Goal: Contribute content: Contribute content

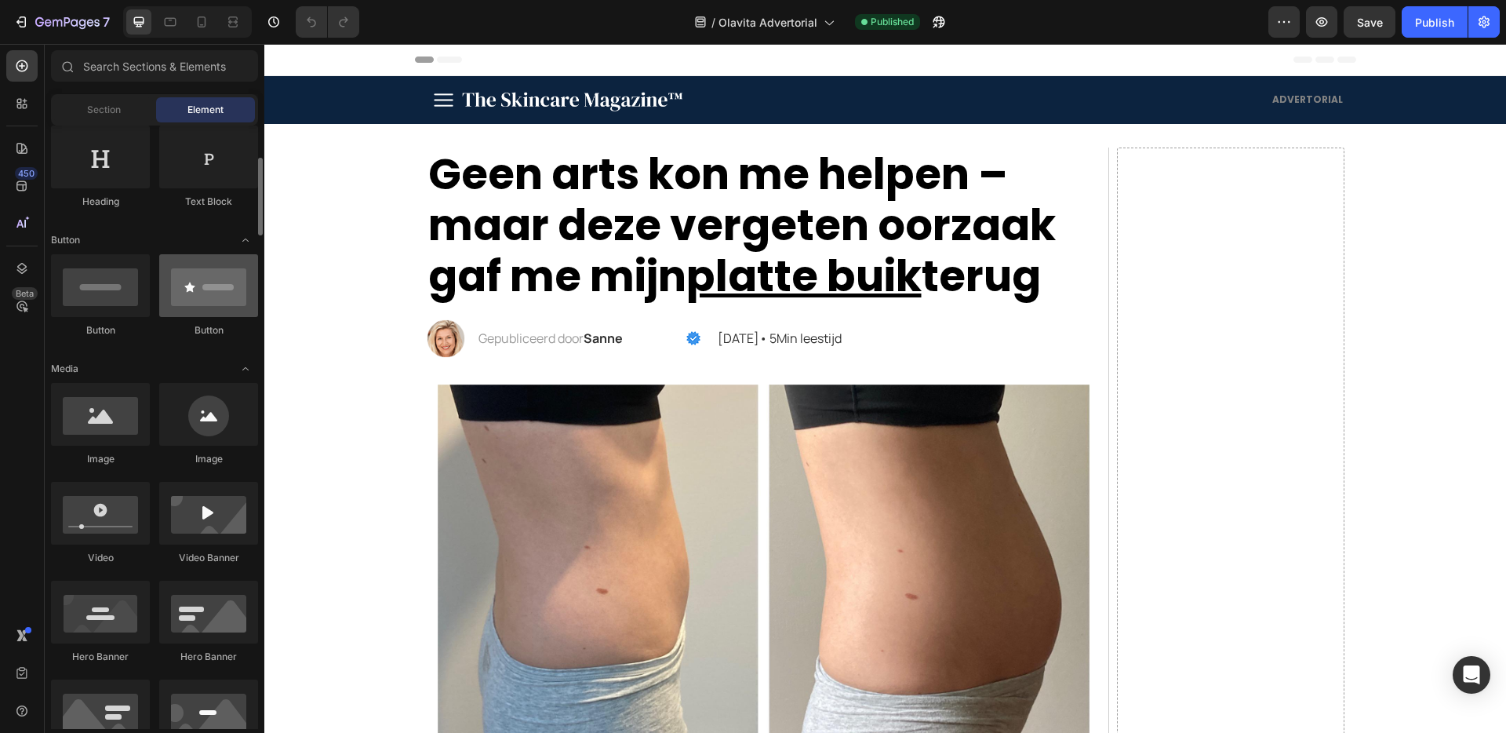
scroll to position [260, 0]
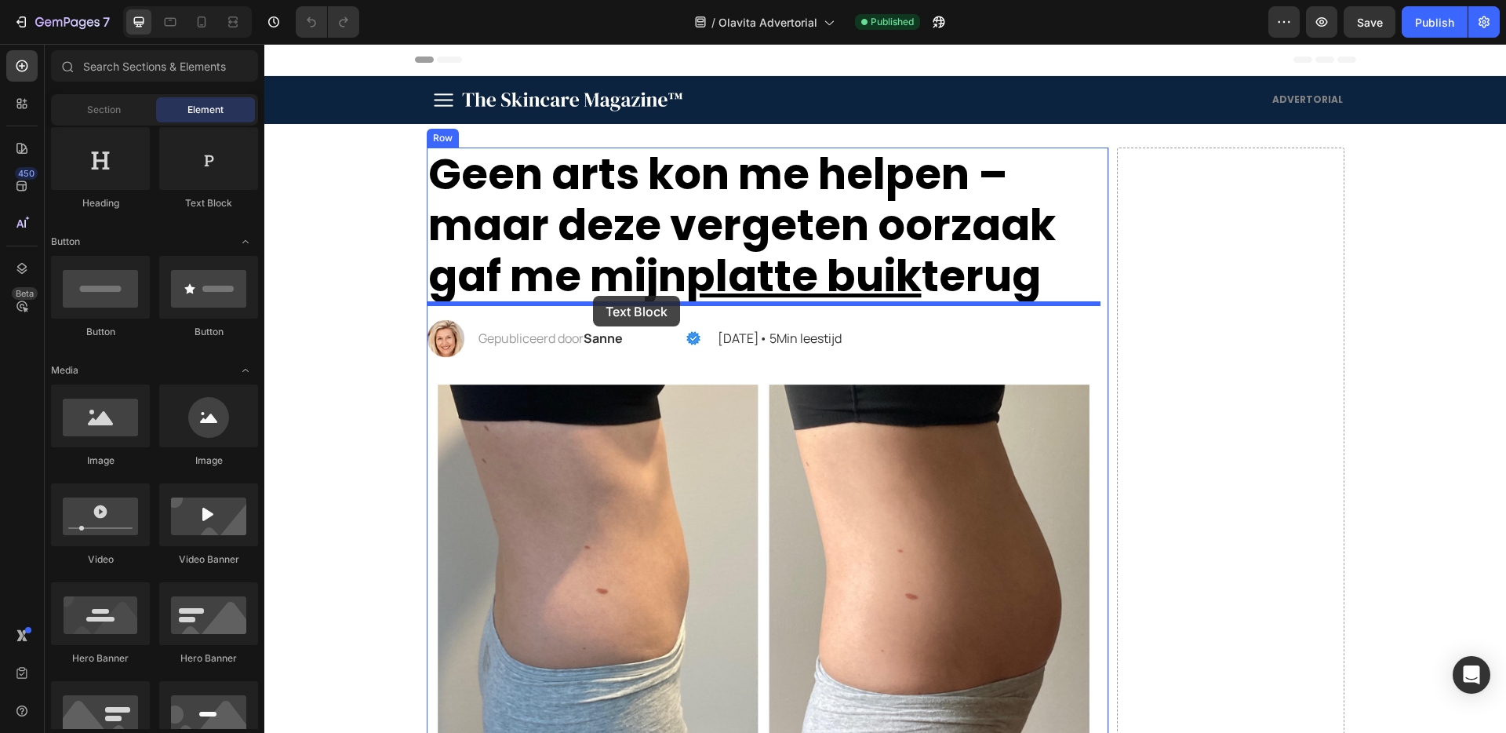
drag, startPoint x: 471, startPoint y: 212, endPoint x: 593, endPoint y: 297, distance: 148.2
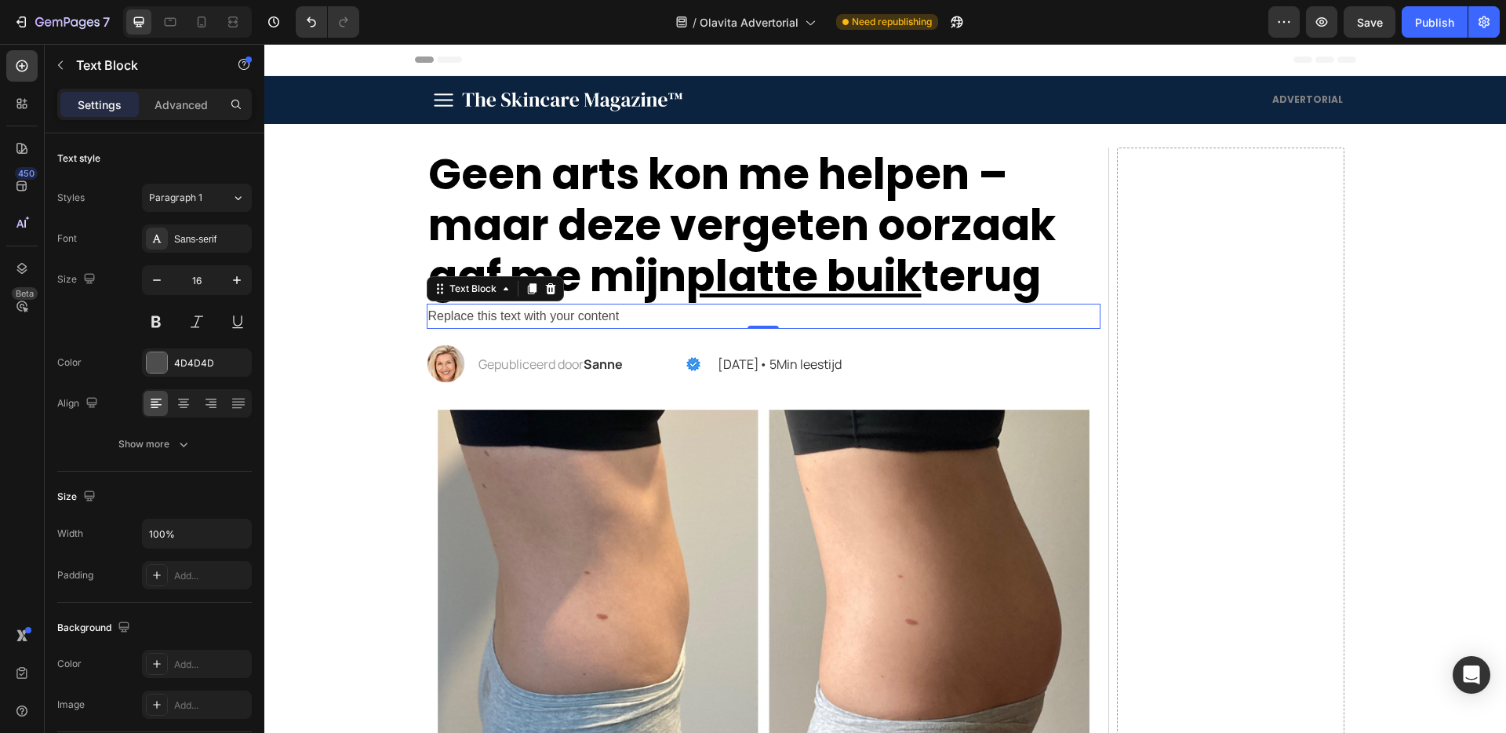
click at [569, 308] on div "Replace this text with your content" at bounding box center [764, 317] width 674 height 26
click at [569, 308] on p "Replace this text with your content" at bounding box center [763, 316] width 671 height 23
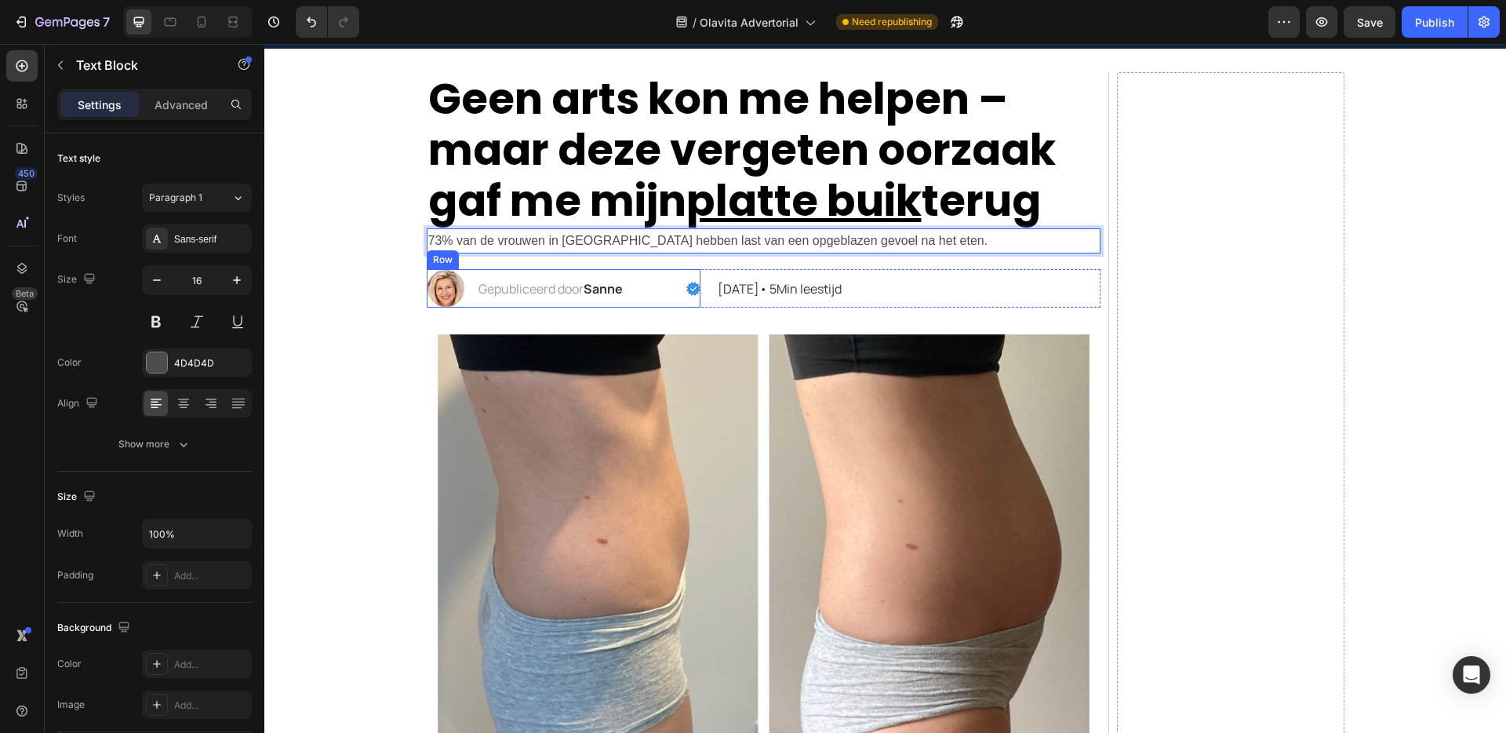
scroll to position [82, 0]
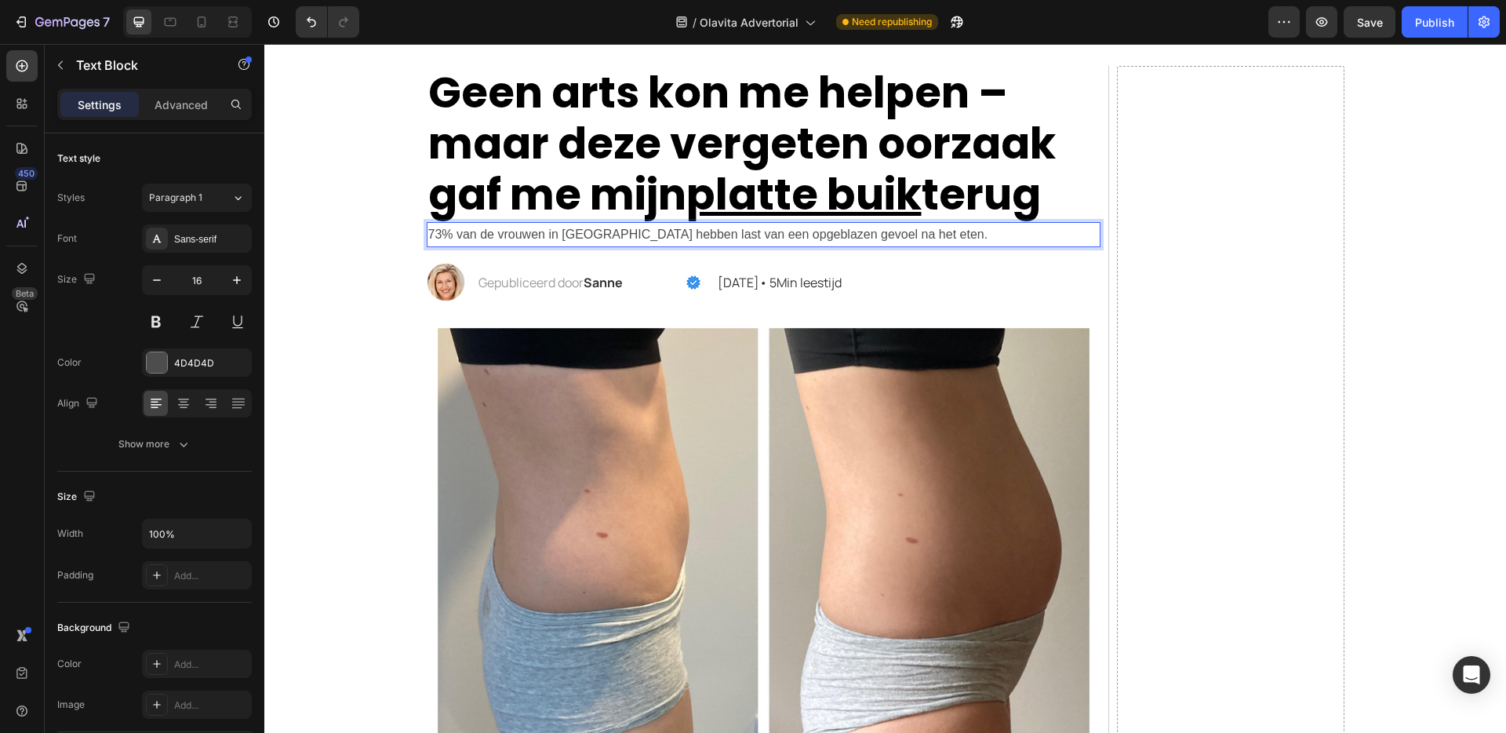
click at [504, 235] on p "73% van de vrouwen in Nederland hebben last van een opgeblazen gevoel na het et…" at bounding box center [763, 235] width 671 height 23
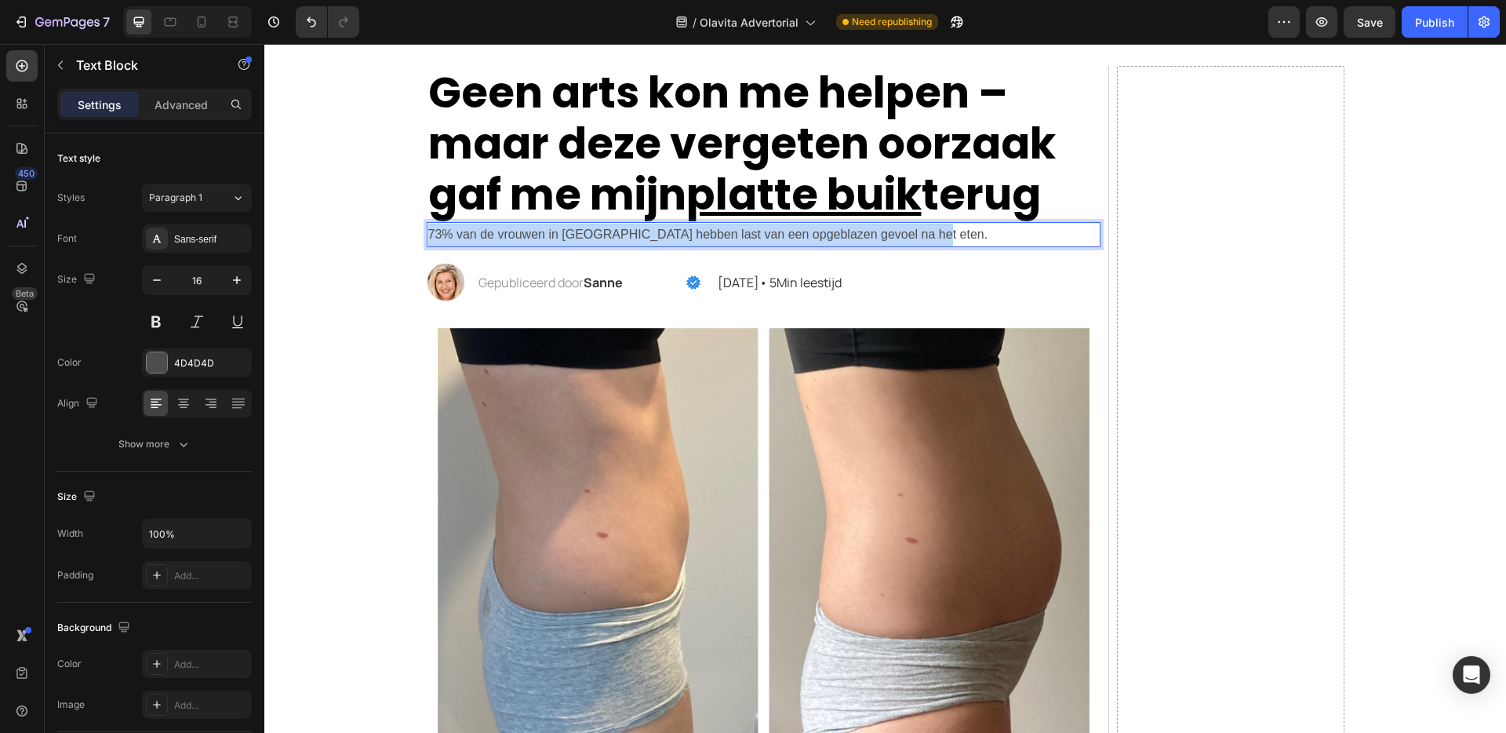
click at [504, 235] on p "73% van de vrouwen in Nederland hebben last van een opgeblazen gevoel na het et…" at bounding box center [763, 235] width 671 height 23
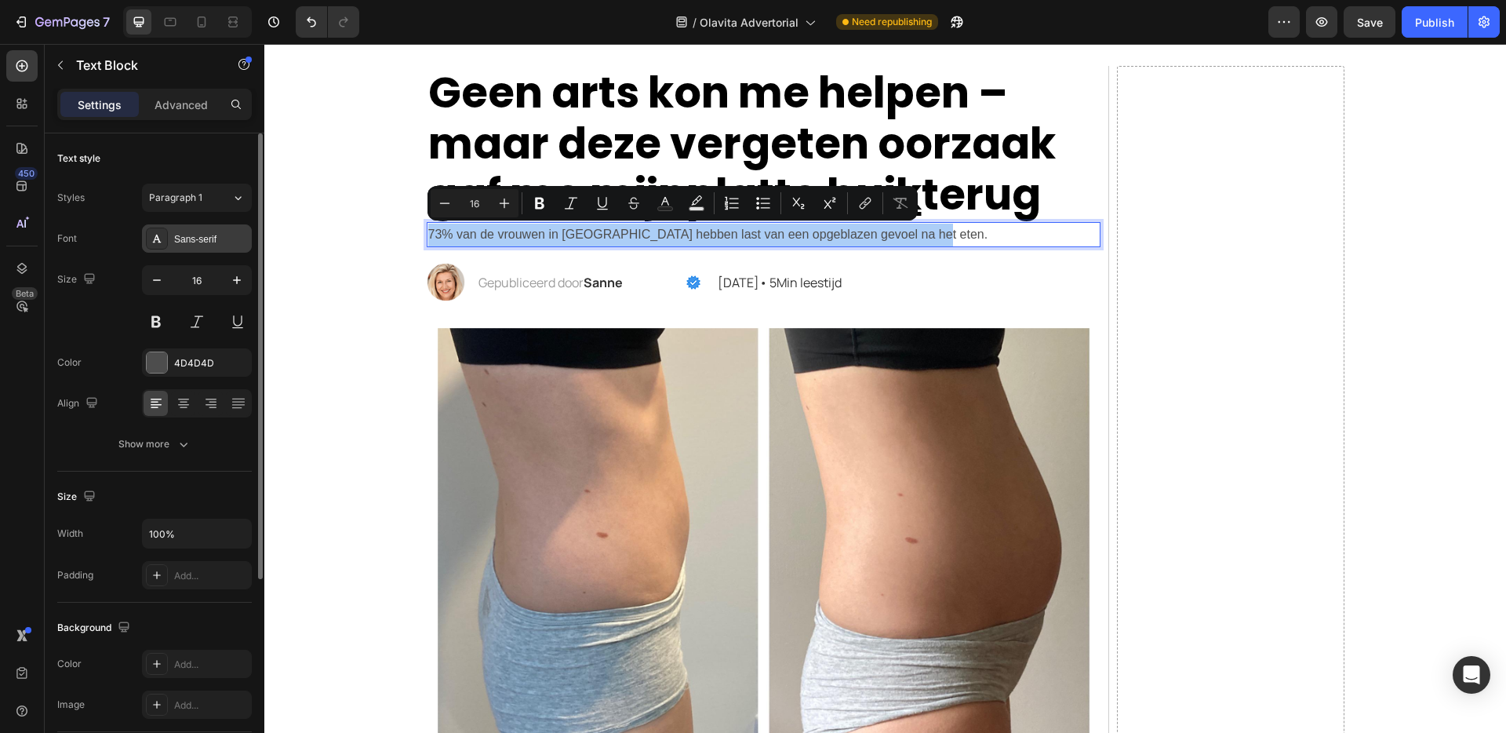
click at [194, 226] on div "Sans-serif" at bounding box center [197, 238] width 110 height 28
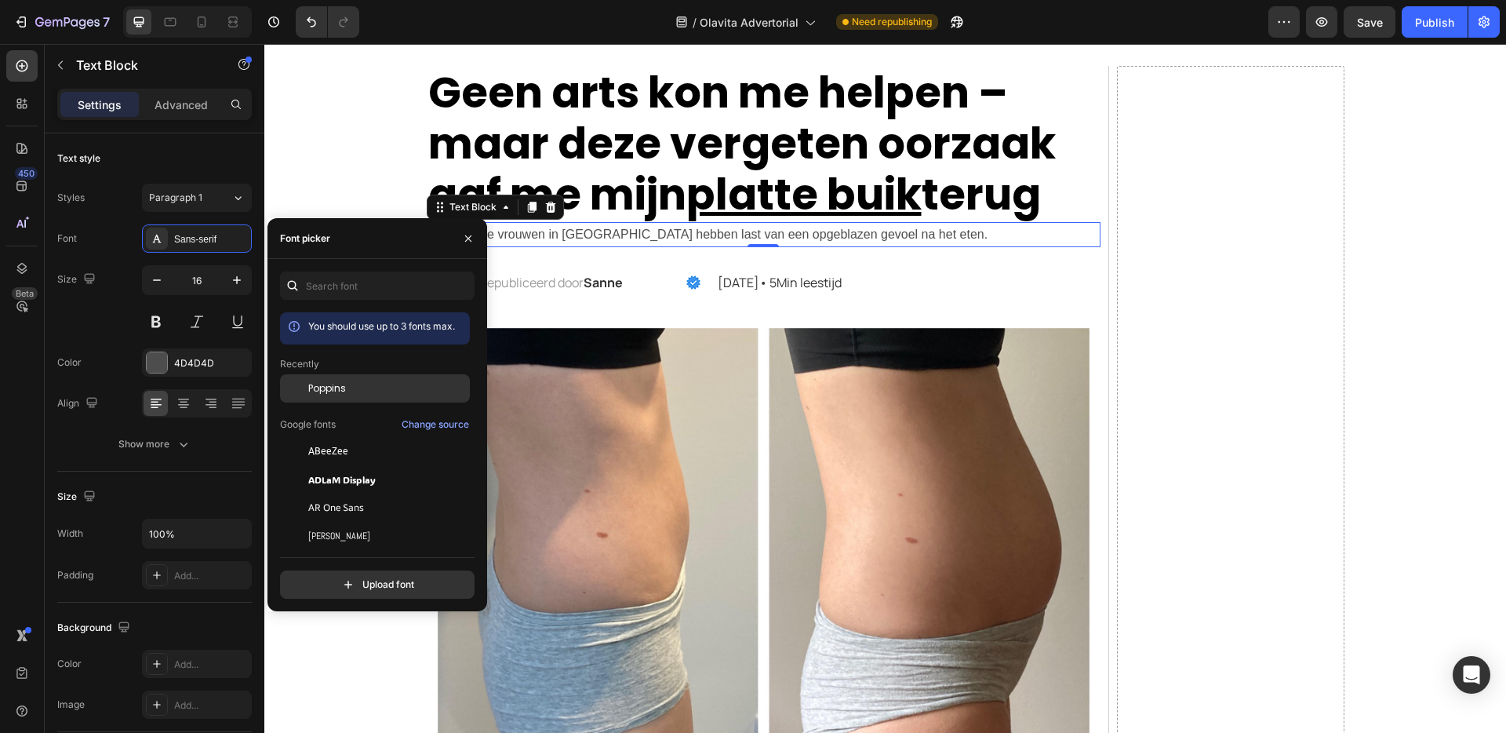
click at [380, 395] on div "Poppins" at bounding box center [375, 388] width 190 height 28
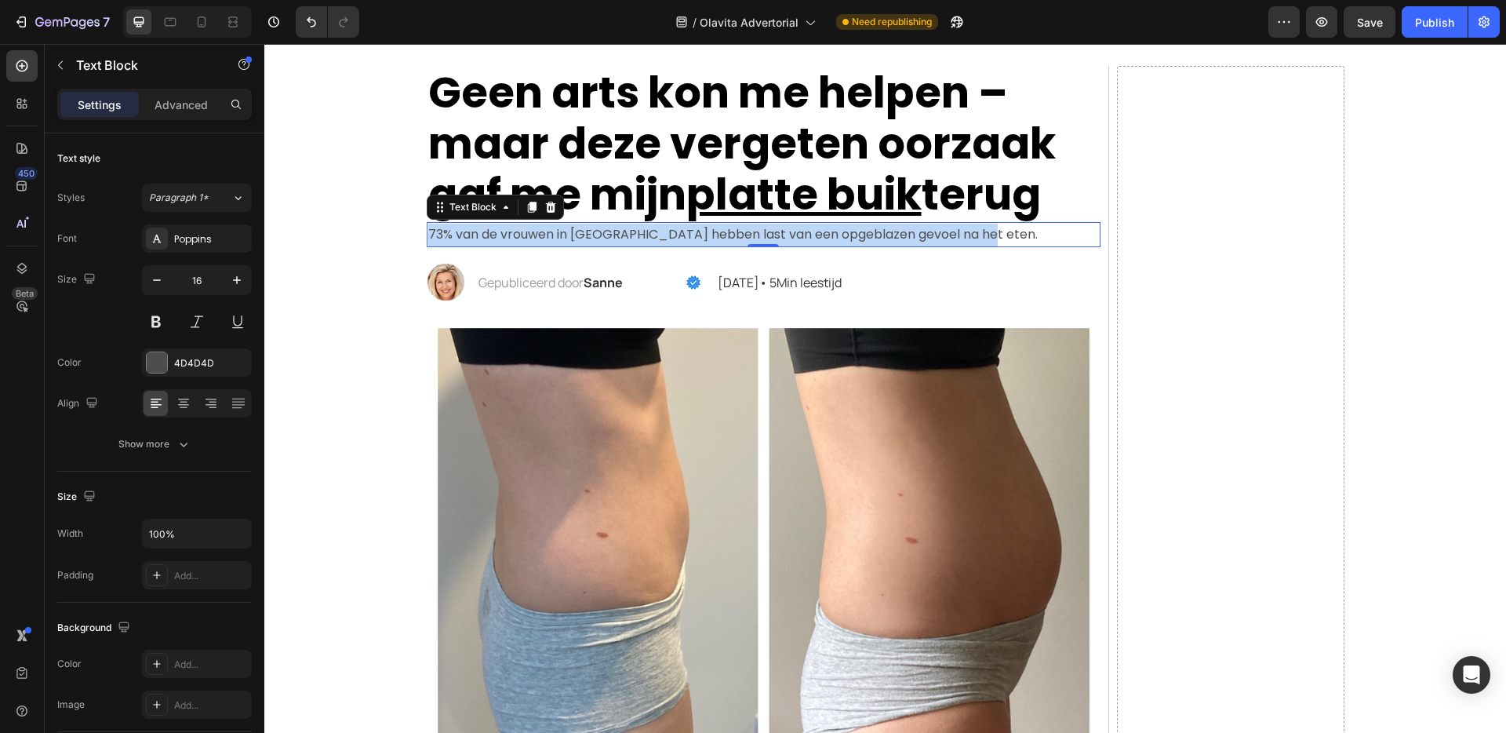
click at [638, 222] on div "73% van de vrouwen in Nederland hebben last van een opgeblazen gevoel na het et…" at bounding box center [764, 235] width 674 height 26
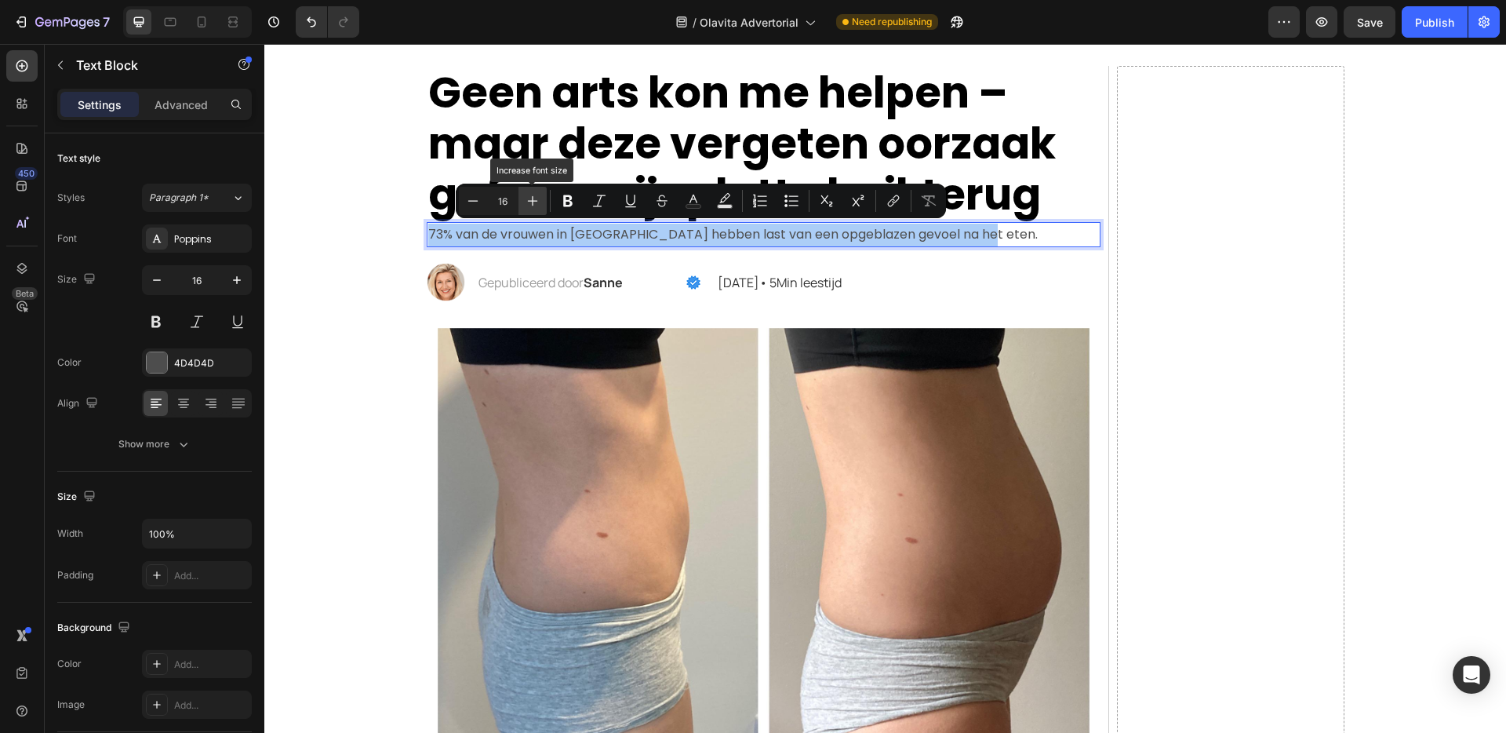
click at [541, 198] on button "Plus" at bounding box center [533, 201] width 28 height 28
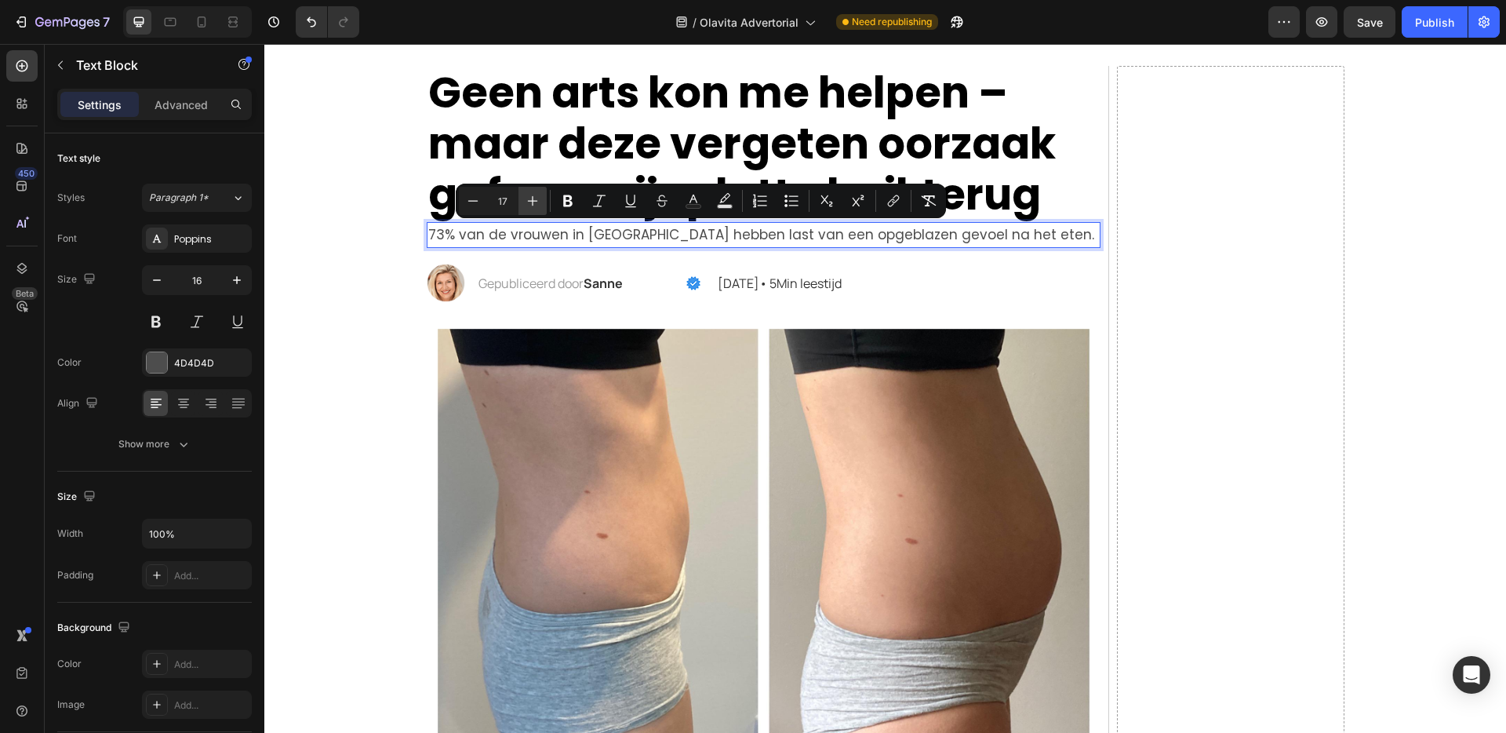
click at [541, 198] on button "Plus" at bounding box center [533, 201] width 28 height 28
type input "18"
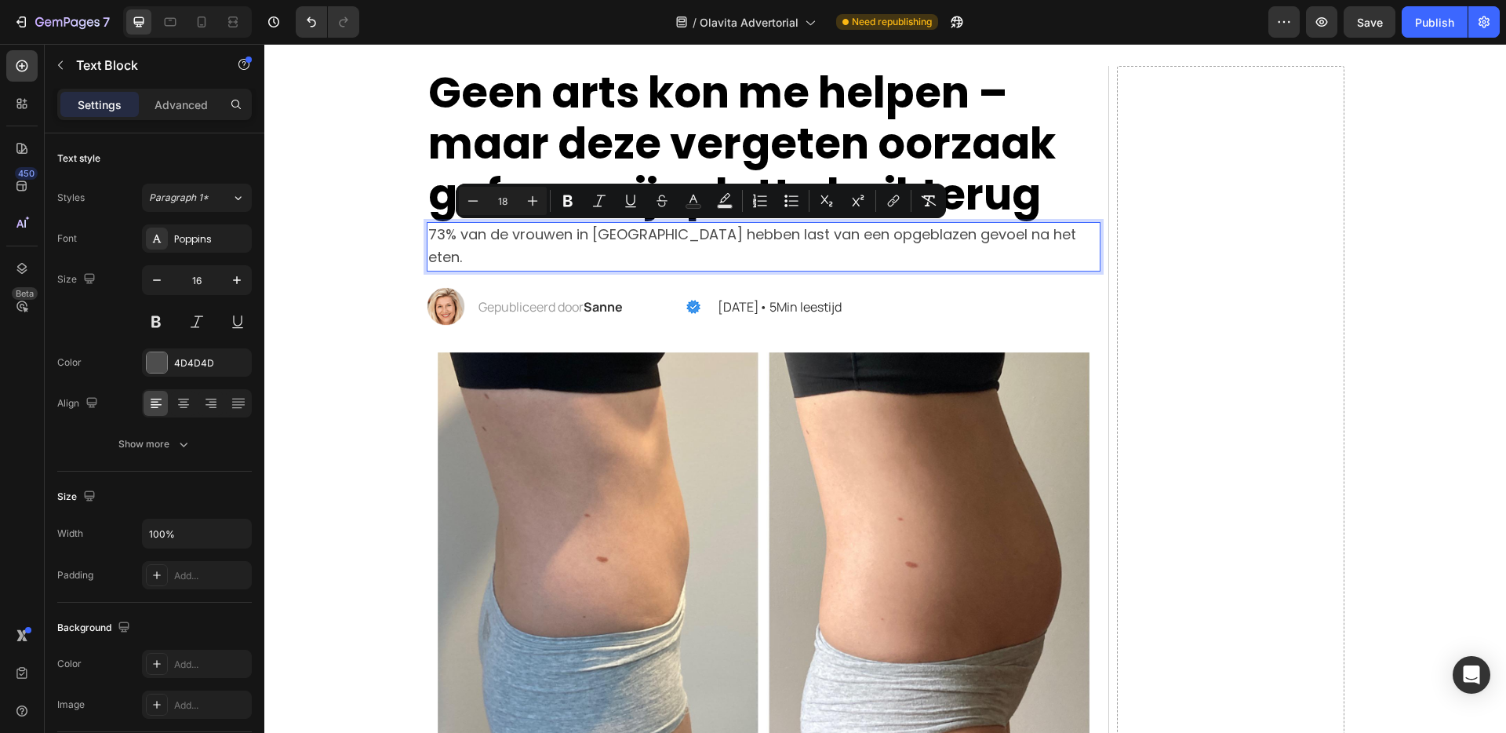
click at [1047, 233] on p "73% van de vrouwen in Nederland hebben last van een opgeblazen gevoel na het et…" at bounding box center [763, 247] width 671 height 47
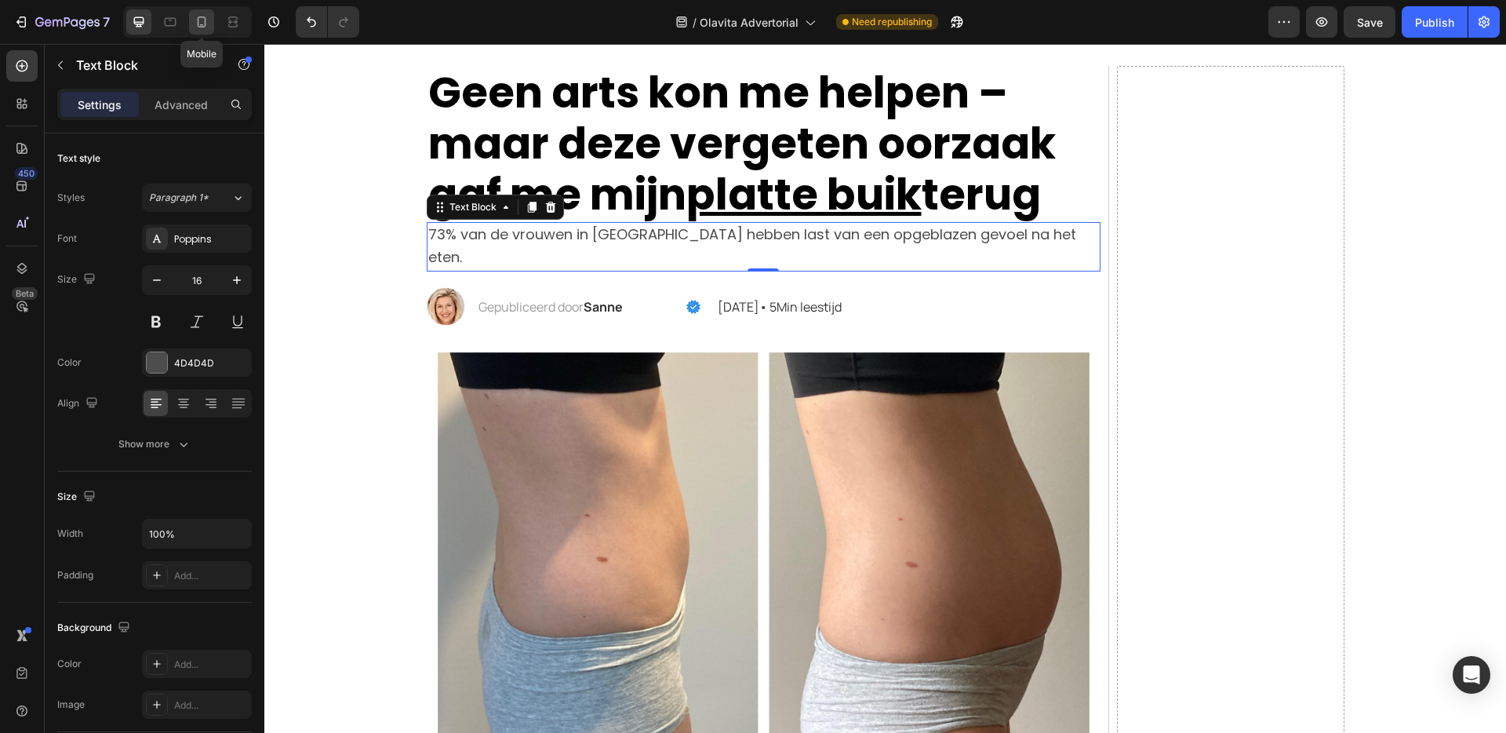
click at [196, 15] on icon at bounding box center [202, 22] width 16 height 16
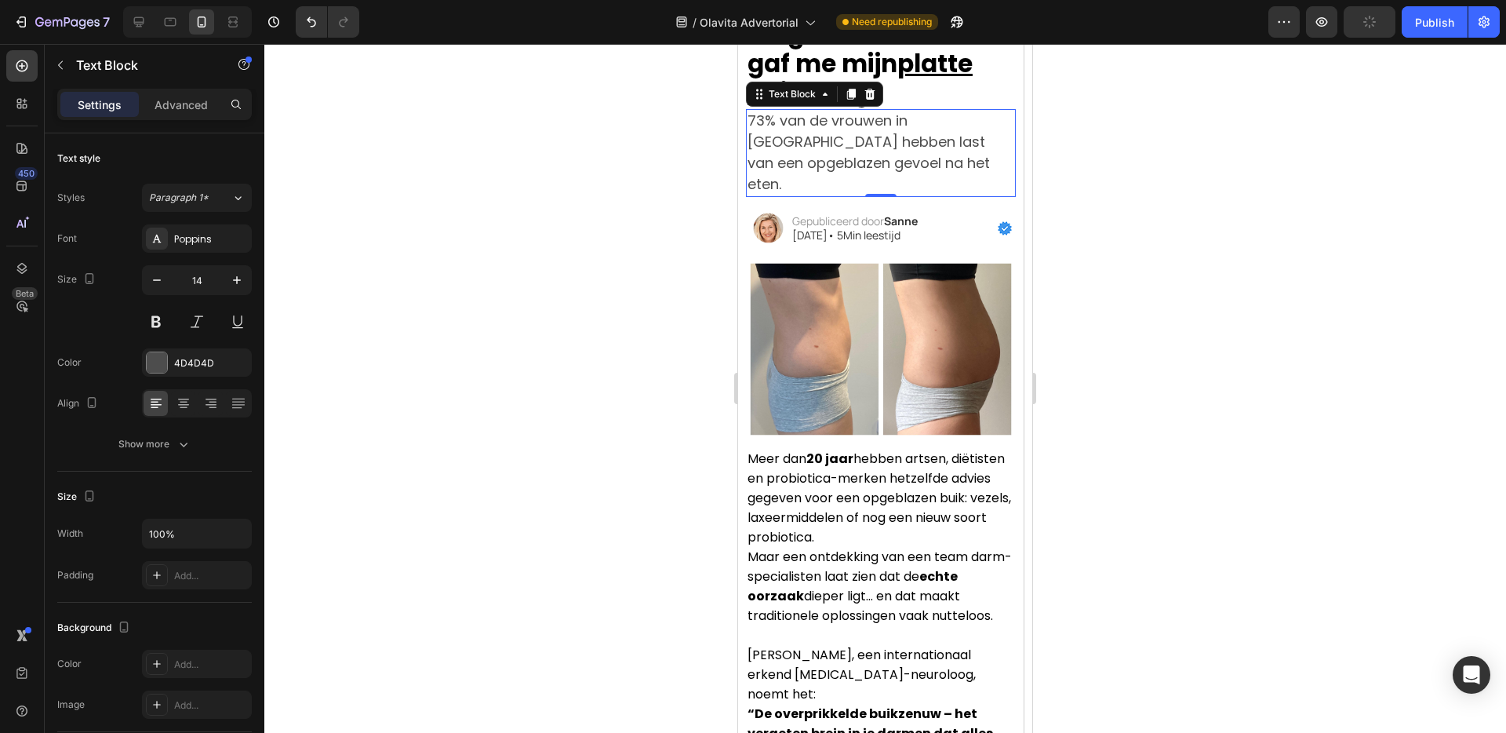
scroll to position [197, 0]
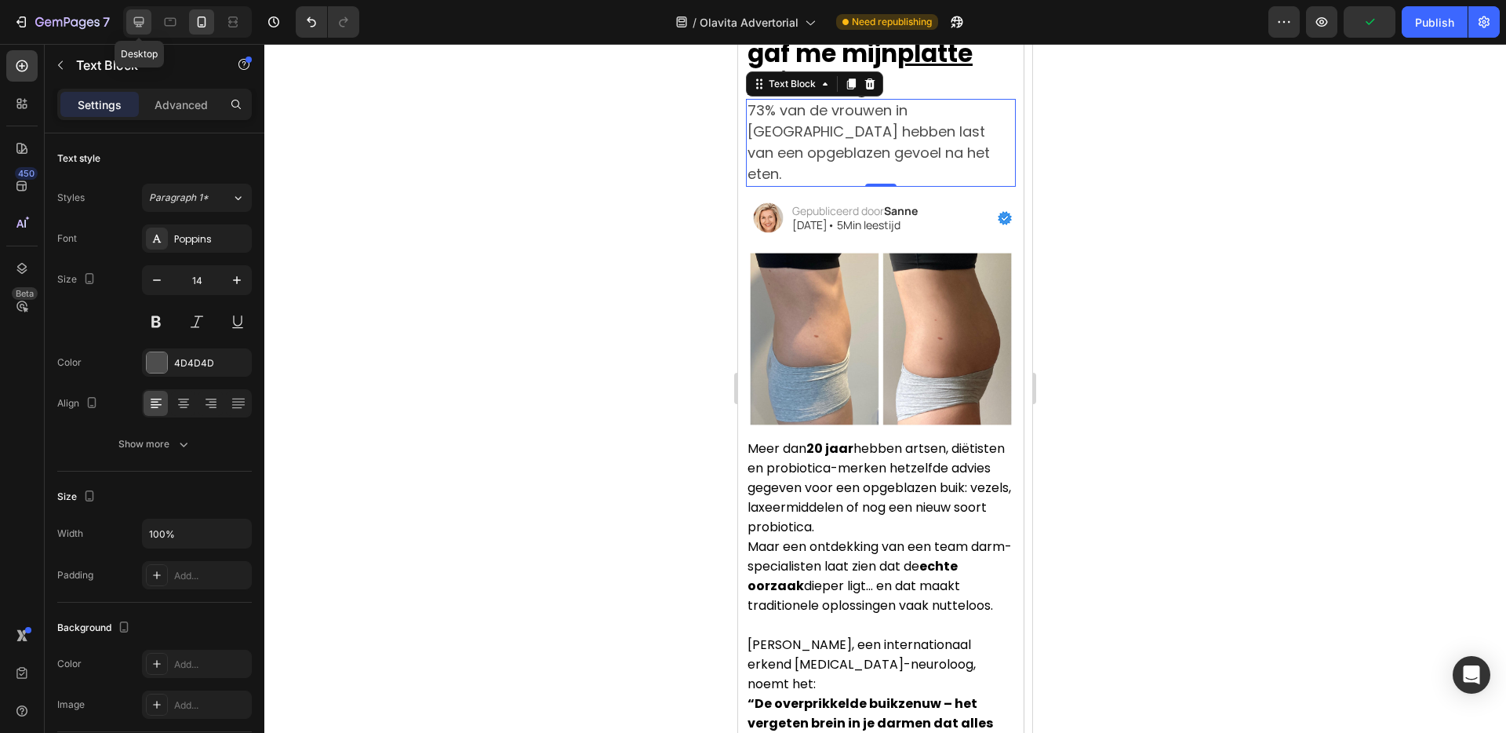
click at [143, 16] on icon at bounding box center [139, 22] width 16 height 16
type input "16"
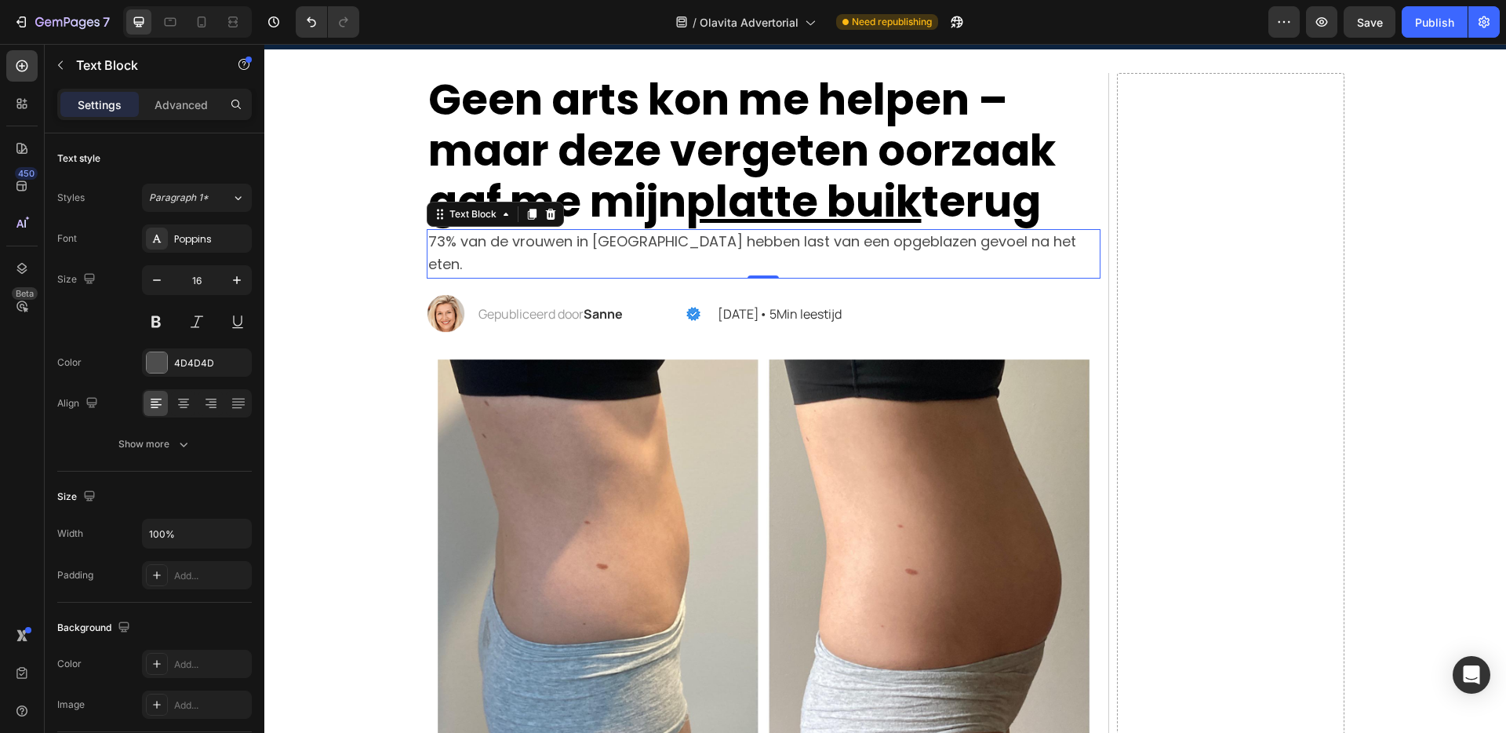
scroll to position [74, 0]
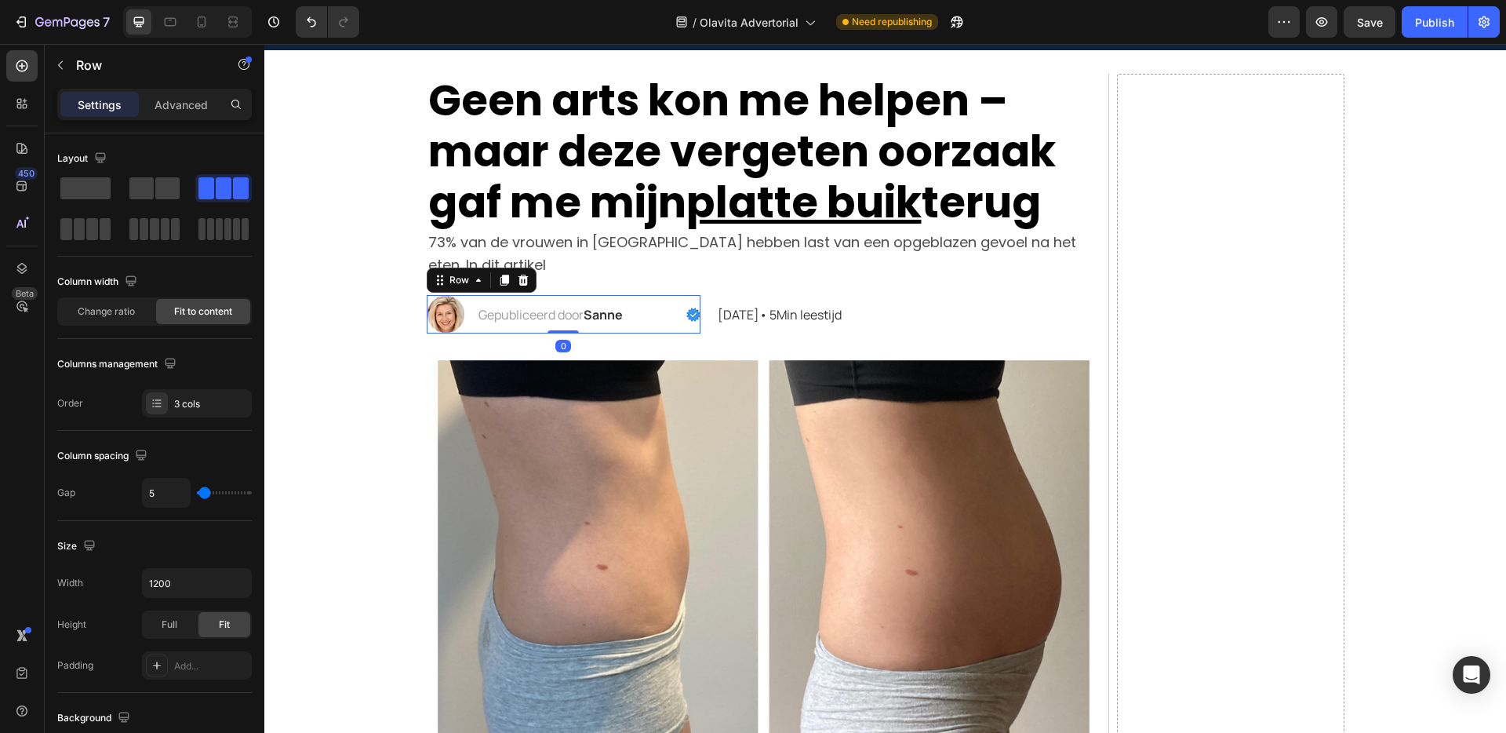
click at [467, 305] on div "Image Gepubliceerd door Sanne Text Block 12 juni 2025• 5Min leestijd Text Block…" at bounding box center [564, 314] width 275 height 38
click at [522, 281] on icon at bounding box center [523, 280] width 10 height 11
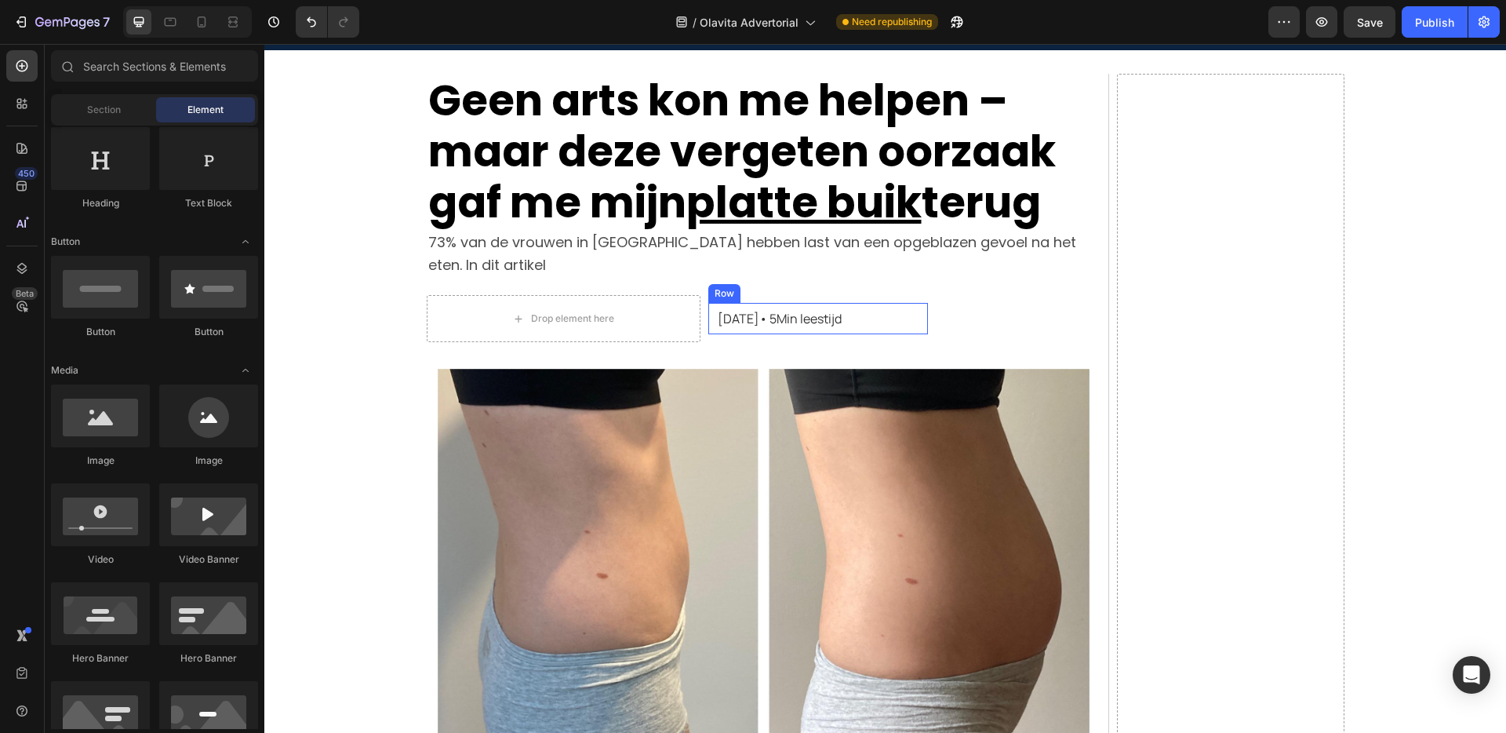
click at [846, 308] on div "12 juni 2025• 5Min leestijd Text Block Row" at bounding box center [818, 318] width 220 height 31
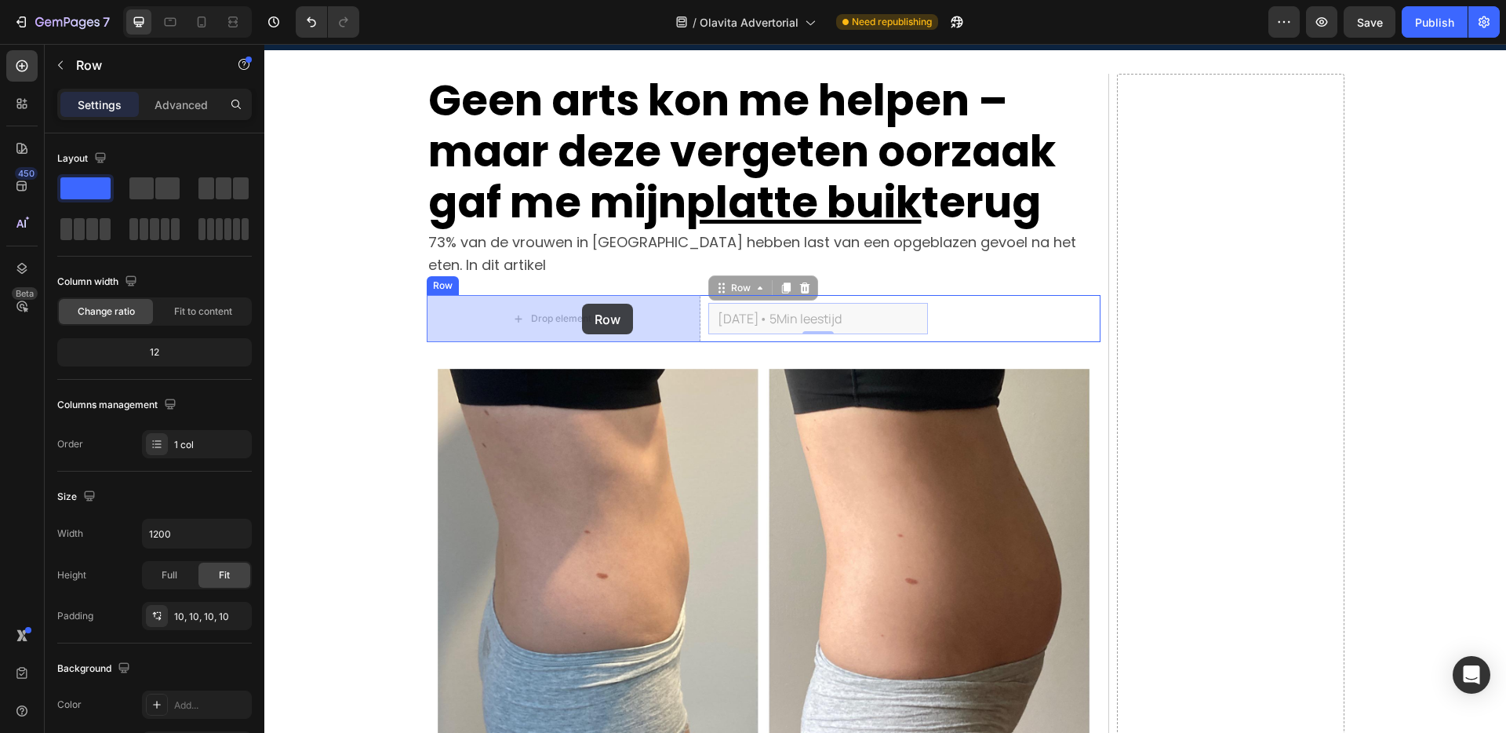
drag, startPoint x: 717, startPoint y: 289, endPoint x: 577, endPoint y: 303, distance: 141.1
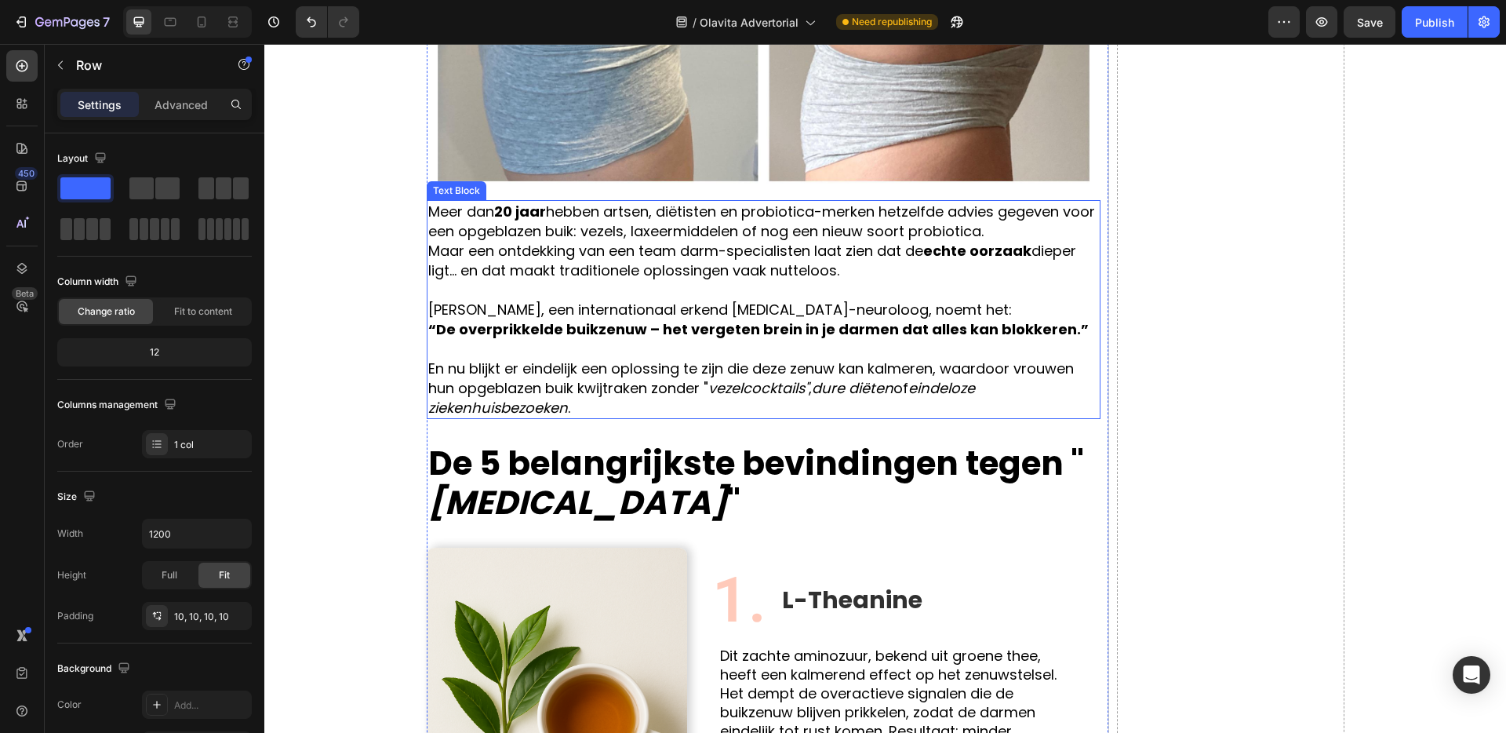
scroll to position [699, 0]
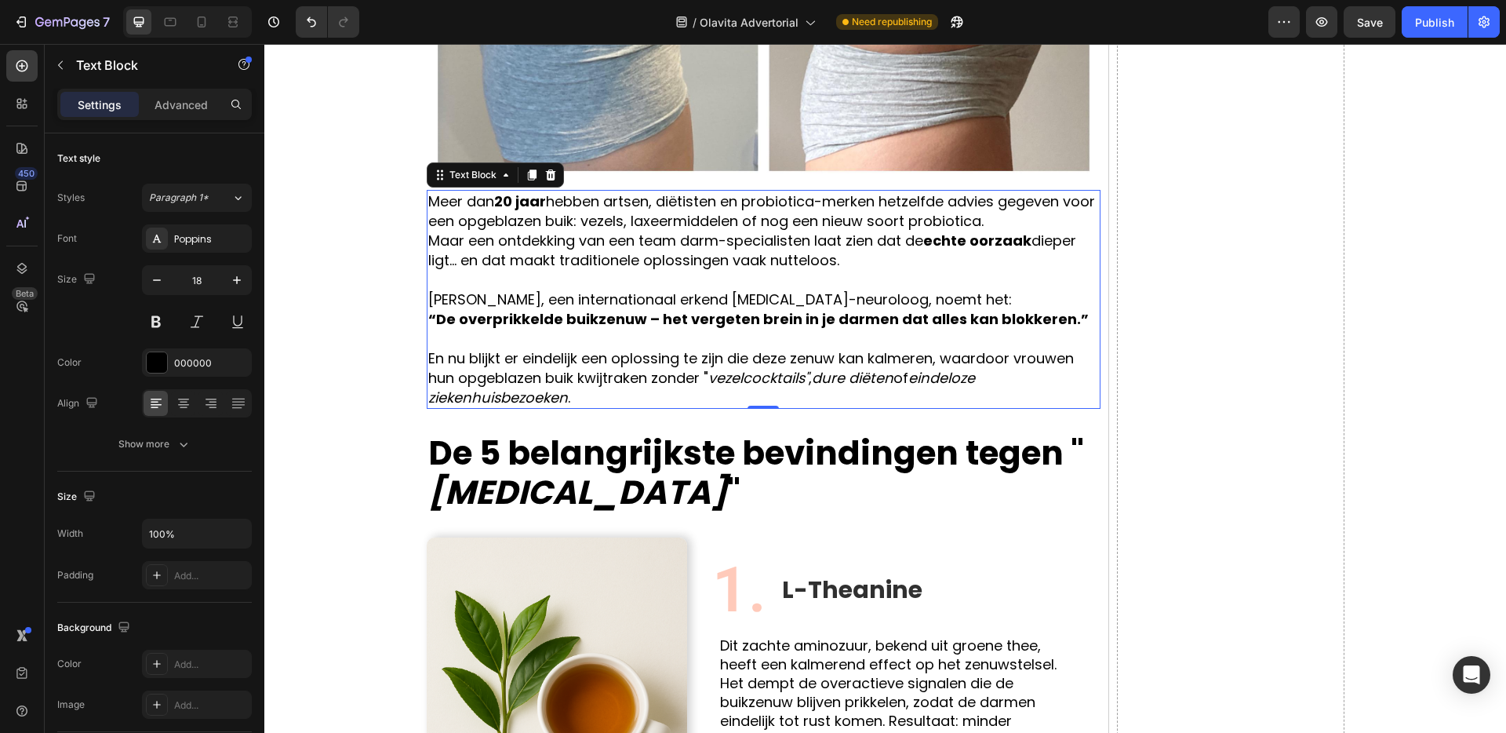
click at [708, 267] on p "Meer dan 20 jaar hebben artsen, diëtisten en probiotica-merken hetzelfde advies…" at bounding box center [763, 230] width 671 height 78
drag, startPoint x: 686, startPoint y: 238, endPoint x: 699, endPoint y: 239, distance: 12.6
click at [687, 237] on p "Meer dan 20 jaar hebben artsen, diëtisten en probiotica-merken hetzelfde advies…" at bounding box center [763, 230] width 671 height 78
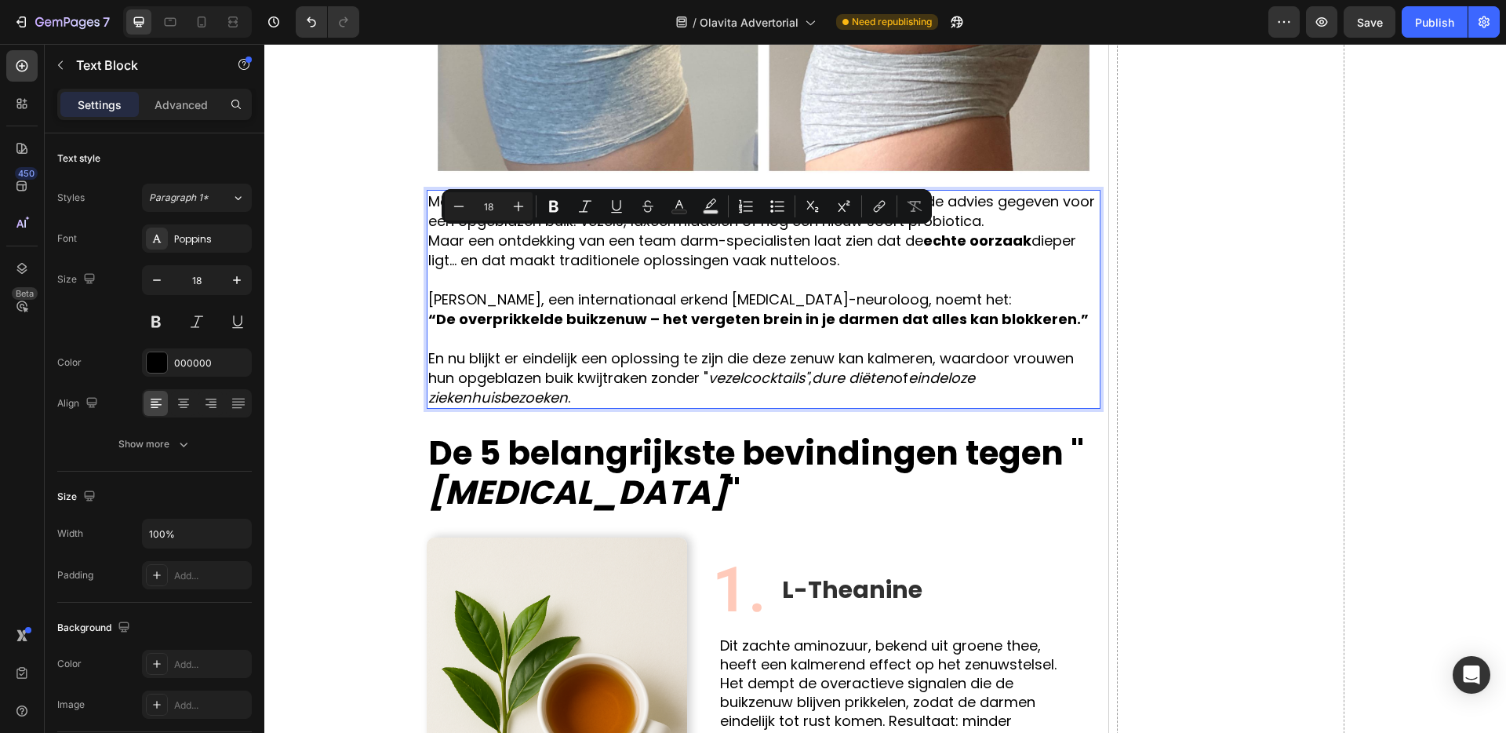
click at [815, 257] on p "Meer dan 20 jaar hebben artsen, diëtisten en probiotica-merken hetzelfde advies…" at bounding box center [763, 230] width 671 height 78
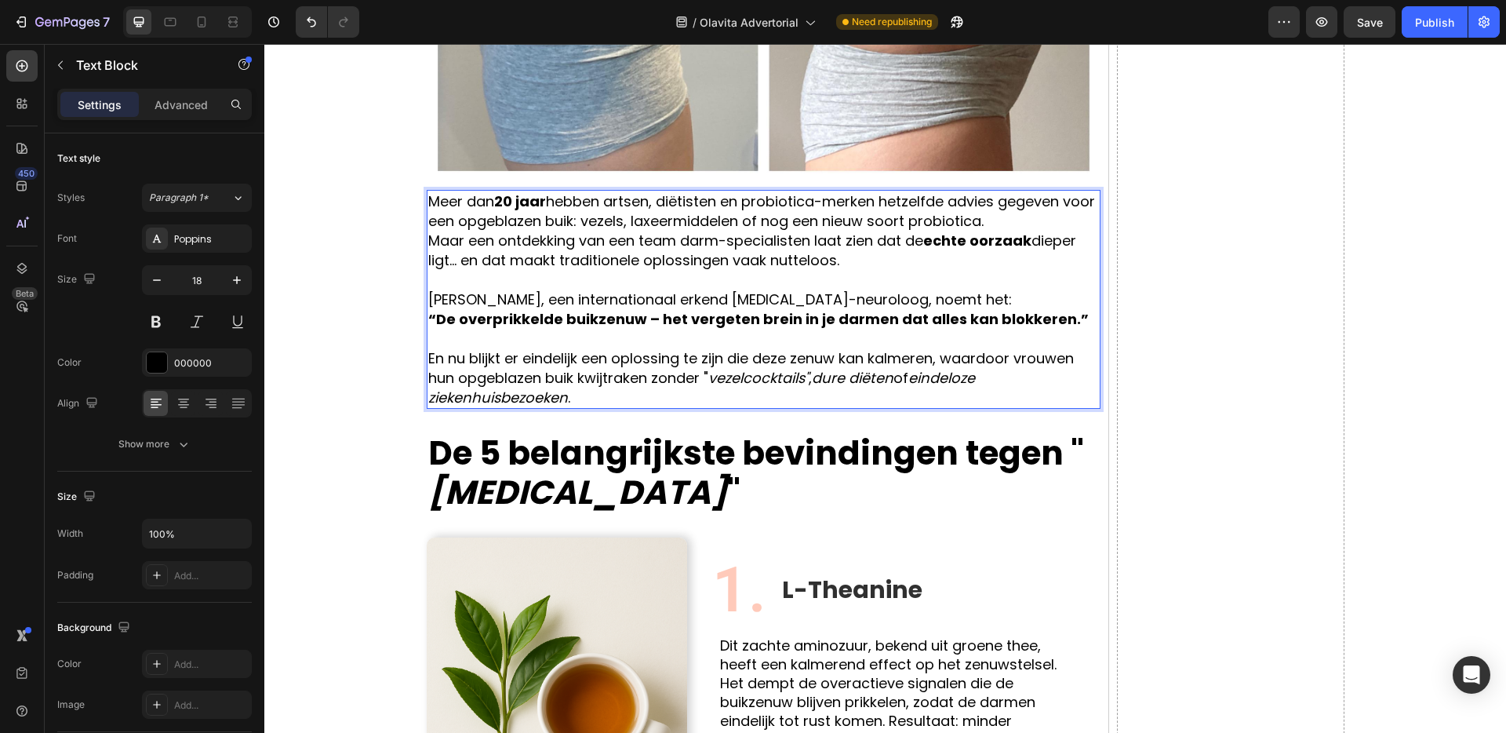
click at [821, 202] on p "Meer dan 20 jaar hebben artsen, diëtisten en probiotica-merken hetzelfde advies…" at bounding box center [763, 230] width 671 height 78
drag, startPoint x: 617, startPoint y: 221, endPoint x: 625, endPoint y: 227, distance: 10.7
click at [617, 221] on p "Meer dan 20 jaar hebben artsen, diëtisten en probiotica-merken hetzelfde advies…" at bounding box center [763, 230] width 671 height 78
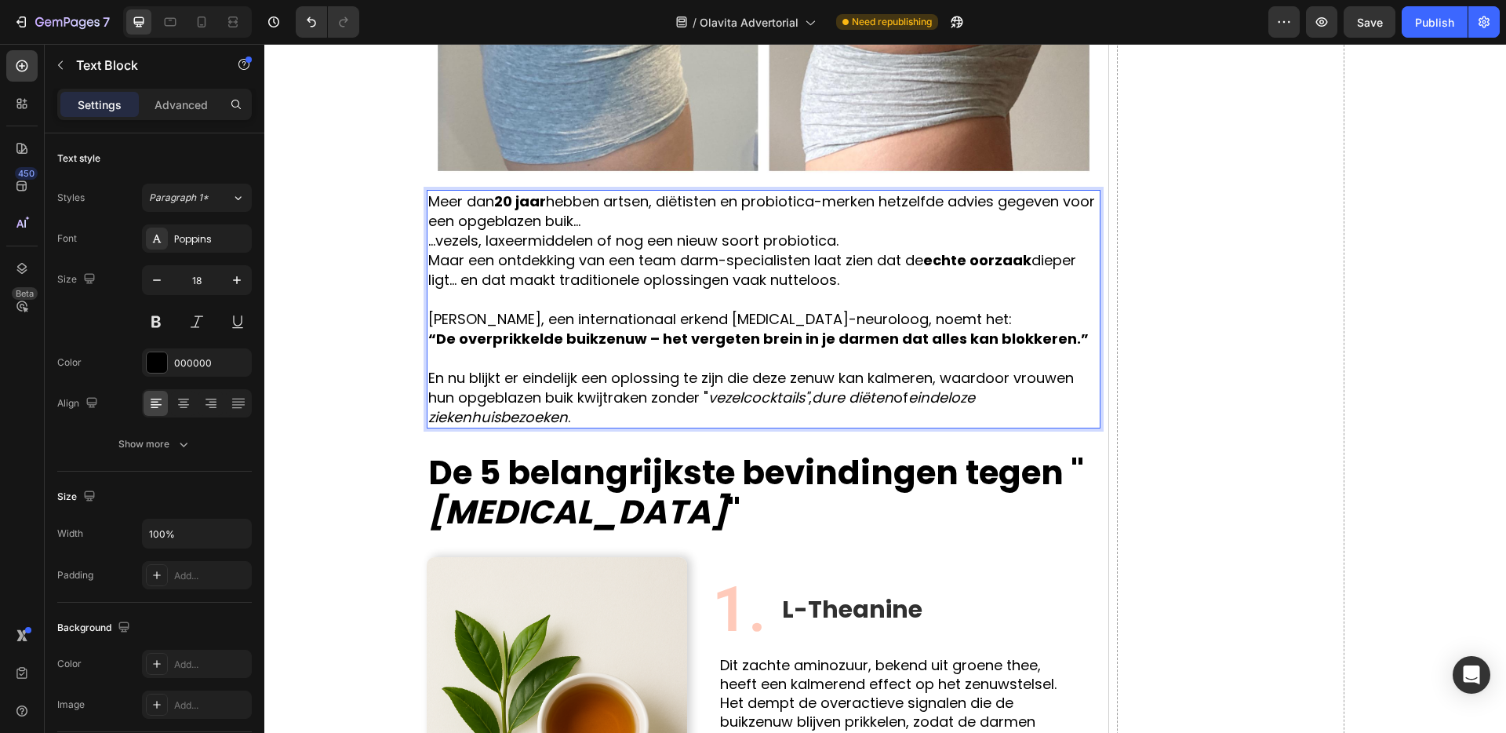
click at [707, 227] on p "Meer dan 20 jaar hebben artsen, diëtisten en probiotica-merken hetzelfde advies…" at bounding box center [763, 210] width 671 height 39
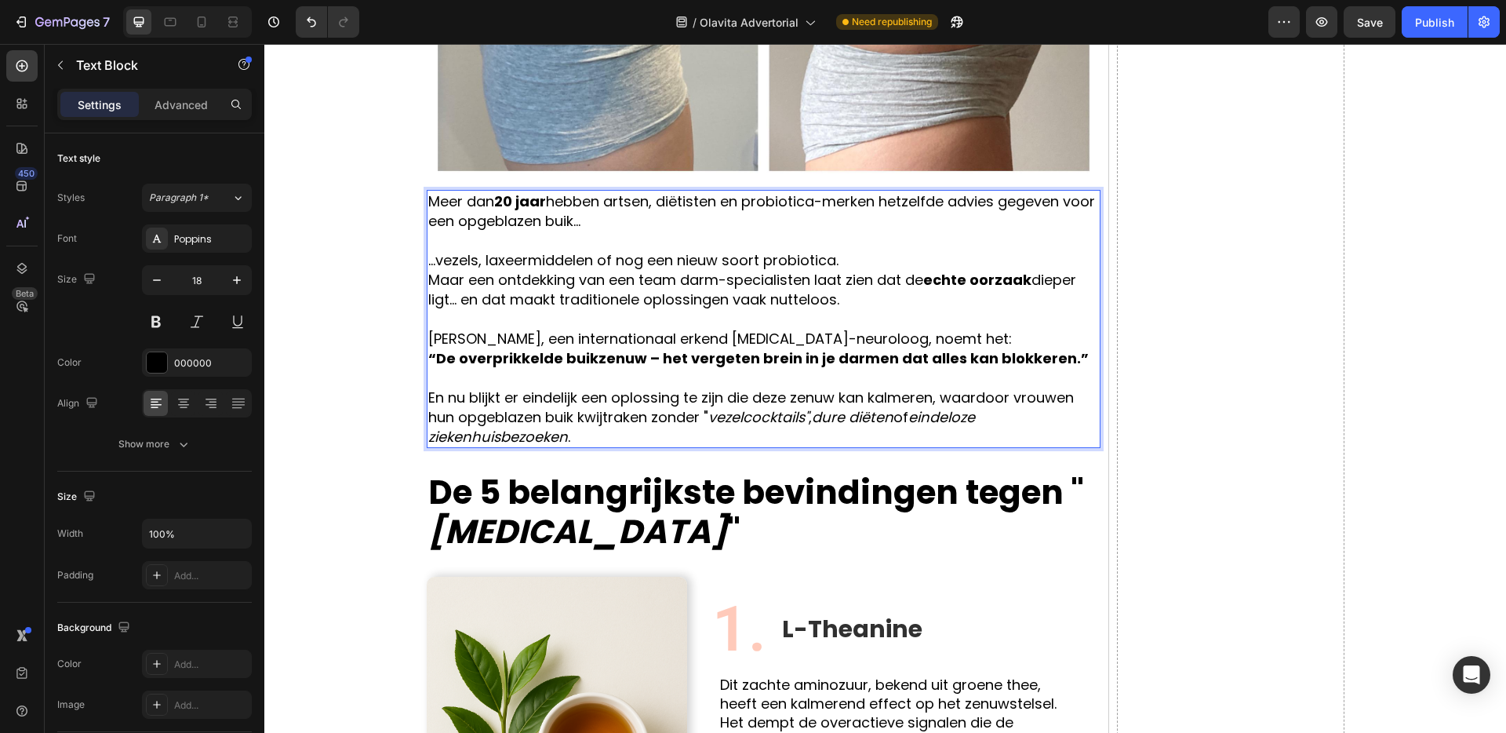
click at [432, 279] on p "...vezels, laxeermiddelen of nog een nieuw soort probiotica. Maar een ontdekkin…" at bounding box center [763, 279] width 671 height 59
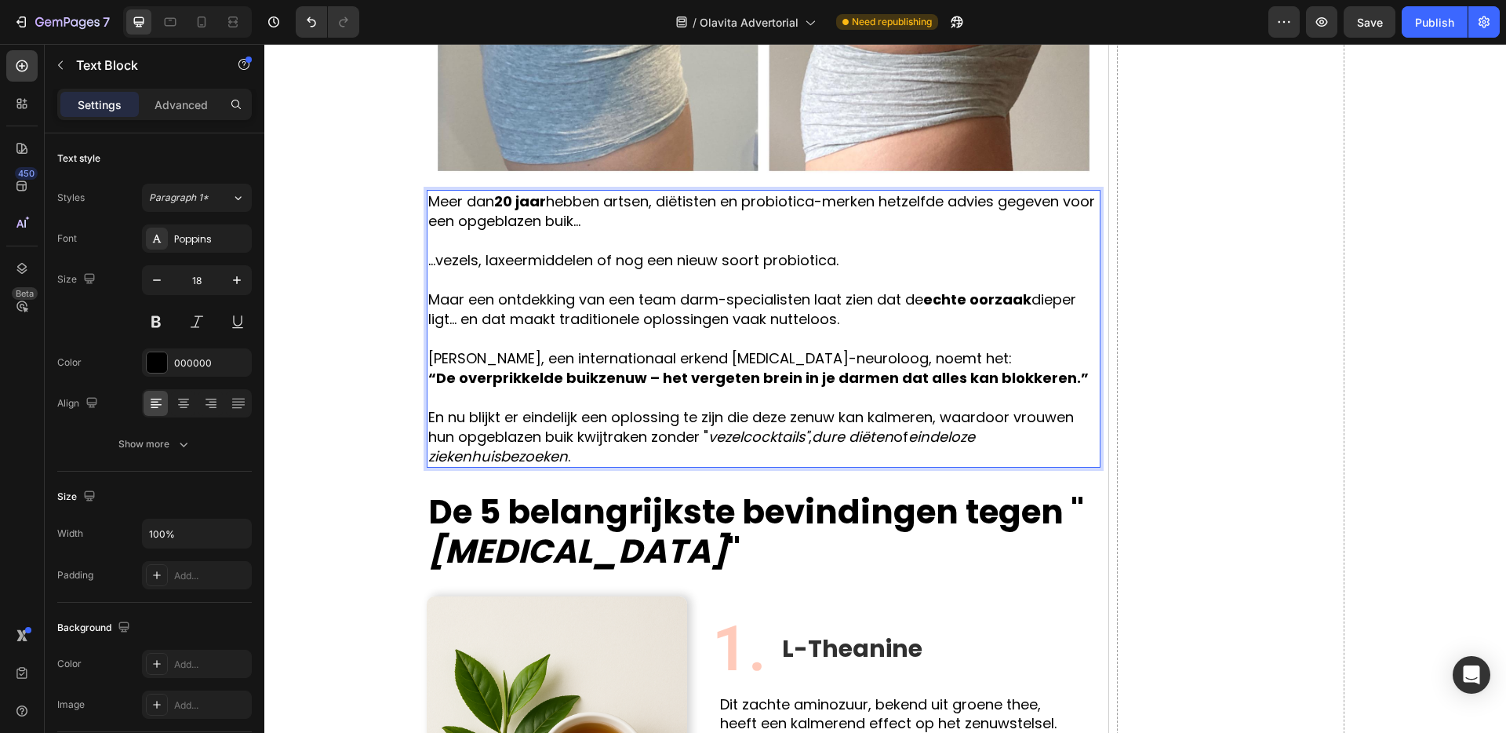
click at [875, 300] on p "Maar een ontdekking van een team darm-specialisten laat zien dat de echte oorza…" at bounding box center [763, 308] width 671 height 39
click at [467, 323] on p "Maar een ontdekking van een team darm-specialisten laat zien dat de echte oorza…" at bounding box center [763, 308] width 671 height 39
click at [463, 323] on p "Maar een ontdekking van een team darm-specialisten laat zien dat de echte oorza…" at bounding box center [763, 308] width 671 height 39
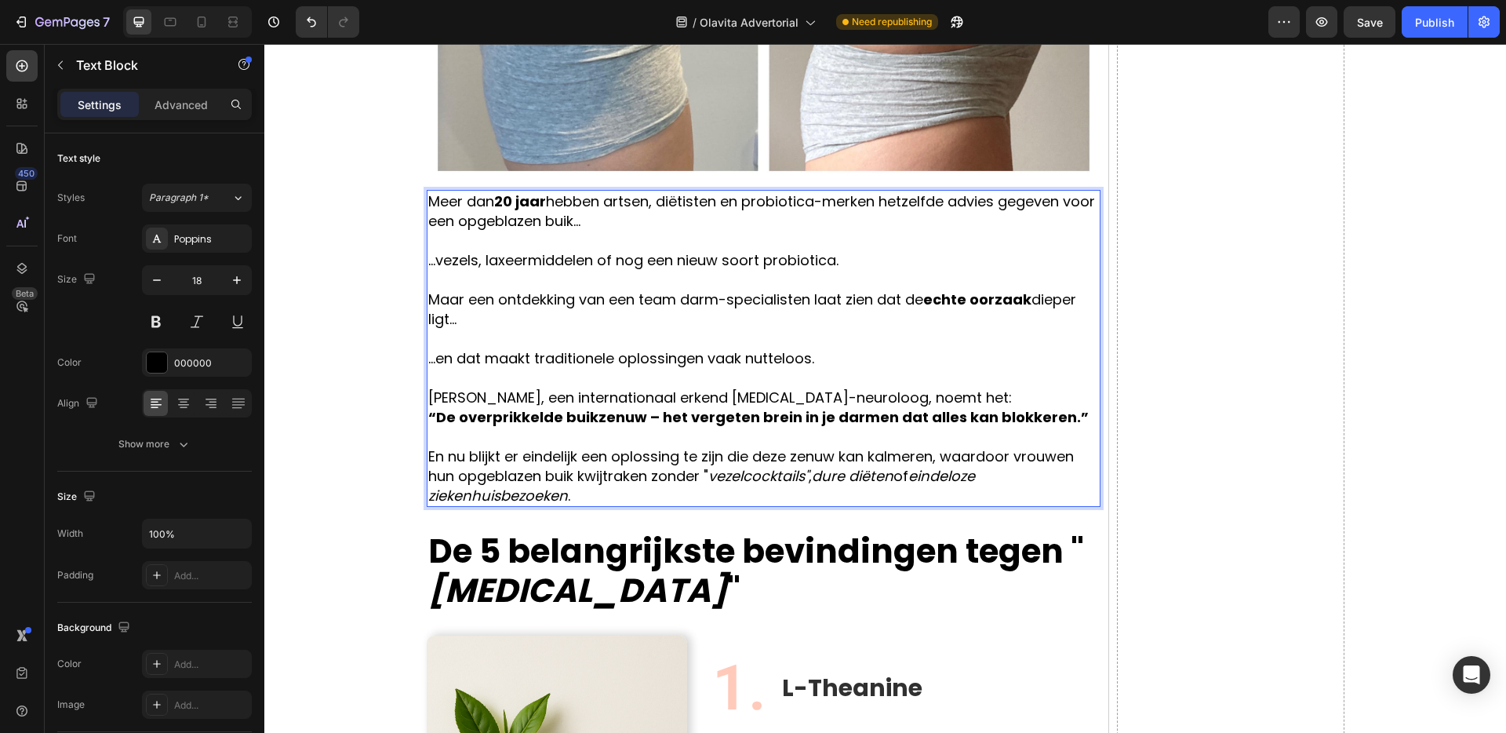
click at [651, 417] on strong "“De overprikkelde buikzenuw – het vergeten brein in je darmen dat alles kan blo…" at bounding box center [758, 417] width 661 height 20
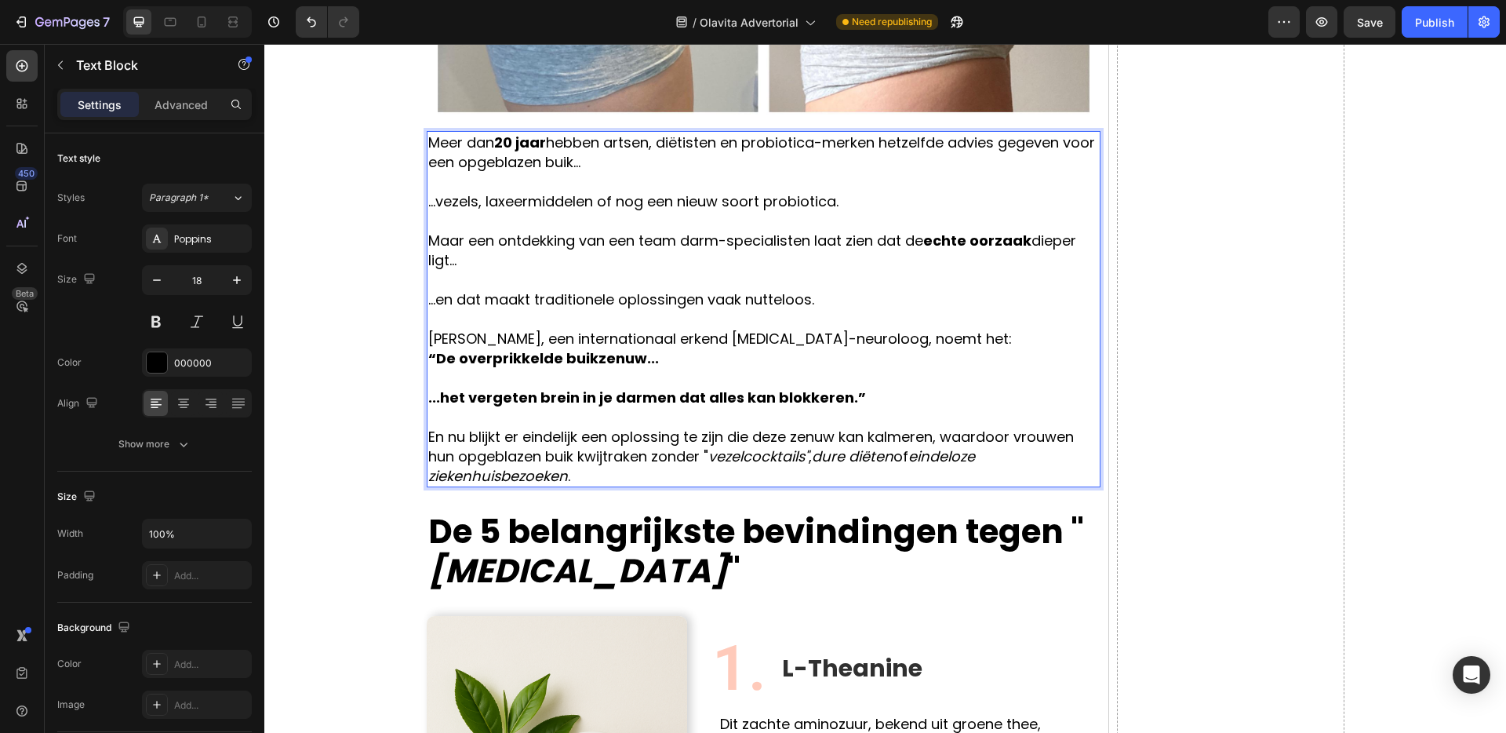
scroll to position [762, 0]
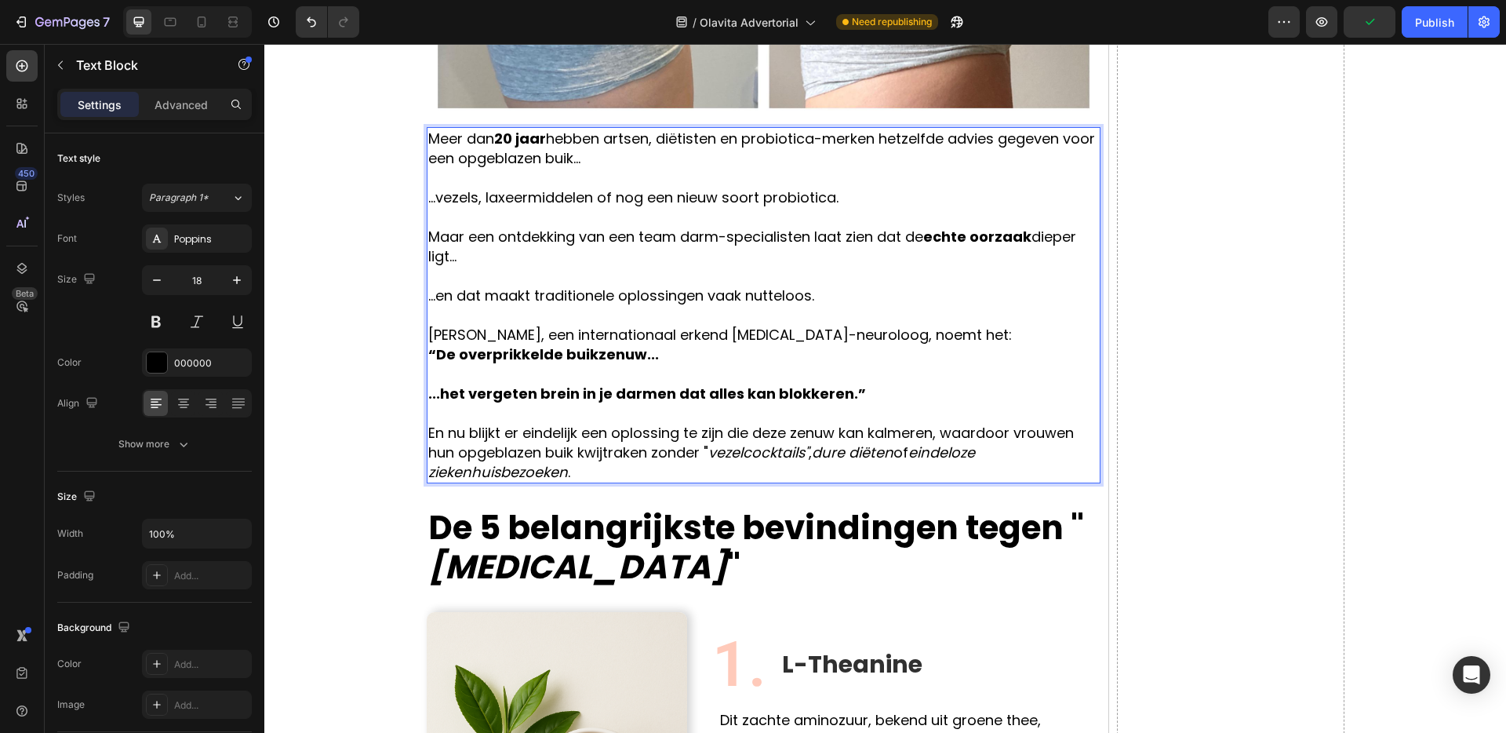
click at [941, 433] on p "En nu blijkt er eindelijk een oplossing te zijn die deze zenuw kan kalmeren, wa…" at bounding box center [763, 452] width 671 height 59
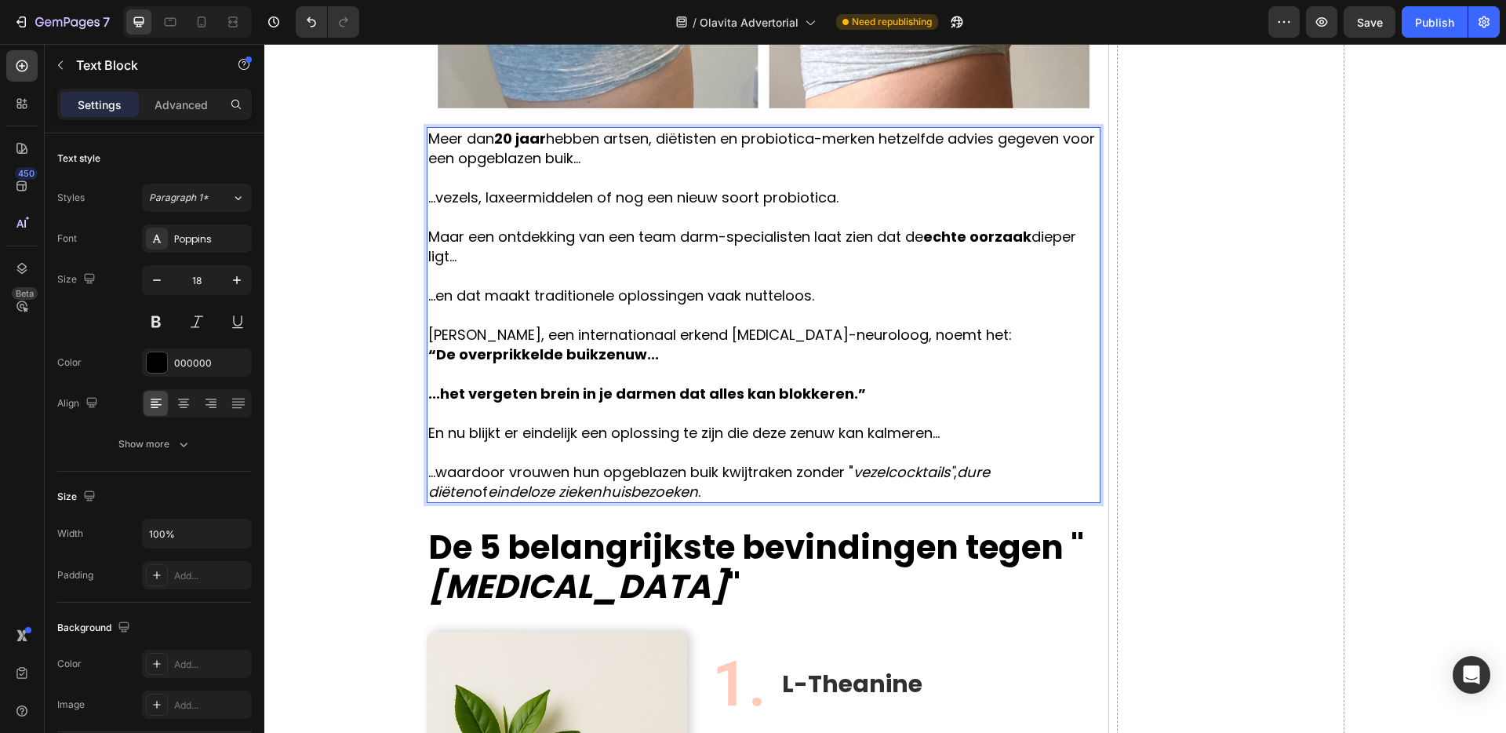
click at [796, 478] on p "...waardoor vrouwen hun opgeblazen buik kwijtraken zonder " vezelcocktails" , d…" at bounding box center [763, 481] width 671 height 39
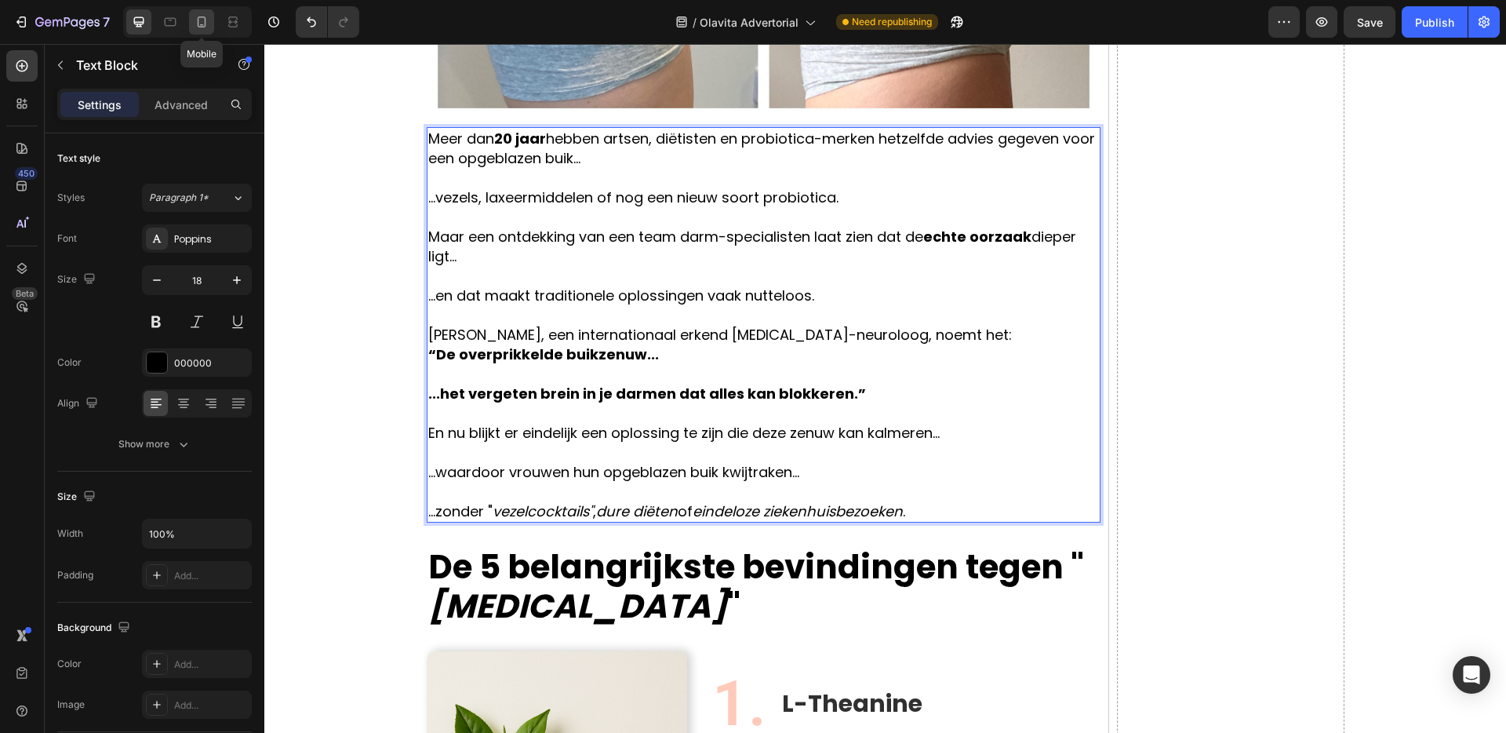
click at [191, 22] on div at bounding box center [201, 21] width 25 height 25
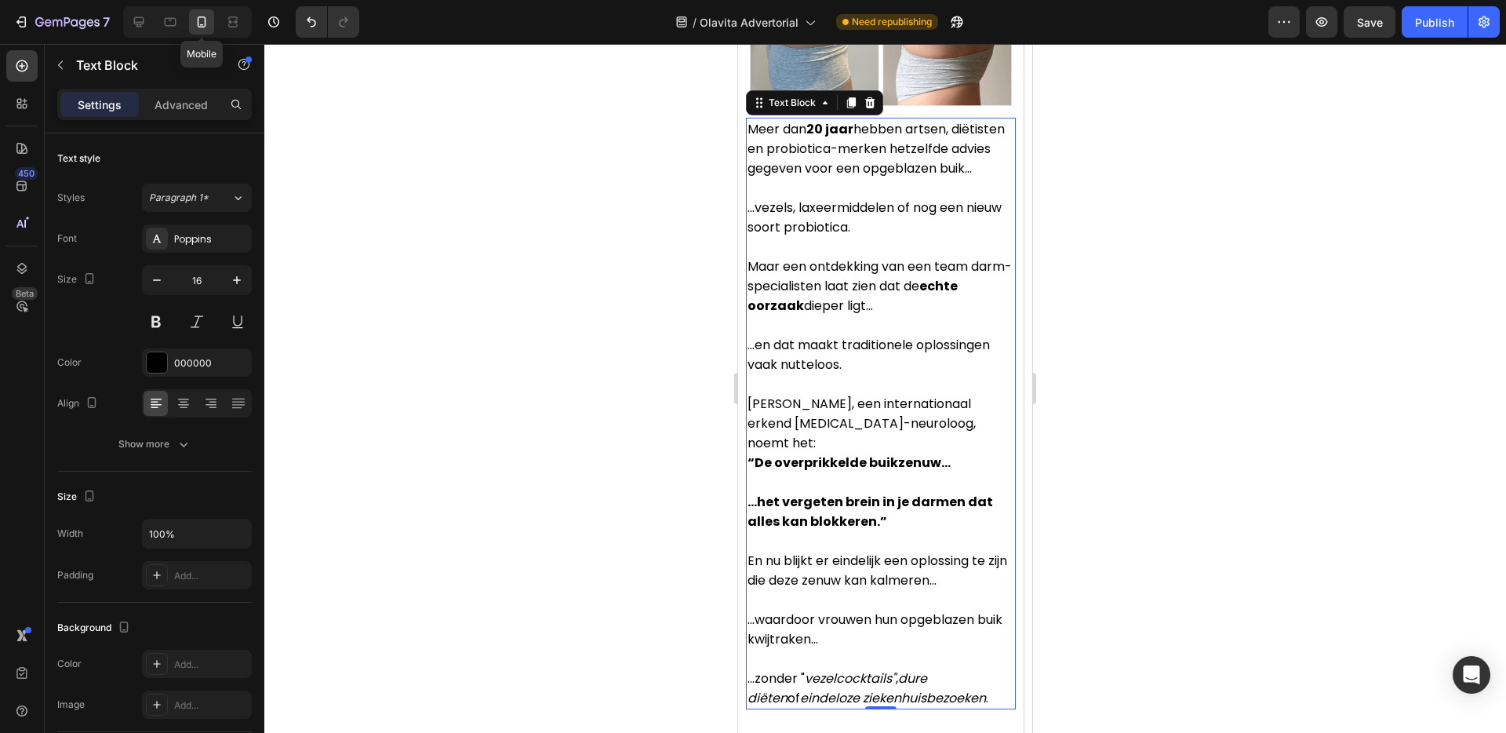
scroll to position [506, 0]
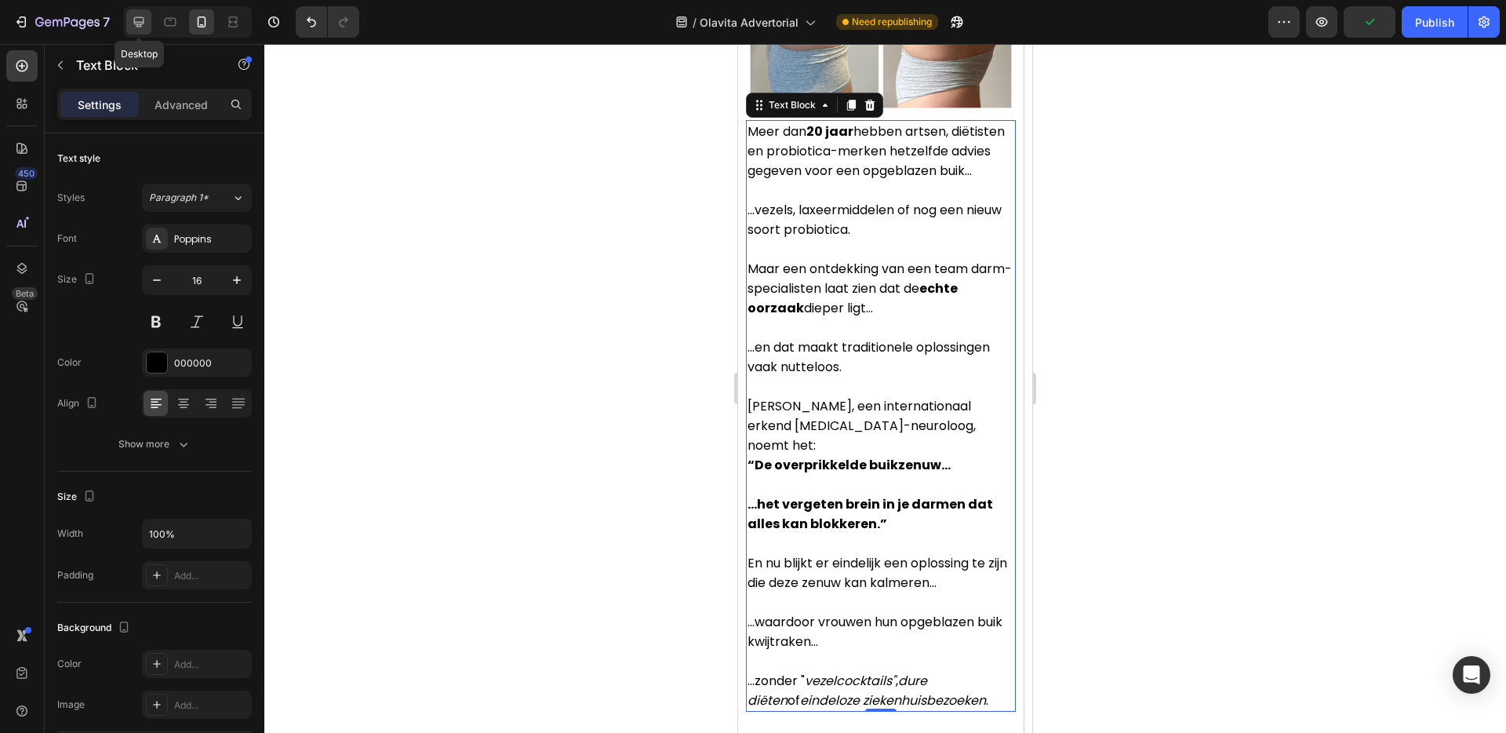
click at [146, 21] on icon at bounding box center [139, 22] width 16 height 16
type input "18"
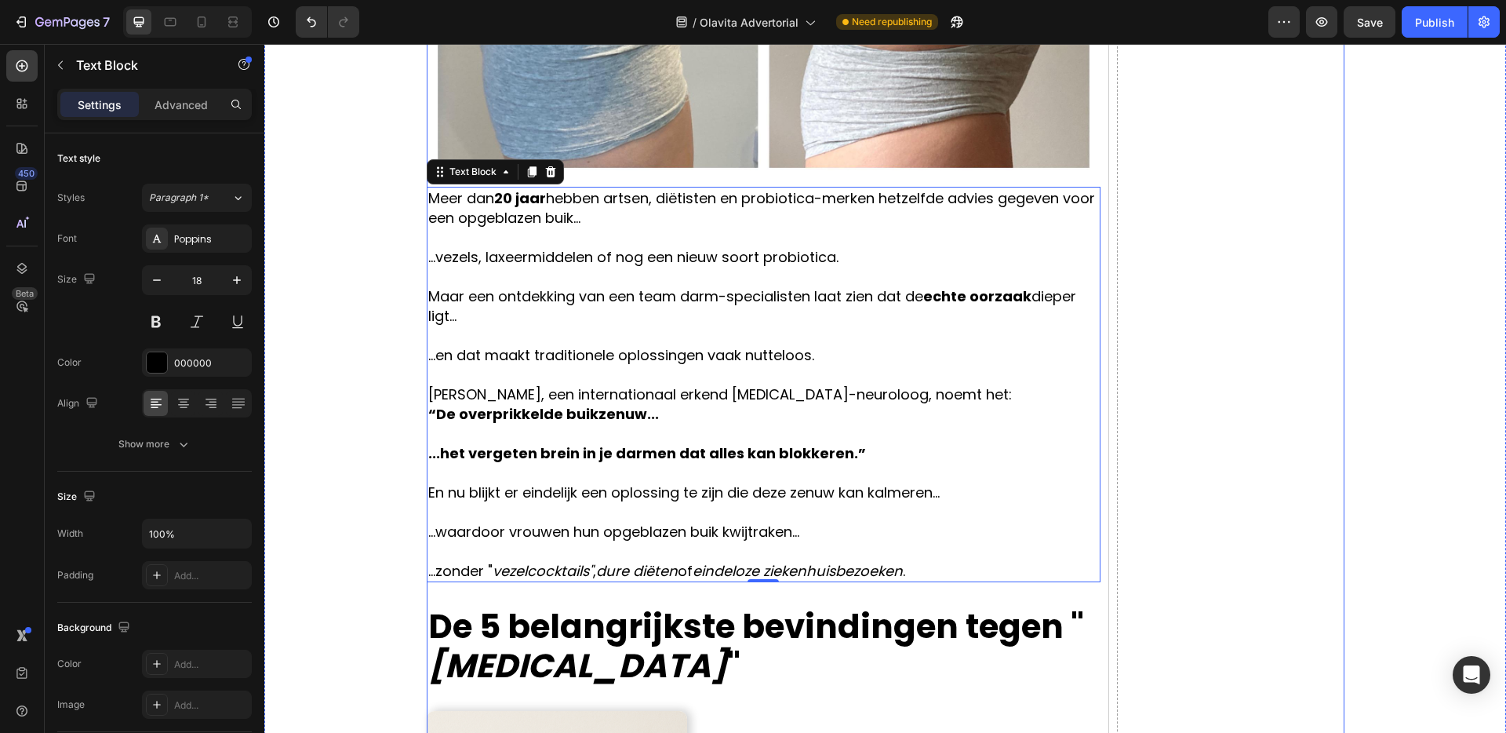
scroll to position [708, 0]
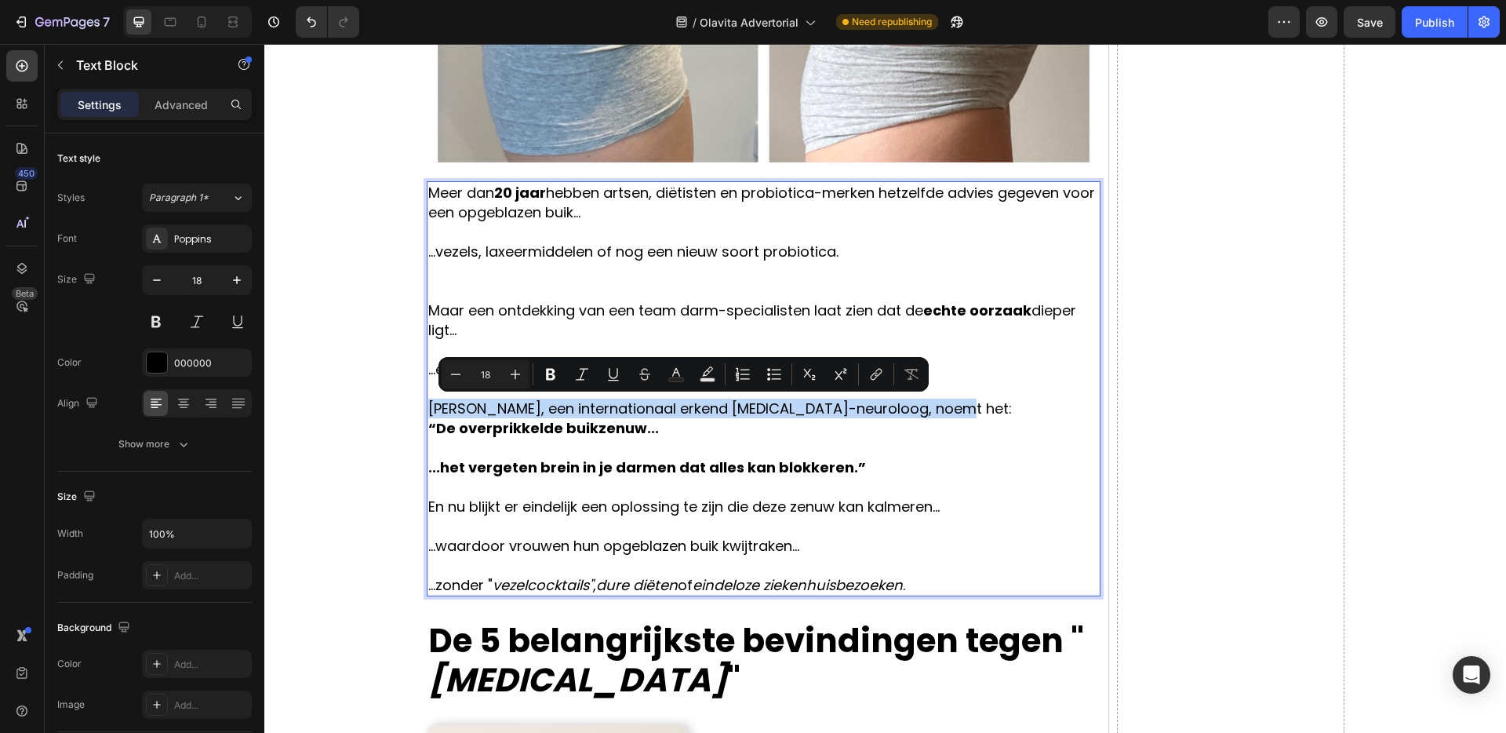
drag, startPoint x: 431, startPoint y: 409, endPoint x: 940, endPoint y: 413, distance: 509.1
click at [940, 413] on p "Dr. Anton Mayer, een internationaal erkend gastro-neuroloog, noemt het: “De ove…" at bounding box center [763, 418] width 671 height 39
click at [558, 378] on button "Bold" at bounding box center [551, 374] width 28 height 28
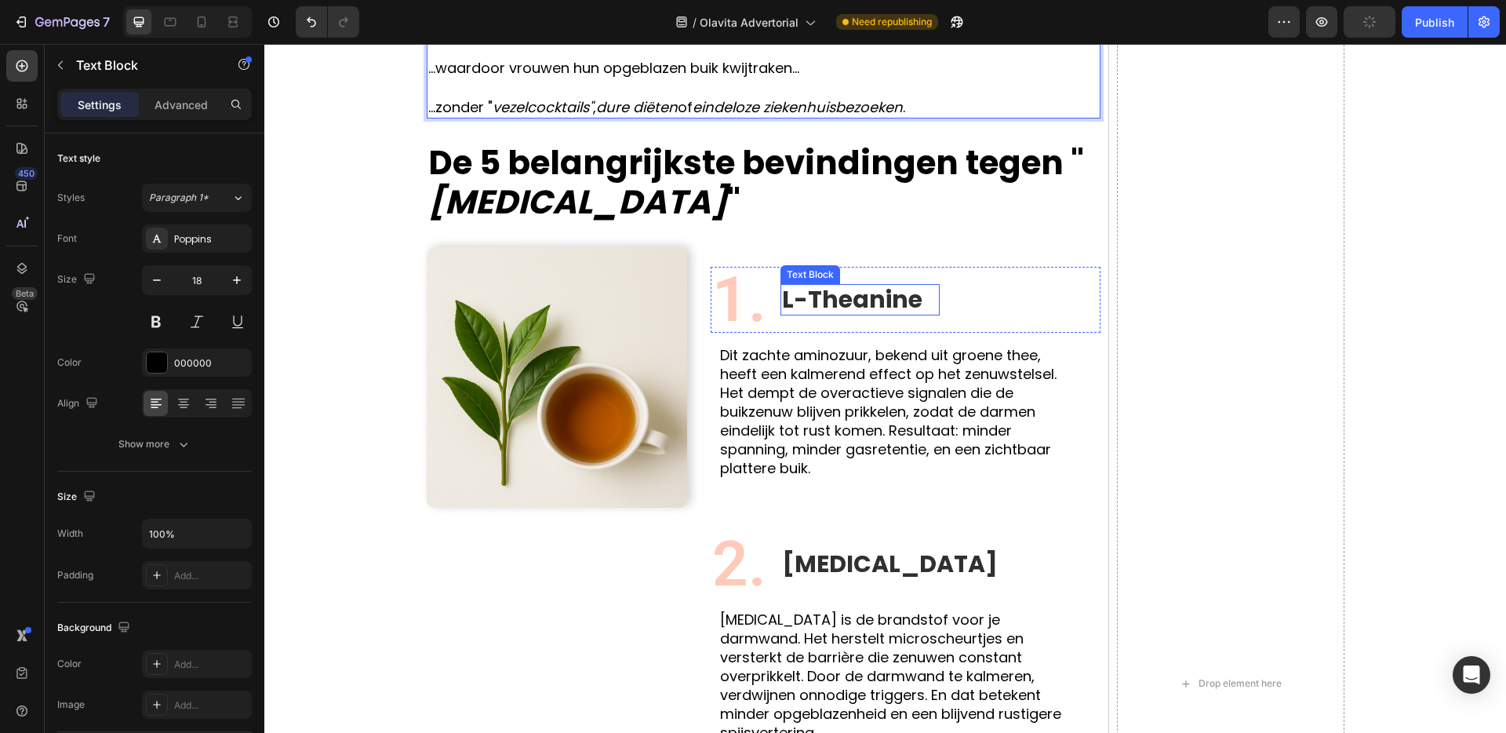
scroll to position [1209, 0]
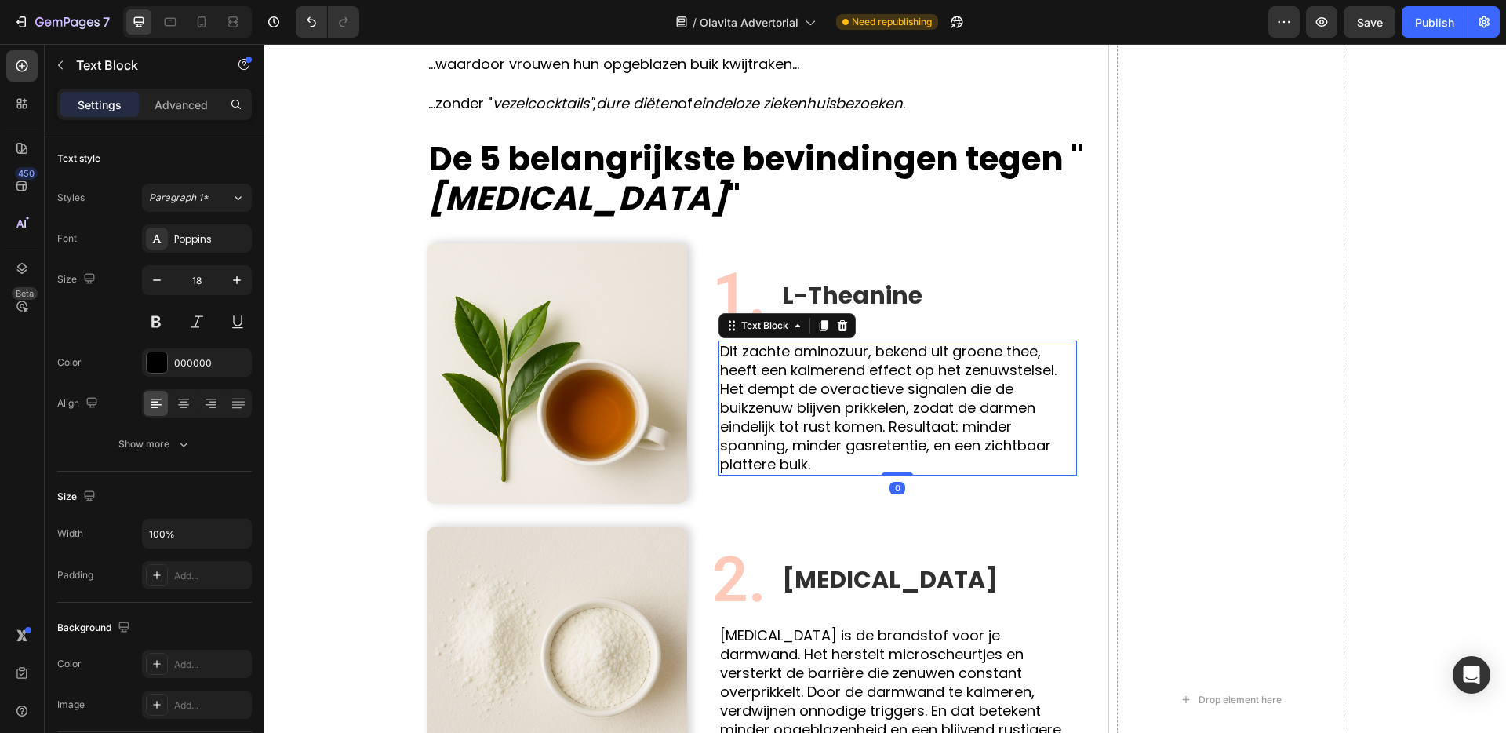
click at [1051, 370] on p "Dit zachte aminozuur, bekend uit groene thee, heeft een kalmerend effect op het…" at bounding box center [897, 408] width 355 height 132
click at [1056, 371] on p "Dit zachte aminozuur, bekend uit groene thee, heeft een kalmerend effect op het…" at bounding box center [897, 408] width 355 height 132
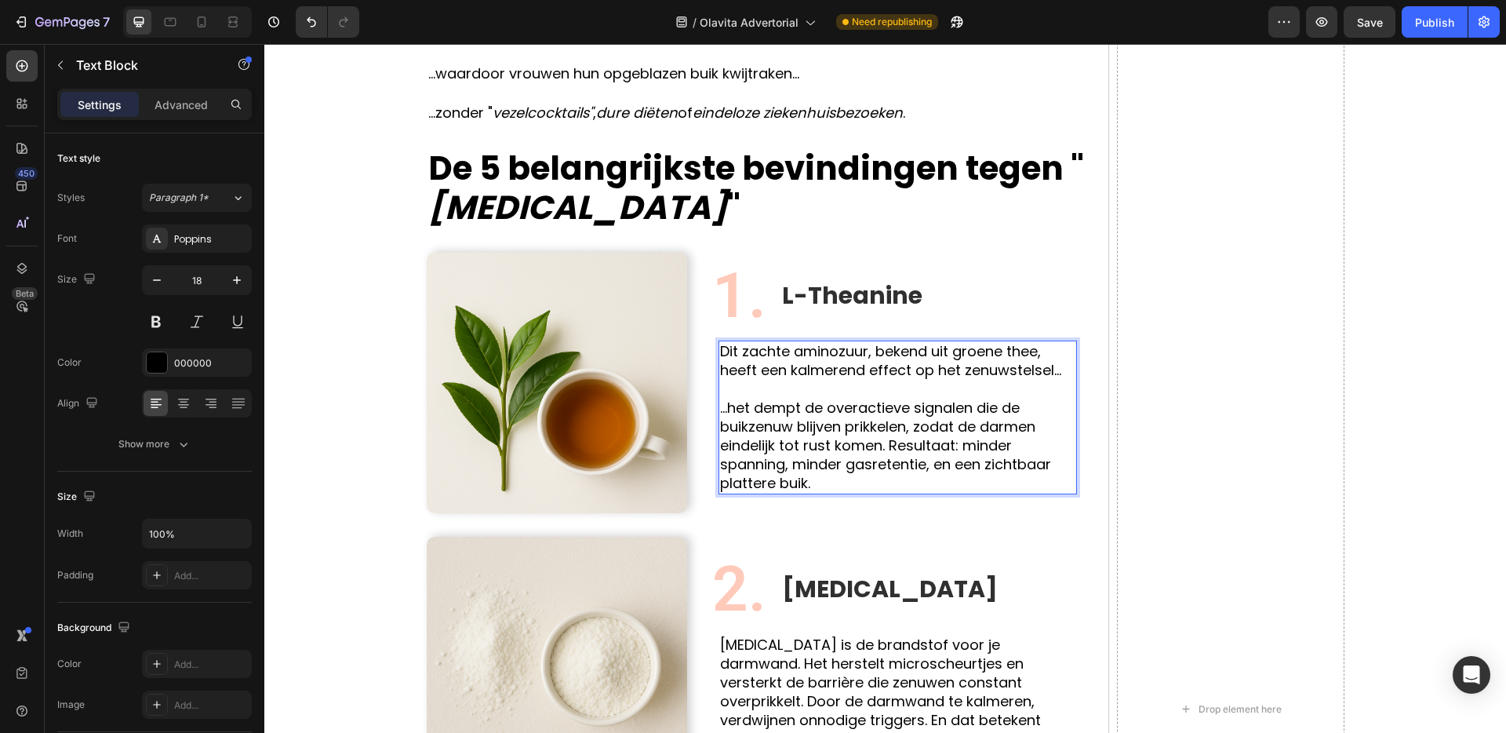
click at [885, 449] on p "...het dempt de overactieve signalen die de buikzenuw blijven prikkelen, zodat …" at bounding box center [897, 446] width 355 height 94
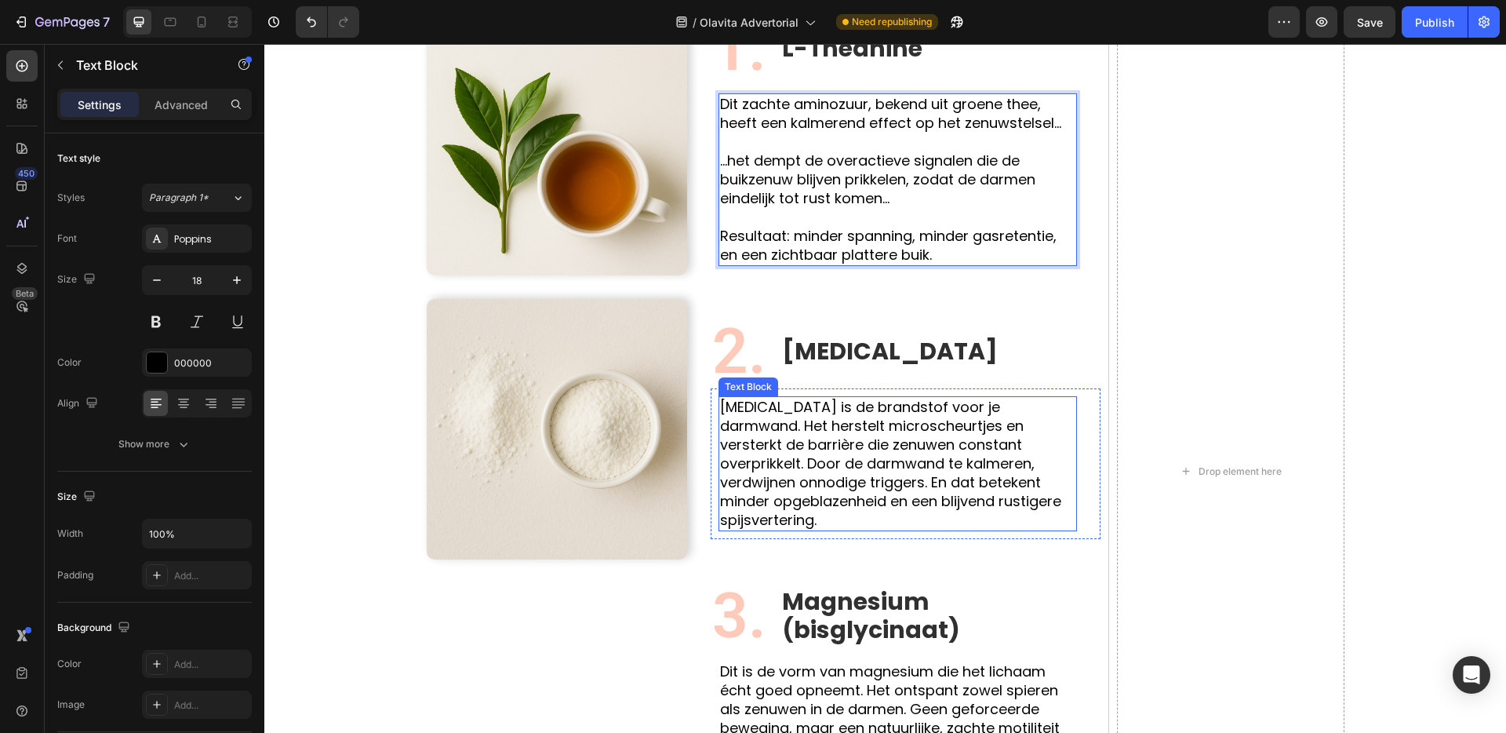
scroll to position [1438, 0]
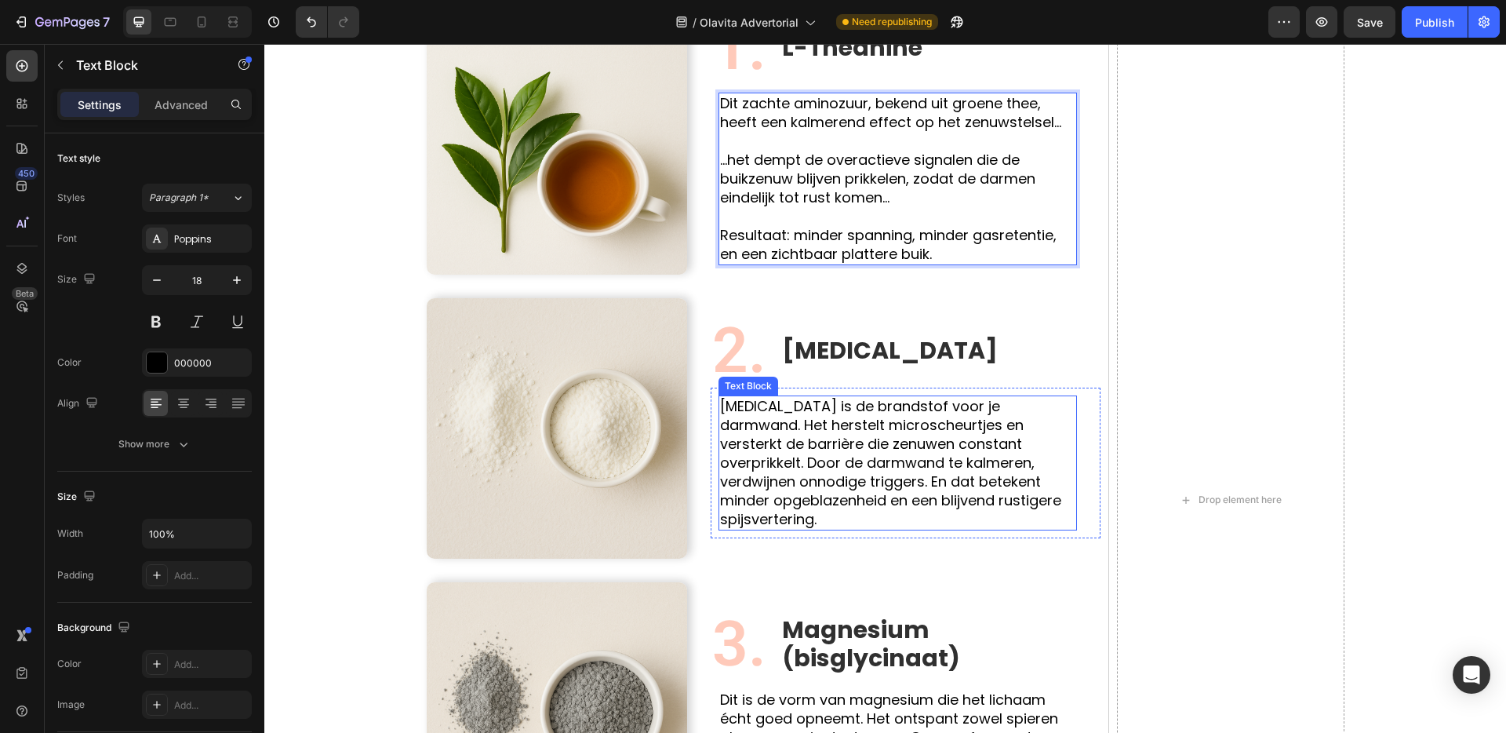
click at [1043, 417] on p "Glutamine is de brandstof voor je darmwand. Het herstelt microscheurtjes en ver…" at bounding box center [897, 463] width 355 height 132
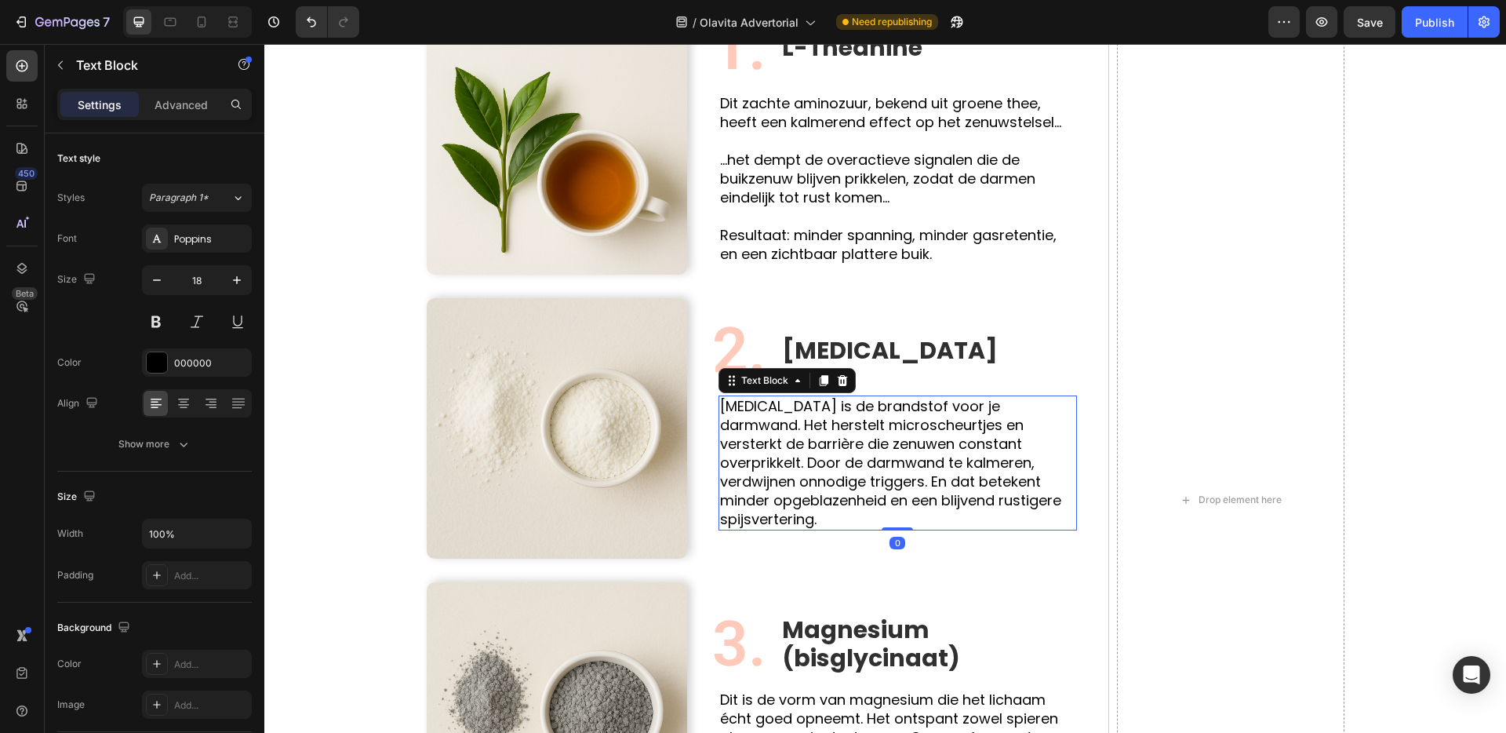
click at [1038, 421] on p "Glutamine is de brandstof voor je darmwand. Het herstelt microscheurtjes en ver…" at bounding box center [897, 463] width 355 height 132
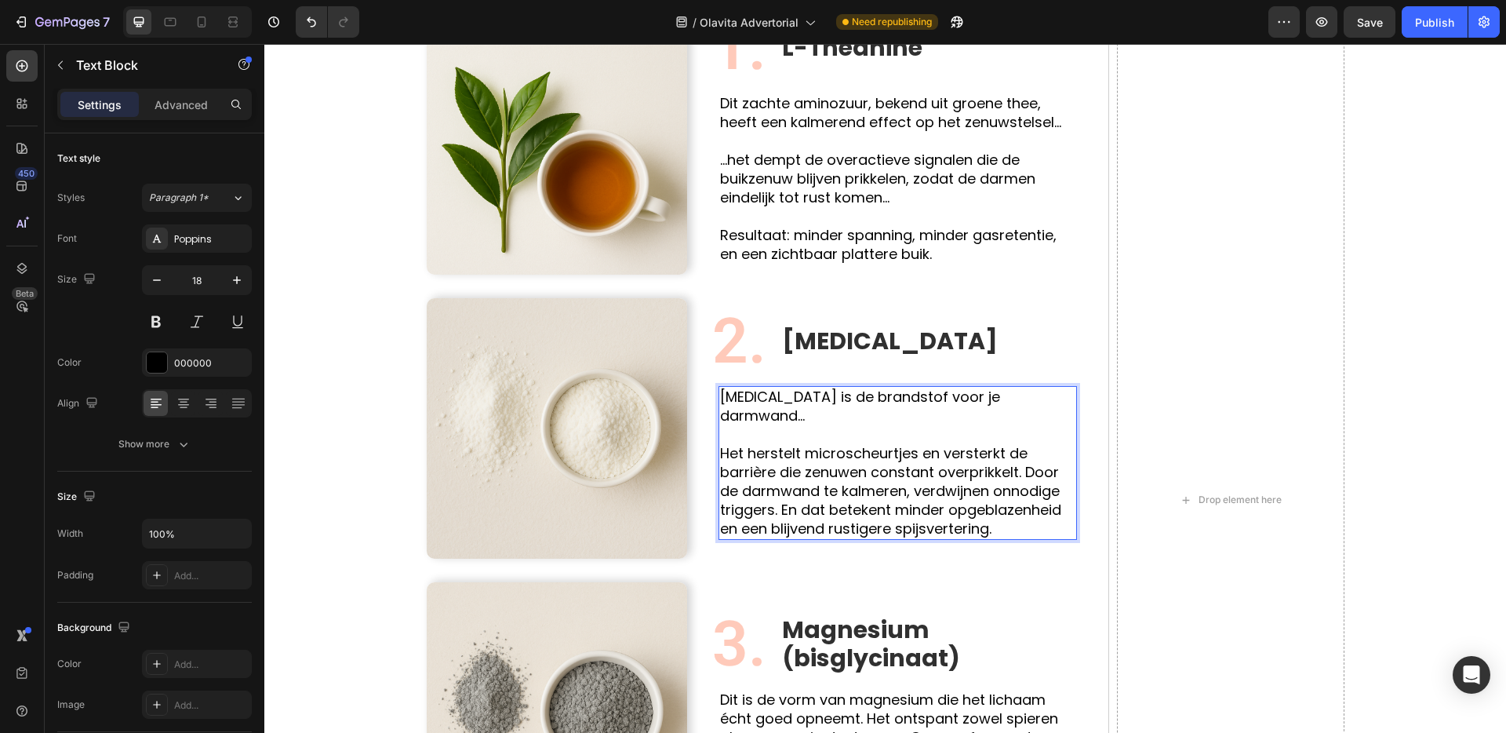
scroll to position [1429, 0]
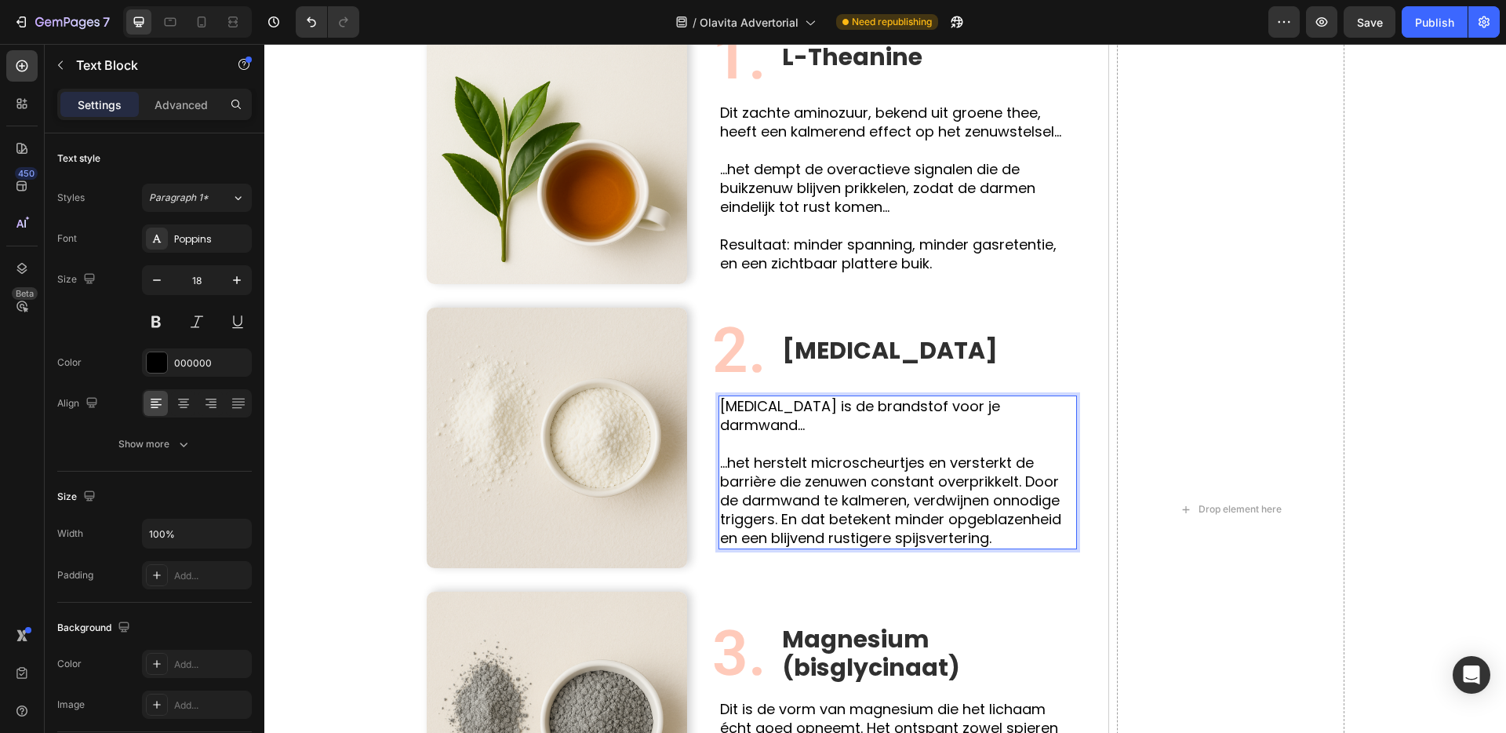
click at [1021, 477] on p "...het herstelt microscheurtjes en versterkt de barrière die zenuwen constant o…" at bounding box center [897, 500] width 355 height 94
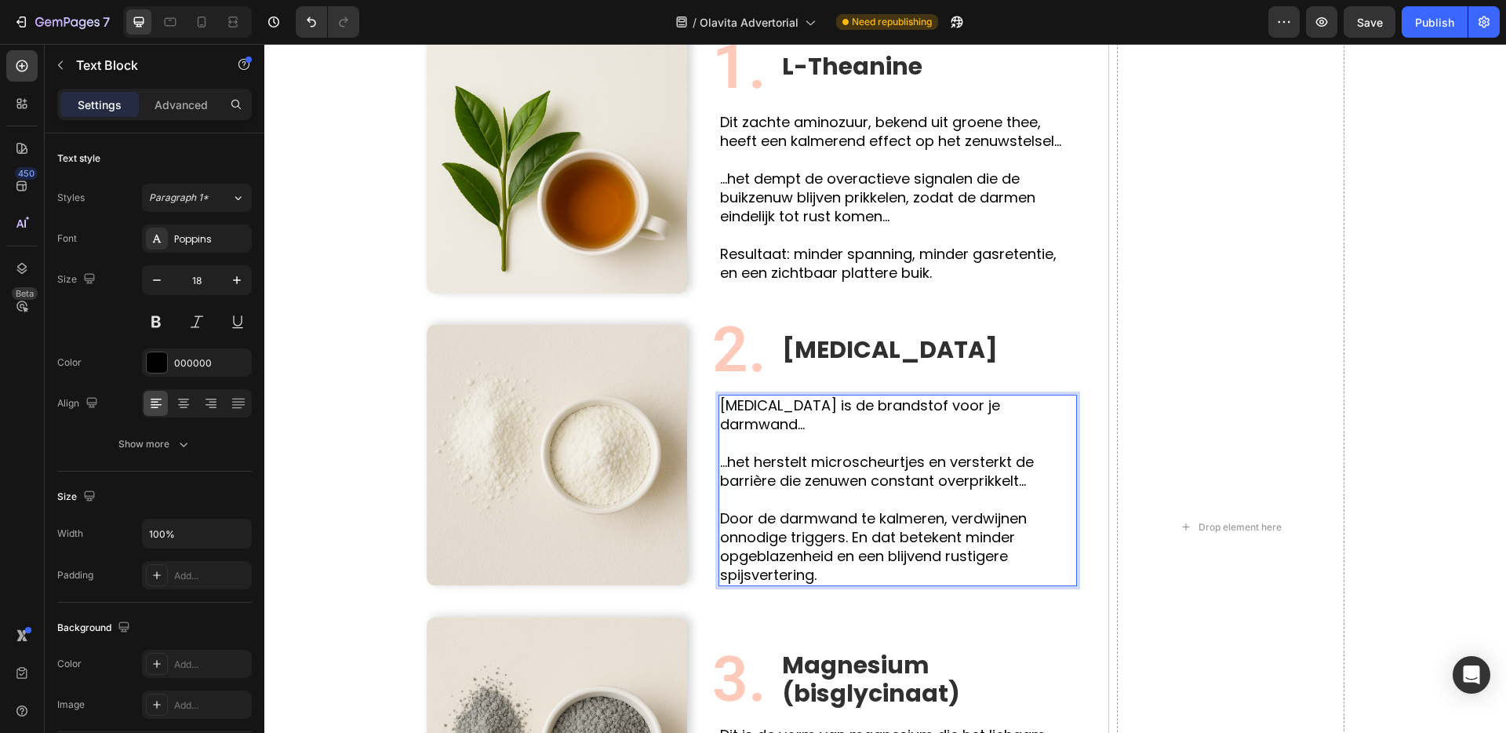
scroll to position [1410, 0]
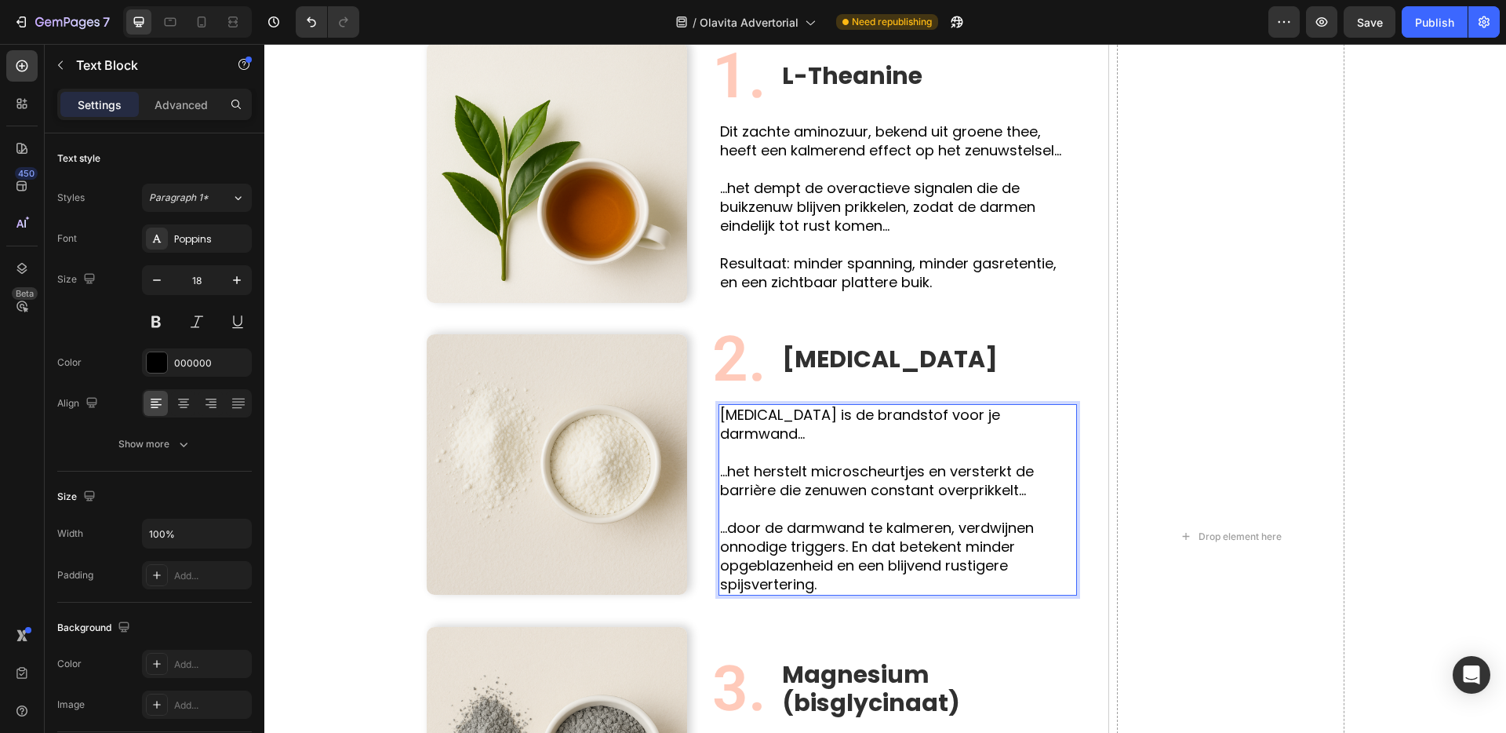
click at [853, 527] on p "...door de darmwand te kalmeren, verdwijnen onnodige triggers. En dat betekent …" at bounding box center [897, 556] width 355 height 75
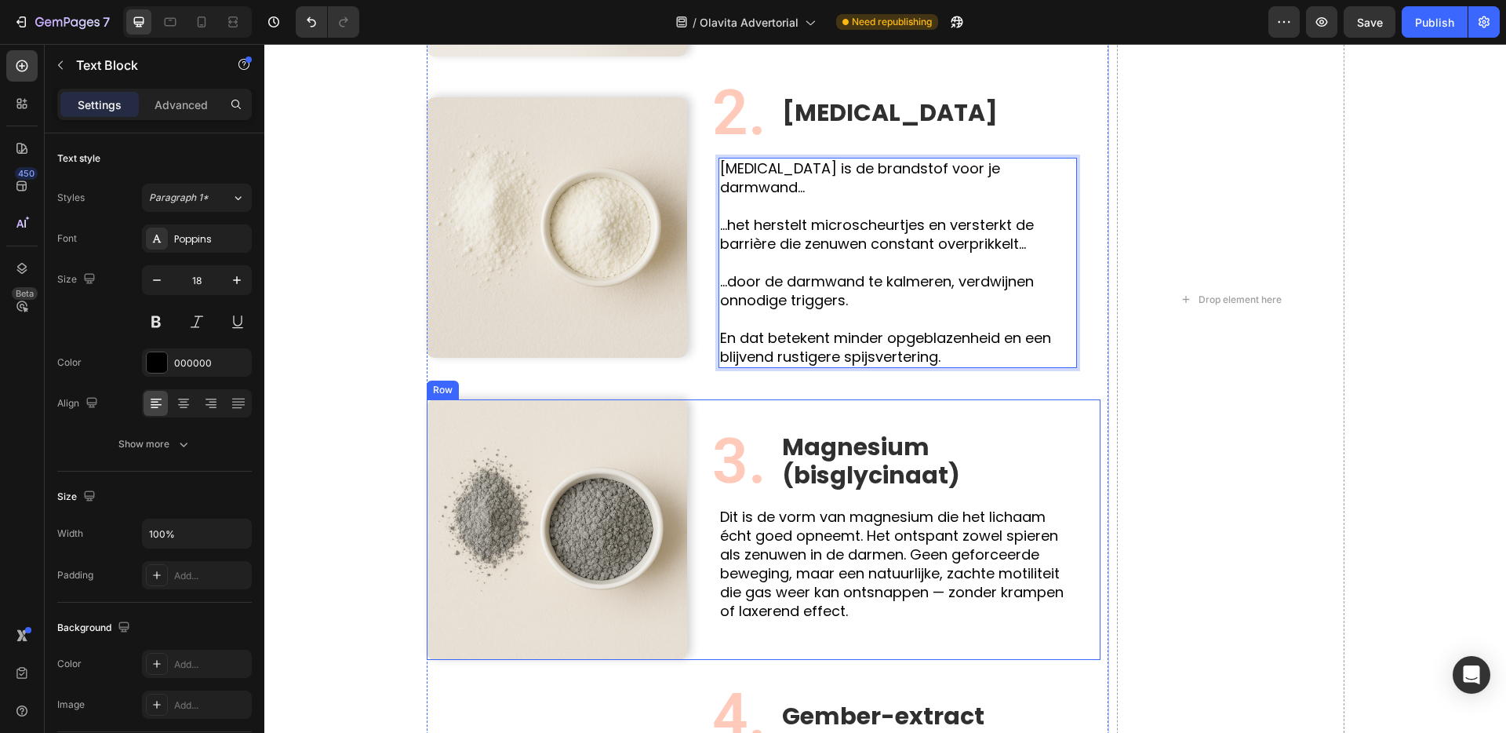
scroll to position [1659, 0]
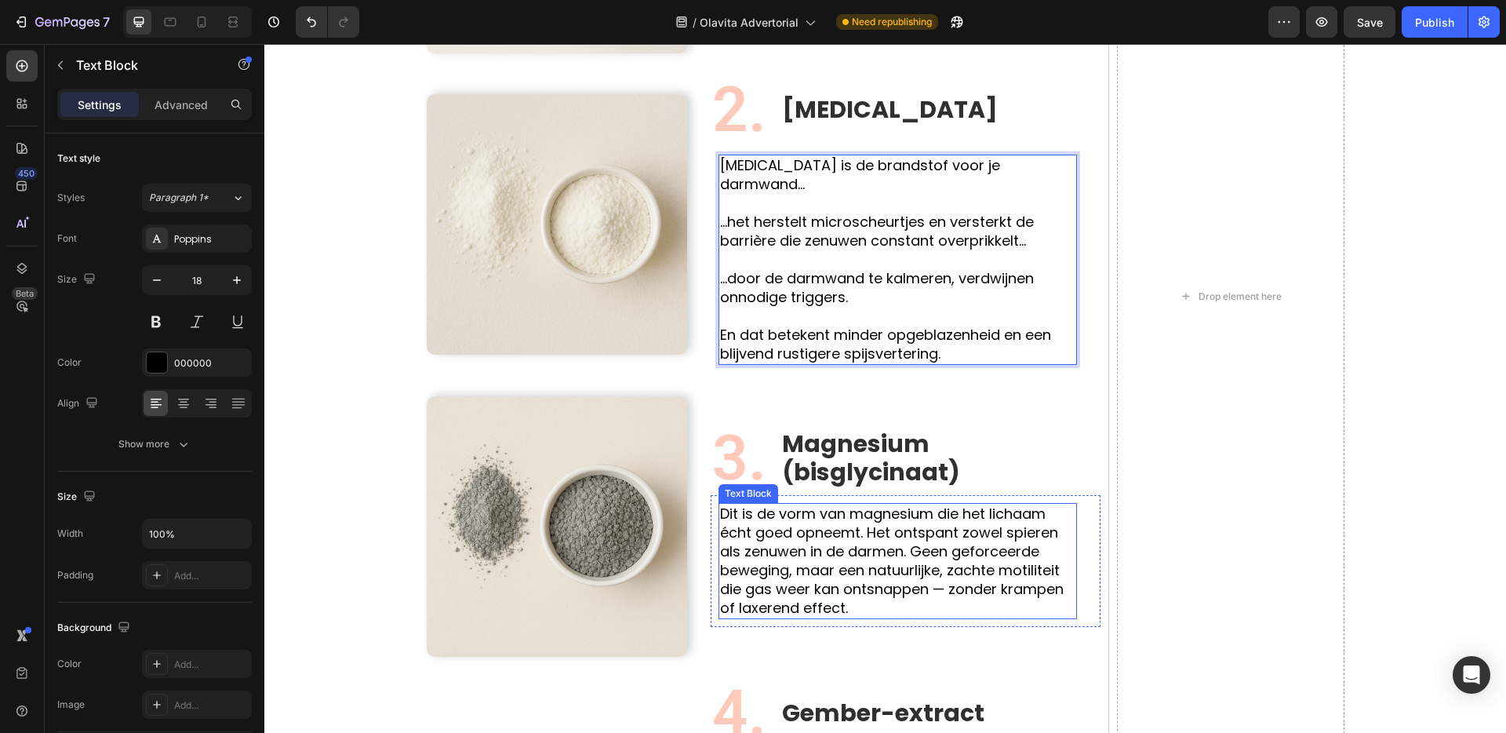
click at [828, 519] on p "Dit is de vorm van magnesium die het lichaam écht goed opneemt. Het ontspant zo…" at bounding box center [897, 560] width 355 height 113
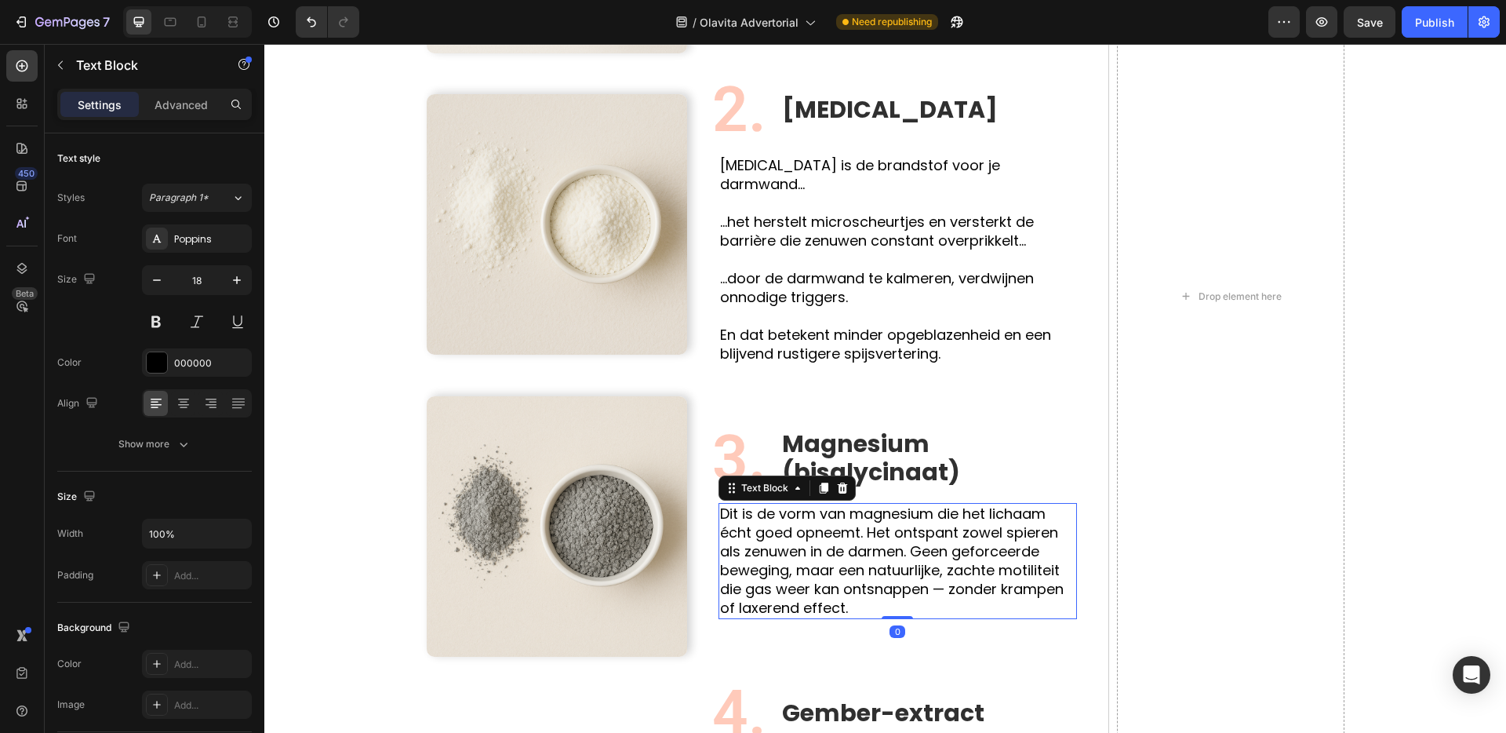
click at [868, 518] on p "Dit is de vorm van magnesium die het lichaam écht goed opneemt. Het ontspant zo…" at bounding box center [897, 560] width 355 height 113
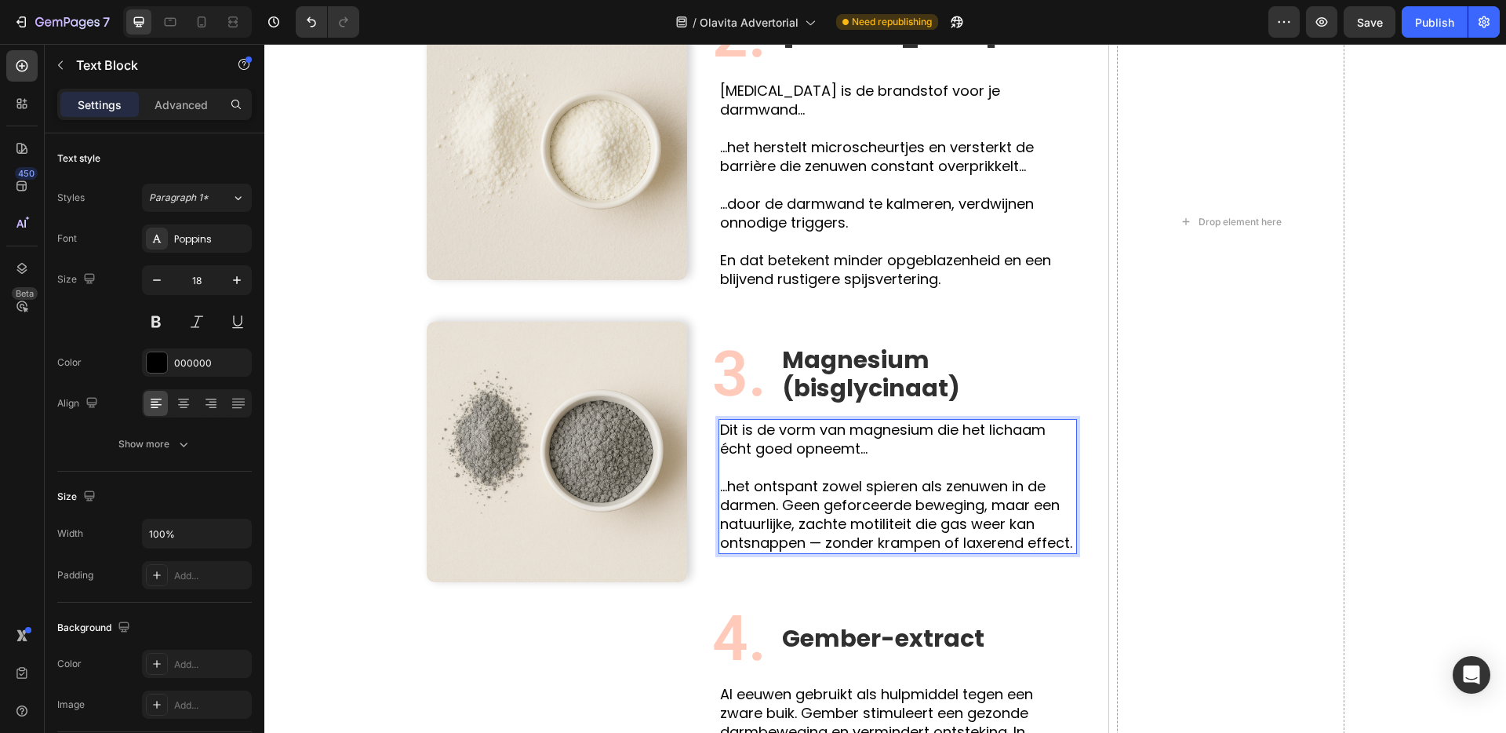
scroll to position [1742, 0]
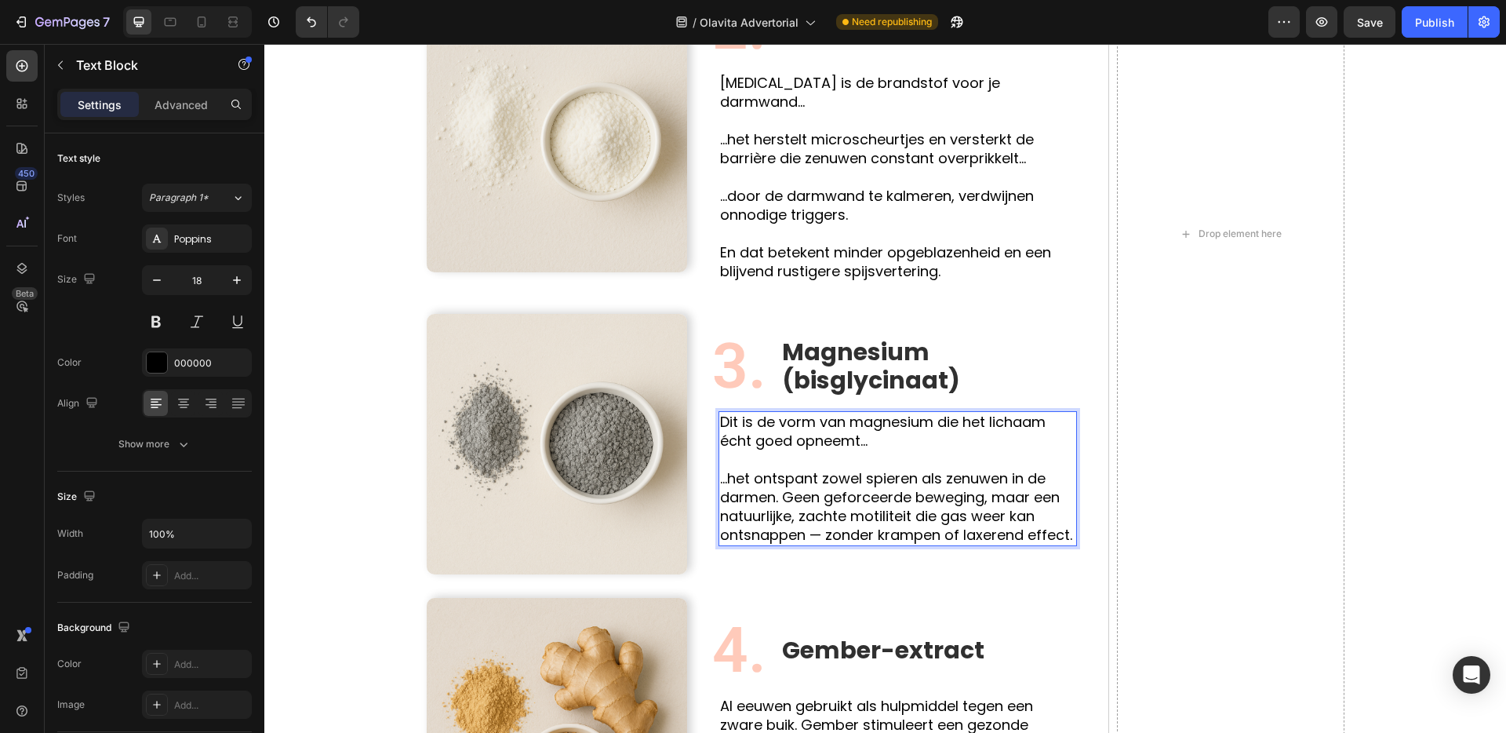
click at [782, 482] on p "...het ontspant zowel spieren als zenuwen in de darmen. Geen geforceerde bewegi…" at bounding box center [897, 506] width 355 height 75
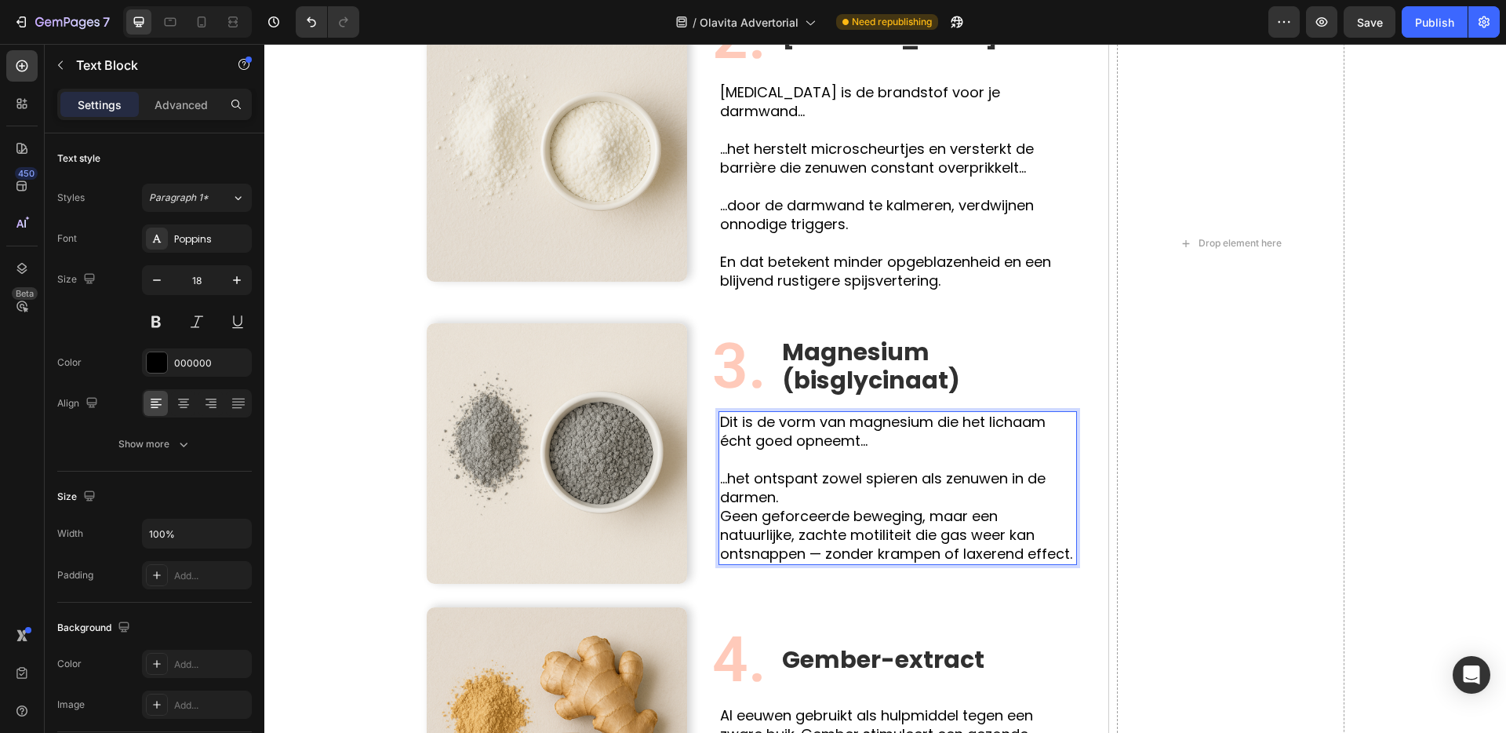
scroll to position [1723, 0]
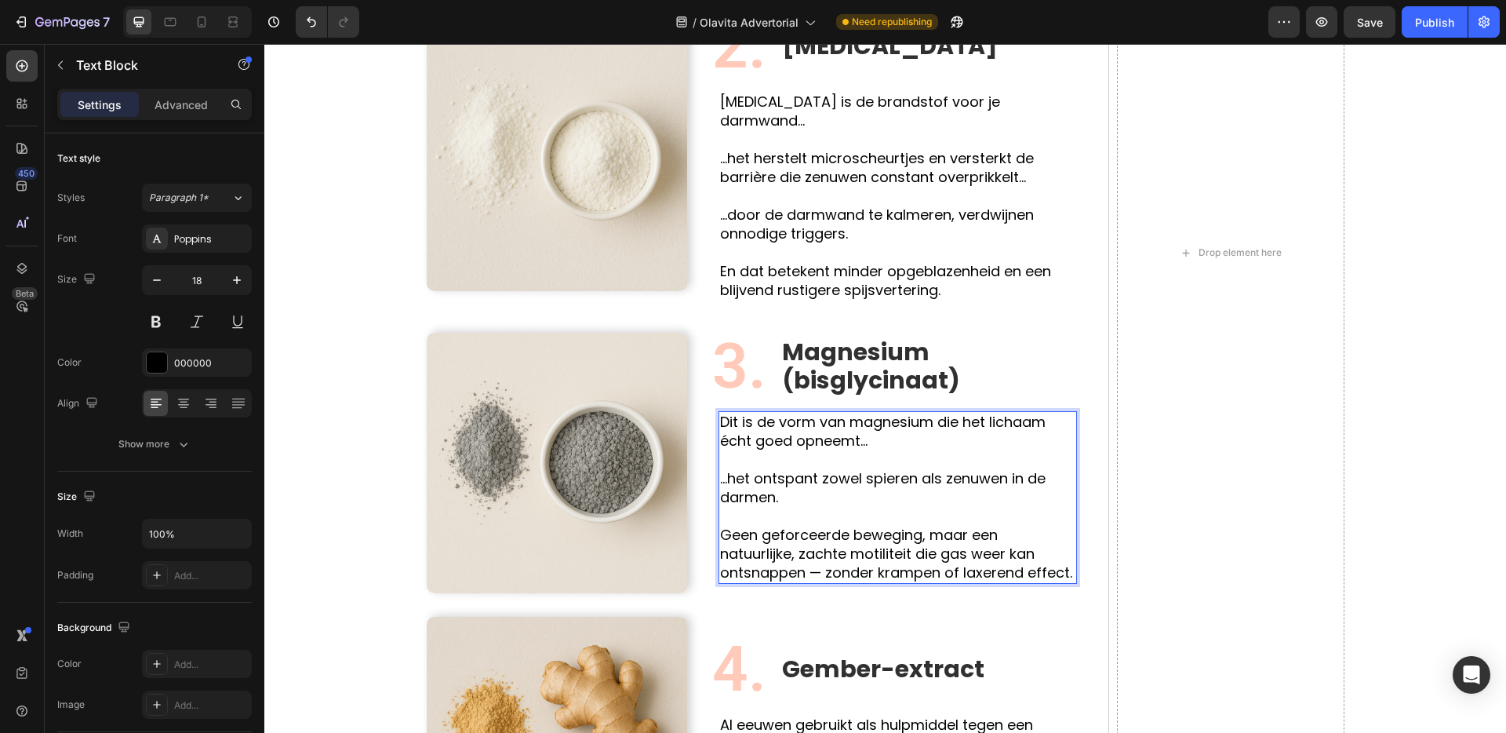
click at [821, 548] on p "Geen geforceerde beweging, maar een natuurlijke, zachte motiliteit die gas weer…" at bounding box center [897, 554] width 355 height 56
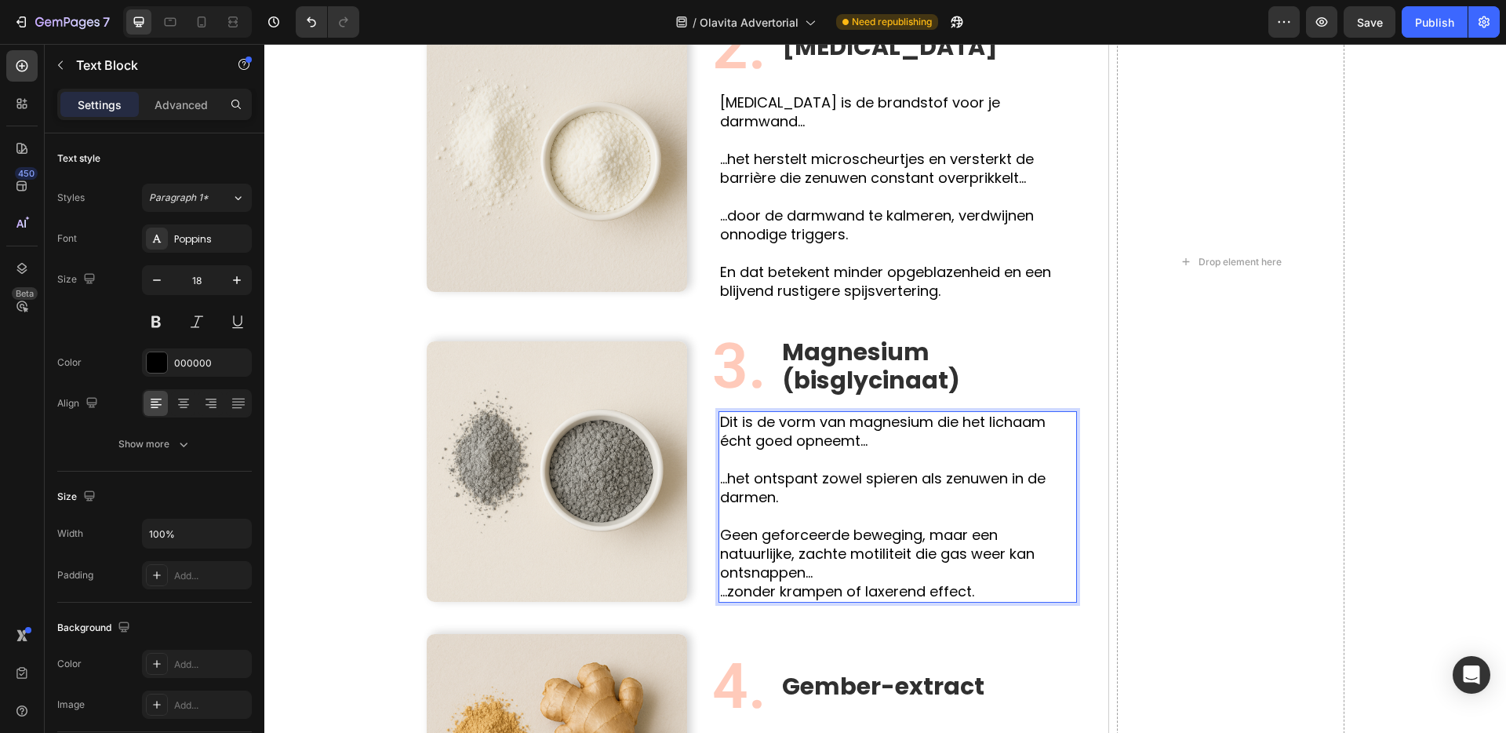
click at [851, 547] on p "Geen geforceerde beweging, maar een natuurlijke, zachte motiliteit die gas weer…" at bounding box center [897, 554] width 355 height 56
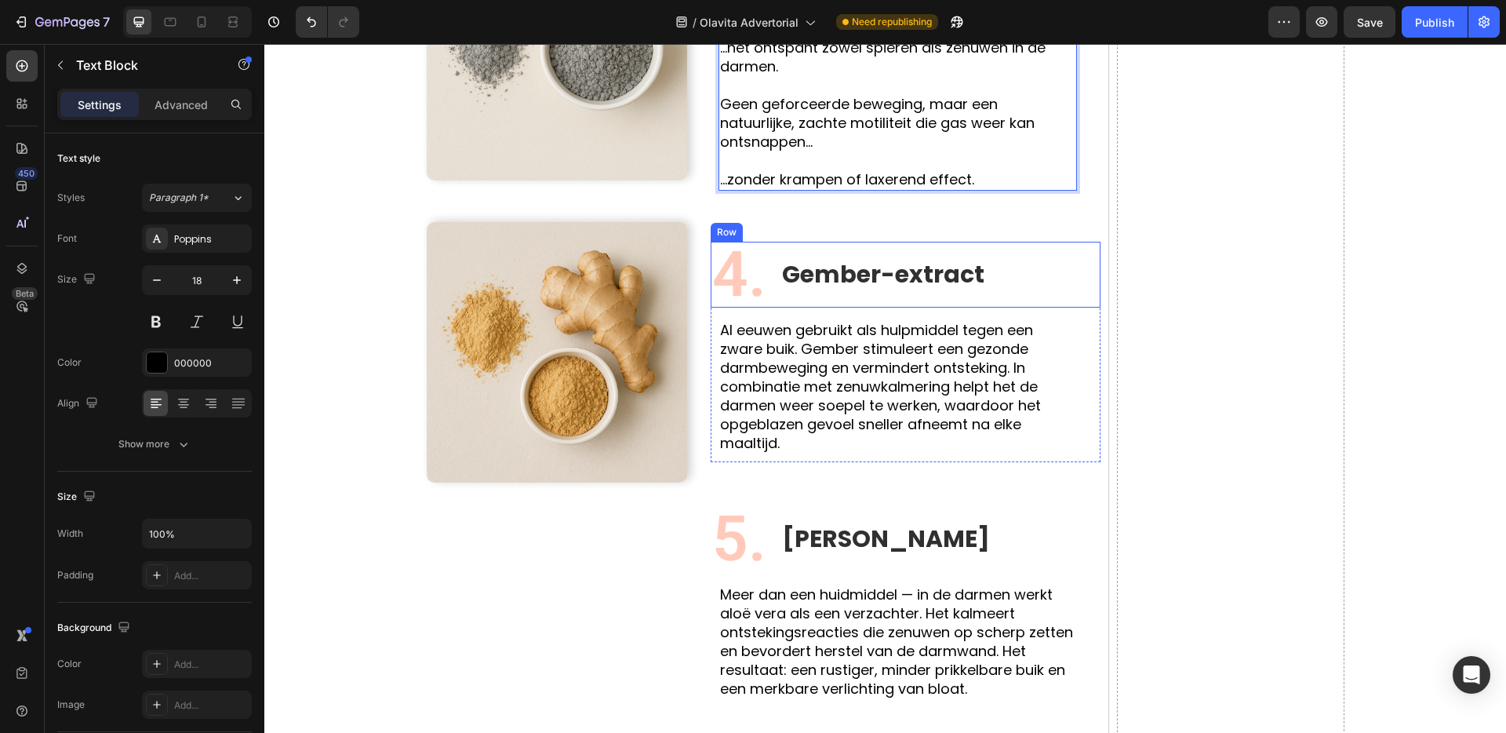
scroll to position [2154, 0]
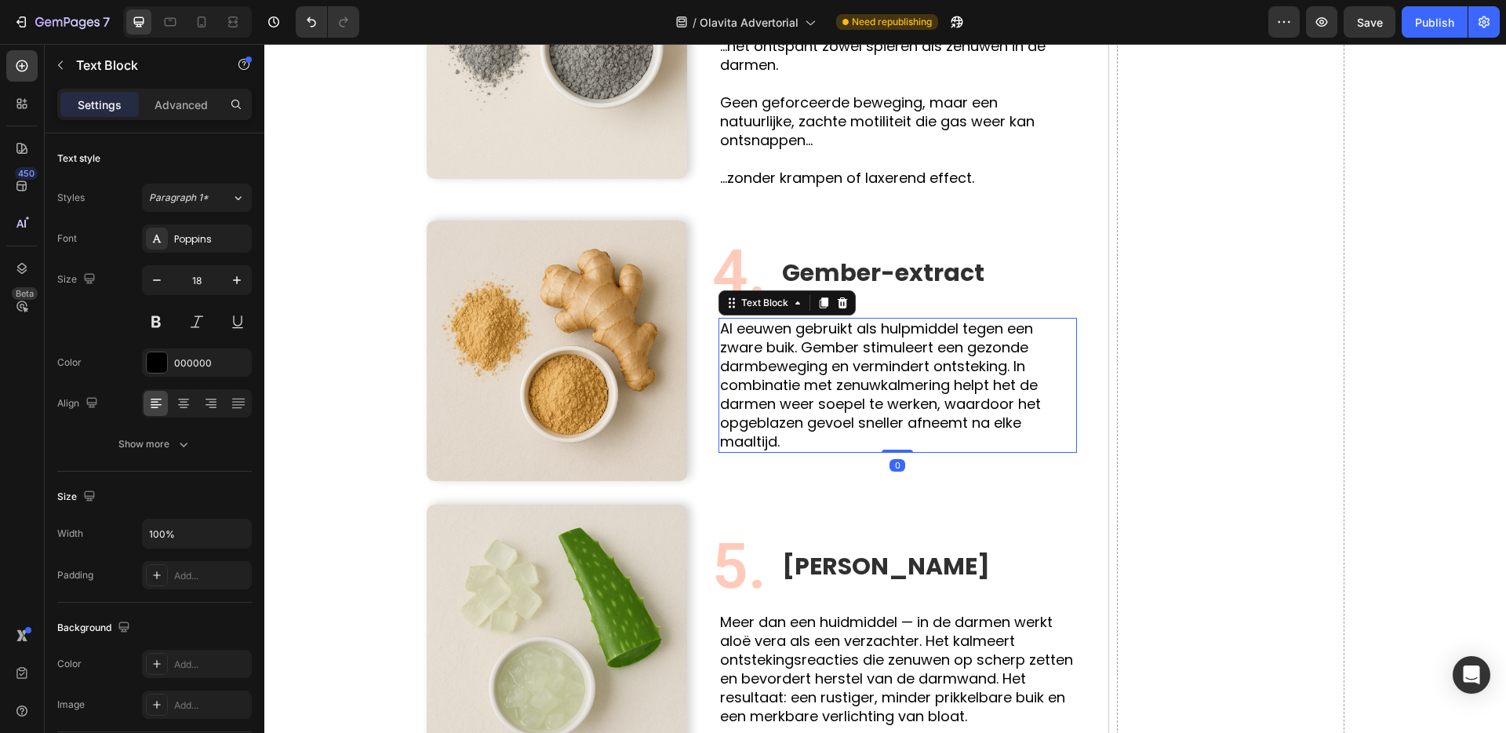
click at [844, 319] on p "Al eeuwen gebruikt als hulpmiddel tegen een zware buik. Gember stimuleert een g…" at bounding box center [897, 385] width 355 height 132
click at [806, 324] on p "Al eeuwen gebruikt als hulpmiddel tegen een zware buik. Gember stimuleert een g…" at bounding box center [897, 385] width 355 height 132
click at [803, 332] on p "Al eeuwen gebruikt als hulpmiddel tegen een zware buik. Gember stimuleert een g…" at bounding box center [897, 385] width 355 height 132
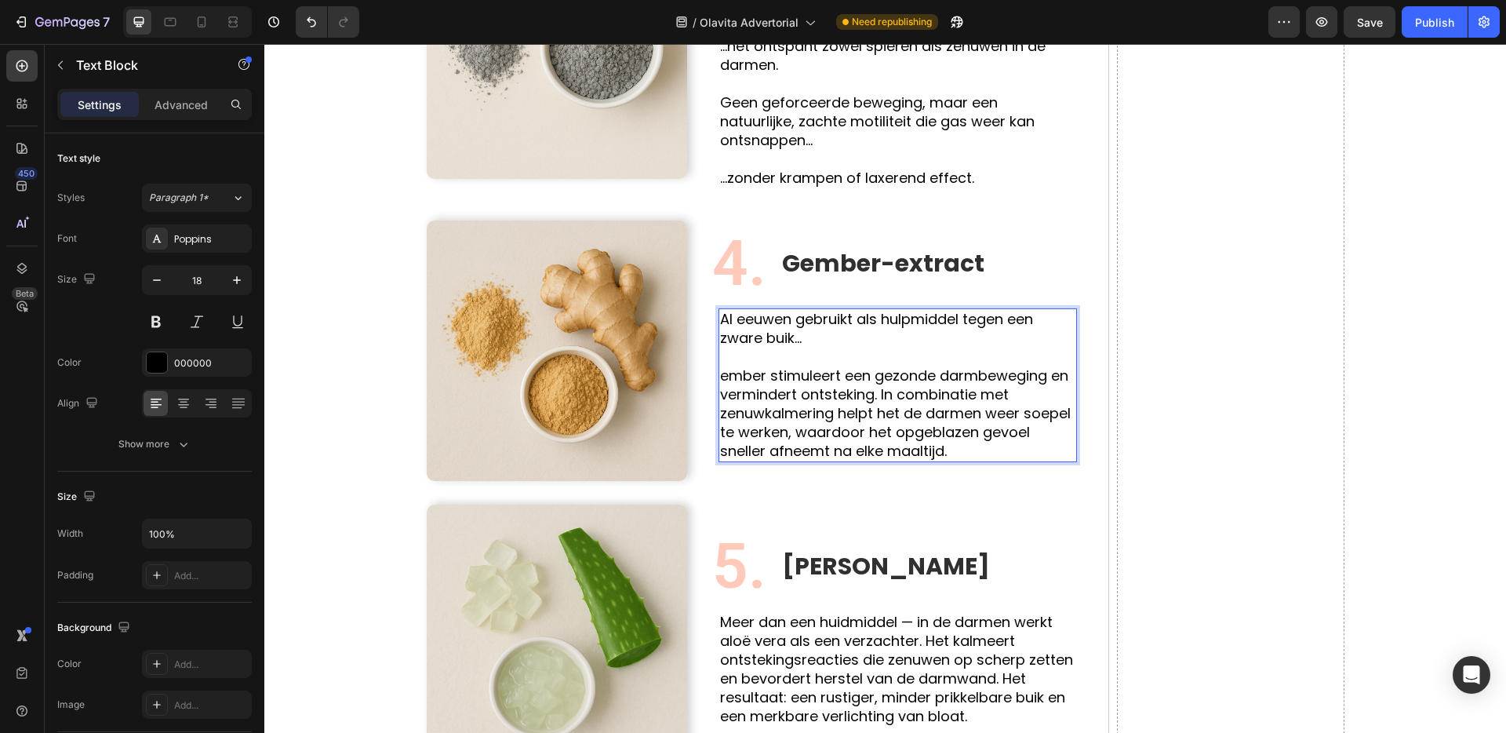
scroll to position [2145, 0]
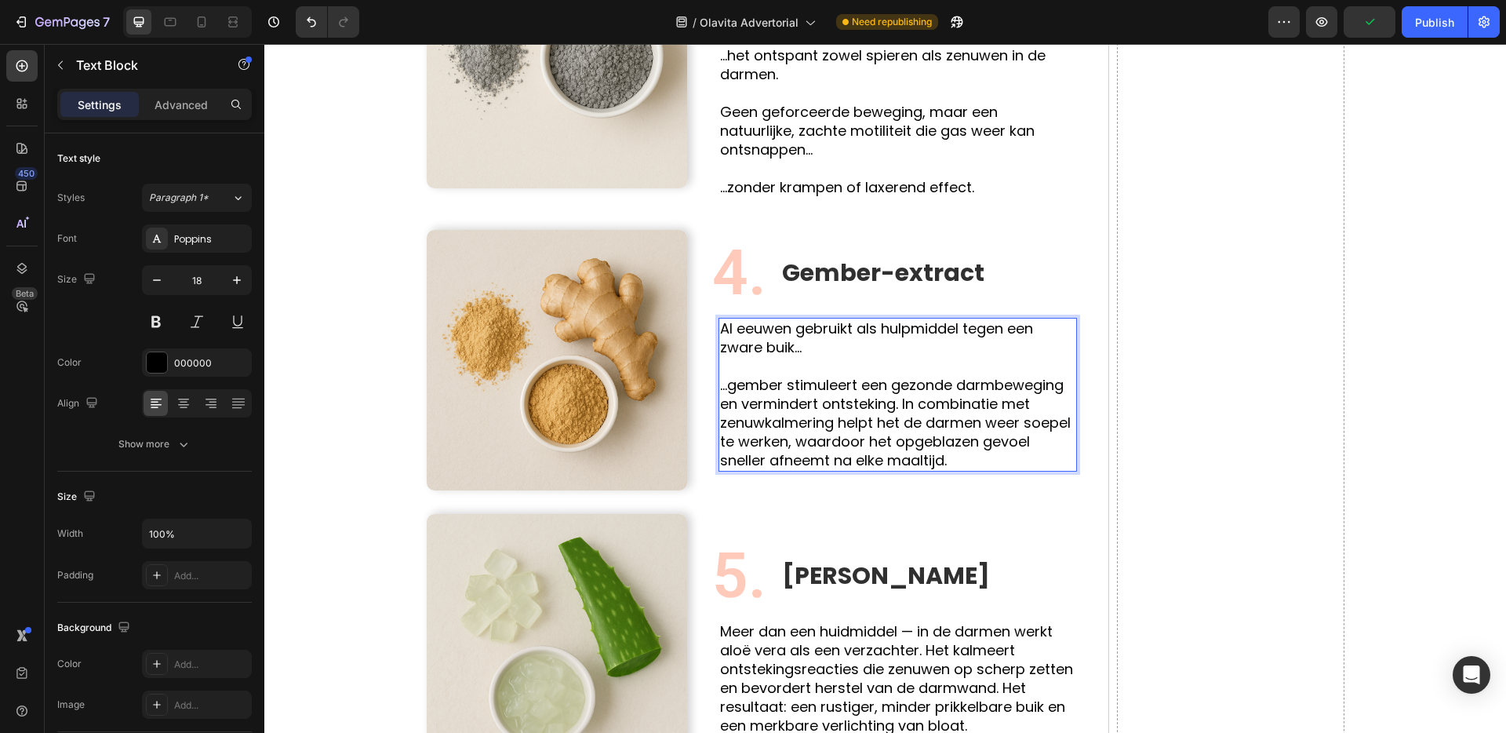
click at [904, 388] on p "...gember stimuleert een gezonde darmbeweging en vermindert ontsteking. In comb…" at bounding box center [897, 423] width 355 height 94
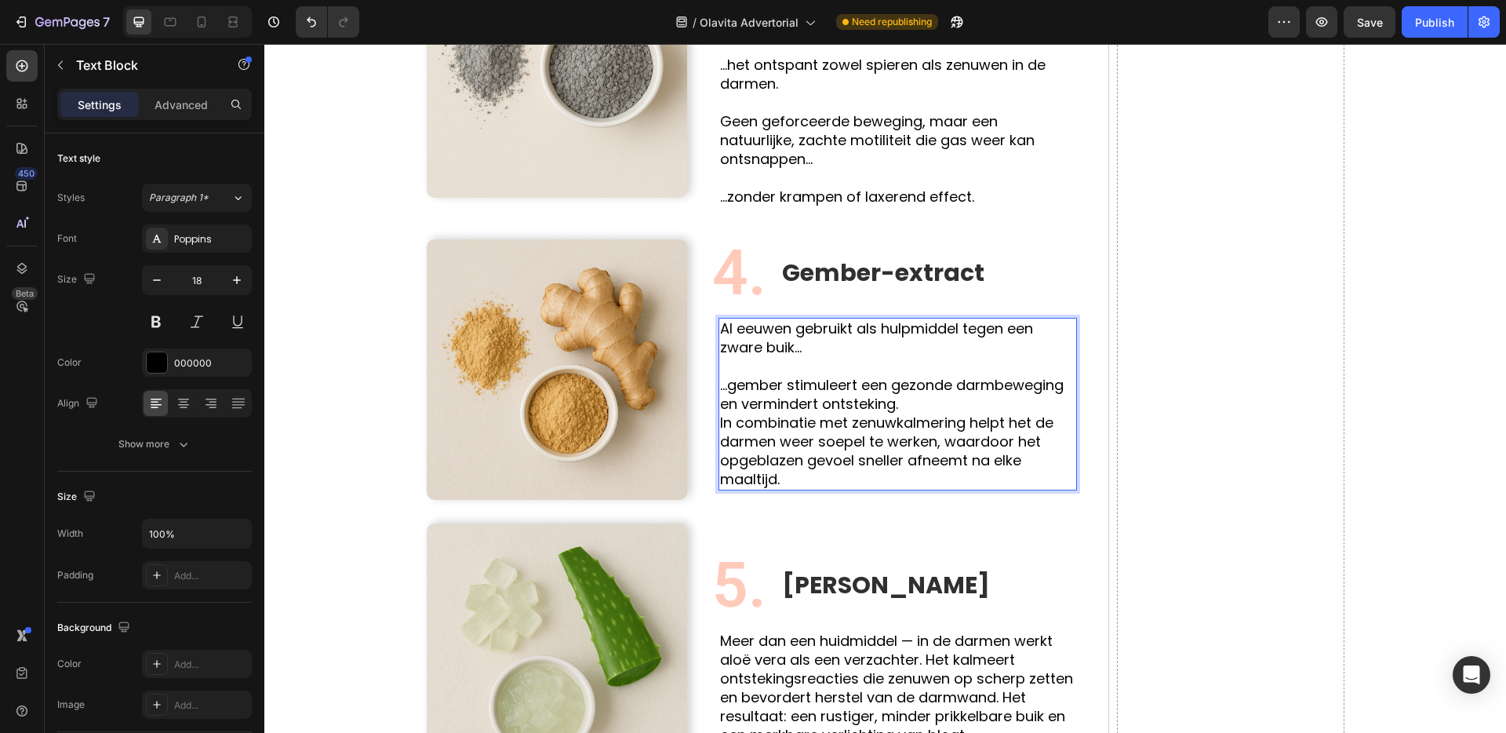
scroll to position [2135, 0]
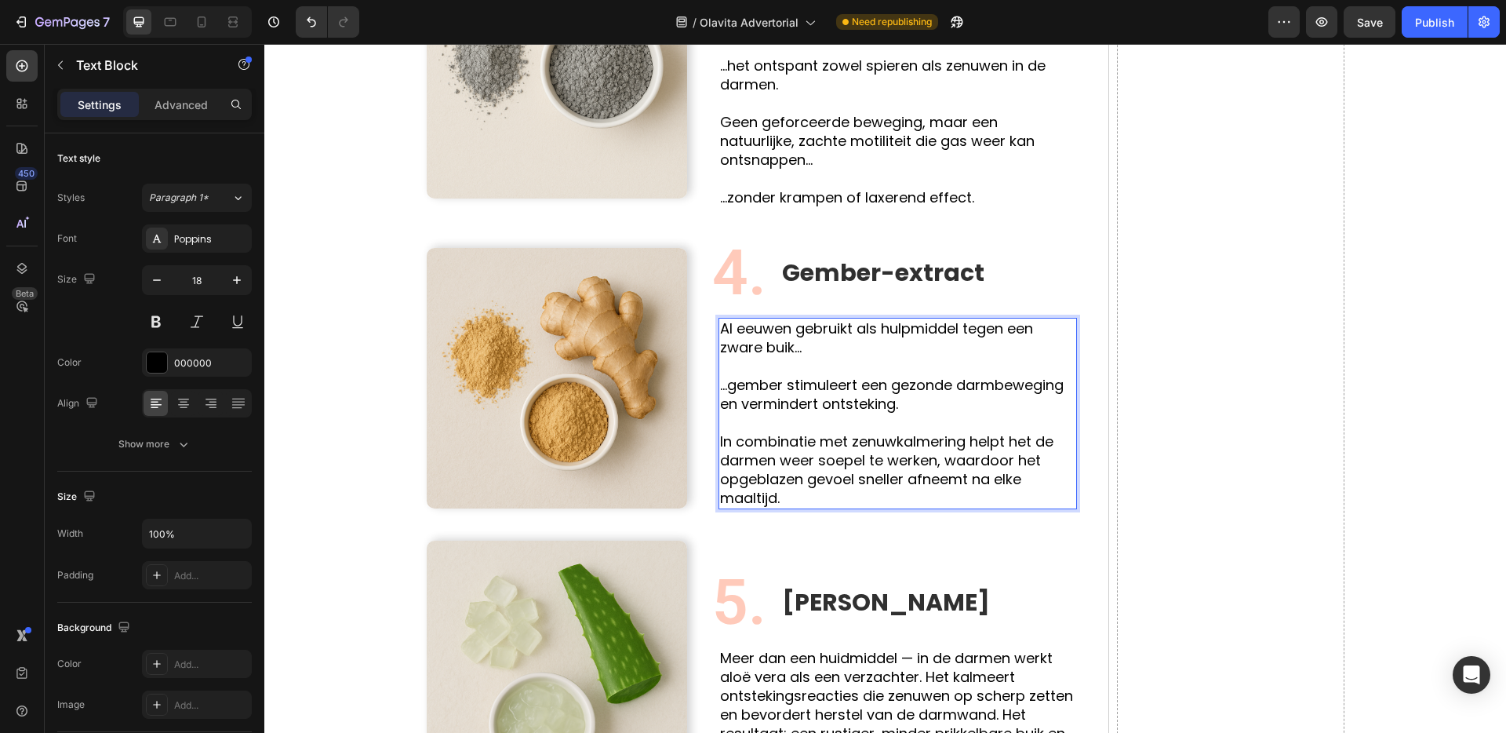
click at [941, 446] on p "In combinatie met zenuwkalmering helpt het de darmen weer soepel te werken, waa…" at bounding box center [897, 469] width 355 height 75
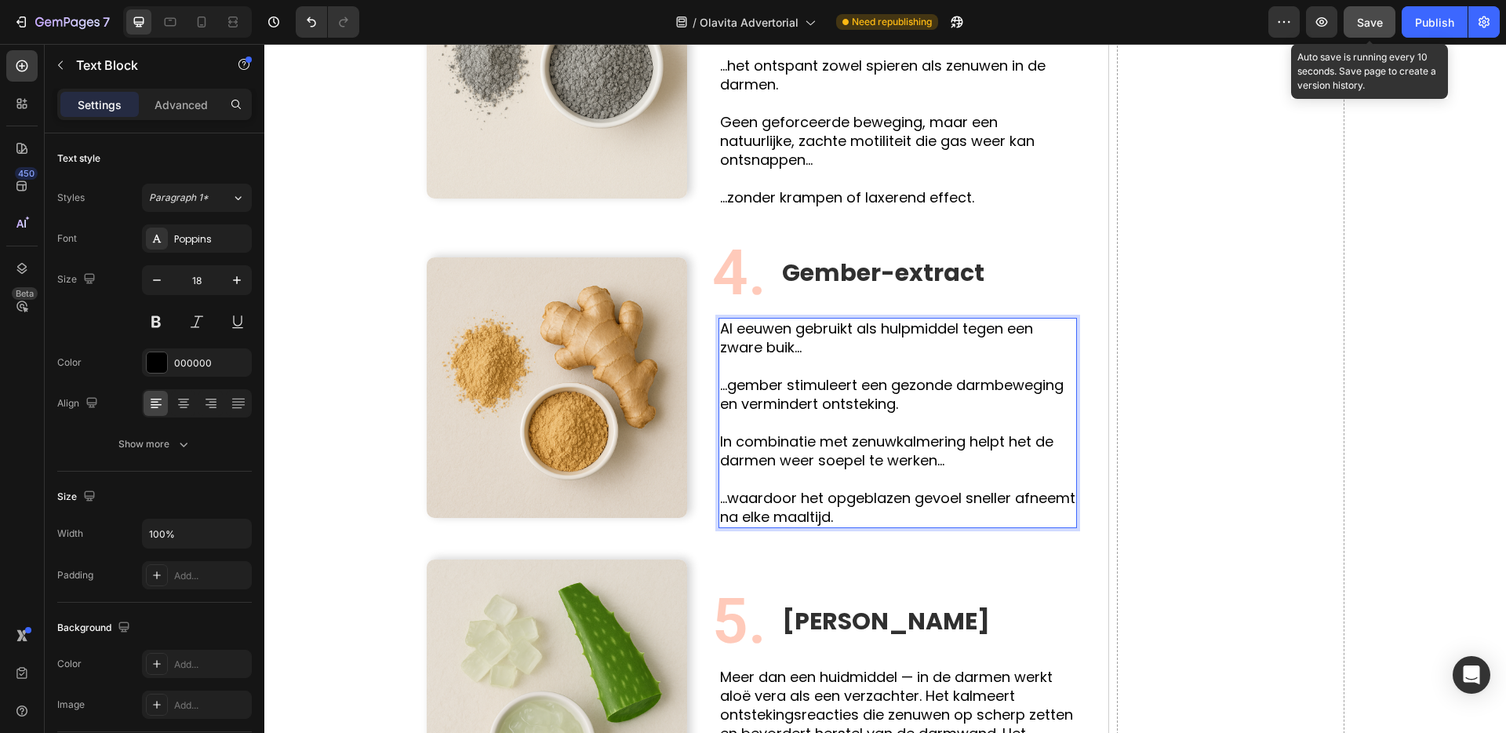
click at [1378, 22] on span "Save" at bounding box center [1370, 22] width 26 height 13
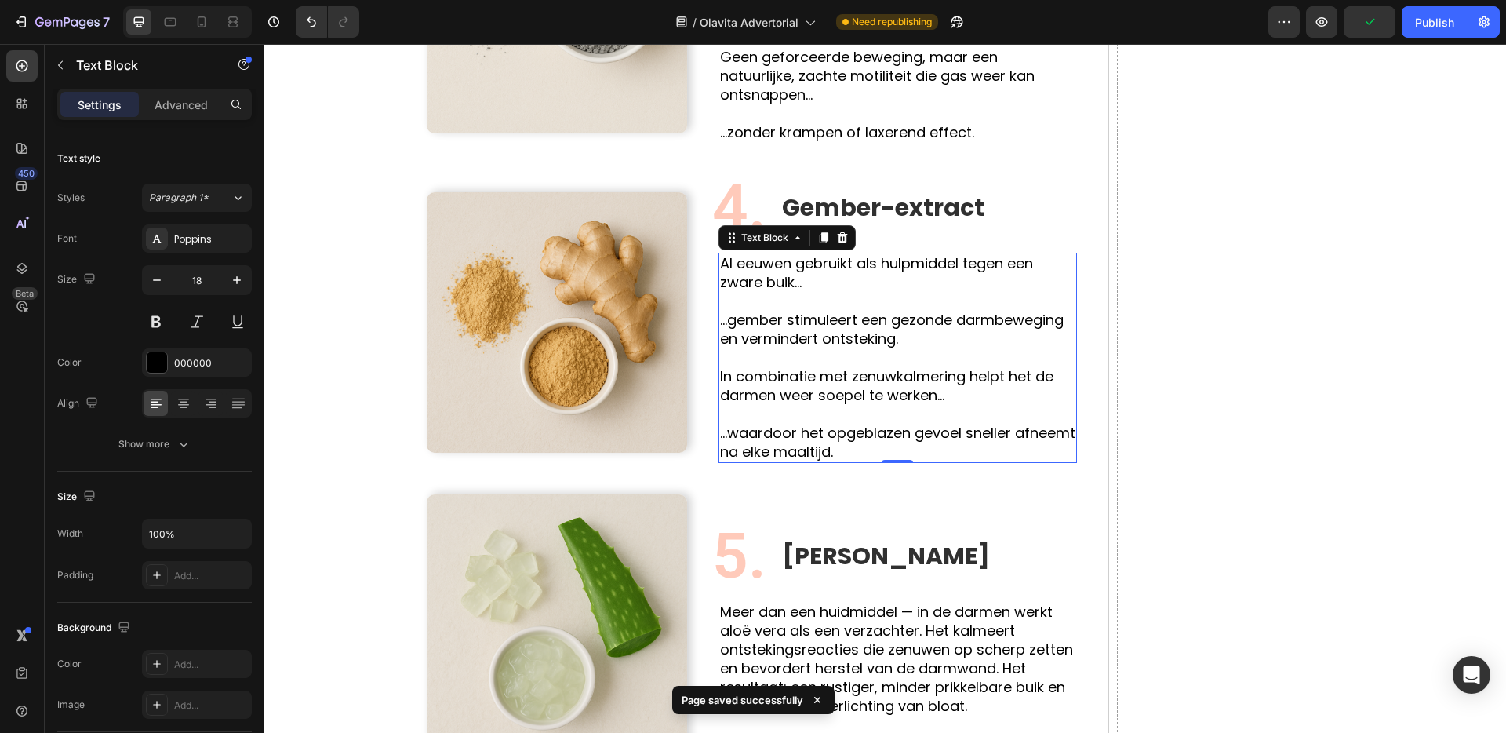
scroll to position [2211, 0]
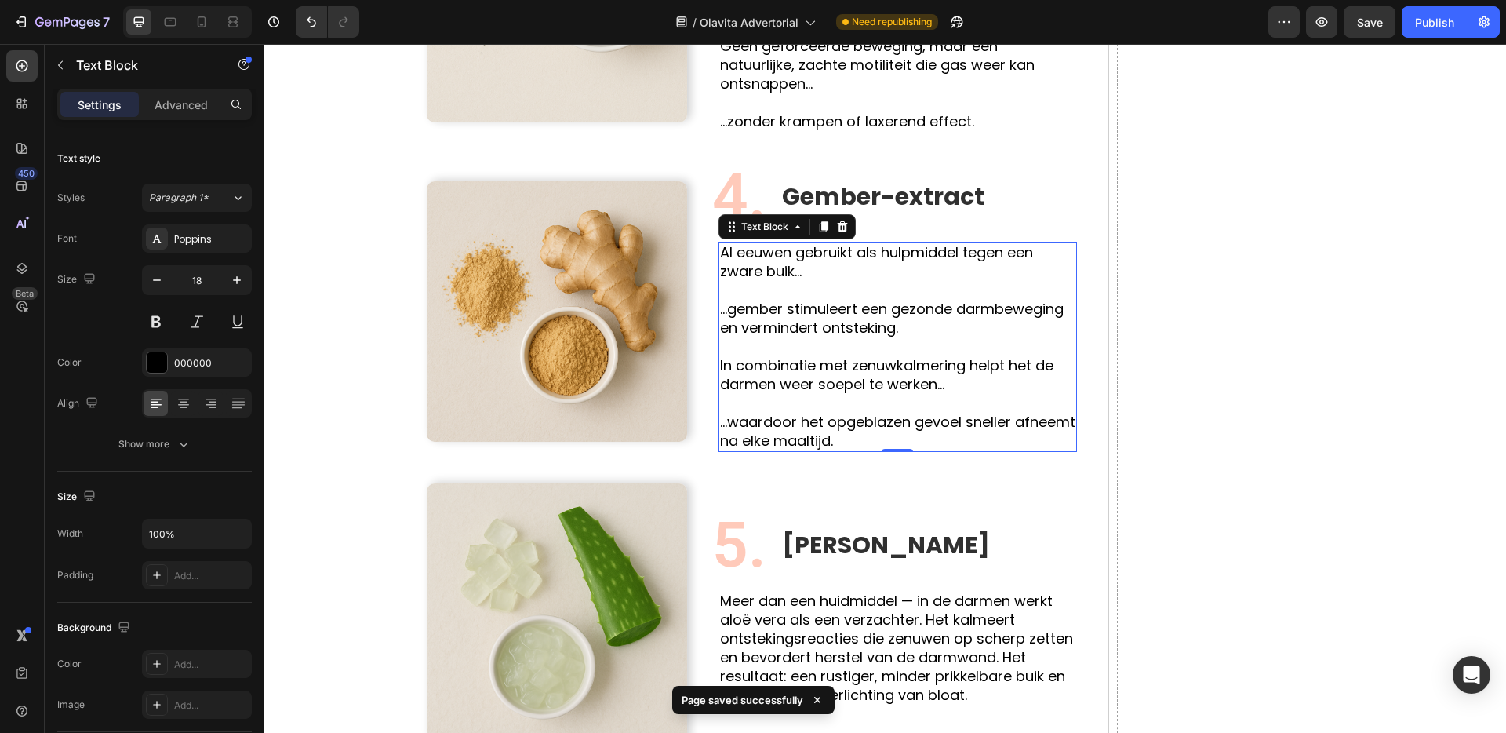
click at [813, 413] on p "...waardoor het opgeblazen gevoel sneller afneemt na elke maaltijd." at bounding box center [897, 432] width 355 height 38
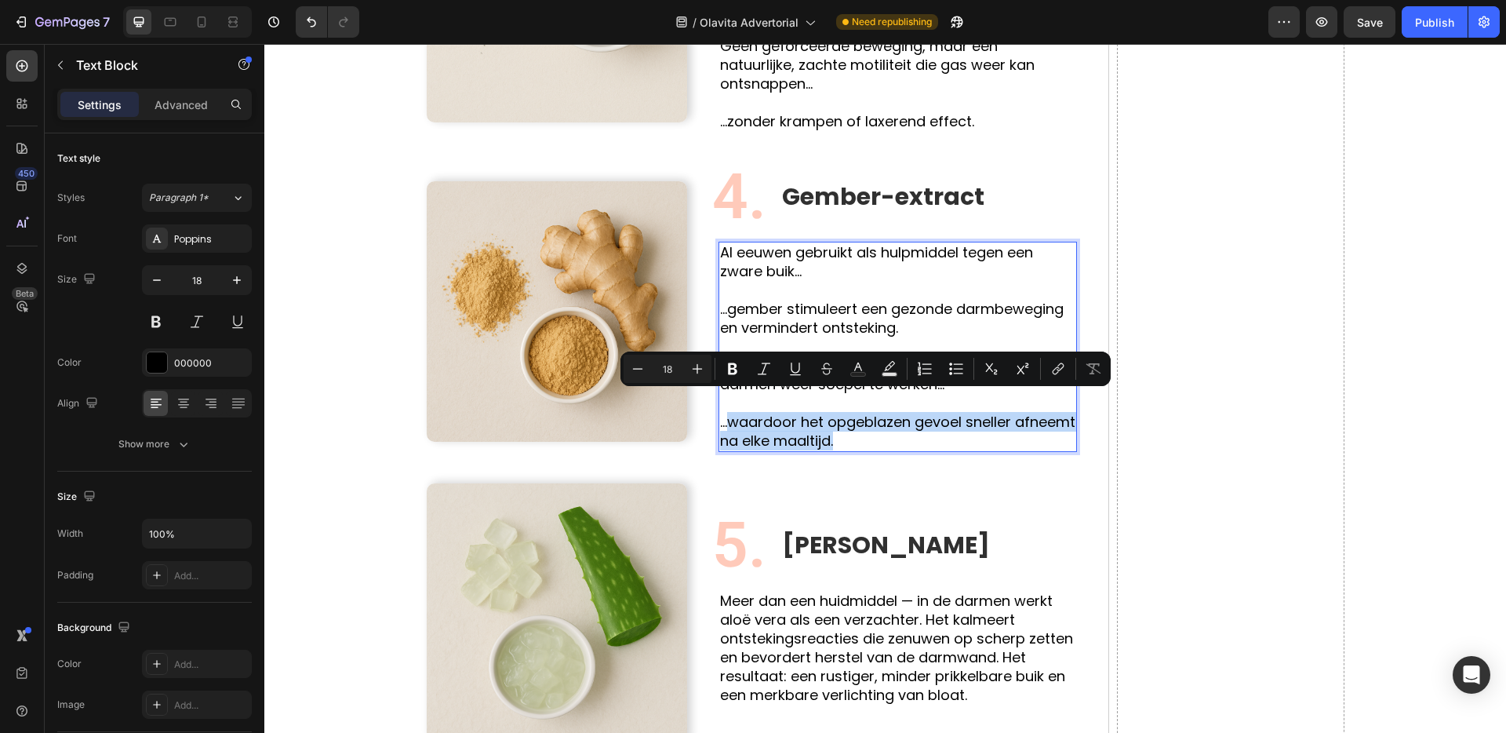
drag, startPoint x: 733, startPoint y: 405, endPoint x: 922, endPoint y: 424, distance: 190.1
click at [919, 426] on p "...waardoor het opgeblazen gevoel sneller afneemt na elke maaltijd." at bounding box center [897, 432] width 355 height 38
click at [730, 363] on icon "Editor contextual toolbar" at bounding box center [732, 369] width 9 height 12
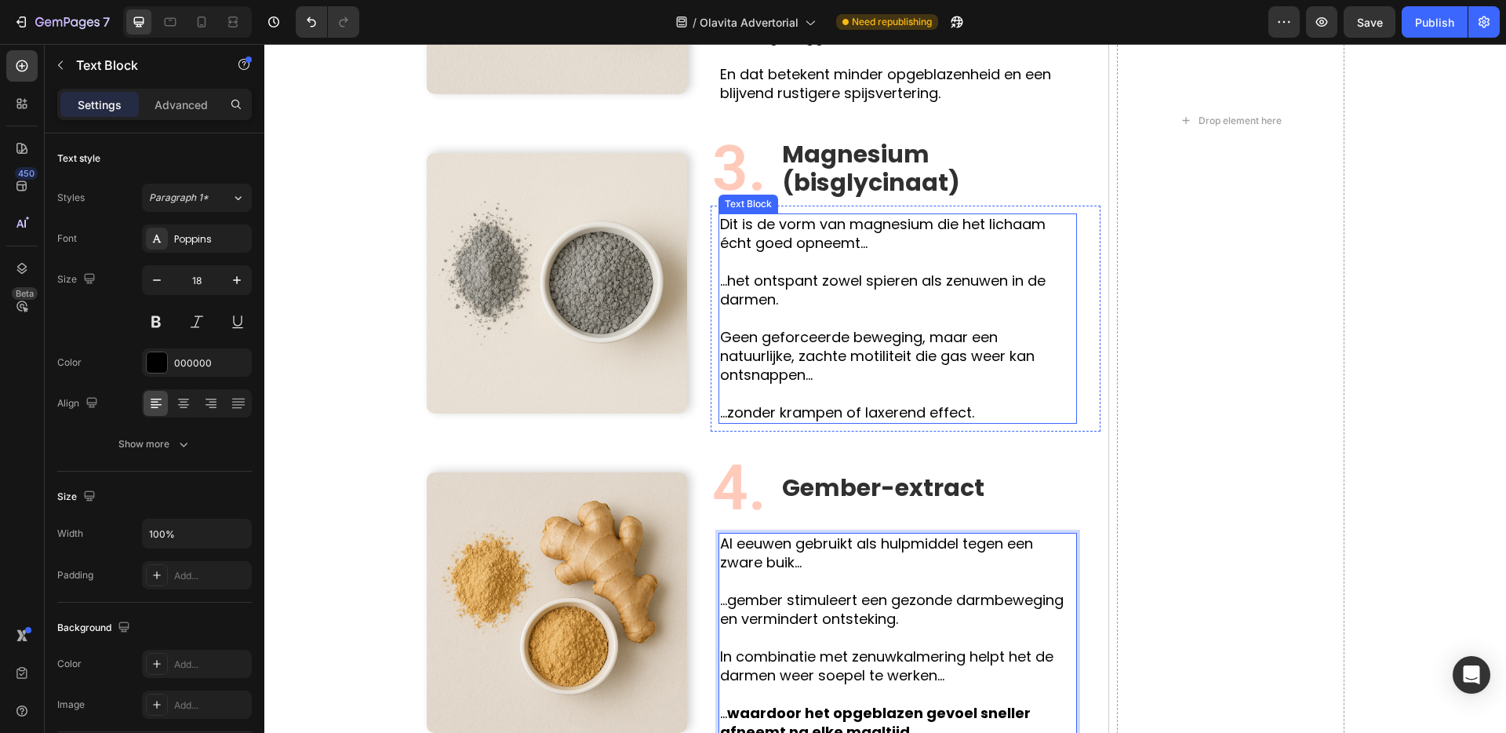
scroll to position [1918, 0]
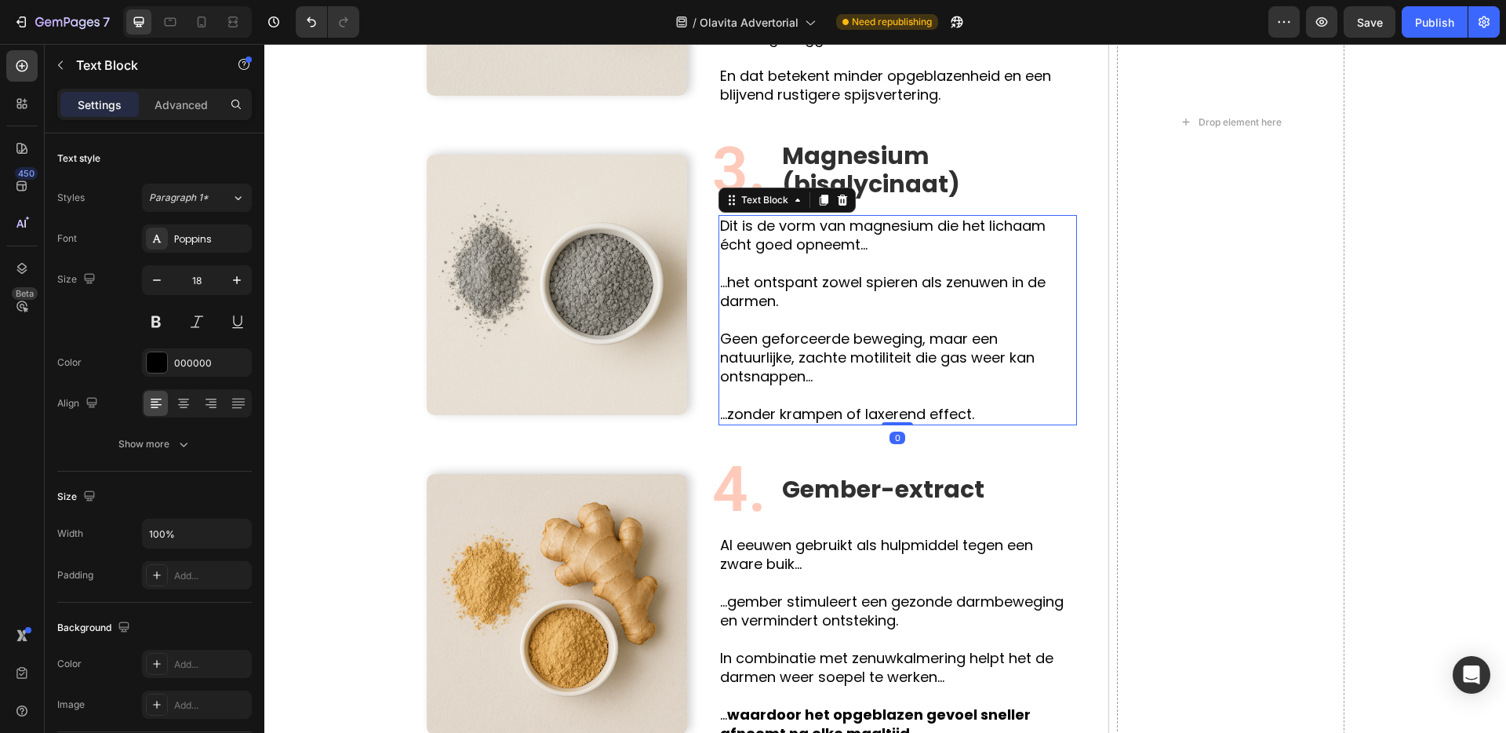
click at [973, 405] on p "...zonder krampen of laxerend effect." at bounding box center [897, 414] width 355 height 19
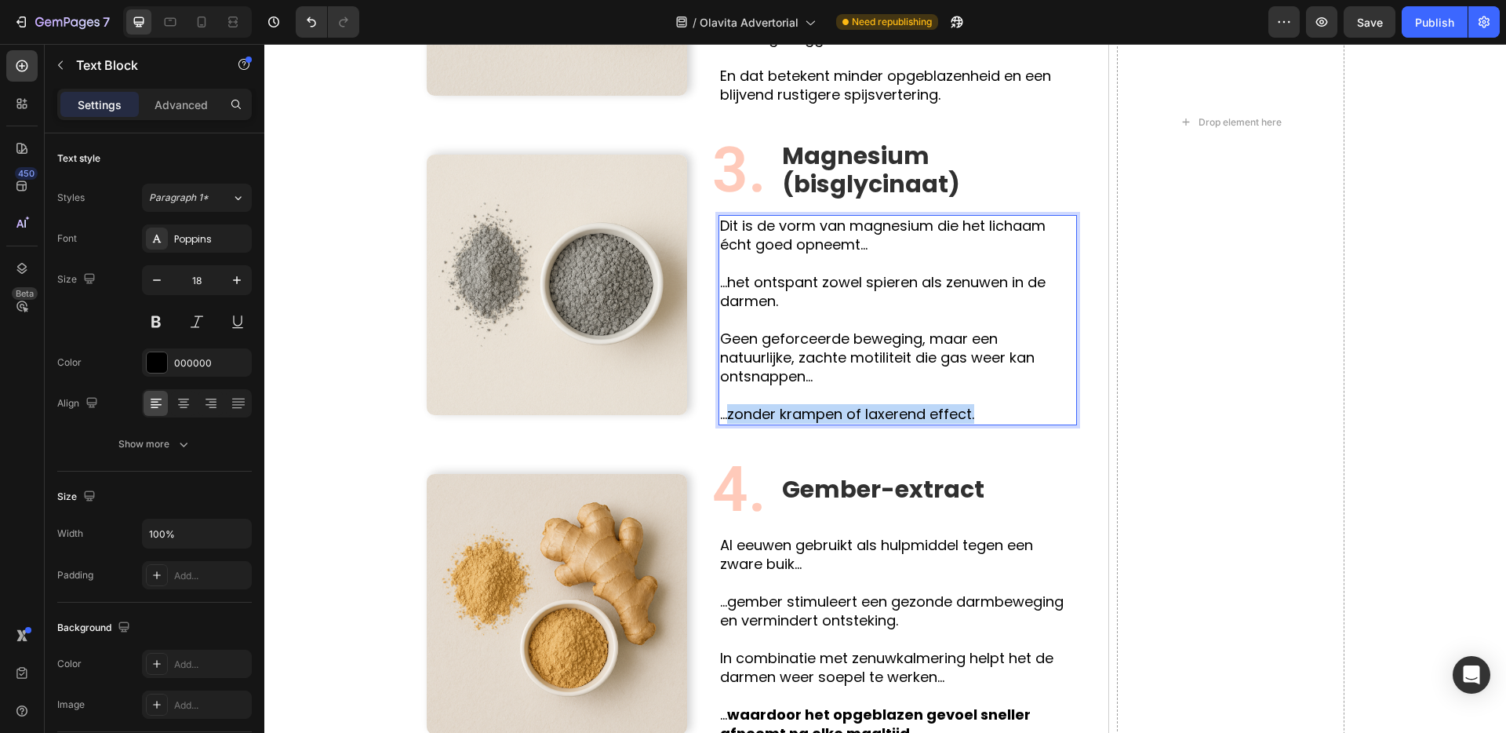
drag, startPoint x: 979, startPoint y: 395, endPoint x: 730, endPoint y: 395, distance: 249.5
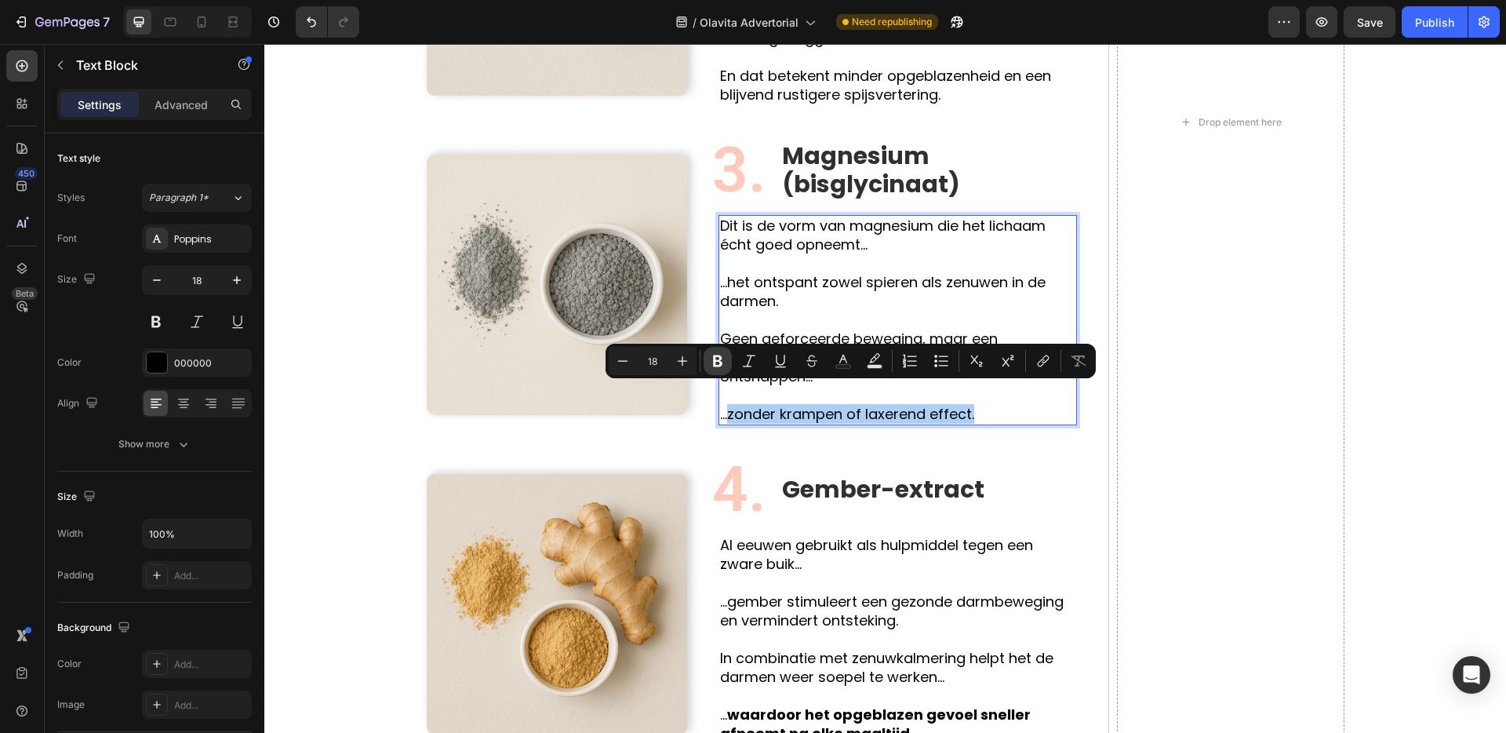
click at [721, 366] on icon "Editor contextual toolbar" at bounding box center [718, 361] width 16 height 16
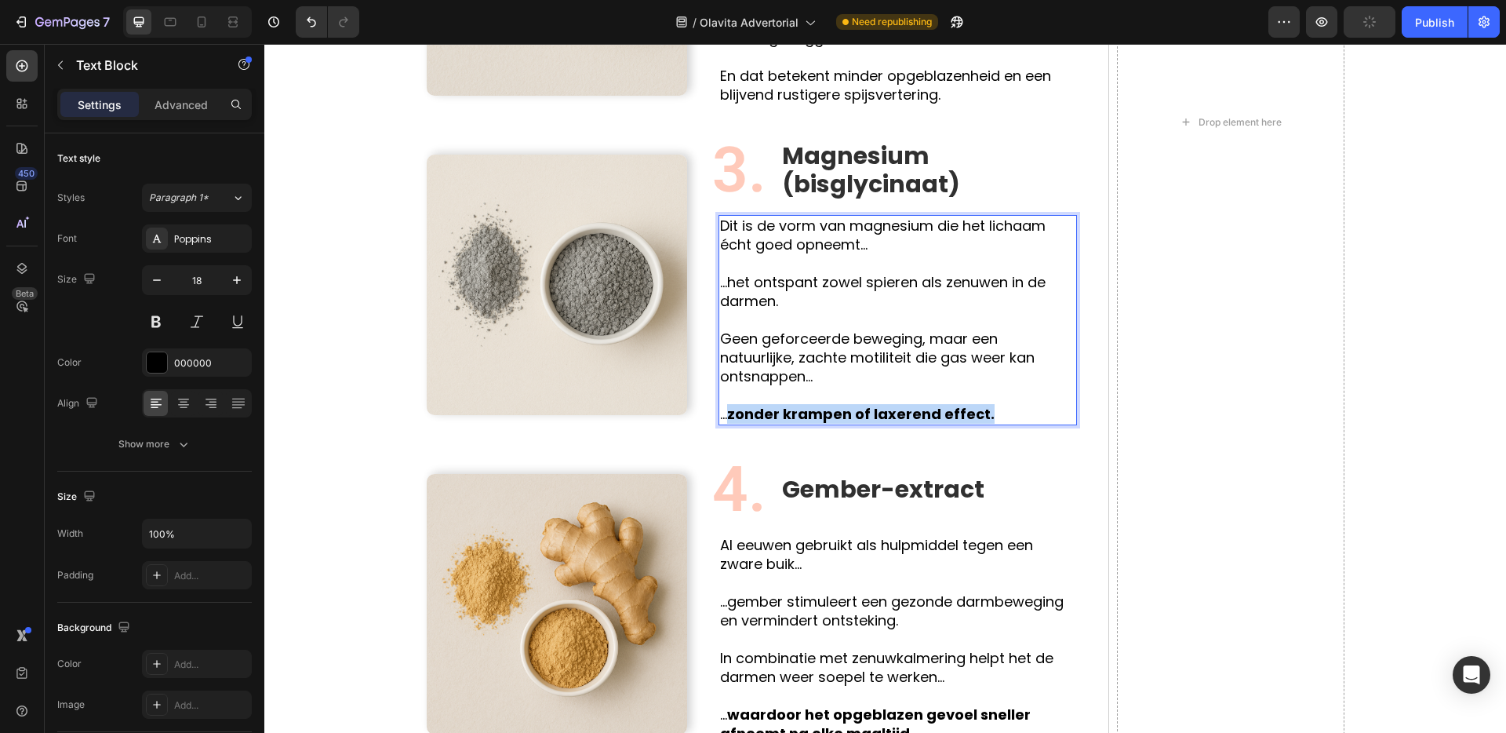
drag, startPoint x: 730, startPoint y: 396, endPoint x: 996, endPoint y: 399, distance: 265.9
click at [996, 405] on p "... zonder krampen of laxerend effect." at bounding box center [897, 414] width 355 height 19
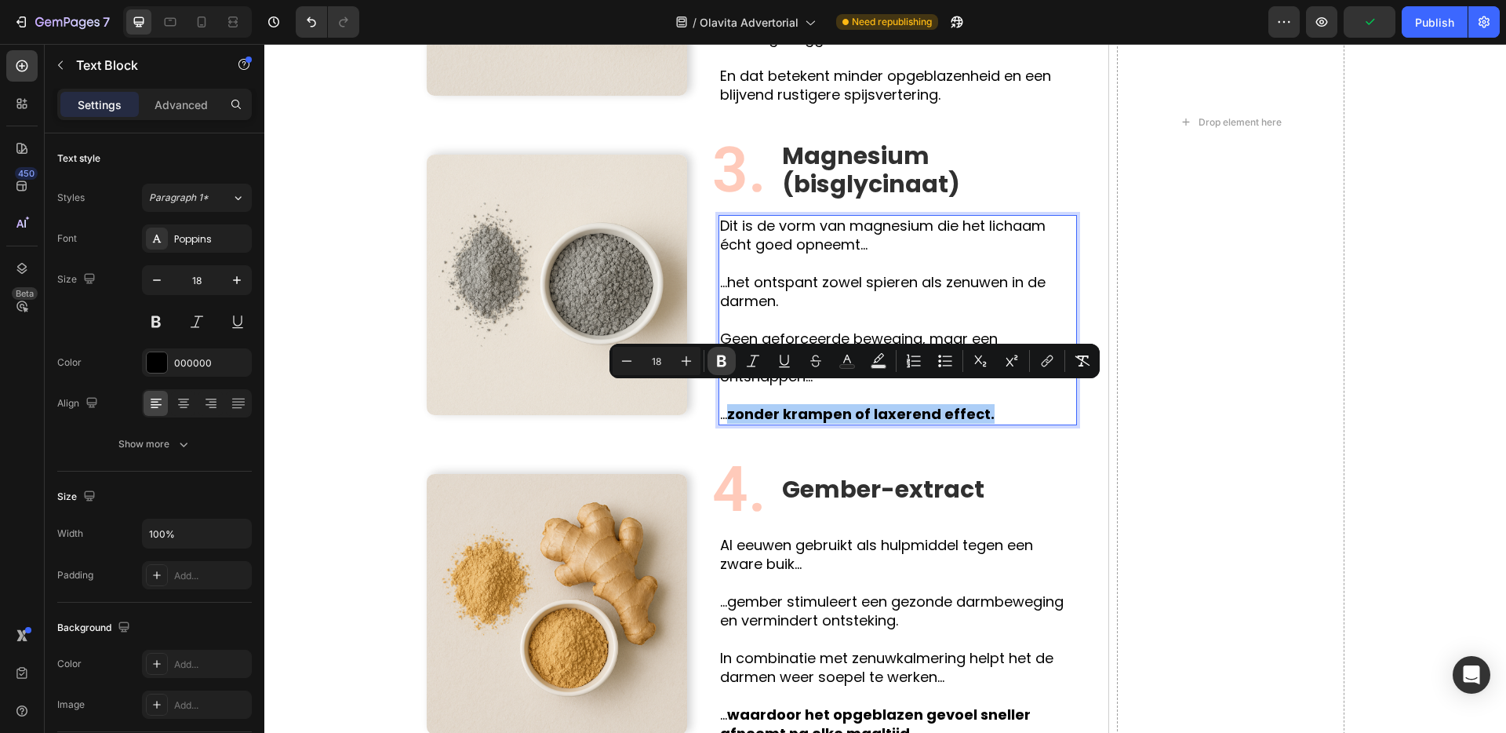
click at [726, 360] on icon "Editor contextual toolbar" at bounding box center [722, 361] width 16 height 16
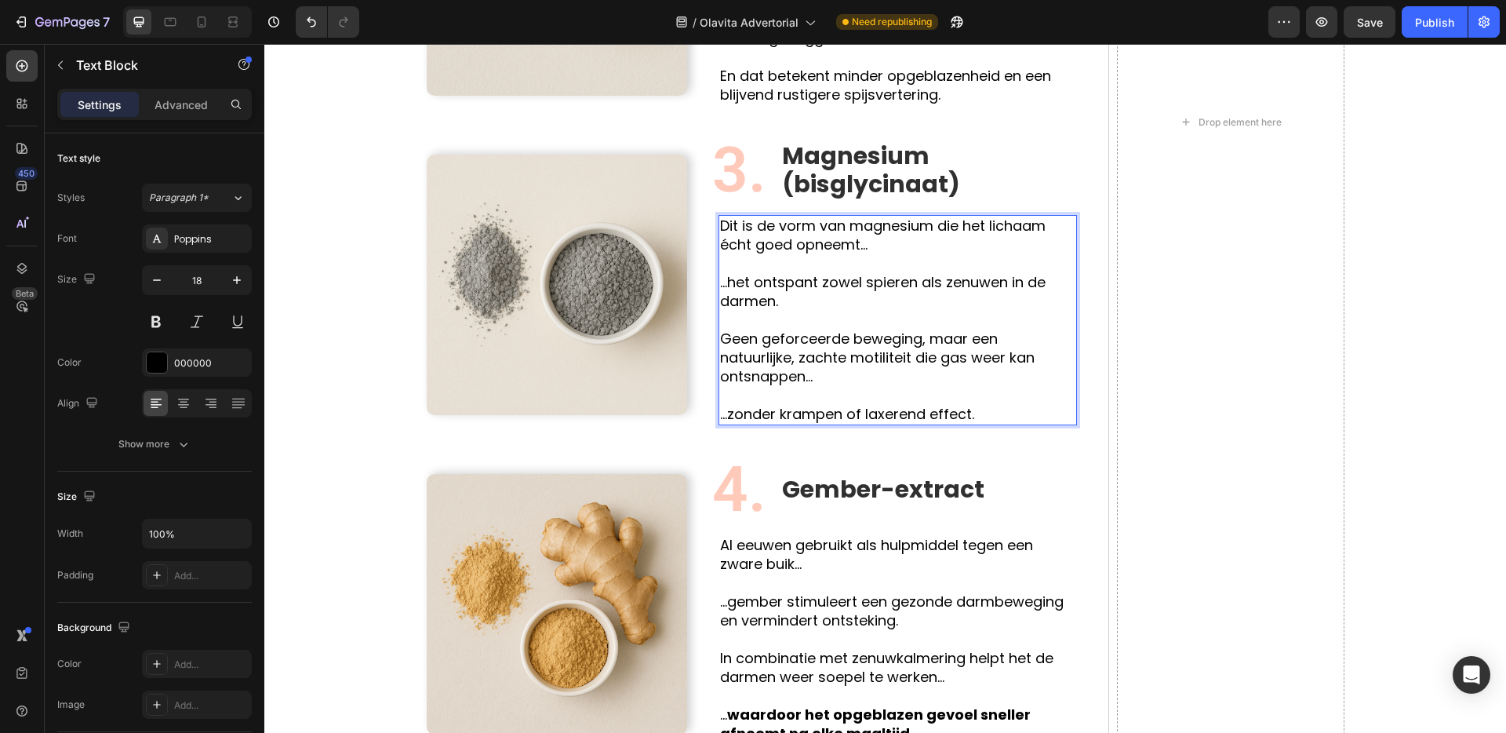
drag, startPoint x: 724, startPoint y: 323, endPoint x: 831, endPoint y: 351, distance: 110.4
click at [831, 351] on p "Geen geforceerde beweging, maar een natuurlijke, zachte motiliteit die gas weer…" at bounding box center [897, 357] width 355 height 56
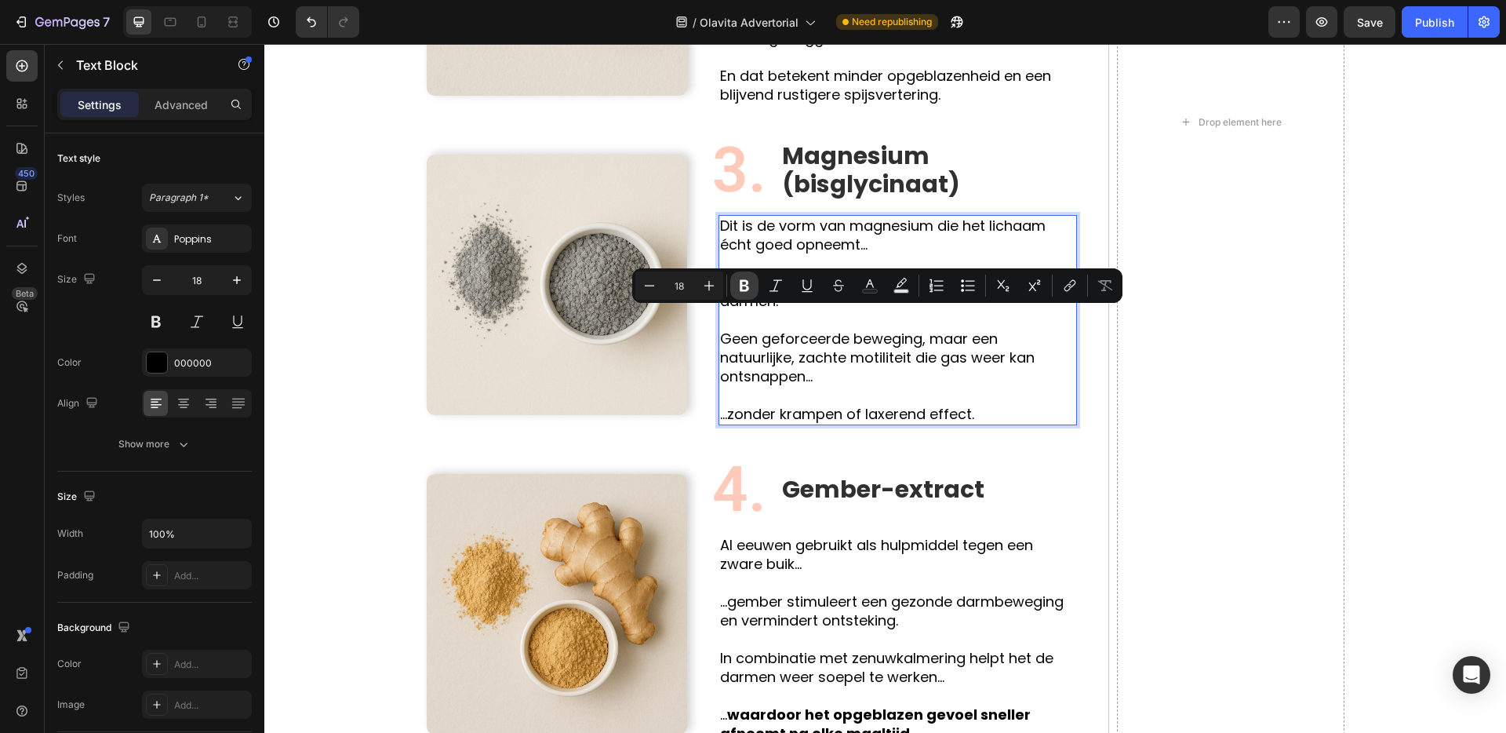
click at [753, 281] on button "Bold" at bounding box center [744, 285] width 28 height 28
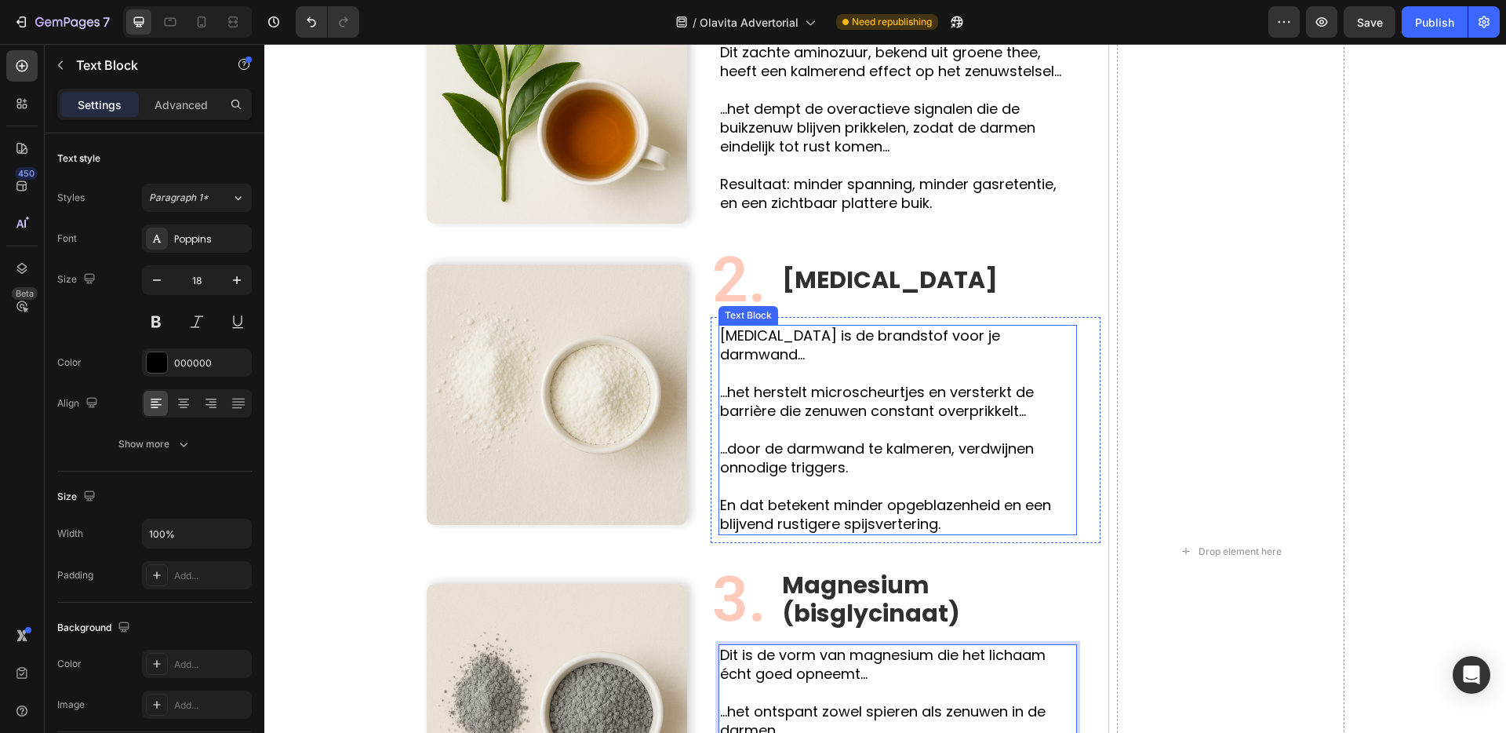
scroll to position [1469, 0]
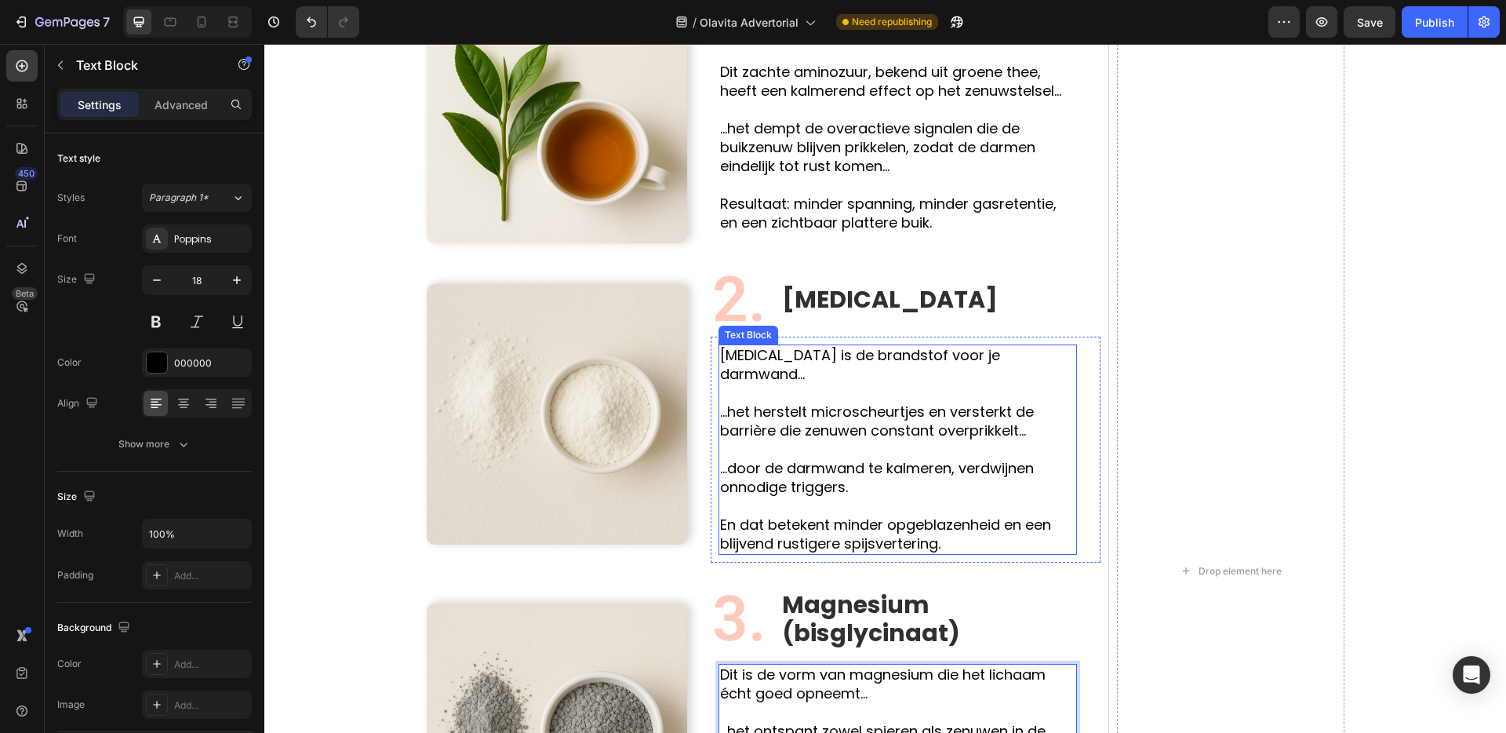
click at [889, 459] on p "...door de darmwand te kalmeren, verdwijnen onnodige triggers." at bounding box center [897, 478] width 355 height 38
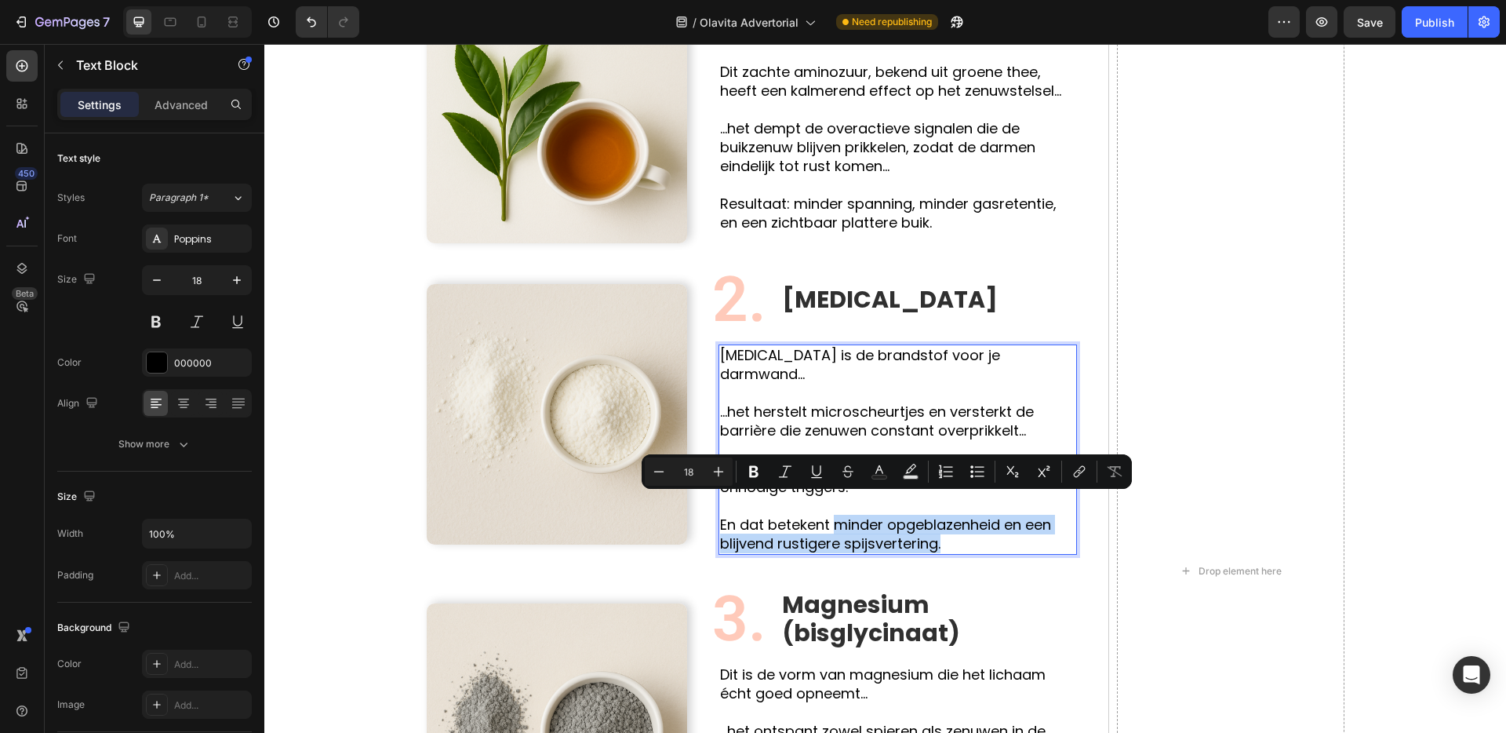
drag, startPoint x: 833, startPoint y: 507, endPoint x: 948, endPoint y: 523, distance: 116.5
click at [753, 472] on icon "Editor contextual toolbar" at bounding box center [754, 472] width 16 height 16
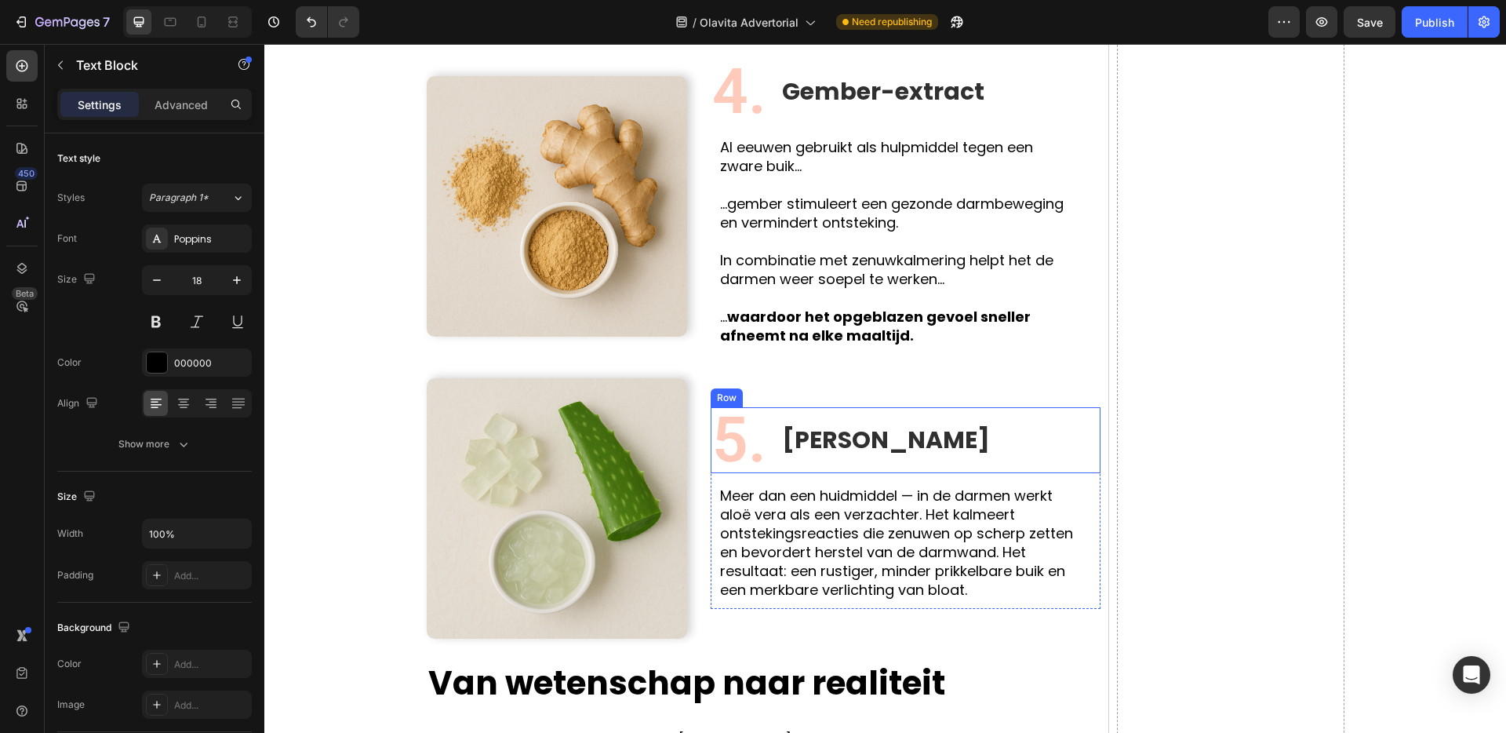
scroll to position [2330, 0]
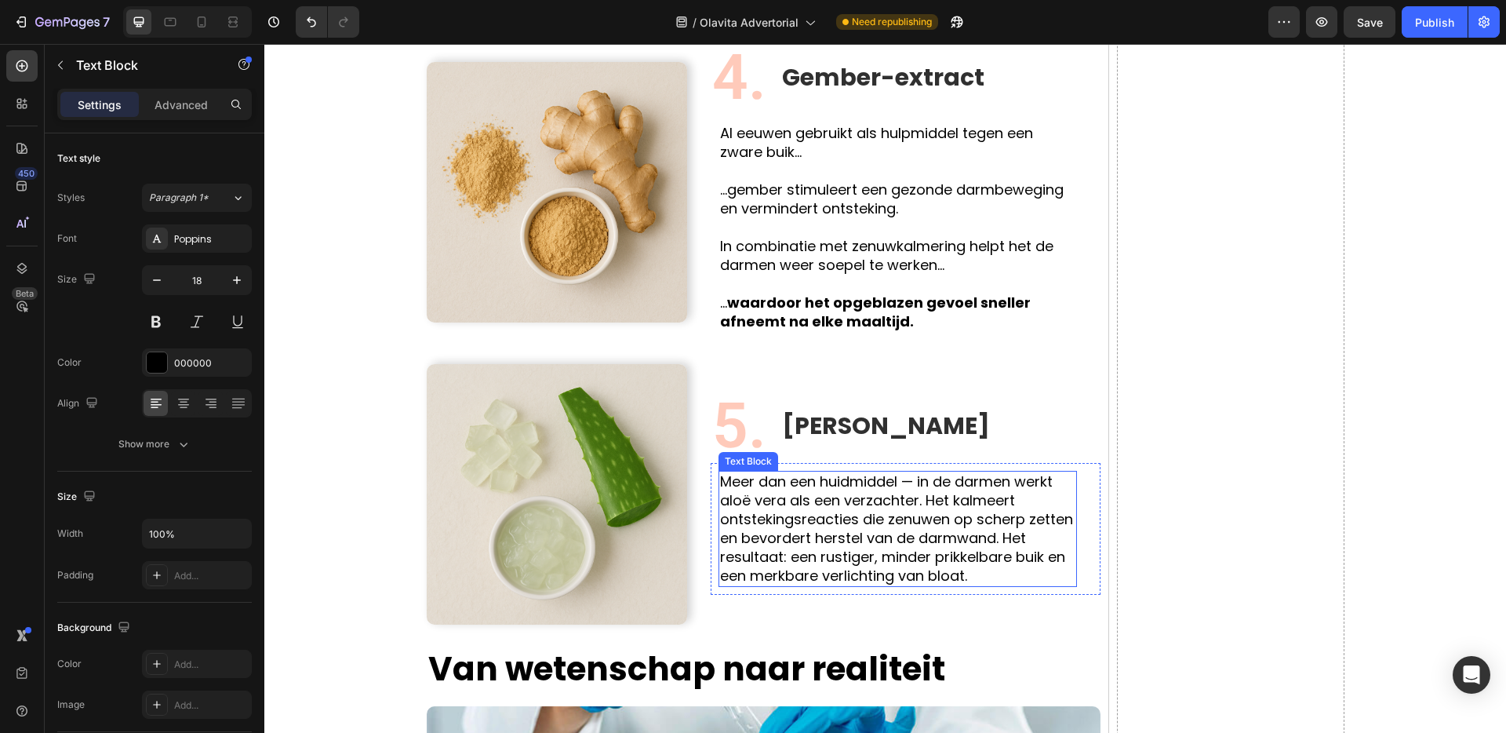
click at [923, 508] on p "Meer dan een huidmiddel — in de darmen werkt aloë vera als een verzachter. Het …" at bounding box center [897, 528] width 355 height 113
click at [913, 472] on p "Meer dan een huidmiddel — in de darmen werkt aloë vera als een verzachter. Het …" at bounding box center [897, 528] width 355 height 113
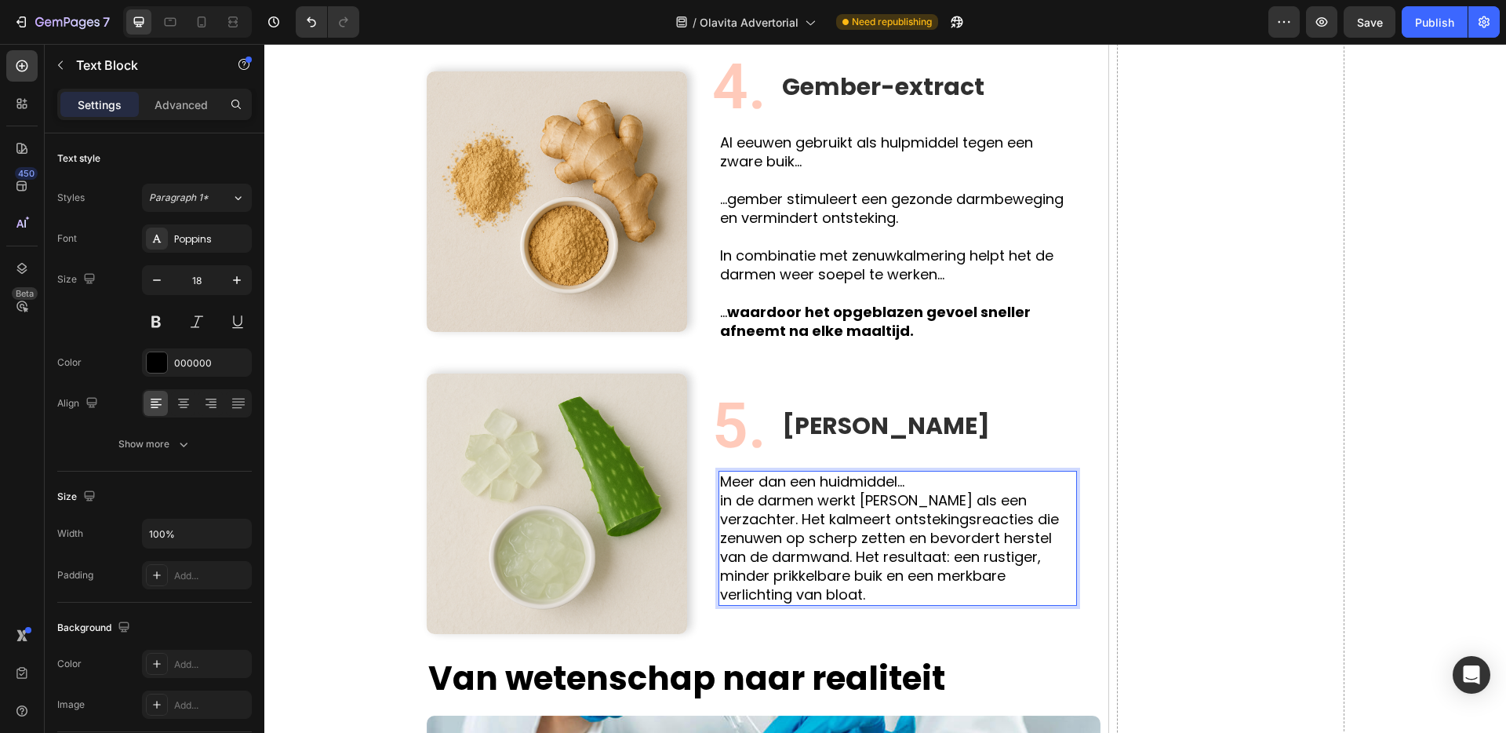
scroll to position [2311, 0]
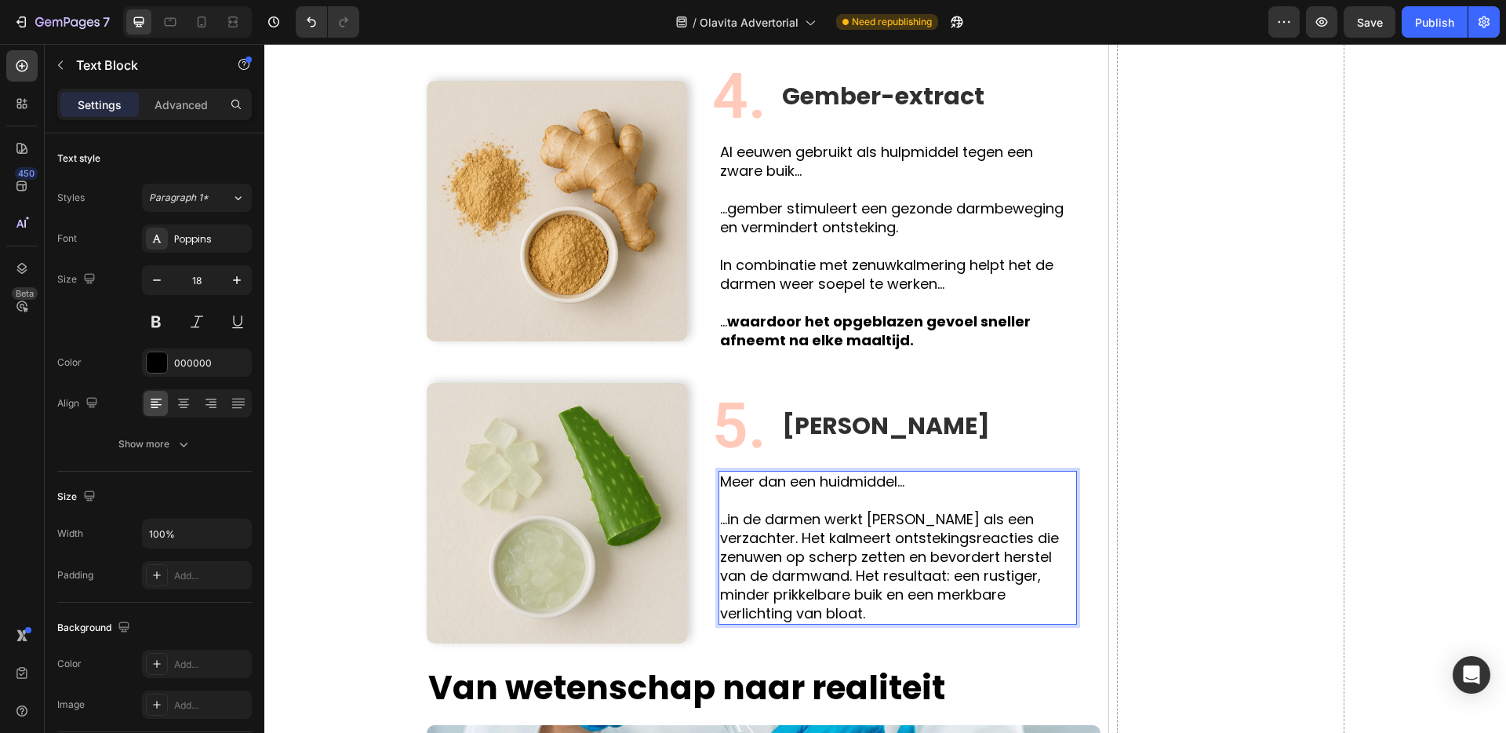
click at [725, 518] on p "...in de darmen werkt aloë vera als een verzachter. Het kalmeert ontstekingsrea…" at bounding box center [897, 566] width 355 height 113
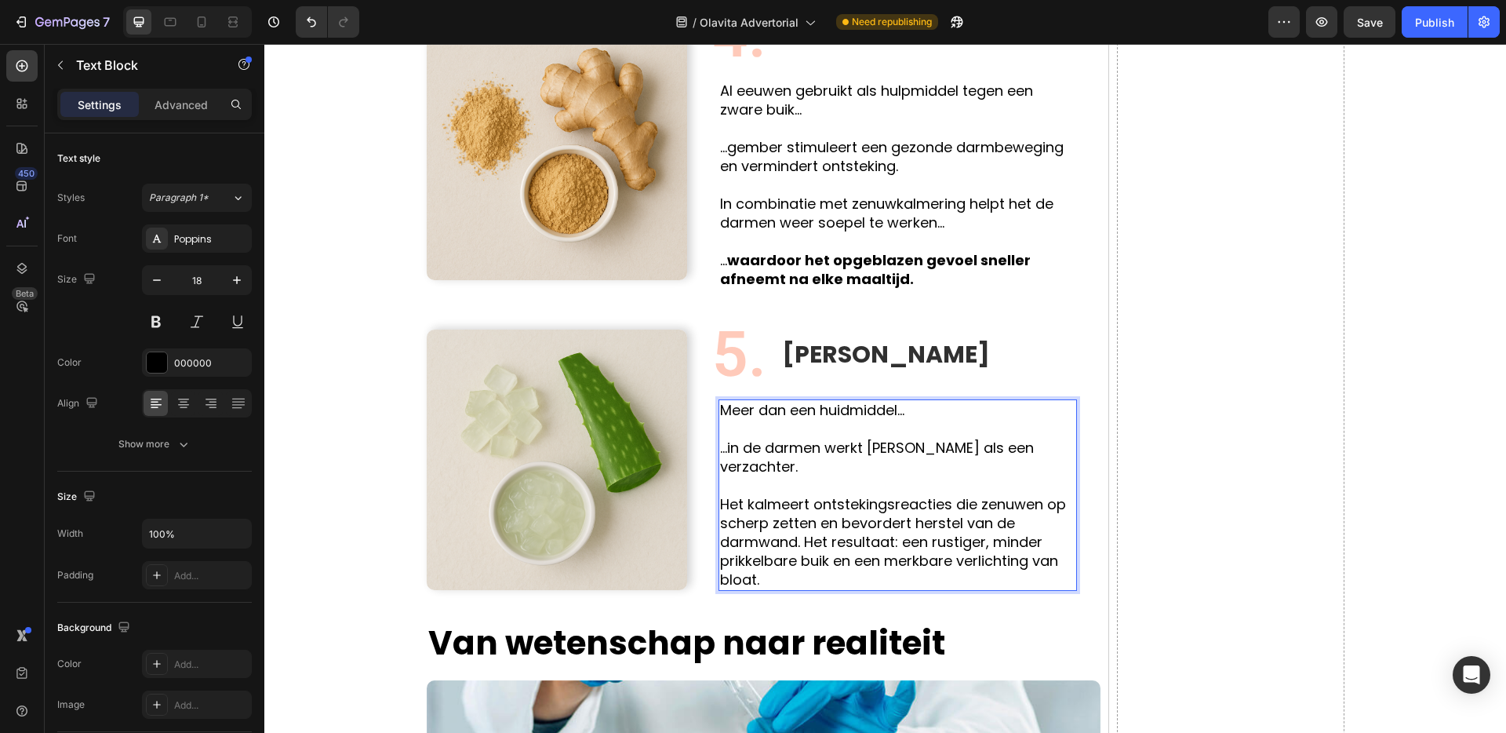
scroll to position [2373, 0]
click at [800, 508] on p "Het kalmeert ontstekingsreacties die zenuwen op scherp zetten en bevordert hers…" at bounding box center [897, 541] width 355 height 94
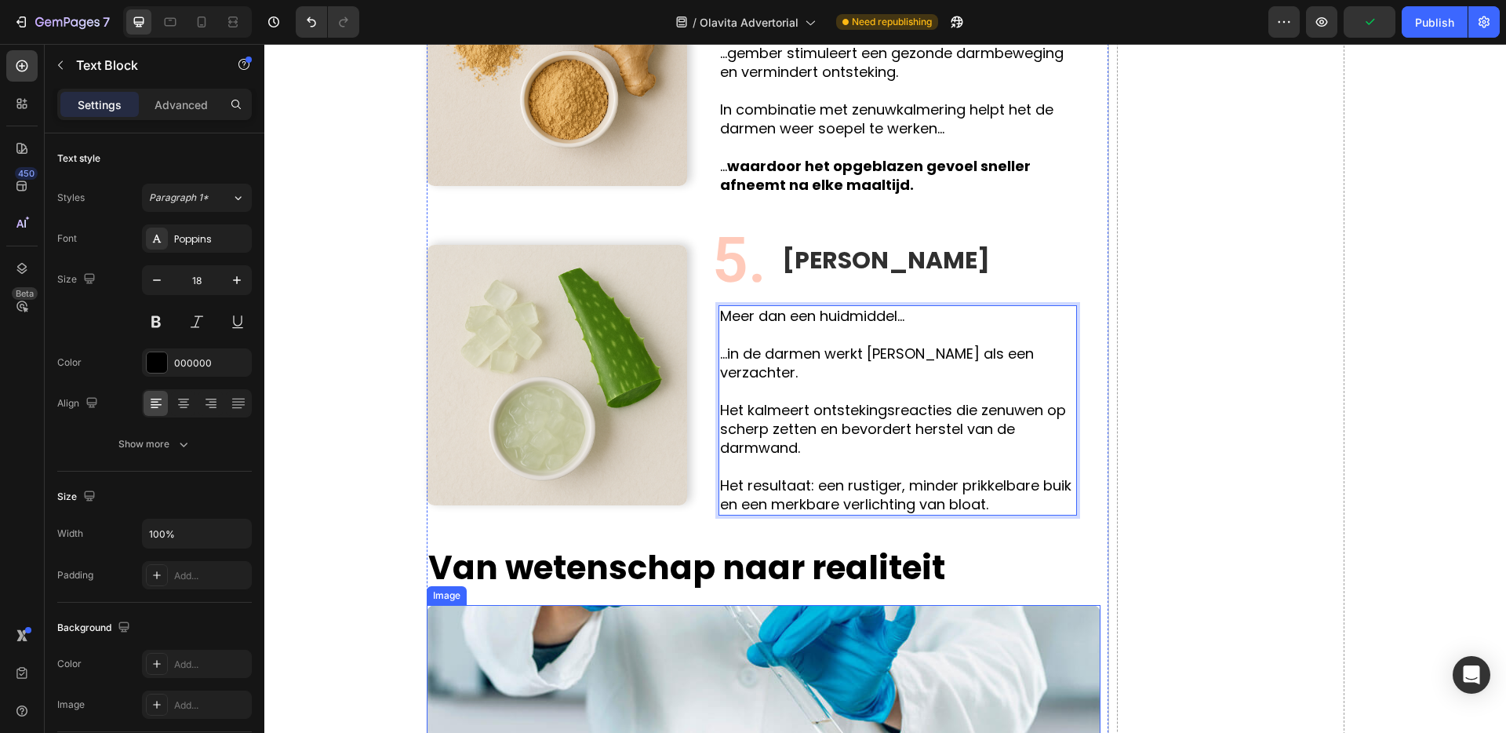
scroll to position [2431, 0]
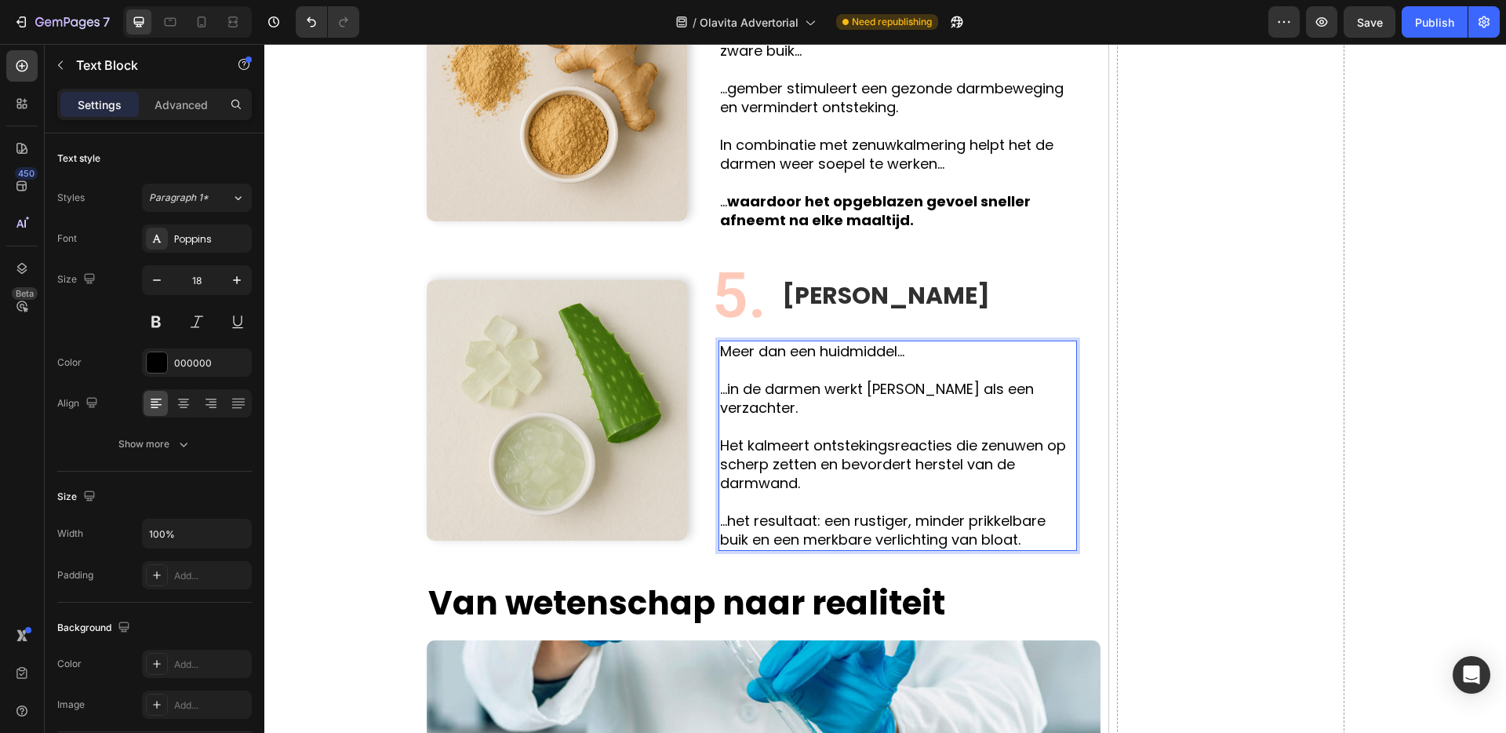
click at [817, 493] on p "Rich Text Editor. Editing area: main" at bounding box center [897, 502] width 355 height 19
click at [815, 450] on p "Het kalmeert ontstekingsreacties die zenuwen op scherp zetten en bevordert hers…" at bounding box center [897, 464] width 355 height 56
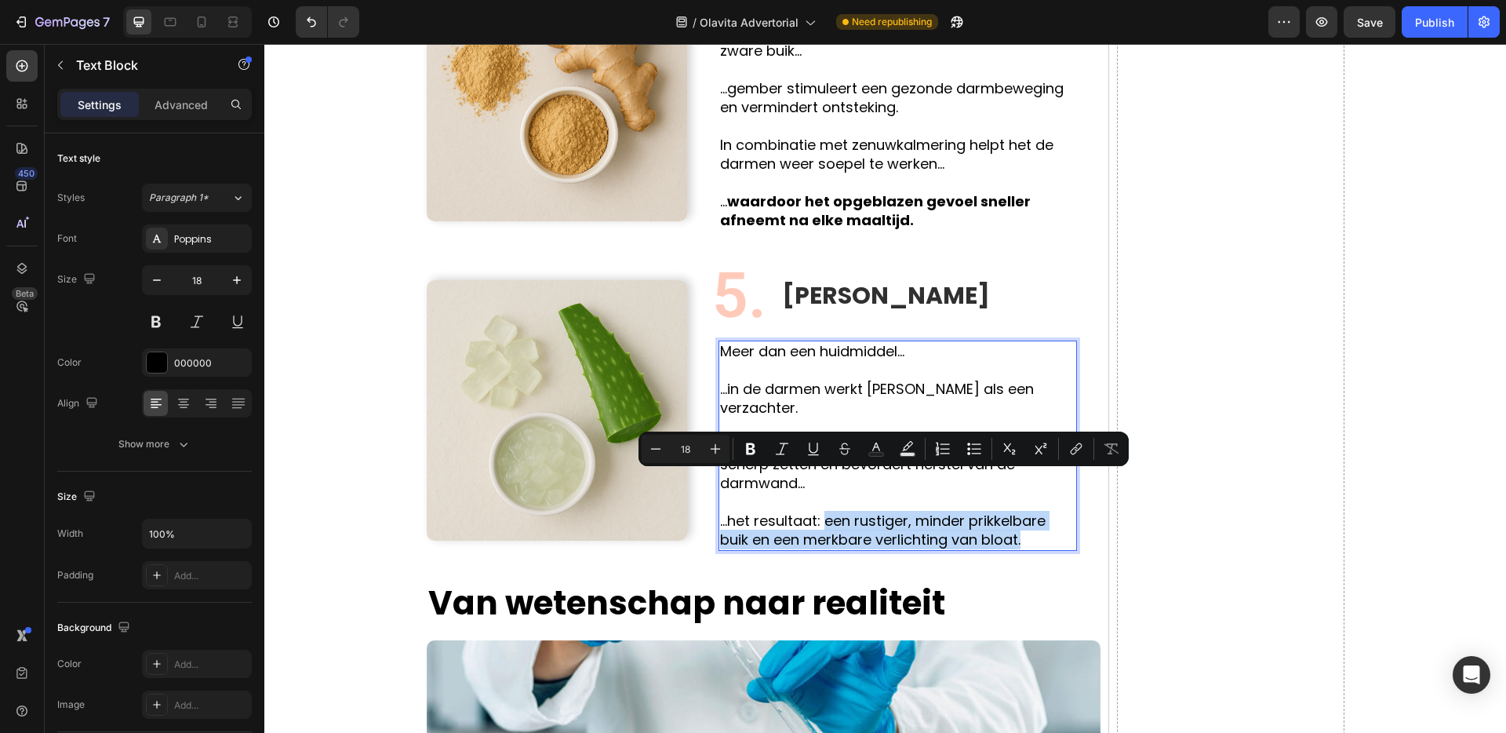
drag, startPoint x: 828, startPoint y: 486, endPoint x: 1028, endPoint y: 501, distance: 199.9
click at [1028, 511] on p "...het resultaat: een rustiger, minder prikkelbare buik en een merkbare verlich…" at bounding box center [897, 530] width 355 height 38
click at [755, 454] on icon "Editor contextual toolbar" at bounding box center [751, 449] width 16 height 16
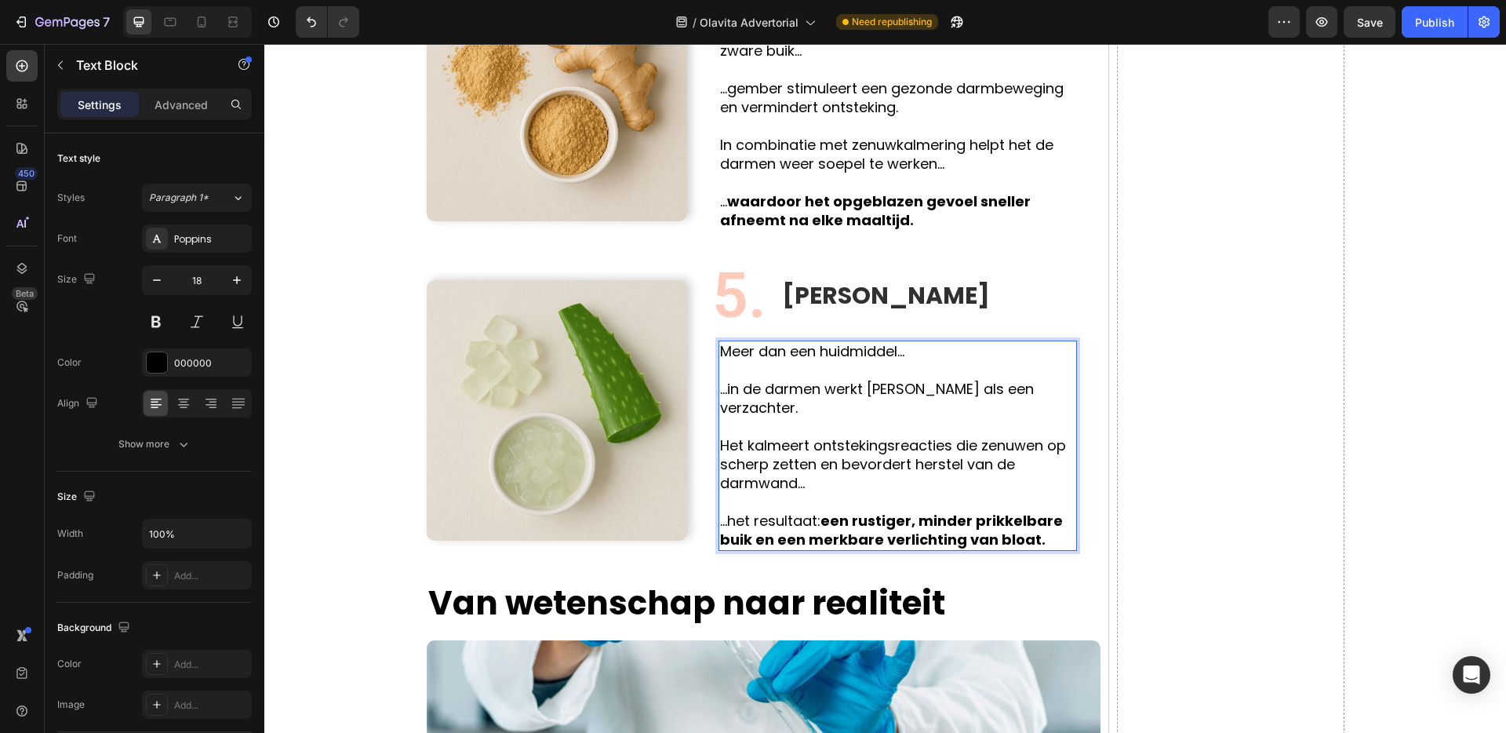
click at [1031, 511] on strong "een rustiger, minder prikkelbare buik en een merkbare verlichting van bloat." at bounding box center [891, 530] width 343 height 38
click at [1035, 511] on strong "een rustiger, minder prikkelbare buik en een merkbare verlichting van bloati." at bounding box center [891, 530] width 343 height 38
click at [834, 511] on strong "geen rustiger, minder prikkelbare buik en een merkbare verlichting van bloatin." at bounding box center [896, 530] width 353 height 38
click at [1044, 511] on strong "een rustiger, minder prikkelbare buik en een merkbare verlichting van bloatin." at bounding box center [891, 530] width 343 height 38
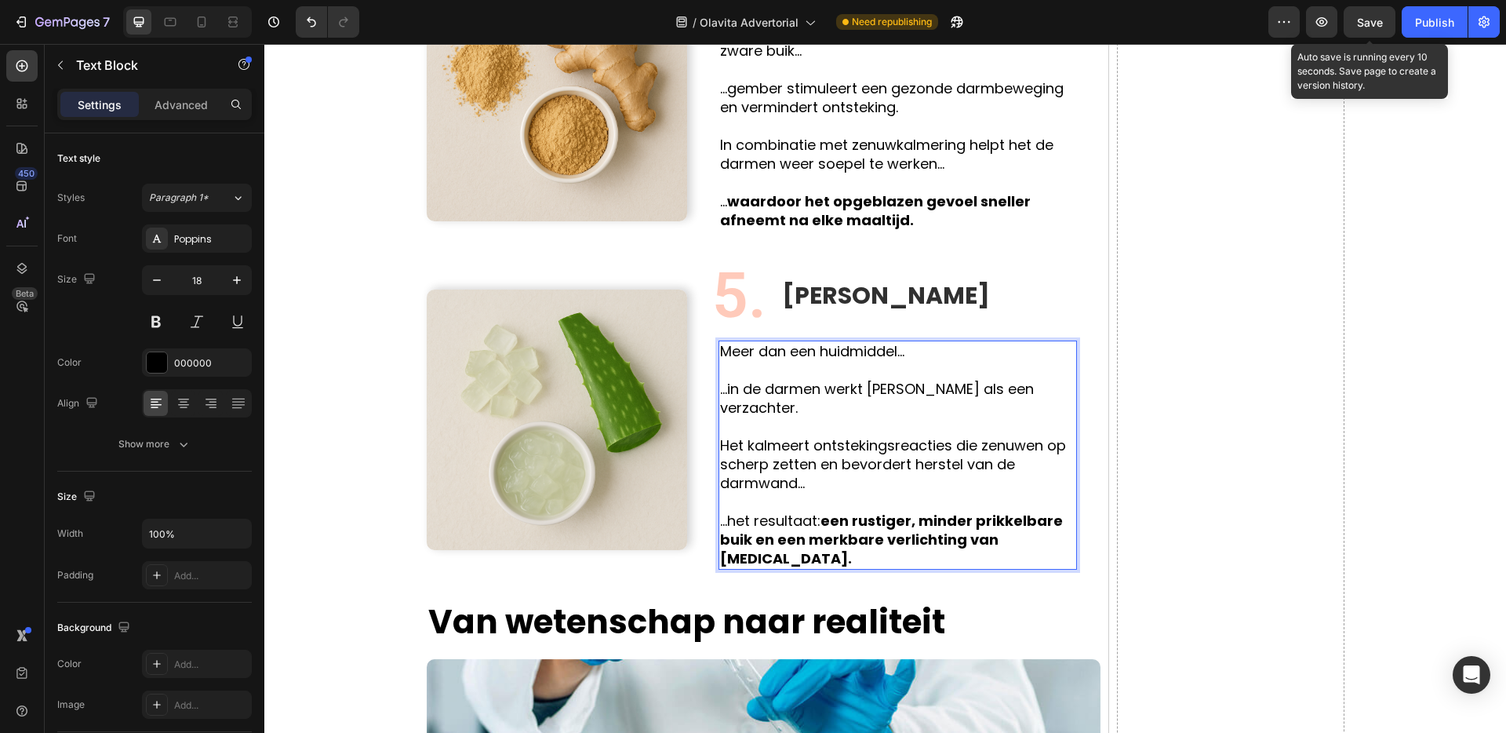
drag, startPoint x: 1363, startPoint y: 29, endPoint x: 1357, endPoint y: 38, distance: 11.3
click at [1363, 29] on div "Save" at bounding box center [1370, 22] width 26 height 16
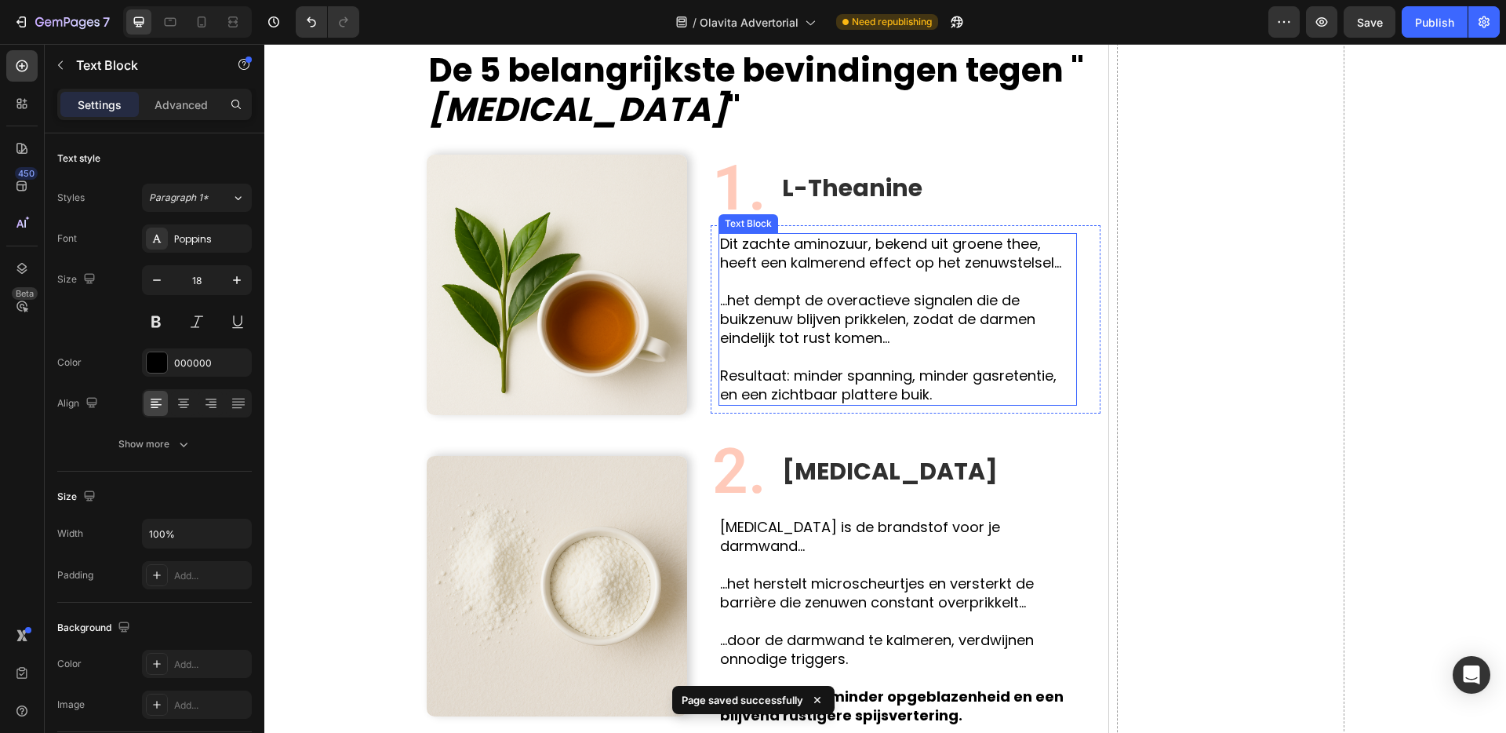
scroll to position [1303, 0]
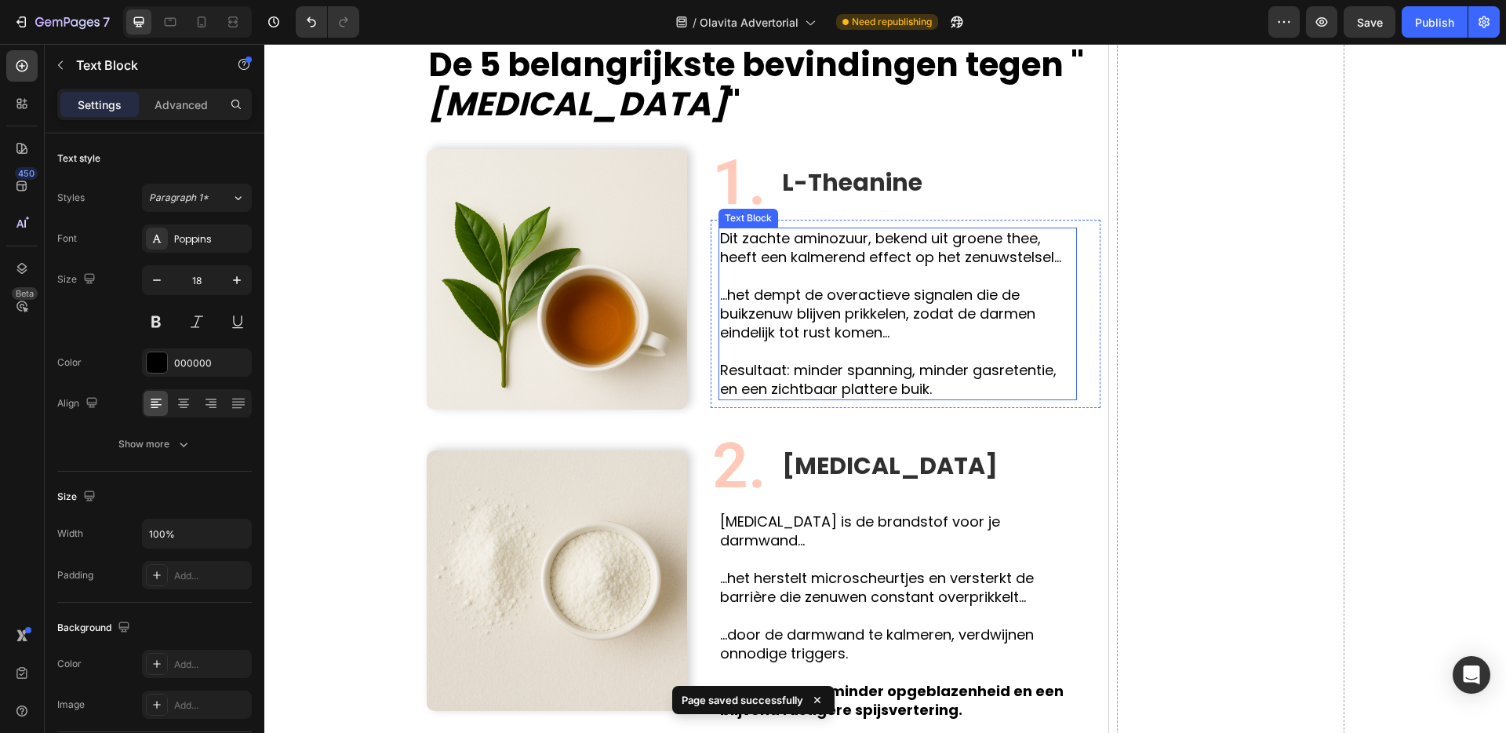
click at [837, 370] on p "Resultaat: minder spanning, minder gasretentie, en een zichtbaar plattere buik." at bounding box center [897, 380] width 355 height 38
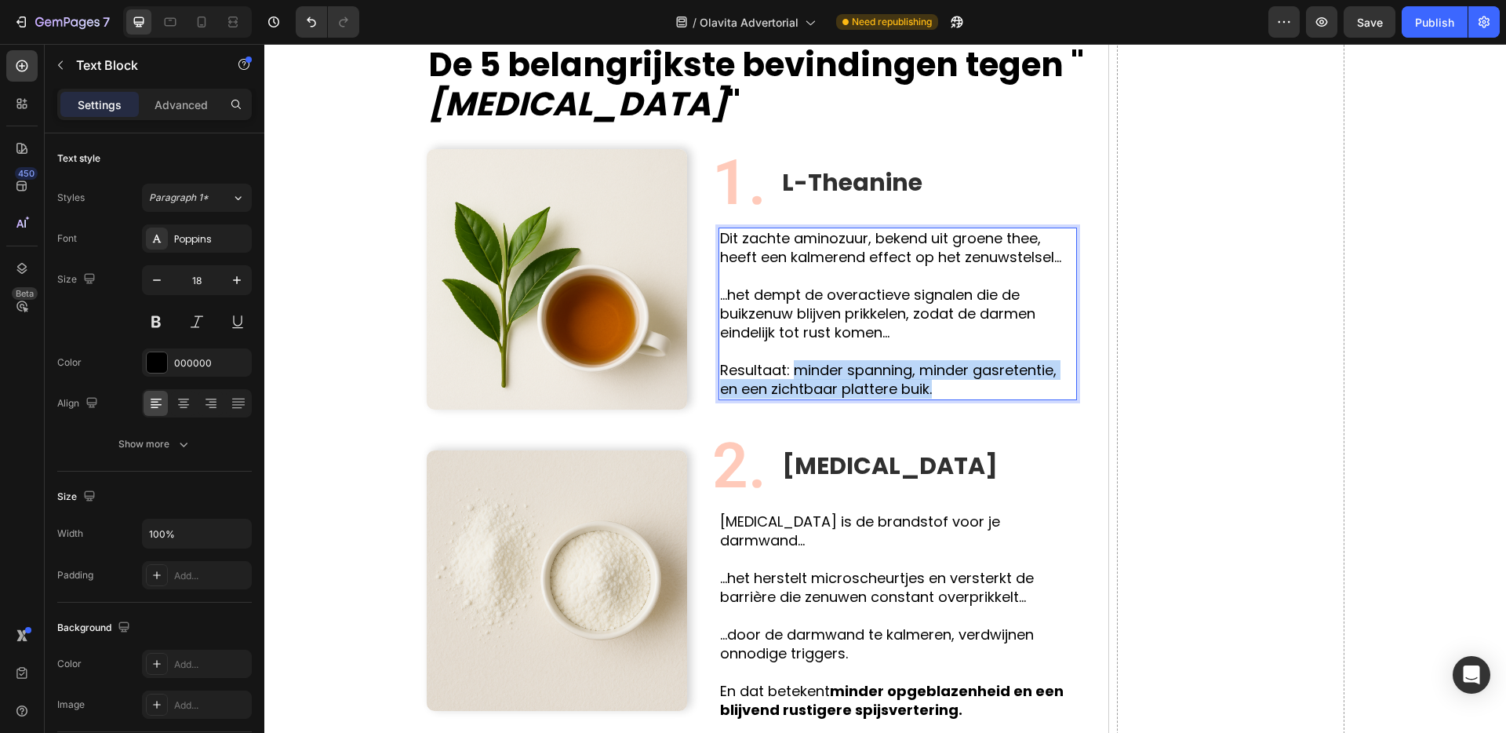
drag, startPoint x: 797, startPoint y: 373, endPoint x: 929, endPoint y: 385, distance: 132.3
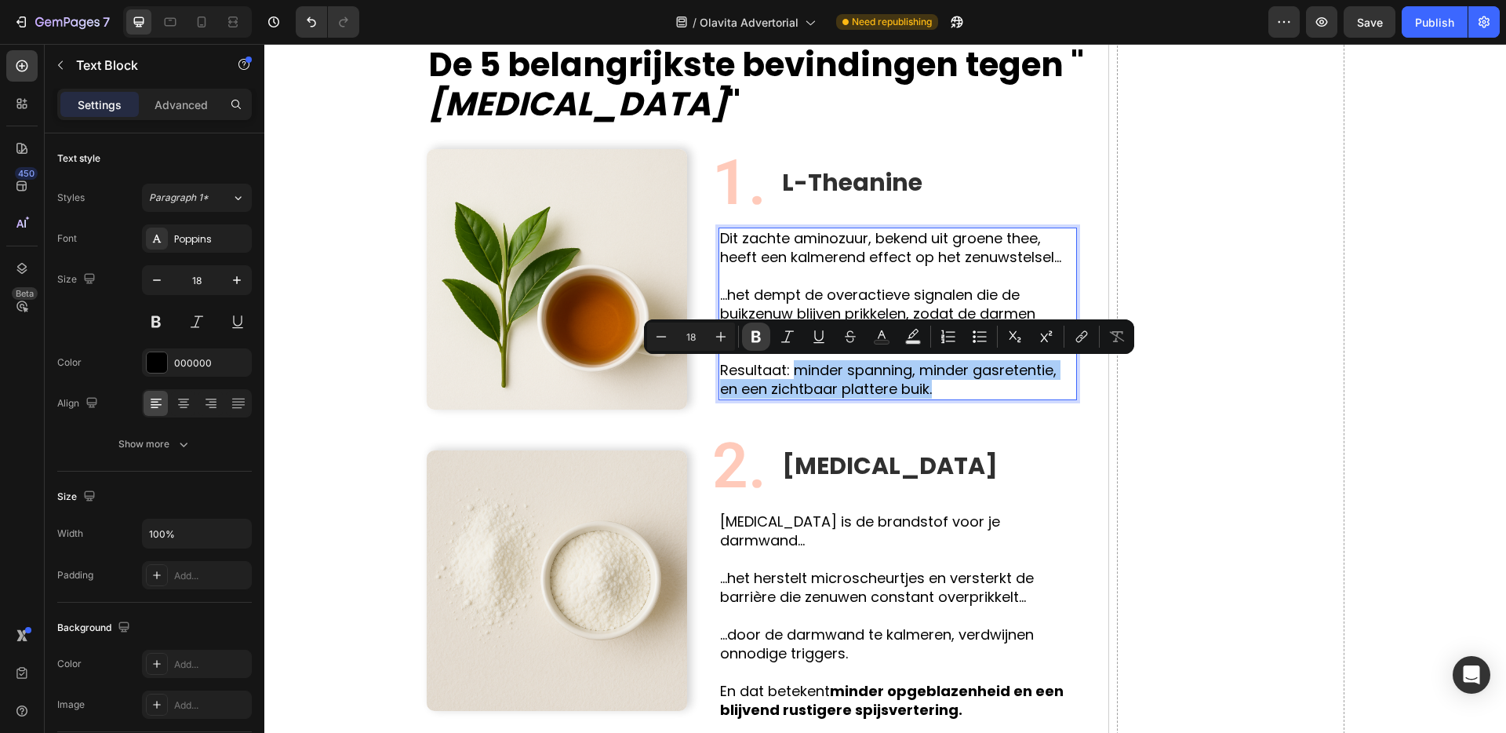
click at [759, 345] on button "Bold" at bounding box center [756, 336] width 28 height 28
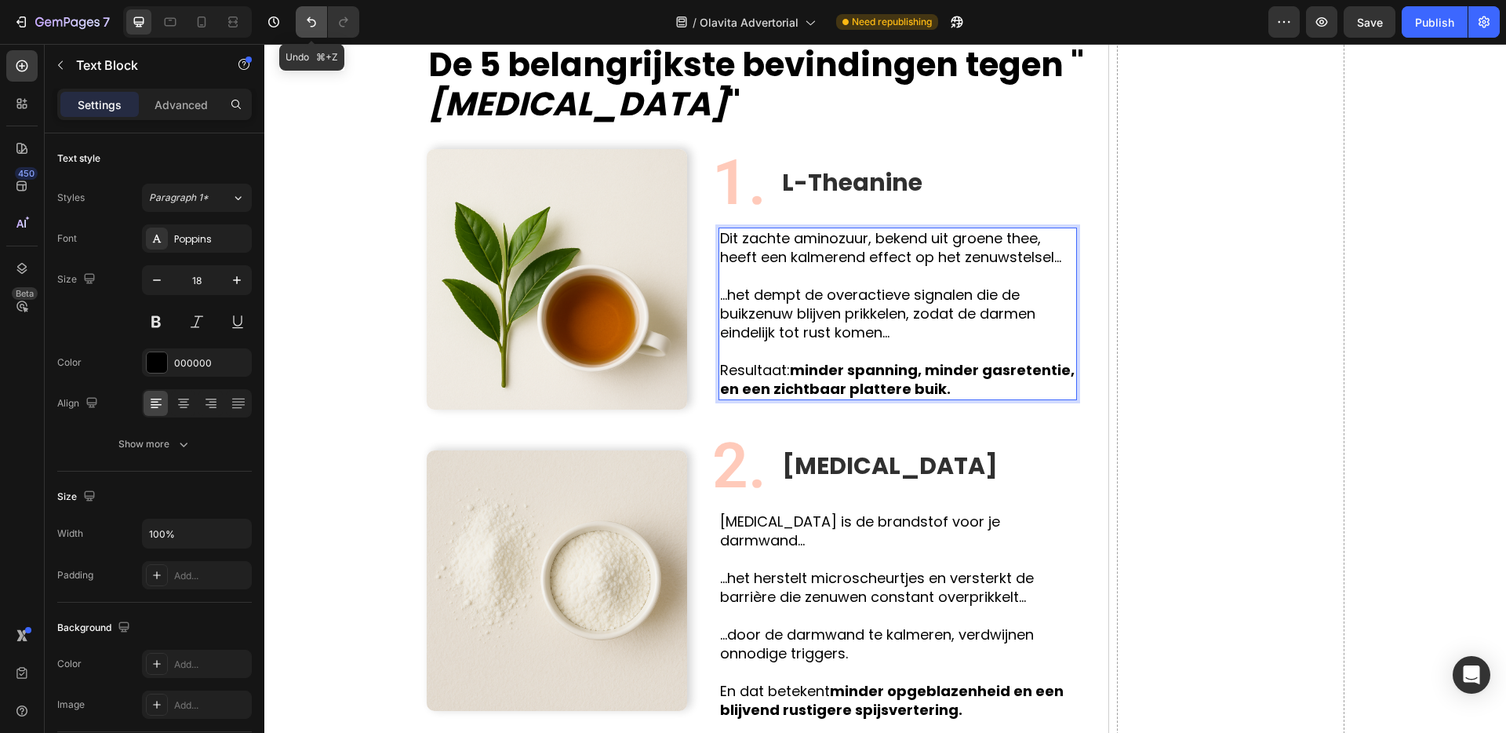
click at [325, 33] on button "Undo/Redo" at bounding box center [311, 21] width 31 height 31
click at [306, 19] on icon "Undo/Redo" at bounding box center [312, 22] width 16 height 16
click at [307, 19] on icon "Undo/Redo" at bounding box center [312, 22] width 16 height 16
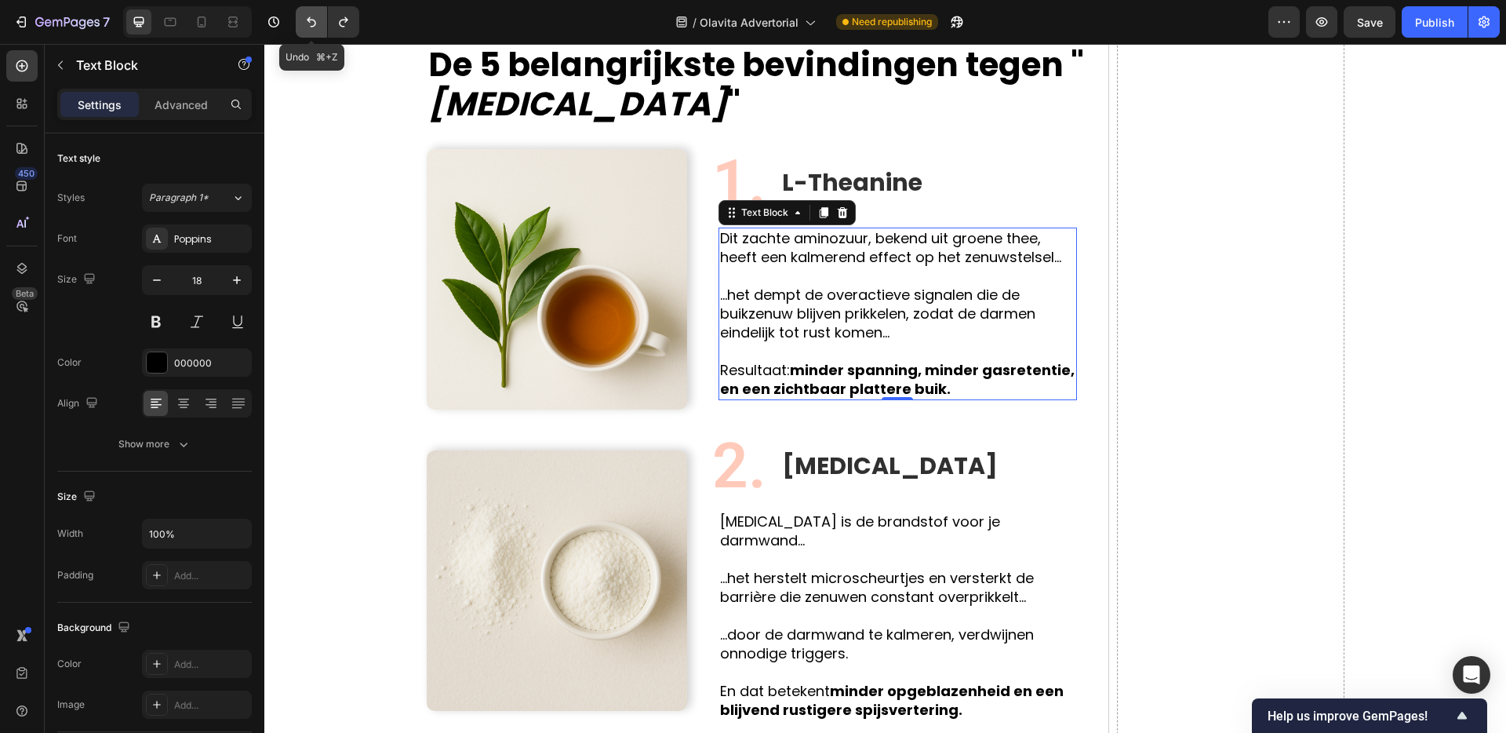
click at [306, 19] on icon "Undo/Redo" at bounding box center [312, 22] width 16 height 16
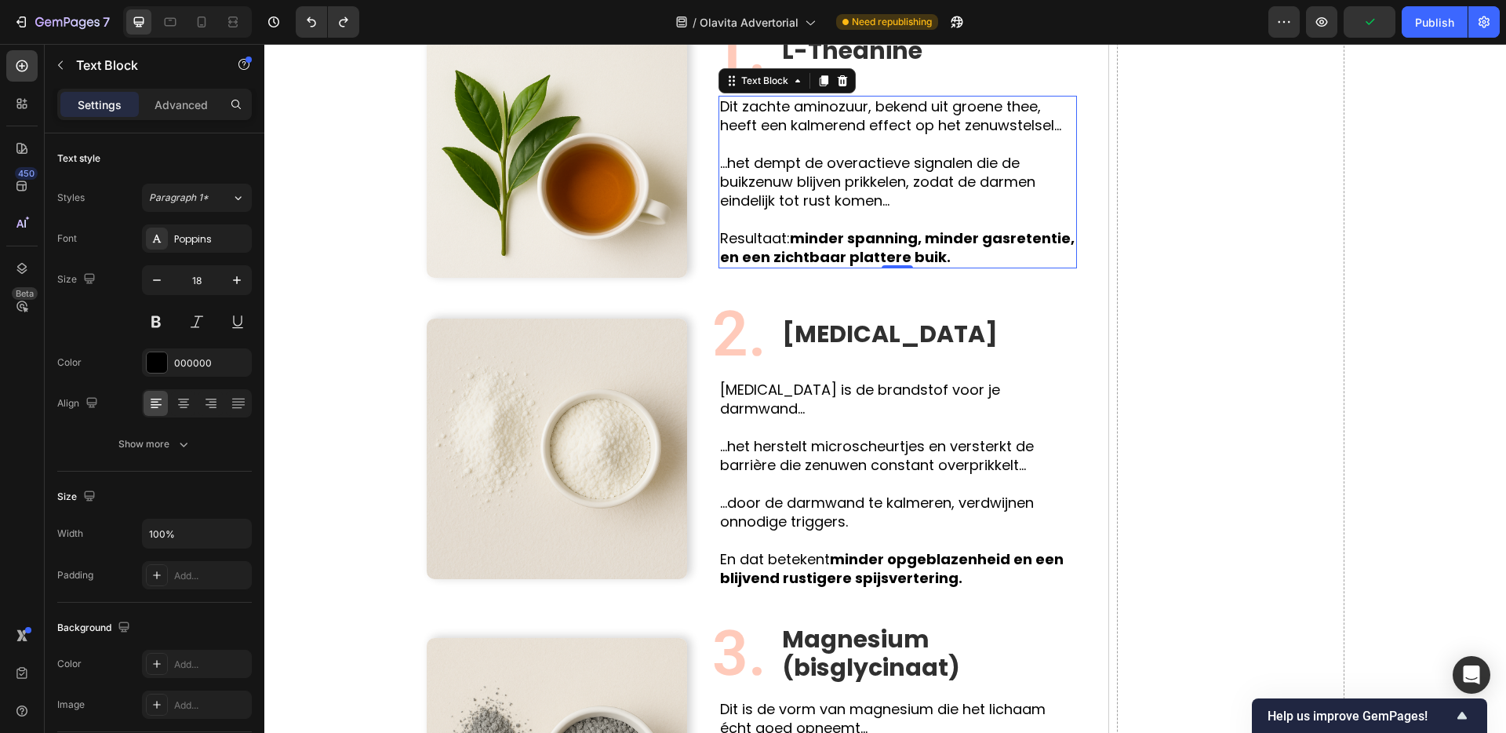
scroll to position [1414, 0]
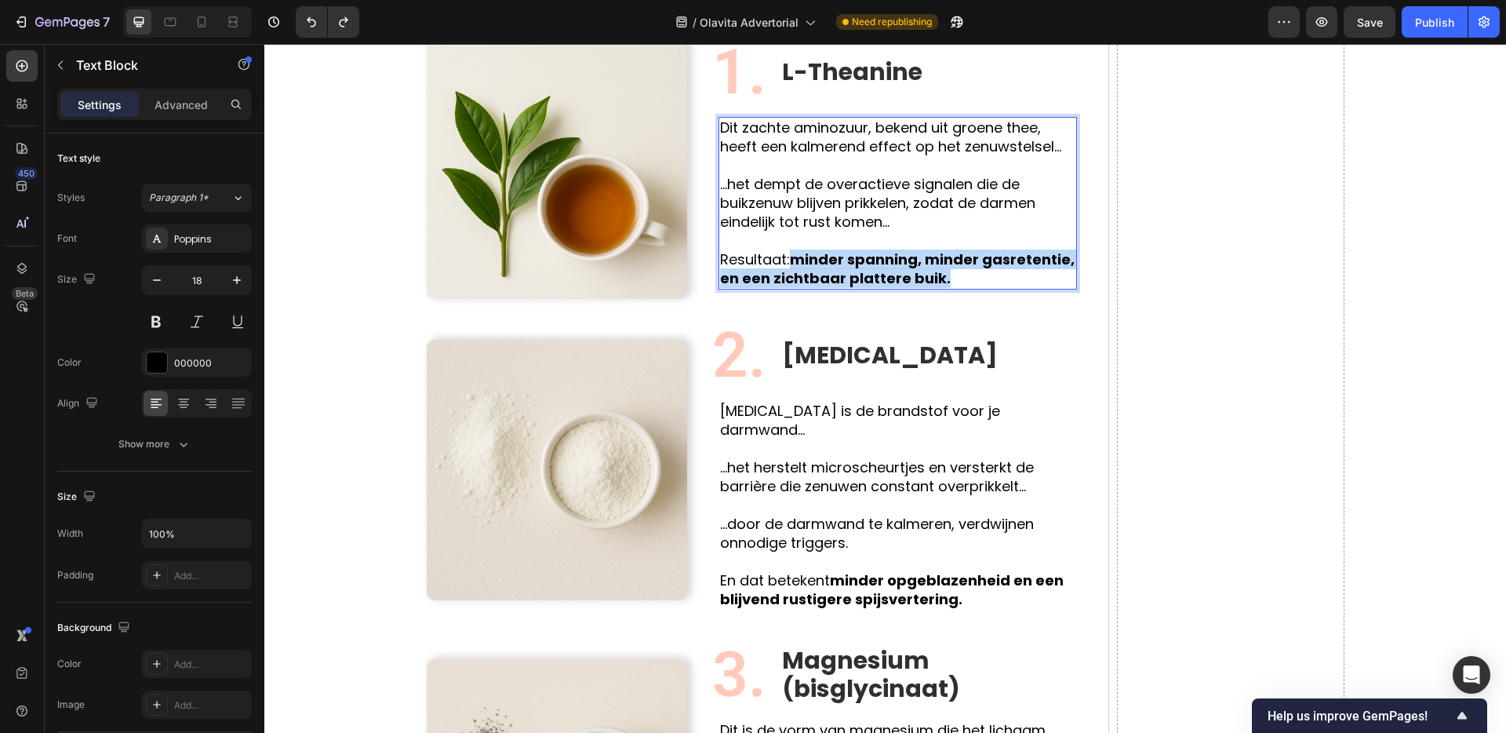
drag, startPoint x: 797, startPoint y: 258, endPoint x: 940, endPoint y: 284, distance: 145.1
click at [940, 285] on strong "minder spanning, minder gasretentie, en een zichtbaar plattere buik." at bounding box center [897, 268] width 355 height 38
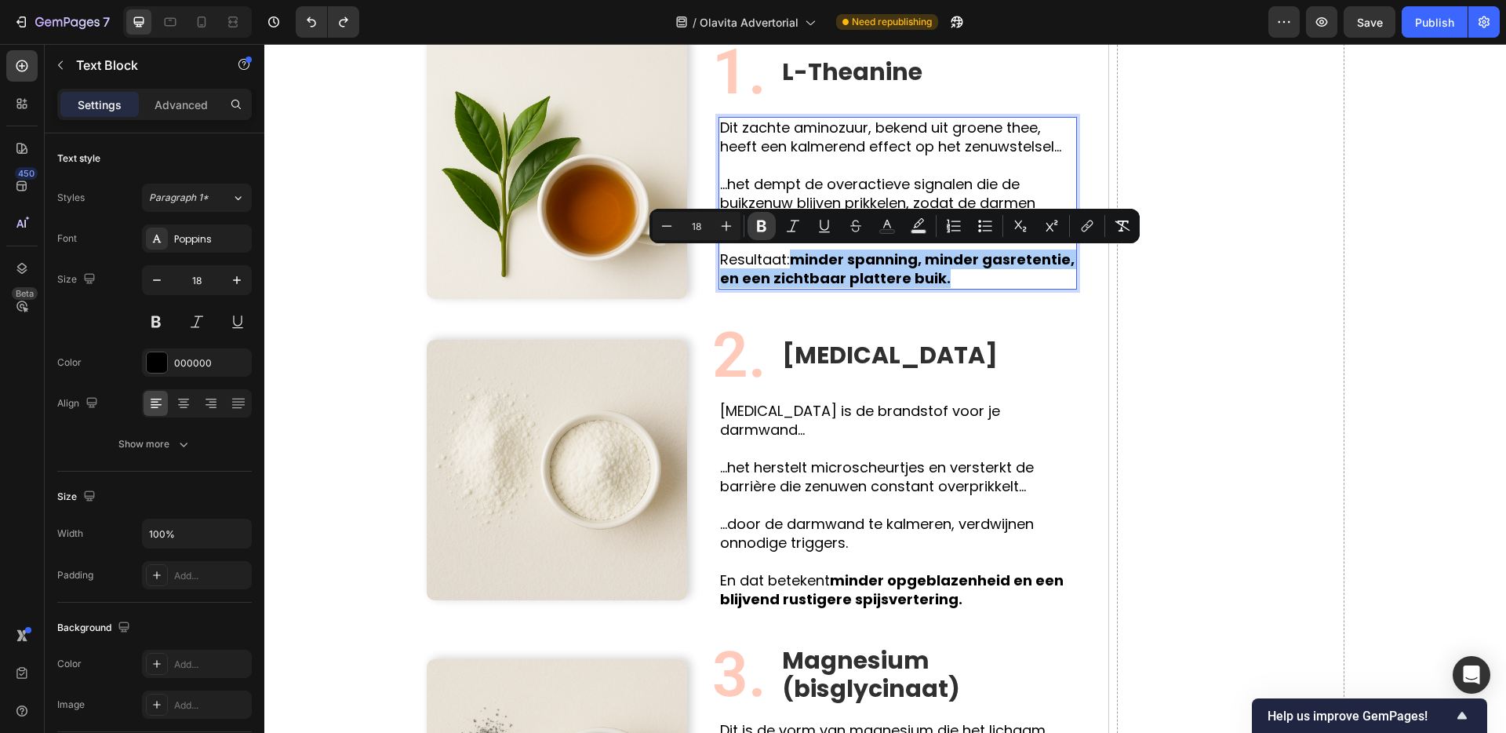
click at [763, 227] on icon "Editor contextual toolbar" at bounding box center [761, 226] width 9 height 12
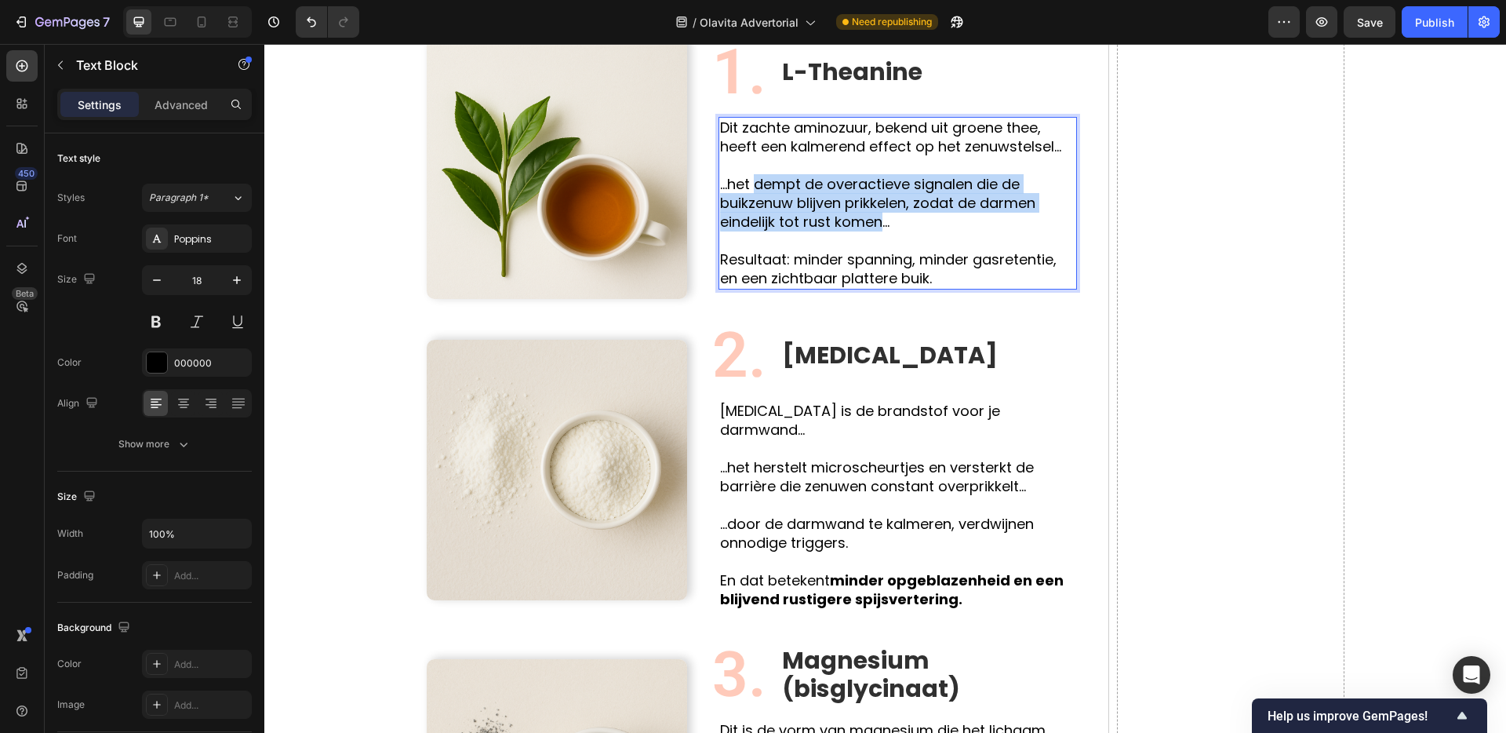
drag, startPoint x: 759, startPoint y: 184, endPoint x: 883, endPoint y: 225, distance: 130.5
click at [883, 225] on p "...het dempt de overactieve signalen die de buikzenuw blijven prikkelen, zodat …" at bounding box center [897, 203] width 355 height 56
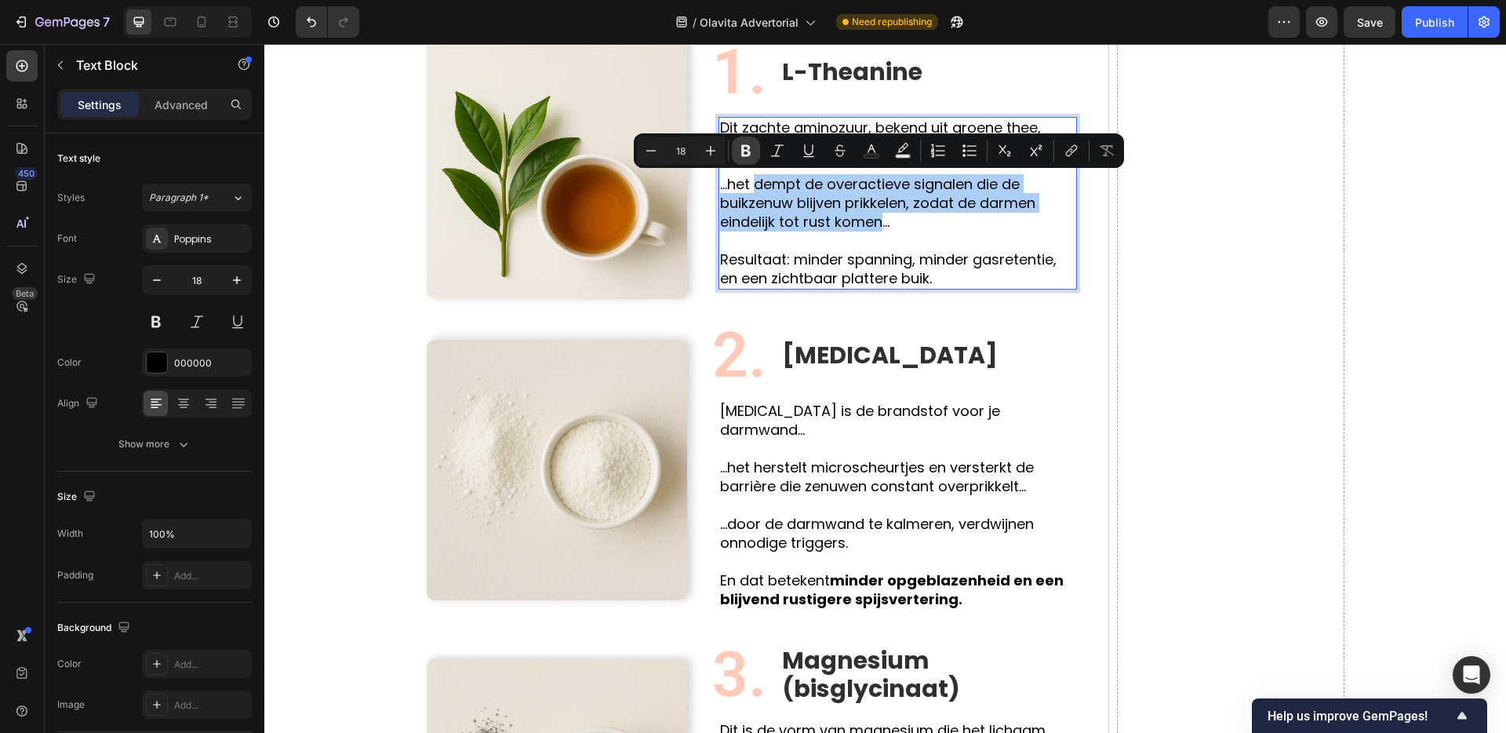
click at [734, 155] on button "Bold" at bounding box center [746, 150] width 28 height 28
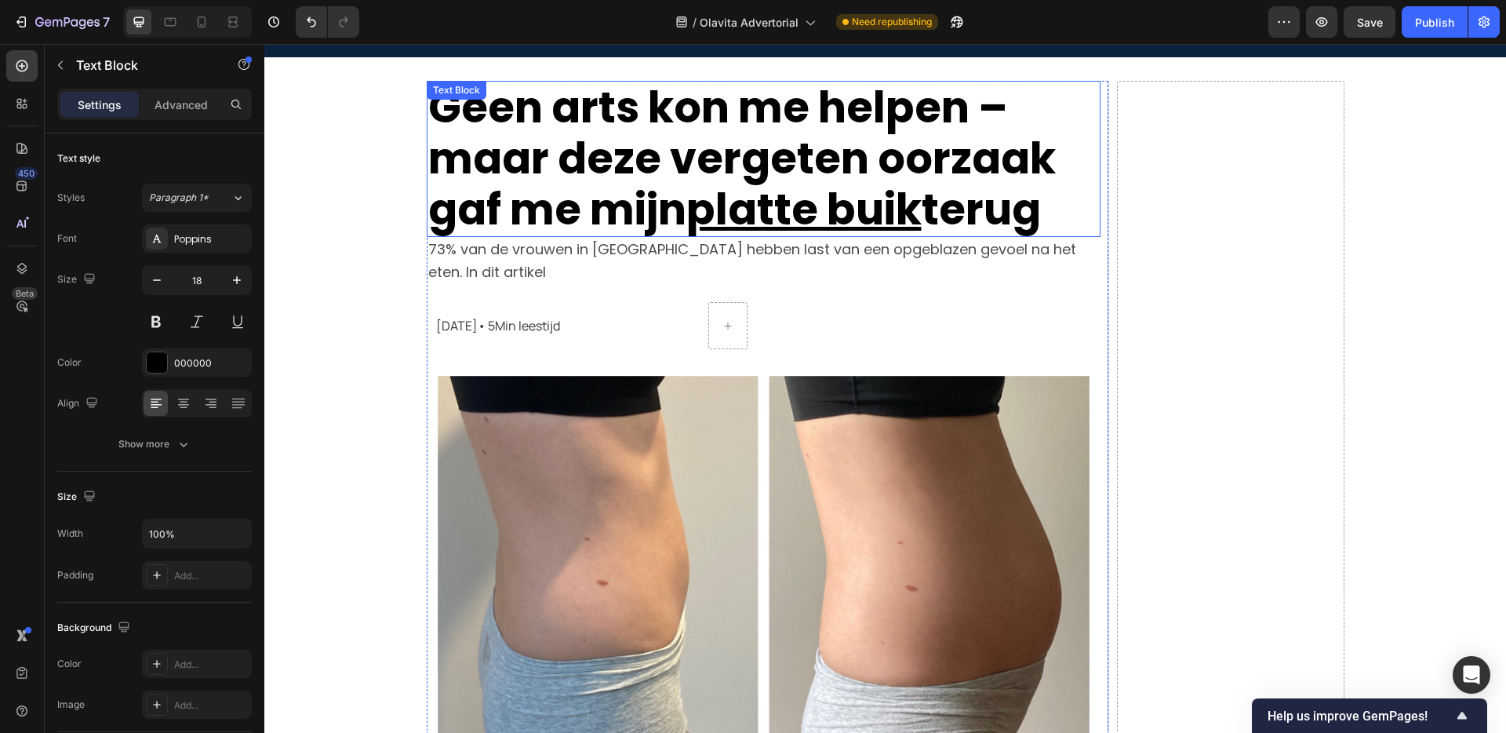
scroll to position [74, 0]
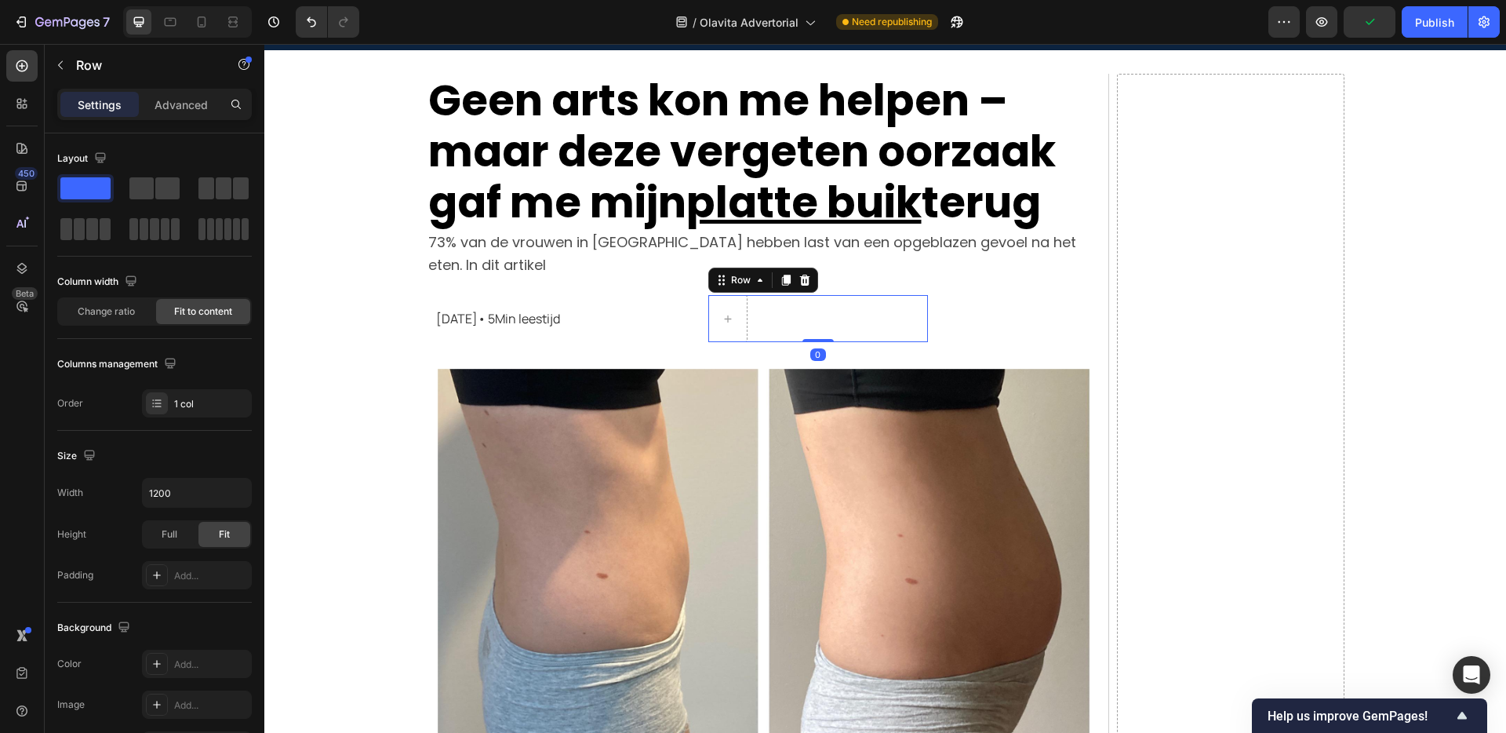
click at [752, 315] on div "Row 0" at bounding box center [818, 318] width 220 height 47
click at [808, 278] on icon at bounding box center [805, 280] width 13 height 13
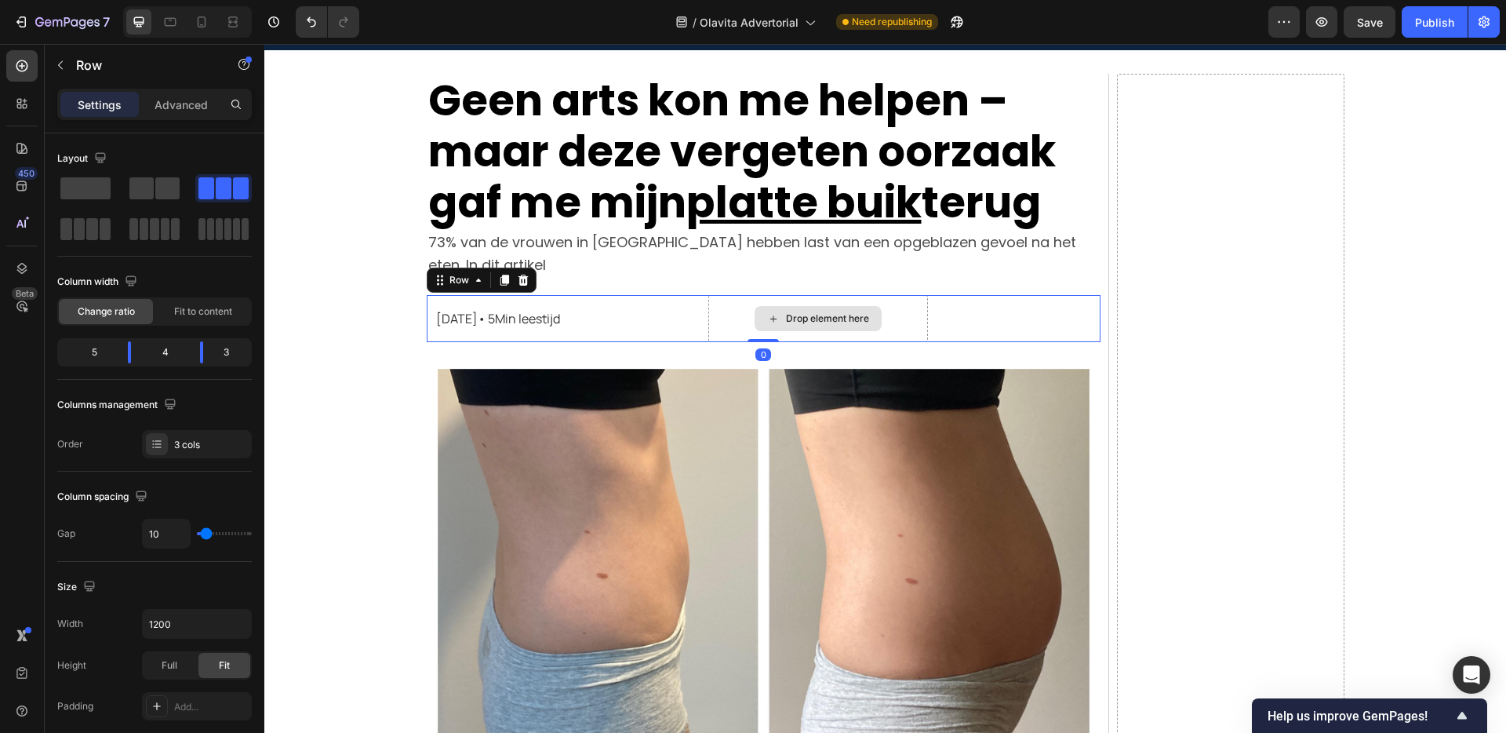
click at [789, 300] on div "Drop element here" at bounding box center [818, 318] width 220 height 47
click at [749, 274] on p "73% van de vrouwen in Nederland hebben last van een opgeblazen gevoel na het et…" at bounding box center [763, 254] width 671 height 47
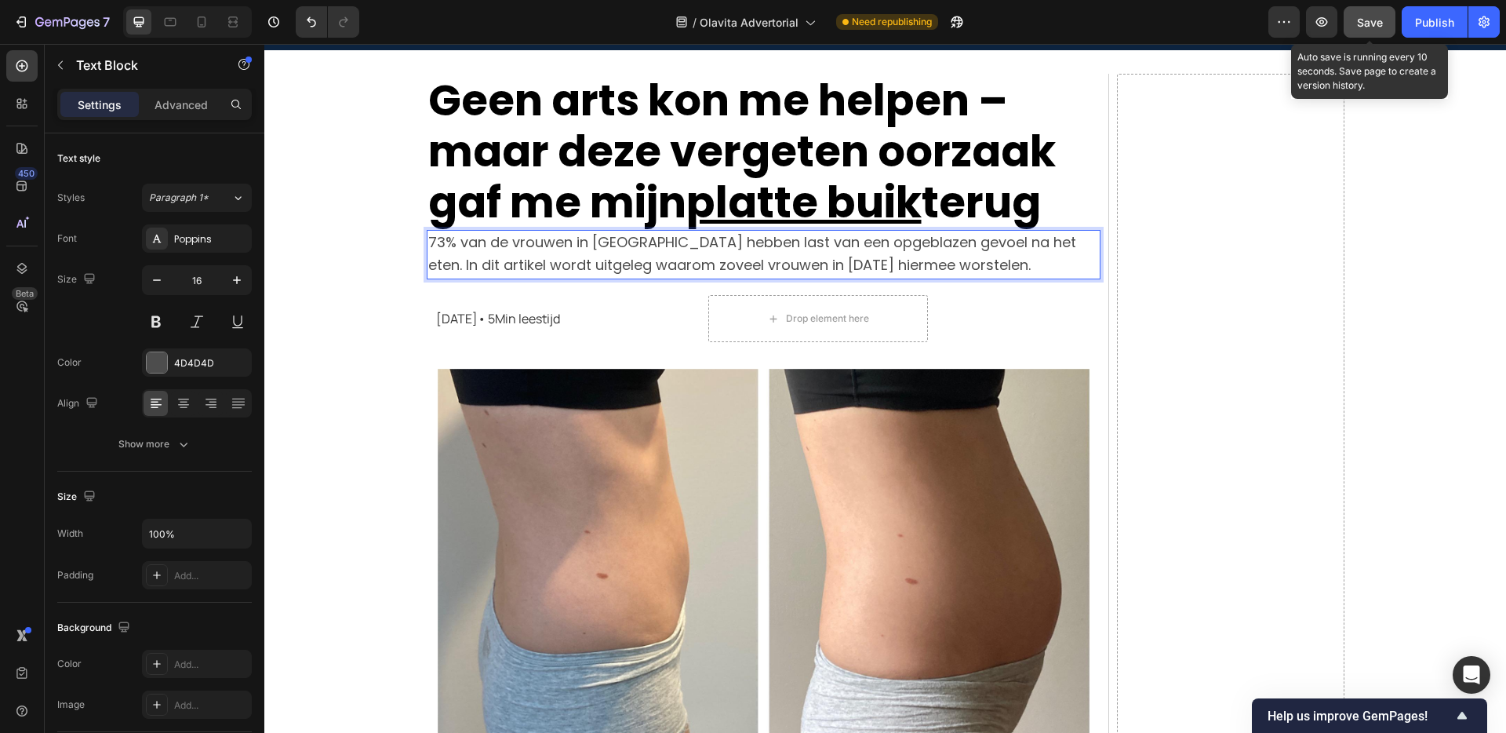
click at [1366, 28] on span "Save" at bounding box center [1370, 22] width 26 height 13
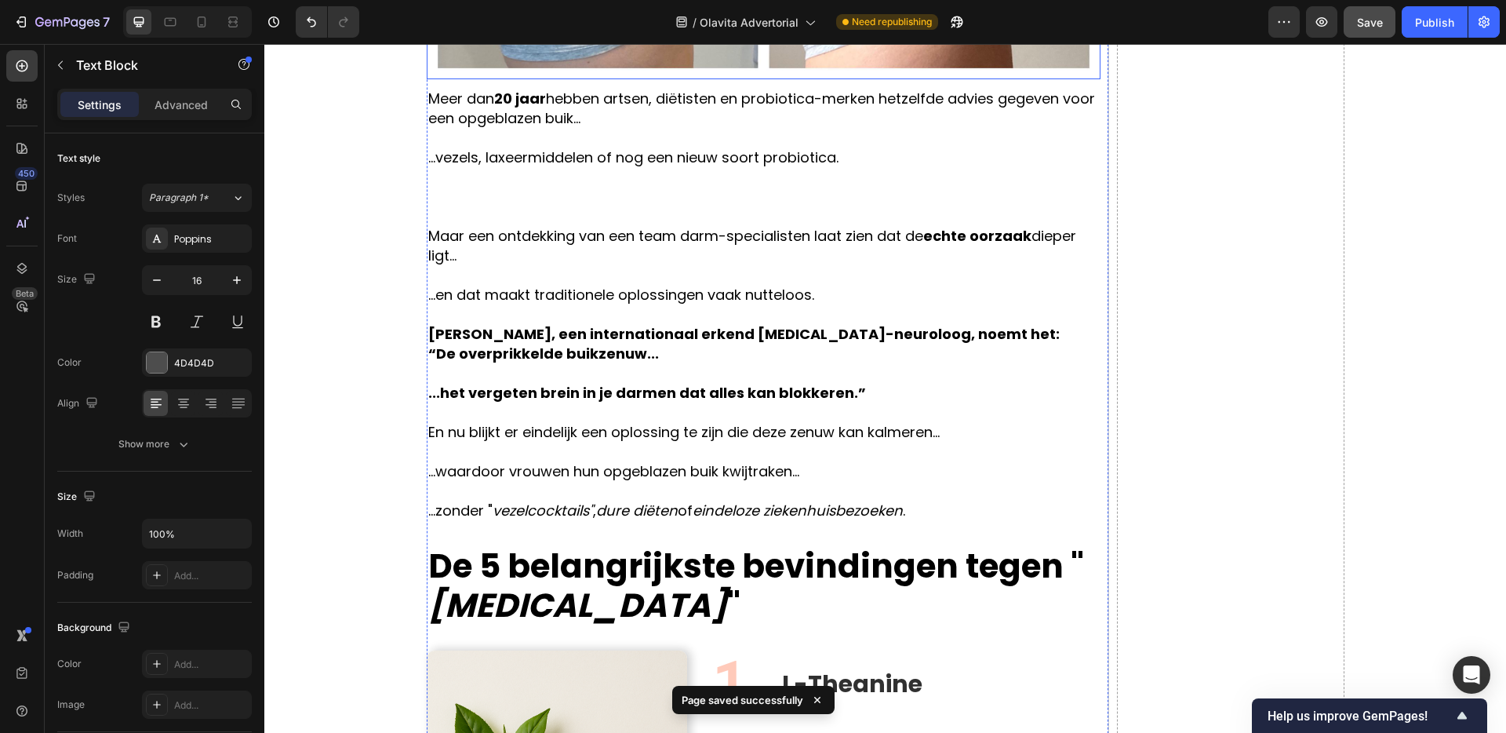
scroll to position [841, 0]
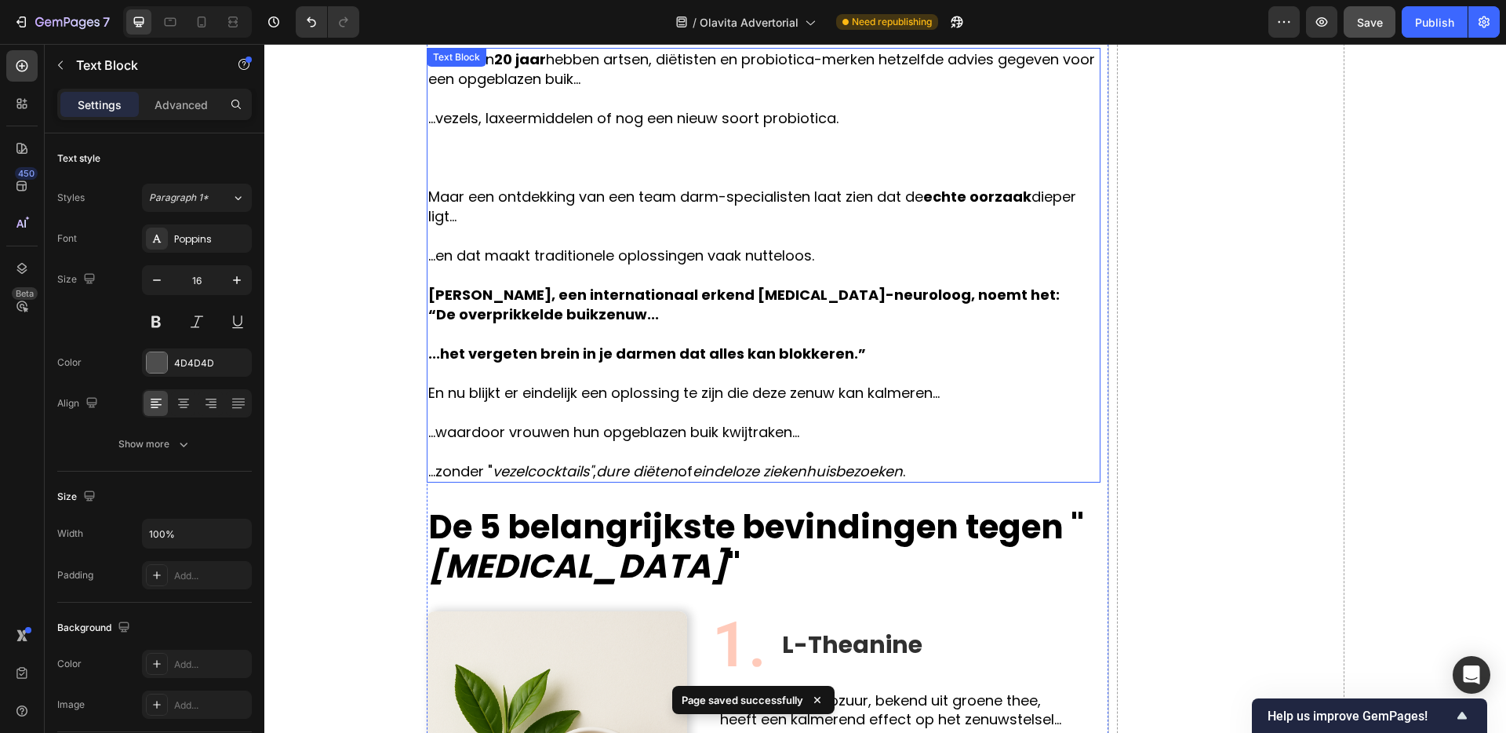
click at [780, 181] on p "...vezels, laxeermiddelen of nog een nieuw soort probiotica." at bounding box center [763, 147] width 671 height 78
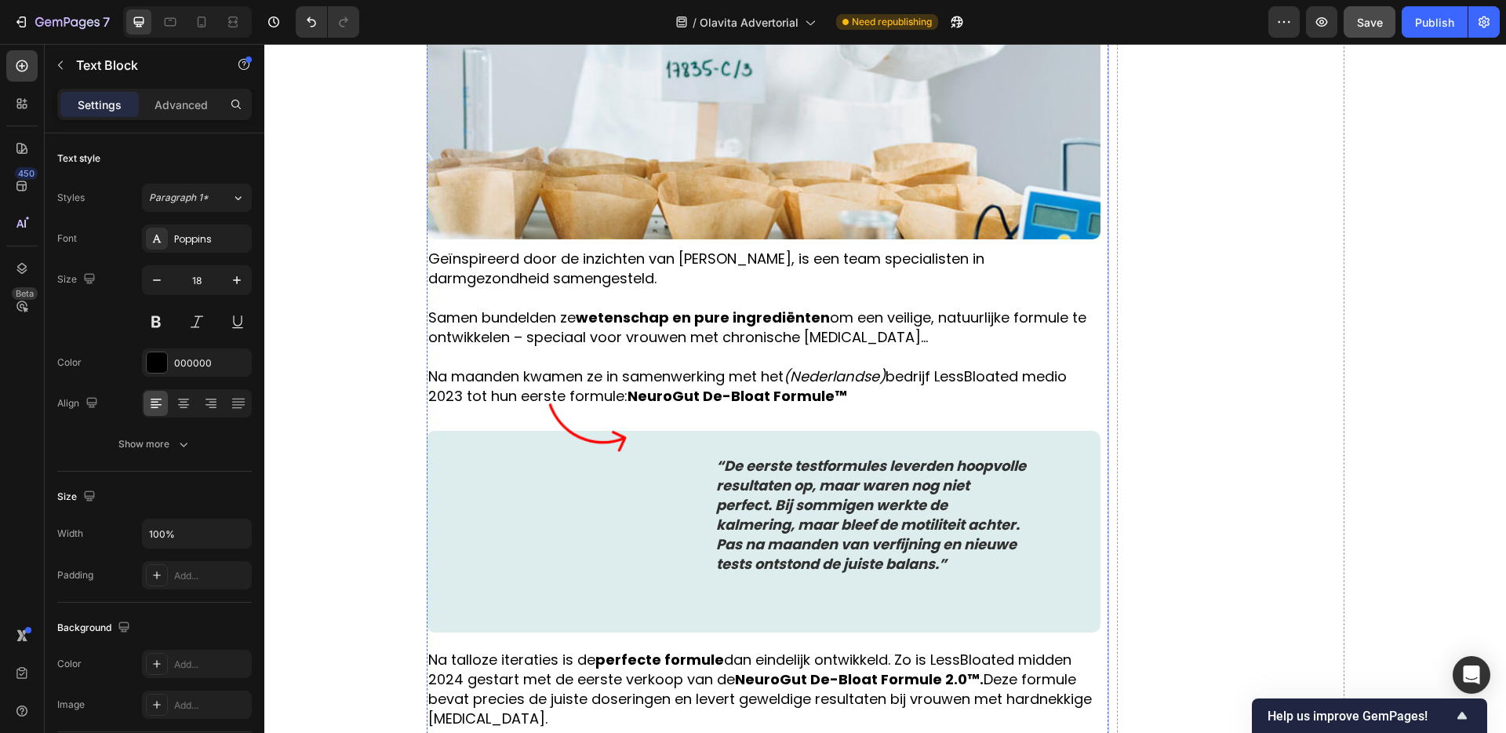
scroll to position [3160, 0]
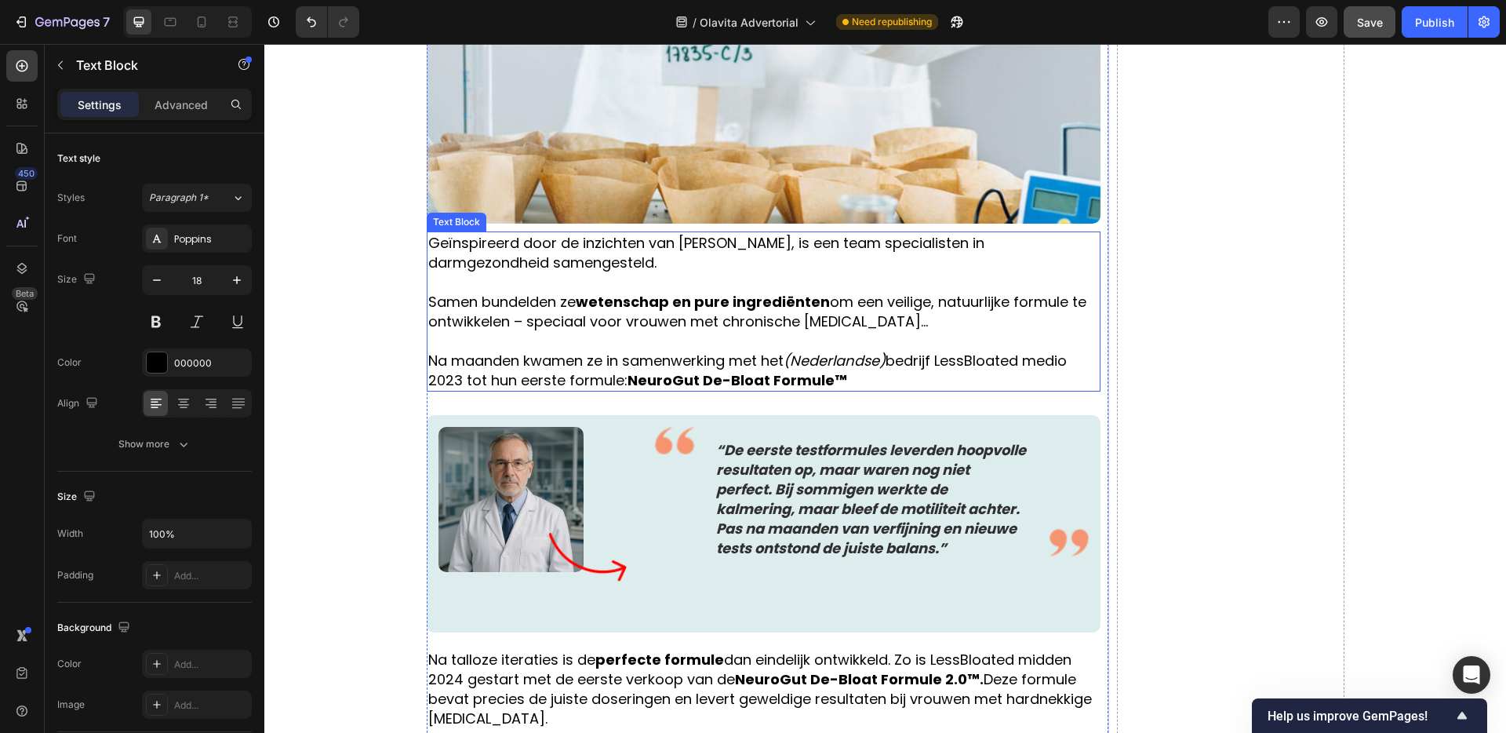
click at [690, 233] on p "Geïnspireerd door de inzichten van Dr. Anton Mayer, is een team specialisten in…" at bounding box center [763, 252] width 671 height 39
click at [686, 233] on p "Geïnspireerd door de inzichten van Dr. Anton Mayer, is een team specialisten in…" at bounding box center [763, 252] width 671 height 39
click at [714, 233] on p "Geïnspireerd door de inzichten van Dr. Anton Mayer, is een team specialisten in…" at bounding box center [763, 252] width 671 height 39
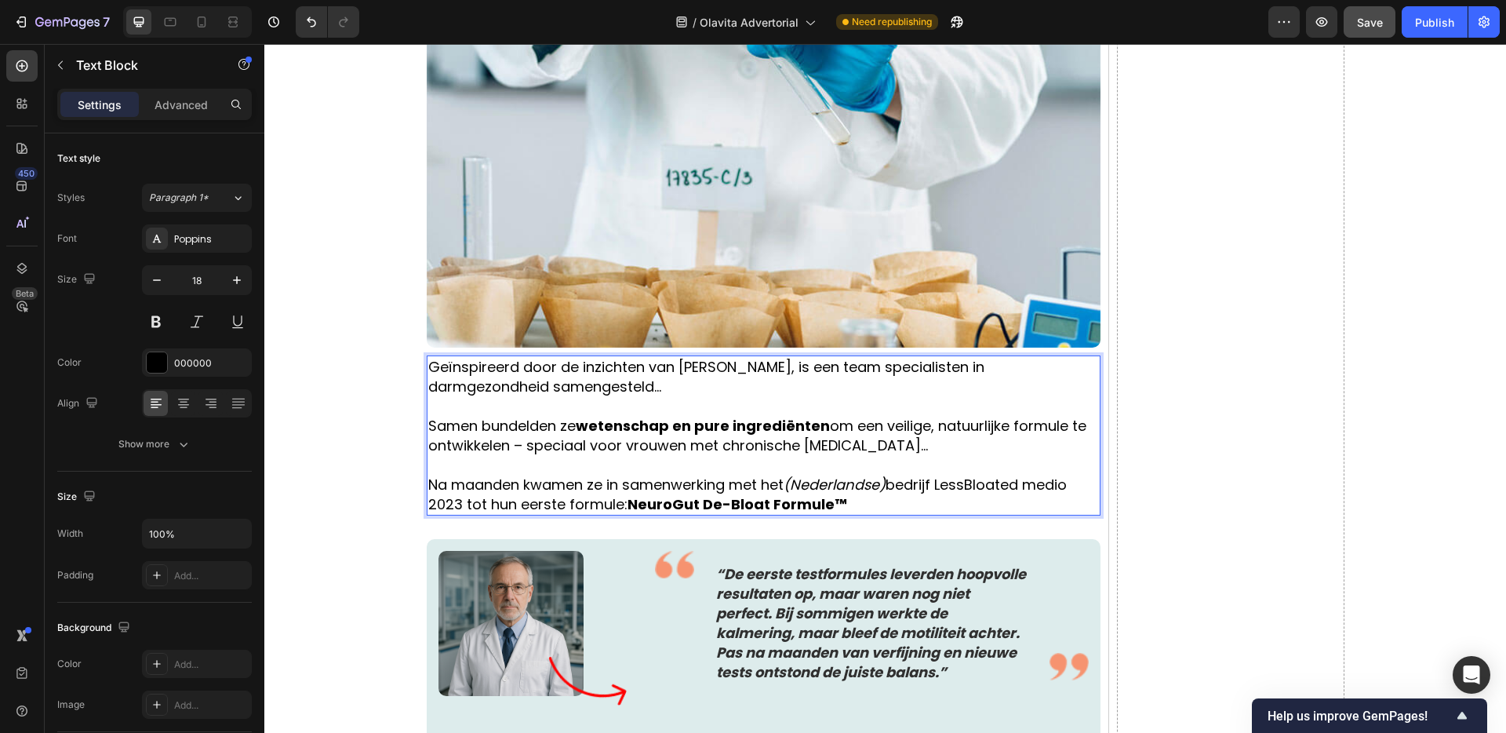
scroll to position [3088, 0]
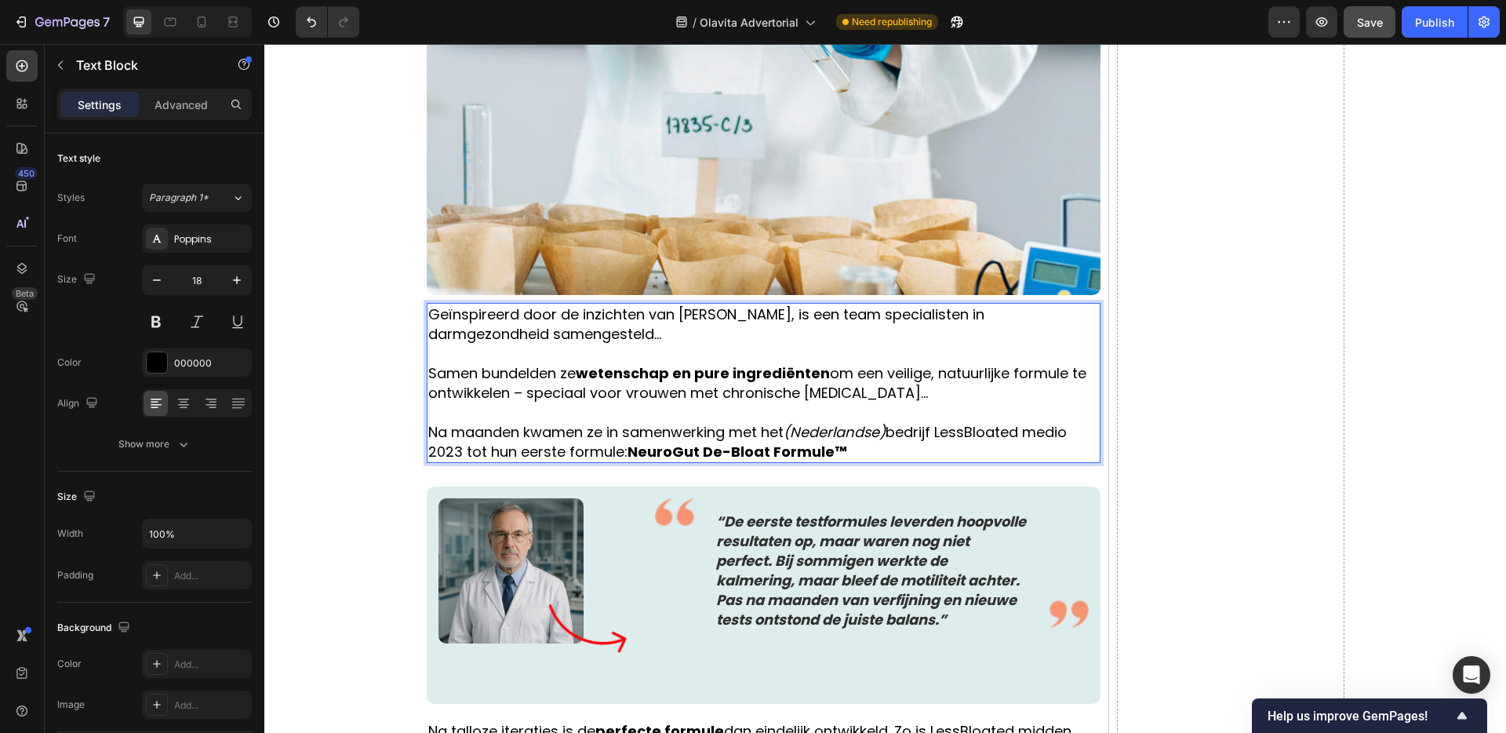
click at [440, 363] on p "Samen bundelden ze wetenschap en pure ingrediënten om een veilige, natuurlijke …" at bounding box center [763, 382] width 671 height 39
click at [431, 422] on p "Na maanden kwamen ze in samenwerking met het (Nederlandse) bedrijf LessBloated …" at bounding box center [763, 441] width 671 height 39
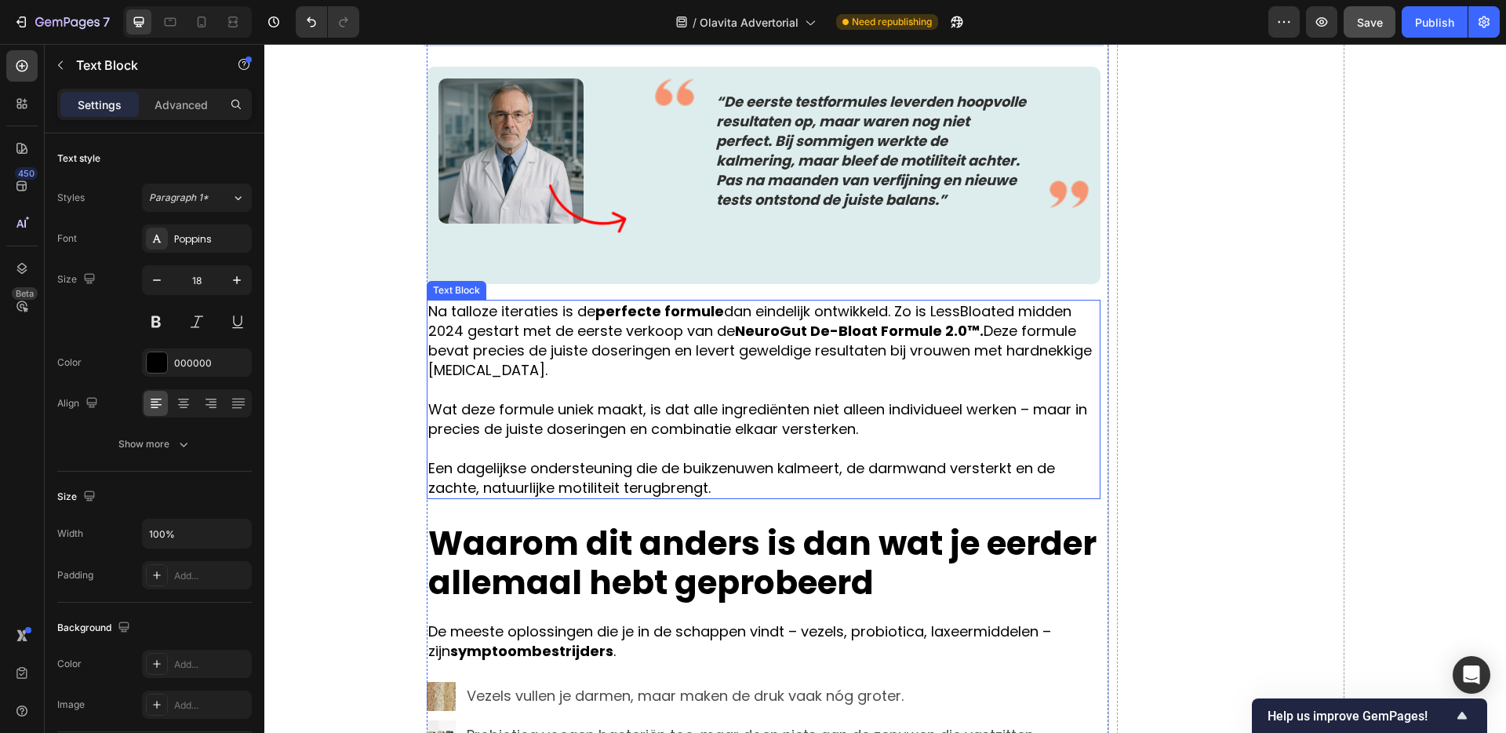
scroll to position [3545, 0]
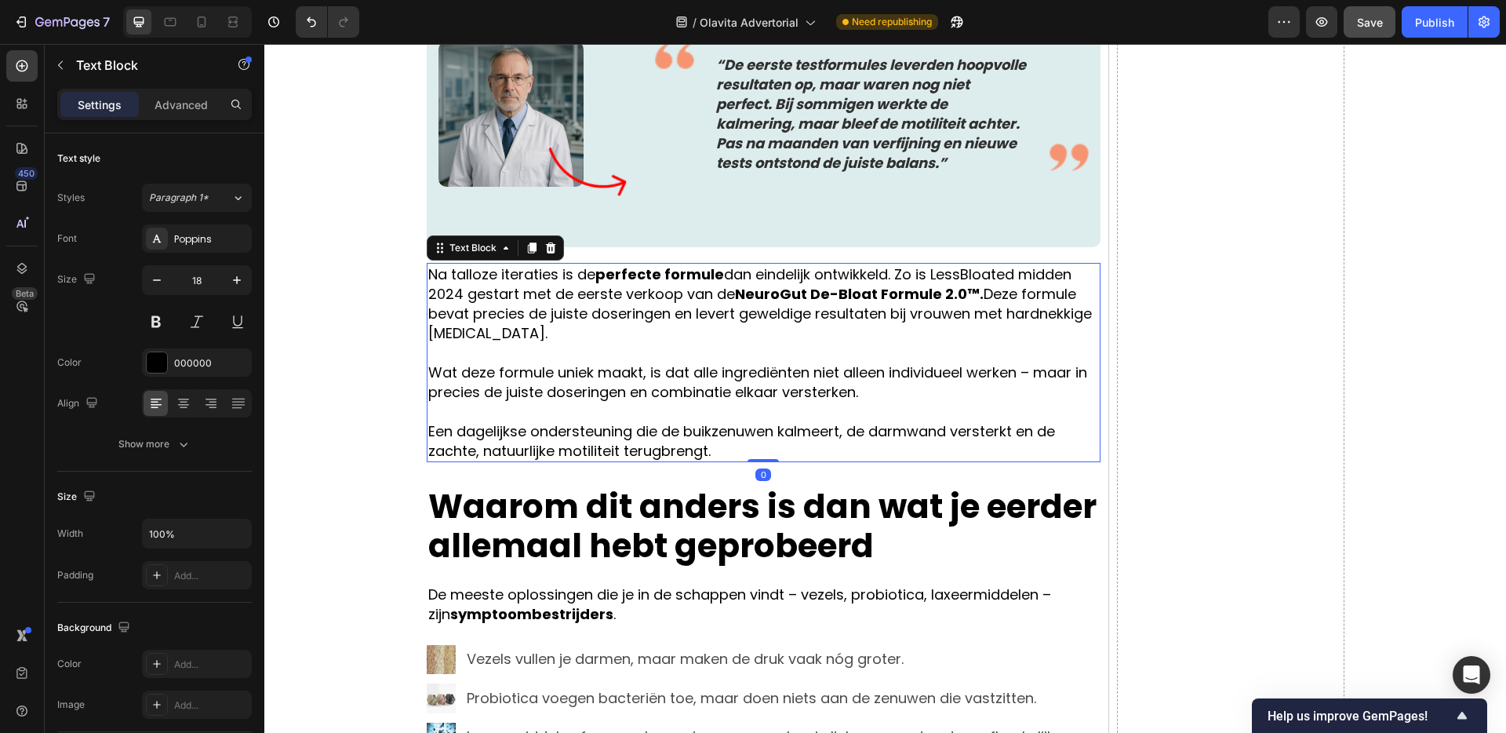
click at [664, 291] on p "Na talloze iteraties is de perfecte formule dan eindelijk ontwikkeld. Zo is Les…" at bounding box center [763, 303] width 671 height 78
click at [894, 264] on p "Na talloze iteraties is de perfecte formule dan eindelijk ontwikkeld. Zo is Les…" at bounding box center [763, 303] width 671 height 78
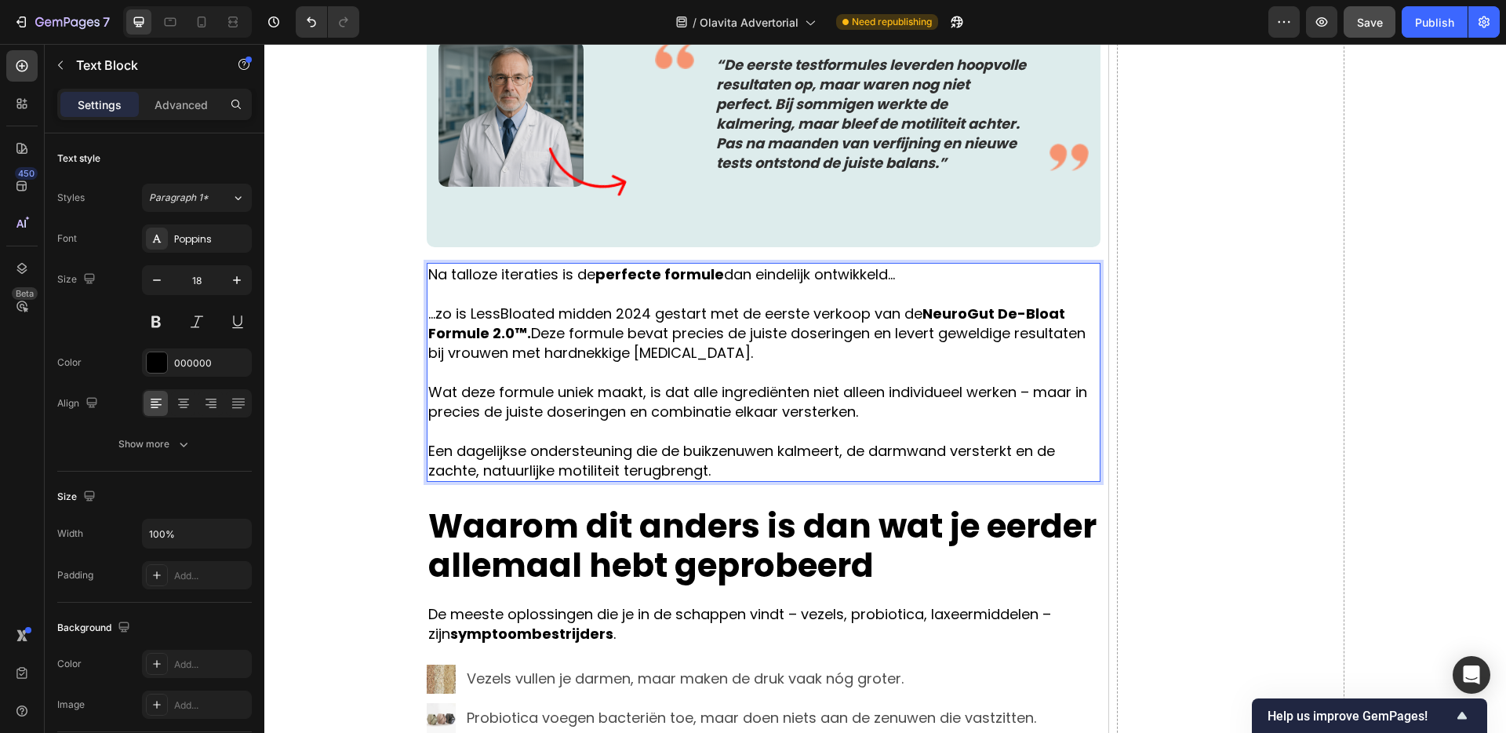
click at [532, 304] on p "...zo is LessBloated midden 2024 gestart met de eerste verkoop van de NeuroGut …" at bounding box center [763, 333] width 671 height 59
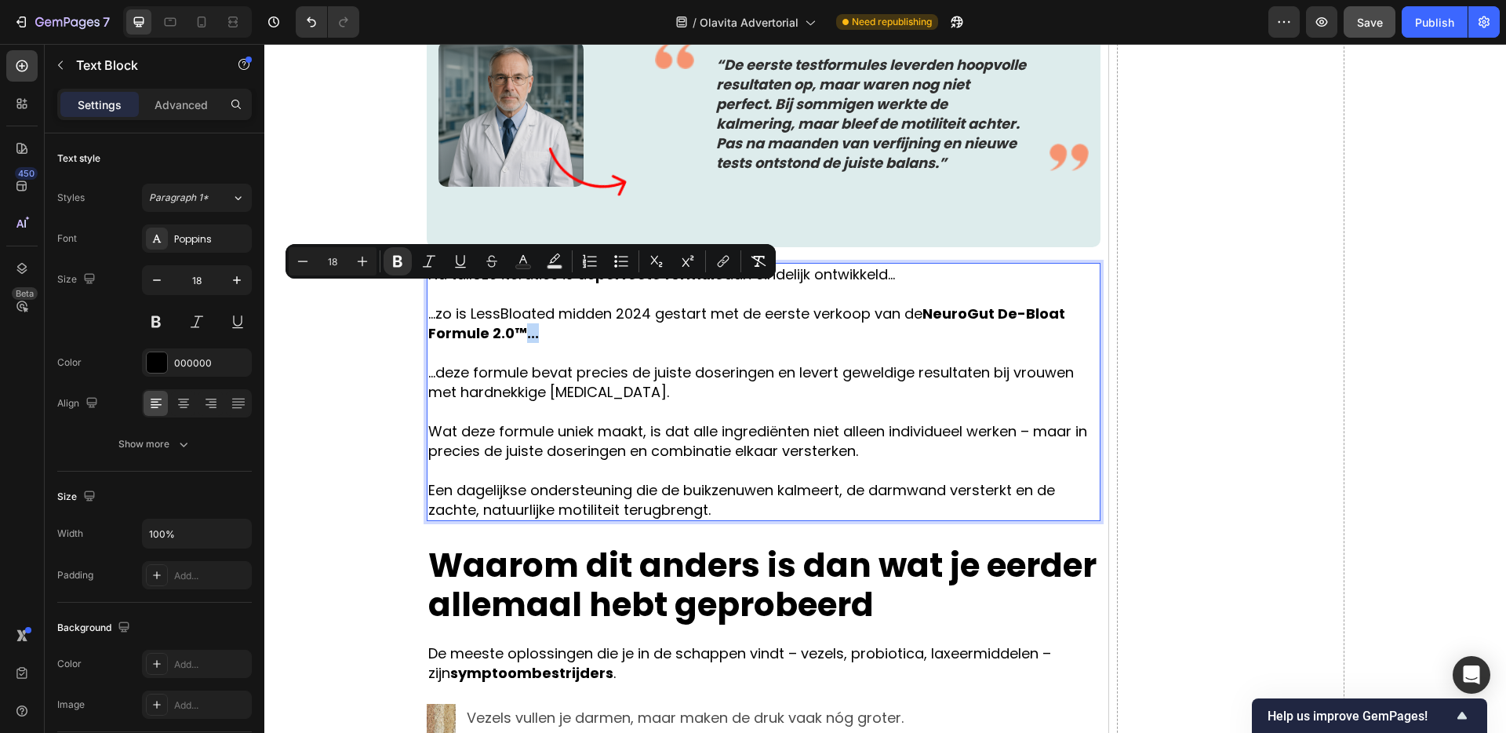
drag, startPoint x: 535, startPoint y: 298, endPoint x: 524, endPoint y: 300, distance: 11.1
click at [524, 304] on strong "NeuroGut De-Bloat Formule 2.0™..." at bounding box center [746, 323] width 637 height 39
click at [400, 268] on icon "Editor contextual toolbar" at bounding box center [398, 261] width 16 height 16
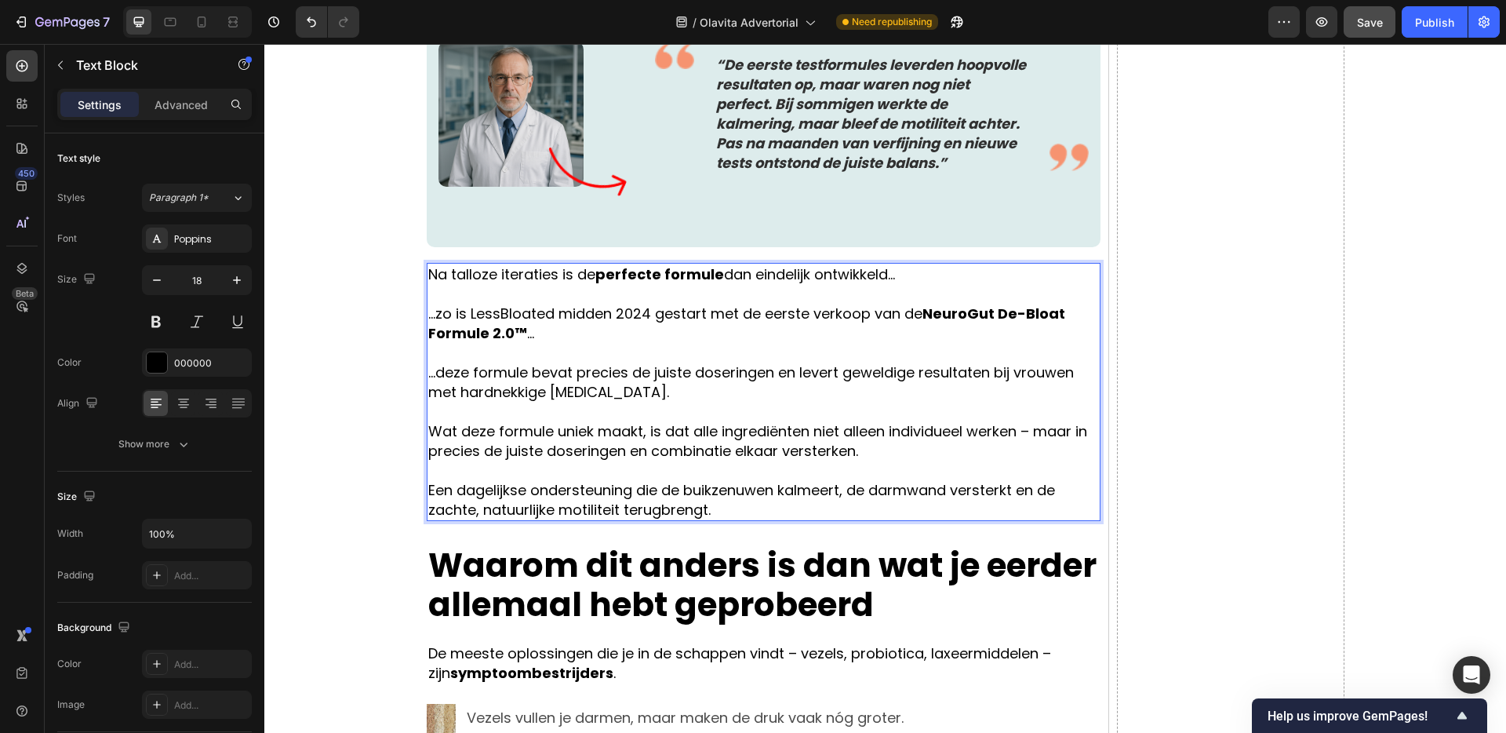
click at [616, 362] on p "...deze formule bevat precies de juiste doseringen en levert geweldige resultat…" at bounding box center [763, 381] width 671 height 39
click at [1025, 421] on p "Wat deze formule uniek maakt, is dat alle ingrediënten niet alleen individueel …" at bounding box center [763, 440] width 671 height 39
click at [1024, 421] on p "Wat deze formule uniek maakt, is dat alle ingrediënten niet alleen individueel …" at bounding box center [763, 440] width 671 height 39
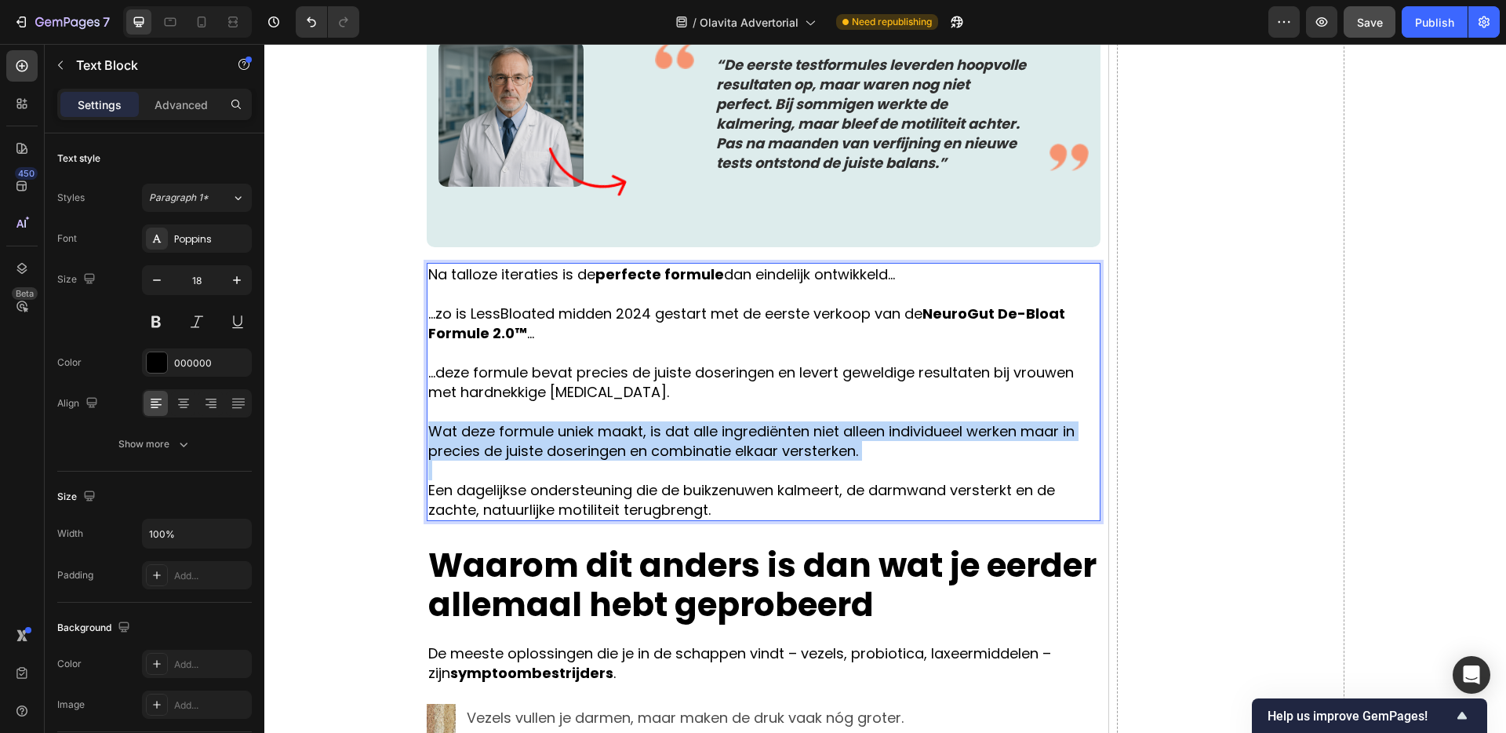
click at [1024, 421] on p "Wat deze formule uniek maakt, is dat alle ingrediënten niet alleen individueel …" at bounding box center [763, 440] width 671 height 39
click at [1023, 421] on p "Wat deze formule uniek maakt, is dat alle ingrediënten niet alleen individueel …" at bounding box center [763, 440] width 671 height 39
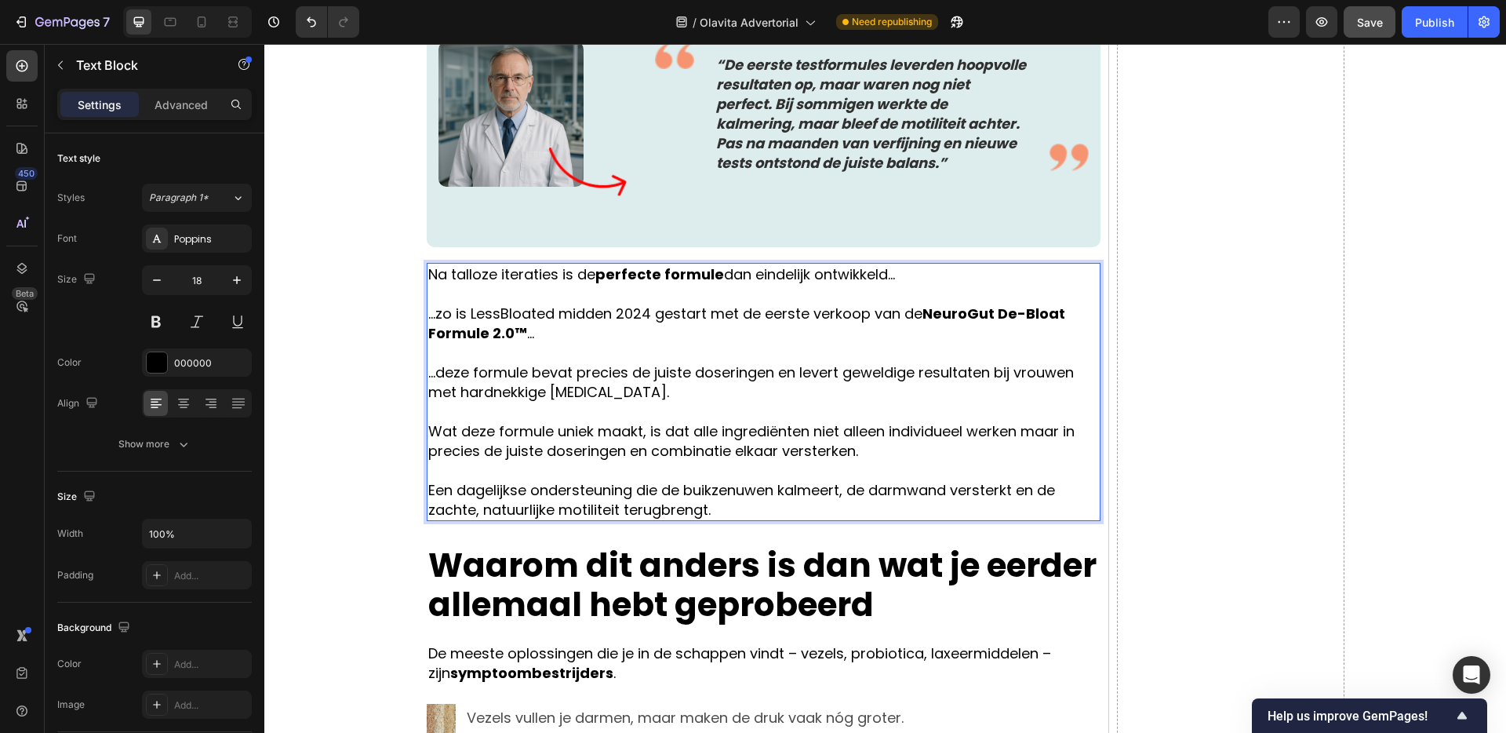
click at [1022, 421] on p "Wat deze formule uniek maakt, is dat alle ingrediënten niet alleen individueel …" at bounding box center [763, 440] width 671 height 39
click at [438, 421] on p ".Wat deze formule uniek maakt, is dat alle ingrediënten niet alleen individueel…" at bounding box center [763, 440] width 671 height 39
click at [1025, 421] on p "Wat deze formule uniek maakt, is dat alle ingrediënten niet alleen individueel …" at bounding box center [763, 440] width 671 height 39
click at [1035, 421] on p "Wat deze formule uniek maakt, is dat alle ingrediënten niet alleen individueel …" at bounding box center [763, 440] width 671 height 39
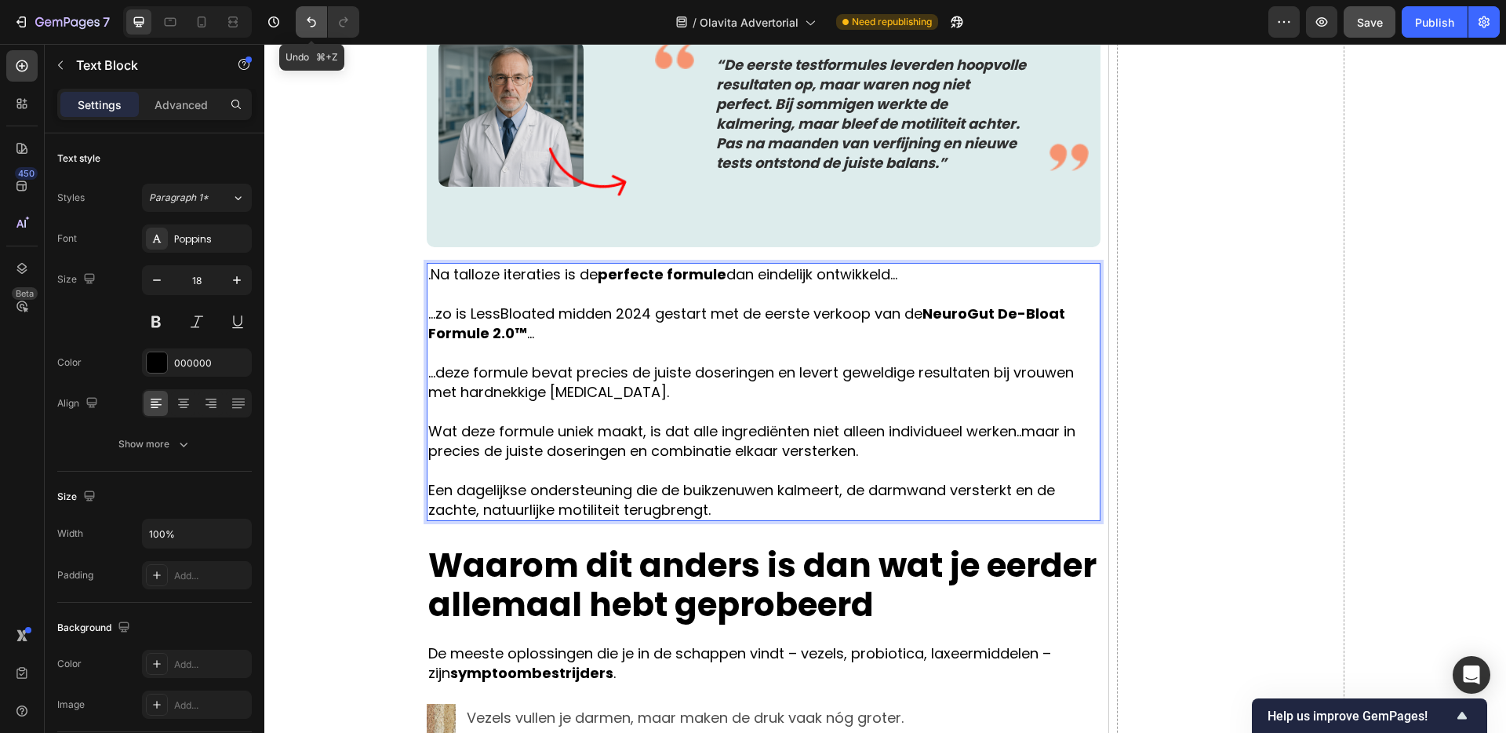
click at [305, 23] on icon "Undo/Redo" at bounding box center [312, 22] width 16 height 16
click at [312, 27] on icon "Undo/Redo" at bounding box center [312, 22] width 16 height 16
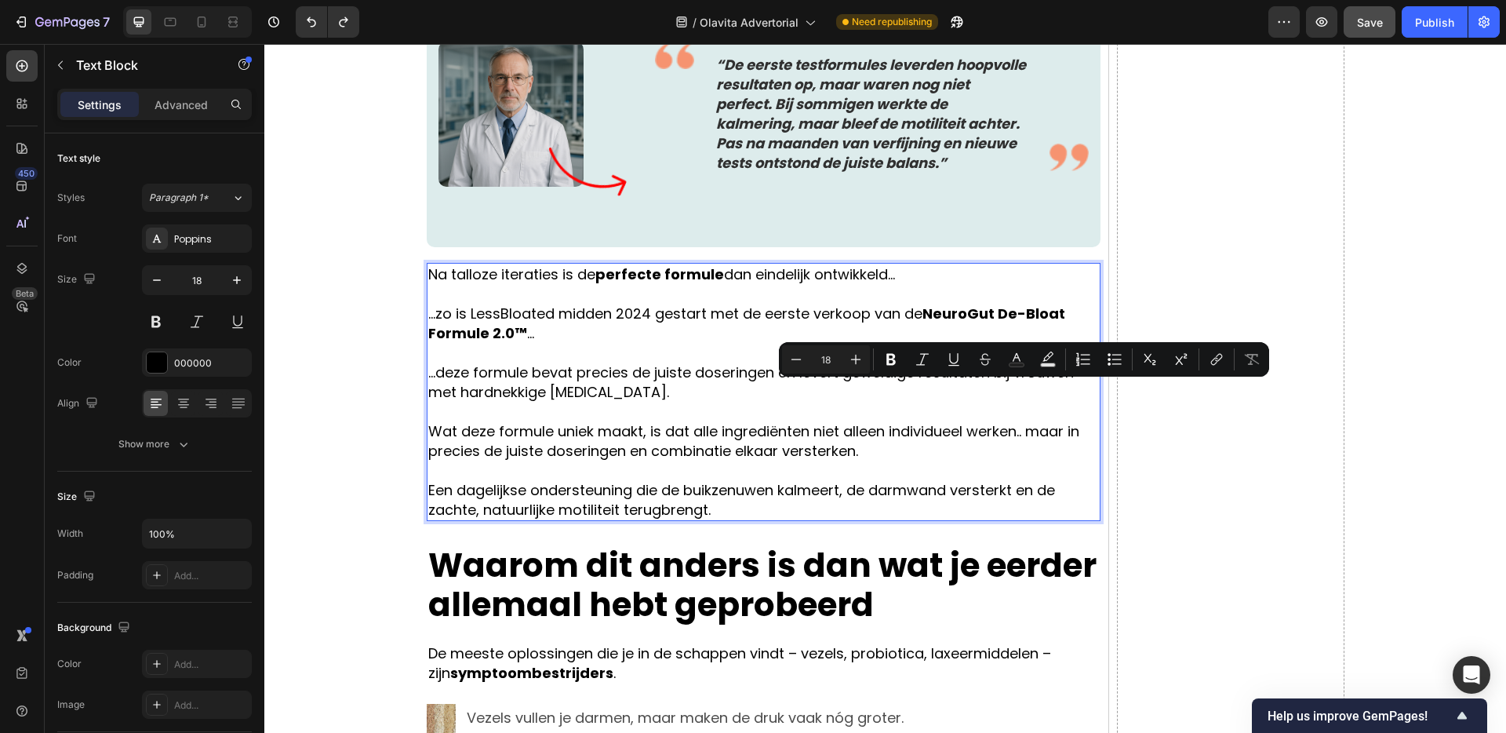
click at [1028, 421] on p "Wat deze formule uniek maakt, is dat alle ingrediënten niet alleen individueel …" at bounding box center [763, 440] width 671 height 39
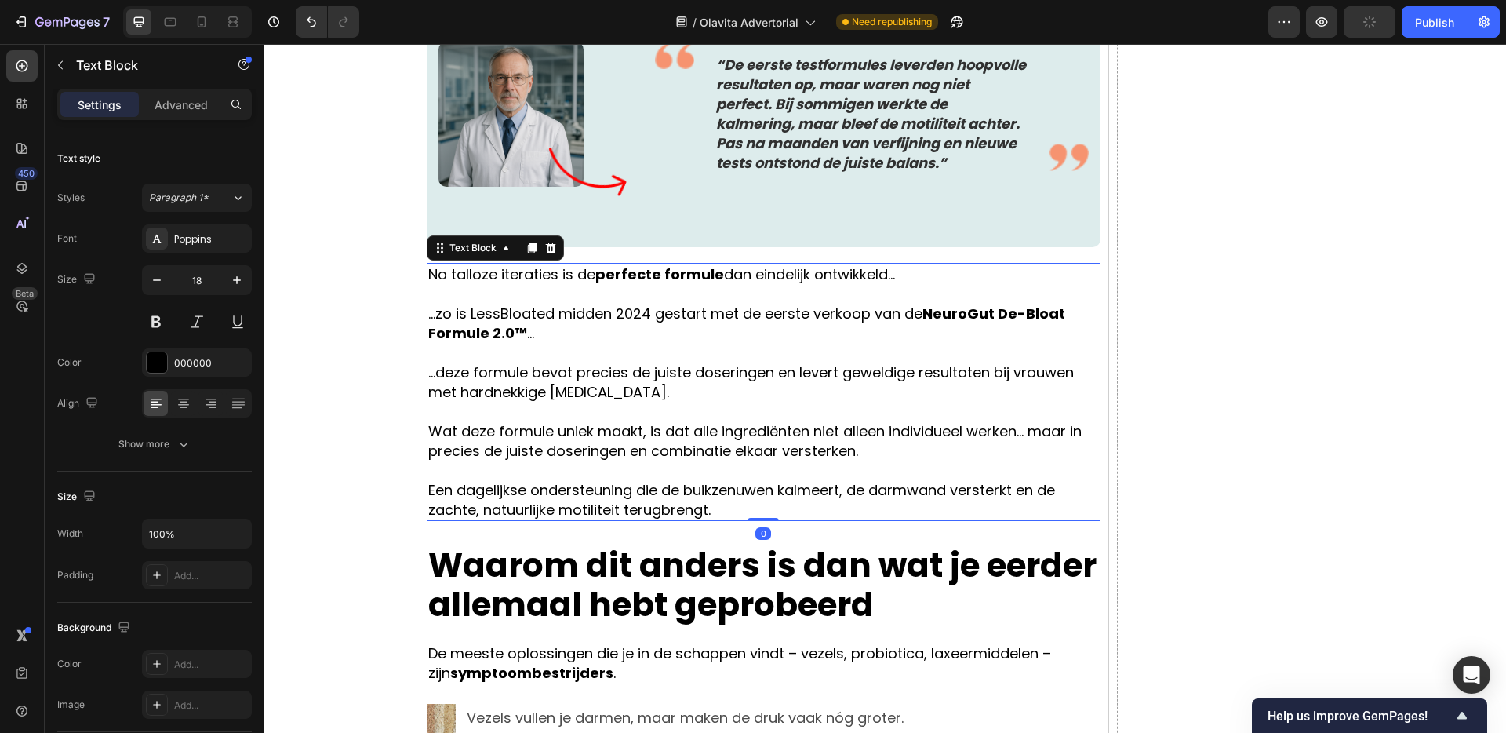
click at [1045, 421] on p "Wat deze formule uniek maakt, is dat alle ingrediënten niet alleen individueel …" at bounding box center [763, 440] width 671 height 39
click at [1035, 421] on p "Wat deze formule uniek maakt, is dat alle ingrediënten niet alleen individueel …" at bounding box center [763, 440] width 671 height 39
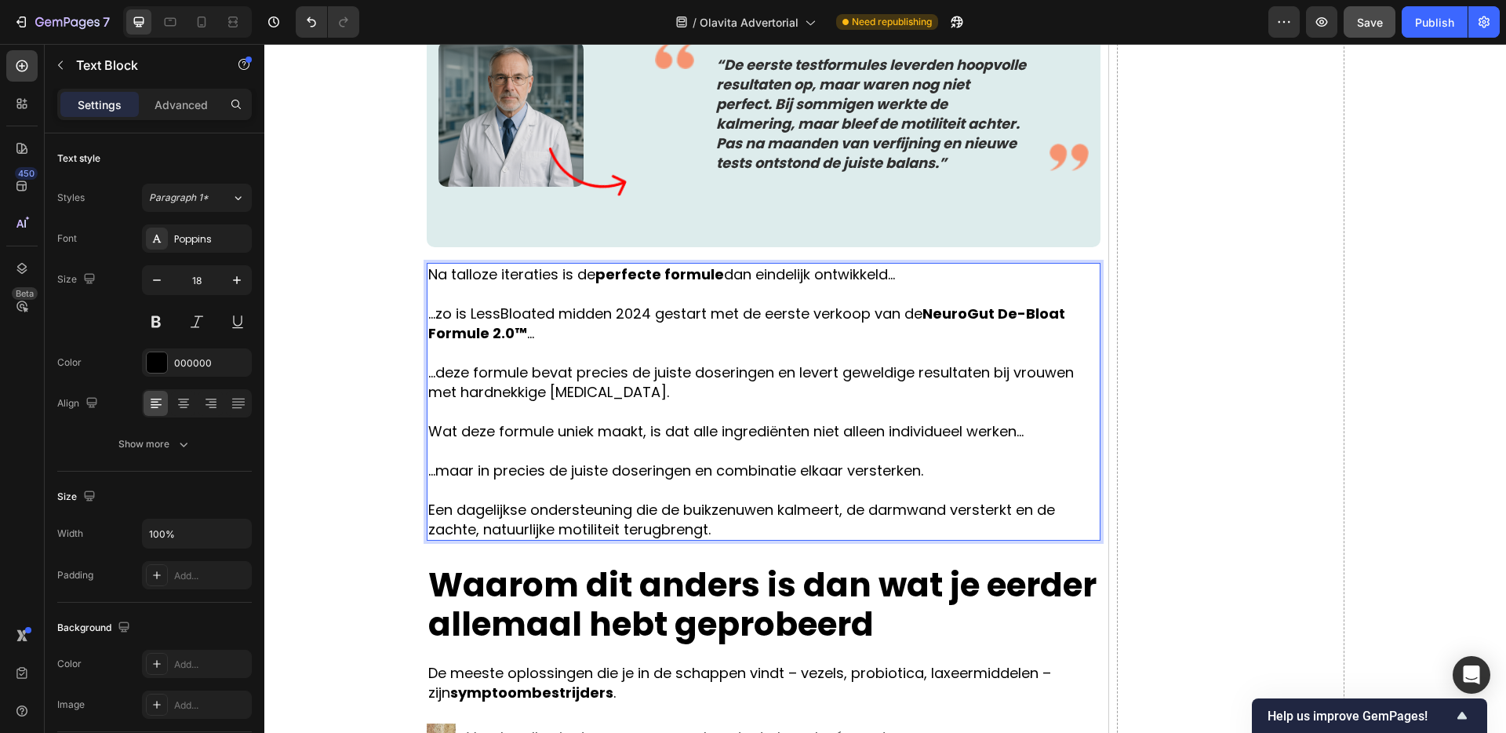
drag, startPoint x: 444, startPoint y: 432, endPoint x: 828, endPoint y: 439, distance: 384.4
click at [828, 460] on p "...maar in precies de juiste doseringen en combinatie elkaar versterken." at bounding box center [763, 470] width 671 height 20
click at [831, 460] on p "...maar in precies de juiste doseringen en combinatie elkaar versterken." at bounding box center [763, 470] width 671 height 20
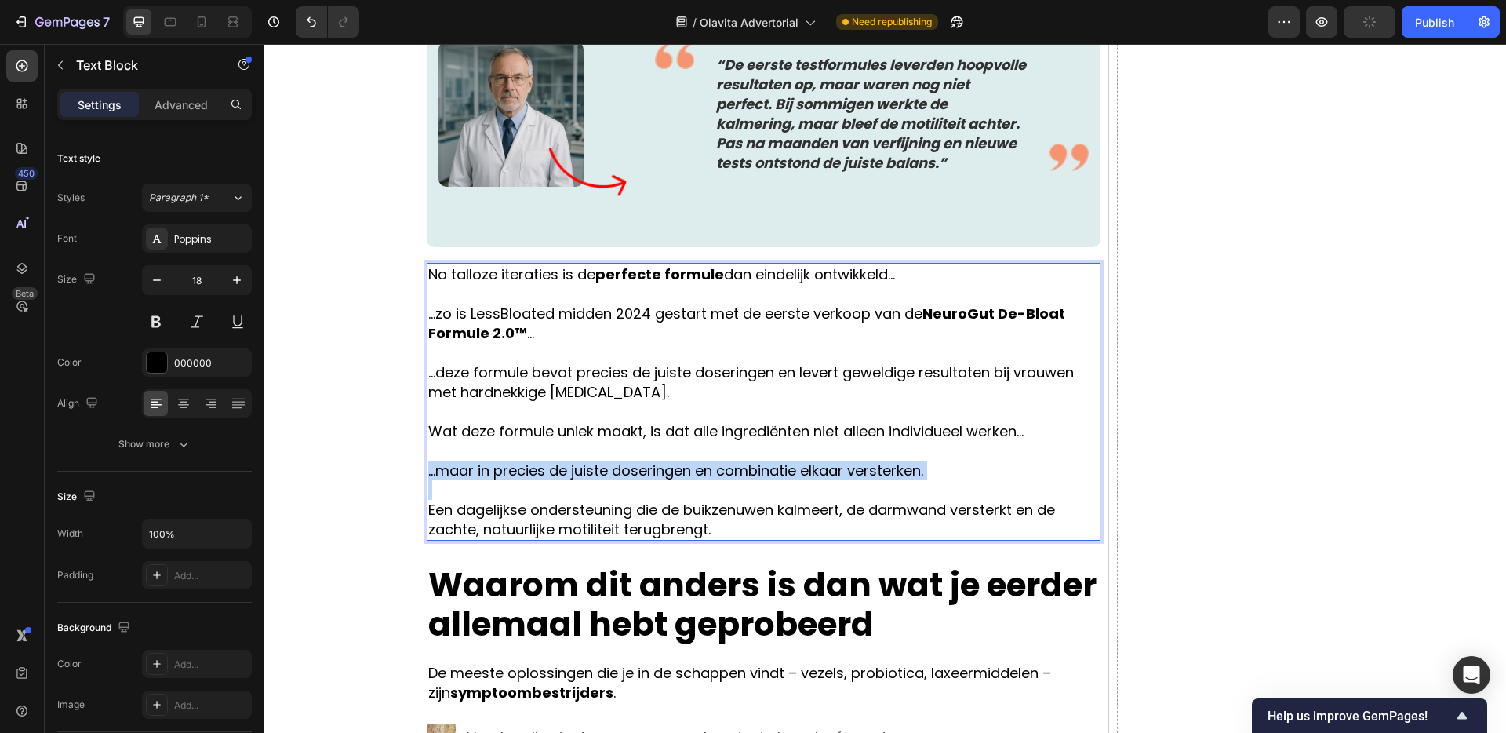
click at [831, 460] on p "...maar in precies de juiste doseringen en combinatie elkaar versterken." at bounding box center [763, 470] width 671 height 20
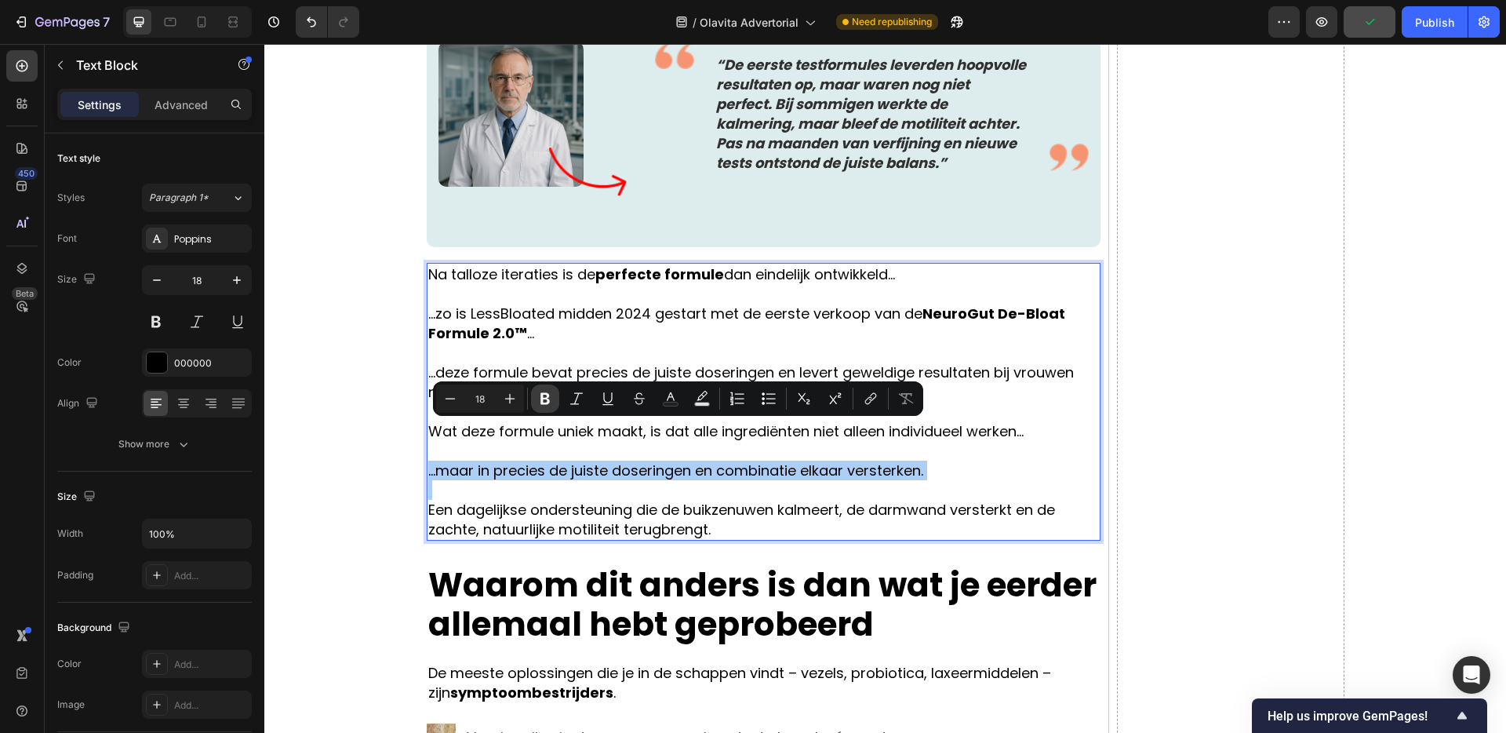
click at [537, 391] on icon "Editor contextual toolbar" at bounding box center [545, 399] width 16 height 16
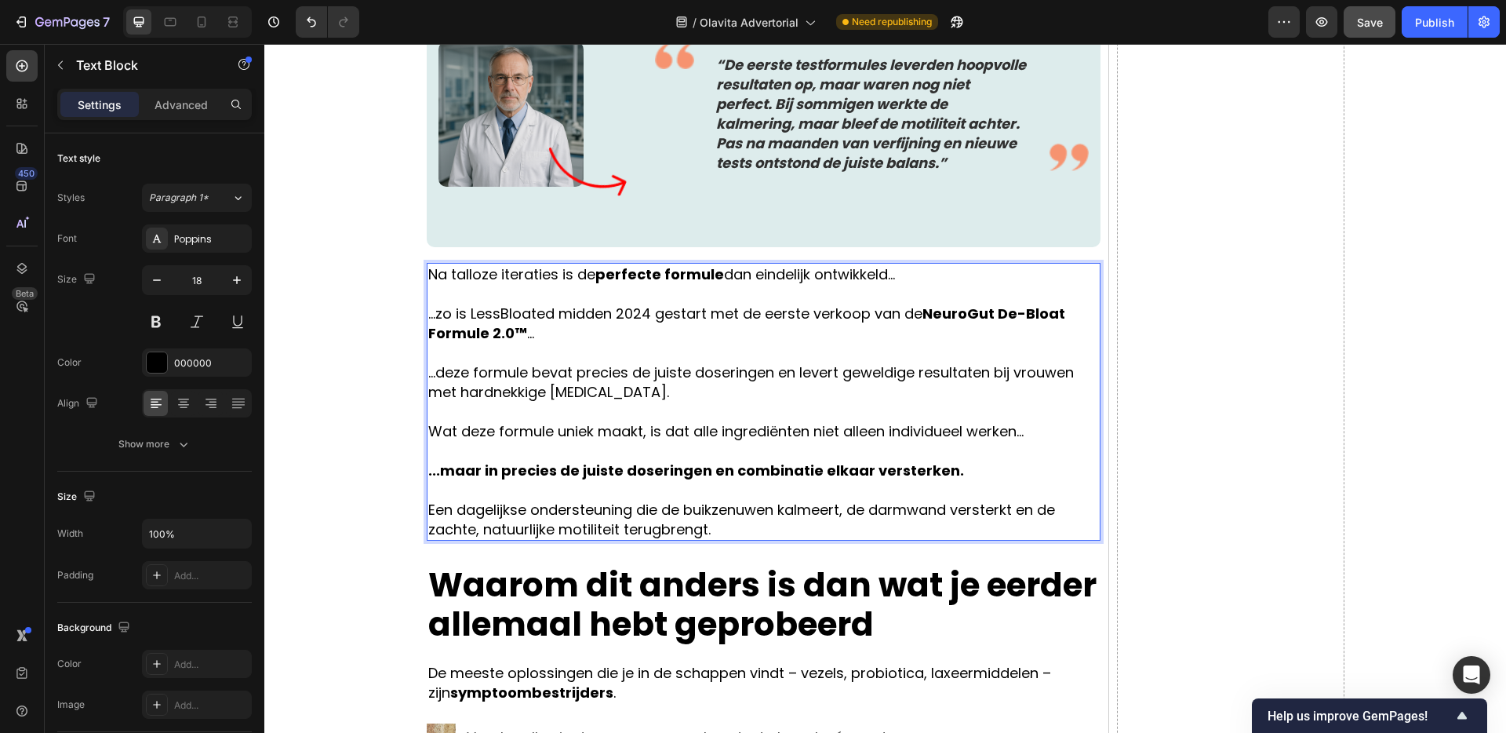
click at [514, 500] on p "Een dagelijkse ondersteuning die de buikzenuwen kalmeert, de darmwand versterkt…" at bounding box center [763, 519] width 671 height 39
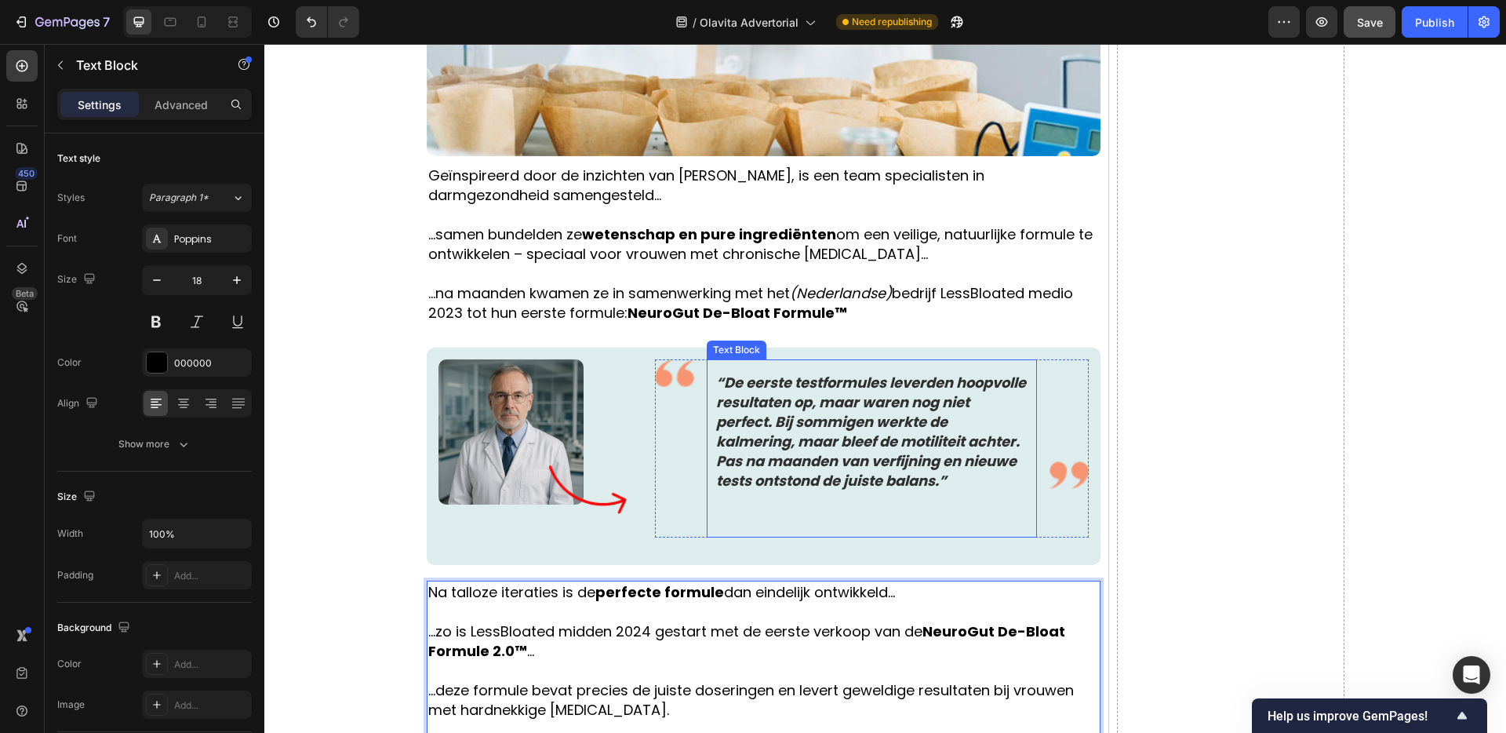
scroll to position [3217, 0]
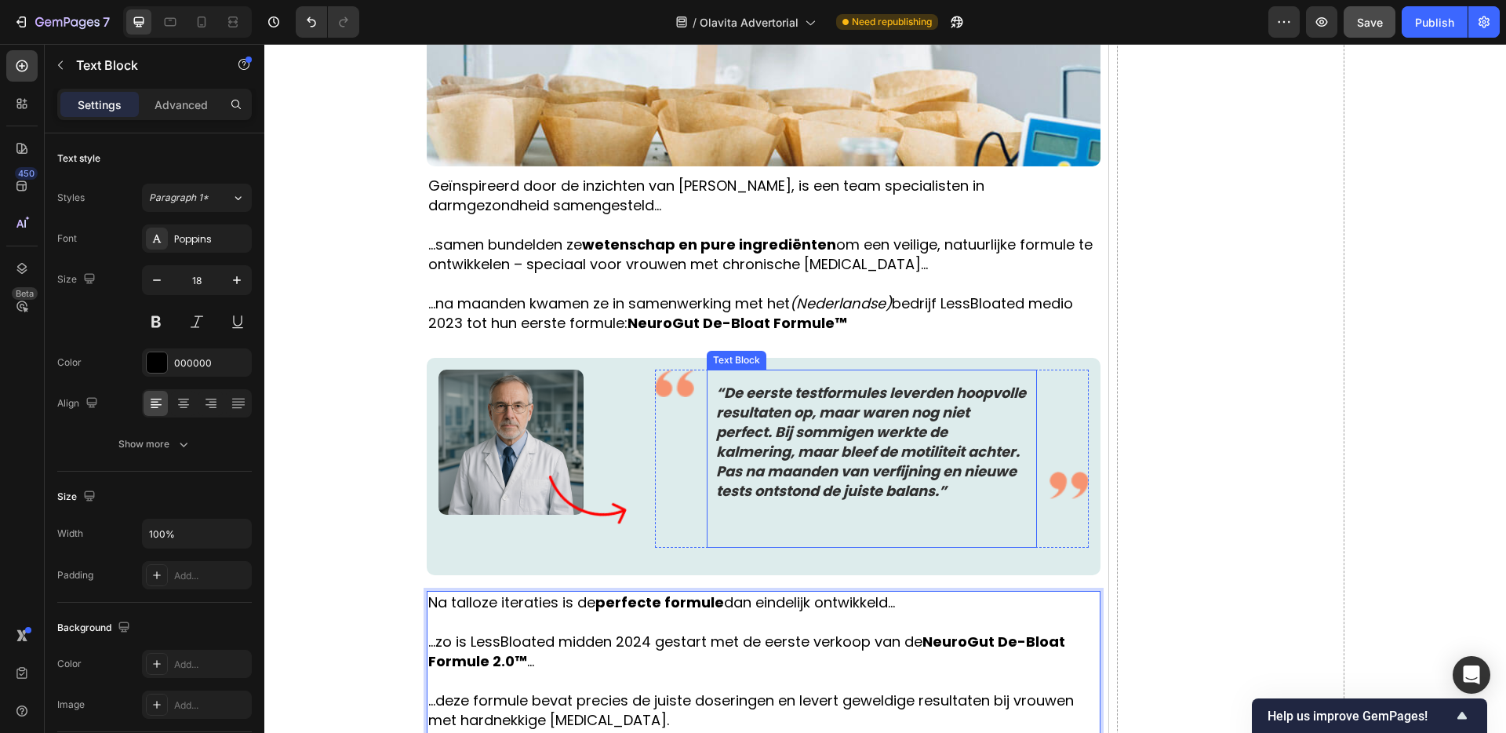
click at [821, 383] on p "“De eerste testformules leverden hoopvolle resultaten op, maar waren nog niet p…" at bounding box center [871, 442] width 311 height 118
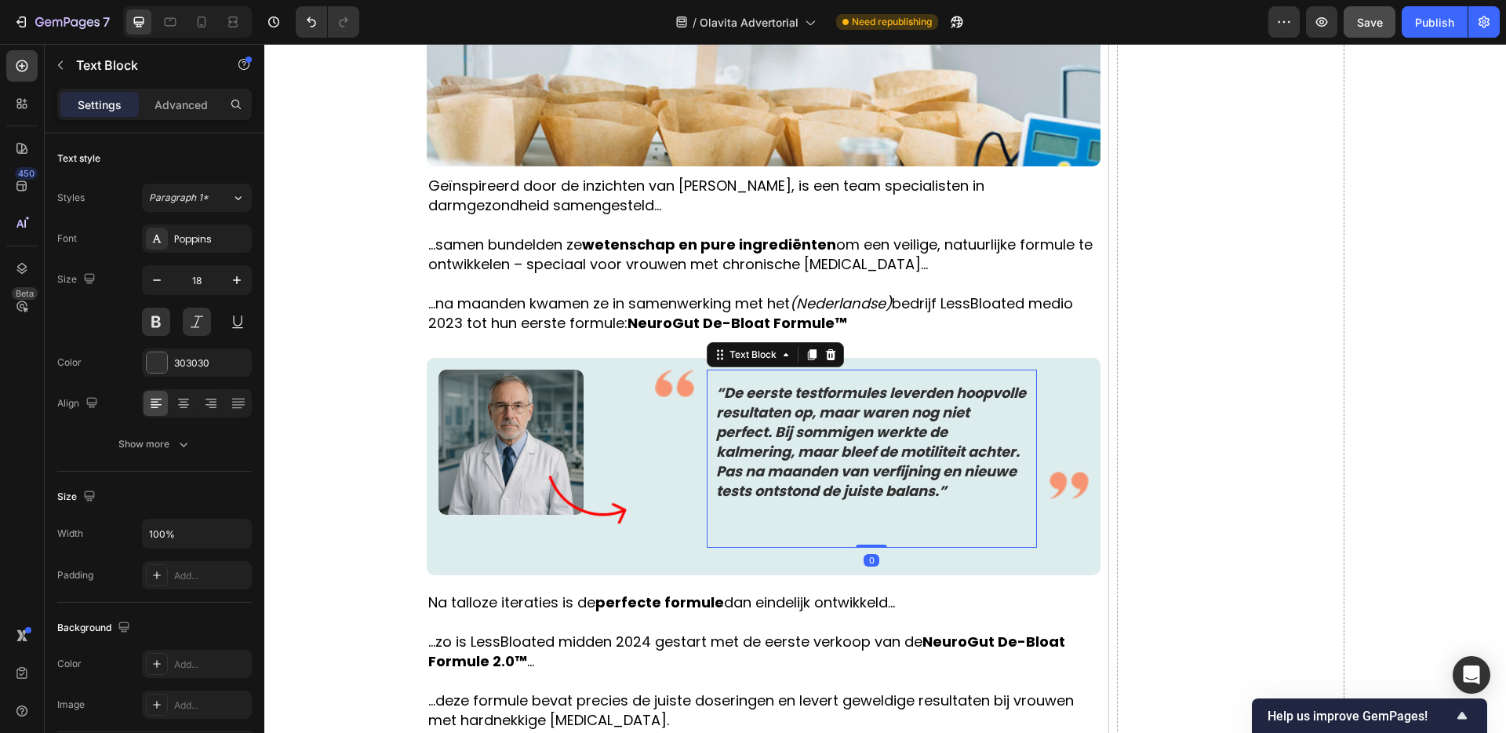
click at [790, 383] on p "“De eerste testformules leverden hoopvolle resultaten op, maar waren nog niet p…" at bounding box center [871, 442] width 311 height 118
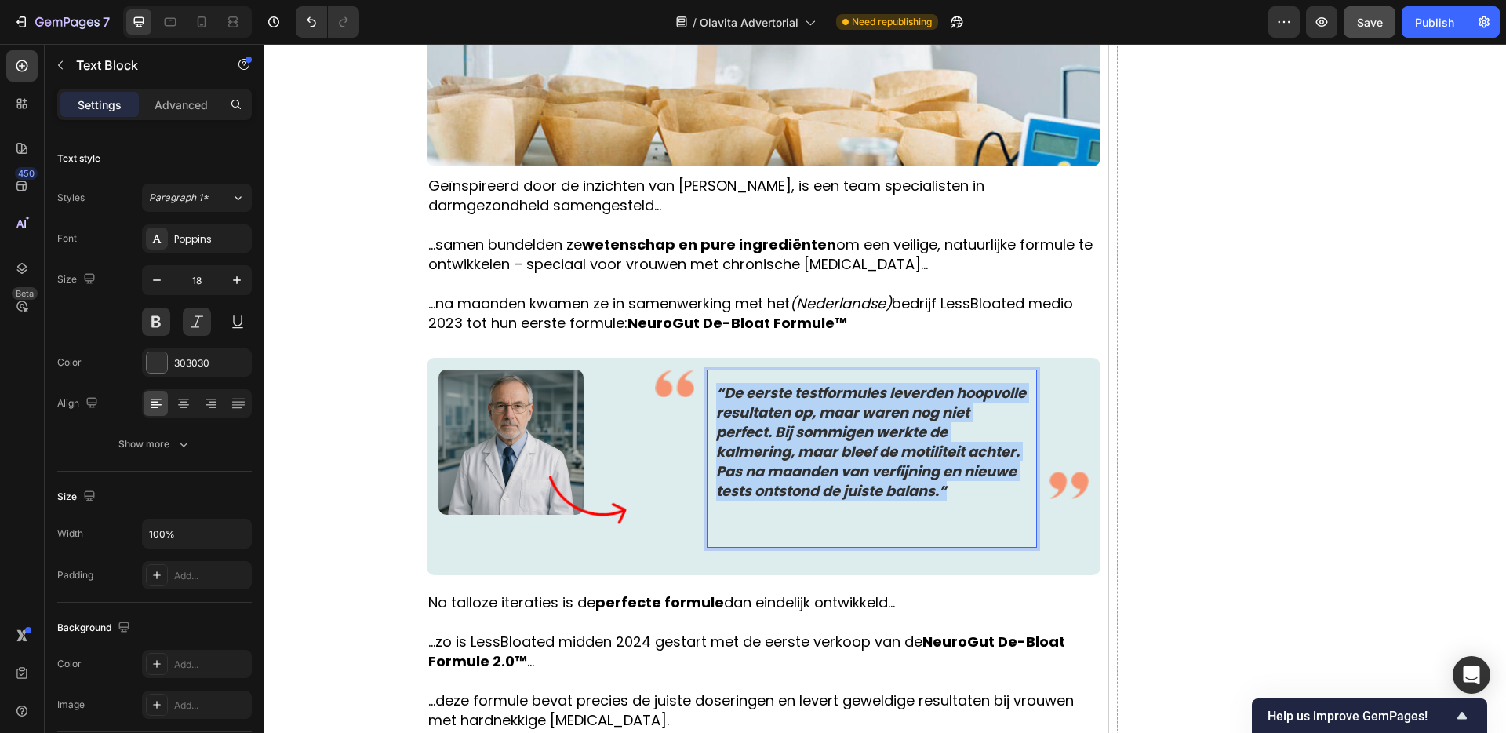
click at [790, 383] on p "“De eerste testformules leverden hoopvolle resultaten op, maar waren nog niet p…" at bounding box center [871, 442] width 311 height 118
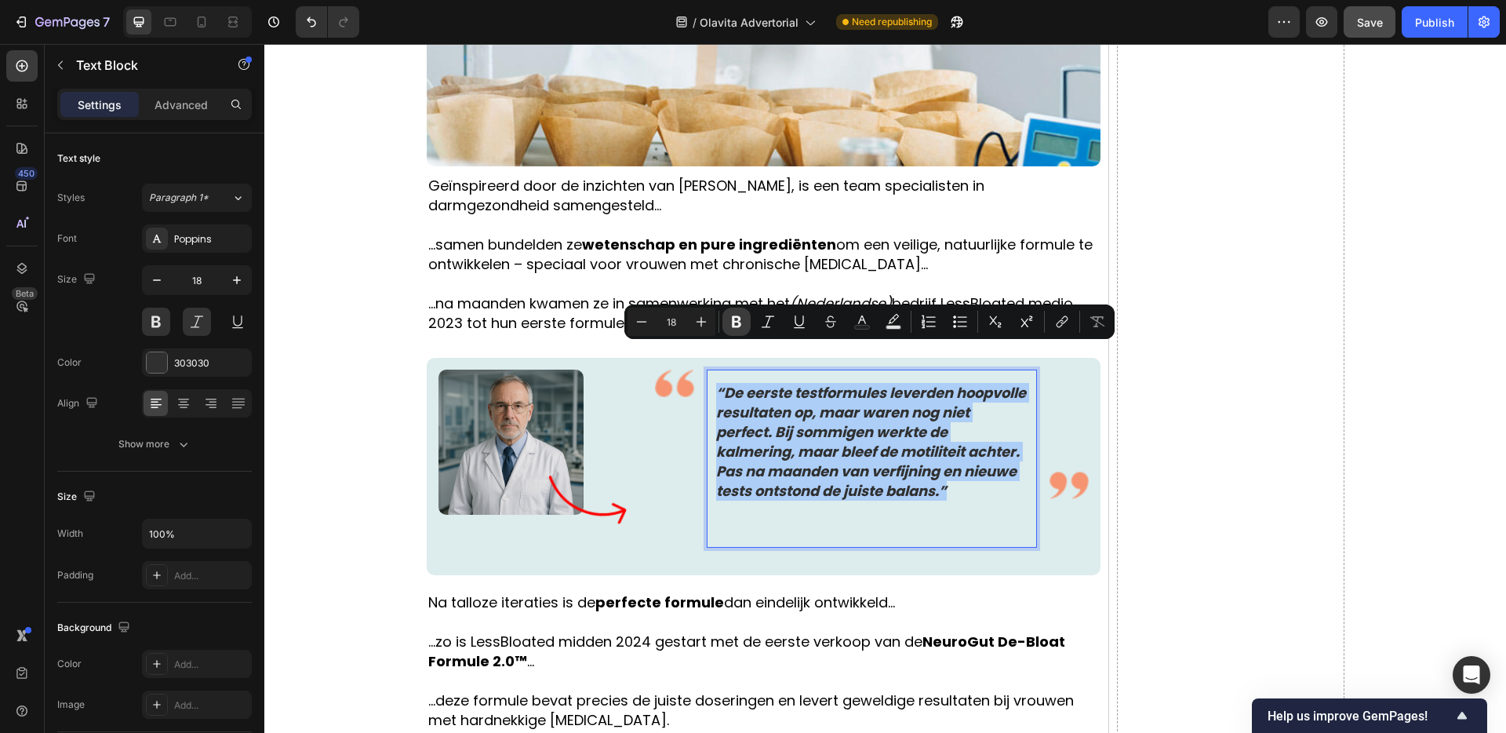
click at [740, 328] on icon "Editor contextual toolbar" at bounding box center [737, 322] width 16 height 16
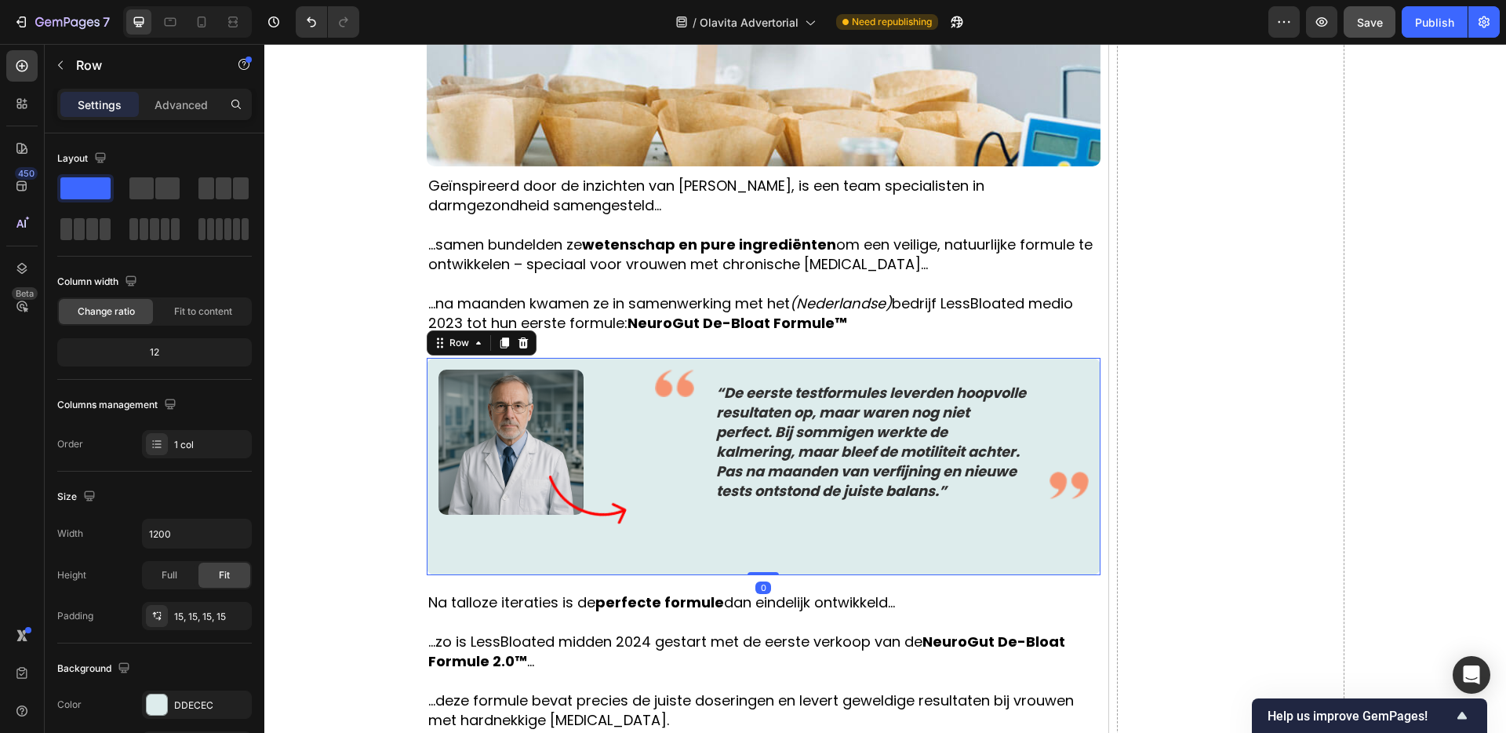
click at [740, 358] on div "Image Image Image “De eerste testformules leverden hoopvolle resultaten op, maa…" at bounding box center [764, 466] width 674 height 217
click at [780, 383] on strong "“De eerste testformules leverden hoopvolle resultaten op, maar waren nog niet p…" at bounding box center [871, 442] width 310 height 118
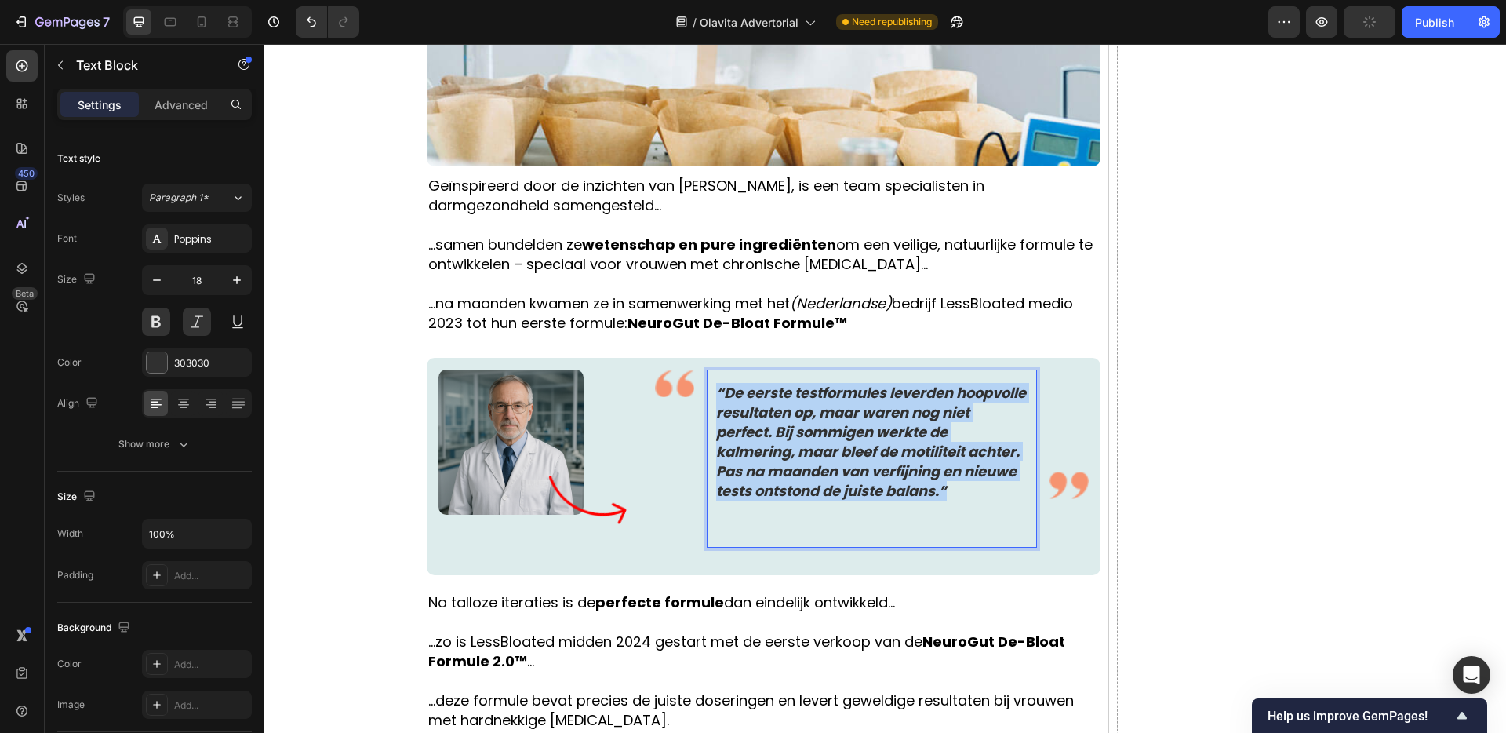
click at [779, 383] on strong "“De eerste testformules leverden hoopvolle resultaten op, maar waren nog niet p…" at bounding box center [871, 442] width 310 height 118
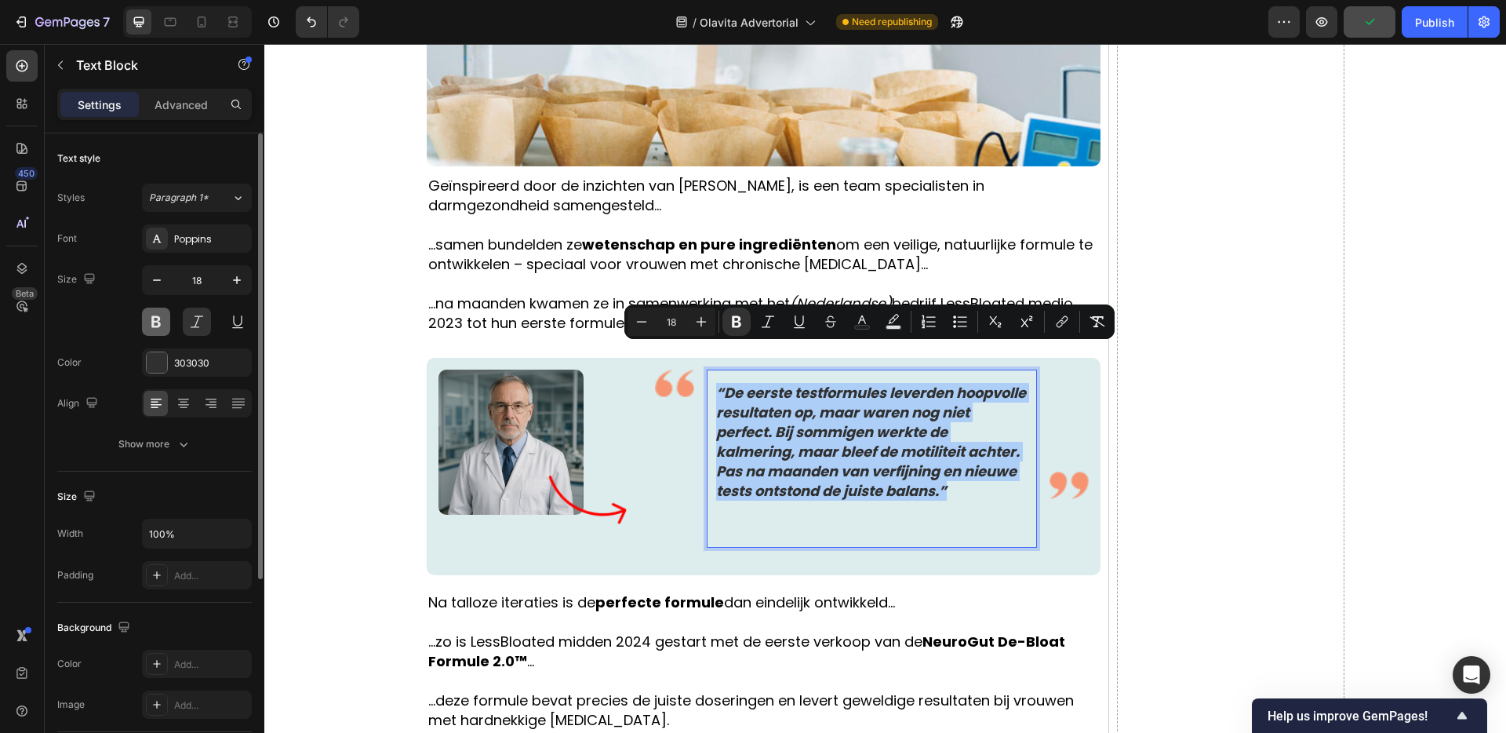
click at [154, 324] on button at bounding box center [156, 322] width 28 height 28
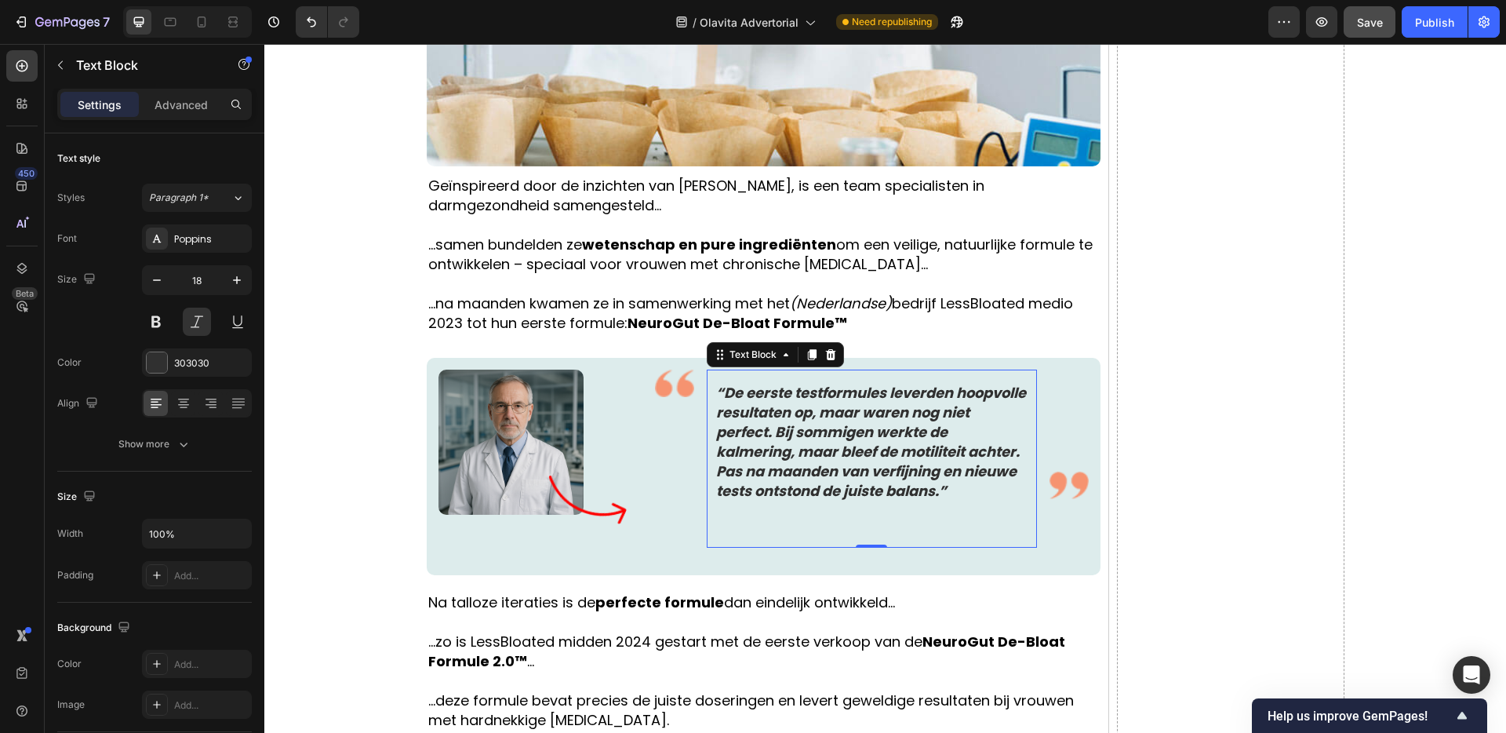
click at [771, 383] on strong "“De eerste testformules leverden hoopvolle resultaten op, maar waren nog niet p…" at bounding box center [871, 442] width 310 height 118
click at [772, 383] on strong "“De eerste testformules leverden hoopvolle resultaten op, maar waren nog niet p…" at bounding box center [871, 442] width 310 height 118
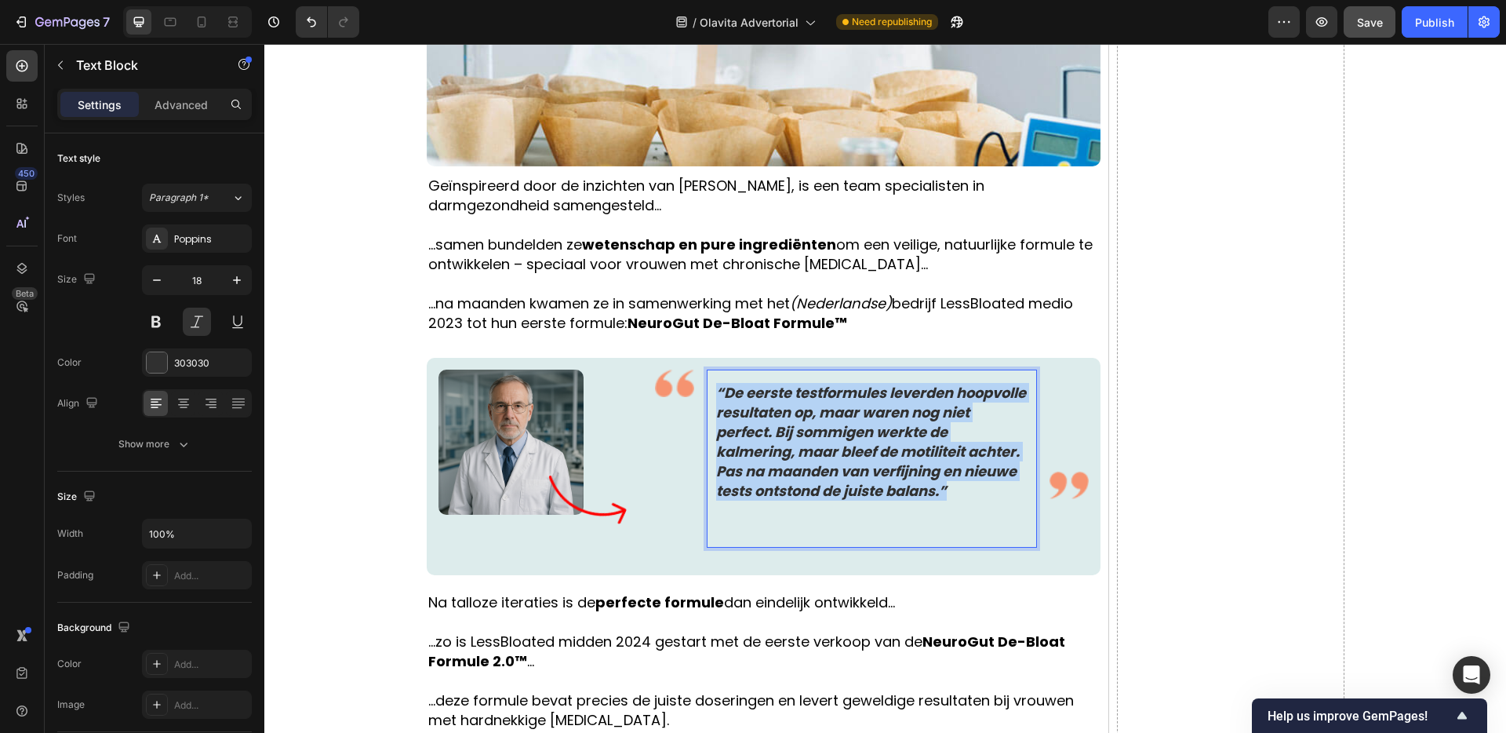
click at [772, 383] on strong "“De eerste testformules leverden hoopvolle resultaten op, maar waren nog niet p…" at bounding box center [871, 442] width 310 height 118
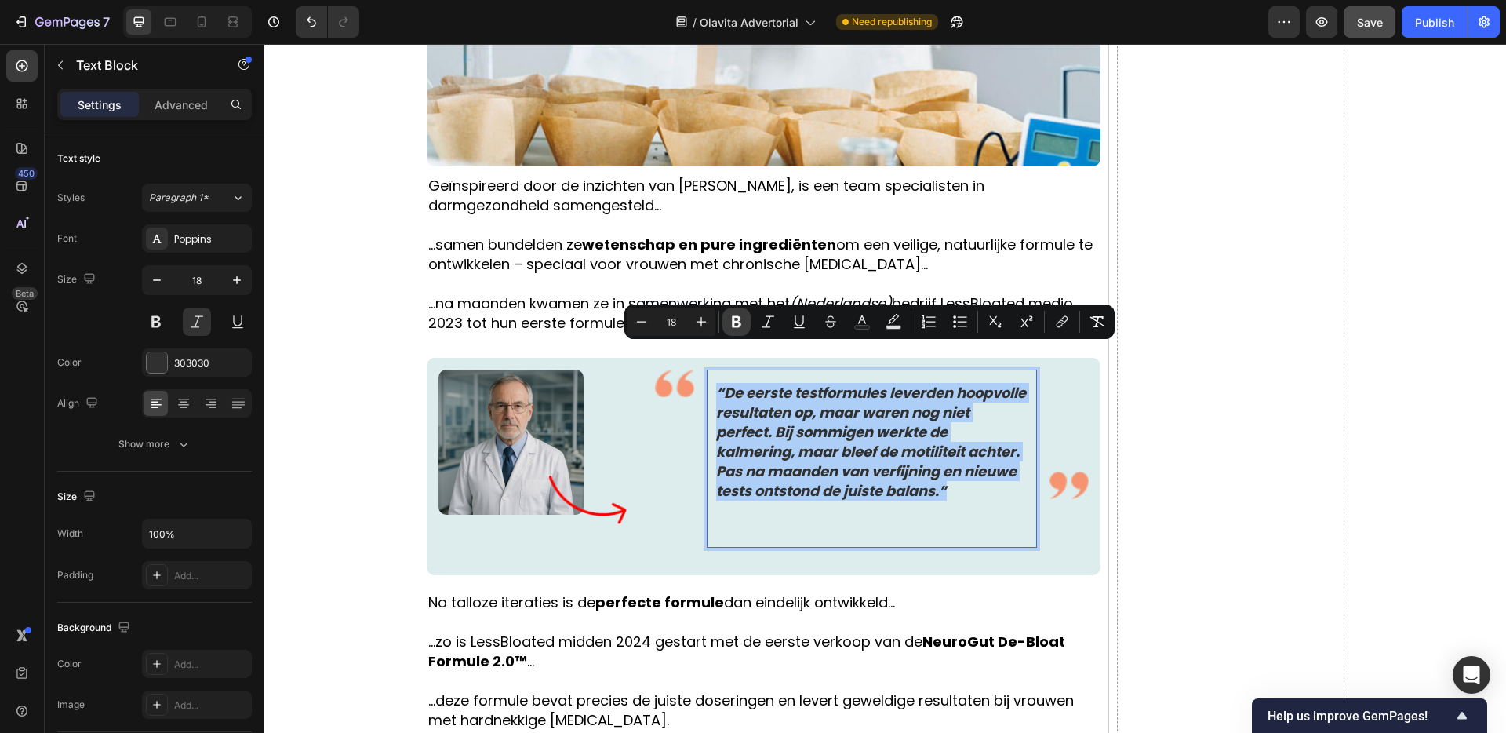
click at [742, 323] on icon "Editor contextual toolbar" at bounding box center [737, 322] width 16 height 16
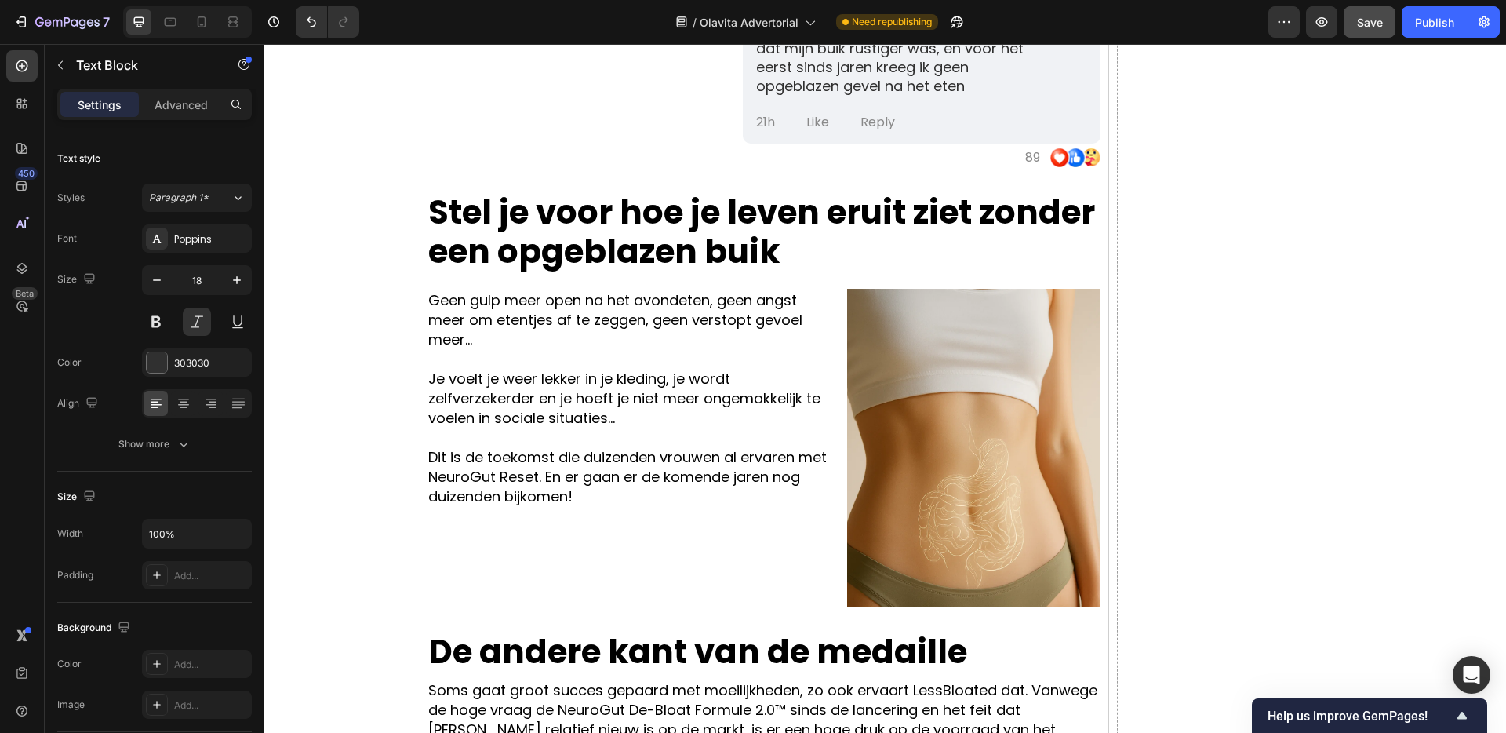
scroll to position [4564, 0]
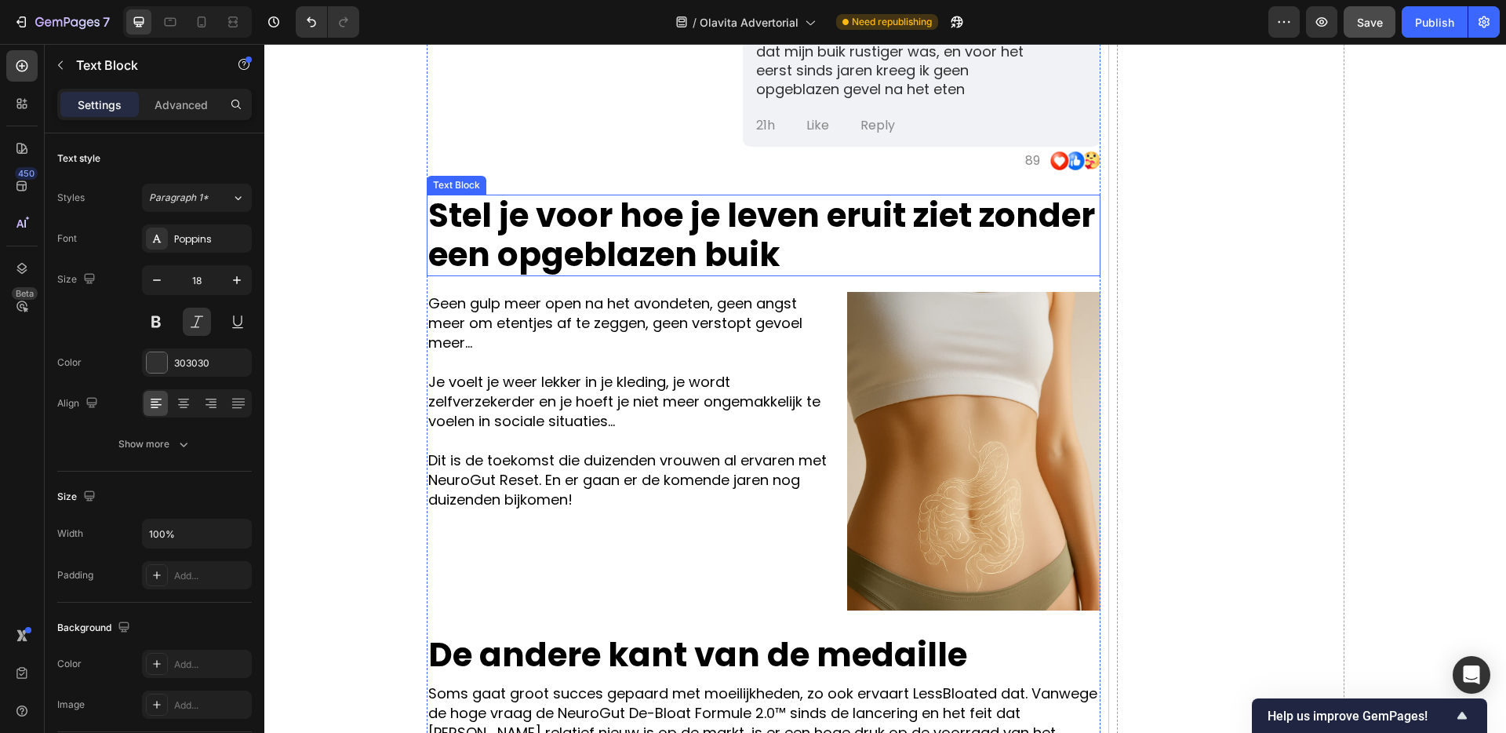
click at [567, 230] on strong "Stel je voor hoe je leven eruit ziet zonder een opgeblazen buik" at bounding box center [761, 235] width 667 height 86
click at [541, 184] on div at bounding box center [550, 179] width 19 height 19
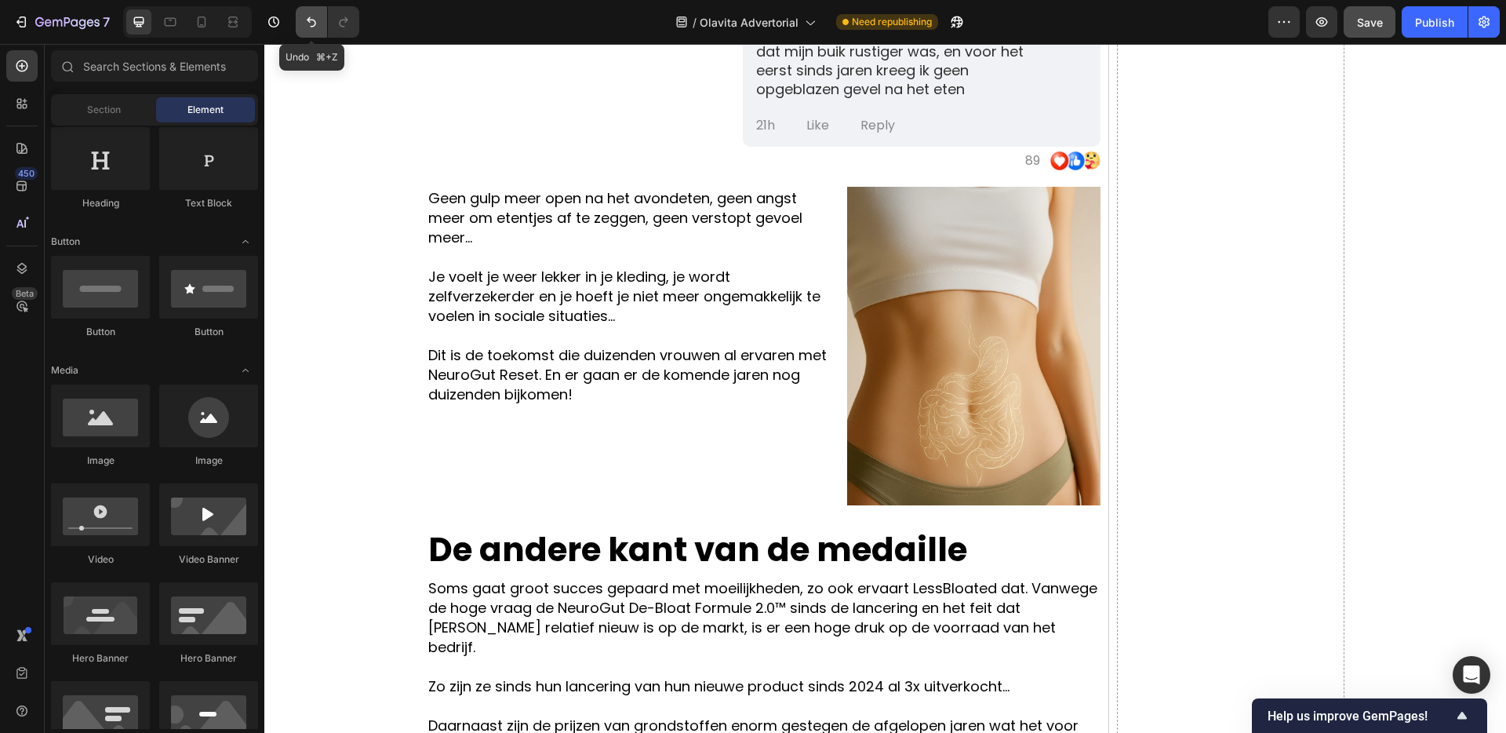
click at [318, 27] on icon "Undo/Redo" at bounding box center [312, 22] width 16 height 16
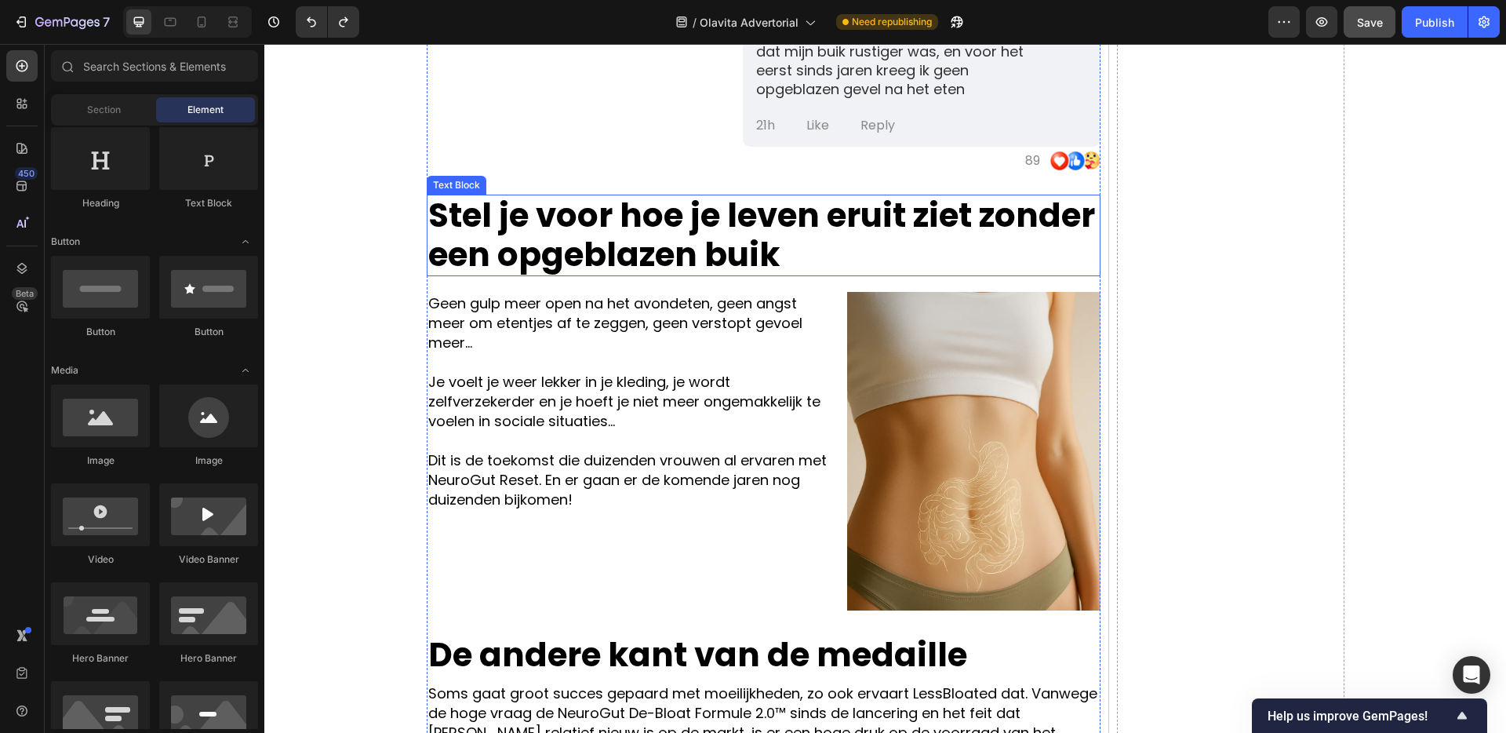
click at [784, 273] on p "Stel je voor hoe je leven eruit ziet zonder een opgeblazen buik" at bounding box center [763, 235] width 671 height 78
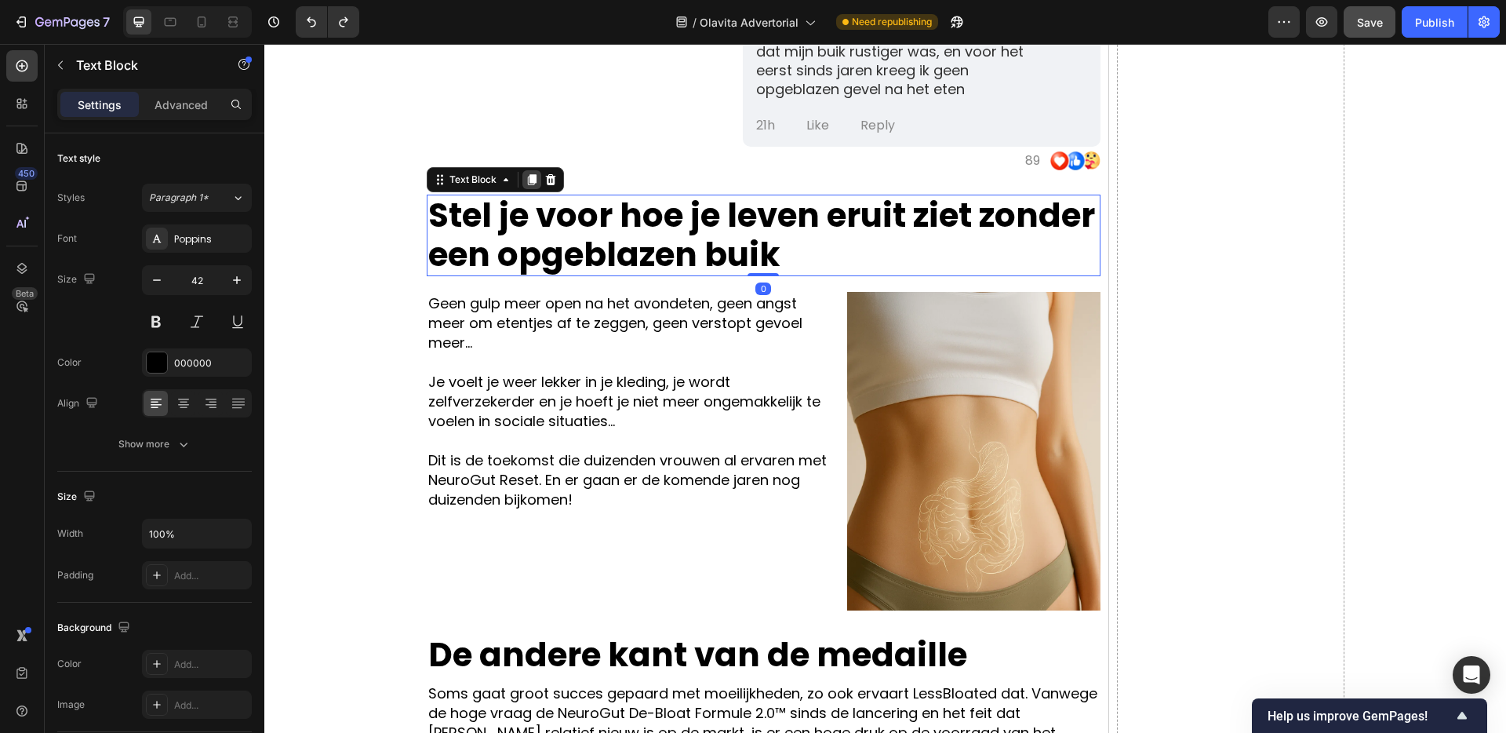
click at [523, 182] on div at bounding box center [531, 179] width 19 height 19
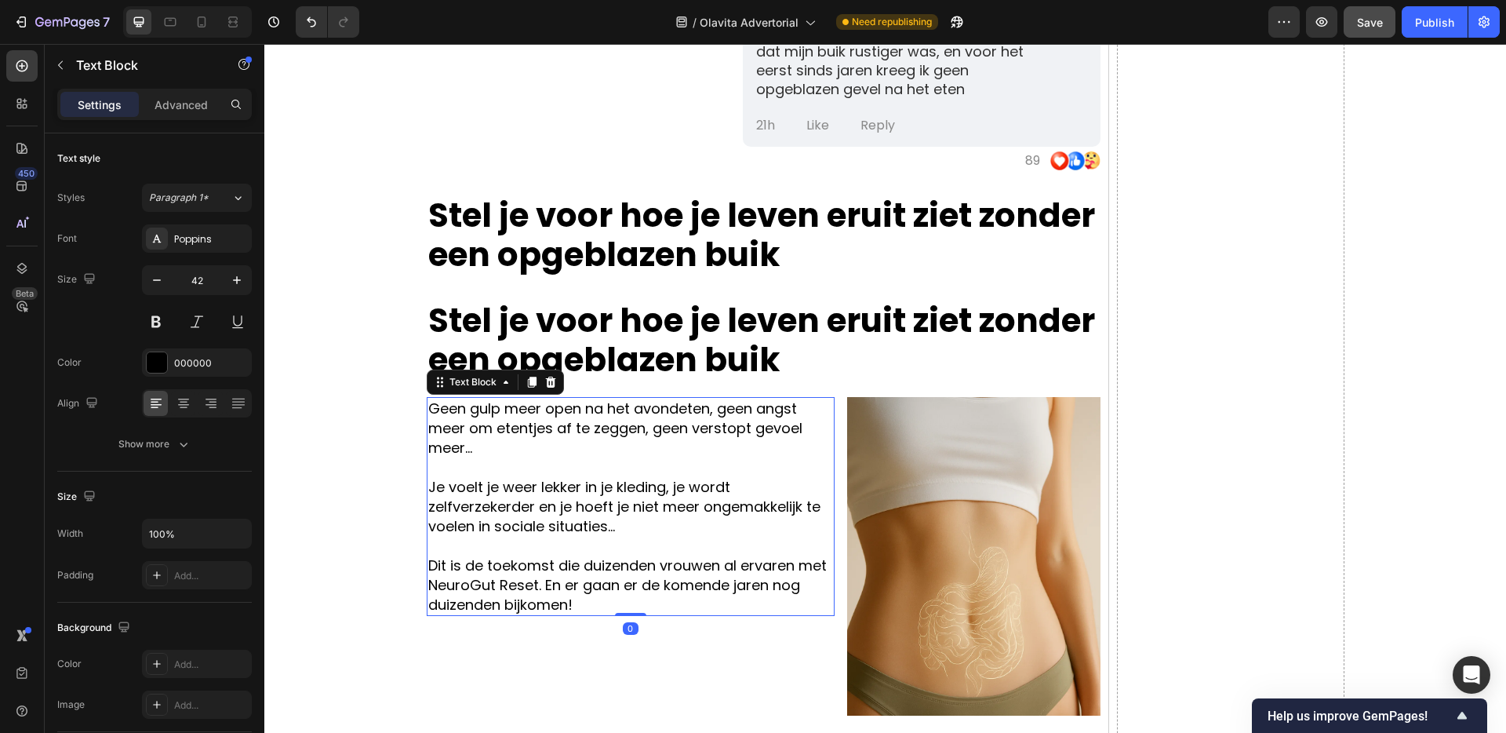
click at [712, 434] on p "Geen gulp meer open na het avondeten, geen angst meer om etentjes af te zeggen,…" at bounding box center [630, 428] width 405 height 59
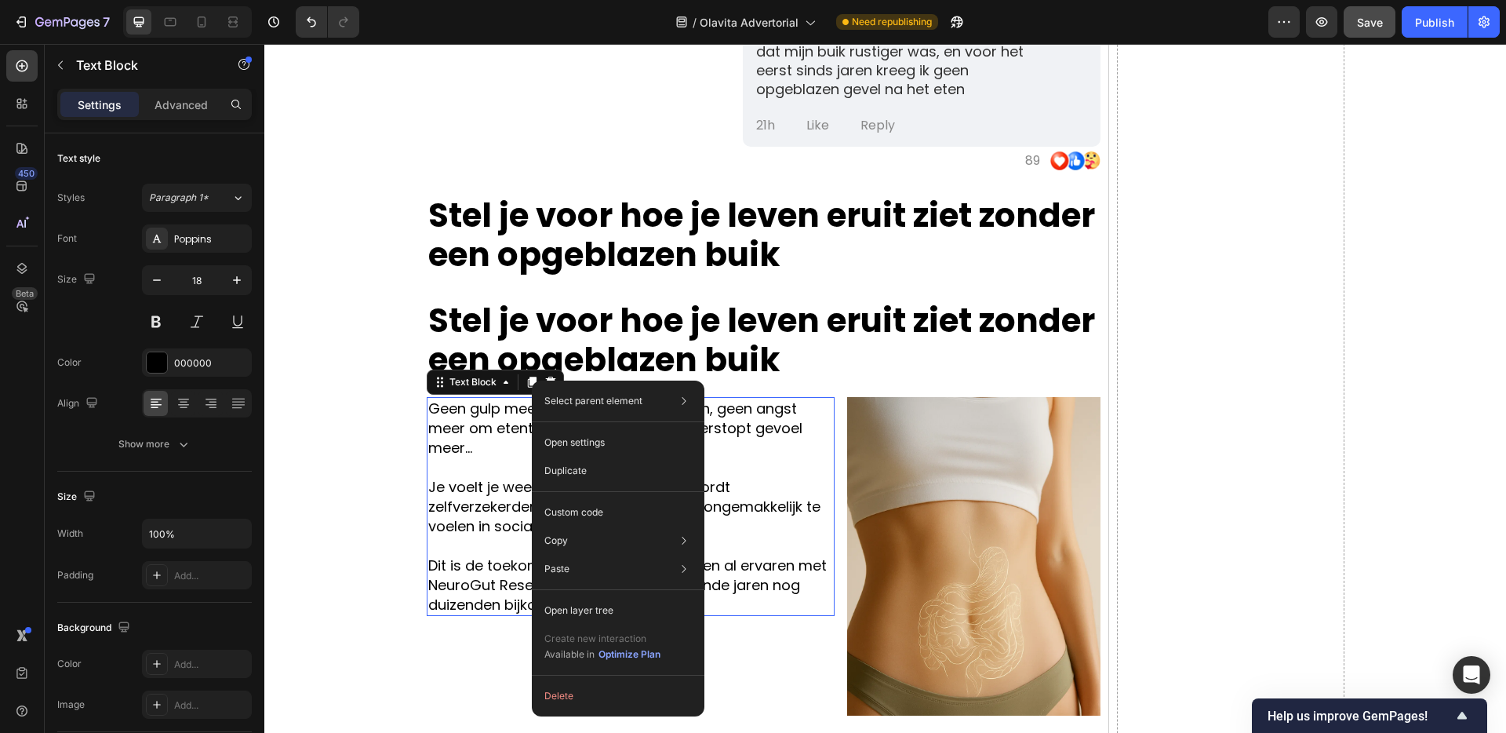
click at [503, 421] on p "Geen gulp meer open na het avondeten, geen angst meer om etentjes af te zeggen,…" at bounding box center [630, 428] width 405 height 59
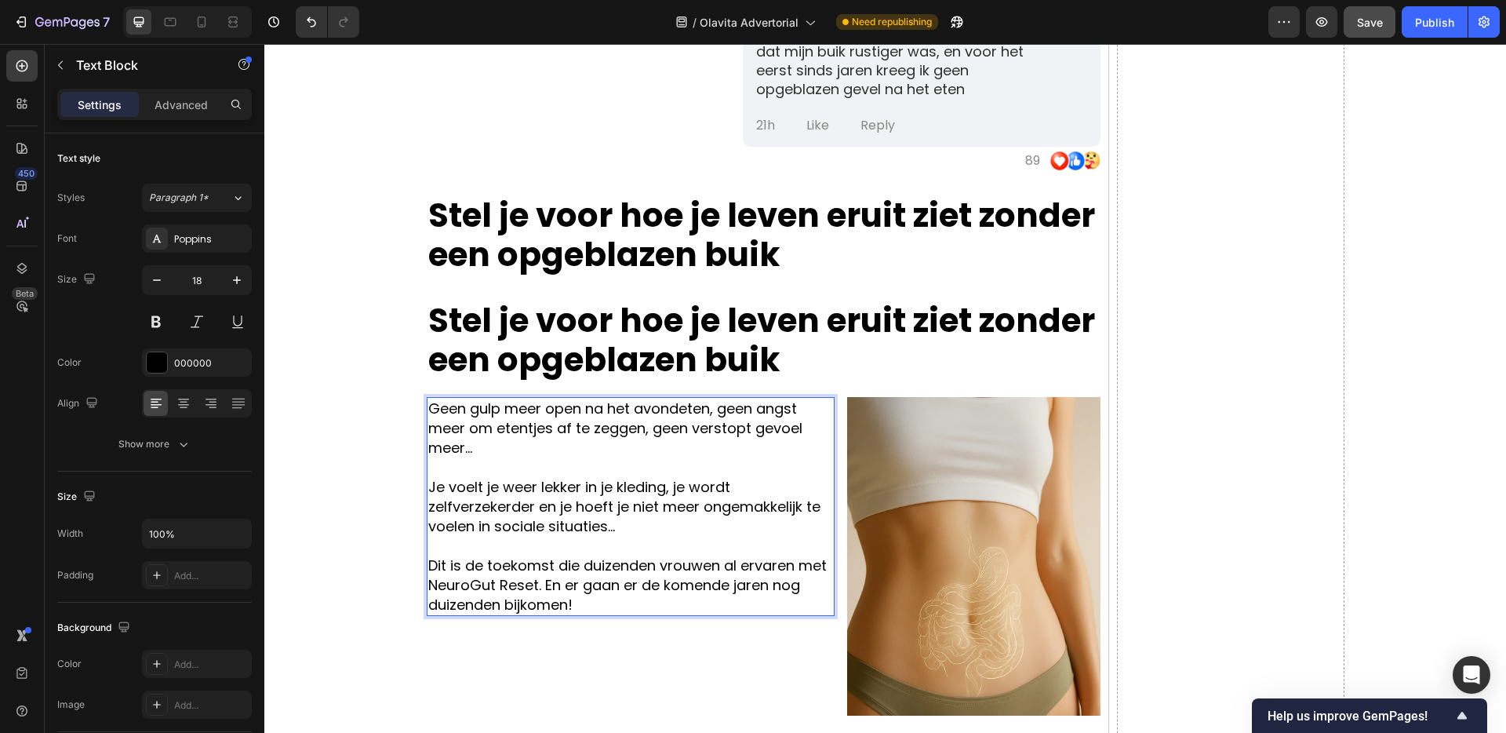
click at [525, 428] on p "Geen gulp meer open na het avondeten, geen angst meer om etentjes af te zeggen,…" at bounding box center [630, 428] width 405 height 59
drag, startPoint x: 562, startPoint y: 353, endPoint x: 558, endPoint y: 376, distance: 23.1
click at [562, 353] on strong "Stel je voor hoe je leven eruit ziet zonder een opgeblazen buik" at bounding box center [761, 340] width 667 height 86
click at [571, 430] on p "Geen gulp meer open na het avondeten, geen angst meer om etentjes af te zeggen,…" at bounding box center [630, 428] width 405 height 59
drag, startPoint x: 528, startPoint y: 383, endPoint x: 537, endPoint y: 401, distance: 20.0
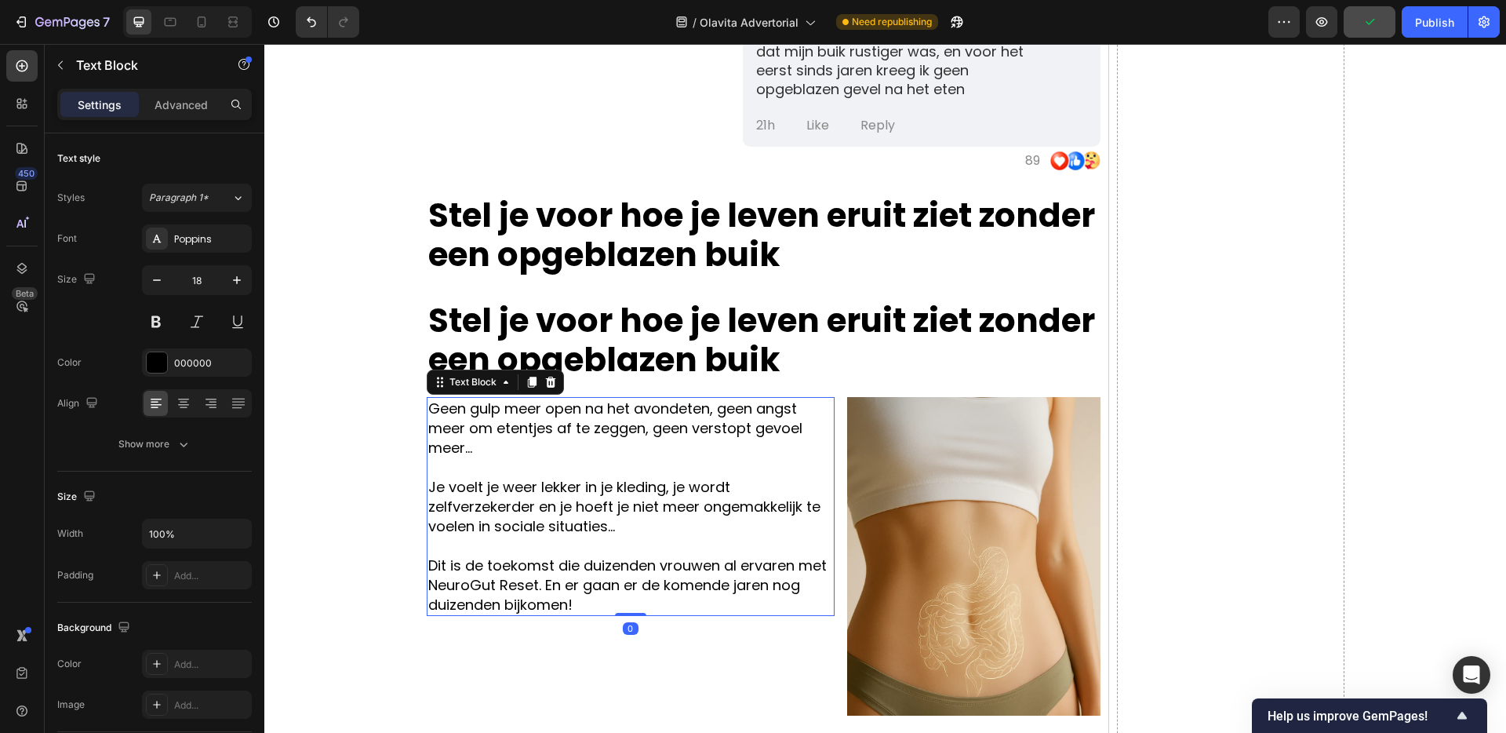
click at [528, 383] on icon at bounding box center [532, 382] width 13 height 13
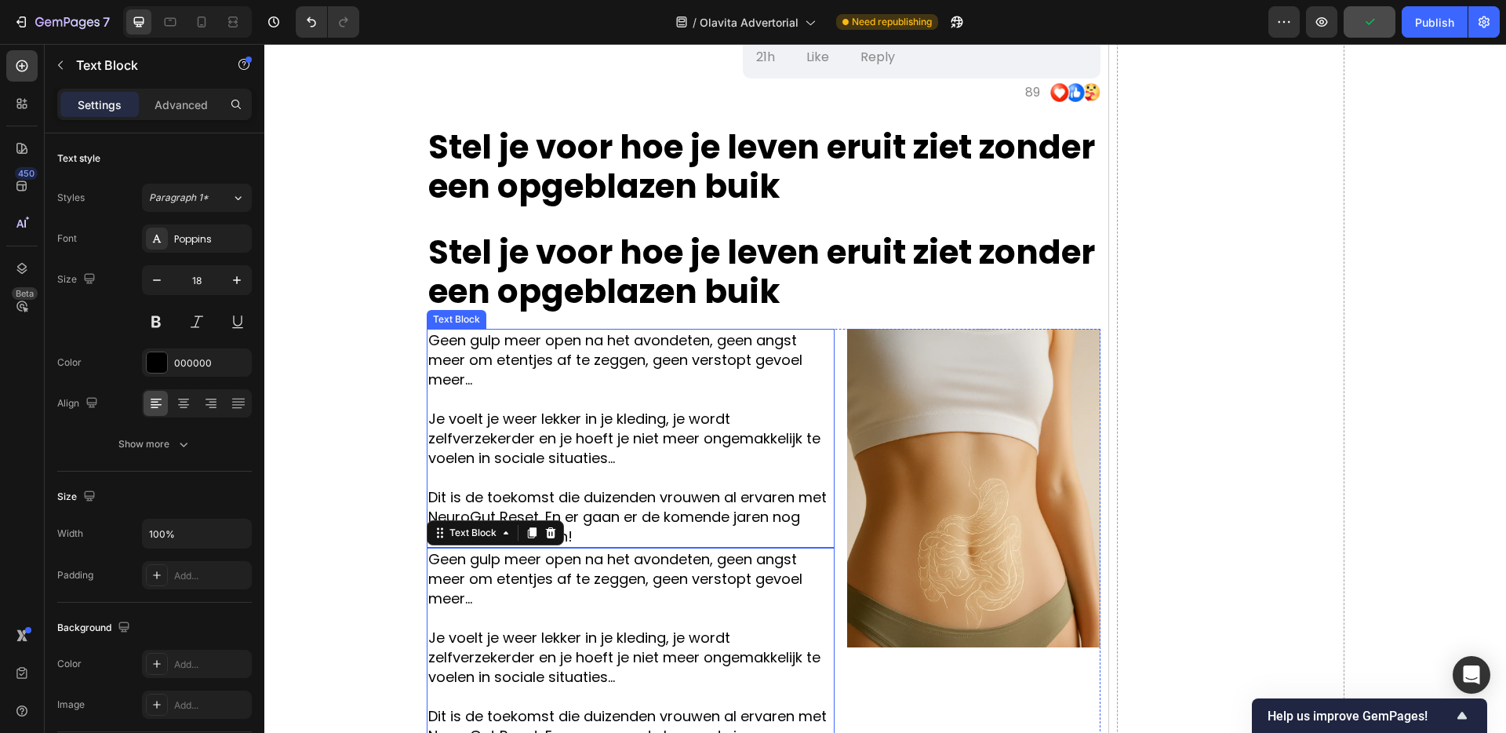
scroll to position [4630, 0]
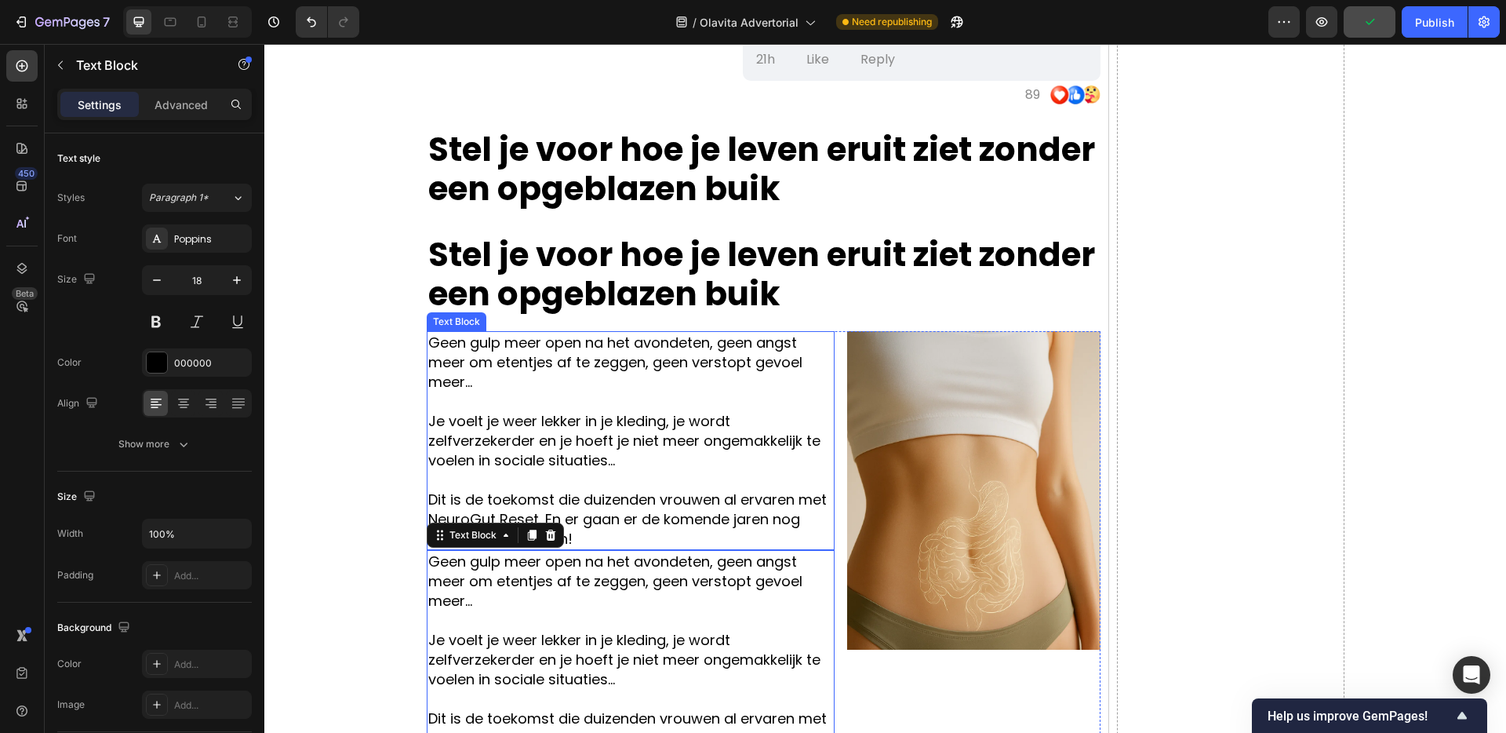
click at [557, 384] on p "Geen gulp meer open na het avondeten, geen angst meer om etentjes af te zeggen,…" at bounding box center [630, 362] width 405 height 59
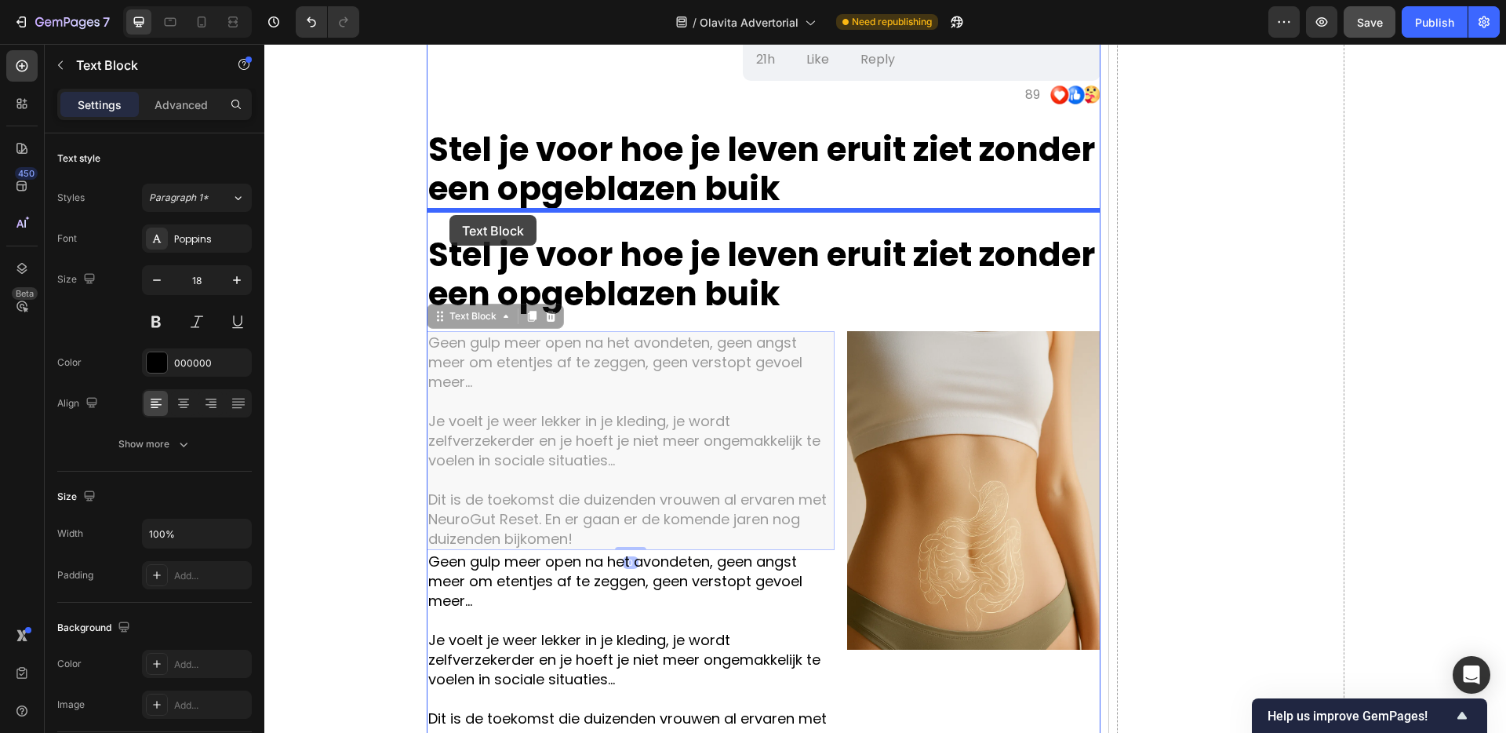
drag, startPoint x: 442, startPoint y: 316, endPoint x: 450, endPoint y: 215, distance: 101.5
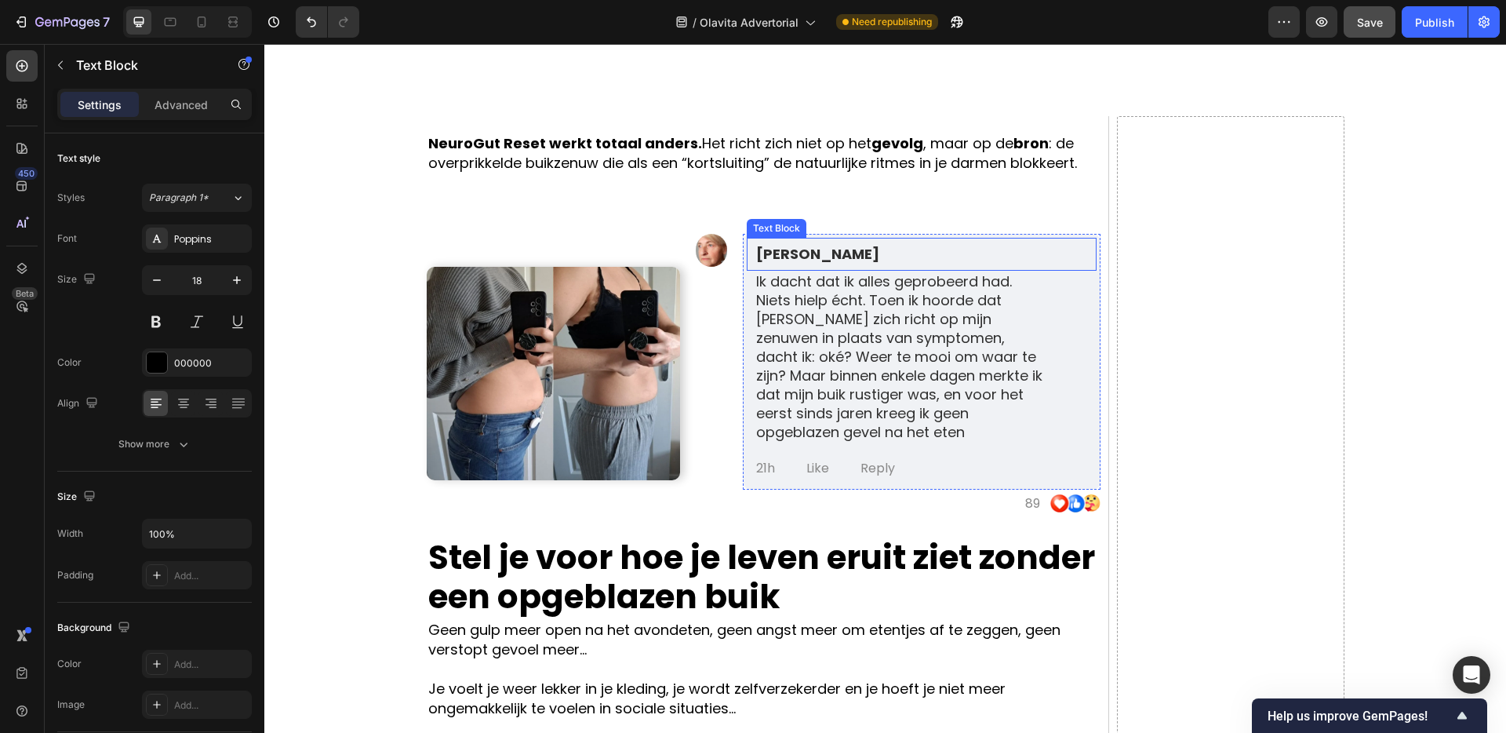
scroll to position [3974, 0]
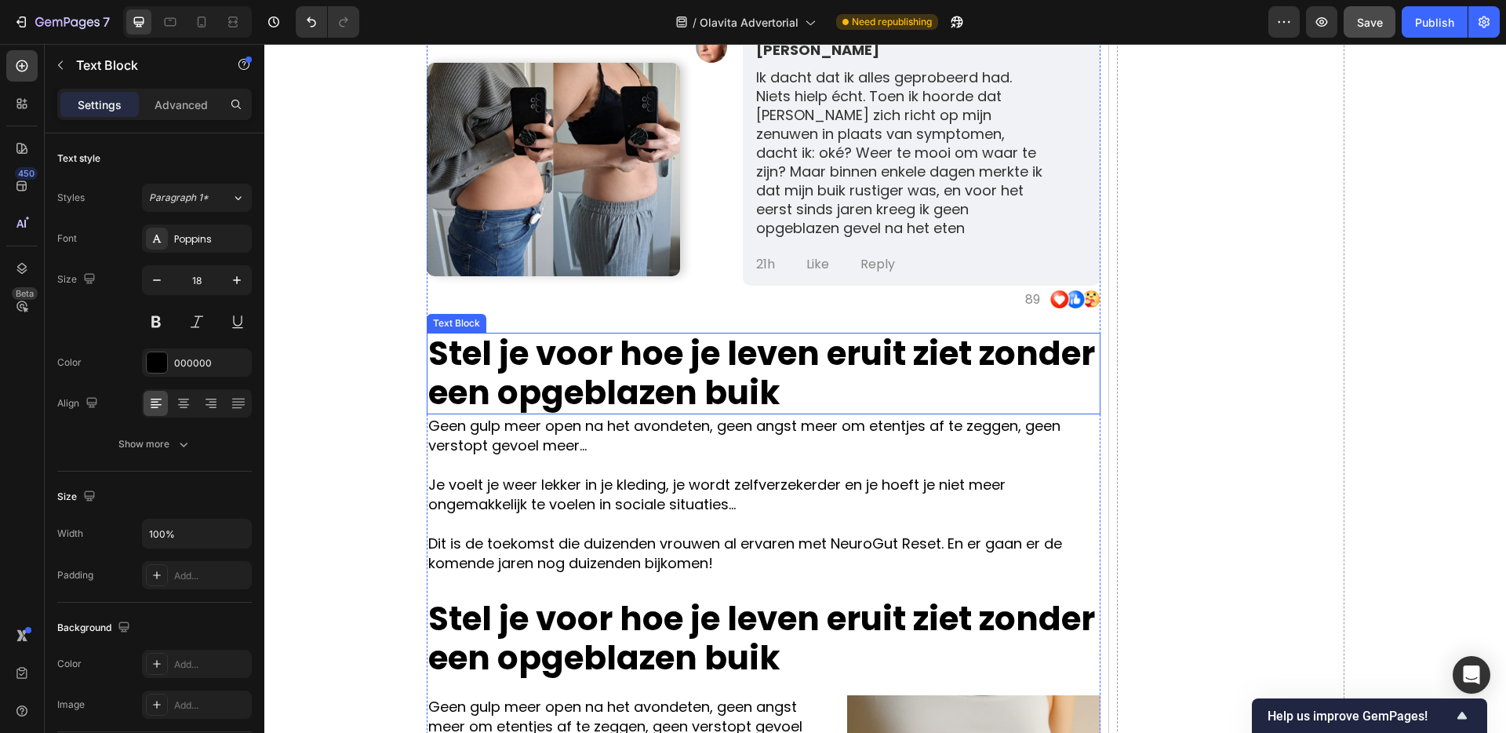
click at [776, 359] on strong "Stel je voor hoe je leven eruit ziet zonder een opgeblazen buik" at bounding box center [761, 373] width 667 height 86
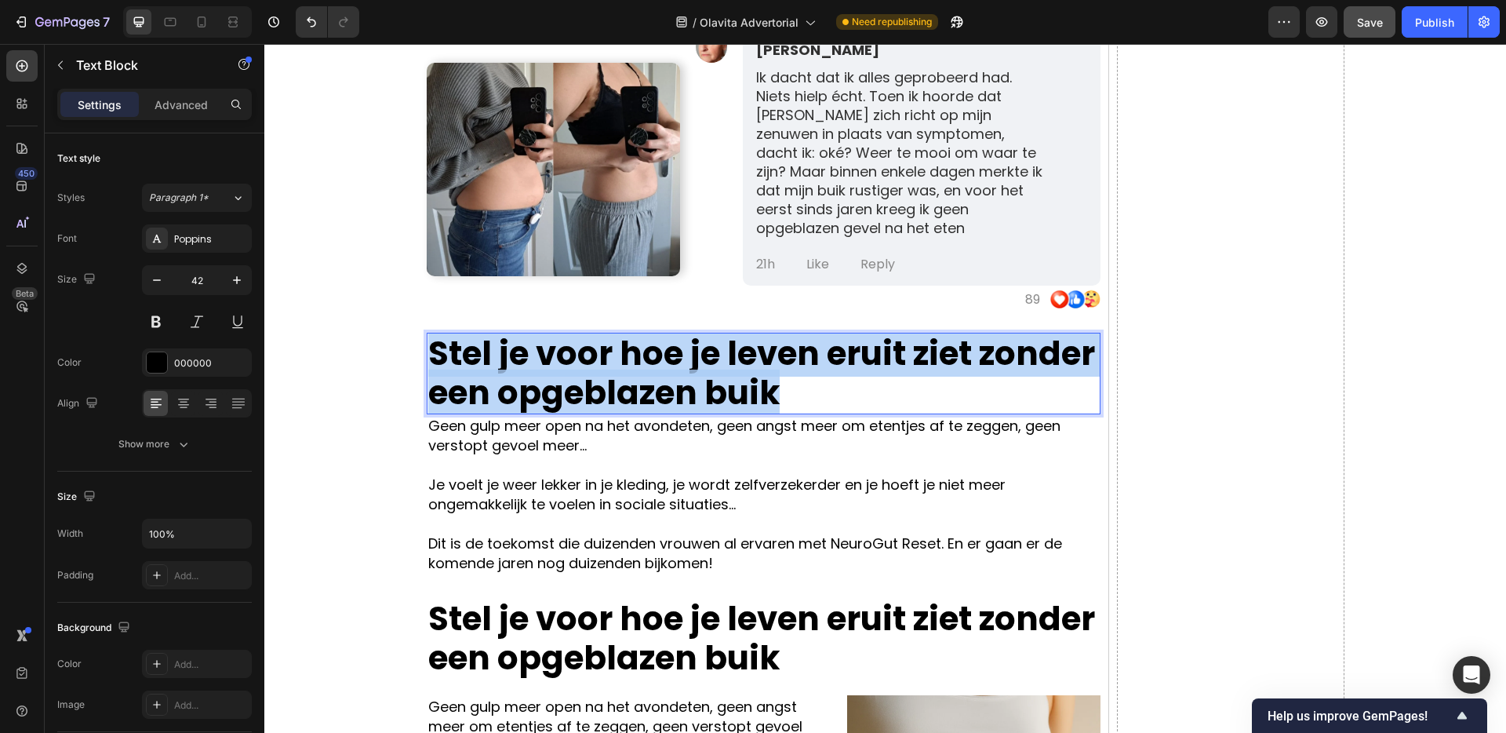
click at [776, 359] on strong "Stel je voor hoe je leven eruit ziet zonder een opgeblazen buik" at bounding box center [761, 373] width 667 height 86
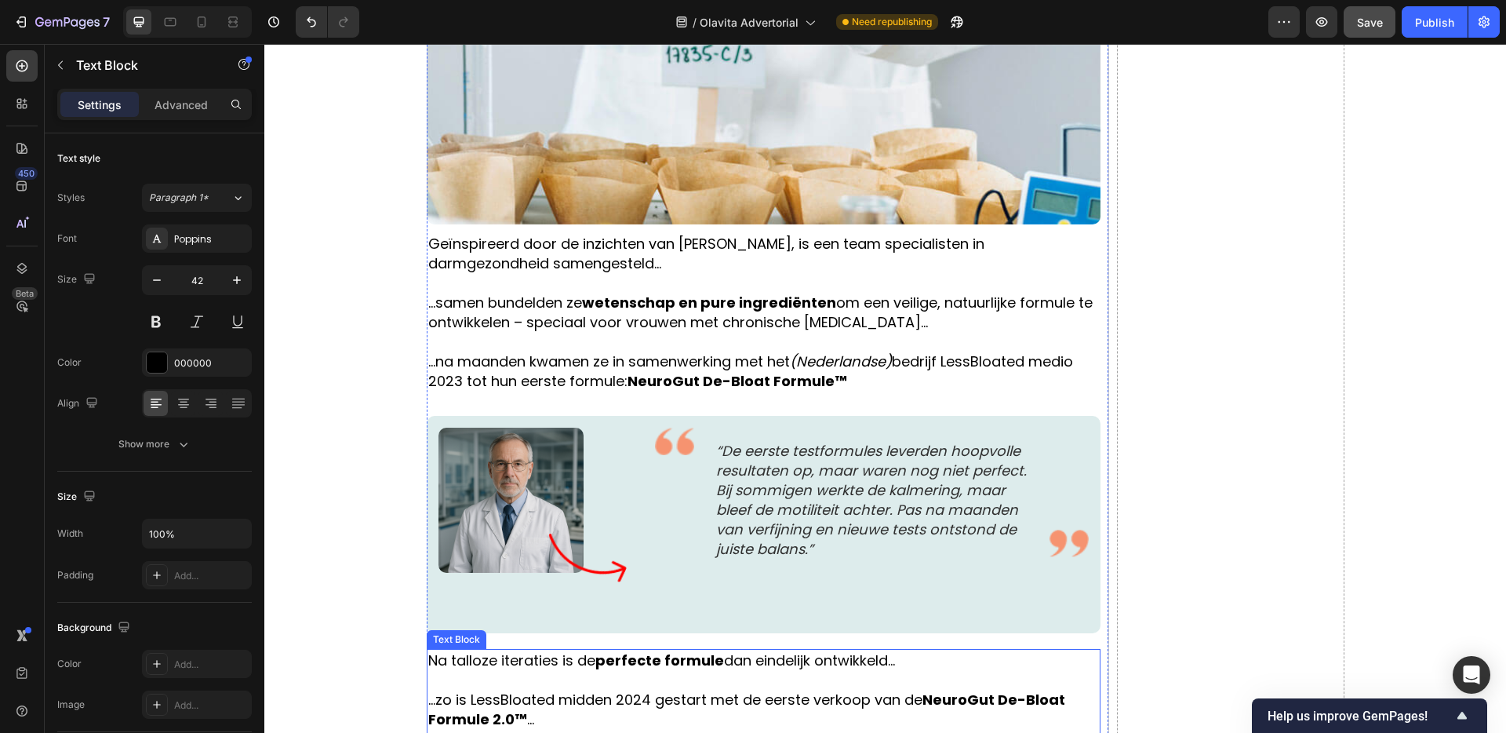
scroll to position [3157, 0]
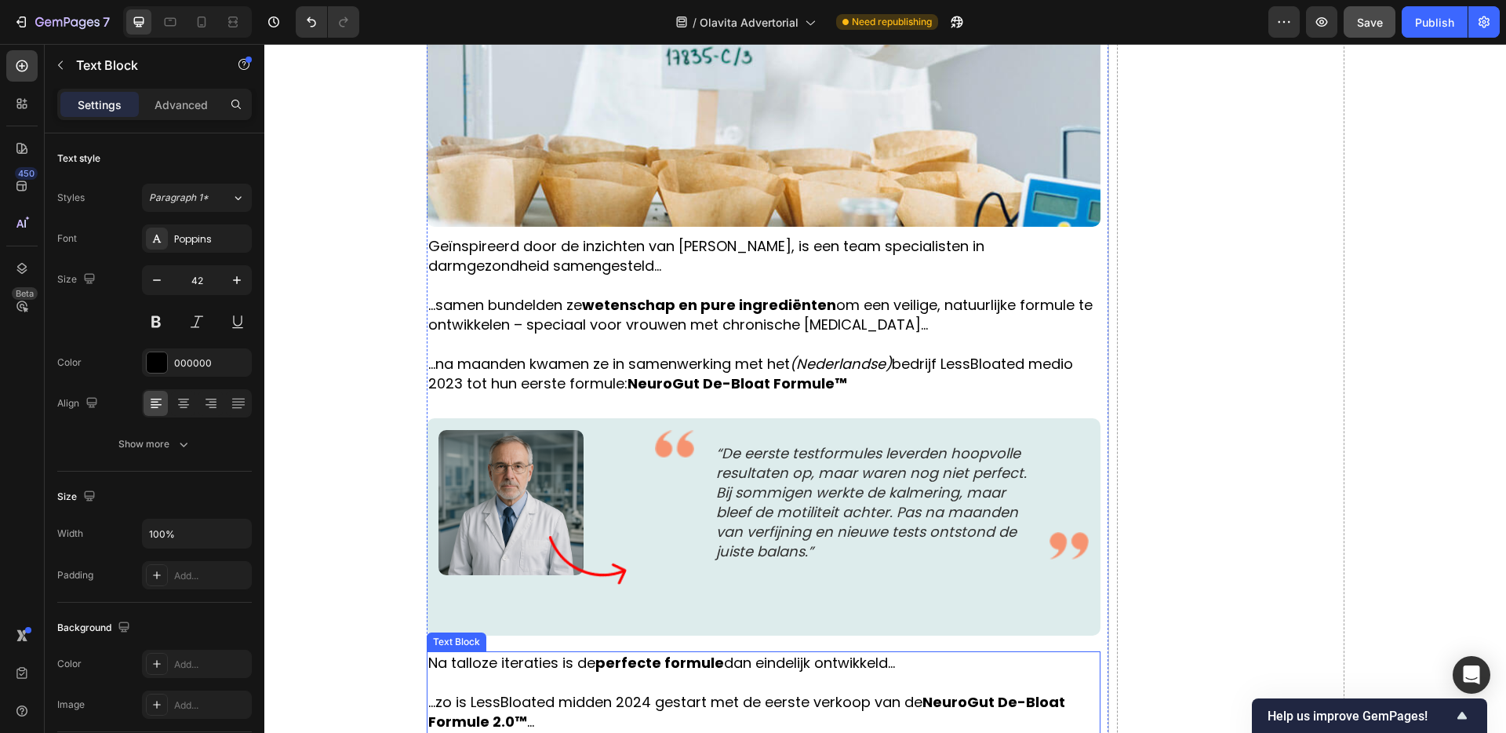
click at [914, 692] on p "...zo is LessBloated midden 2024 gestart met de eerste verkoop van de NeuroGut …" at bounding box center [763, 711] width 671 height 39
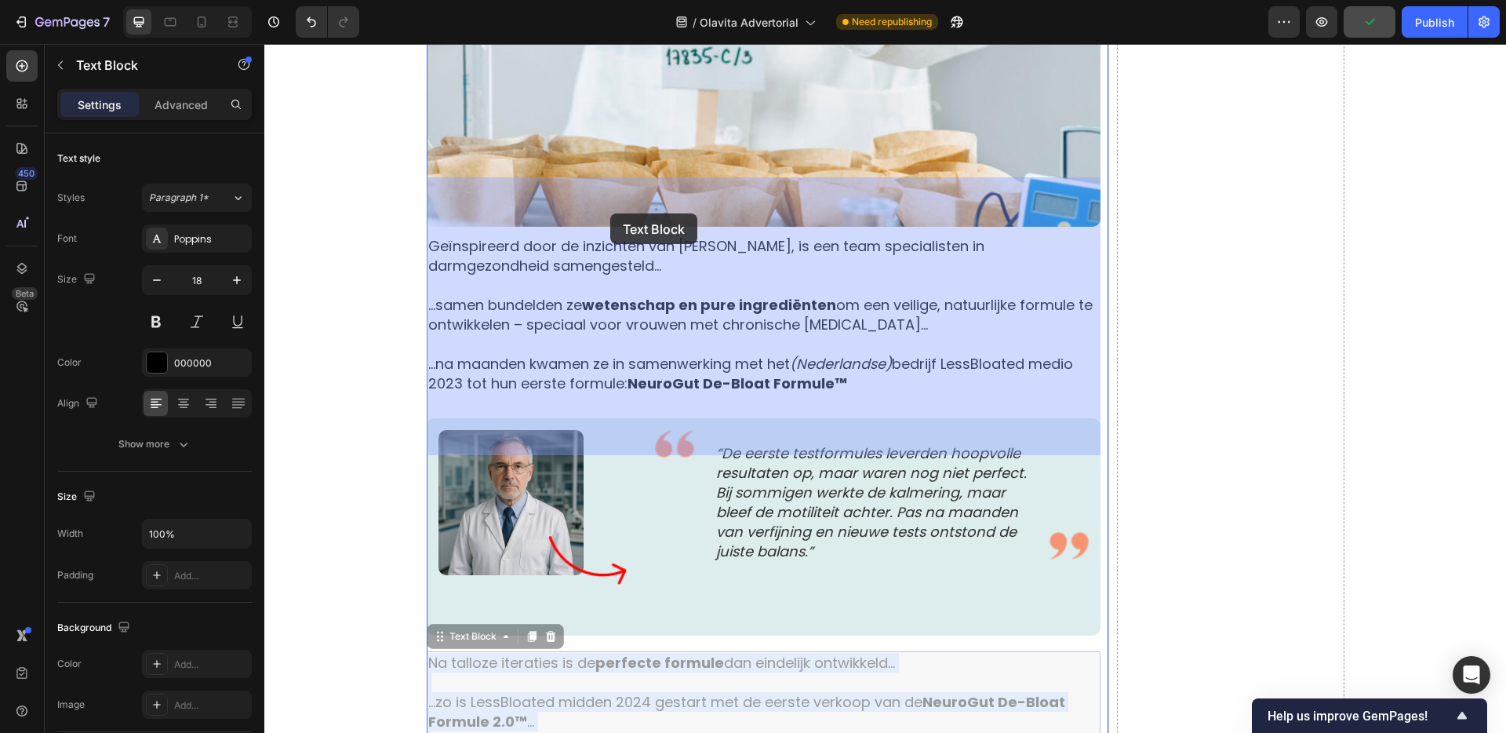
drag, startPoint x: 923, startPoint y: 213, endPoint x: 613, endPoint y: 214, distance: 309.9
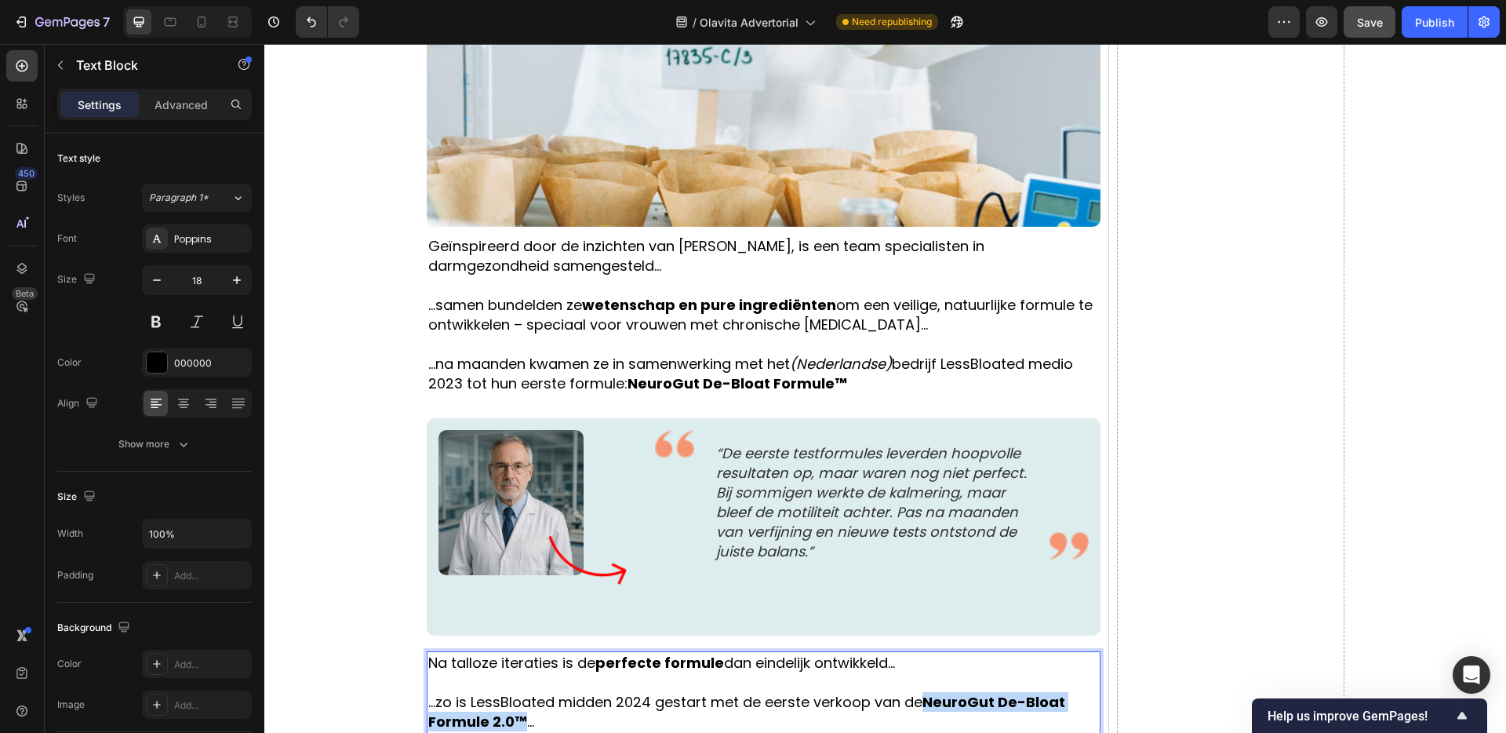
drag, startPoint x: 525, startPoint y: 226, endPoint x: 924, endPoint y: 214, distance: 399.5
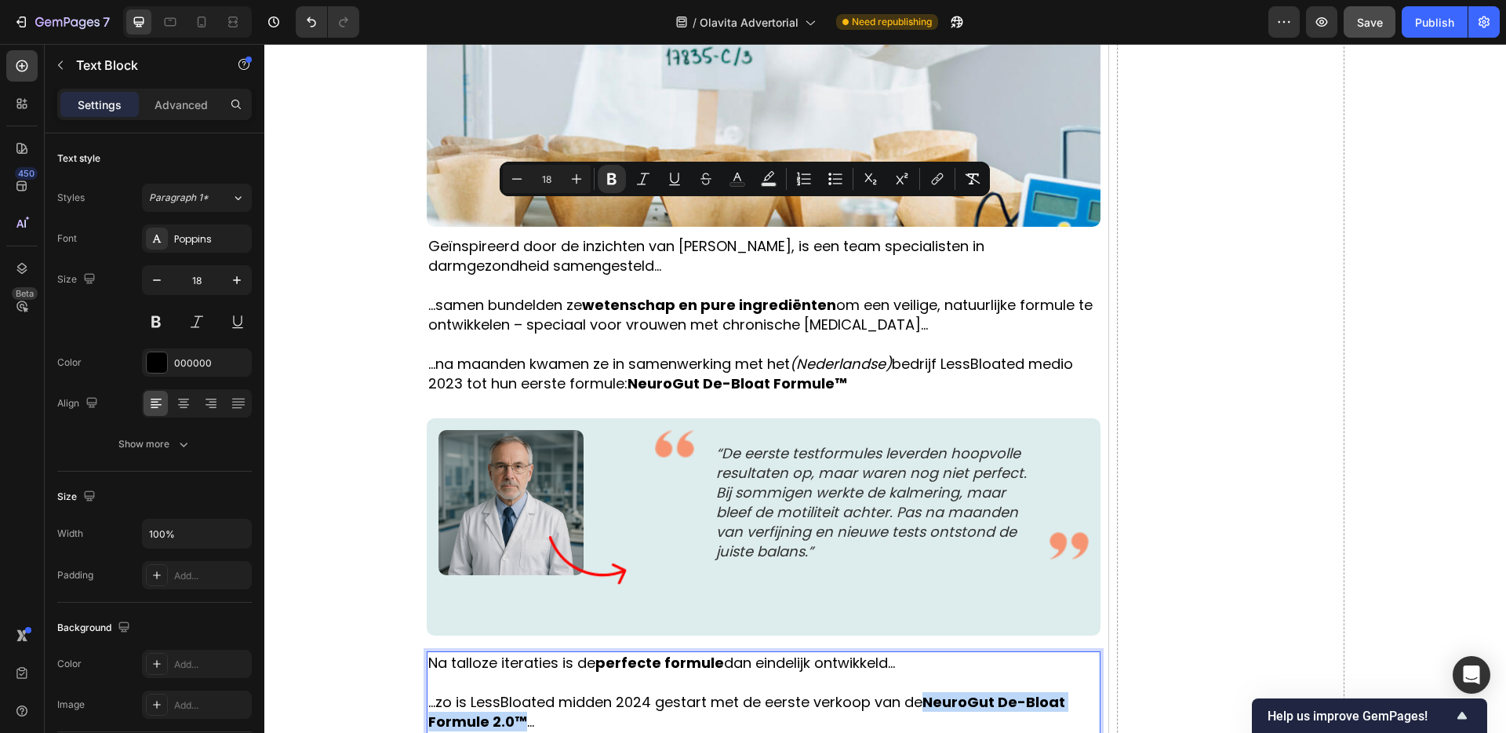
copy strong "NeuroGut De-Bloat Formule 2.0™"
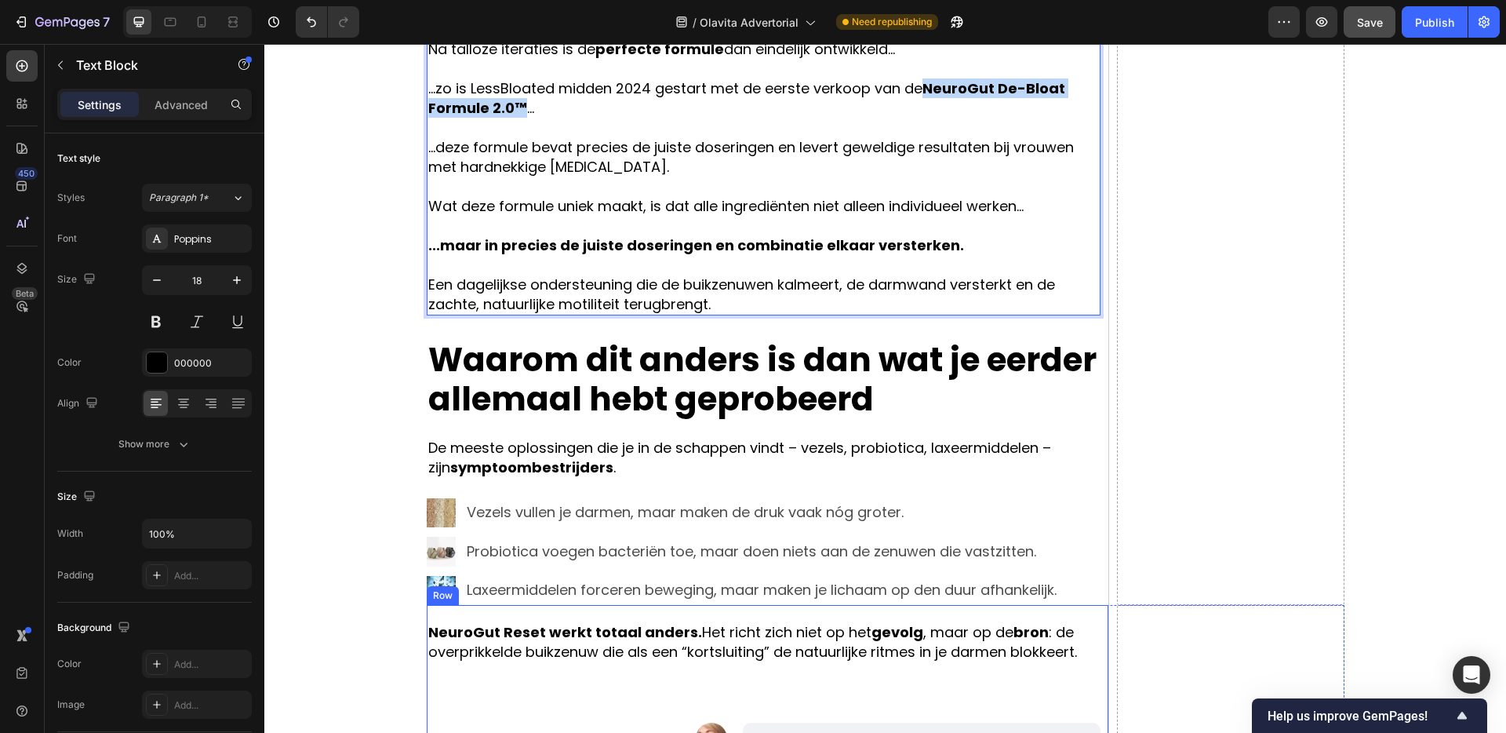
type input "16"
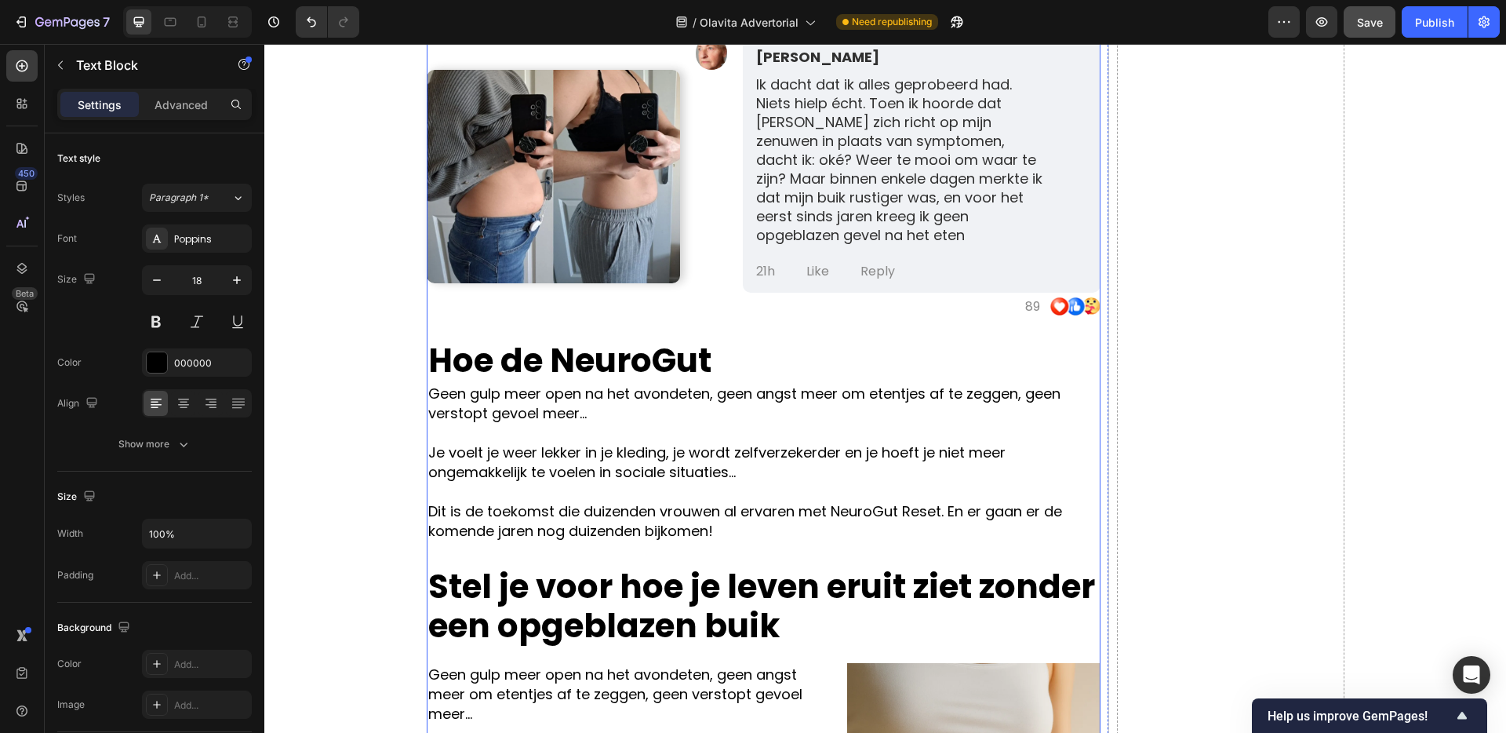
scroll to position [4036, 0]
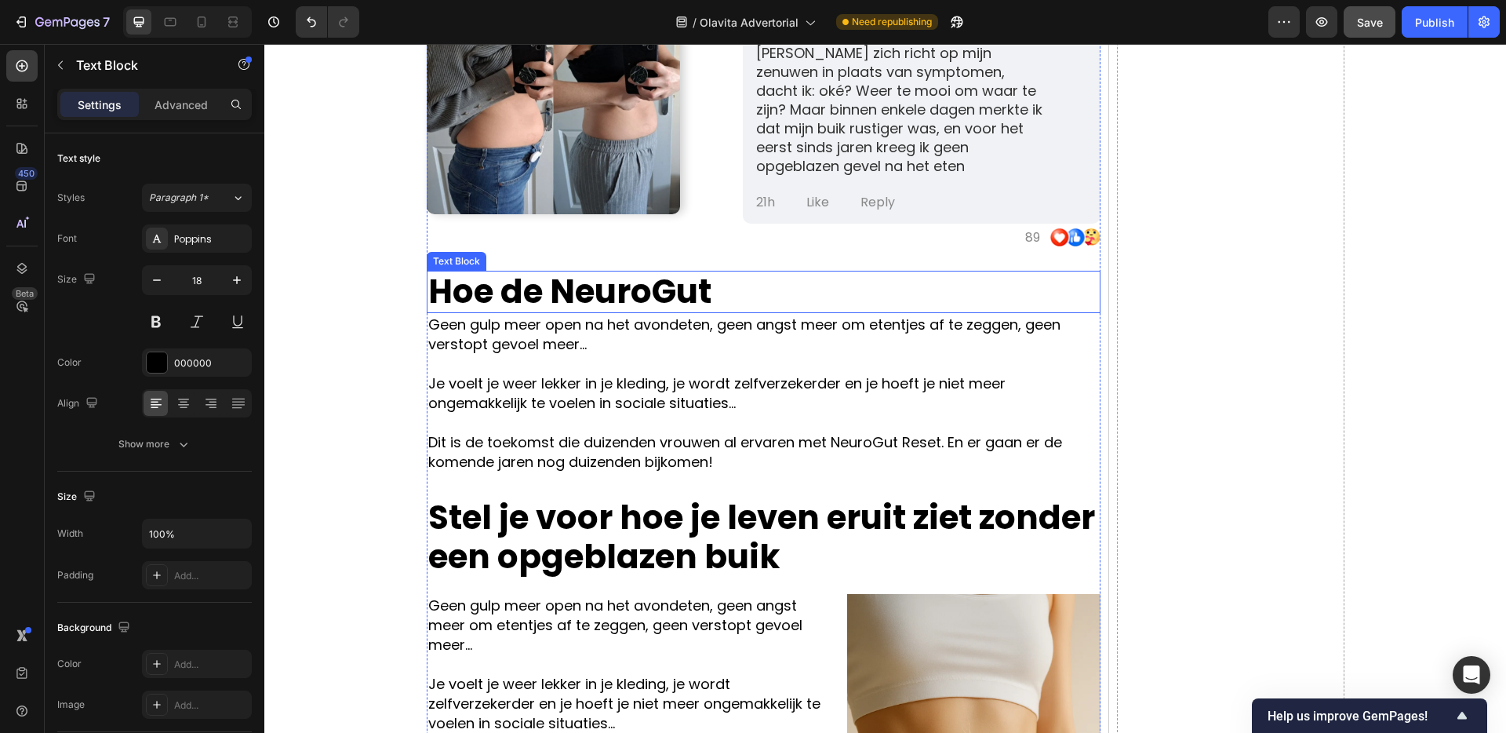
click at [648, 283] on strong "Hoe de NeuroGut" at bounding box center [569, 291] width 283 height 46
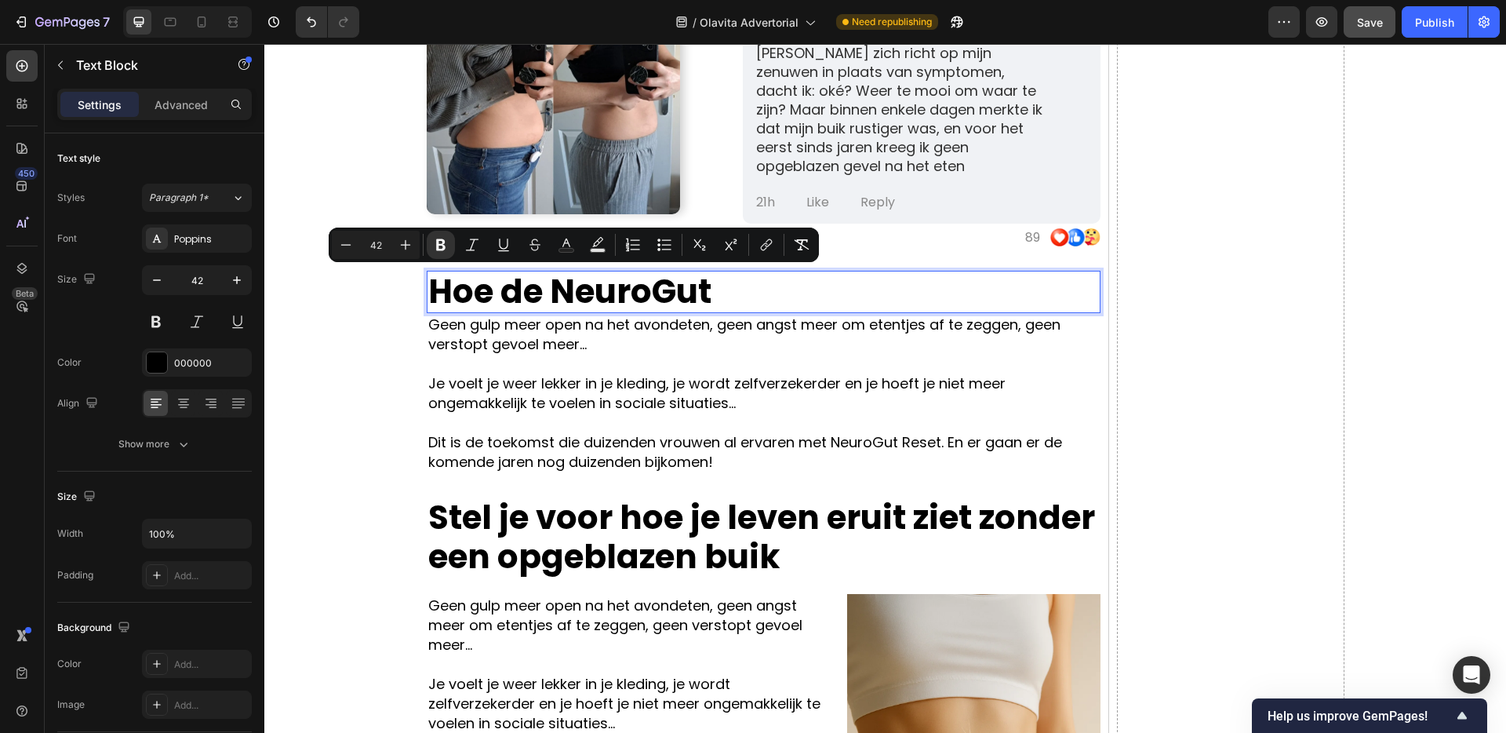
drag, startPoint x: 690, startPoint y: 288, endPoint x: 733, endPoint y: 291, distance: 42.5
click at [690, 288] on strong "Hoe de NeuroGut" at bounding box center [569, 291] width 283 height 46
drag, startPoint x: 739, startPoint y: 291, endPoint x: 555, endPoint y: 290, distance: 184.4
click at [555, 290] on p "Hoe de NeuroGut" at bounding box center [763, 291] width 671 height 39
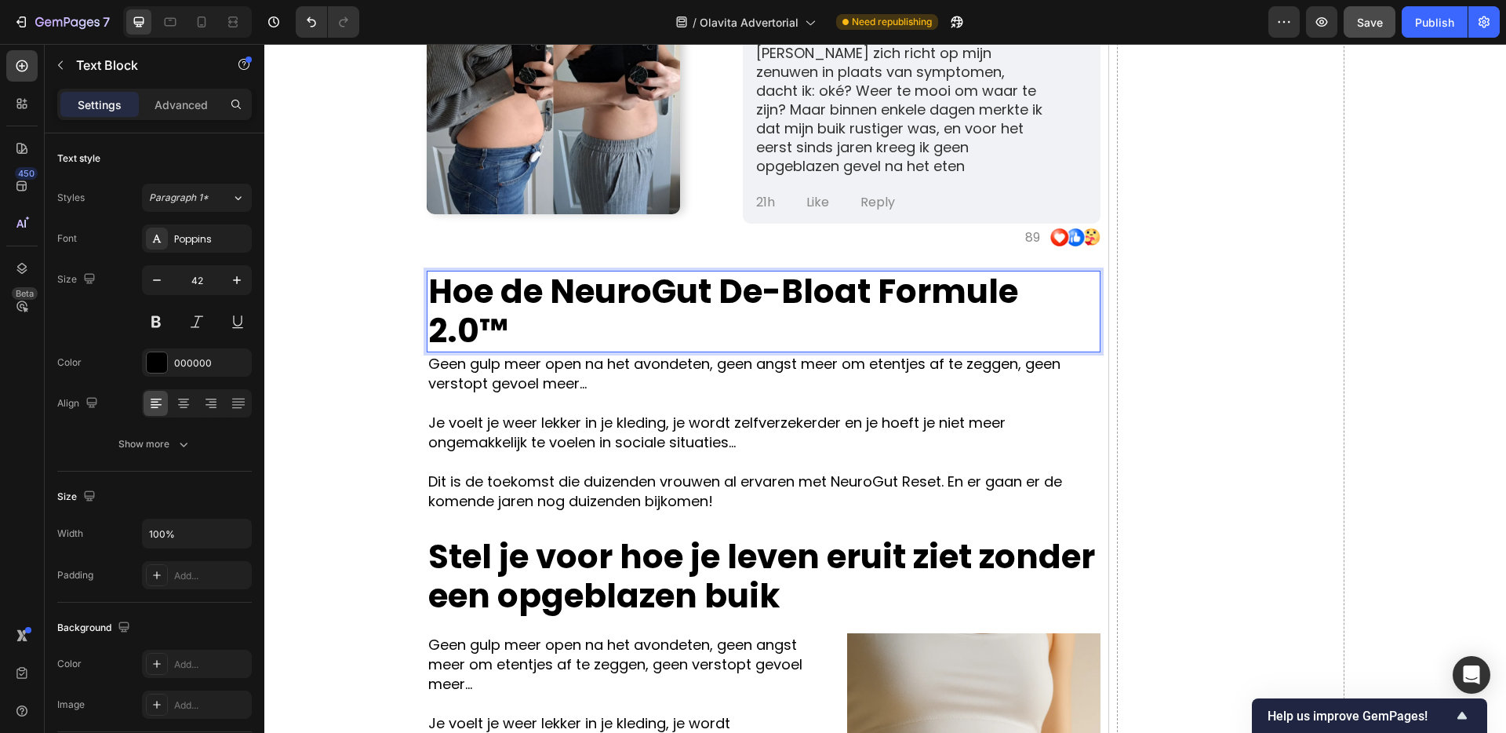
scroll to position [2, 0]
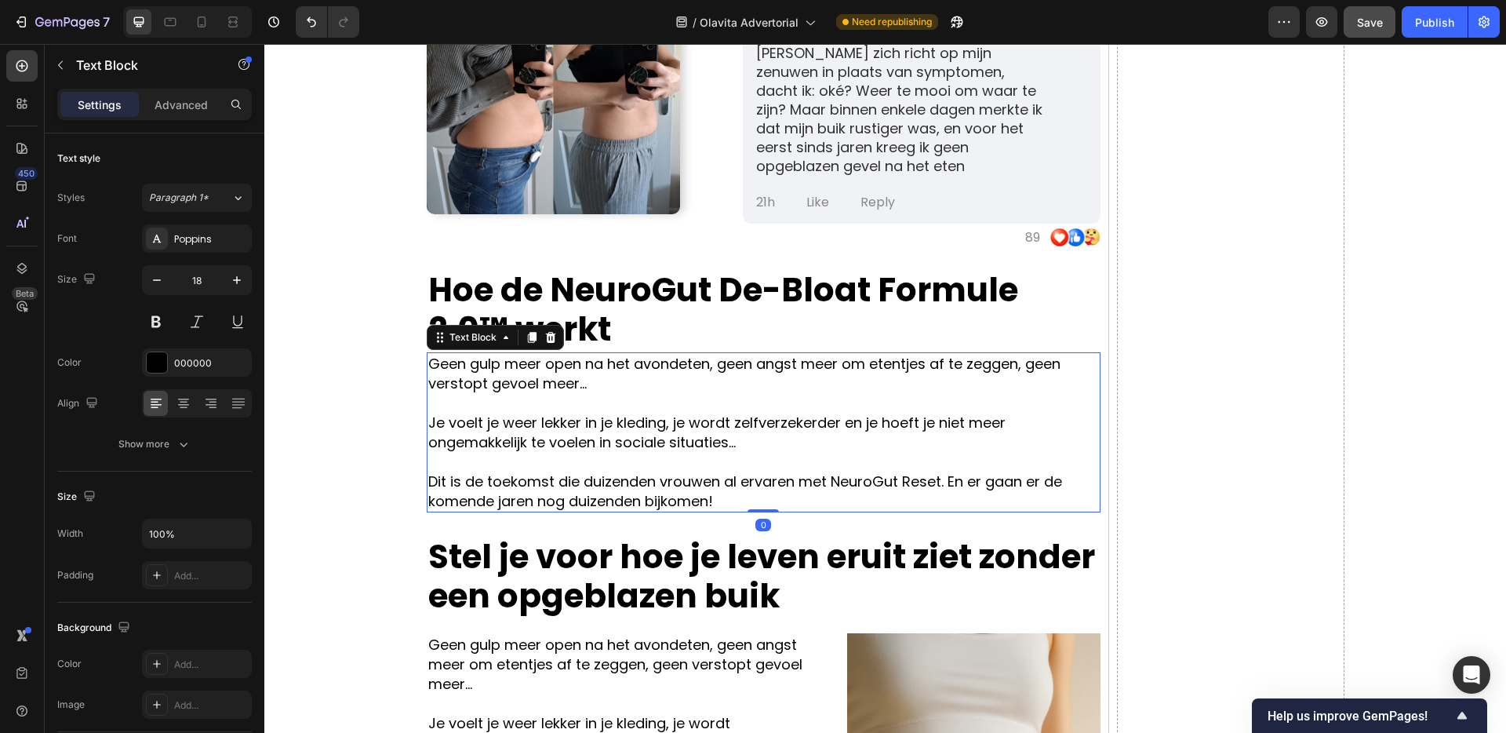
click at [711, 397] on p at bounding box center [763, 403] width 671 height 20
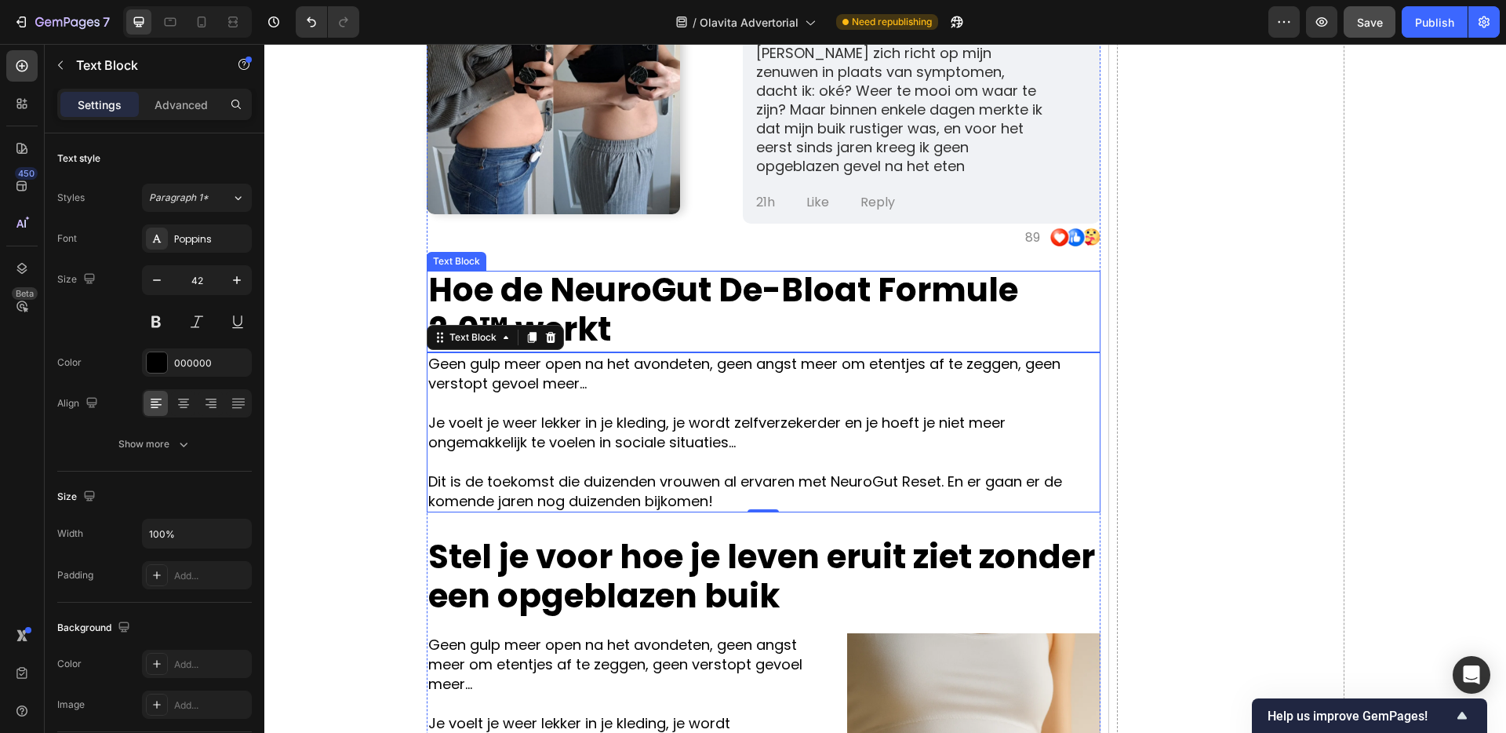
click at [747, 300] on strong "Hoe de NeuroGut De-Bloat Formule 2.0™ werkt" at bounding box center [723, 310] width 590 height 86
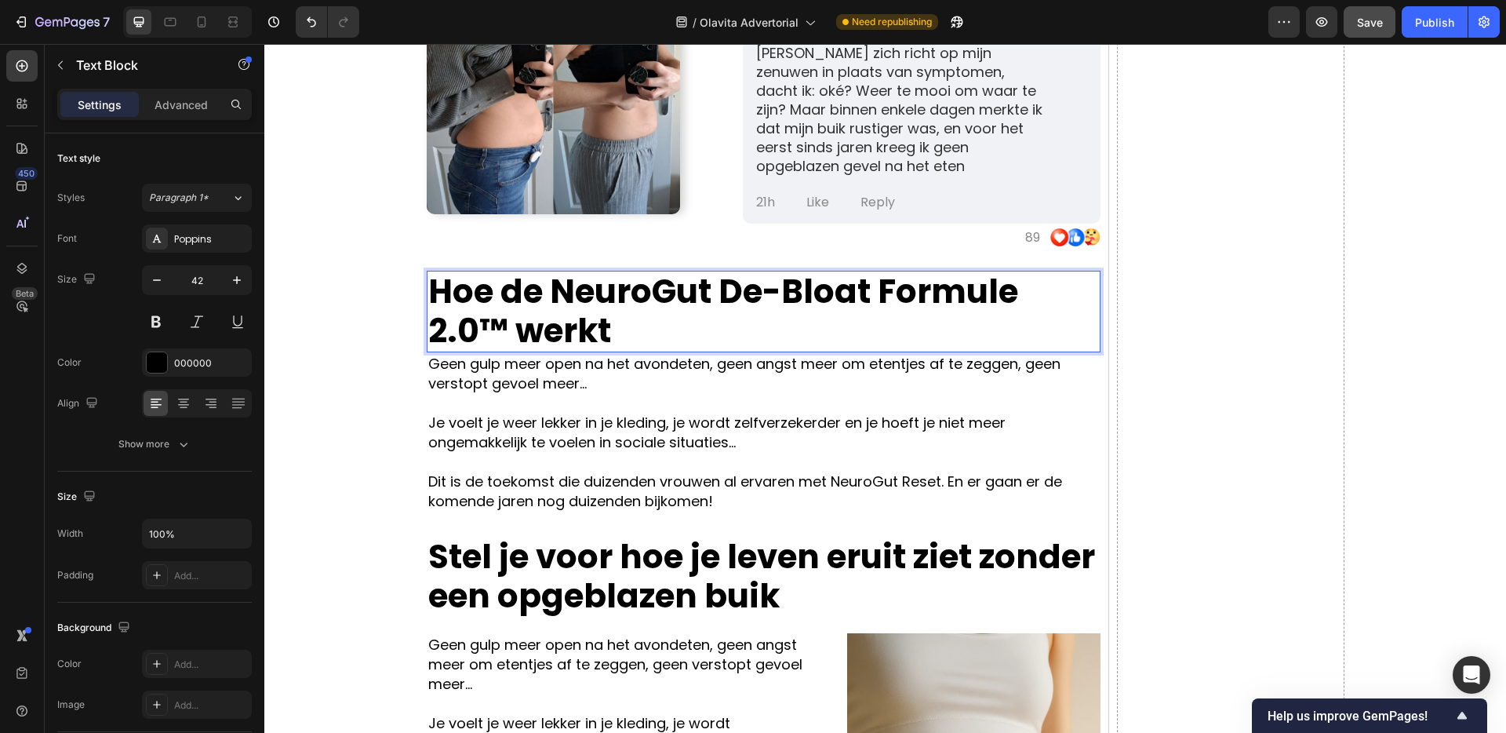
click at [747, 300] on strong "Hoe de NeuroGut De-Bloat Formule 2.0™ werkt" at bounding box center [723, 311] width 590 height 86
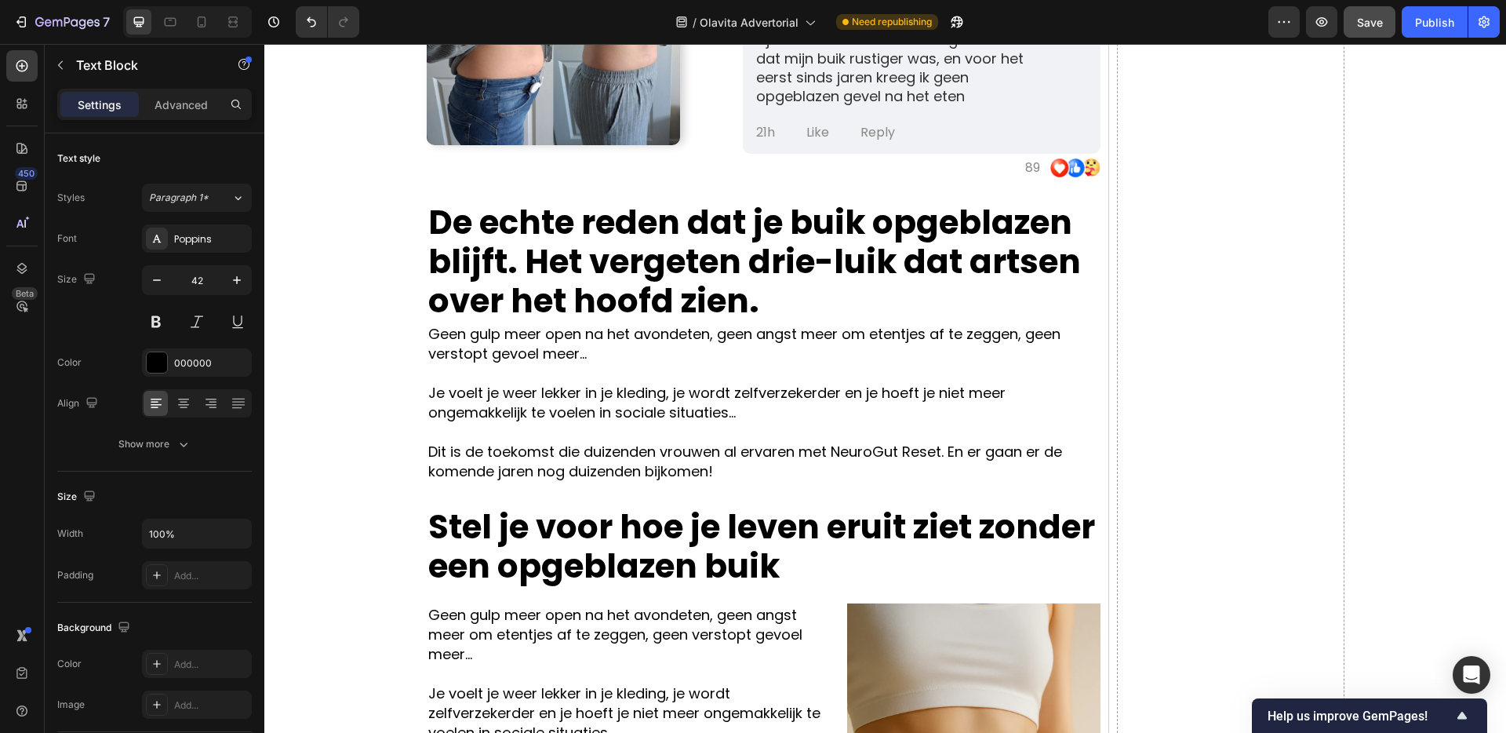
scroll to position [4560, 0]
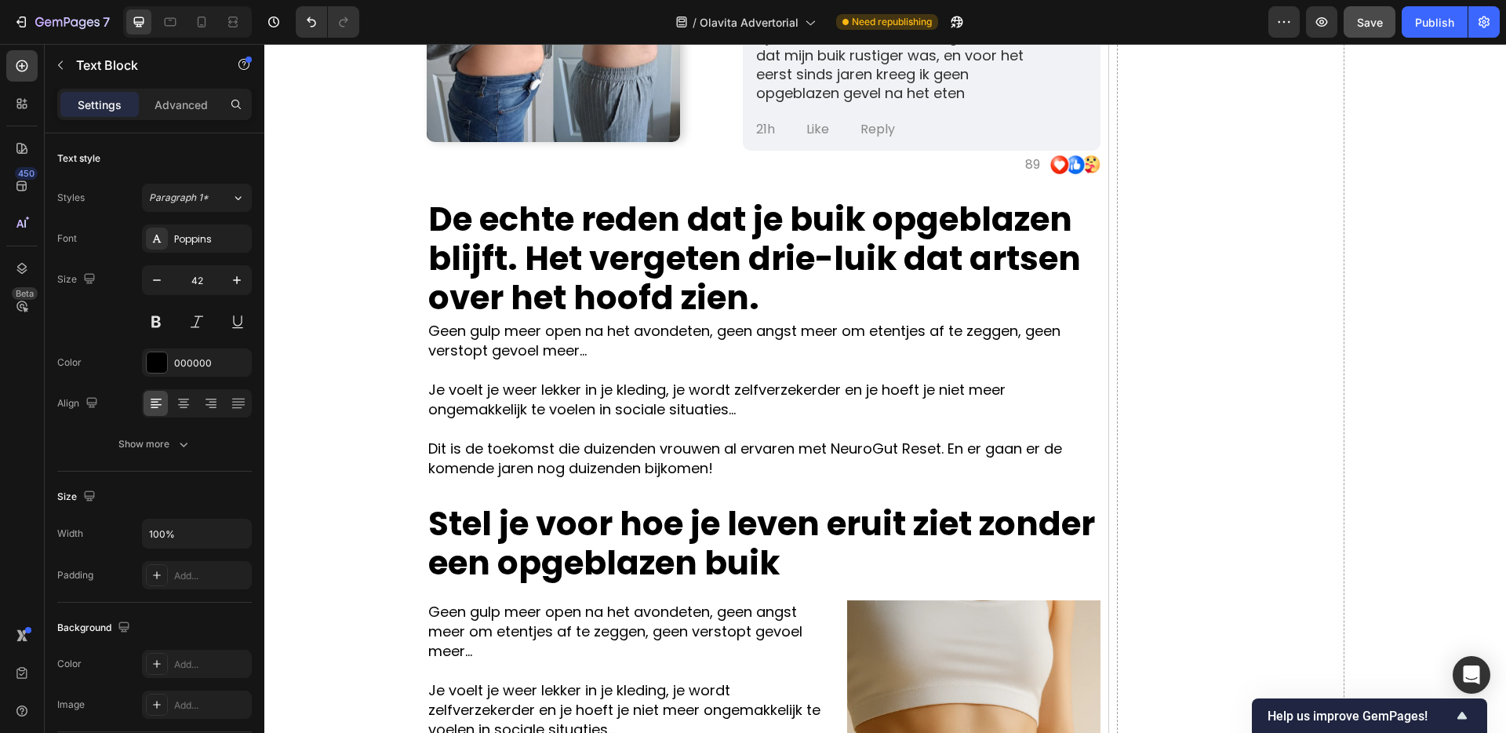
click at [875, 303] on p "De echte reden dat je buik opgeblazen blijft. Het vergeten drie-luik dat artsen…" at bounding box center [763, 259] width 671 height 118
click at [763, 279] on strong "De echte reden dat je buik opgeblazen blijft. Het vergeten drie-luik dat artsen…" at bounding box center [754, 258] width 653 height 125
click at [714, 268] on strong "De echte reden dat je buik opgeblazen blijft. Het vergeten drie-luik dat artsen…" at bounding box center [754, 258] width 653 height 125
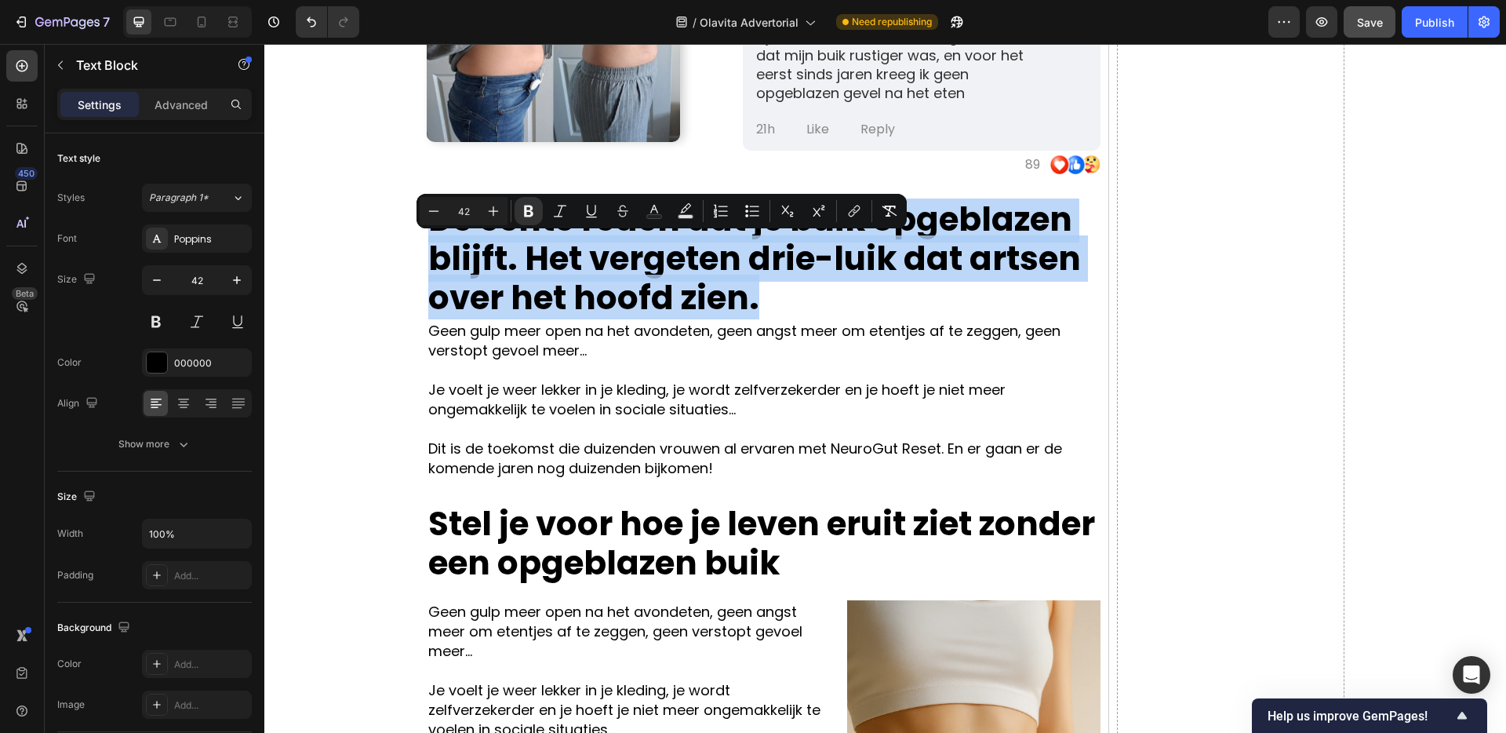
click at [714, 268] on strong "De echte reden dat je buik opgeblazen blijft. Het vergeten drie-luik dat artsen…" at bounding box center [754, 258] width 653 height 125
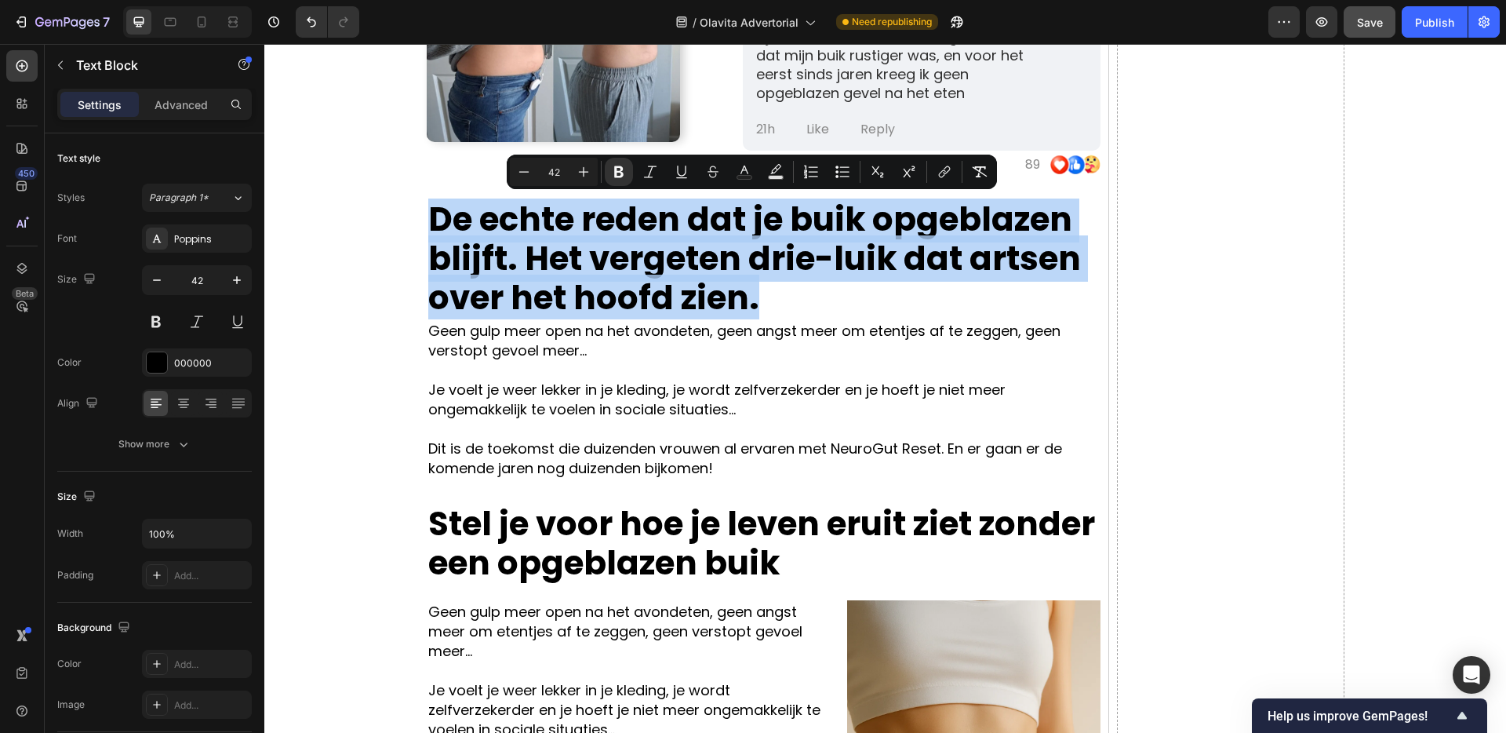
click at [826, 275] on strong "De echte reden dat je buik opgeblazen blijft. Het vergeten drie-luik dat artsen…" at bounding box center [754, 258] width 653 height 125
click at [852, 311] on p "De echte reden dat je buik opgeblazen blijft. Het vergeten drie-luik dat artsen…" at bounding box center [763, 259] width 671 height 118
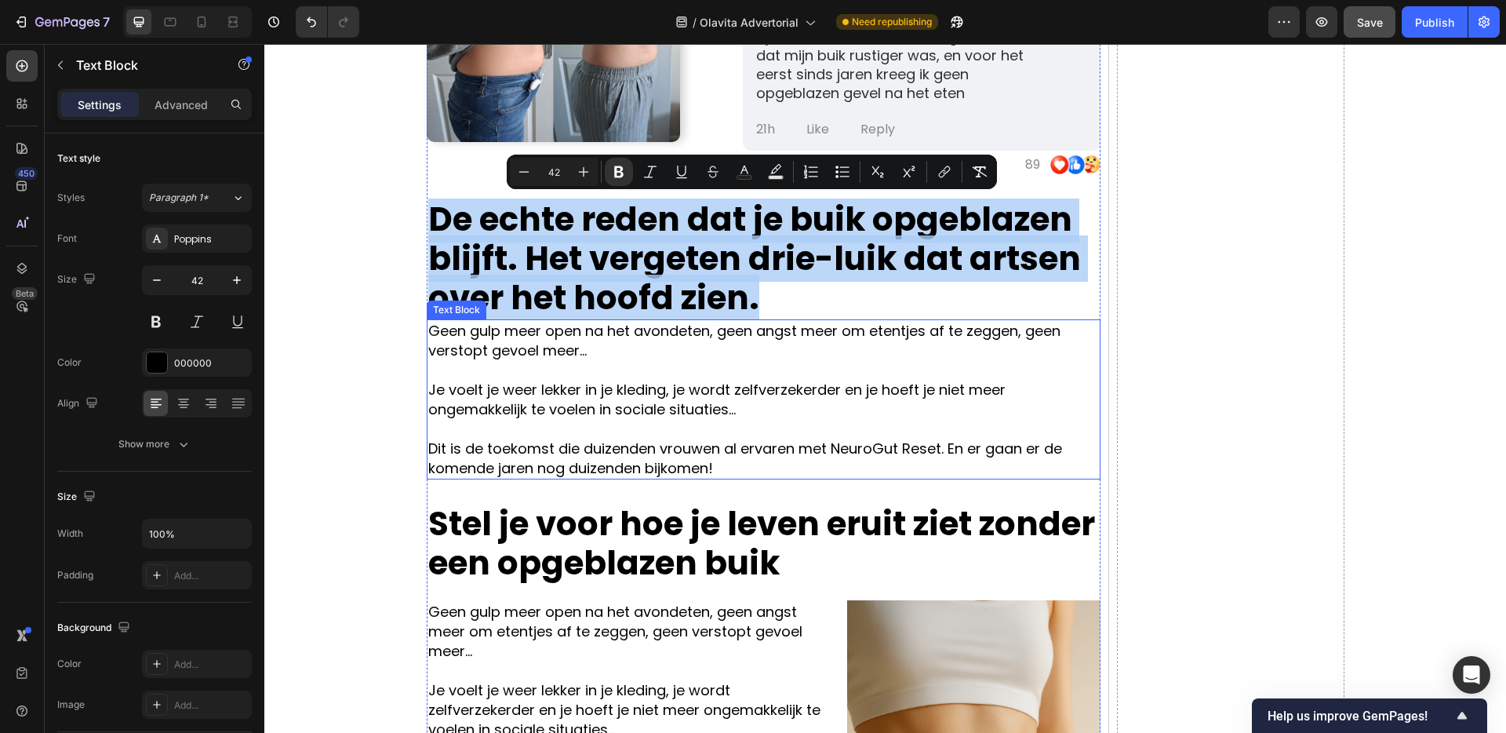
click at [853, 358] on p "Geen gulp meer open na het avondeten, geen angst meer om etentjes af te zeggen,…" at bounding box center [763, 340] width 671 height 39
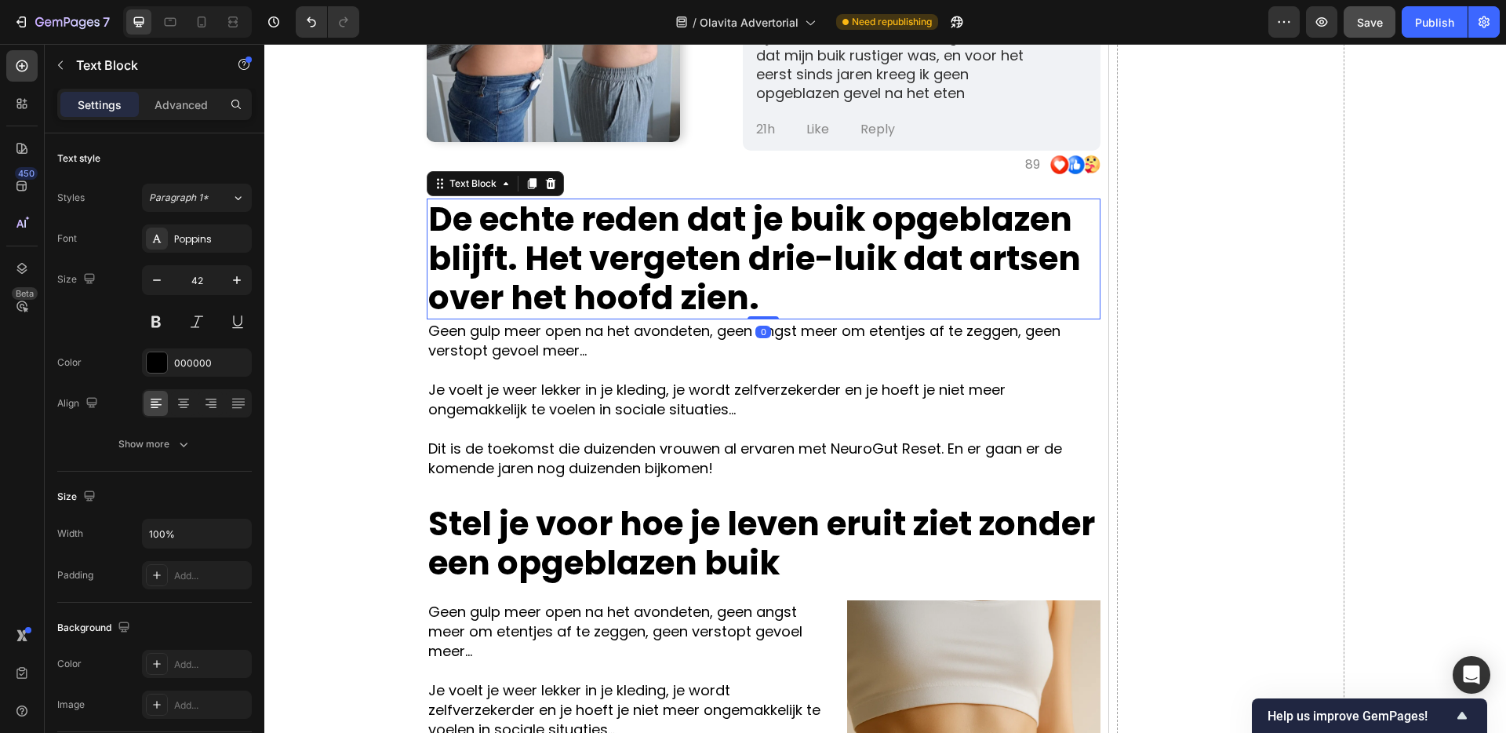
click at [847, 308] on p "De echte reden dat je buik opgeblazen blijft. Het vergeten drie-luik dat artsen…" at bounding box center [763, 259] width 671 height 118
click at [553, 185] on icon at bounding box center [550, 183] width 10 height 11
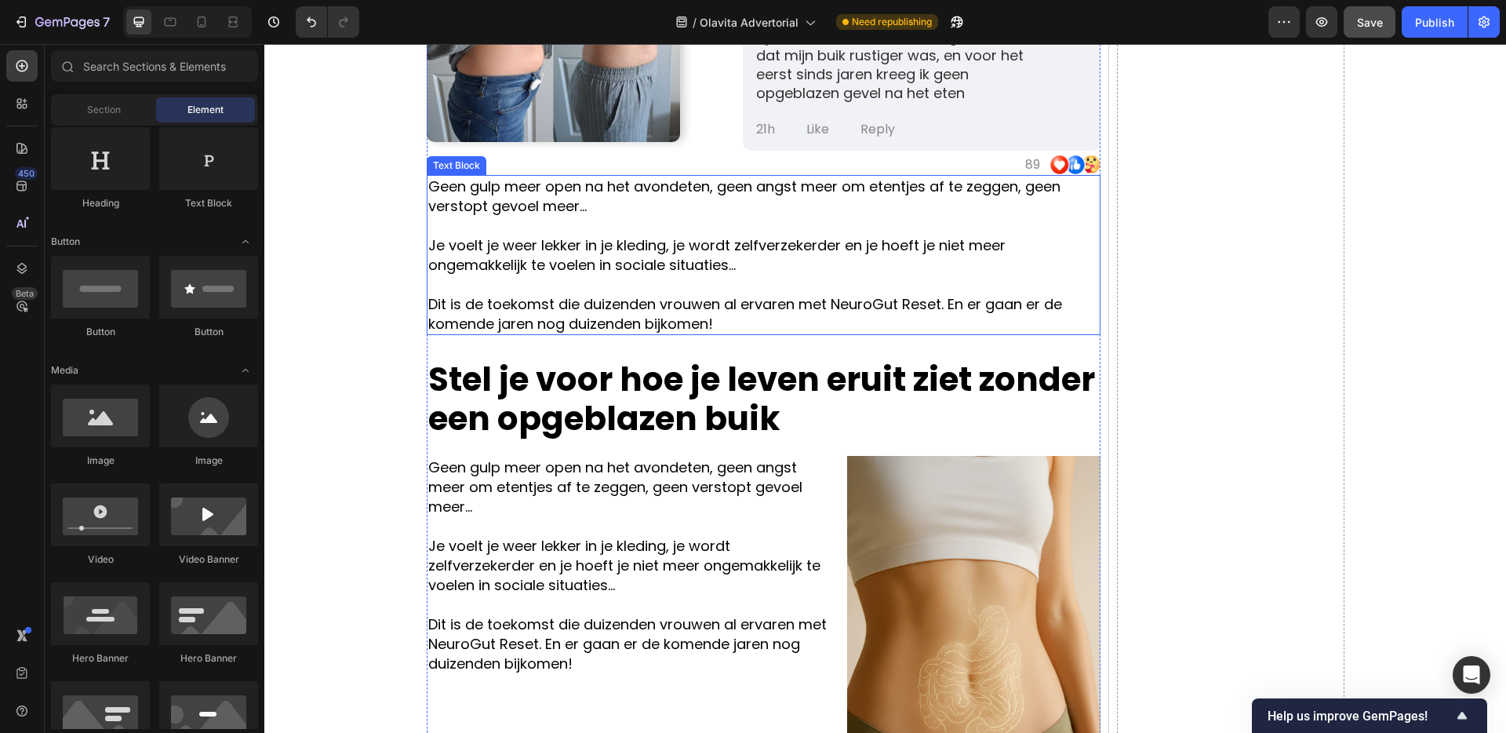
click at [719, 324] on p "Dit is de toekomst die duizenden vrouwen al ervaren met NeuroGut Reset. En er g…" at bounding box center [763, 313] width 671 height 39
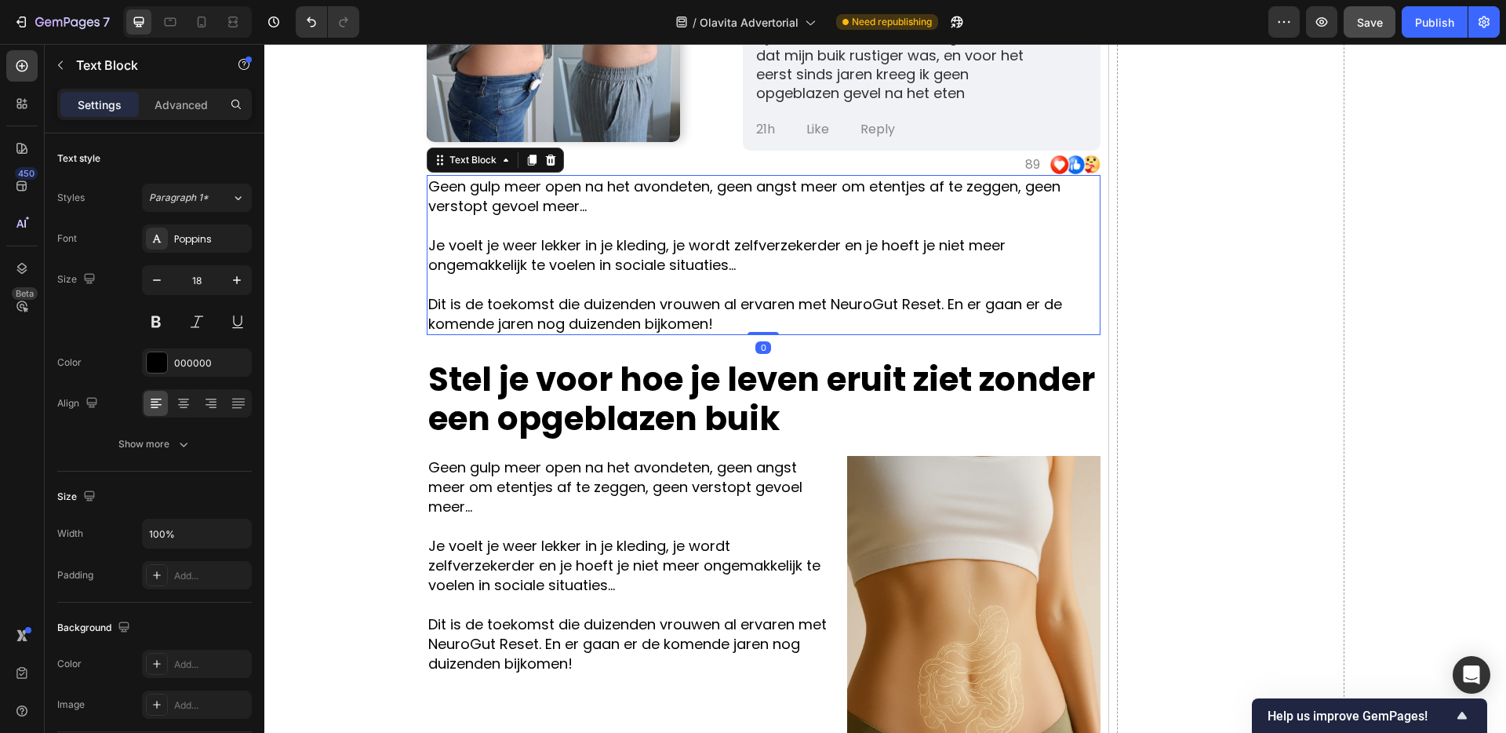
click at [553, 158] on icon at bounding box center [550, 160] width 10 height 11
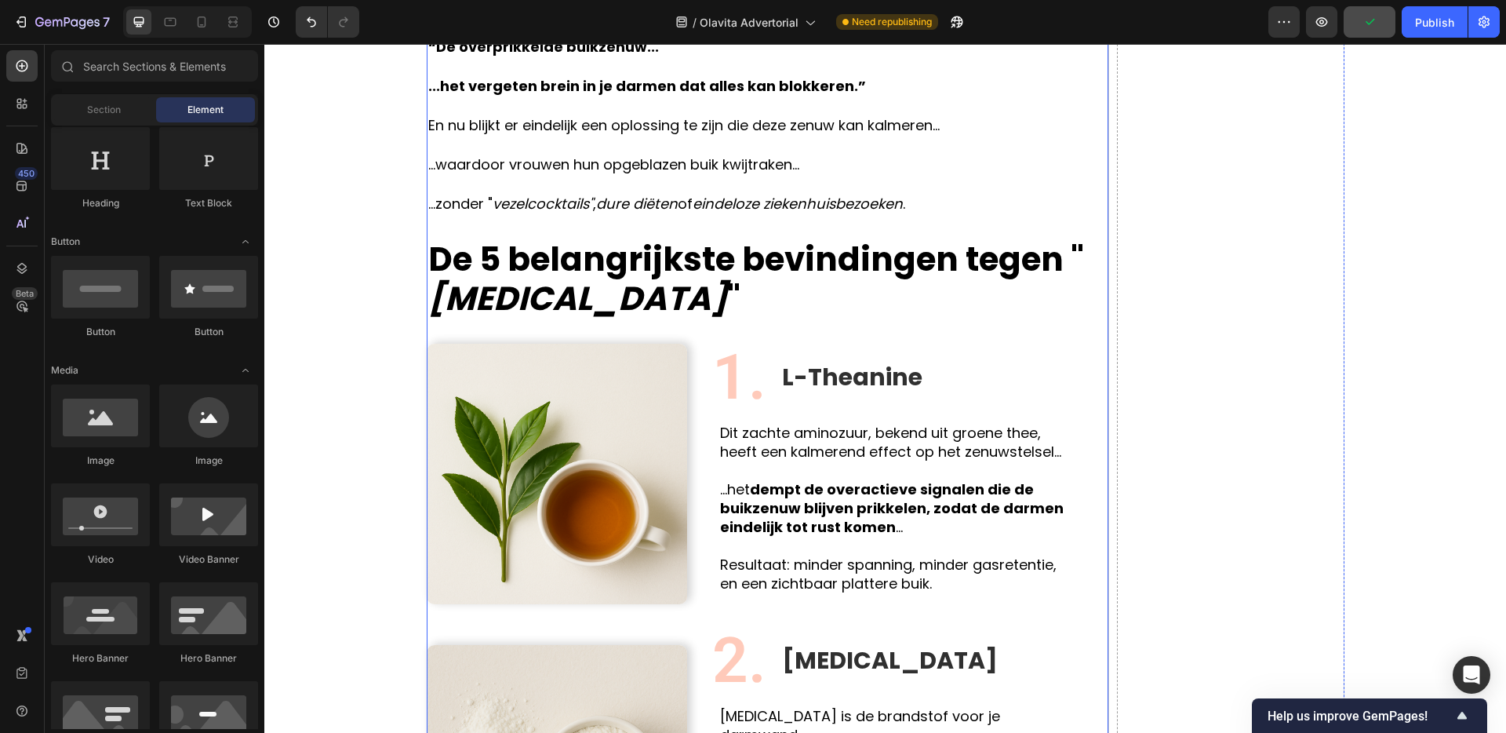
scroll to position [1067, 0]
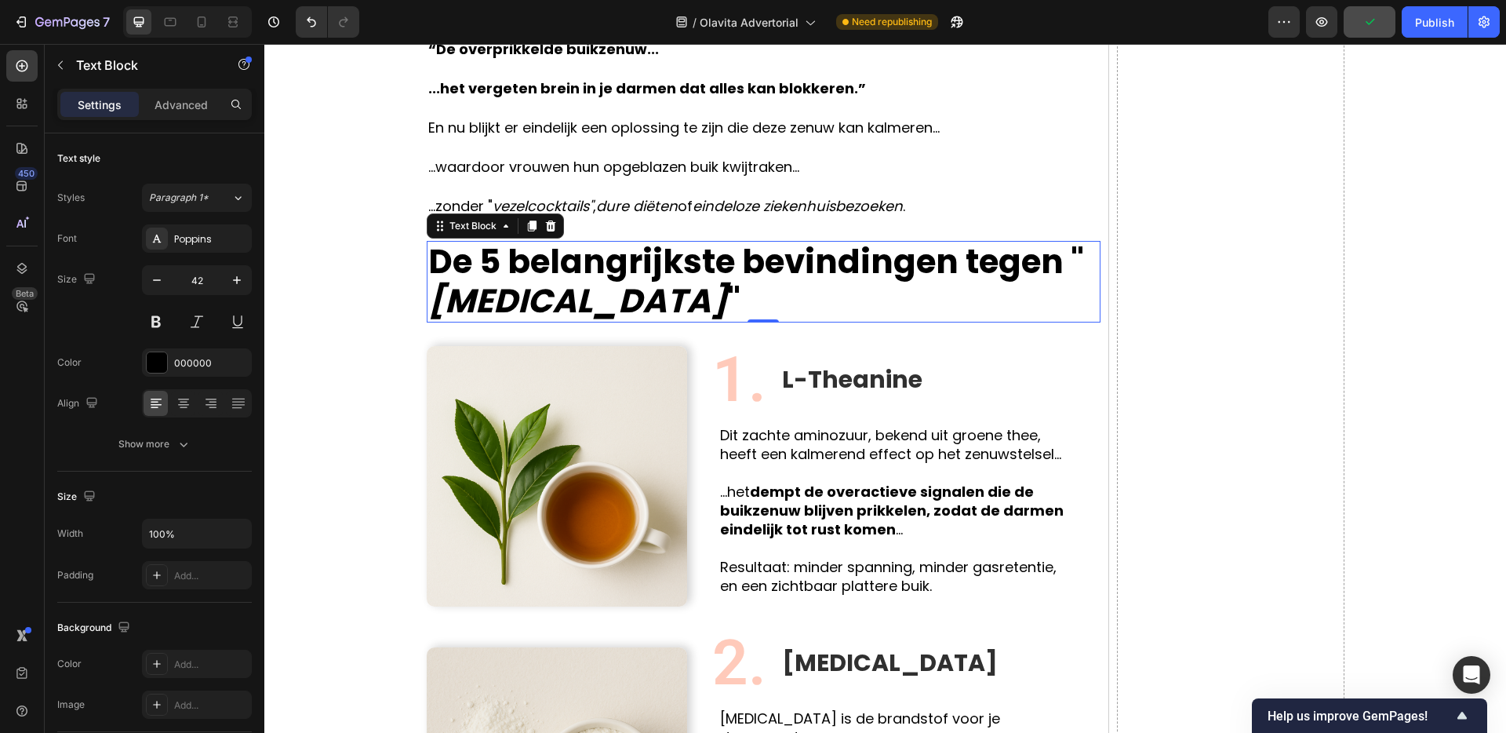
click at [681, 258] on p "De 5 belangrijkste bevindingen tegen " [MEDICAL_DATA] "" at bounding box center [763, 281] width 671 height 78
click at [529, 227] on icon at bounding box center [532, 226] width 13 height 13
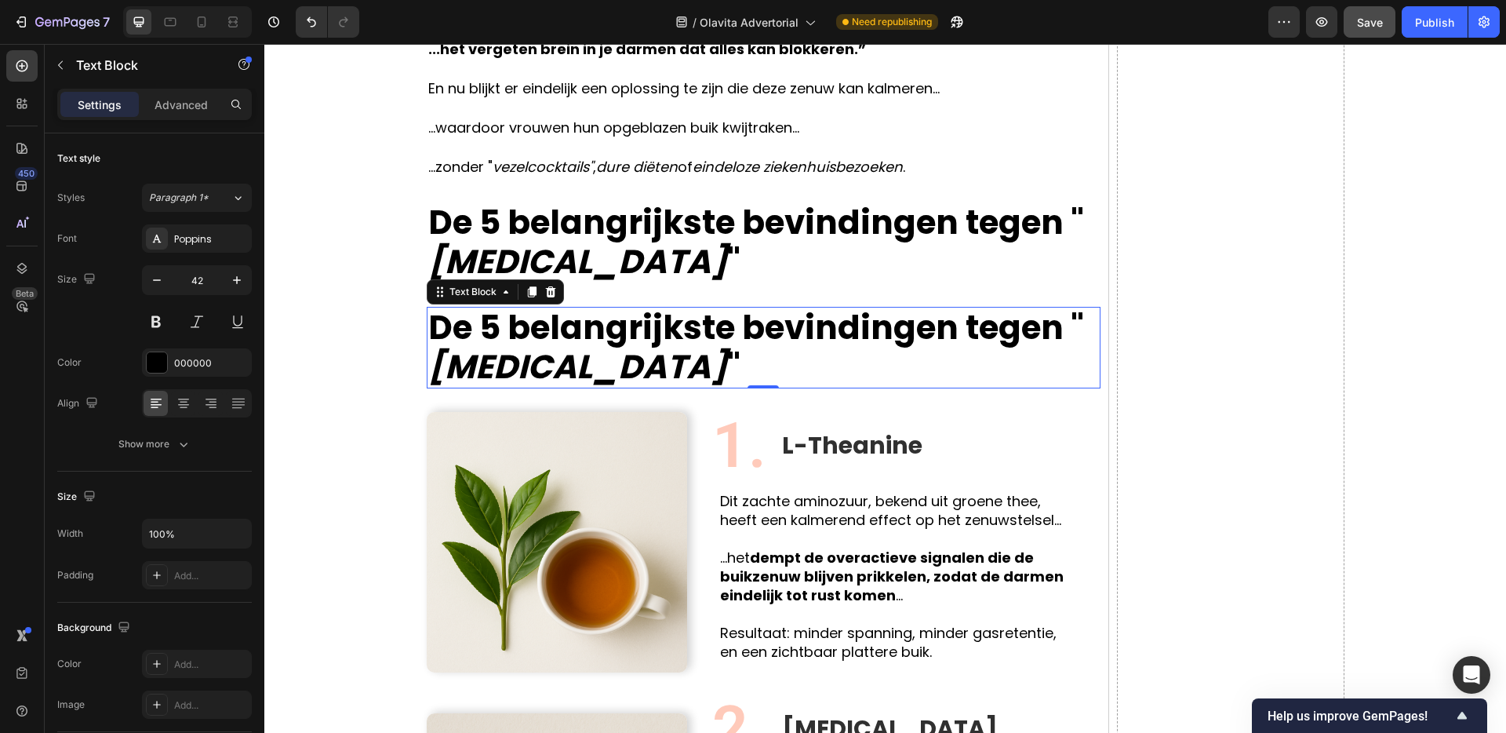
scroll to position [1108, 0]
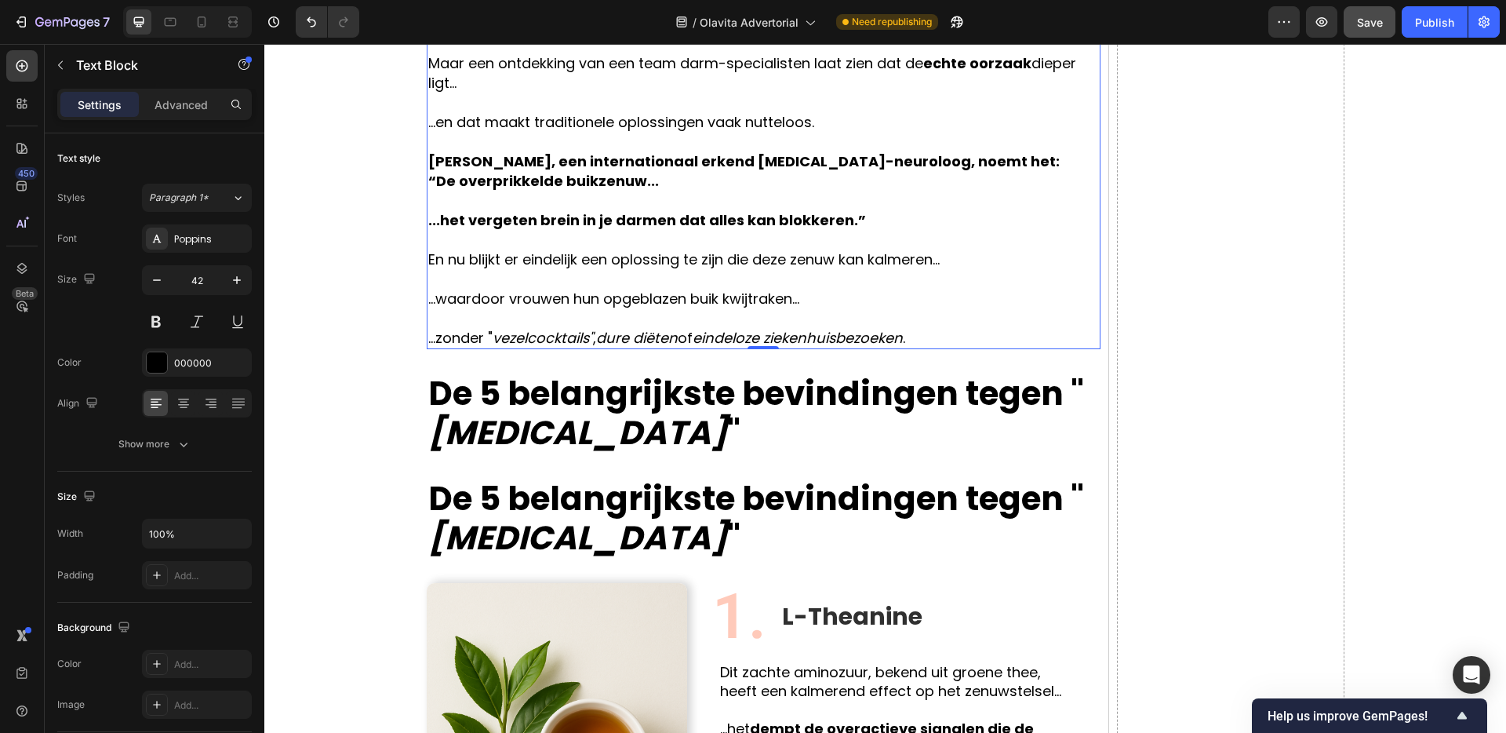
click at [649, 261] on p "En nu blijkt er eindelijk een oplossing te zijn die deze zenuw kan kalmeren..." at bounding box center [763, 259] width 671 height 20
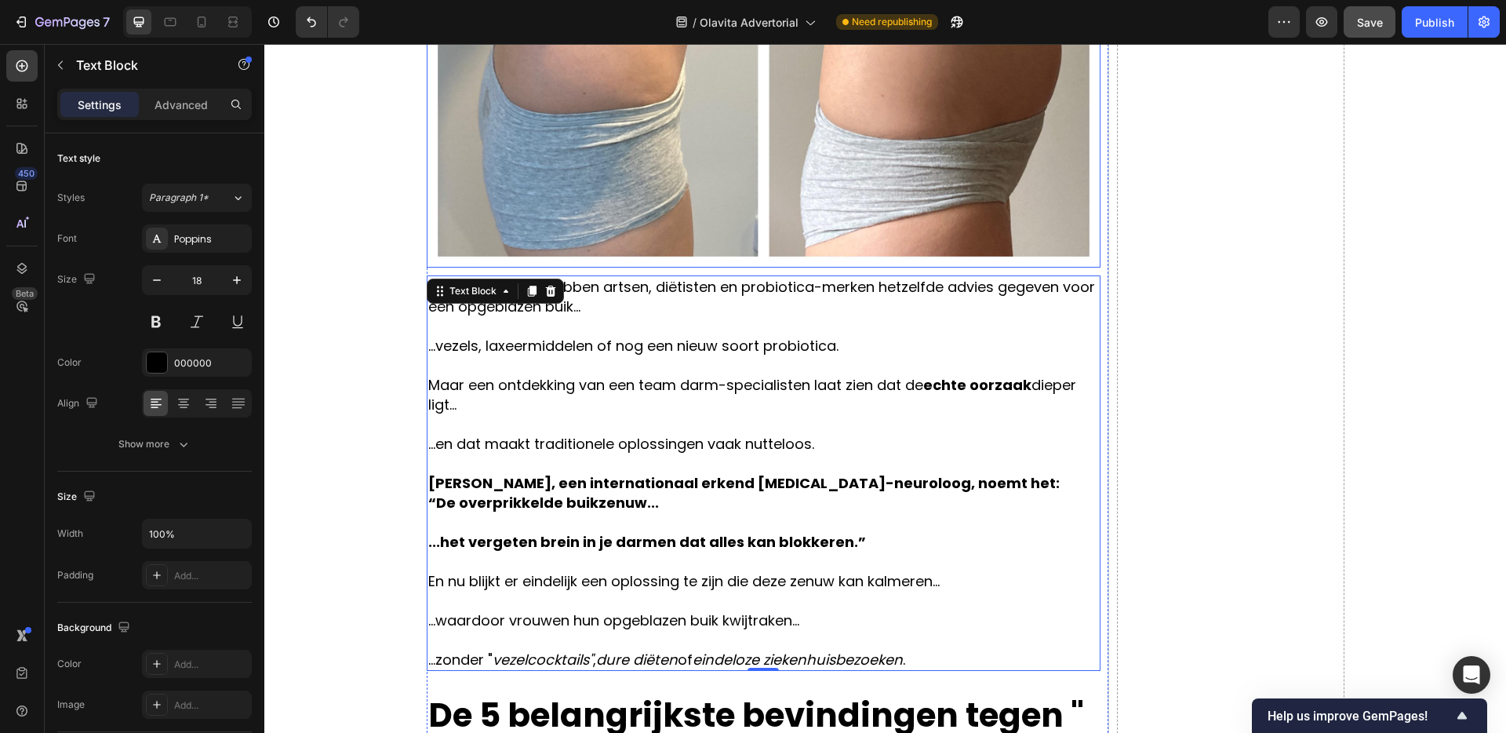
scroll to position [532, 0]
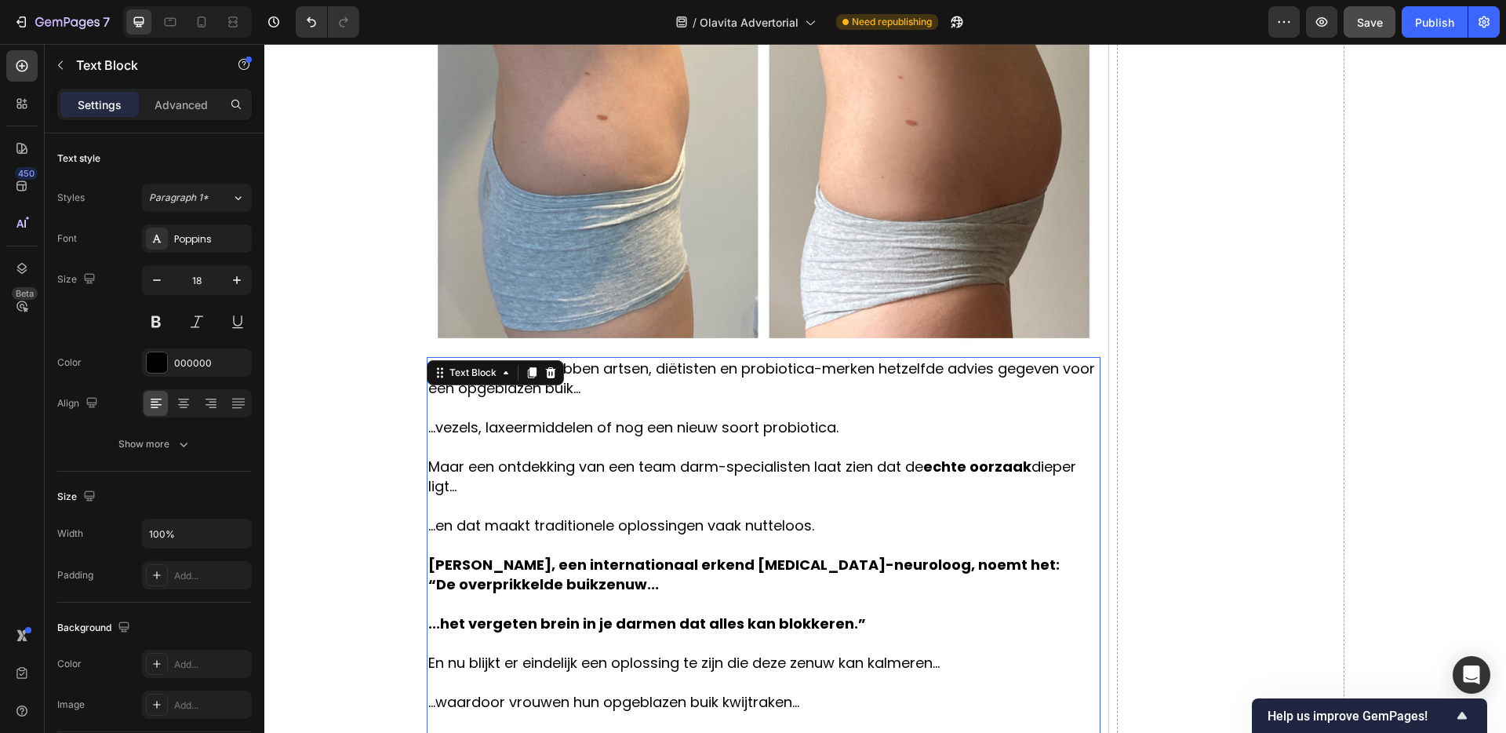
click at [528, 374] on icon at bounding box center [532, 372] width 13 height 13
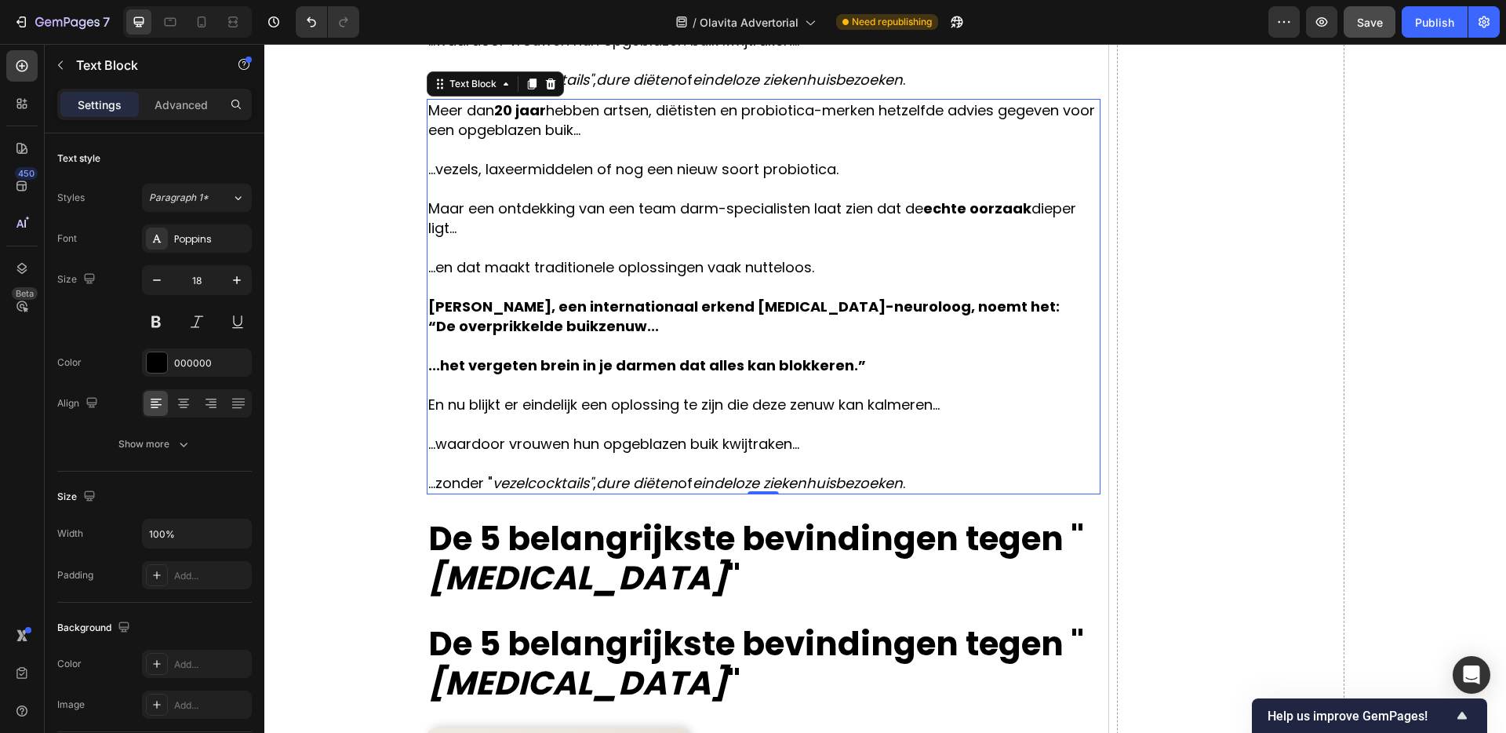
scroll to position [1202, 0]
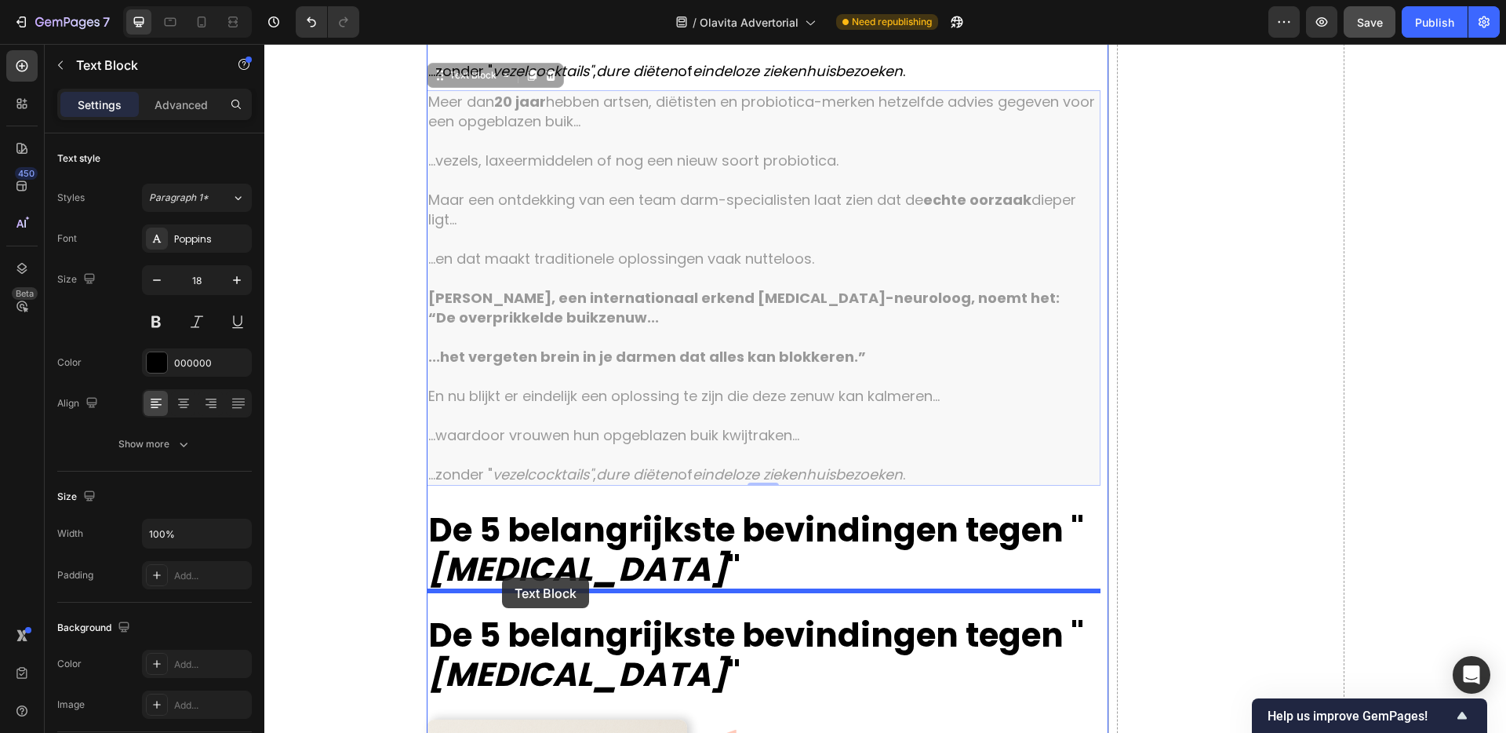
drag, startPoint x: 444, startPoint y: 90, endPoint x: 502, endPoint y: 577, distance: 490.6
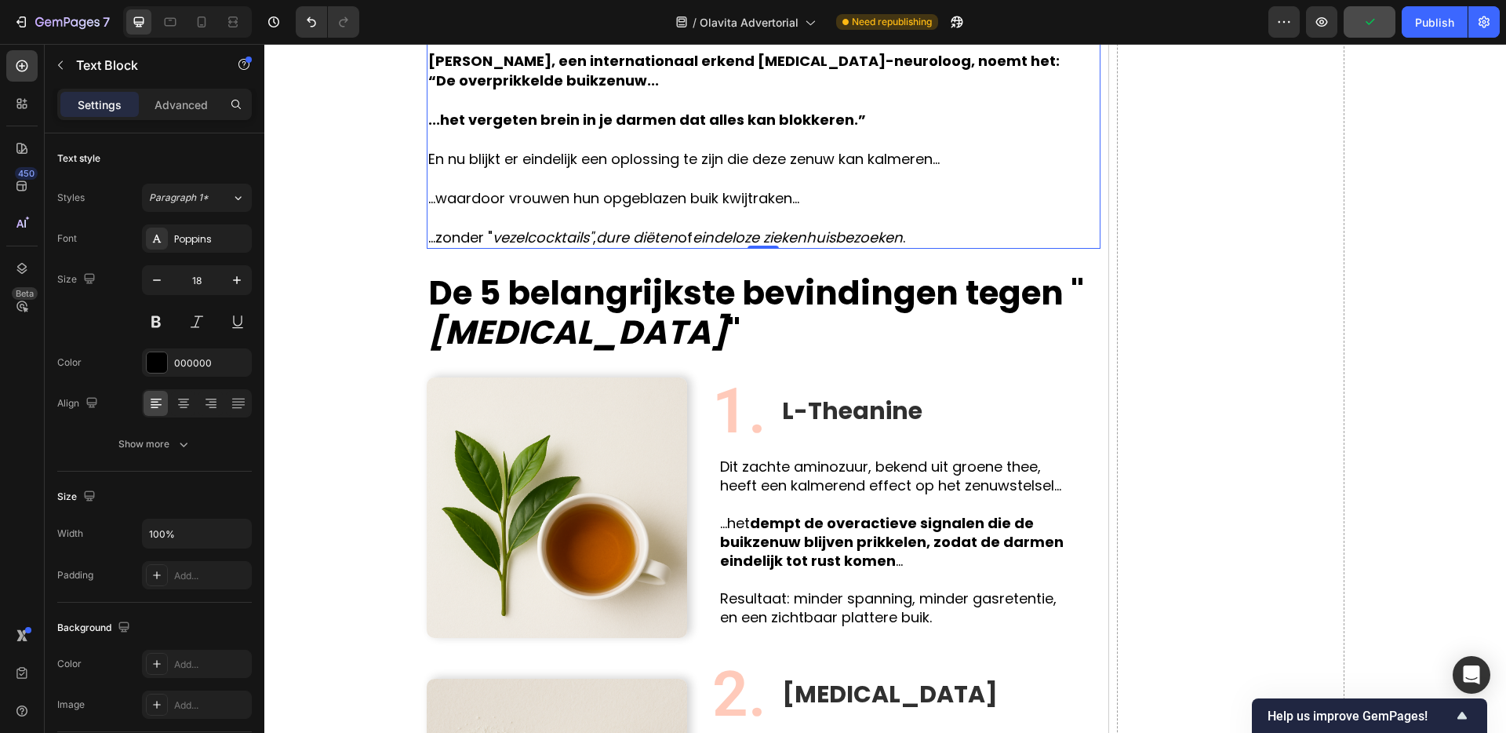
scroll to position [1588, 0]
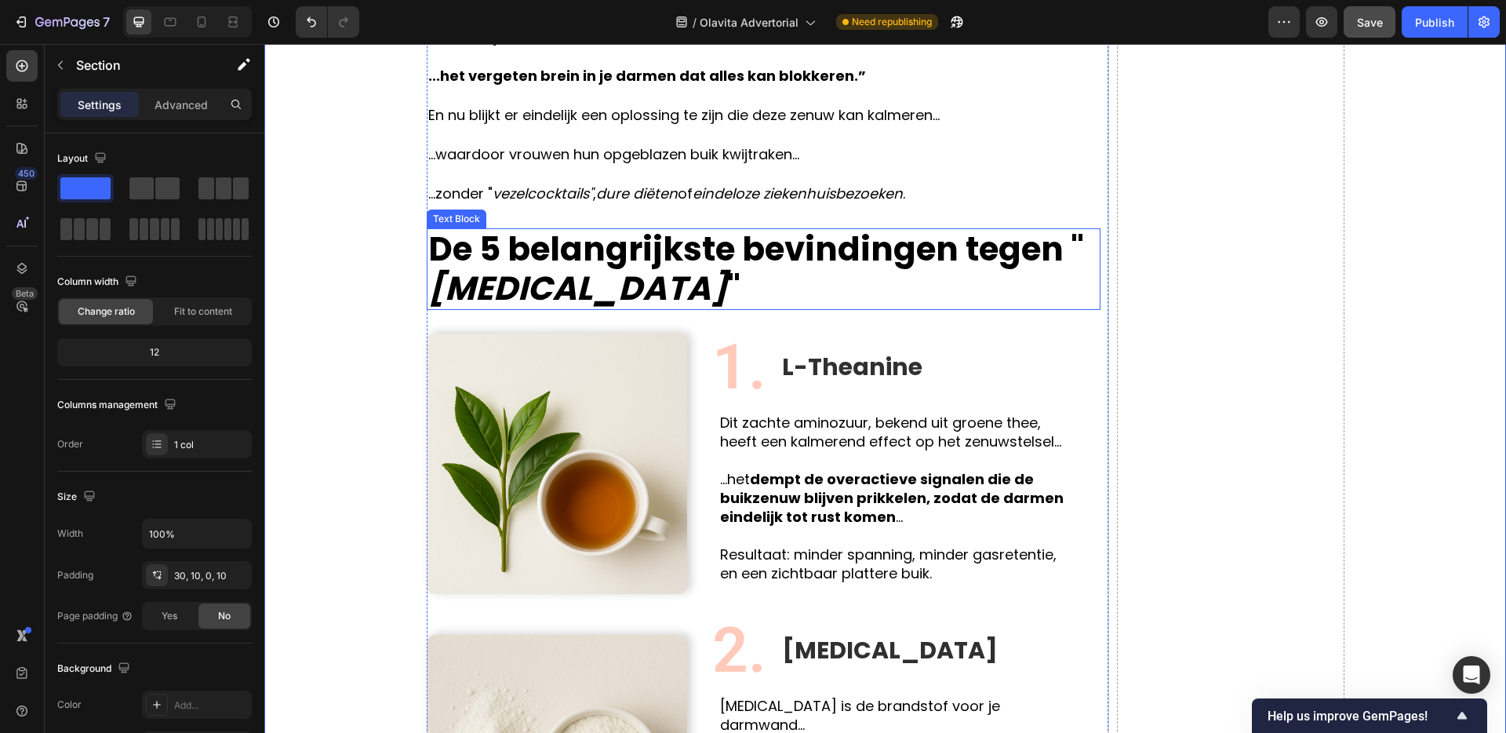
click at [644, 289] on p "De 5 belangrijkste bevindingen tegen " [MEDICAL_DATA] "" at bounding box center [763, 269] width 671 height 78
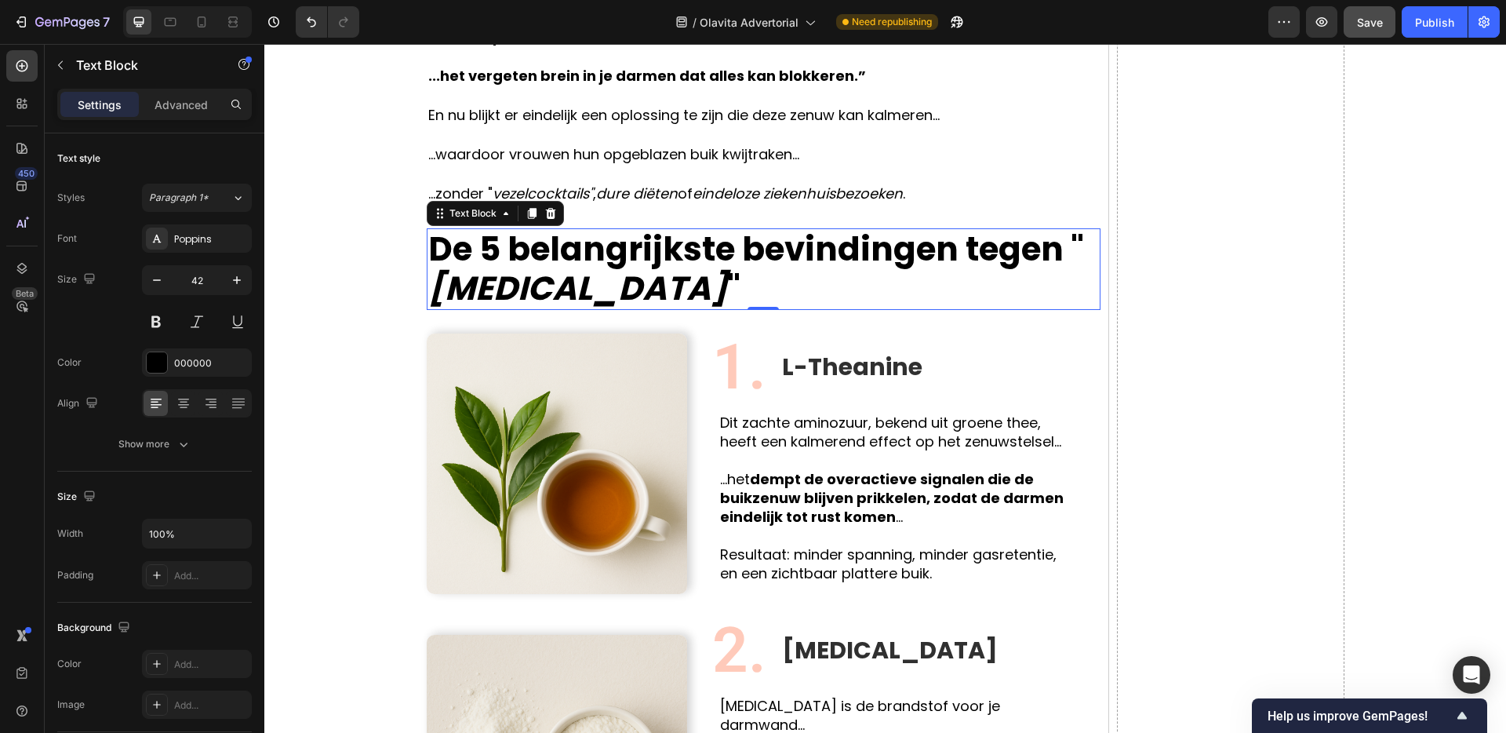
click at [618, 282] on p "De 5 belangrijkste bevindingen tegen " [MEDICAL_DATA] "" at bounding box center [763, 269] width 671 height 78
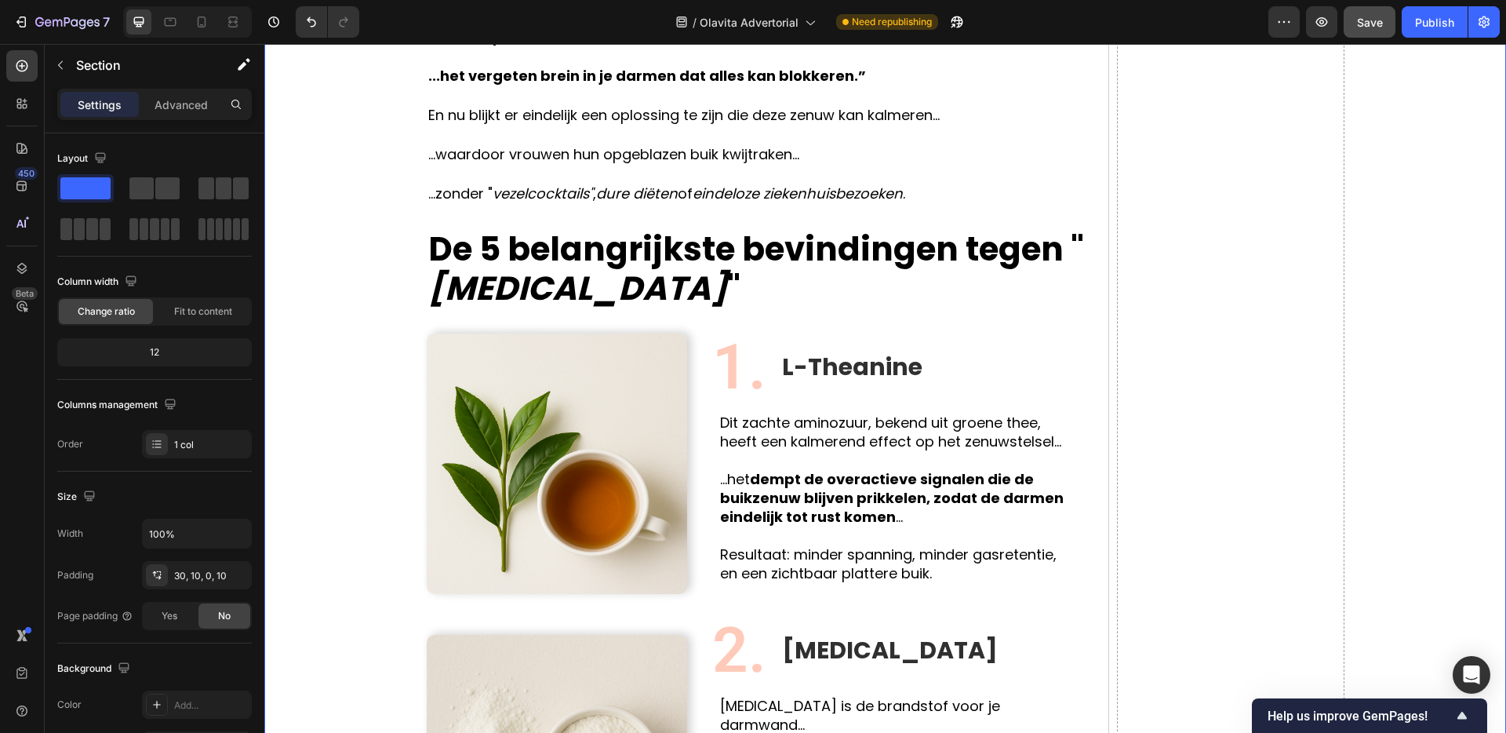
drag, startPoint x: 402, startPoint y: 278, endPoint x: 515, endPoint y: 278, distance: 113.0
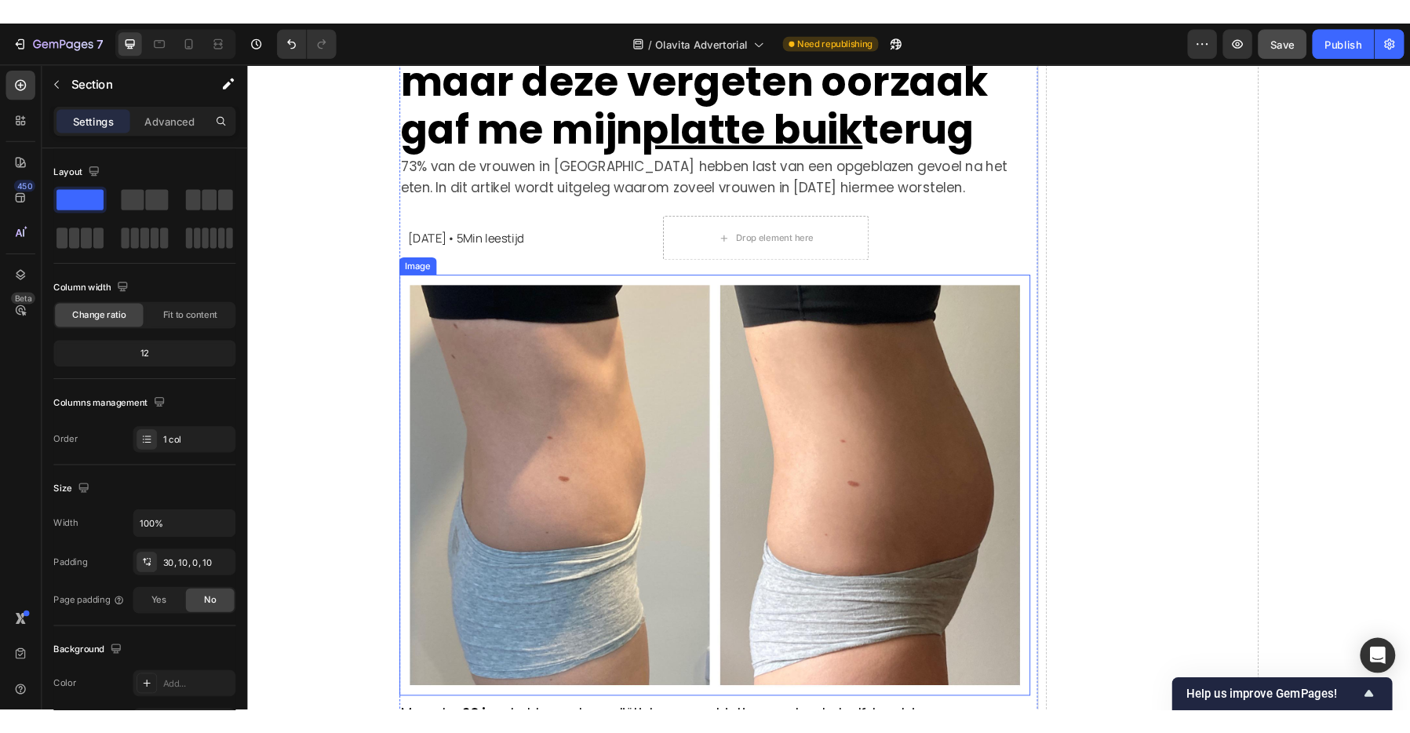
scroll to position [170, 0]
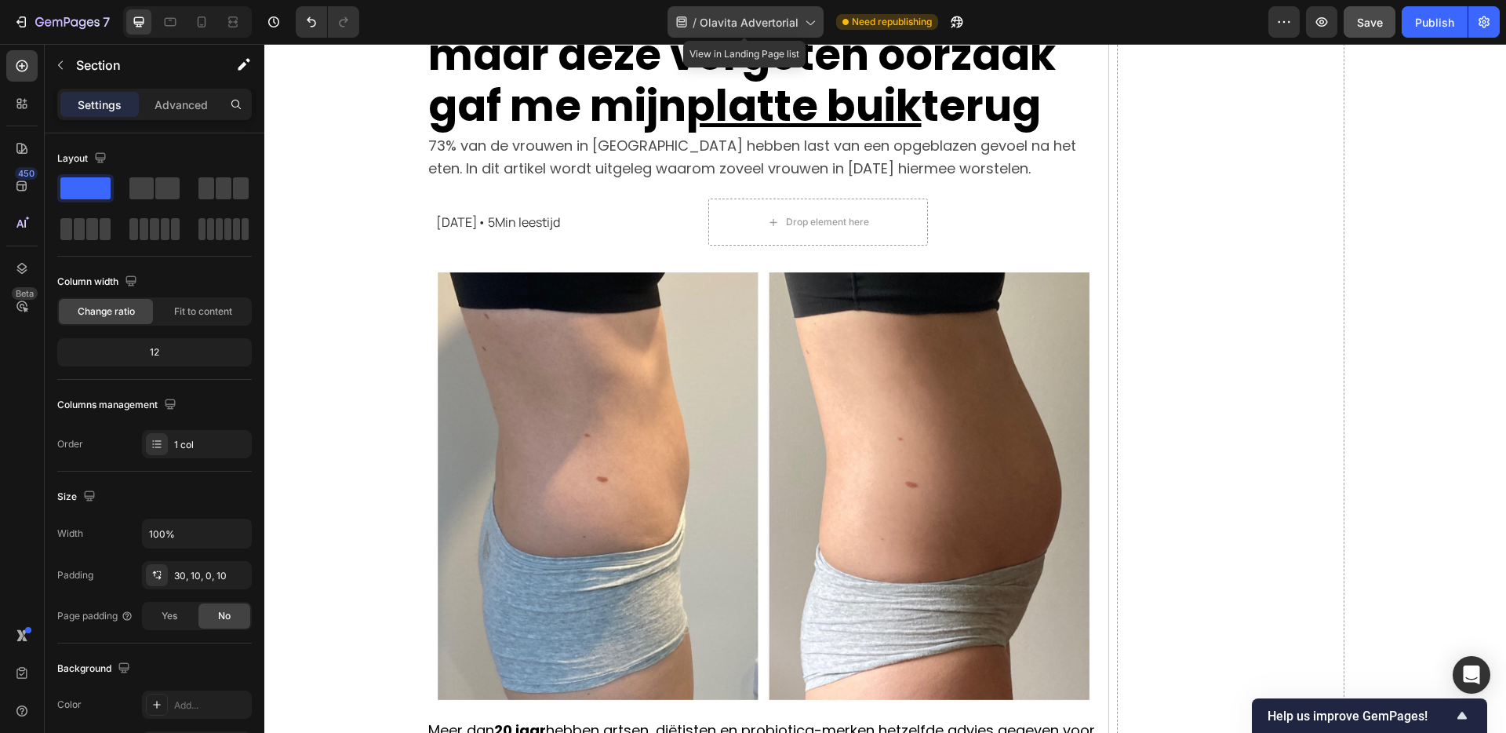
click at [802, 19] on icon at bounding box center [810, 22] width 16 height 16
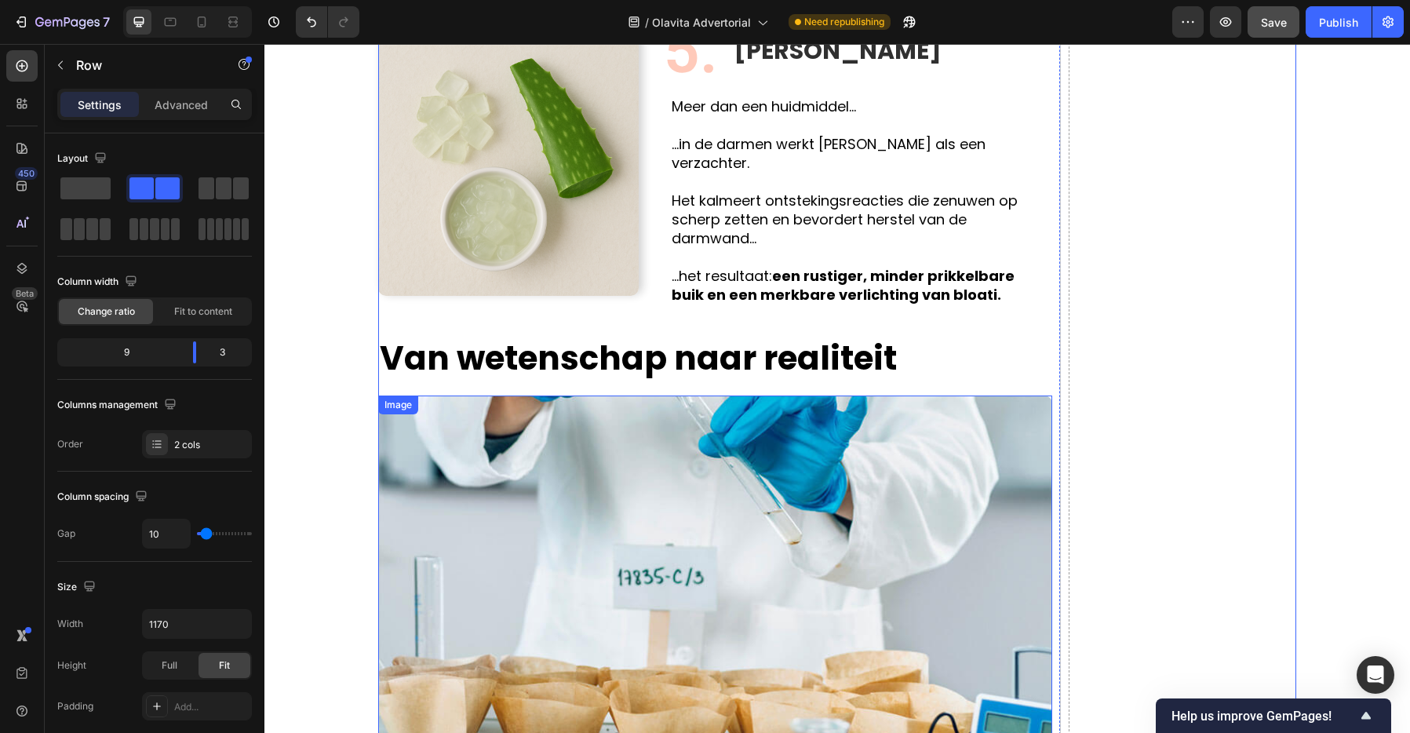
scroll to position [3140, 0]
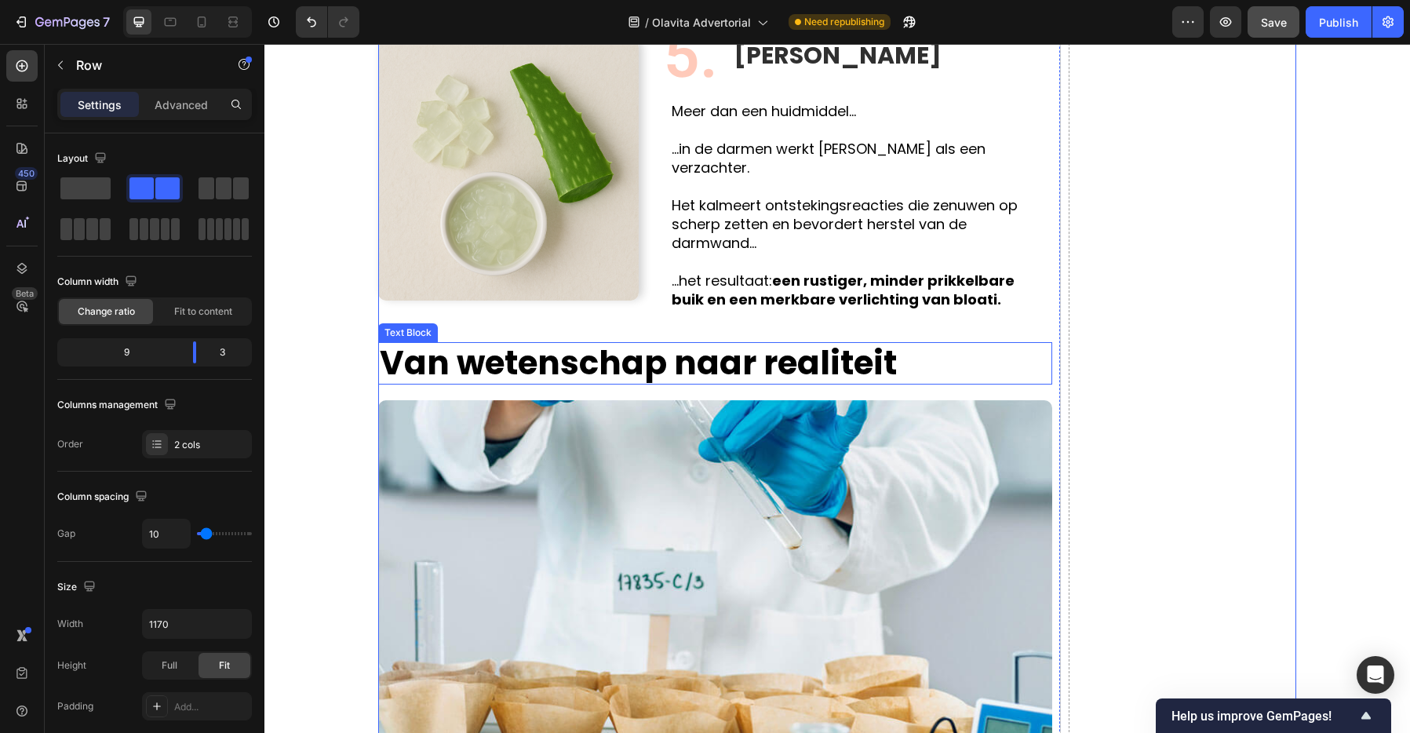
click at [459, 346] on strong "Van wetenschap naar realiteit" at bounding box center [638, 363] width 517 height 46
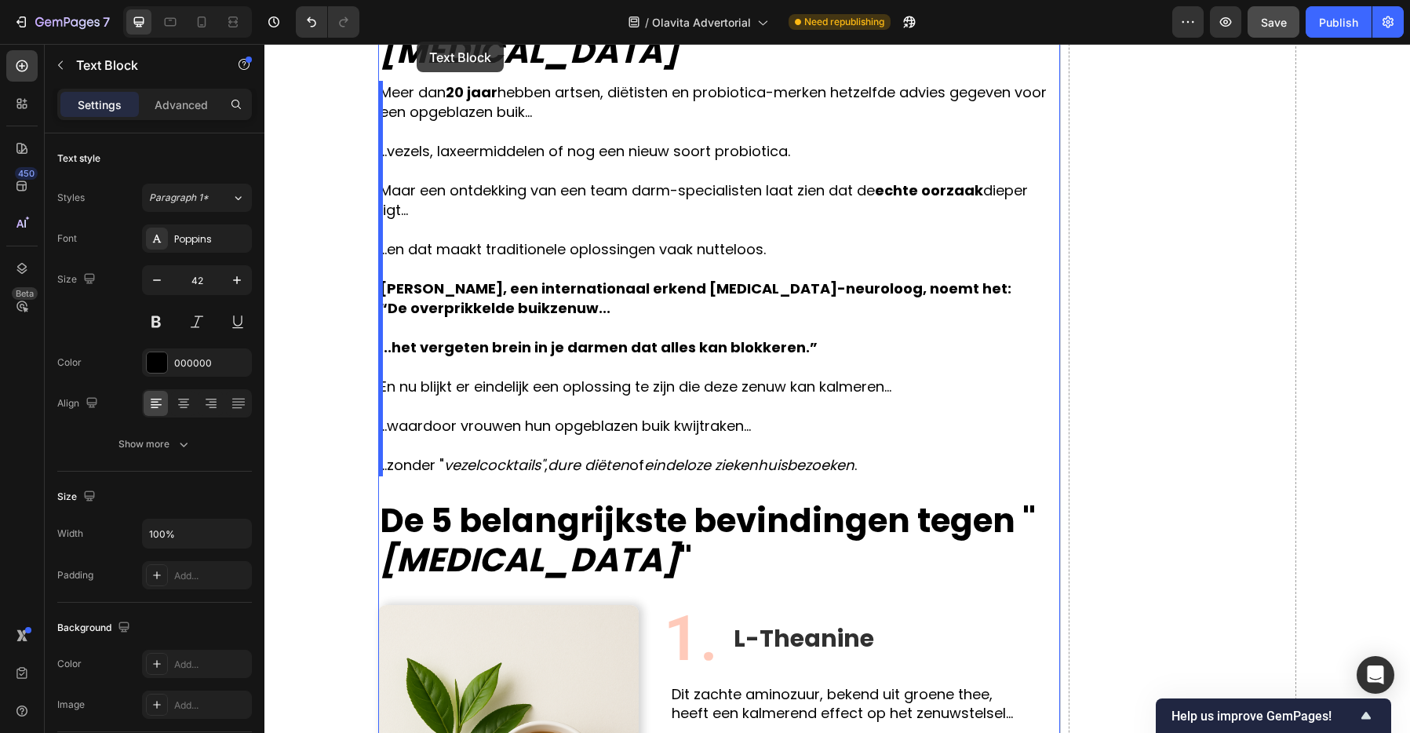
scroll to position [1283, 0]
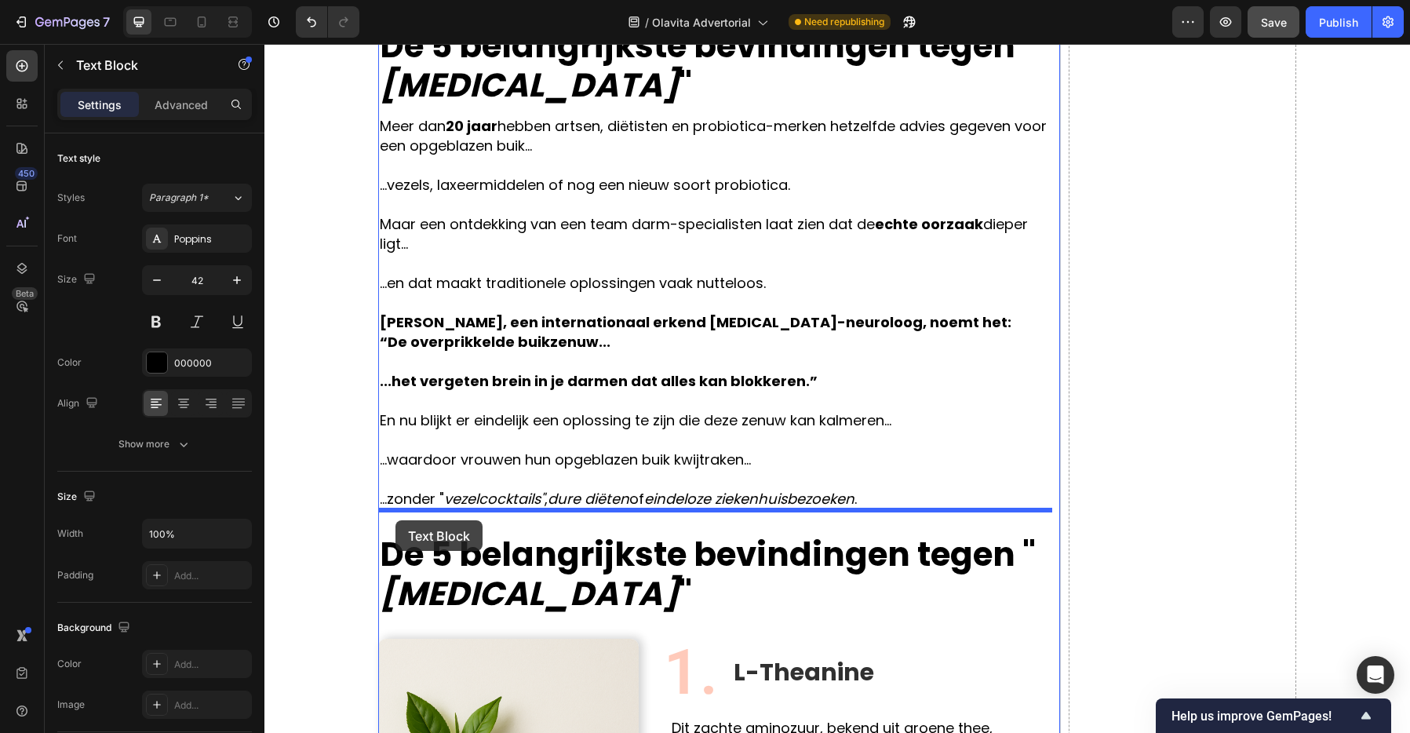
drag, startPoint x: 393, startPoint y: 289, endPoint x: 395, endPoint y: 520, distance: 231.4
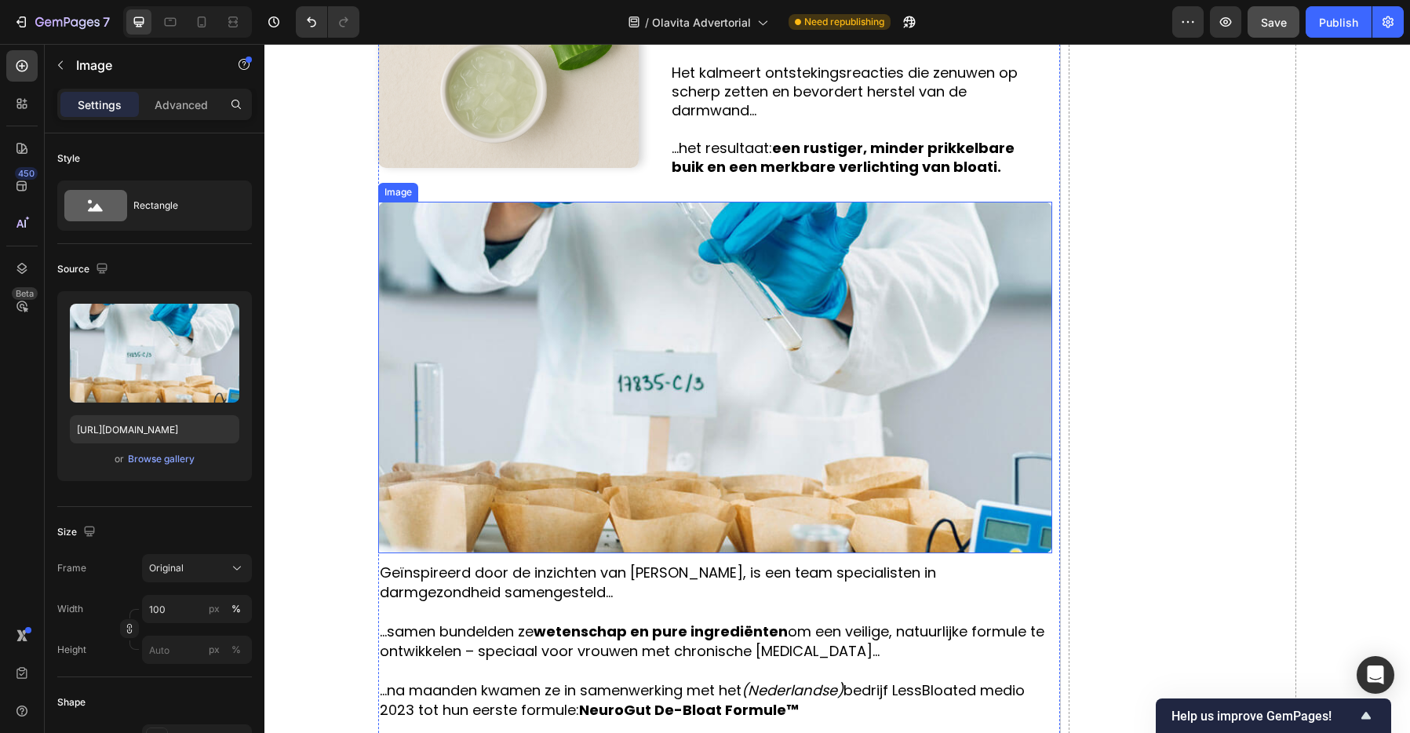
click at [473, 436] on img at bounding box center [715, 378] width 674 height 352
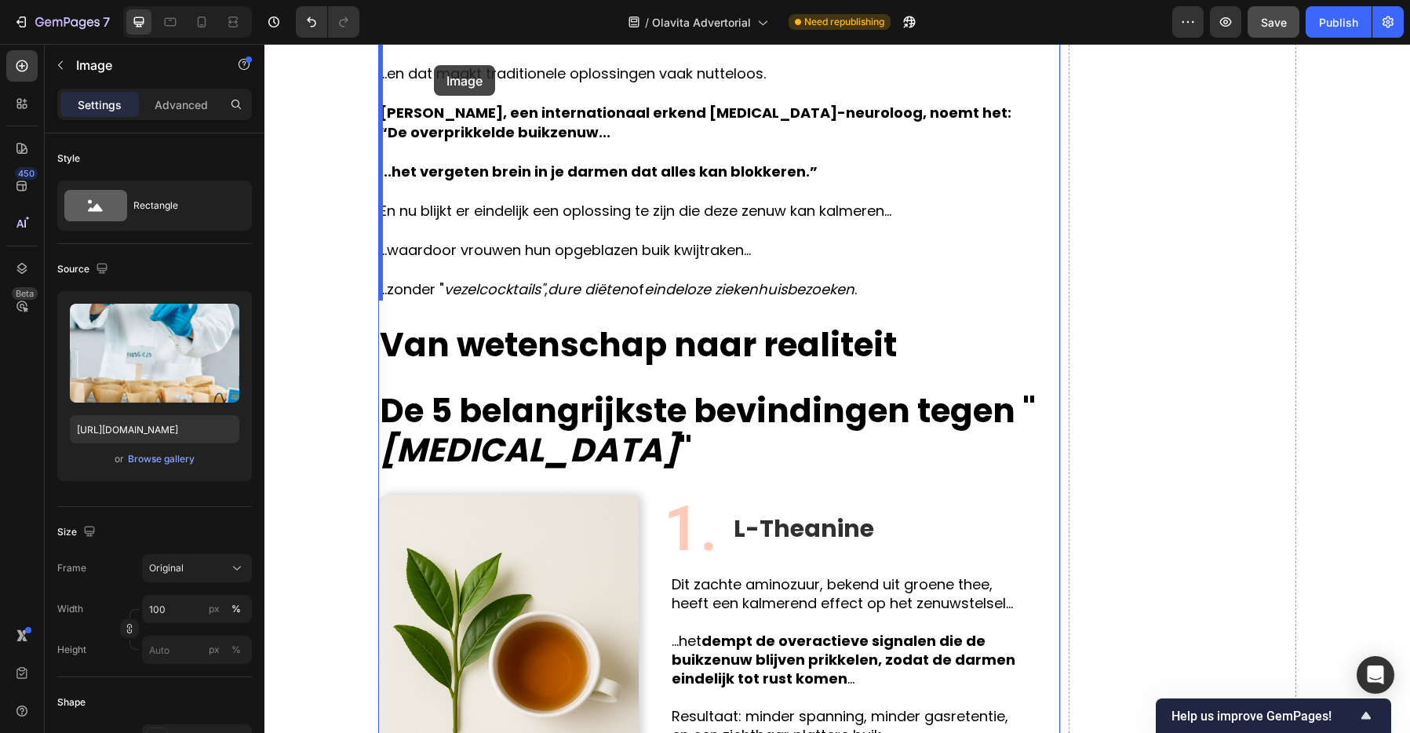
scroll to position [1425, 0]
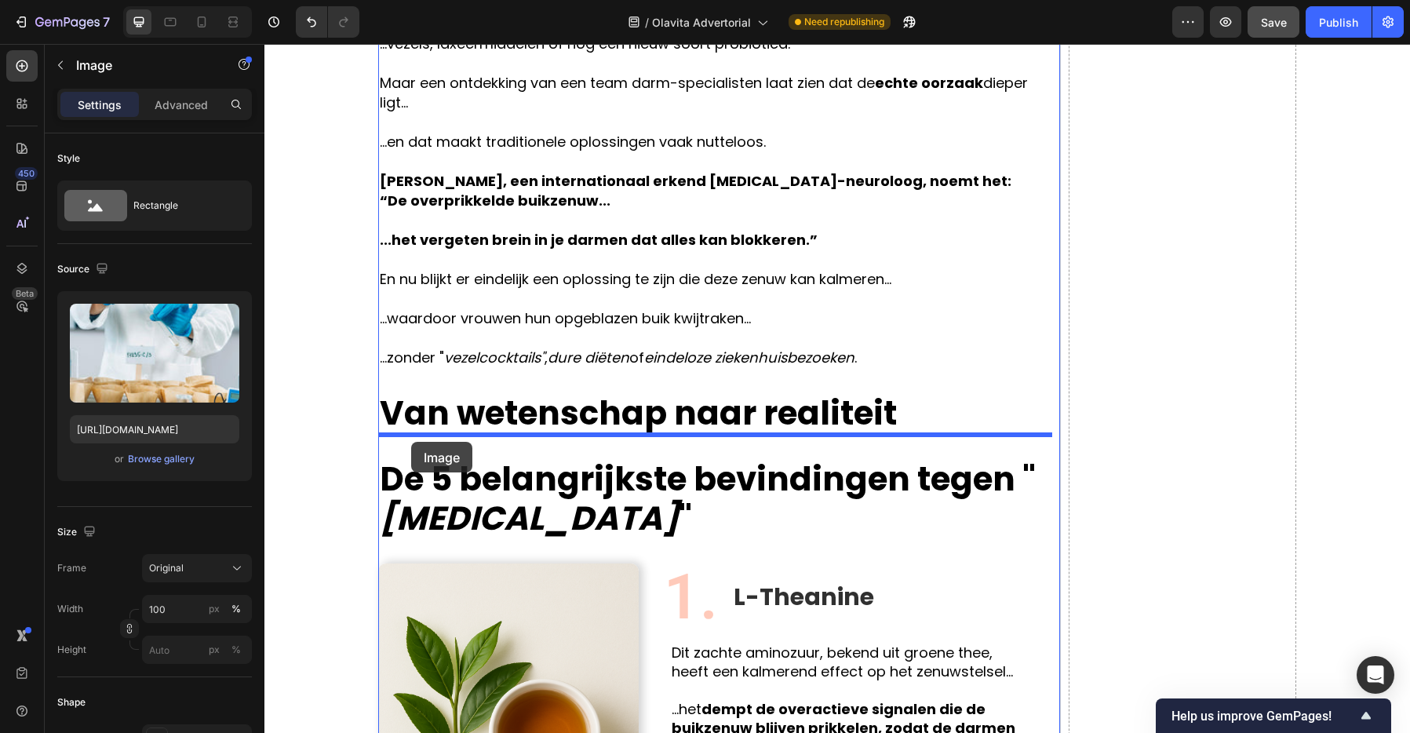
drag, startPoint x: 386, startPoint y: 404, endPoint x: 411, endPoint y: 442, distance: 45.3
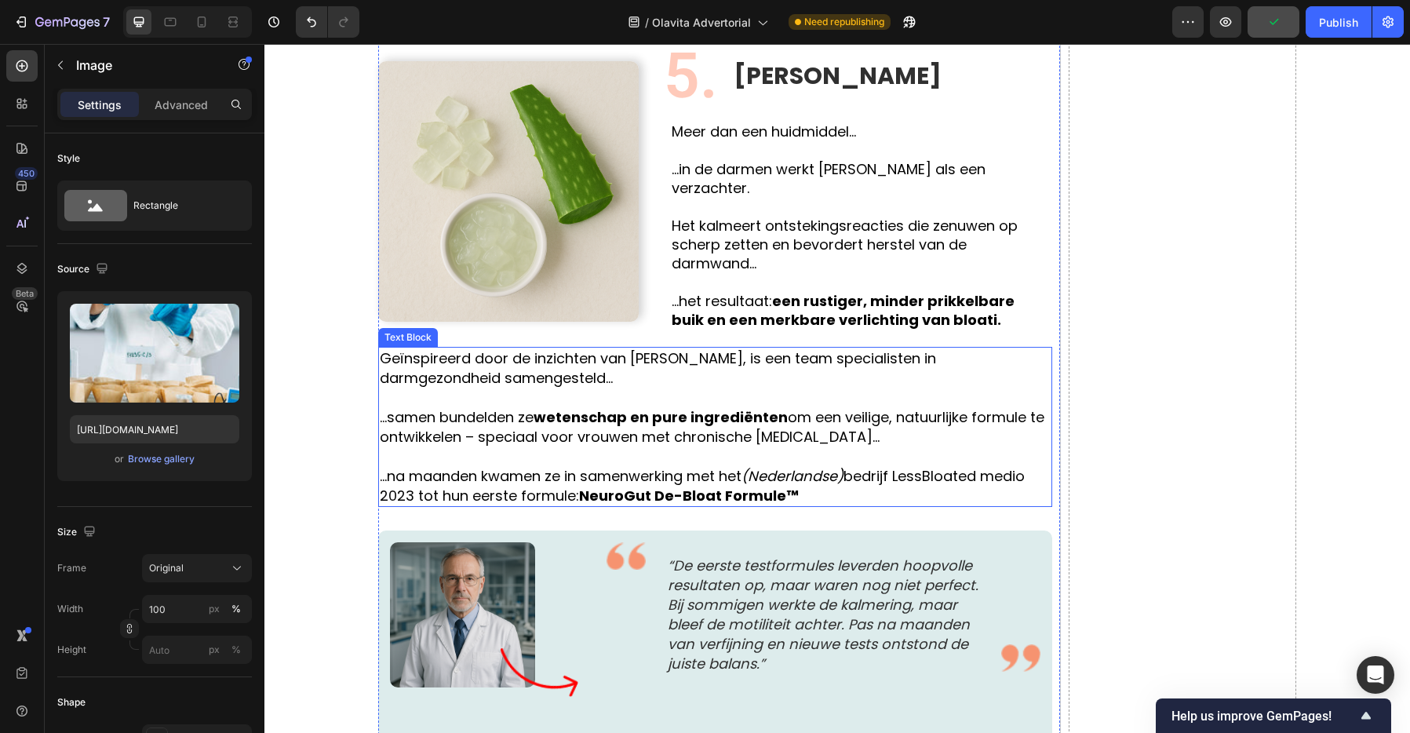
click at [461, 446] on p at bounding box center [715, 456] width 671 height 20
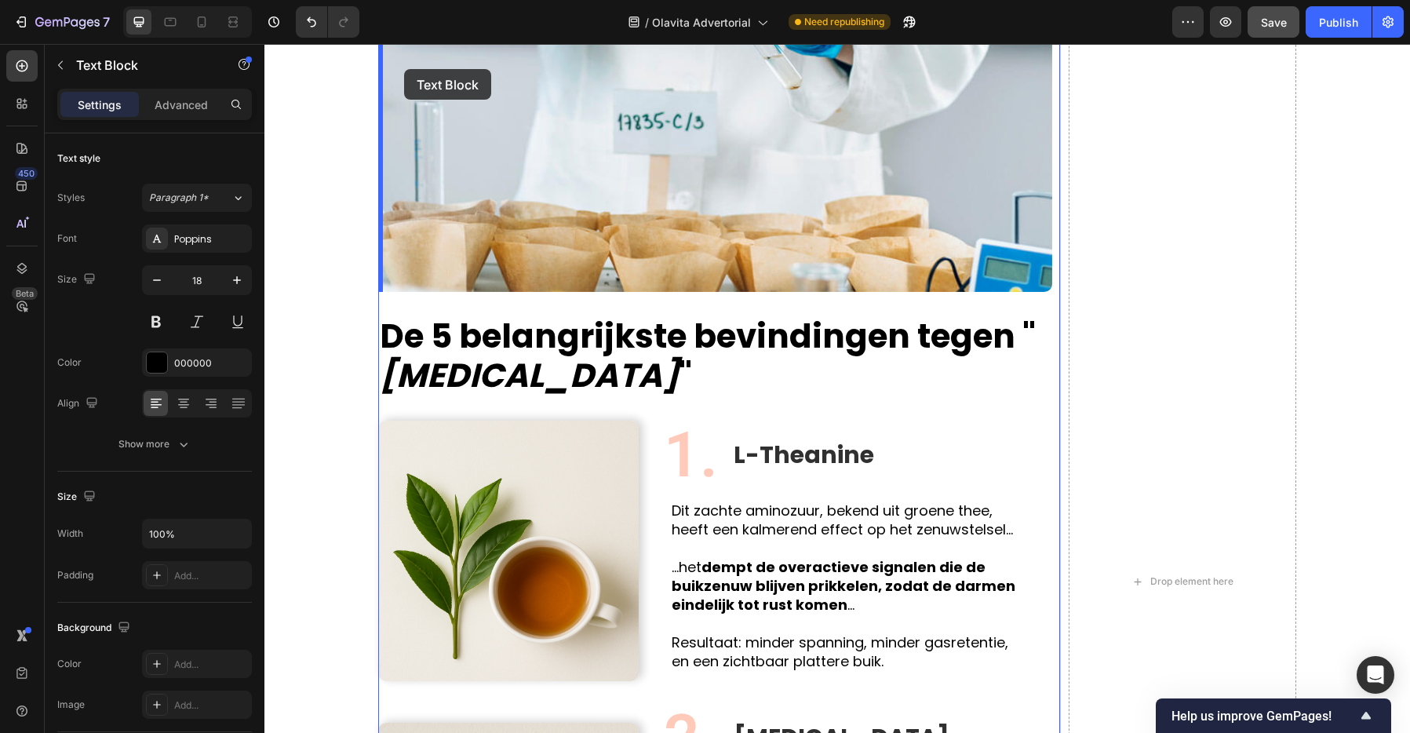
scroll to position [1907, 0]
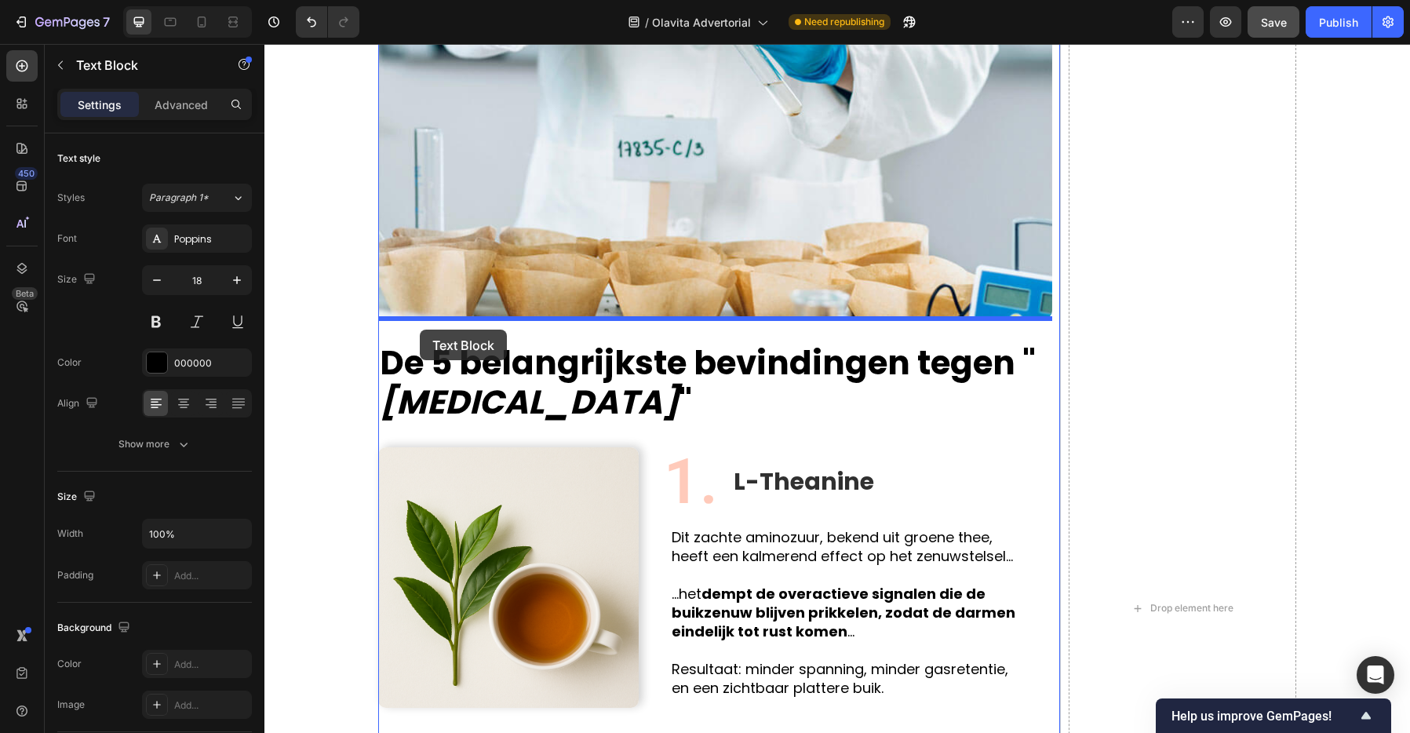
drag, startPoint x: 392, startPoint y: 396, endPoint x: 420, endPoint y: 329, distance: 72.1
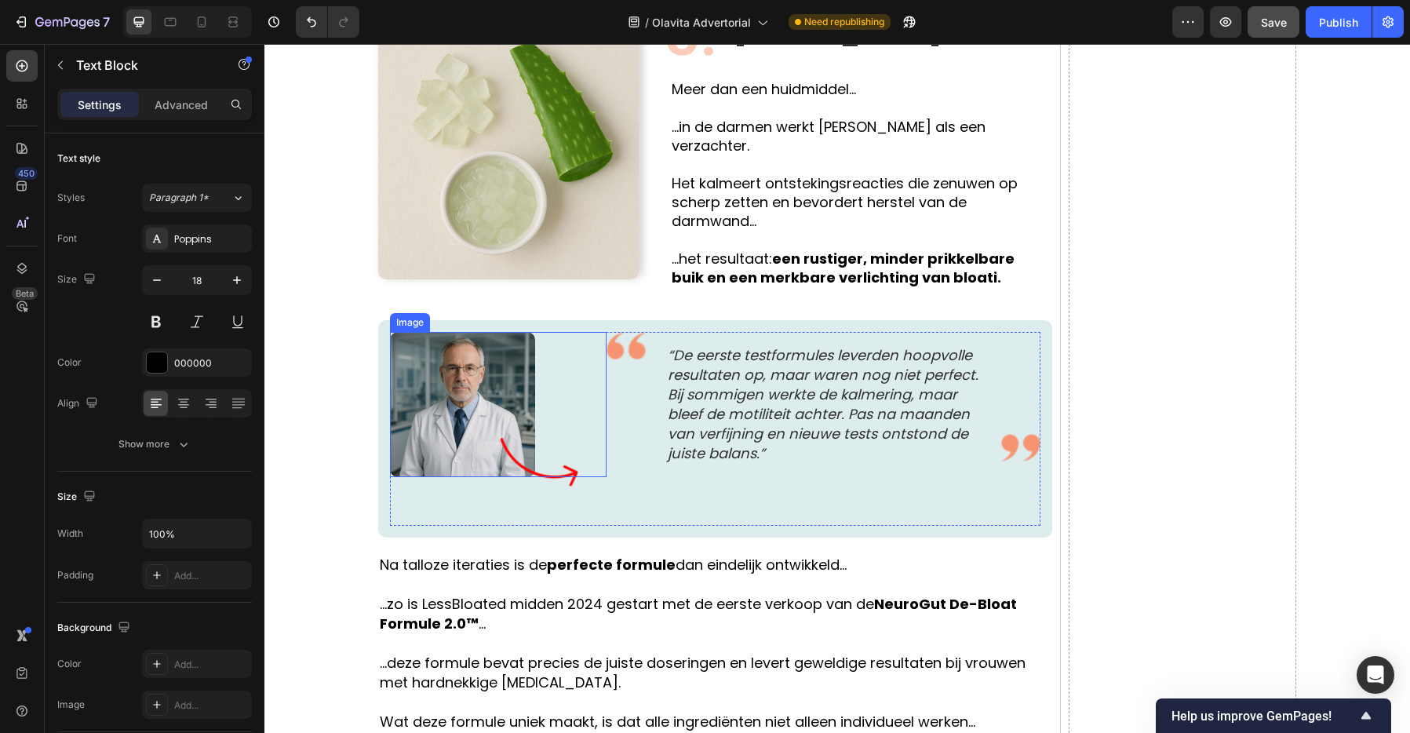
scroll to position [3754, 0]
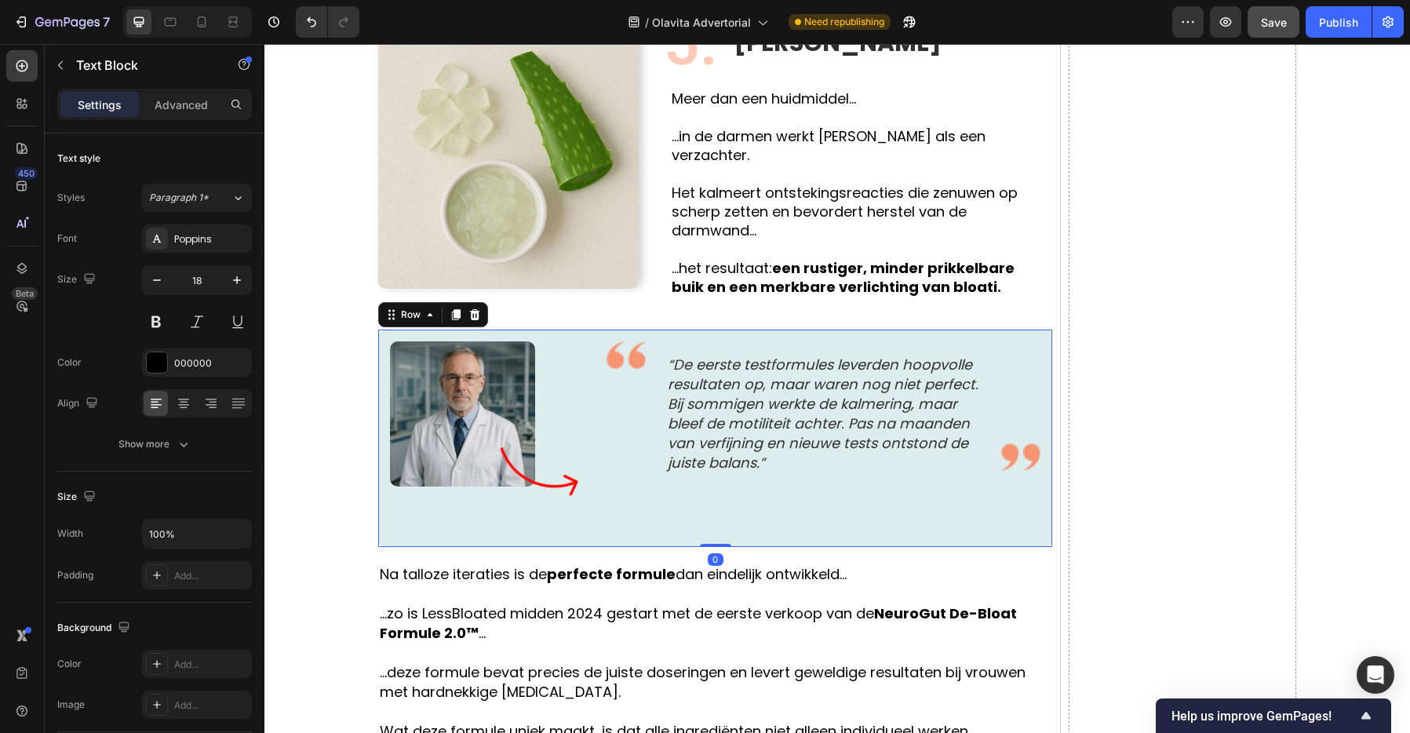
click at [672, 501] on div "Image Image Image “De eerste testformules leverden hoopvolle resultaten op, maa…" at bounding box center [715, 437] width 674 height 217
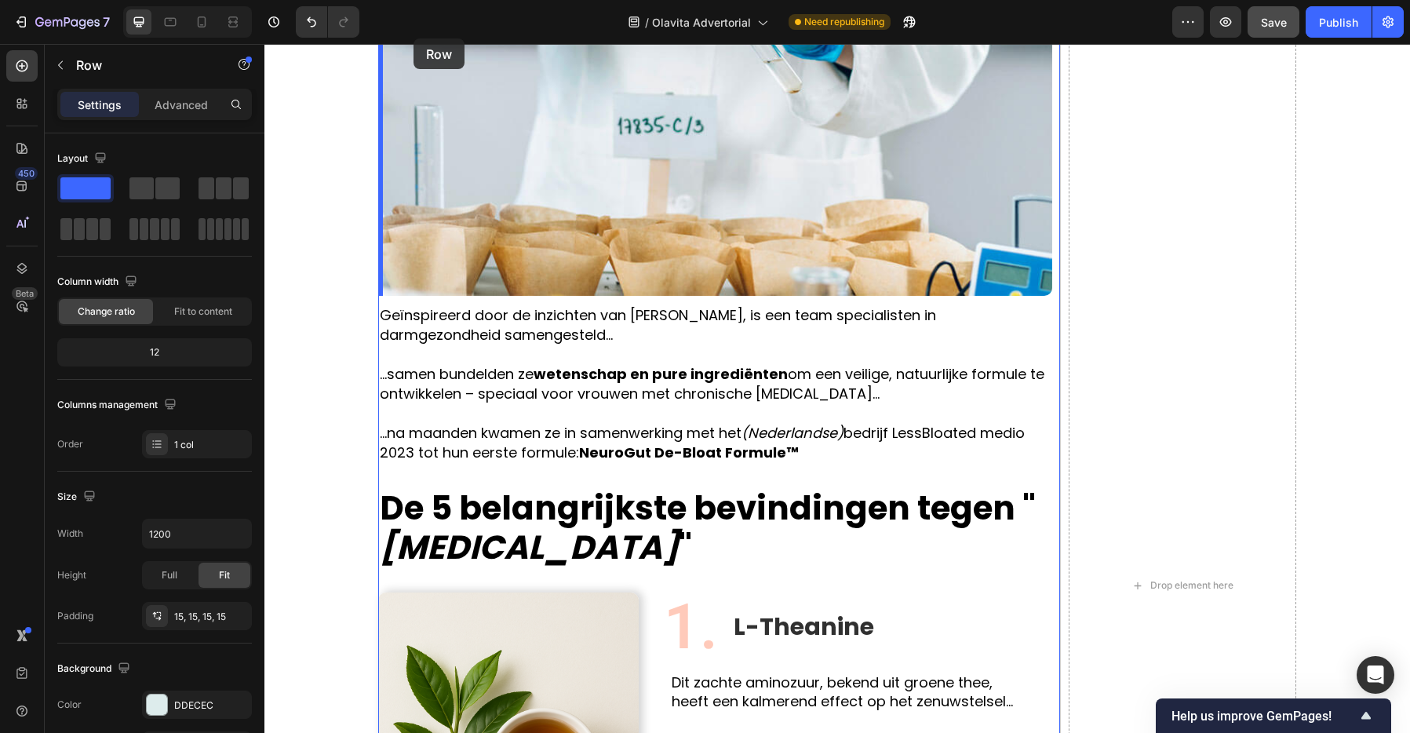
scroll to position [1873, 0]
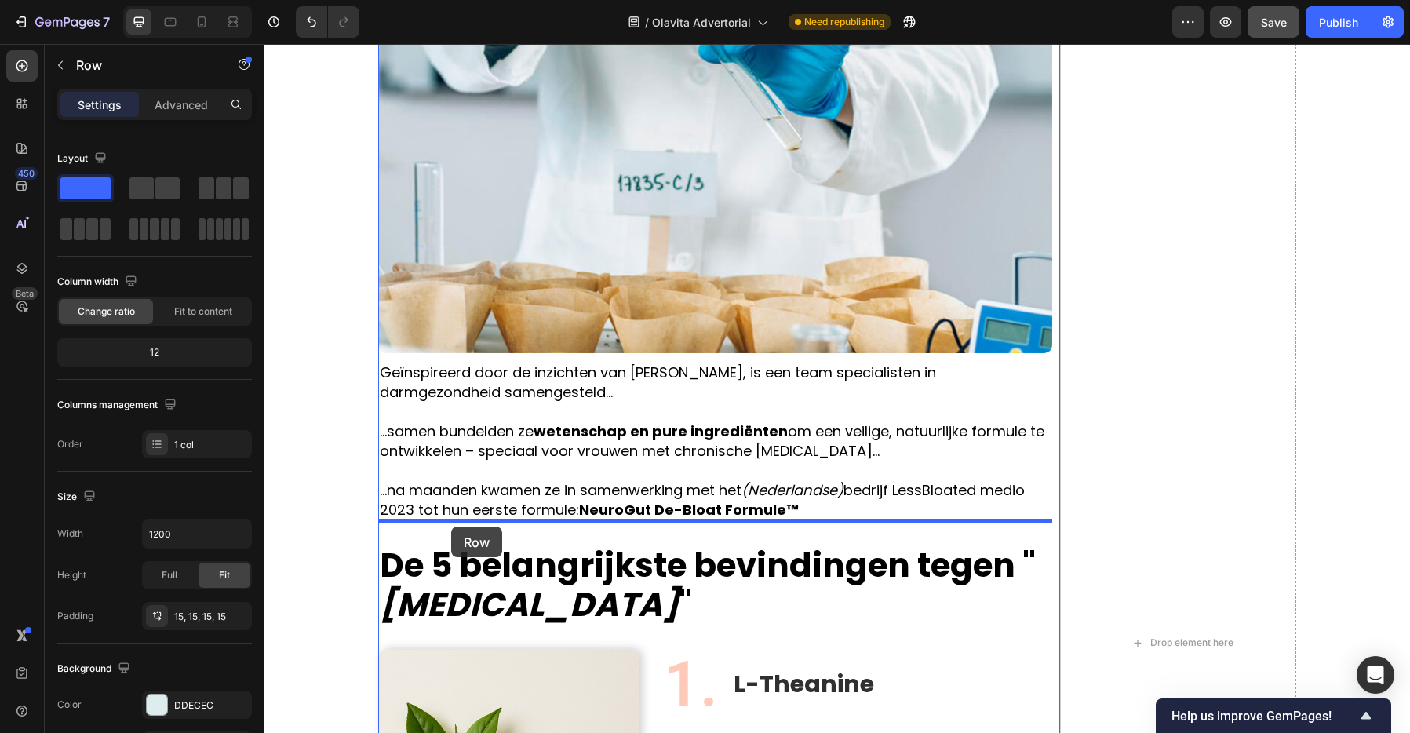
drag, startPoint x: 388, startPoint y: 273, endPoint x: 450, endPoint y: 526, distance: 260.9
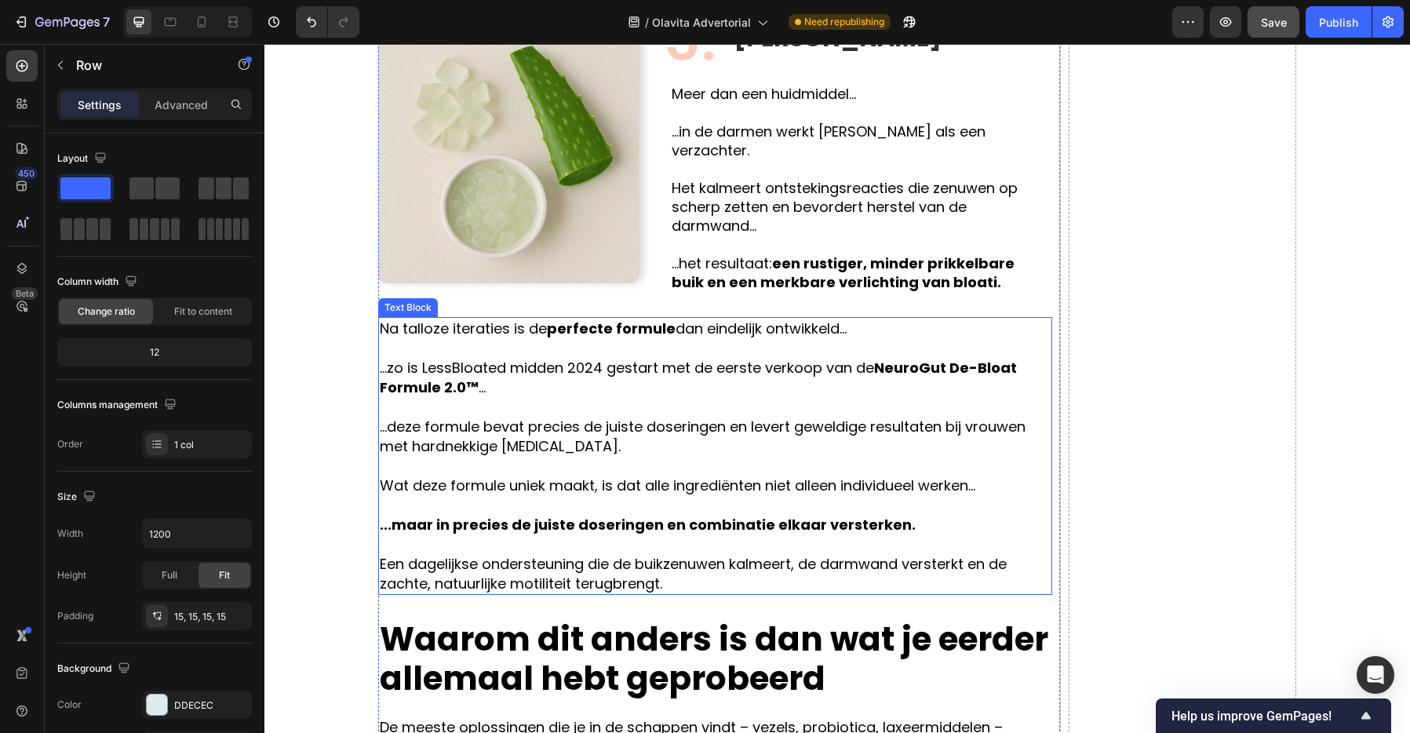
scroll to position [4001, 0]
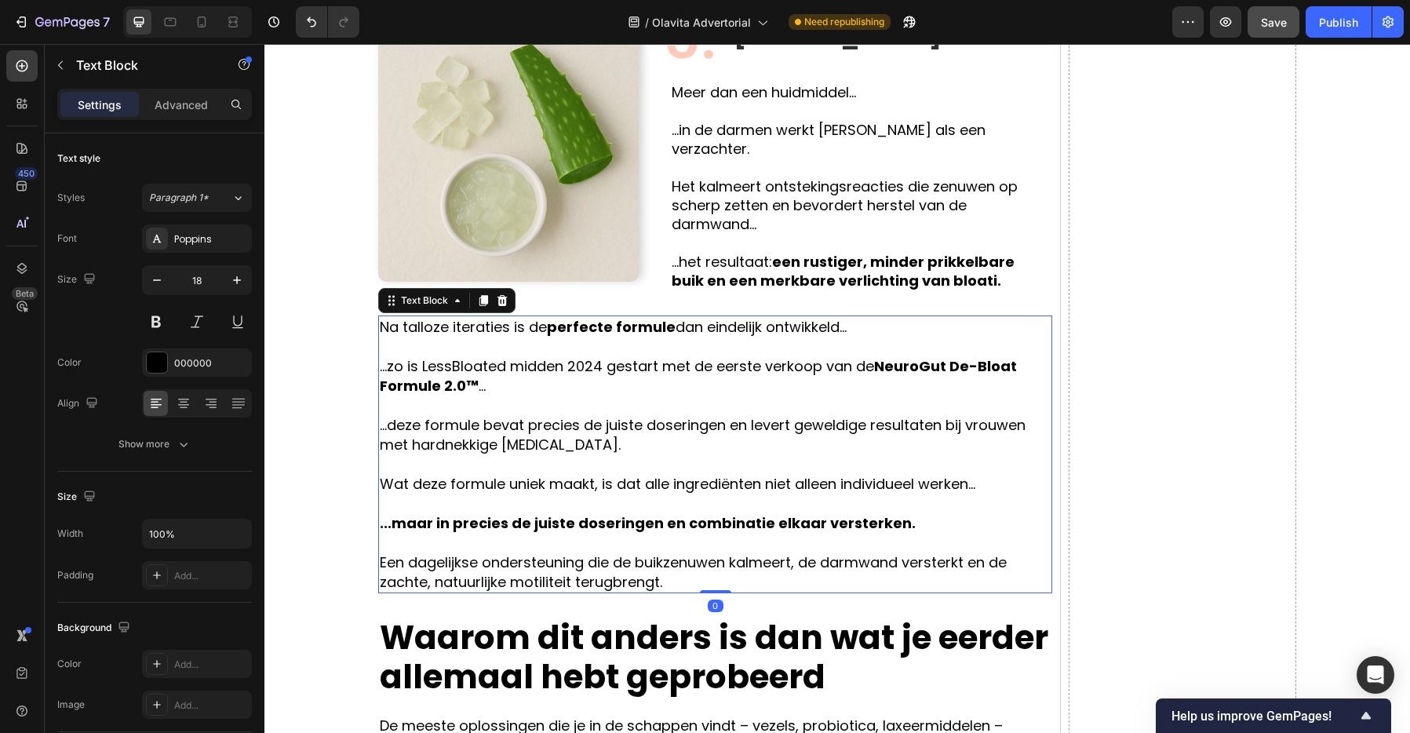
click at [450, 552] on p "Een dagelijkse ondersteuning die de buikzenuwen kalmeert, de darmwand versterkt…" at bounding box center [715, 571] width 671 height 39
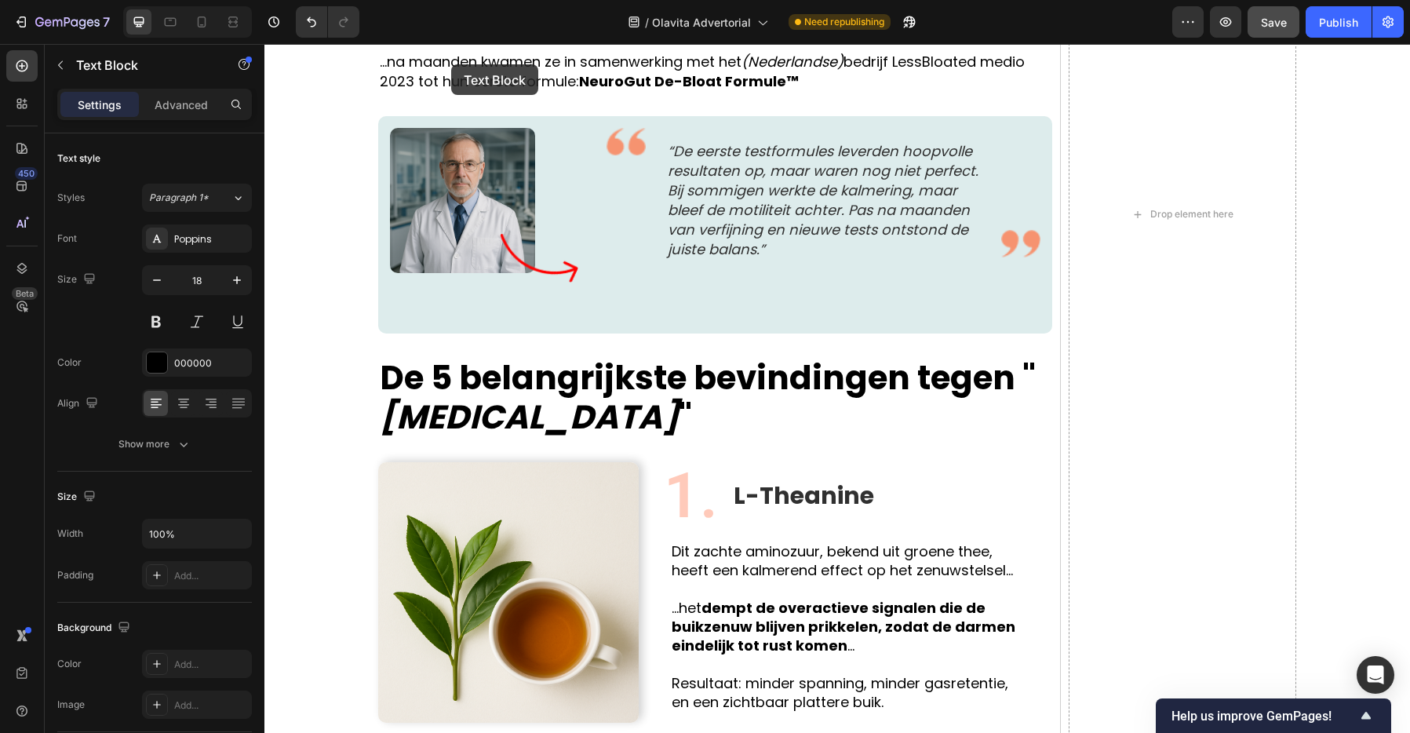
scroll to position [2248, 0]
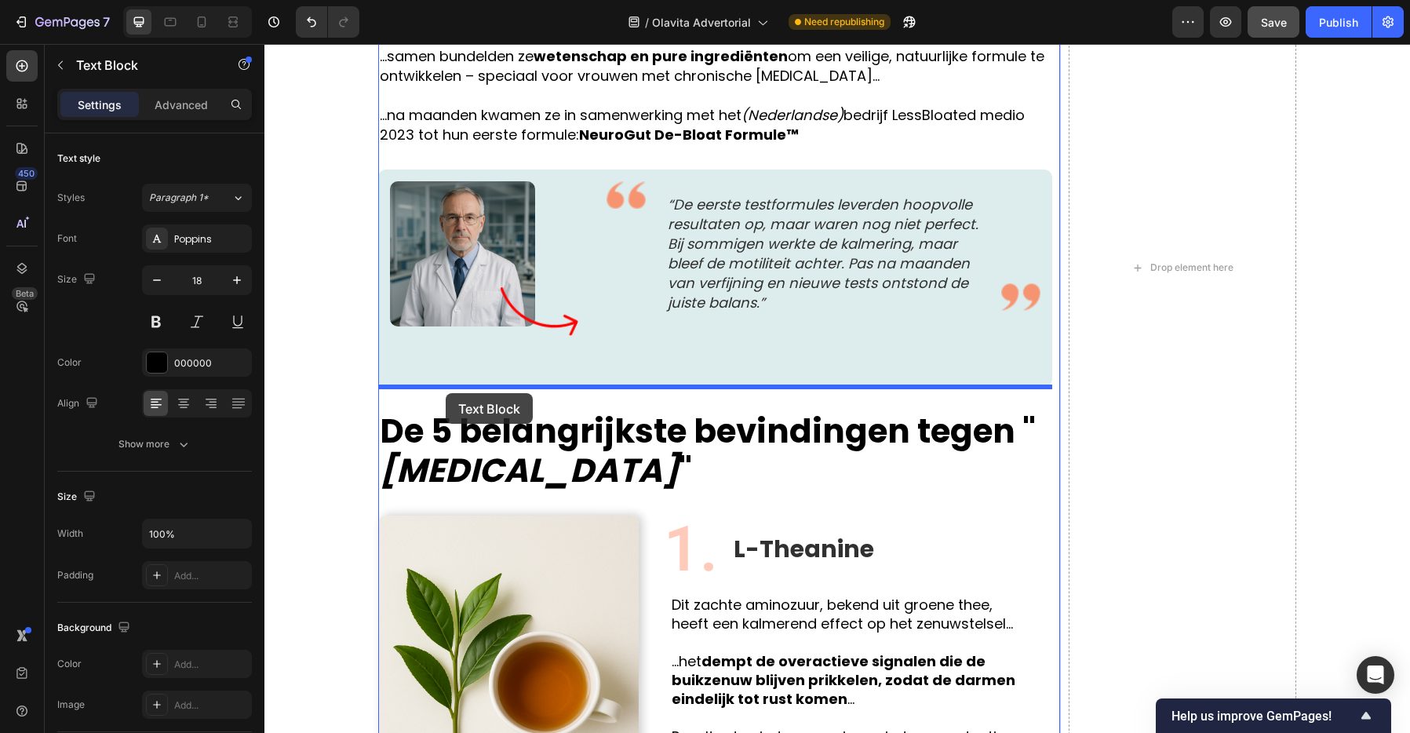
drag, startPoint x: 387, startPoint y: 329, endPoint x: 446, endPoint y: 393, distance: 87.2
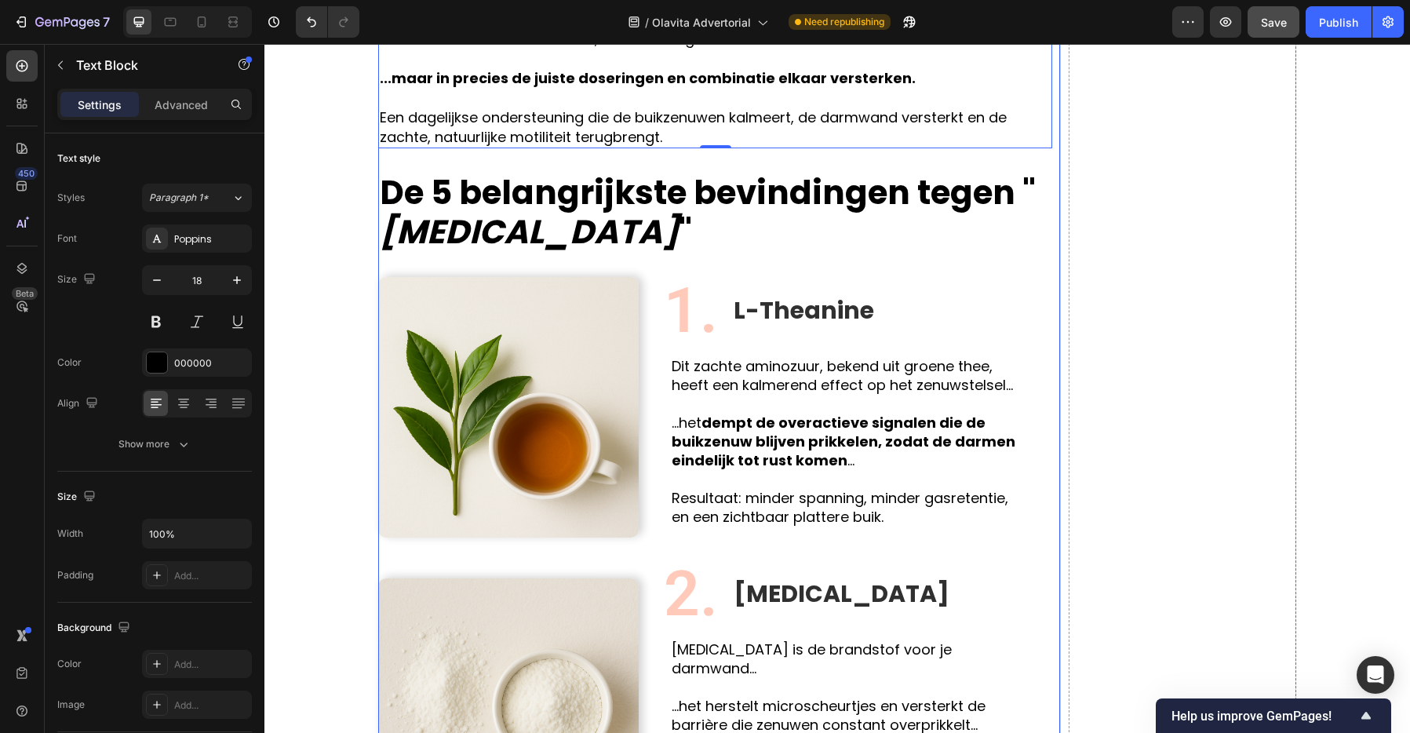
scroll to position [2805, 0]
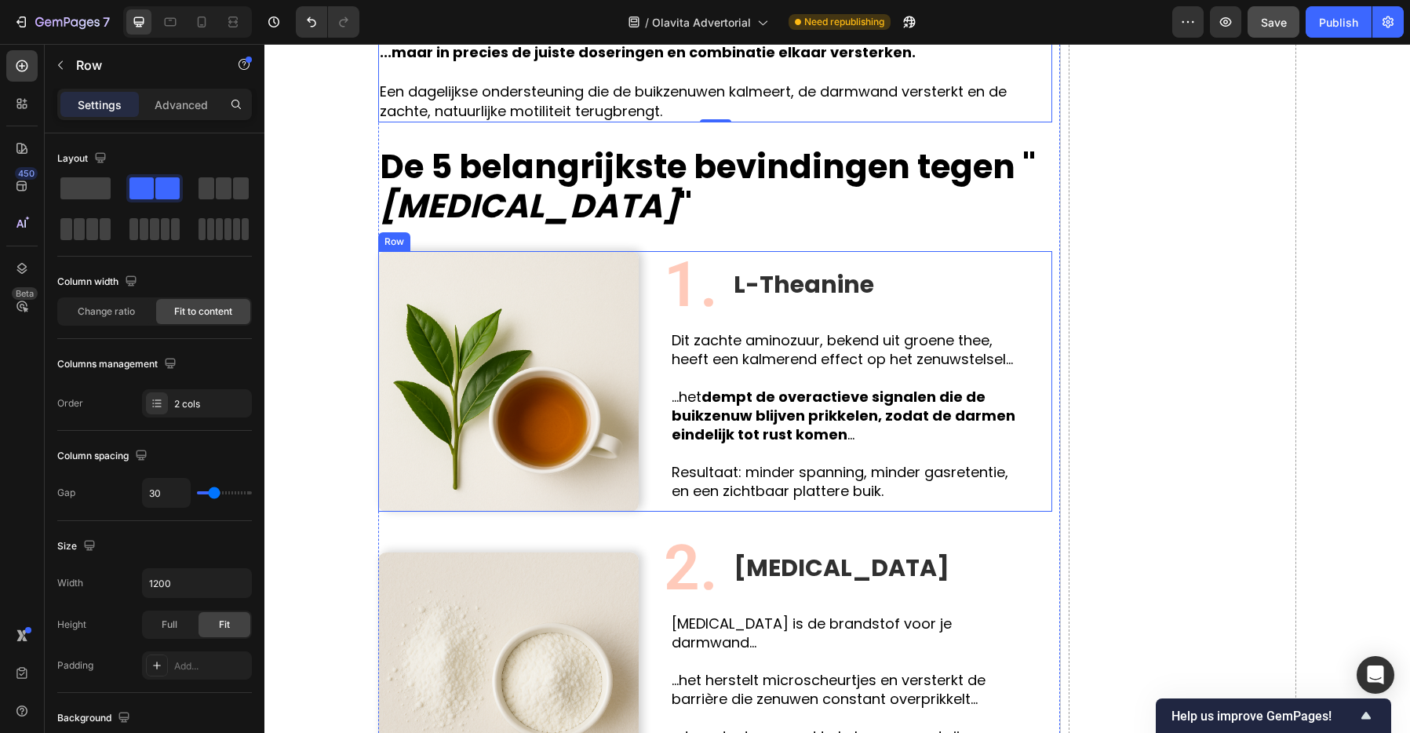
click at [645, 315] on div "Image 1. Text Block L-Theanine Text Block Row Dit zachte aminozuur, bekend uit …" at bounding box center [715, 381] width 674 height 260
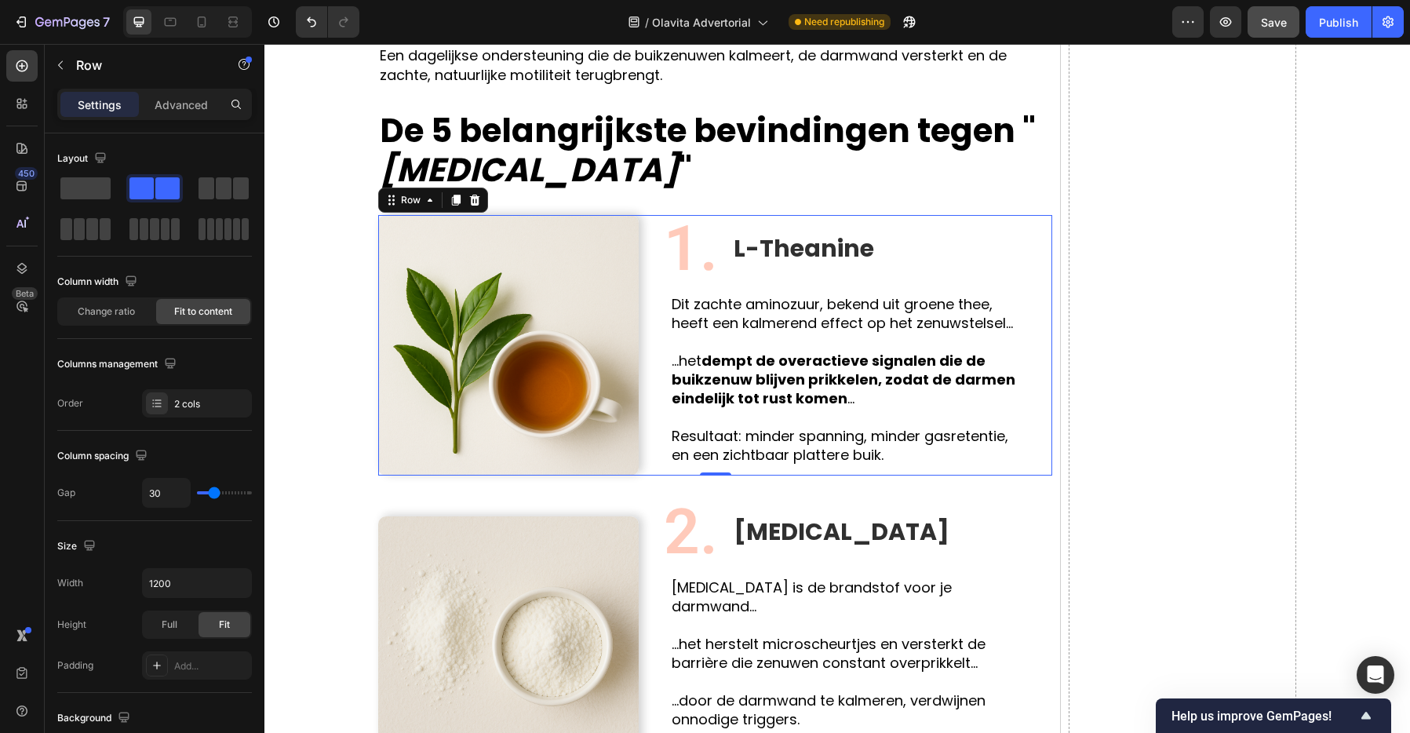
scroll to position [2846, 0]
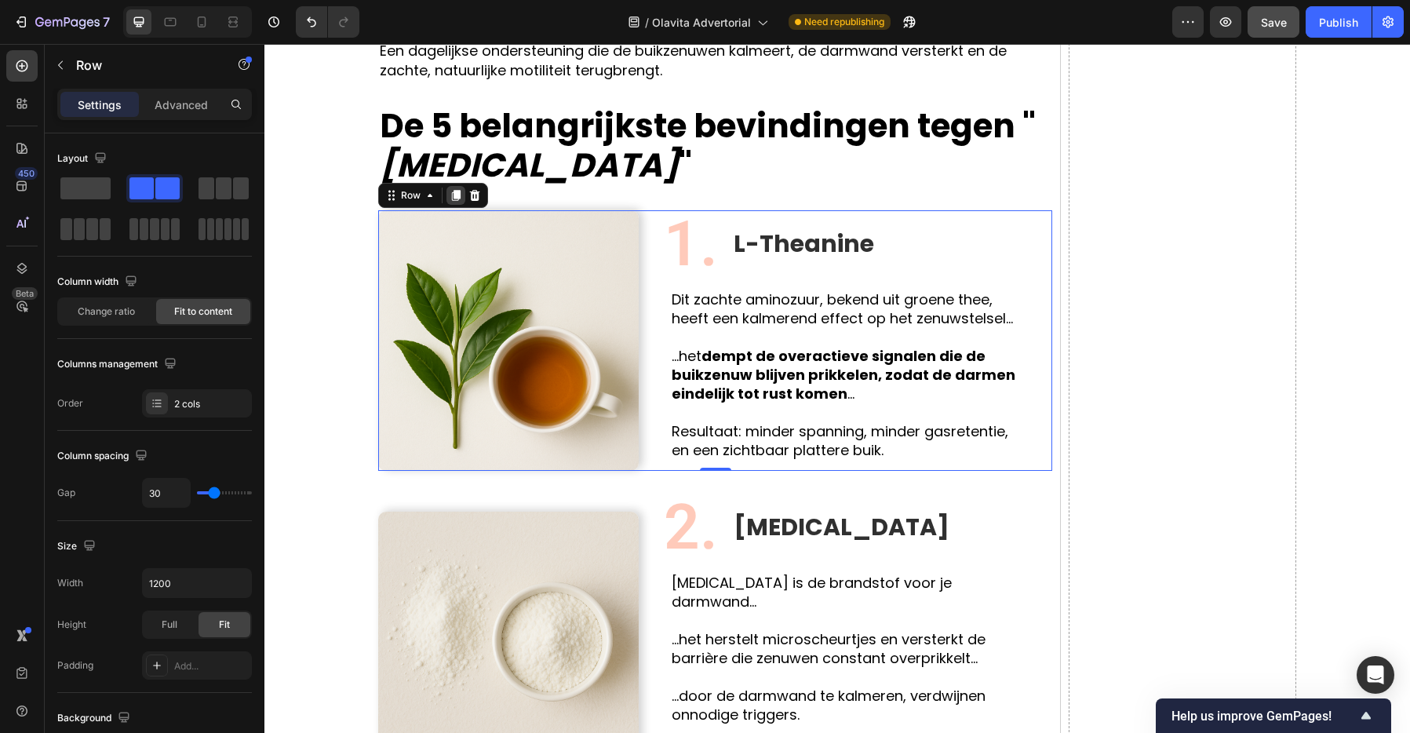
click at [458, 199] on icon at bounding box center [456, 195] width 9 height 11
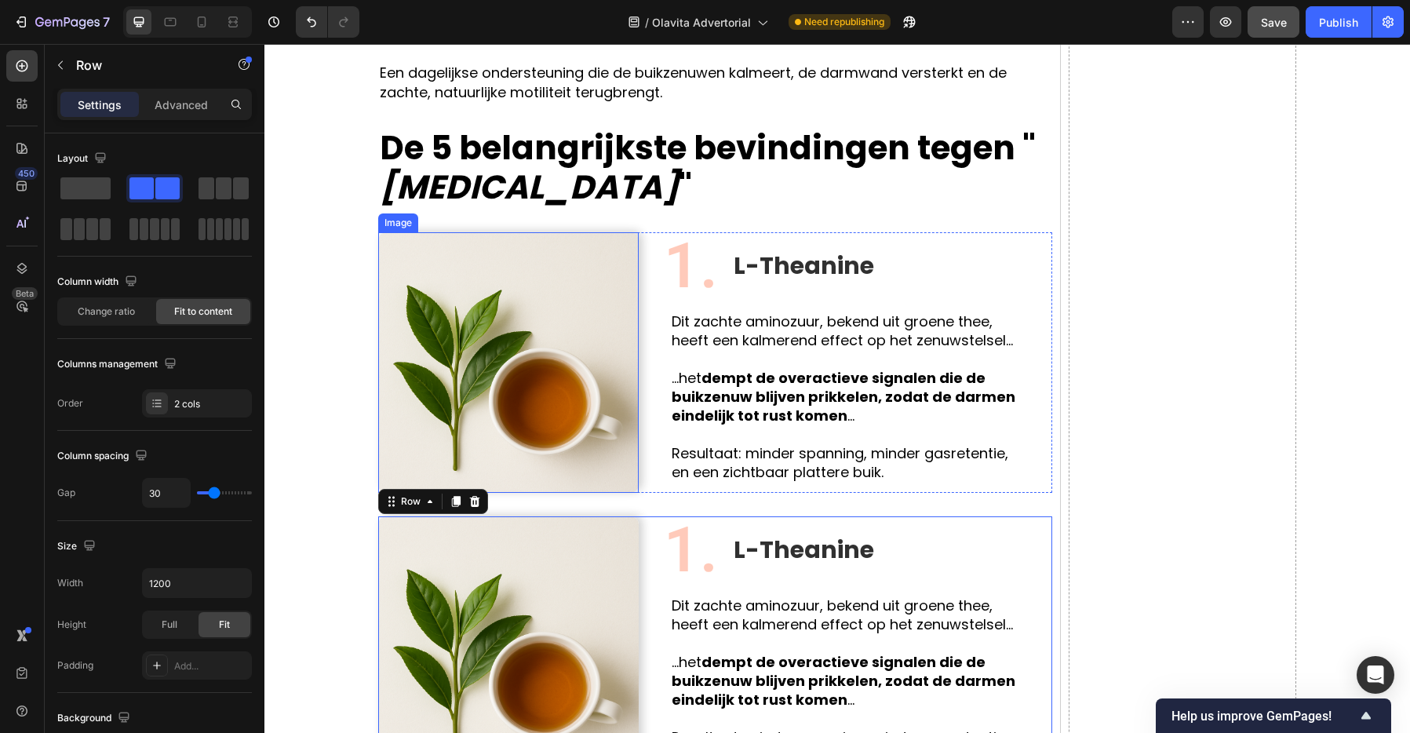
scroll to position [2821, 0]
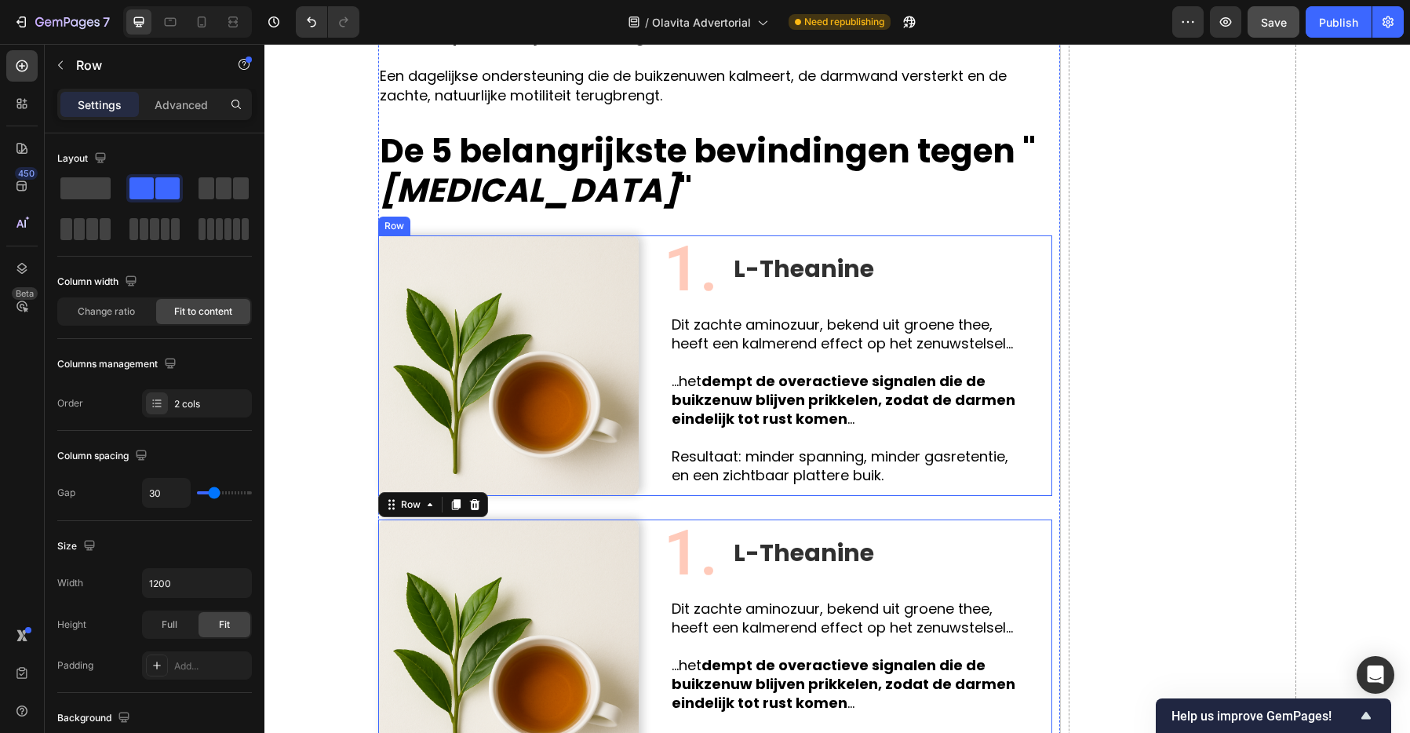
click at [653, 287] on div "Image 1. Text Block L-Theanine Text Block Row Dit zachte aminozuur, bekend uit …" at bounding box center [715, 365] width 674 height 260
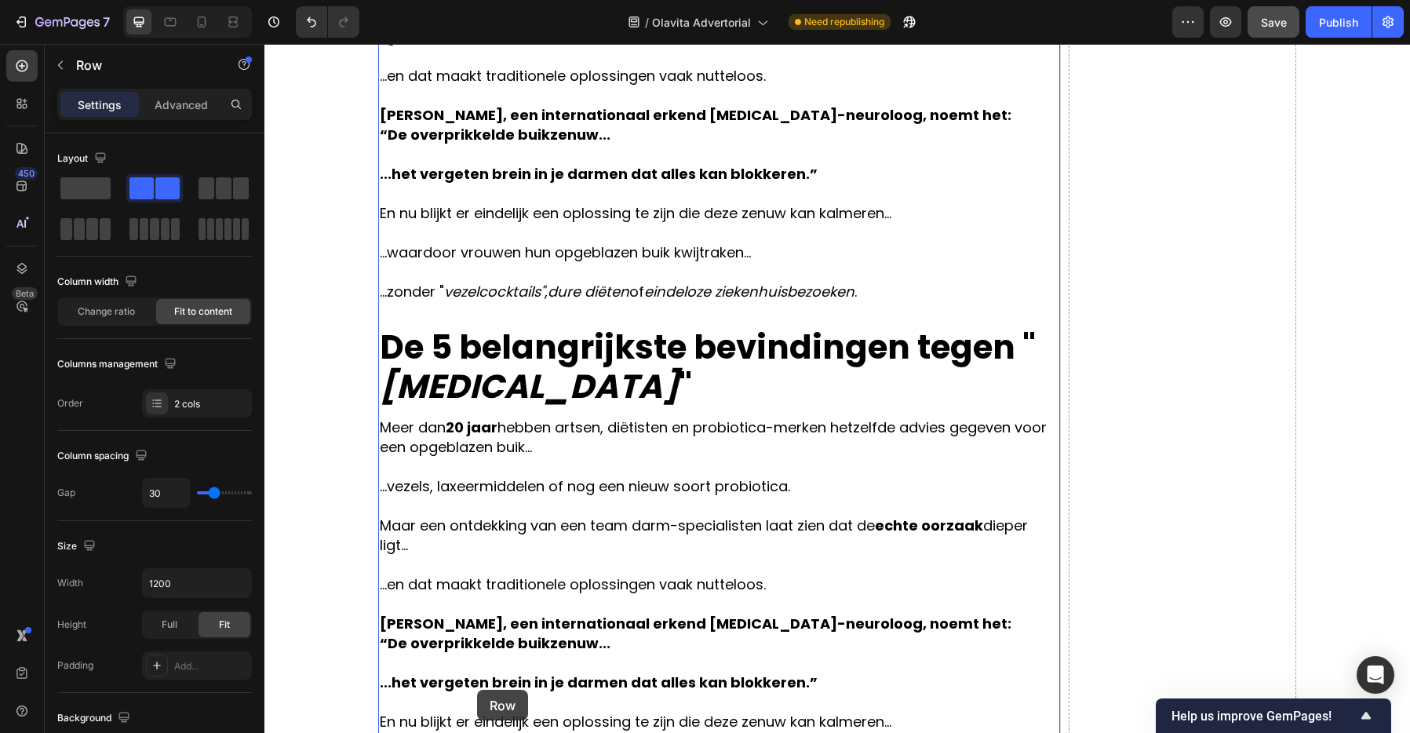
scroll to position [992, 0]
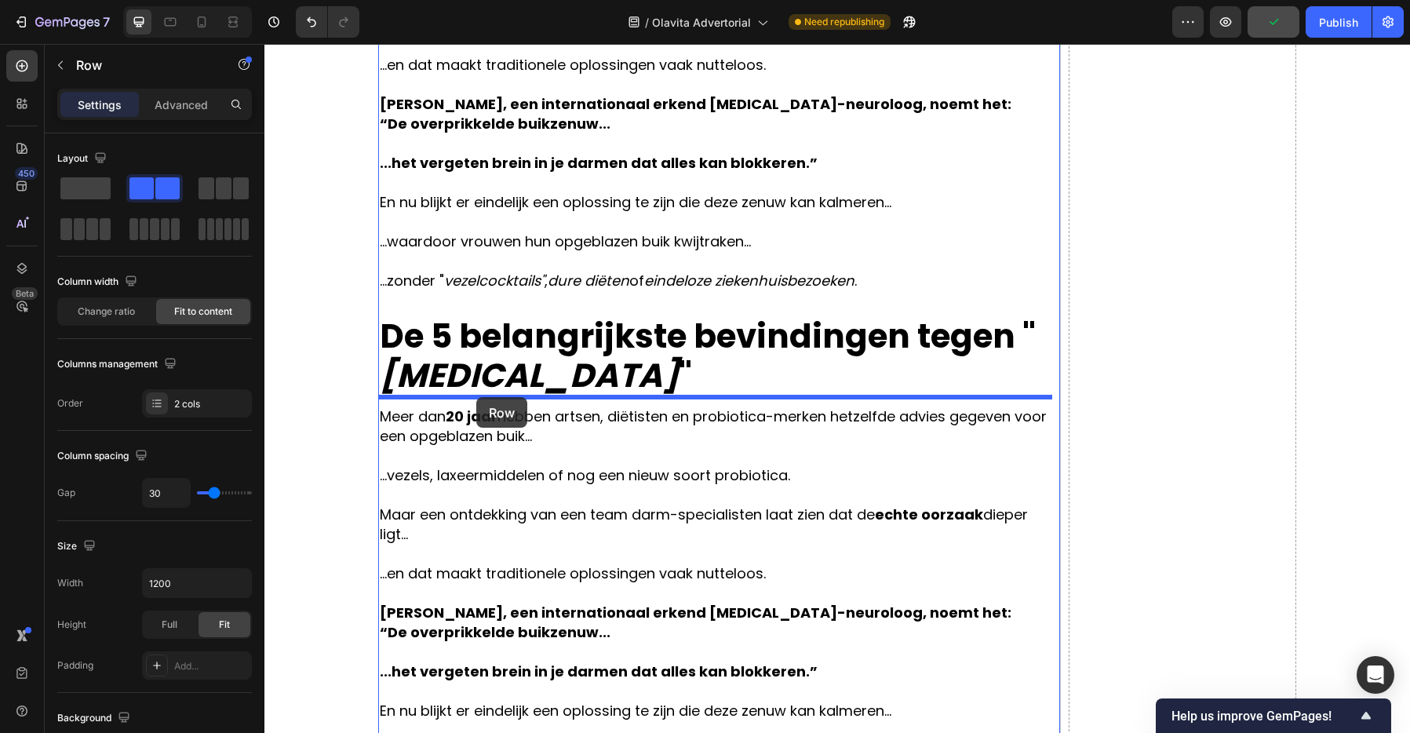
drag, startPoint x: 388, startPoint y: 221, endPoint x: 476, endPoint y: 397, distance: 196.8
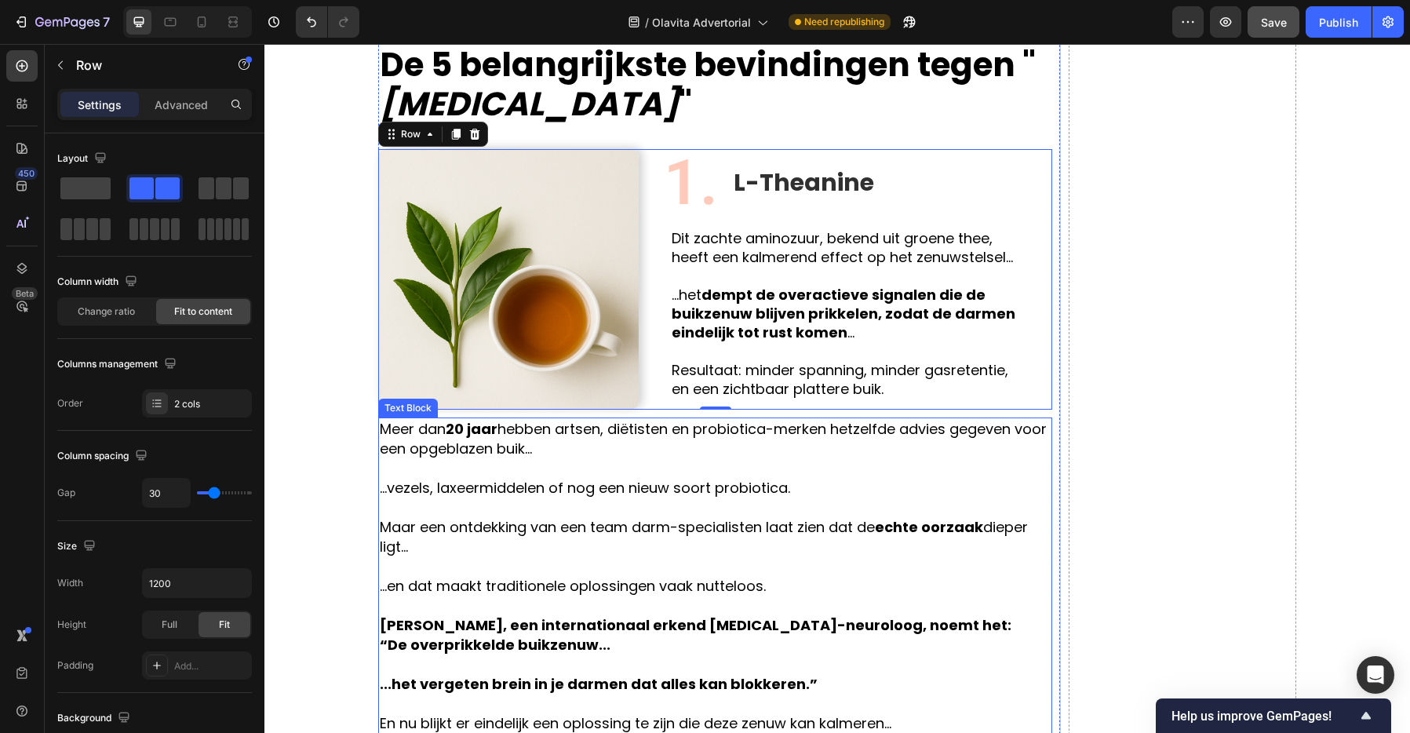
scroll to position [1196, 0]
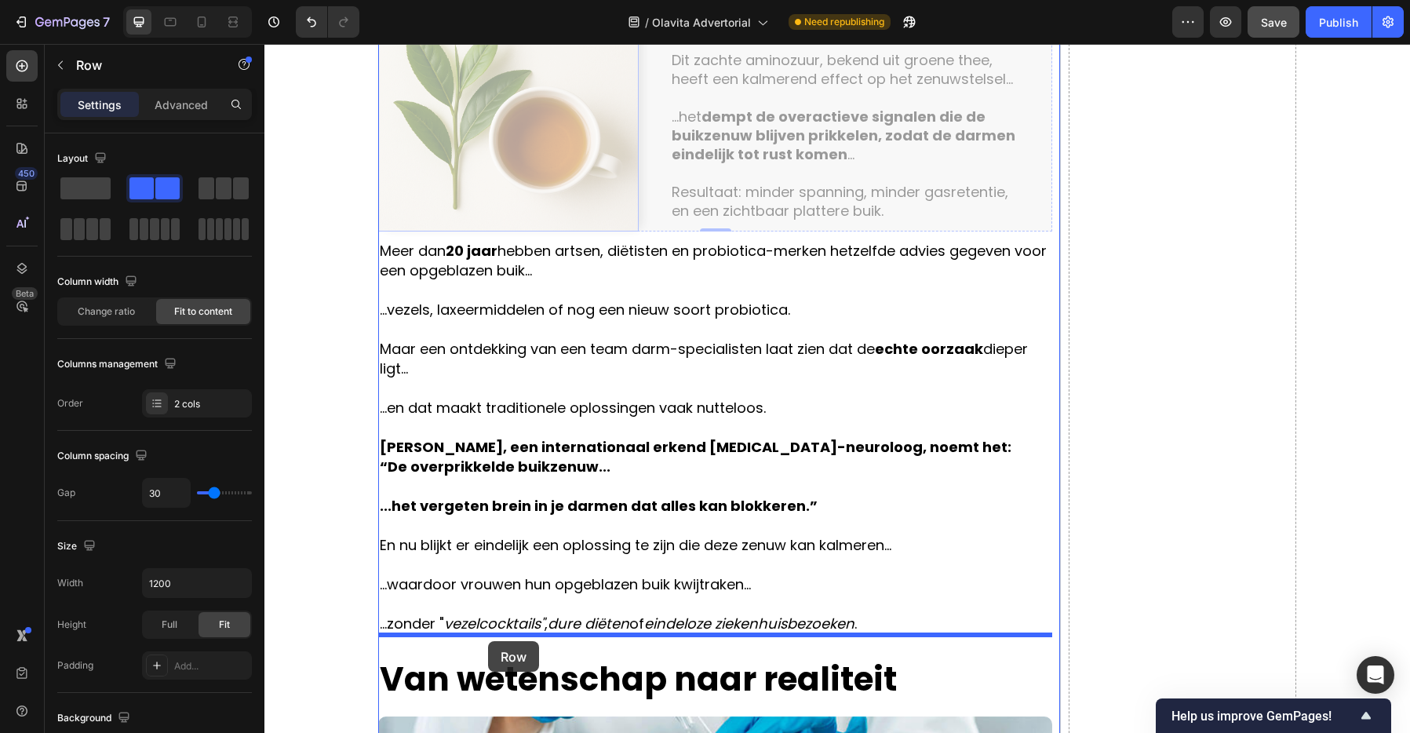
drag, startPoint x: 389, startPoint y: 199, endPoint x: 488, endPoint y: 641, distance: 452.6
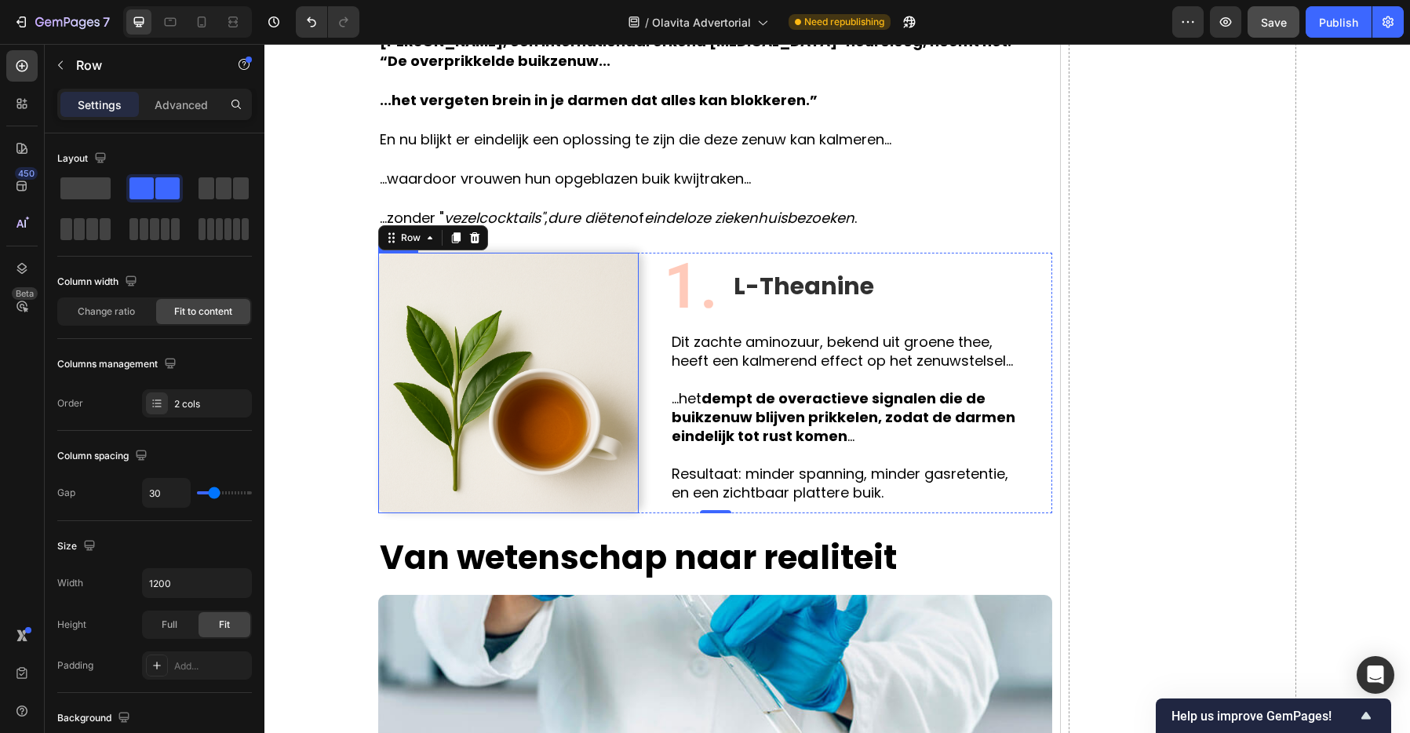
scroll to position [1566, 0]
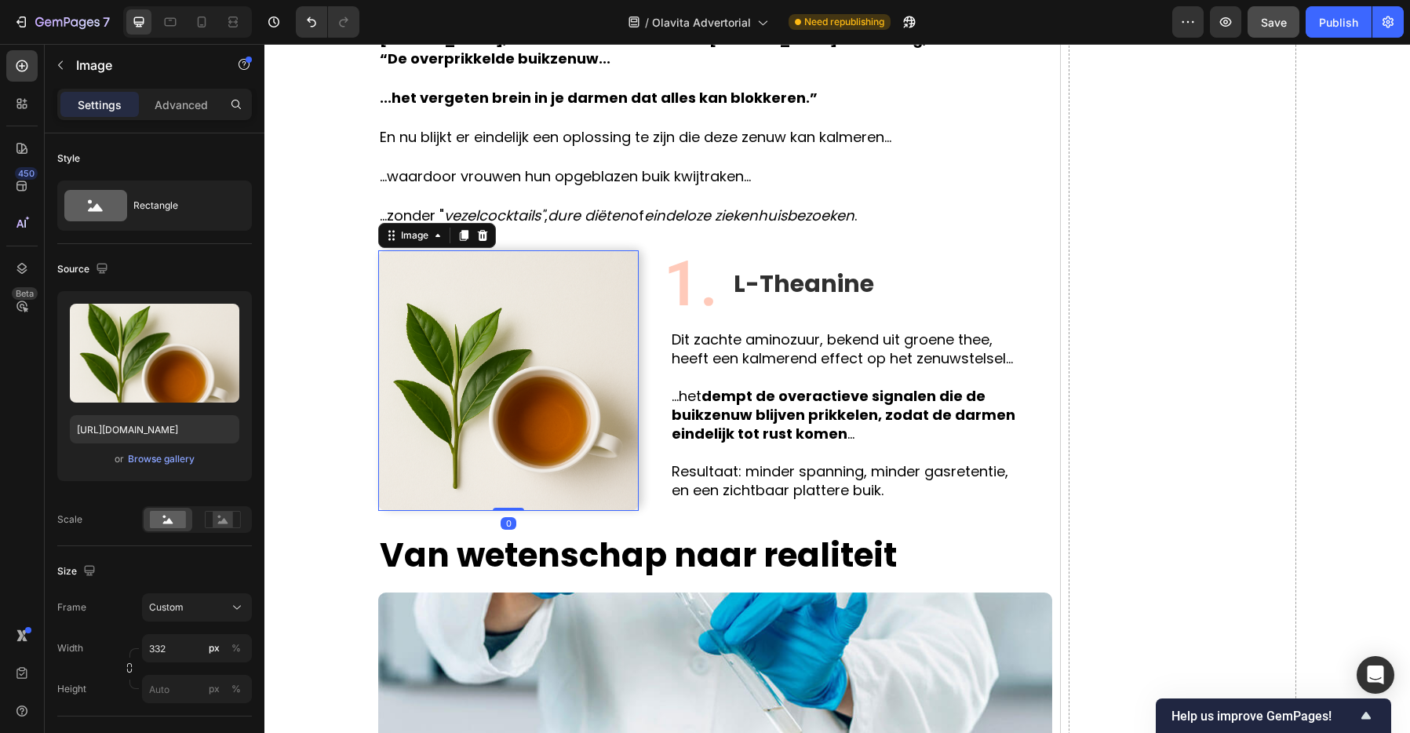
click at [525, 375] on img at bounding box center [508, 380] width 260 height 260
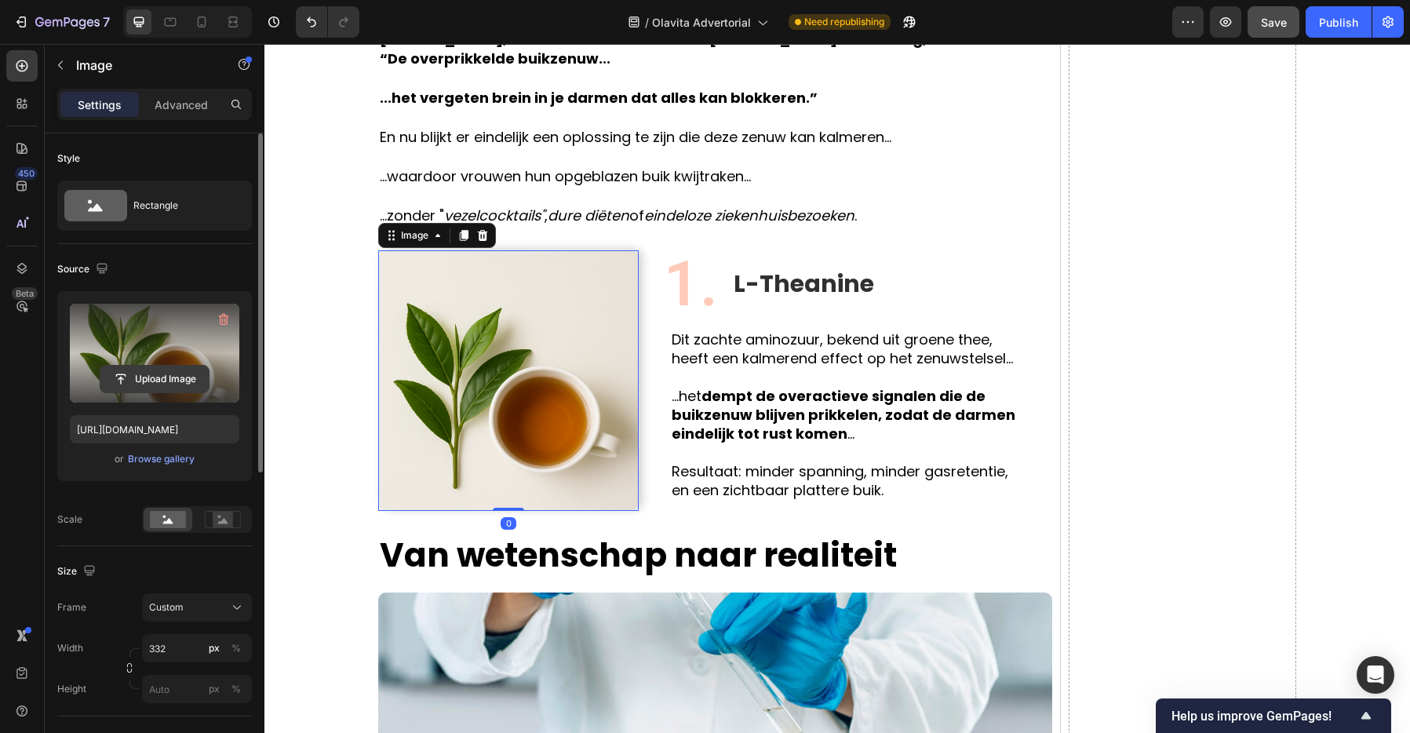
click at [162, 366] on input "file" at bounding box center [154, 379] width 108 height 27
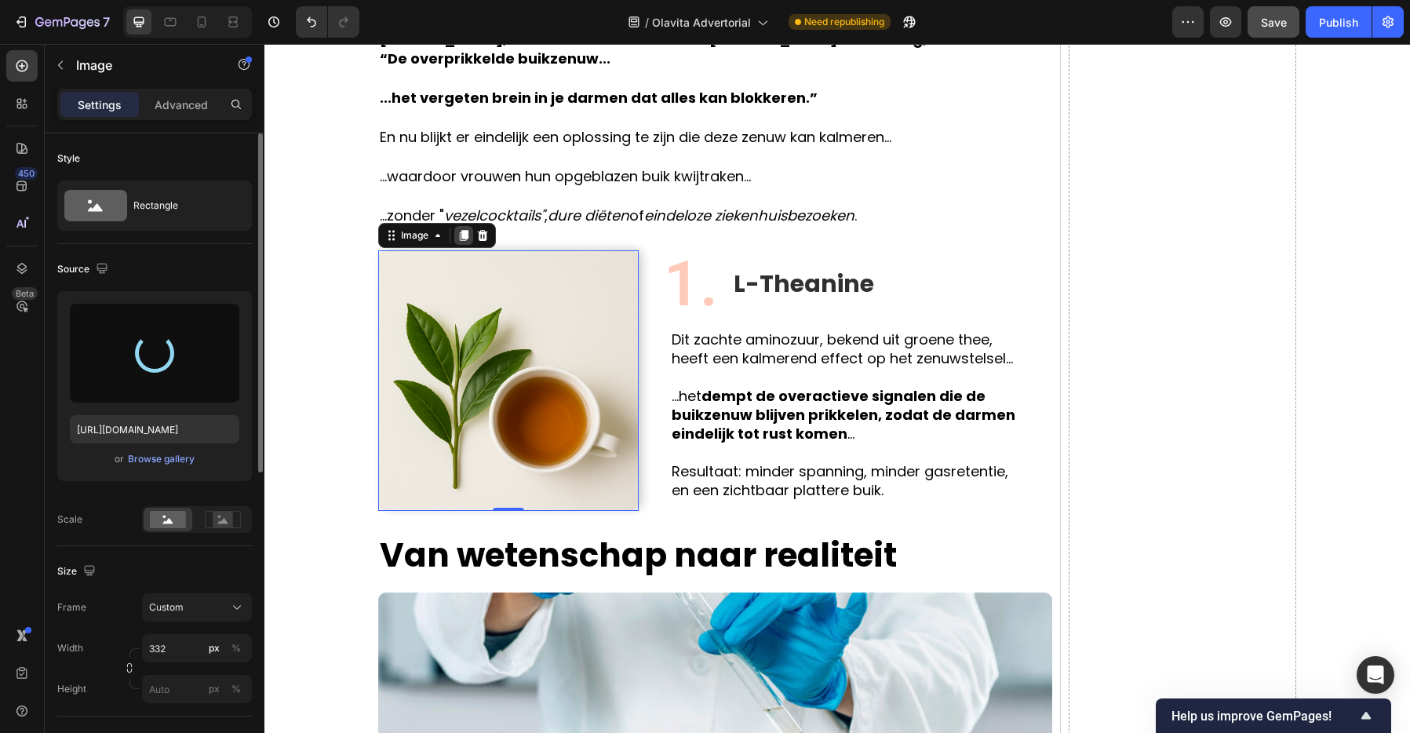
click at [464, 238] on icon at bounding box center [463, 235] width 13 height 13
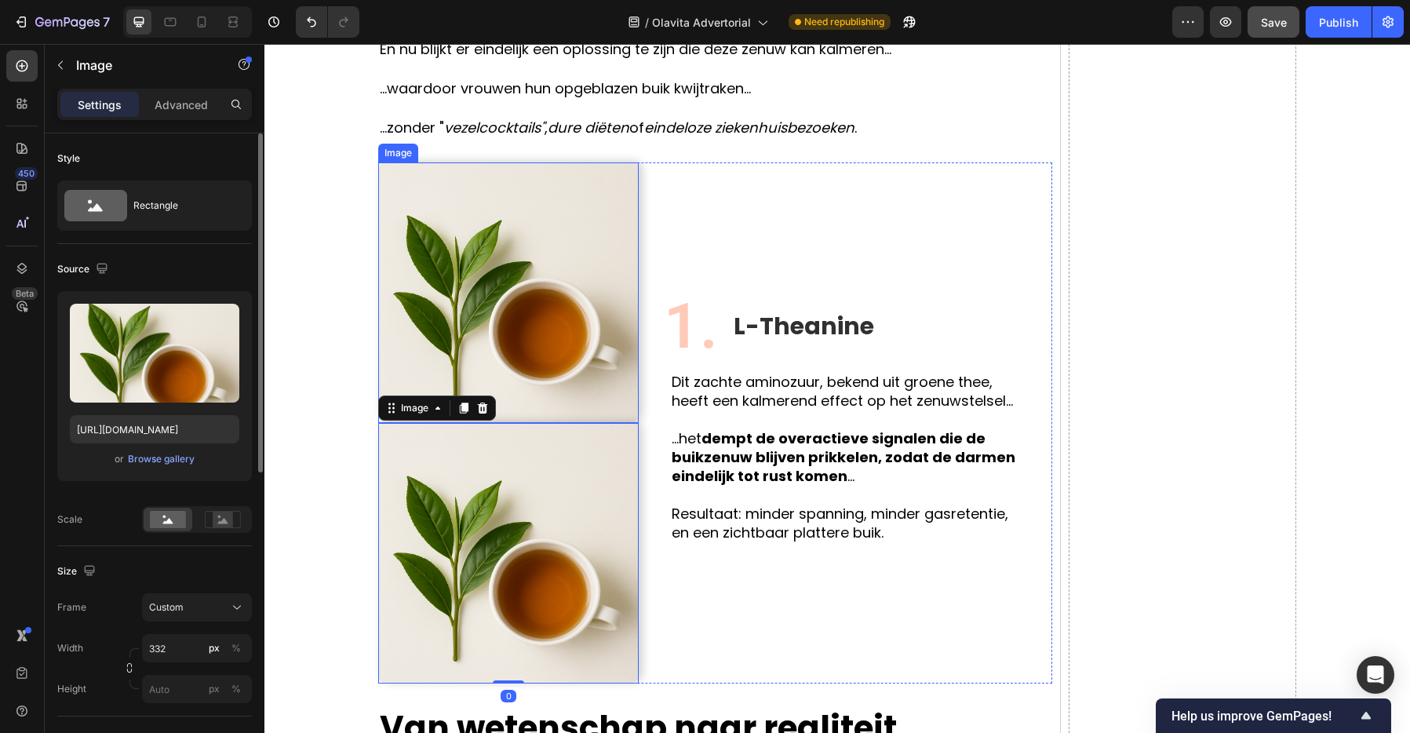
scroll to position [1663, 0]
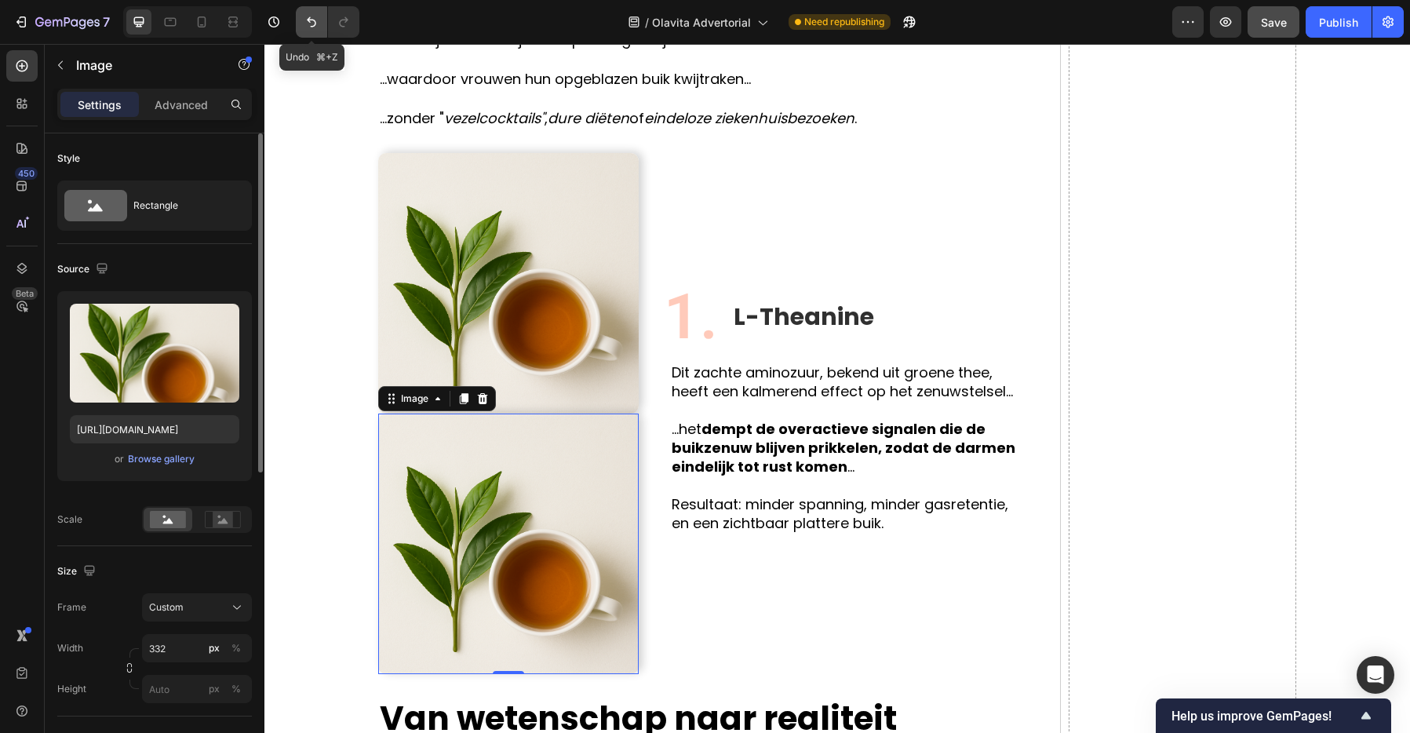
click at [307, 10] on button "Undo/Redo" at bounding box center [311, 21] width 31 height 31
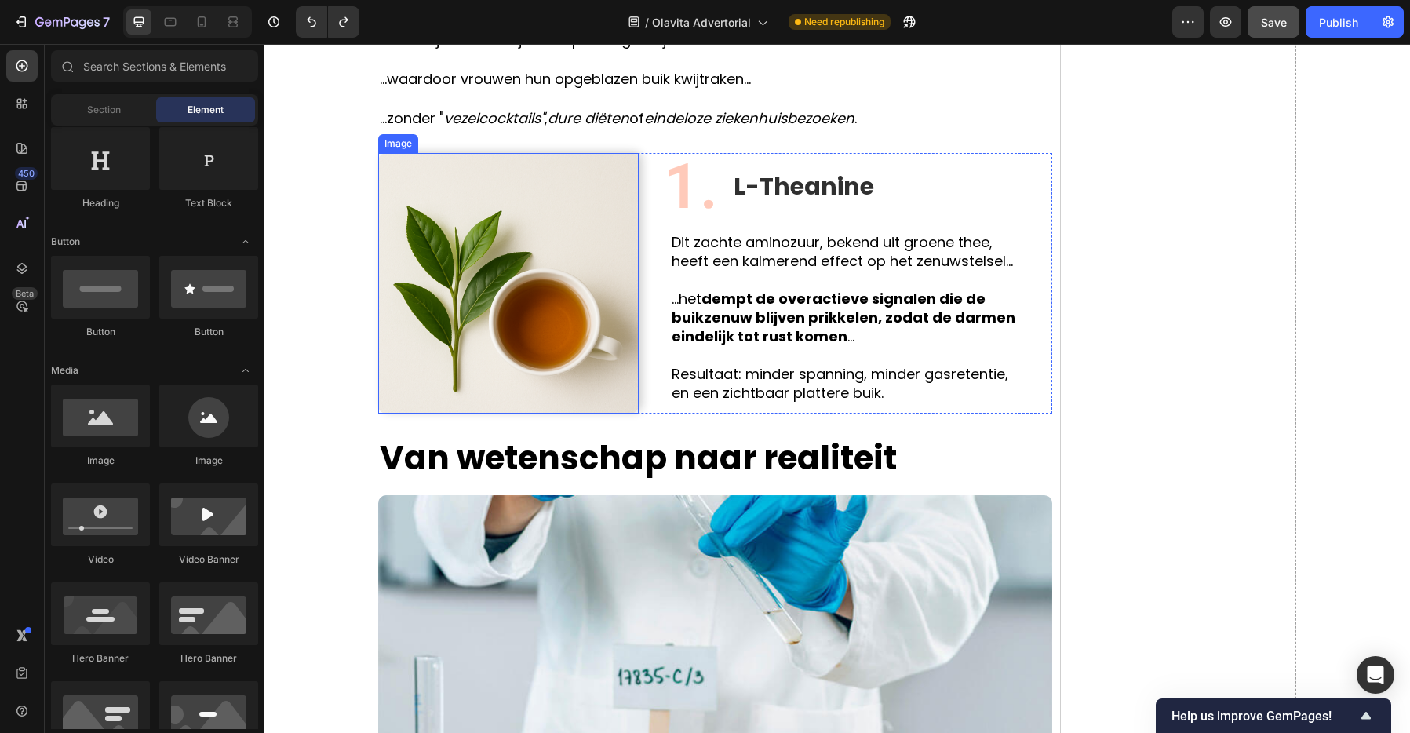
click at [533, 228] on img at bounding box center [508, 283] width 260 height 260
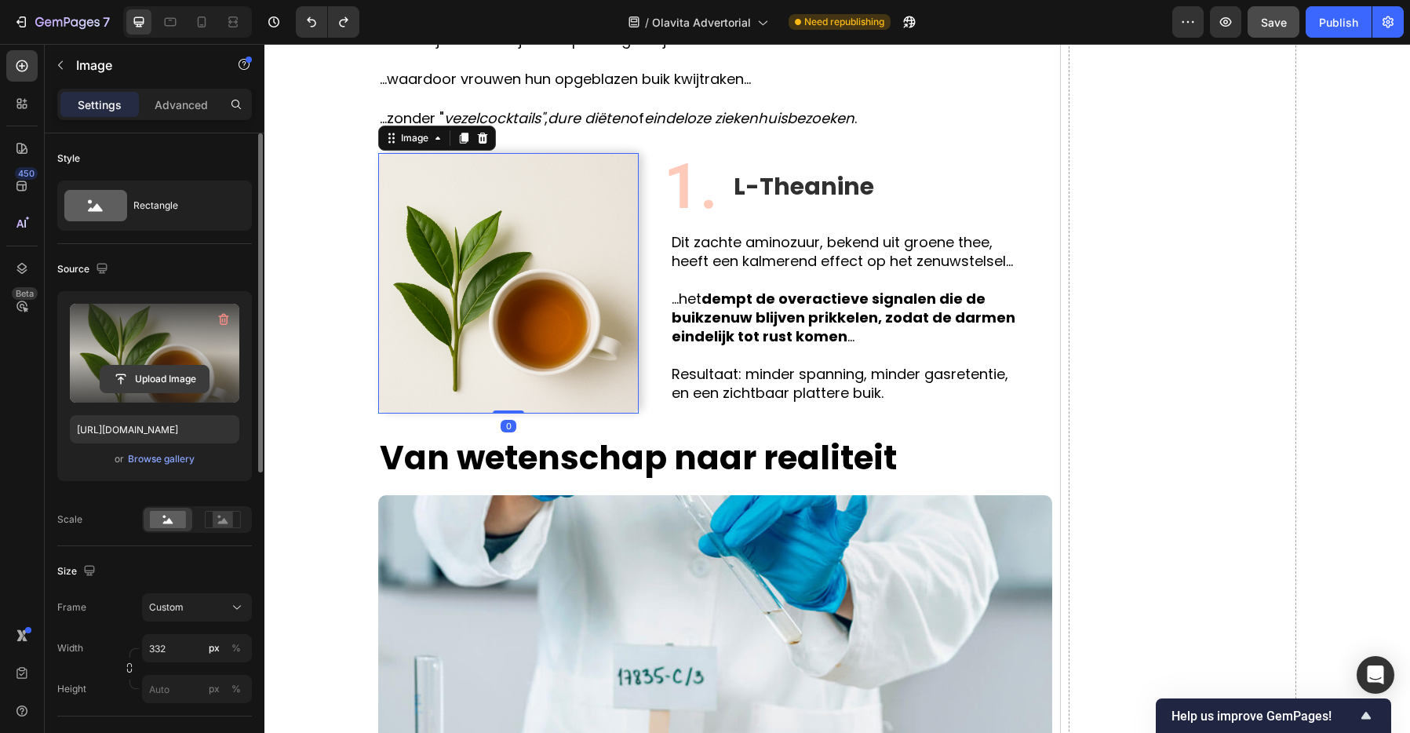
click at [163, 369] on input "file" at bounding box center [154, 379] width 108 height 27
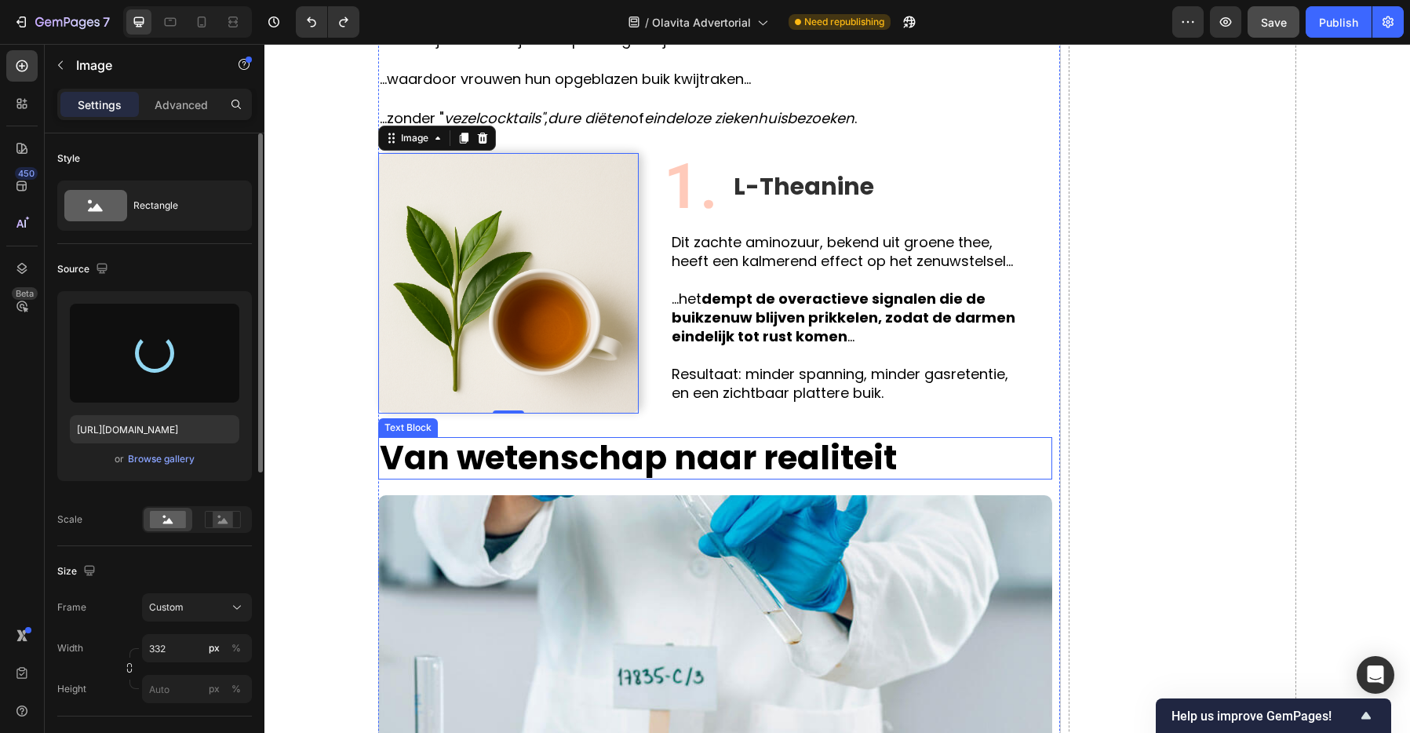
type input "https://cdn.shopify.com/s/files/1/0935/4104/0505/files/gempages_585833384975008…"
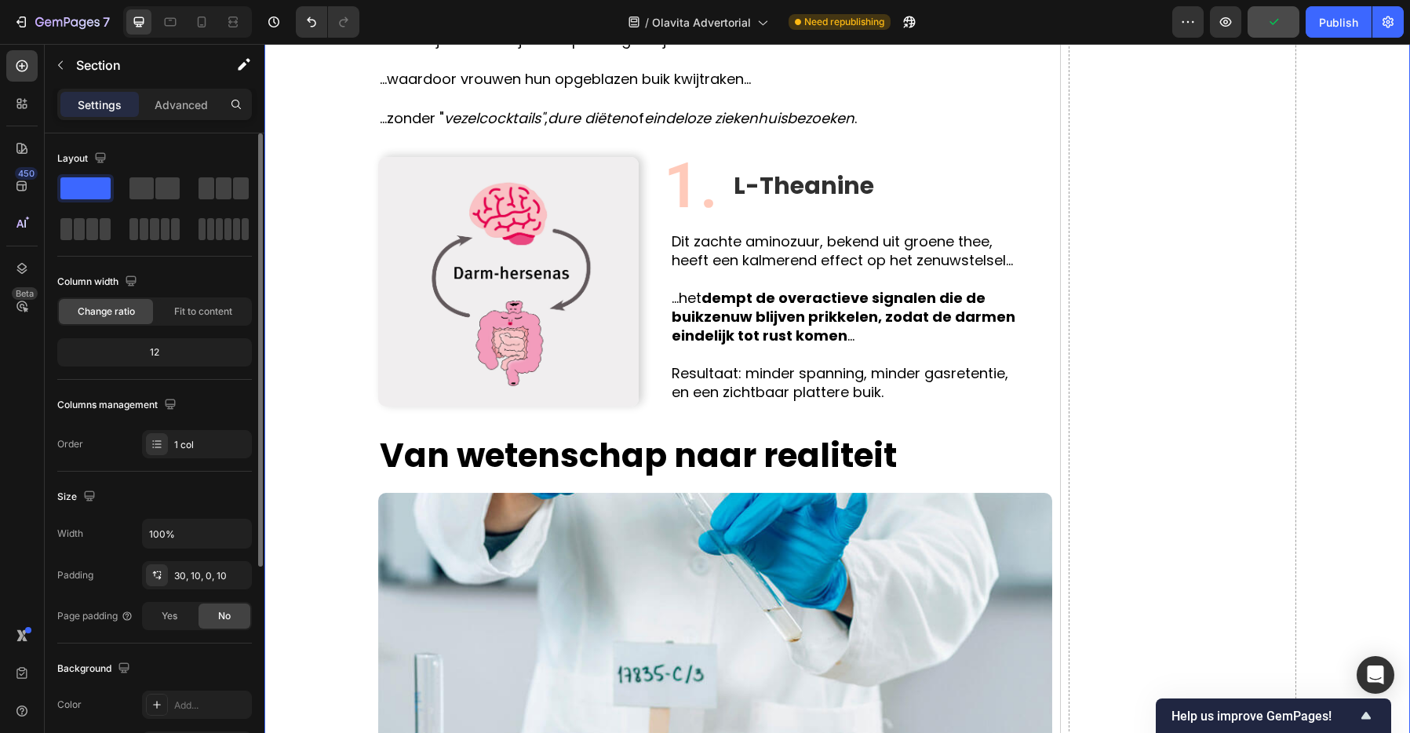
drag, startPoint x: 297, startPoint y: 224, endPoint x: 307, endPoint y: 224, distance: 9.4
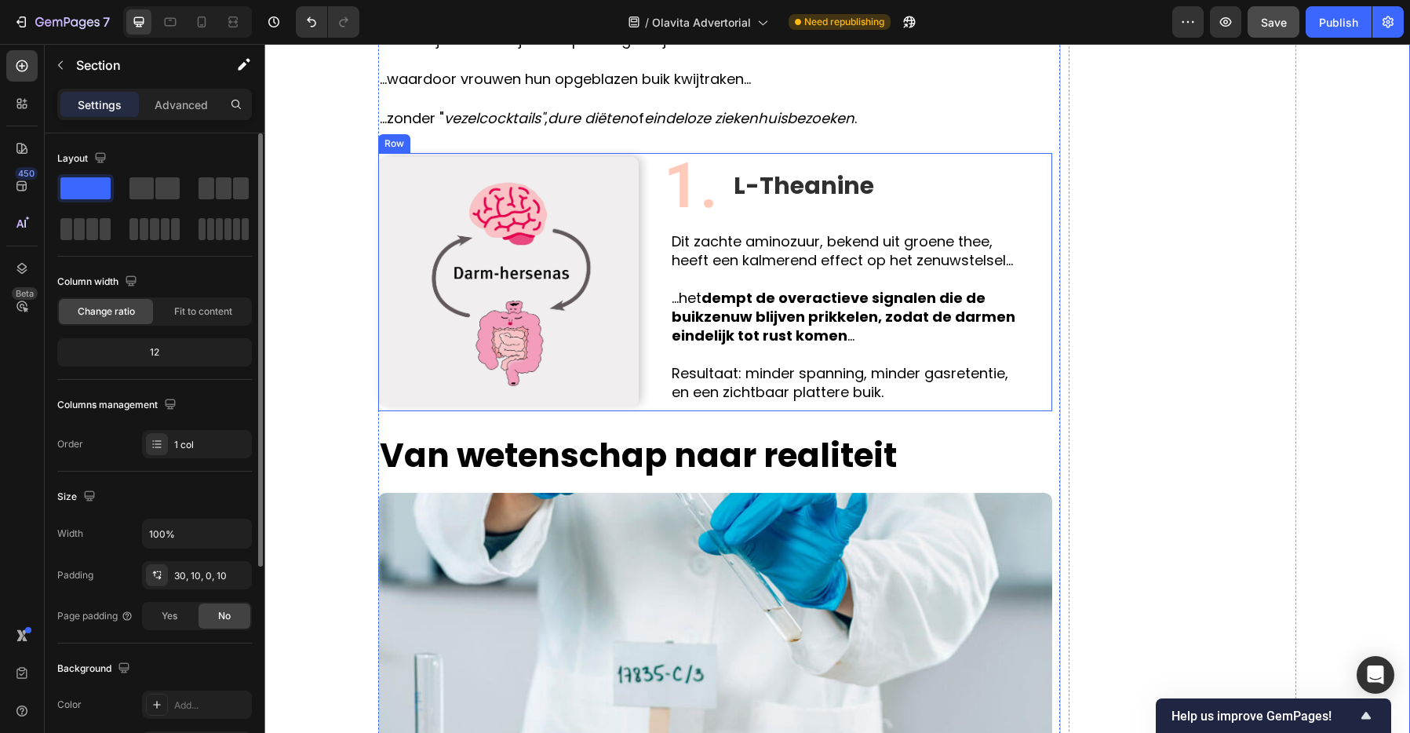
click at [646, 199] on div "Image 1. Text Block L-Theanine Text Block Row Dit zachte aminozuur, bekend uit …" at bounding box center [715, 282] width 674 height 258
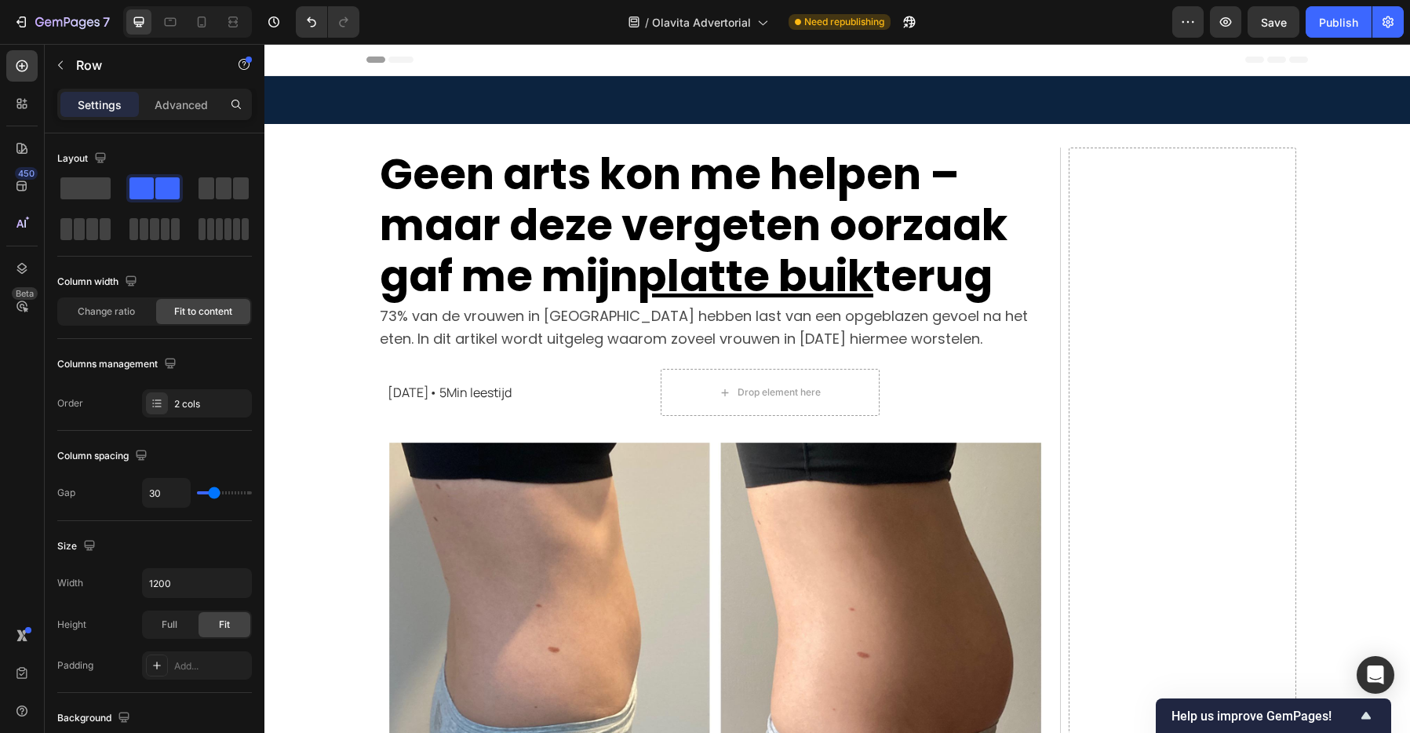
scroll to position [1663, 0]
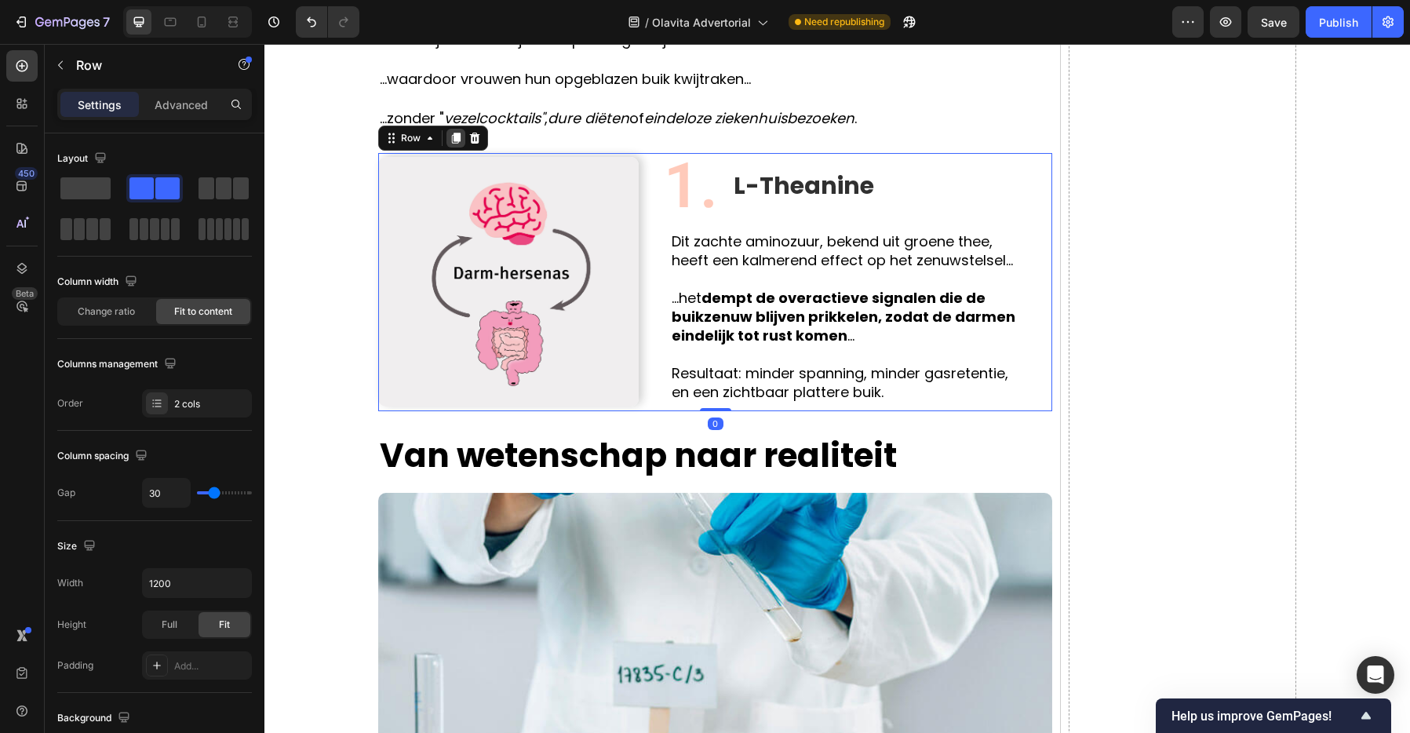
click at [460, 137] on icon at bounding box center [456, 138] width 13 height 13
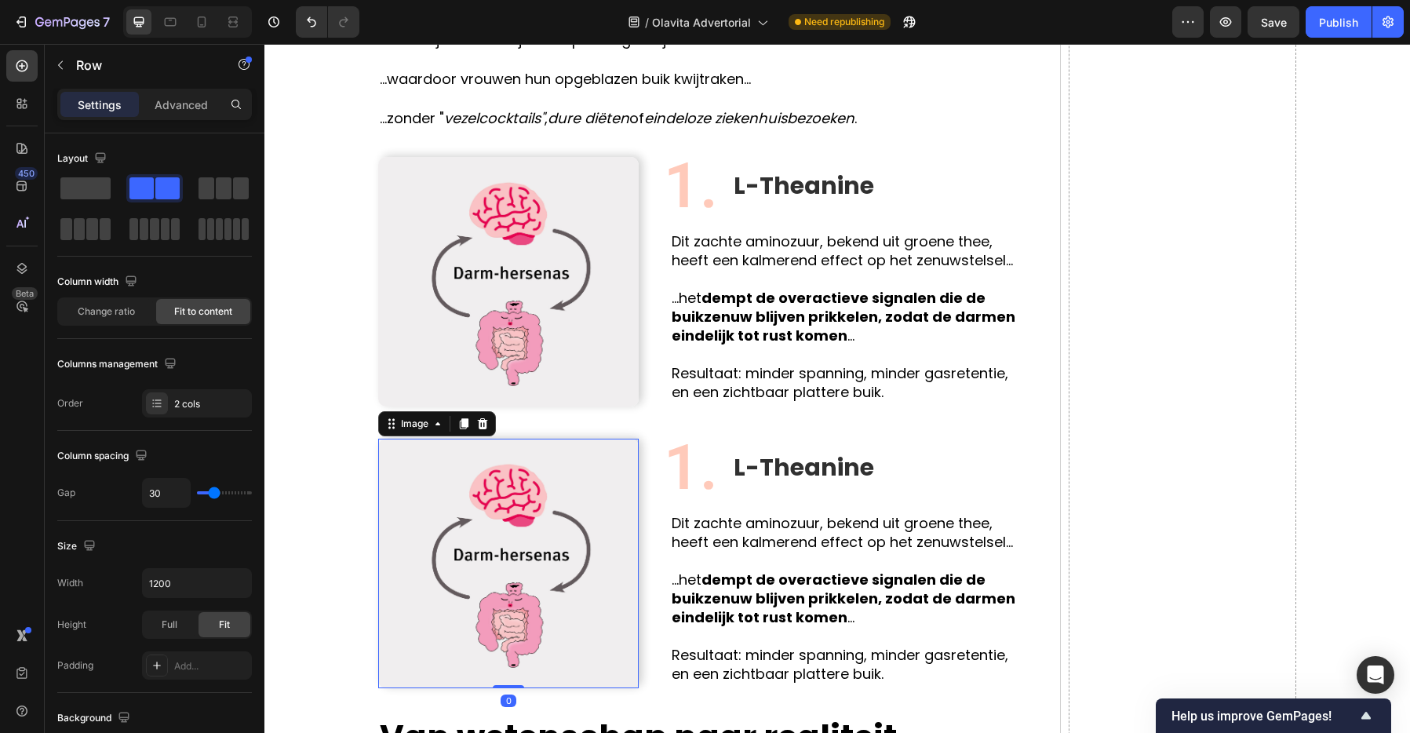
click at [519, 481] on img at bounding box center [508, 563] width 260 height 249
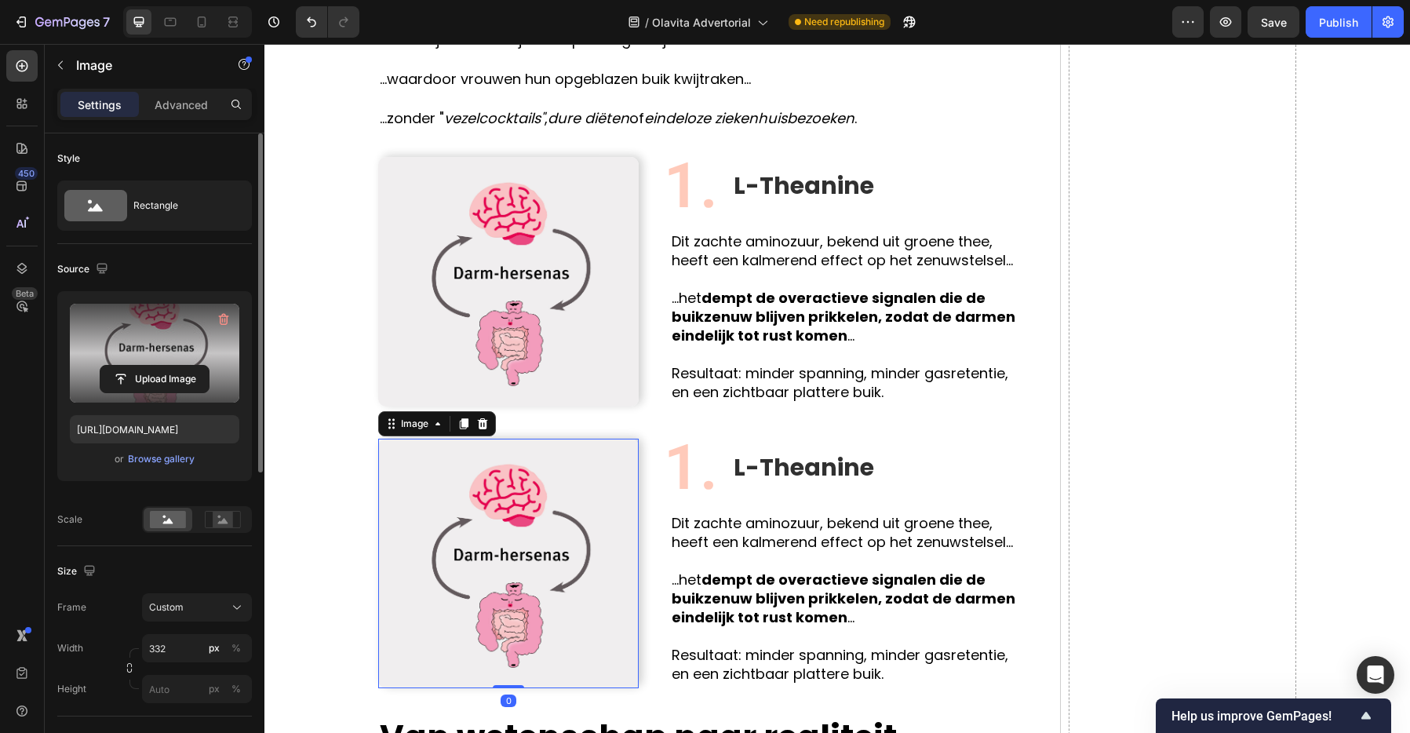
click at [144, 362] on label at bounding box center [154, 353] width 169 height 99
click at [144, 366] on input "file" at bounding box center [154, 379] width 108 height 27
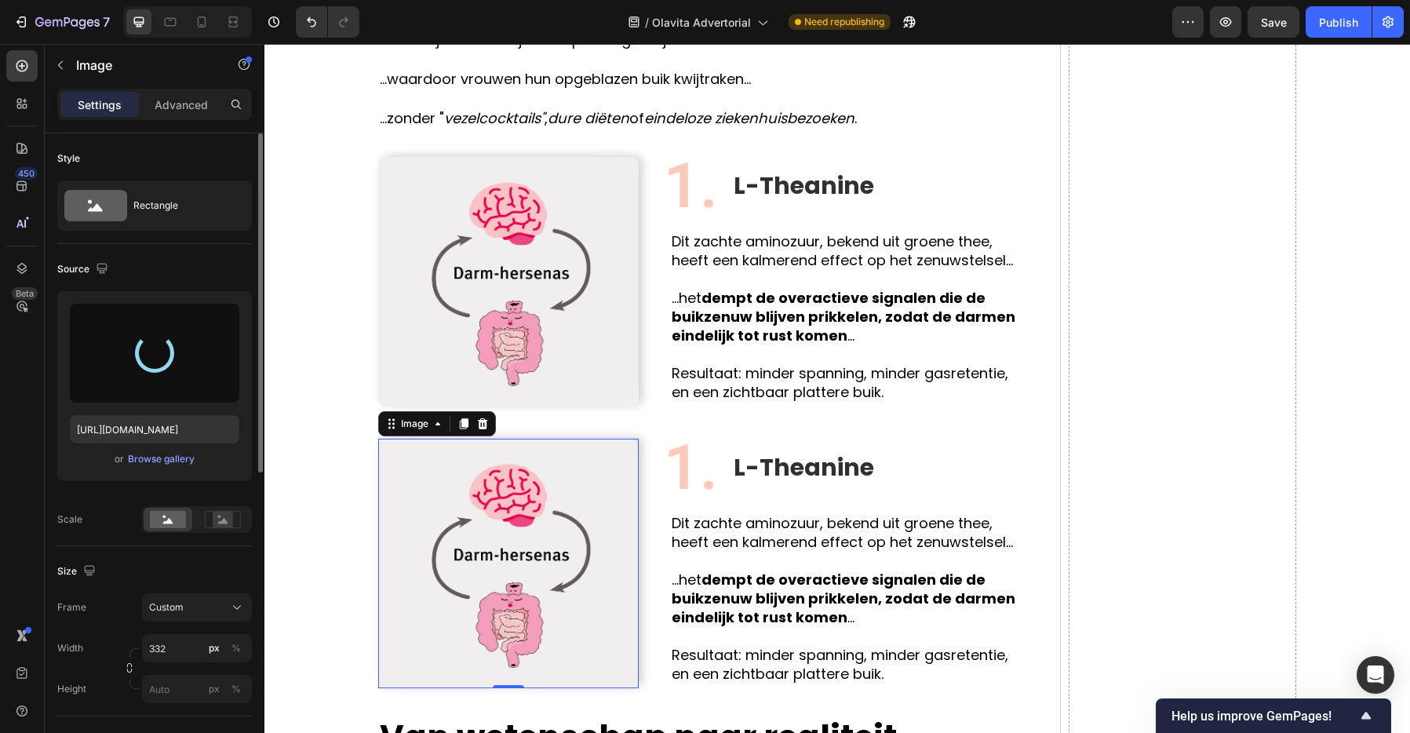
type input "[URL][DOMAIN_NAME]"
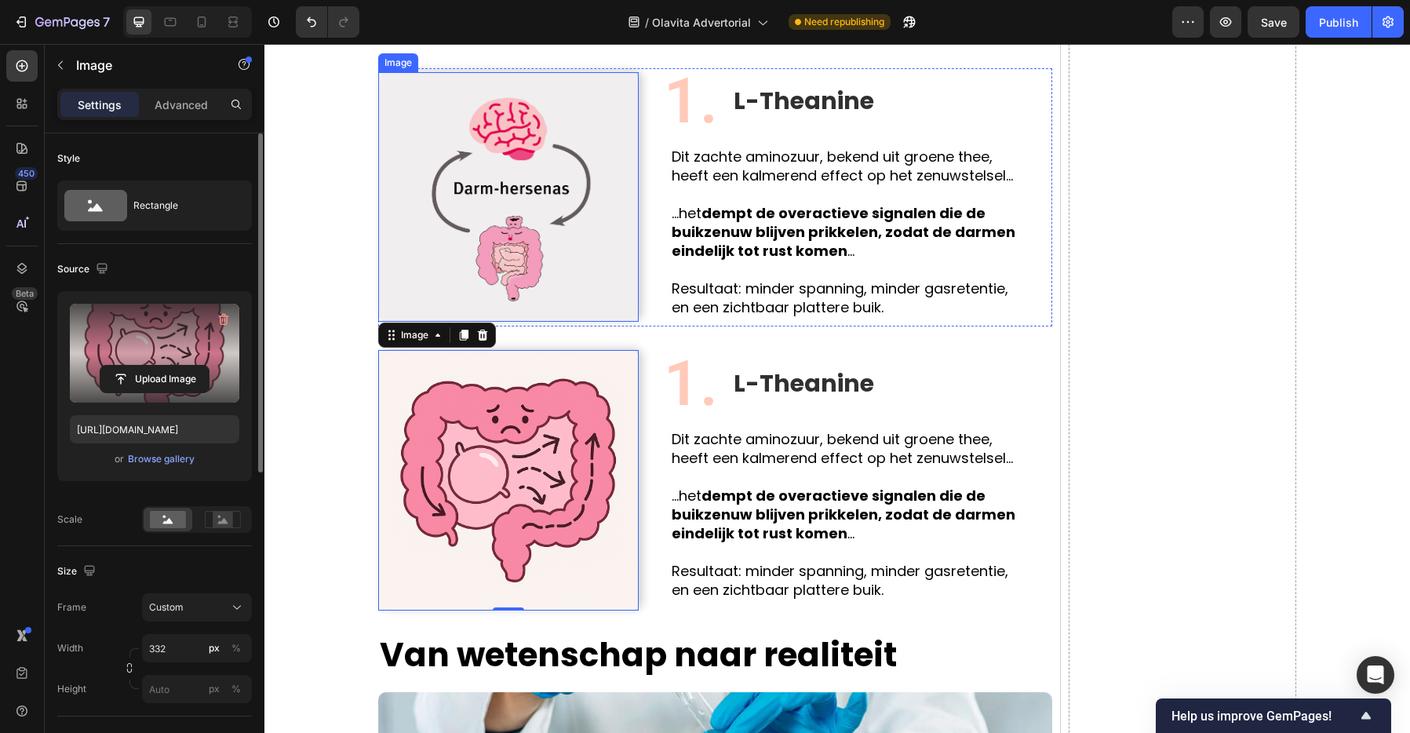
scroll to position [1762, 0]
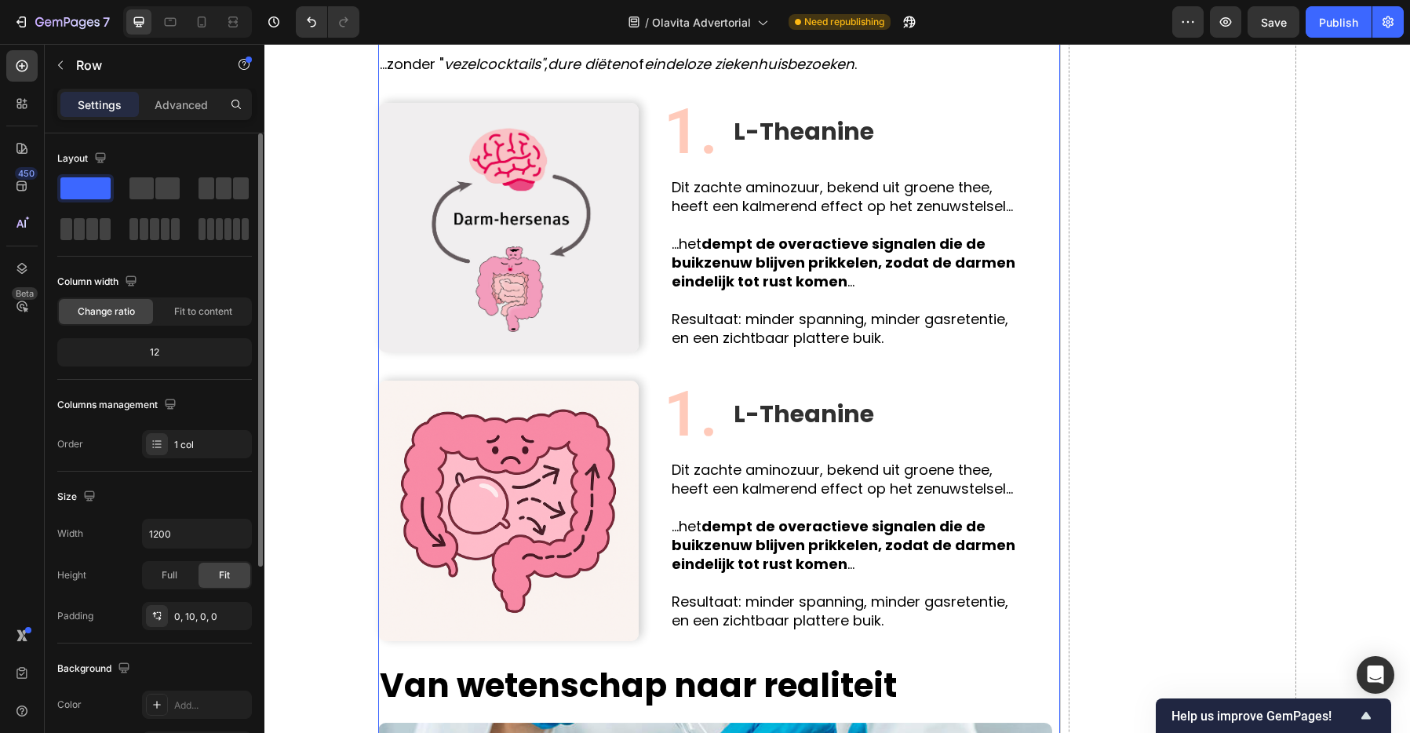
scroll to position [1714, 0]
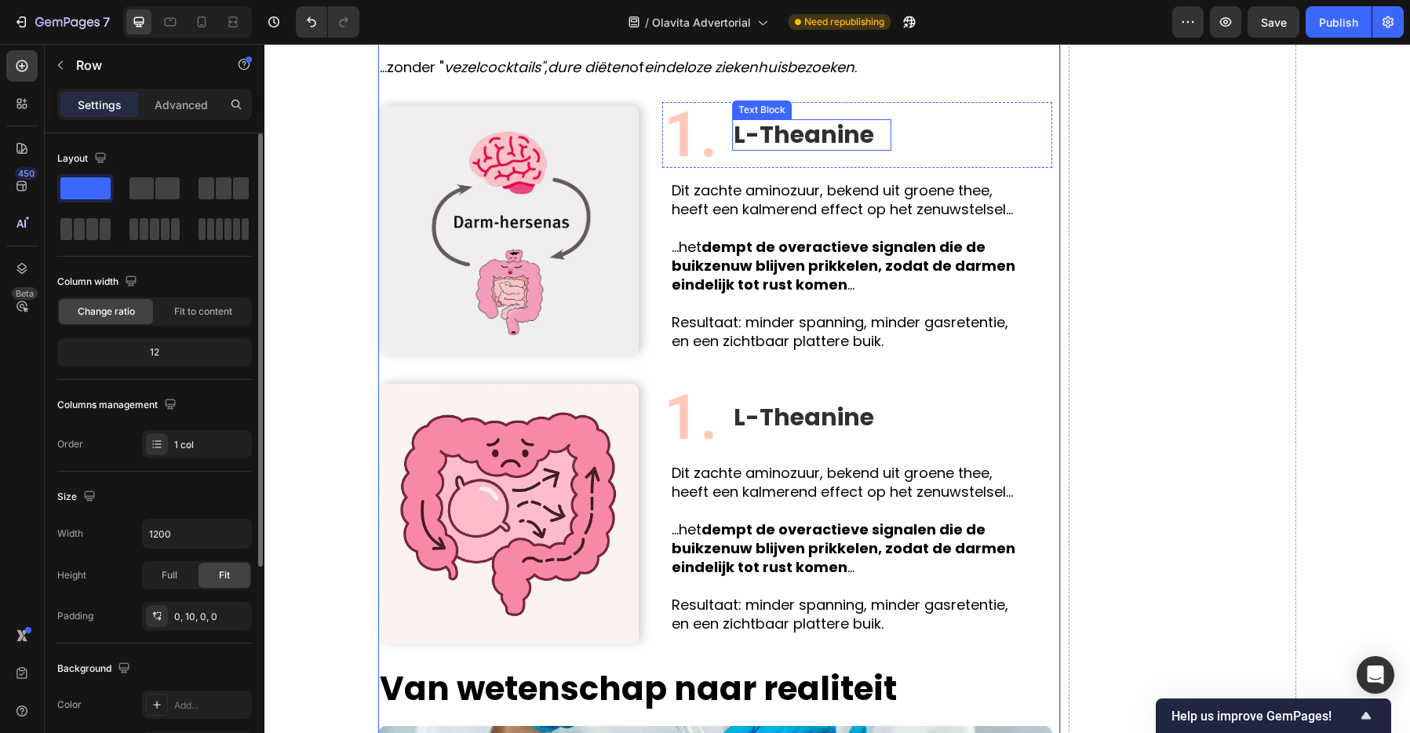
click at [774, 132] on p "L-Theanine" at bounding box center [803, 135] width 140 height 28
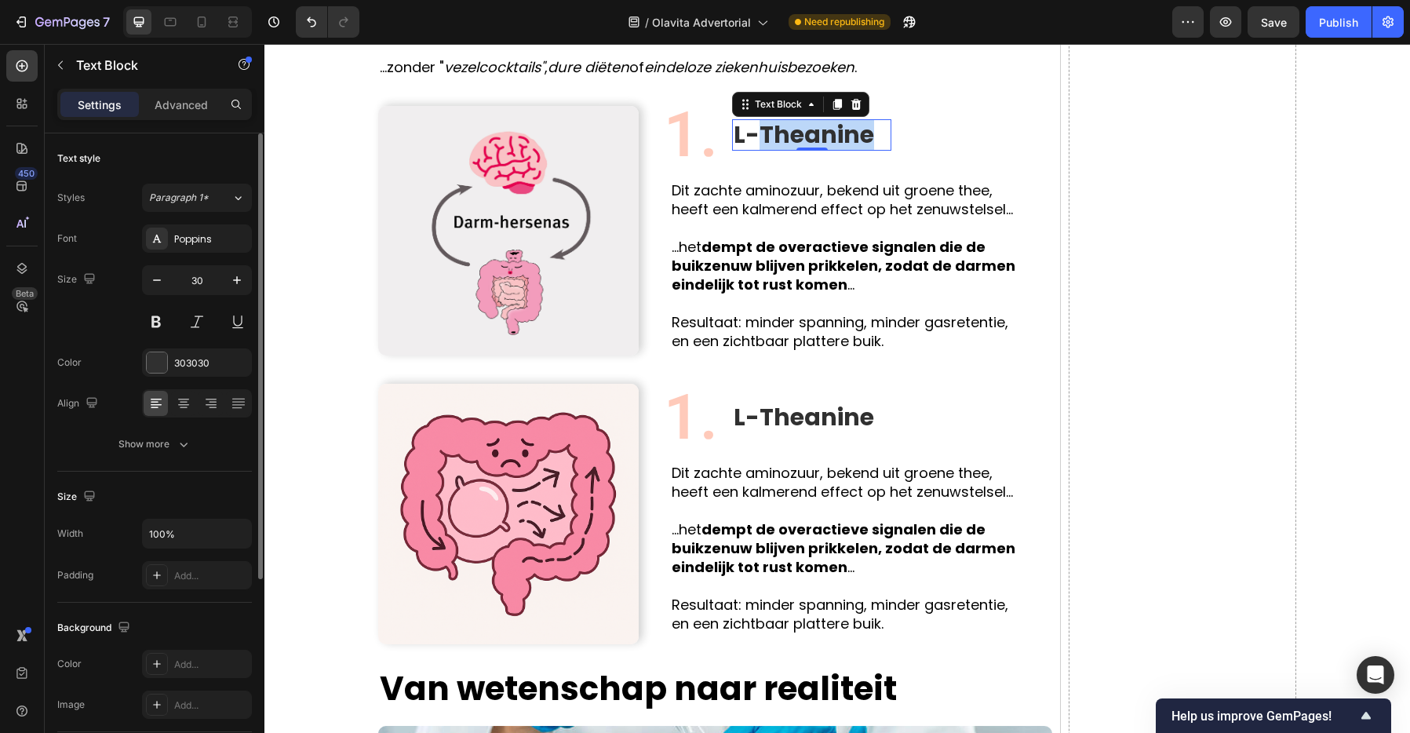
click at [774, 132] on p "L-Theanine" at bounding box center [803, 135] width 140 height 28
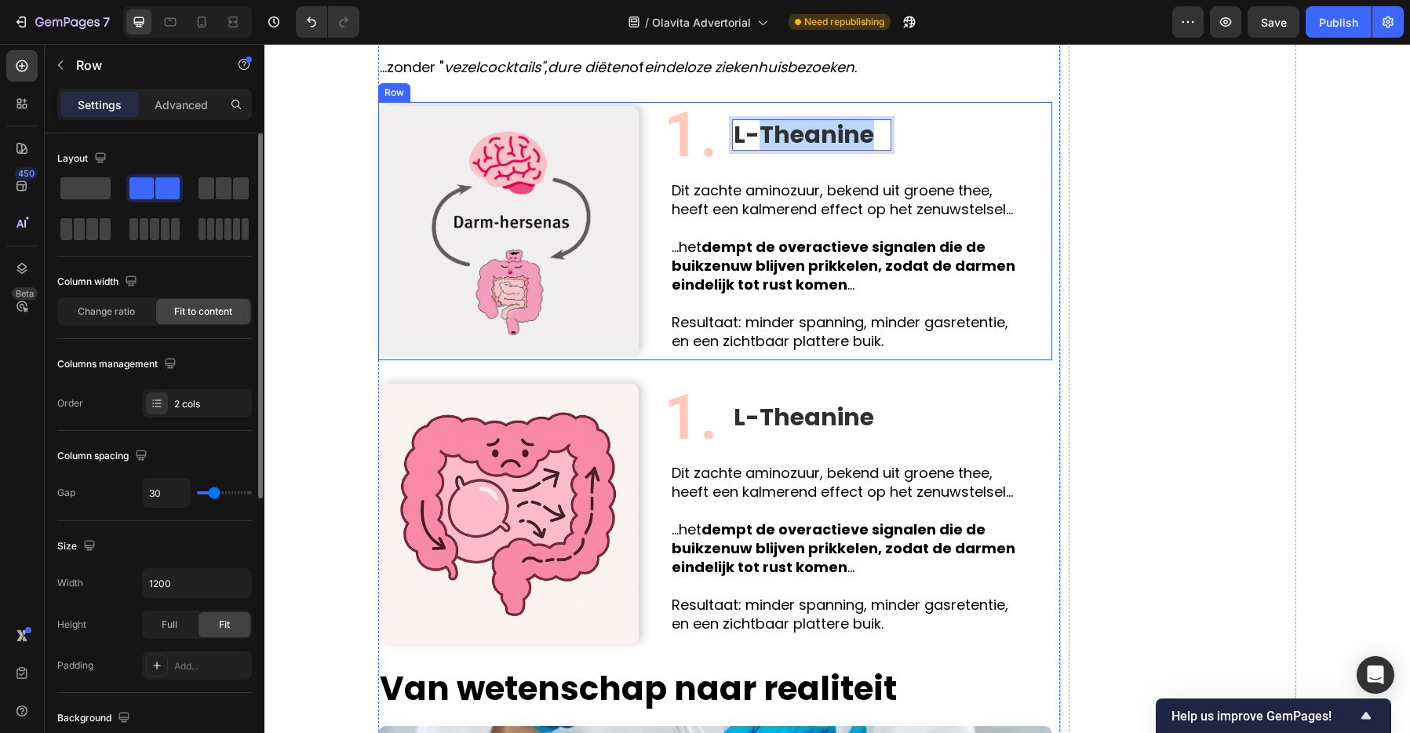
click at [646, 307] on div "Image 1. Text Block L-Theanine Text Block 0 Row Dit zachte aminozuur, bekend ui…" at bounding box center [715, 231] width 674 height 258
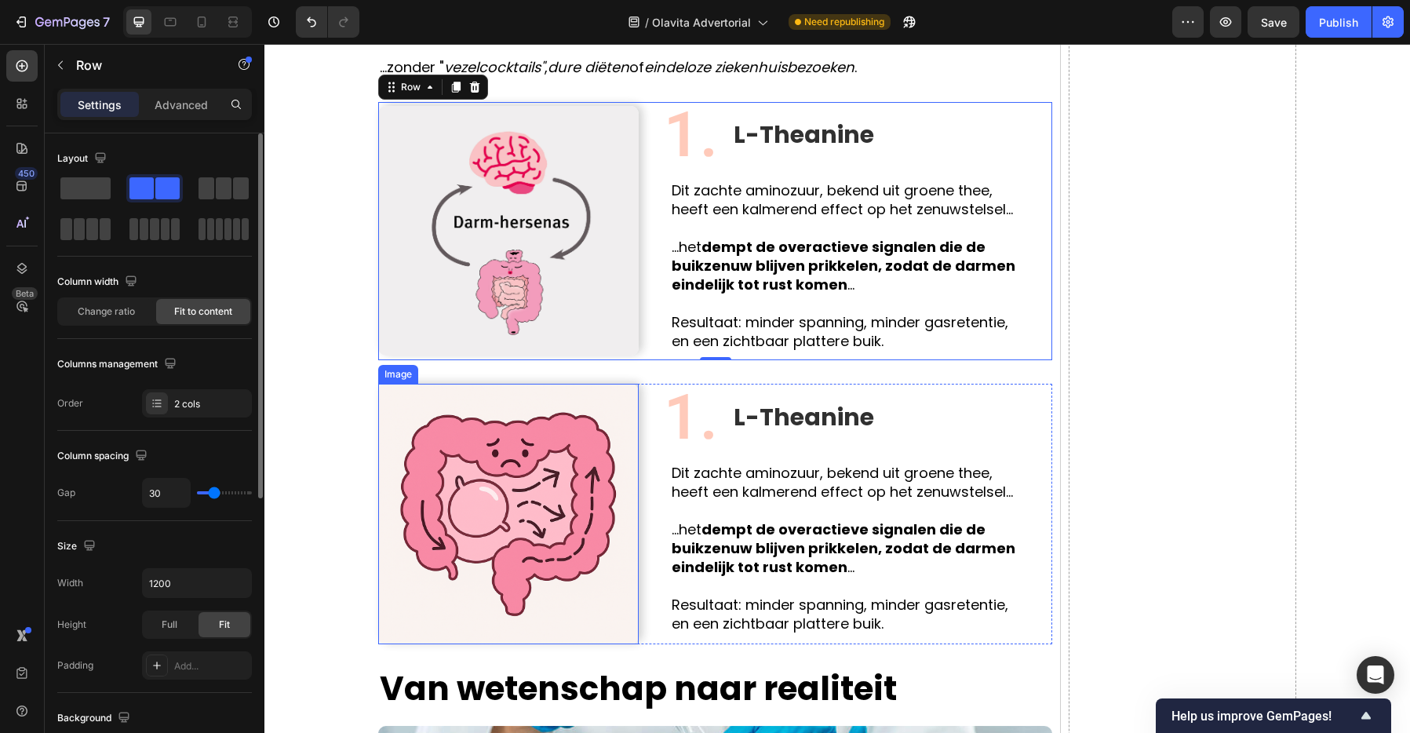
drag, startPoint x: 450, startPoint y: 103, endPoint x: 580, endPoint y: 559, distance: 473.8
drag, startPoint x: 459, startPoint y: 88, endPoint x: 391, endPoint y: 128, distance: 78.4
click at [392, 136] on div "Image 1. Text Block L-Theanine Text Block Row Dit zachte aminozuur, bekend uit …" at bounding box center [715, 231] width 674 height 258
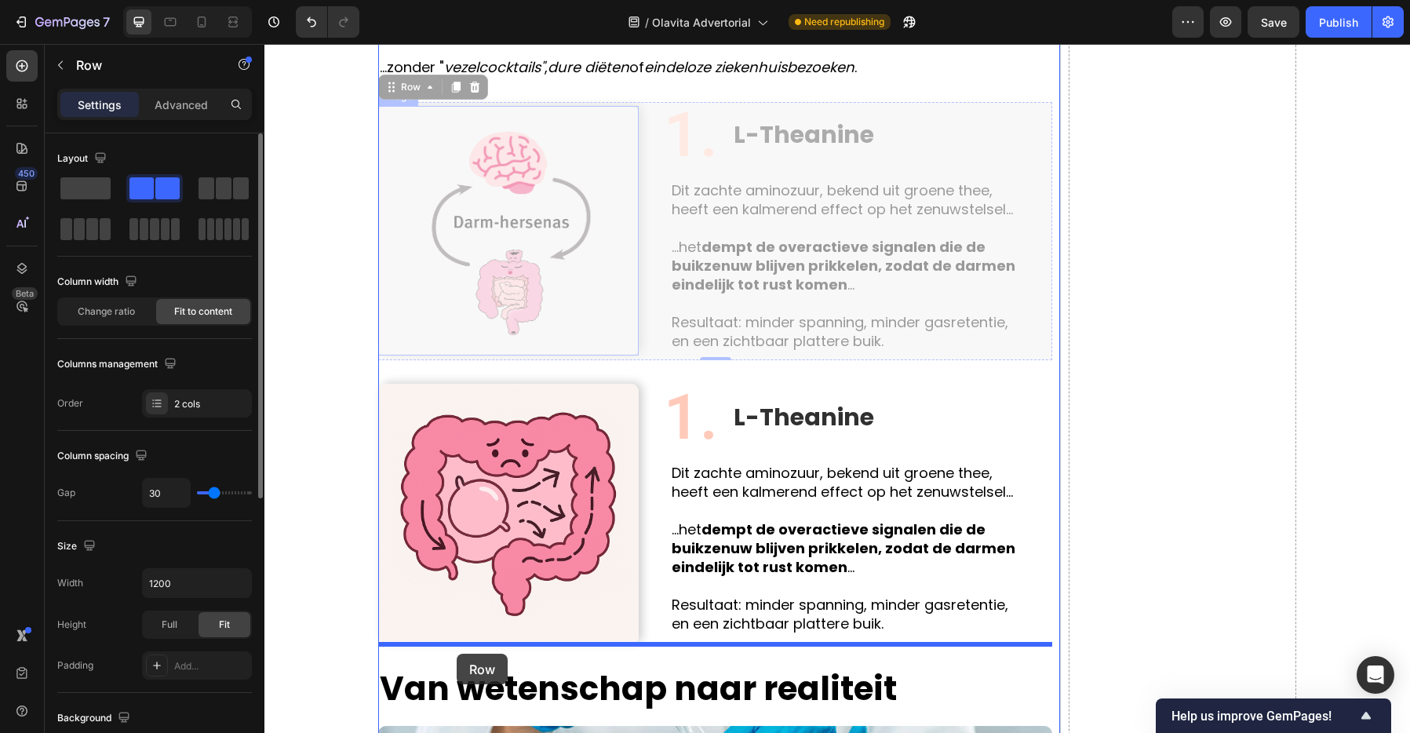
drag, startPoint x: 391, startPoint y: 88, endPoint x: 457, endPoint y: 653, distance: 568.6
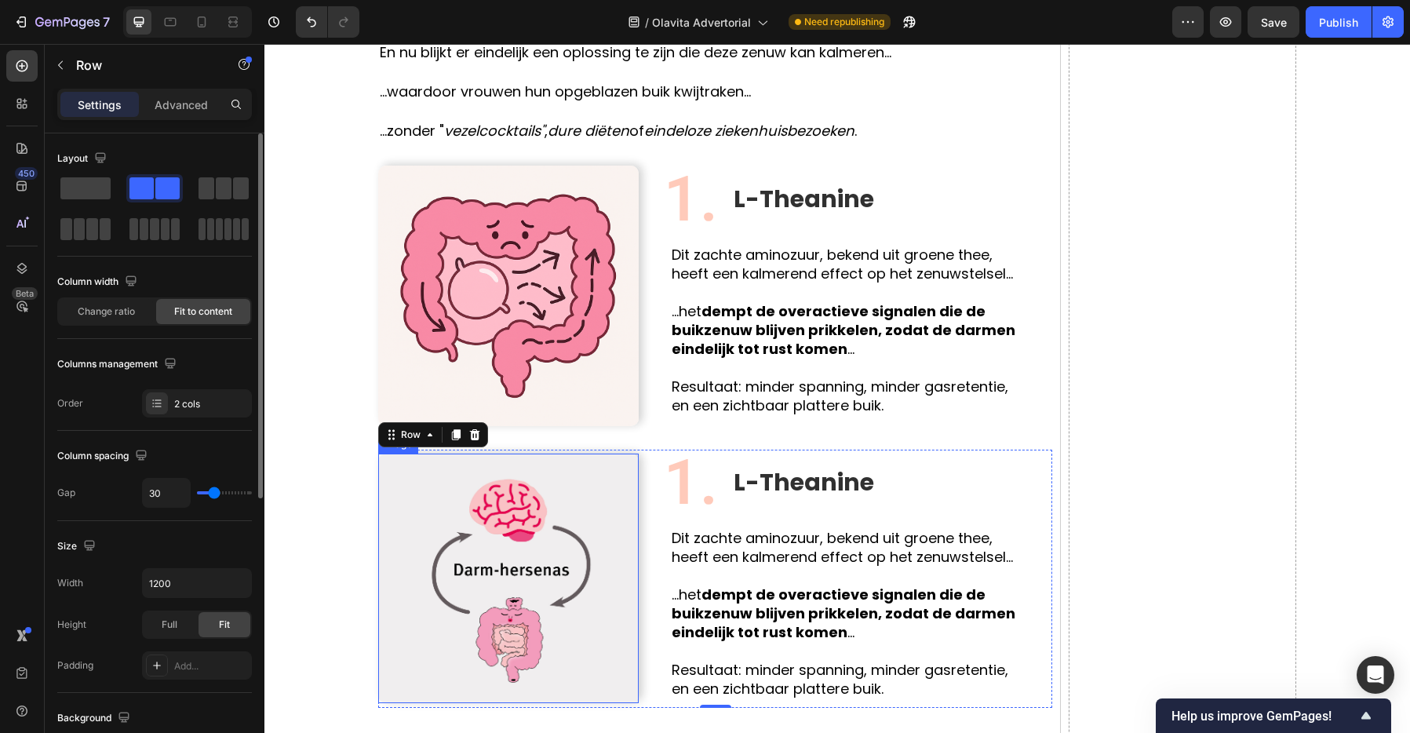
scroll to position [1643, 0]
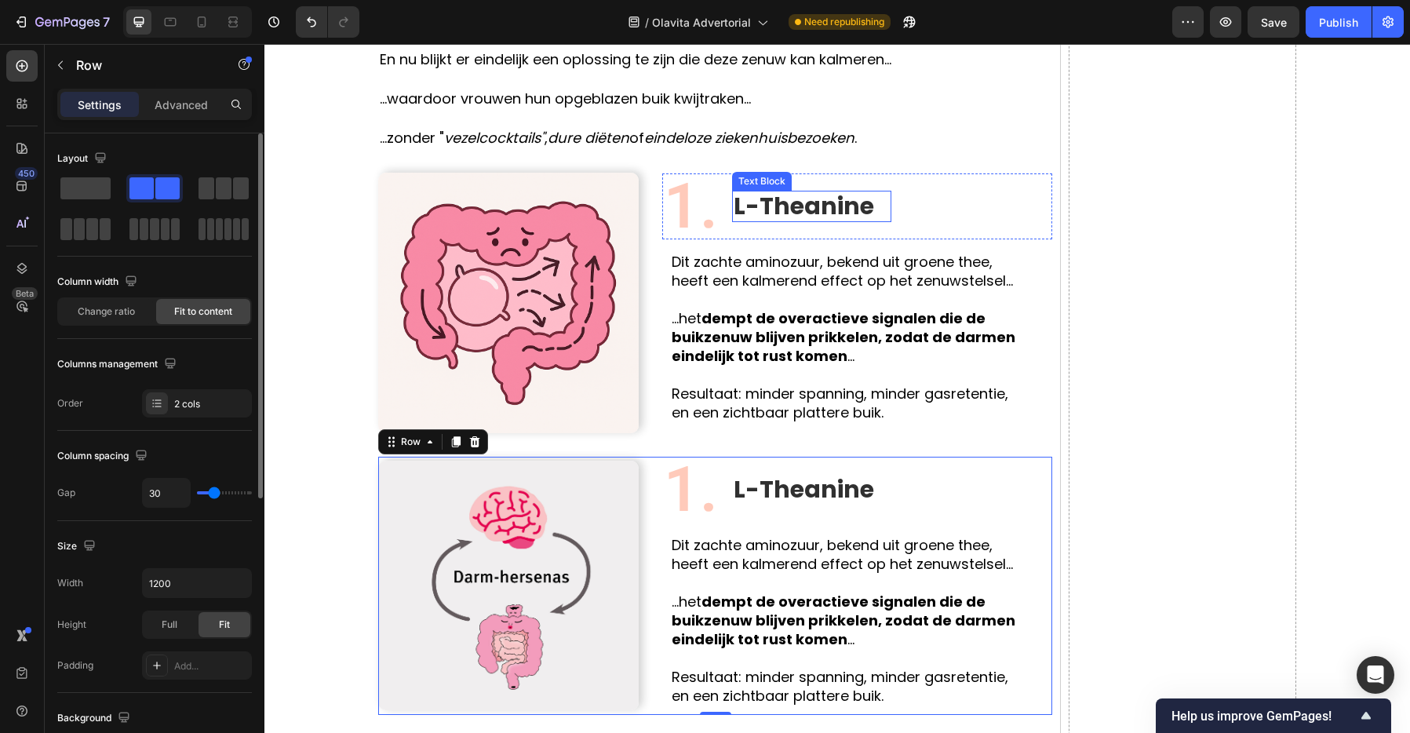
click at [762, 197] on p "L-Theanine" at bounding box center [803, 206] width 140 height 28
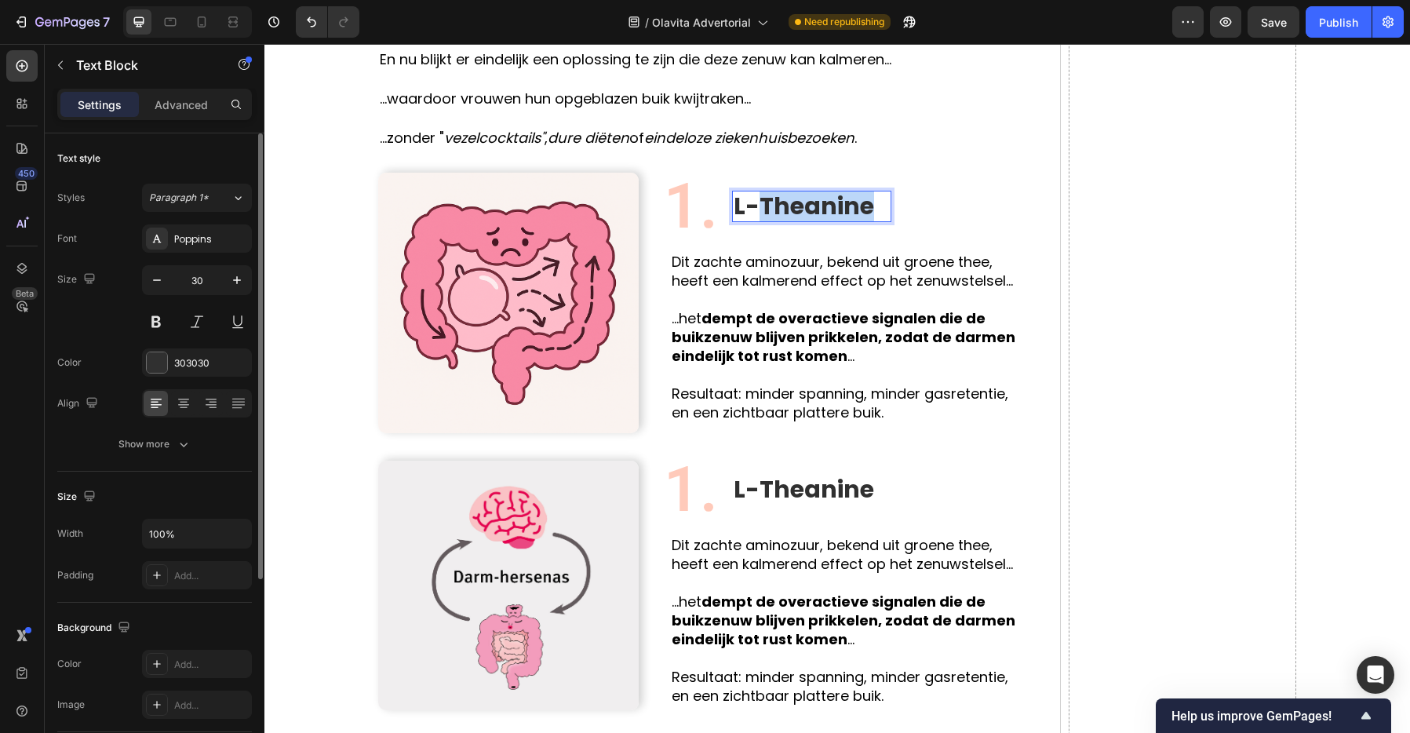
click at [762, 197] on p "L-Theanine" at bounding box center [803, 206] width 140 height 28
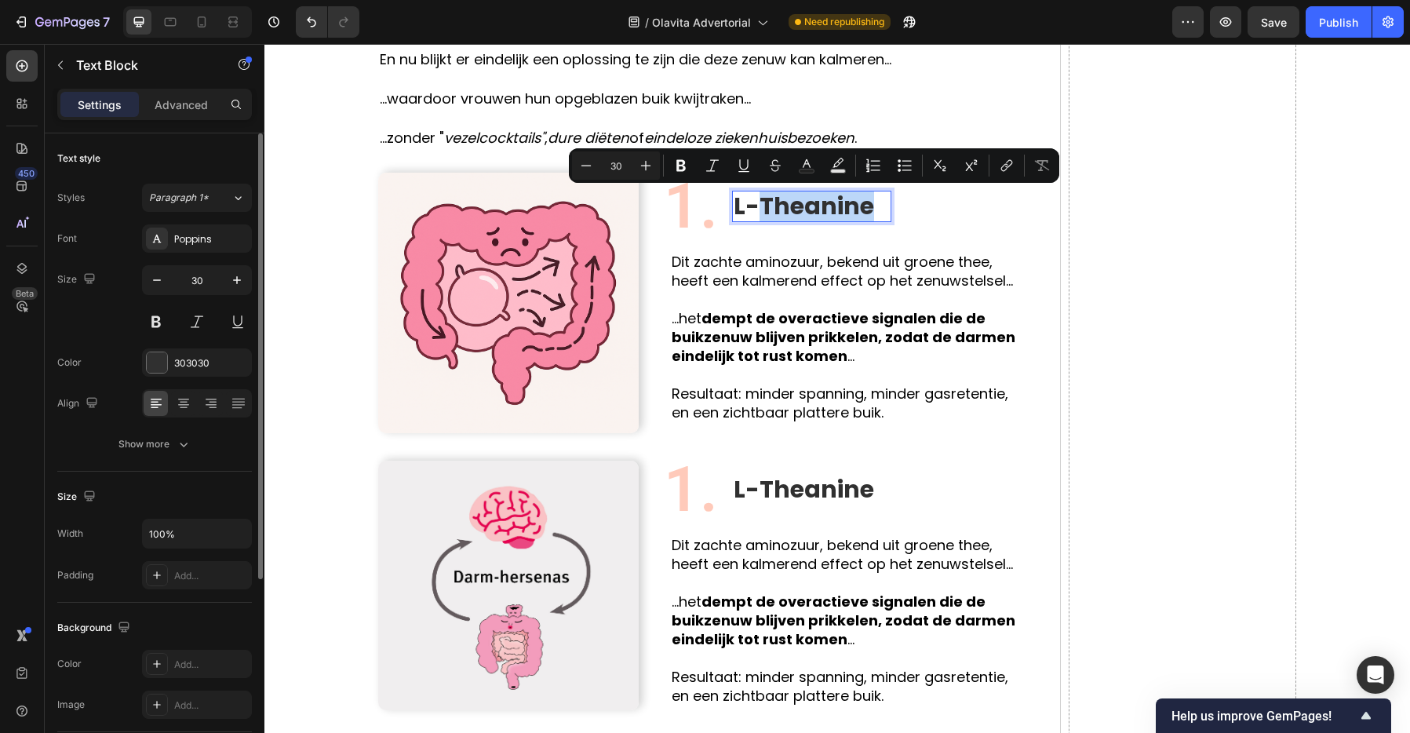
click at [763, 193] on p "L-Theanine" at bounding box center [803, 206] width 140 height 28
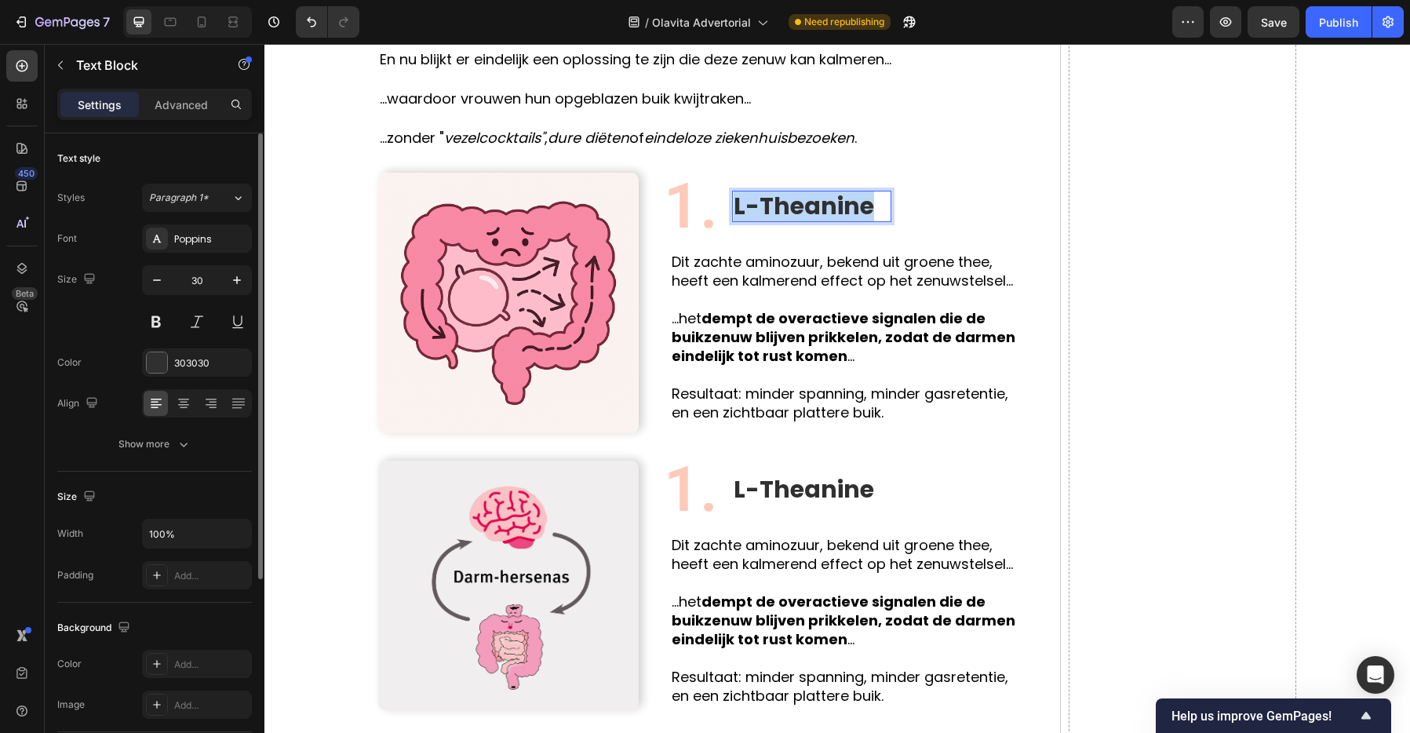
click at [763, 193] on p "L-Theanine" at bounding box center [803, 206] width 140 height 28
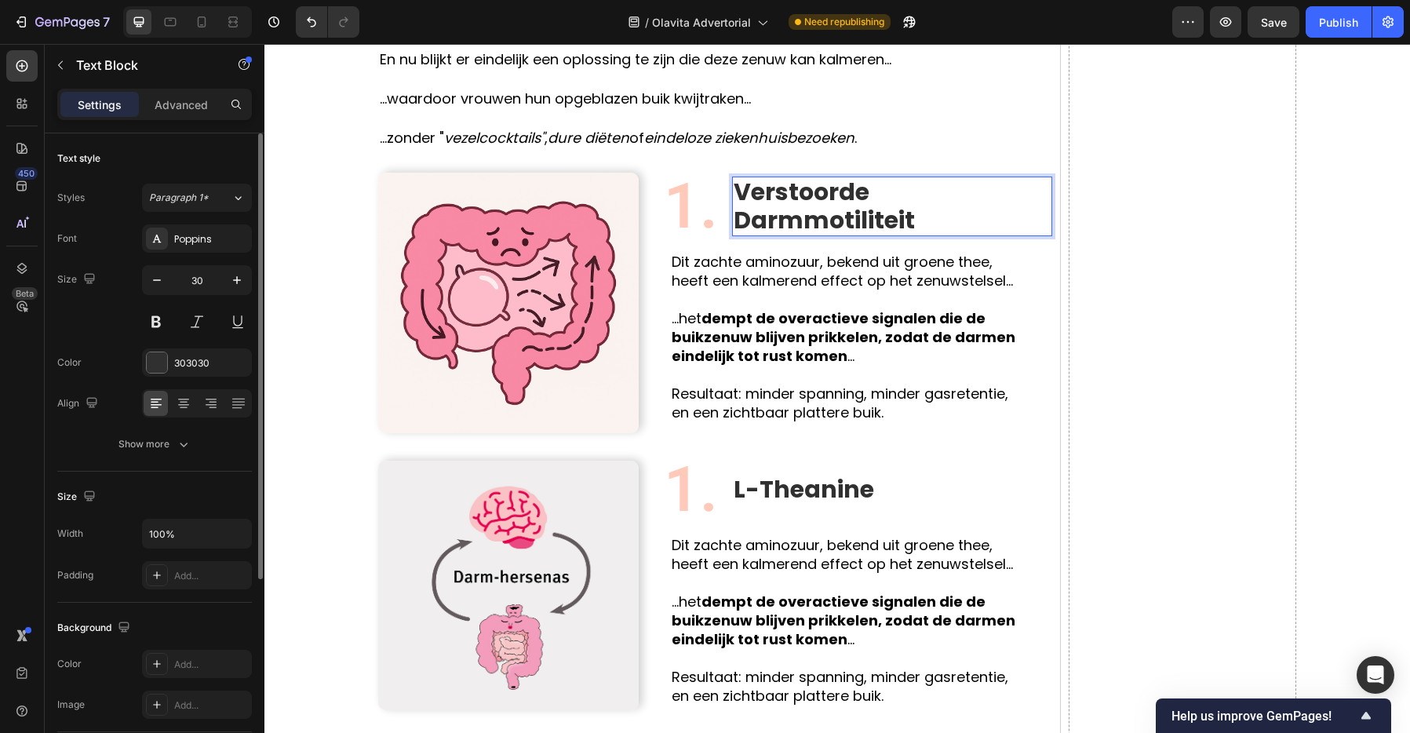
scroll to position [1, 0]
click at [758, 264] on p "Dit zachte aminozuur, bekend uit groene thee, heeft een kalmerend effect op het…" at bounding box center [849, 272] width 355 height 38
click at [855, 223] on p "Verstoorde Darmmotiliteit" at bounding box center [883, 205] width 301 height 56
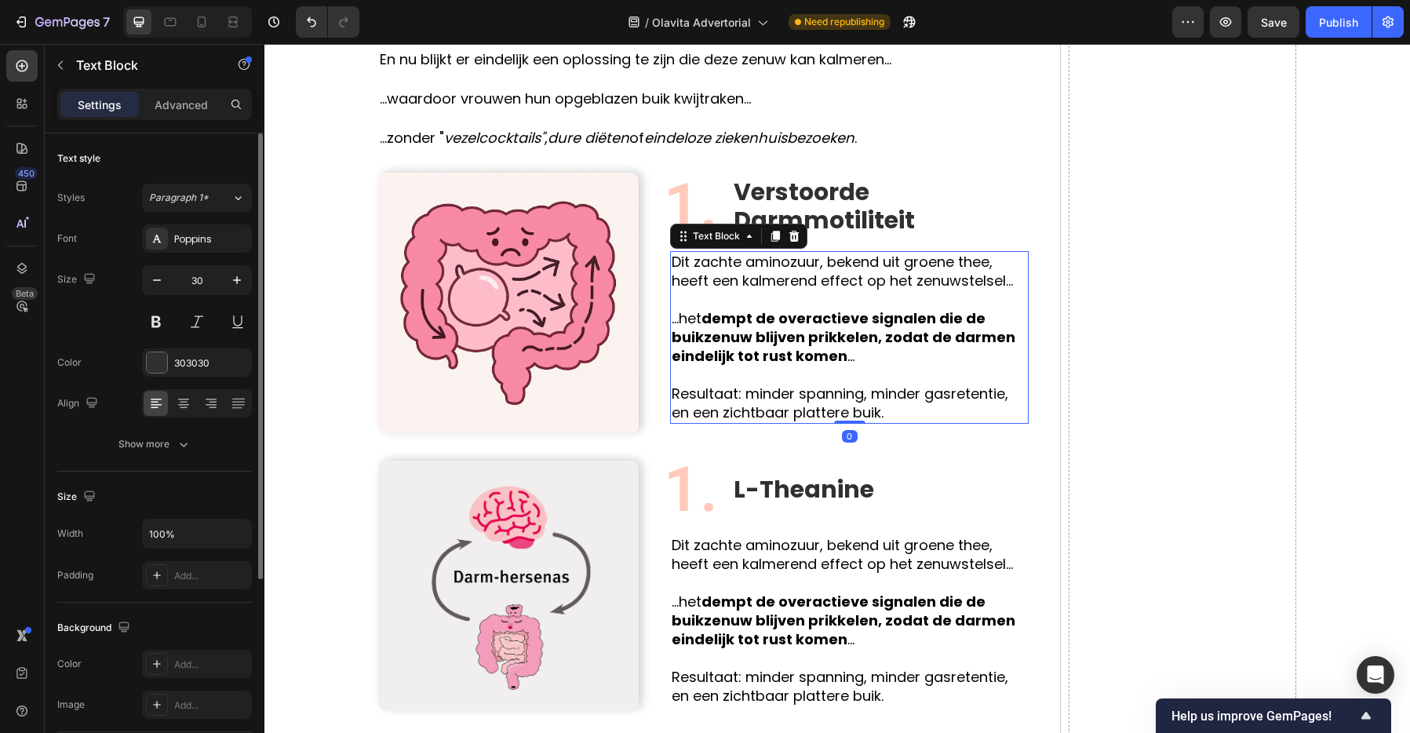
click at [804, 273] on p "Dit zachte aminozuur, bekend uit groene thee, heeft een kalmerend effect op het…" at bounding box center [849, 272] width 355 height 38
click at [715, 311] on strong "dempt de overactieve signalen die de buikzenuw blijven prikkelen, zodat de darm…" at bounding box center [844, 336] width 344 height 57
click at [714, 308] on strong "dempt de overactieve signalen die de buikzenuw blijven prikkelen, zodat de darm…" at bounding box center [844, 336] width 344 height 57
click at [697, 278] on p "Dit zachte aminozuur, bekend uit groene thee, heeft een kalmerend effect op het…" at bounding box center [849, 272] width 355 height 38
click at [697, 277] on p "Dit zachte aminozuur, bekend uit groene thee, heeft een kalmerend effect op het…" at bounding box center [849, 272] width 355 height 38
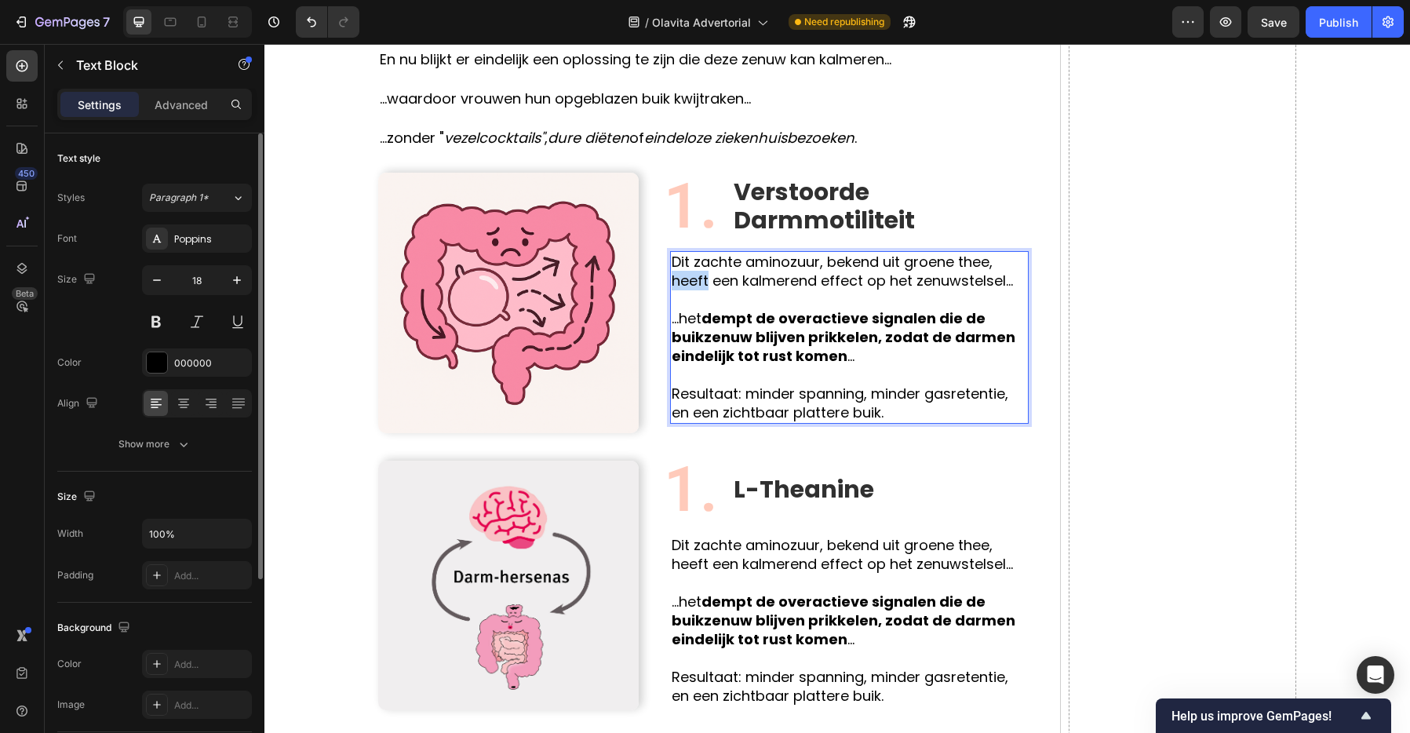
click at [697, 277] on p "Dit zachte aminozuur, bekend uit groene thee, heeft een kalmerend effect op het…" at bounding box center [849, 272] width 355 height 38
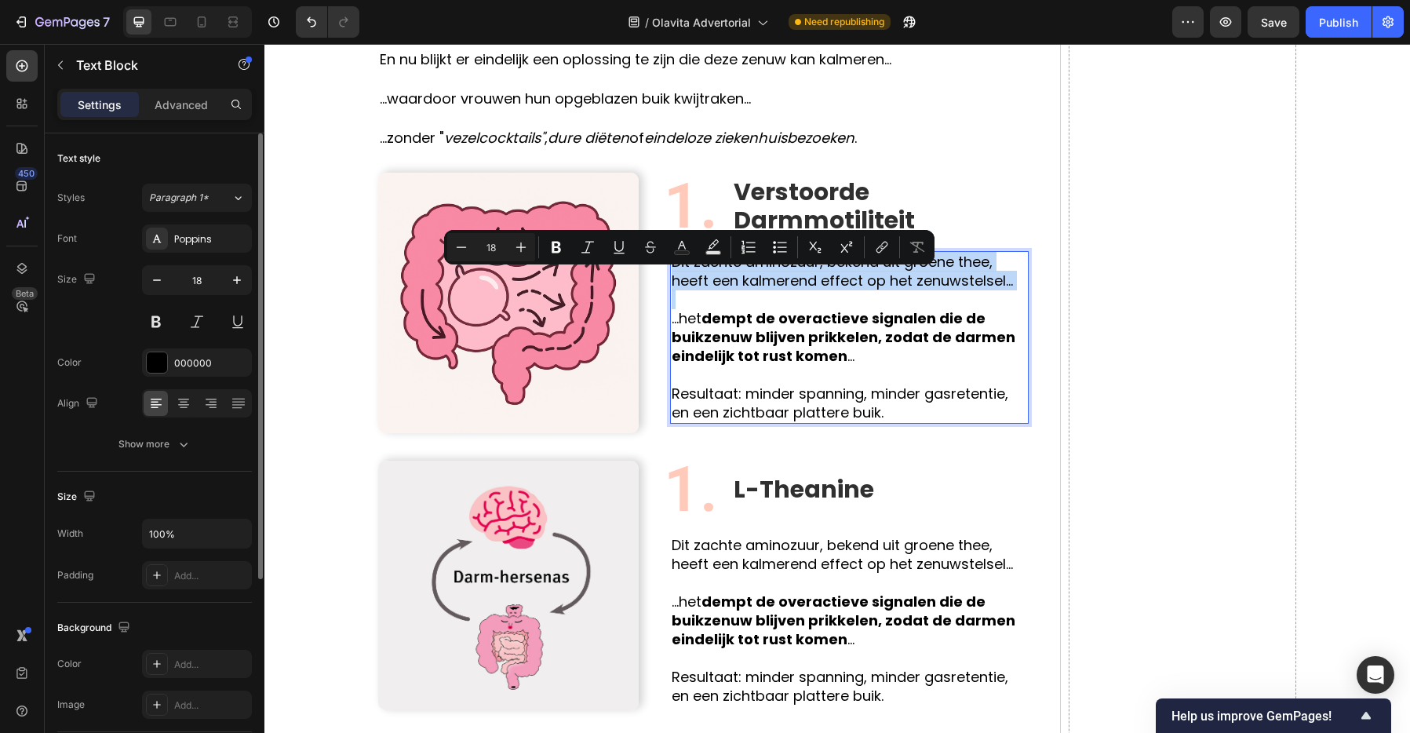
click at [697, 277] on p "Dit zachte aminozuur, bekend uit groene thee, heeft een kalmerend effect op het…" at bounding box center [849, 272] width 355 height 38
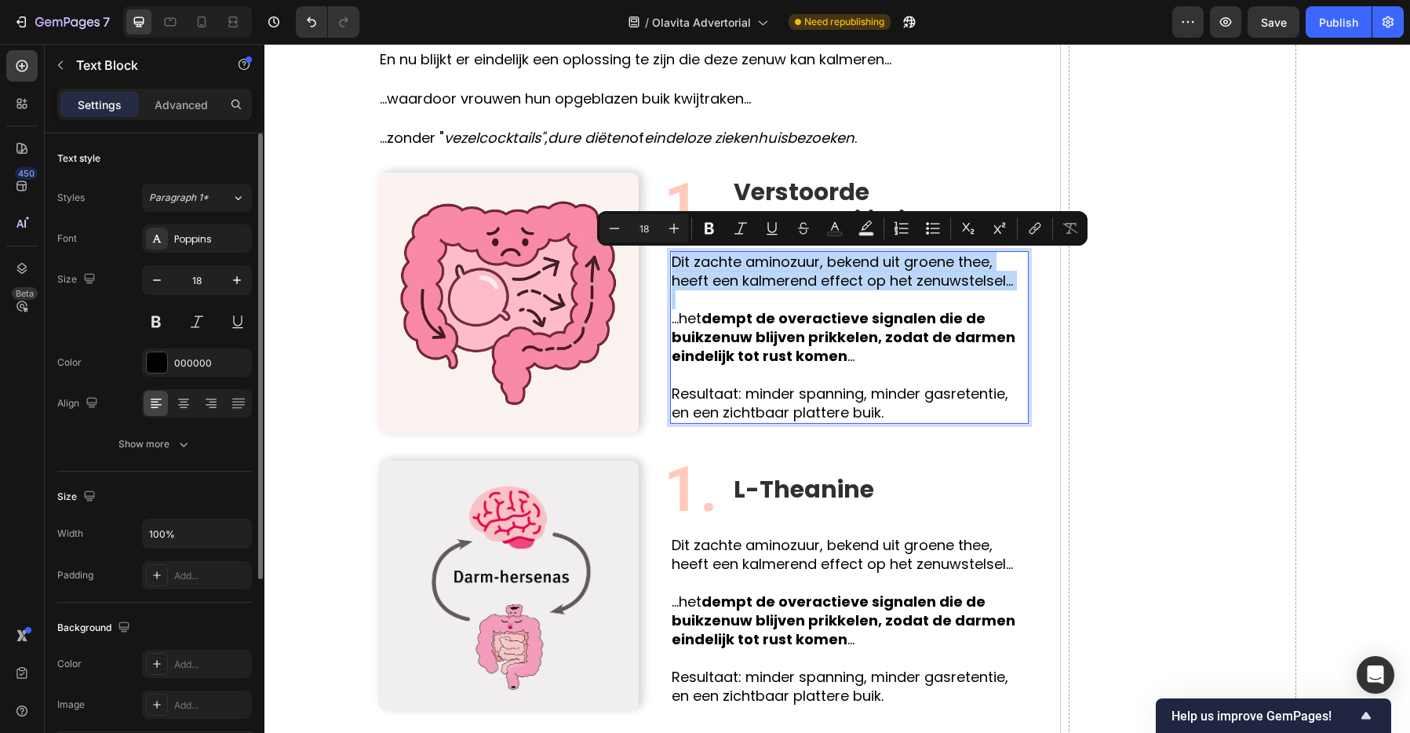
scroll to position [1643, 0]
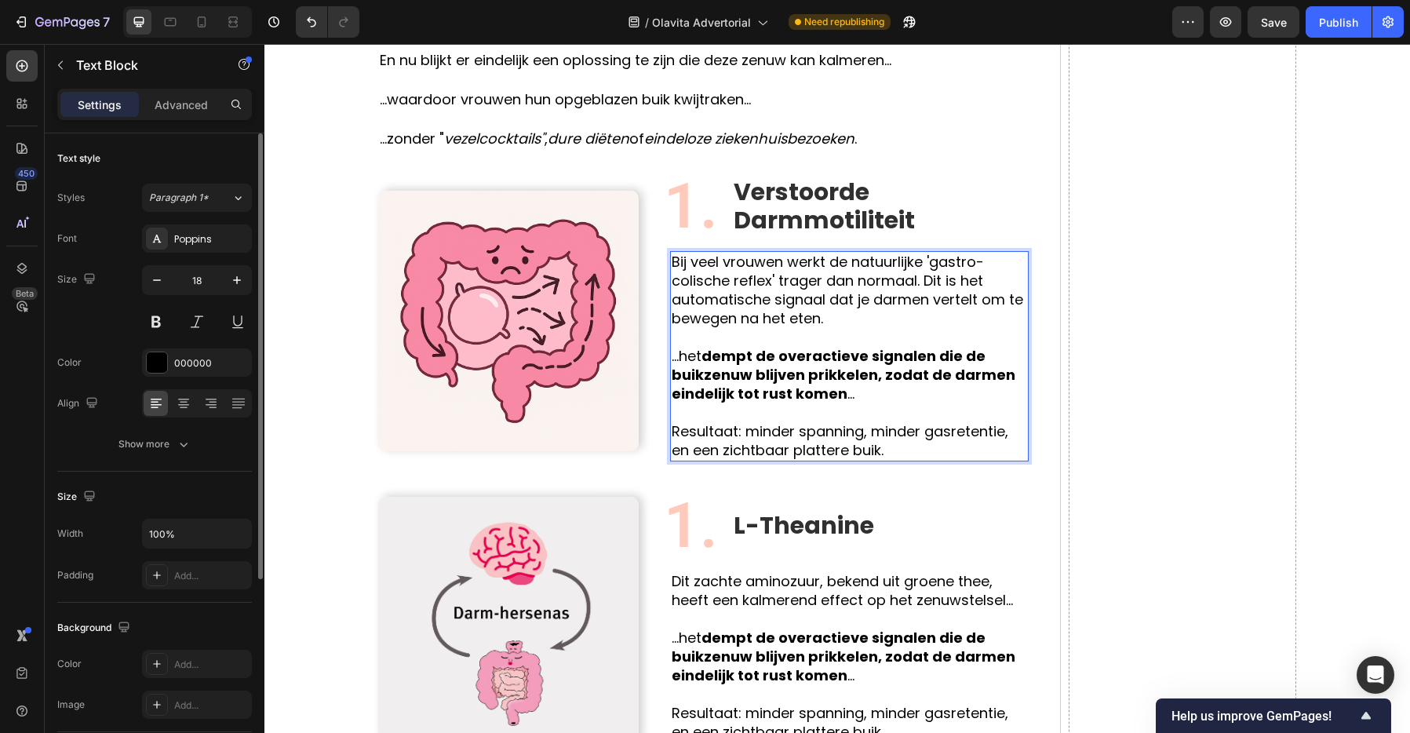
click at [919, 282] on p "Bij veel vrouwen werkt de natuurlijke 'gastro-colische reflex' trager dan norma…" at bounding box center [849, 290] width 355 height 75
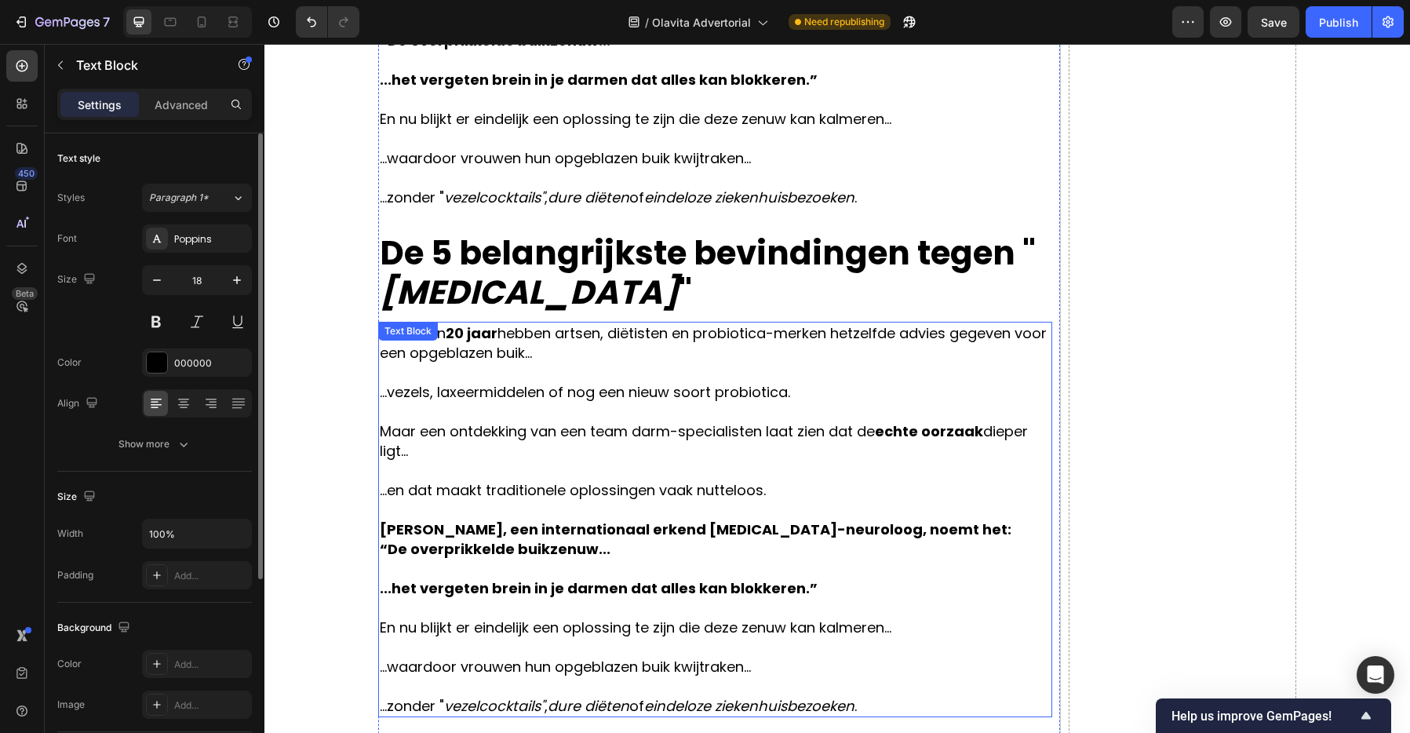
scroll to position [954, 0]
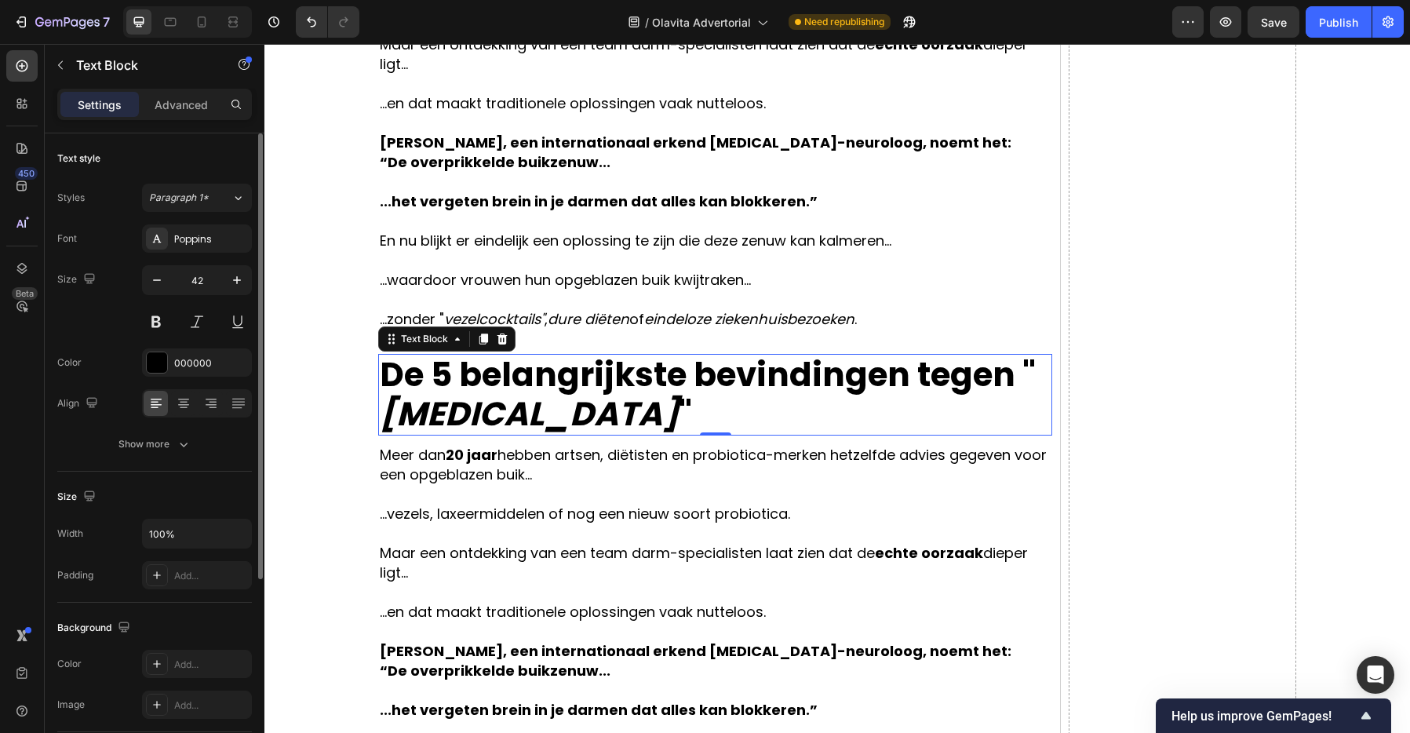
click at [652, 417] on p "De 5 belangrijkste bevindingen tegen " [MEDICAL_DATA] "" at bounding box center [715, 394] width 671 height 78
click at [653, 415] on p "De 5 belangrijkste bevindingen tegen " [MEDICAL_DATA] "" at bounding box center [715, 394] width 671 height 78
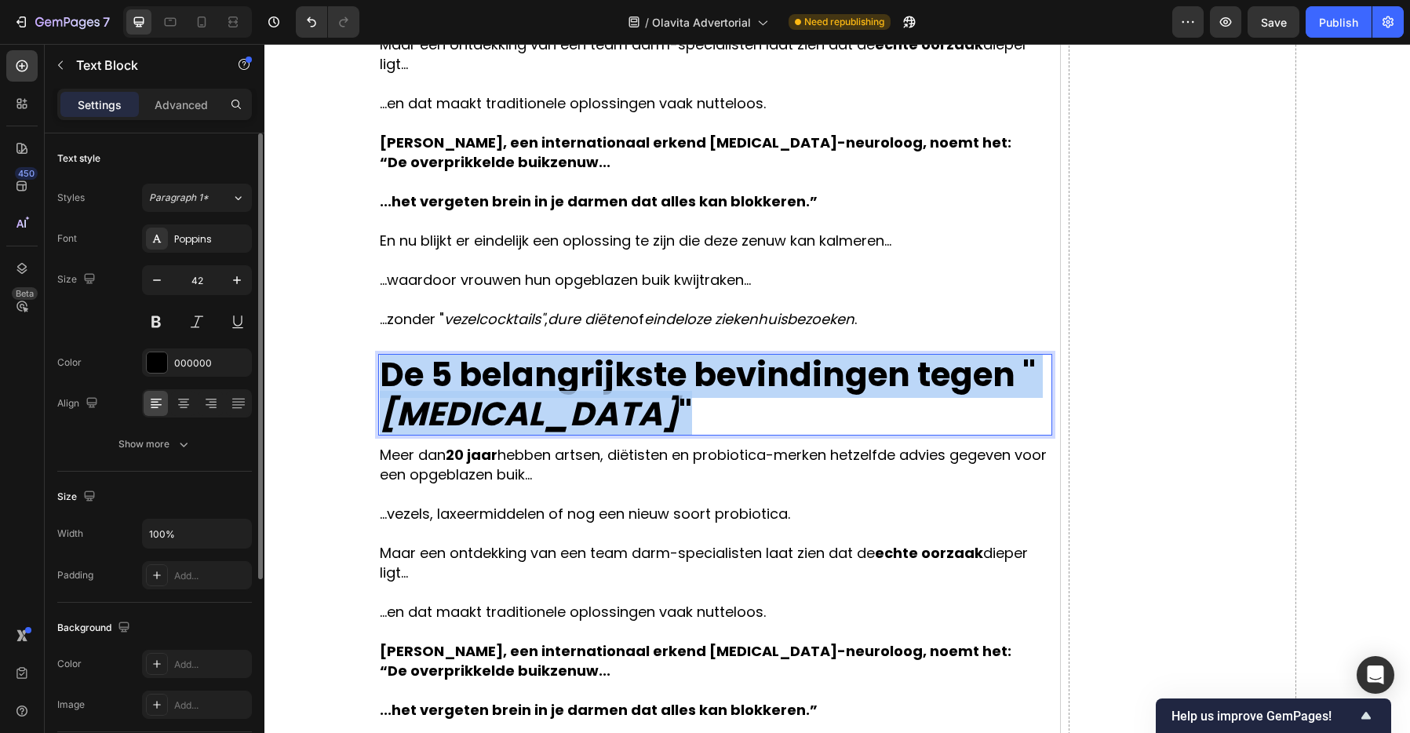
click at [652, 414] on p "De 5 belangrijkste bevindingen tegen " [MEDICAL_DATA] "" at bounding box center [715, 394] width 671 height 78
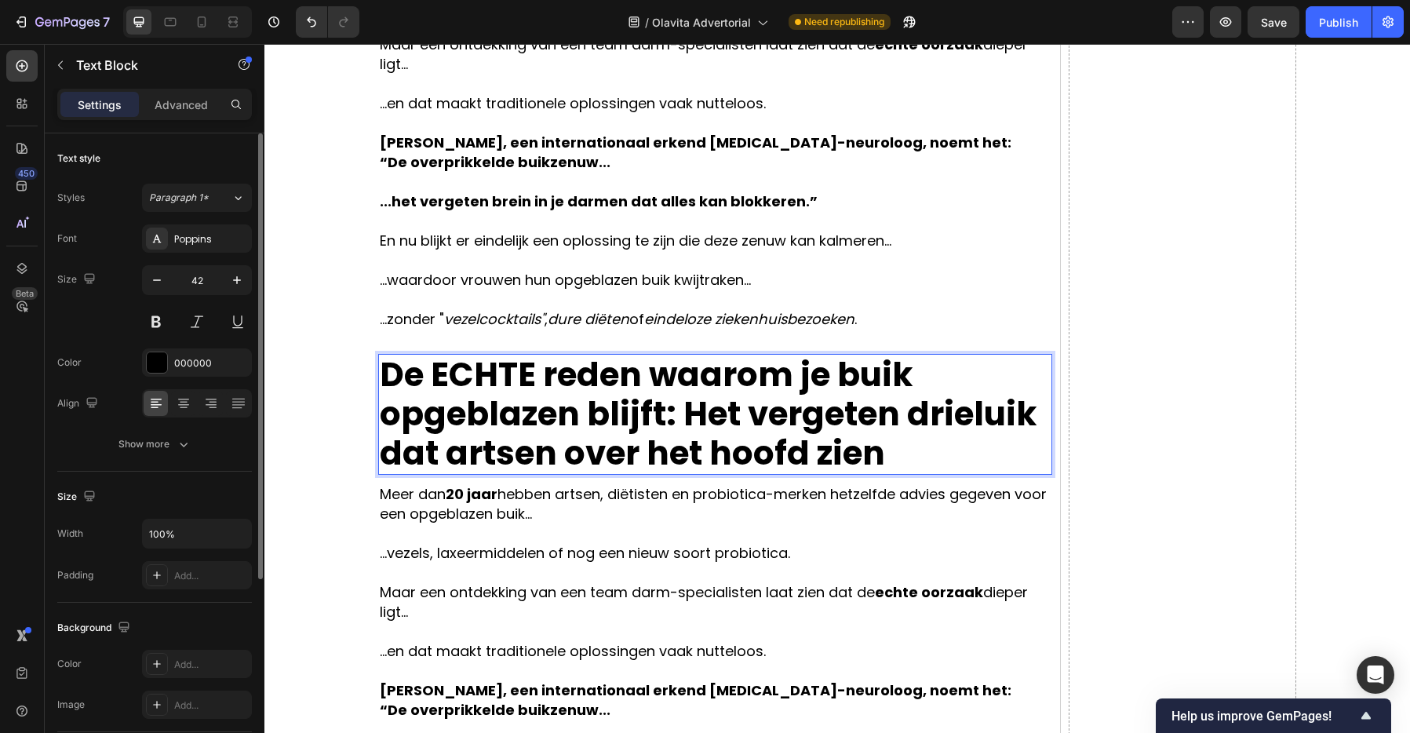
scroll to position [2, 0]
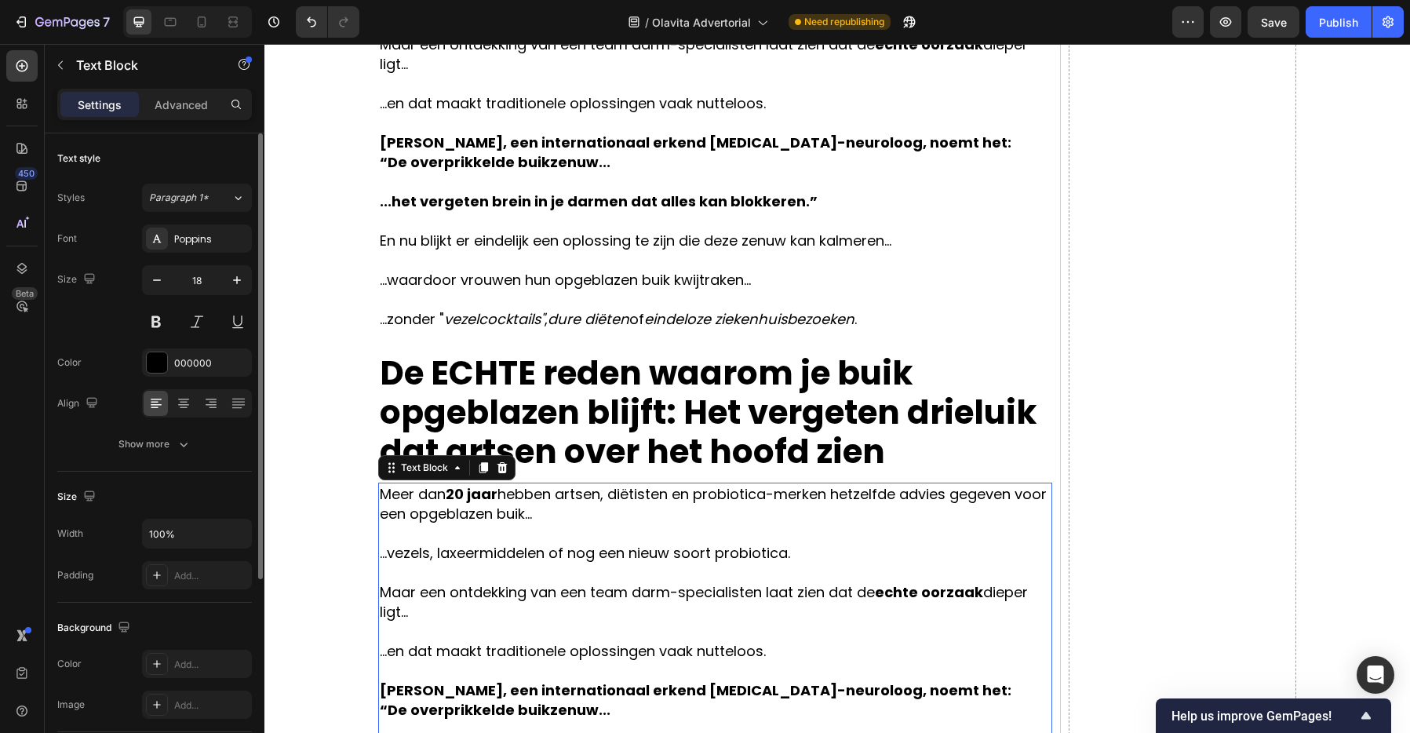
click at [787, 521] on p "Meer dan 20 jaar hebben artsen, diëtisten en probiotica-merken hetzelfde advies…" at bounding box center [715, 503] width 671 height 39
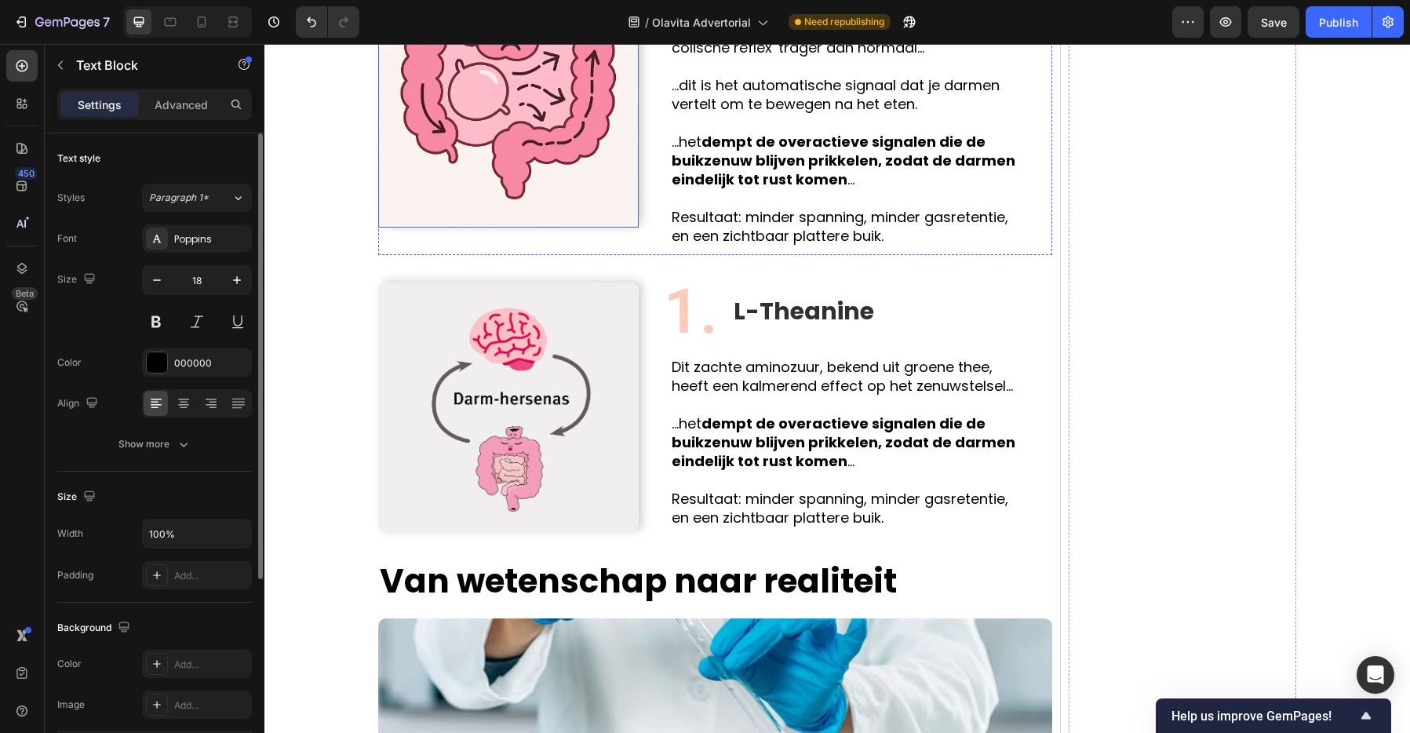
scroll to position [1924, 0]
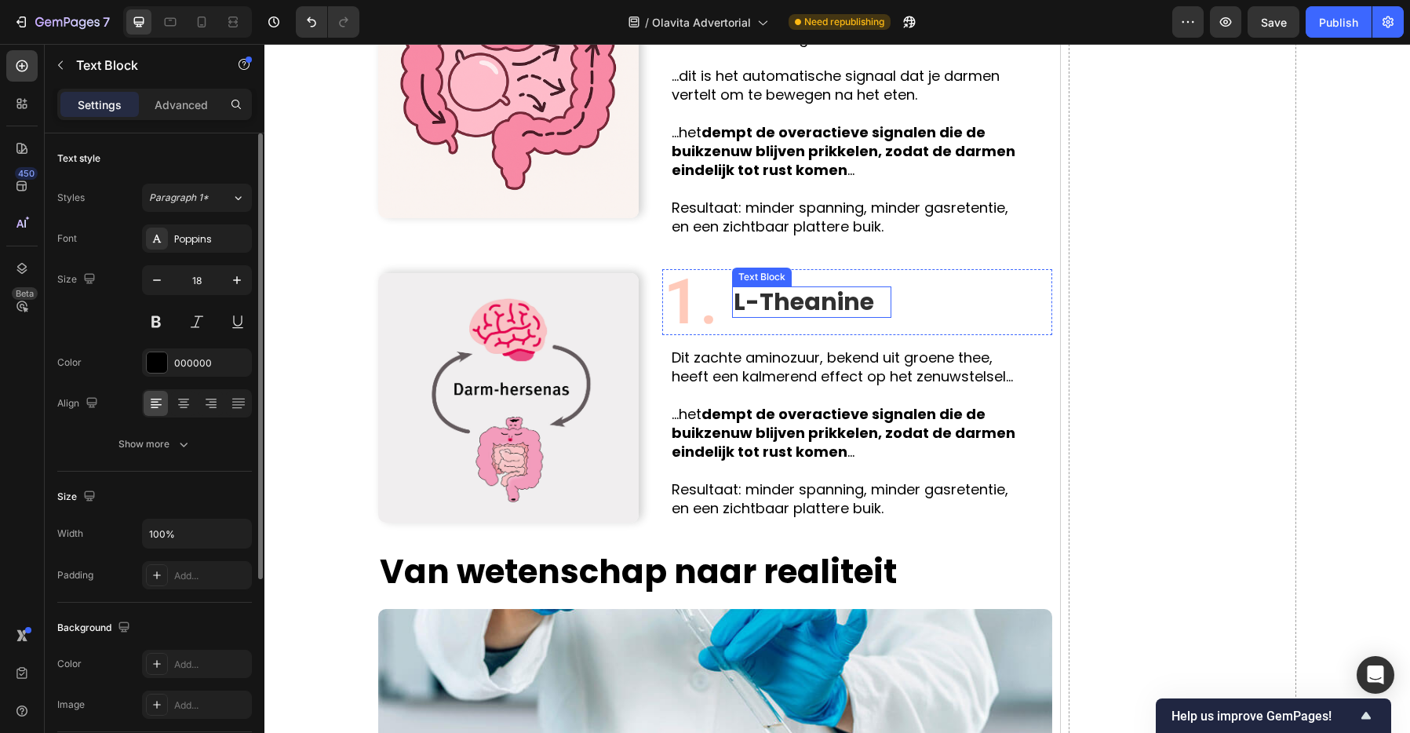
click at [808, 288] on p "L-Theanine" at bounding box center [803, 302] width 140 height 28
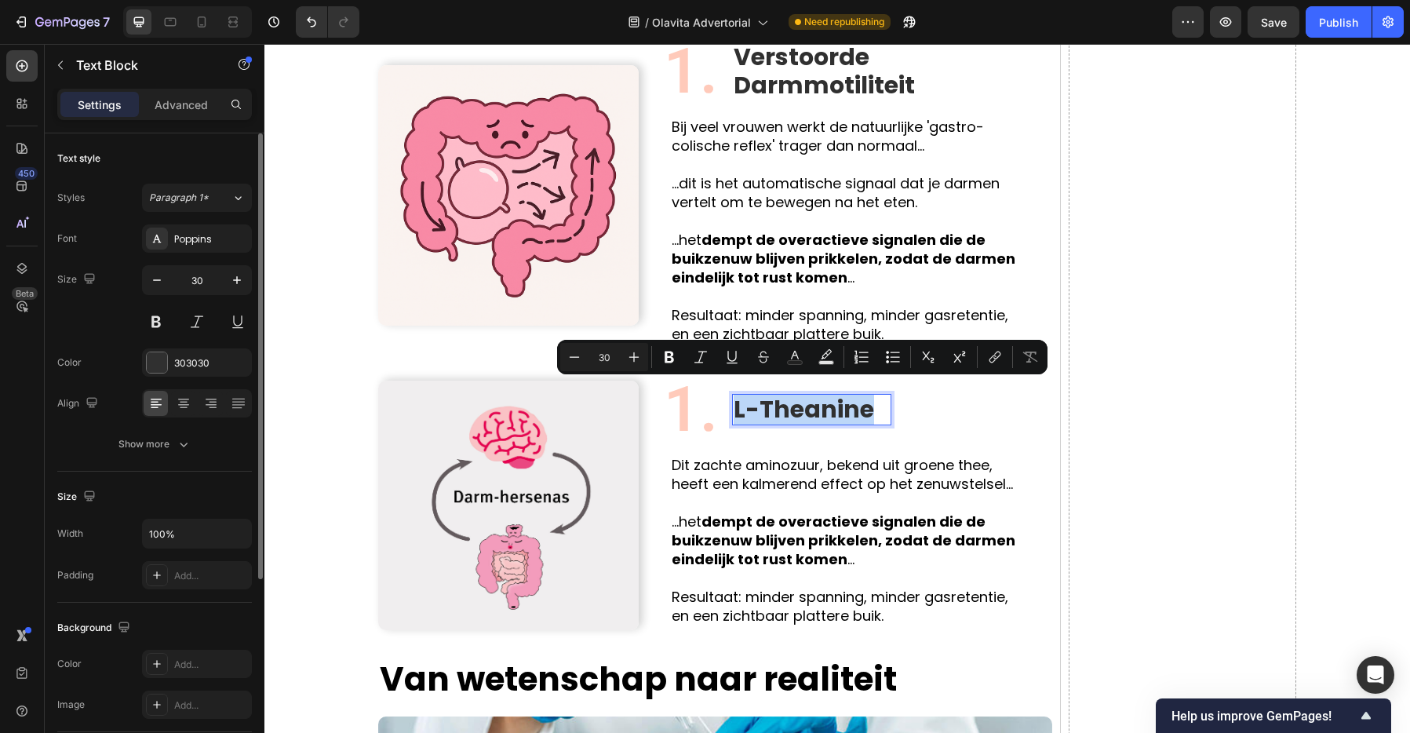
scroll to position [1834, 0]
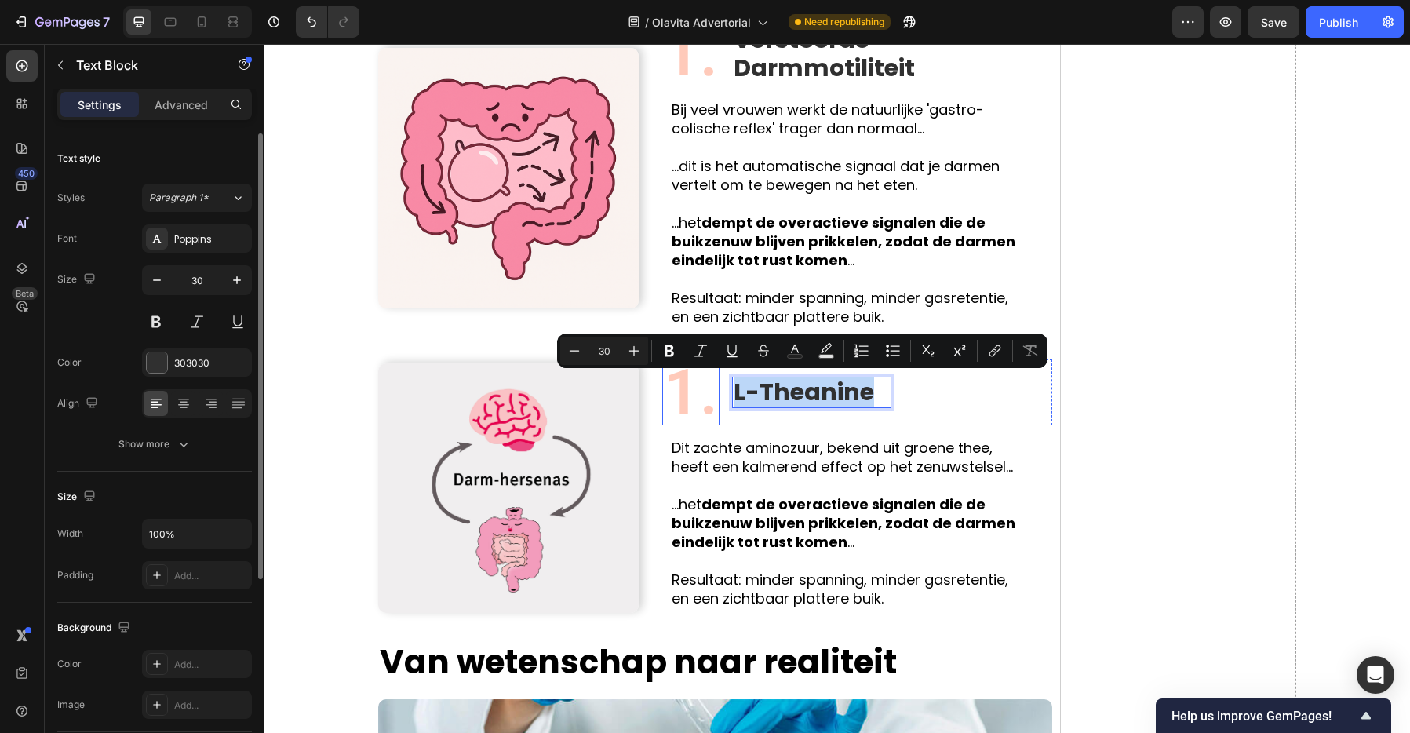
click at [697, 401] on p "1." at bounding box center [691, 392] width 54 height 63
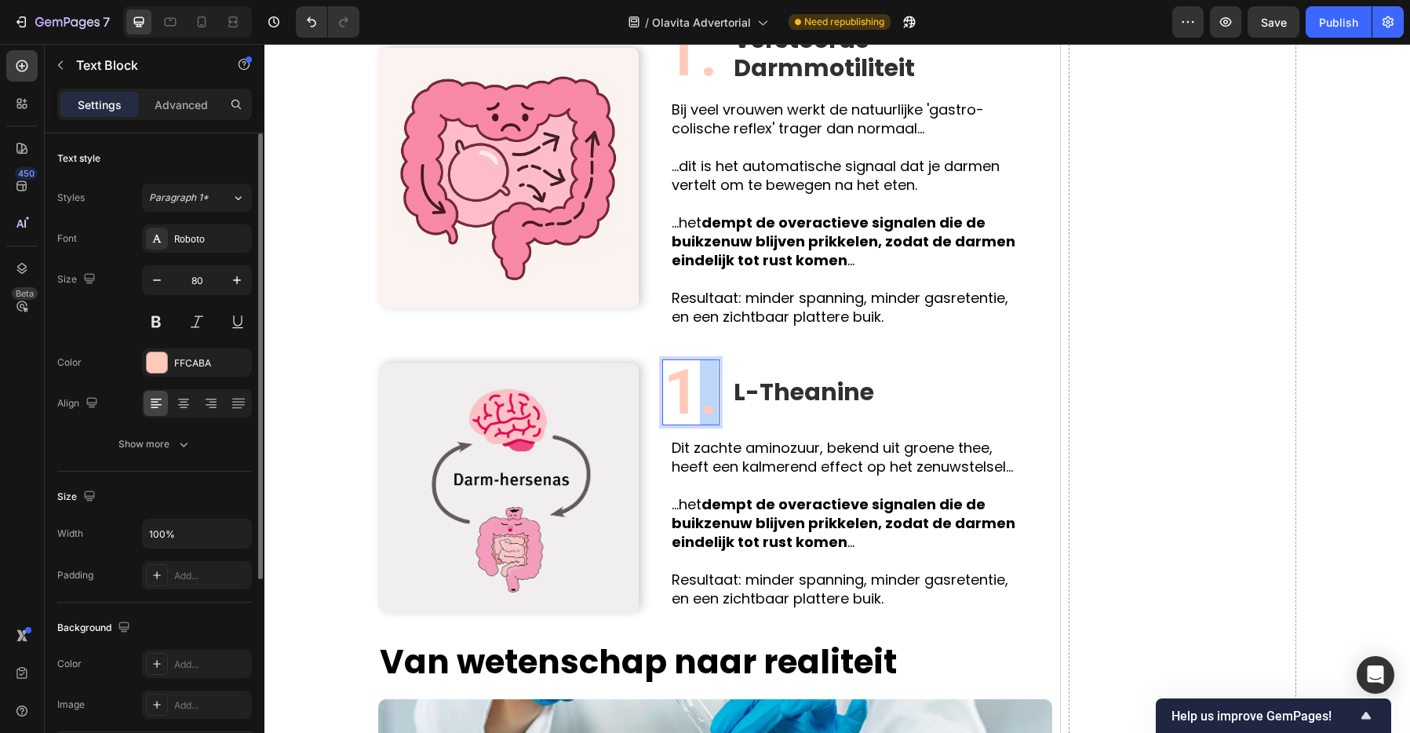
click at [697, 401] on p "1." at bounding box center [691, 392] width 54 height 63
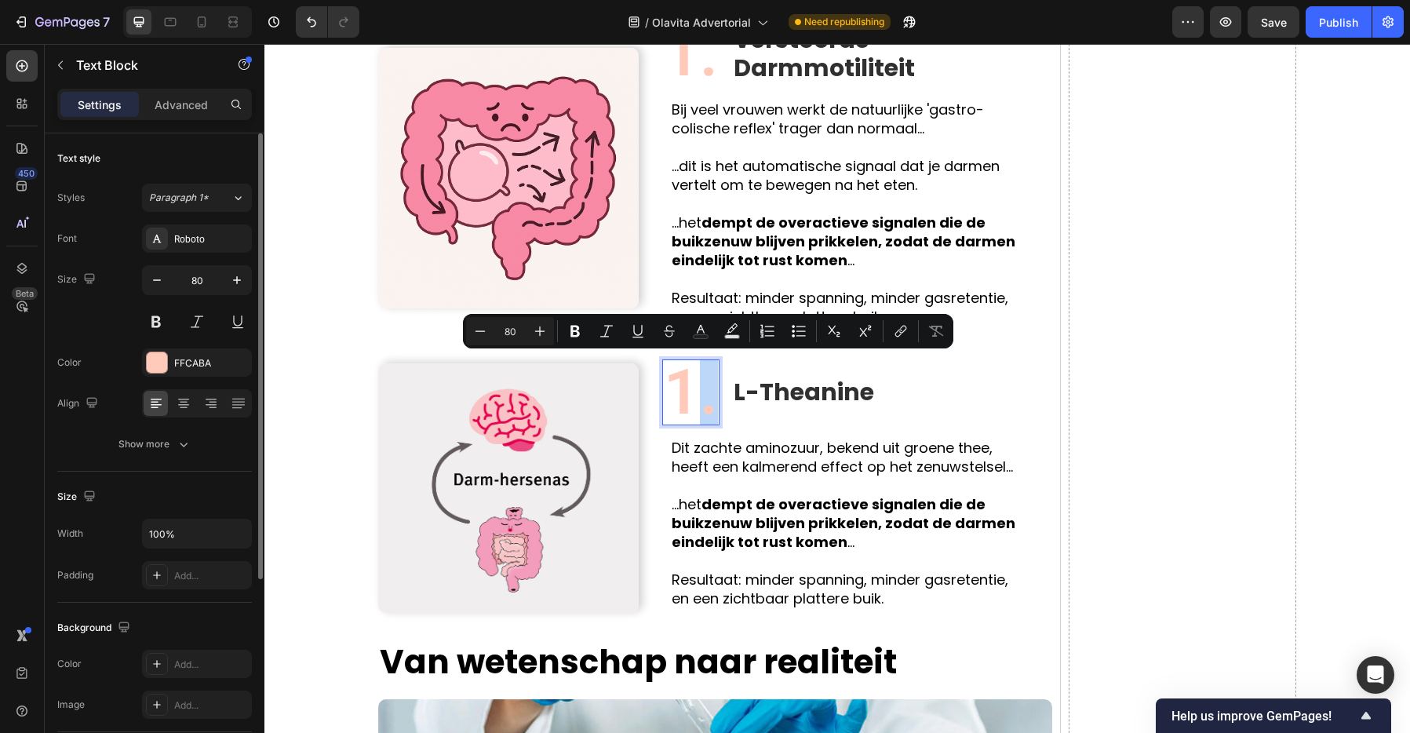
click at [683, 399] on p "1." at bounding box center [691, 392] width 54 height 63
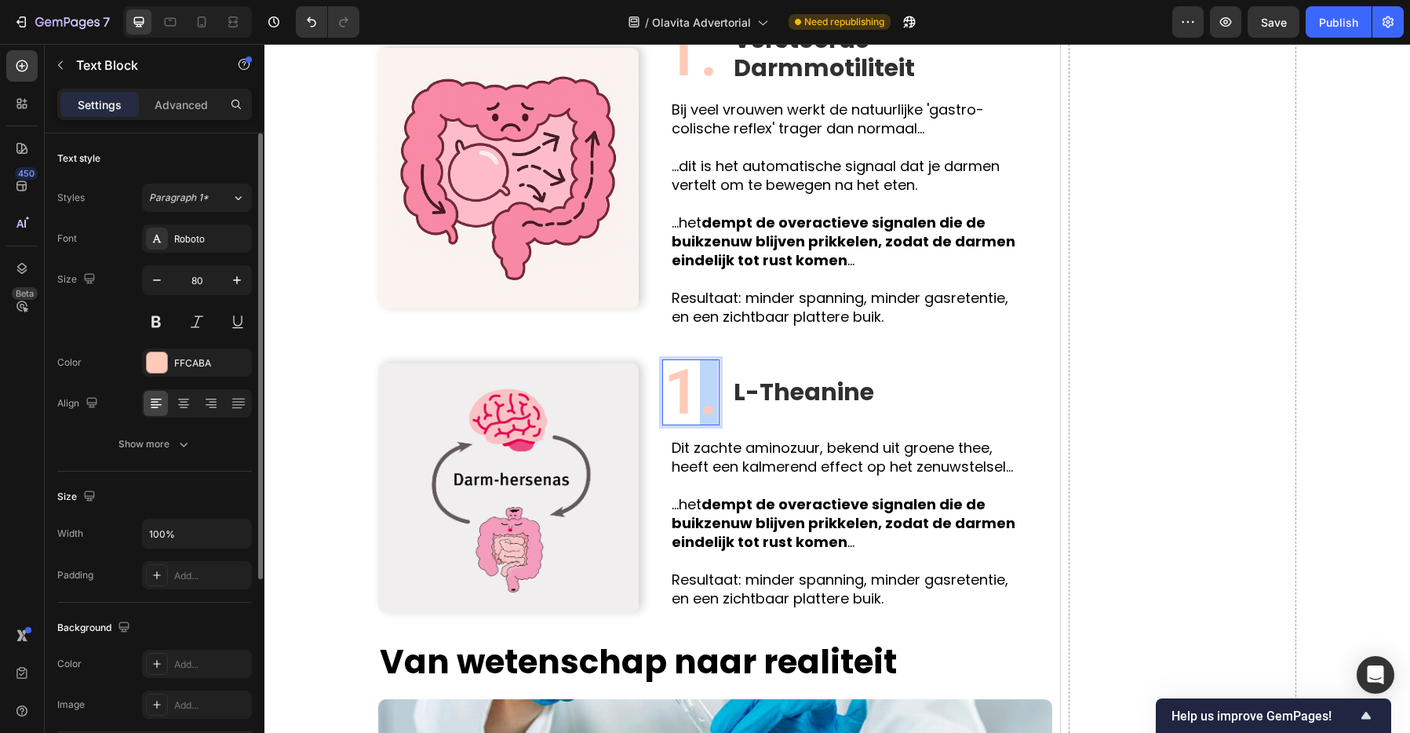
click at [683, 399] on p "1." at bounding box center [691, 392] width 54 height 63
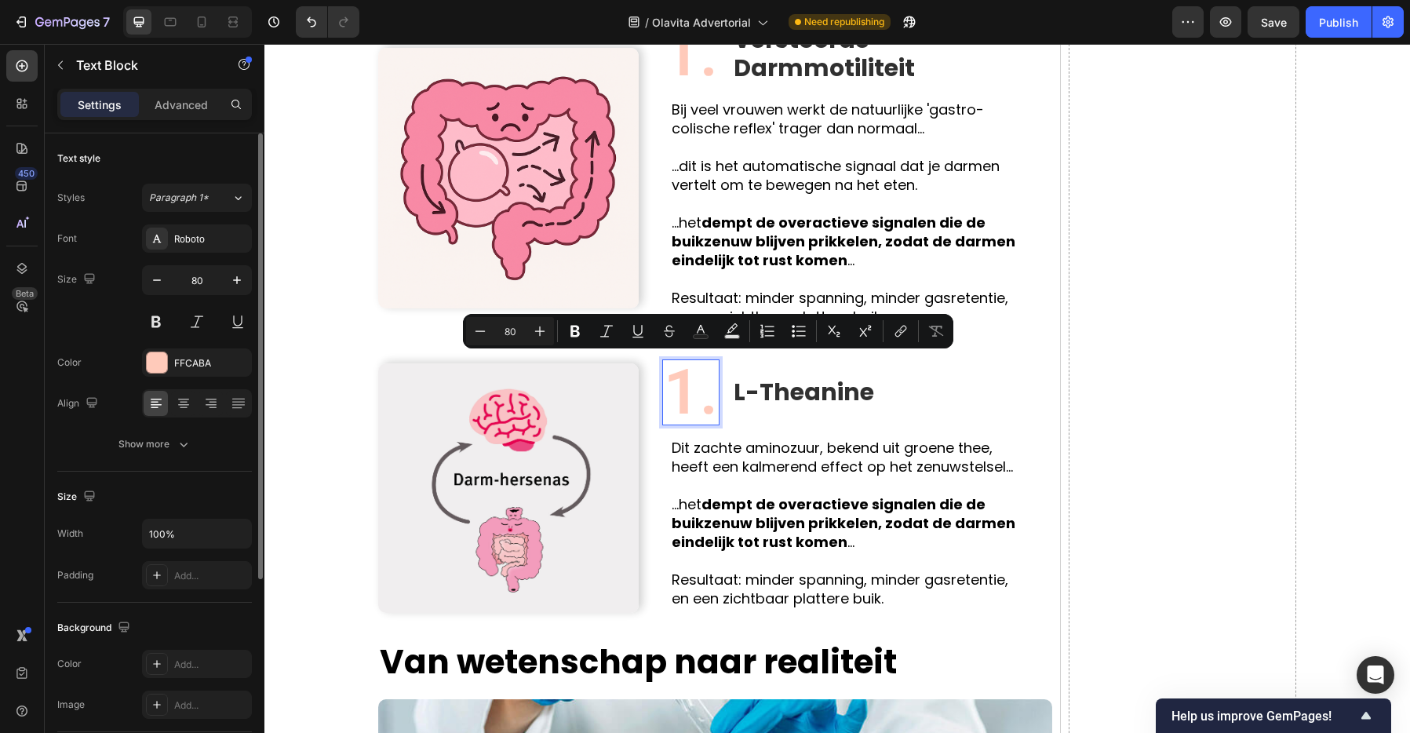
click at [678, 398] on p "1." at bounding box center [691, 392] width 54 height 63
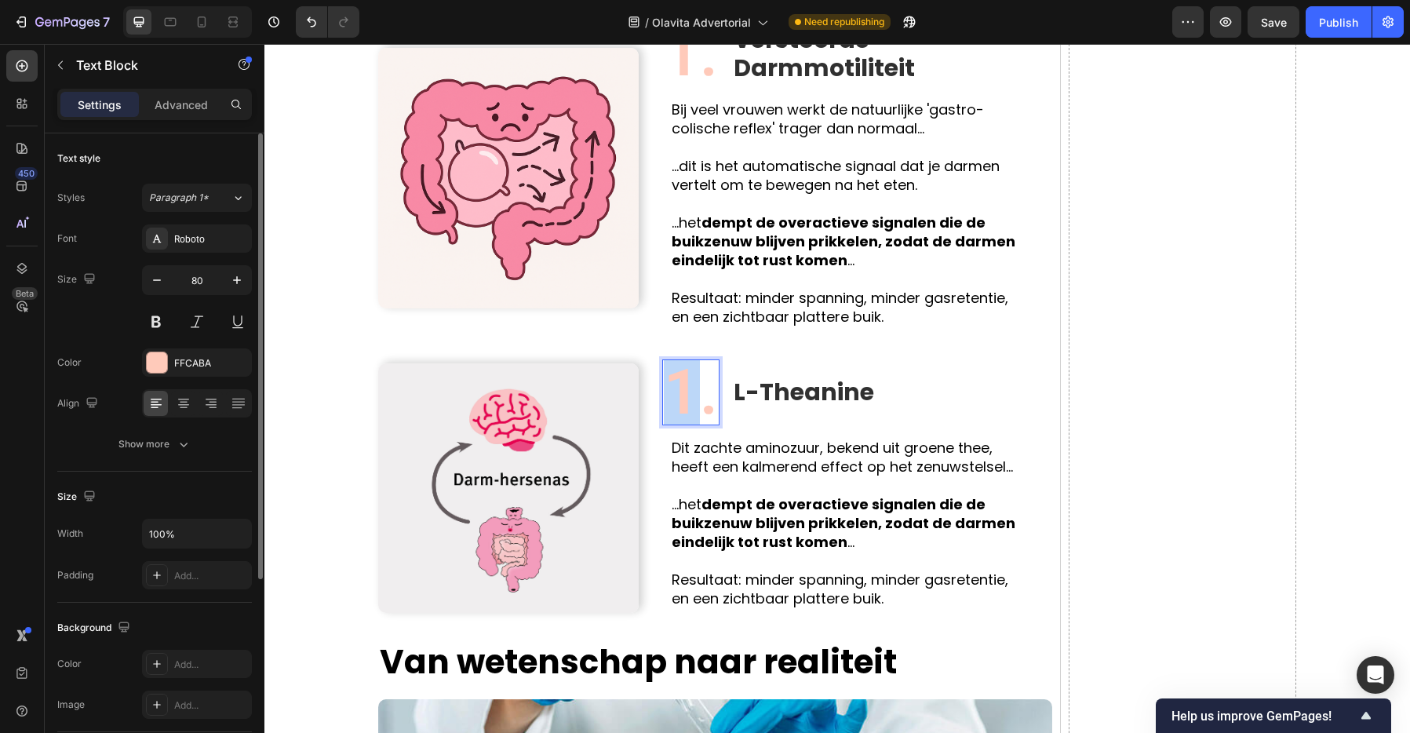
click at [678, 398] on p "1." at bounding box center [691, 392] width 54 height 63
click at [868, 424] on div "2. Text Block 0 L-Theanine Text Block Row" at bounding box center [857, 392] width 390 height 66
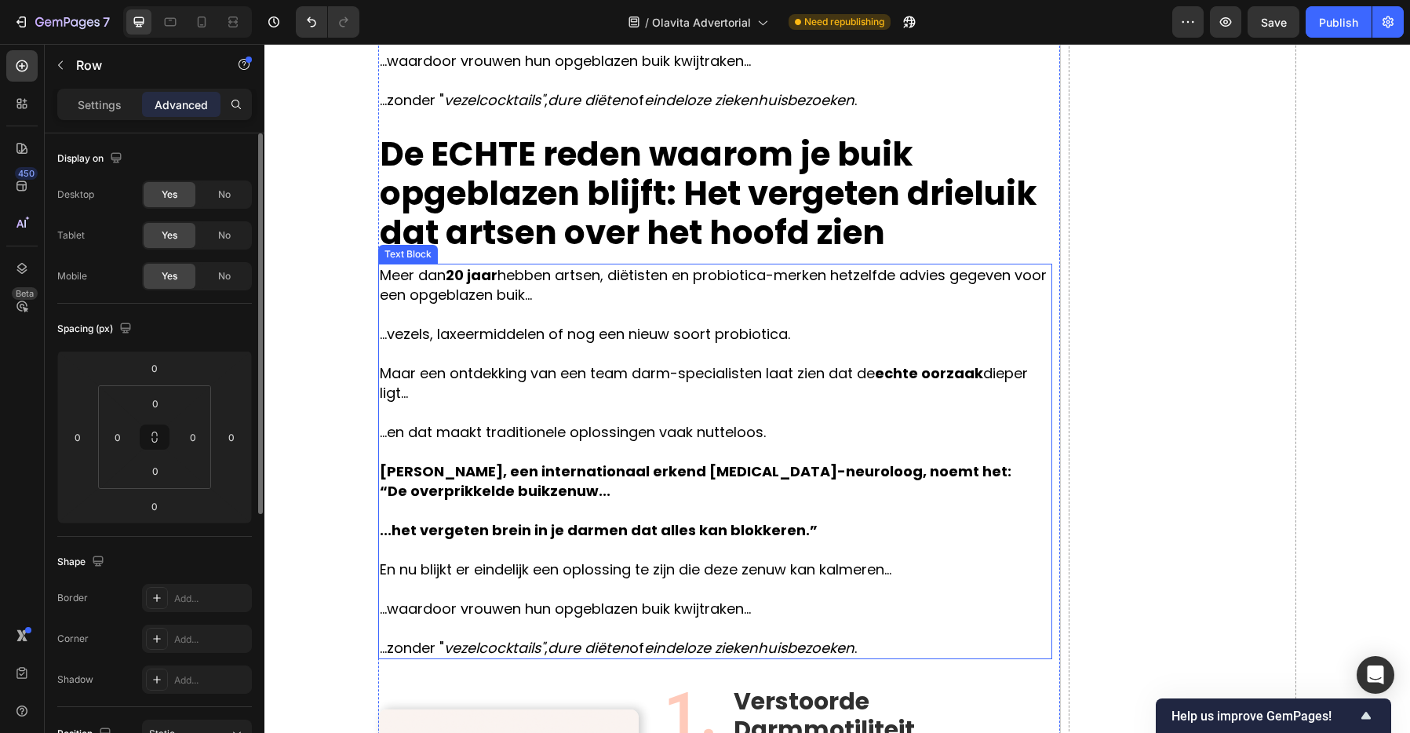
scroll to position [1174, 0]
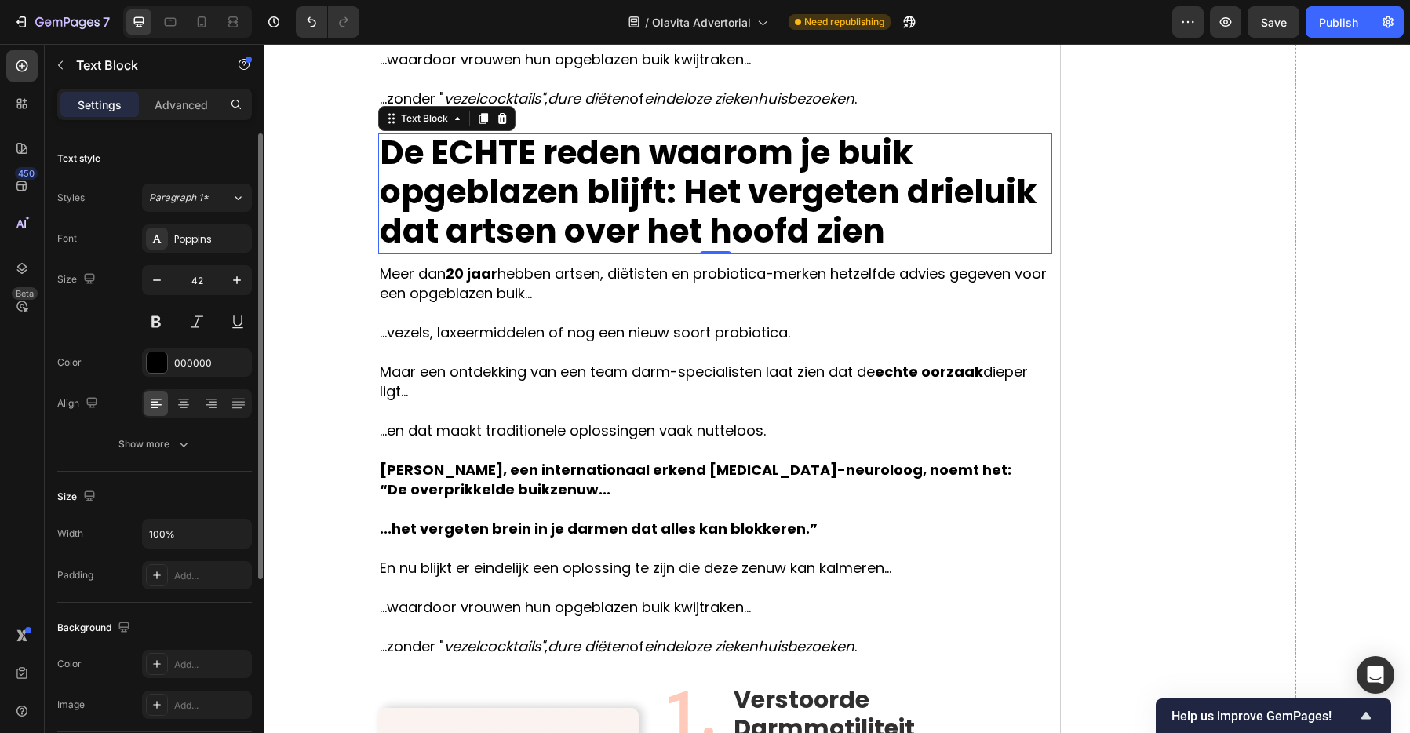
click at [937, 198] on strong "Het vergeten drieluik dat artsen over het hoofd zien" at bounding box center [708, 212] width 657 height 86
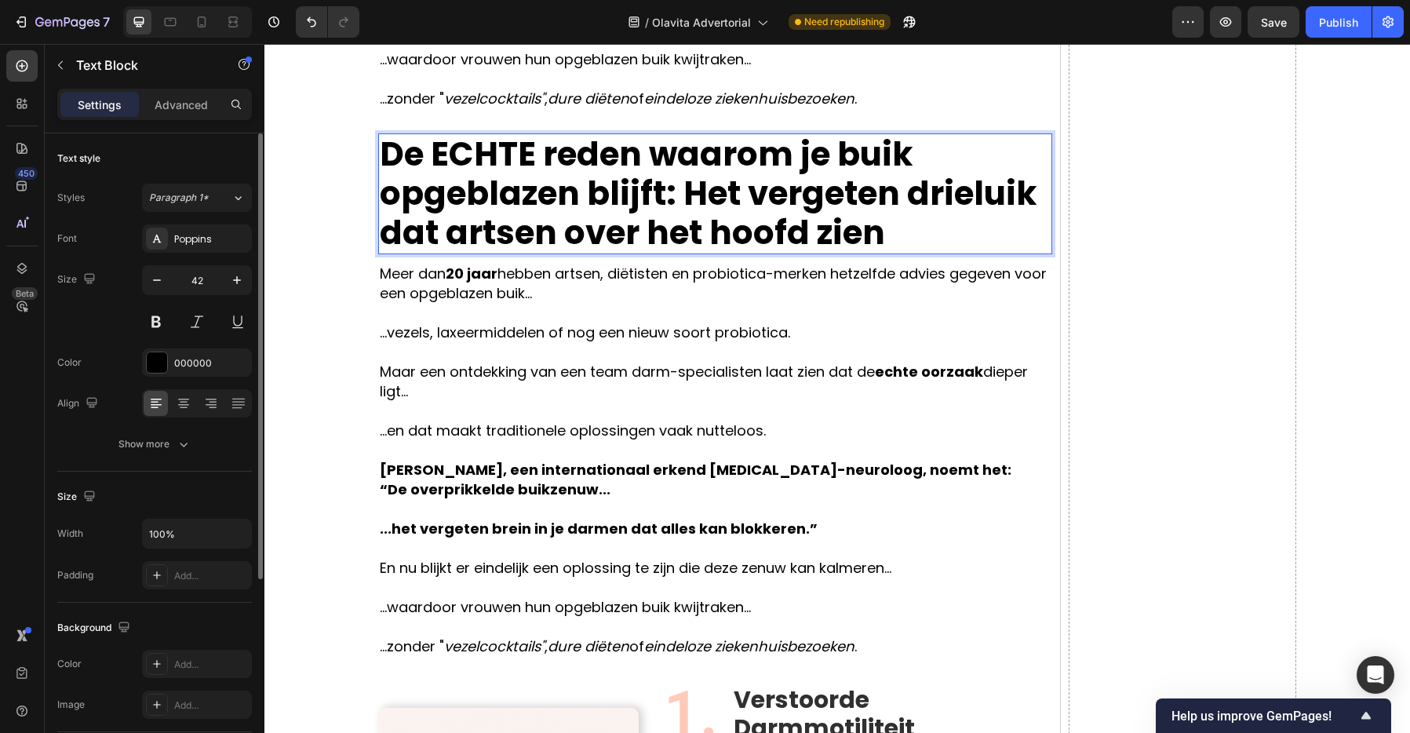
click at [908, 203] on strong "Het vergeten drieluik dat artsen over het hoofd zien" at bounding box center [708, 213] width 657 height 86
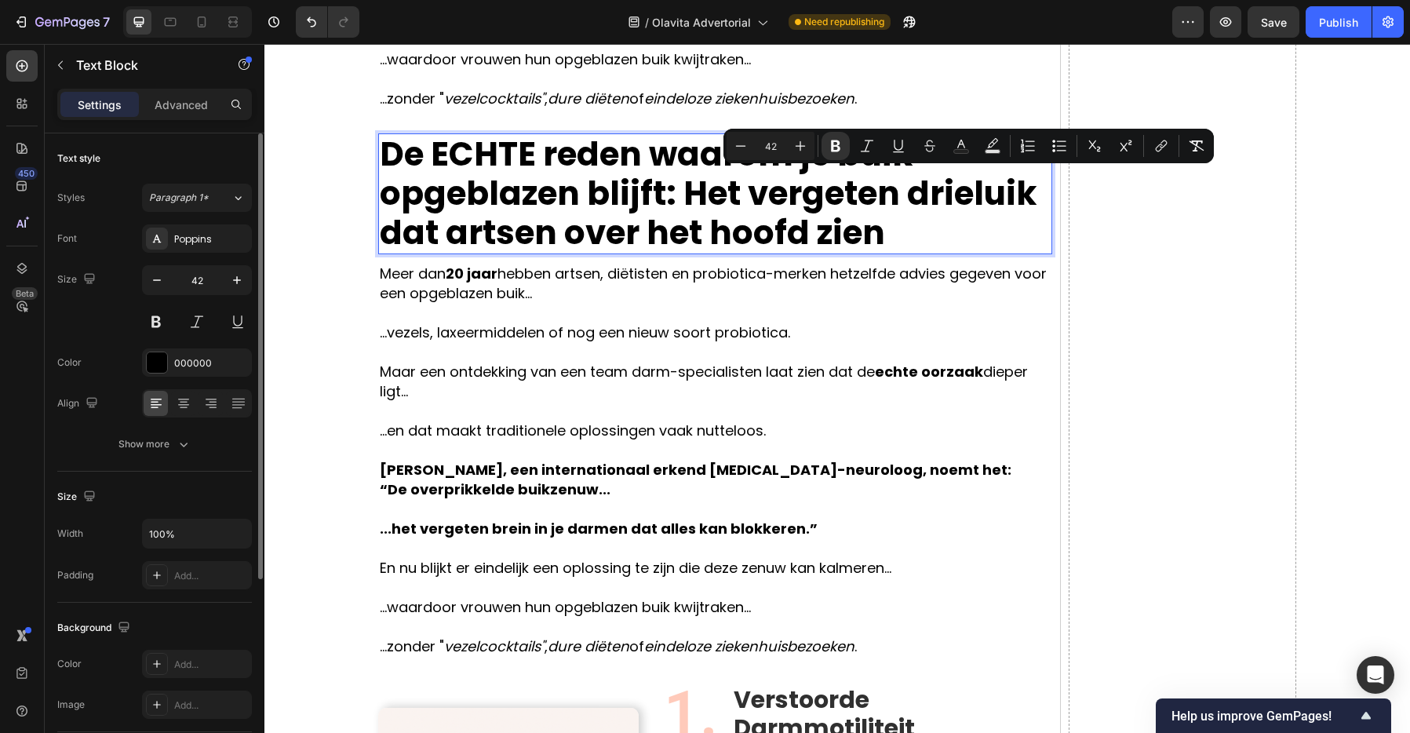
click at [870, 218] on strong "Het vergeten drieluik dat artsen over het hoofd zien" at bounding box center [708, 213] width 657 height 86
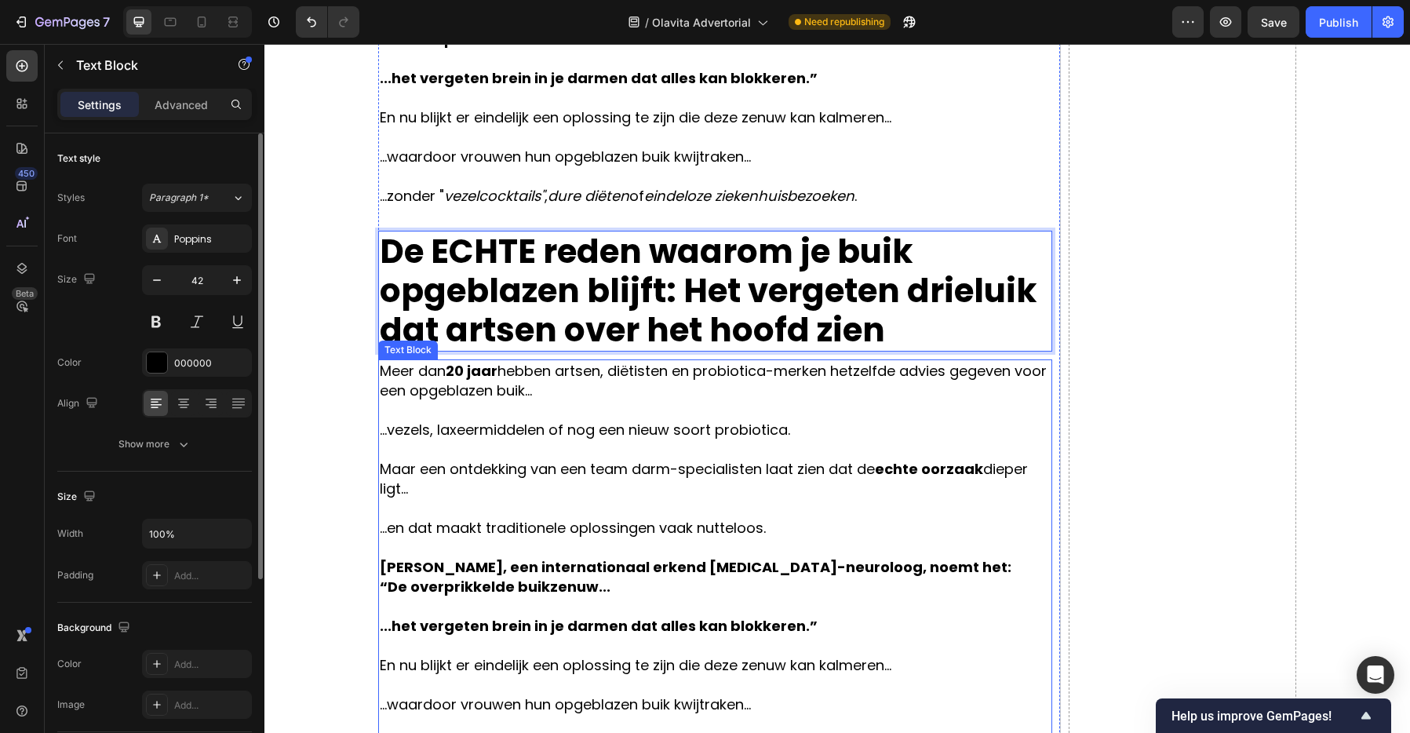
scroll to position [1070, 0]
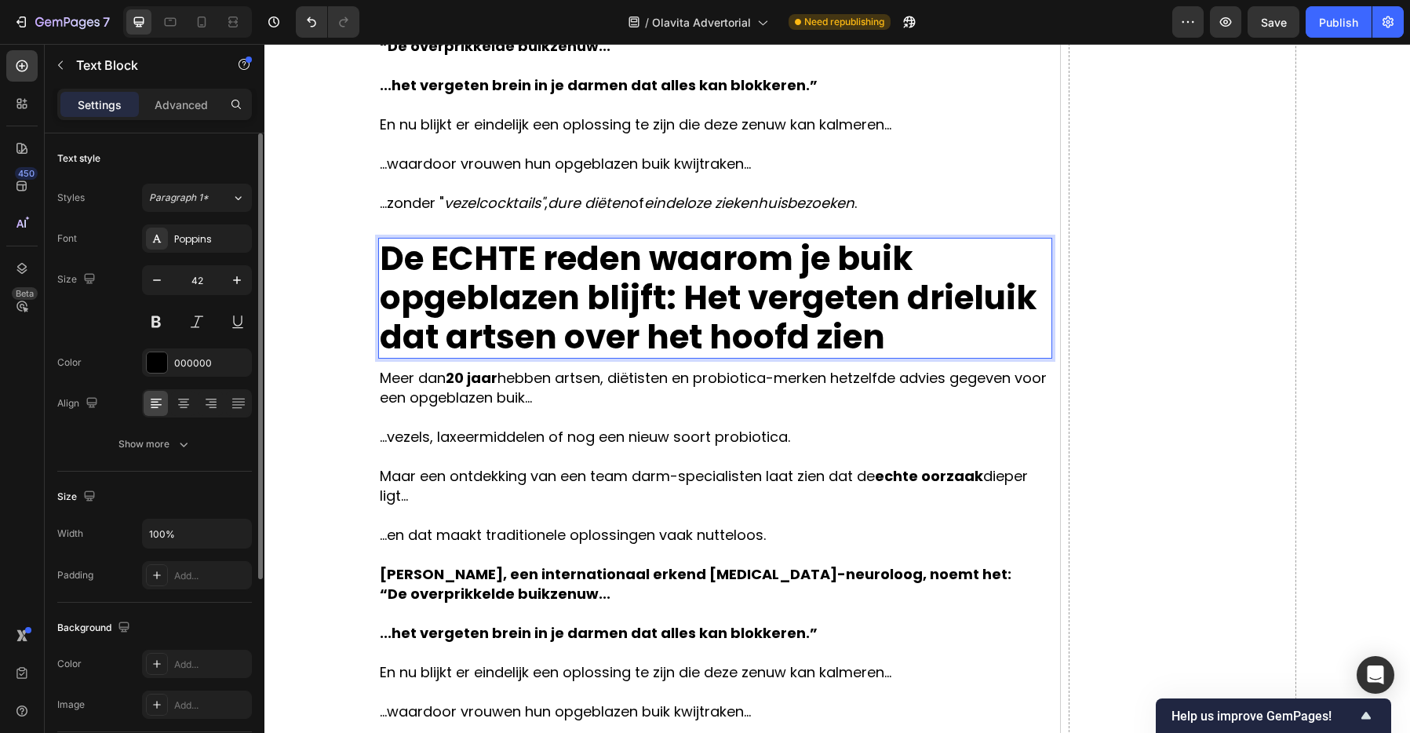
click at [912, 300] on strong "Het vergeten drieluik dat artsen over het hoofd zien" at bounding box center [708, 318] width 657 height 86
click at [912, 299] on strong "Het vergeten drieluik dat artsen over het hoofd zien" at bounding box center [708, 318] width 657 height 86
click at [928, 297] on strong "Het vergeten drieluik dat artsen over het hoofd zien" at bounding box center [708, 318] width 657 height 86
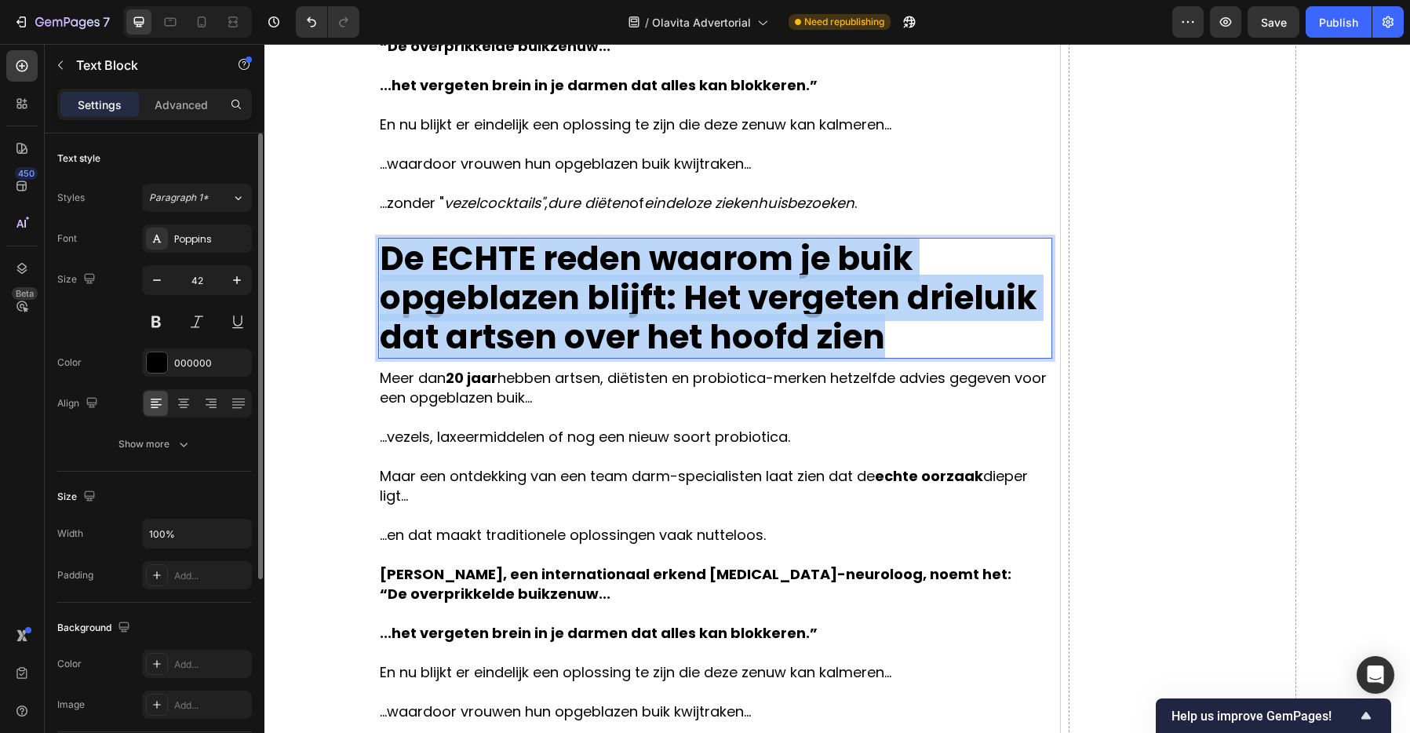
click at [928, 297] on strong "Het vergeten drieluik dat artsen over het hoofd zien" at bounding box center [708, 318] width 657 height 86
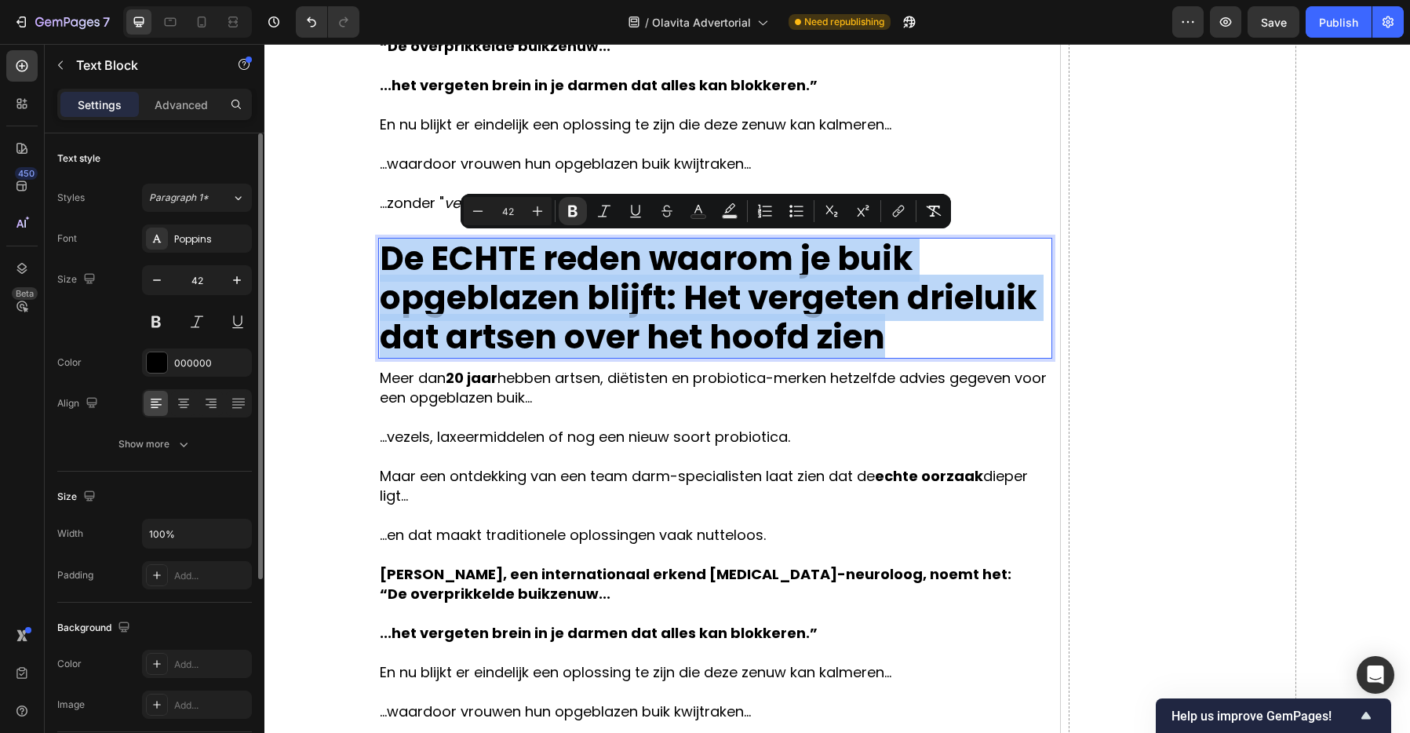
click at [928, 297] on strong "Het vergeten drieluik dat artsen over het hoofd zien" at bounding box center [708, 318] width 657 height 86
click at [926, 308] on strong "Het vergeten drieluik dat artsen over het hoofd zien" at bounding box center [708, 318] width 657 height 86
click at [926, 318] on strong "Het vergeten drieluik dat artsen over het hoofd zien" at bounding box center [708, 318] width 657 height 86
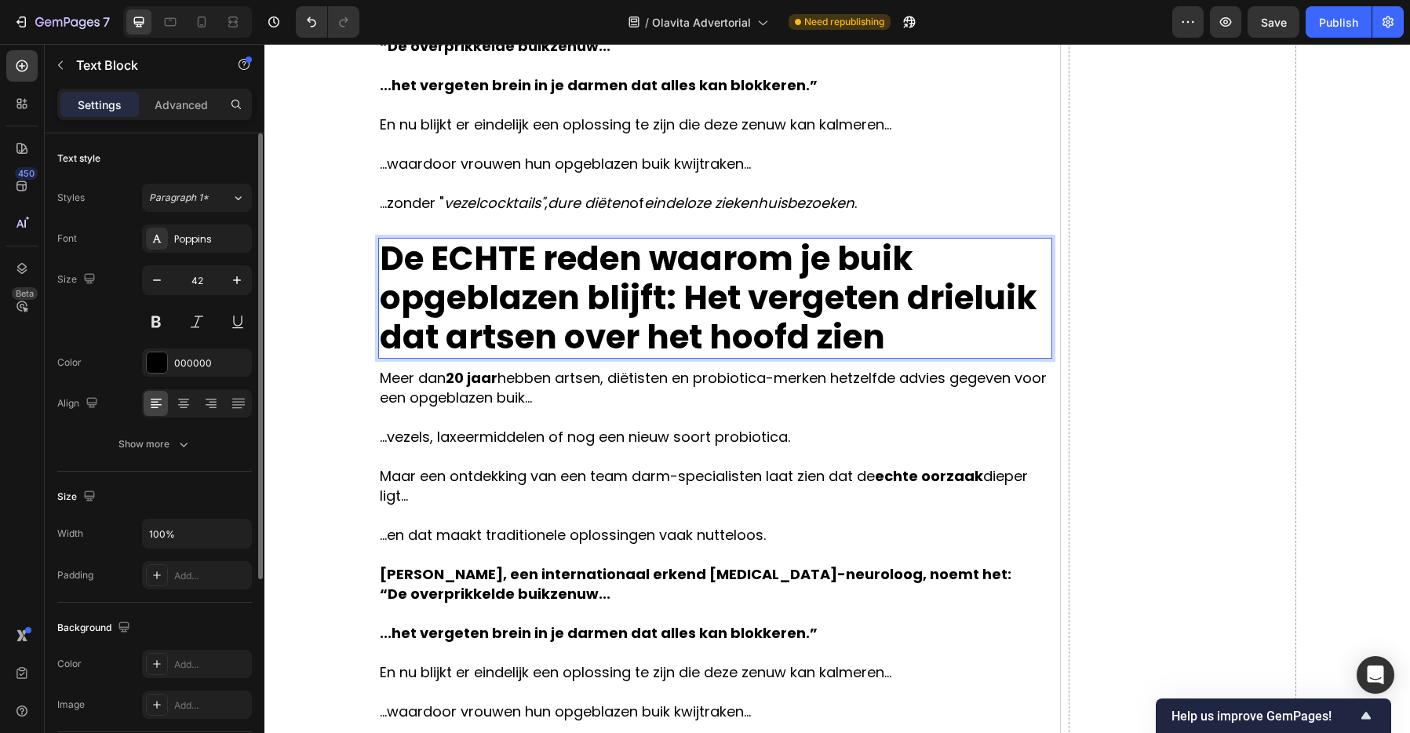
click at [928, 302] on strong "Het vergeten drieluik dat artsen over het hoofd zien" at bounding box center [708, 318] width 657 height 86
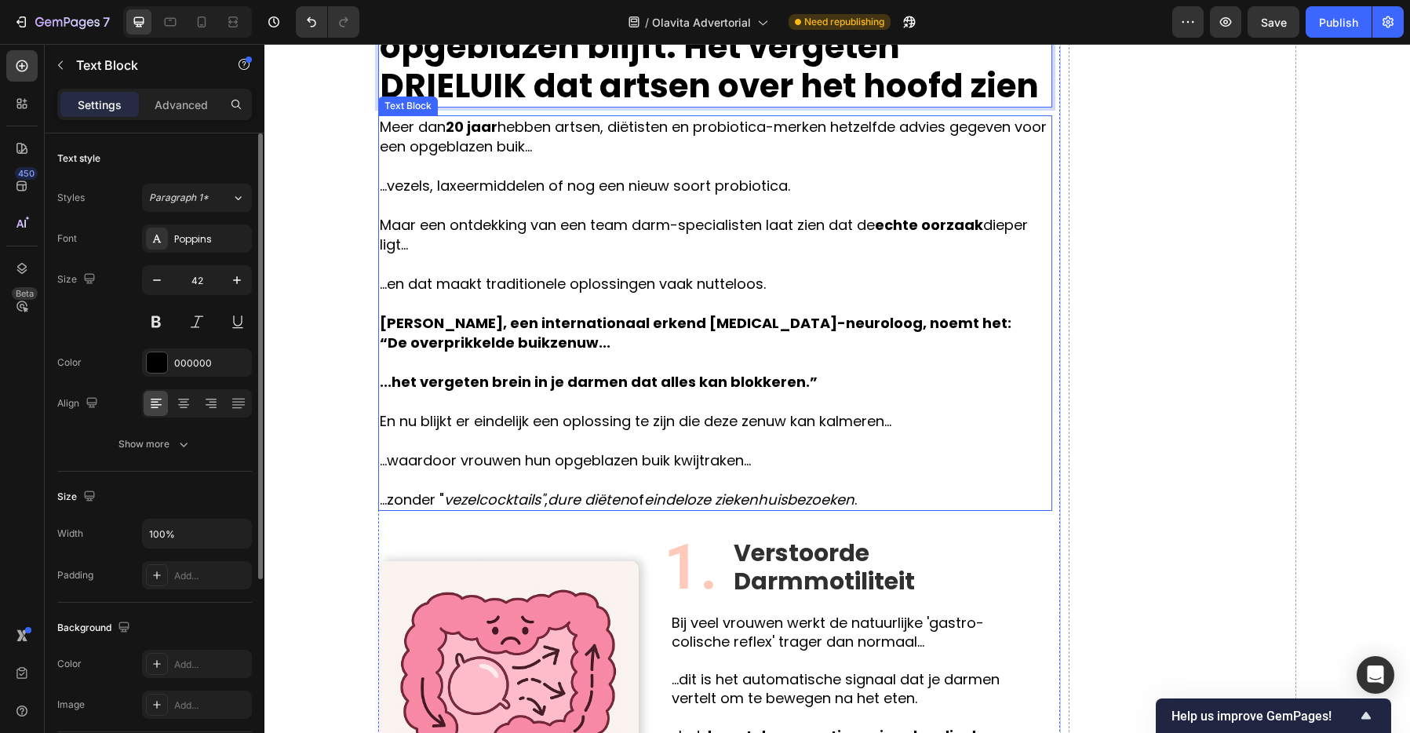
scroll to position [1319, 0]
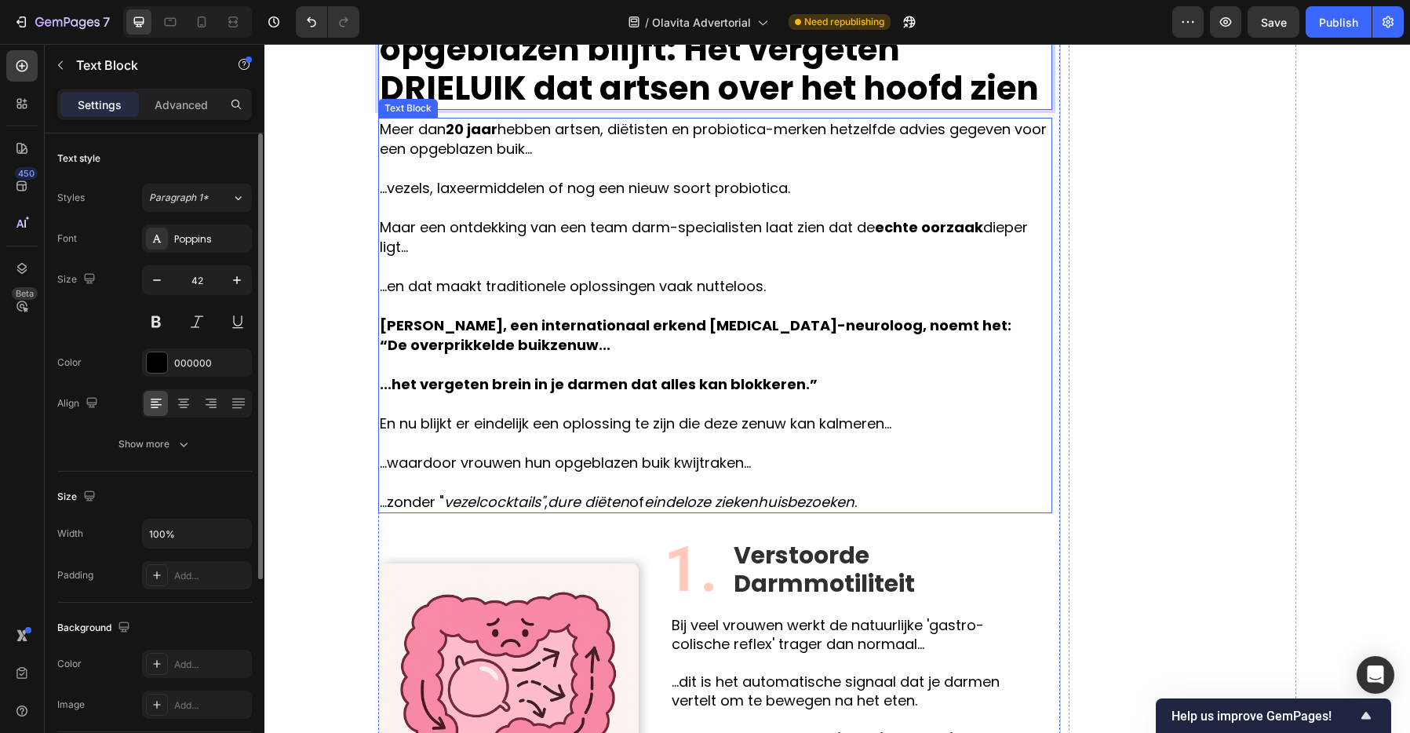
click at [690, 285] on p "...en dat maakt traditionele oplossingen vaak nutteloos." at bounding box center [715, 286] width 671 height 20
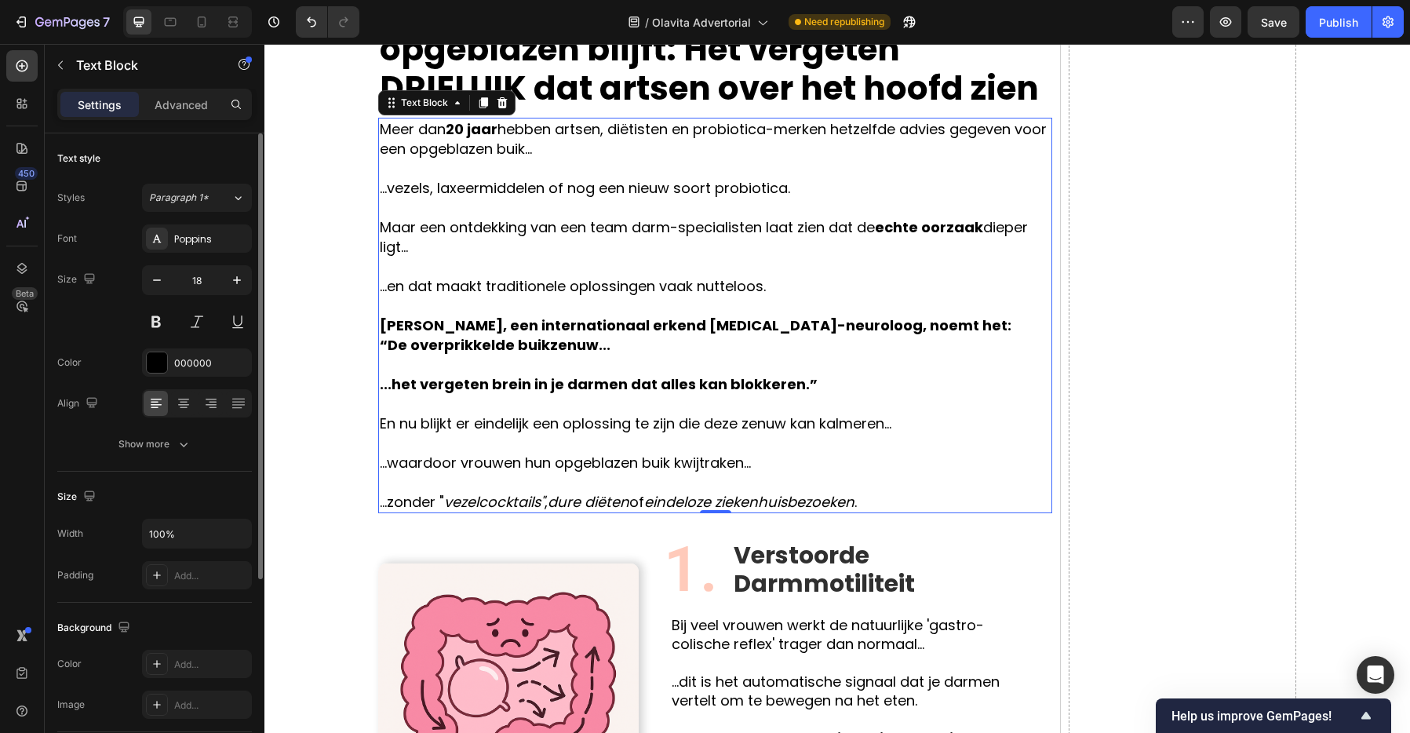
click at [690, 284] on p "...en dat maakt traditionele oplossingen vaak nutteloos." at bounding box center [715, 286] width 671 height 20
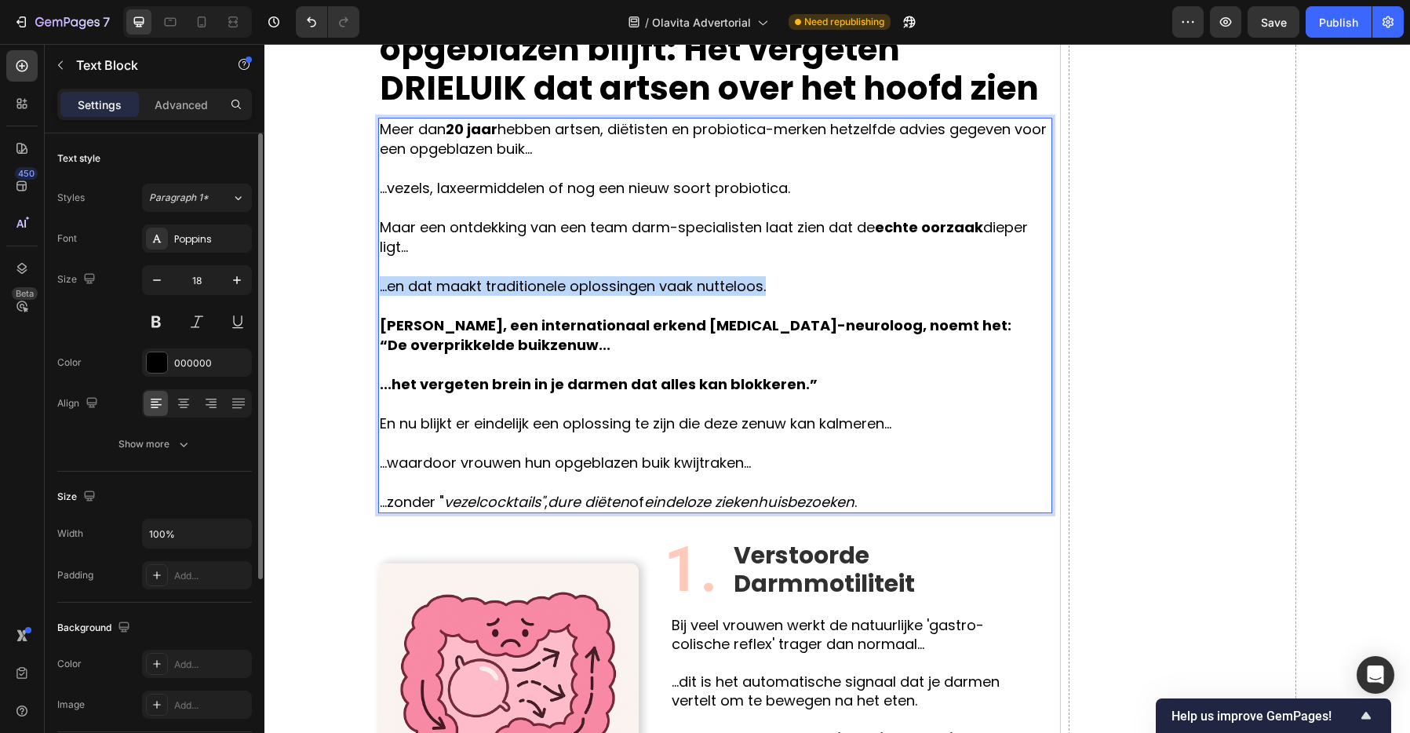
click at [690, 284] on p "...en dat maakt traditionele oplossingen vaak nutteloos." at bounding box center [715, 286] width 671 height 20
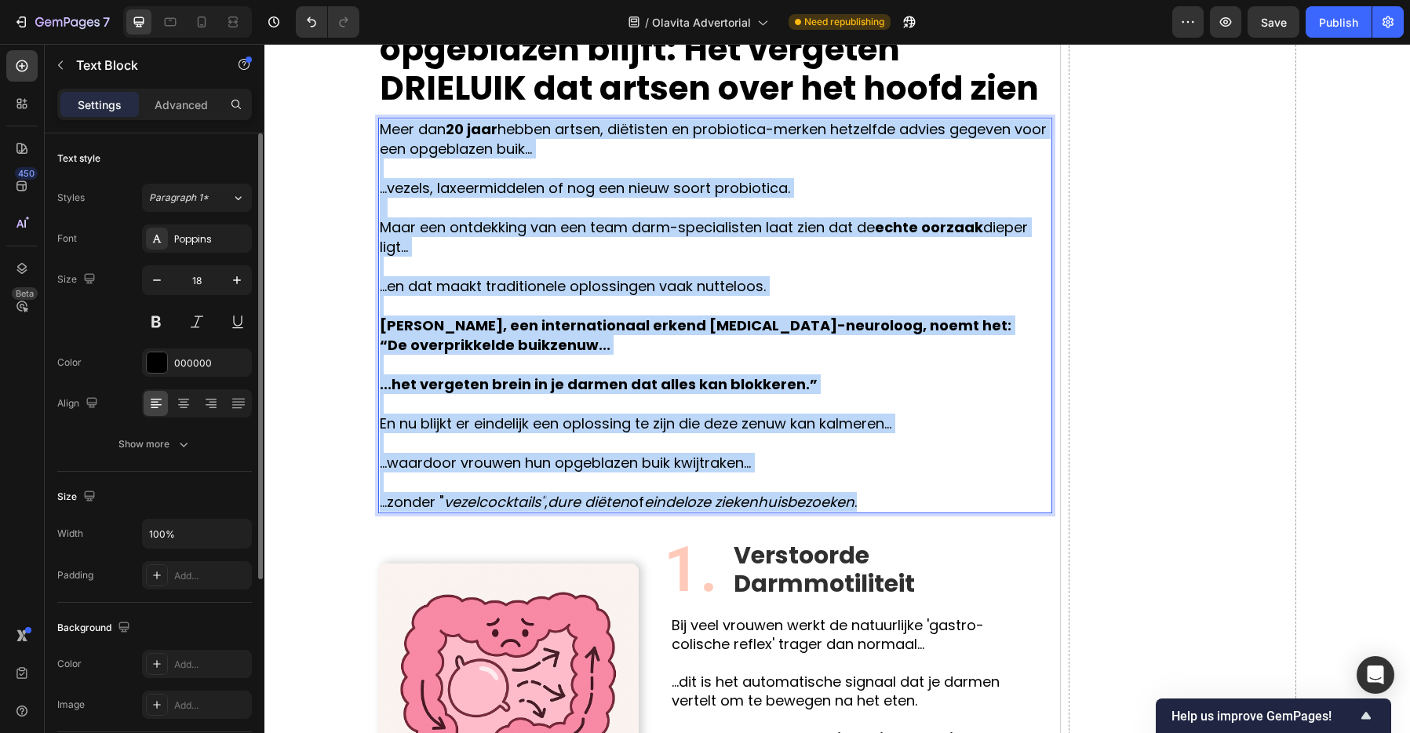
drag, startPoint x: 875, startPoint y: 498, endPoint x: 383, endPoint y: 130, distance: 614.2
click at [383, 130] on div "Meer dan 20 jaar hebben artsen, diëtisten en probiotica-merken hetzelfde advies…" at bounding box center [715, 315] width 674 height 395
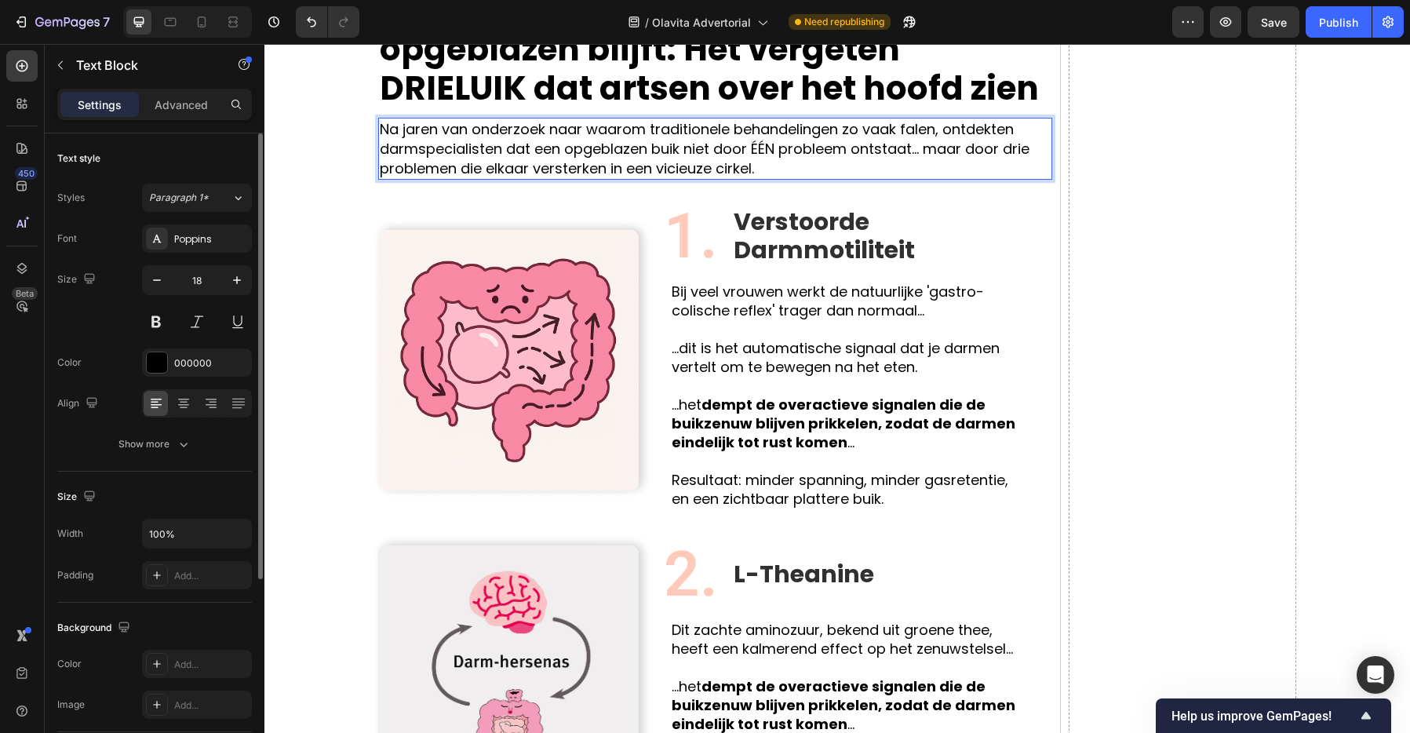
click at [941, 134] on p "Na jaren van onderzoek naar waarom traditionele behandelingen zo vaak falen, on…" at bounding box center [715, 148] width 671 height 59
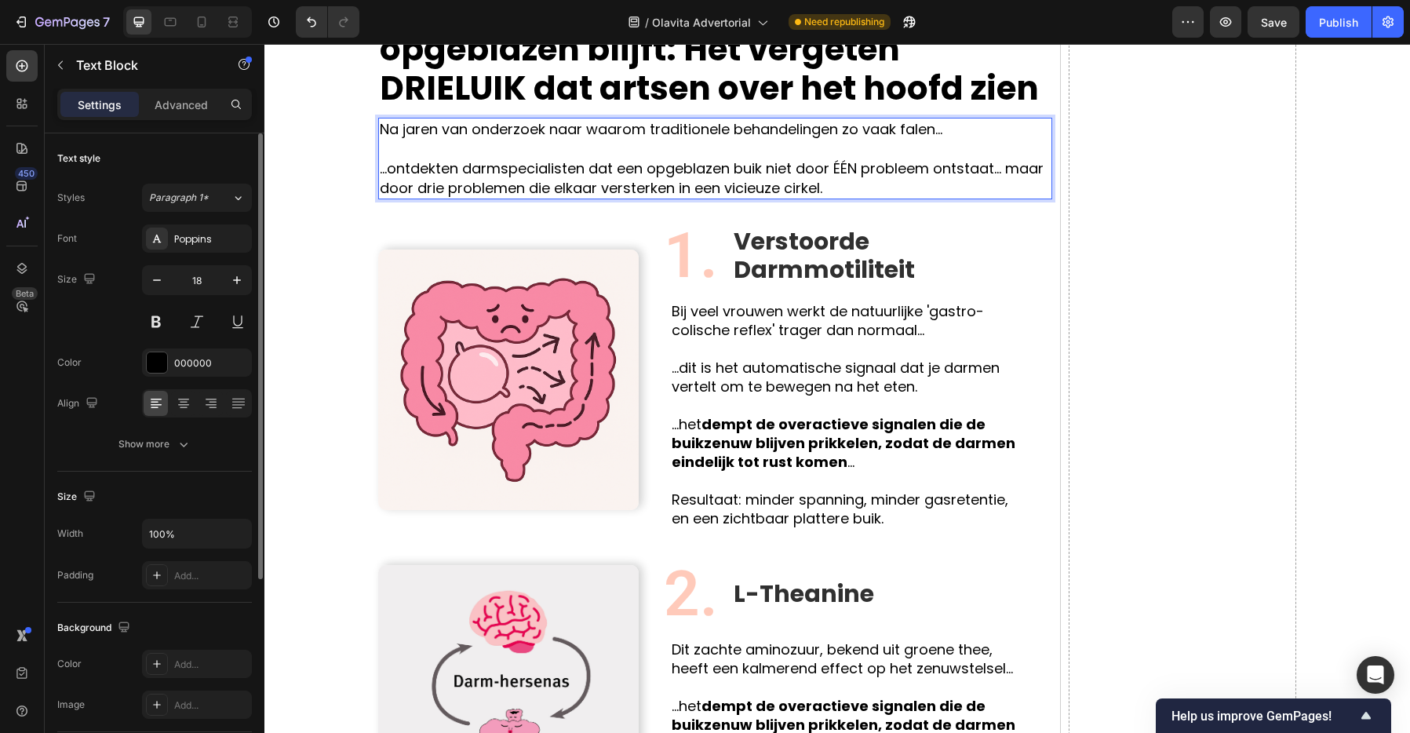
click at [1008, 166] on p "...ontdekten darmspecialisten dat een opgeblazen buik niet door ÉÉN probleem on…" at bounding box center [715, 177] width 671 height 39
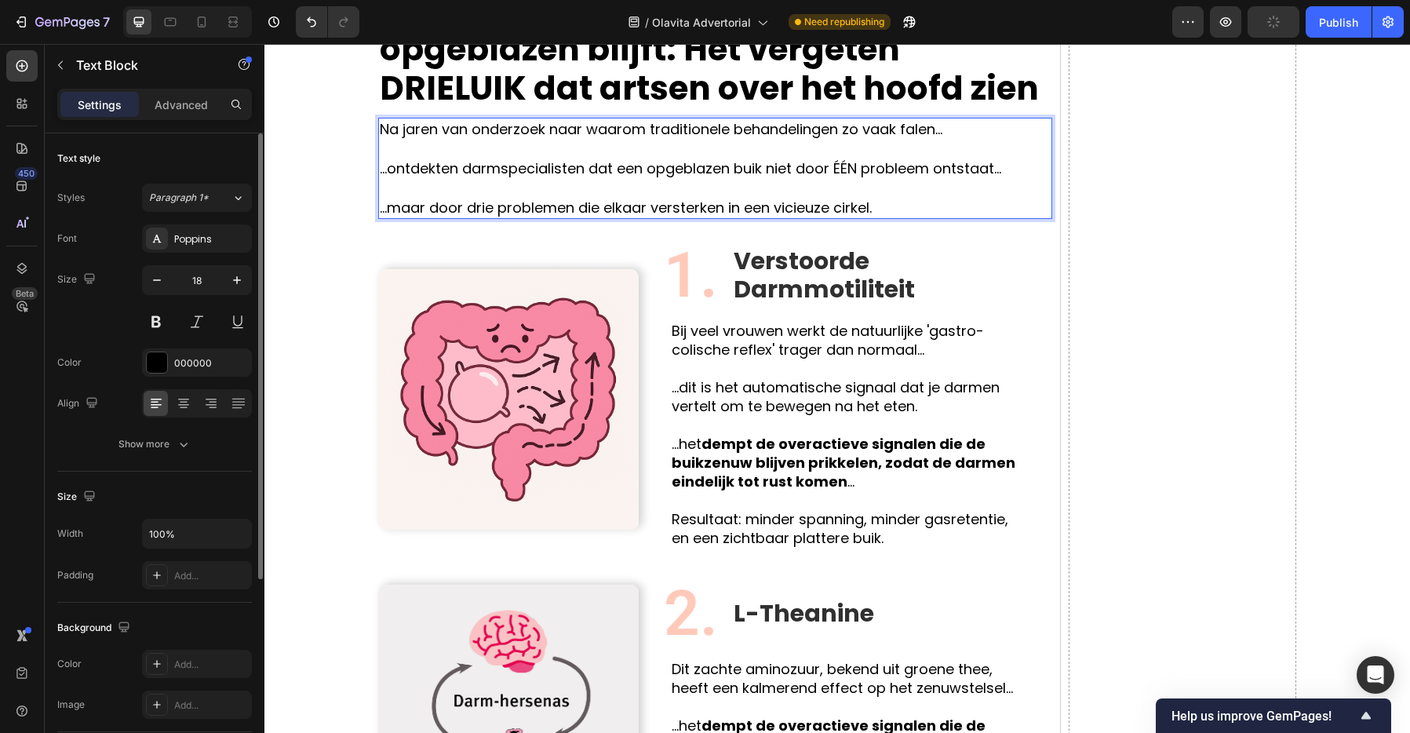
click at [557, 204] on p "...maar door drie problemen die elkaar versterken in een vicieuze cirkel." at bounding box center [715, 208] width 671 height 20
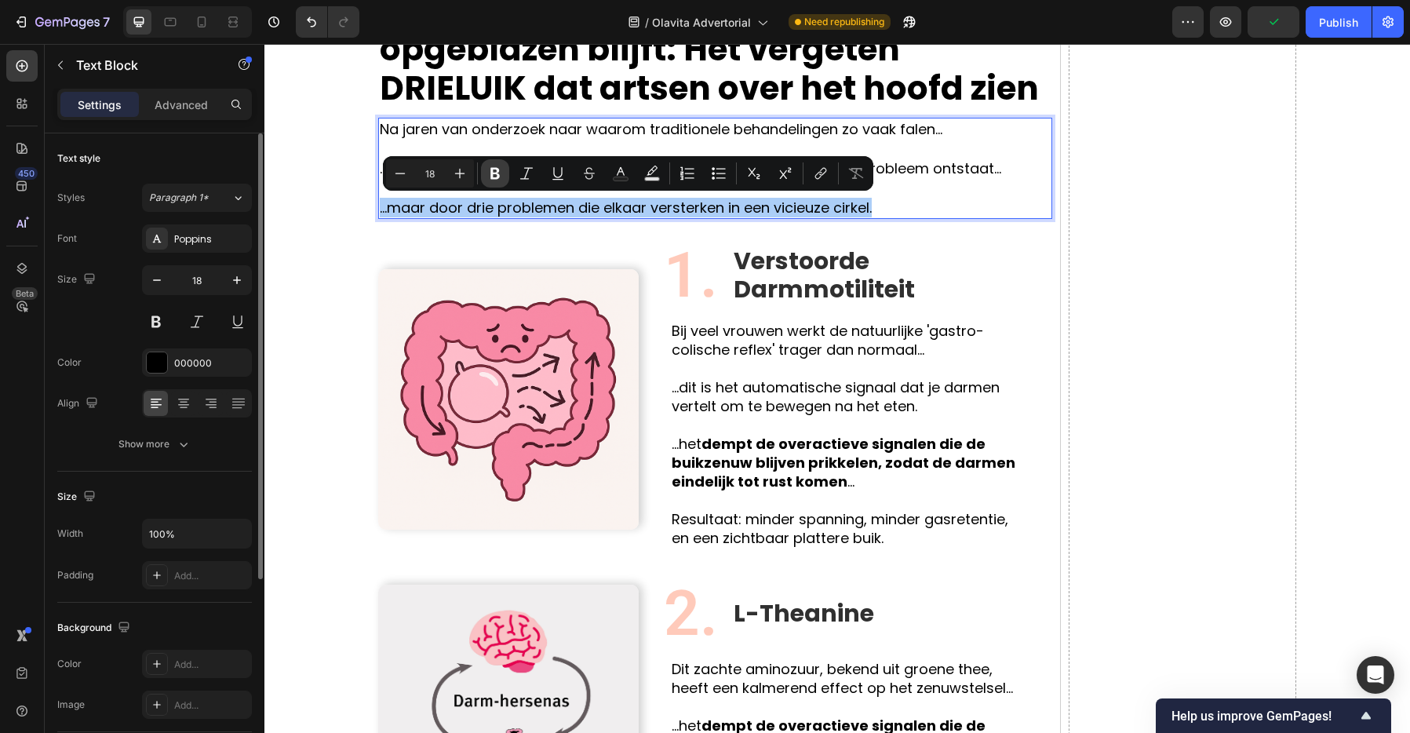
click at [495, 176] on icon "Editor contextual toolbar" at bounding box center [495, 174] width 16 height 16
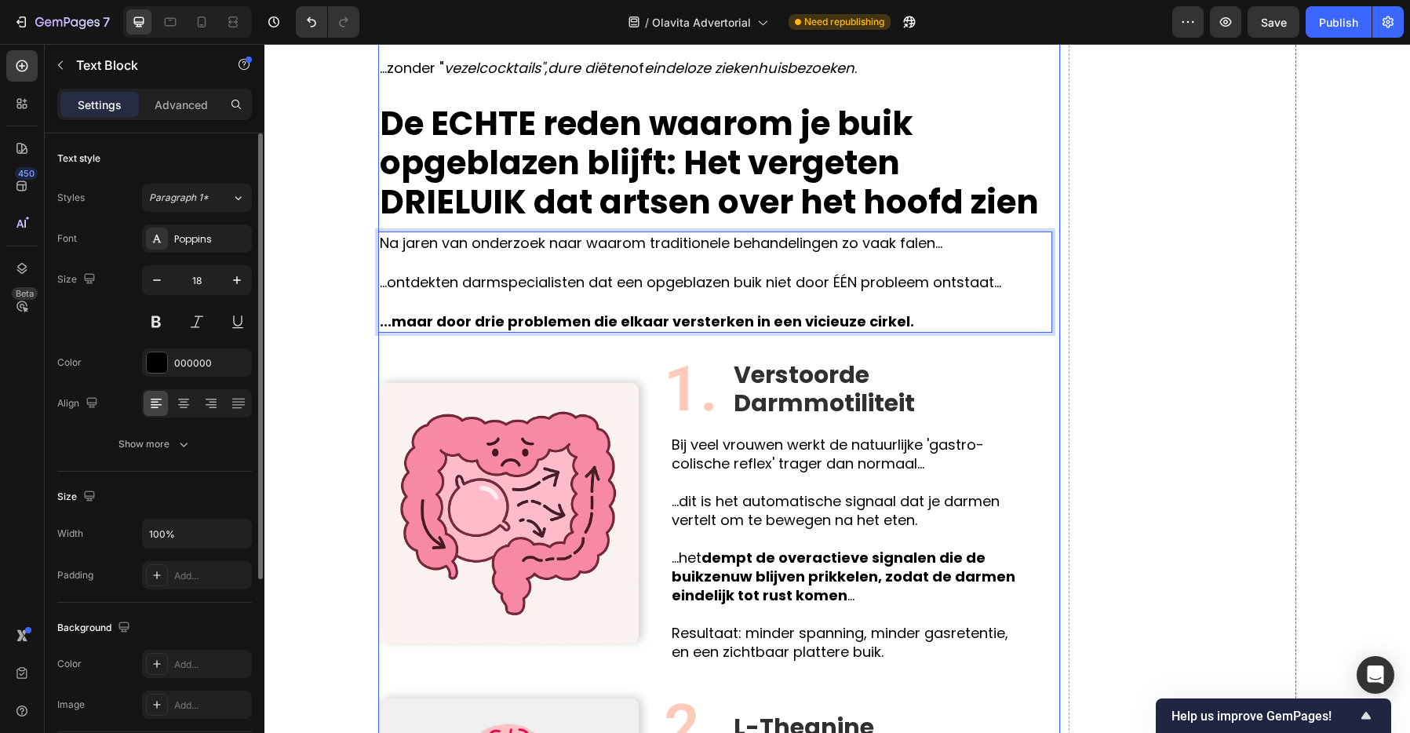
scroll to position [1203, 0]
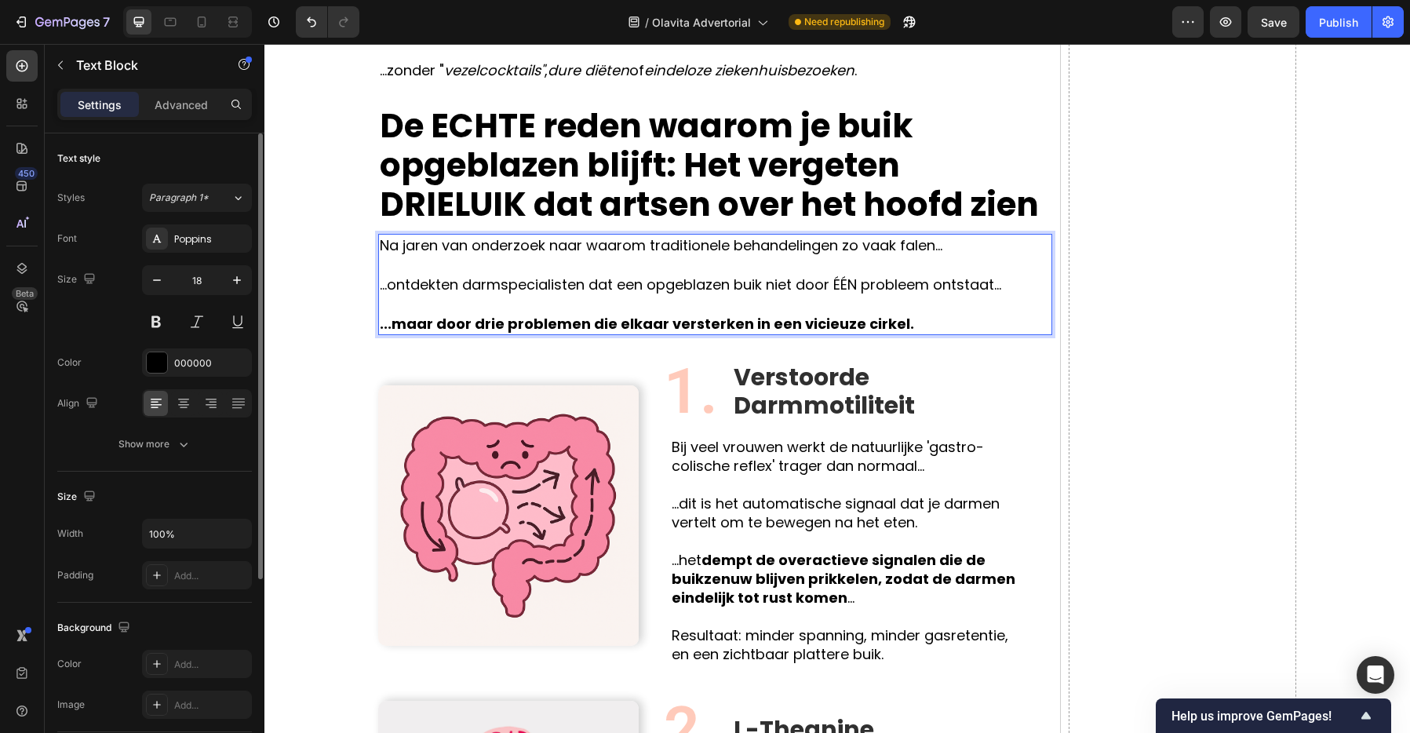
click at [533, 266] on p "Rich Text Editor. Editing area: main" at bounding box center [715, 265] width 671 height 20
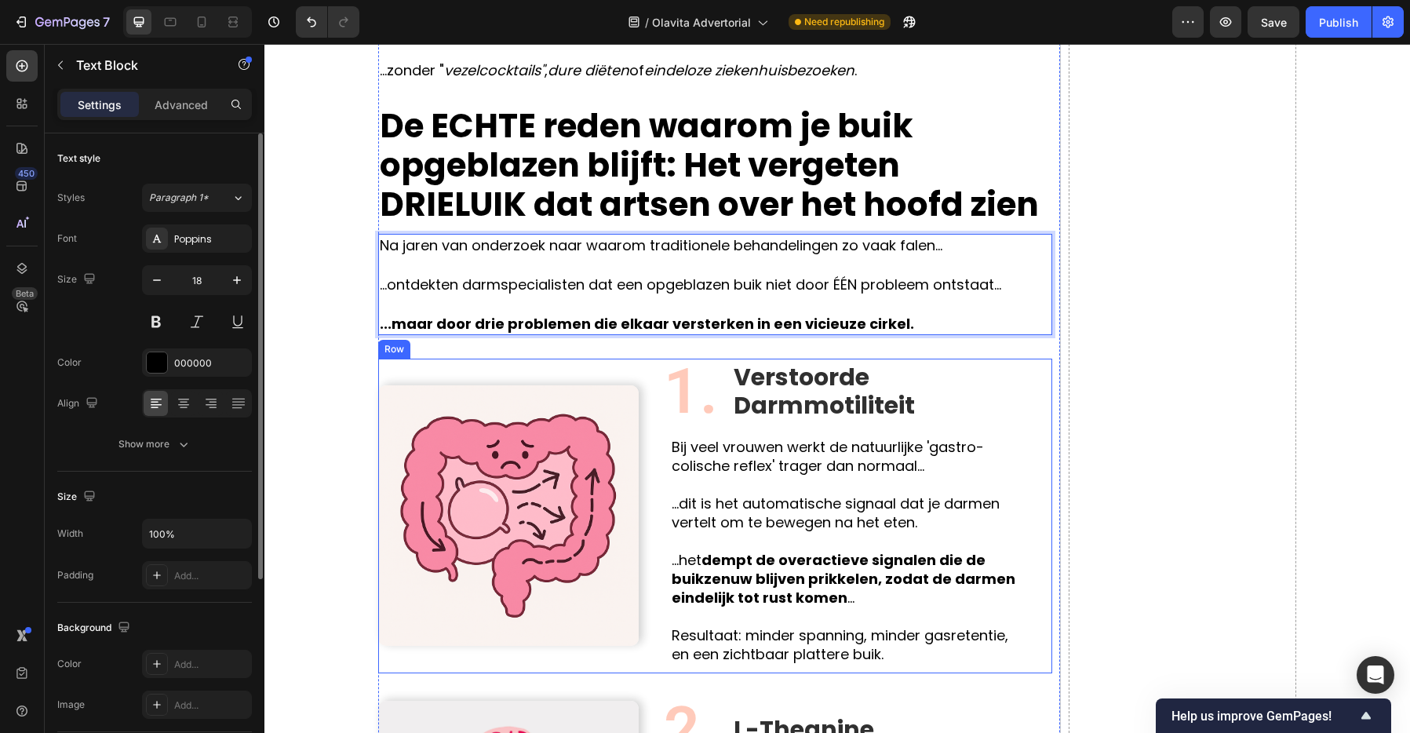
click at [613, 359] on div "Image" at bounding box center [508, 516] width 260 height 315
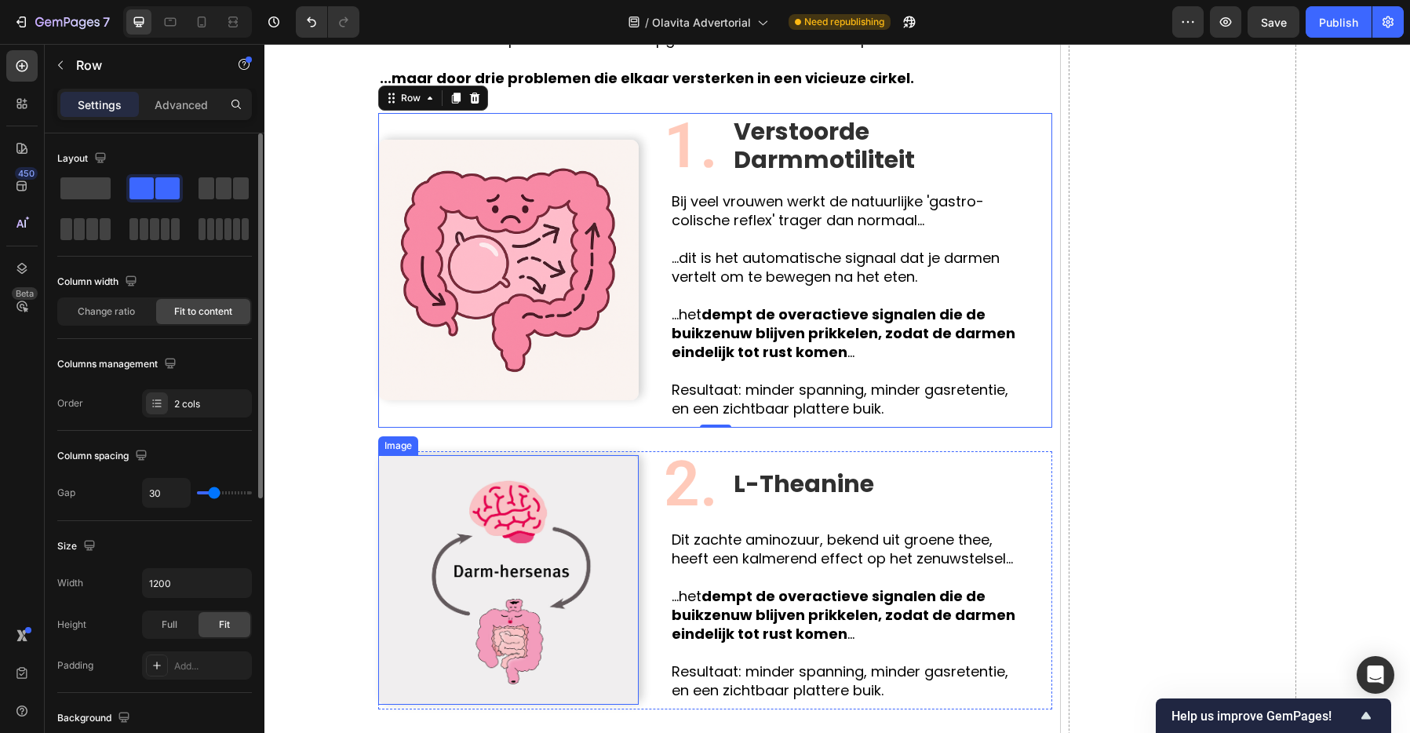
scroll to position [1447, 0]
click at [563, 526] on img at bounding box center [508, 580] width 260 height 249
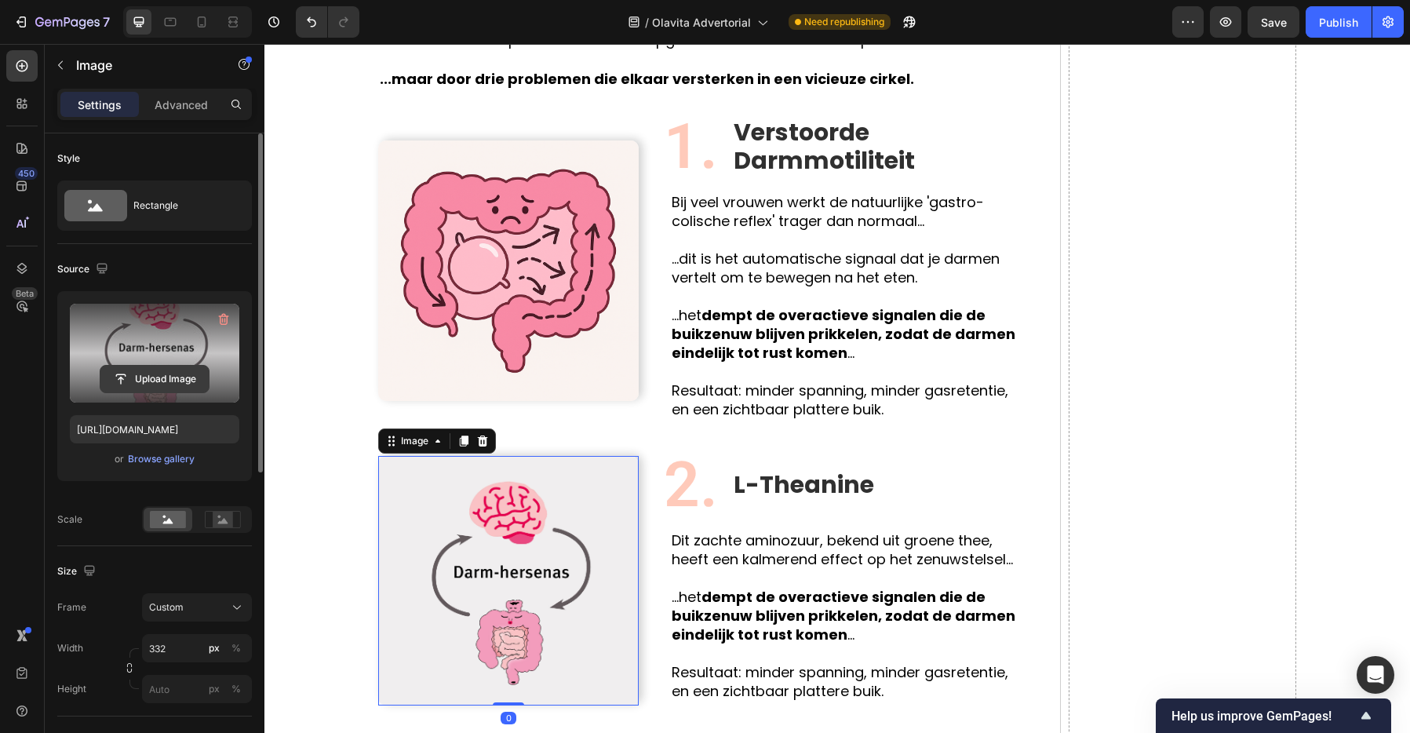
click at [163, 374] on input "file" at bounding box center [154, 379] width 108 height 27
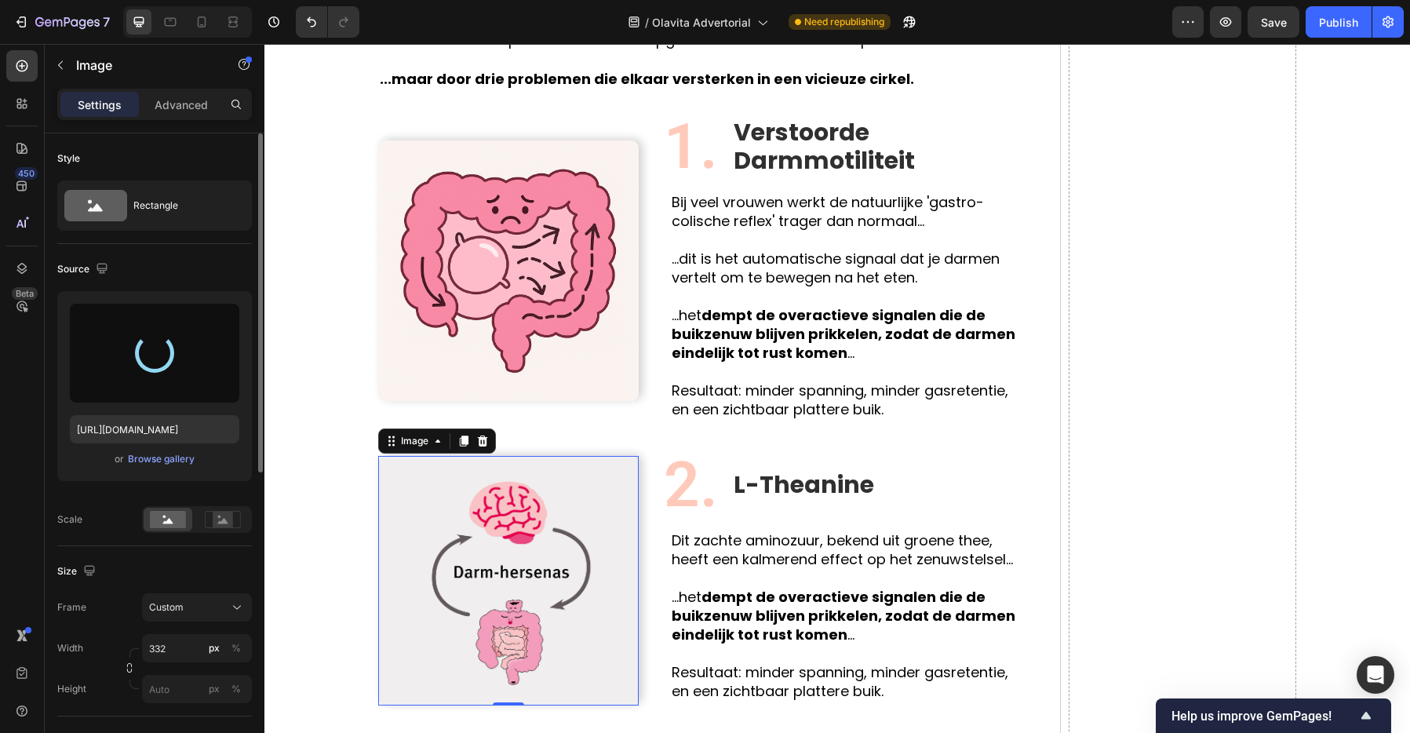
type input "https://cdn.shopify.com/s/files/1/0935/4104/0505/files/gempages_585833384975008…"
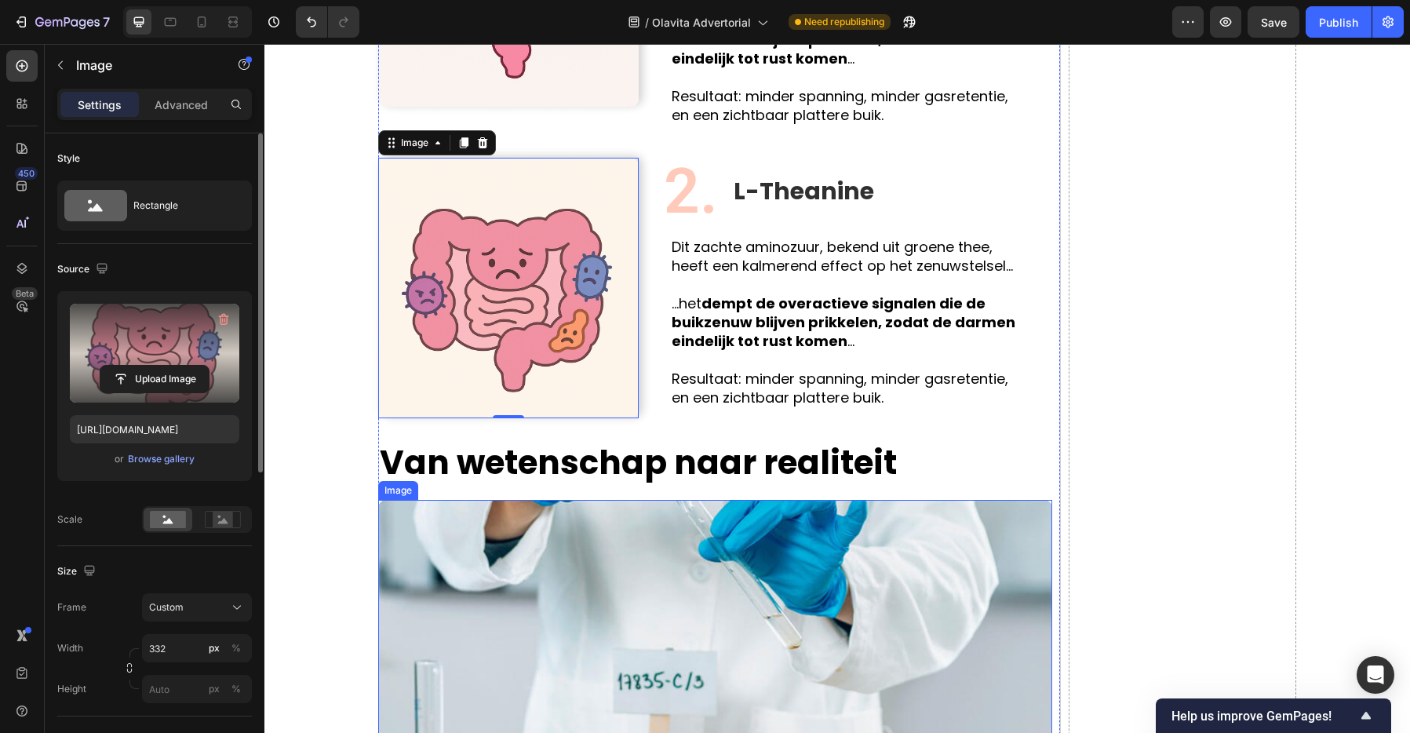
scroll to position [1733, 0]
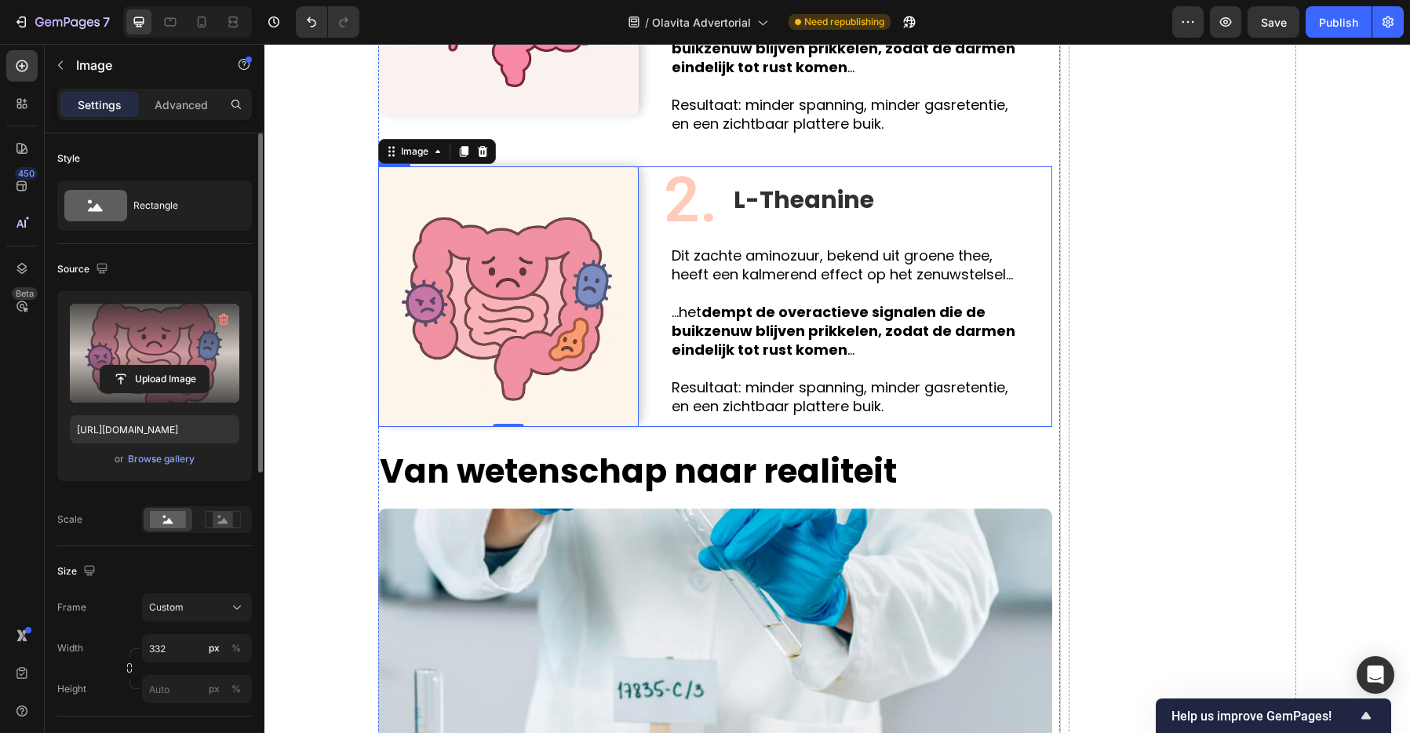
click at [653, 300] on div "Image 0 2. Text Block L-Theanine Text Block Row Dit zachte aminozuur, bekend ui…" at bounding box center [715, 296] width 674 height 260
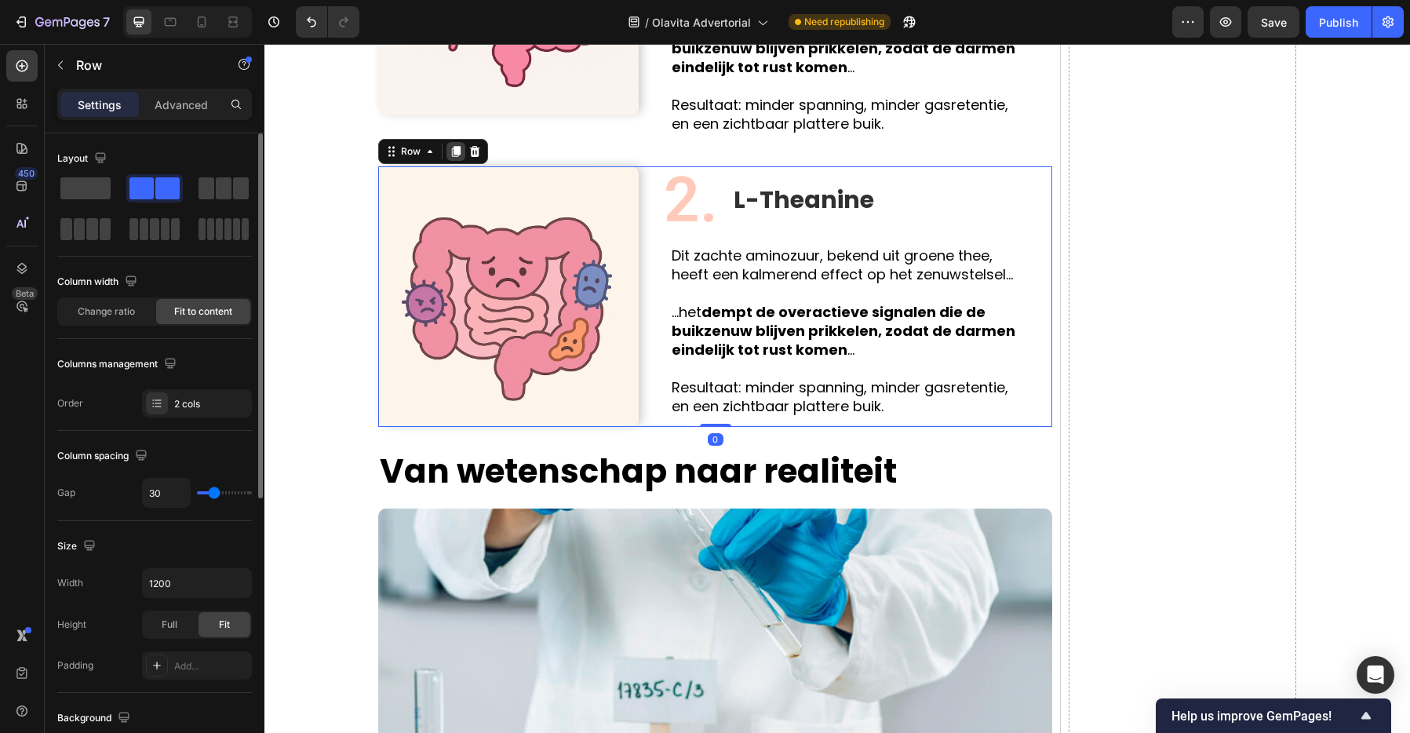
click at [455, 152] on icon at bounding box center [456, 151] width 9 height 11
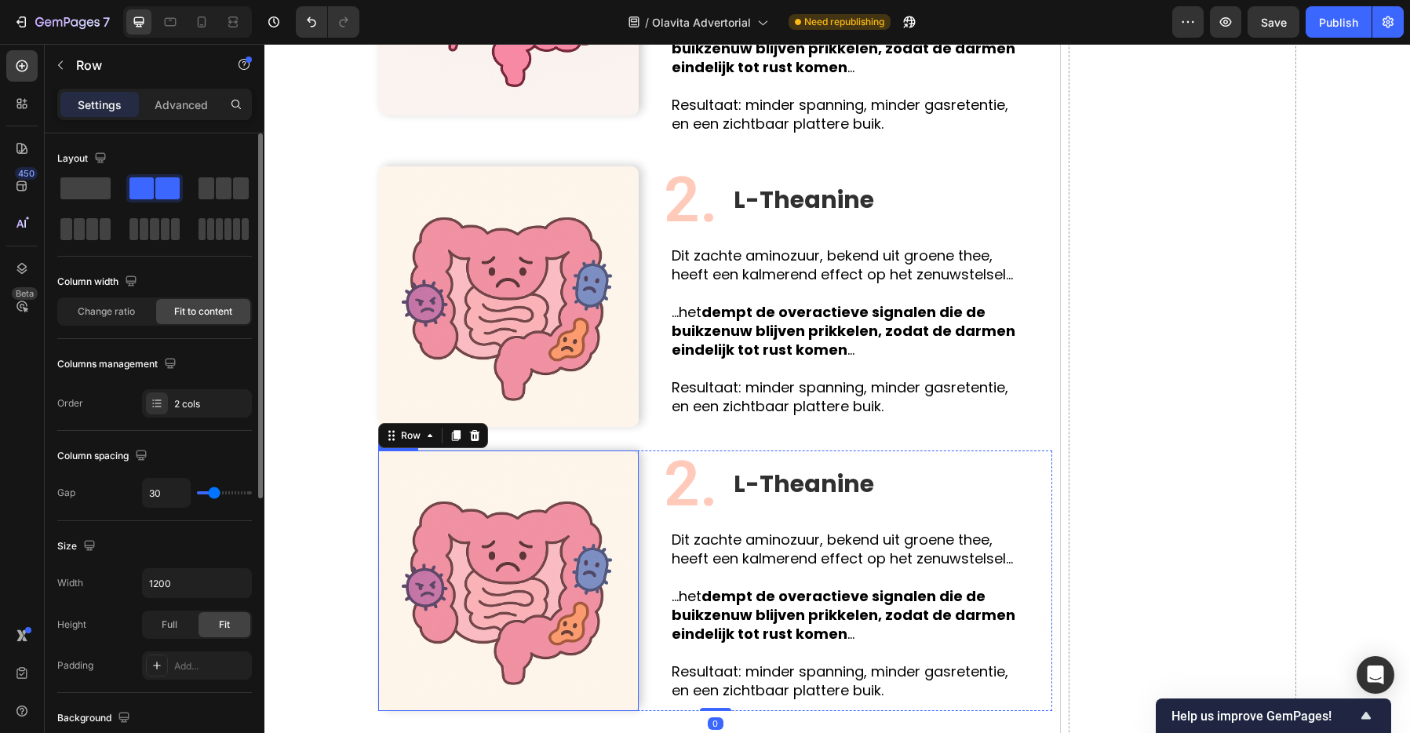
click at [501, 530] on img at bounding box center [508, 580] width 260 height 260
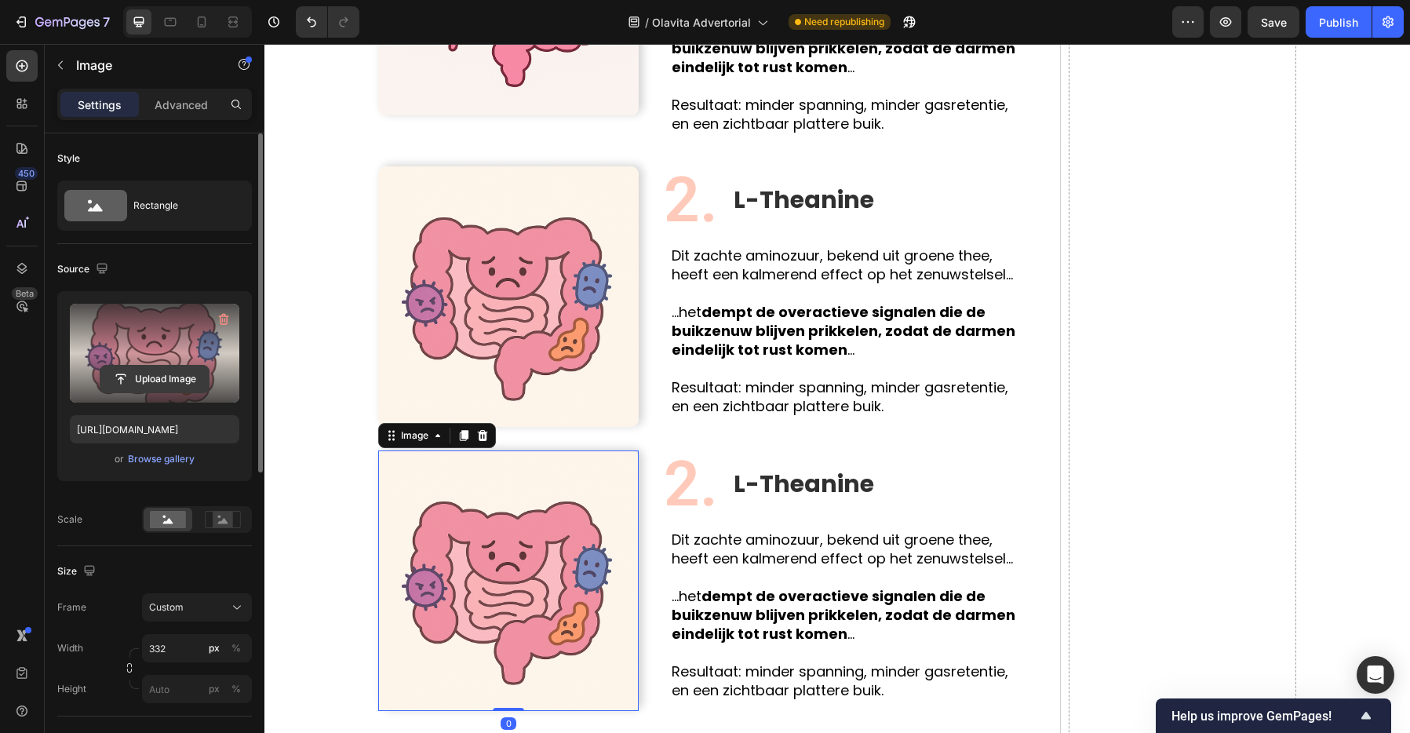
click at [169, 370] on input "file" at bounding box center [154, 379] width 108 height 27
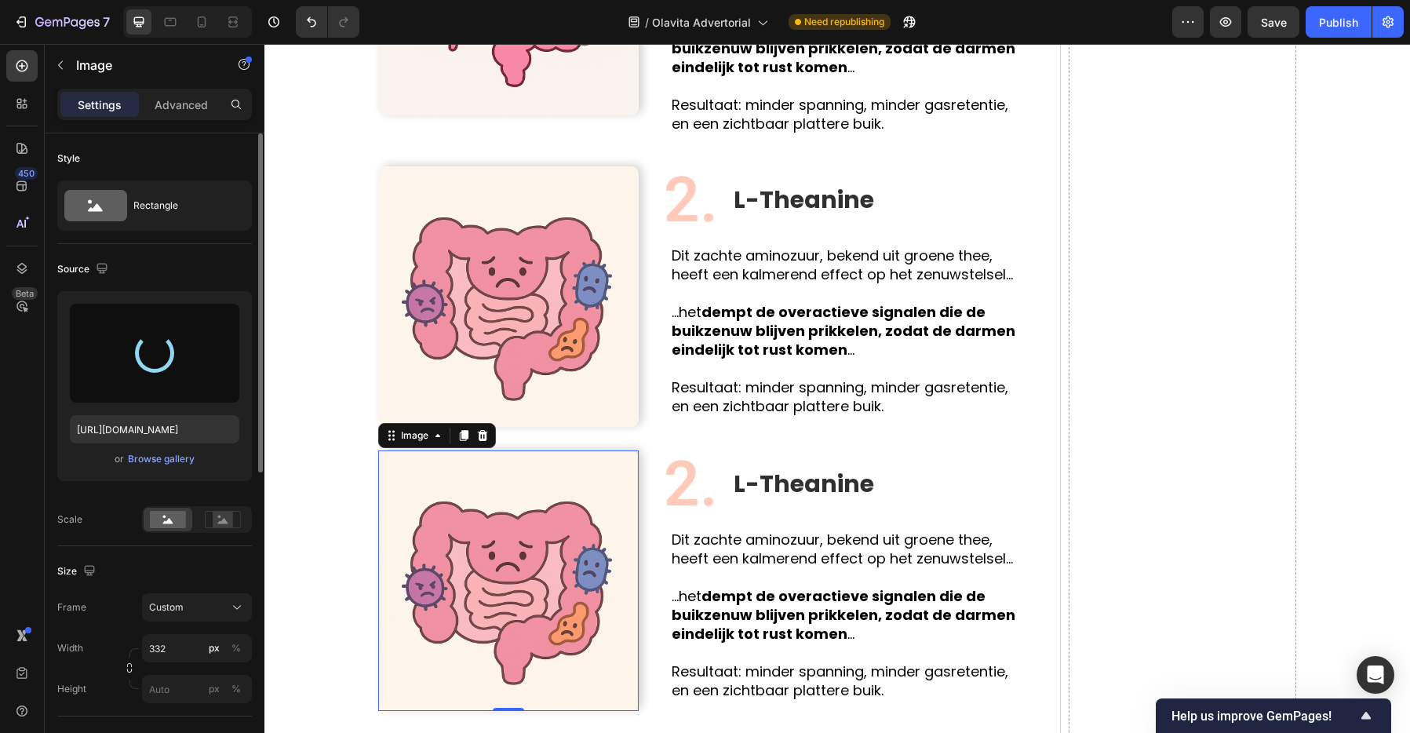
type input "[URL][DOMAIN_NAME]"
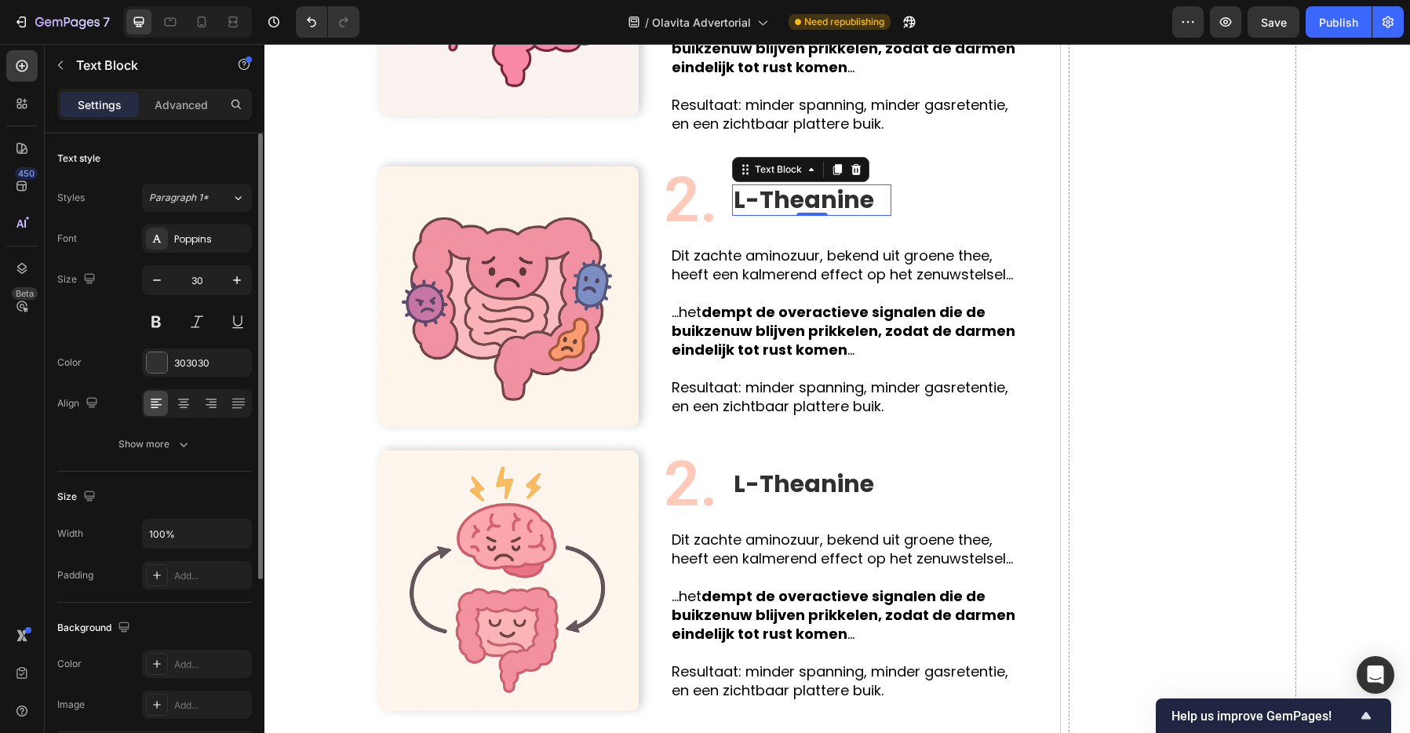
click at [794, 189] on p "L-Theanine" at bounding box center [803, 200] width 140 height 28
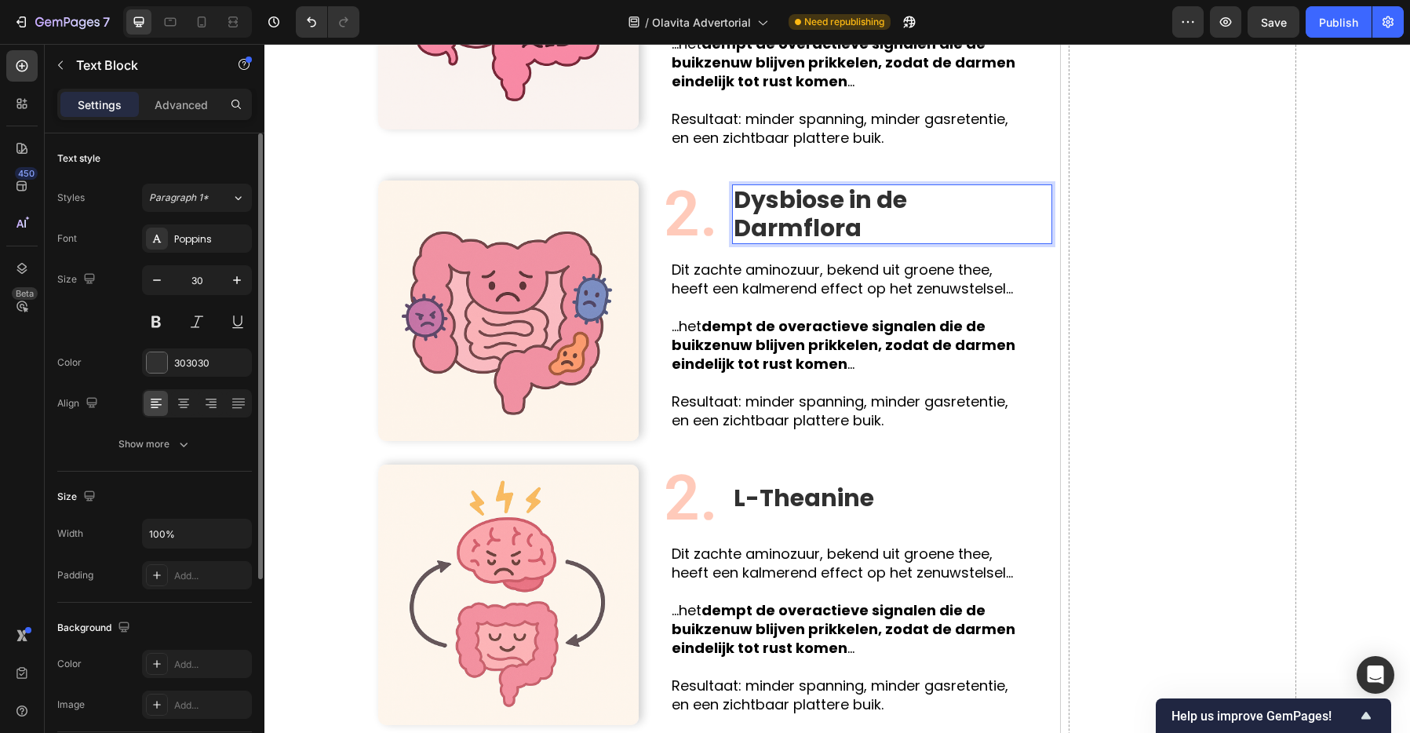
scroll to position [1, 0]
click at [817, 494] on p "L-Theanine" at bounding box center [803, 498] width 140 height 28
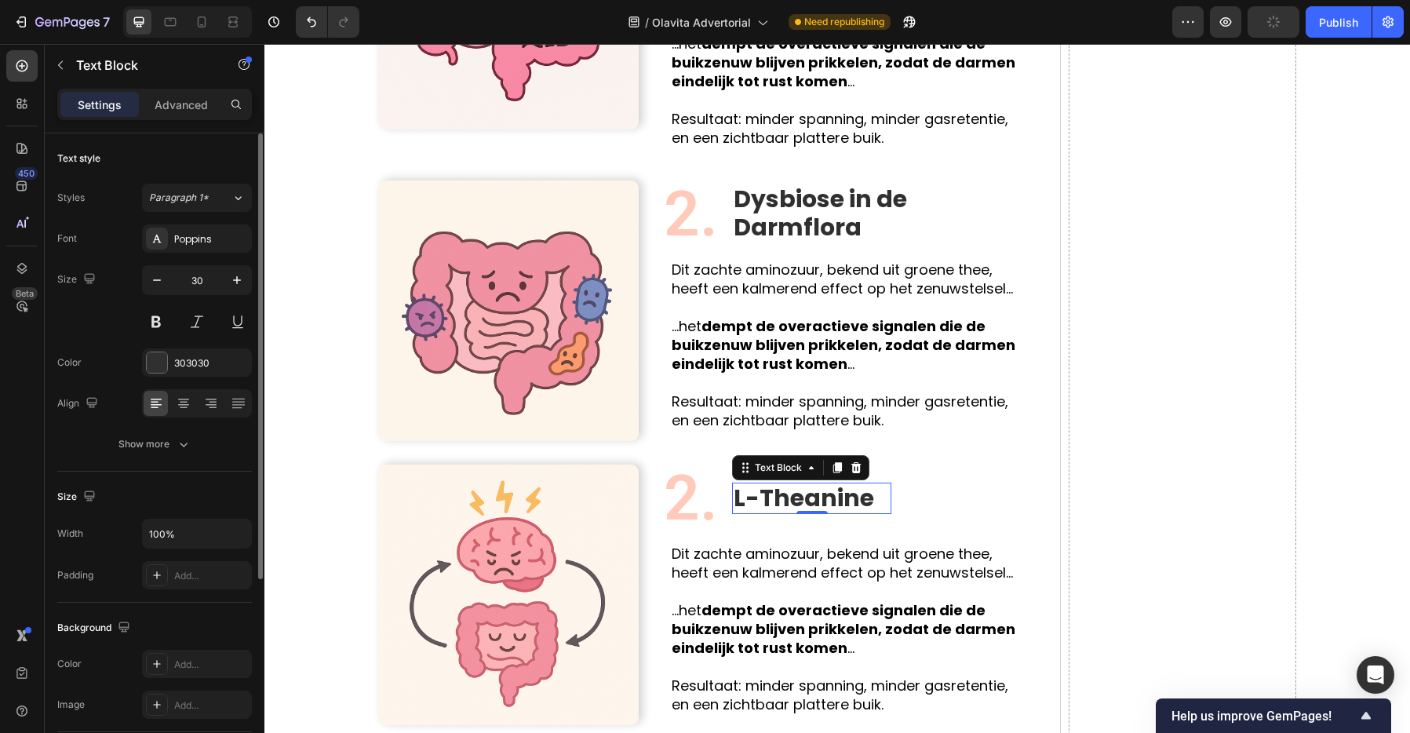
click at [817, 493] on p "L-Theanine" at bounding box center [803, 498] width 140 height 28
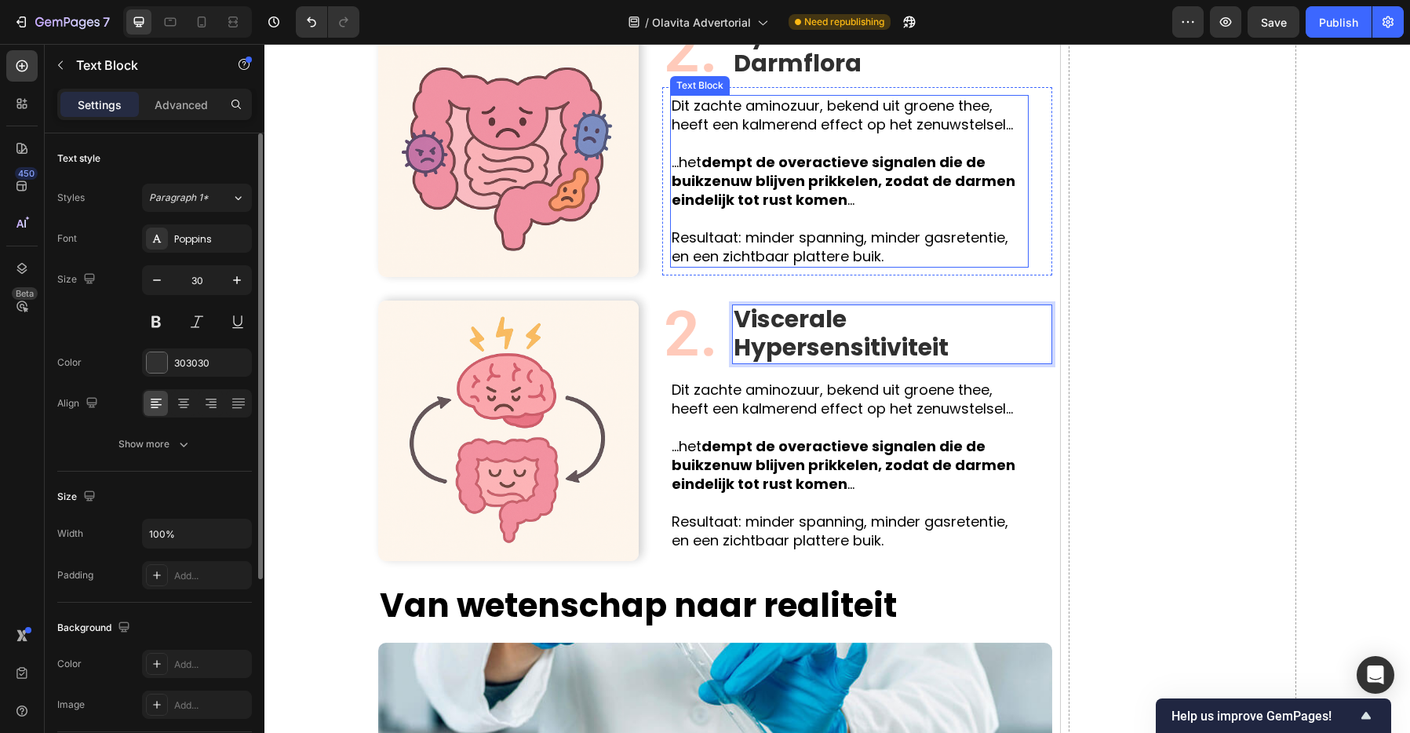
scroll to position [1914, 0]
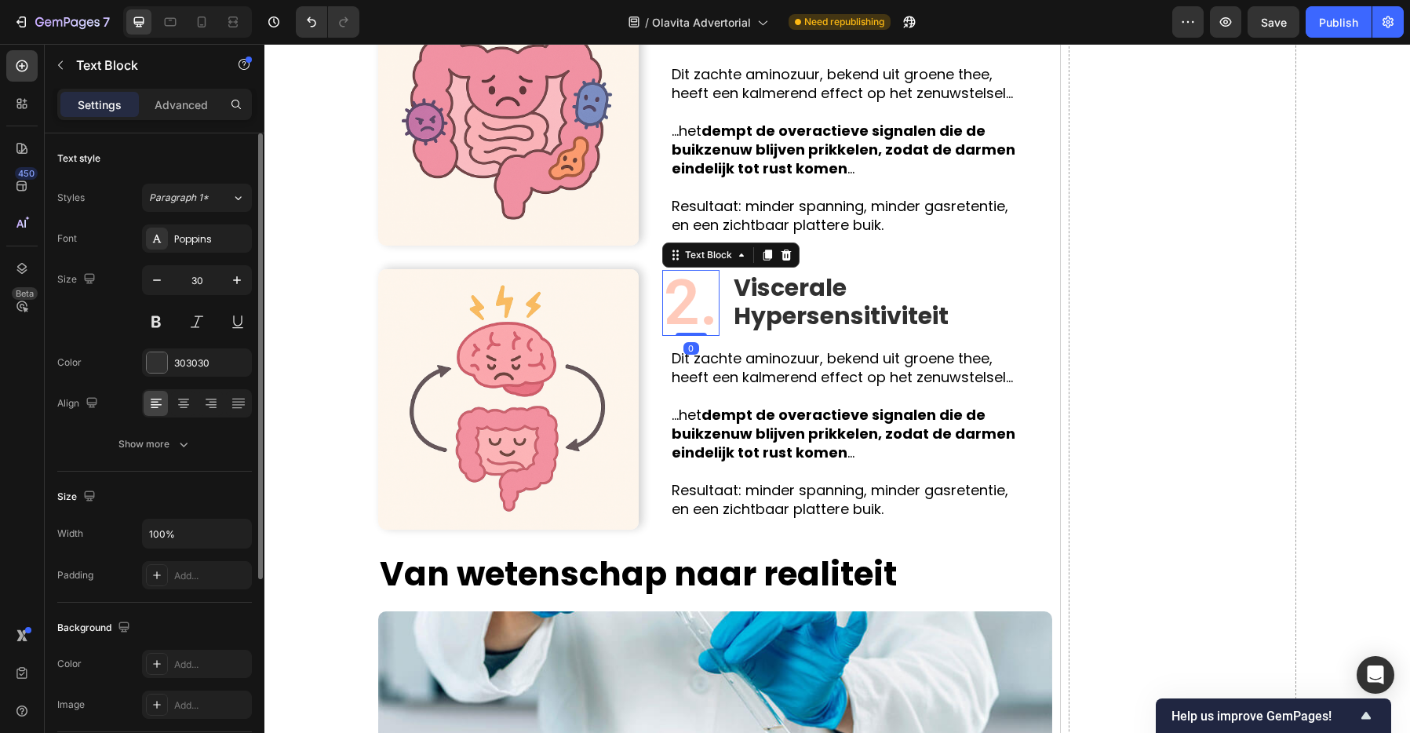
click at [694, 294] on p "2." at bounding box center [691, 302] width 54 height 63
click at [693, 295] on p "2." at bounding box center [691, 302] width 54 height 63
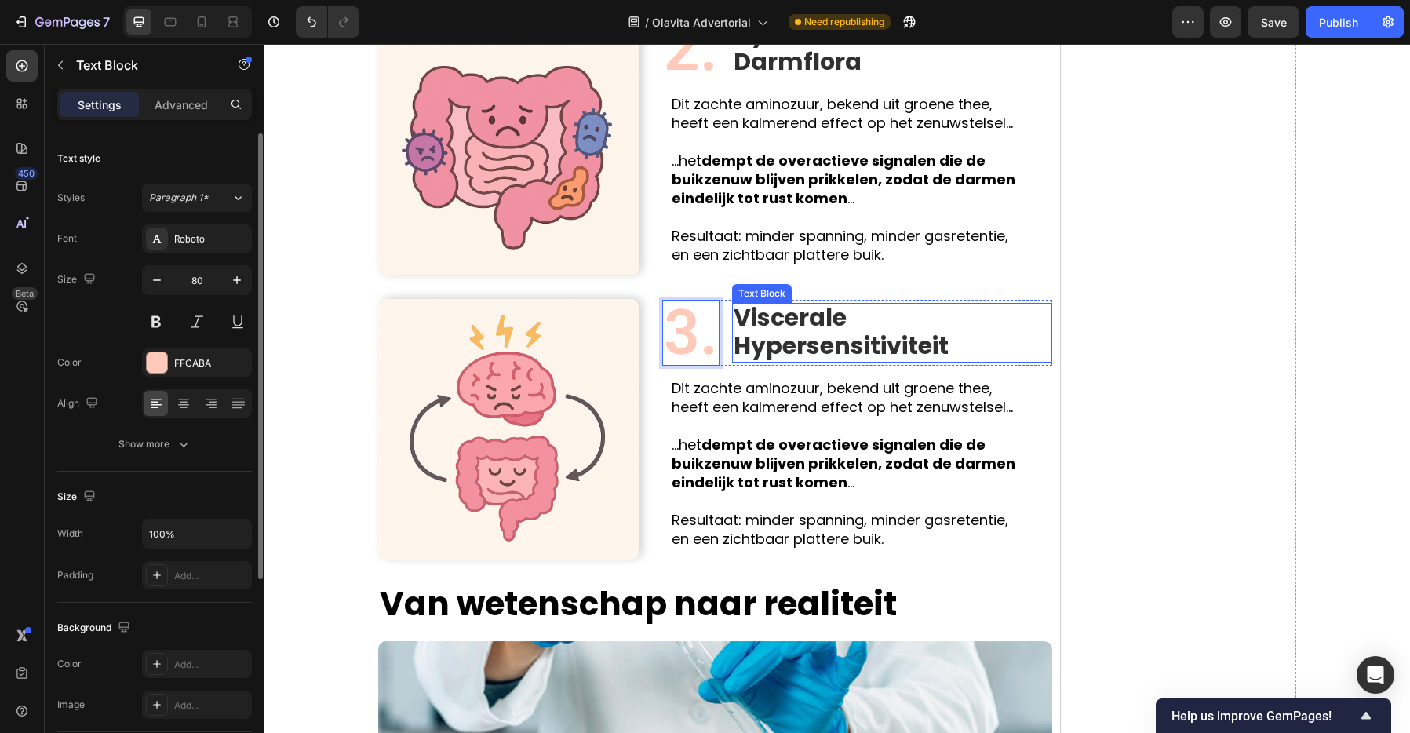
click at [812, 329] on p "Viscerale Hypersensitiviteit" at bounding box center [883, 332] width 301 height 56
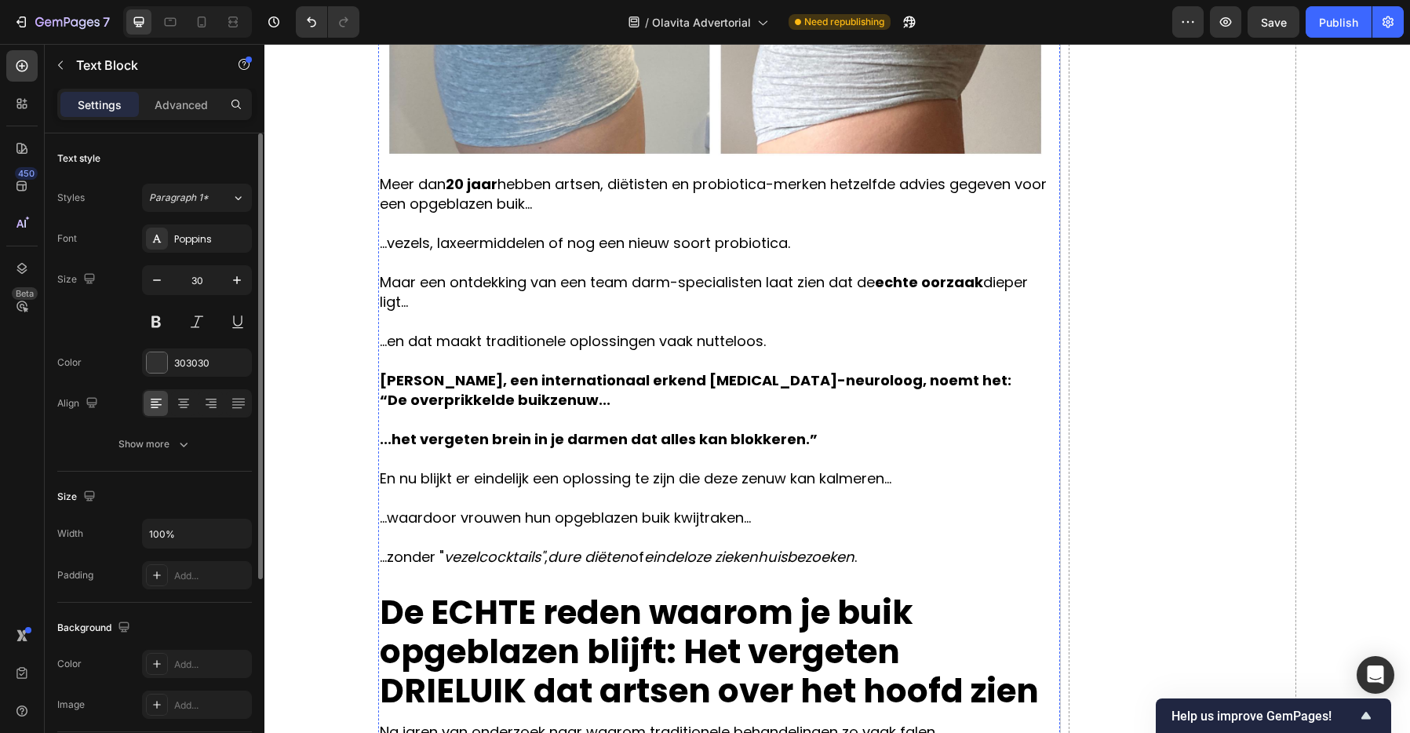
scroll to position [685, 0]
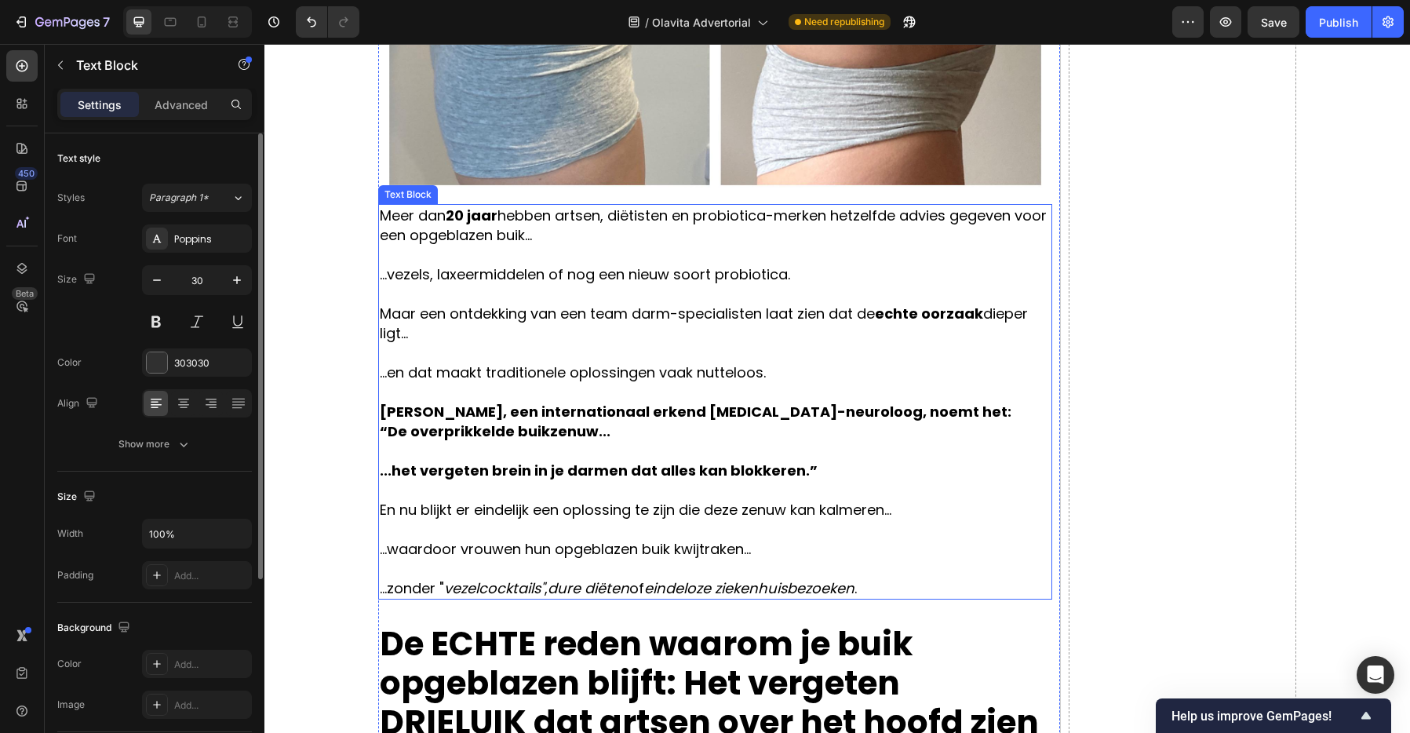
click at [417, 409] on strong "Dr. Anton Mayer, een internationaal erkend gastro-neuroloog, noemt het:" at bounding box center [695, 412] width 631 height 20
click at [722, 291] on p "...vezels, laxeermiddelen of nog een nieuw soort probiotica." at bounding box center [715, 283] width 671 height 39
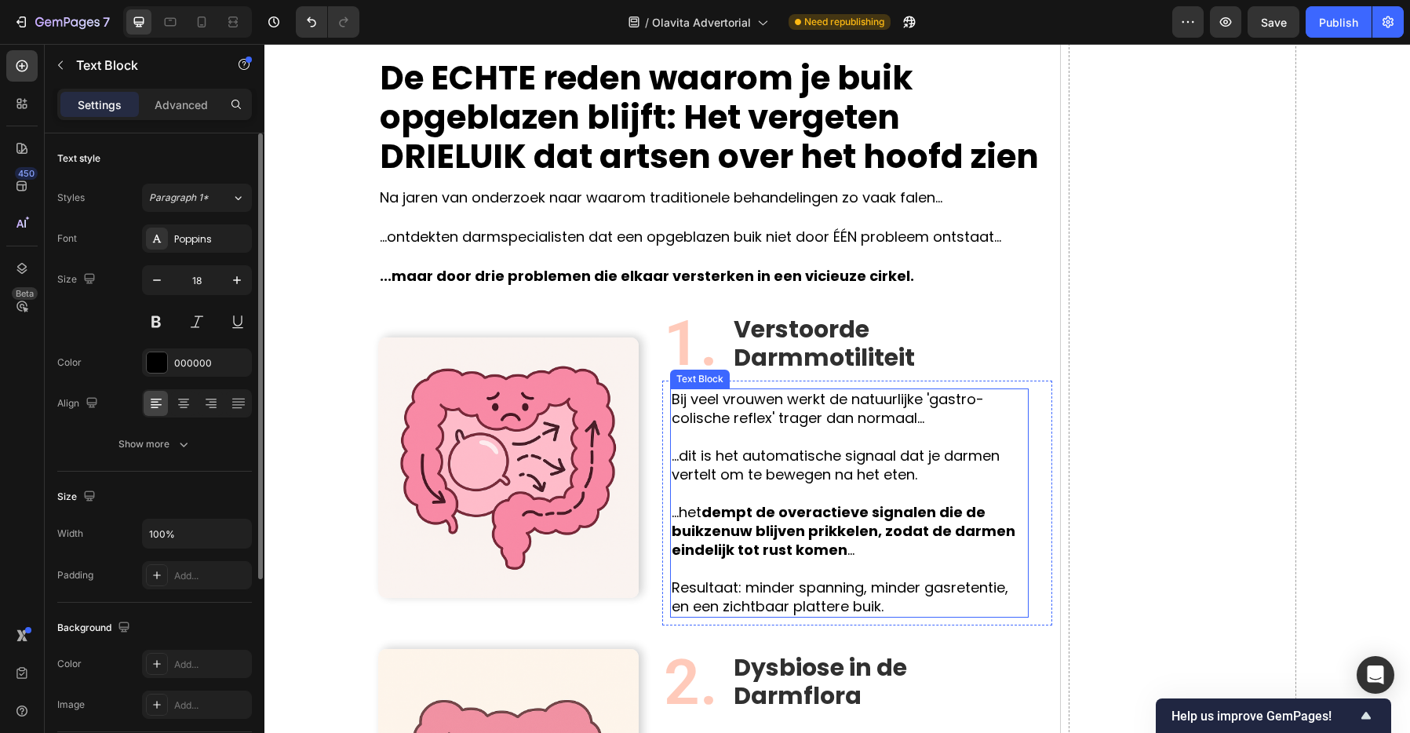
scroll to position [1282, 0]
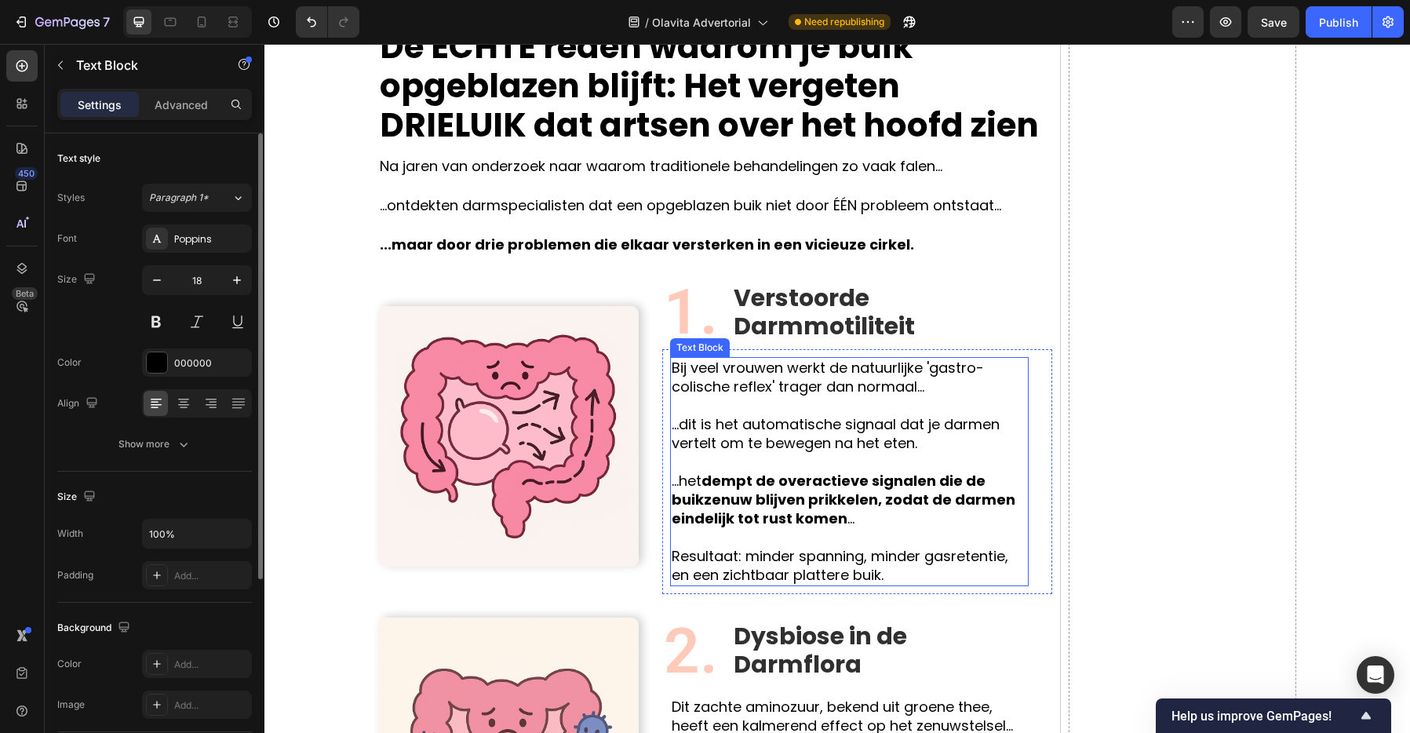
click at [748, 399] on p "Rich Text Editor. Editing area: main" at bounding box center [849, 405] width 355 height 19
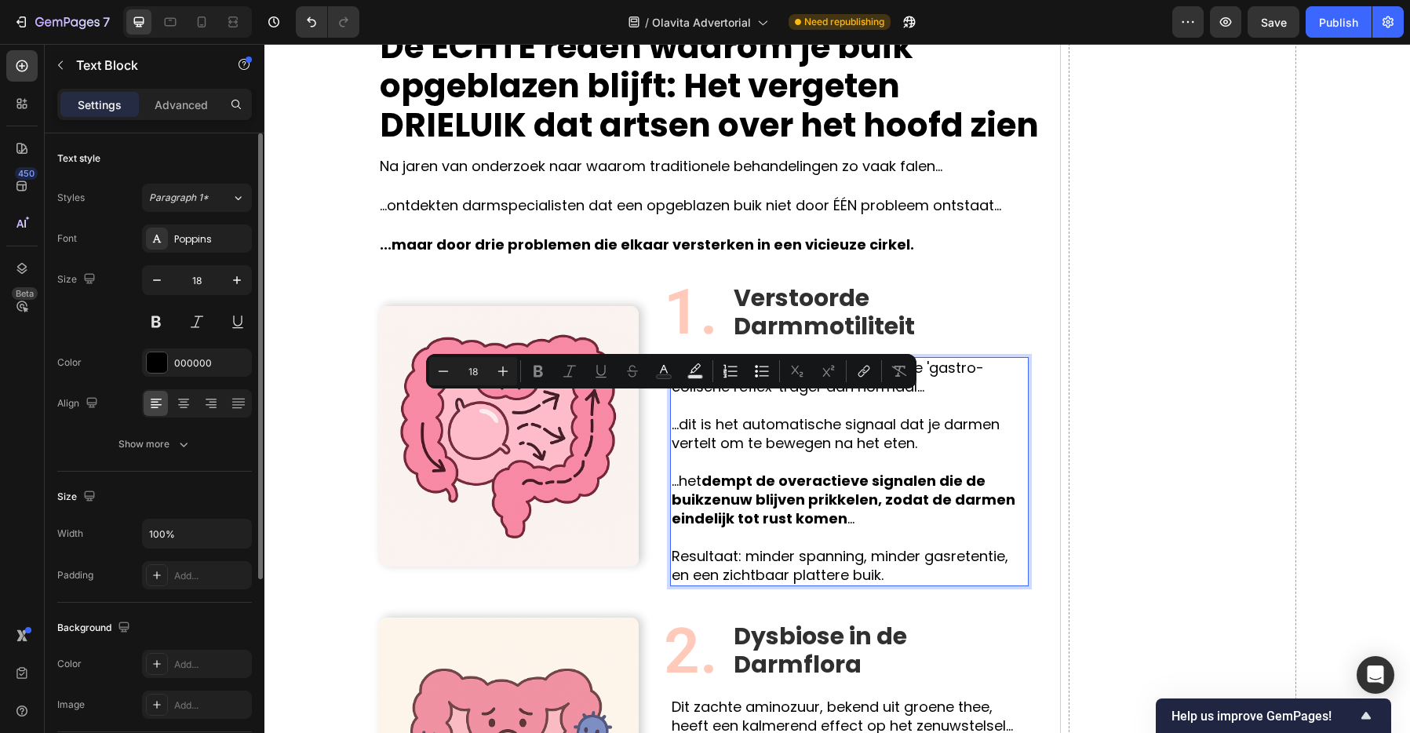
drag, startPoint x: 879, startPoint y: 563, endPoint x: 905, endPoint y: 567, distance: 26.2
click at [879, 564] on p "Resultaat: minder spanning, minder gasretentie, en een zichtbaar plattere buik." at bounding box center [849, 566] width 355 height 38
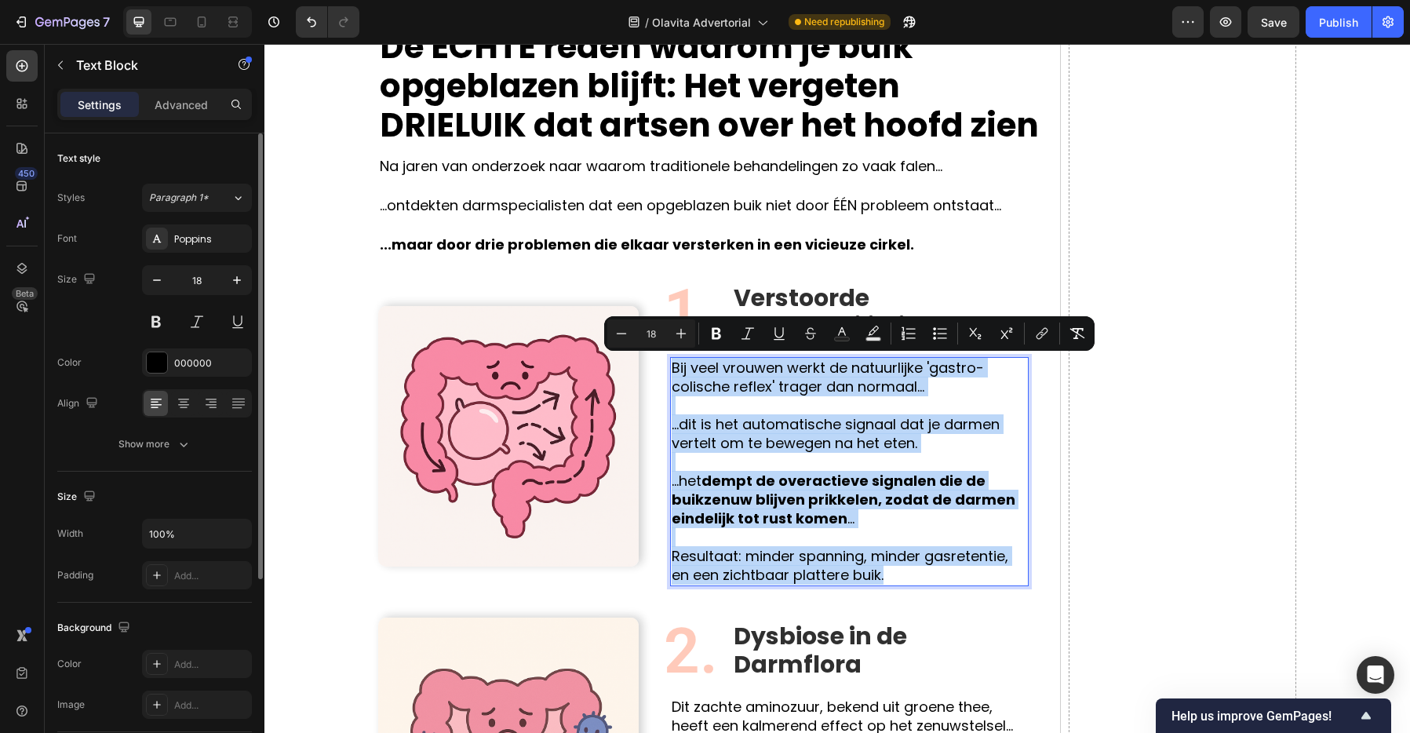
drag, startPoint x: 919, startPoint y: 570, endPoint x: 673, endPoint y: 372, distance: 316.3
click at [673, 372] on div "Bij veel vrouwen werkt de natuurlijke 'gastro-colische reflex' trager dan norma…" at bounding box center [849, 471] width 359 height 229
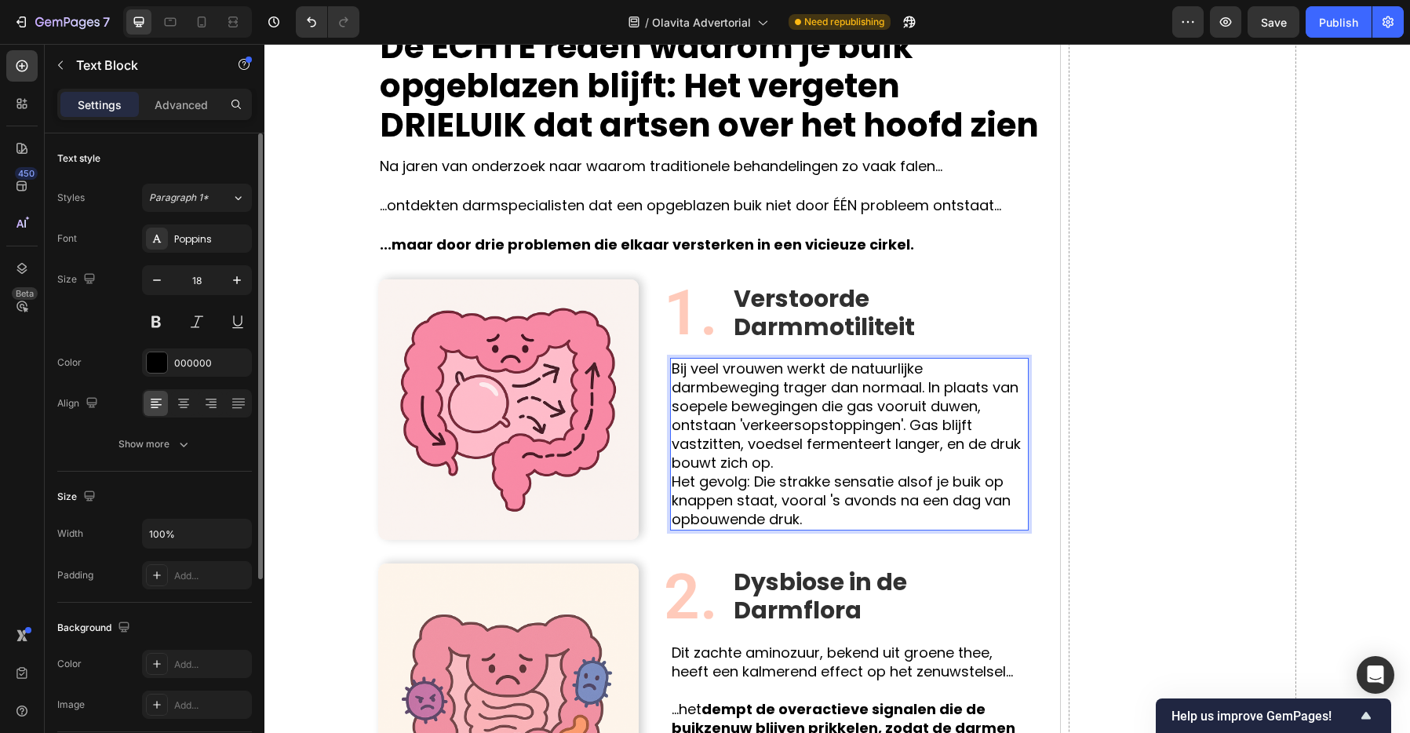
scroll to position [1283, 0]
click at [926, 393] on p "Bij veel vrouwen werkt de natuurlijke darmbeweging trager dan normaal. In plaat…" at bounding box center [849, 443] width 355 height 169
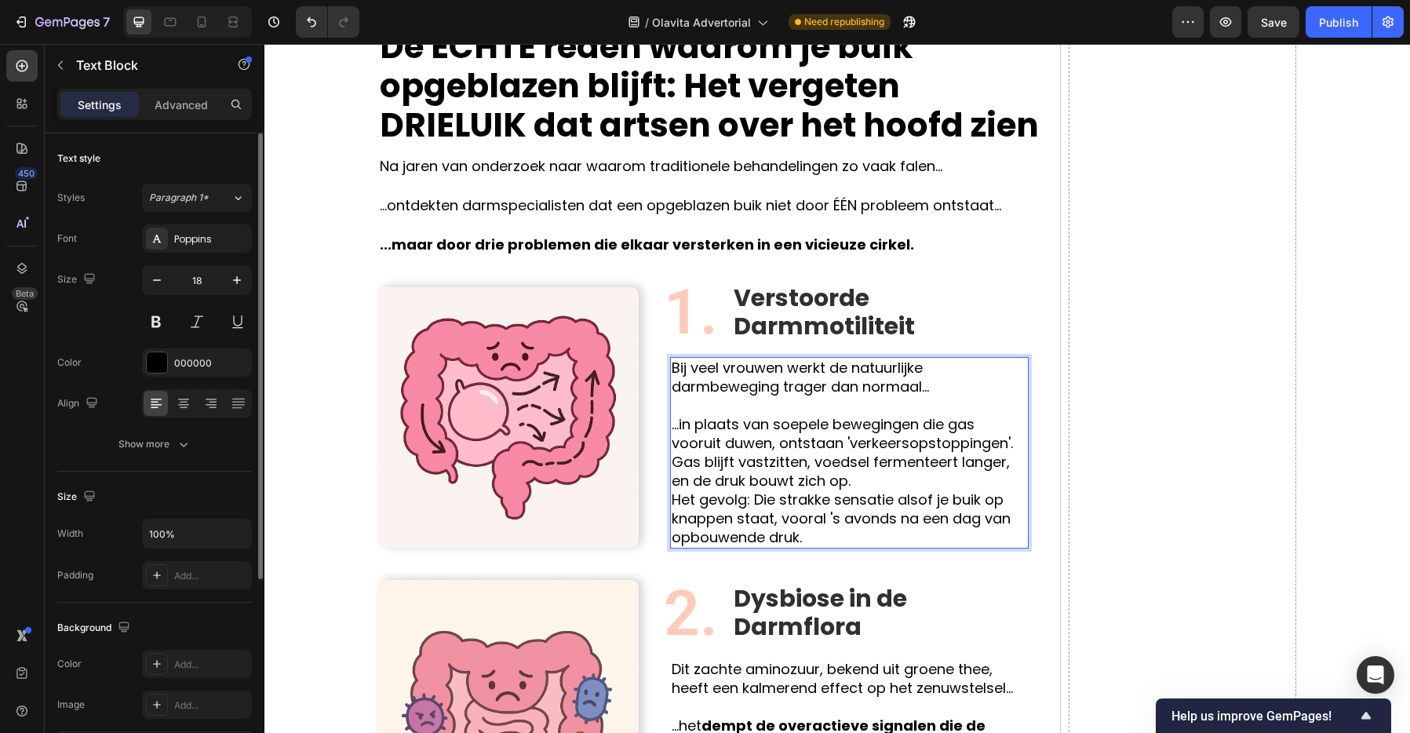
click at [1017, 449] on p "...in plaats van soepele bewegingen die gas vooruit duwen, ontstaan 'verkeersop…" at bounding box center [849, 481] width 355 height 132
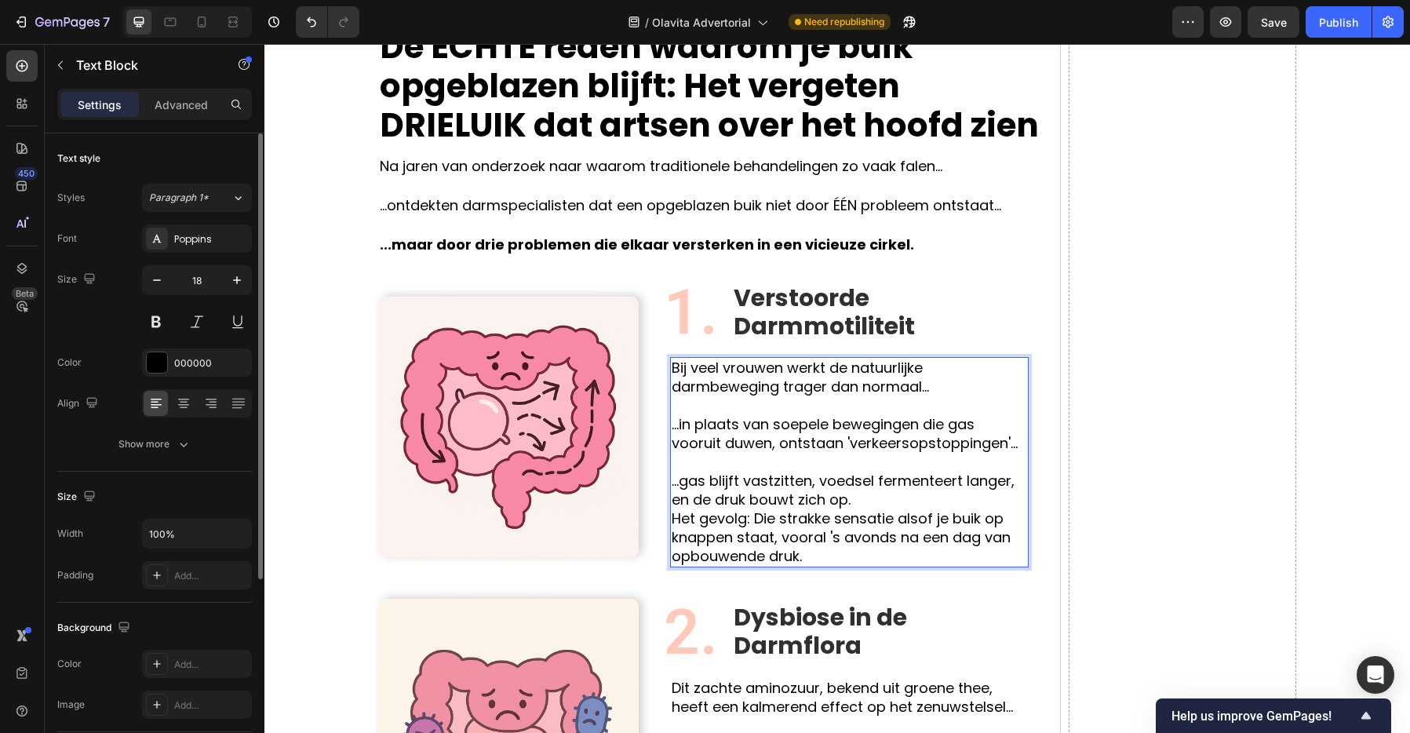
click at [927, 493] on p "...gas blijft vastzitten, voedsel fermenteert langer, en de druk bouwt zich op.…" at bounding box center [849, 518] width 355 height 94
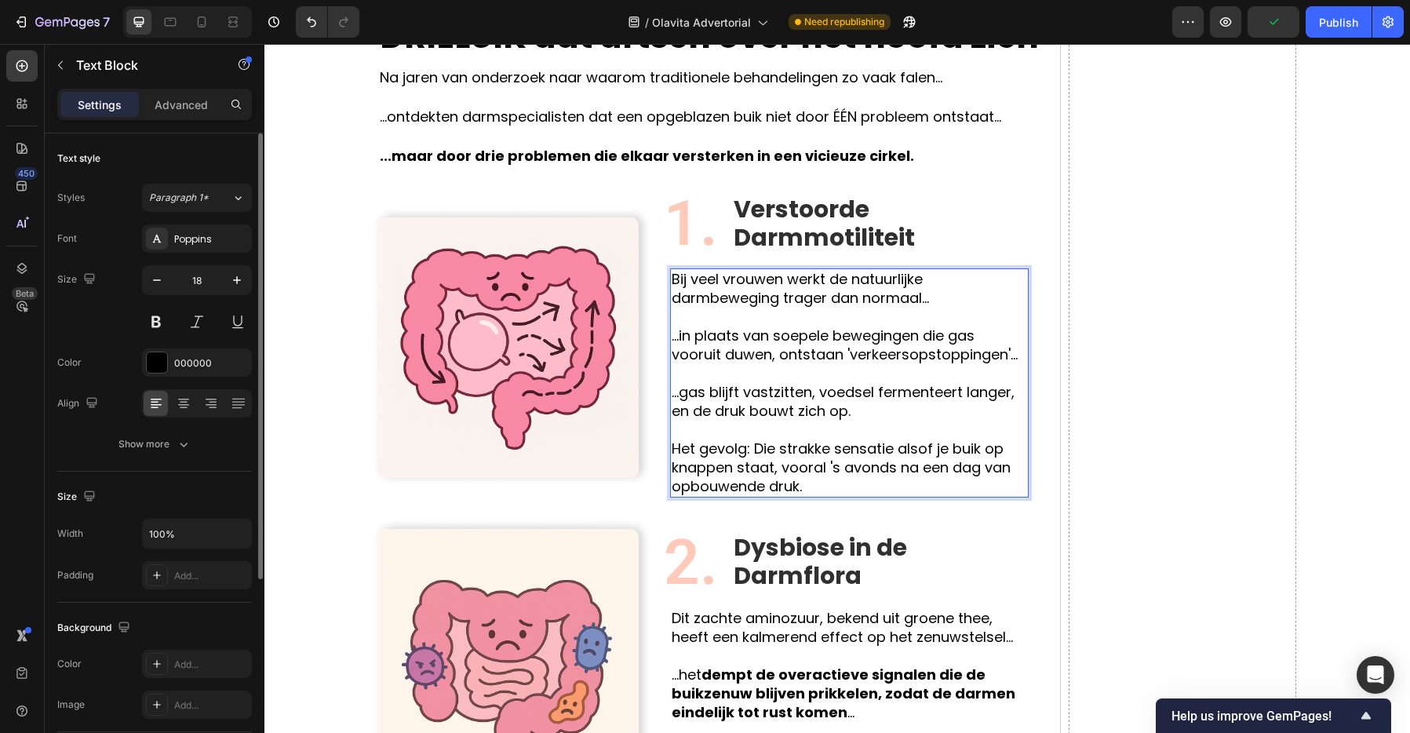
scroll to position [1381, 0]
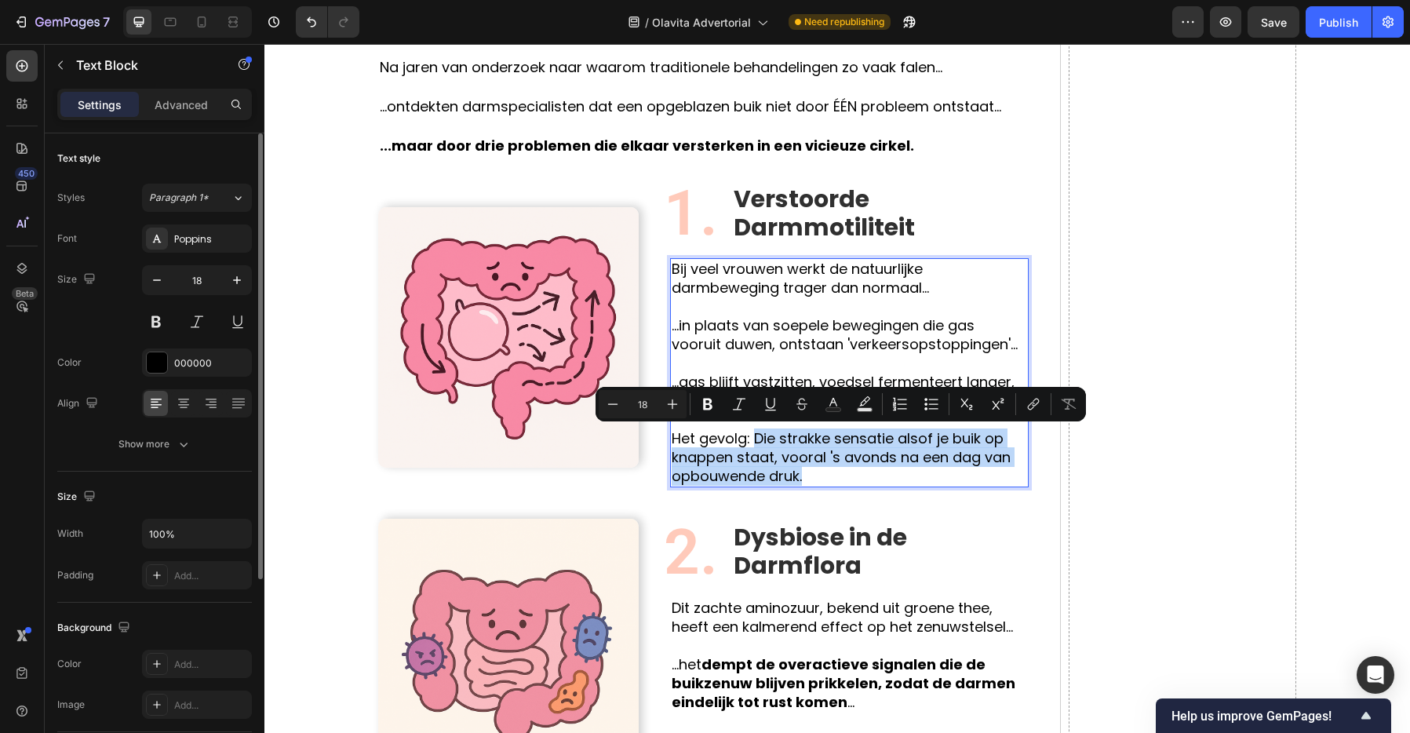
drag, startPoint x: 752, startPoint y: 440, endPoint x: 805, endPoint y: 470, distance: 60.4
click at [805, 470] on p "⁠⁠⁠⁠⁠⁠⁠ Het gevolg: Die strakke sensatie alsof je buik op knappen staat, vooral…" at bounding box center [849, 447] width 355 height 75
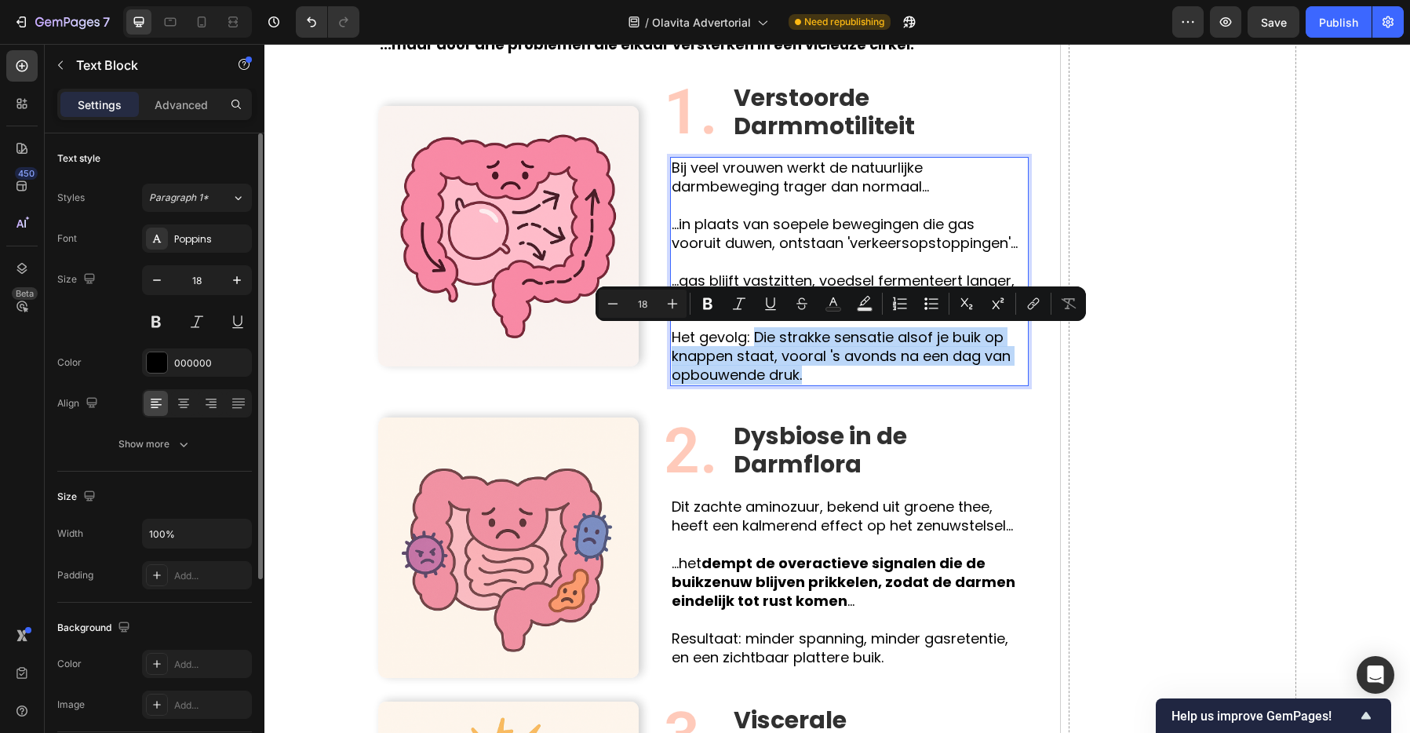
scroll to position [1486, 0]
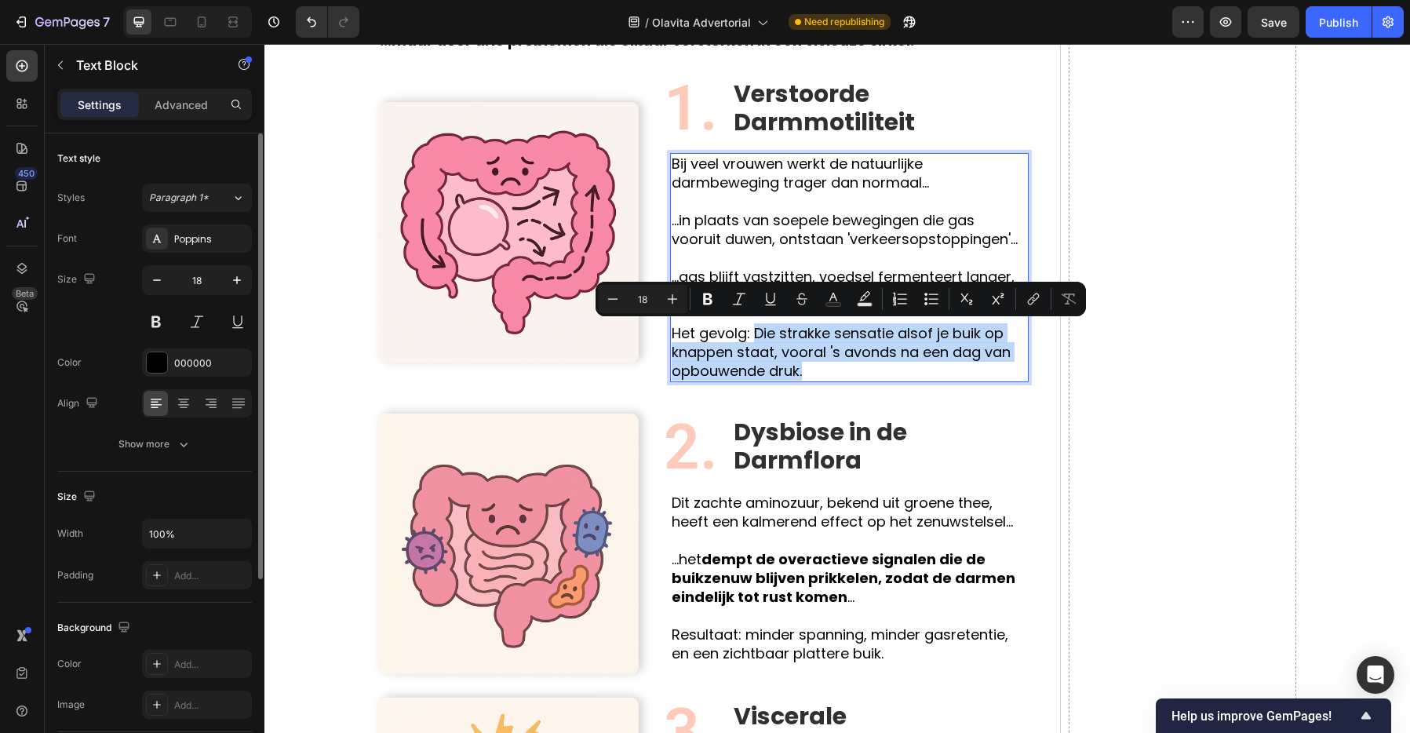
click at [821, 376] on p "Het gevolg: Die strakke sensatie alsof je buik op knappen staat, vooral 's avon…" at bounding box center [849, 342] width 355 height 75
click at [822, 368] on p "Het gevolg: Die strakke sensatie alsof je buik op knappen staat, vooral 's avon…" at bounding box center [849, 342] width 355 height 75
click at [797, 368] on p "Het gevolg: Die strakke sensatie alsof je buik op knappen staat, vooral 's avon…" at bounding box center [849, 342] width 355 height 75
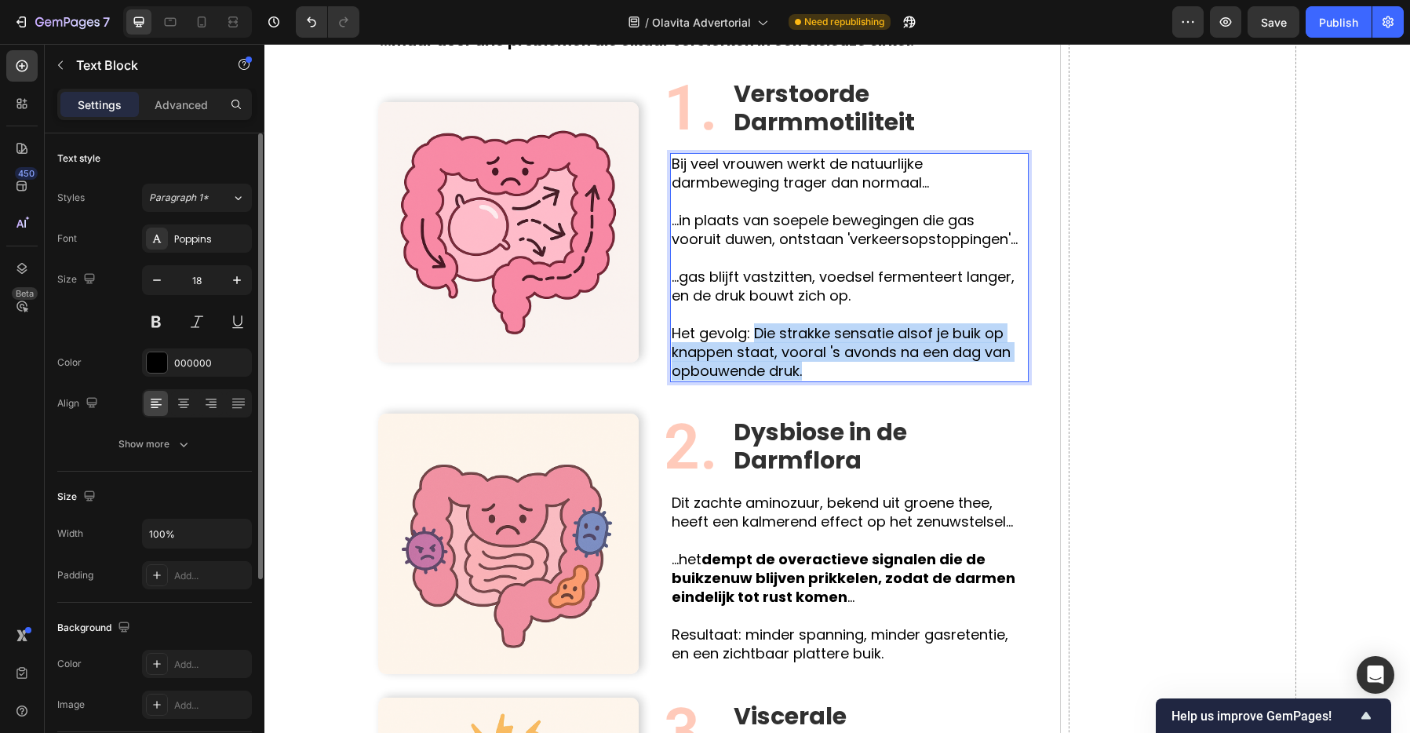
drag, startPoint x: 810, startPoint y: 367, endPoint x: 755, endPoint y: 337, distance: 62.9
click at [755, 337] on p "Het gevolg: Die strakke sensatie alsof je buik op knappen staat, vooral 's avon…" at bounding box center [849, 342] width 355 height 75
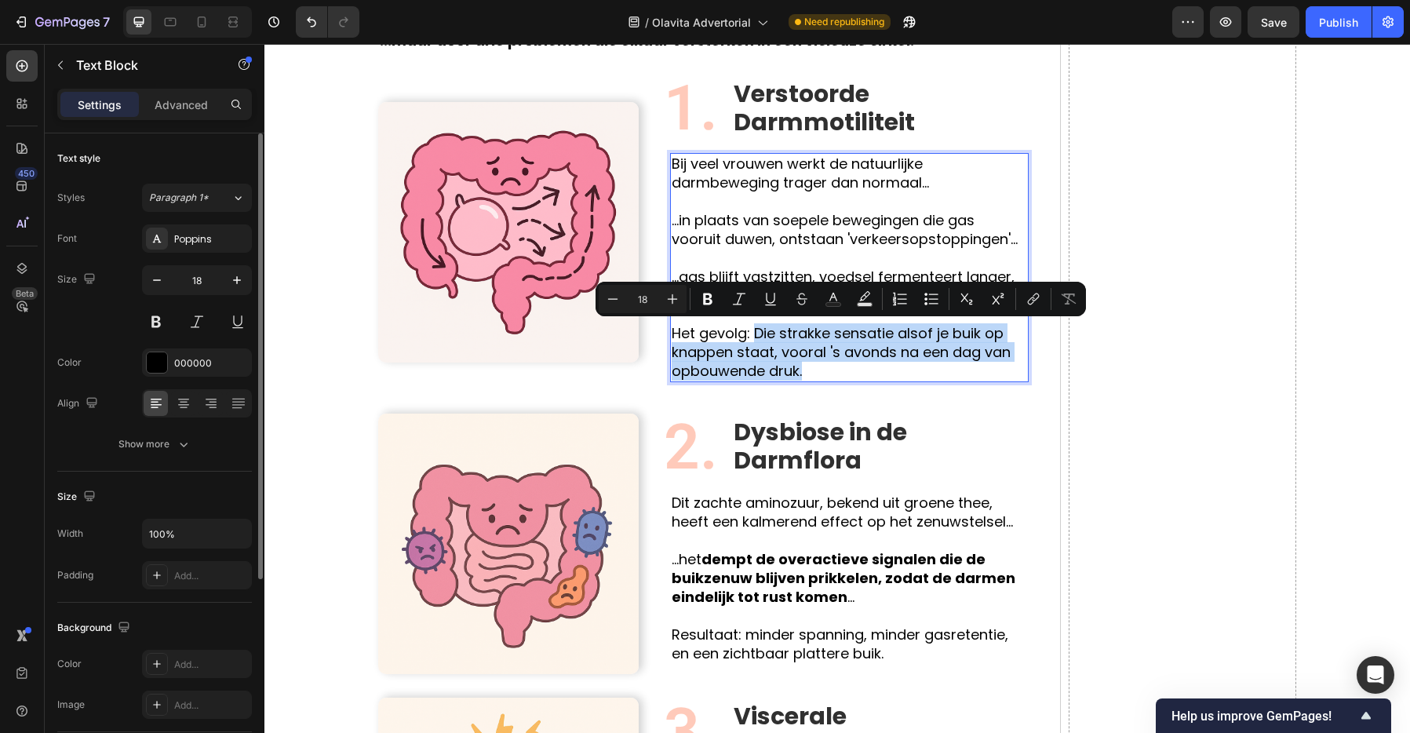
click at [755, 337] on p "Het gevolg: Die strakke sensatie alsof je buik op knappen staat, vooral 's avon…" at bounding box center [849, 342] width 355 height 75
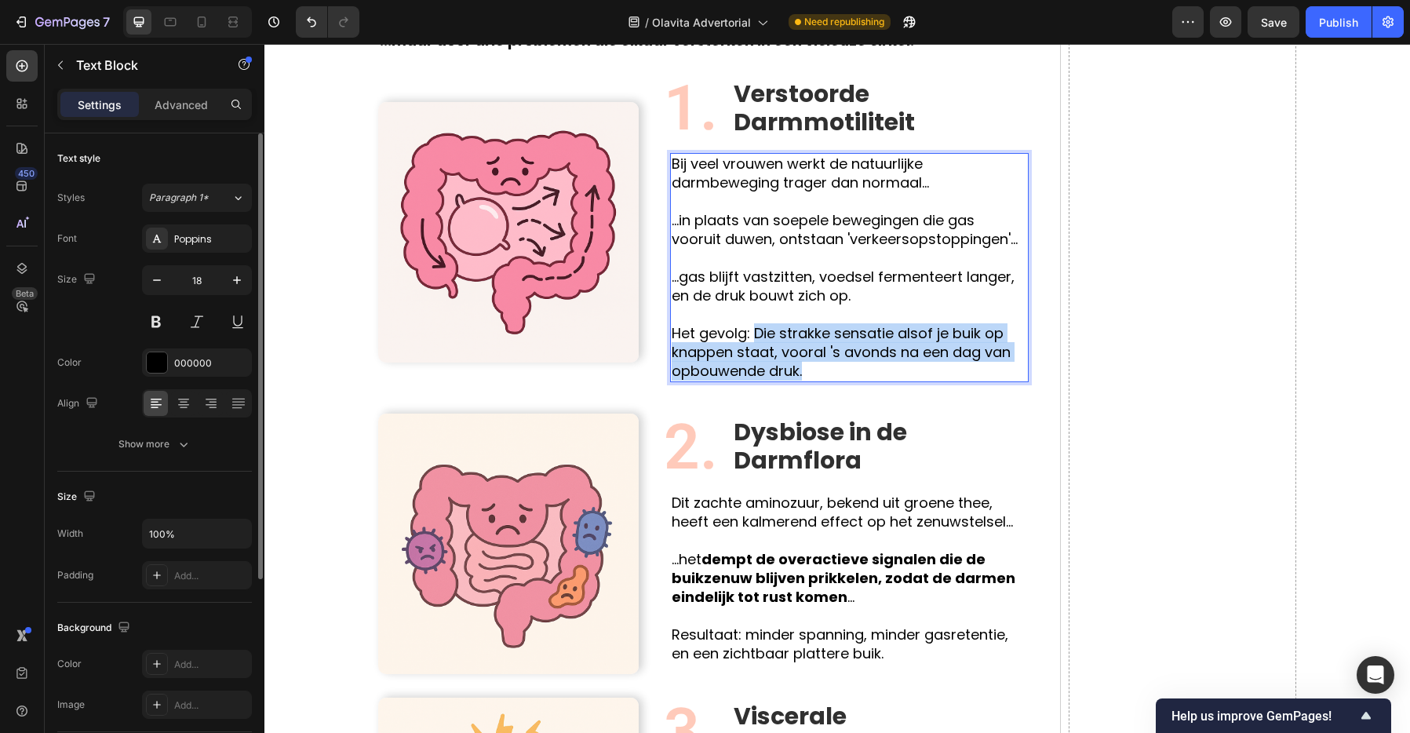
drag, startPoint x: 756, startPoint y: 338, endPoint x: 813, endPoint y: 373, distance: 66.6
click at [813, 373] on p "Het gevolg: Die strakke sensatie alsof je buik op knappen staat, vooral 's avon…" at bounding box center [849, 342] width 355 height 75
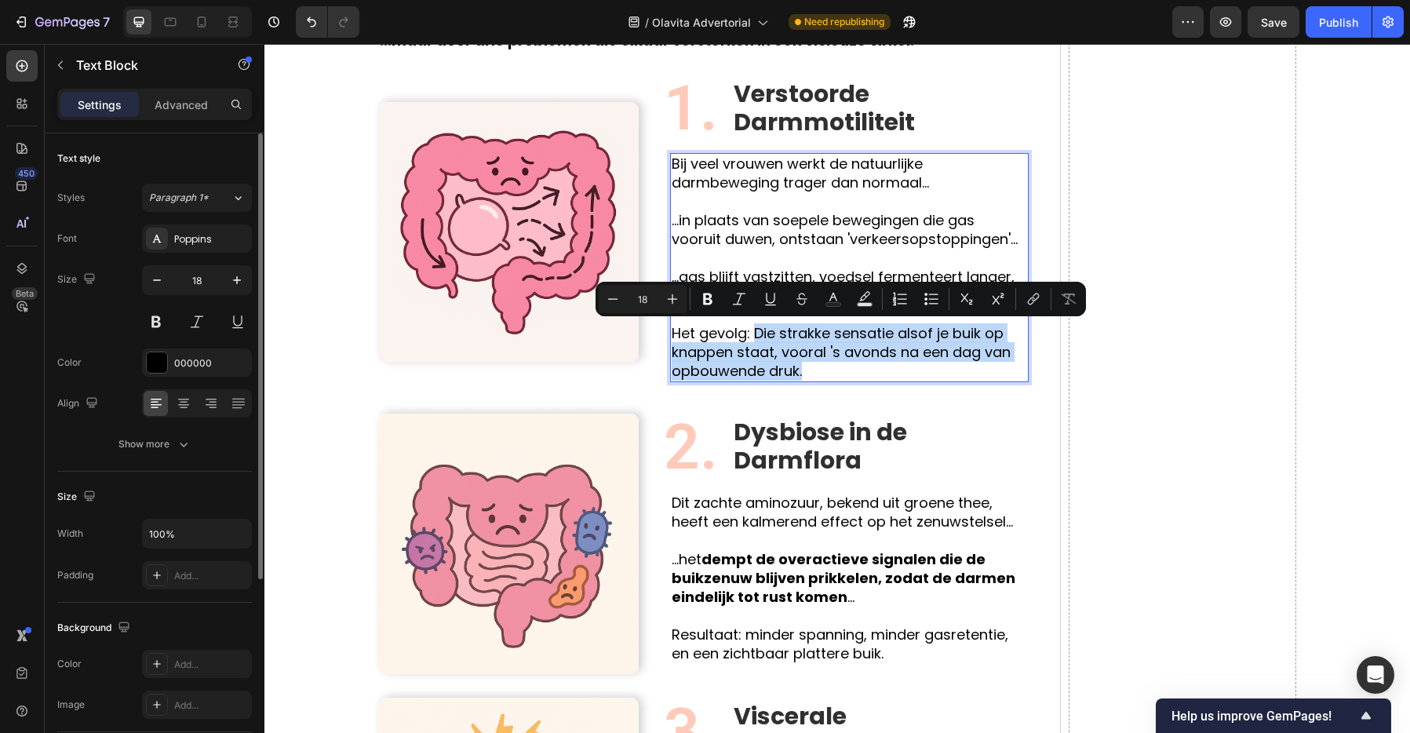
click at [813, 373] on p "Het gevolg: Die strakke sensatie alsof je buik op knappen staat, vooral 's avon…" at bounding box center [849, 342] width 355 height 75
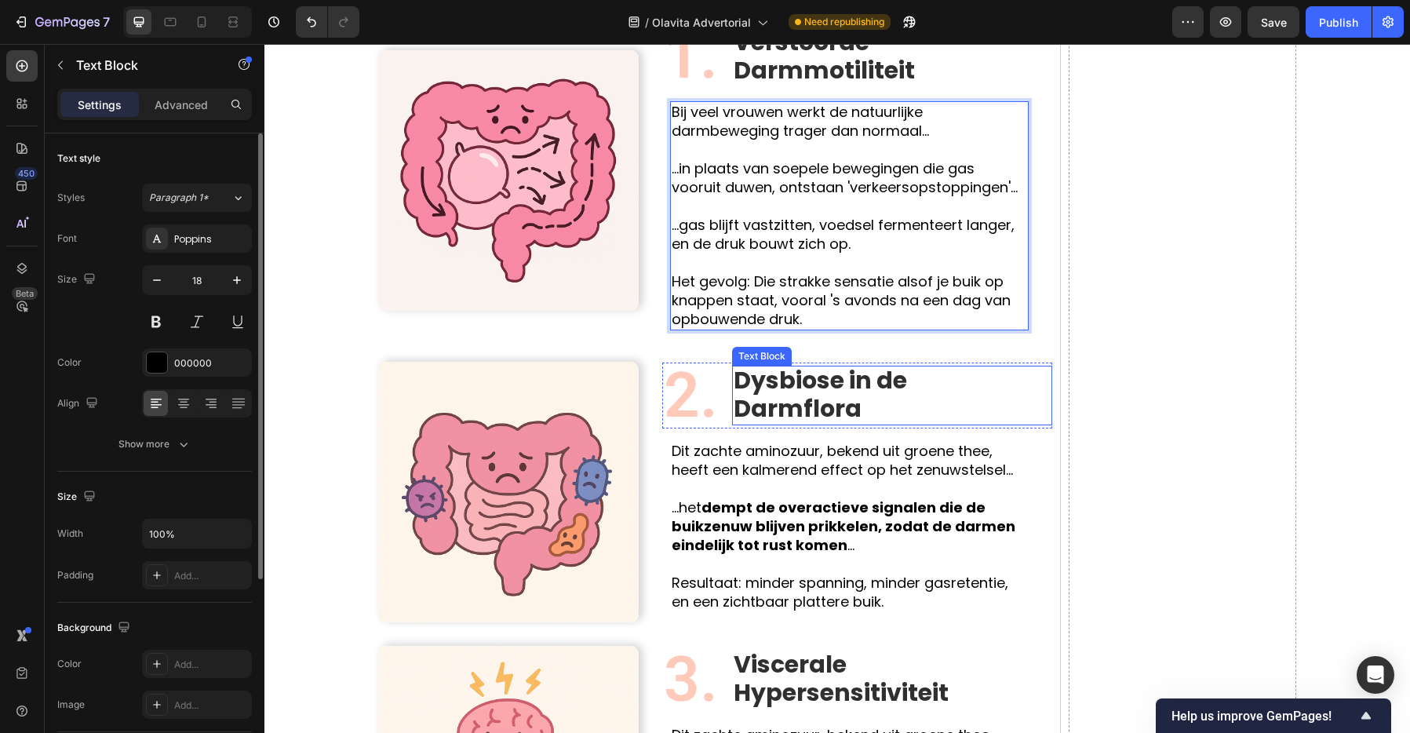
scroll to position [1537, 0]
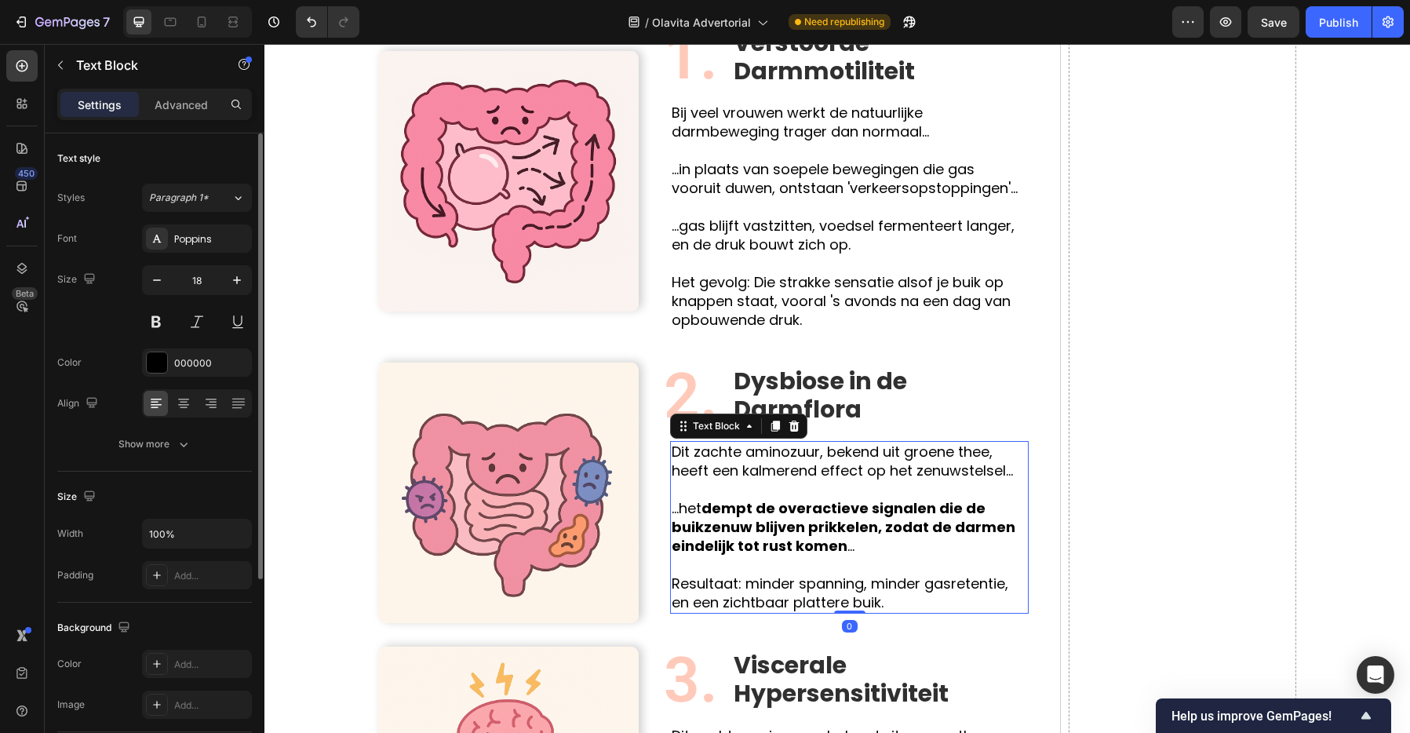
click at [851, 500] on strong "dempt de overactieve signalen die de buikzenuw blijven prikkelen, zodat de darm…" at bounding box center [844, 526] width 344 height 57
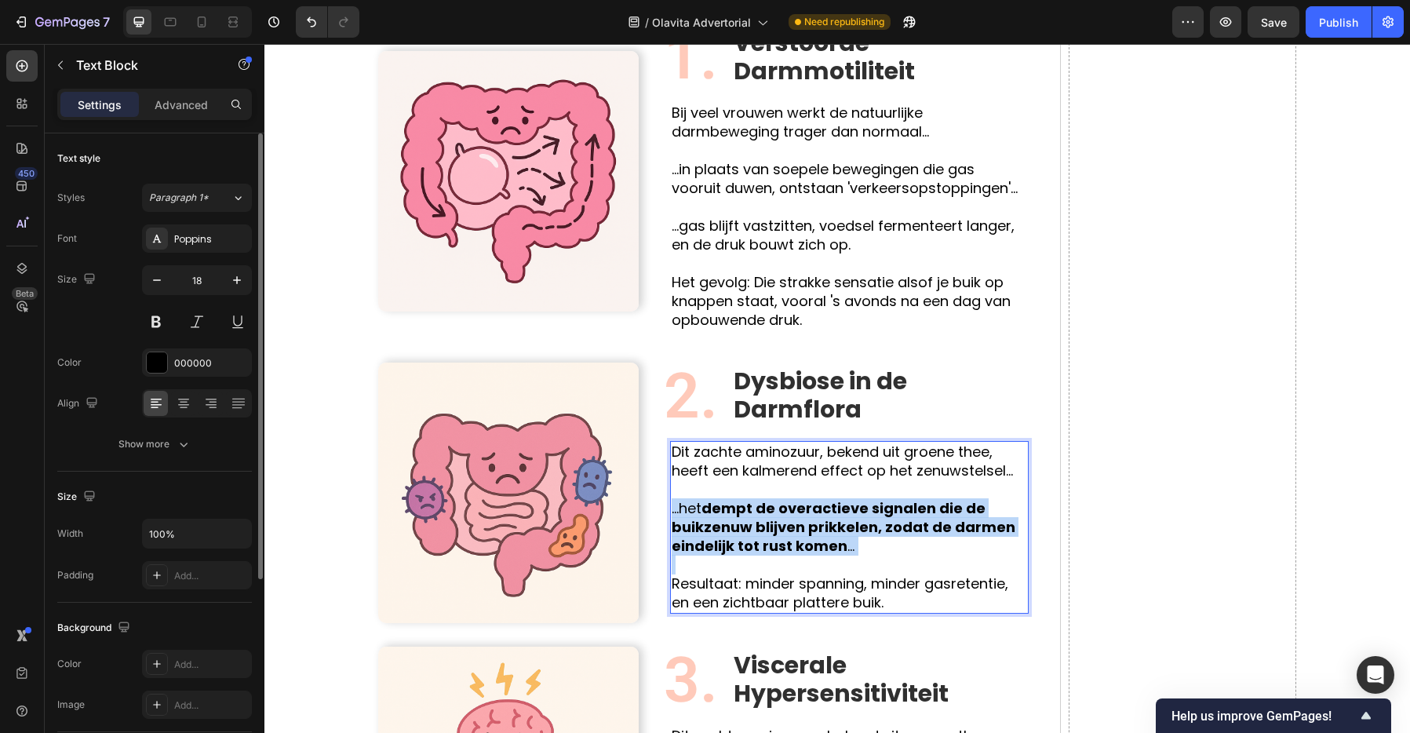
click at [851, 500] on strong "dempt de overactieve signalen die de buikzenuw blijven prikkelen, zodat de darm…" at bounding box center [844, 526] width 344 height 57
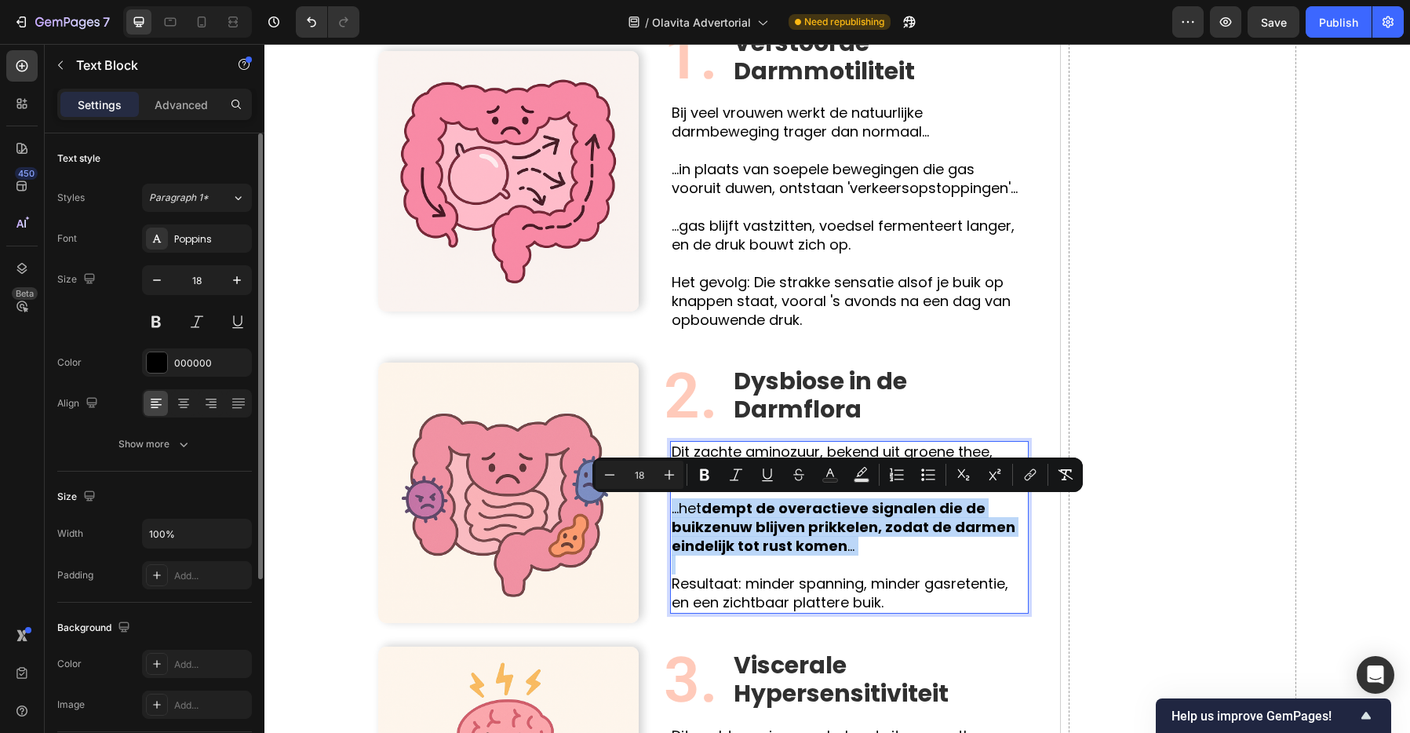
drag, startPoint x: 884, startPoint y: 571, endPoint x: 907, endPoint y: 608, distance: 43.3
click at [884, 571] on p "Rich Text Editor. Editing area: main" at bounding box center [849, 564] width 355 height 19
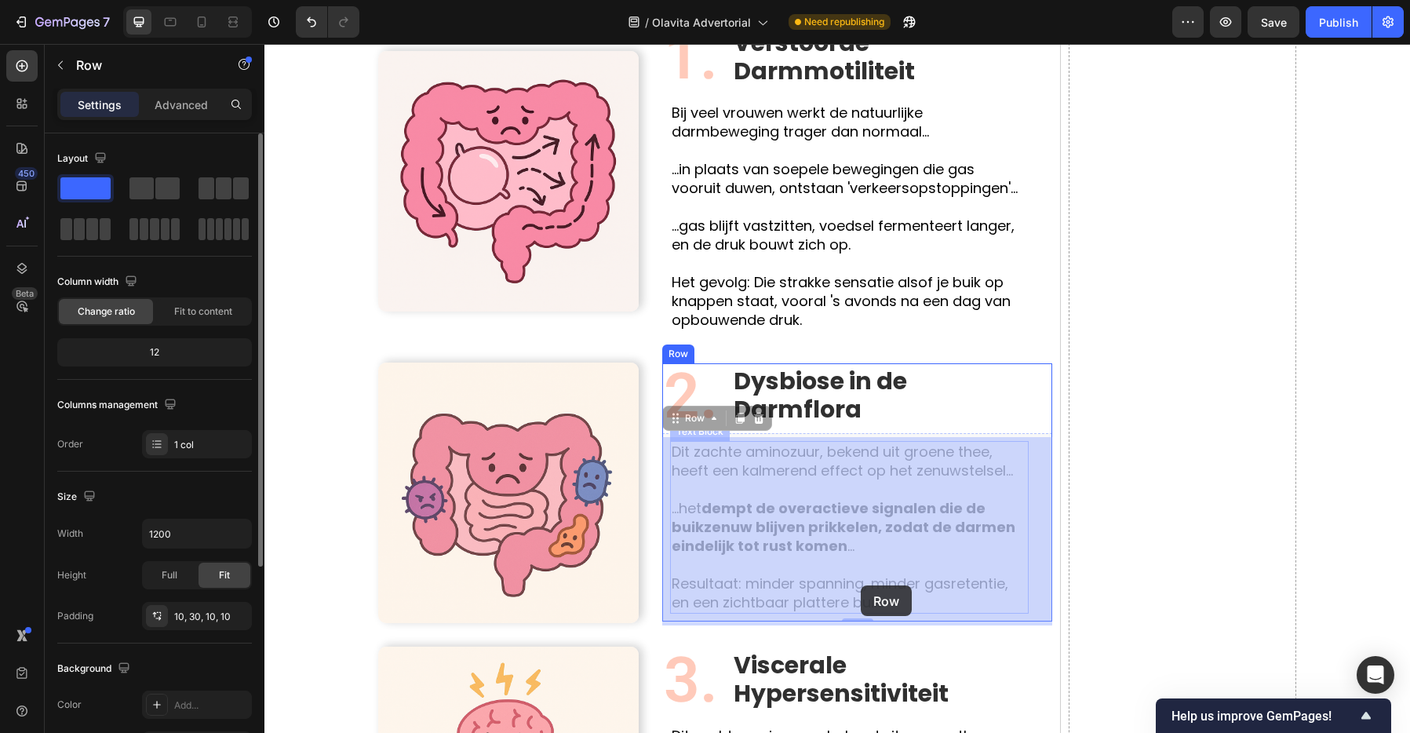
drag, startPoint x: 916, startPoint y: 617, endPoint x: 861, endPoint y: 585, distance: 63.9
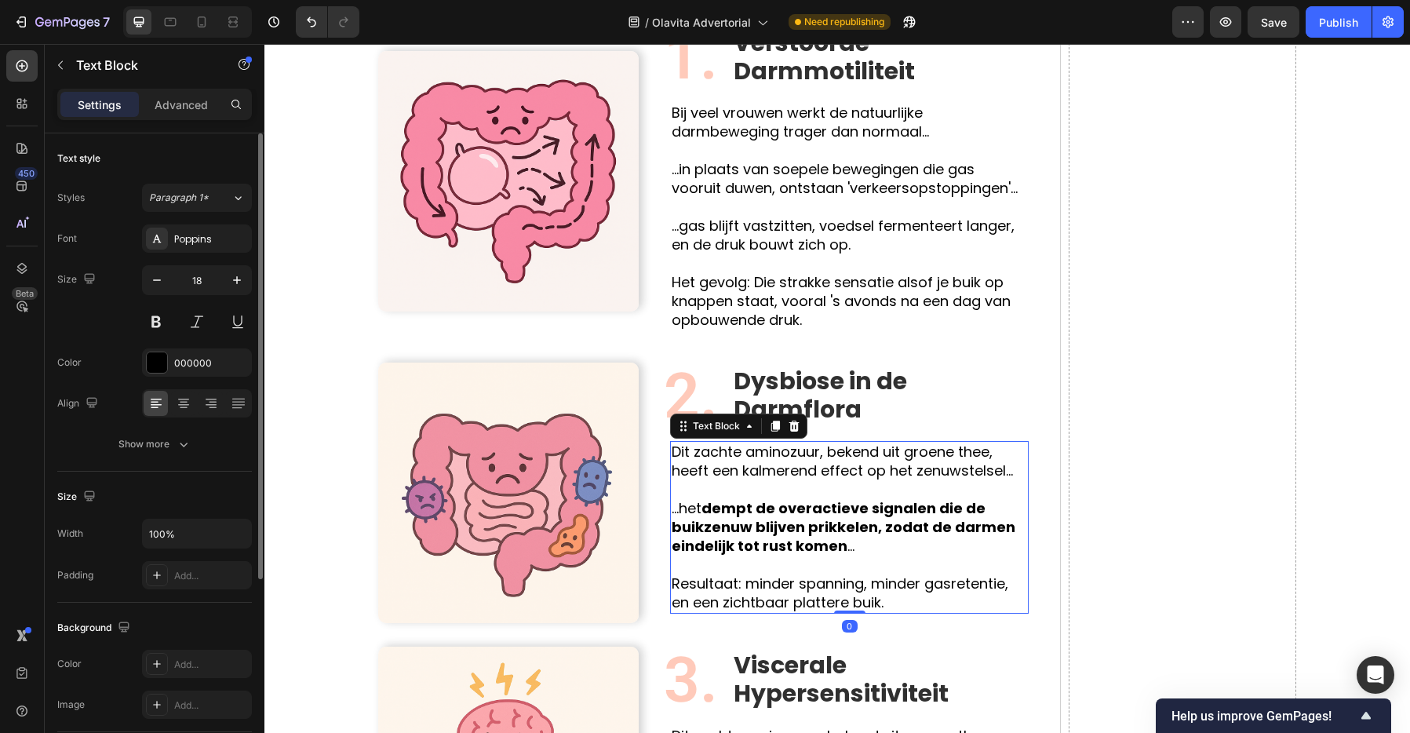
click at [917, 555] on p "Rich Text Editor. Editing area: main" at bounding box center [849, 564] width 355 height 19
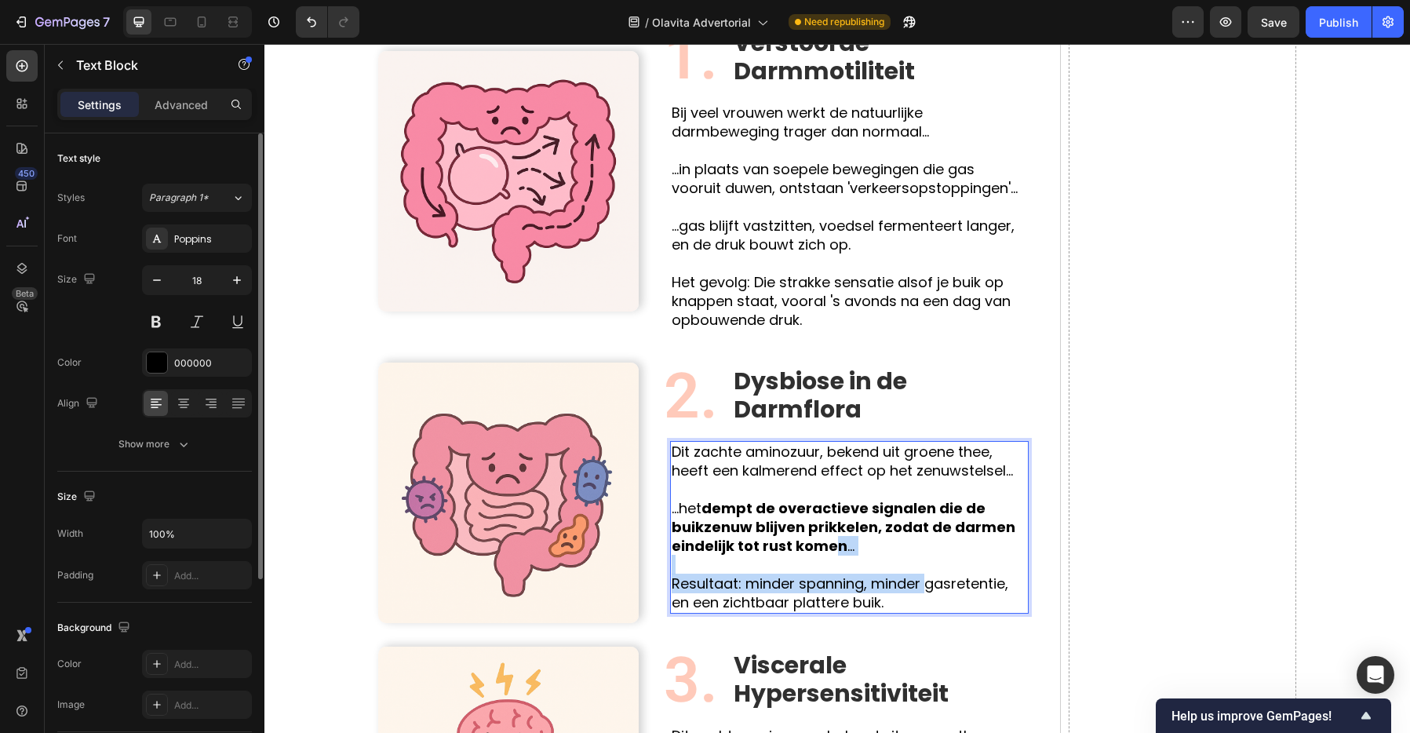
drag, startPoint x: 926, startPoint y: 592, endPoint x: 830, endPoint y: 537, distance: 111.0
click at [676, 450] on p "Dit zachte aminozuur, bekend uit groene thee, heeft een kalmerend effect op het…" at bounding box center [849, 461] width 355 height 38
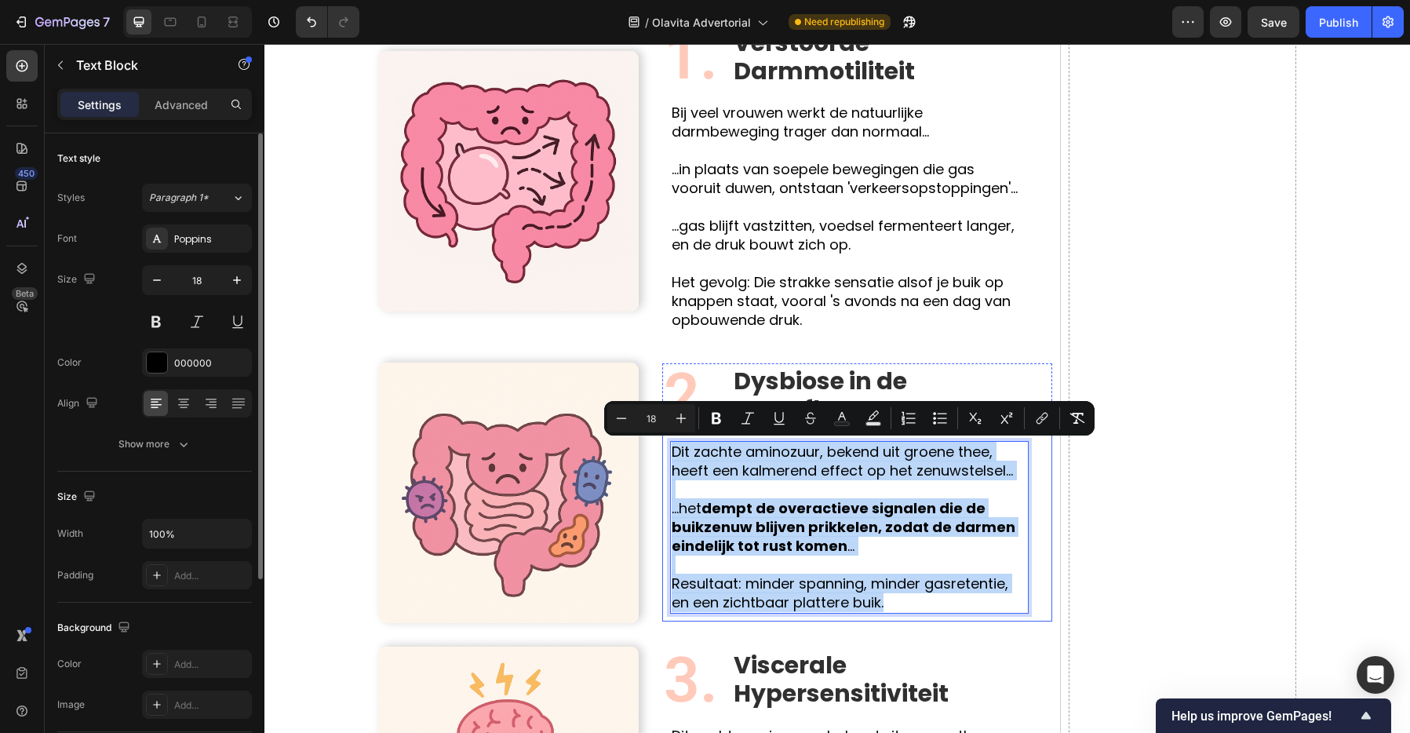
drag, startPoint x: 673, startPoint y: 453, endPoint x: 987, endPoint y: 610, distance: 350.8
click at [988, 613] on div "Dit zachte aminozuur, bekend uit groene thee, heeft een kalmerend effect op het…" at bounding box center [857, 527] width 390 height 188
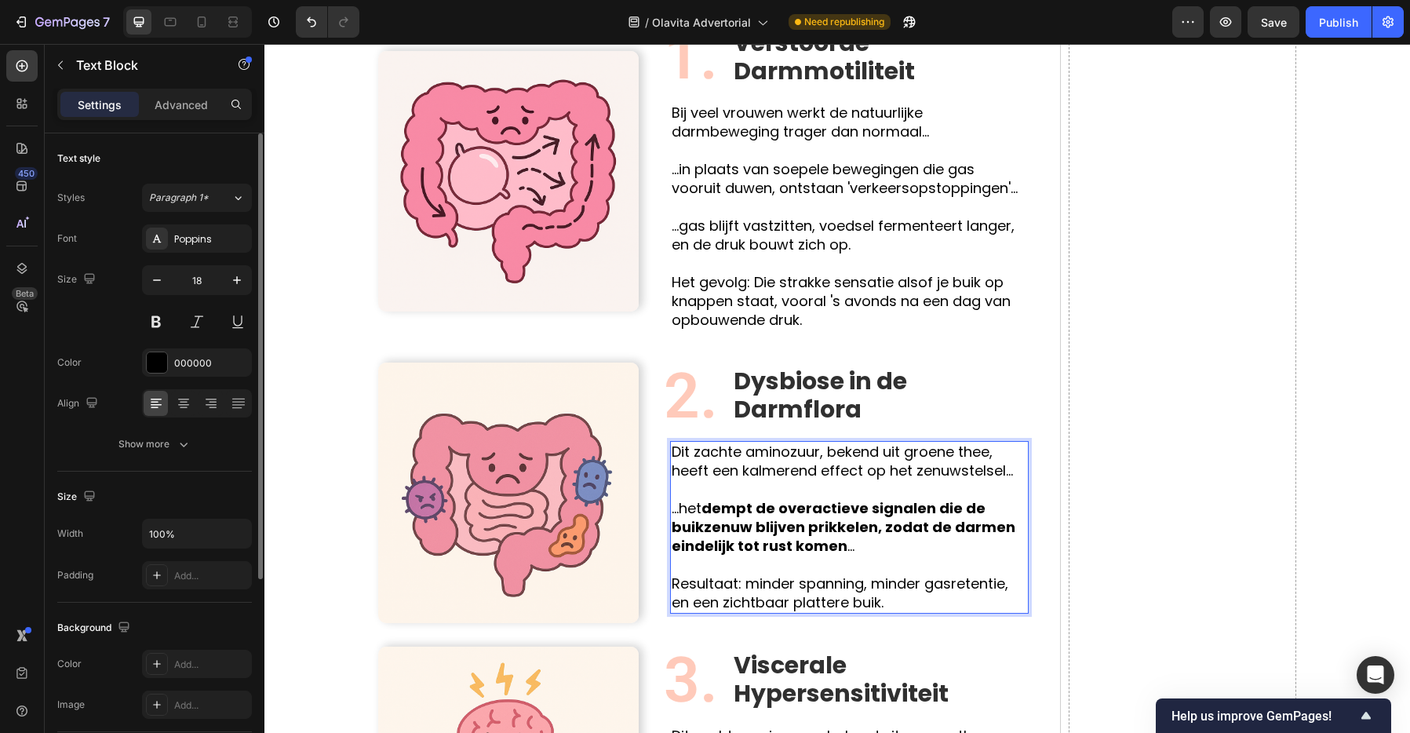
scroll to position [1546, 0]
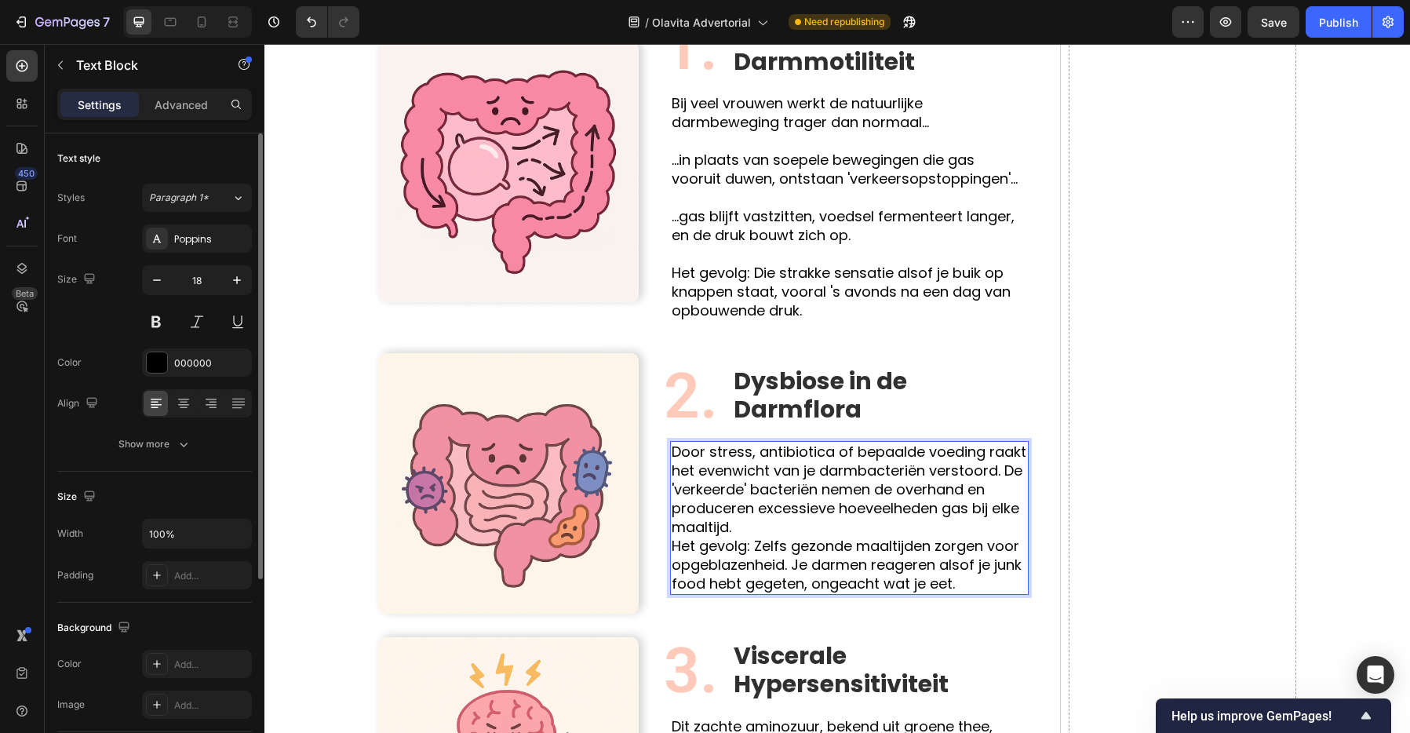
click at [1001, 475] on p "Door stress, antibiotica of bepaalde voeding raakt het evenwicht van je darmbac…" at bounding box center [849, 517] width 355 height 151
click at [681, 491] on p "Door stress, antibiotica of bepaalde voeding raakt het evenwicht van je darmbac…" at bounding box center [849, 517] width 355 height 151
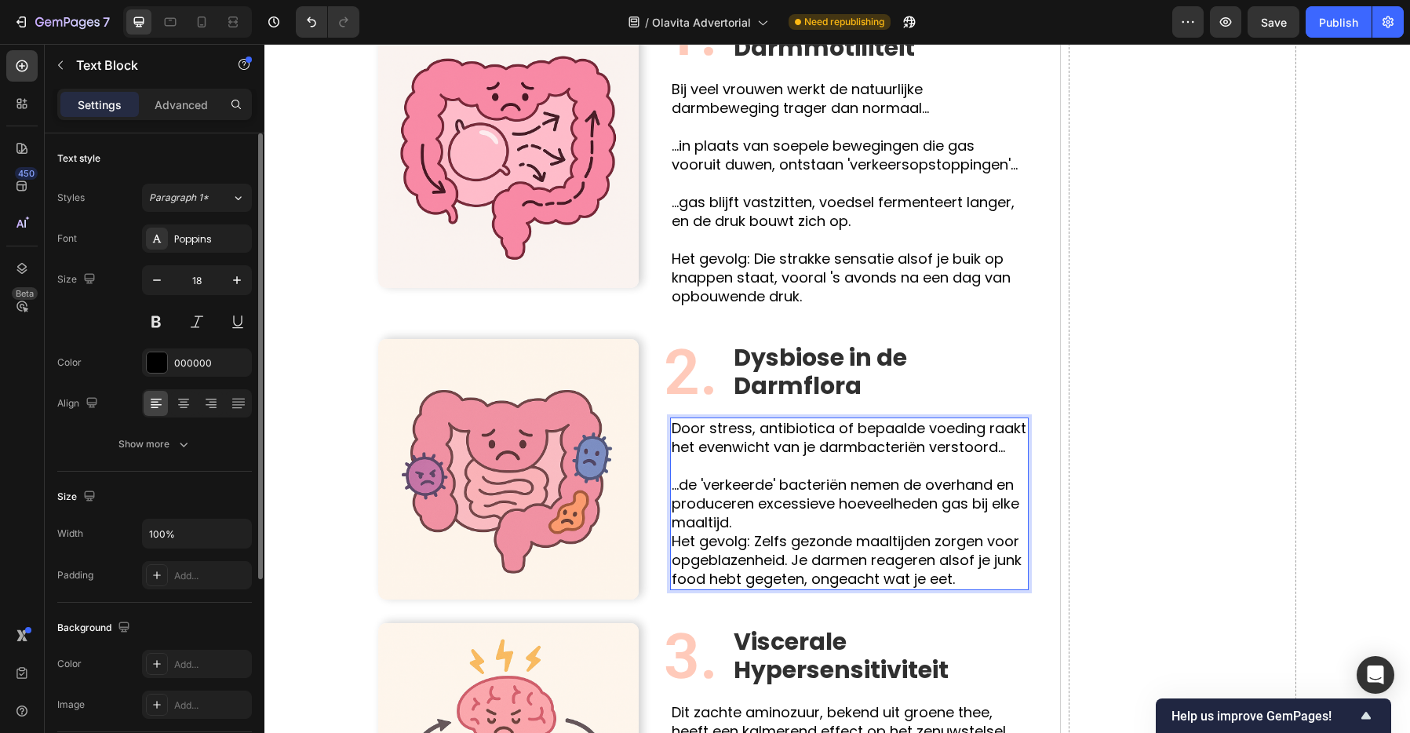
scroll to position [1568, 0]
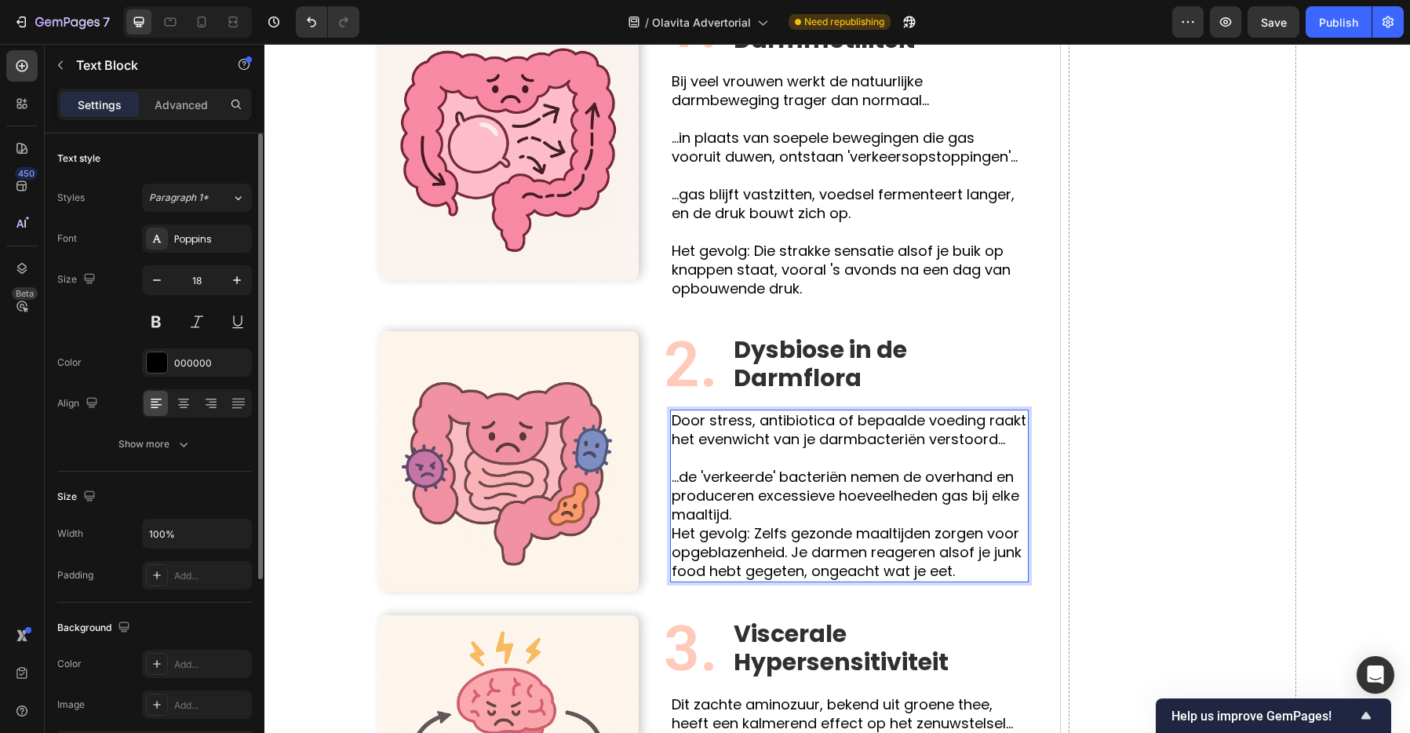
click at [739, 517] on p "...de 'verkeerde' bacteriën nemen de overhand en produceren excessieve hoeveelh…" at bounding box center [849, 524] width 355 height 113
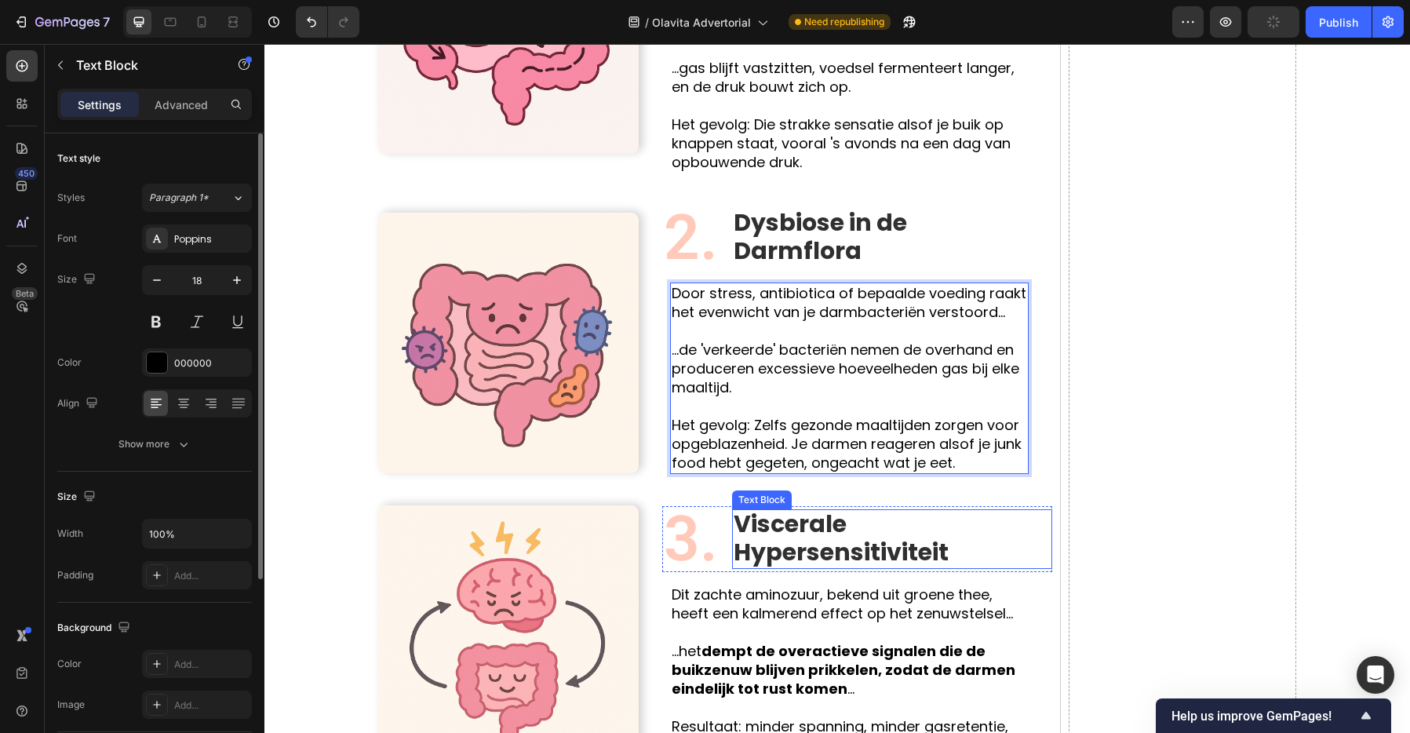
scroll to position [1690, 0]
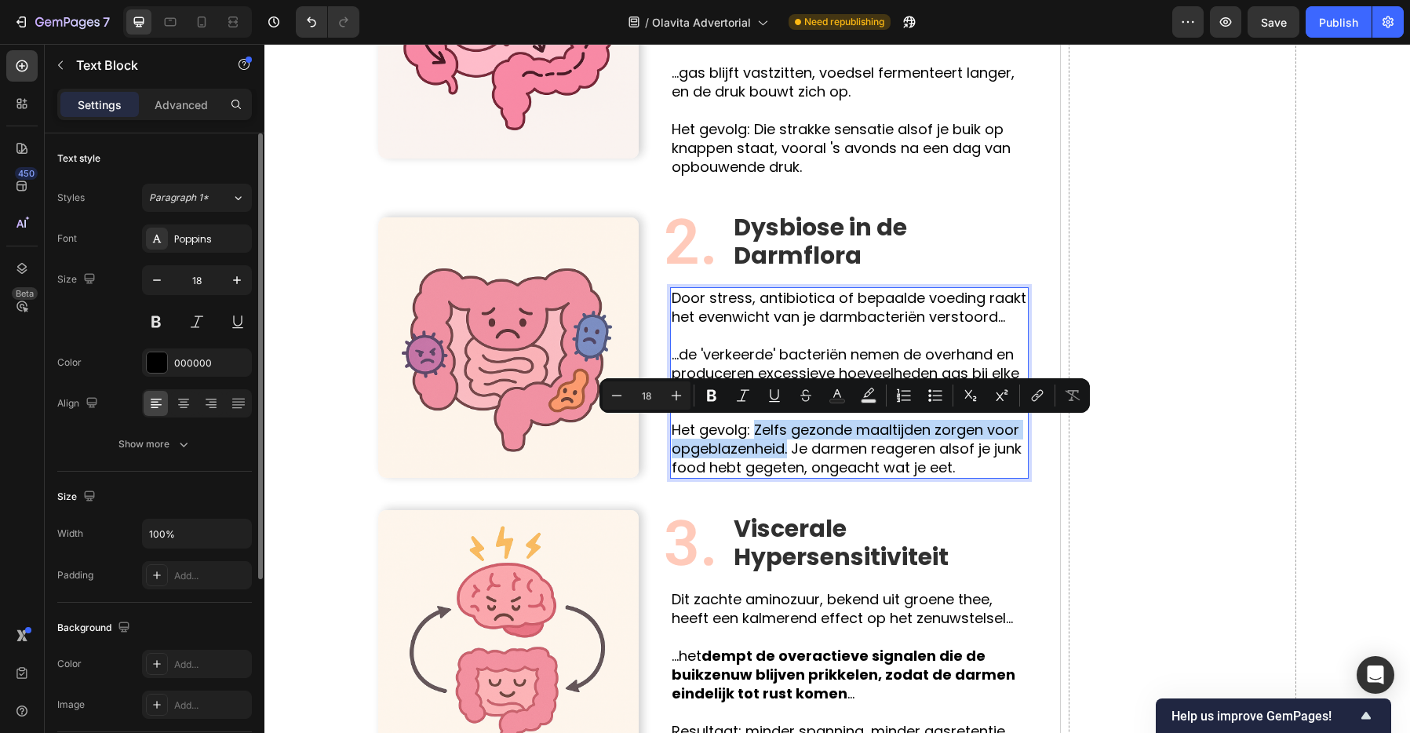
drag, startPoint x: 752, startPoint y: 431, endPoint x: 791, endPoint y: 453, distance: 43.9
click at [791, 453] on p "⁠⁠⁠⁠⁠⁠⁠ Het gevolg: Zelfs gezonde maaltijden zorgen voor opgeblazenheid. Je dar…" at bounding box center [849, 439] width 355 height 75
click at [713, 397] on icon "Editor contextual toolbar" at bounding box center [711, 396] width 9 height 12
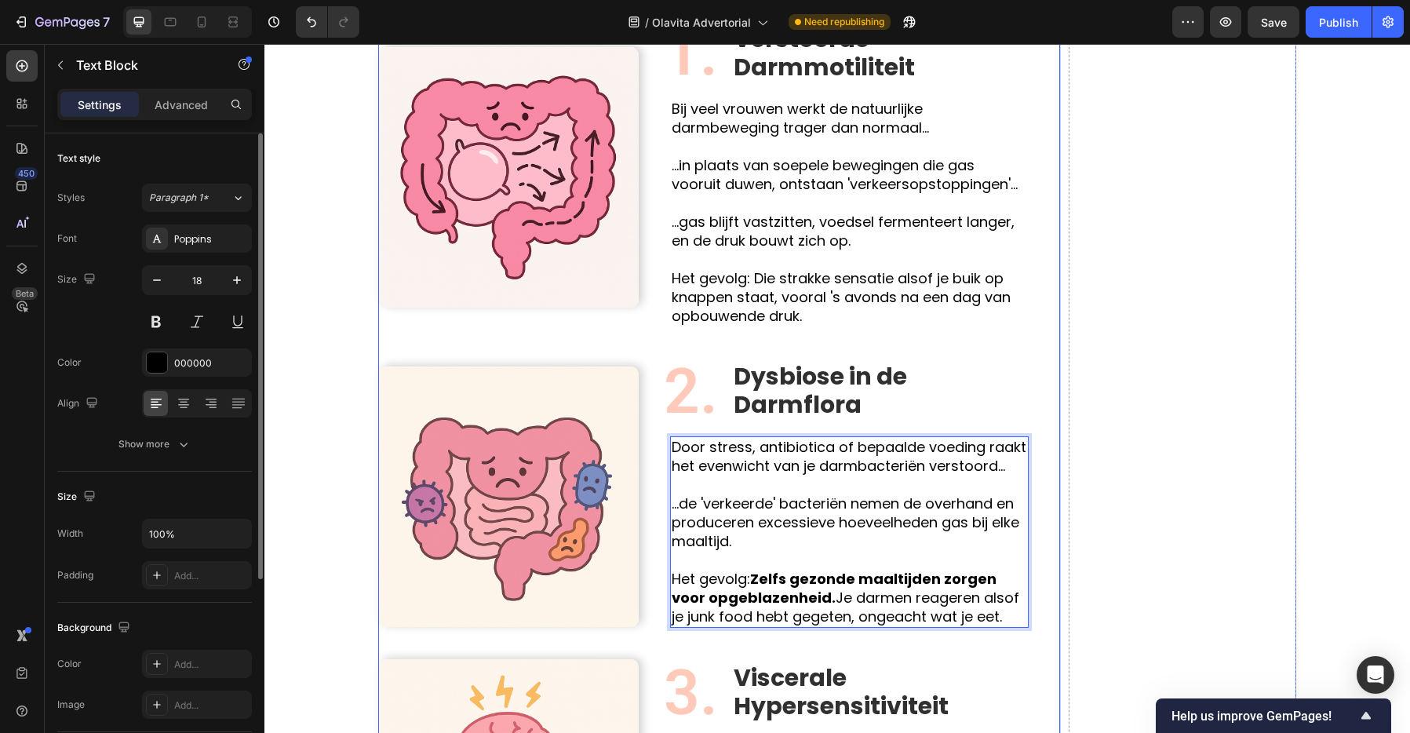
scroll to position [1538, 0]
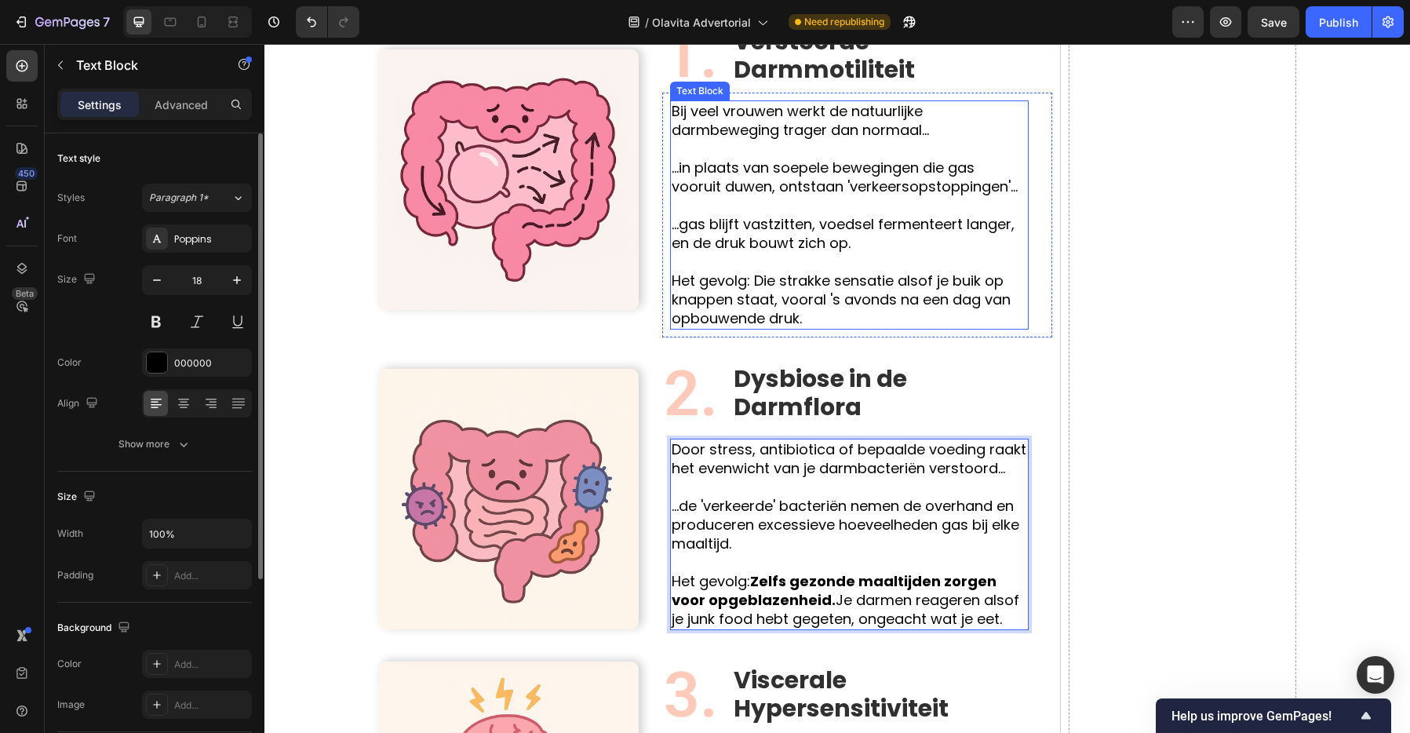
click at [771, 297] on p "Het gevolg: Die strakke sensatie alsof je buik op knappen staat, vooral 's avon…" at bounding box center [849, 290] width 355 height 75
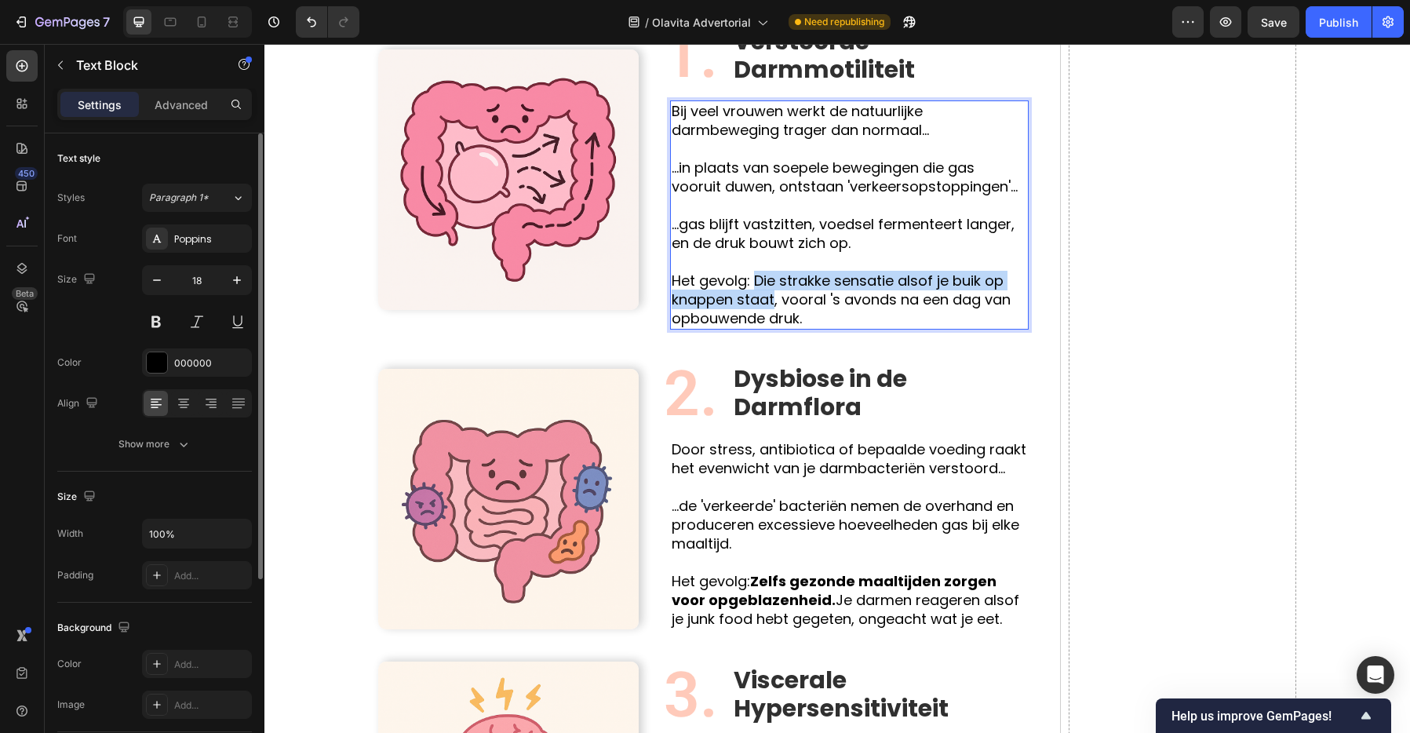
drag, startPoint x: 754, startPoint y: 281, endPoint x: 775, endPoint y: 300, distance: 28.9
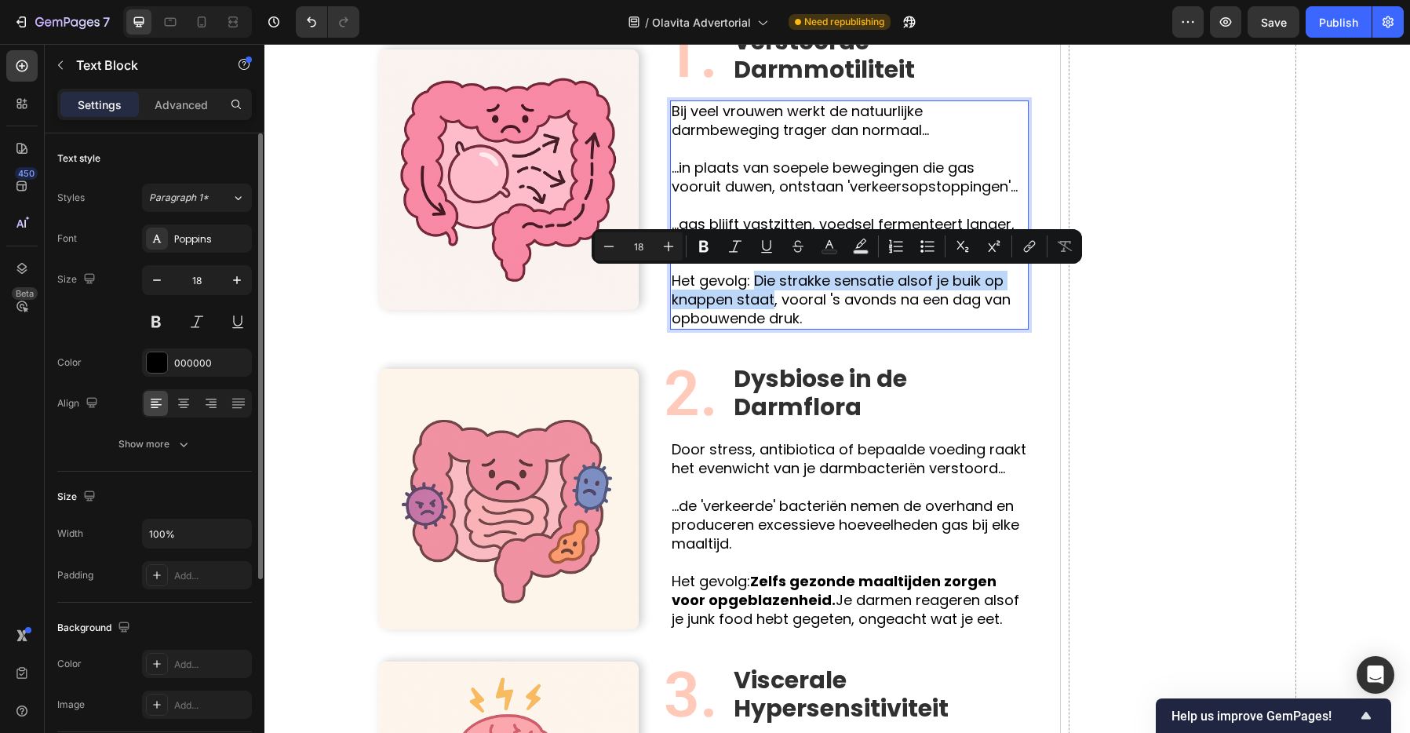
click at [775, 300] on p "Het gevolg: Die strakke sensatie alsof je buik op knappen staat, vooral 's avon…" at bounding box center [849, 290] width 355 height 75
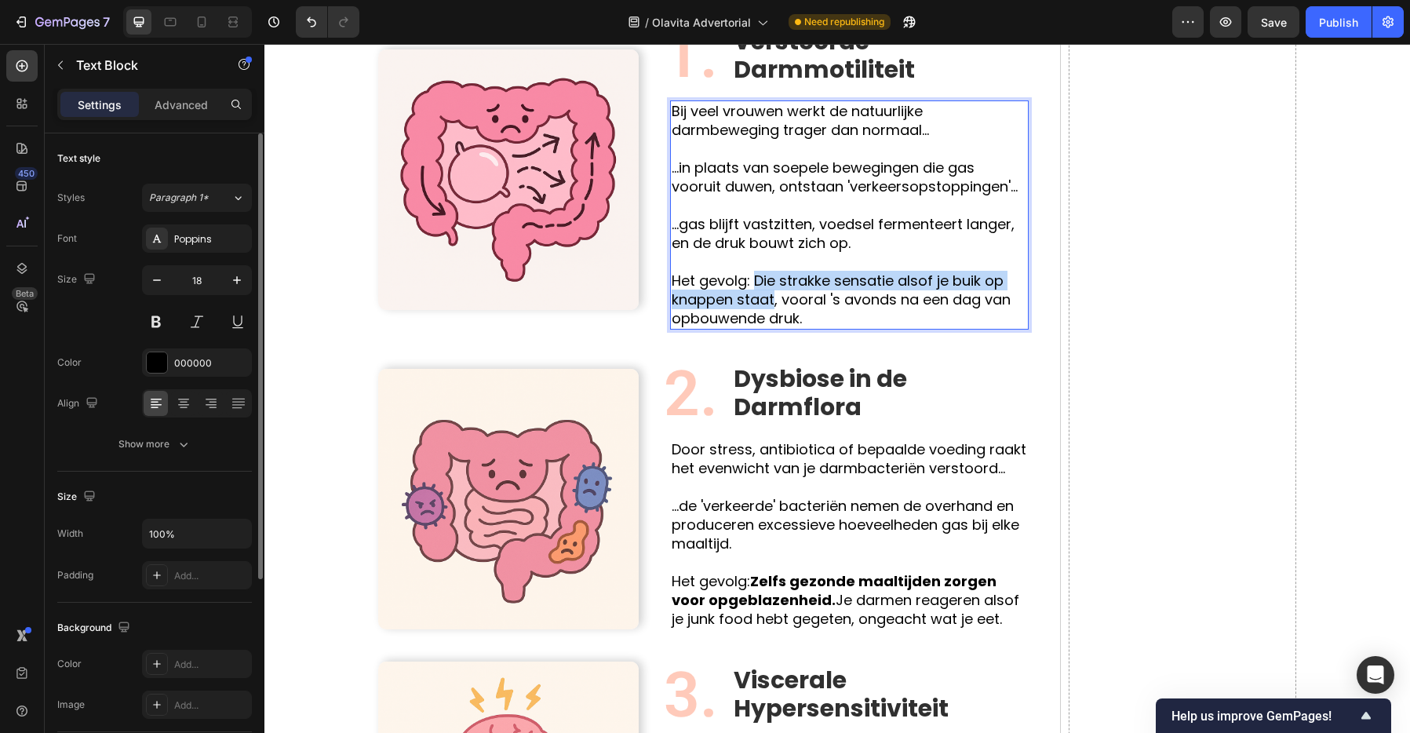
drag, startPoint x: 776, startPoint y: 300, endPoint x: 754, endPoint y: 280, distance: 30.0
click at [754, 280] on p "Het gevolg: Die strakke sensatie alsof je buik op knappen staat, vooral 's avon…" at bounding box center [849, 290] width 355 height 75
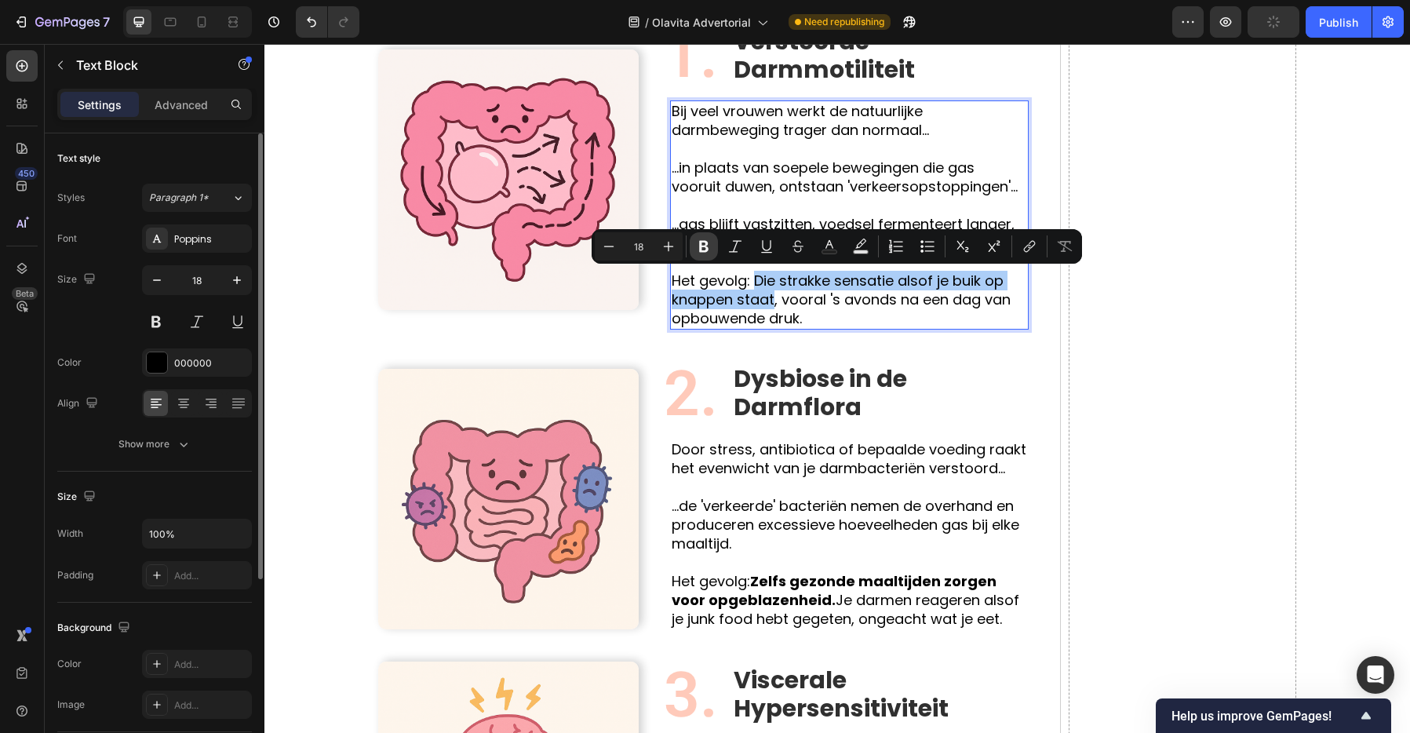
click at [701, 243] on icon "Editor contextual toolbar" at bounding box center [703, 247] width 9 height 12
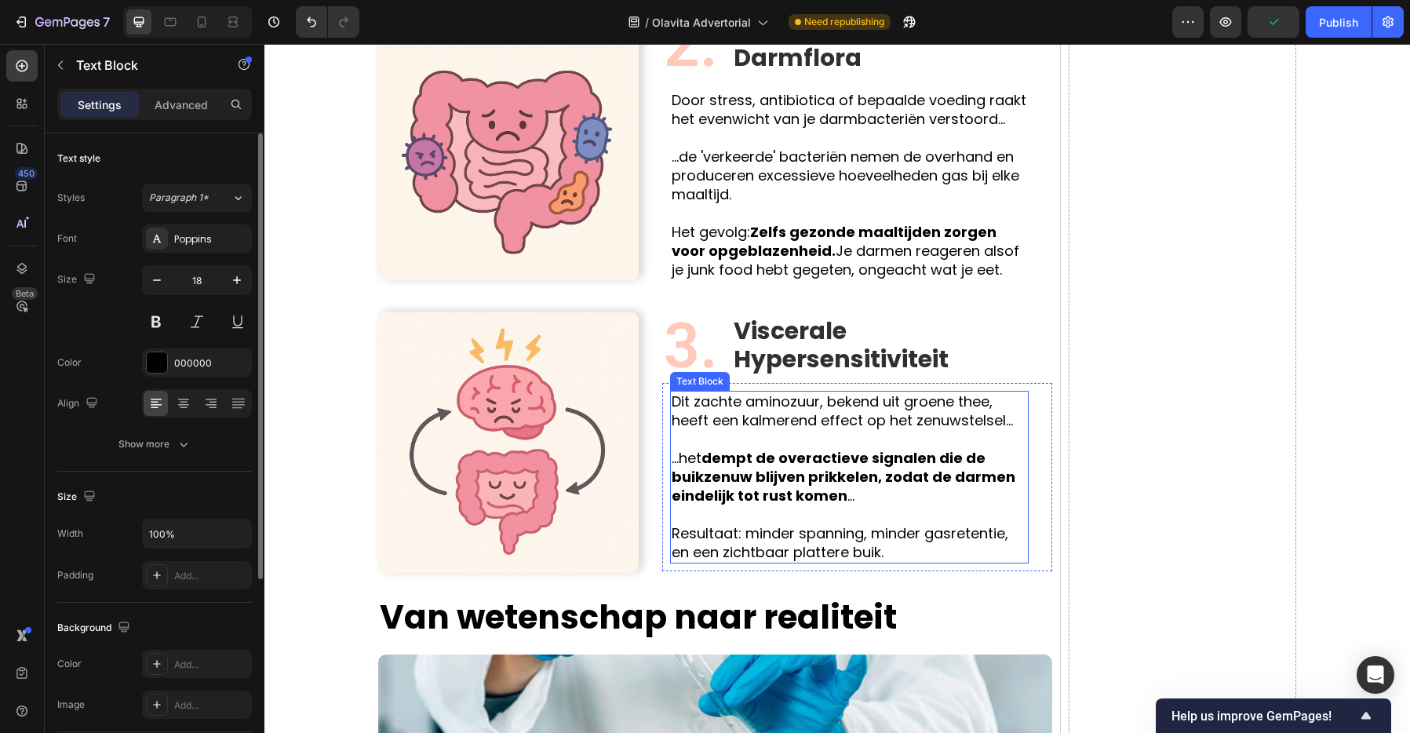
scroll to position [1899, 0]
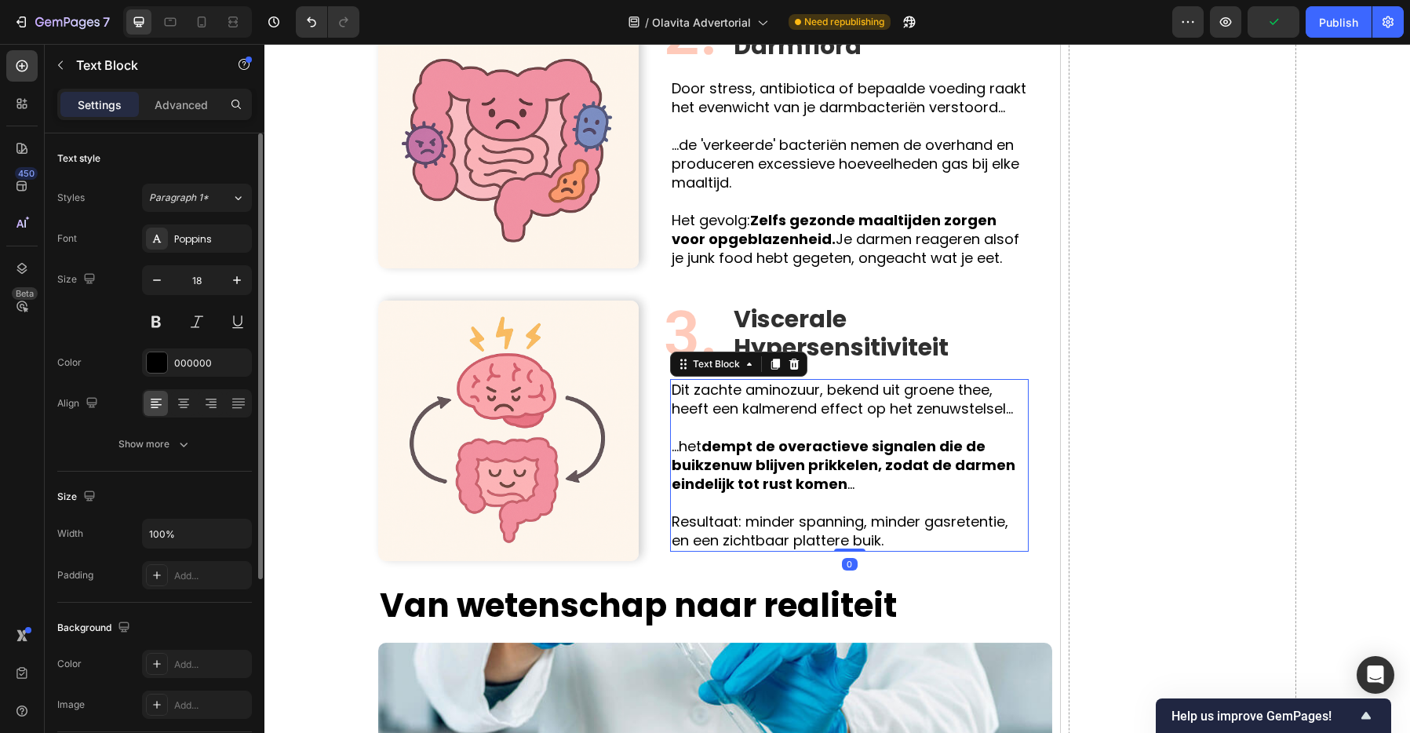
click at [865, 474] on strong "dempt de overactieve signalen die de buikzenuw blijven prikkelen, zodat de darm…" at bounding box center [844, 464] width 344 height 57
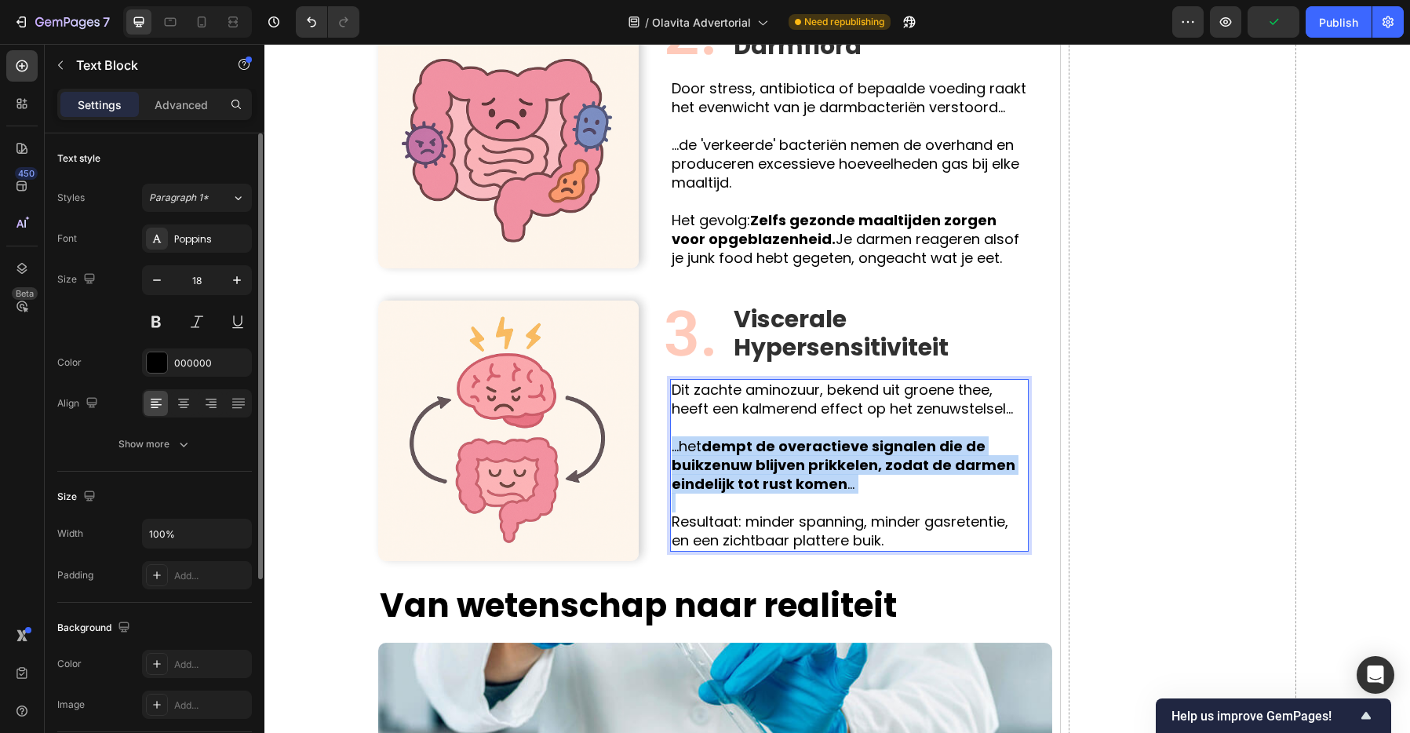
click at [865, 474] on strong "dempt de overactieve signalen die de buikzenuw blijven prikkelen, zodat de darm…" at bounding box center [844, 464] width 344 height 57
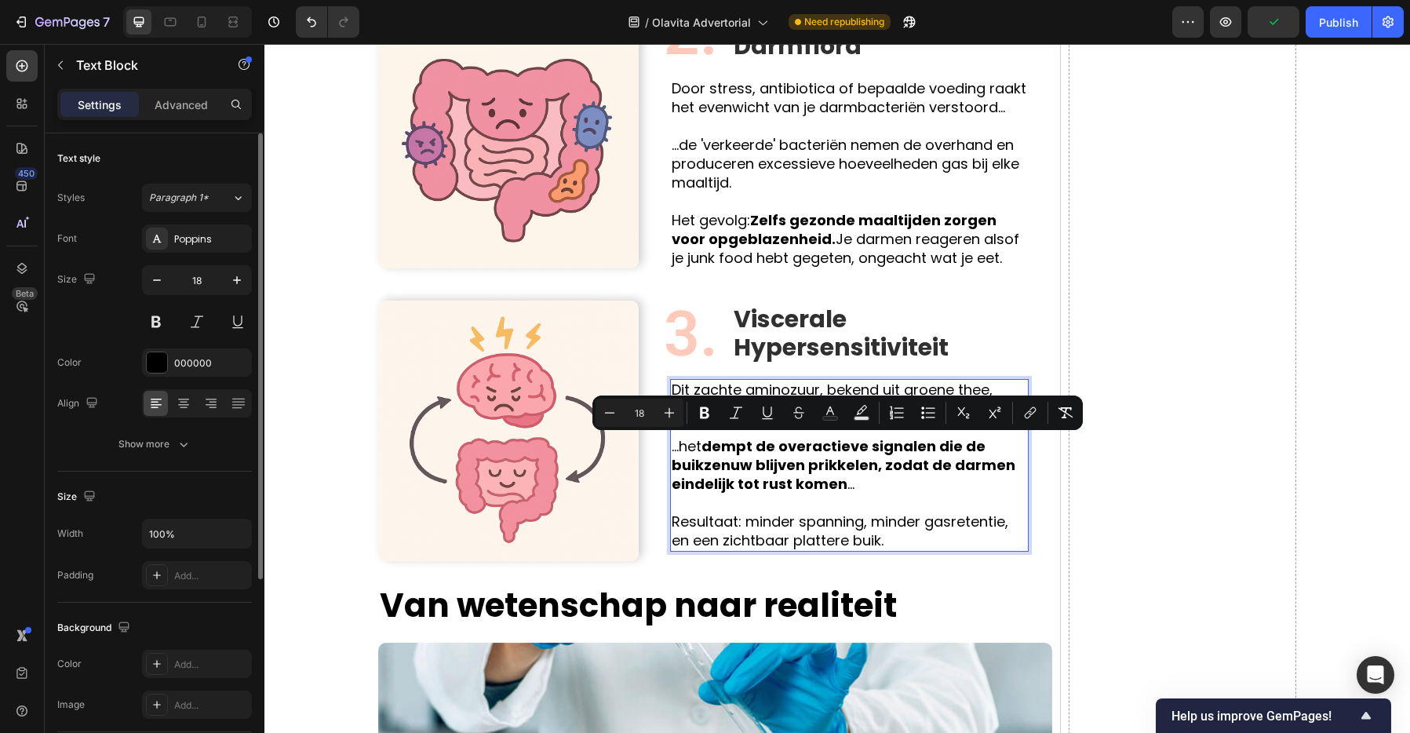
click at [912, 526] on p "Resultaat: minder spanning, minder gasretentie, en een zichtbaar plattere buik." at bounding box center [849, 531] width 355 height 38
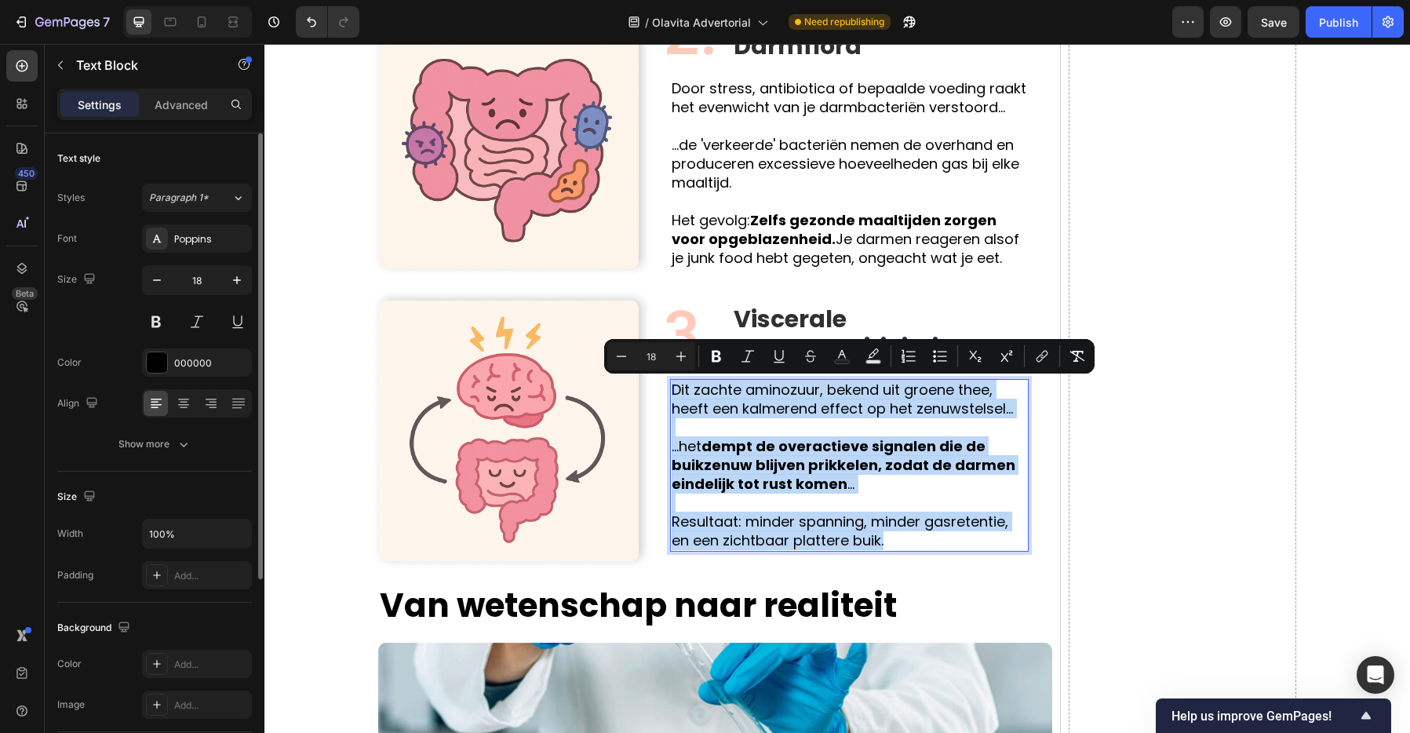
drag, startPoint x: 918, startPoint y: 540, endPoint x: 674, endPoint y: 390, distance: 286.3
click at [674, 390] on div "Dit zachte aminozuur, bekend uit groene thee, heeft een kalmerend effect op het…" at bounding box center [849, 465] width 359 height 173
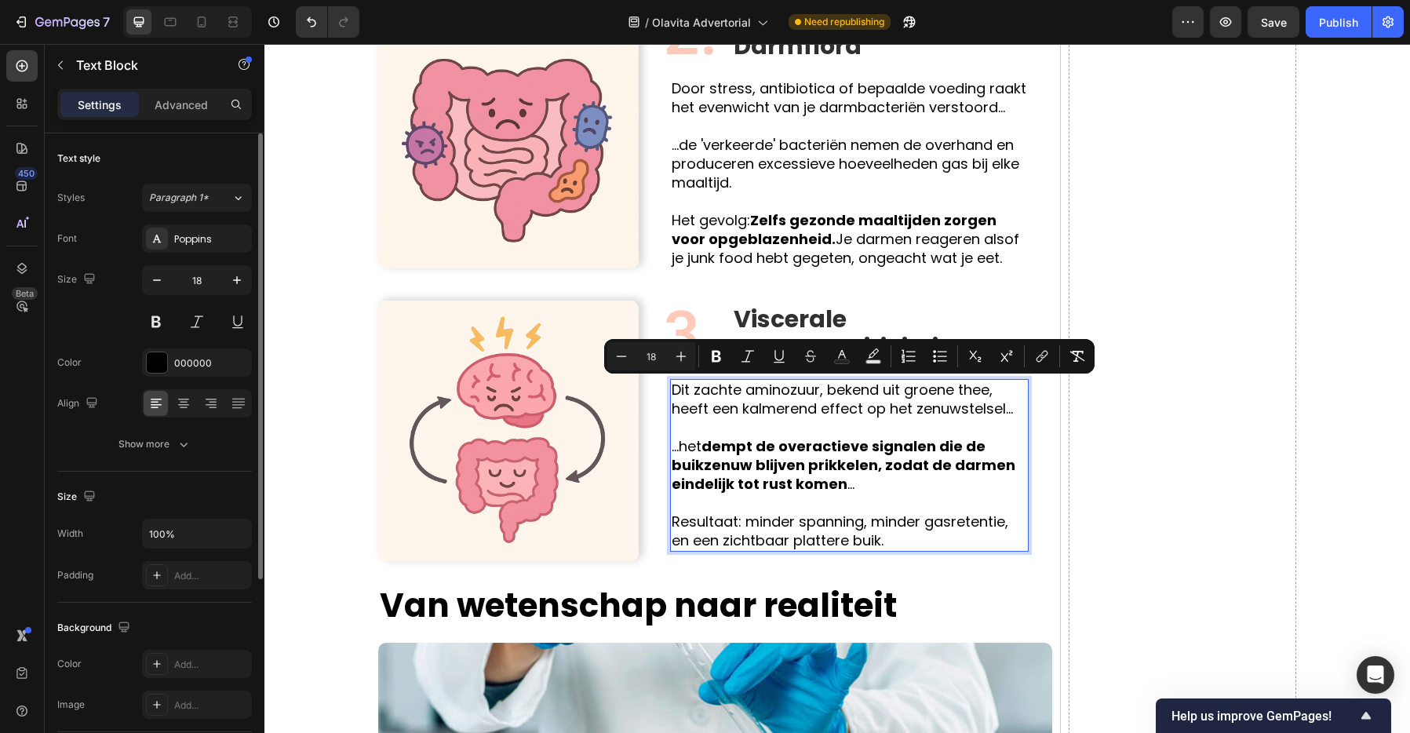
scroll to position [1909, 0]
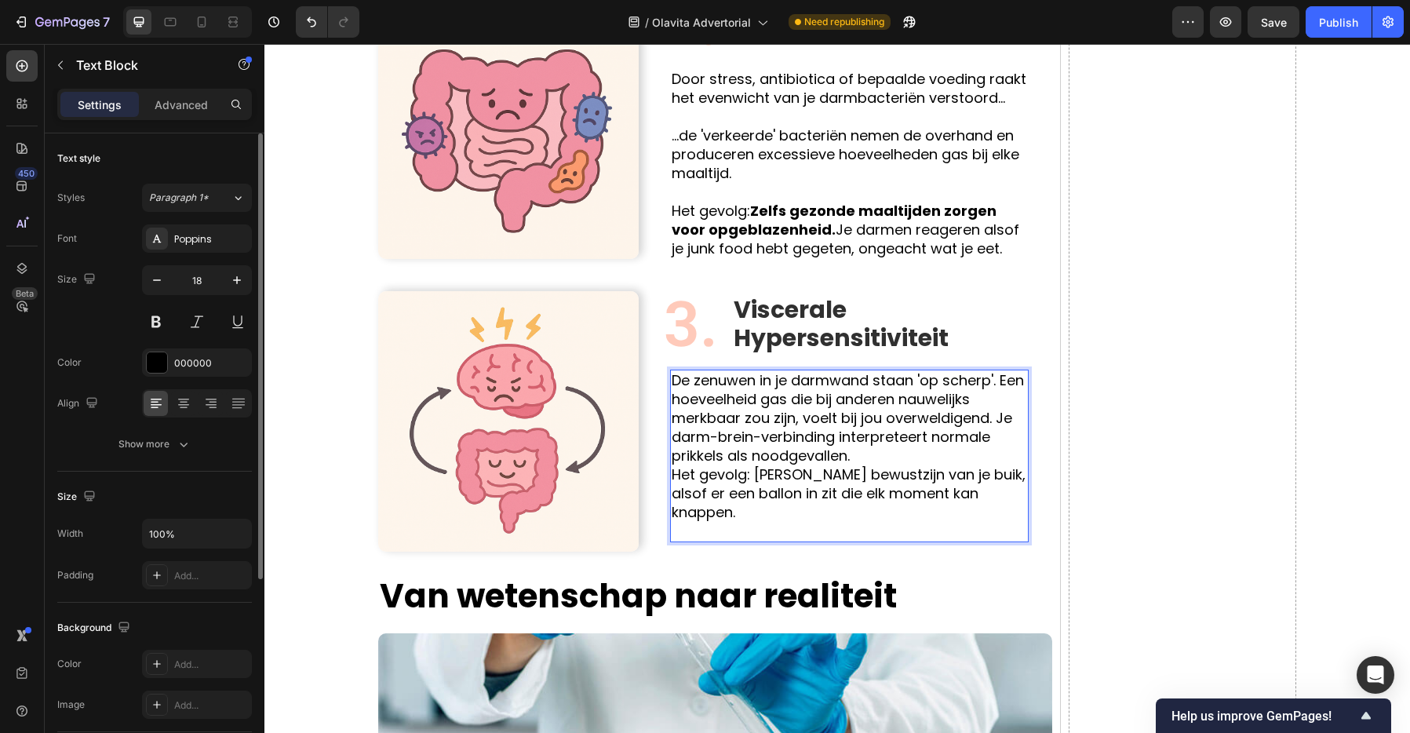
click at [998, 395] on p "De zenuwen in je darmwand staan 'op scherp'. Een hoeveelheid gas die bij andere…" at bounding box center [849, 455] width 355 height 169
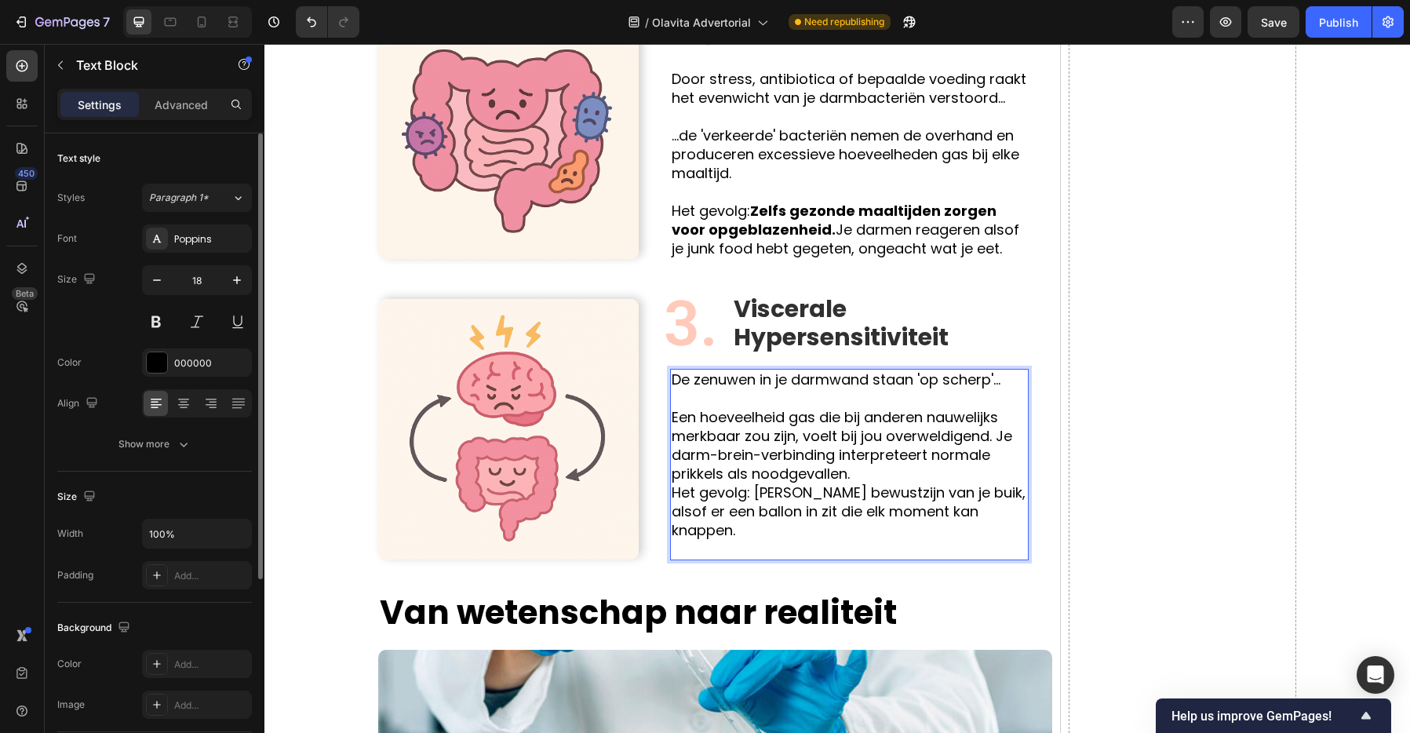
scroll to position [1899, 0]
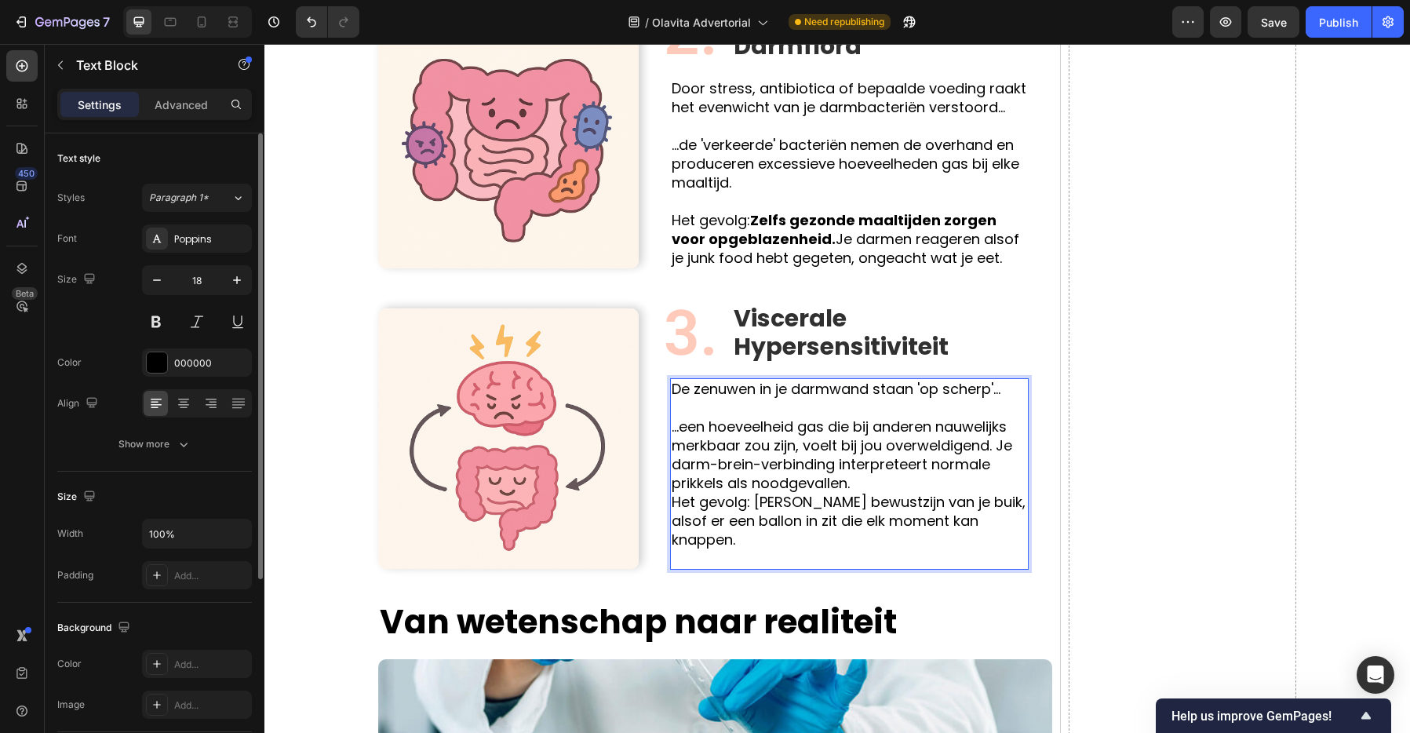
click at [995, 450] on p "...een hoeveelheid gas die bij anderen nauwelijks merkbaar zou zijn, voelt bij …" at bounding box center [849, 492] width 355 height 151
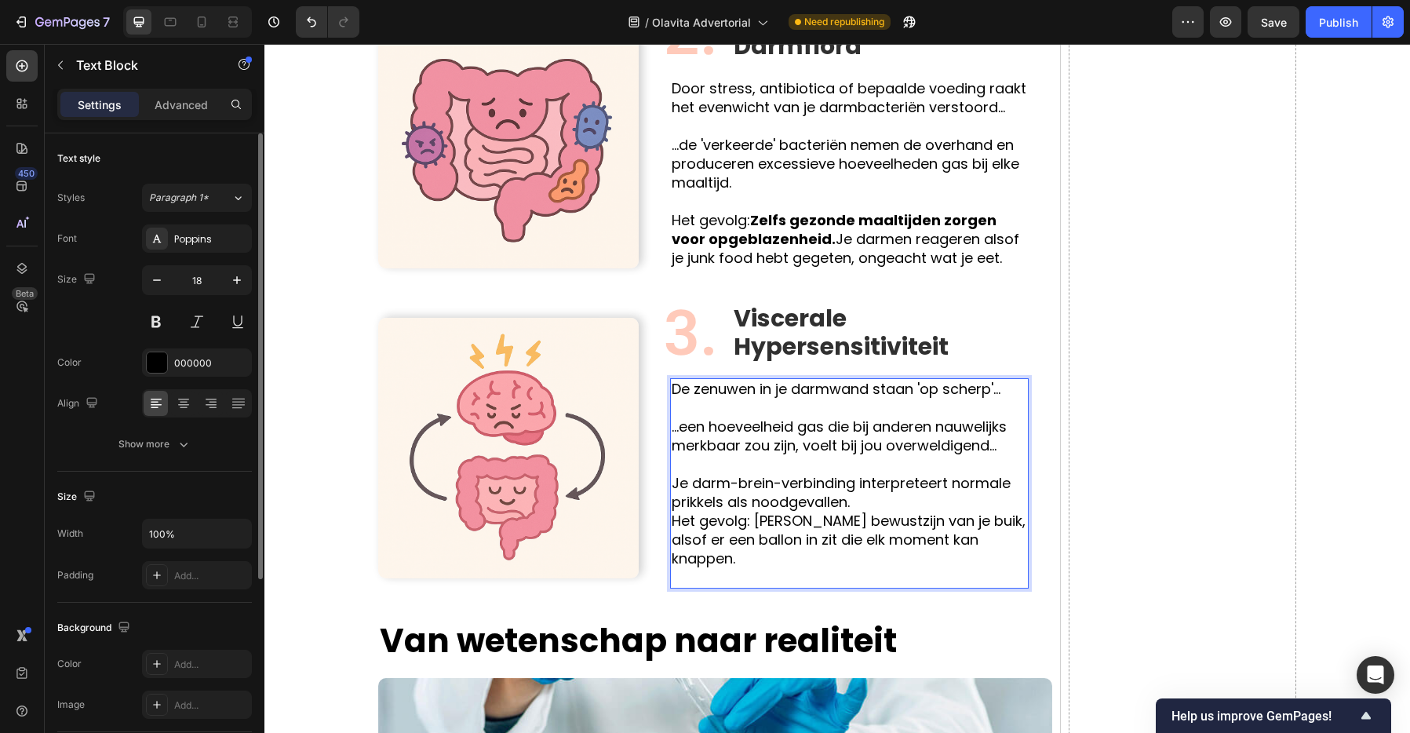
scroll to position [1898, 0]
click at [925, 494] on p "...je darm-brein-verbinding interpreteert normale prikkels als noodgevallen. He…" at bounding box center [849, 531] width 355 height 113
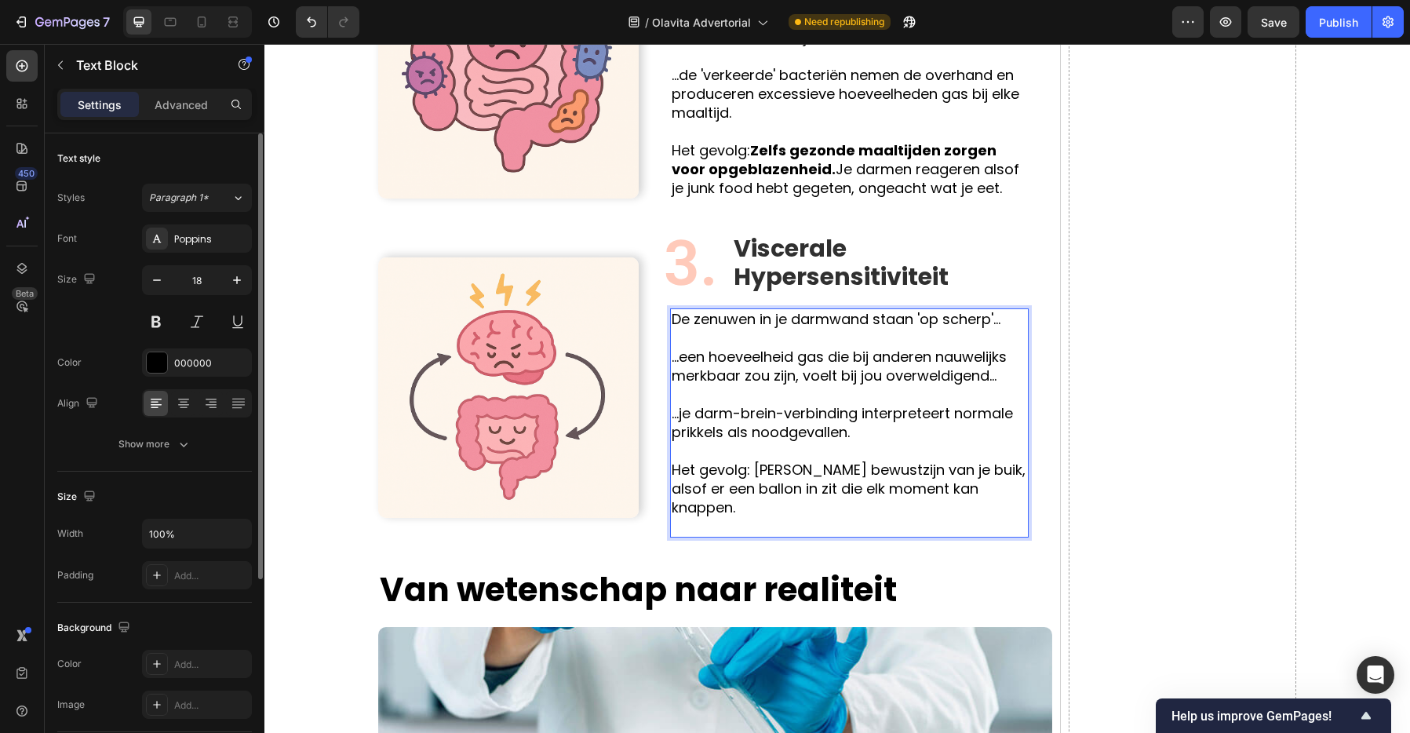
scroll to position [1979, 0]
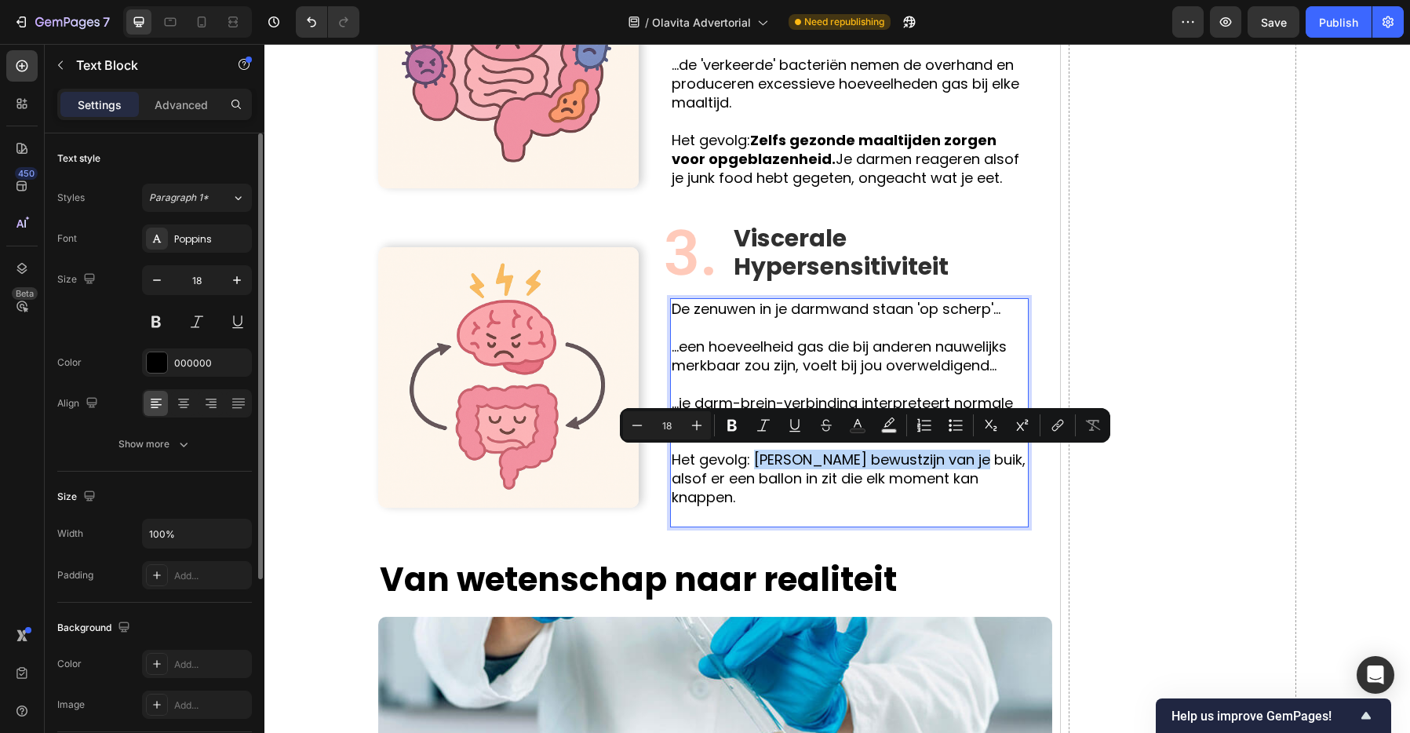
drag, startPoint x: 756, startPoint y: 461, endPoint x: 976, endPoint y: 463, distance: 219.7
click at [976, 463] on p "⁠⁠⁠⁠⁠⁠⁠ Het gevolg: Constant bewustzijn van je buik, alsof er een ballon in zit…" at bounding box center [849, 478] width 355 height 94
click at [737, 429] on icon "Editor contextual toolbar" at bounding box center [732, 425] width 16 height 16
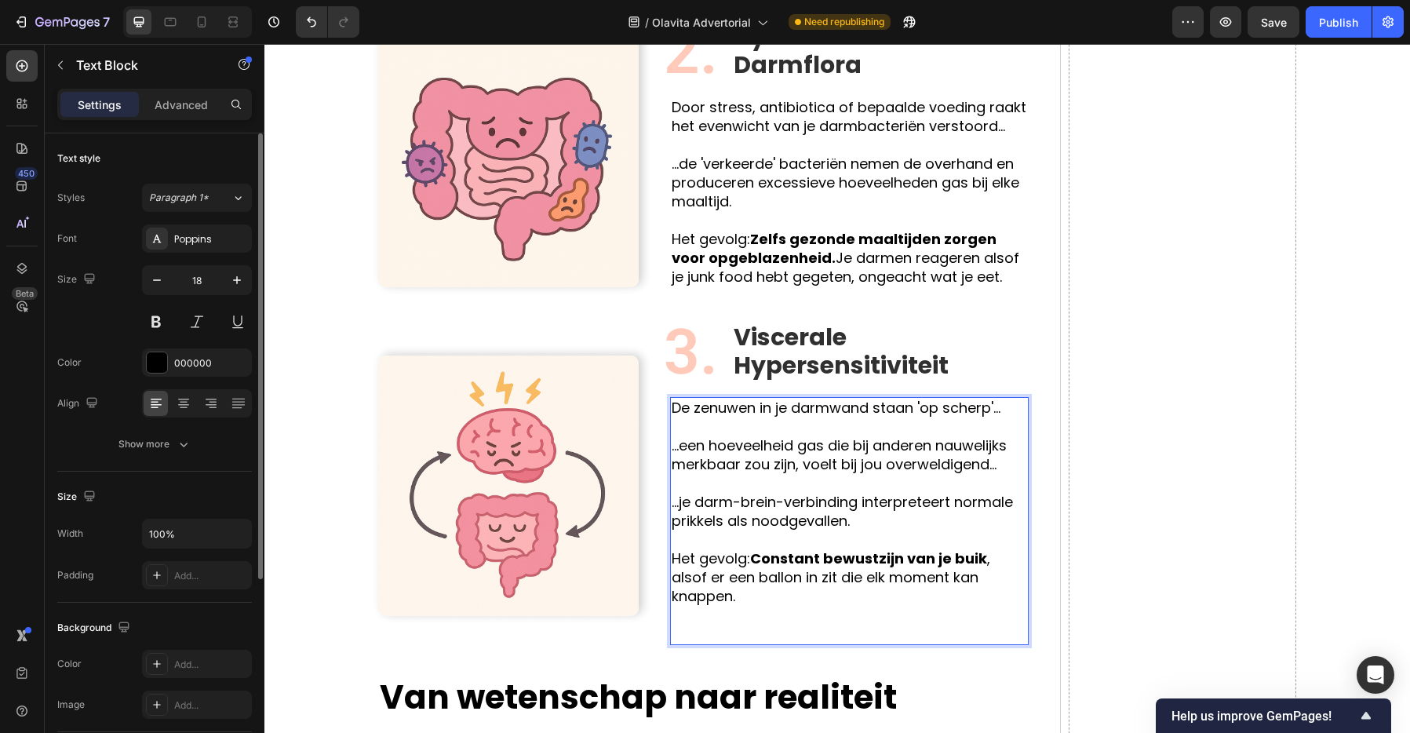
scroll to position [1872, 0]
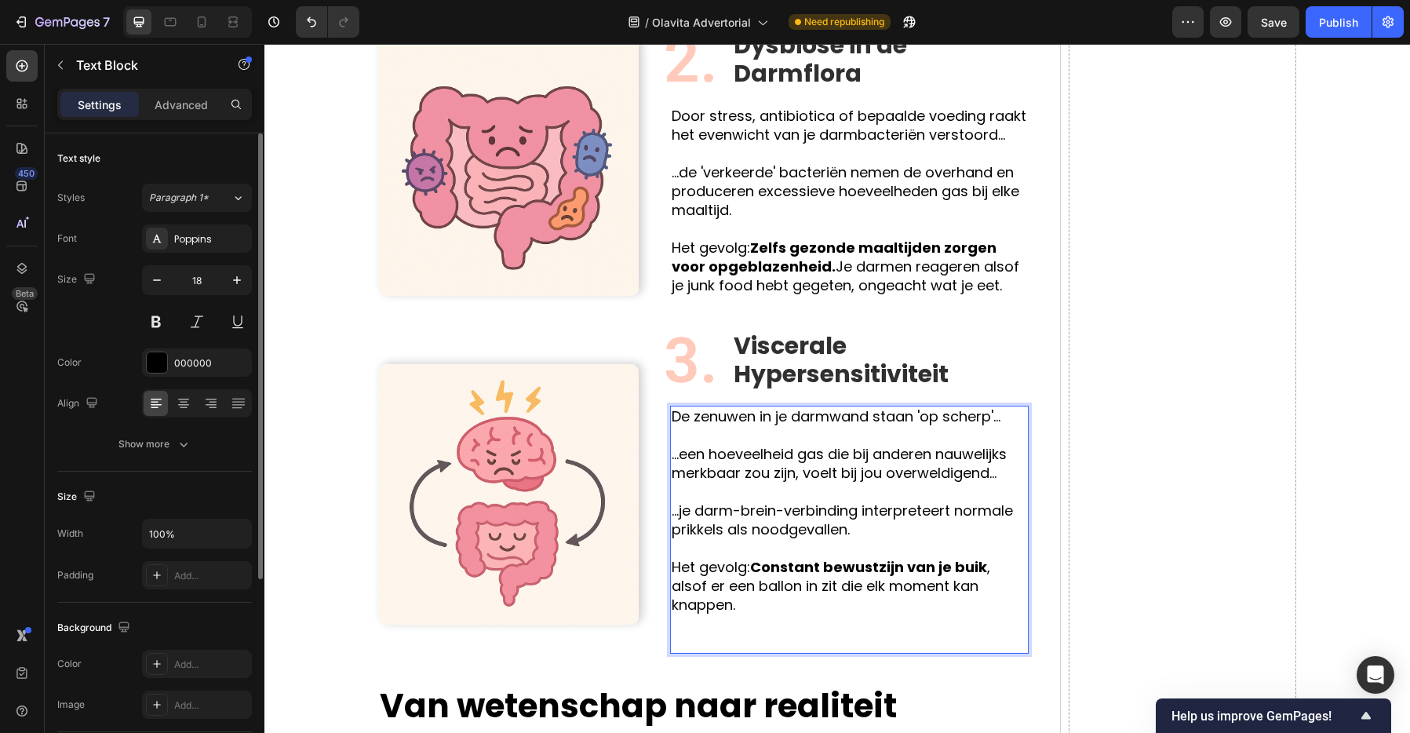
click at [835, 566] on strong "Constant bewustzijn van je buik" at bounding box center [868, 567] width 237 height 20
click at [836, 565] on strong "Constant bewustzijn van je buik" at bounding box center [868, 567] width 237 height 20
drag, startPoint x: 766, startPoint y: 568, endPoint x: 985, endPoint y: 571, distance: 218.9
click at [985, 571] on p "Het gevolg: Constant bewustzijn van je buik , alsof er een ballon in zit die el…" at bounding box center [849, 595] width 355 height 113
click at [788, 566] on strong "Constant bewustzijn van je buik" at bounding box center [868, 567] width 237 height 20
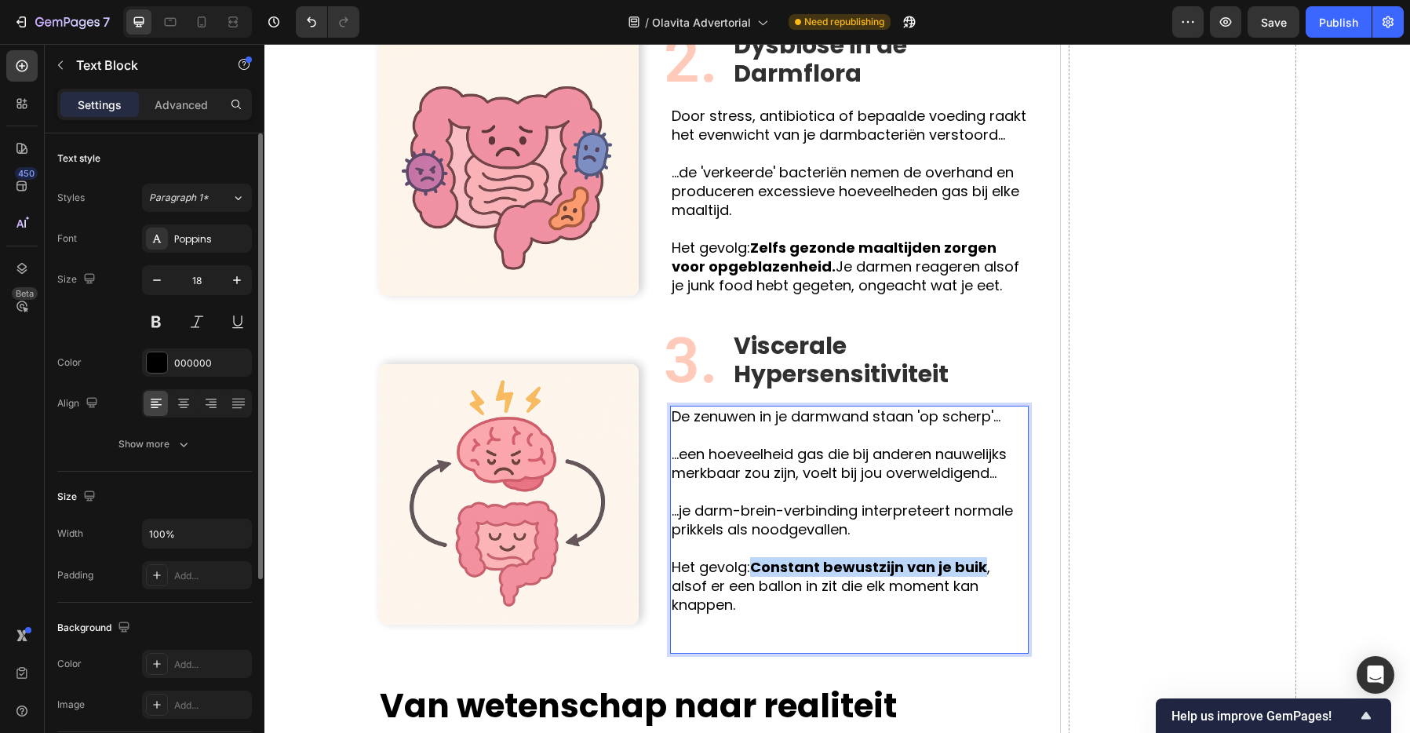
drag, startPoint x: 758, startPoint y: 565, endPoint x: 984, endPoint y: 574, distance: 226.1
click at [985, 574] on p "Het gevolg: Constant bewustzijn van je buik , alsof er een ballon in zit die el…" at bounding box center [849, 595] width 355 height 113
click at [886, 554] on p "Het gevolg: Constant bewustzijn van je buik , alsof er een ballon in zit die el…" at bounding box center [849, 595] width 355 height 113
click at [874, 529] on p "...je darm-brein-verbinding interpreteert normale prikkels als noodgevallen." at bounding box center [849, 520] width 355 height 38
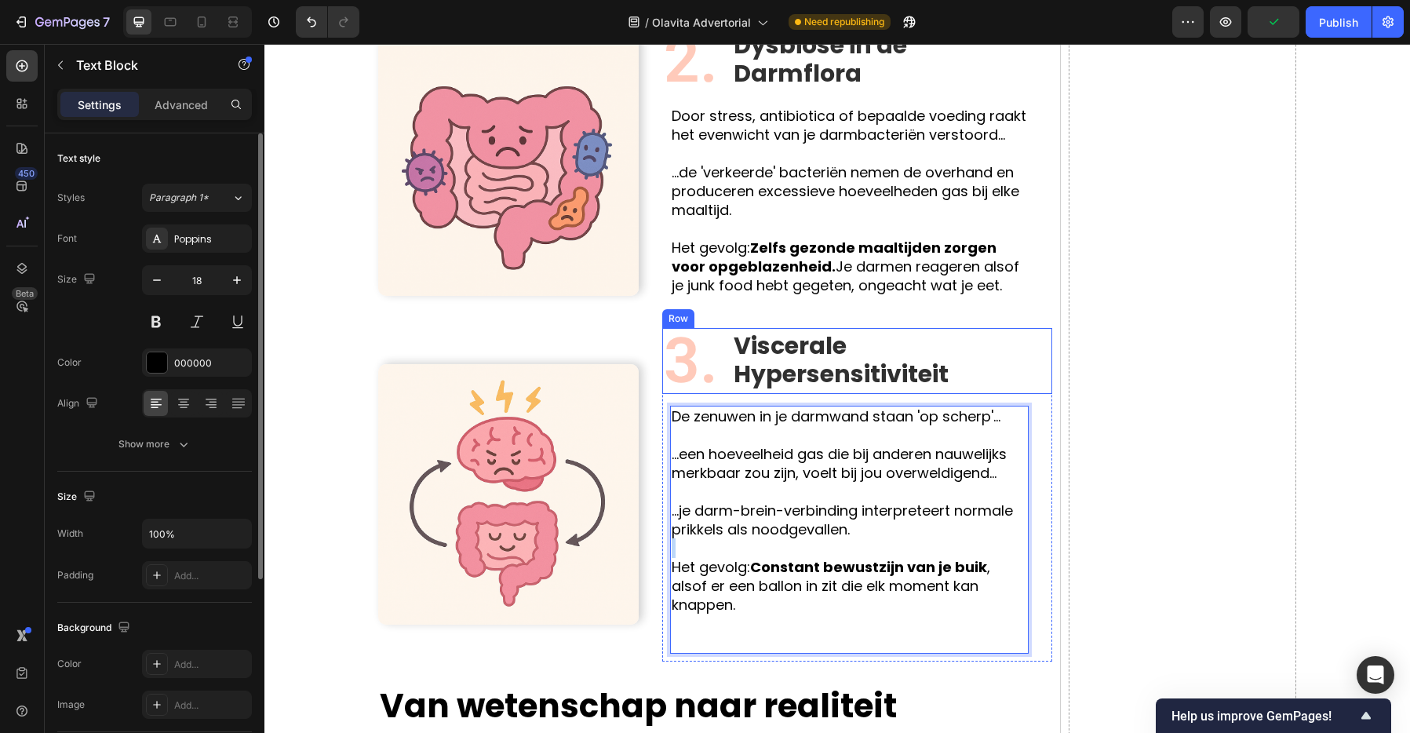
click at [853, 328] on div "Viscerale Hypersensitiviteit Text Block" at bounding box center [892, 361] width 320 height 66
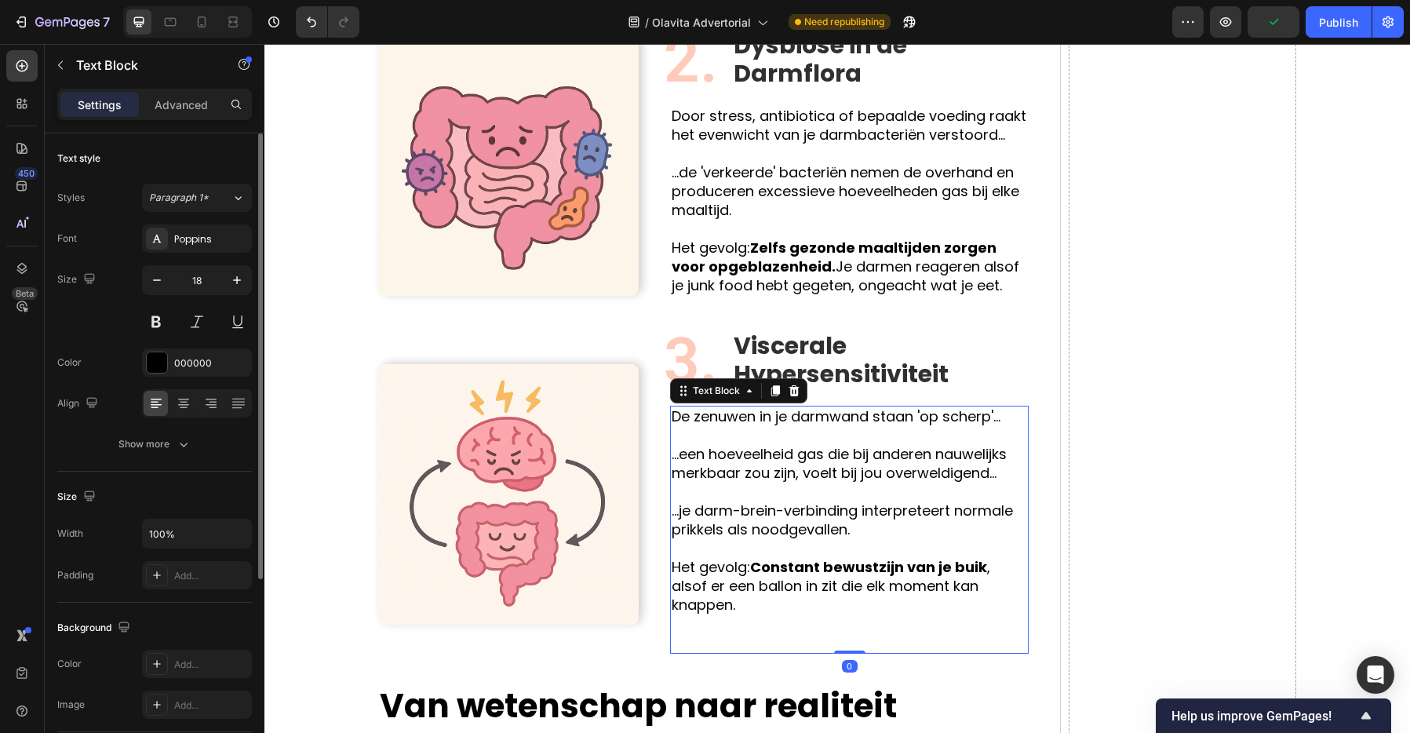
drag, startPoint x: 876, startPoint y: 512, endPoint x: 884, endPoint y: 557, distance: 45.4
click at [876, 512] on p "...je darm-brein-verbinding interpreteert normale prikkels als noodgevallen." at bounding box center [849, 520] width 355 height 38
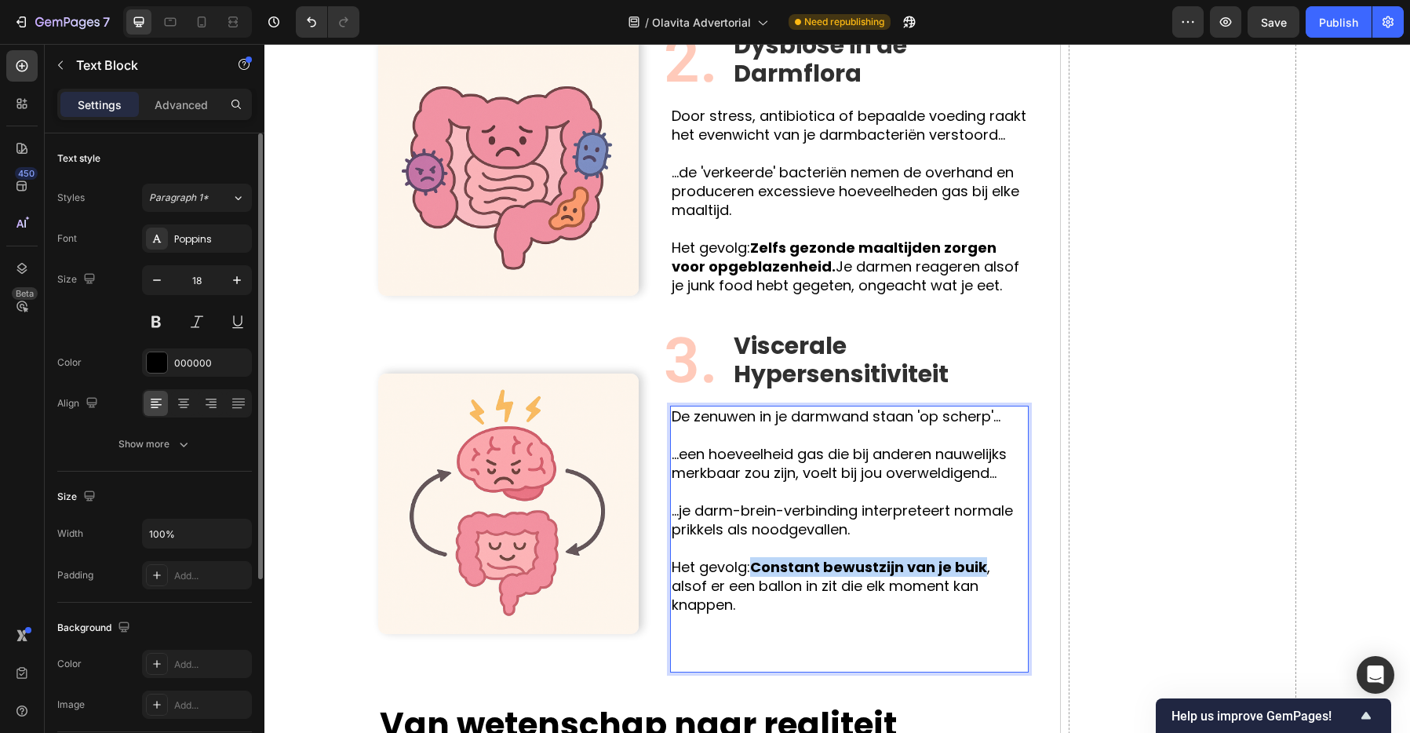
drag, startPoint x: 985, startPoint y: 567, endPoint x: 759, endPoint y: 566, distance: 225.9
drag, startPoint x: 758, startPoint y: 565, endPoint x: 984, endPoint y: 571, distance: 226.0
click at [985, 571] on p "Het gevolg: Constant bewustzijn van je buik , alsof er een ballon in zit die el…" at bounding box center [849, 605] width 355 height 132
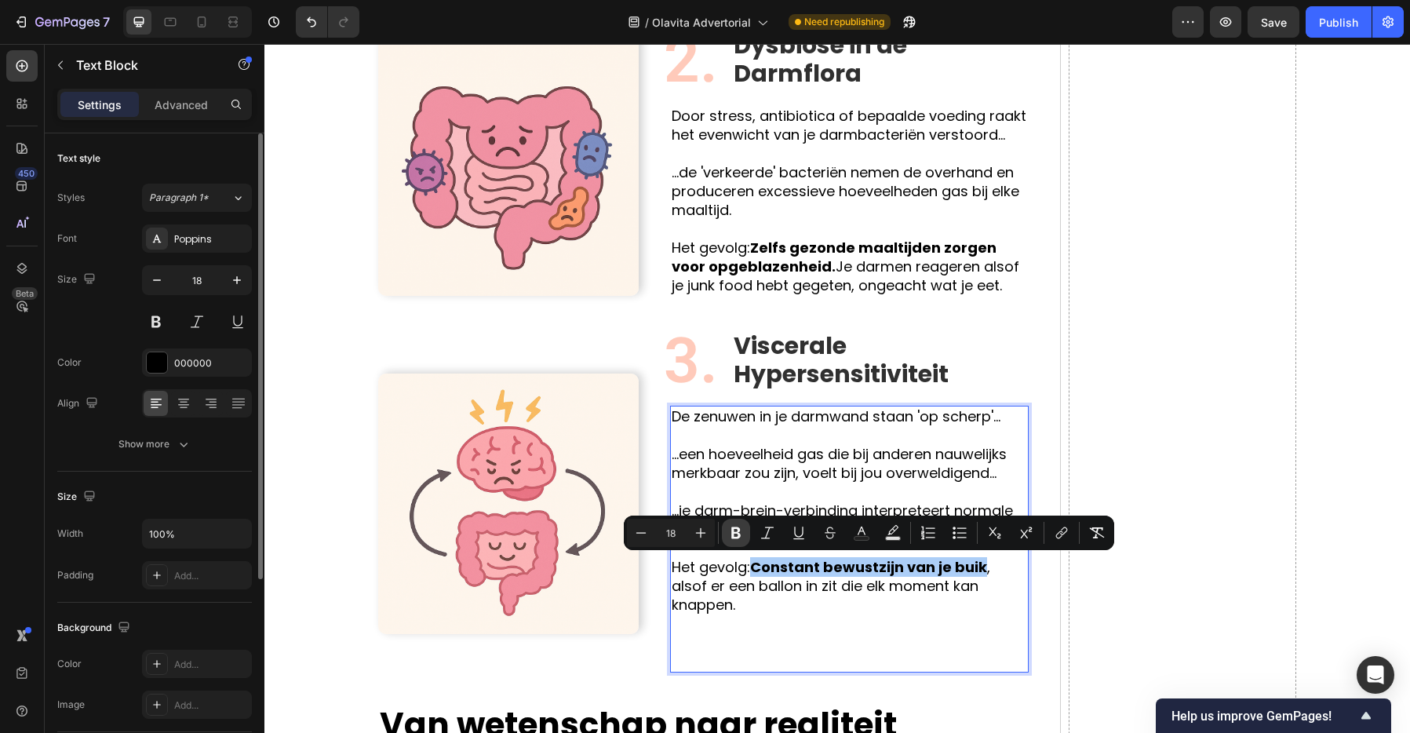
click at [740, 533] on icon "Editor contextual toolbar" at bounding box center [736, 533] width 16 height 16
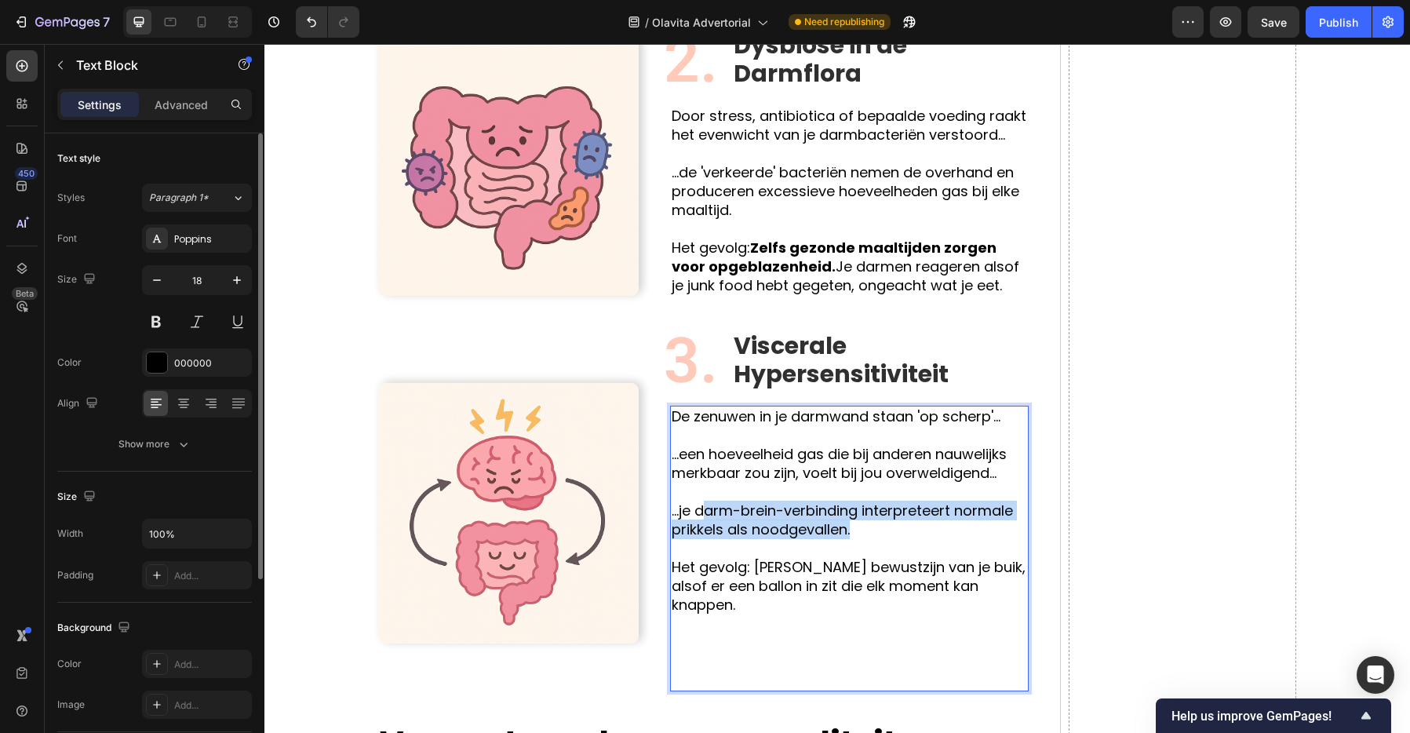
drag, startPoint x: 702, startPoint y: 511, endPoint x: 871, endPoint y: 527, distance: 169.5
click at [871, 527] on p "...je darm-brein-verbinding interpreteert normale prikkels als noodgevallen." at bounding box center [849, 520] width 355 height 38
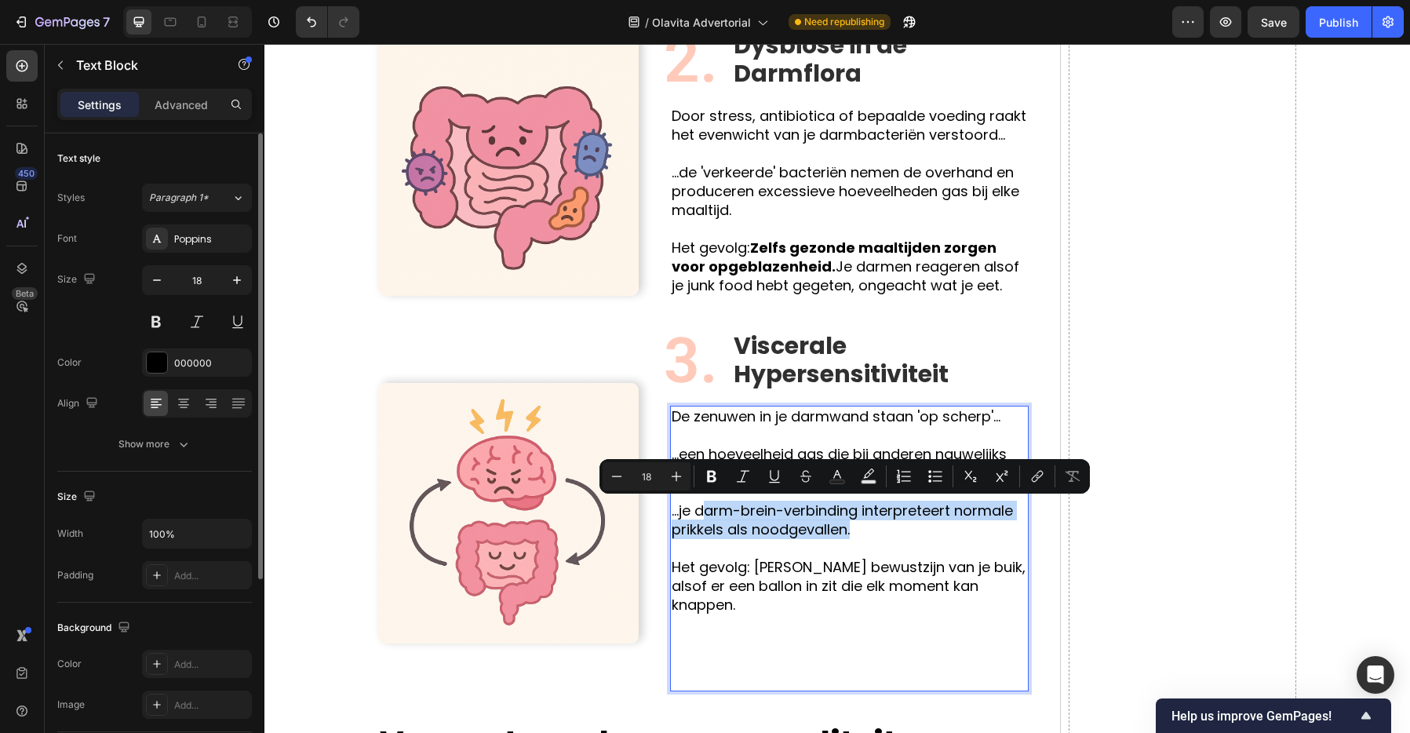
click at [871, 527] on p "...je darm-brein-verbinding interpreteert normale prikkels als noodgevallen." at bounding box center [849, 520] width 355 height 38
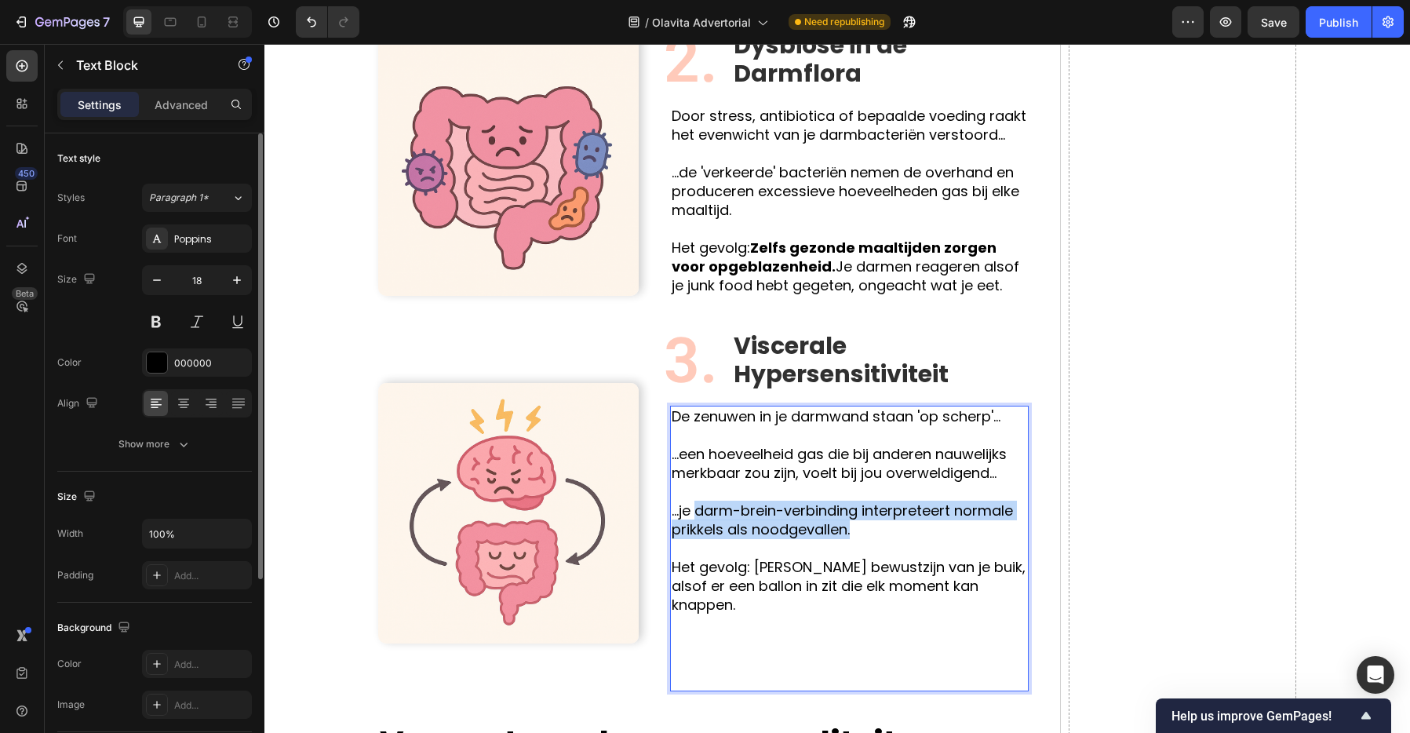
drag, startPoint x: 868, startPoint y: 527, endPoint x: 697, endPoint y: 511, distance: 171.7
click at [697, 511] on p "...je darm-brein-verbinding interpreteert normale prikkels als noodgevallen." at bounding box center [849, 520] width 355 height 38
drag, startPoint x: 757, startPoint y: 520, endPoint x: 812, endPoint y: 529, distance: 55.6
click at [758, 520] on p "...je darm-brein-verbinding interpreteert normale prikkels als noodgevallen." at bounding box center [849, 520] width 355 height 38
click at [883, 534] on p "...je darm-brein-verbinding interpreteert normale prikkels als noodgevallen." at bounding box center [849, 520] width 355 height 38
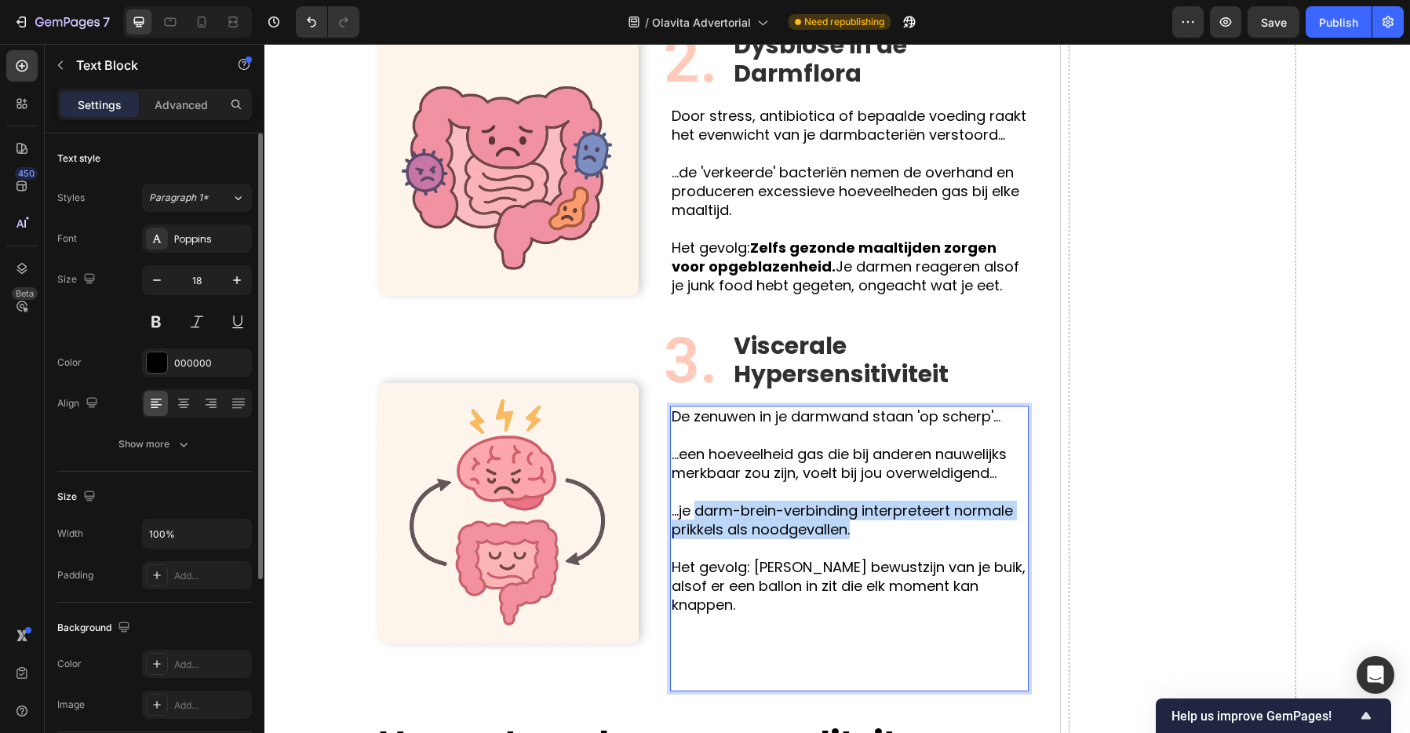
drag, startPoint x: 872, startPoint y: 530, endPoint x: 696, endPoint y: 513, distance: 177.3
click at [696, 513] on p "...je darm-brein-verbinding interpreteert normale prikkels als noodgevallen." at bounding box center [849, 520] width 355 height 38
click at [824, 540] on p "Het gevolg: [PERSON_NAME] bewustzijn van je buik, alsof er een ballon in zit di…" at bounding box center [849, 614] width 355 height 151
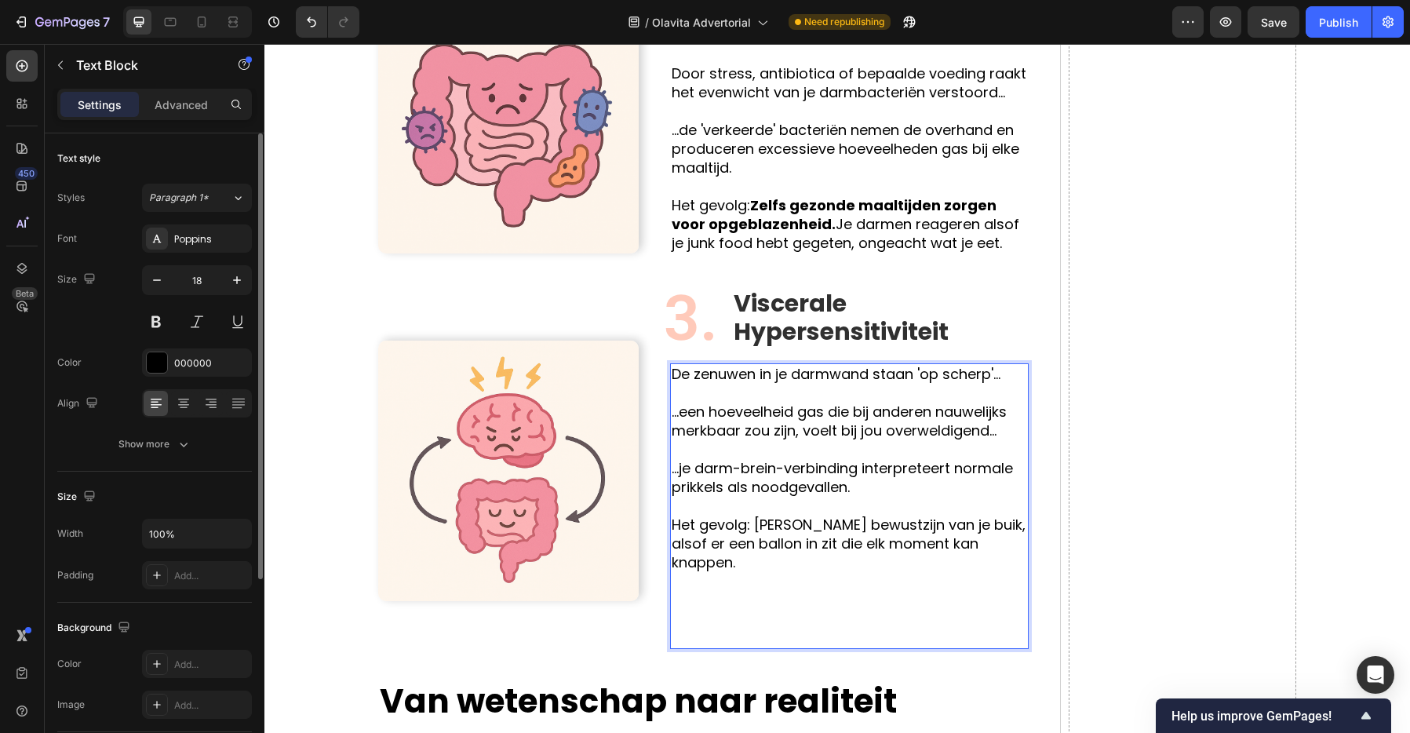
scroll to position [1931, 0]
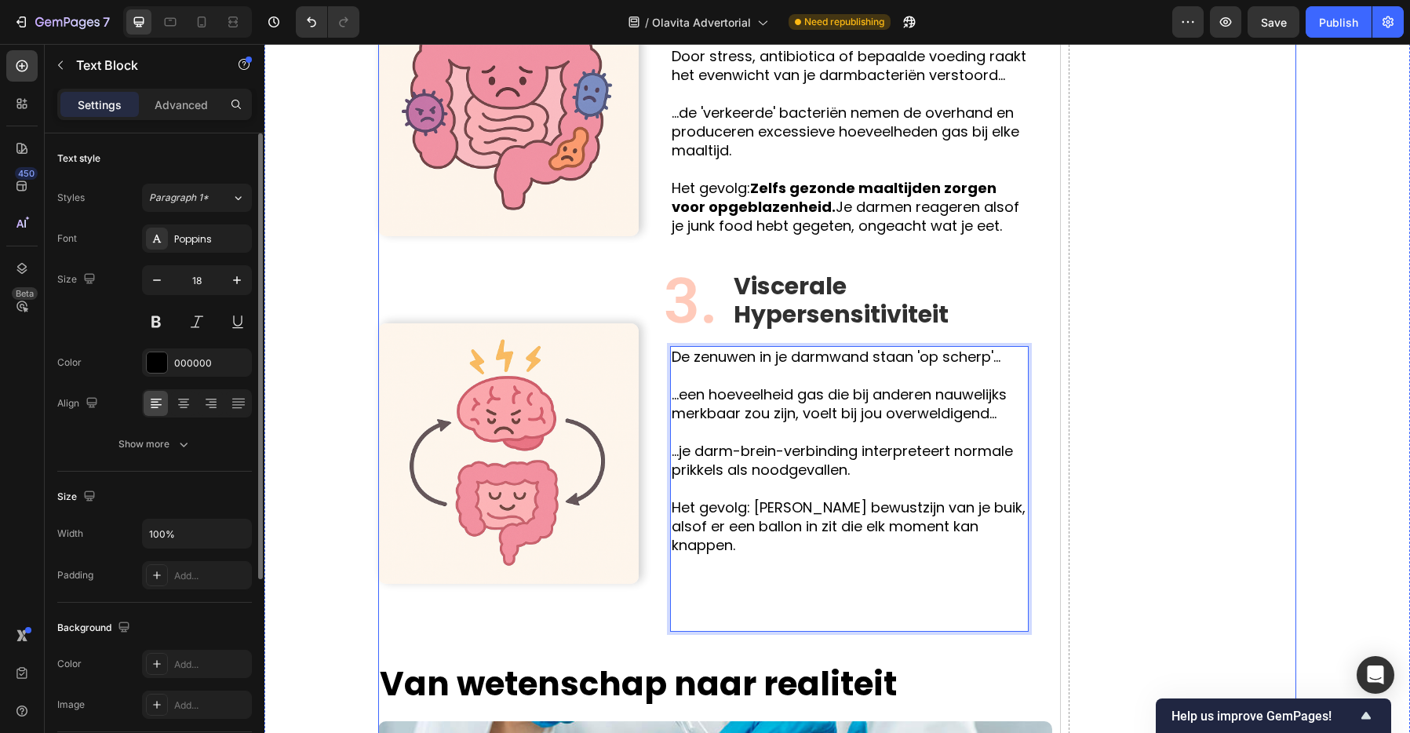
drag, startPoint x: 1156, startPoint y: 481, endPoint x: 1048, endPoint y: 480, distance: 108.3
click at [906, 471] on p "...je darm-brein-verbinding interpreteert normale prikkels als noodgevallen." at bounding box center [849, 461] width 355 height 38
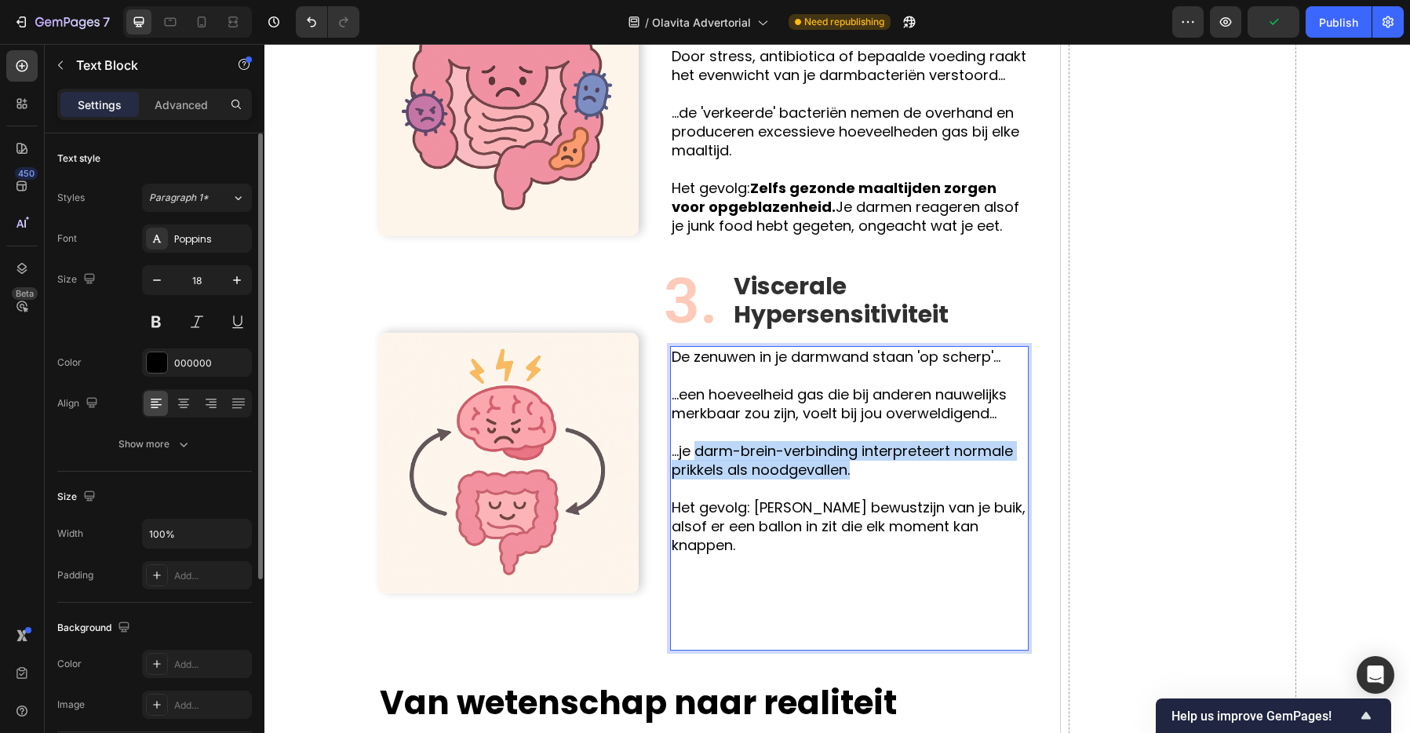
drag, startPoint x: 858, startPoint y: 469, endPoint x: 697, endPoint y: 450, distance: 162.8
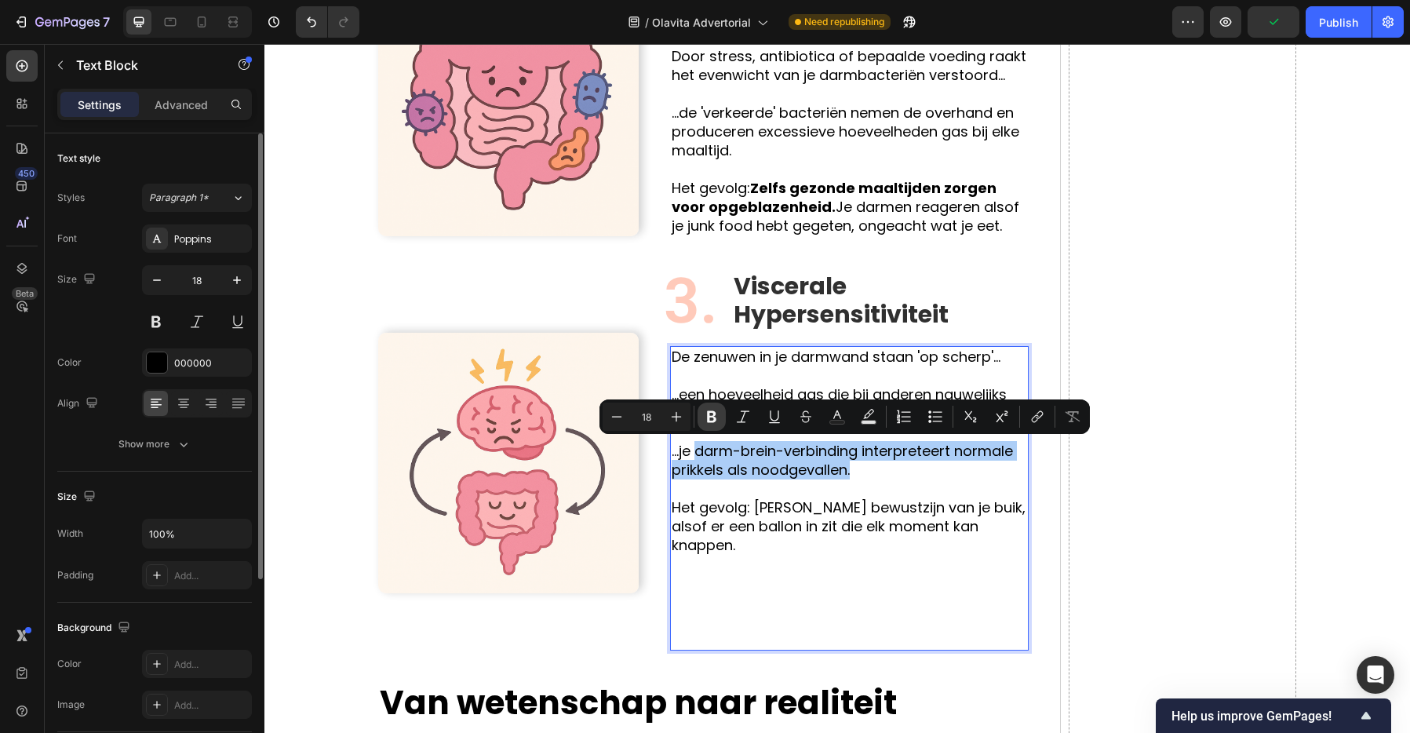
click at [713, 426] on button "Bold" at bounding box center [711, 416] width 28 height 28
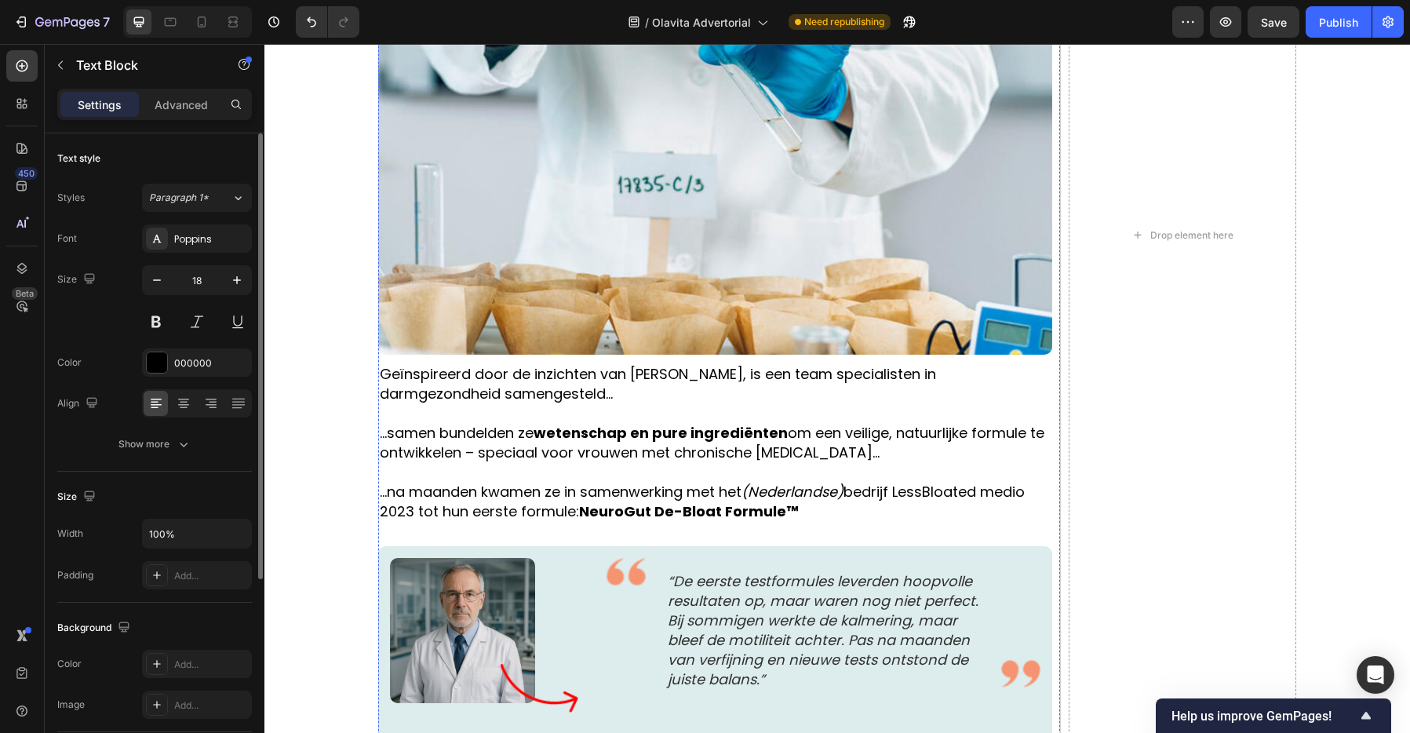
scroll to position [2710, 0]
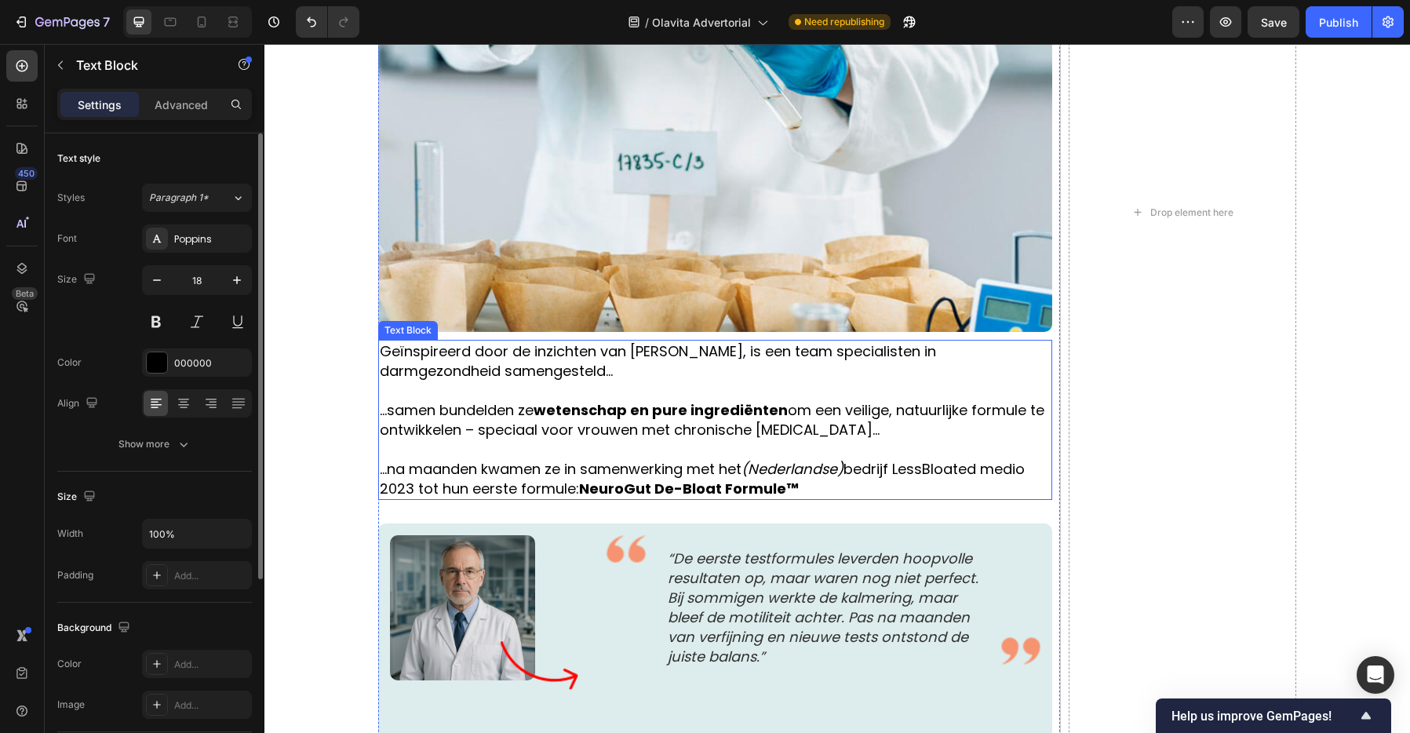
click at [709, 400] on strong "wetenschap en pure ingrediënten" at bounding box center [660, 410] width 254 height 20
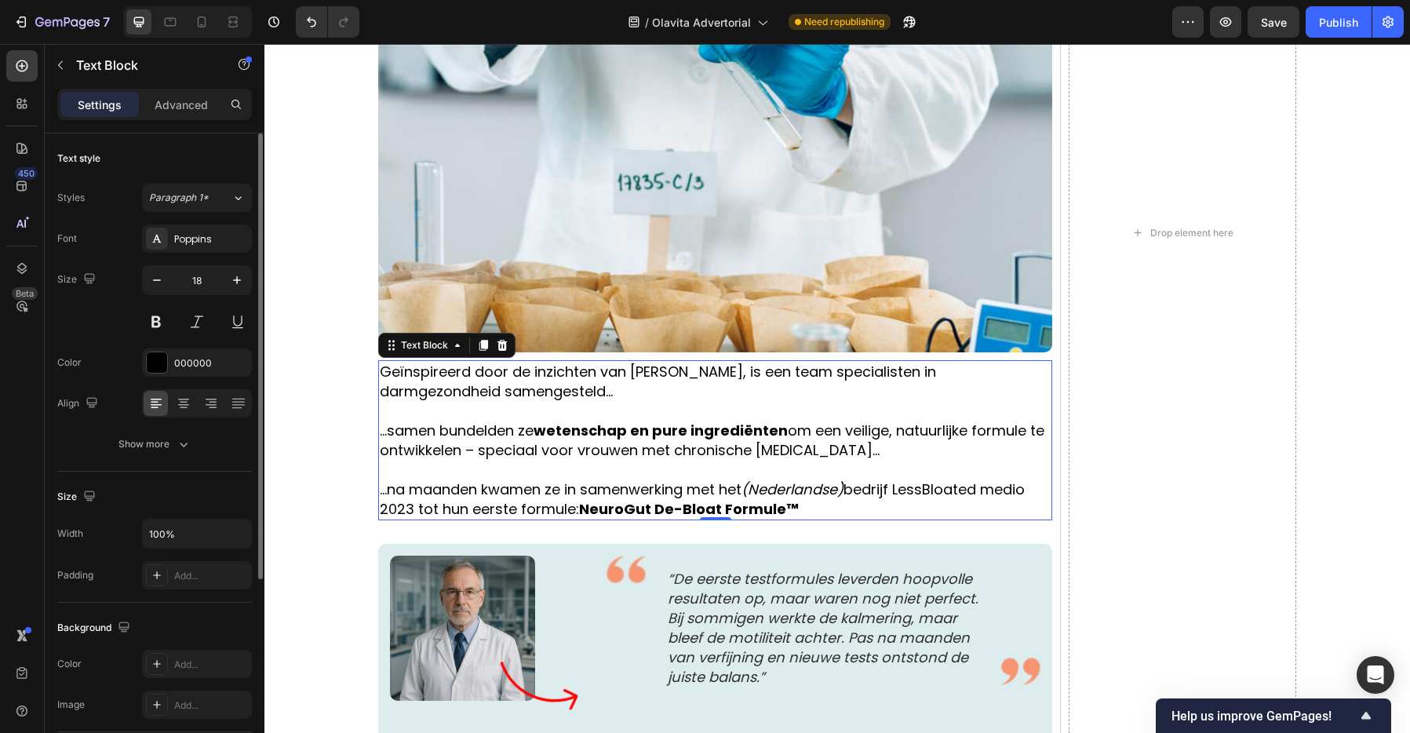
scroll to position [2688, 0]
click at [482, 340] on icon at bounding box center [483, 346] width 13 height 13
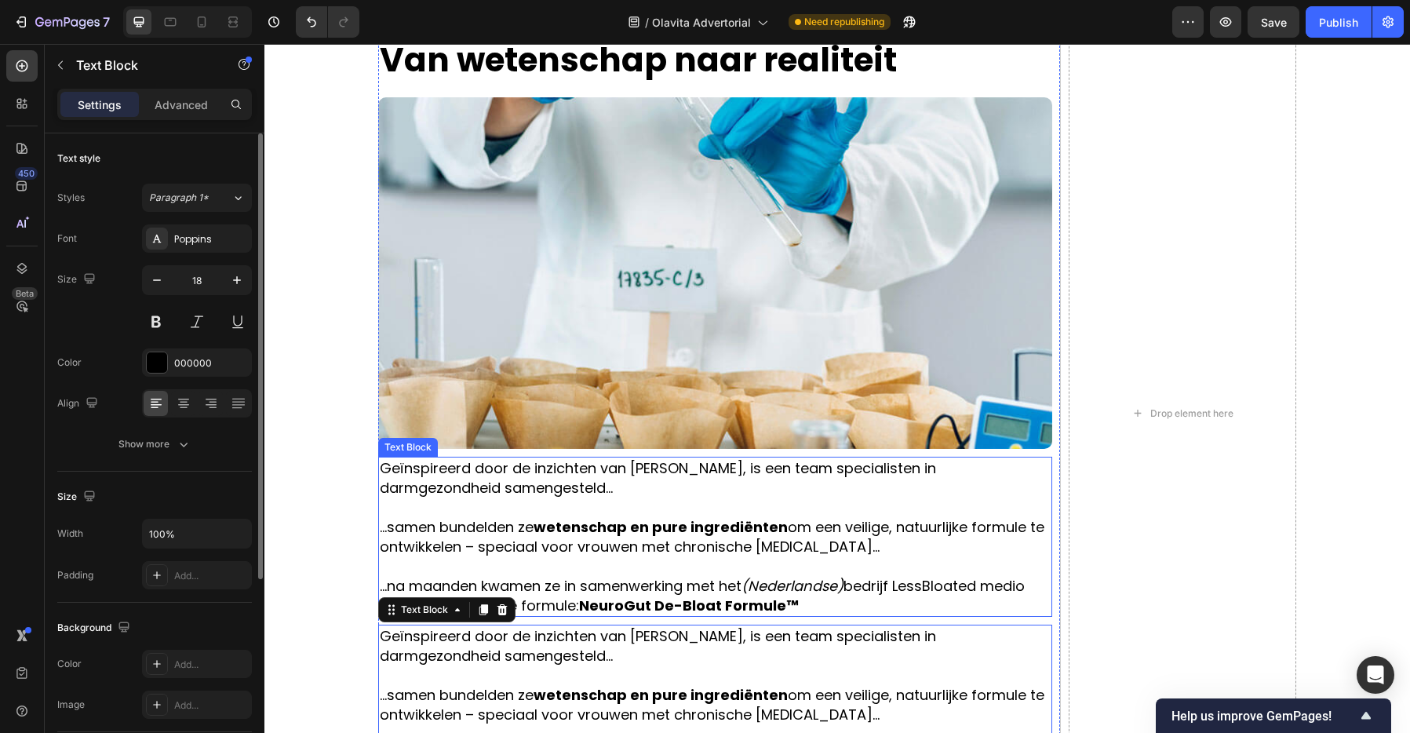
scroll to position [2591, 0]
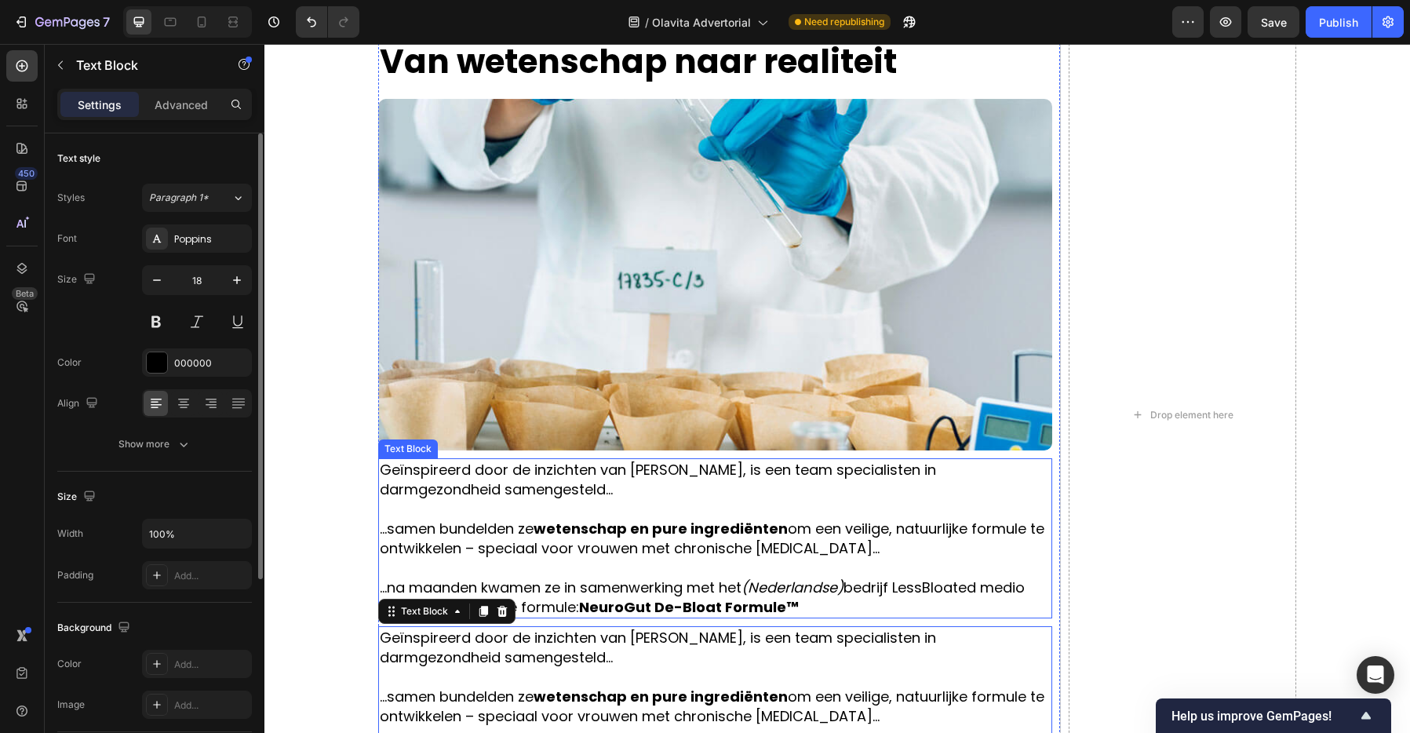
click at [466, 499] on p at bounding box center [715, 509] width 671 height 20
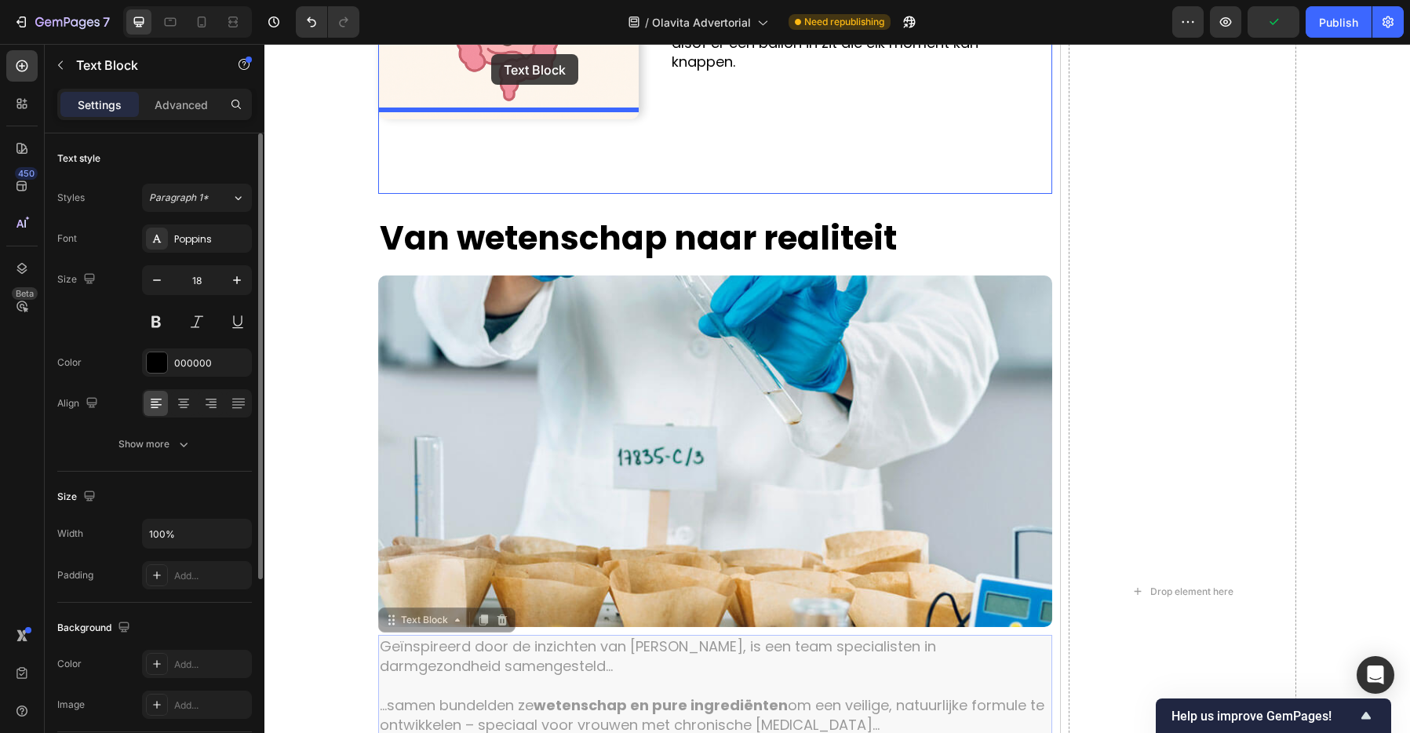
scroll to position [2342, 0]
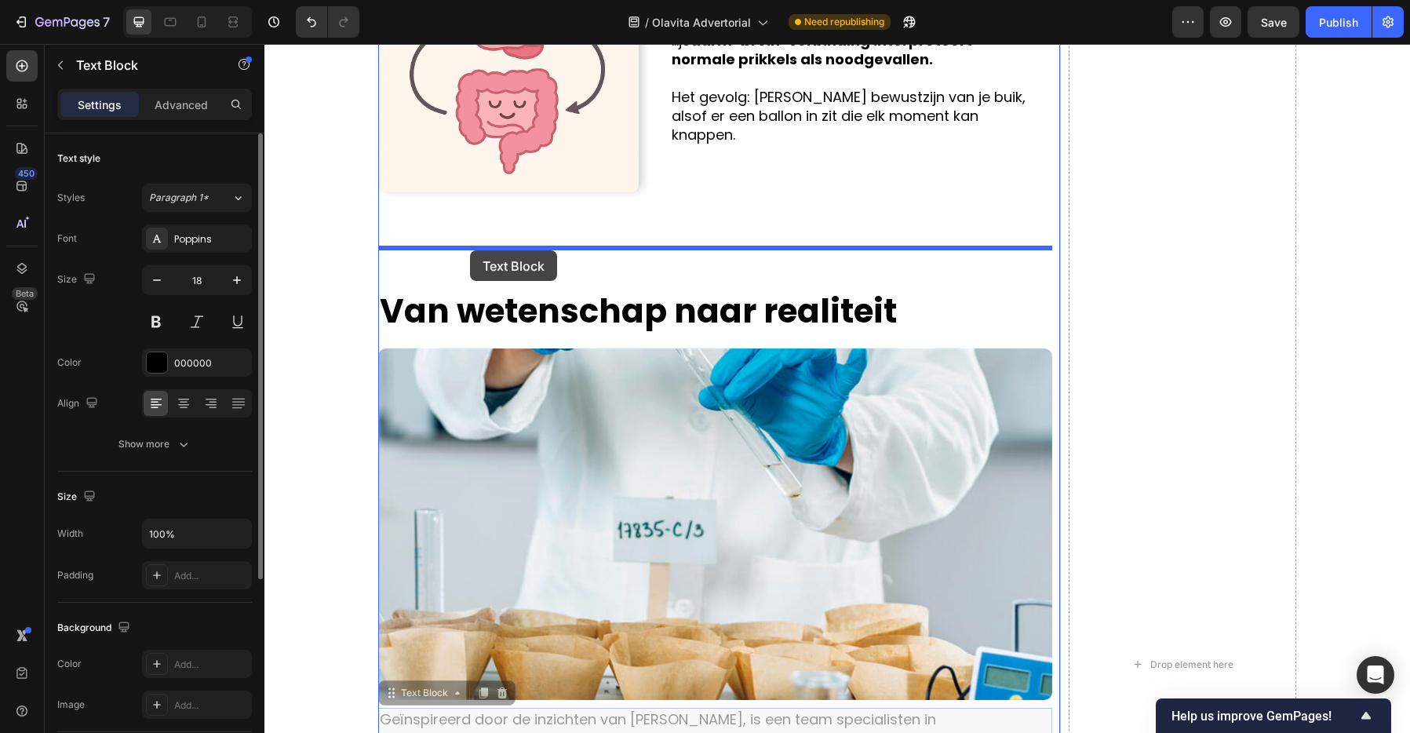
drag, startPoint x: 397, startPoint y: 428, endPoint x: 470, endPoint y: 250, distance: 192.4
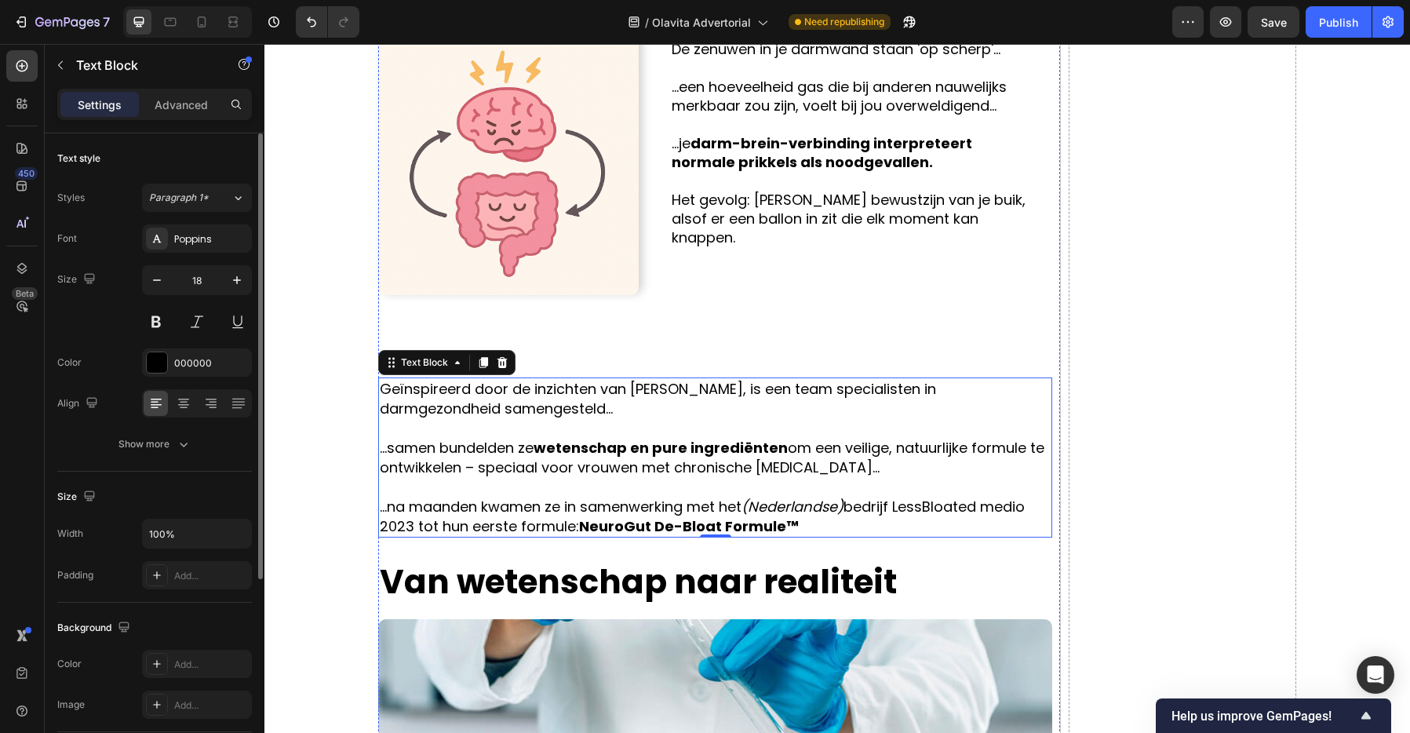
scroll to position [2154, 0]
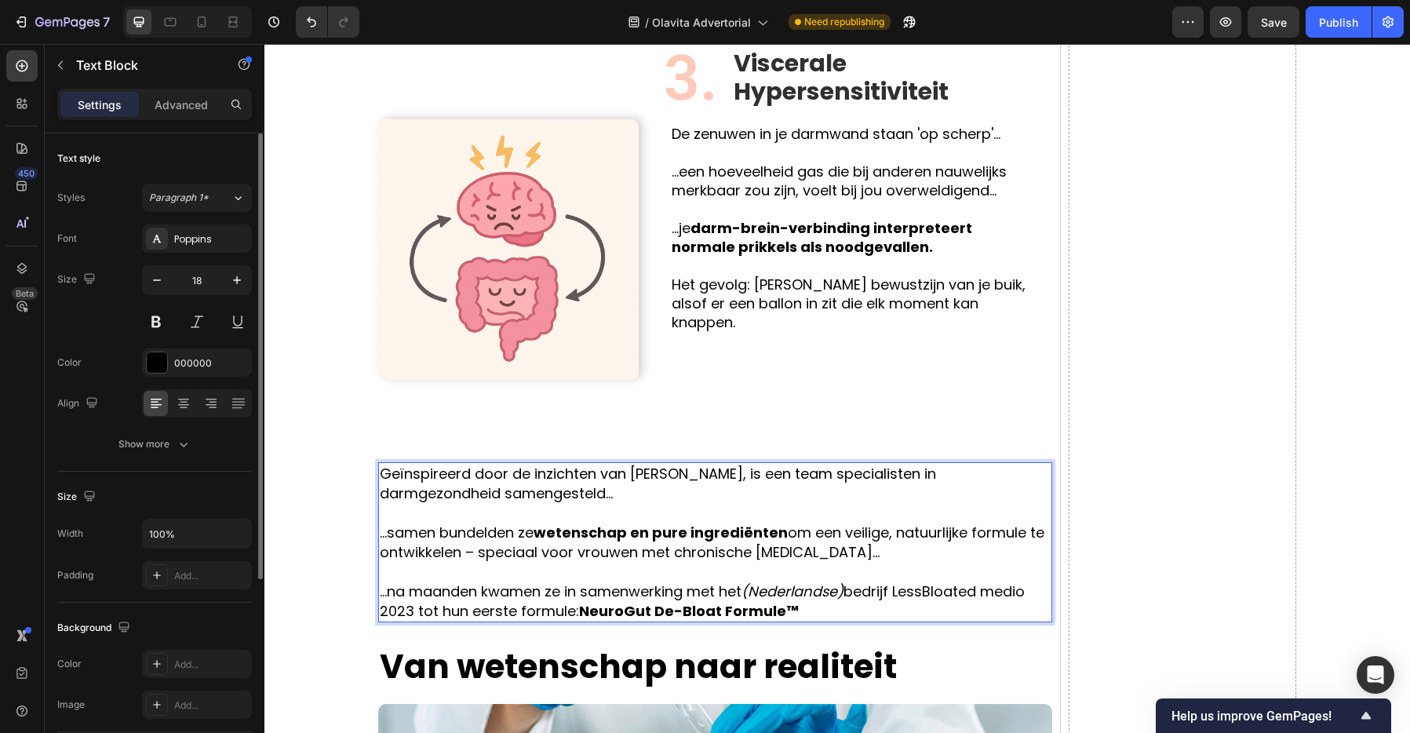
click at [823, 584] on p "...na maanden kwamen ze in samenwerking met het (Nederlandse) bedrijf LessBloat…" at bounding box center [715, 600] width 671 height 39
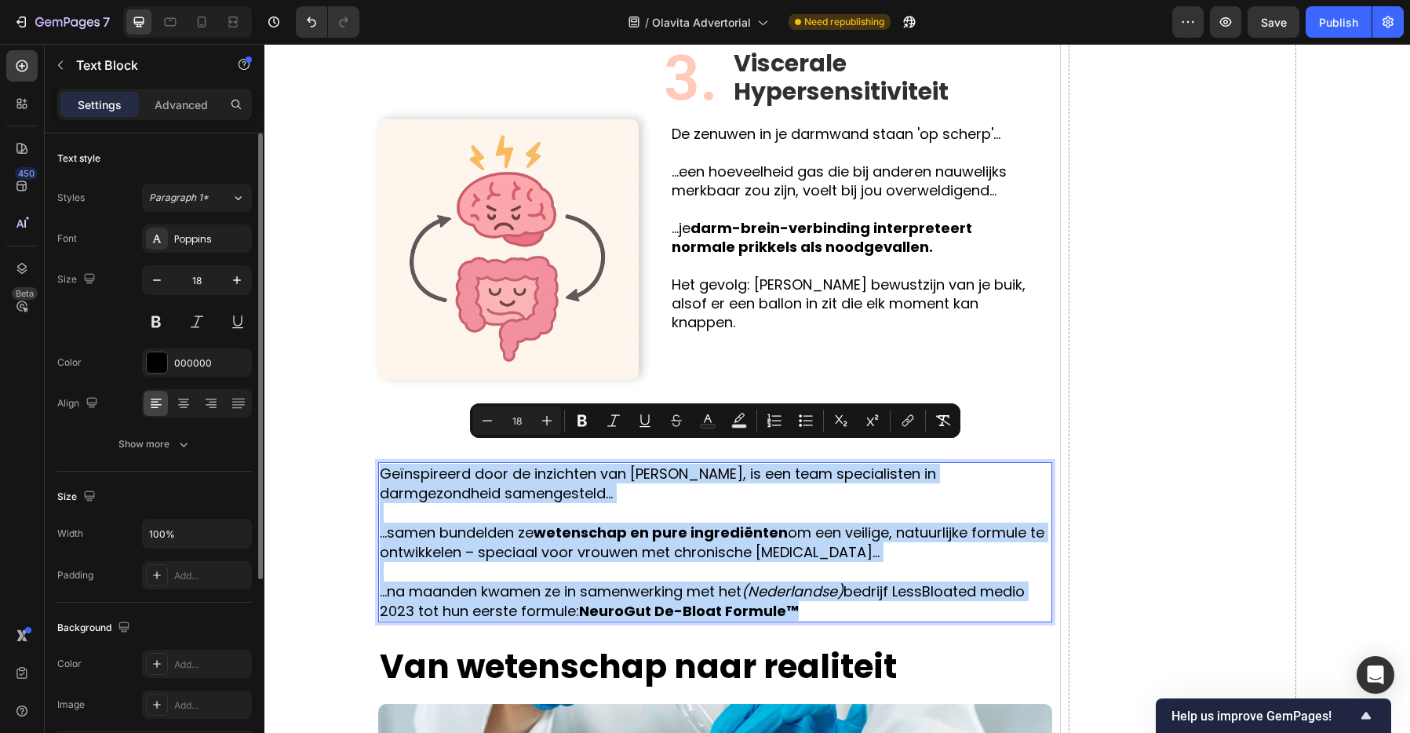
drag, startPoint x: 823, startPoint y: 587, endPoint x: 378, endPoint y: 460, distance: 462.4
click at [378, 462] on div "Geïnspireerd door de inzichten van Dr. Emeran Mayer, is een team specialisten i…" at bounding box center [715, 542] width 674 height 160
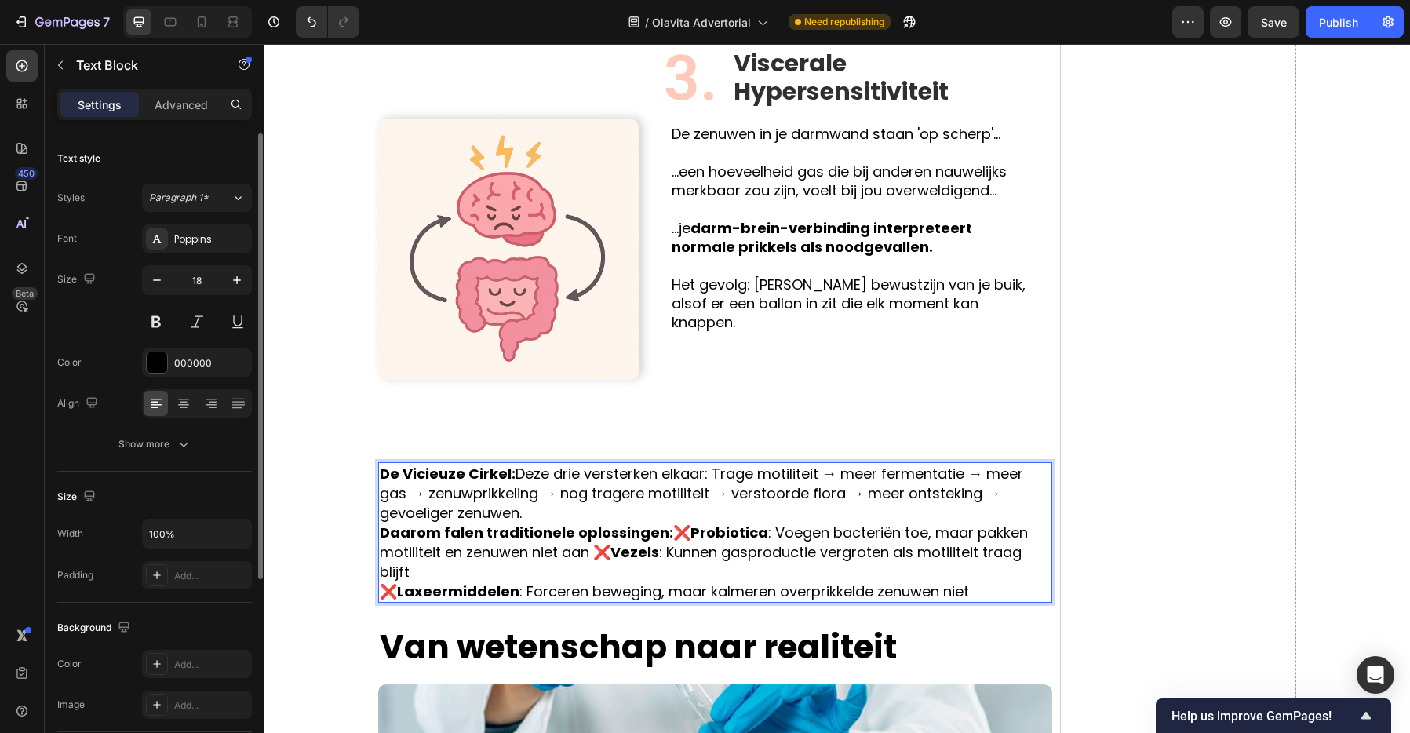
click at [604, 486] on p "De Vicieuze Cirkel: Deze drie versterken elkaar: Trage motiliteit → meer fermen…" at bounding box center [715, 493] width 671 height 59
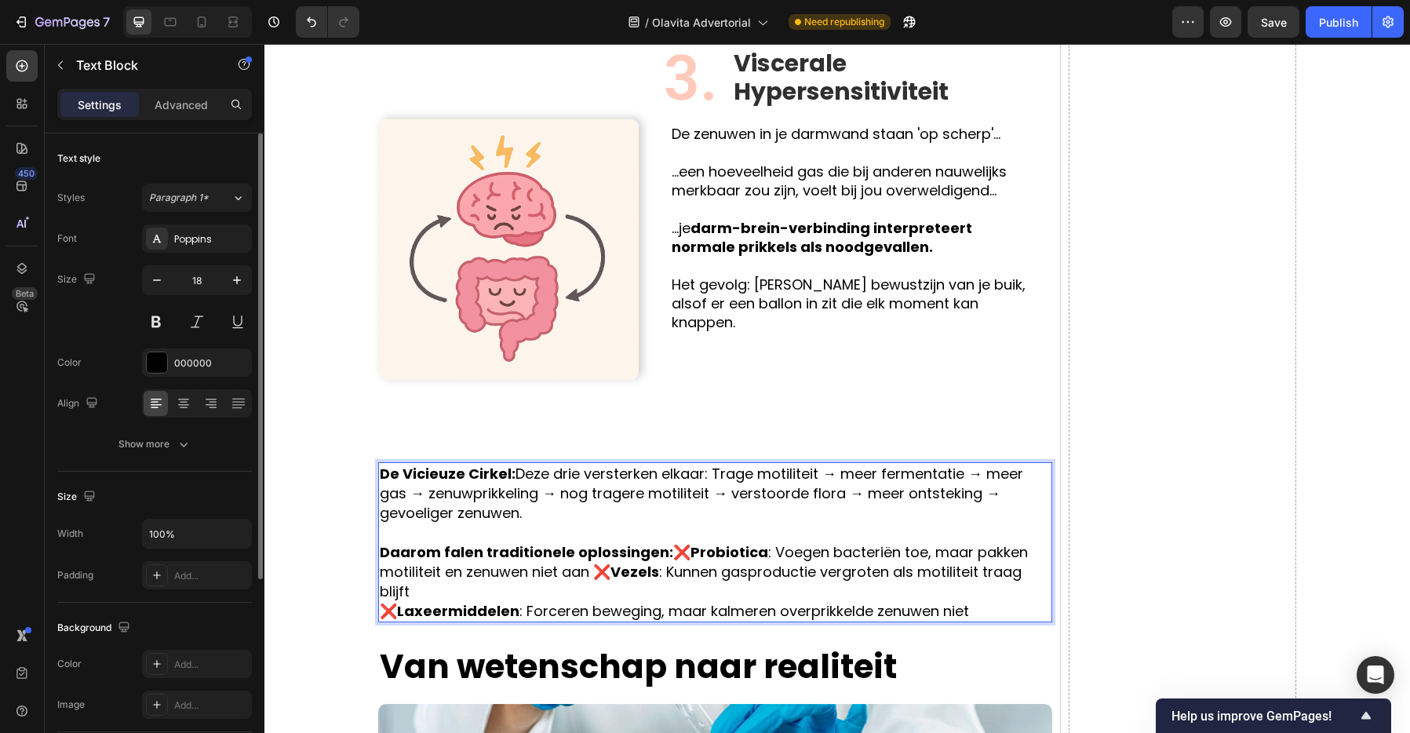
click at [515, 464] on p "De Vicieuze Cirkel: Deze drie versterken elkaar: Trage motiliteit → meer fermen…" at bounding box center [715, 493] width 671 height 59
drag, startPoint x: 534, startPoint y: 573, endPoint x: 489, endPoint y: 588, distance: 47.9
click at [534, 573] on p "Daarom falen traditionele oplossingen: ❌ Probiotica : Voegen bacteriën toe, maa…" at bounding box center [715, 581] width 671 height 78
click at [690, 542] on strong "Probiotica" at bounding box center [729, 552] width 78 height 20
click at [674, 542] on p "Daarom falen traditionele oplossingen: ❌ Probiotica : Voegen bacteriën toe, maa…" at bounding box center [715, 581] width 671 height 78
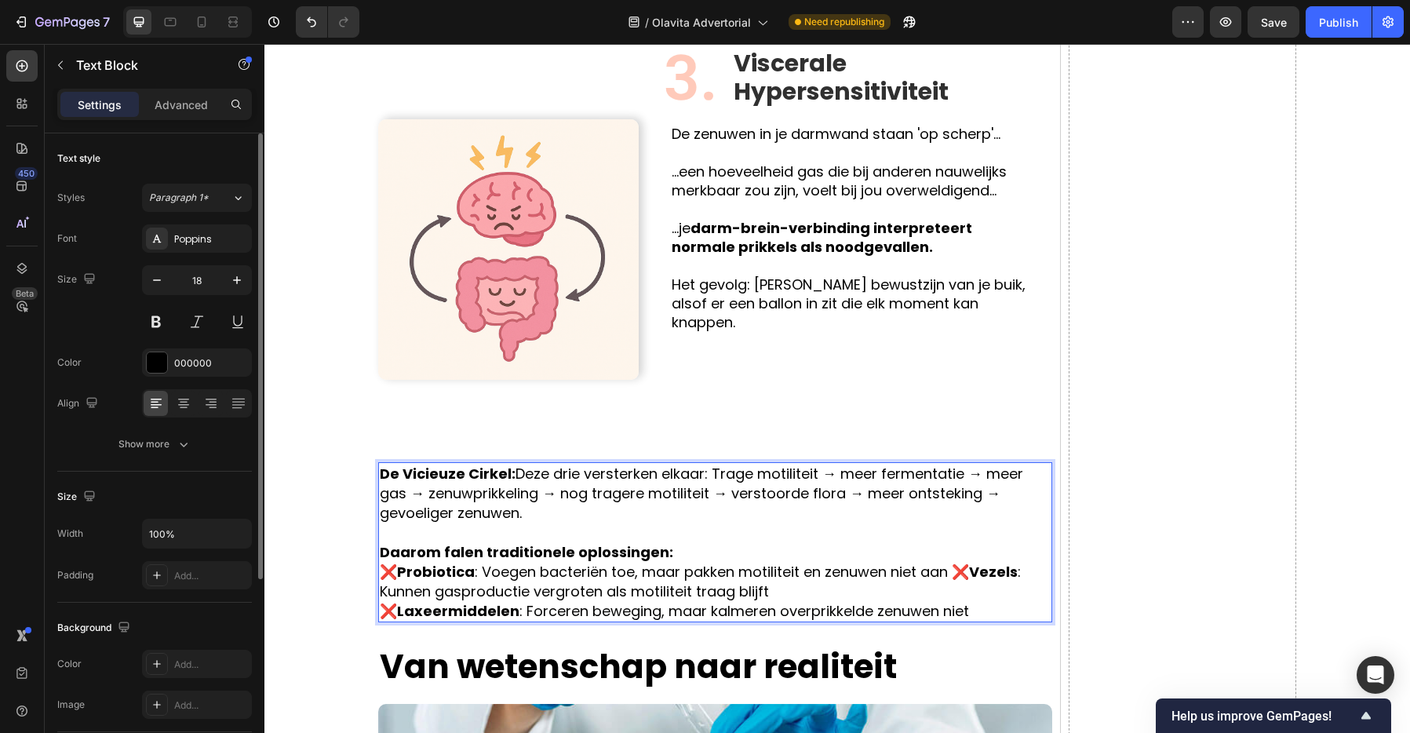
click at [956, 562] on p "❌ Probiotica : Voegen bacteriën toe, maar pakken motiliteit en zenuwen niet aan…" at bounding box center [715, 591] width 671 height 59
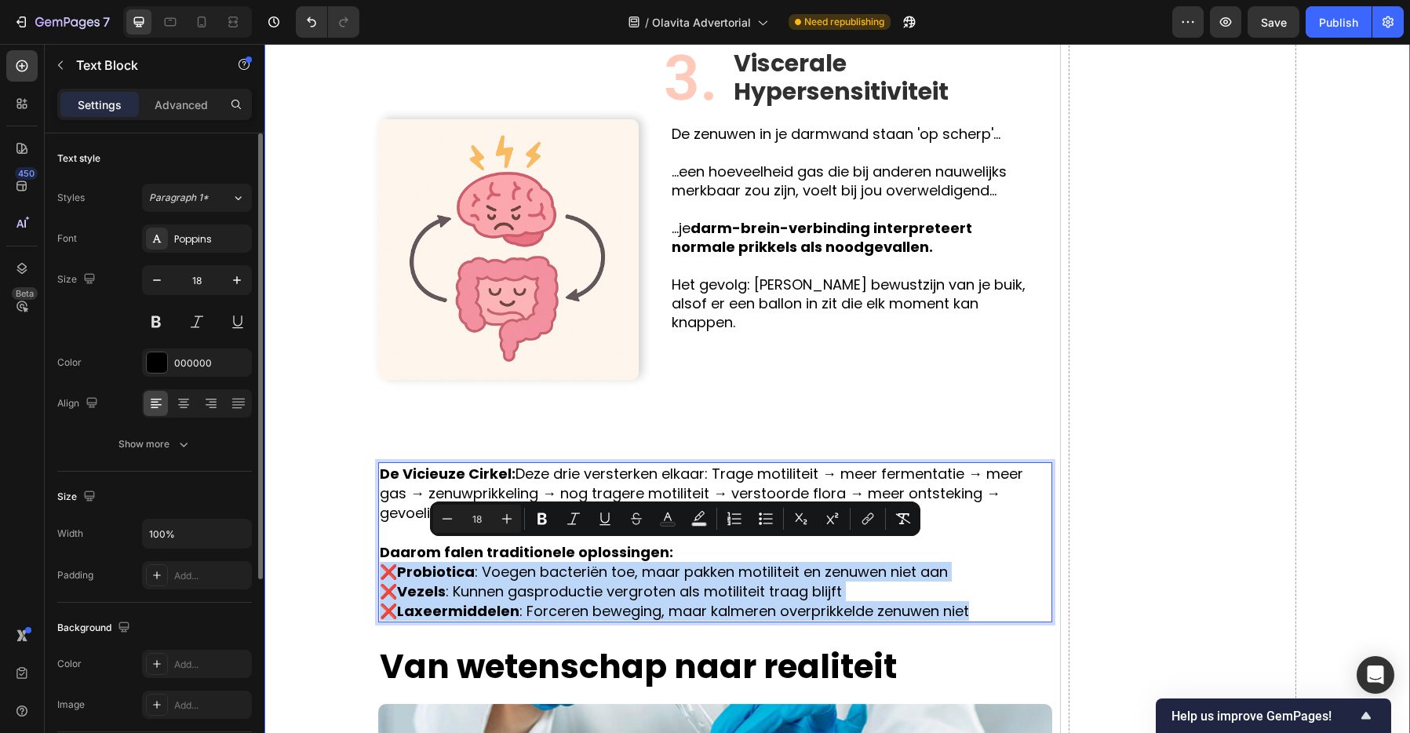
drag, startPoint x: 917, startPoint y: 588, endPoint x: 373, endPoint y: 552, distance: 544.8
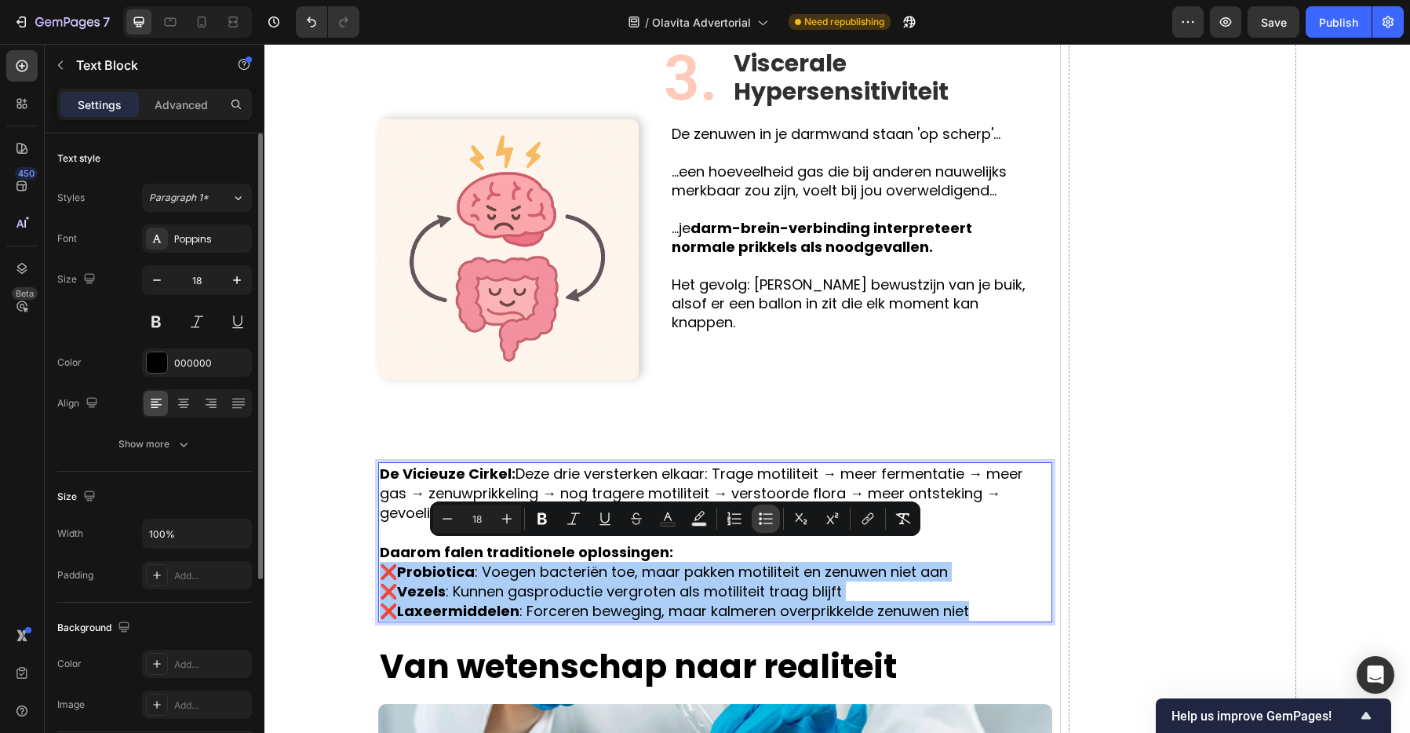
click at [756, 521] on button "Bulleted List" at bounding box center [766, 518] width 28 height 28
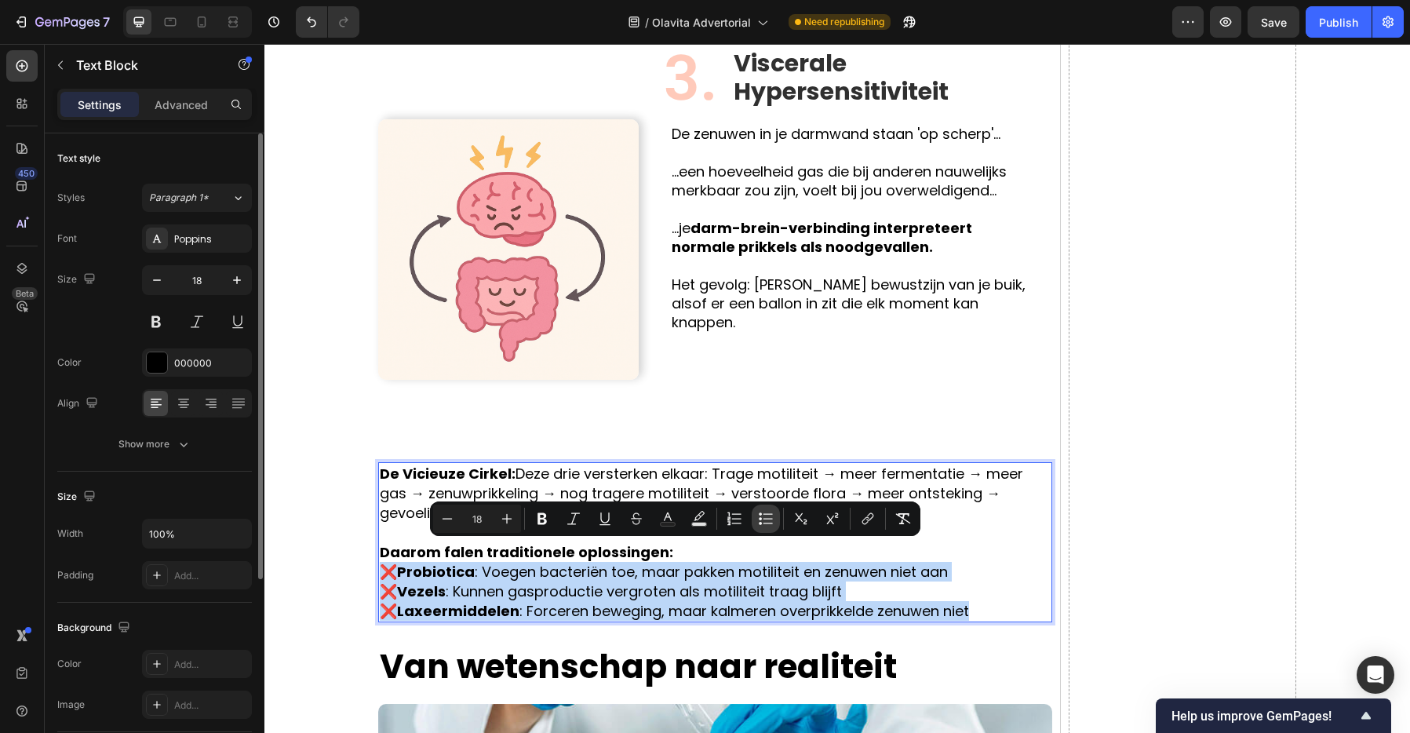
type input "18"
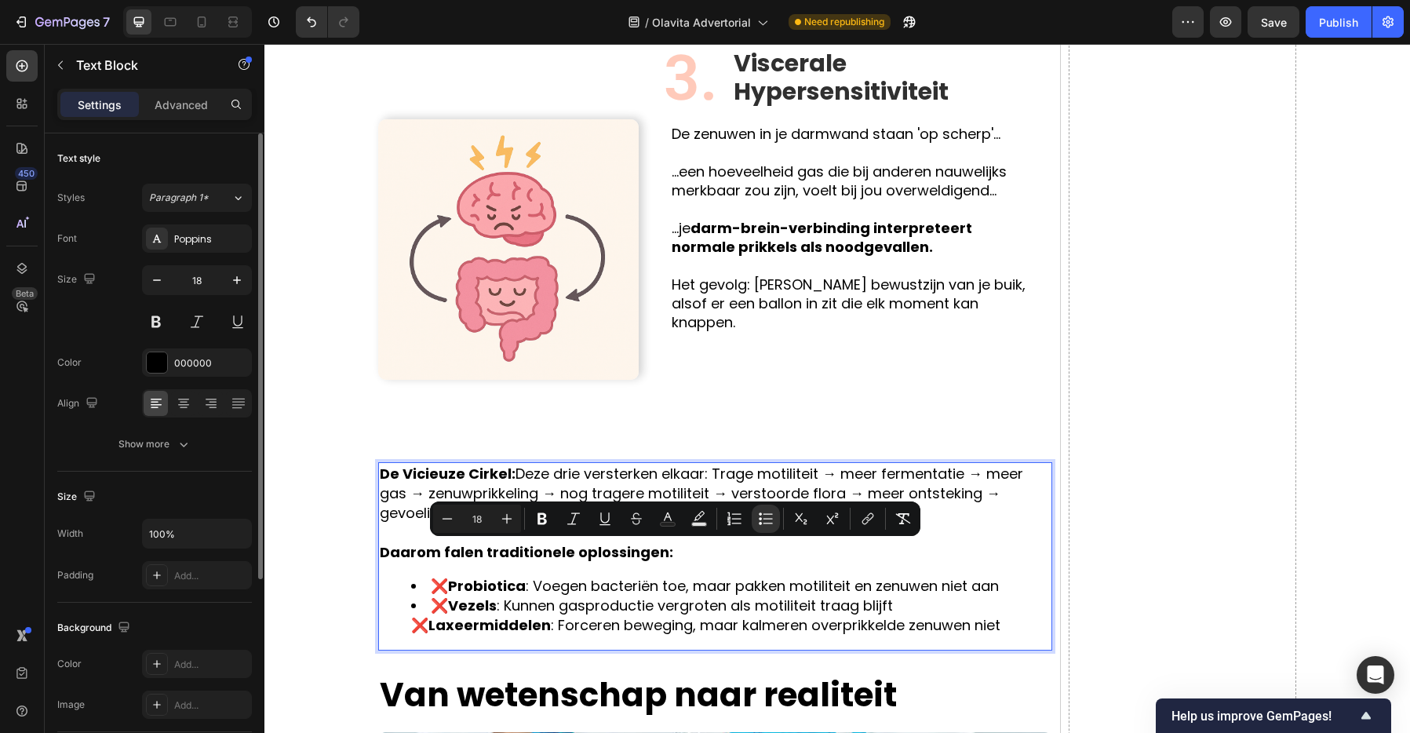
click at [544, 615] on strong "Laxeermiddelen" at bounding box center [489, 625] width 122 height 20
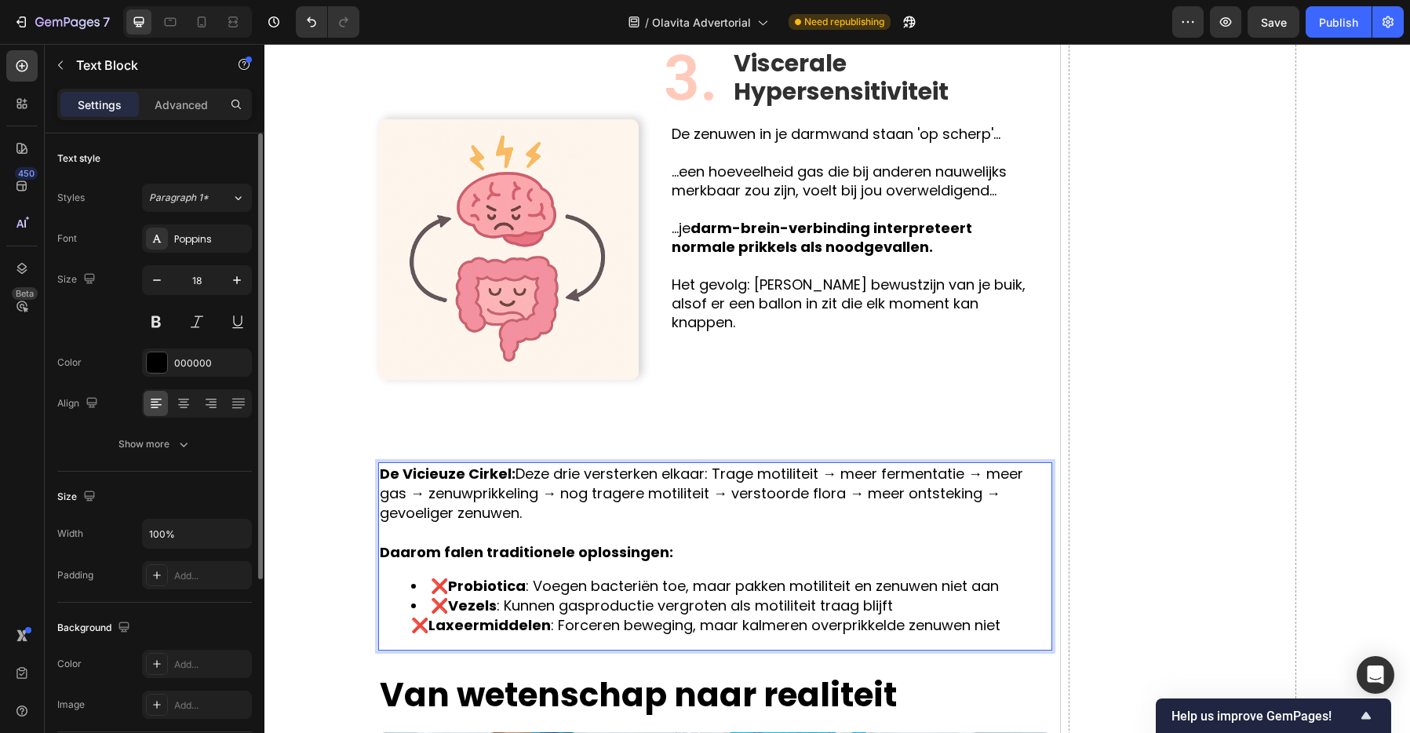
click at [424, 595] on li "❌ Vezels : Kunnen gasproductie vergroten als motiliteit traag blijft ❌ Laxeermi…" at bounding box center [730, 614] width 639 height 39
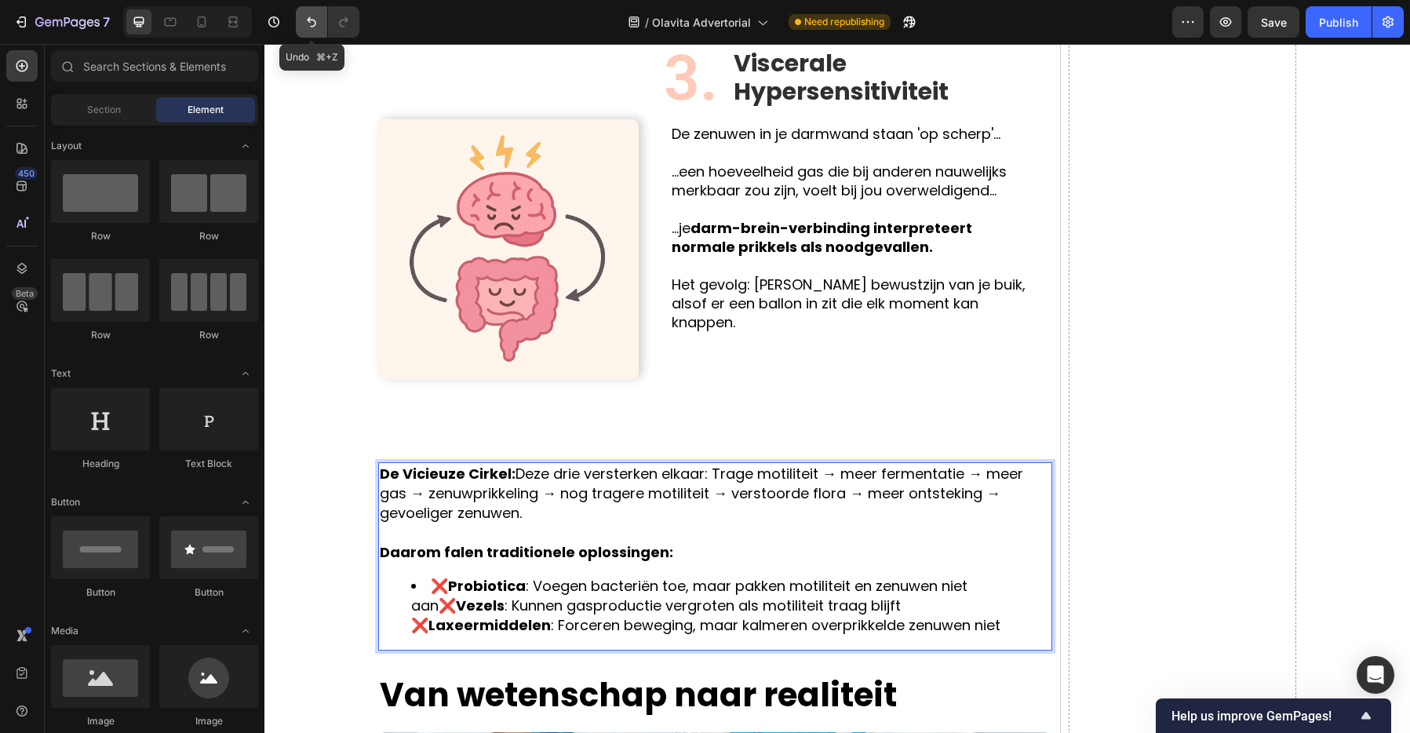
click at [306, 24] on icon "Undo/Redo" at bounding box center [312, 22] width 16 height 16
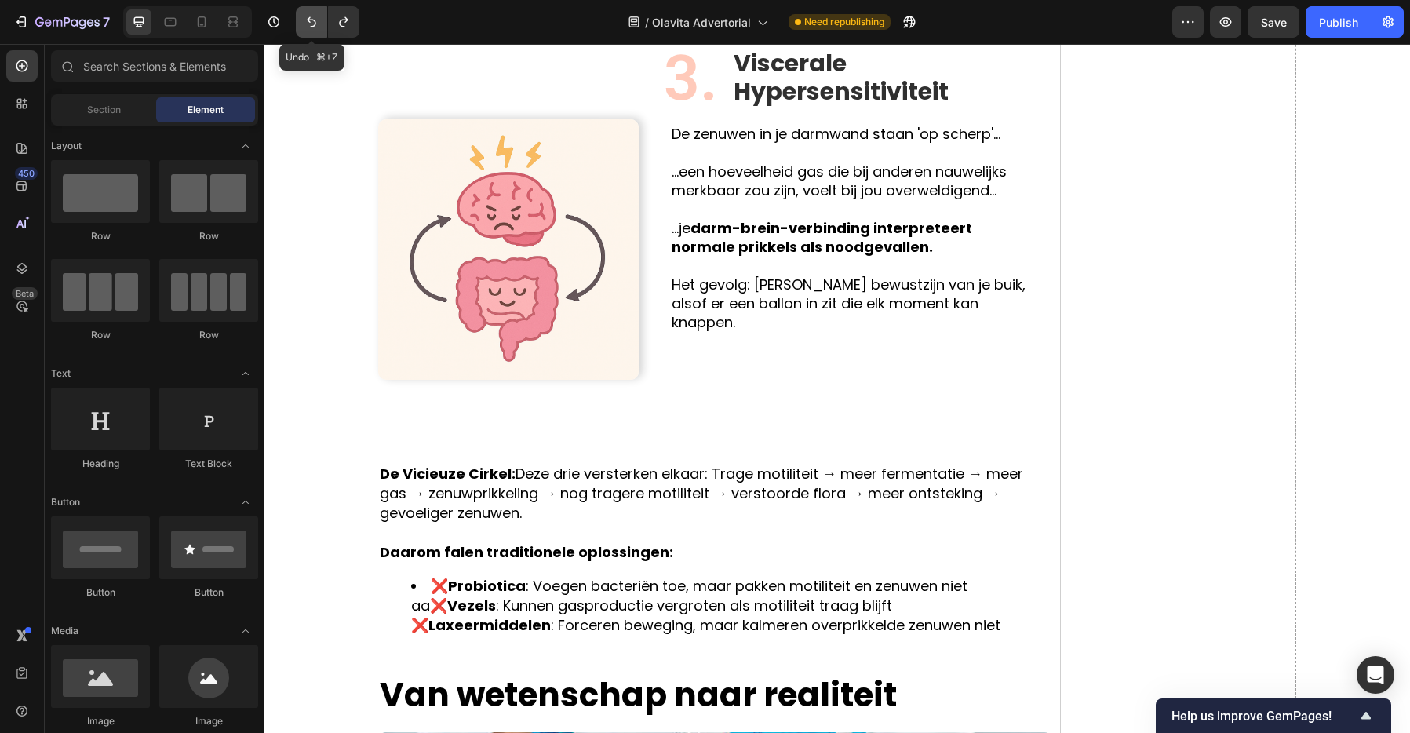
click at [307, 24] on icon "Undo/Redo" at bounding box center [312, 22] width 16 height 16
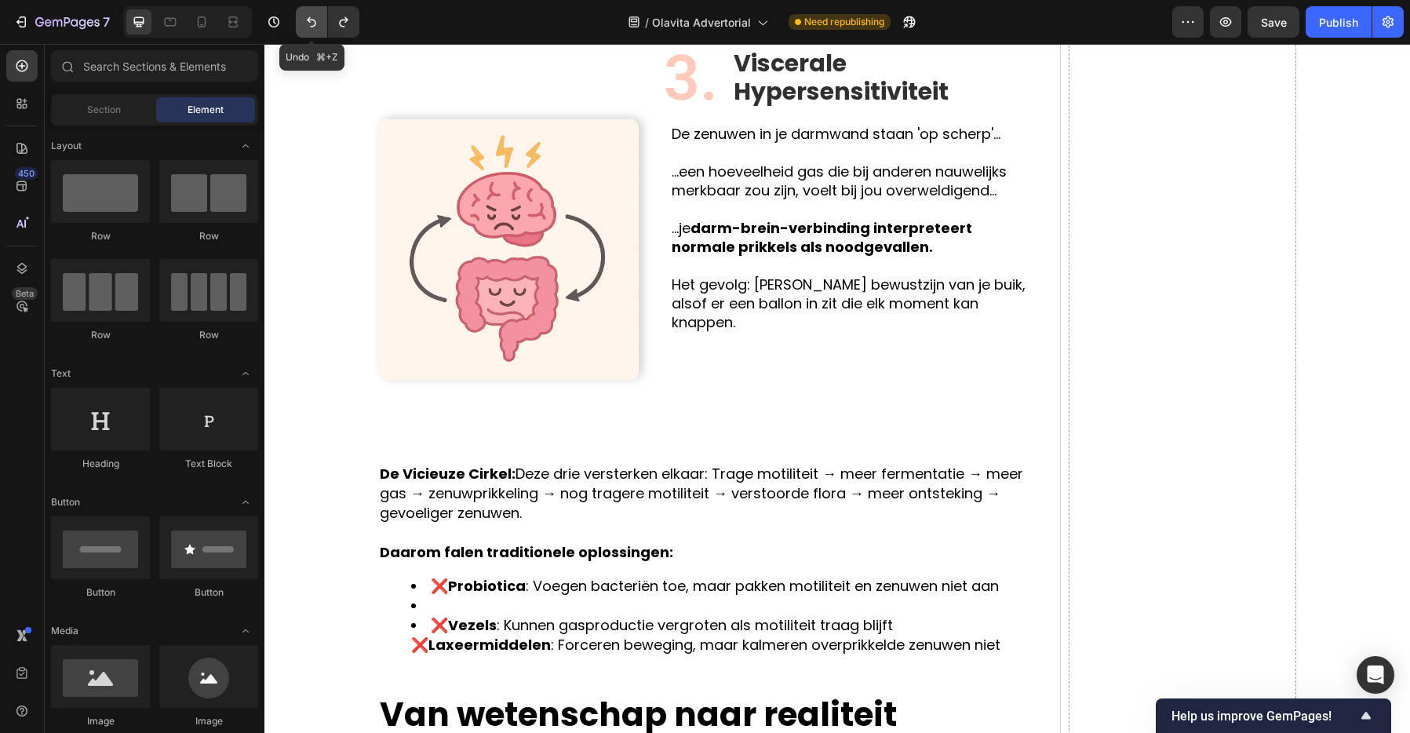
click at [307, 24] on icon "Undo/Redo" at bounding box center [312, 22] width 16 height 16
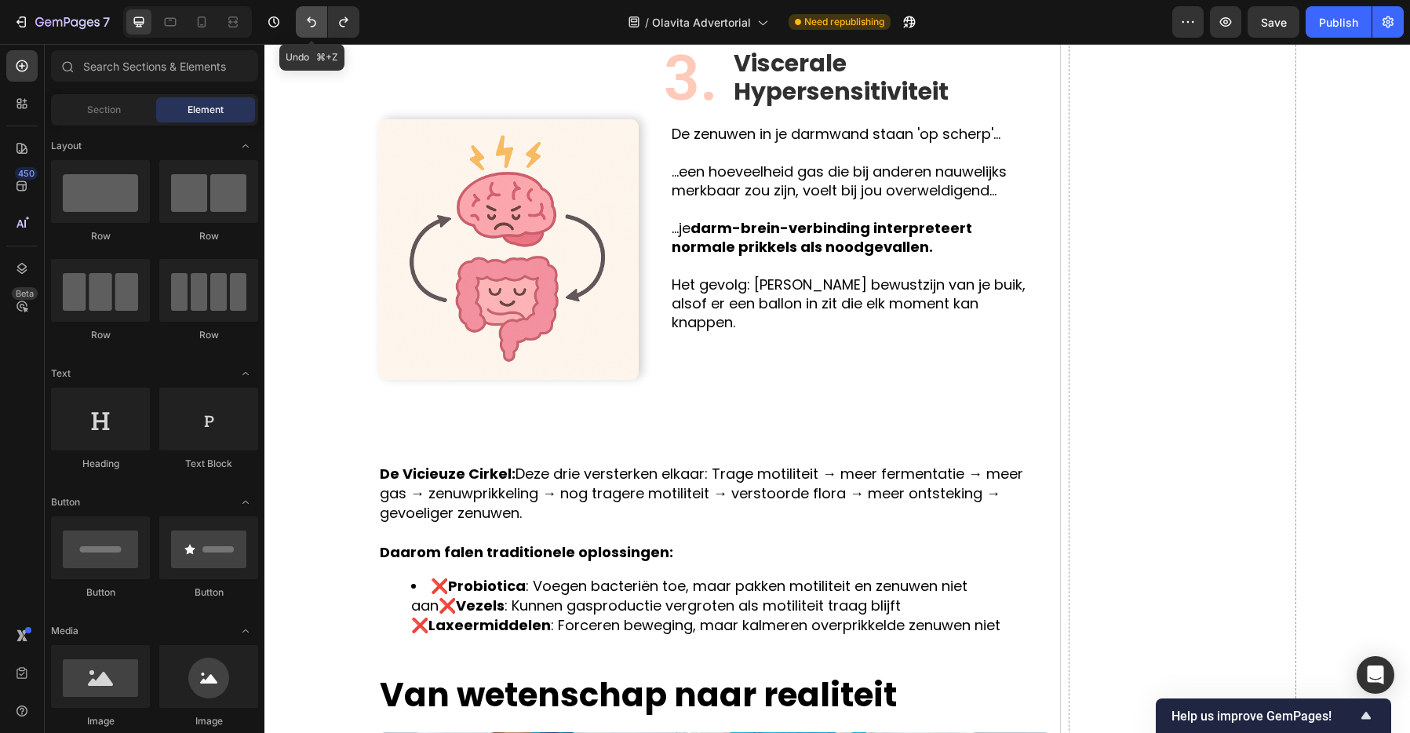
click at [307, 24] on icon "Undo/Redo" at bounding box center [312, 22] width 16 height 16
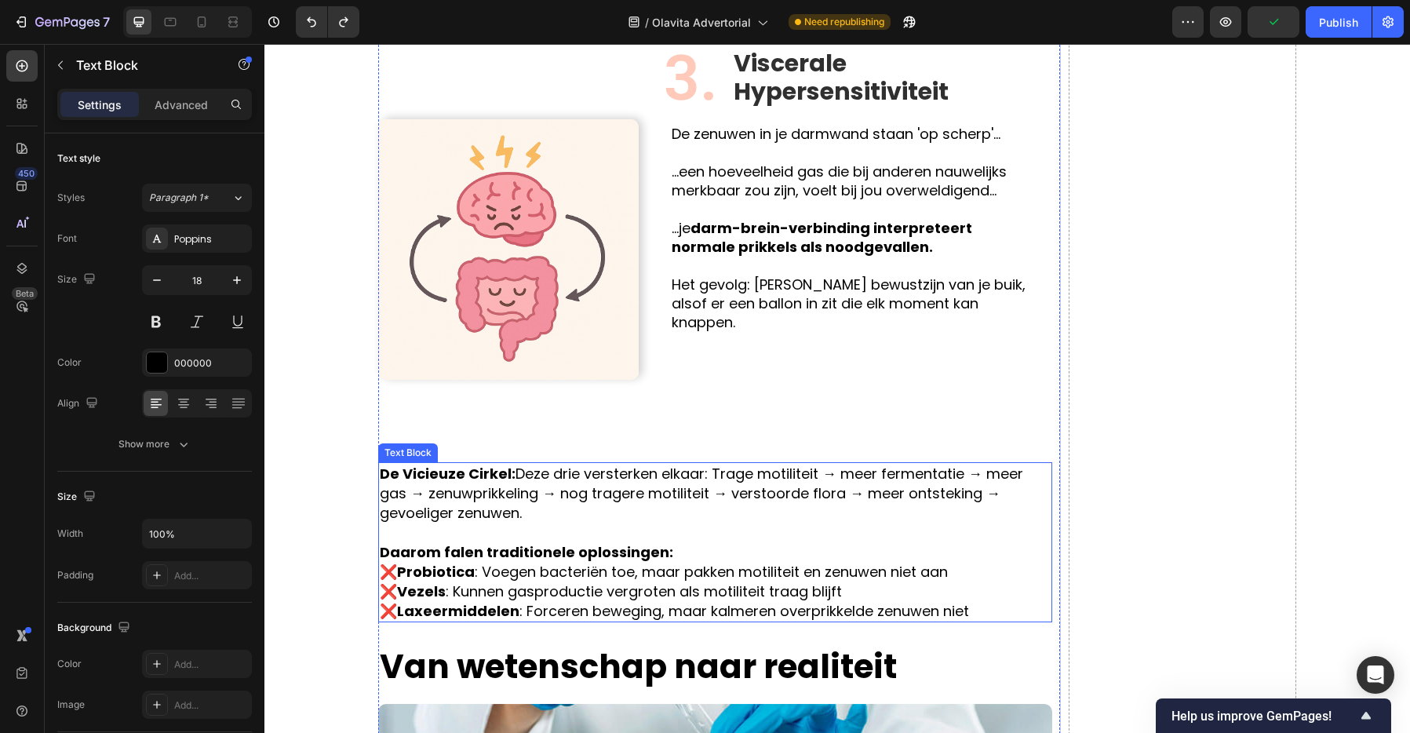
click at [684, 542] on p "Daarom falen traditionele oplossingen:" at bounding box center [715, 552] width 671 height 20
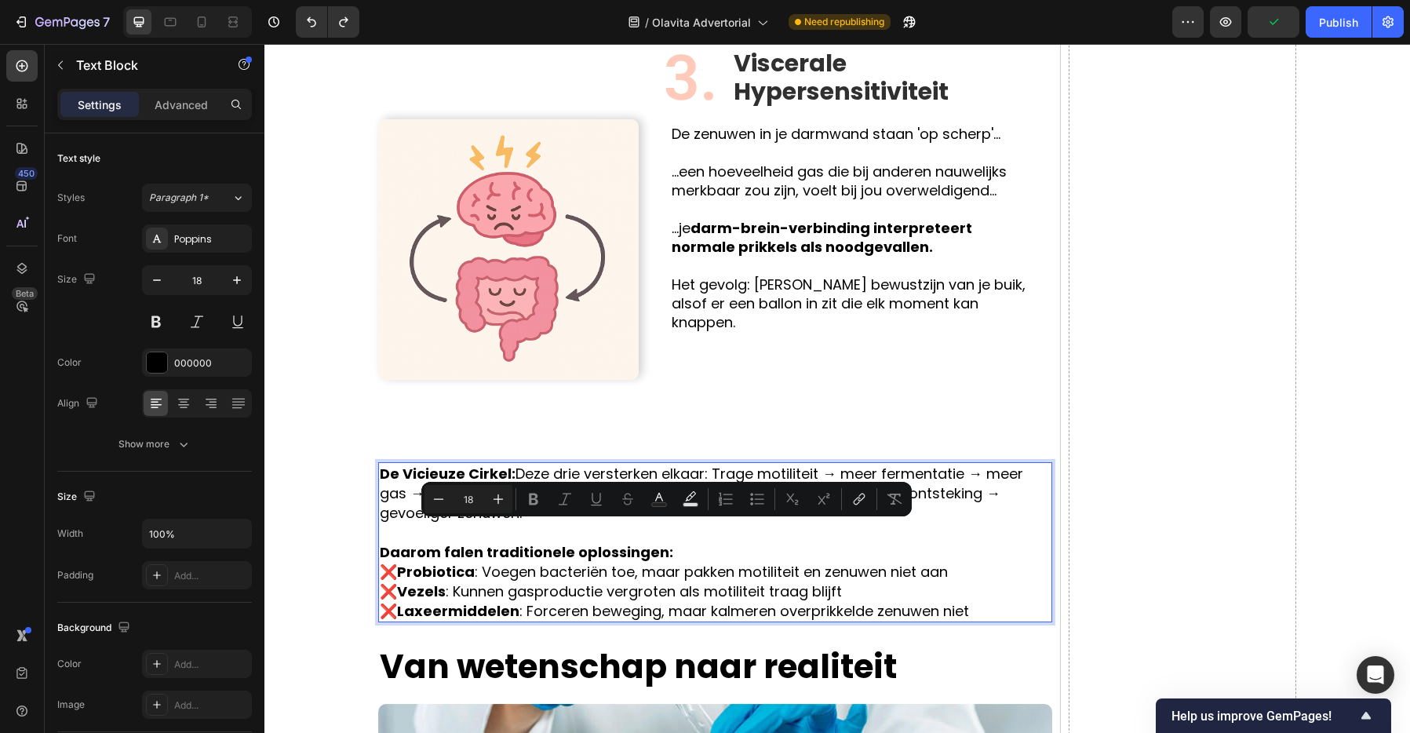
click at [684, 542] on p "Daarom falen traditionele oplossingen:" at bounding box center [715, 552] width 671 height 20
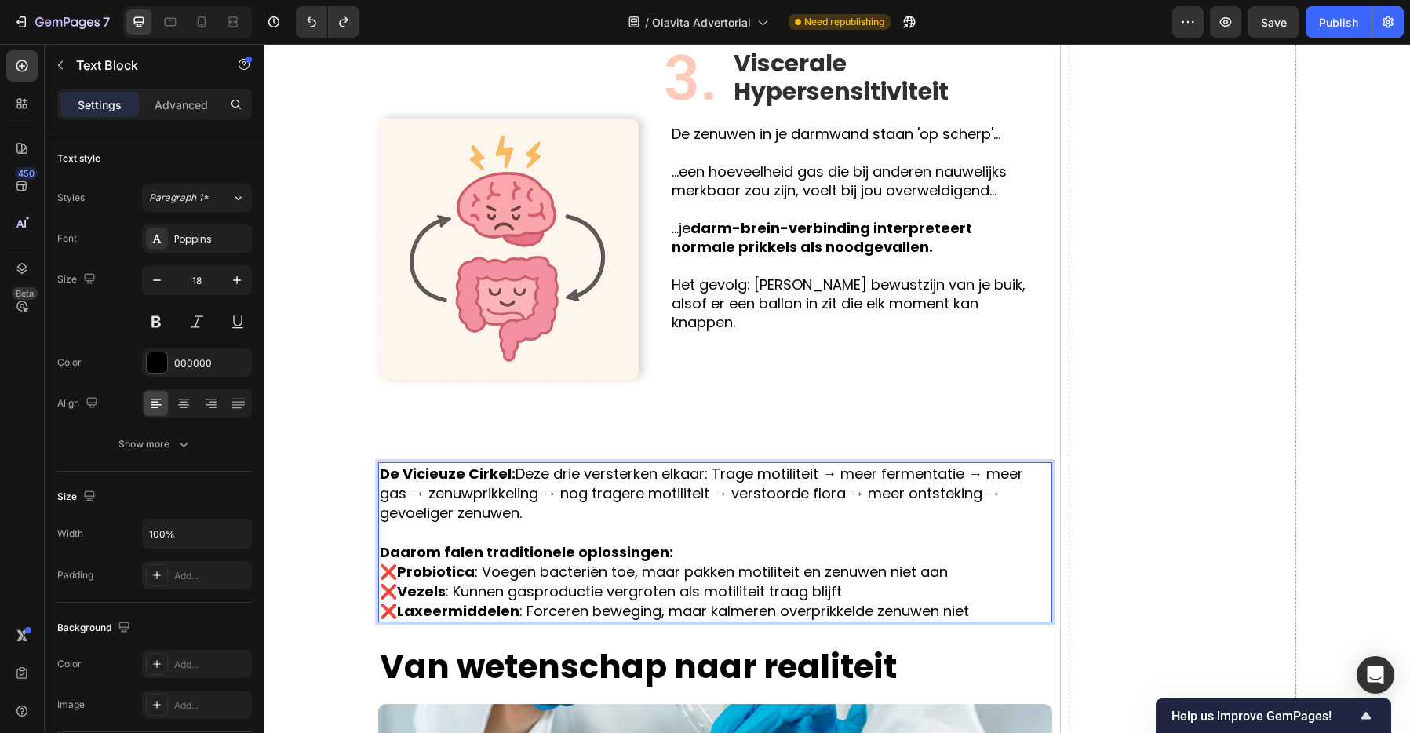
click at [684, 542] on p "Daarom falen traditionele oplossingen:" at bounding box center [715, 552] width 671 height 20
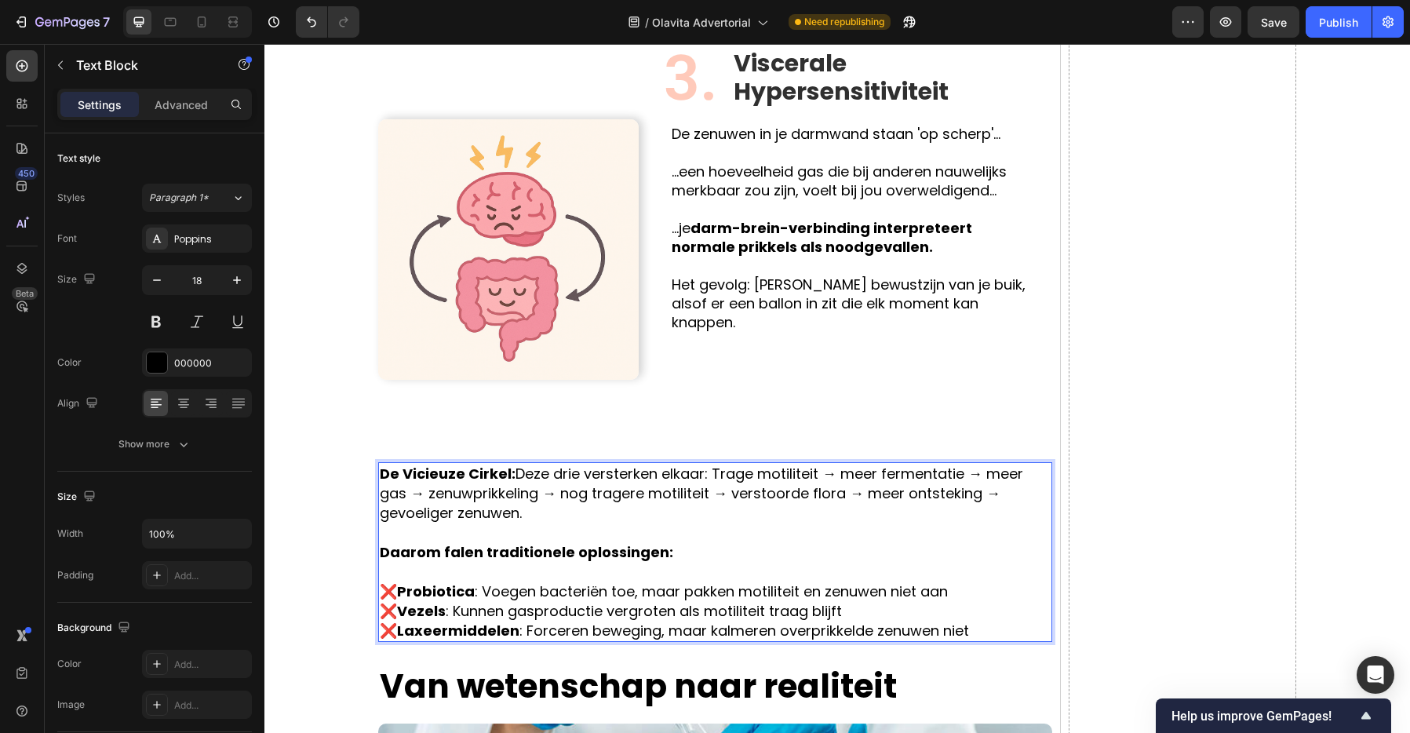
click at [873, 601] on p "❌ Vezels : Kunnen gasproductie vergroten als motiliteit traag blijft ❌ Laxeermi…" at bounding box center [715, 620] width 671 height 39
click at [967, 581] on p "❌ Probiotica : Voegen bacteriën toe, maar pakken motiliteit en zenuwen niet aan" at bounding box center [715, 591] width 671 height 20
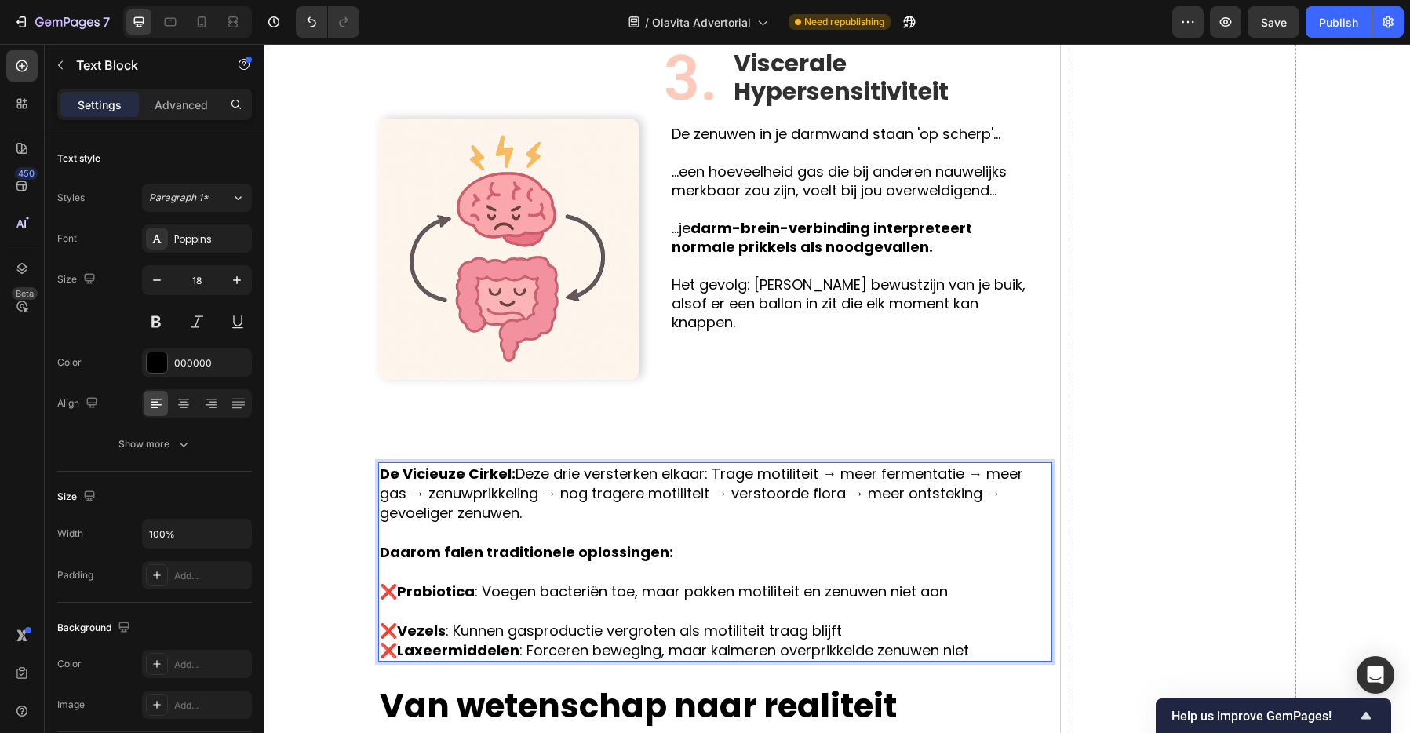
click at [928, 621] on p "❌ Vezels : Kunnen gasproductie vergroten als motiliteit traag blijft ❌ Laxeermi…" at bounding box center [715, 640] width 671 height 39
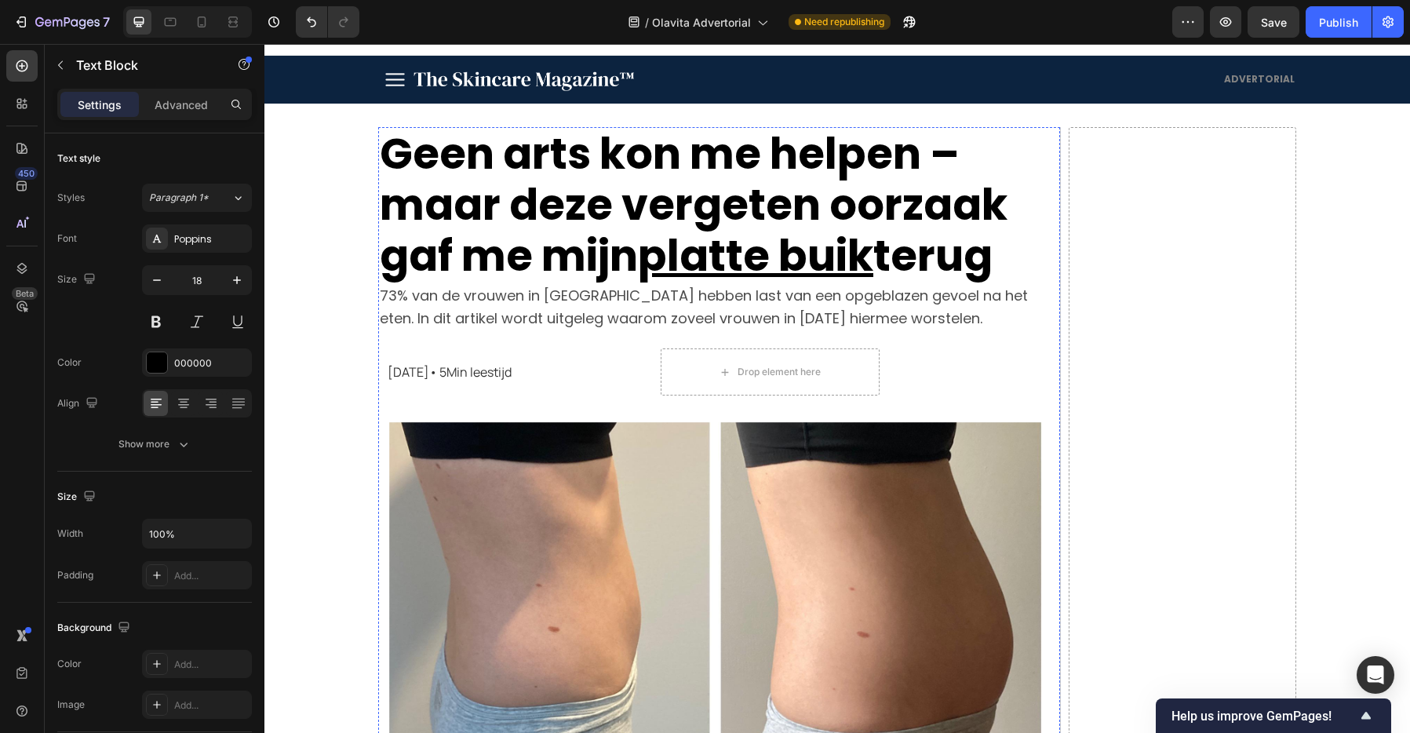
scroll to position [30, 0]
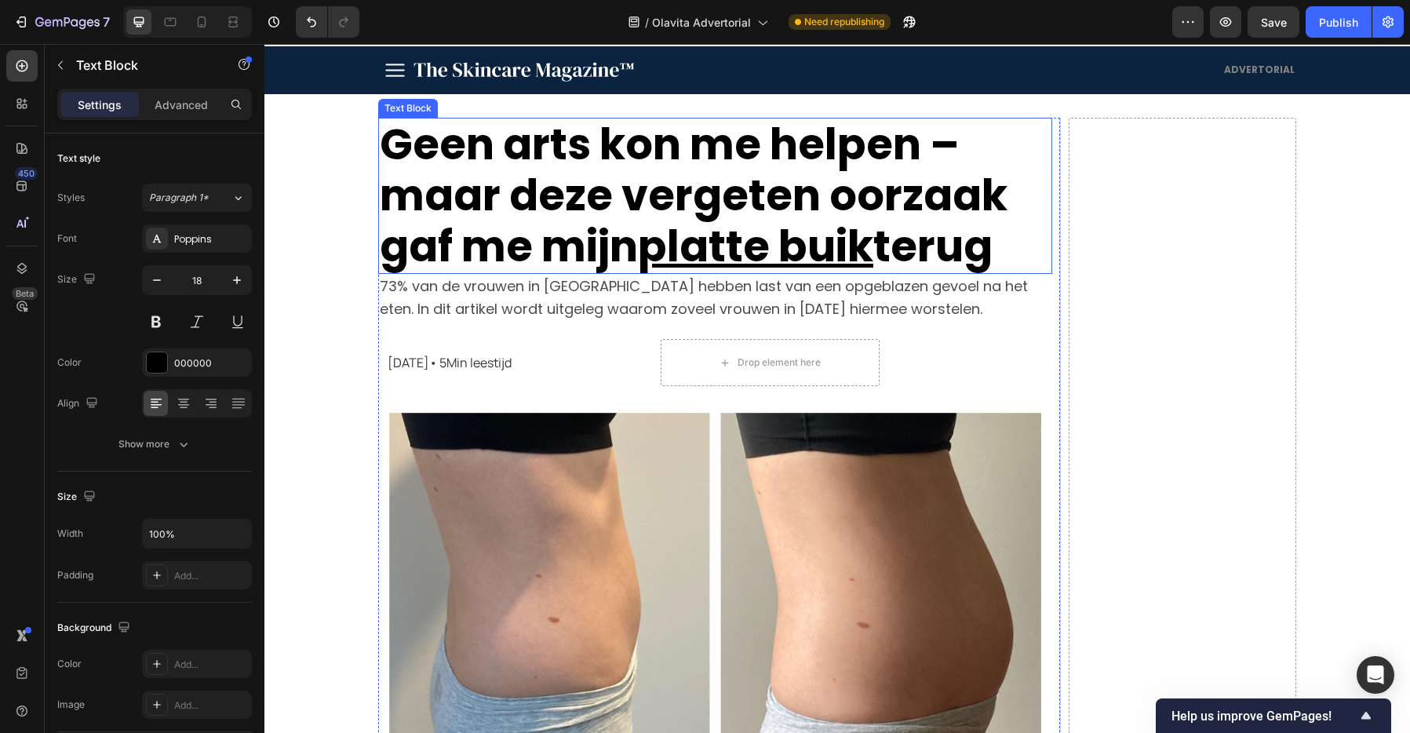
click at [840, 173] on p "Geen arts kon me helpen – maar deze vergeten oorzaak gaf me mijn platte buik te…" at bounding box center [715, 195] width 671 height 153
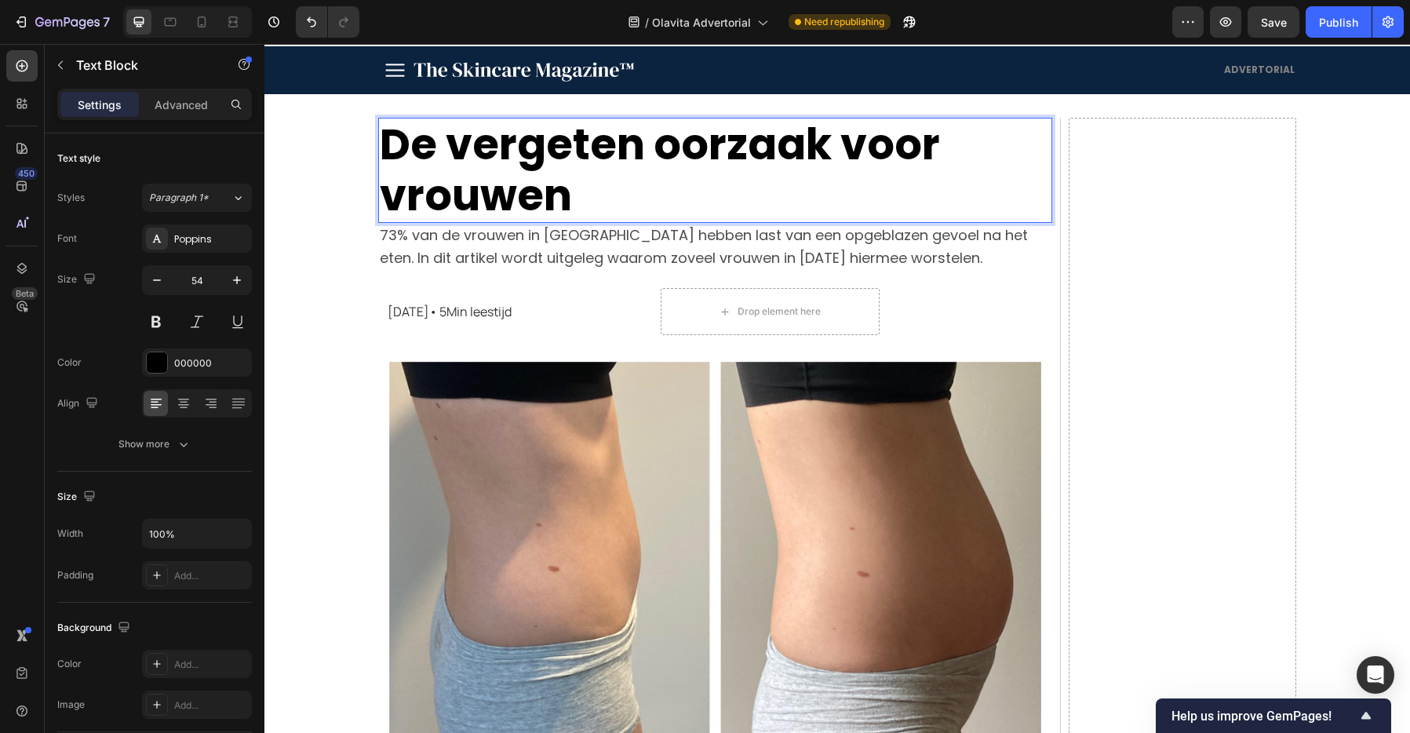
scroll to position [2, 0]
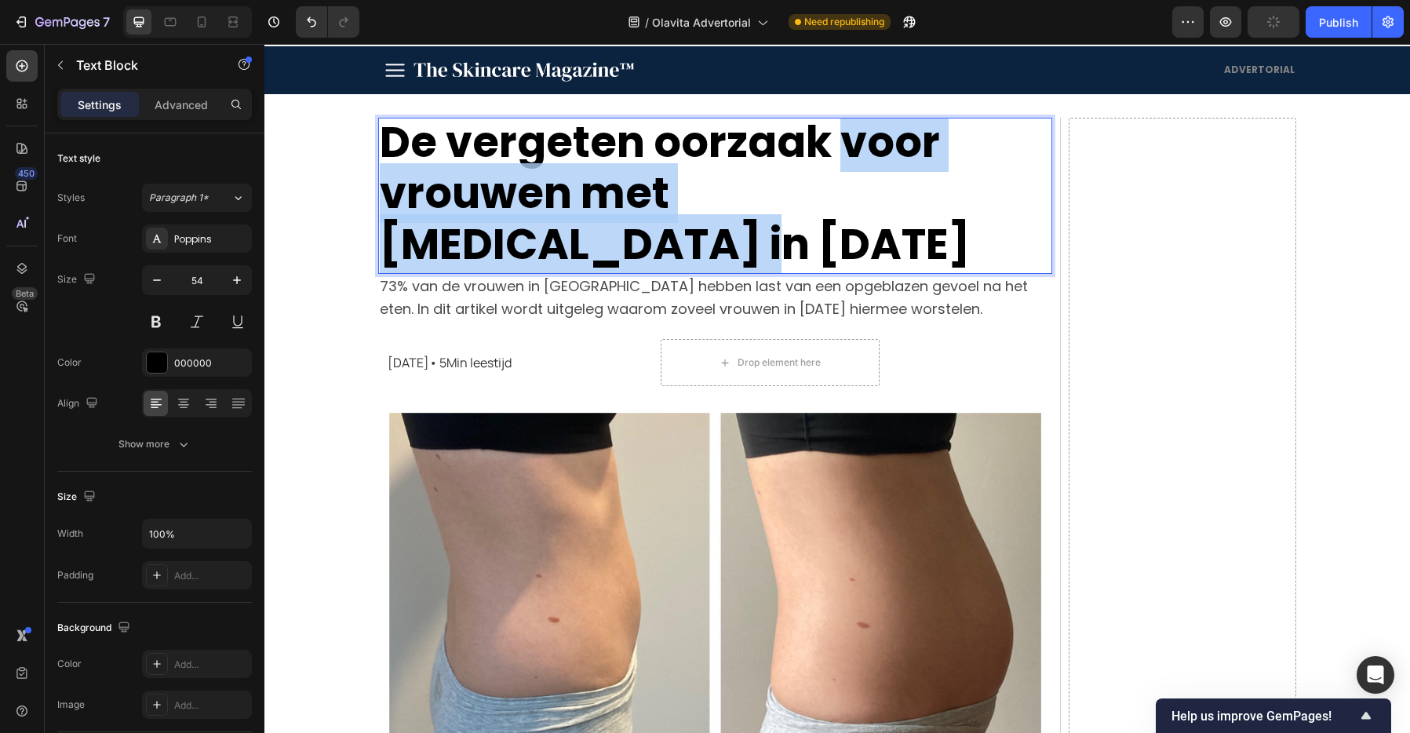
drag, startPoint x: 1016, startPoint y: 183, endPoint x: 835, endPoint y: 156, distance: 182.4
click at [835, 156] on p "De vergeten oorzaak voor vrouwen met bloating in 2025" at bounding box center [715, 193] width 671 height 153
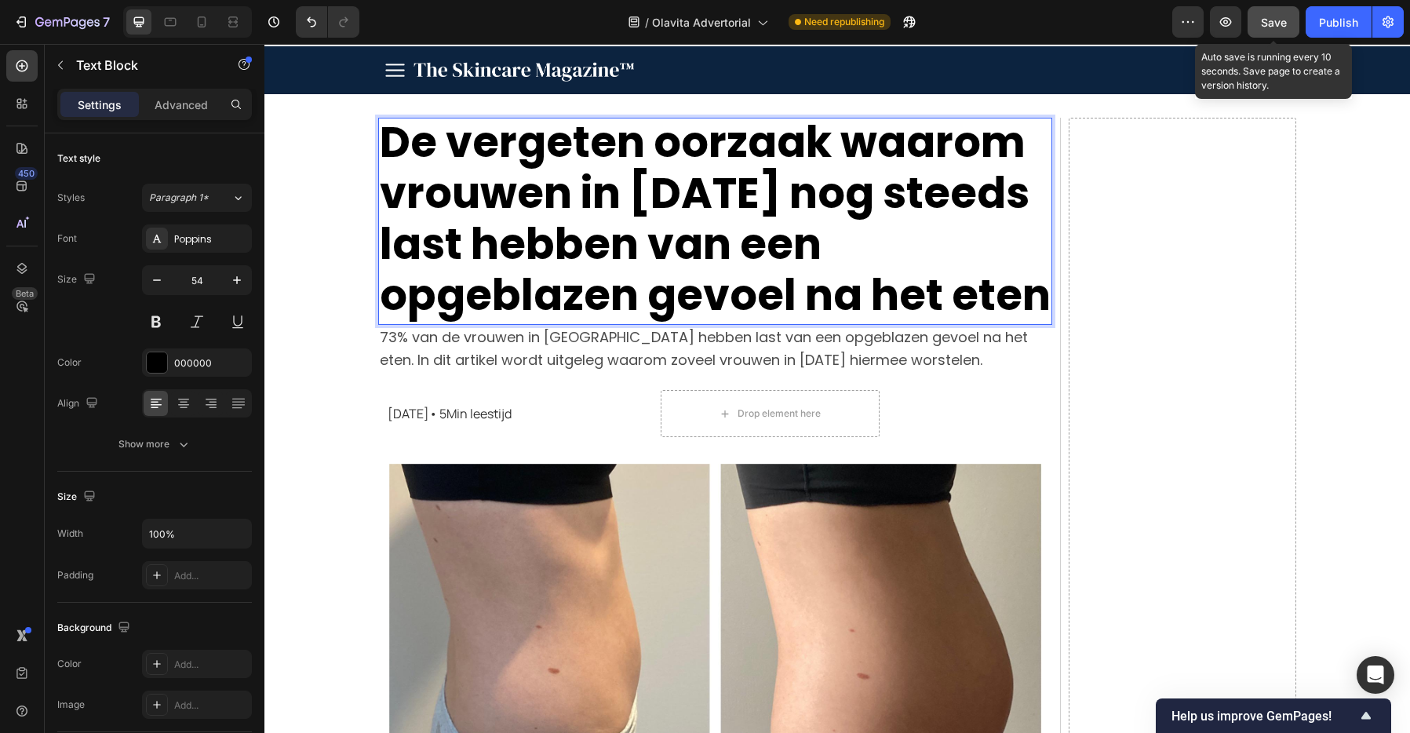
click at [1278, 29] on div "Save" at bounding box center [1274, 22] width 26 height 16
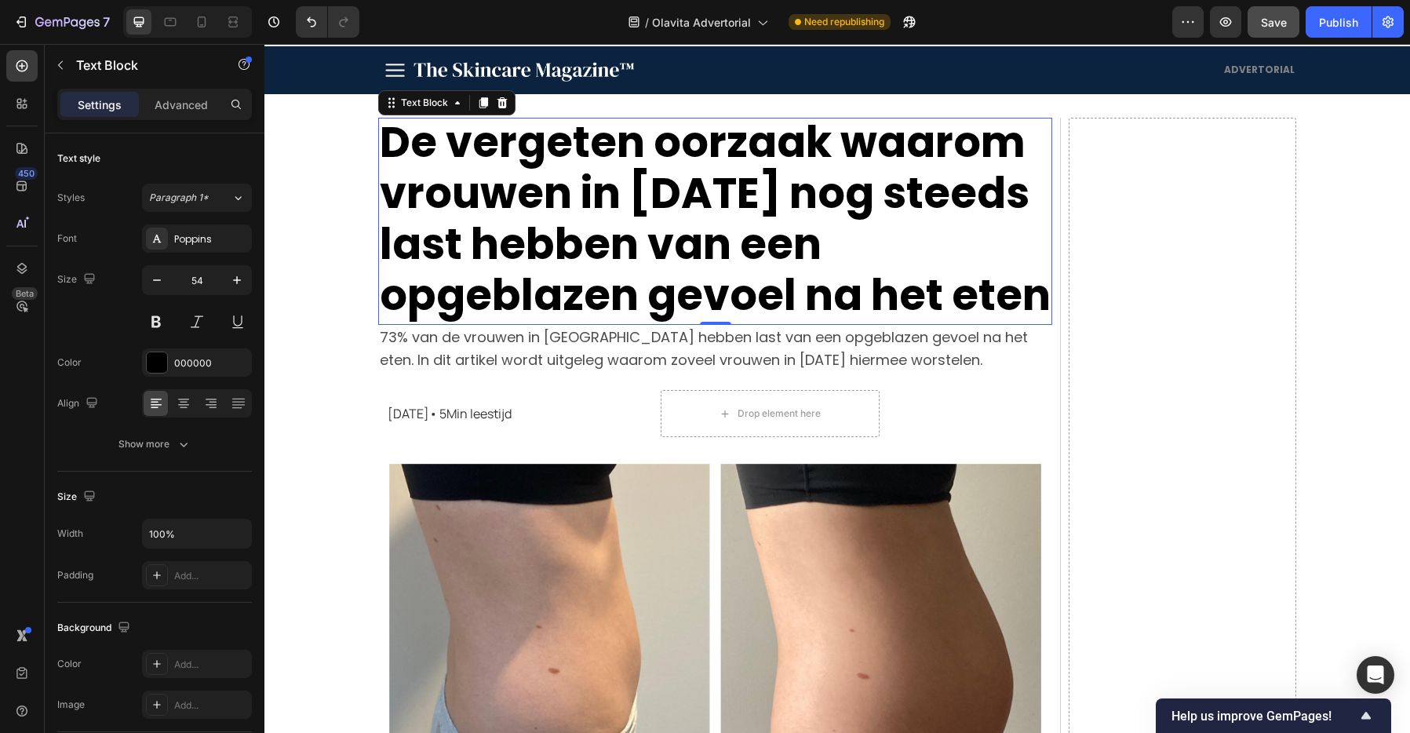
click at [667, 158] on p "De vergeten oorzaak waarom vrouwen in 2025 nog steeds last hebben van een opgeb…" at bounding box center [715, 219] width 671 height 204
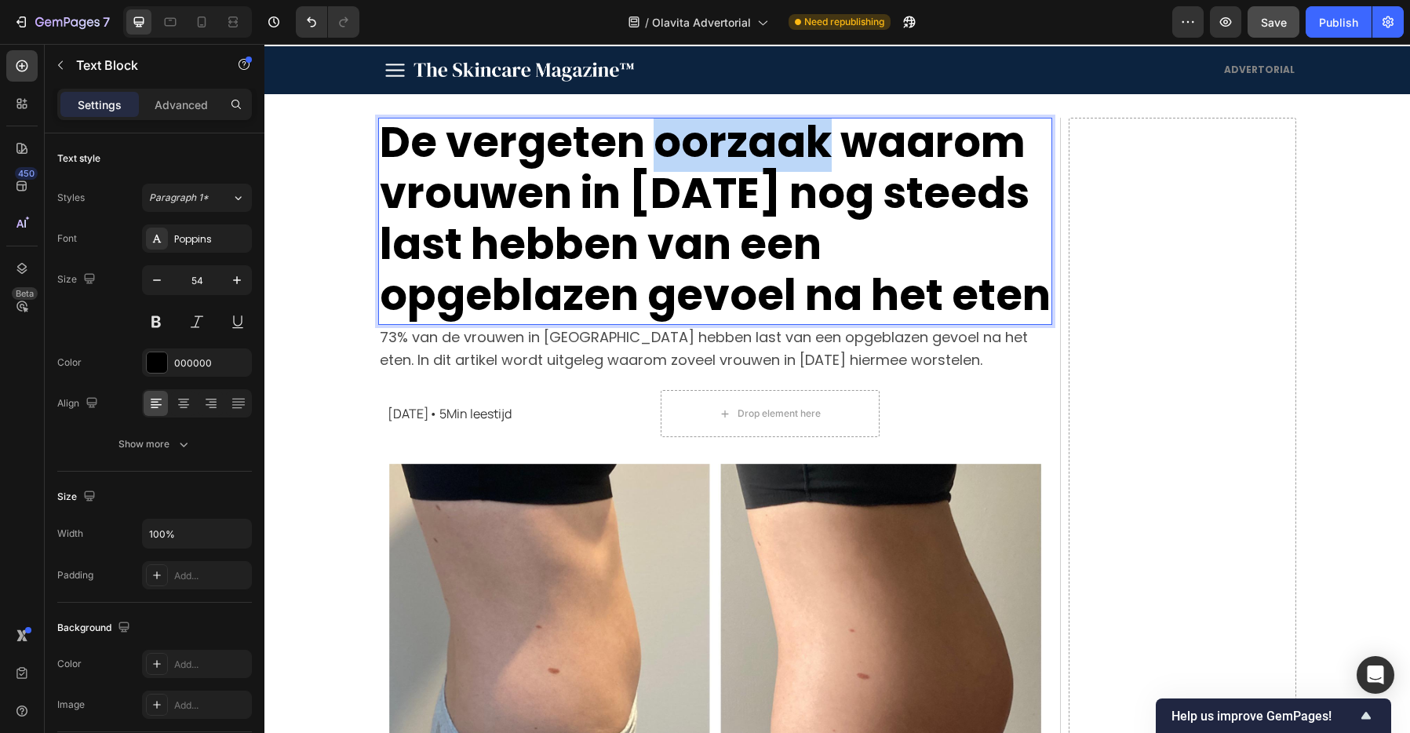
click at [667, 158] on p "De vergeten oorzaak waarom vrouwen in 2025 nog steeds last hebben van een opgeb…" at bounding box center [715, 219] width 671 height 204
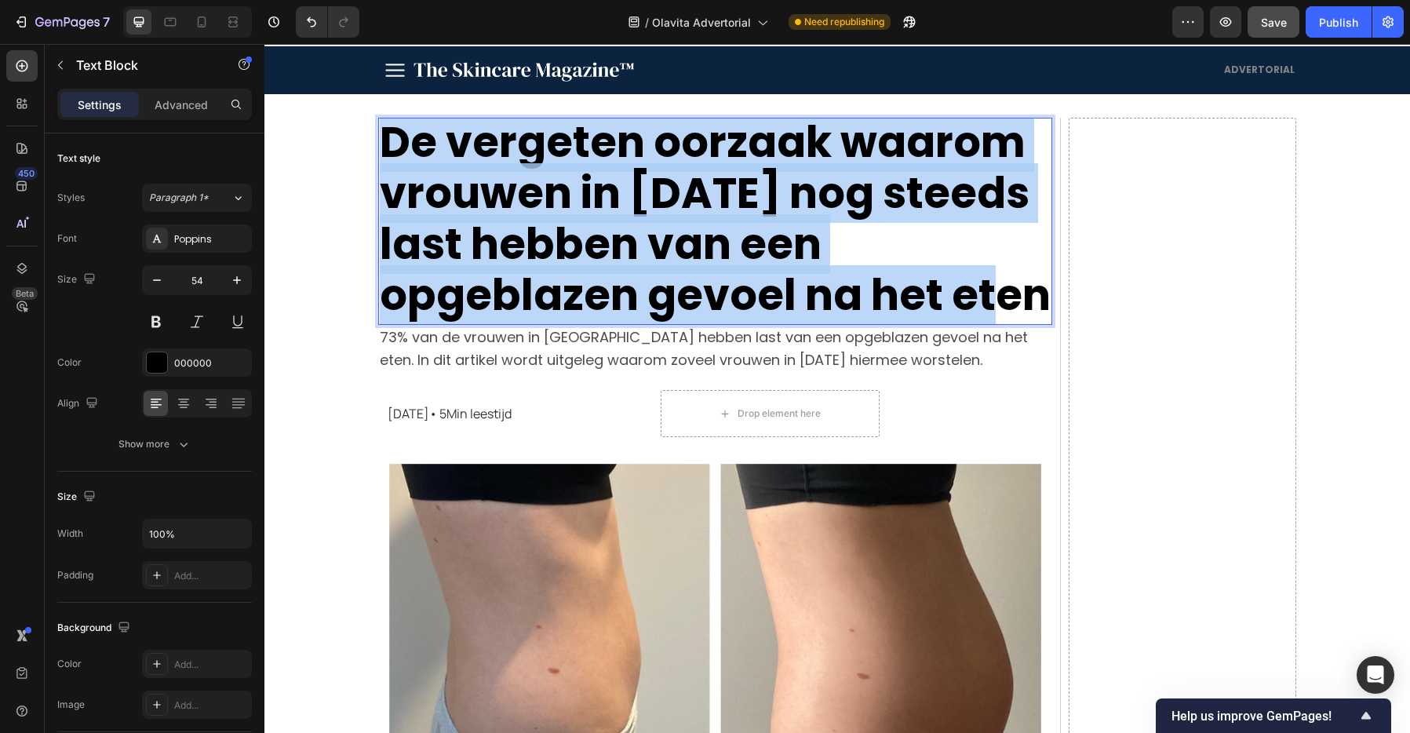
click at [667, 158] on p "De vergeten oorzaak waarom vrouwen in 2025 nog steeds last hebben van een opgeb…" at bounding box center [715, 219] width 671 height 204
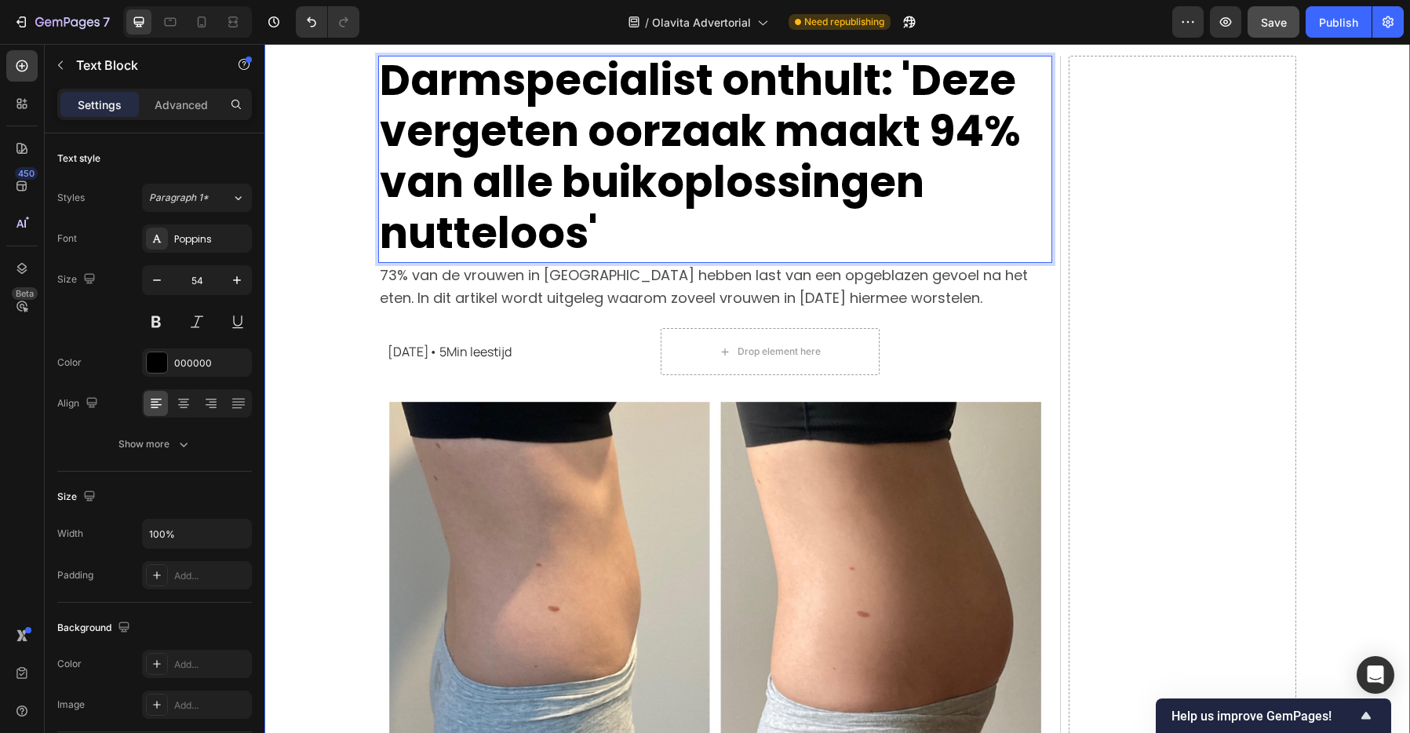
scroll to position [97, 0]
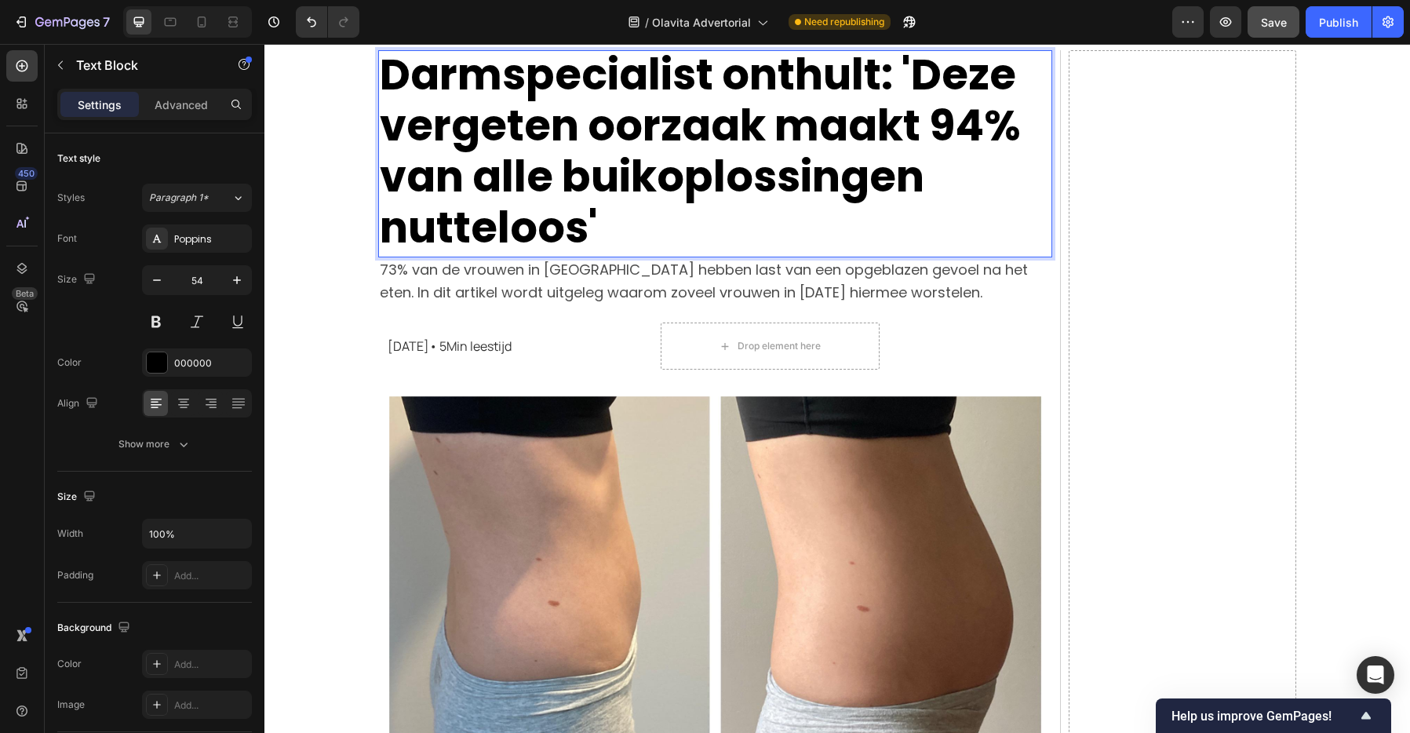
click at [915, 75] on p "Darmspecialist onthult: 'Deze vergeten oorzaak maakt 94% van alle buikoplossing…" at bounding box center [715, 151] width 671 height 204
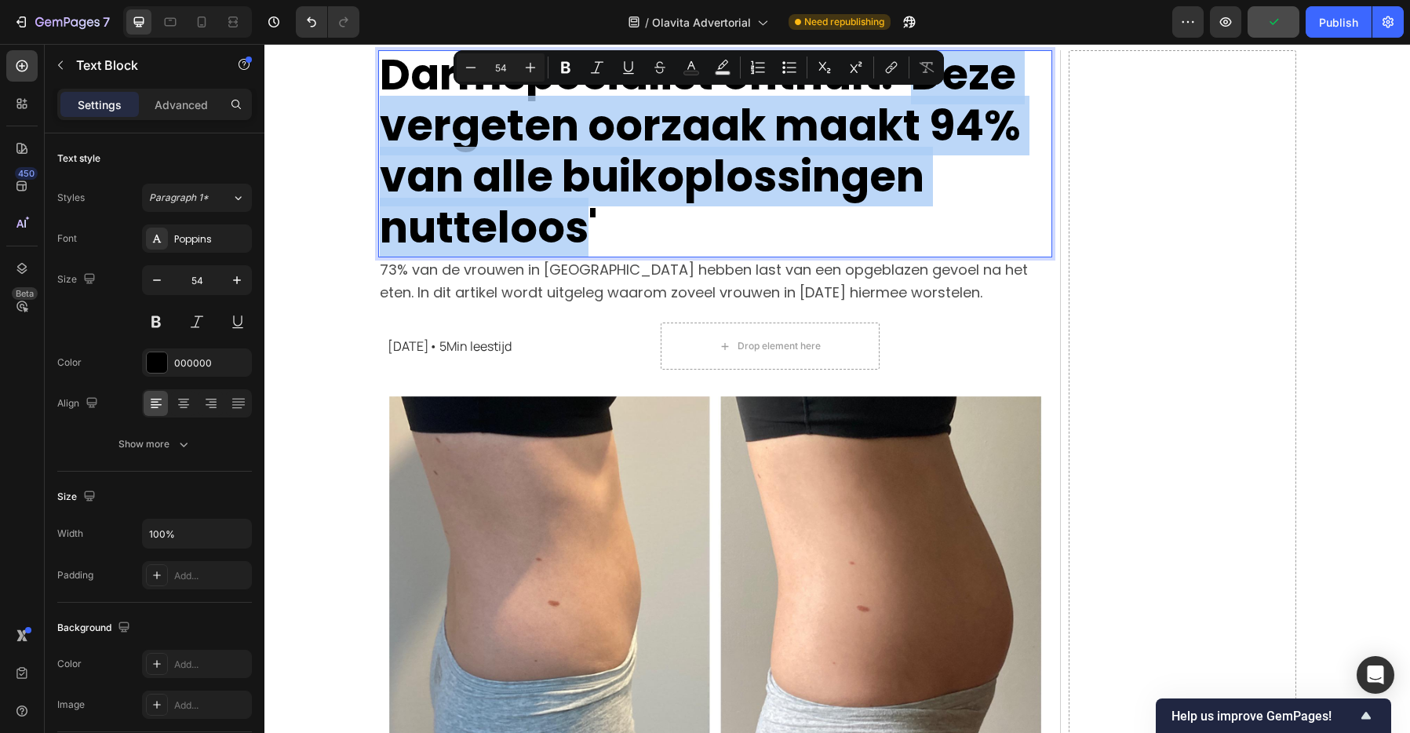
drag, startPoint x: 912, startPoint y: 75, endPoint x: 588, endPoint y: 217, distance: 353.3
click at [589, 220] on p "Darmspecialist onthult: 'Deze vergeten oorzaak maakt 94% van alle buikoplossing…" at bounding box center [715, 151] width 671 height 204
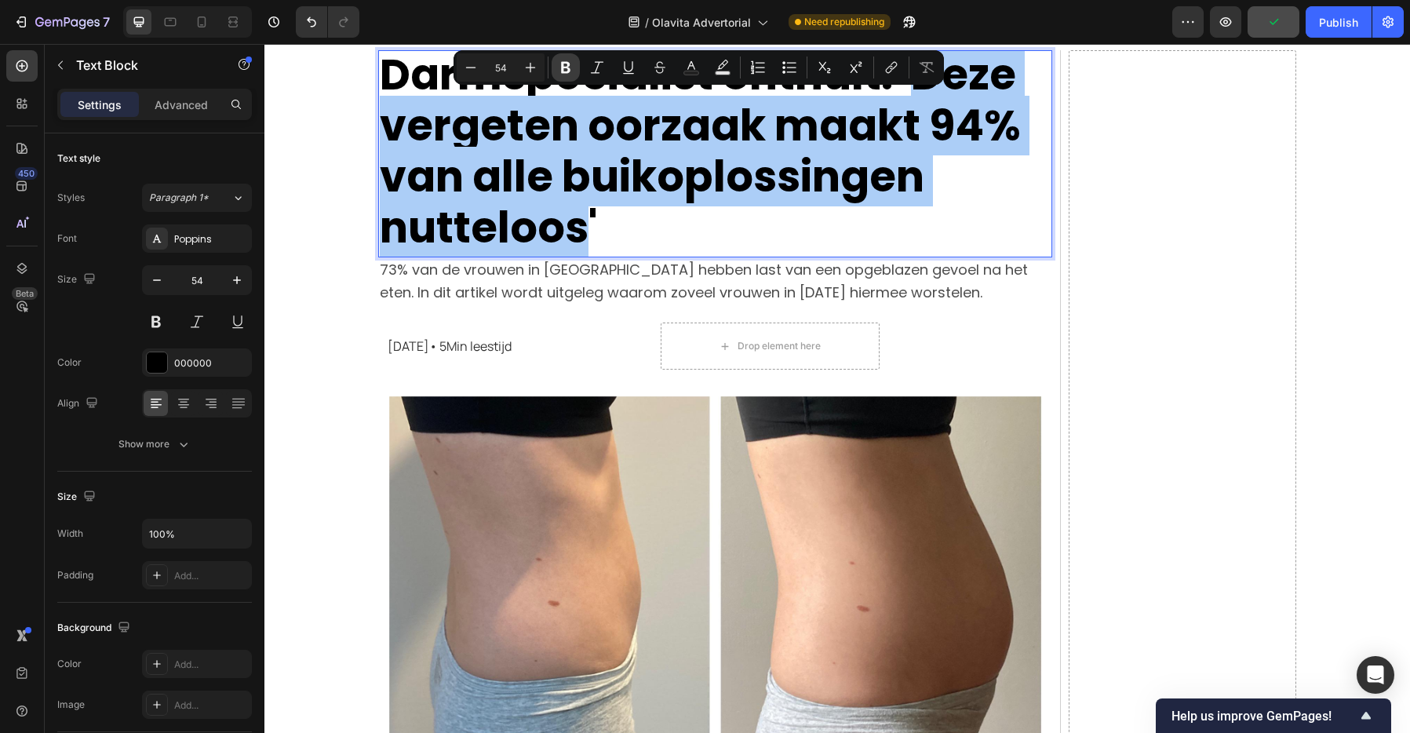
click at [566, 58] on button "Bold" at bounding box center [565, 67] width 28 height 28
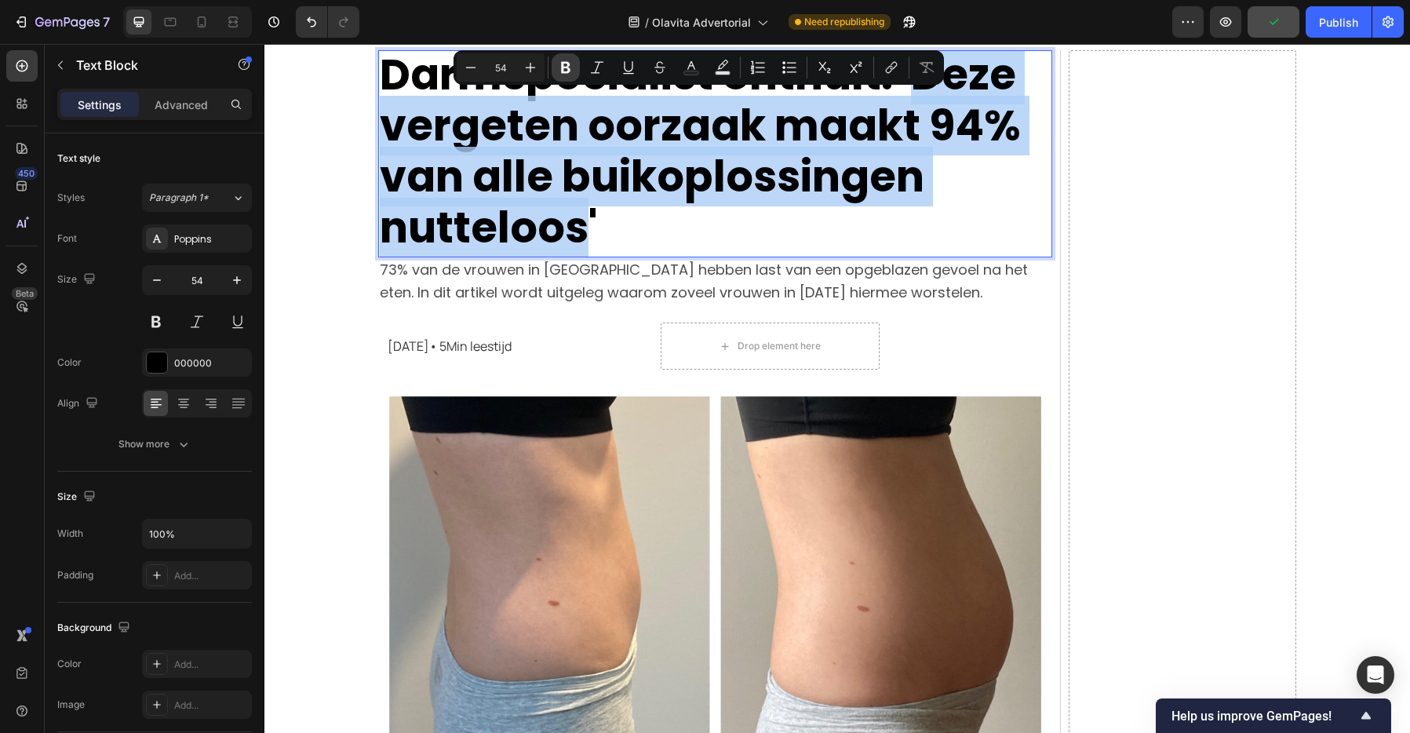
scroll to position [2, 0]
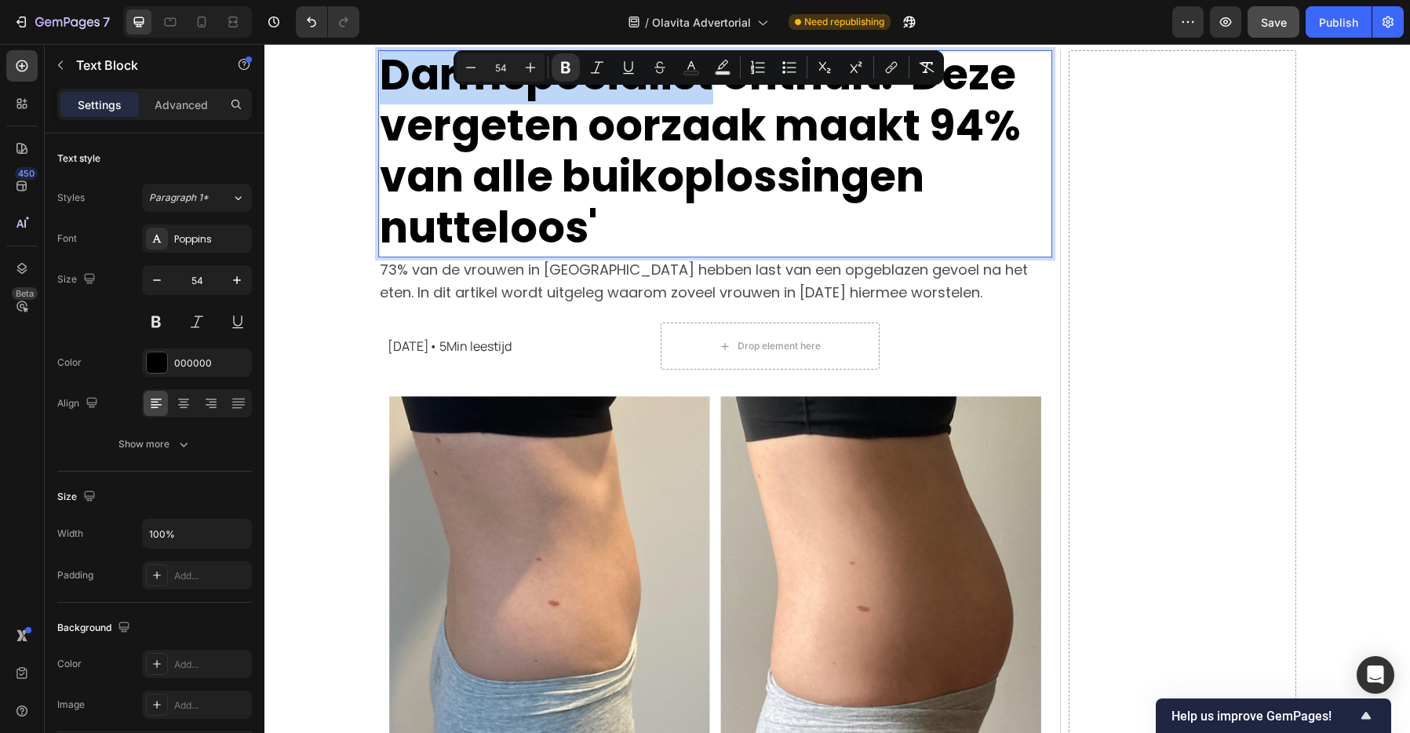
click at [566, 58] on p "Darmspecialist onthult: ' Deze vergeten oorzaak maakt 94% van alle buikoplossin…" at bounding box center [715, 151] width 671 height 204
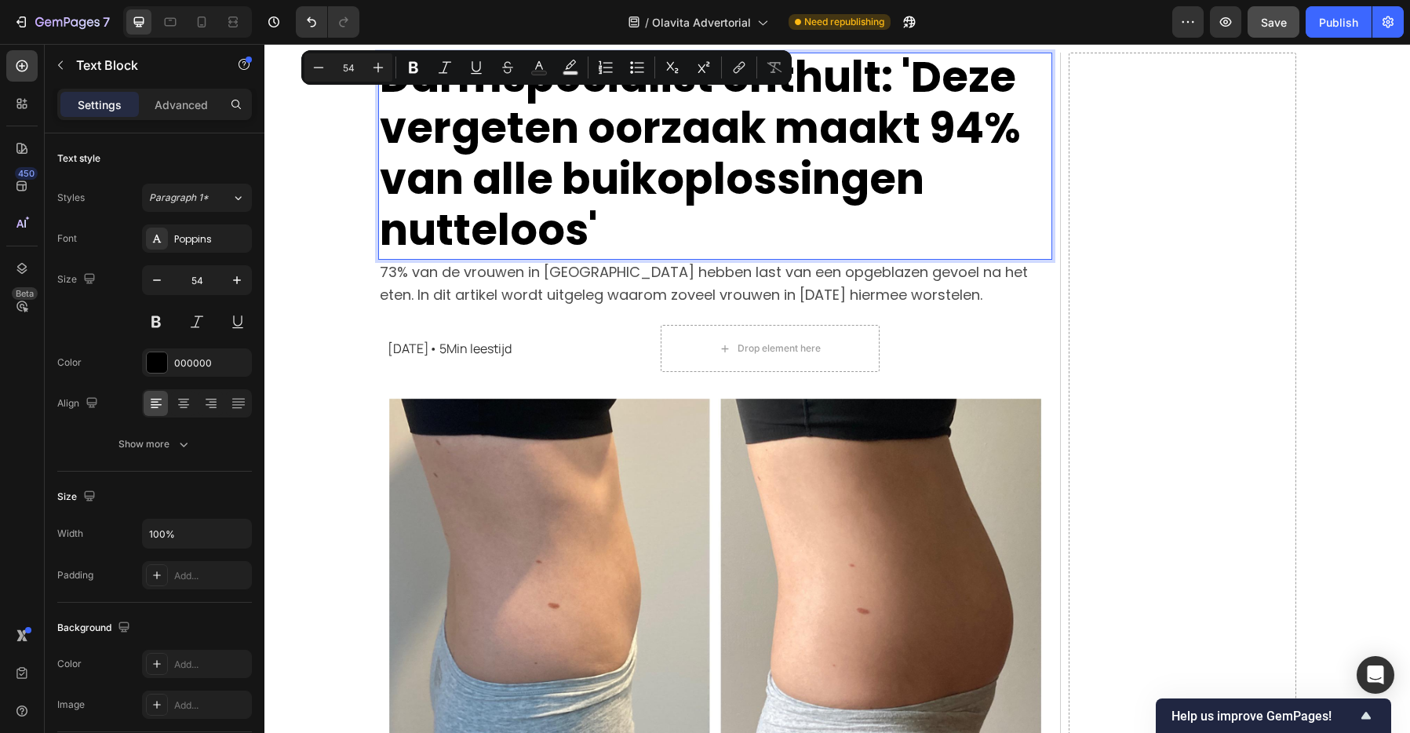
click at [654, 137] on strong "Deze vergeten oorzaak maakt 94% van alle buikoplossingen nutteloos" at bounding box center [700, 153] width 641 height 213
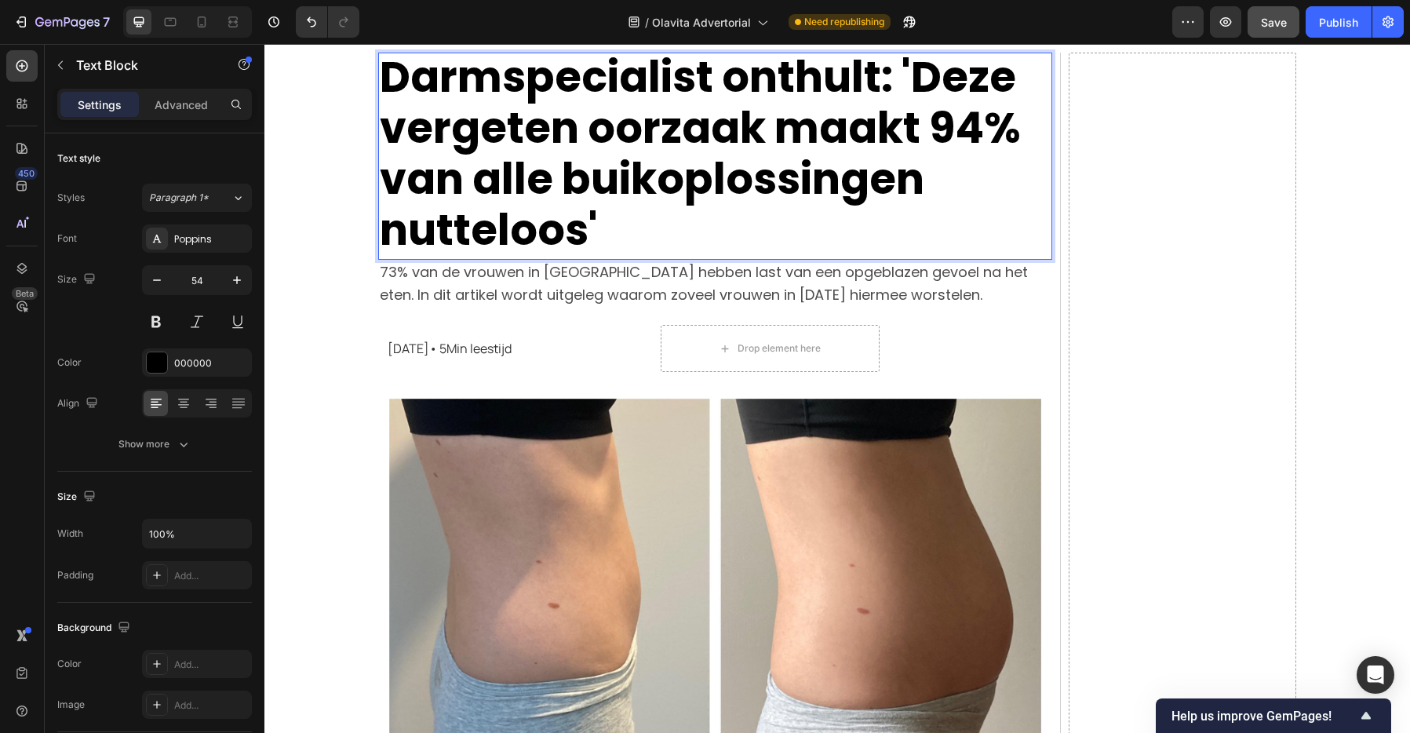
click at [756, 88] on p "Darmspecialist onthult: ' Deze vergeten oorzaak maakt 94% van alle buikoplossin…" at bounding box center [715, 154] width 671 height 204
click at [159, 245] on div at bounding box center [157, 238] width 22 height 22
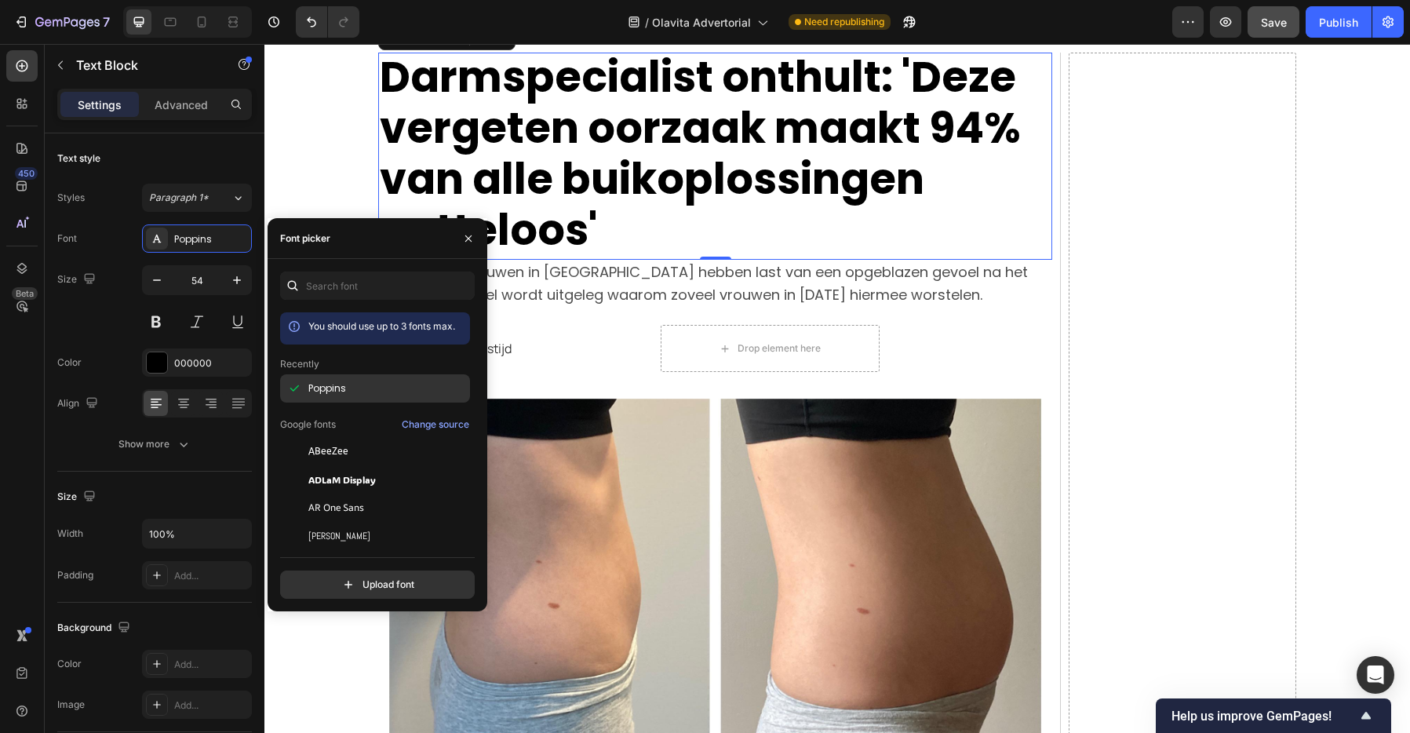
click at [409, 392] on div "Poppins" at bounding box center [387, 388] width 158 height 14
click at [471, 226] on button "button" at bounding box center [468, 238] width 25 height 25
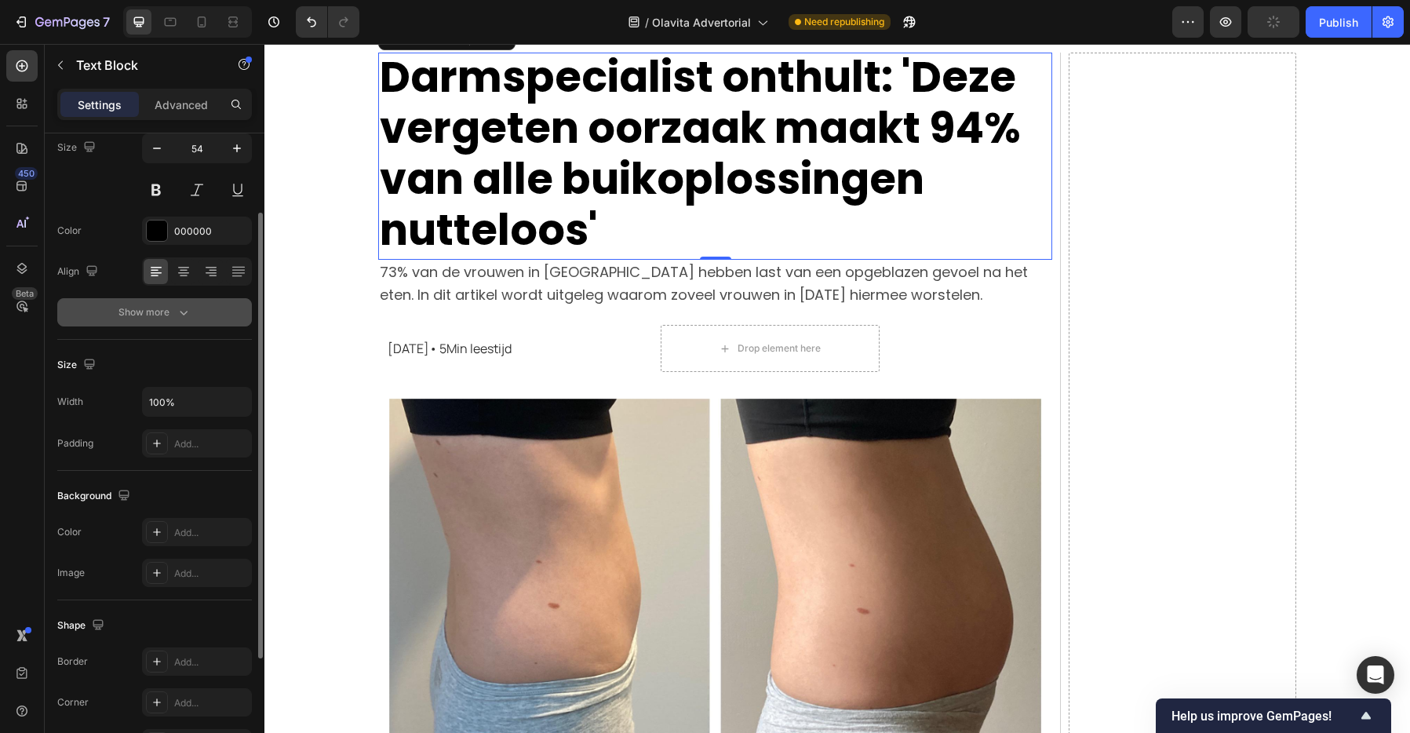
scroll to position [133, 0]
click at [184, 306] on icon "button" at bounding box center [184, 312] width 16 height 16
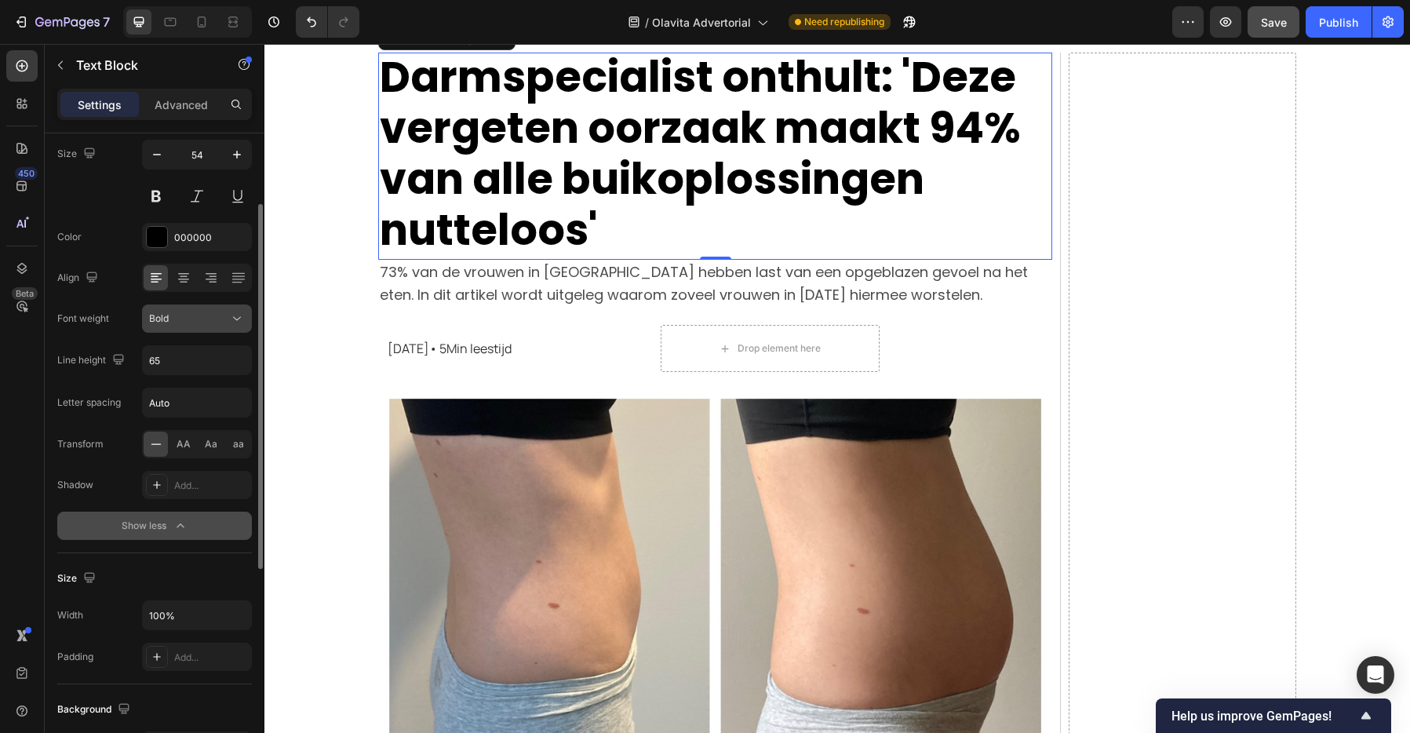
scroll to position [123, 0]
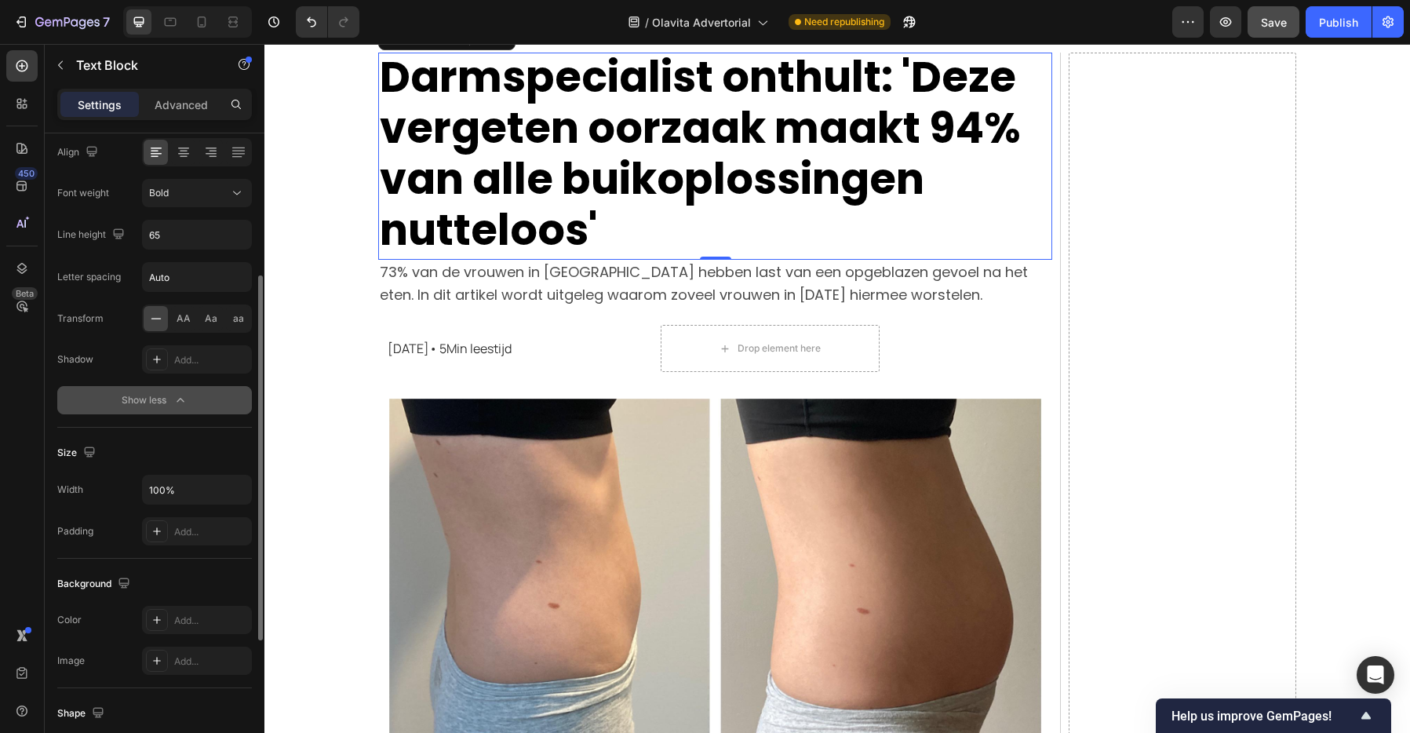
click at [182, 393] on icon "button" at bounding box center [181, 400] width 16 height 16
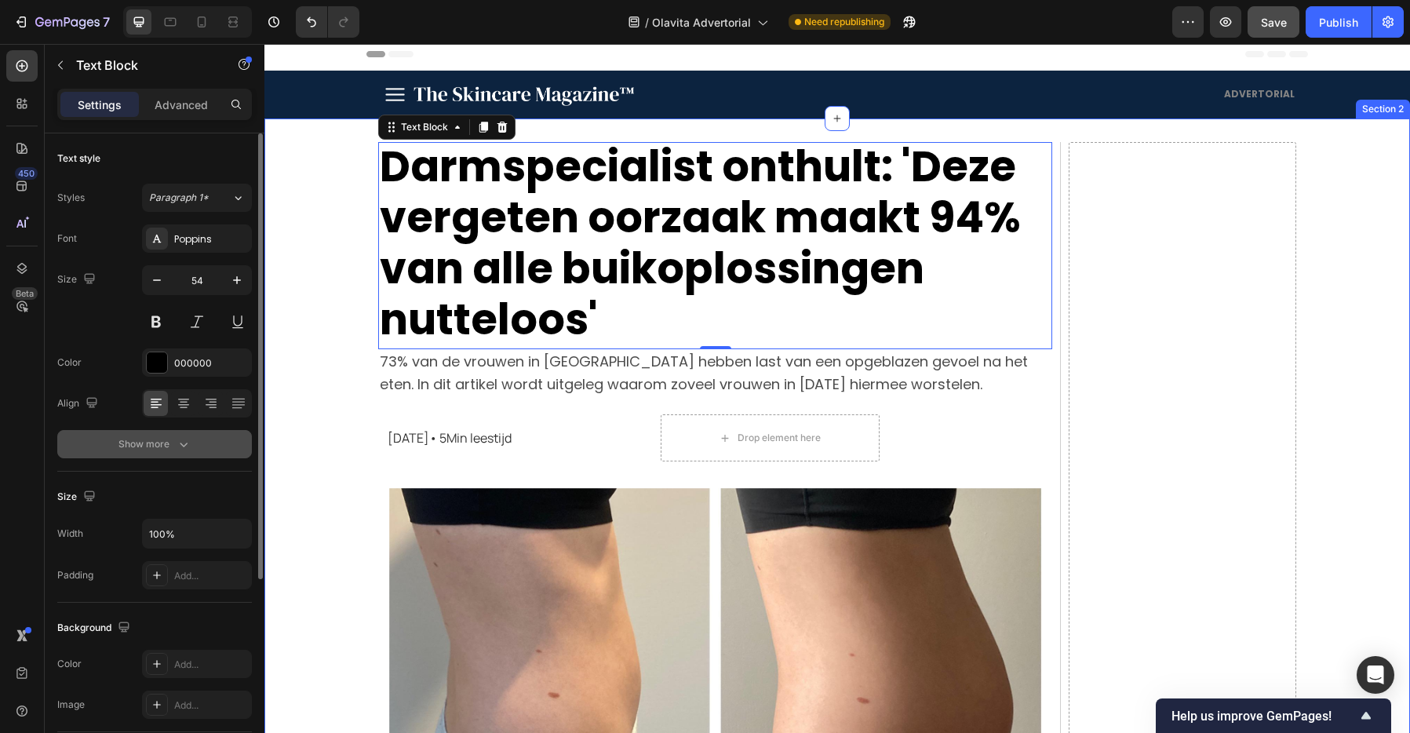
scroll to position [0, 0]
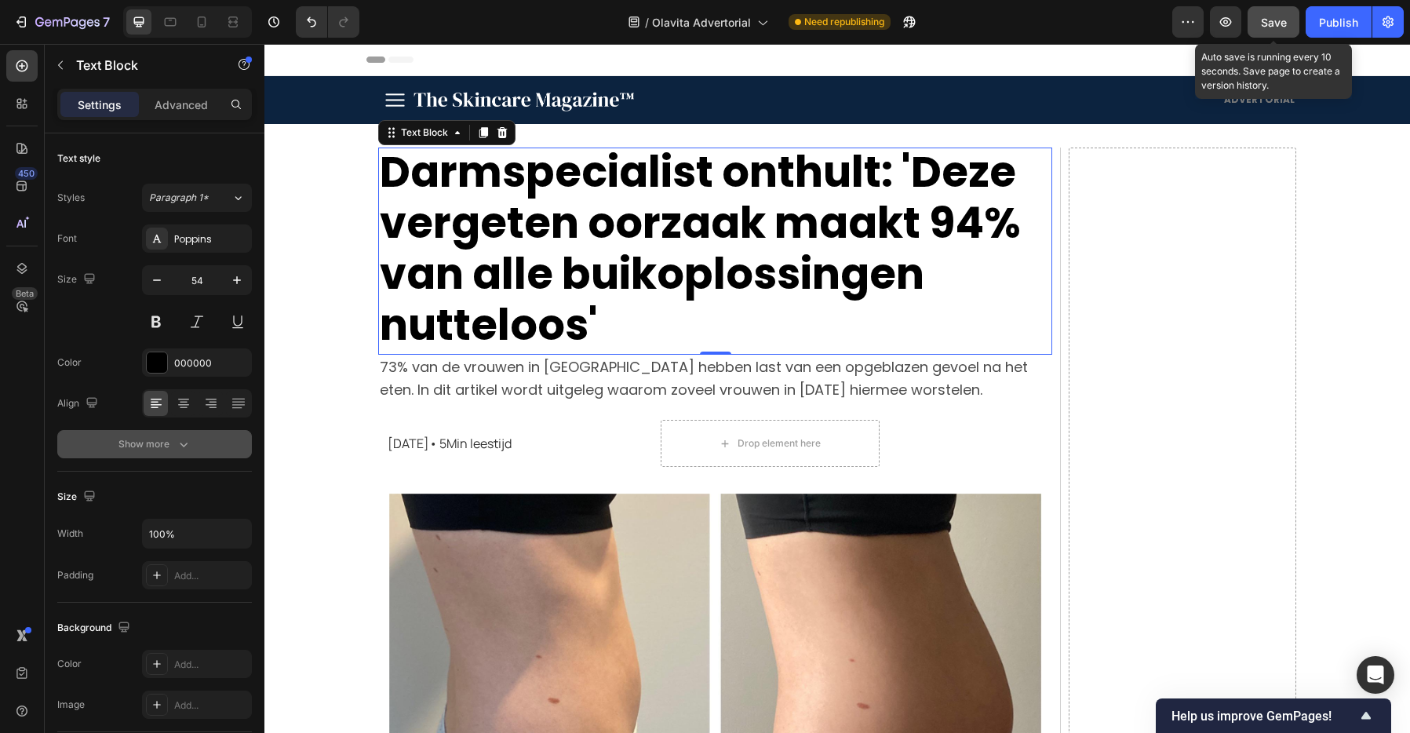
click at [1264, 31] on button "Save" at bounding box center [1273, 21] width 52 height 31
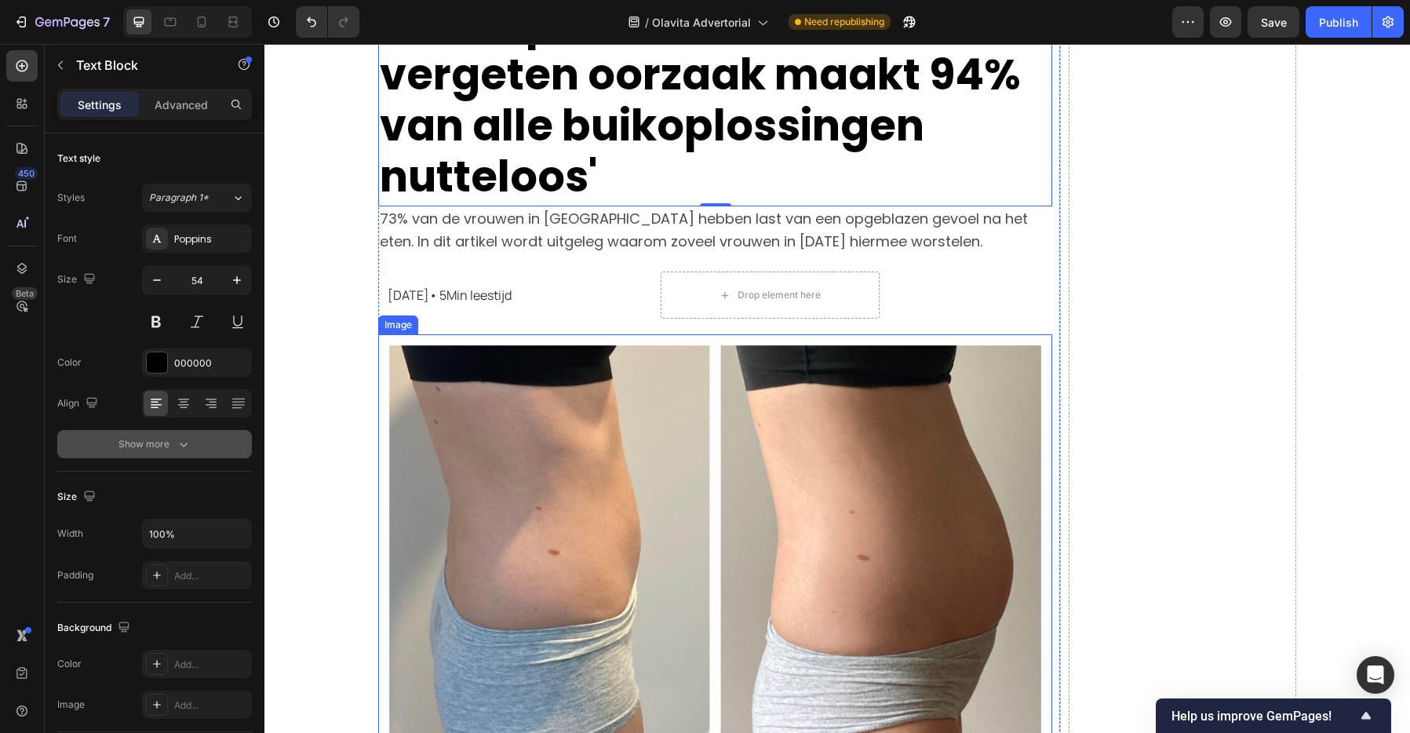
scroll to position [151, 0]
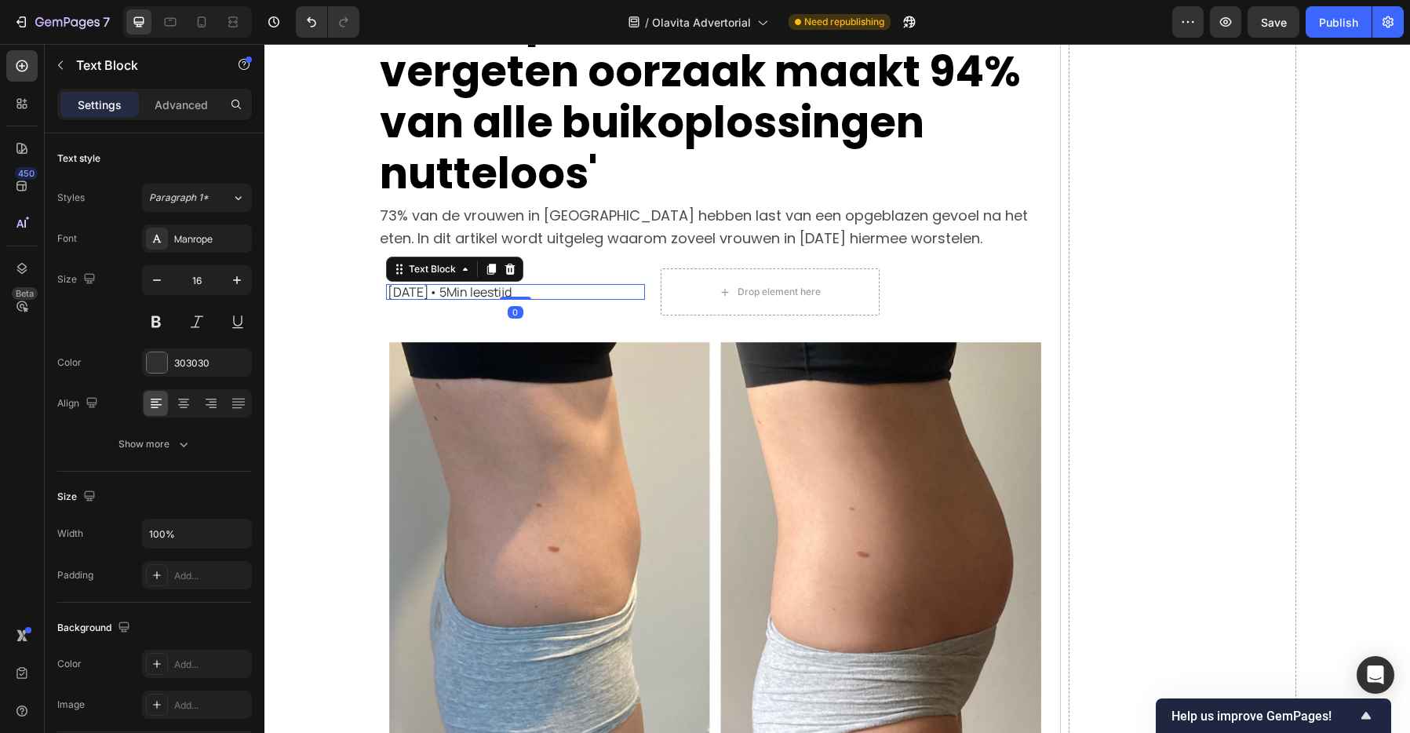
click at [483, 289] on p "12 juni 2025• 5Min leestijd" at bounding box center [516, 292] width 256 height 13
click at [479, 293] on p "12 juni 2025• 5Min leestijd" at bounding box center [516, 292] width 256 height 13
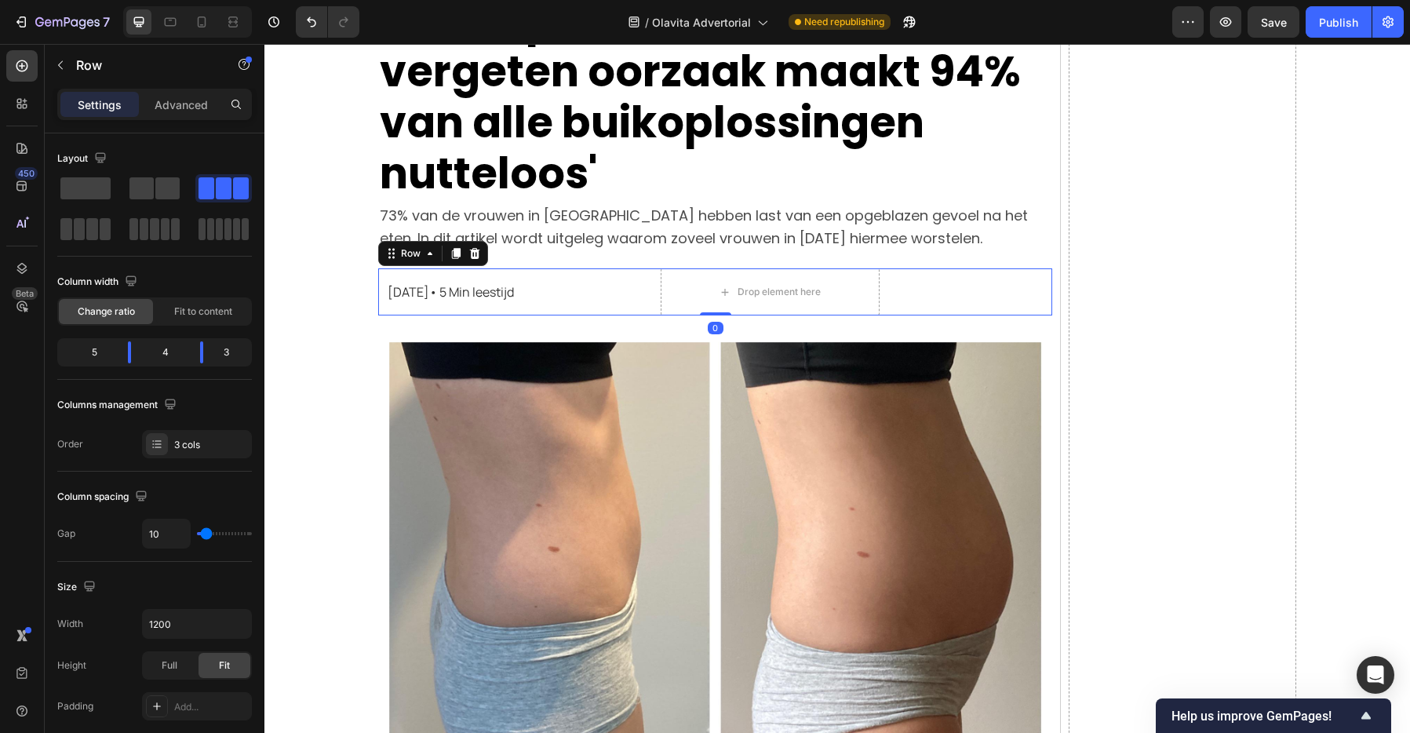
click at [552, 271] on div "12 juni 2025• 5 Min leestijd Text Block Row" at bounding box center [515, 291] width 275 height 47
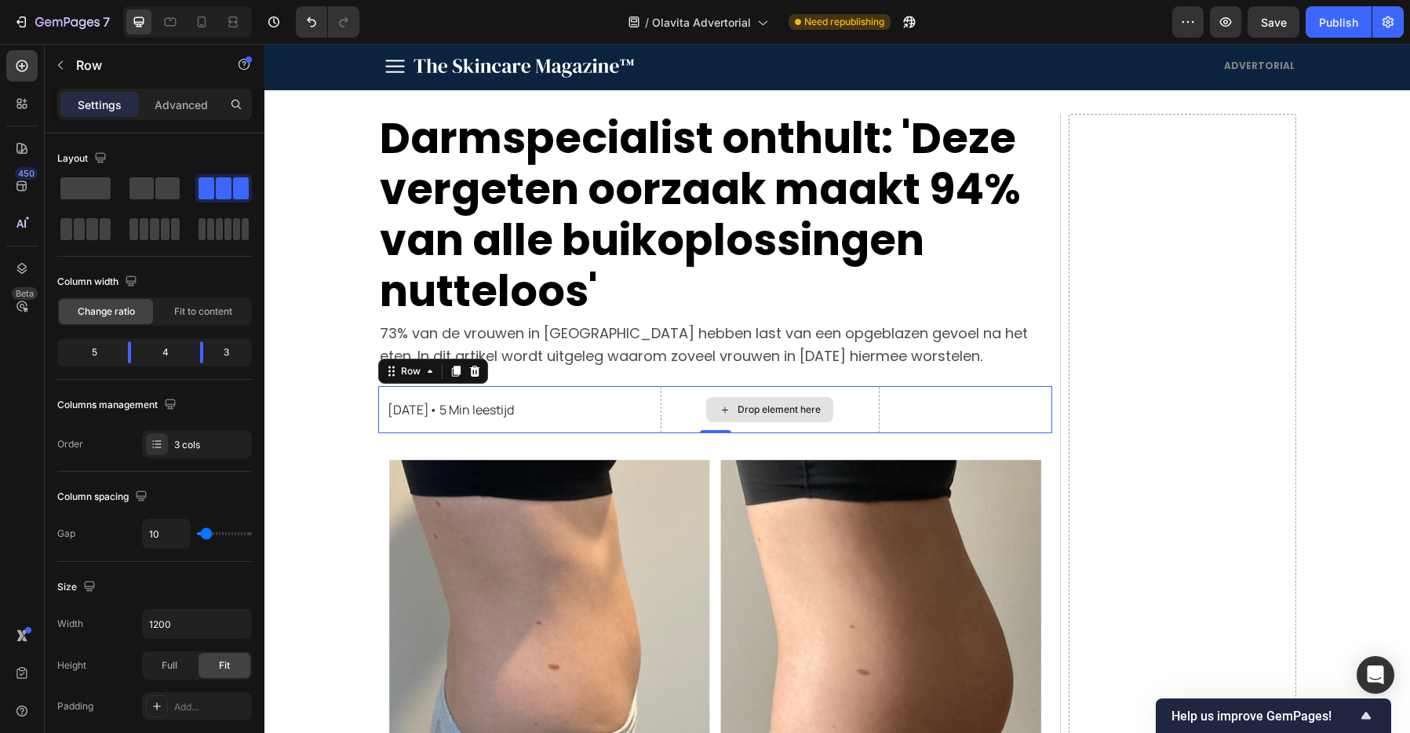
scroll to position [0, 0]
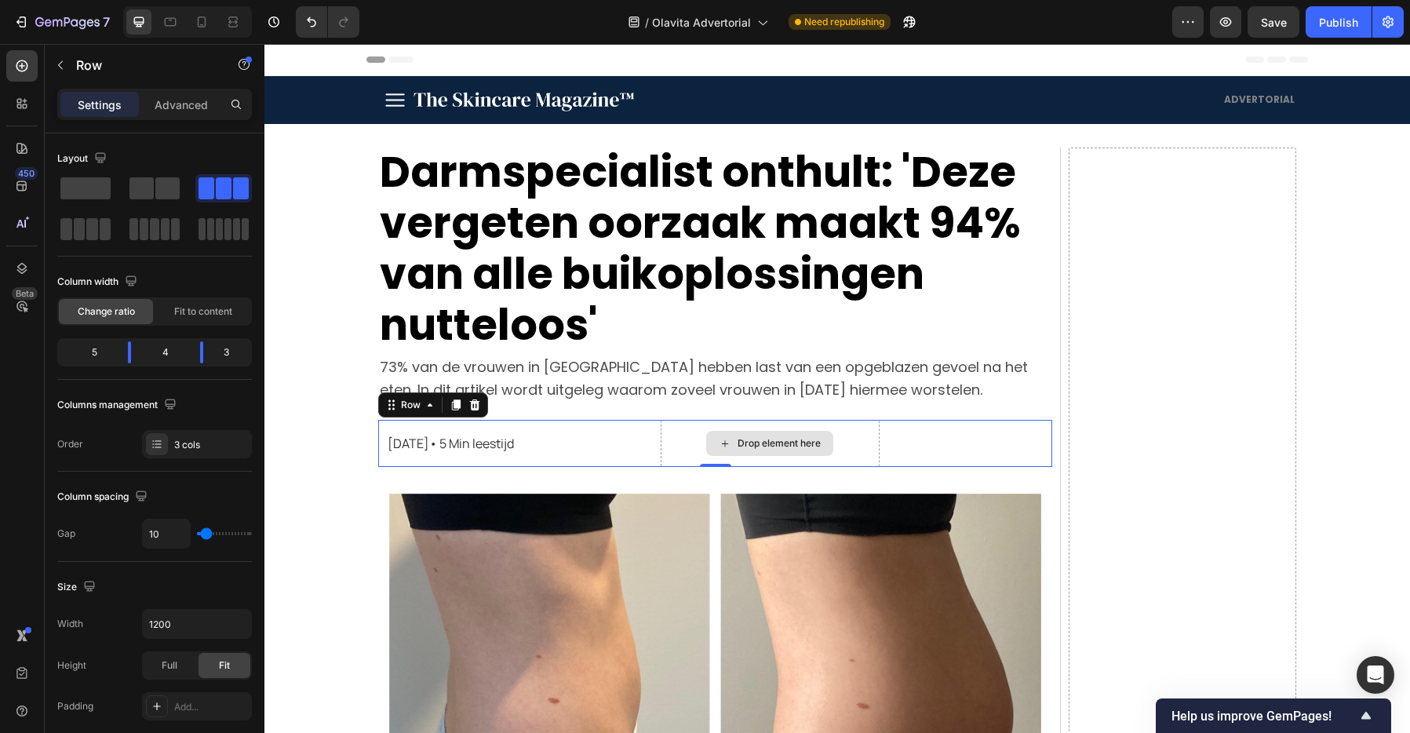
click at [824, 445] on div "Drop element here" at bounding box center [769, 443] width 127 height 25
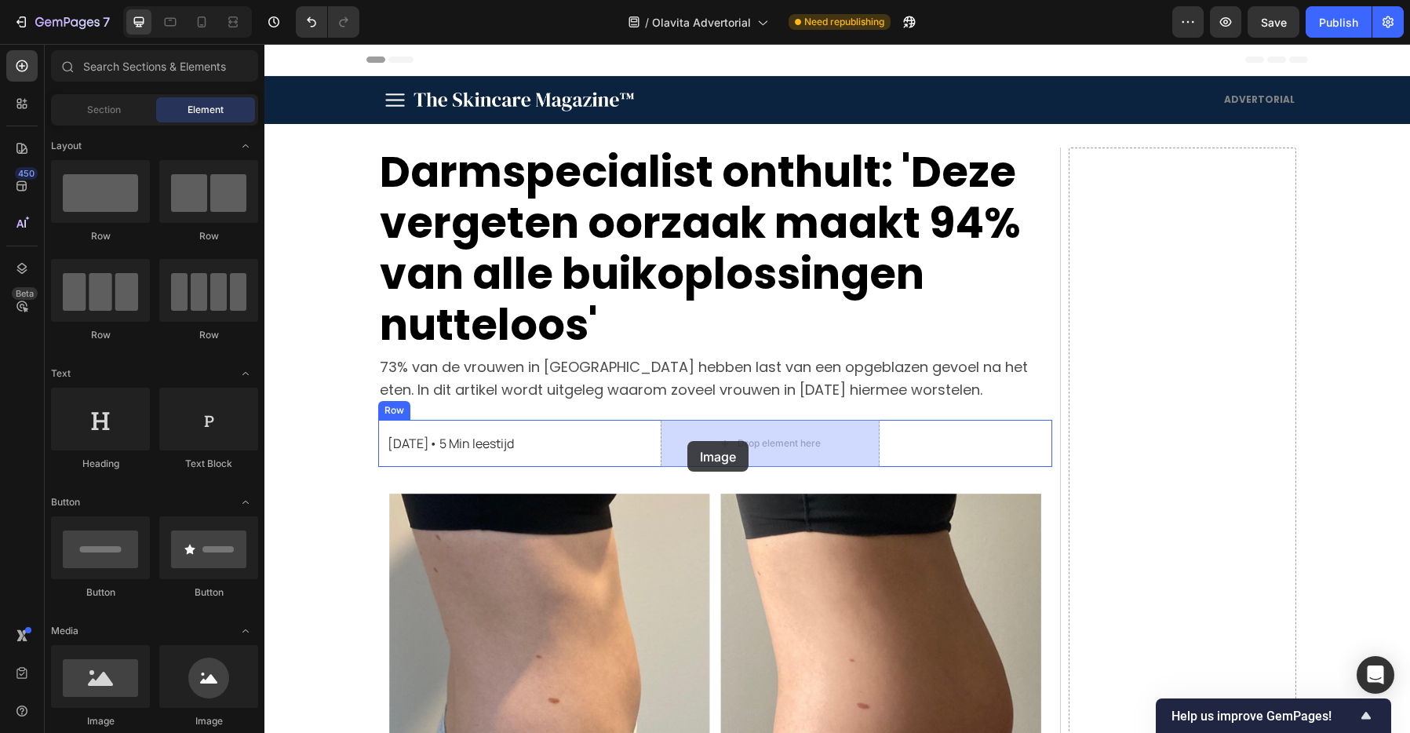
drag, startPoint x: 457, startPoint y: 473, endPoint x: 687, endPoint y: 441, distance: 232.1
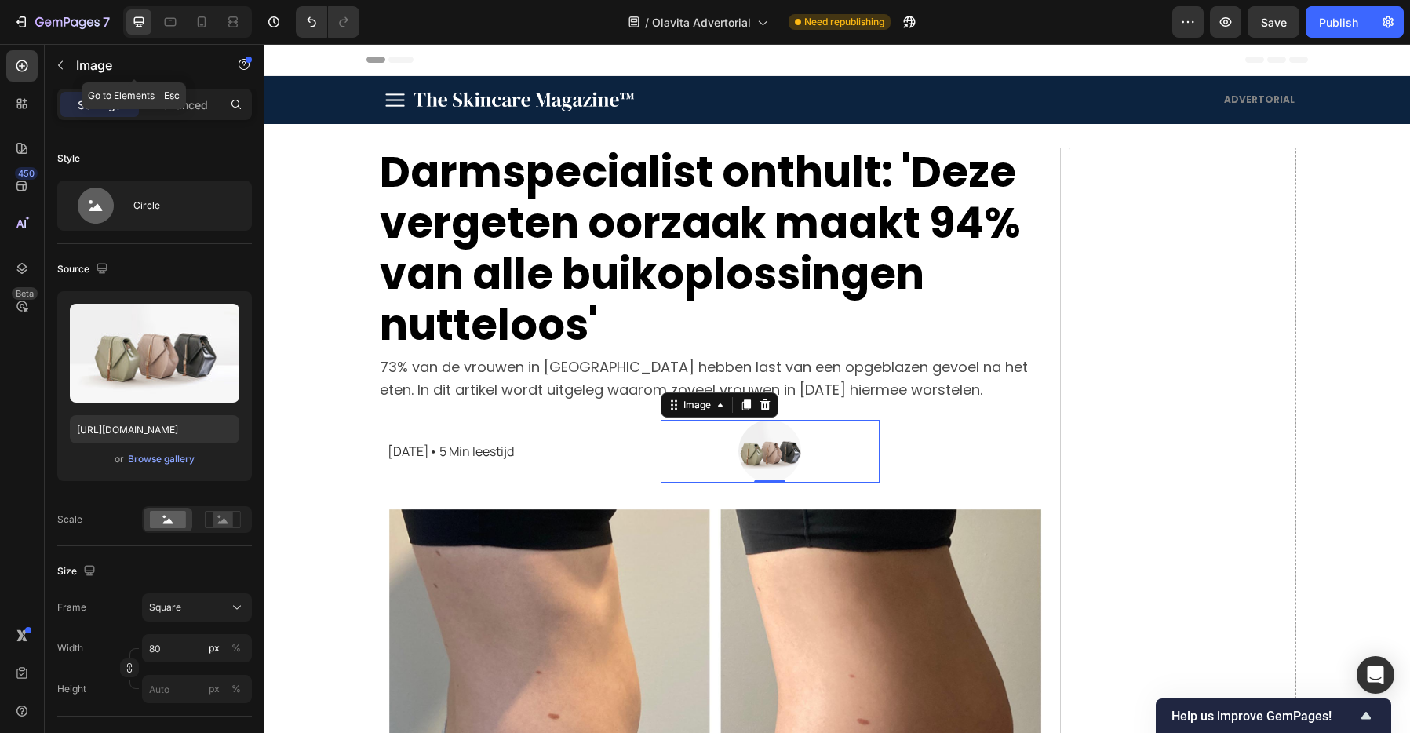
drag, startPoint x: 61, startPoint y: 60, endPoint x: 67, endPoint y: 67, distance: 8.9
click at [61, 60] on icon "button" at bounding box center [60, 65] width 13 height 13
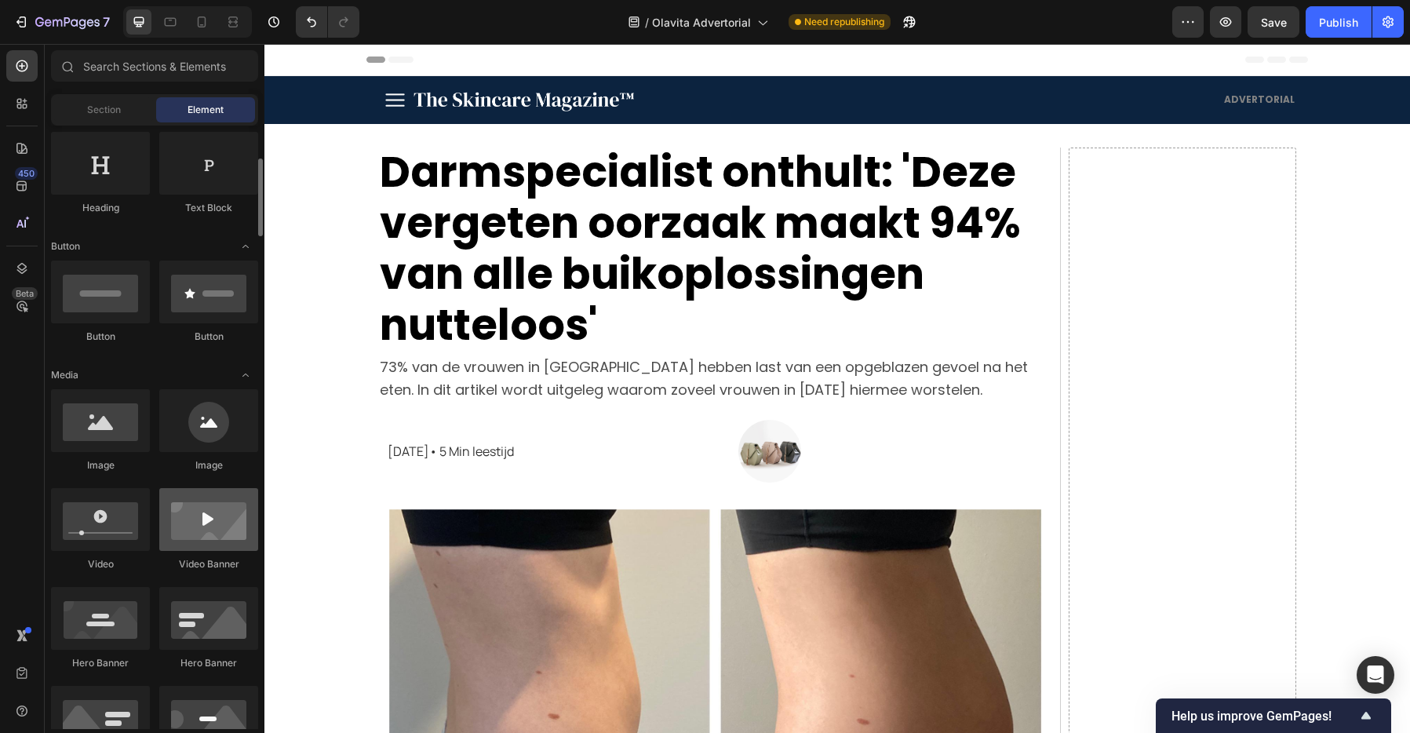
scroll to position [244, 0]
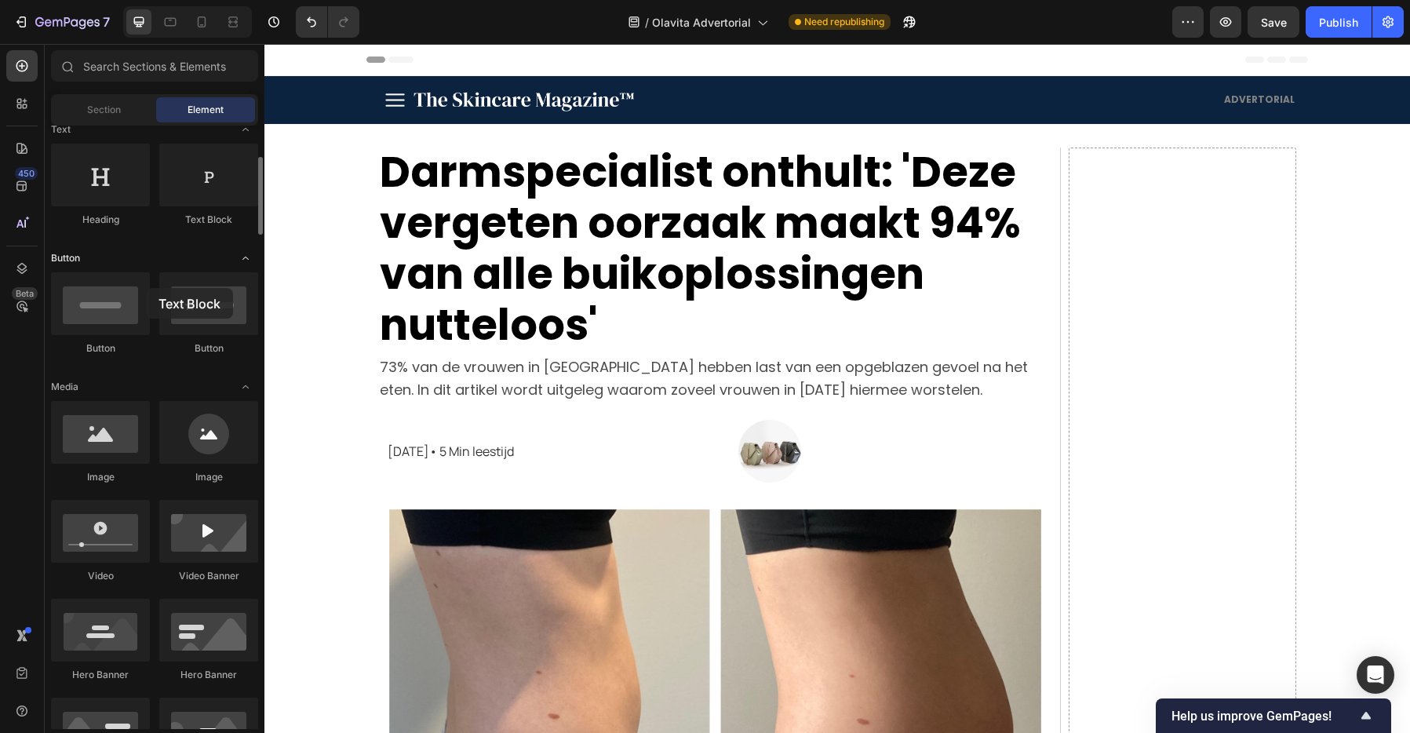
drag, startPoint x: 187, startPoint y: 187, endPoint x: 151, endPoint y: 251, distance: 73.1
click at [782, 445] on img at bounding box center [769, 451] width 63 height 63
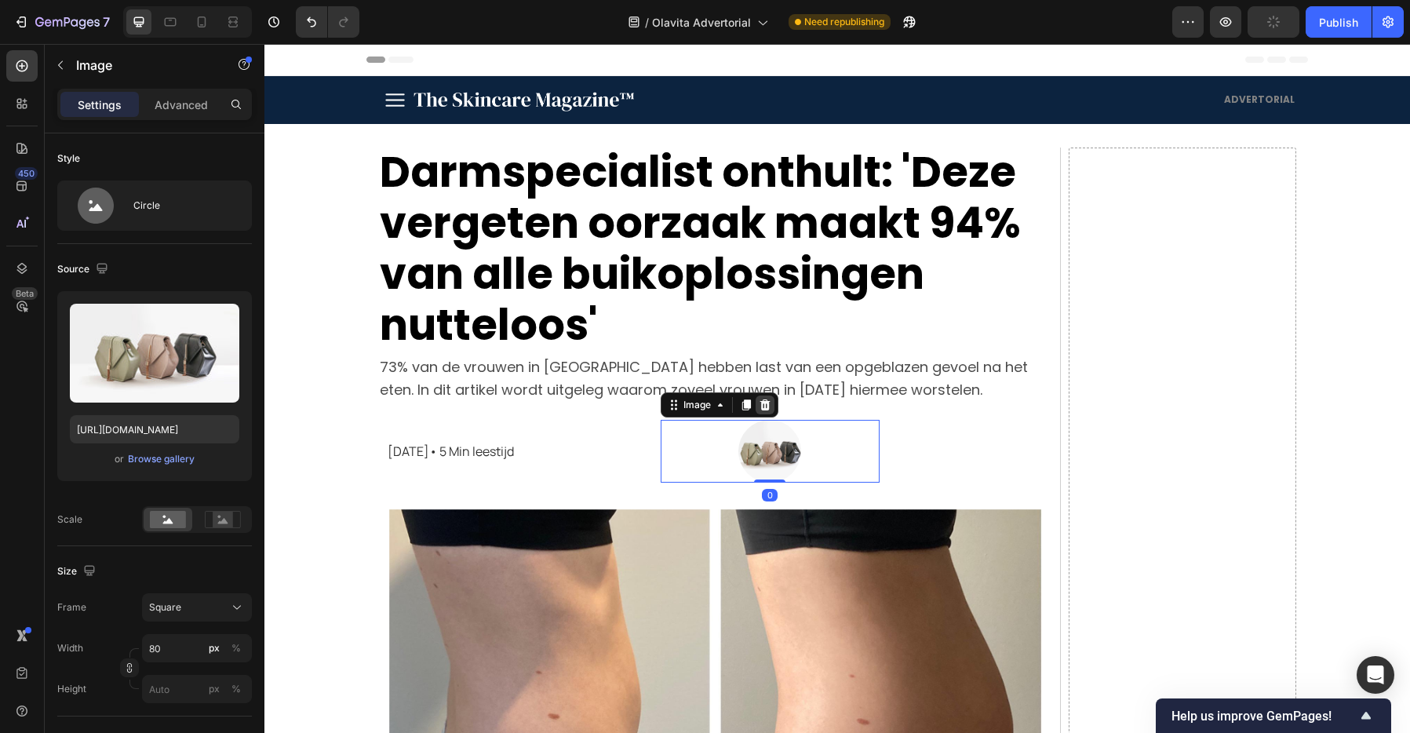
click at [773, 402] on div at bounding box center [764, 404] width 19 height 19
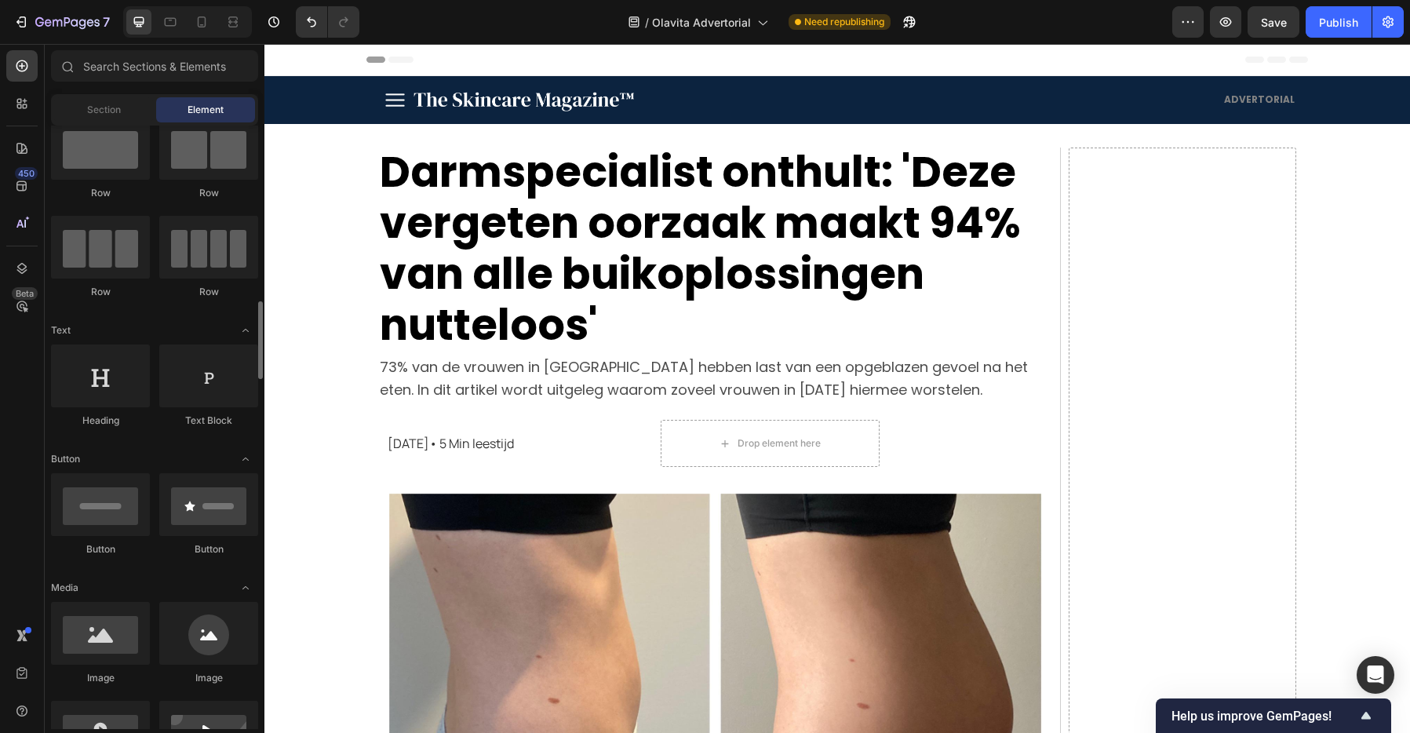
scroll to position [0, 0]
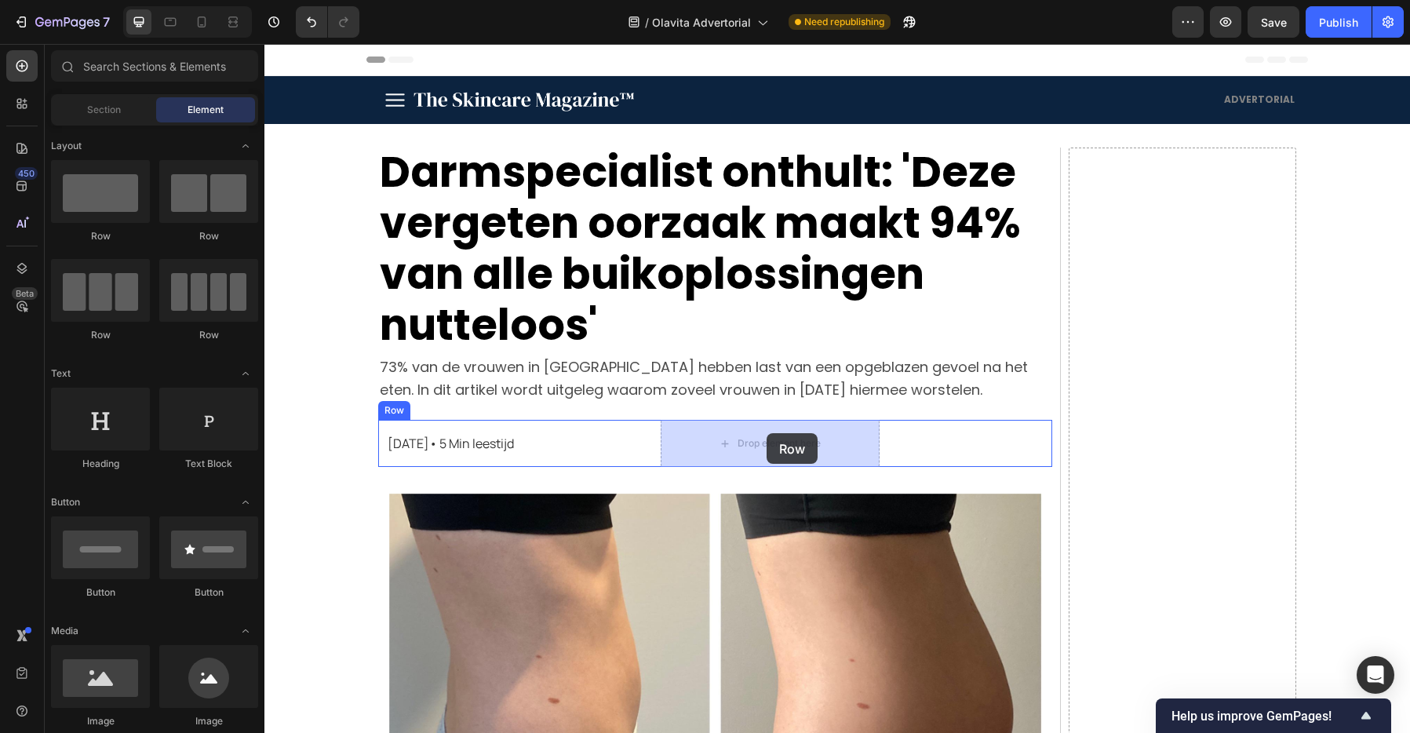
drag, startPoint x: 493, startPoint y: 271, endPoint x: 766, endPoint y: 433, distance: 317.2
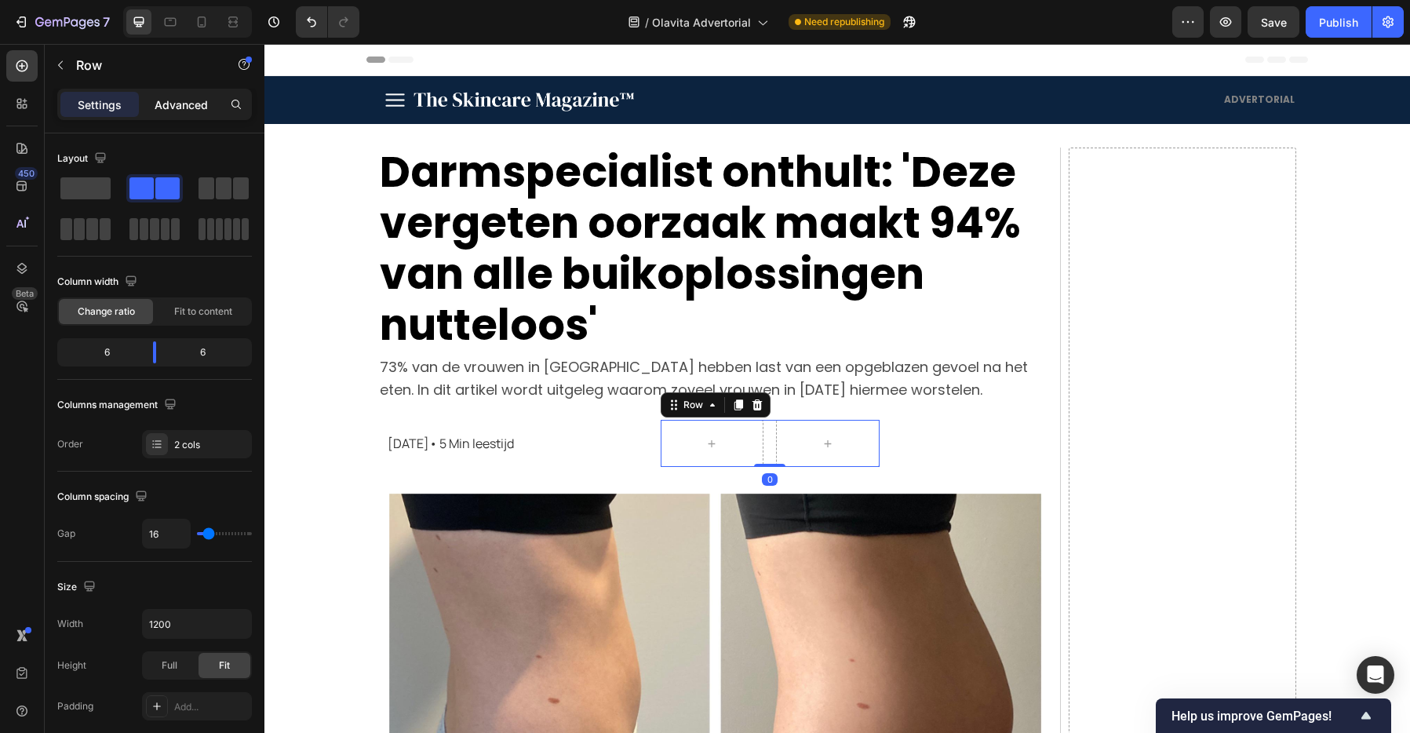
click at [177, 100] on p "Advanced" at bounding box center [181, 104] width 53 height 16
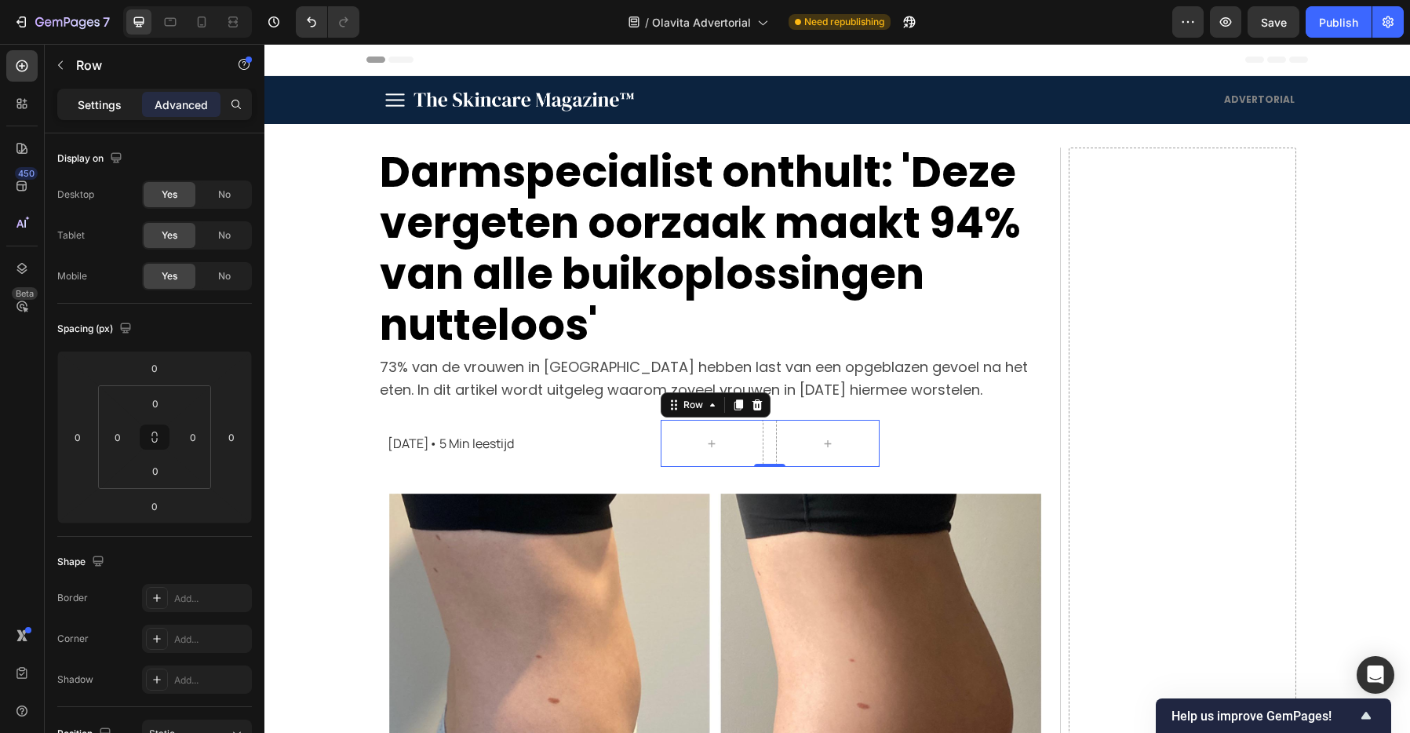
drag, startPoint x: 107, startPoint y: 100, endPoint x: 100, endPoint y: 95, distance: 8.9
click at [107, 100] on p "Settings" at bounding box center [100, 104] width 44 height 16
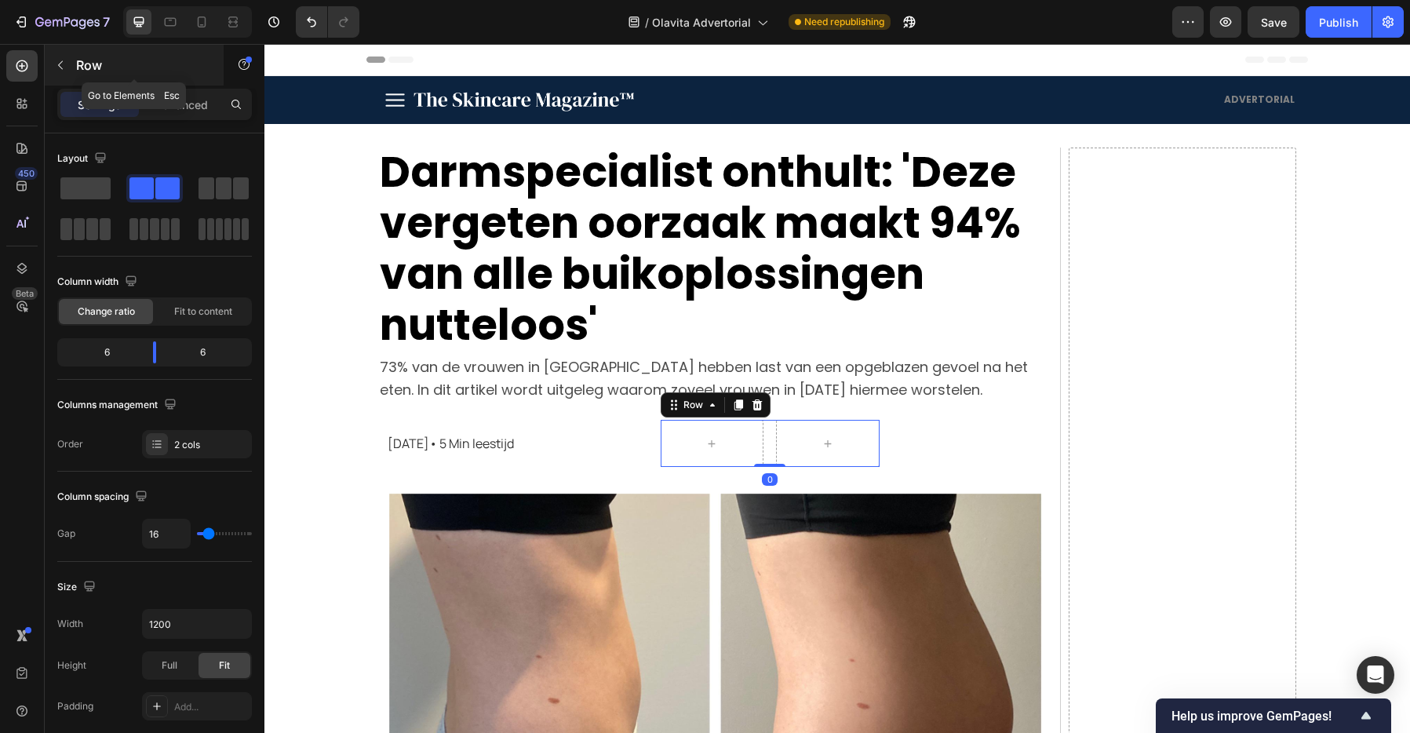
click at [58, 71] on button "button" at bounding box center [60, 65] width 25 height 25
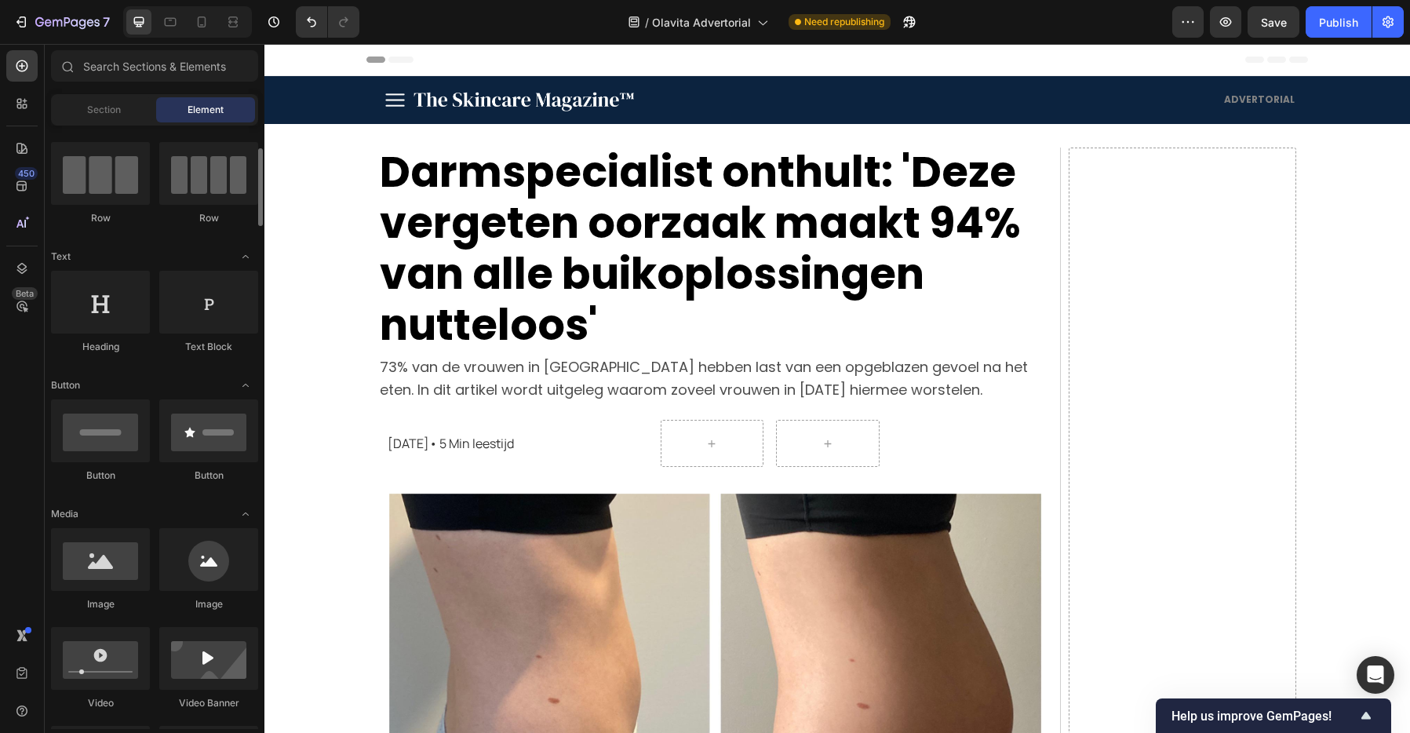
scroll to position [124, 0]
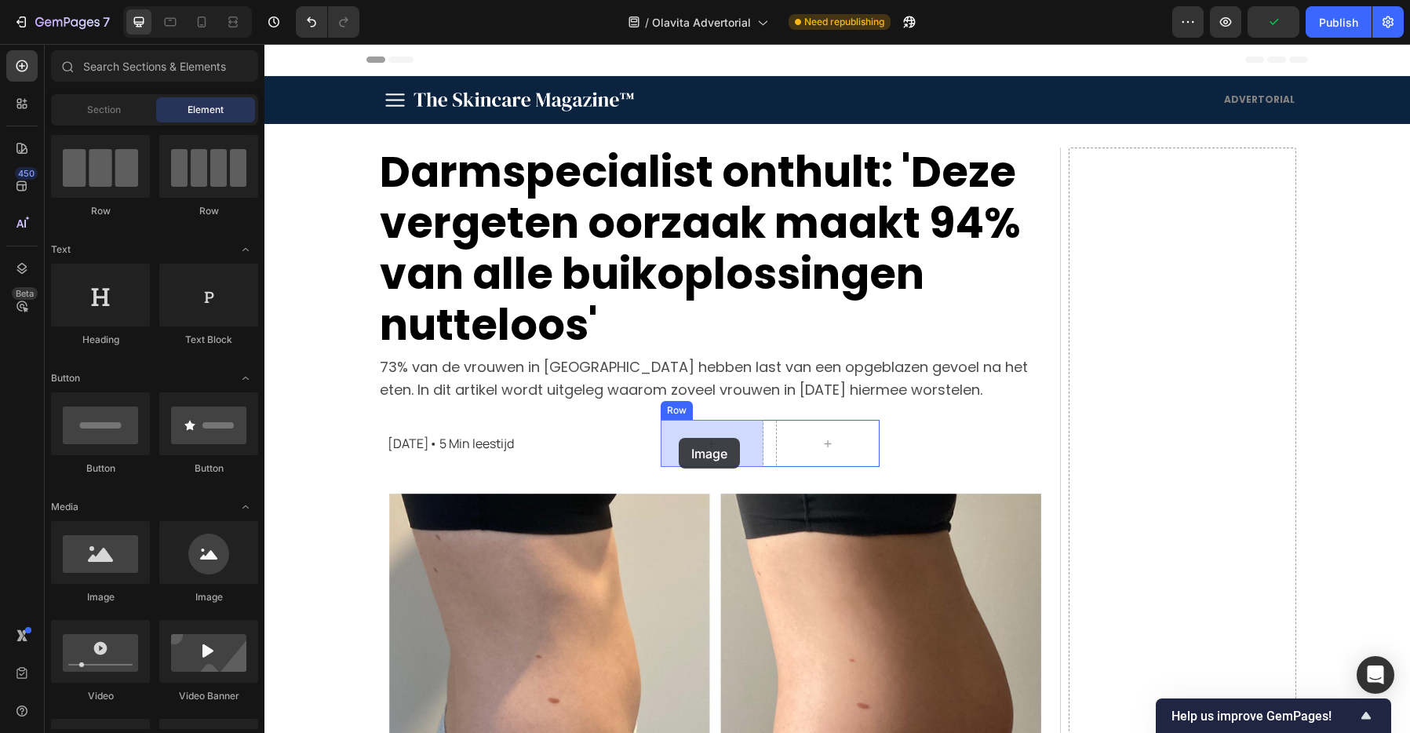
drag, startPoint x: 485, startPoint y: 610, endPoint x: 679, endPoint y: 438, distance: 259.5
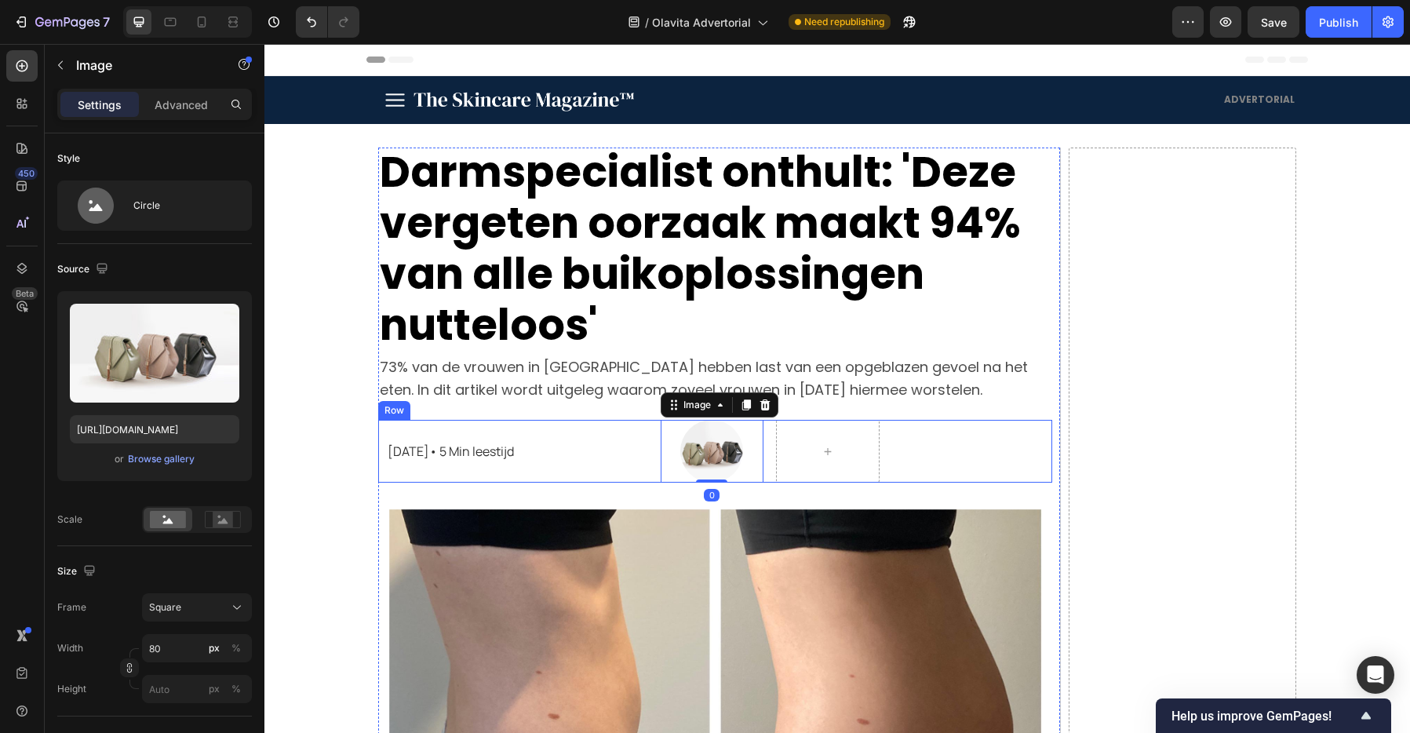
click at [904, 443] on div "Image" at bounding box center [969, 451] width 165 height 63
click at [686, 439] on img at bounding box center [711, 451] width 63 height 63
click at [766, 406] on icon at bounding box center [765, 405] width 13 height 13
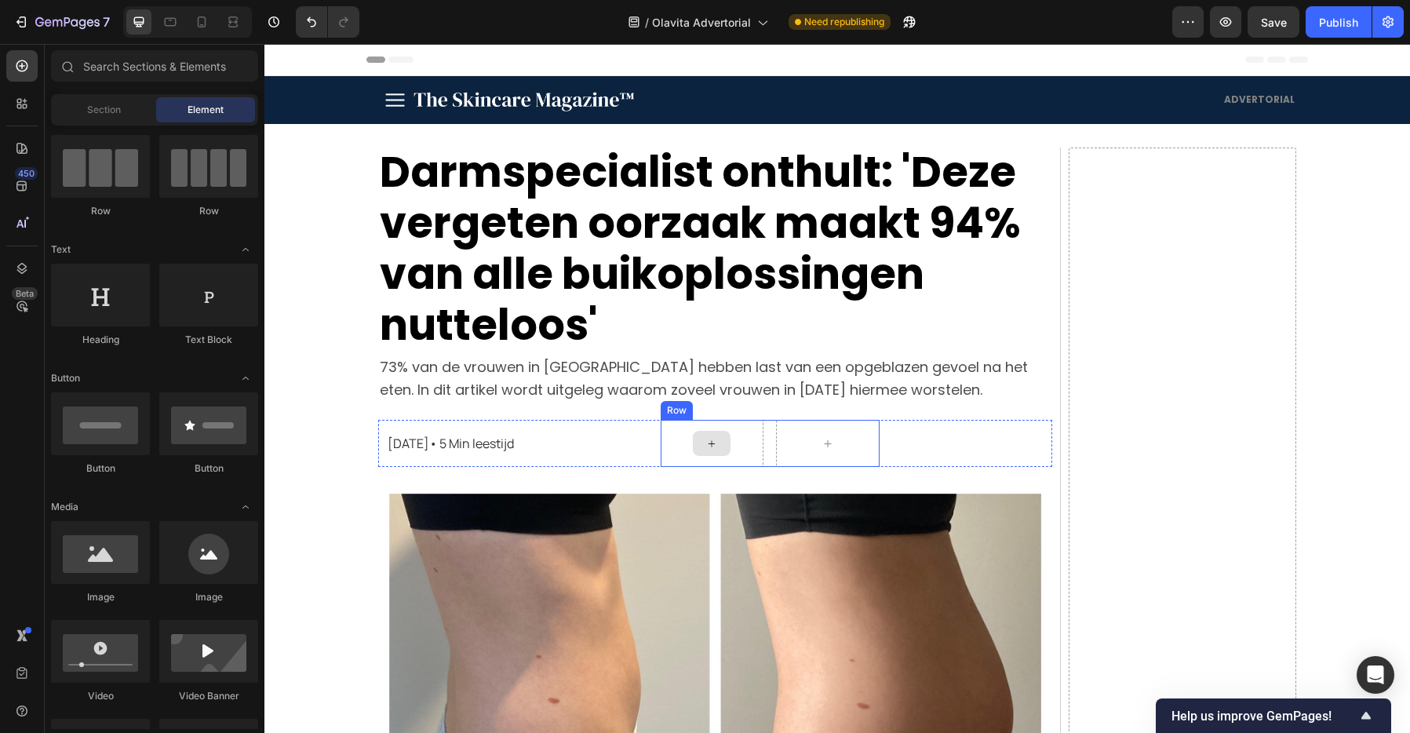
click at [726, 440] on div at bounding box center [712, 443] width 38 height 25
click at [737, 439] on div at bounding box center [713, 443] width 104 height 47
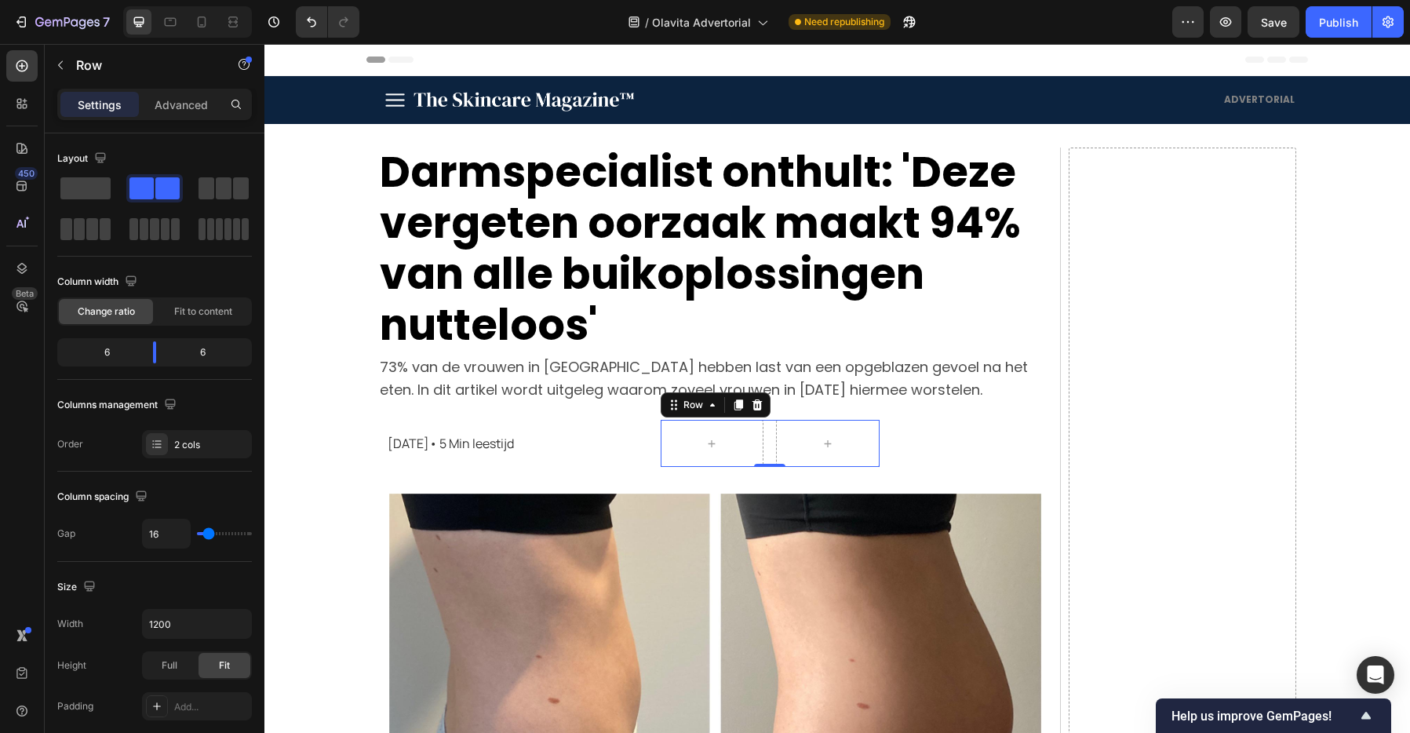
drag, startPoint x: 755, startPoint y: 401, endPoint x: 762, endPoint y: 406, distance: 8.3
click at [755, 401] on icon at bounding box center [757, 404] width 10 height 11
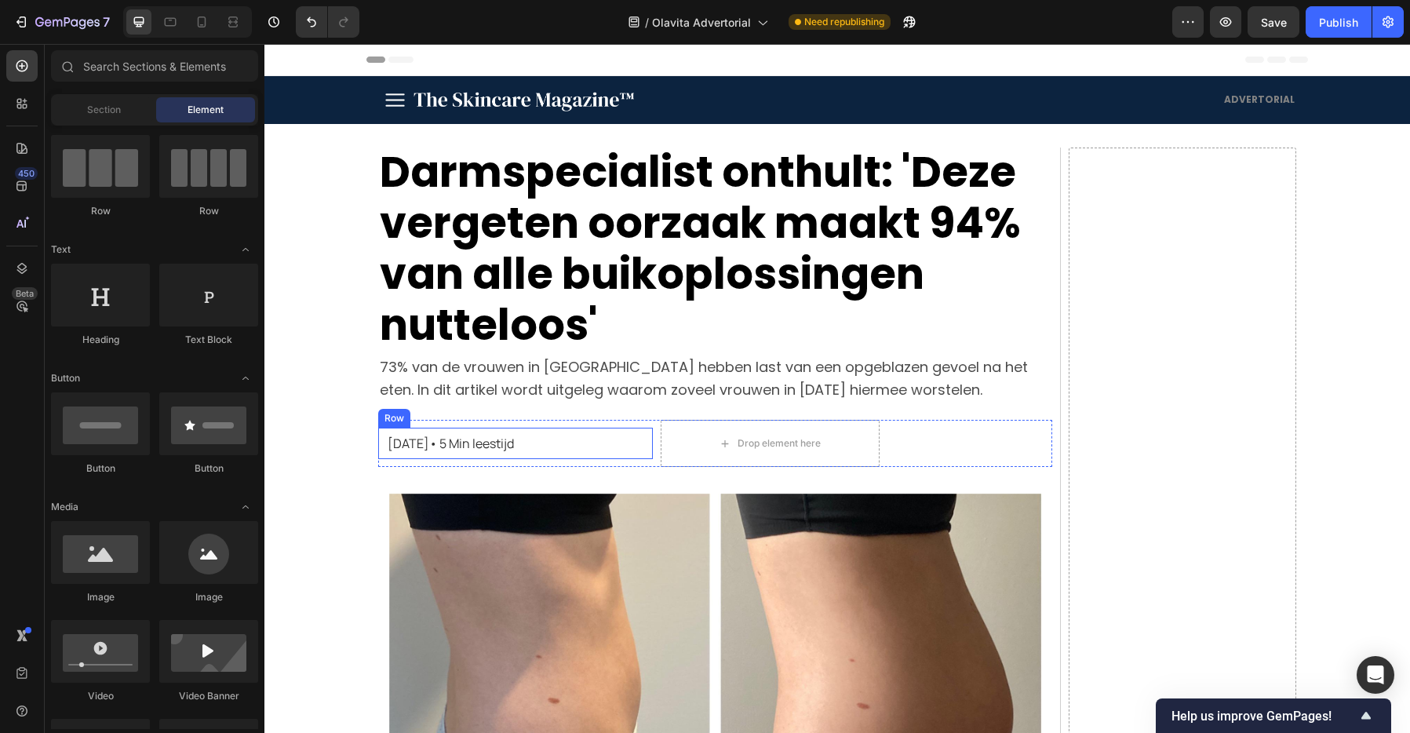
click at [498, 451] on div "12 juni 2025• 5 Min leestijd Text Block Row" at bounding box center [515, 443] width 275 height 31
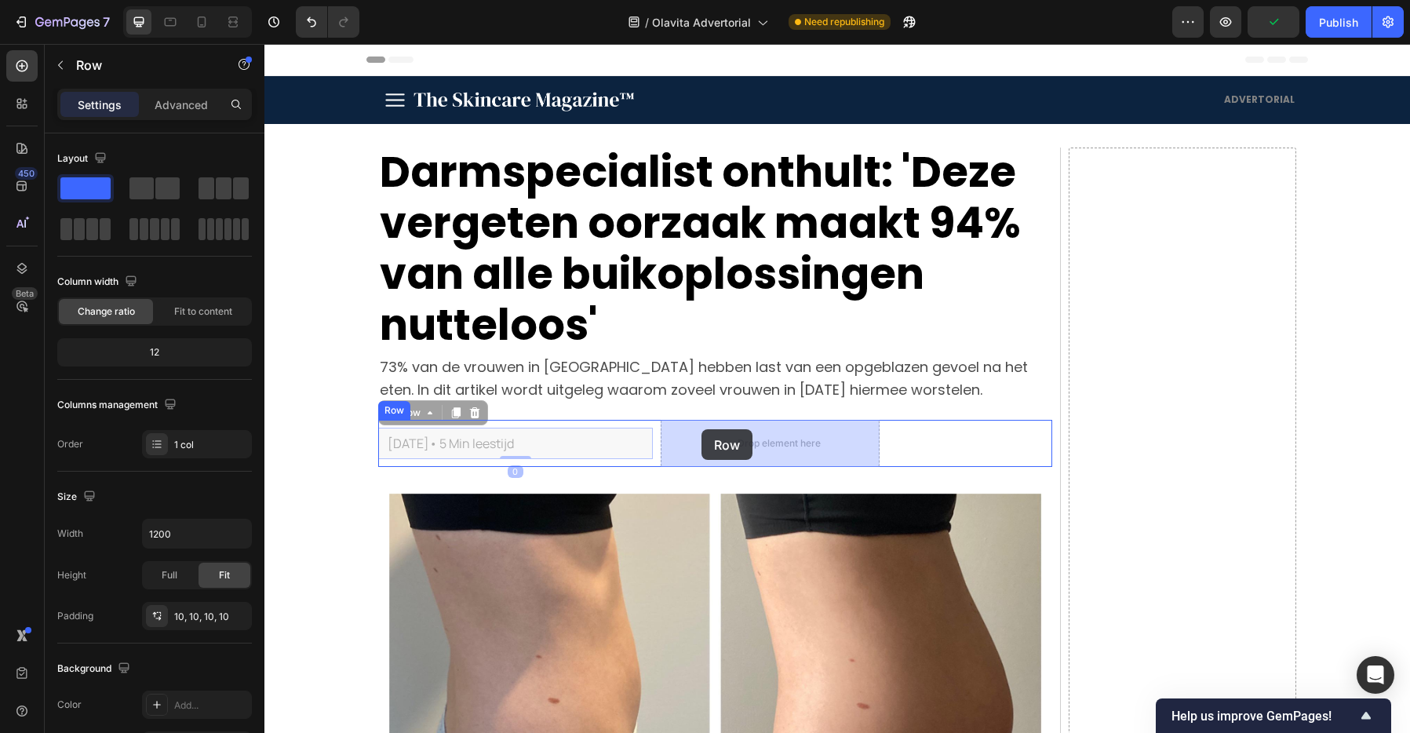
drag, startPoint x: 395, startPoint y: 413, endPoint x: 701, endPoint y: 431, distance: 307.3
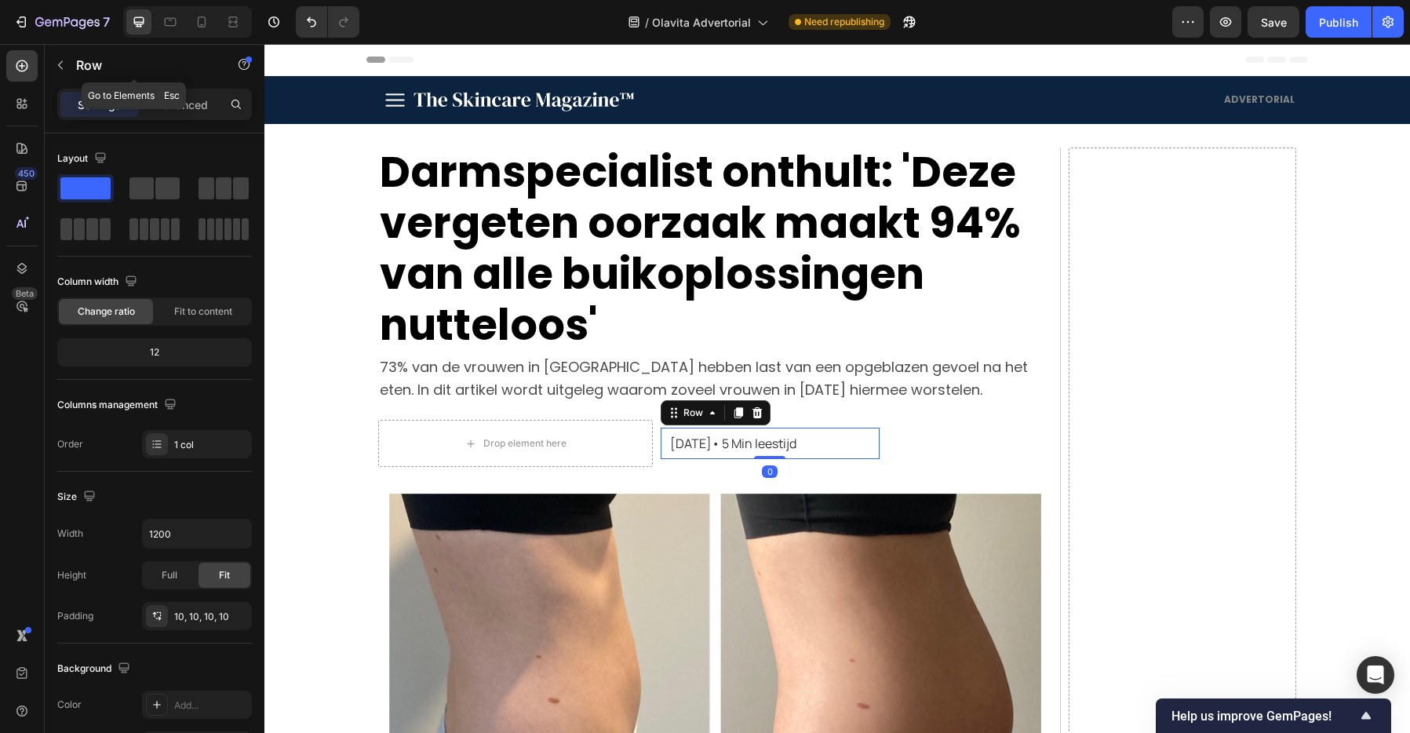
drag, startPoint x: 59, startPoint y: 56, endPoint x: 68, endPoint y: 59, distance: 9.9
click at [59, 56] on button "button" at bounding box center [60, 65] width 25 height 25
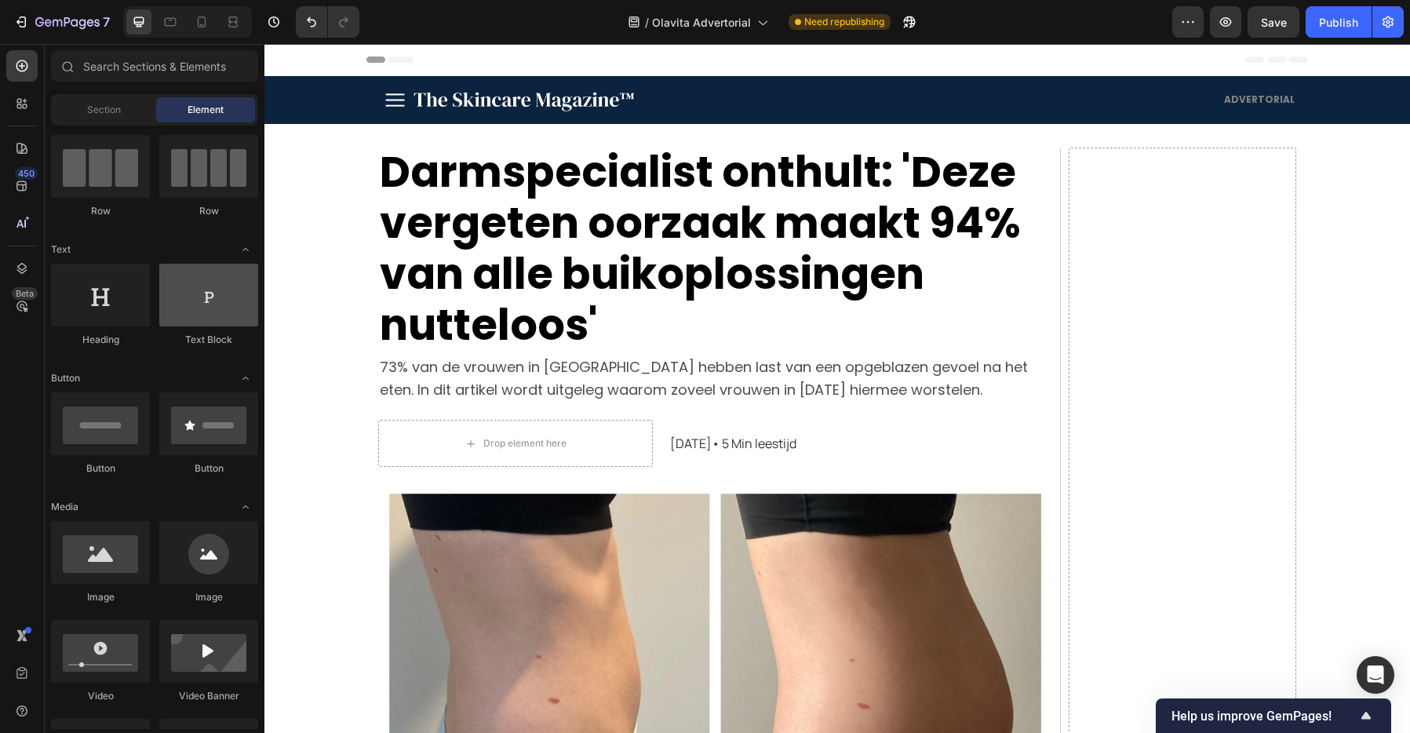
scroll to position [0, 0]
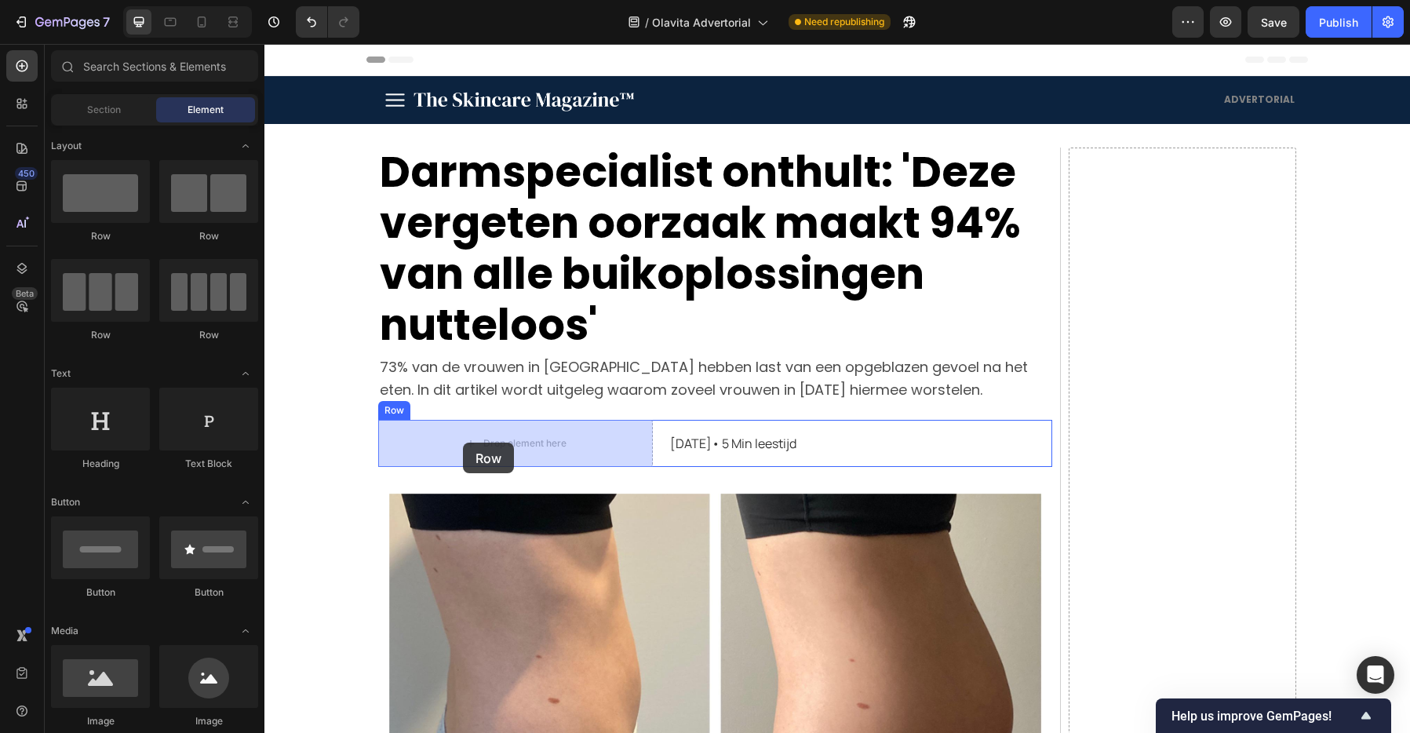
drag, startPoint x: 462, startPoint y: 251, endPoint x: 463, endPoint y: 442, distance: 191.4
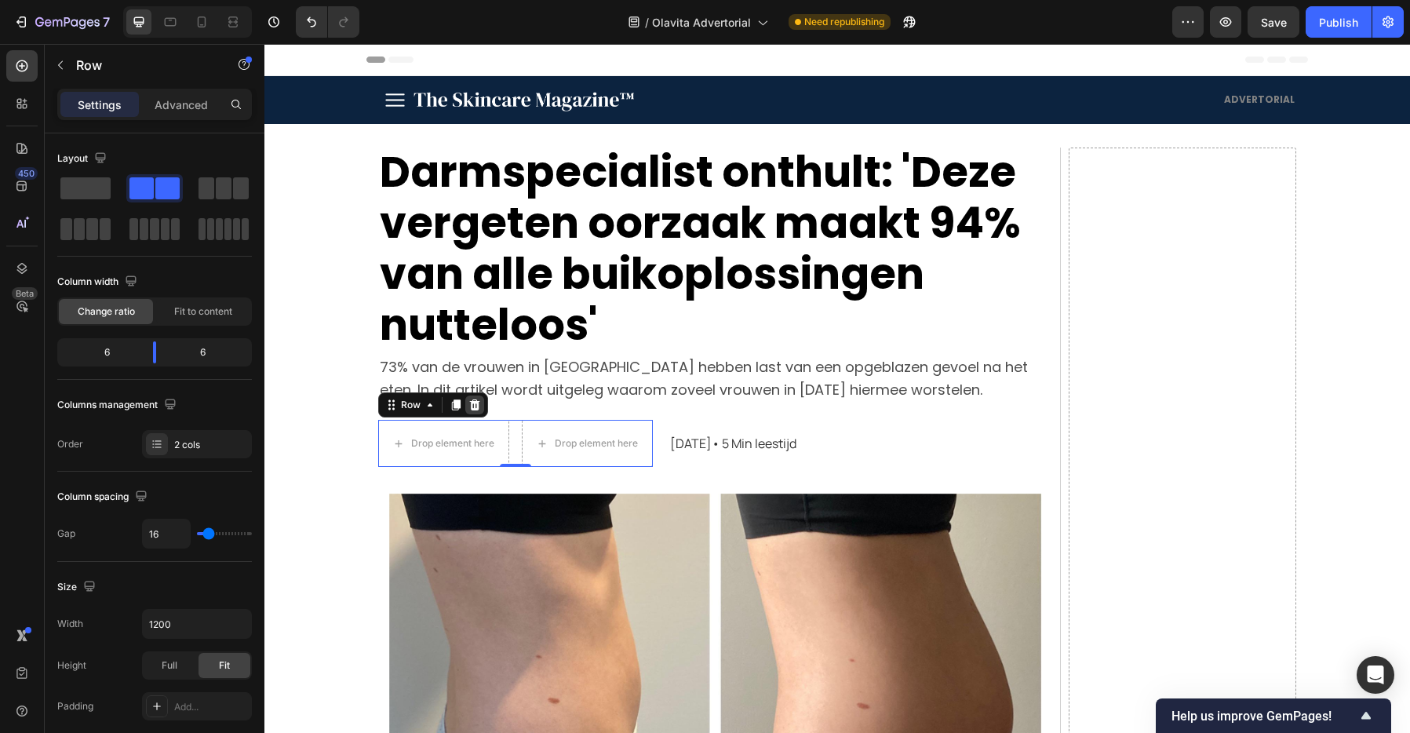
click at [476, 405] on icon at bounding box center [475, 404] width 10 height 11
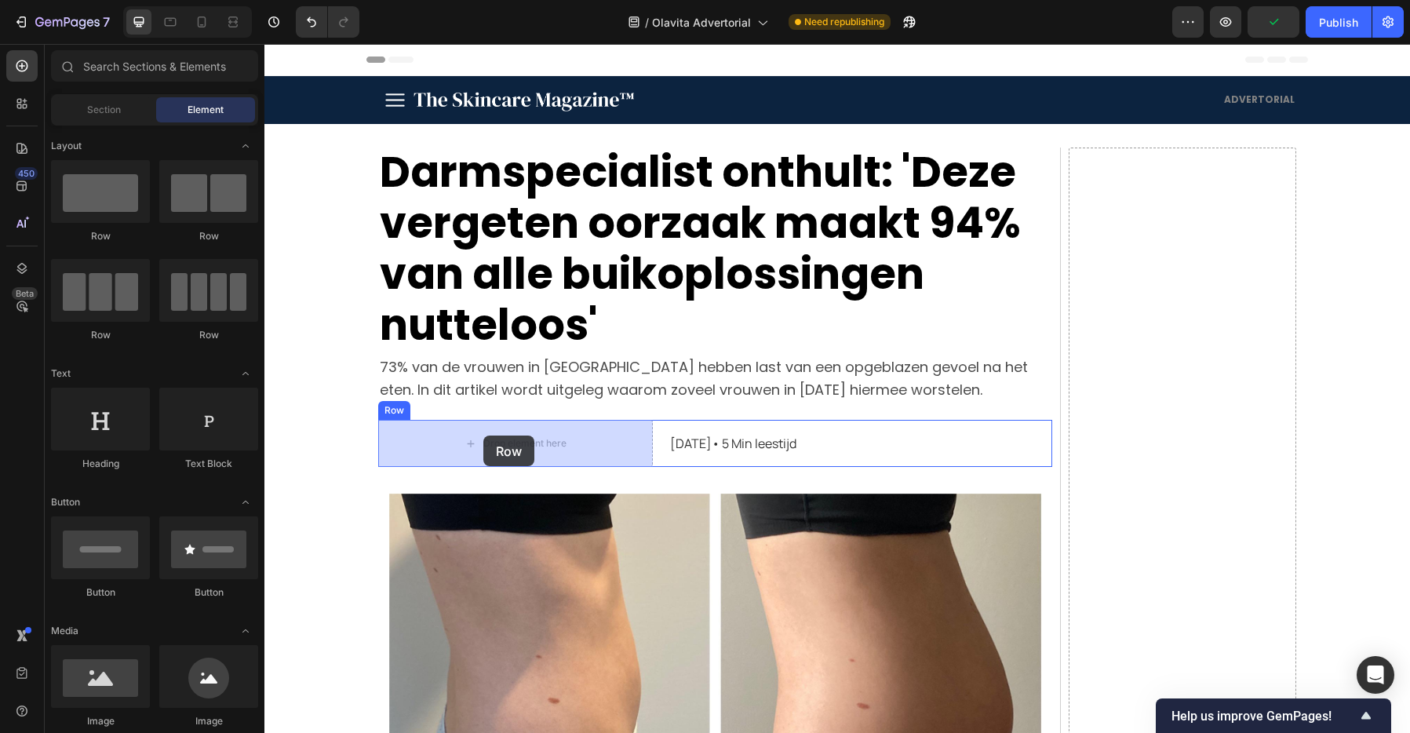
drag, startPoint x: 388, startPoint y: 241, endPoint x: 483, endPoint y: 435, distance: 216.5
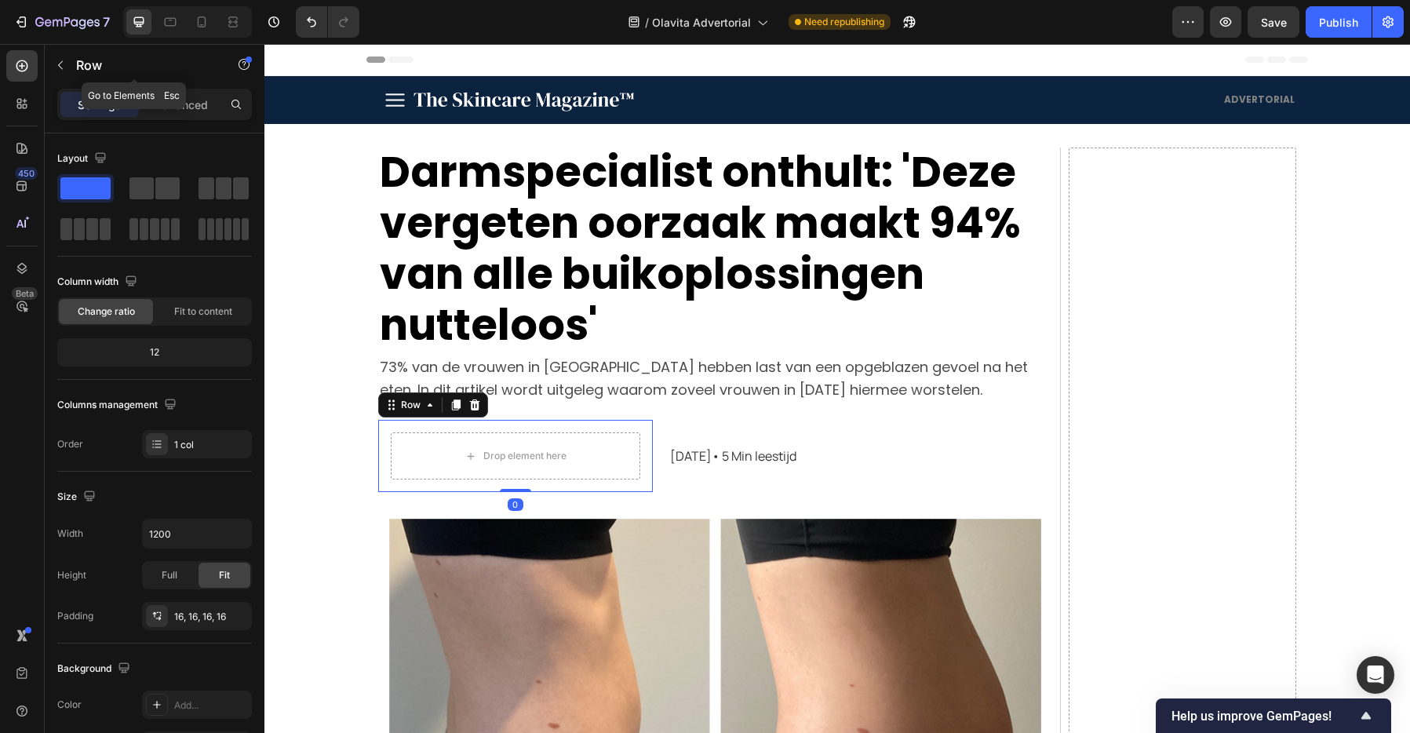
drag, startPoint x: 62, startPoint y: 68, endPoint x: 71, endPoint y: 85, distance: 18.6
click at [61, 68] on icon "button" at bounding box center [60, 65] width 5 height 9
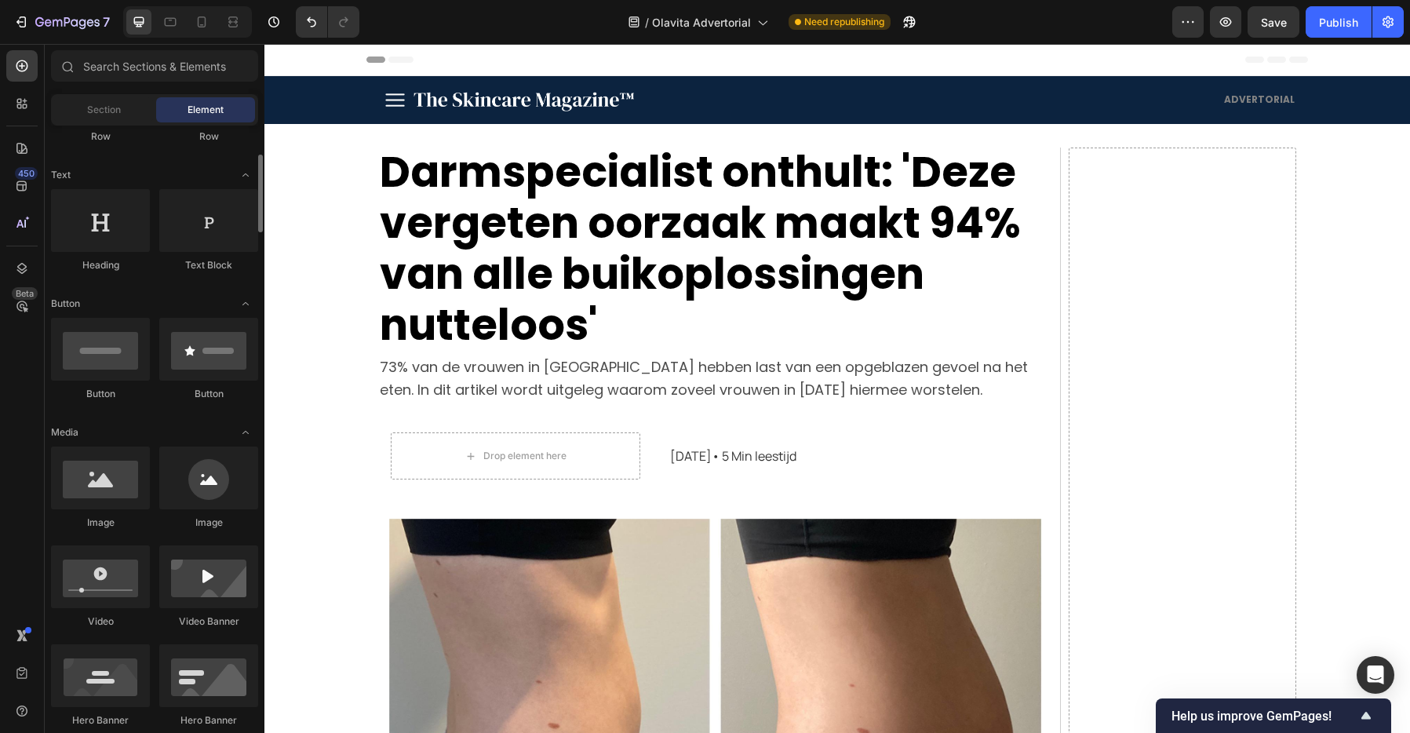
scroll to position [202, 0]
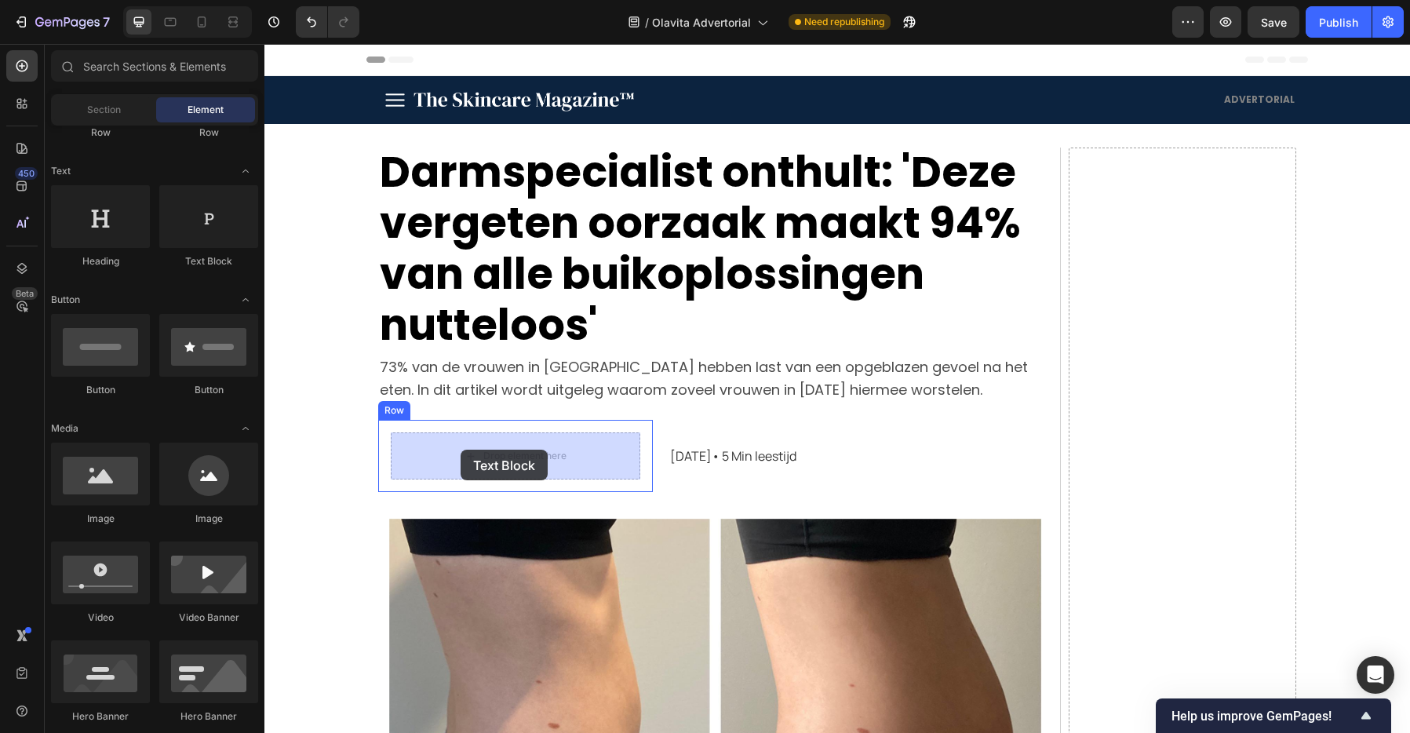
drag, startPoint x: 471, startPoint y: 271, endPoint x: 461, endPoint y: 450, distance: 178.3
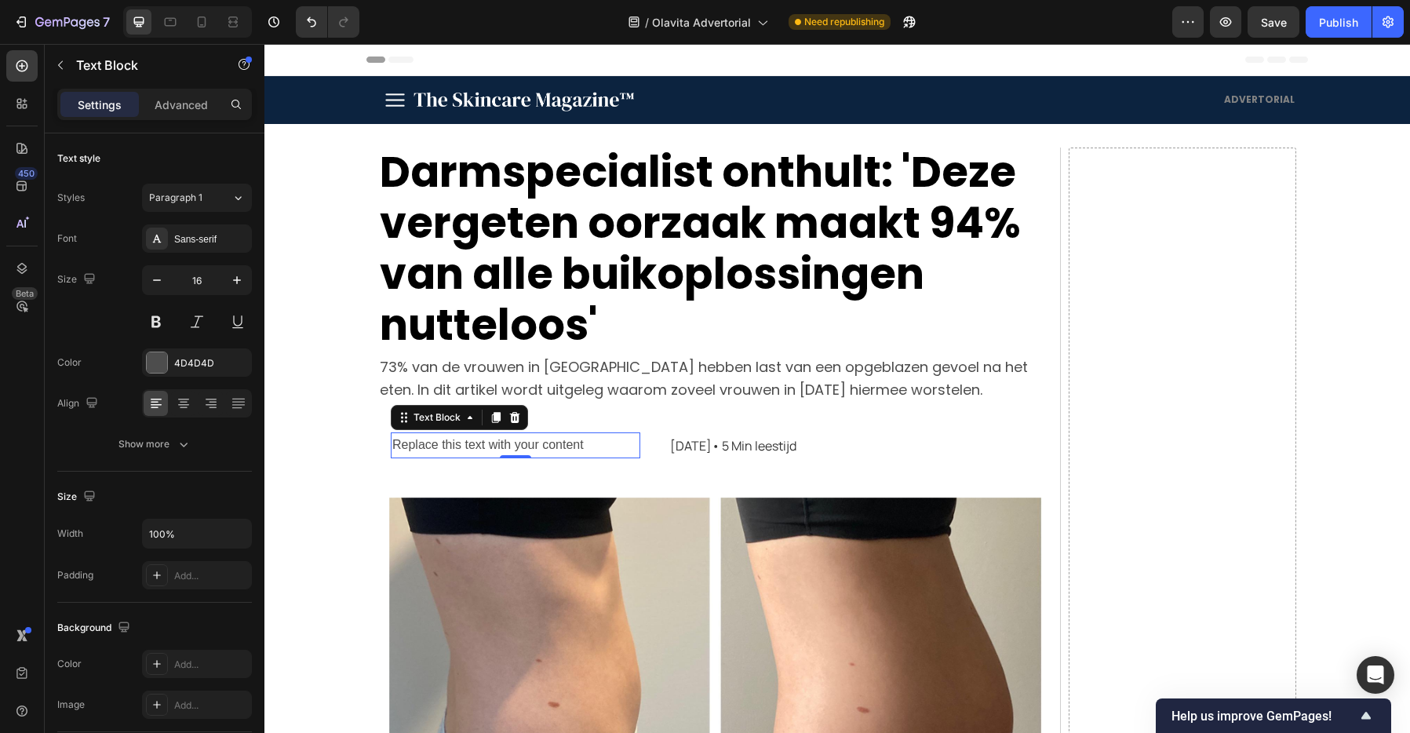
click at [478, 441] on div "Replace this text with your content" at bounding box center [515, 445] width 249 height 26
click at [478, 441] on p "Replace this text with your content" at bounding box center [515, 445] width 246 height 23
click at [478, 442] on p "Replace this text with your content" at bounding box center [515, 445] width 246 height 23
drag, startPoint x: 544, startPoint y: 447, endPoint x: 395, endPoint y: 452, distance: 149.1
click at [395, 452] on p "Gepubliceerd door [PERSON_NAME]" at bounding box center [515, 445] width 246 height 23
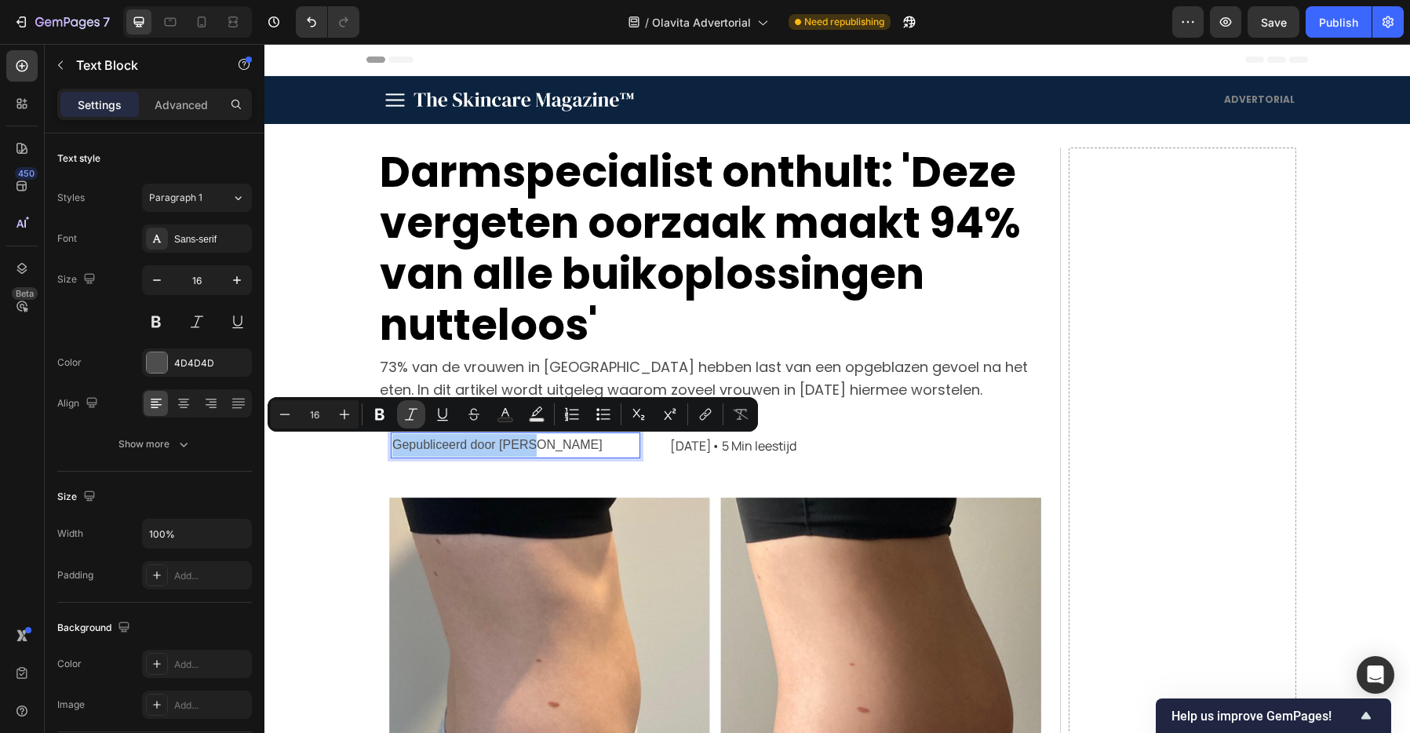
click at [413, 418] on icon "Editor contextual toolbar" at bounding box center [411, 414] width 16 height 16
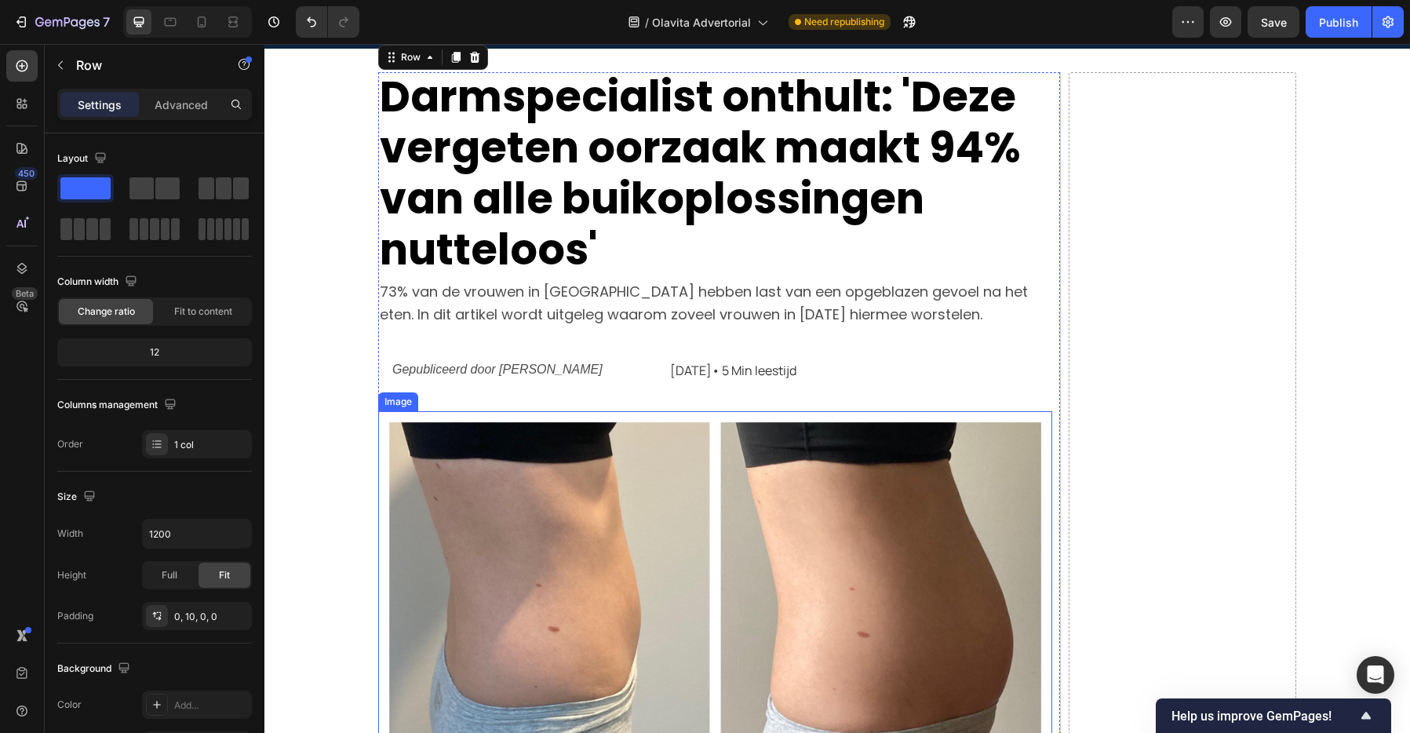
scroll to position [81, 0]
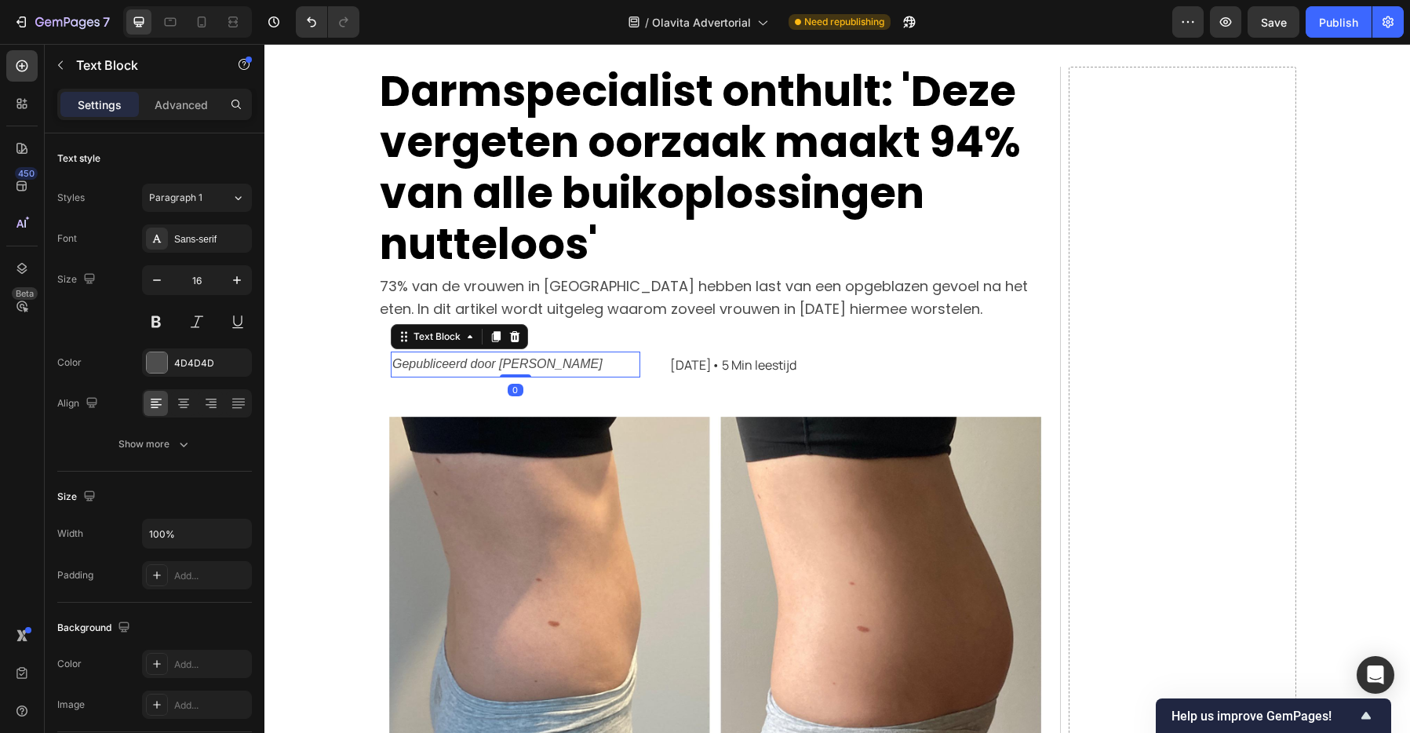
click at [628, 366] on p "Gepubliceerd door [PERSON_NAME]" at bounding box center [515, 364] width 246 height 23
click at [659, 369] on div "Gepubliceerd door Sanne Text Block 0 Row 12 juni 2025• 5 Min leestijd Text Bloc…" at bounding box center [715, 364] width 674 height 51
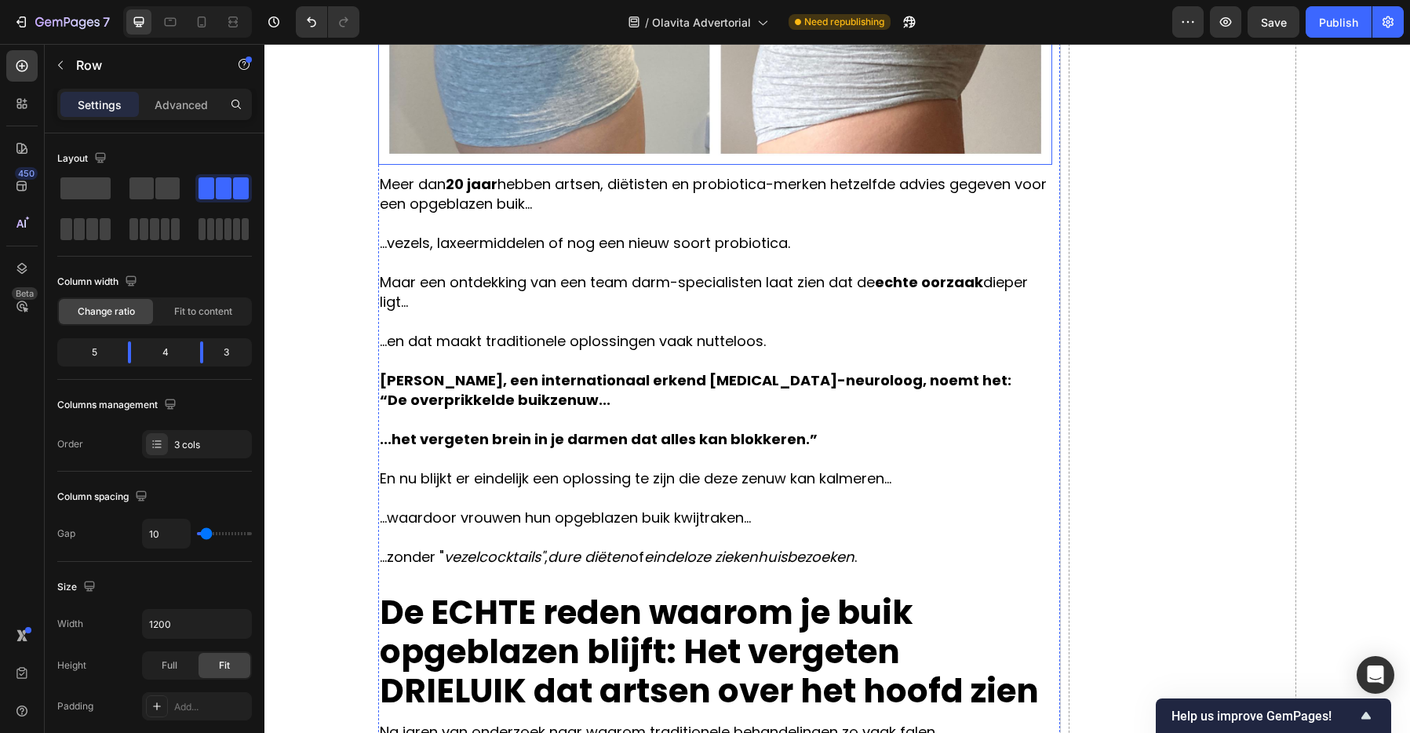
scroll to position [772, 0]
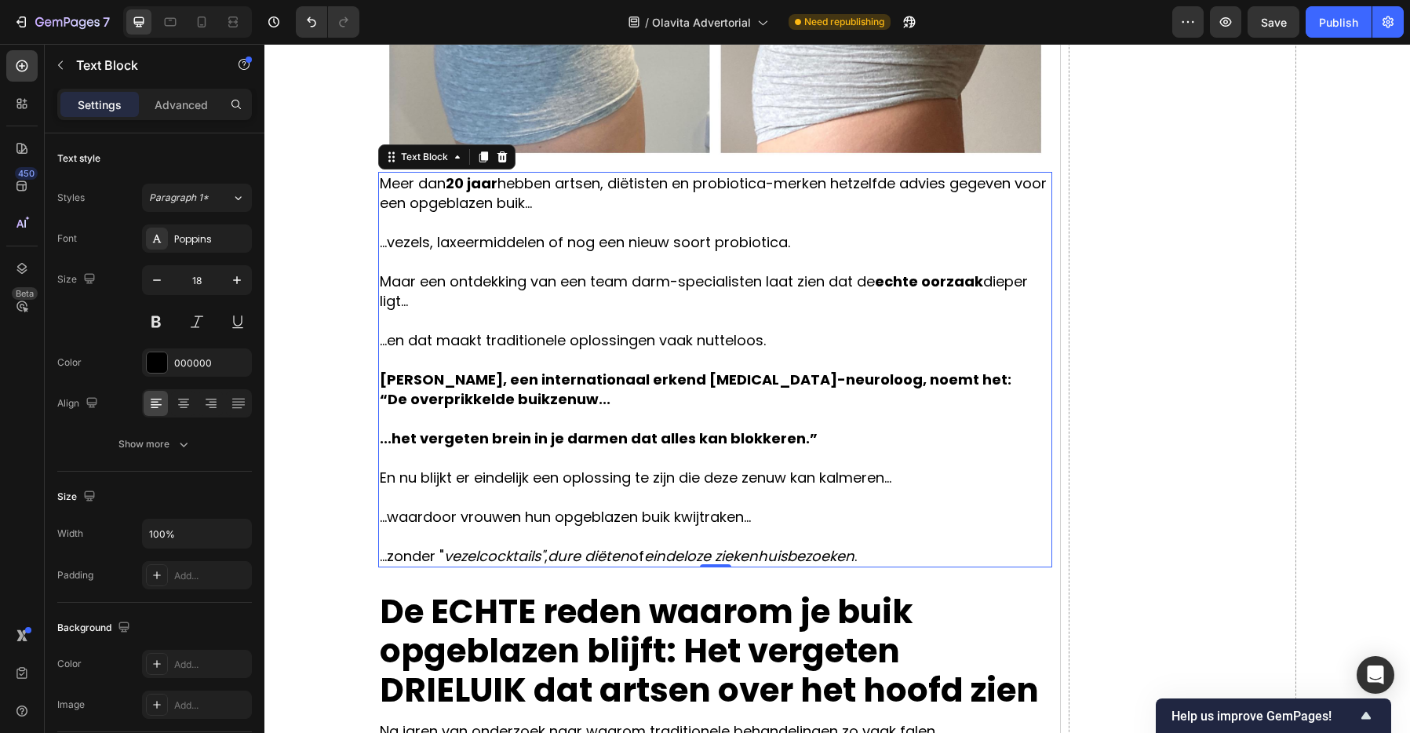
click at [588, 285] on p "Maar een ontdekking van een team darm-specialisten laat zien dat de echte oorza…" at bounding box center [715, 290] width 671 height 39
click at [479, 156] on icon at bounding box center [483, 156] width 9 height 11
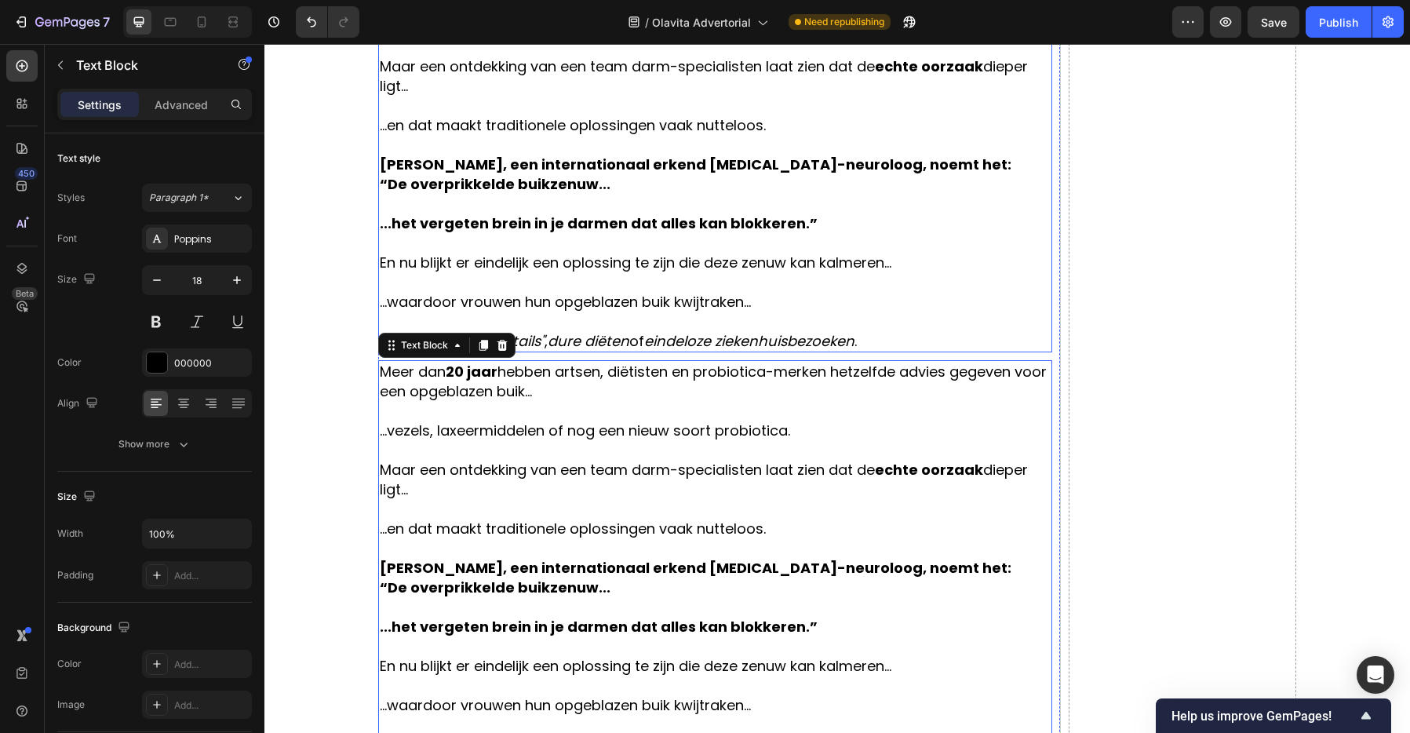
scroll to position [879, 0]
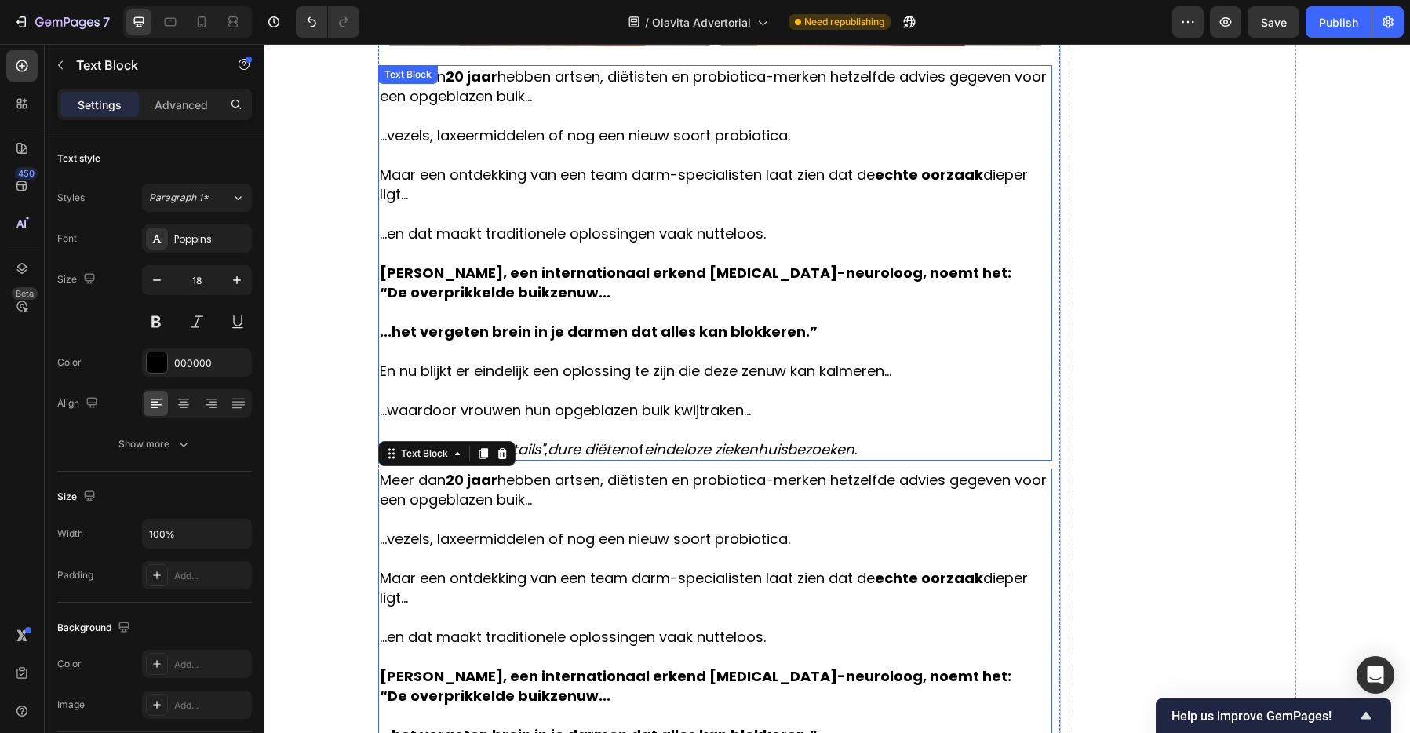
click at [513, 214] on p "Rich Text Editor. Editing area: main" at bounding box center [715, 214] width 671 height 20
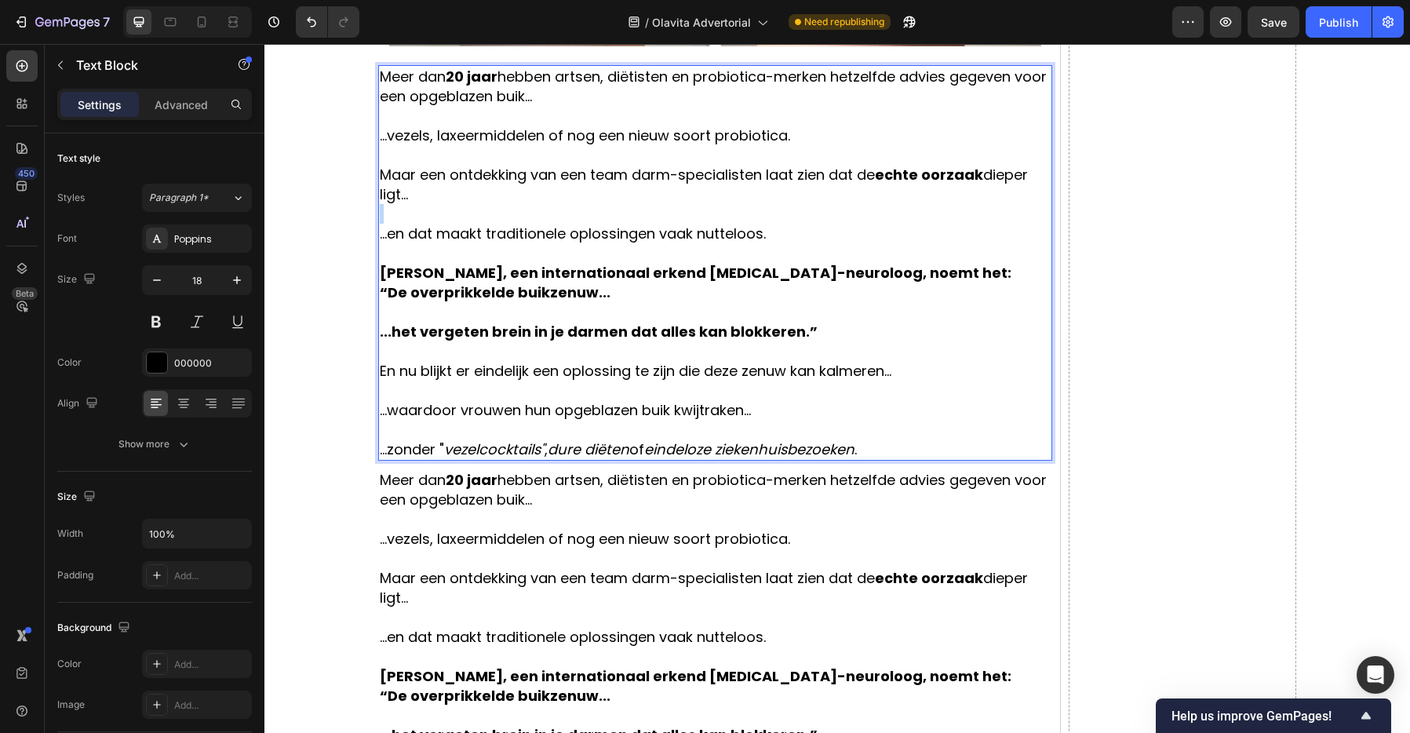
click at [513, 214] on p "Rich Text Editor. Editing area: main" at bounding box center [715, 214] width 671 height 20
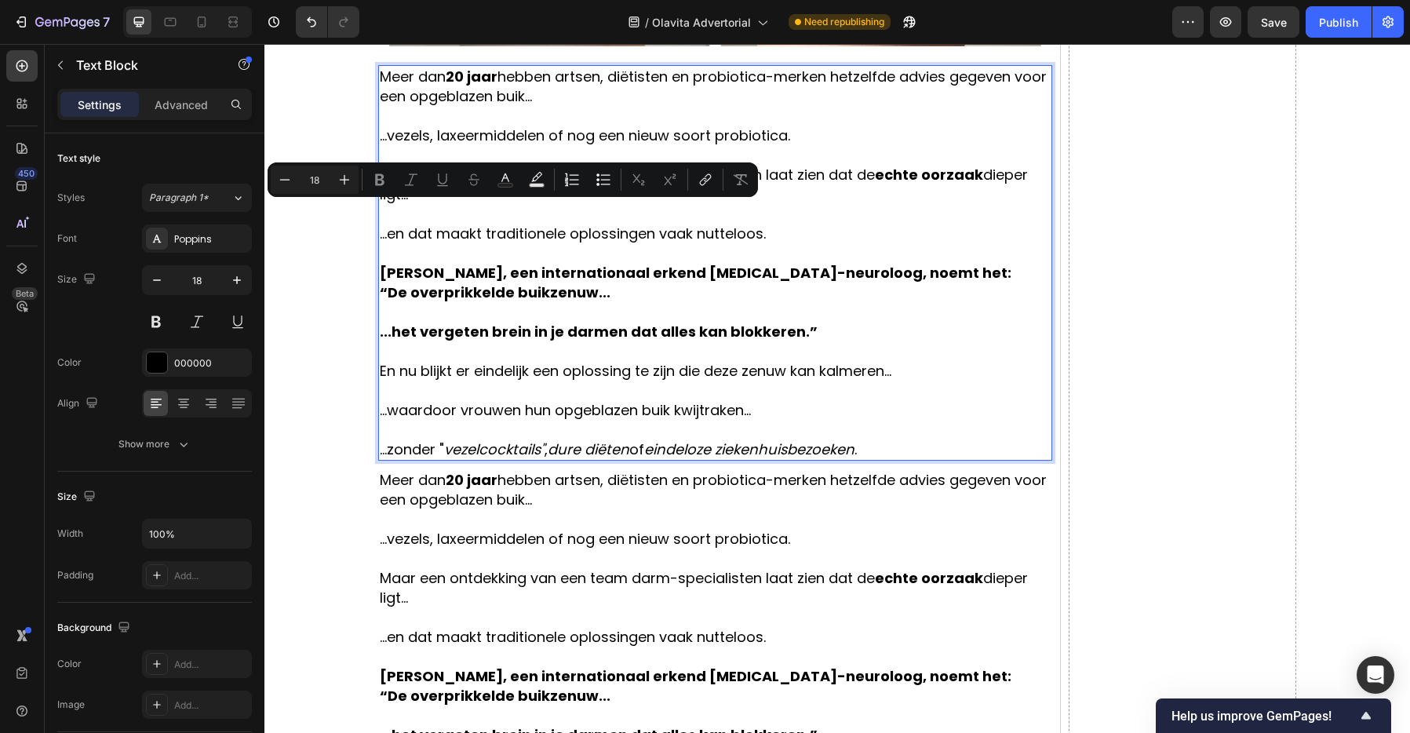
drag, startPoint x: 773, startPoint y: 356, endPoint x: 798, endPoint y: 377, distance: 32.2
click at [774, 356] on p "Rich Text Editor. Editing area: main" at bounding box center [715, 351] width 671 height 20
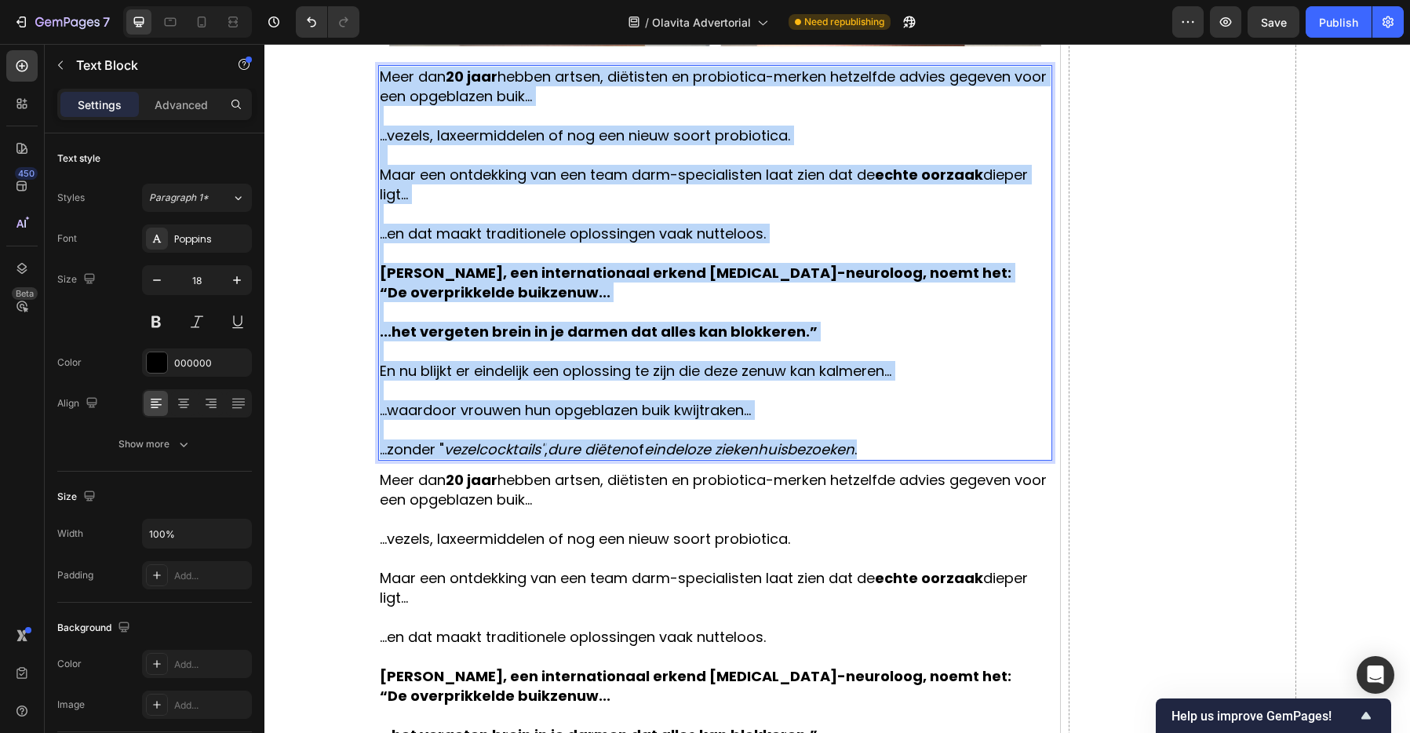
drag, startPoint x: 872, startPoint y: 449, endPoint x: 382, endPoint y: 75, distance: 615.7
click at [382, 75] on div "Meer dan 20 jaar hebben artsen, diëtisten en probiotica-merken hetzelfde advies…" at bounding box center [715, 262] width 674 height 395
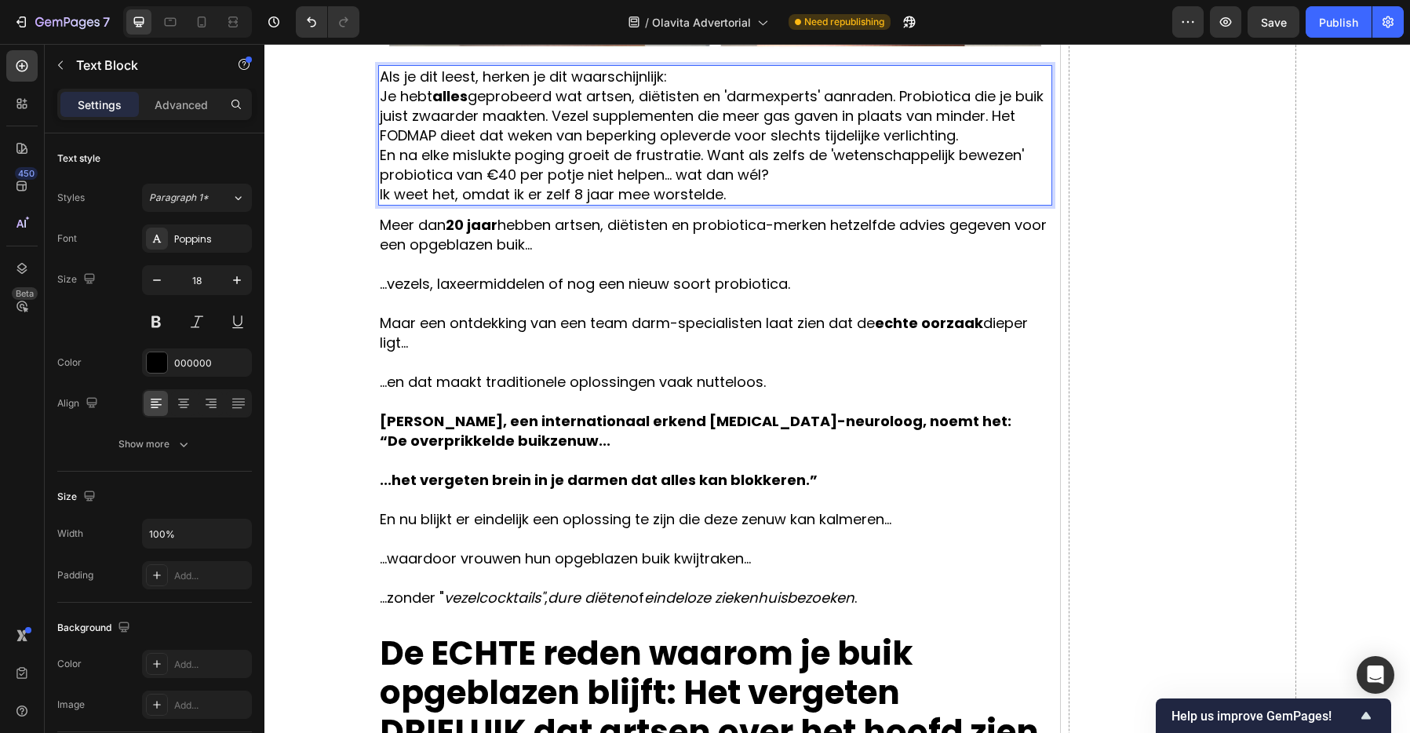
click at [384, 97] on p "Je hebt alles geprobeerd wat artsen, diëtisten en 'darmexperts' aanraden. Probi…" at bounding box center [715, 115] width 671 height 59
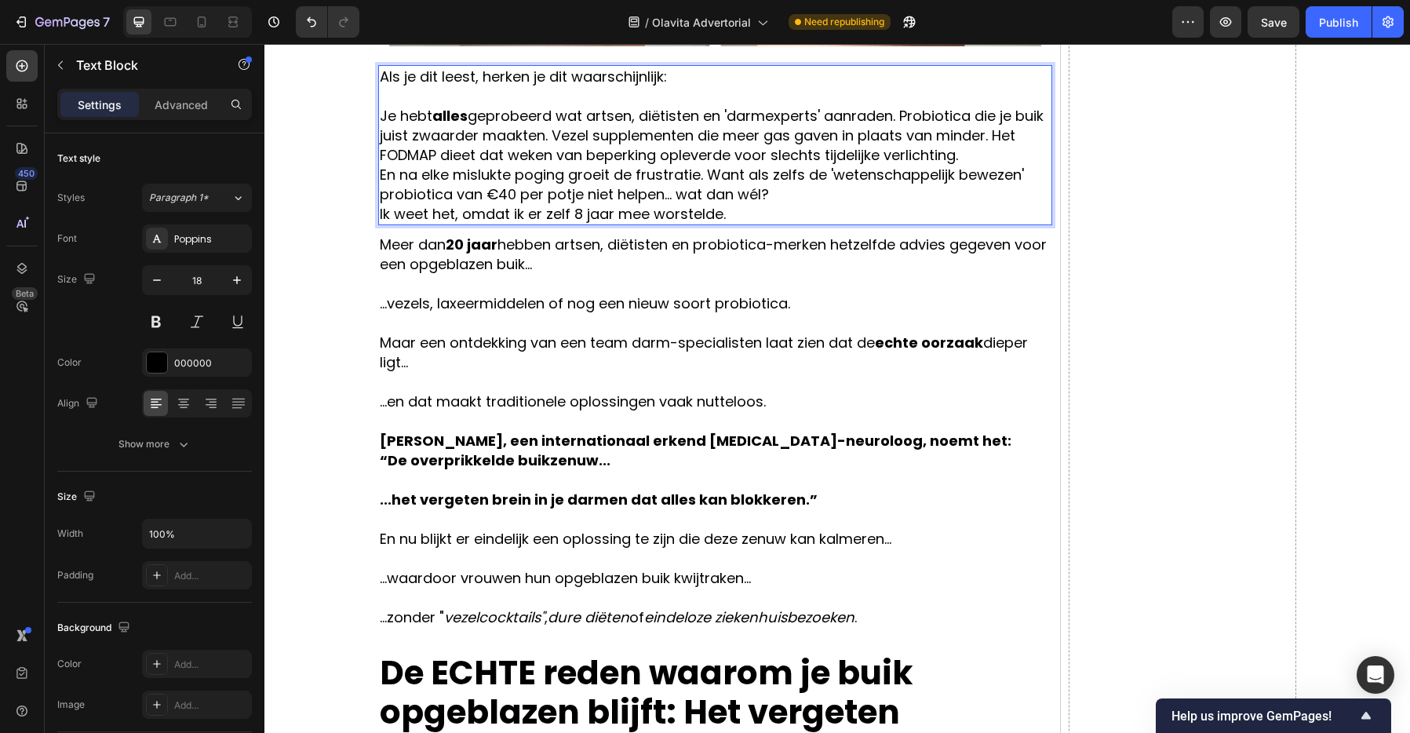
click at [904, 119] on p "Je hebt alles geprobeerd wat artsen, diëtisten en 'darmexperts' aanraden. Probi…" at bounding box center [715, 135] width 671 height 59
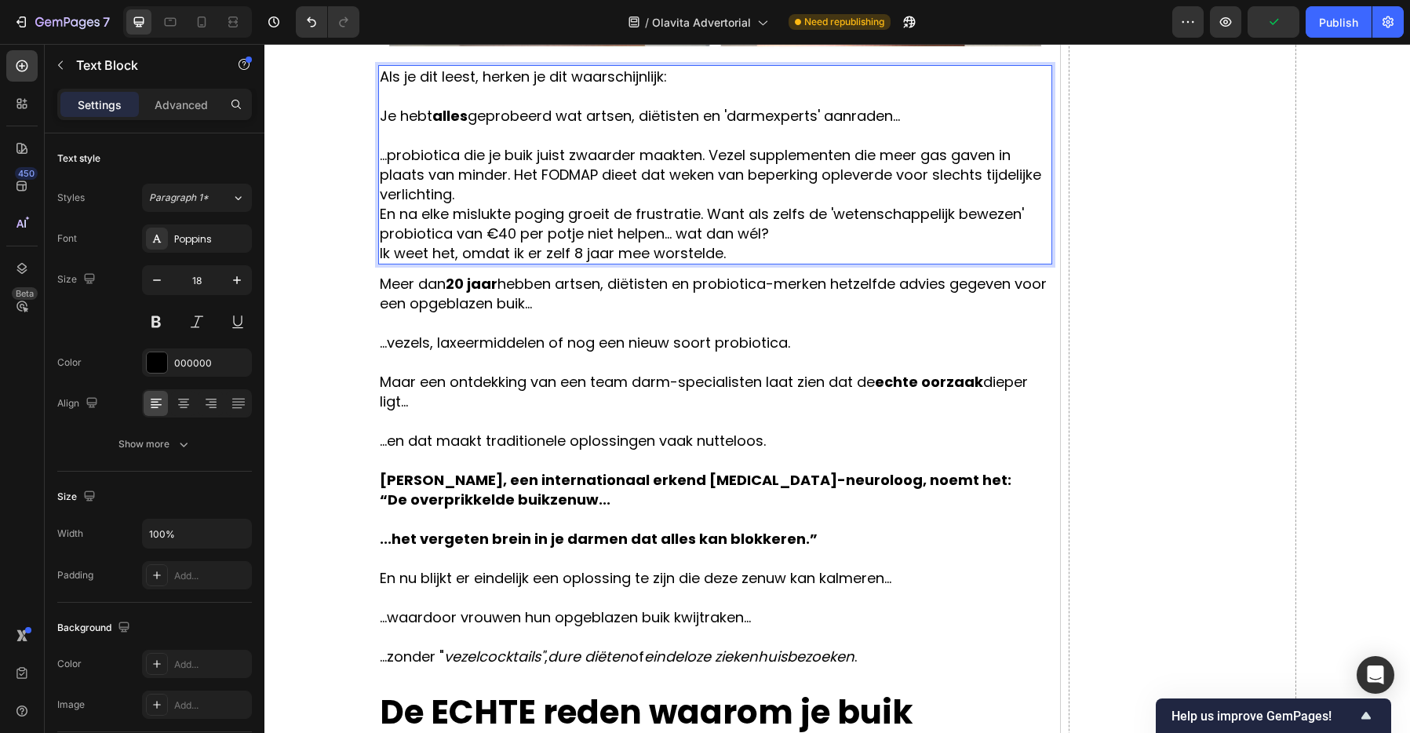
click at [709, 157] on p "...probiotica die je buik juist zwaarder maakten. Vezel supplementen die meer g…" at bounding box center [715, 174] width 671 height 59
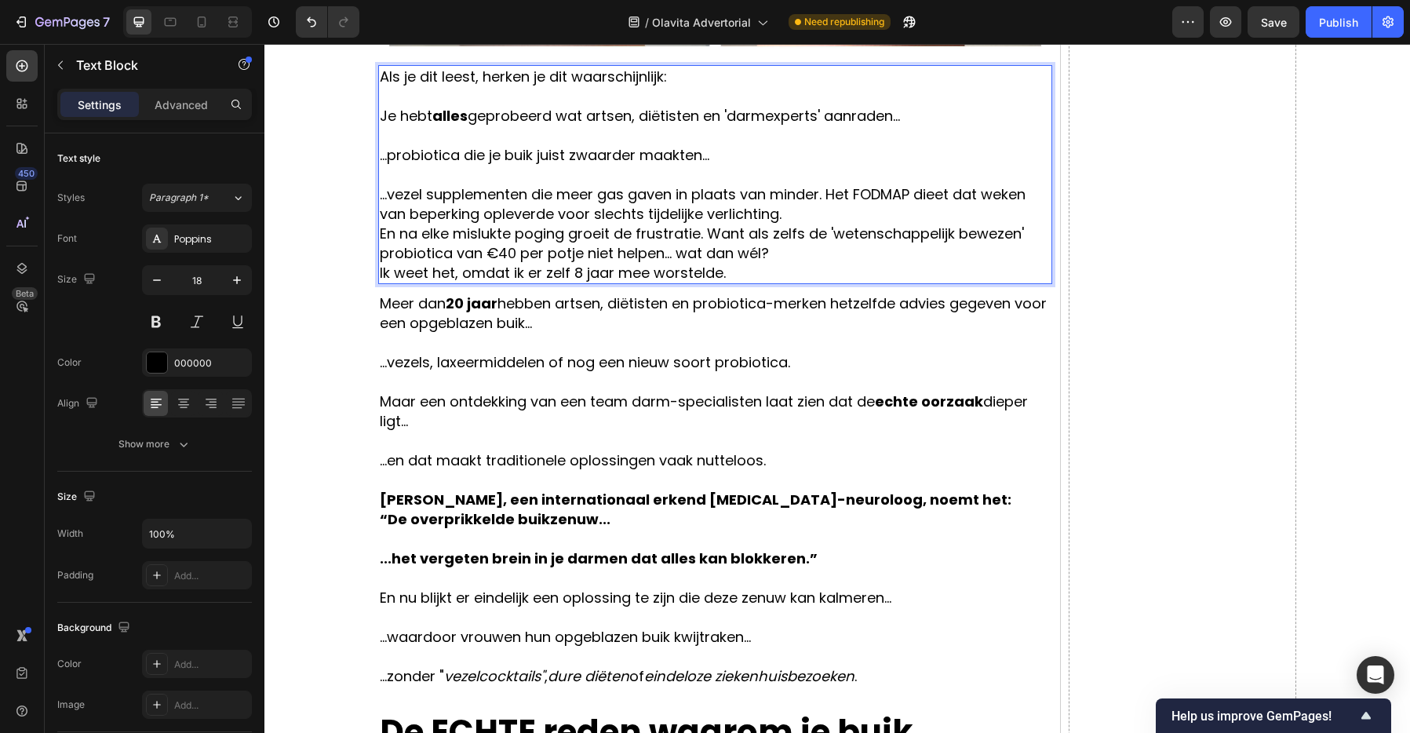
click at [826, 195] on p "...vezel supplementen die meer gas gaven in plaats van minder. Het FODMAP dieet…" at bounding box center [715, 203] width 671 height 39
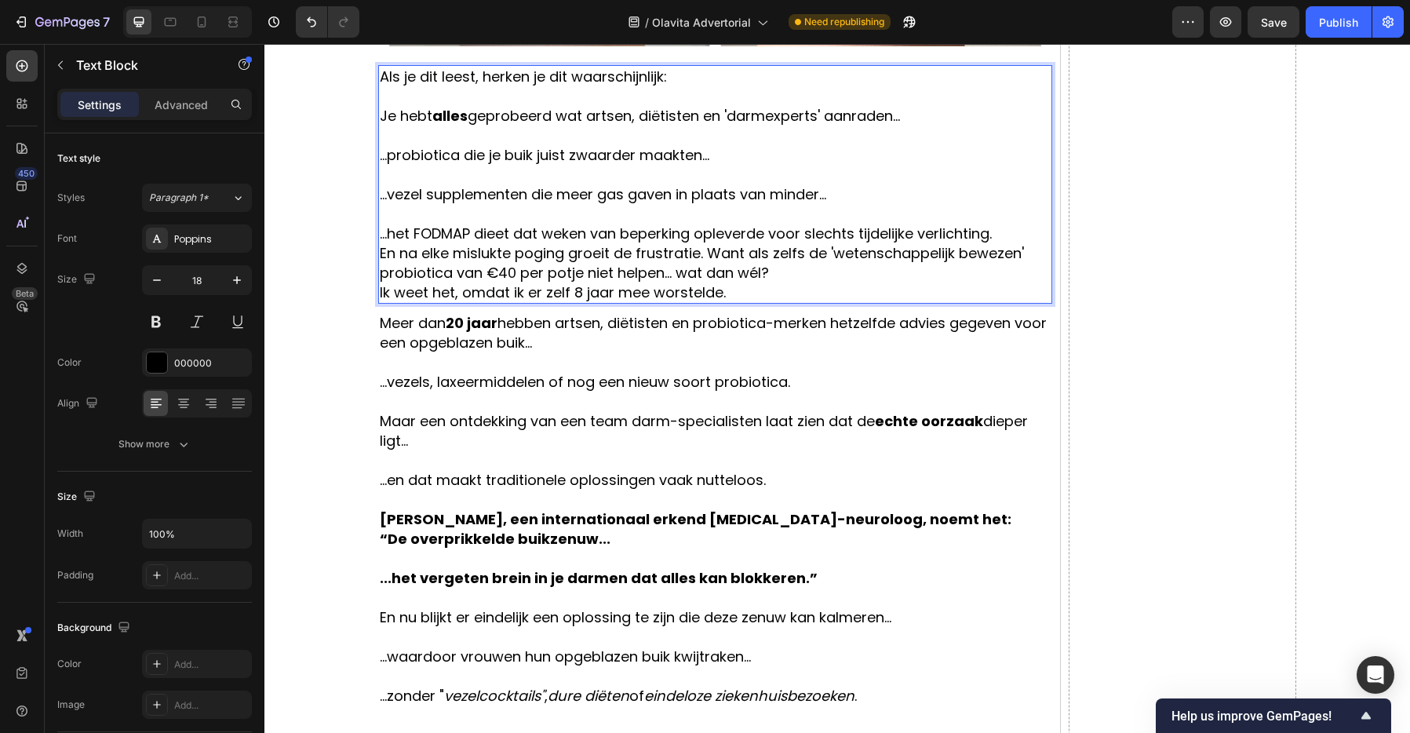
click at [1008, 231] on p "...het FODMAP dieet dat weken van beperking opleverde voor slechts tijdelijke v…" at bounding box center [715, 234] width 671 height 20
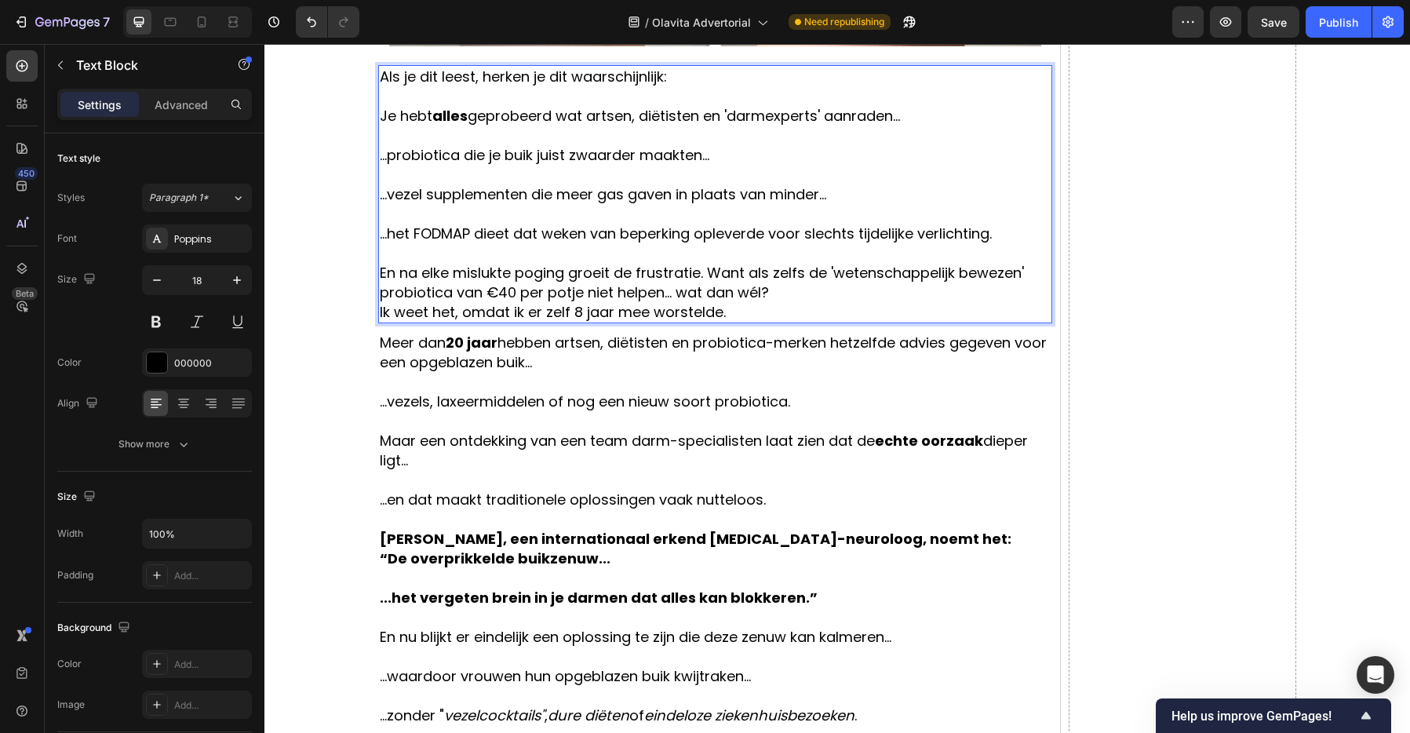
click at [791, 299] on p "En na elke mislukte poging groeit de frustratie. Want als zelfs de 'wetenschapp…" at bounding box center [715, 282] width 671 height 39
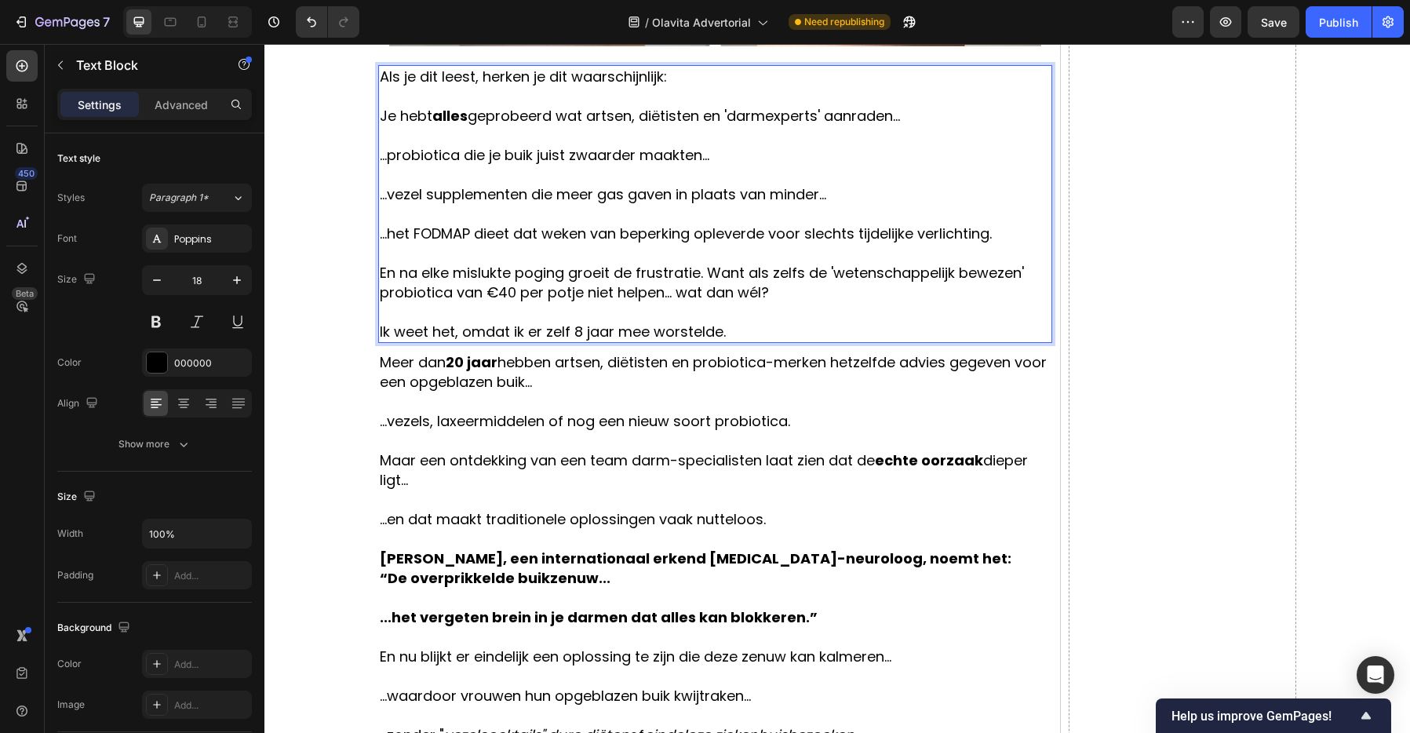
drag, startPoint x: 704, startPoint y: 272, endPoint x: 708, endPoint y: 279, distance: 8.5
click at [704, 272] on p "En na elke mislukte poging groeit de frustratie. Want als zelfs de 'wetenschapp…" at bounding box center [715, 282] width 671 height 39
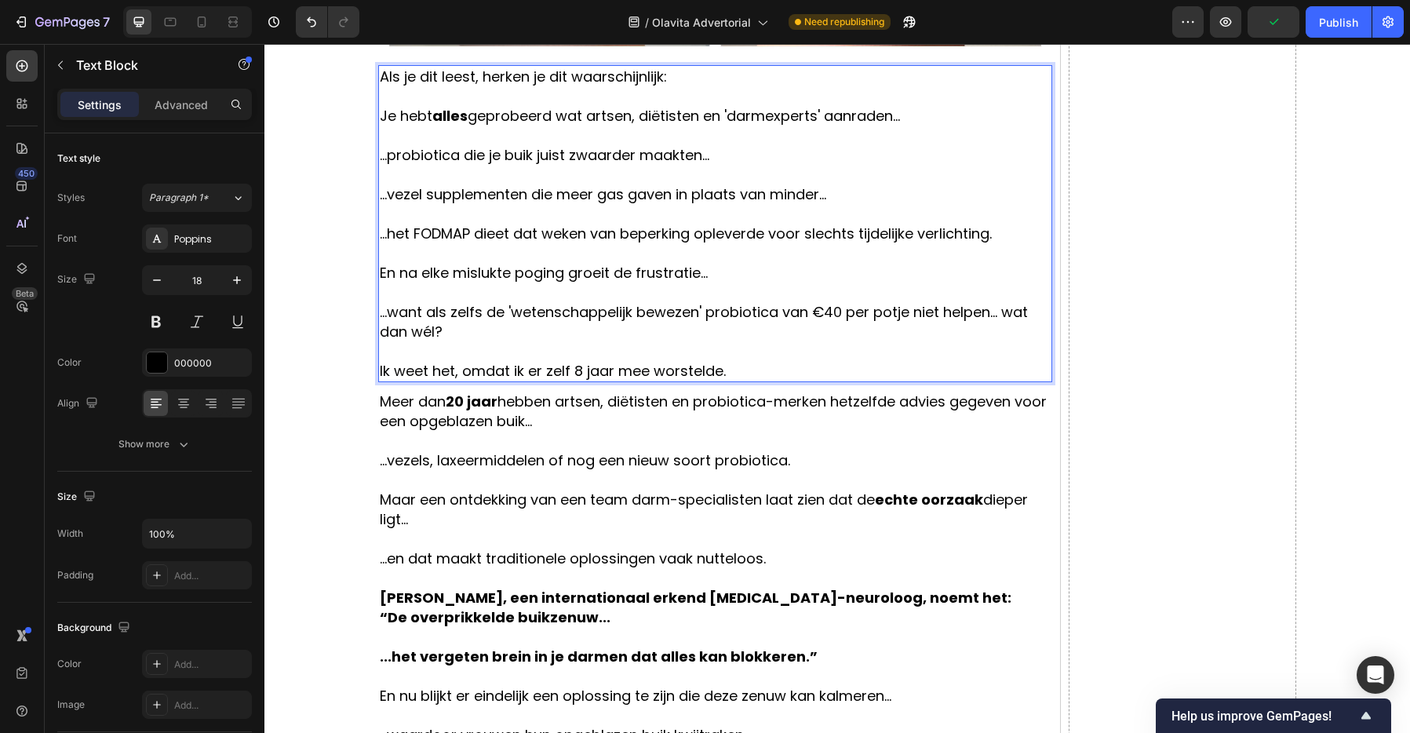
click at [493, 275] on p "En na elke mislukte poging groeit de frustratie..." at bounding box center [715, 273] width 671 height 20
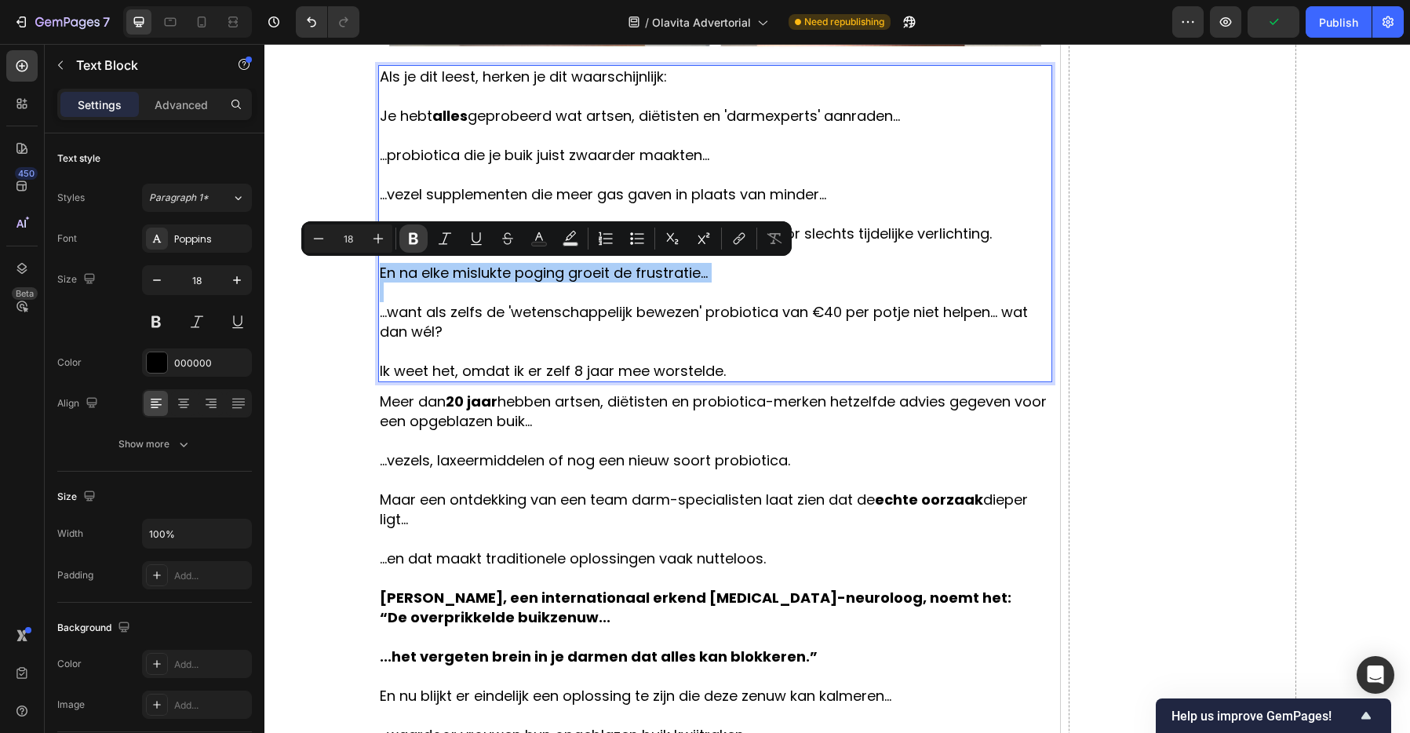
click at [411, 240] on icon "Editor contextual toolbar" at bounding box center [414, 239] width 16 height 16
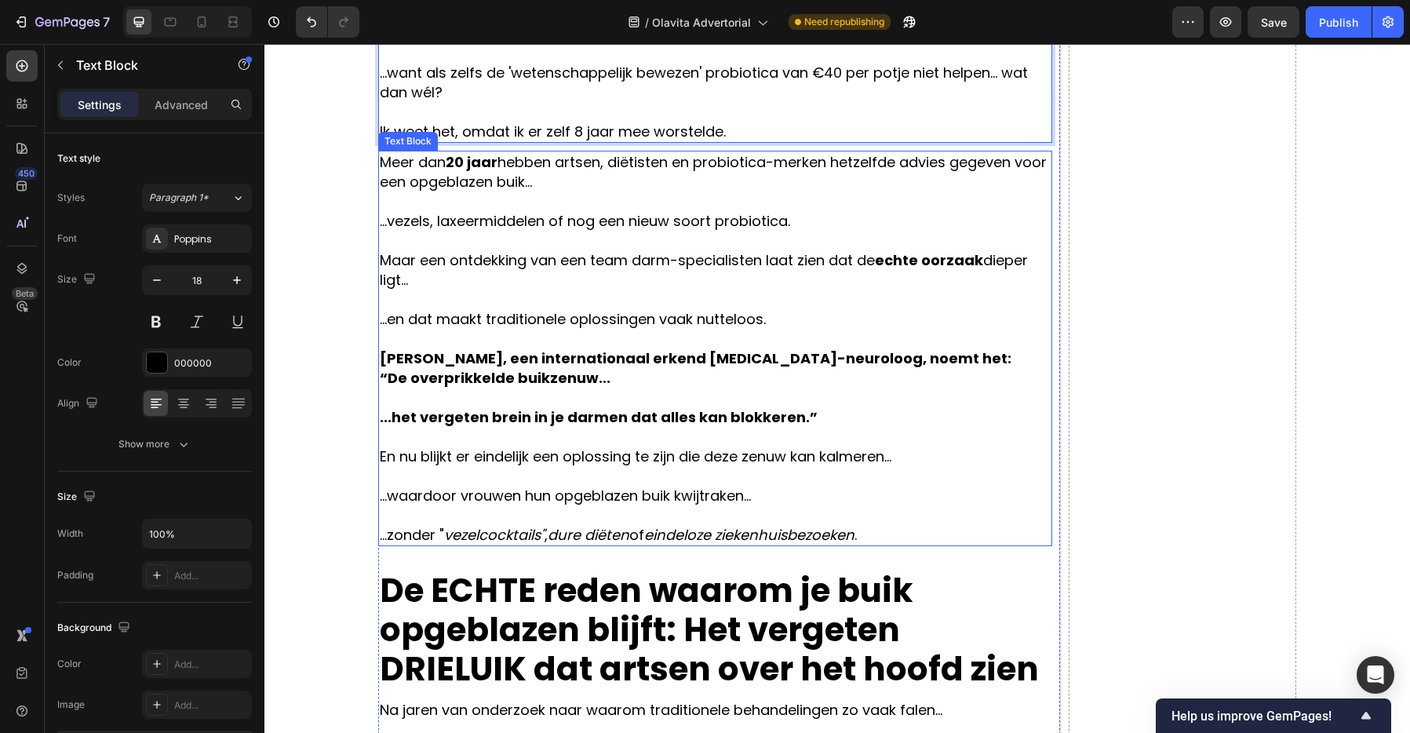
scroll to position [1120, 0]
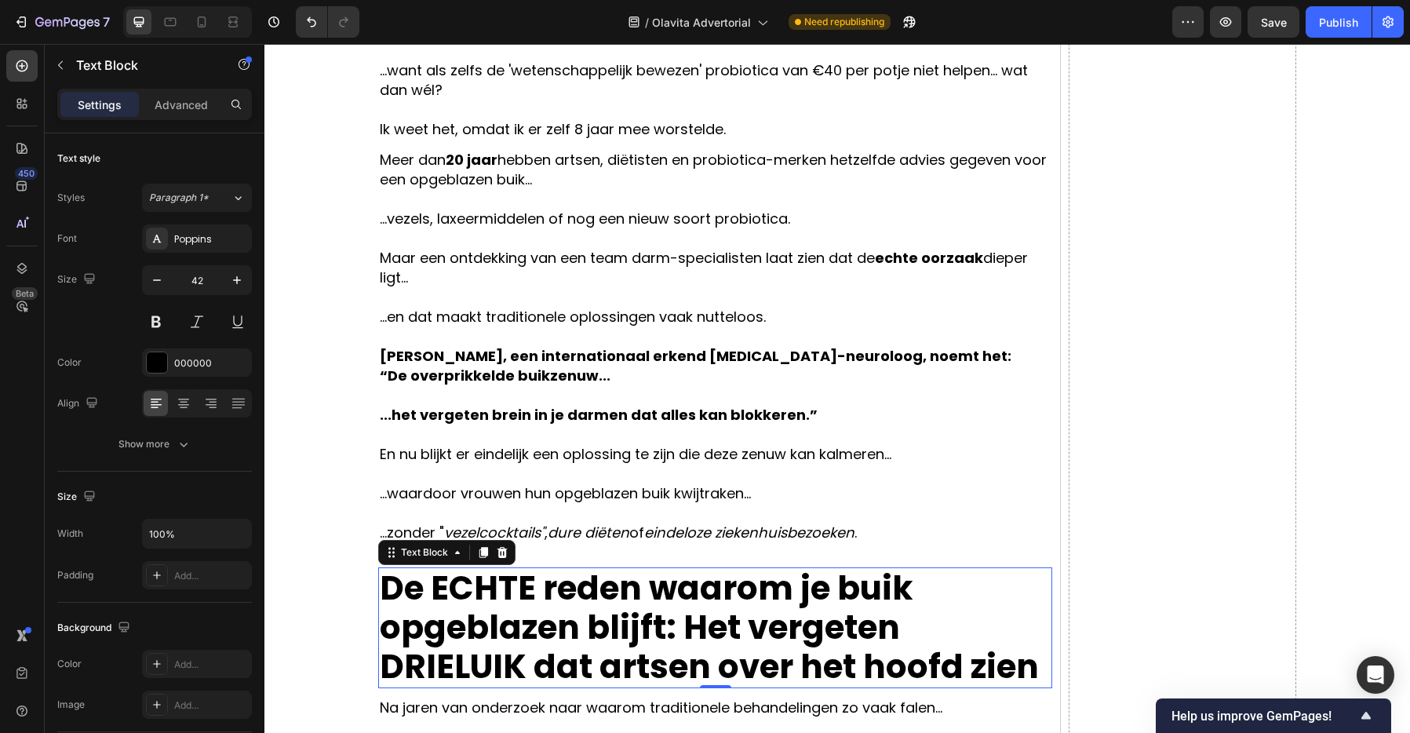
click at [581, 574] on strong "De ECHTE reden waarom je buik opgeblazen blijft:" at bounding box center [646, 608] width 533 height 86
click at [477, 551] on icon at bounding box center [483, 552] width 13 height 13
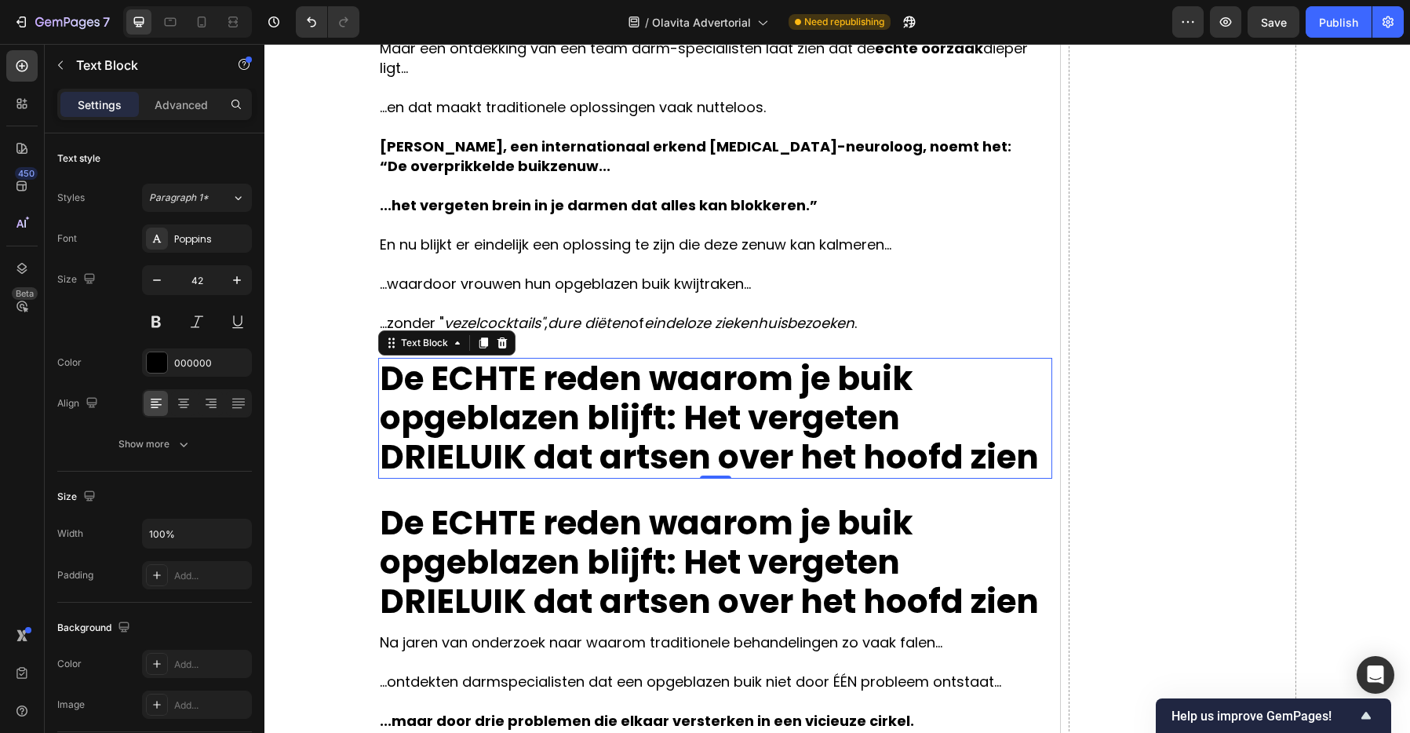
click at [508, 421] on strong "De ECHTE reden waarom je buik opgeblazen blijft:" at bounding box center [646, 398] width 533 height 86
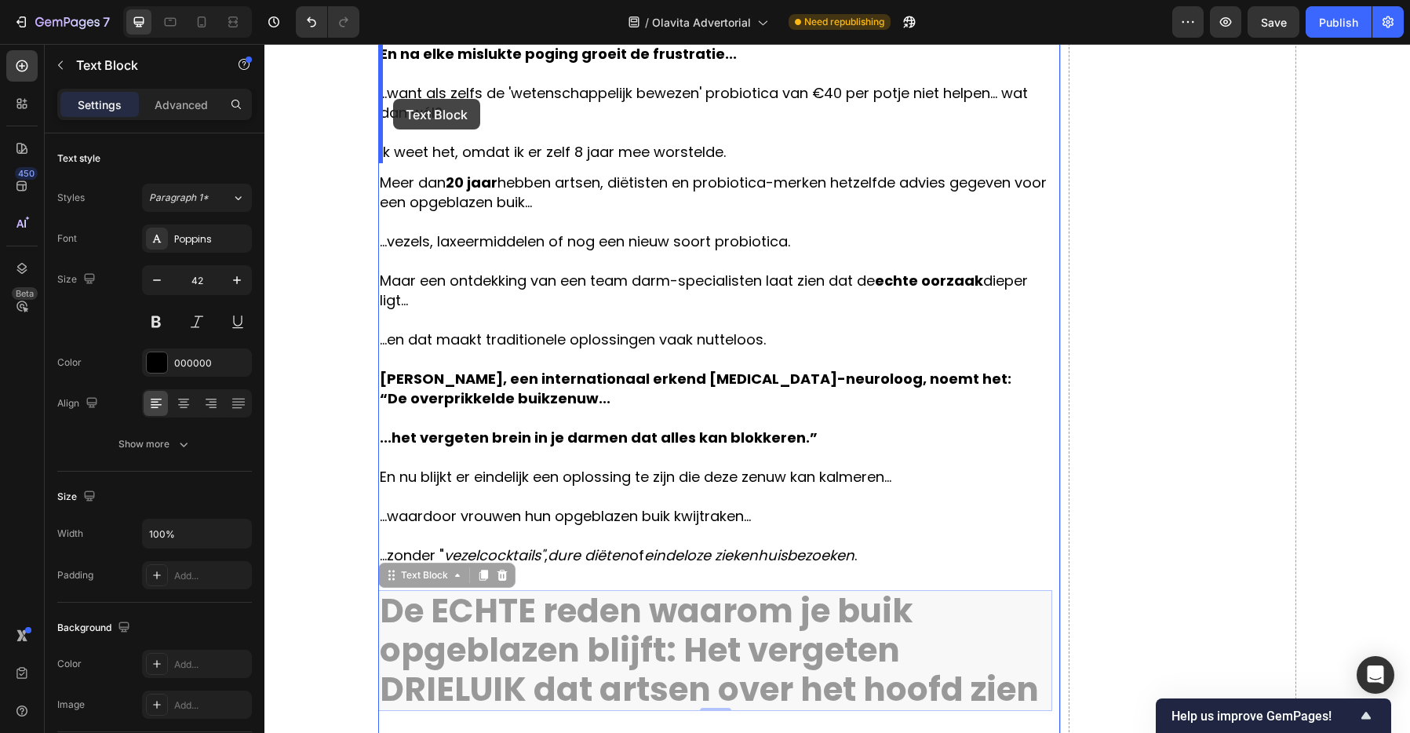
scroll to position [1079, 0]
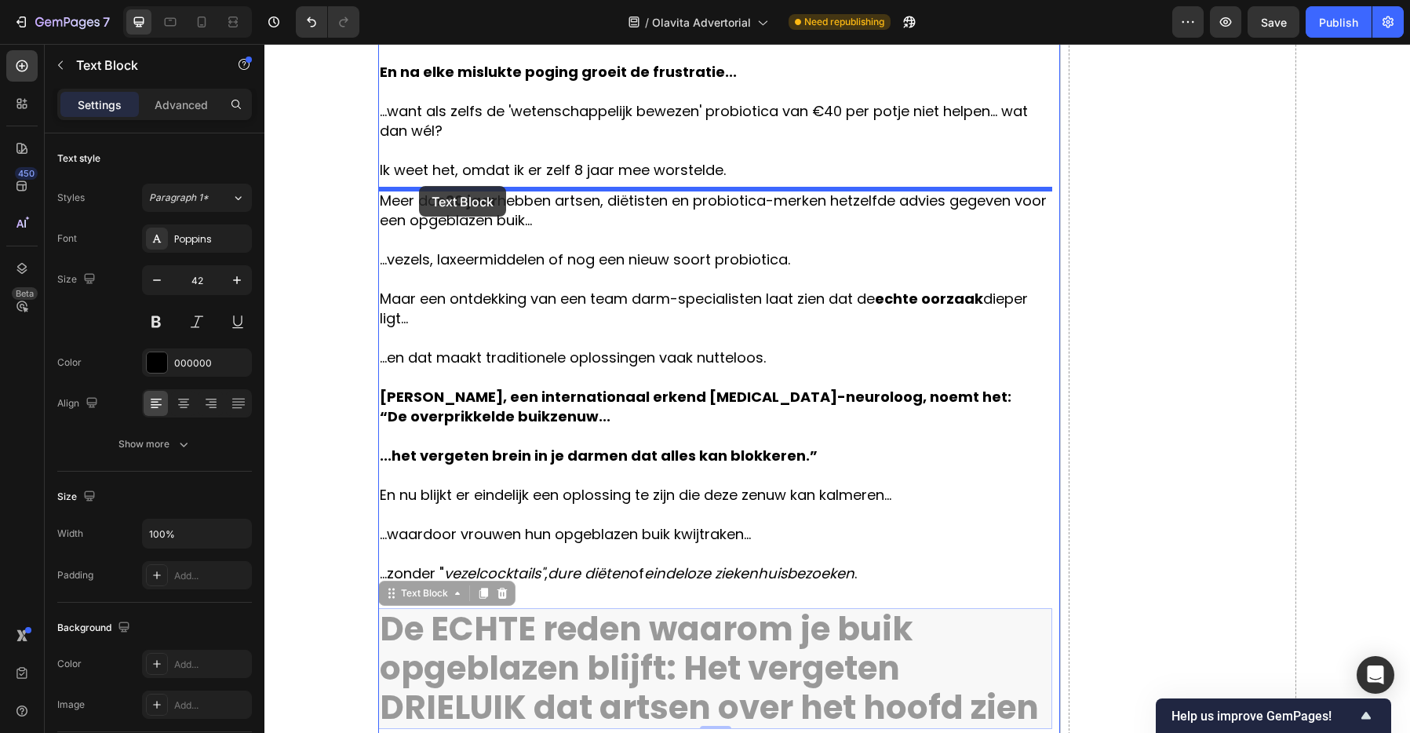
drag, startPoint x: 390, startPoint y: 533, endPoint x: 419, endPoint y: 186, distance: 347.9
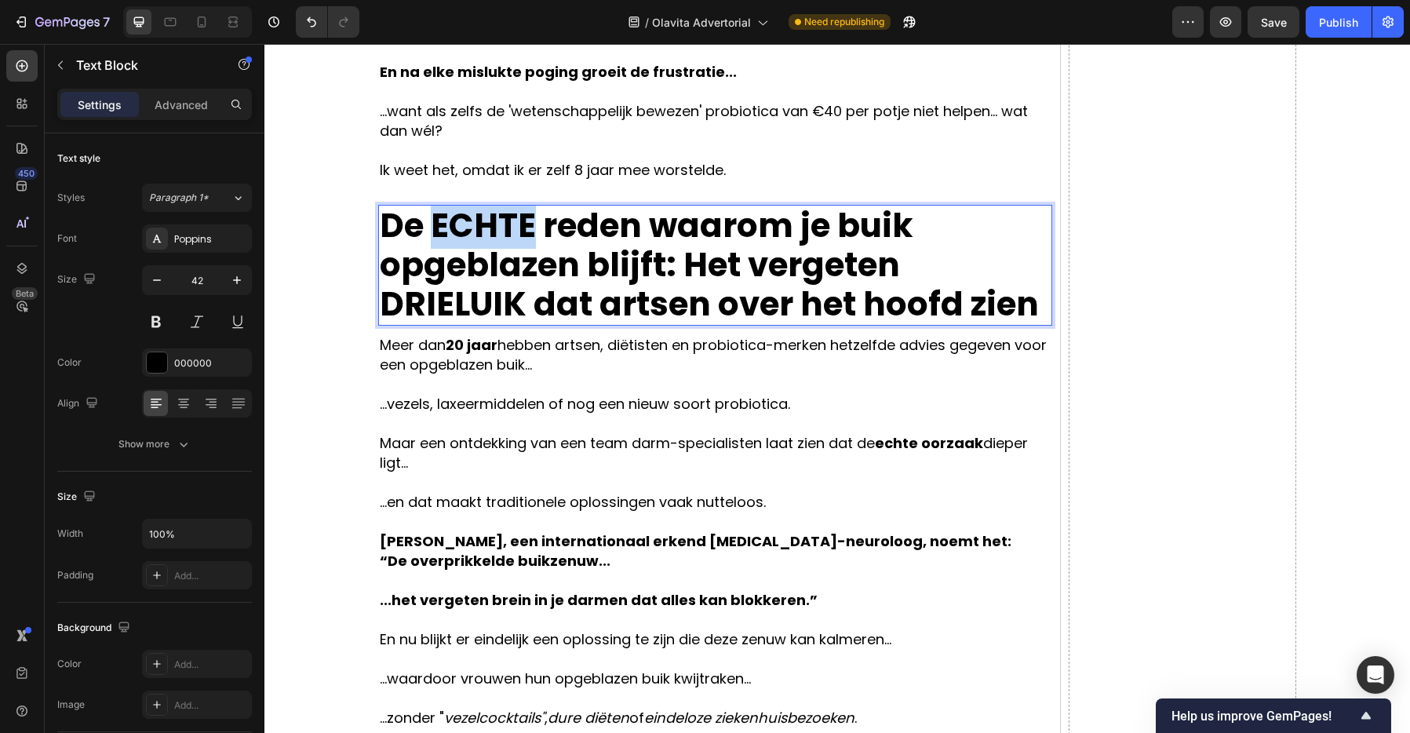
click at [474, 238] on strong "De ECHTE reden waarom je buik opgeblazen blijft:" at bounding box center [646, 245] width 533 height 86
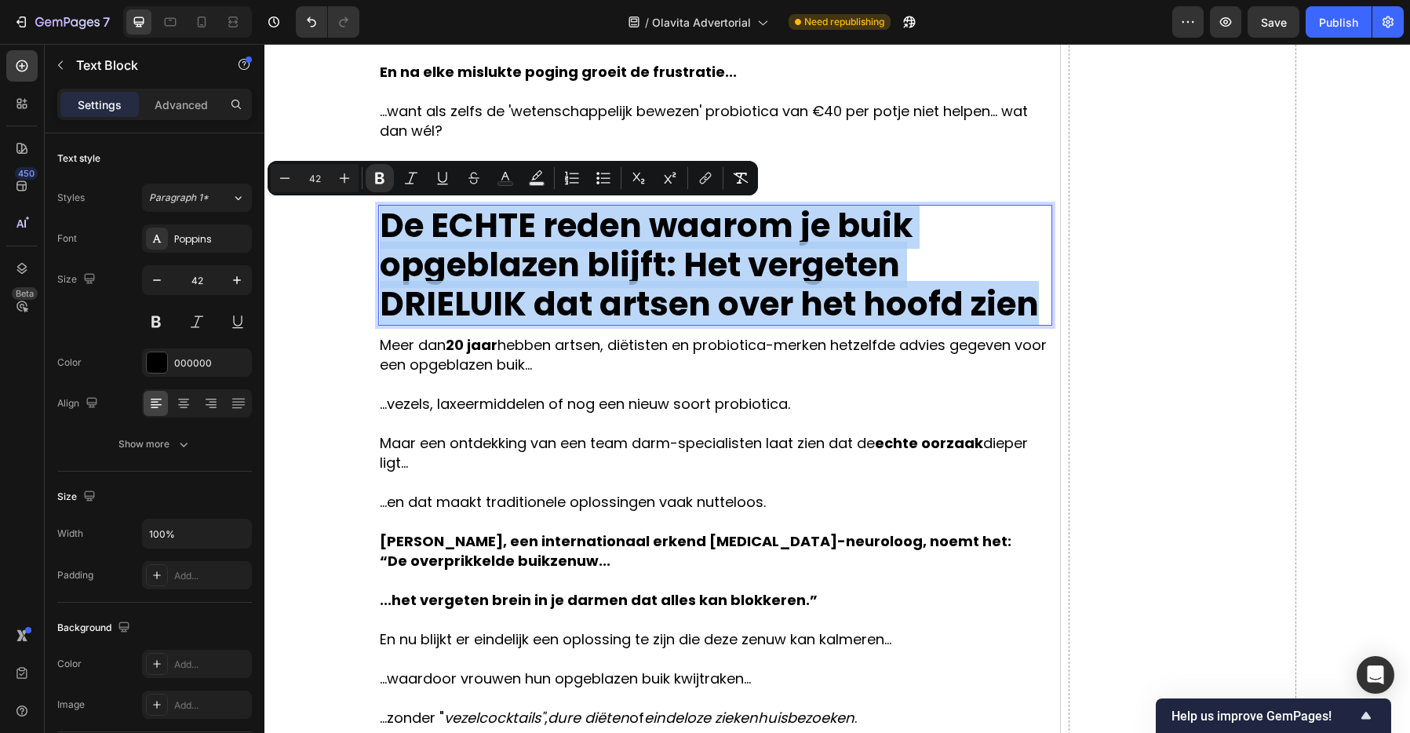
click at [474, 238] on strong "De ECHTE reden waarom je buik opgeblazen blijft:" at bounding box center [646, 245] width 533 height 86
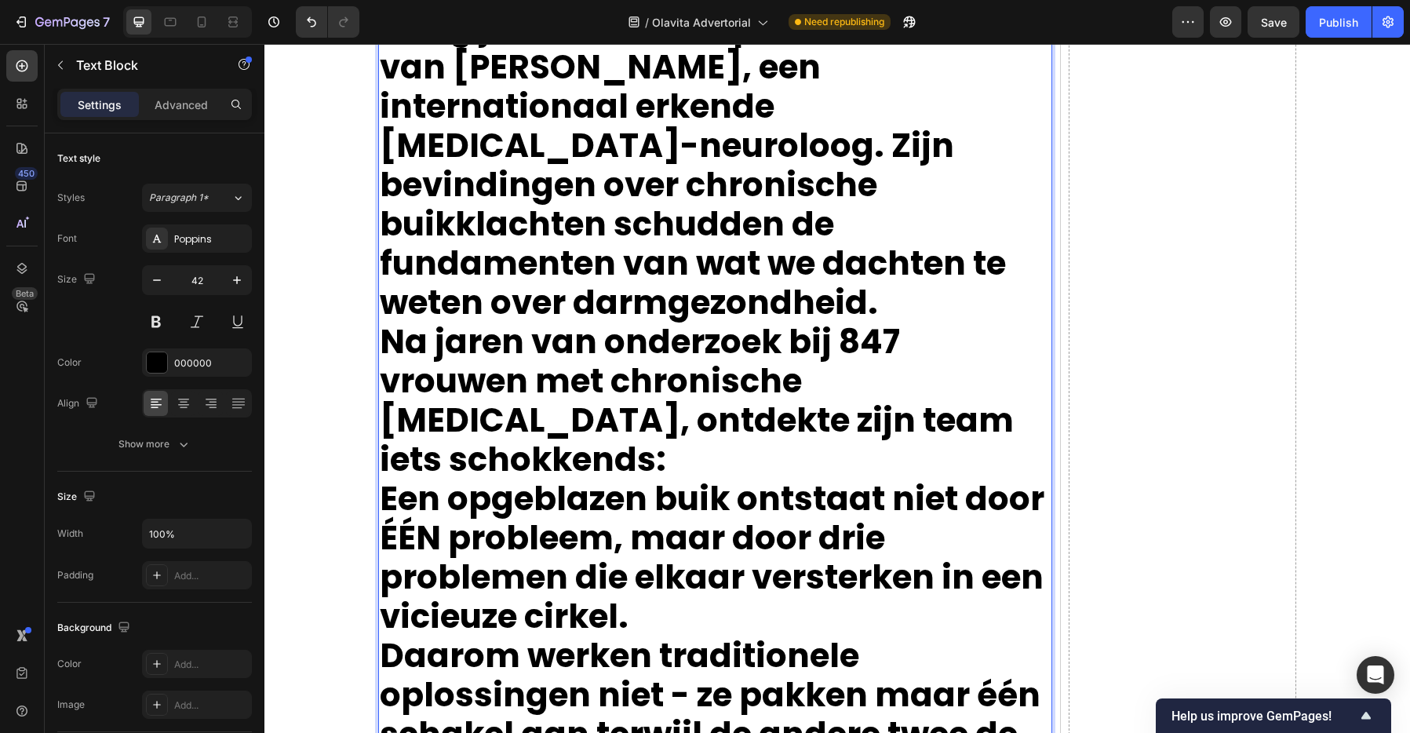
scroll to position [1276, 0]
click at [306, 20] on icon "Undo/Redo" at bounding box center [312, 22] width 16 height 16
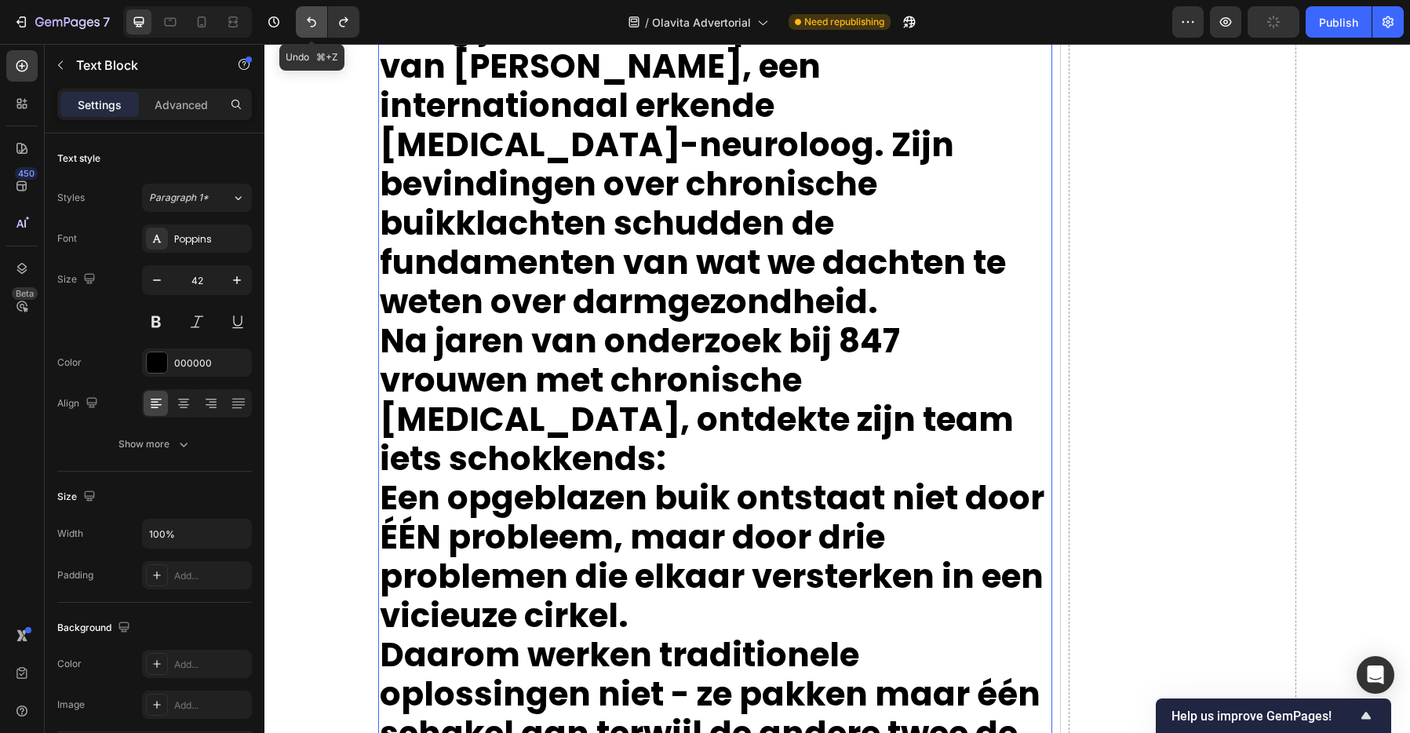
click at [306, 21] on icon "Undo/Redo" at bounding box center [312, 22] width 16 height 16
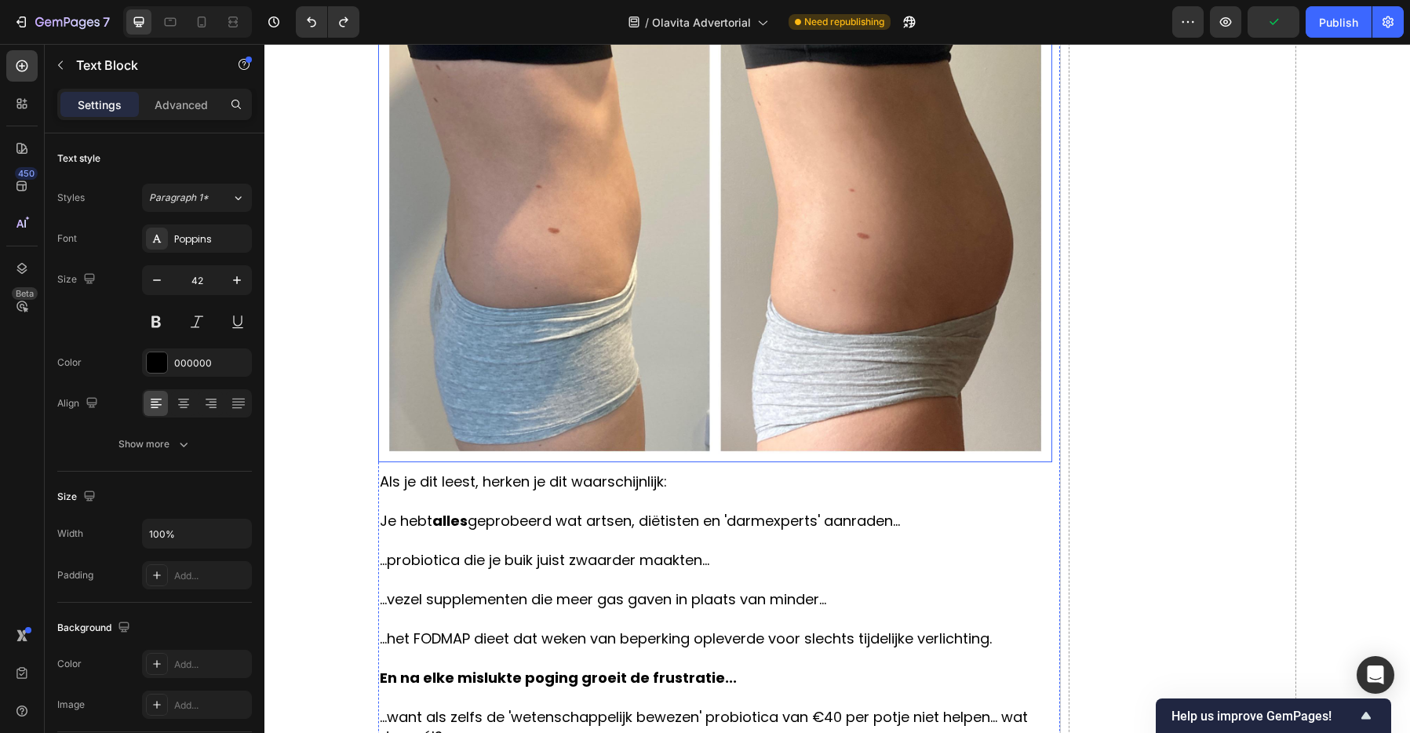
scroll to position [433, 0]
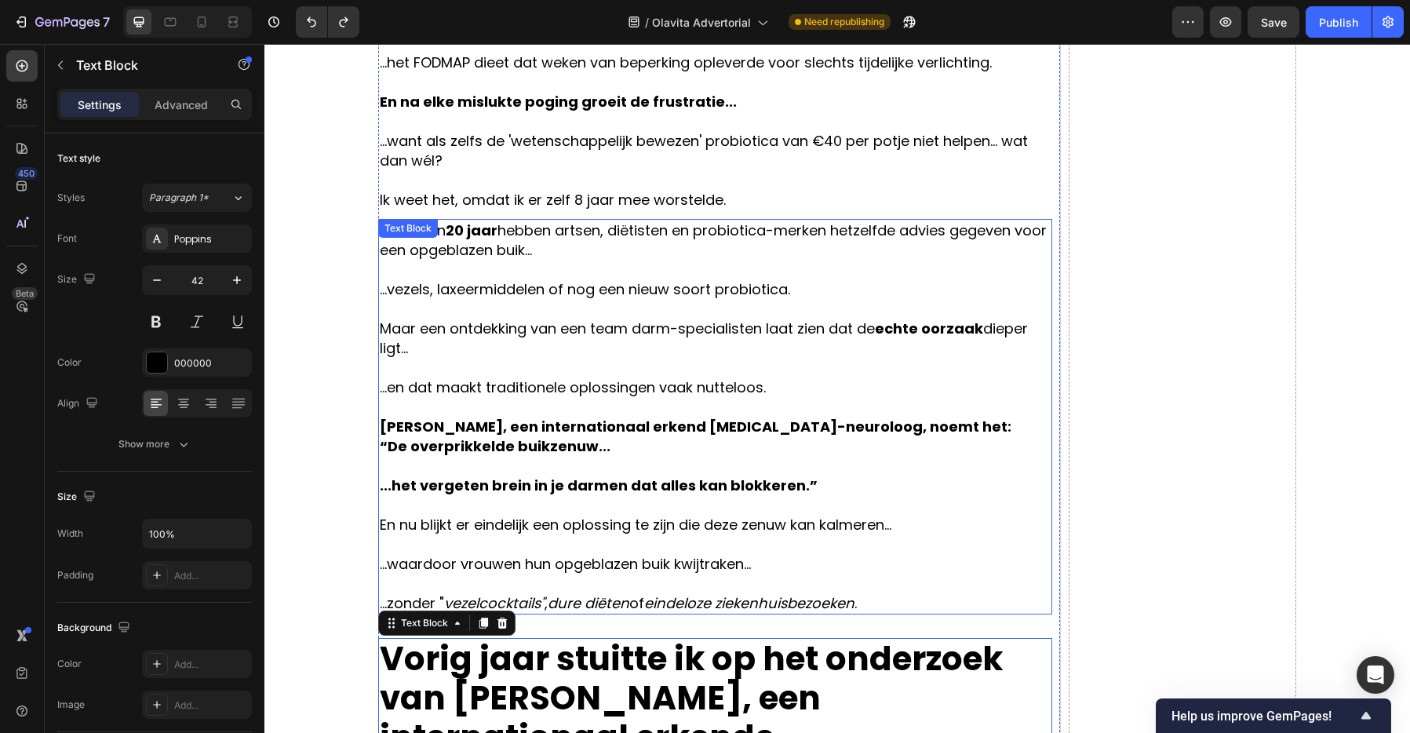
scroll to position [1056, 0]
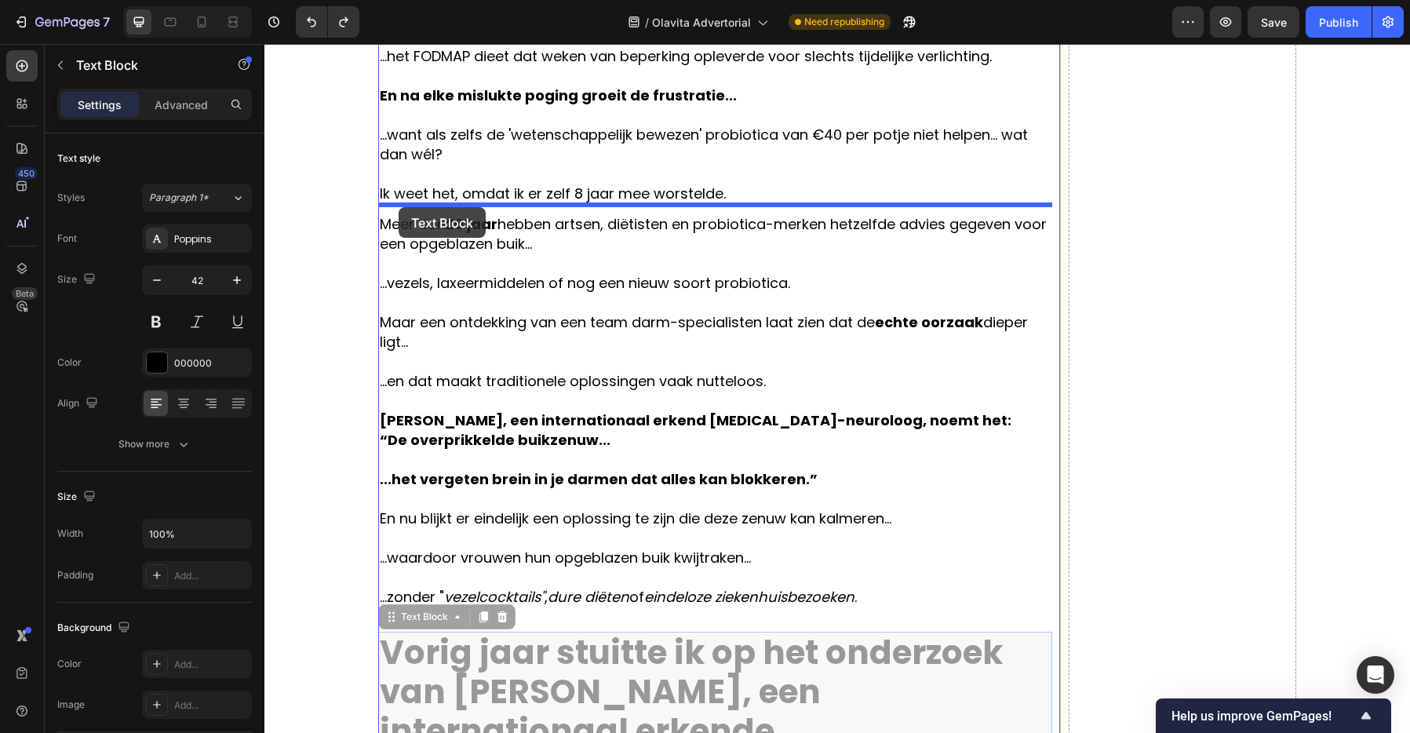
drag, startPoint x: 393, startPoint y: 617, endPoint x: 399, endPoint y: 207, distance: 409.5
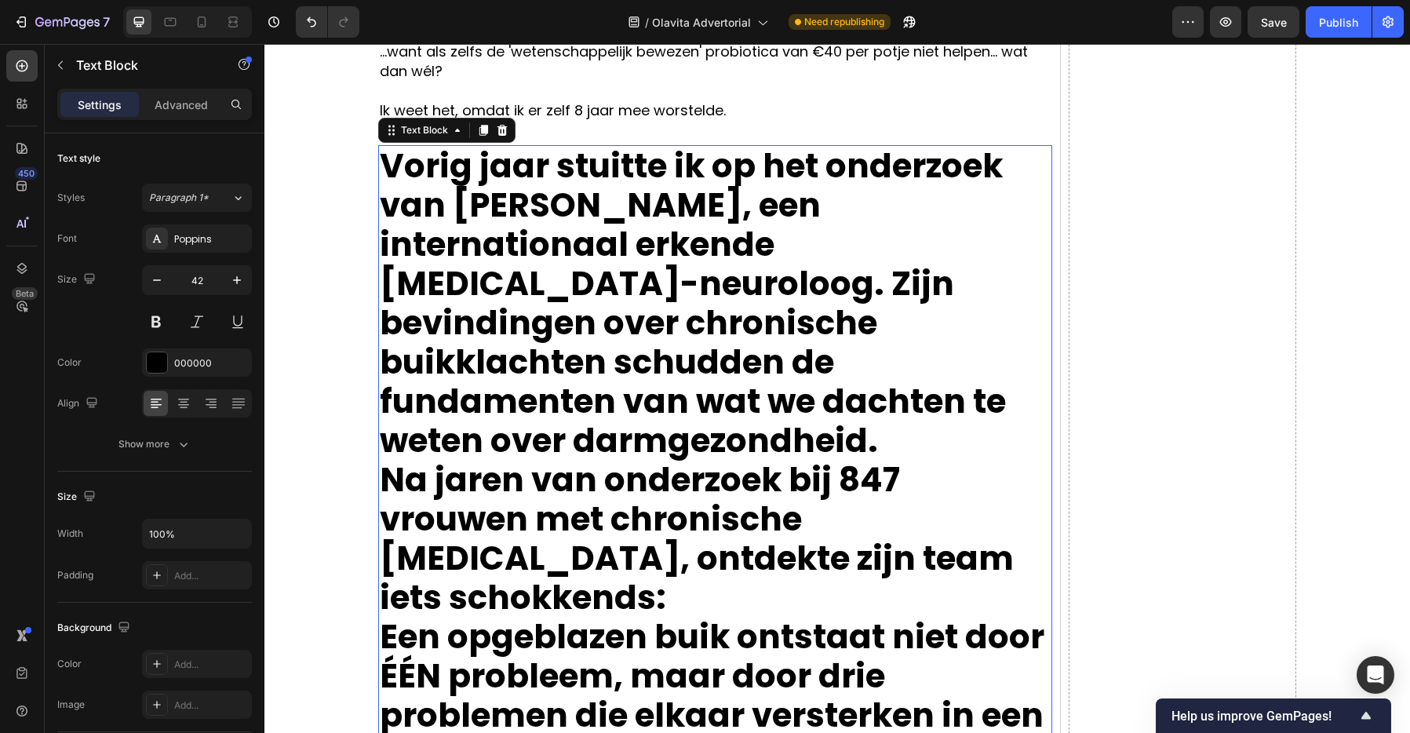
scroll to position [1140, 0]
click at [508, 122] on div at bounding box center [502, 129] width 19 height 19
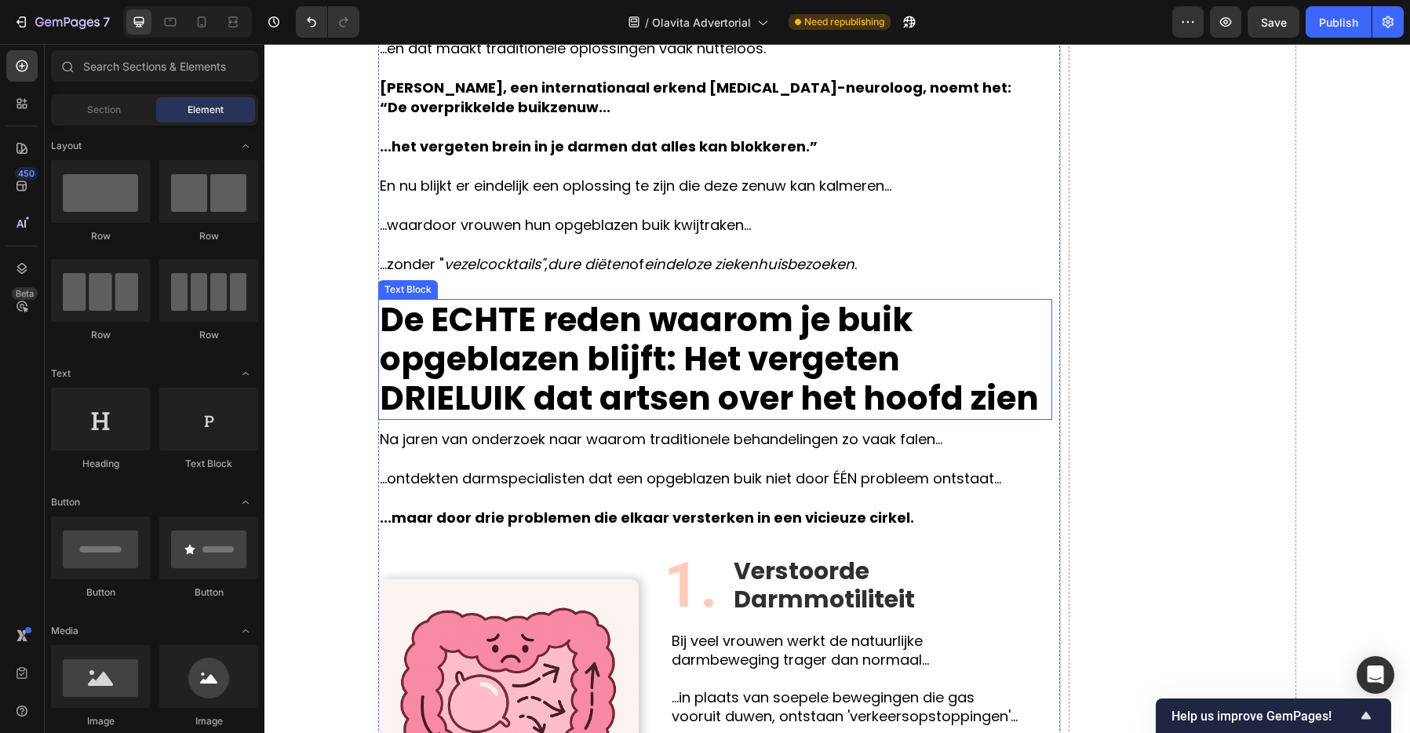
scroll to position [1398, 0]
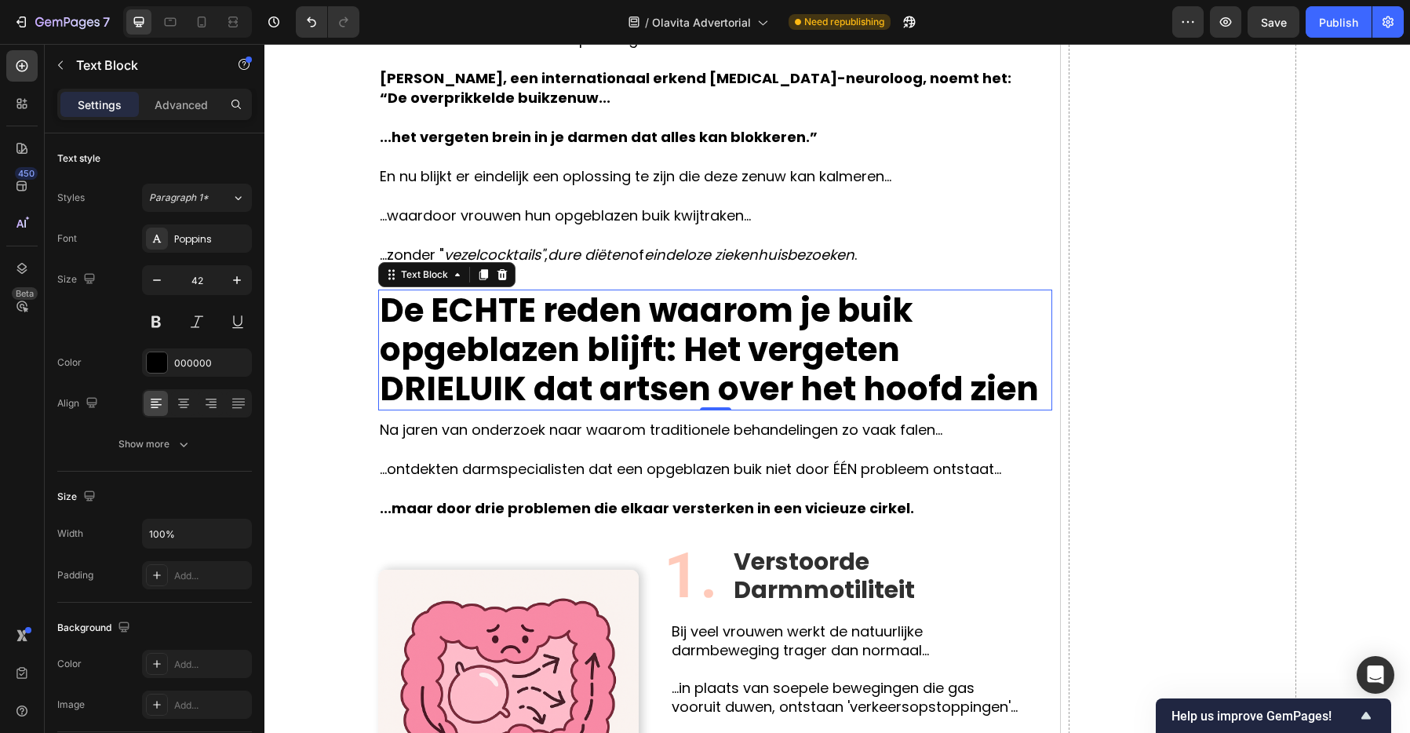
click at [610, 368] on strong "Het vergeten DRIELUIK dat artsen over het hoofd zien" at bounding box center [709, 369] width 659 height 86
click at [488, 273] on icon at bounding box center [483, 274] width 13 height 13
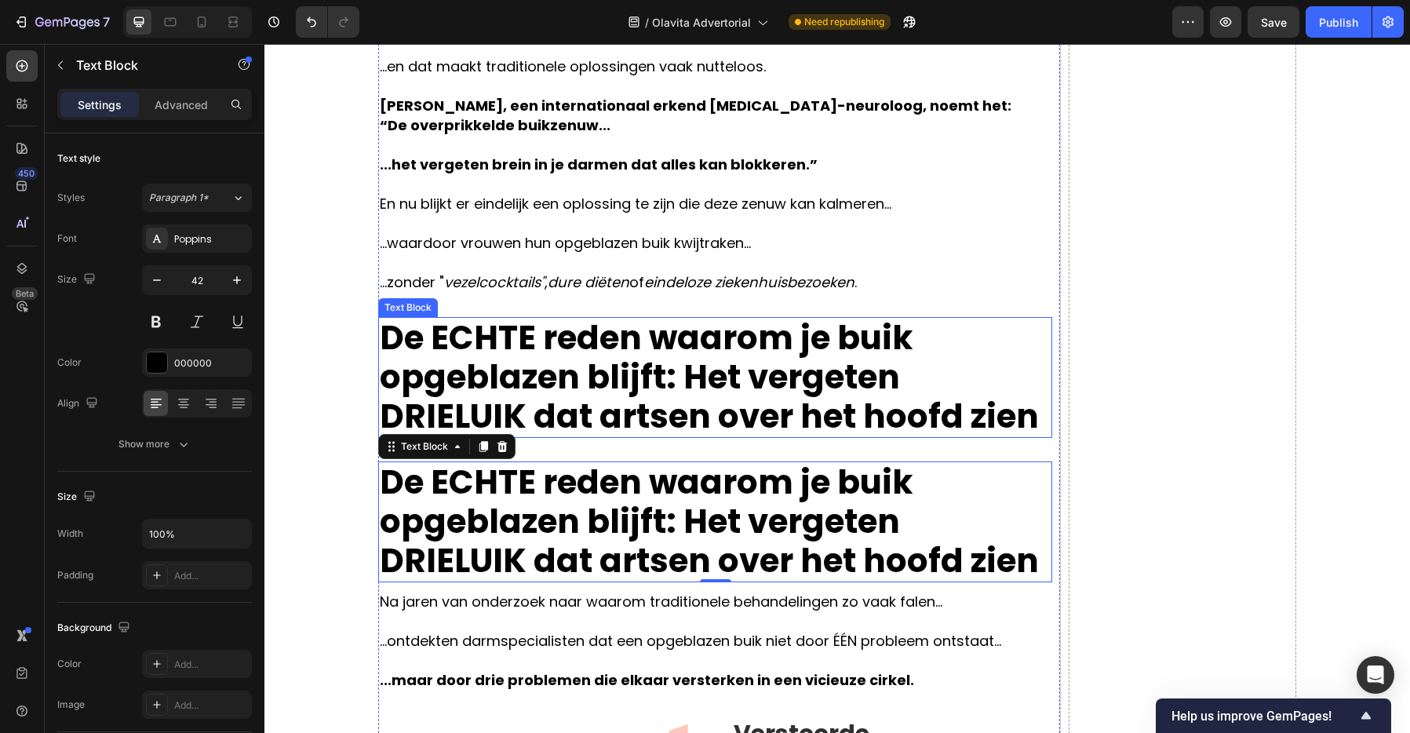
scroll to position [1369, 0]
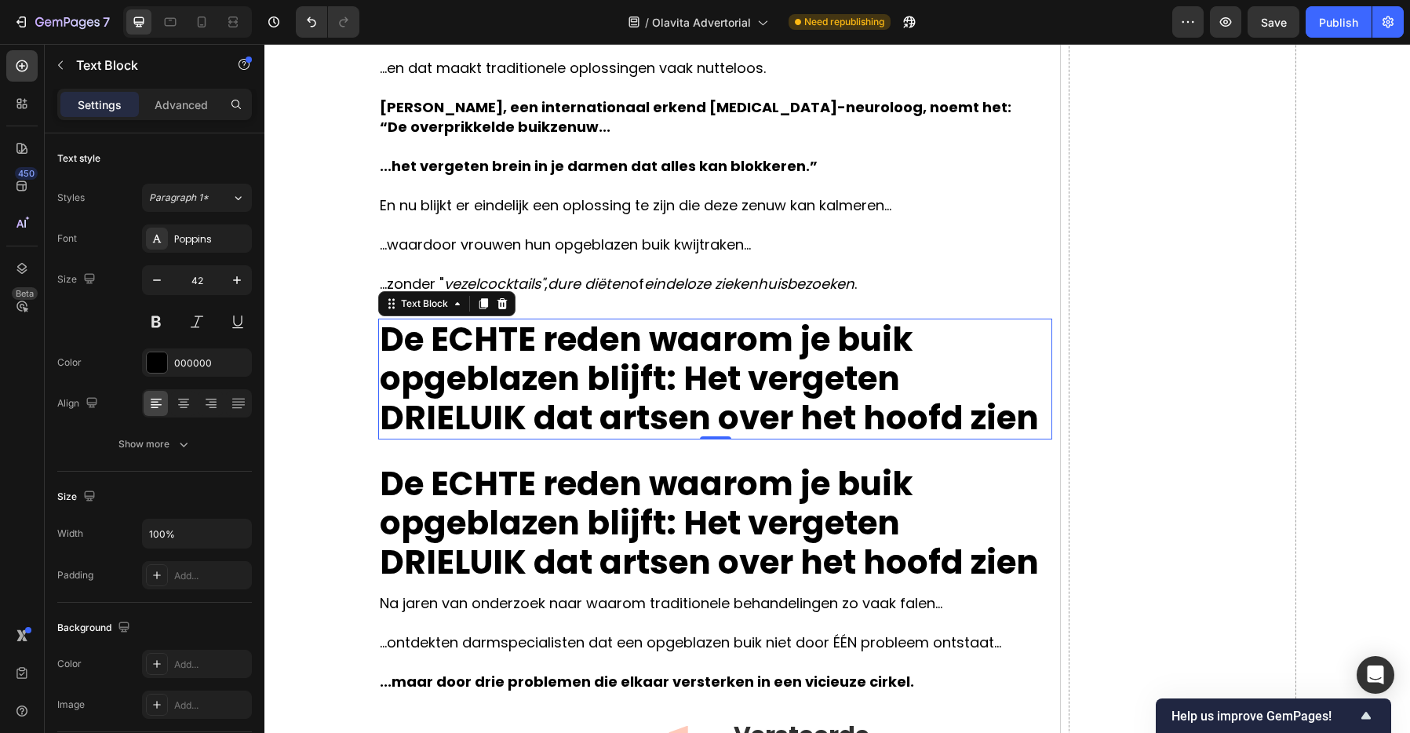
drag, startPoint x: 441, startPoint y: 346, endPoint x: 429, endPoint y: 344, distance: 12.0
click at [441, 346] on strong "De ECHTE reden waarom je buik opgeblazen blijft:" at bounding box center [646, 359] width 533 height 86
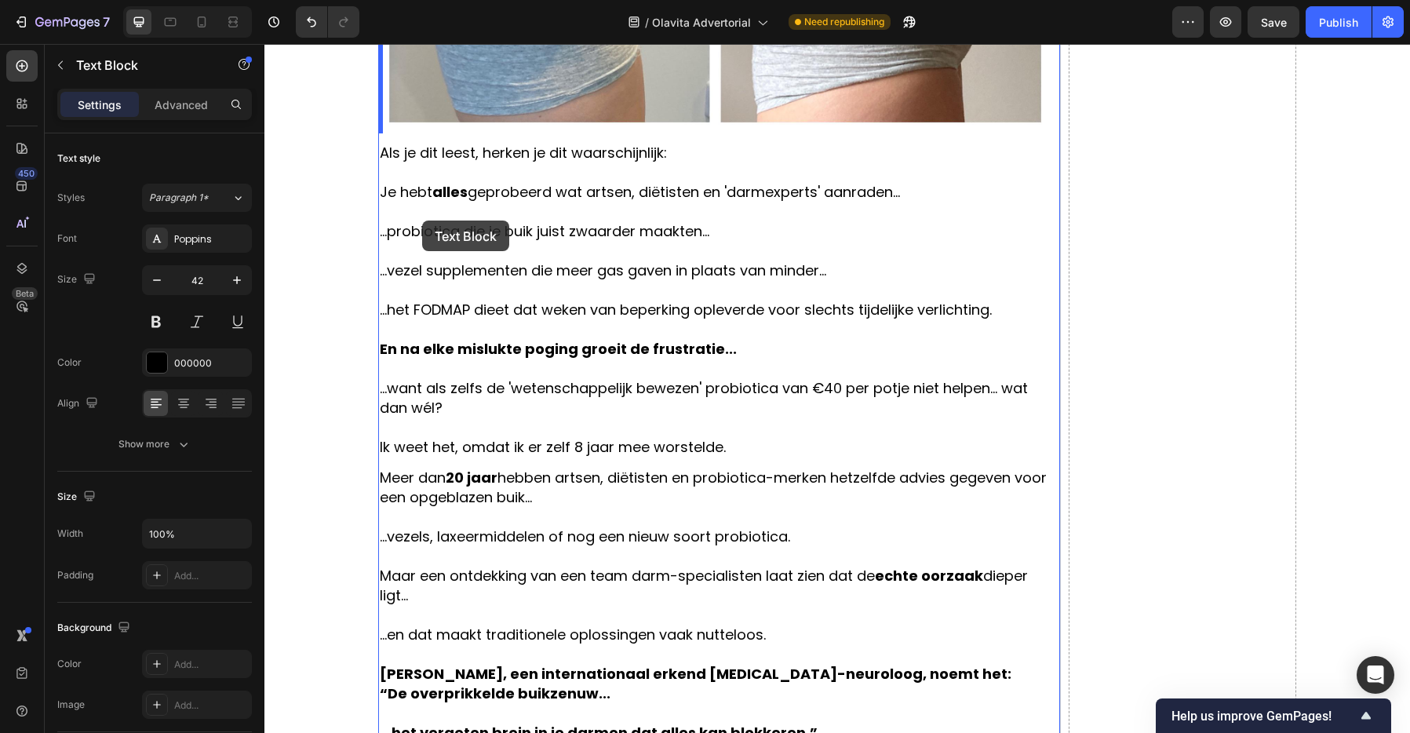
scroll to position [799, 0]
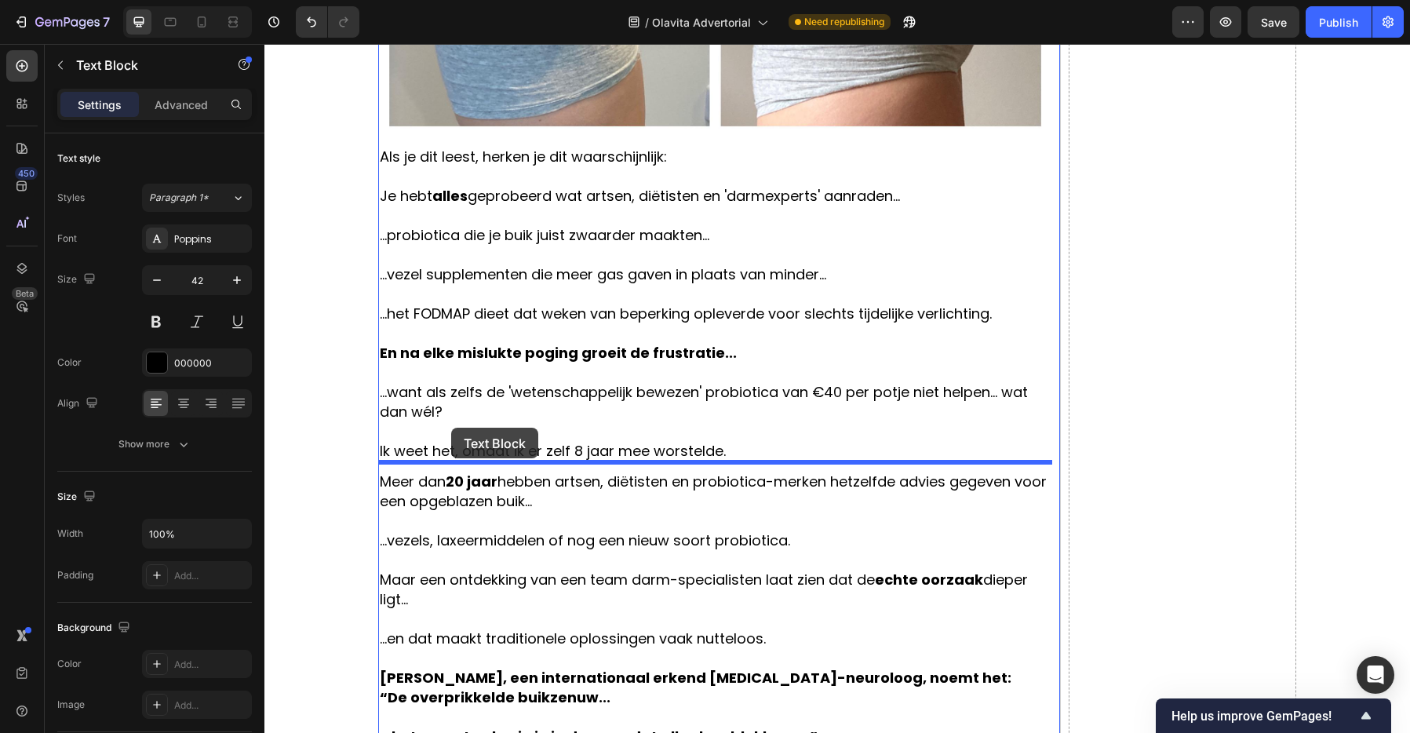
drag, startPoint x: 394, startPoint y: 304, endPoint x: 451, endPoint y: 428, distance: 135.8
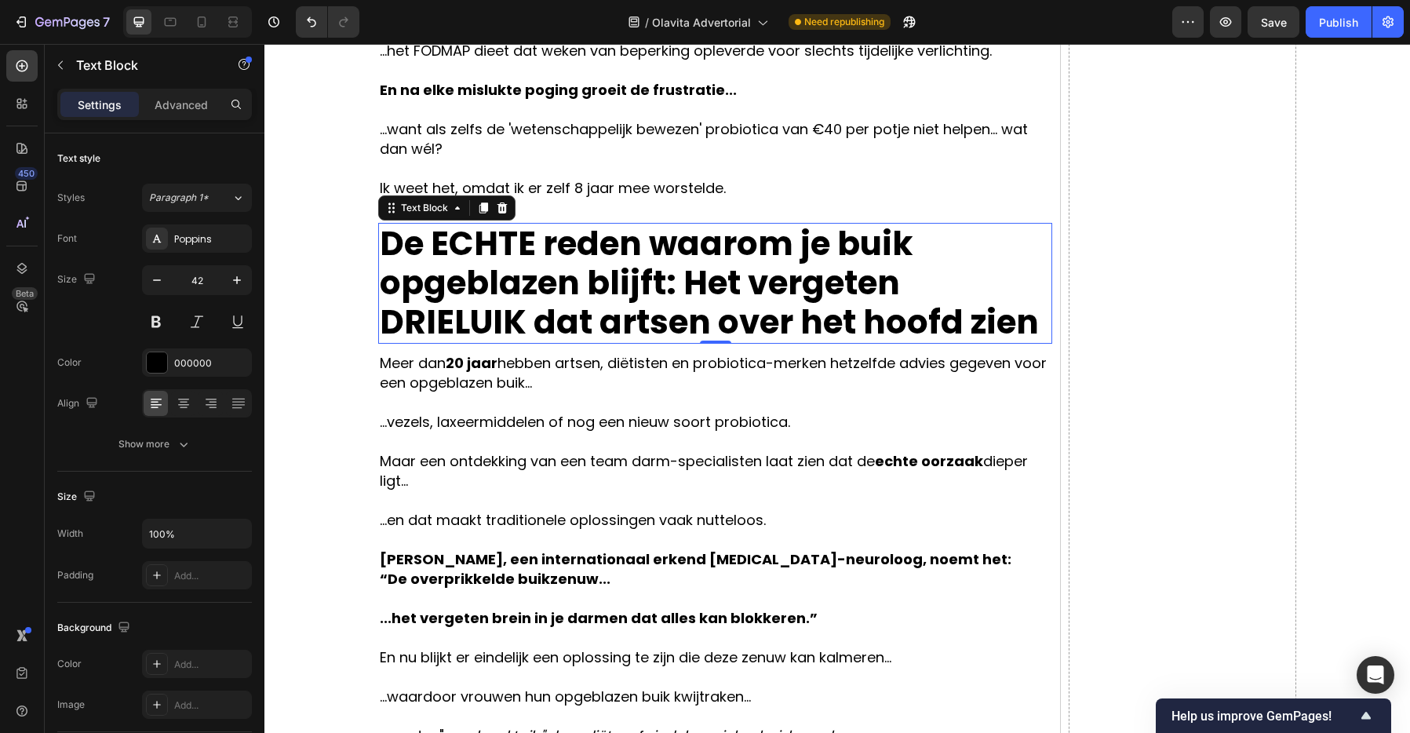
scroll to position [1094, 0]
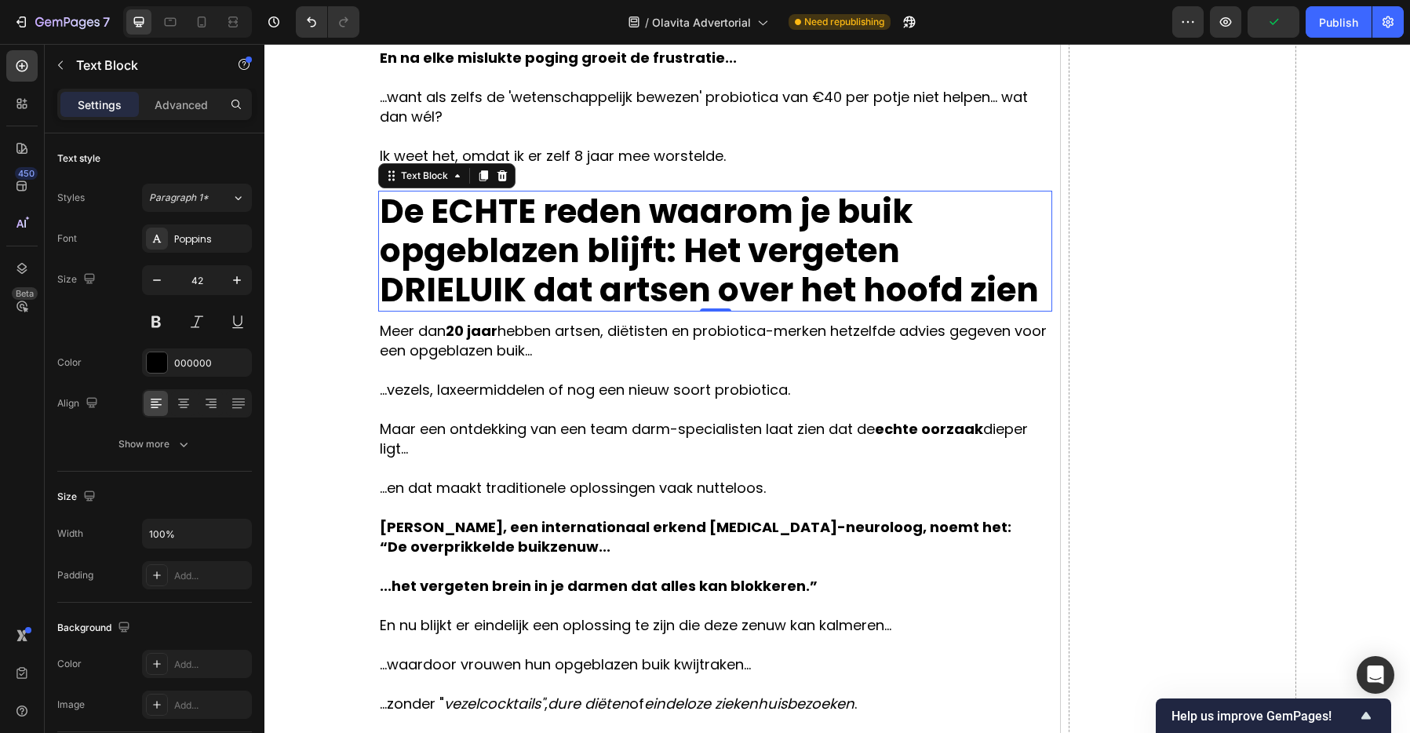
click at [536, 202] on strong "De ECHTE reden waarom je buik opgeblazen blijft:" at bounding box center [646, 231] width 533 height 86
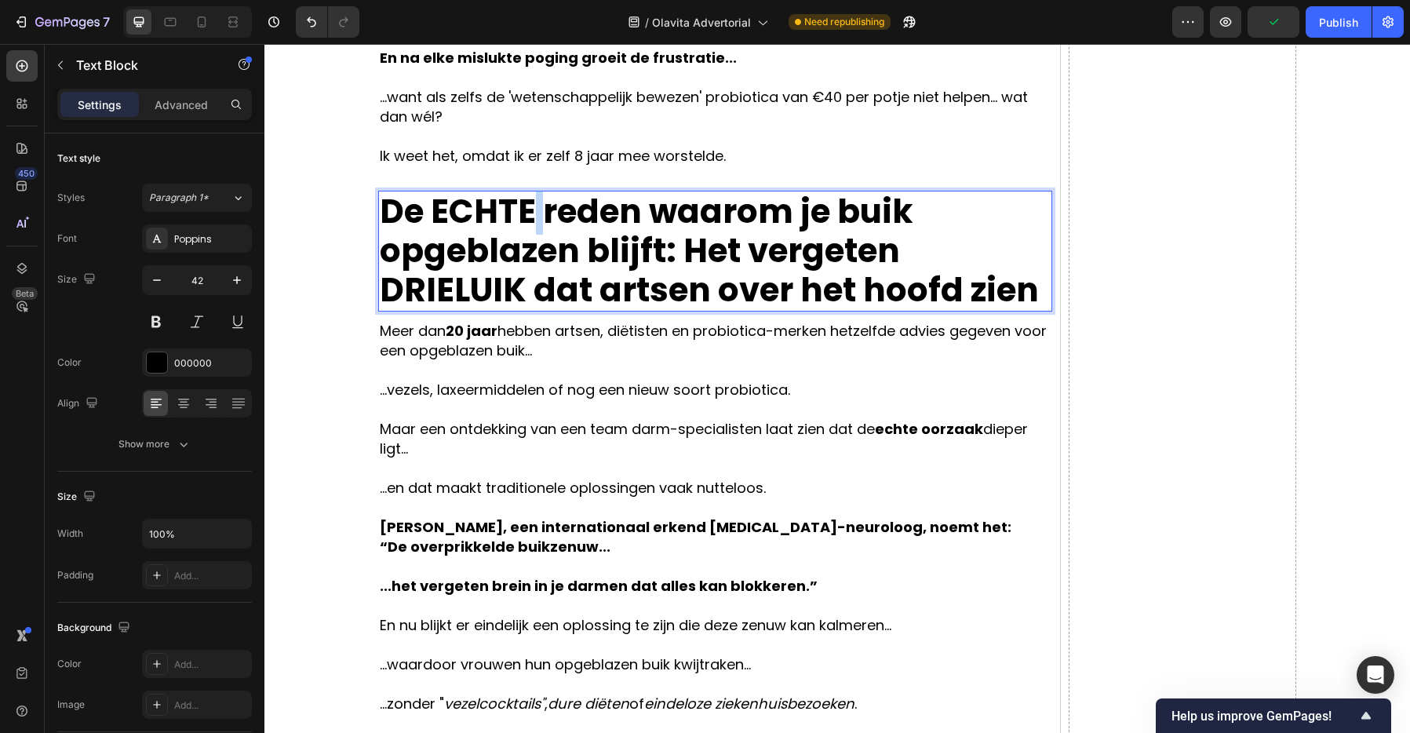
click at [536, 202] on strong "De ECHTE reden waarom je buik opgeblazen blijft:" at bounding box center [646, 231] width 533 height 86
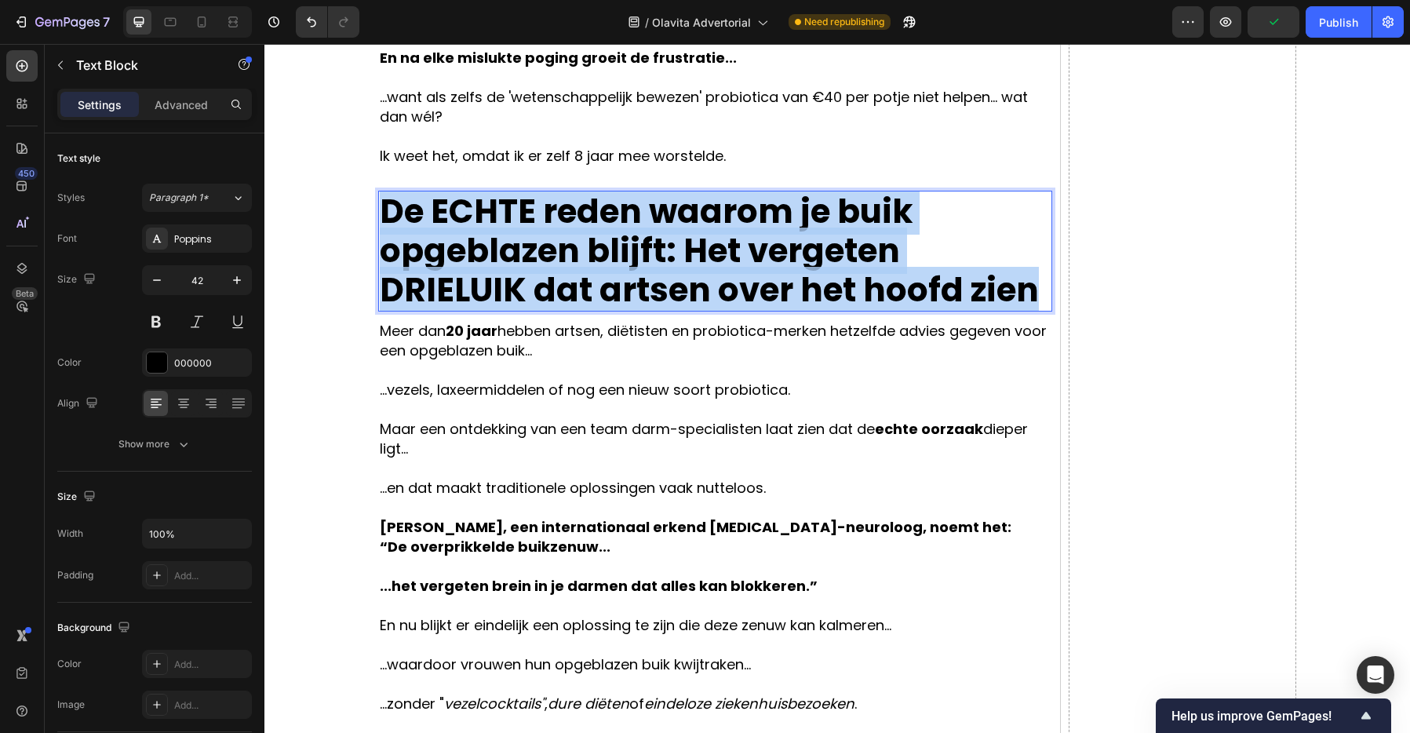
click at [536, 204] on strong "De ECHTE reden waarom je buik opgeblazen blijft:" at bounding box center [646, 231] width 533 height 86
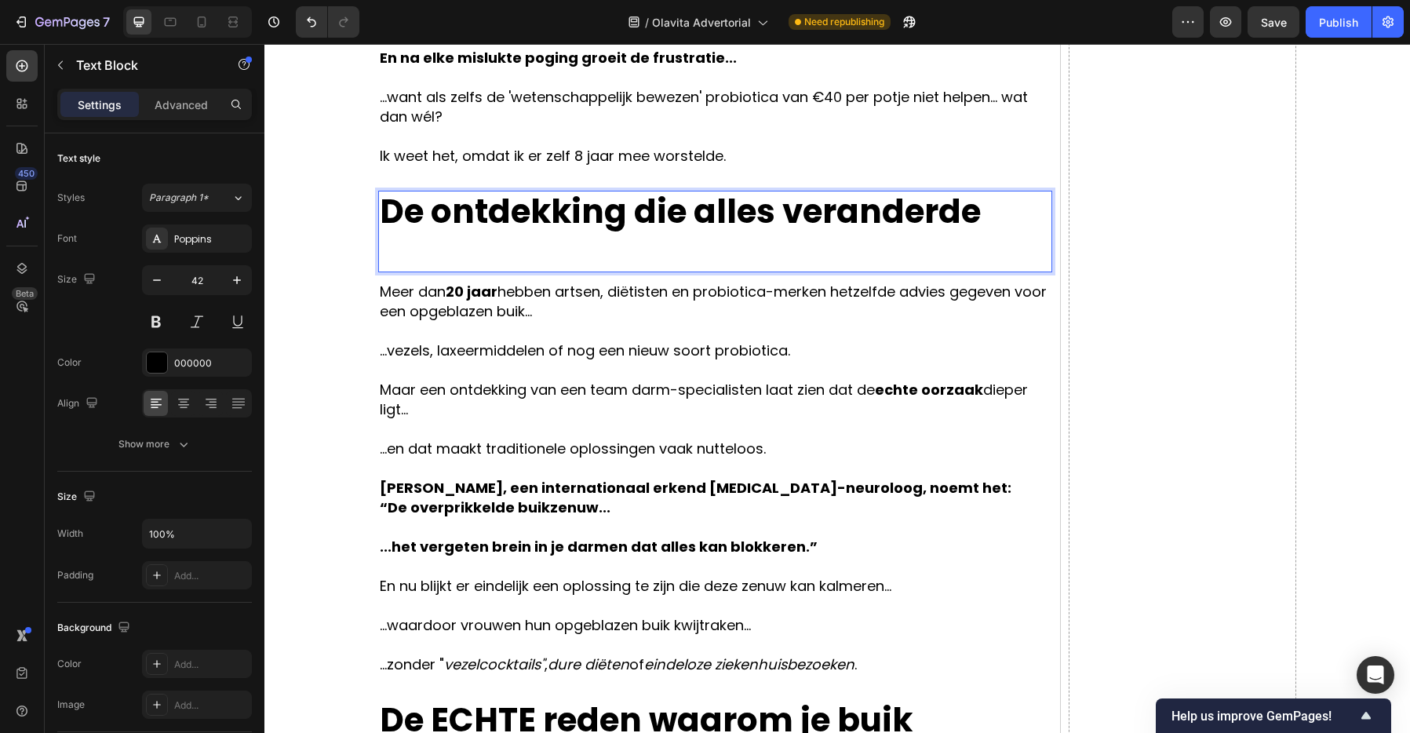
click at [566, 253] on p "Rich Text Editor. Editing area: main" at bounding box center [715, 250] width 671 height 39
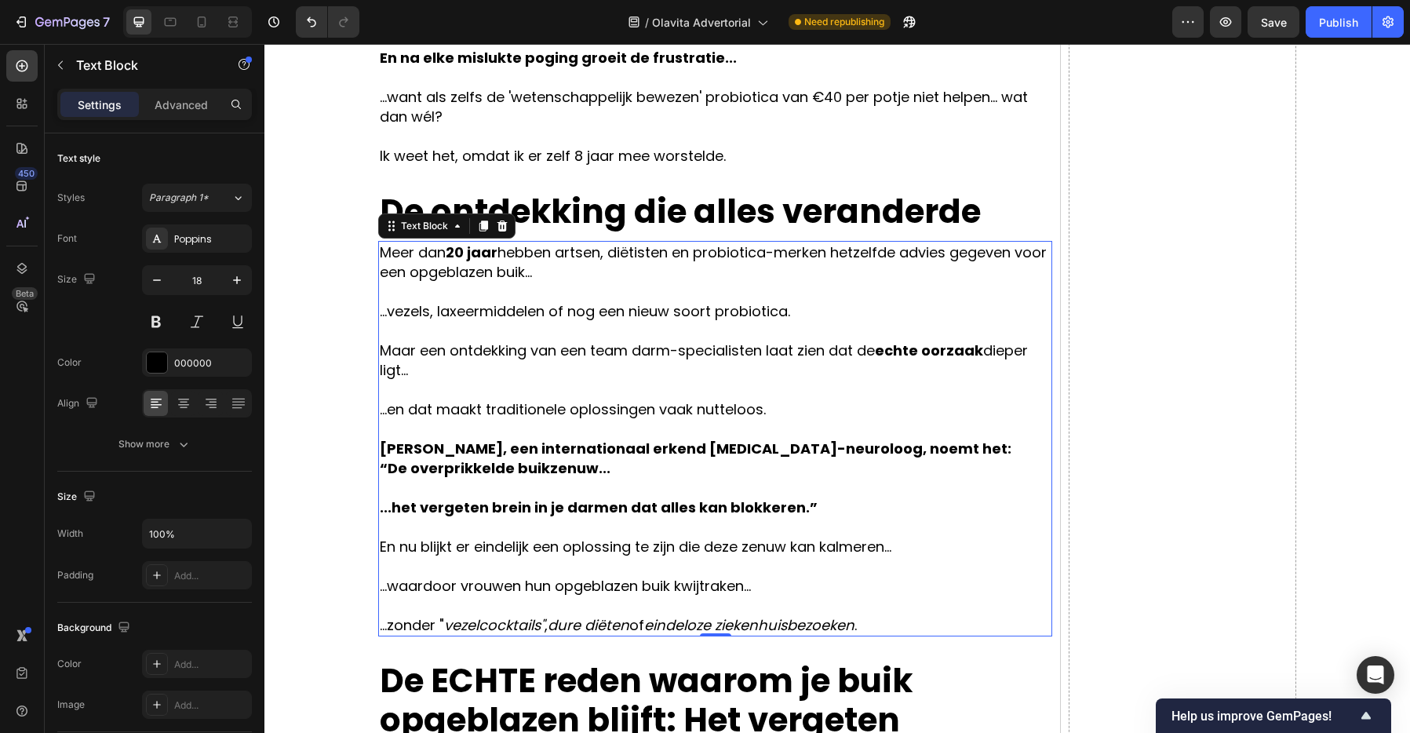
click at [416, 269] on p "Meer dan 20 jaar hebben artsen, diëtisten en probiotica-merken hetzelfde advies…" at bounding box center [715, 261] width 671 height 39
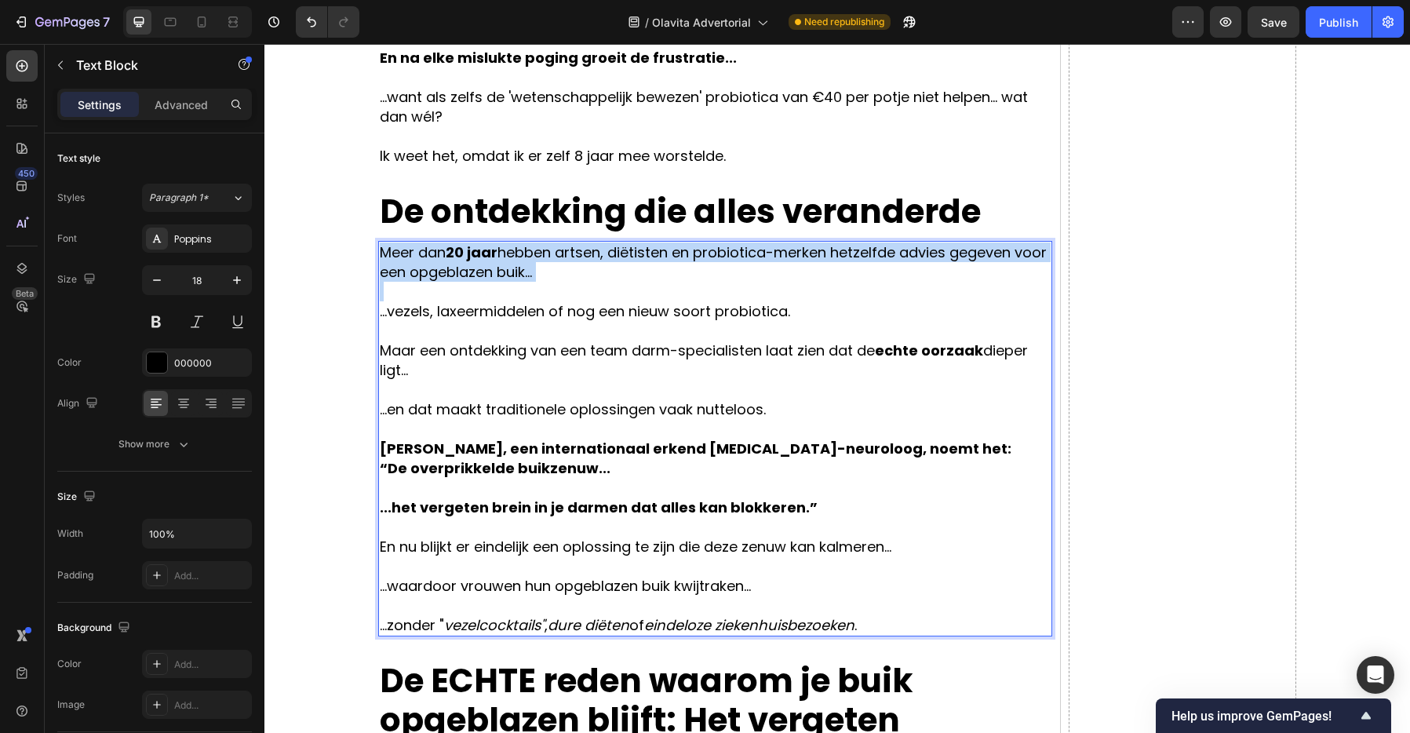
click at [416, 269] on p "Meer dan 20 jaar hebben artsen, diëtisten en probiotica-merken hetzelfde advies…" at bounding box center [715, 261] width 671 height 39
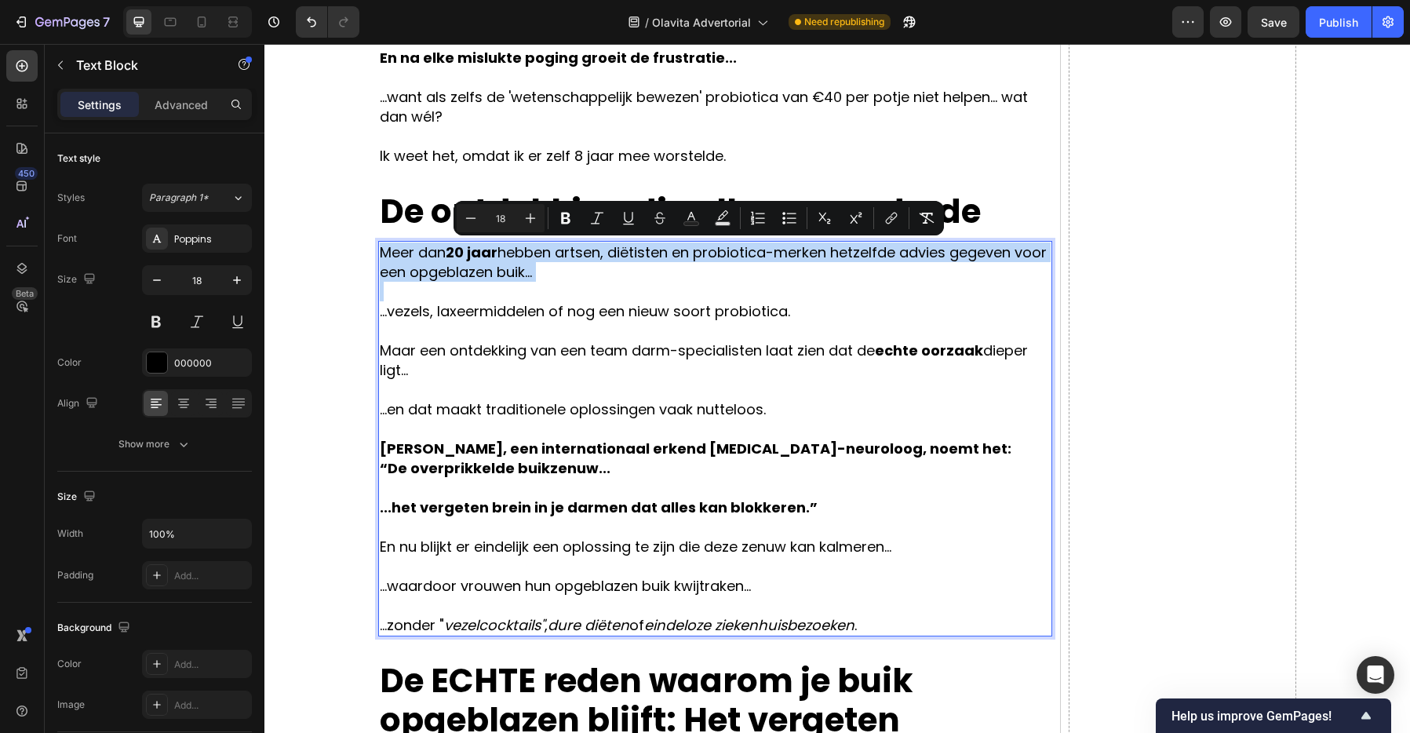
click at [392, 263] on p "Meer dan 20 jaar hebben artsen, diëtisten en probiotica-merken hetzelfde advies…" at bounding box center [715, 261] width 671 height 39
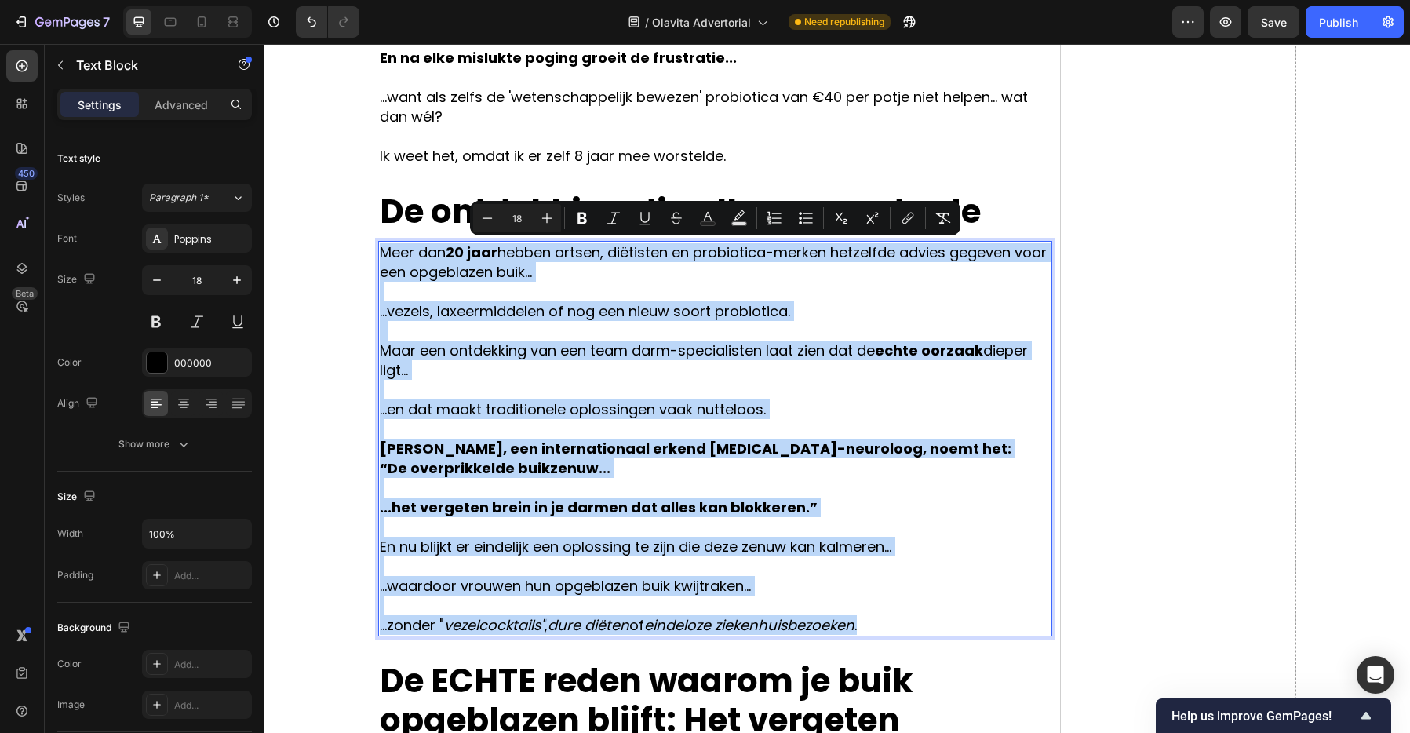
drag, startPoint x: 395, startPoint y: 257, endPoint x: 902, endPoint y: 615, distance: 620.3
click at [902, 615] on div "Meer dan 20 jaar hebben artsen, diëtisten en probiotica-merken hetzelfde advies…" at bounding box center [715, 438] width 674 height 395
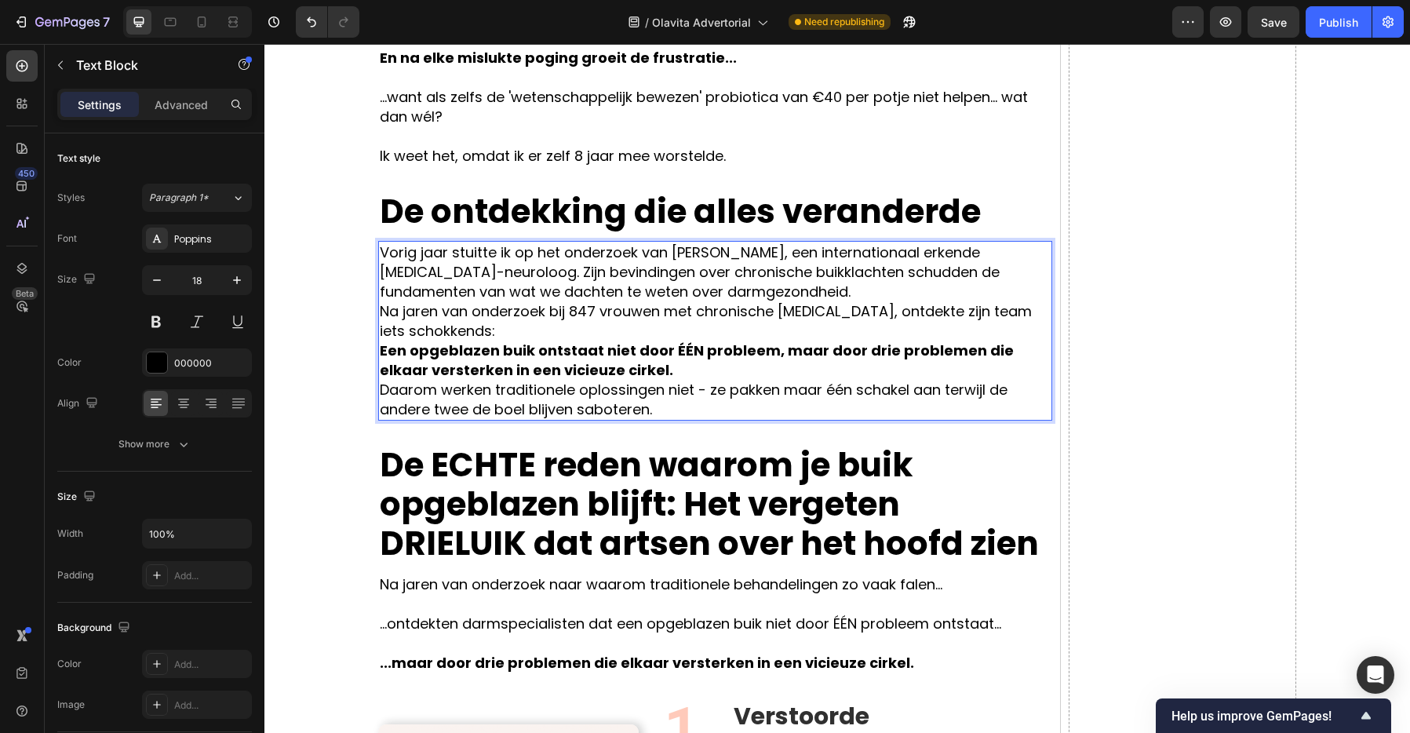
click at [722, 253] on p "Vorig jaar stuitte ik op het onderzoek van [PERSON_NAME], een internationaal er…" at bounding box center [715, 271] width 671 height 59
click at [794, 252] on p "Vorig jaar stuitte ik op het onderzoek van [PERSON_NAME], een internationaal er…" at bounding box center [715, 271] width 671 height 59
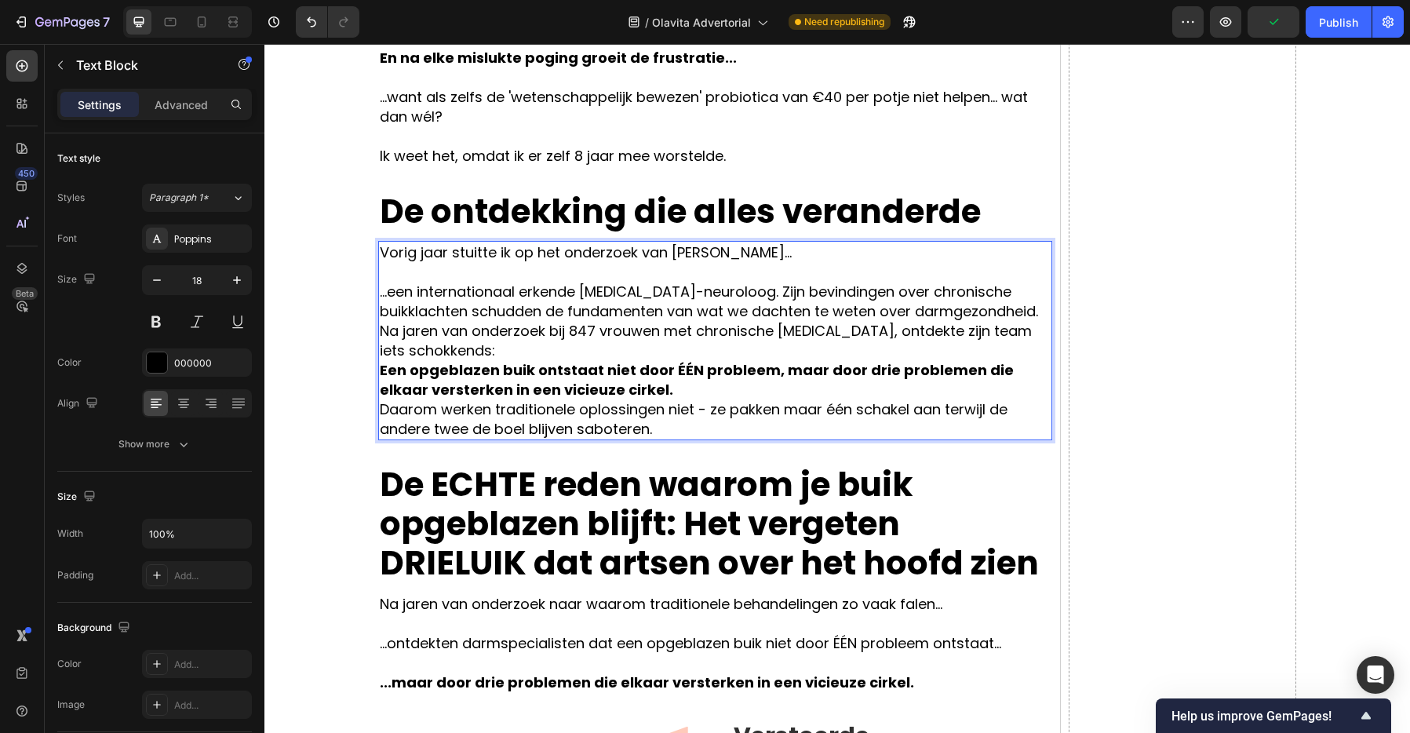
click at [719, 292] on p "...een internationaal erkende [MEDICAL_DATA]-neuroloog. Zijn bevindingen over c…" at bounding box center [715, 301] width 671 height 39
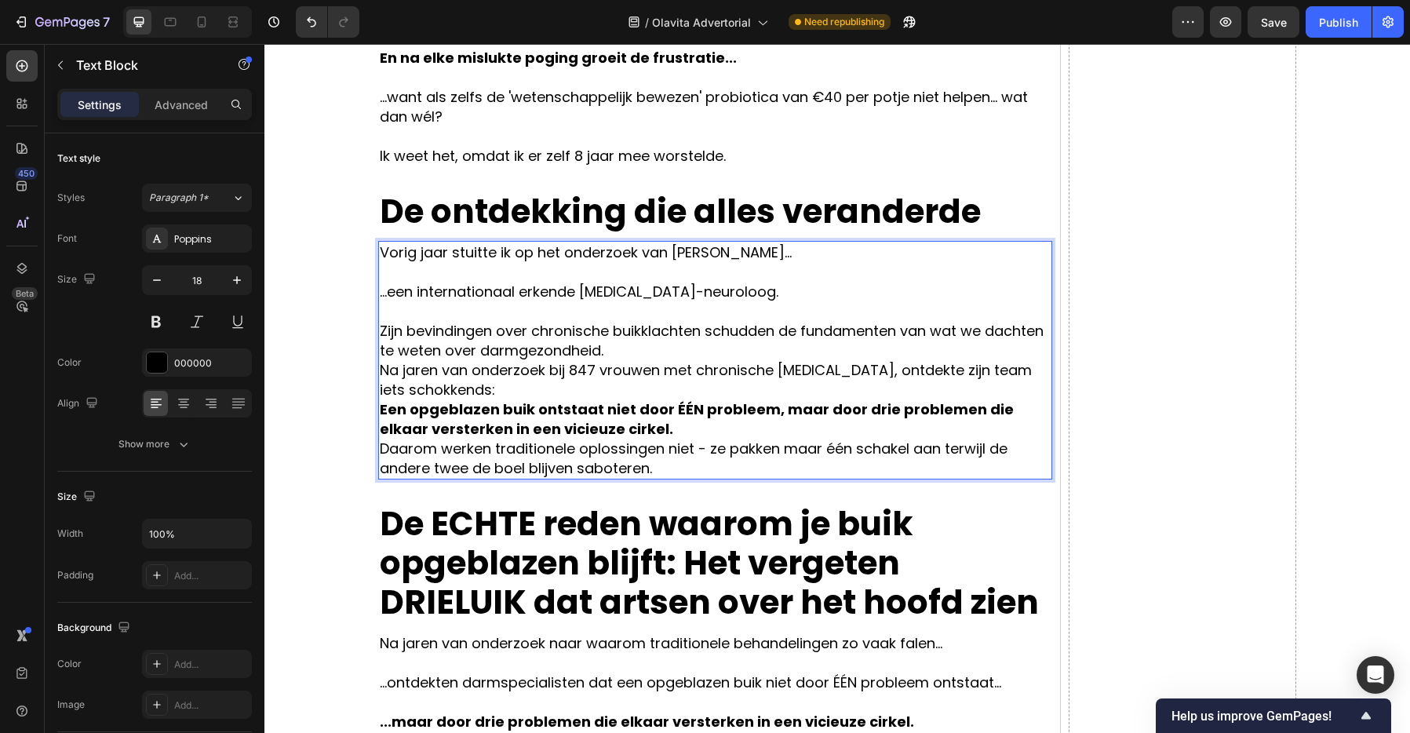
click at [904, 333] on p "Zijn bevindingen over chronische buikklachten schudden de fundamenten van wat w…" at bounding box center [715, 340] width 671 height 39
click at [708, 356] on p "Zijn bevindingen over chronische buikklachten schudden de fundamenten van wat w…" at bounding box center [715, 340] width 671 height 39
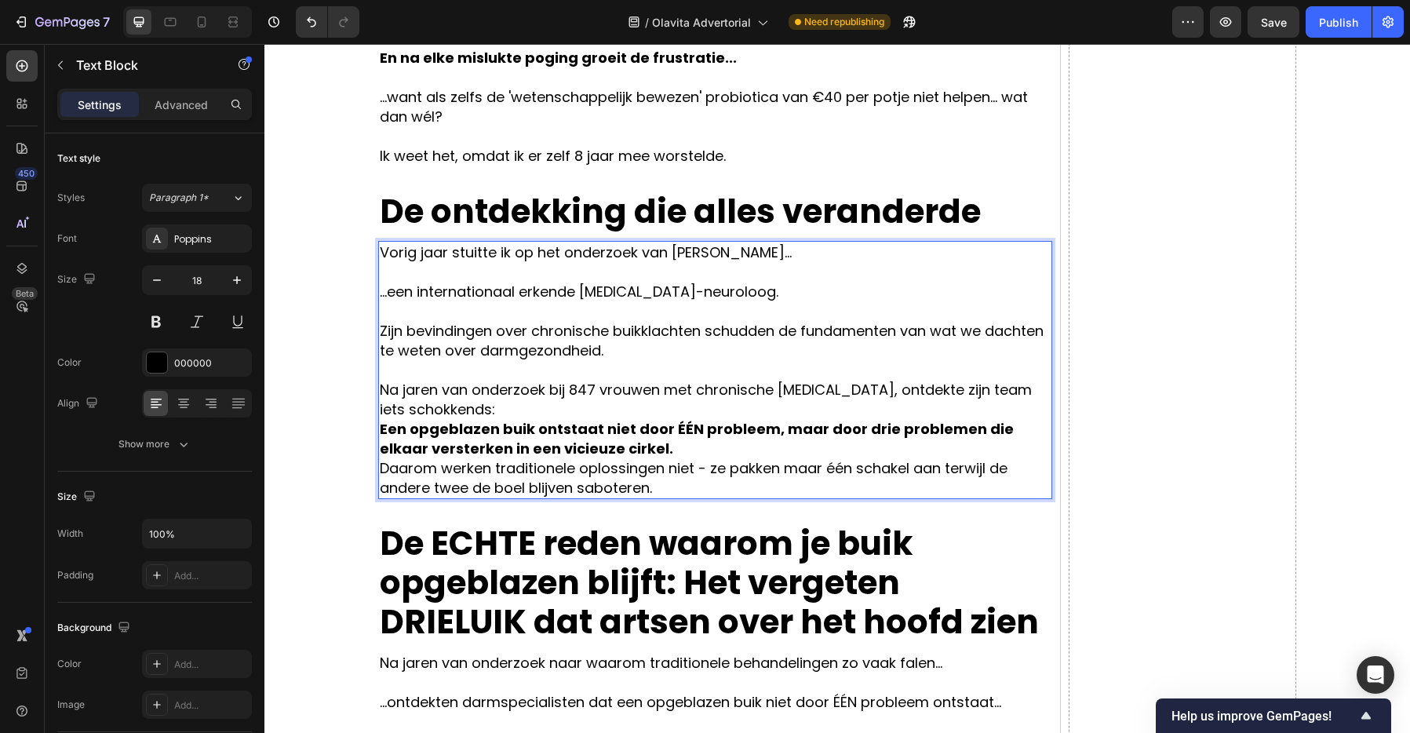
click at [578, 406] on p "Na jaren van onderzoek bij 847 vrouwen met chronische [MEDICAL_DATA], ontdekte …" at bounding box center [715, 399] width 671 height 39
click at [633, 442] on p "Een opgeblazen buik ontstaat niet door ÉÉN probleem, maar door drie problemen d…" at bounding box center [715, 438] width 671 height 39
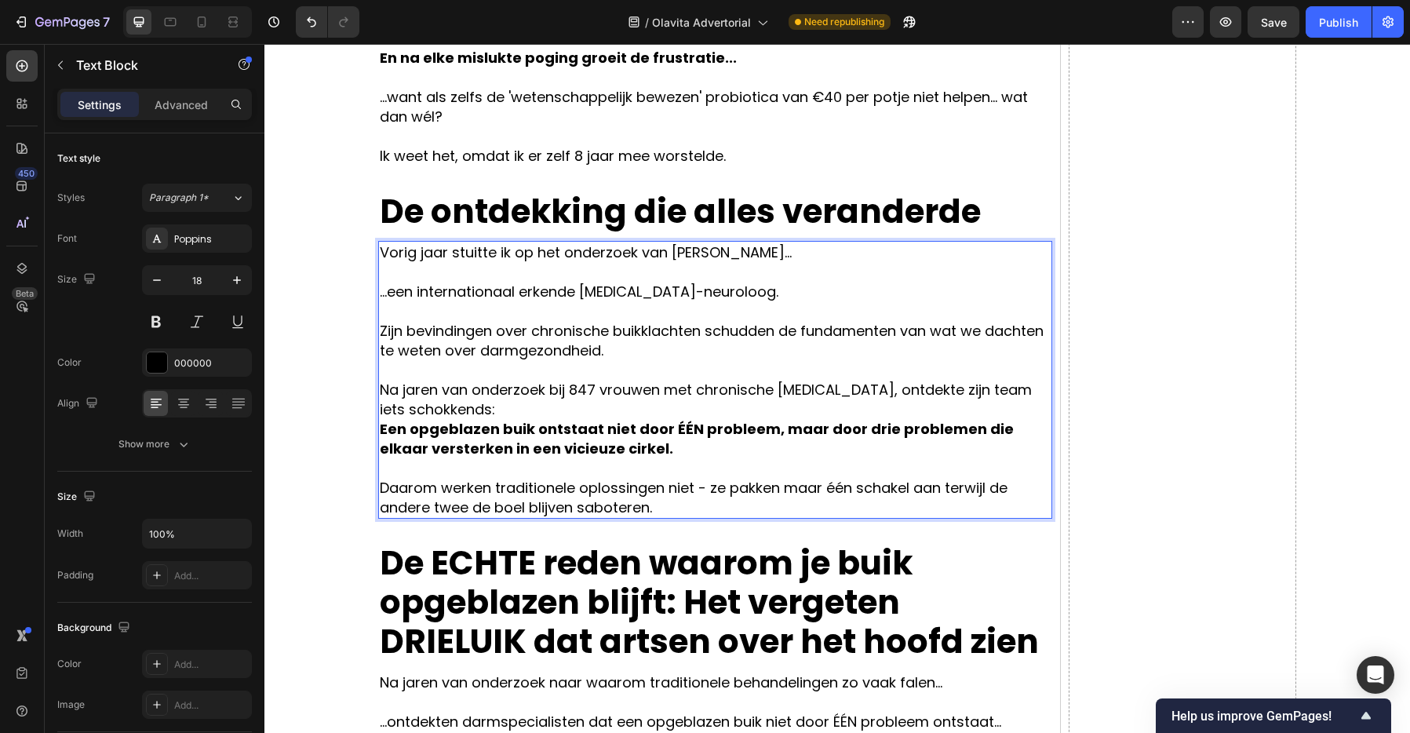
click at [839, 394] on p "Na jaren van onderzoek bij 847 vrouwen met chronische [MEDICAL_DATA], ontdekte …" at bounding box center [715, 399] width 671 height 39
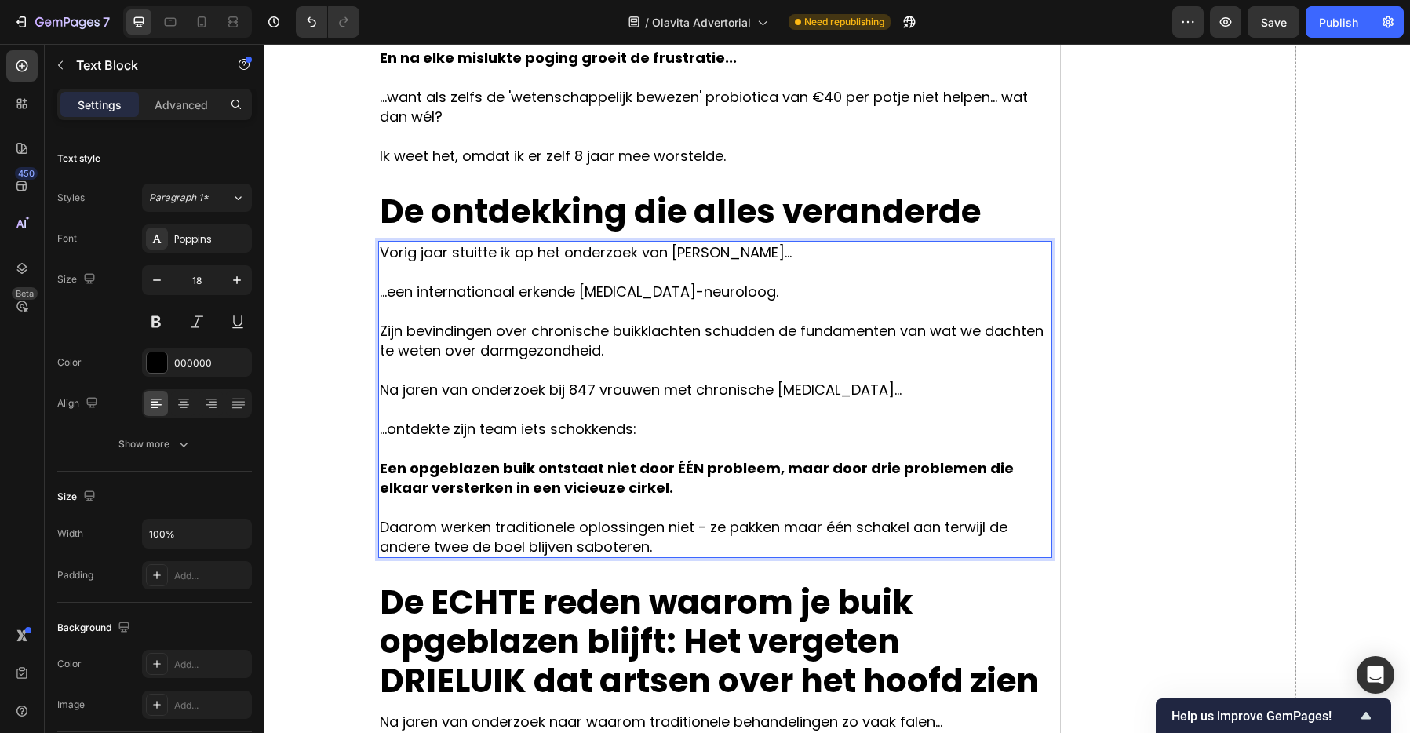
click at [765, 468] on strong "Een opgeblazen buik ontstaat niet door ÉÉN probleem, maar door drie problemen d…" at bounding box center [697, 477] width 634 height 39
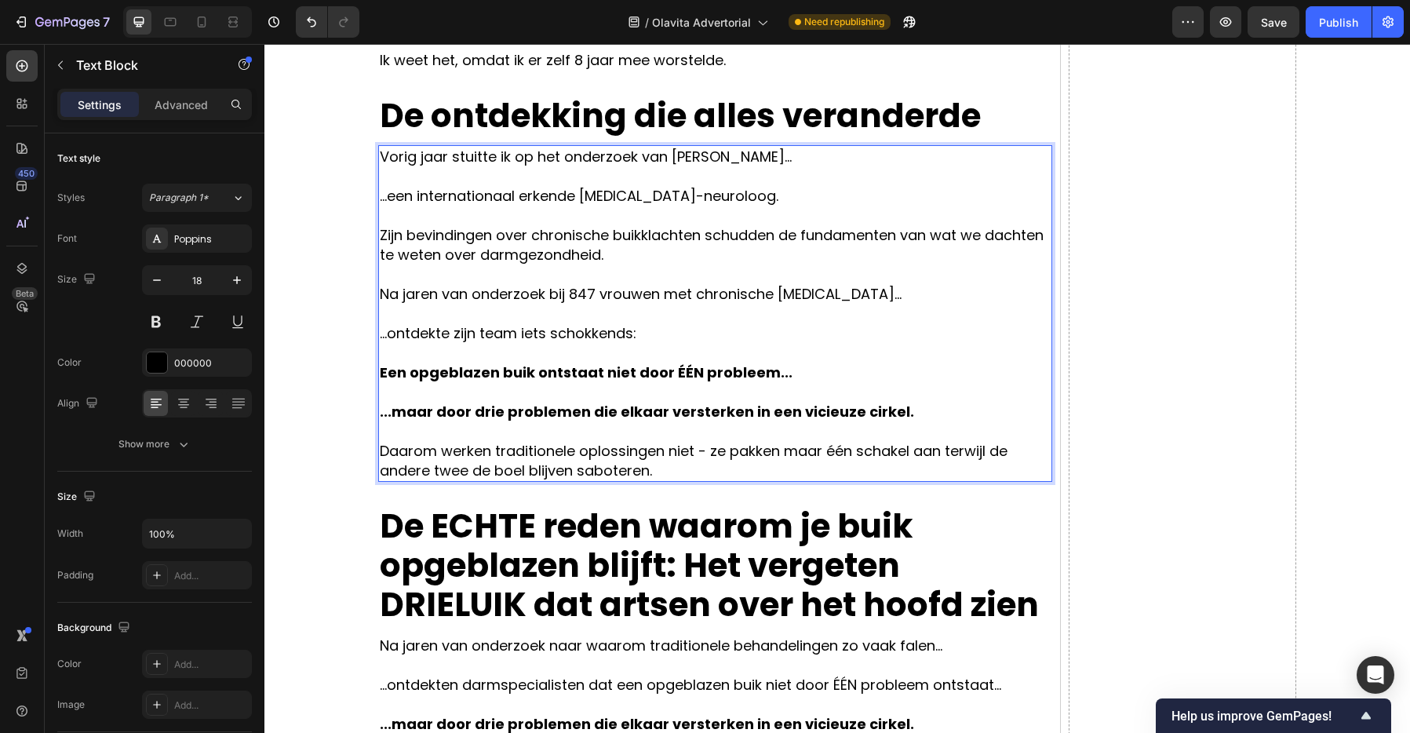
scroll to position [1191, 0]
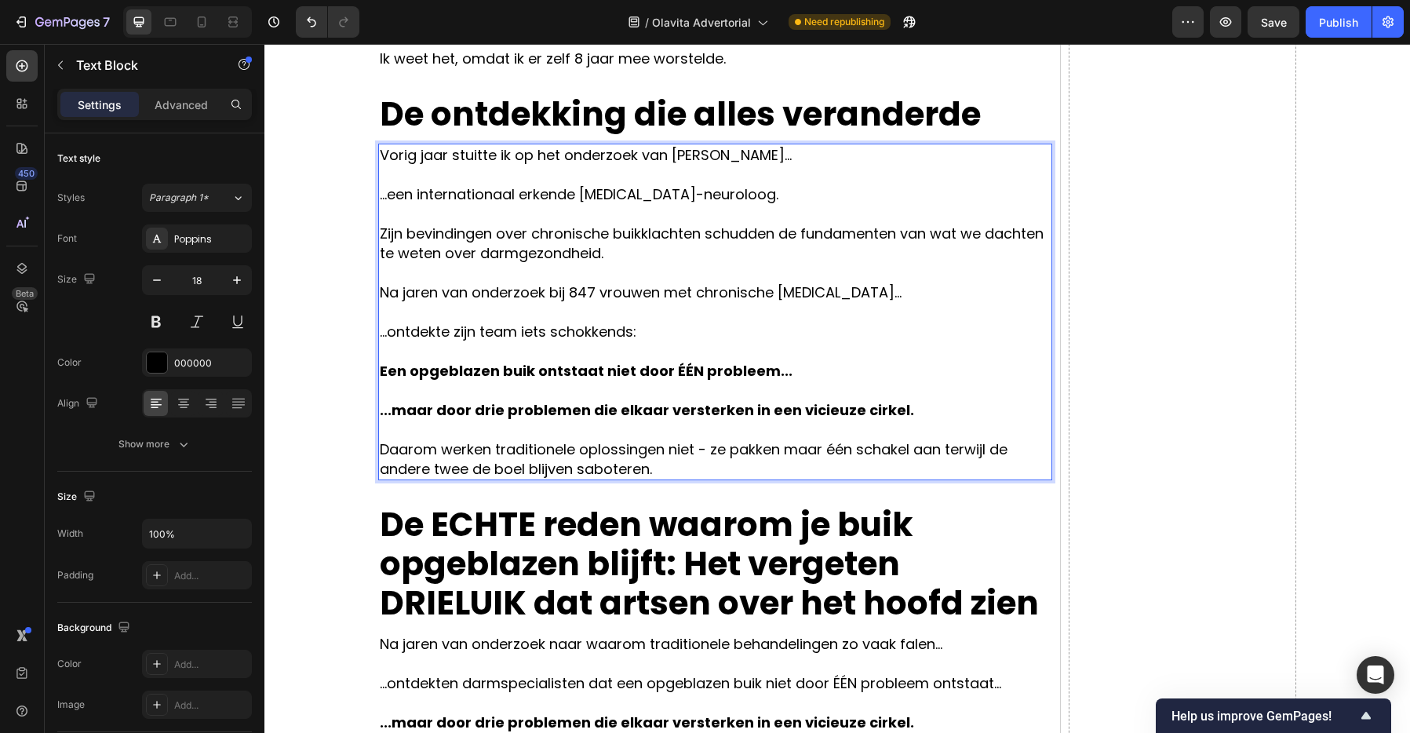
click at [707, 452] on p "Daarom werken traditionele oplossingen niet - ze pakken maar één schakel aan te…" at bounding box center [715, 458] width 671 height 39
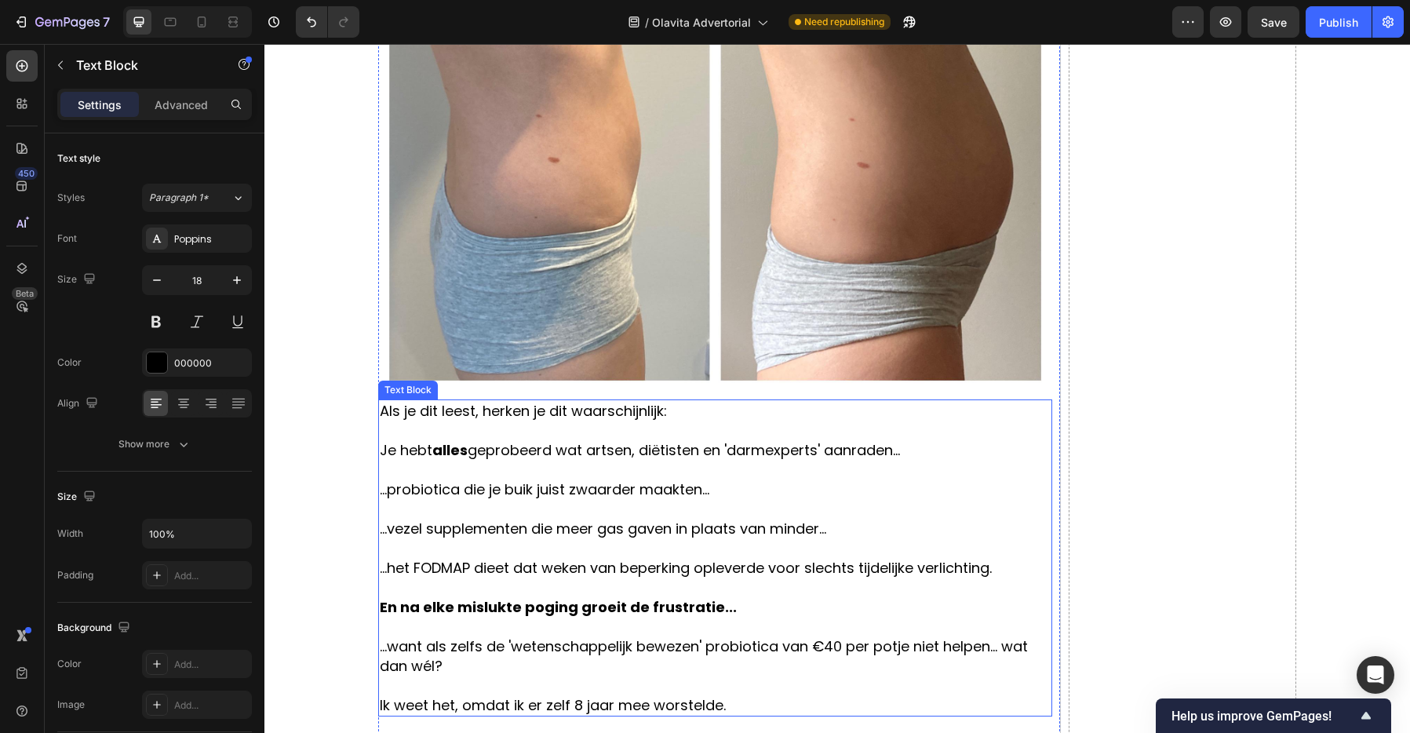
scroll to position [623, 0]
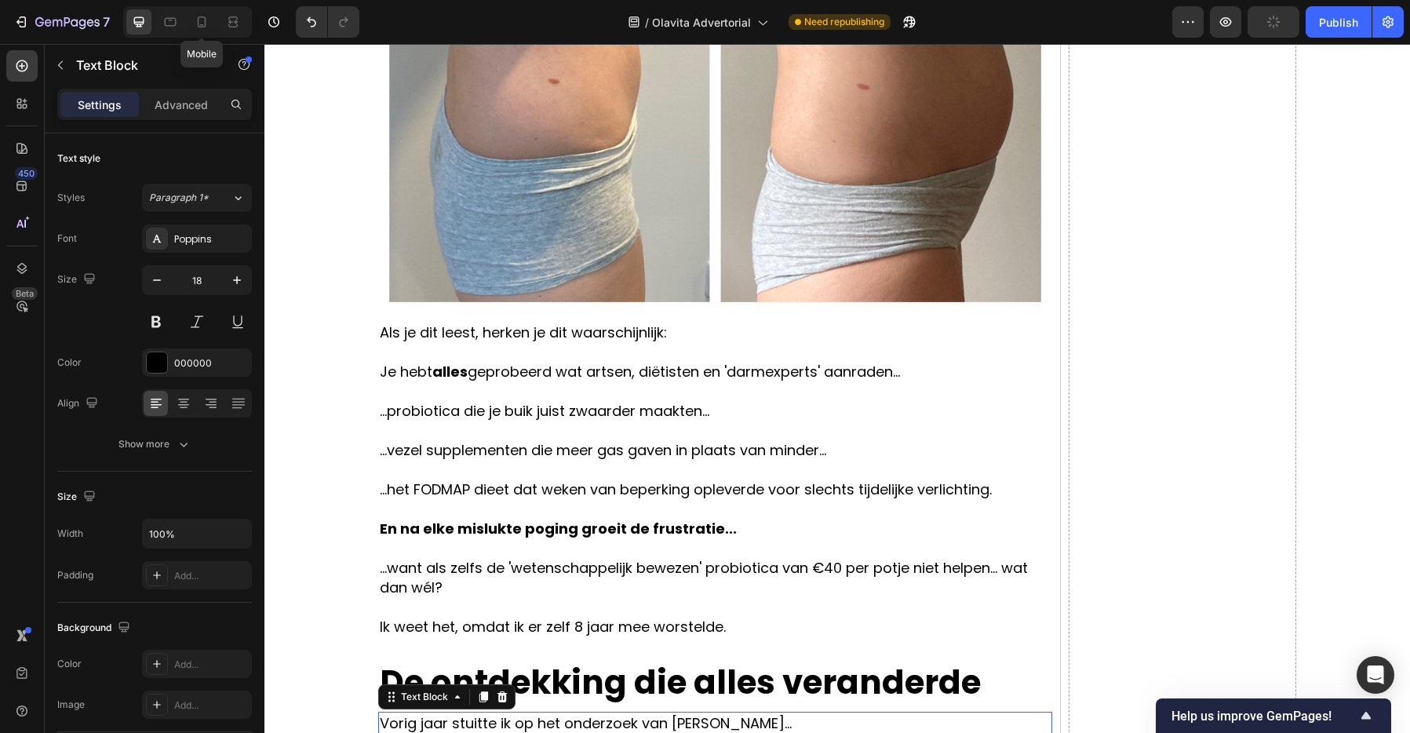
click at [212, 16] on div at bounding box center [201, 21] width 25 height 25
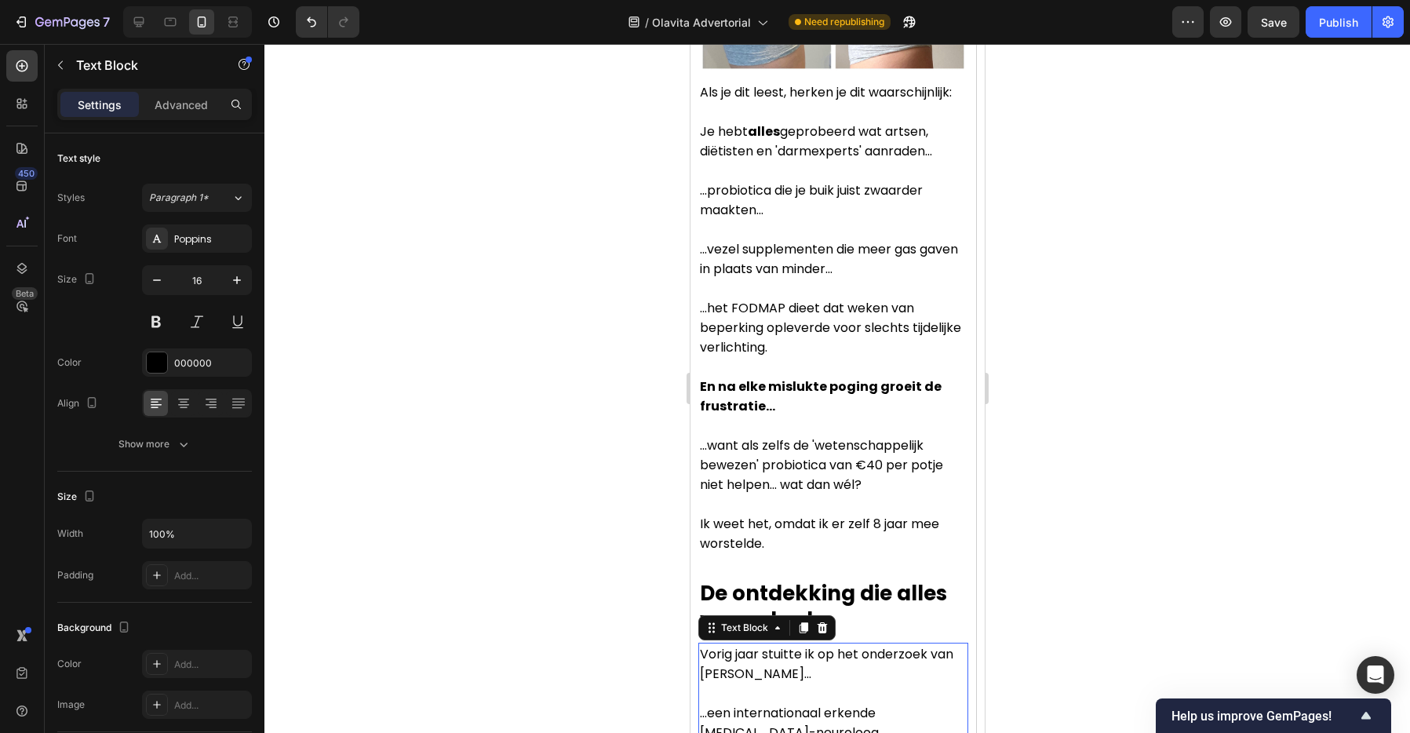
scroll to position [664, 0]
drag, startPoint x: 140, startPoint y: 19, endPoint x: 148, endPoint y: 31, distance: 14.6
click at [140, 19] on icon at bounding box center [139, 22] width 16 height 16
type input "18"
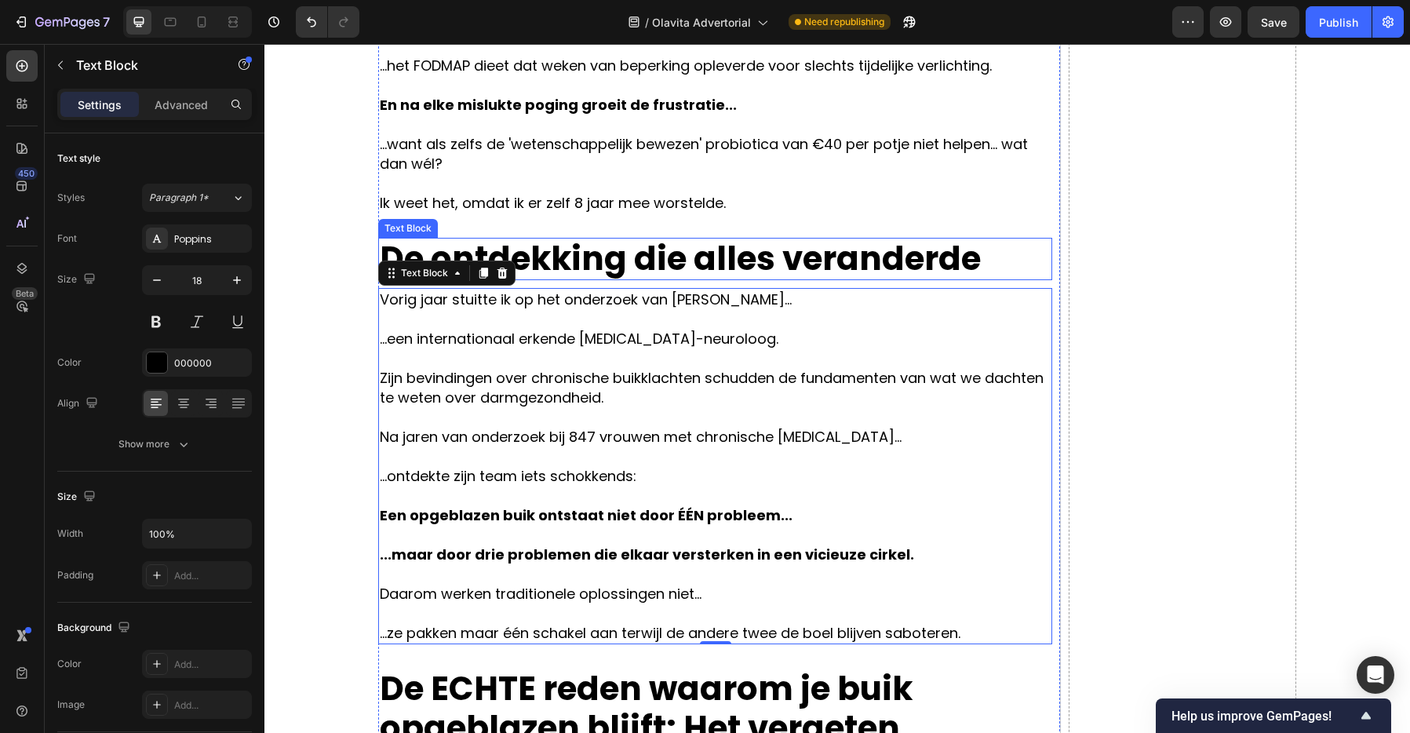
scroll to position [1051, 0]
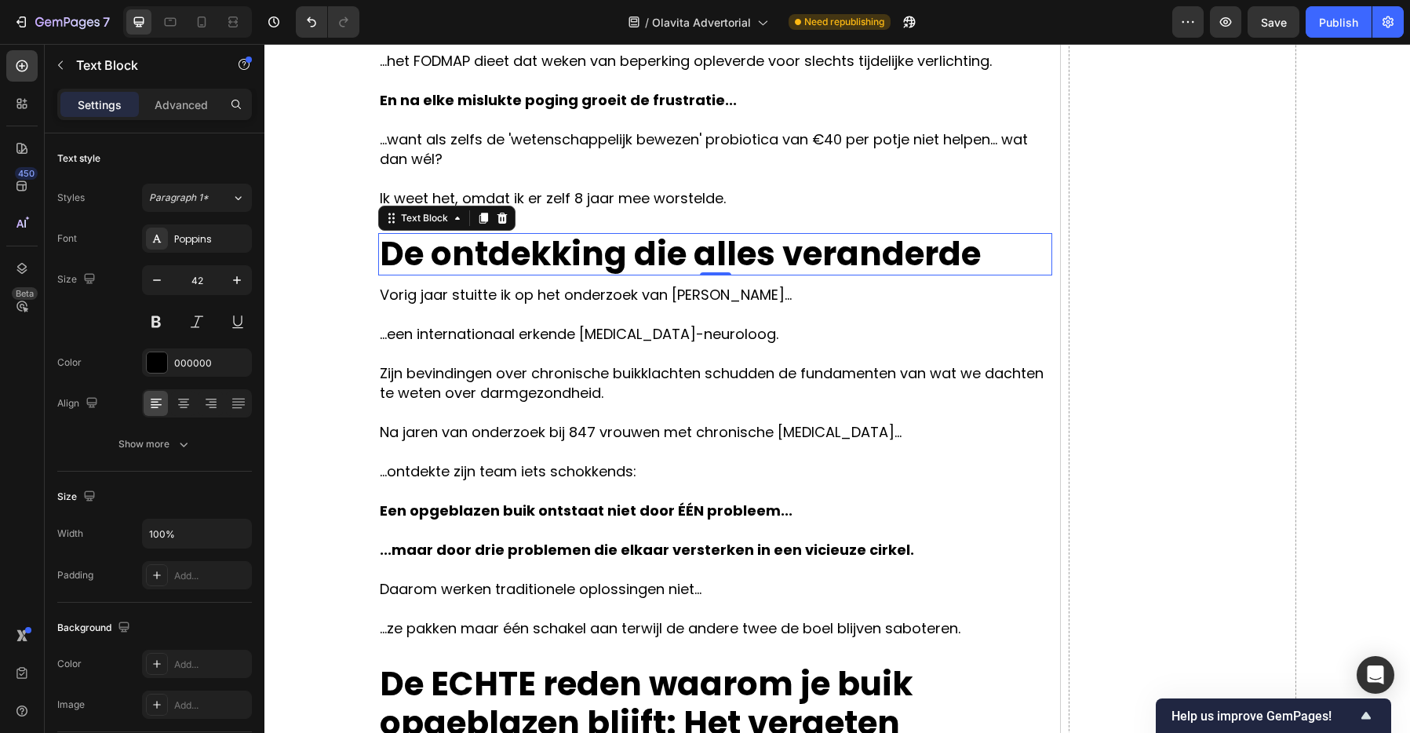
click at [865, 237] on p "De ontdekking die alles veranderde" at bounding box center [715, 254] width 671 height 39
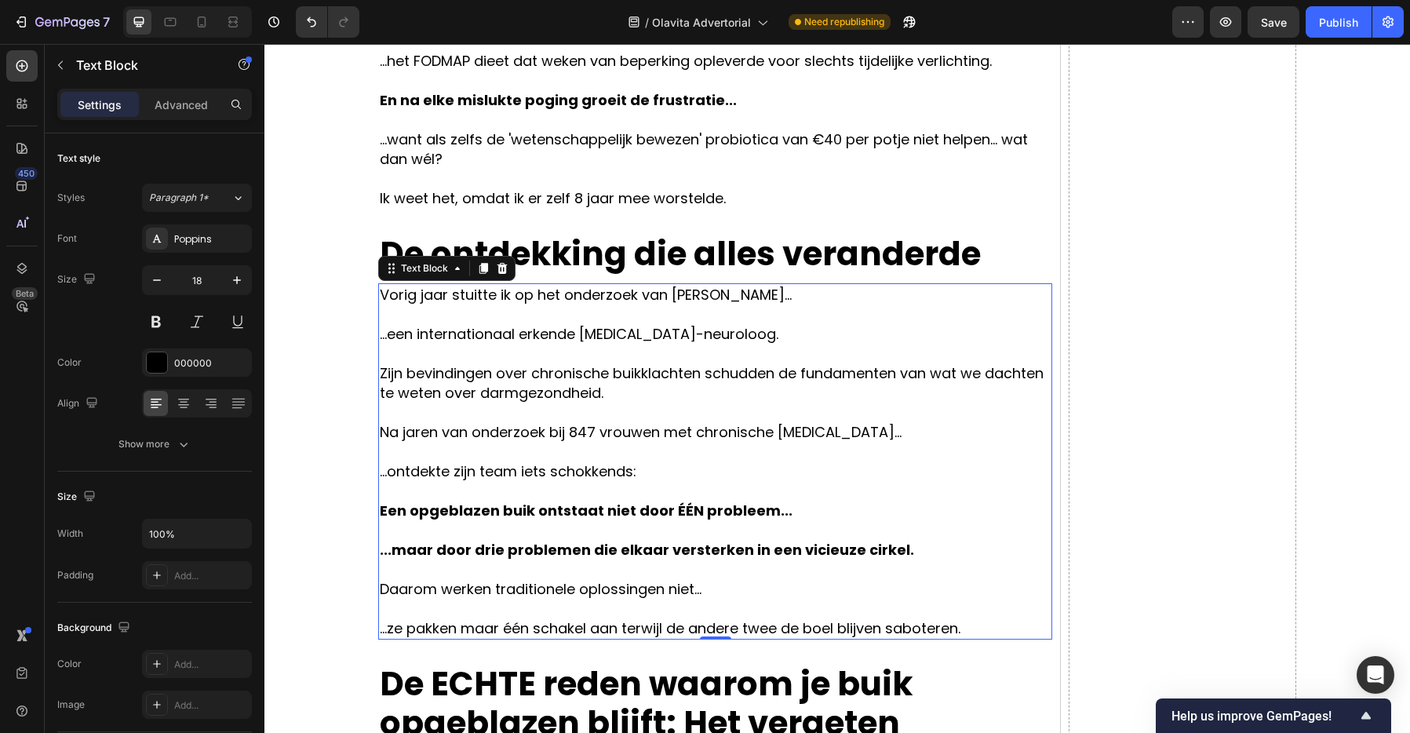
click at [930, 300] on p "Vorig jaar stuitte ik op het onderzoek van [PERSON_NAME]..." at bounding box center [715, 295] width 671 height 20
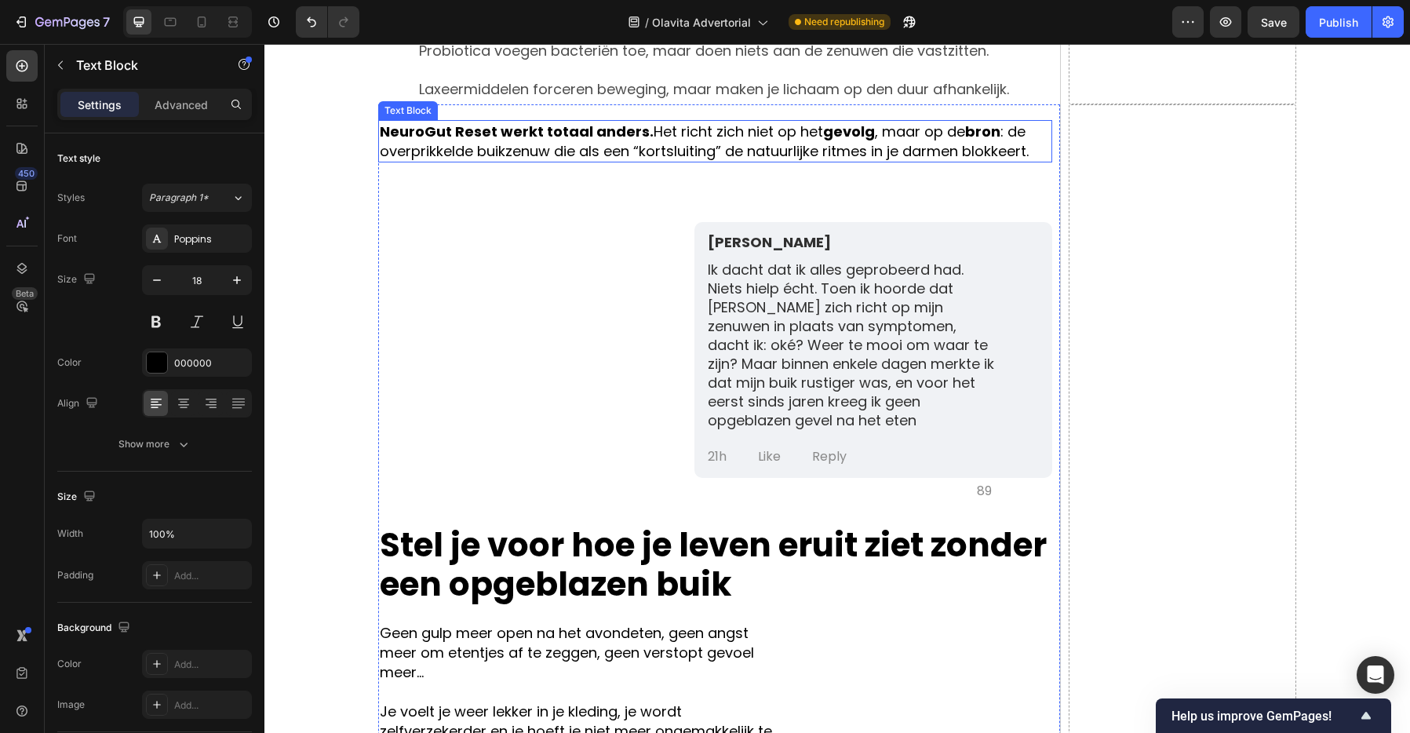
scroll to position [5858, 0]
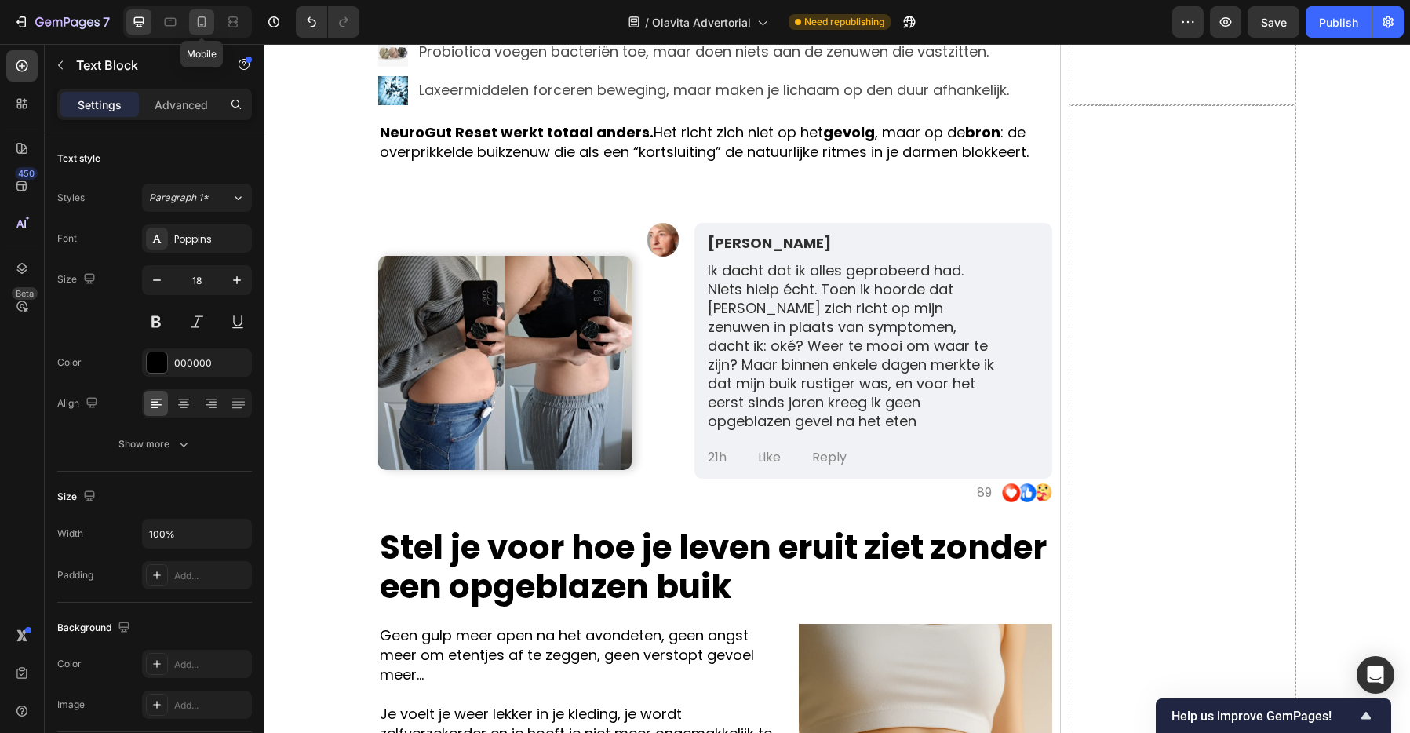
click at [198, 21] on icon at bounding box center [202, 21] width 9 height 11
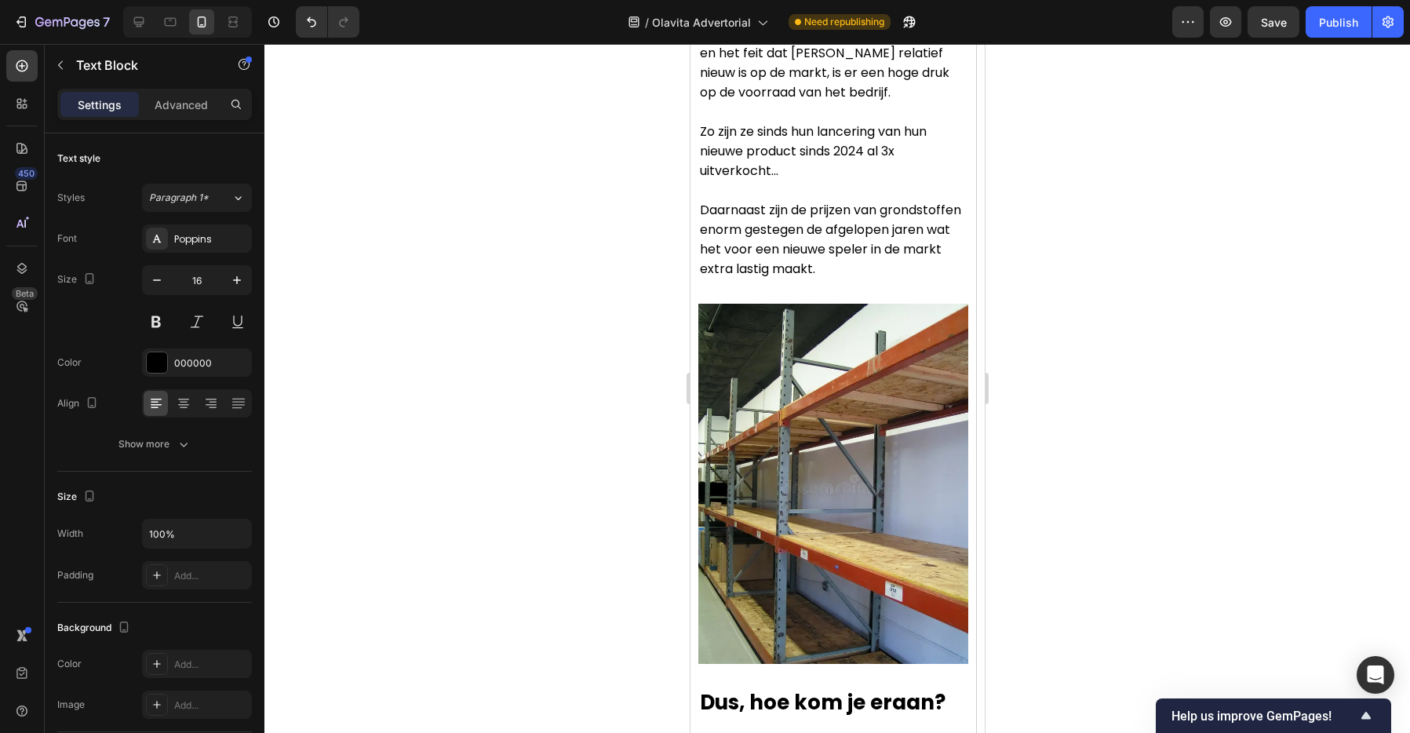
scroll to position [9186, 0]
click at [132, 18] on icon at bounding box center [139, 22] width 16 height 16
type input "18"
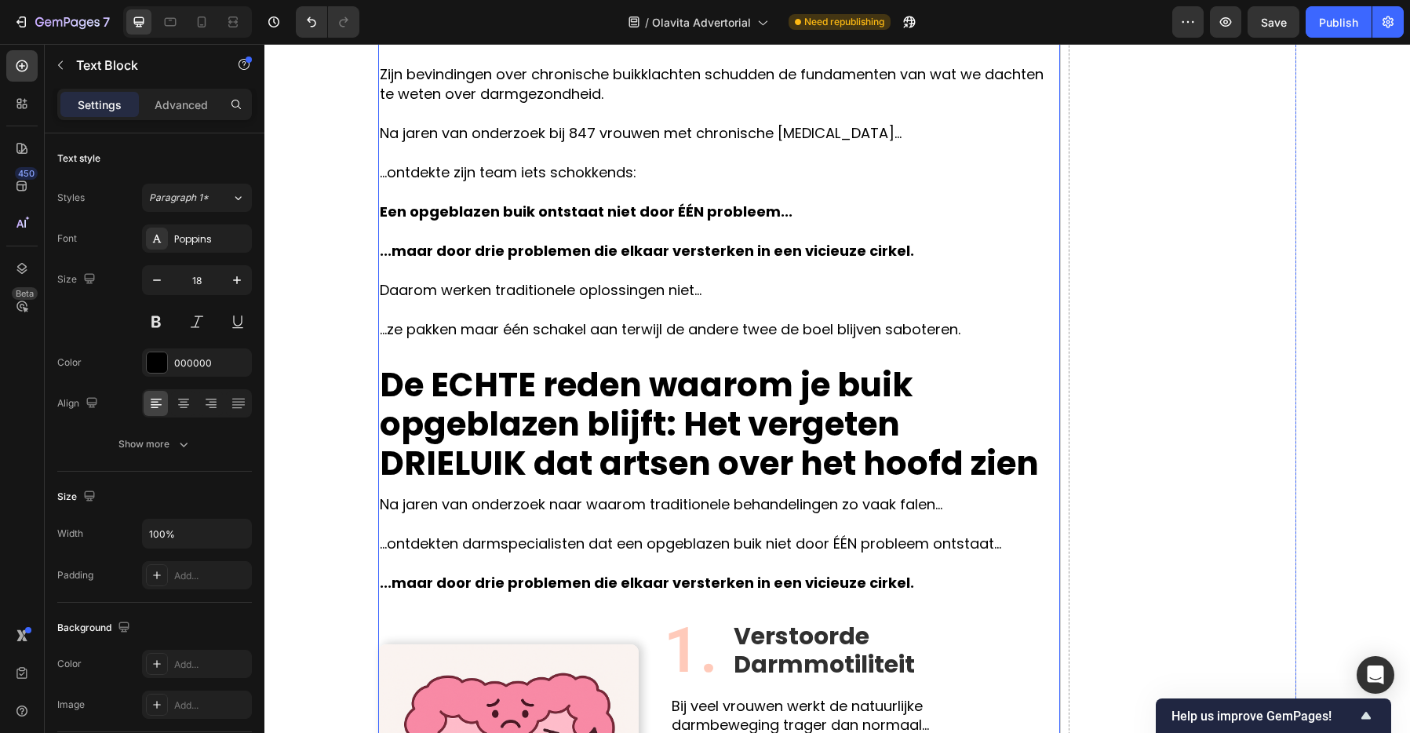
scroll to position [1330, 0]
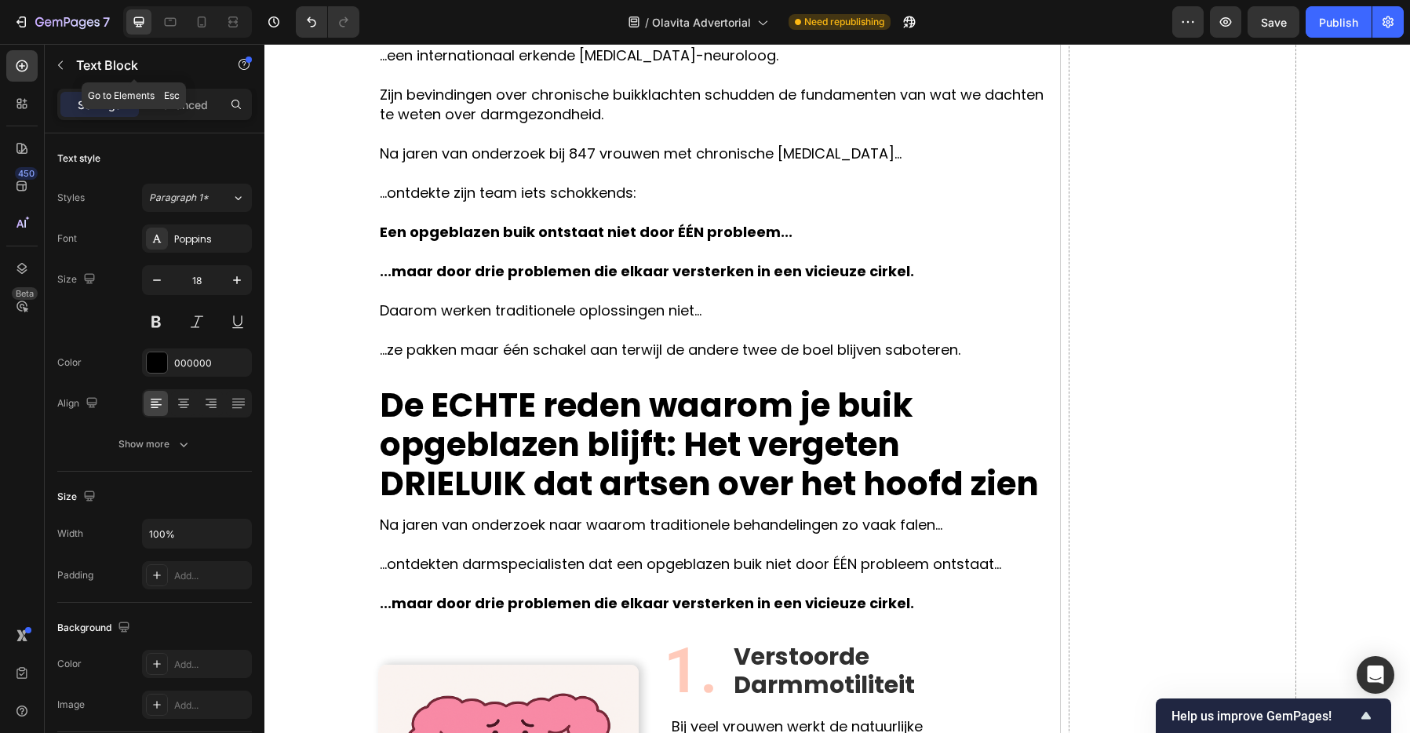
drag, startPoint x: 56, startPoint y: 66, endPoint x: 64, endPoint y: 78, distance: 14.8
click at [56, 66] on icon "button" at bounding box center [60, 65] width 13 height 13
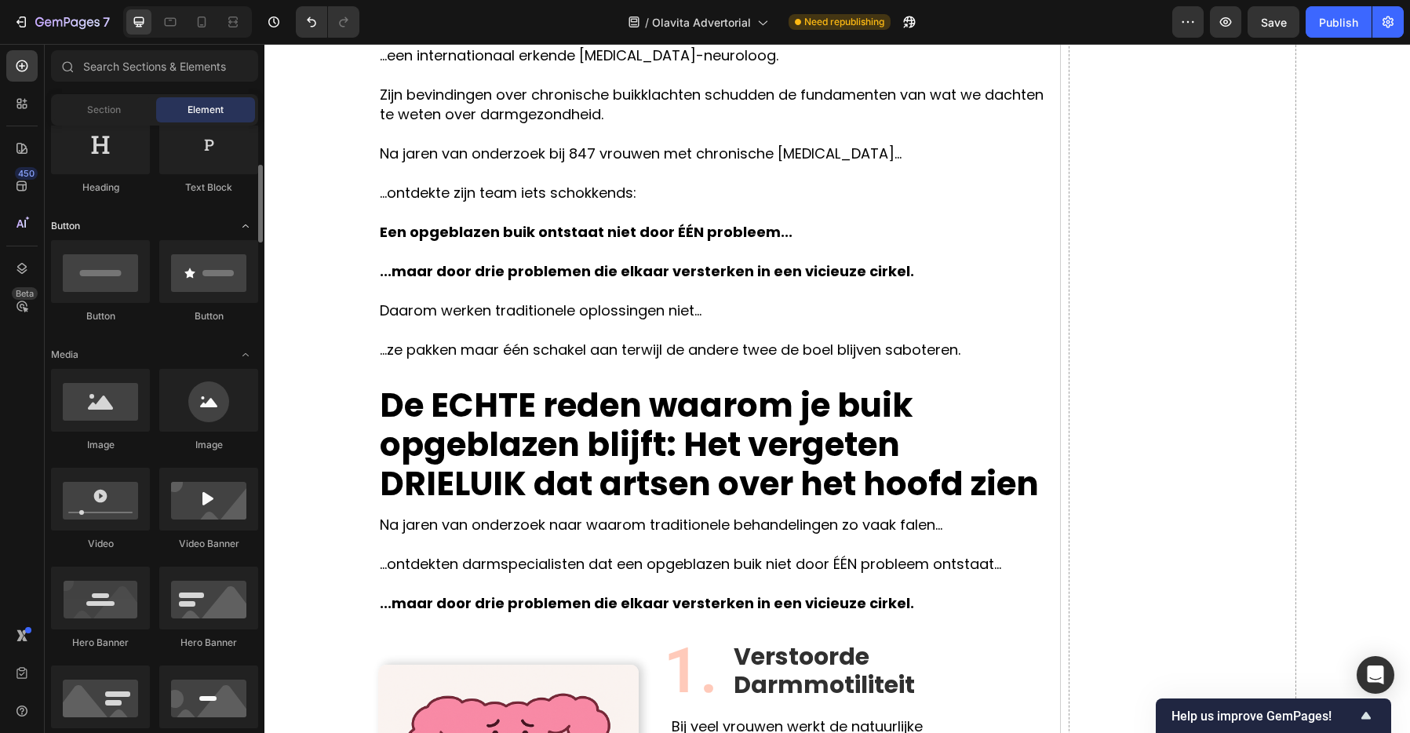
scroll to position [279, 0]
drag, startPoint x: 122, startPoint y: 391, endPoint x: 119, endPoint y: 372, distance: 19.0
click at [81, 384] on div at bounding box center [100, 397] width 99 height 63
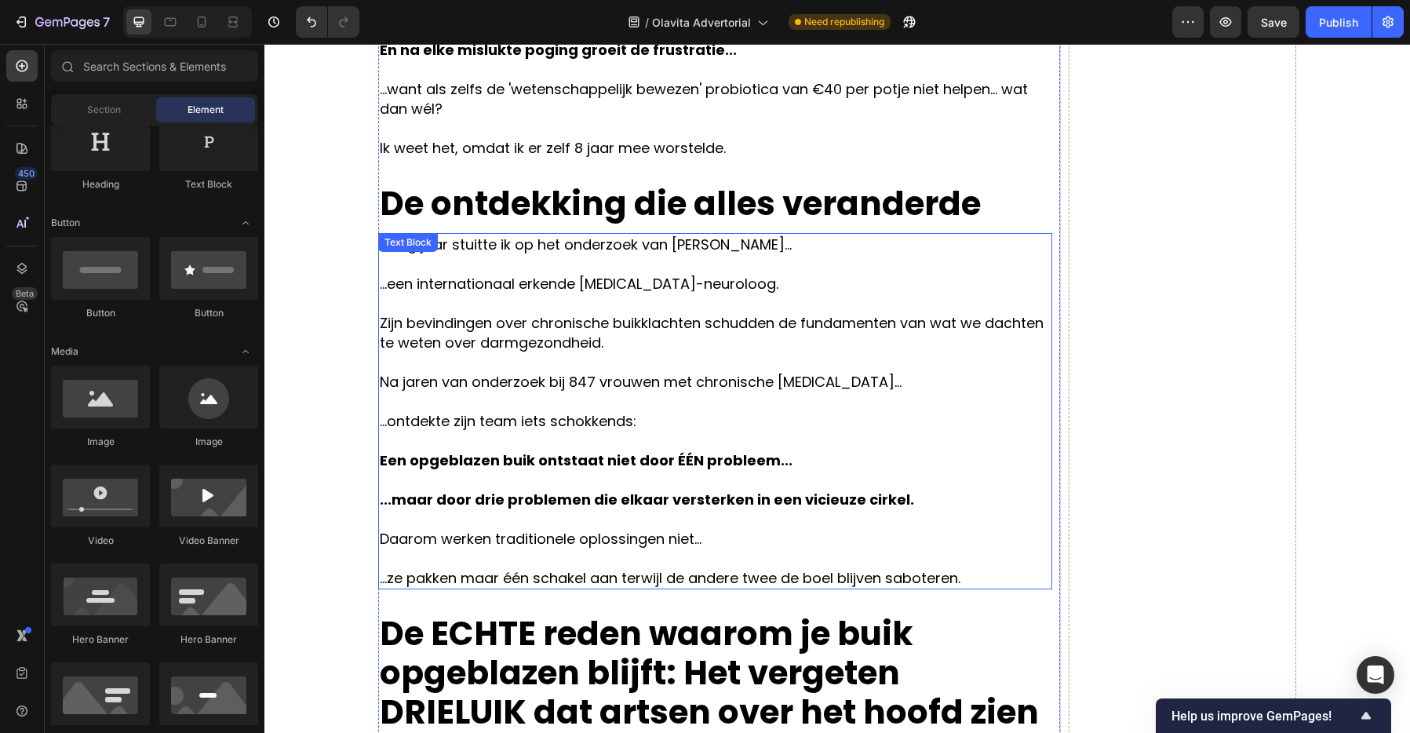
scroll to position [1098, 0]
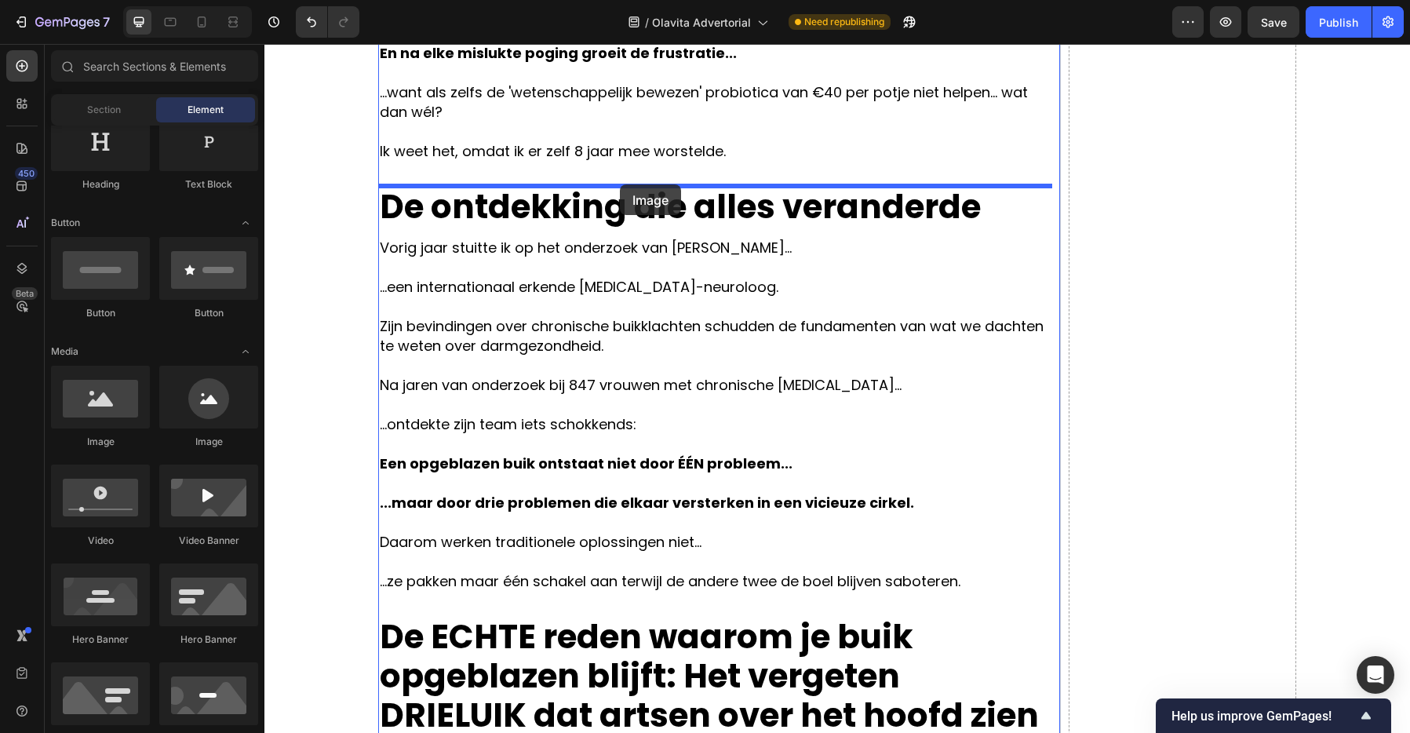
drag, startPoint x: 353, startPoint y: 454, endPoint x: 621, endPoint y: 184, distance: 380.0
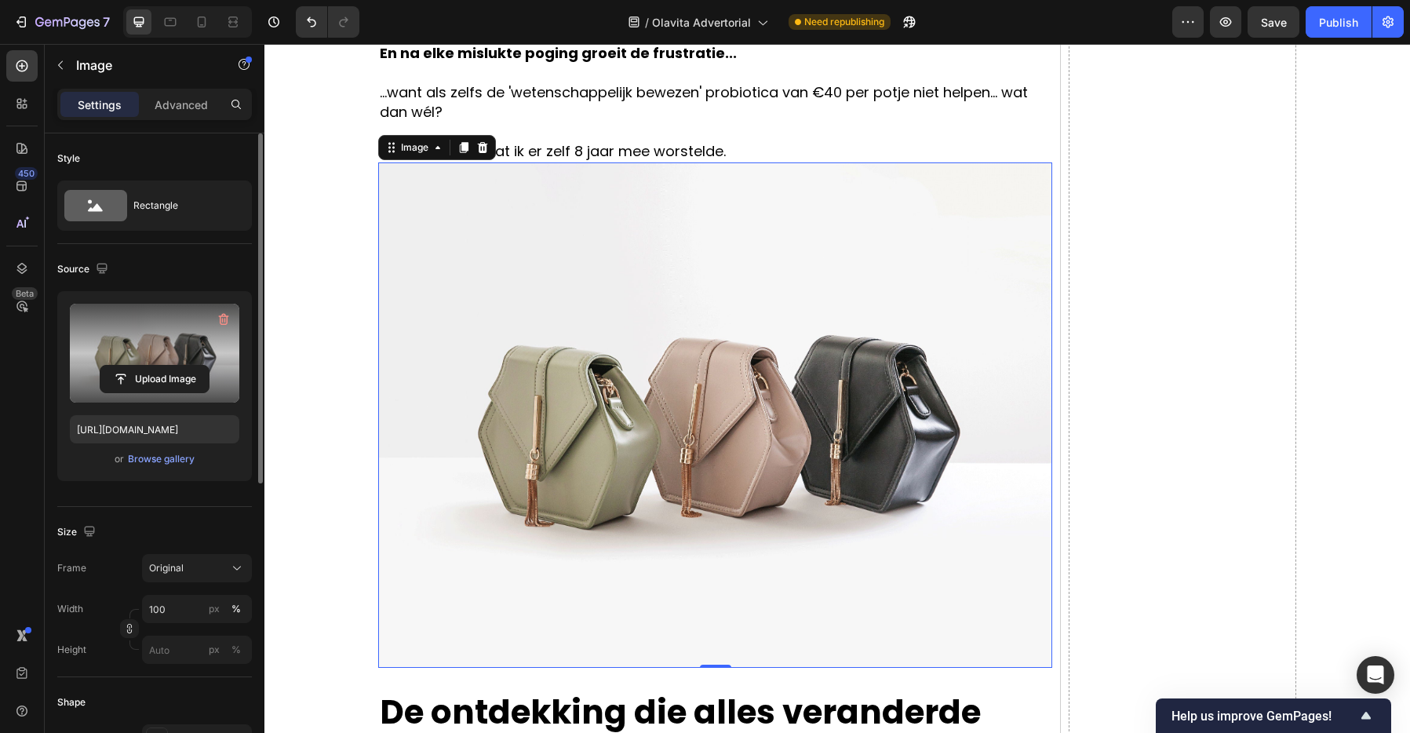
click at [143, 344] on label at bounding box center [154, 353] width 169 height 99
click at [143, 366] on input "file" at bounding box center [154, 379] width 108 height 27
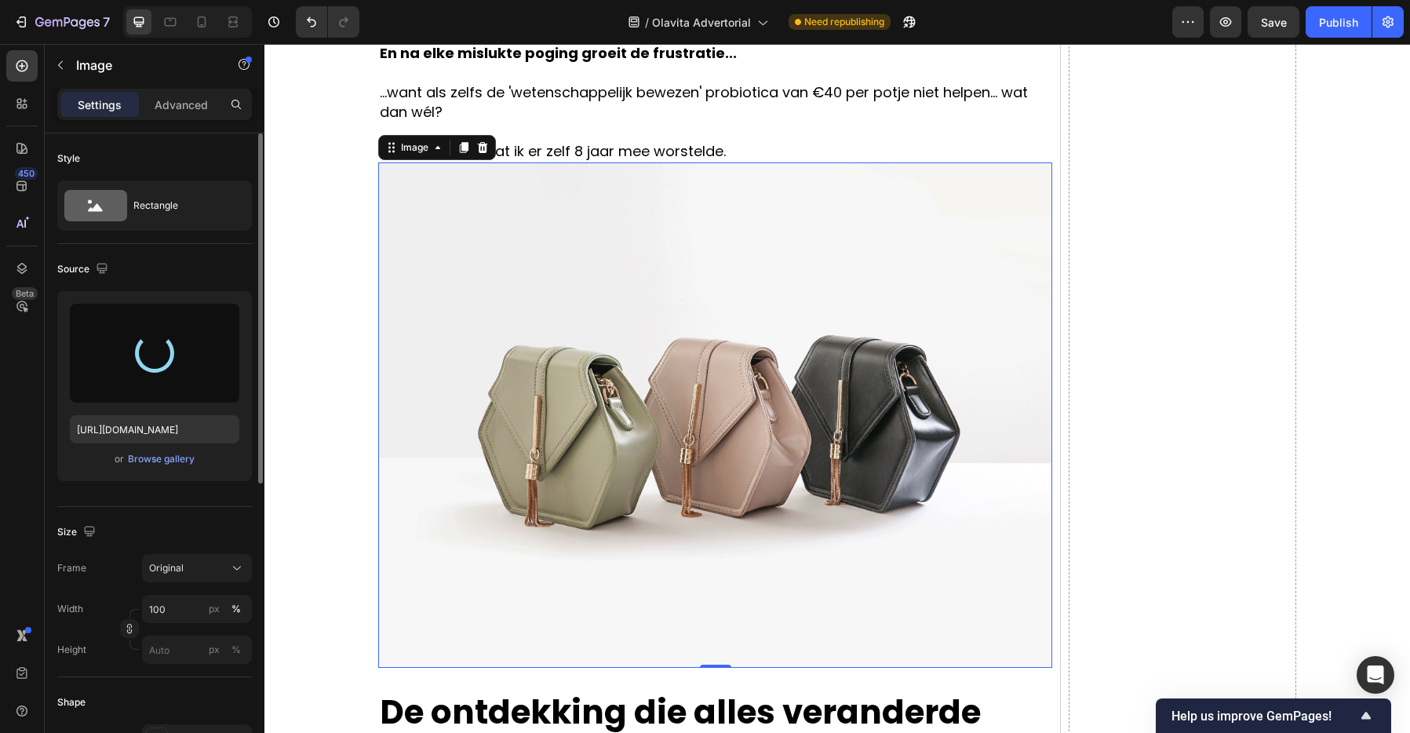
type input "[URL][DOMAIN_NAME]"
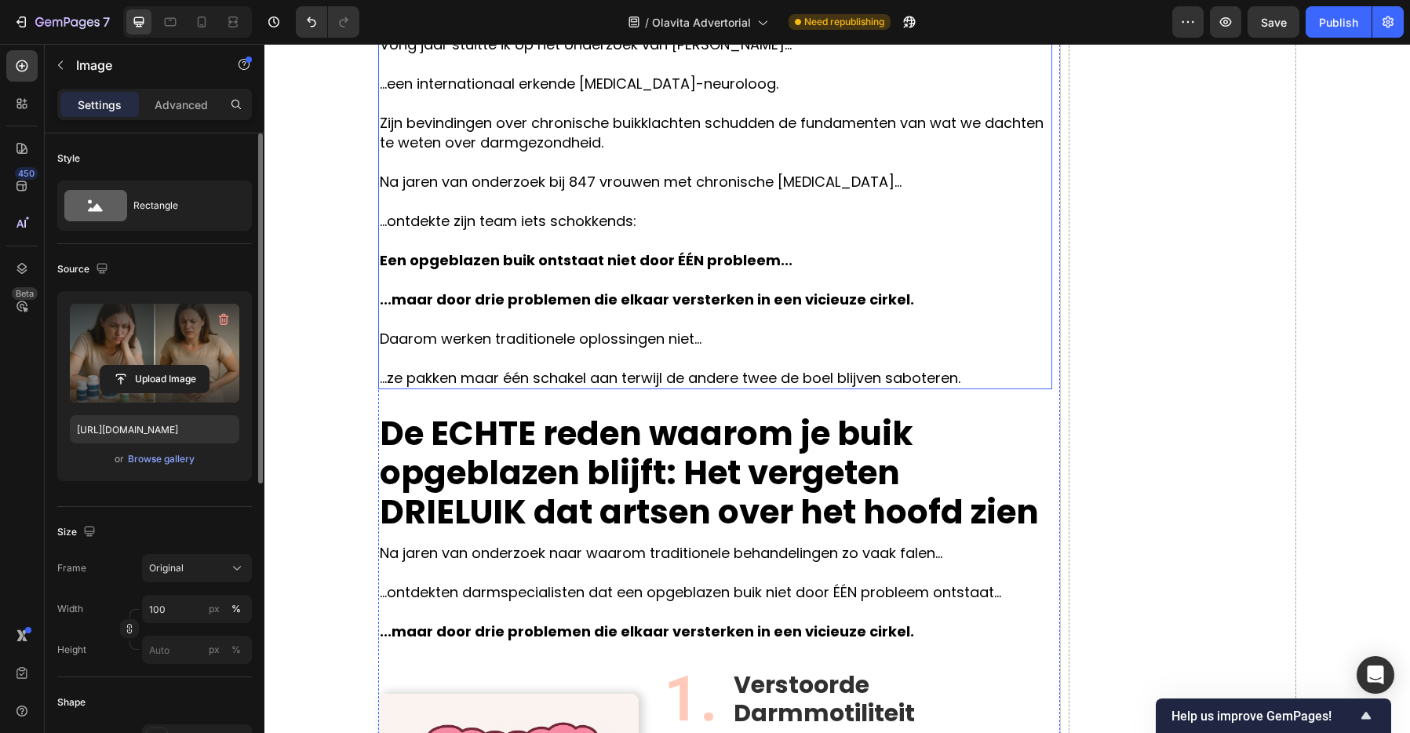
scroll to position [1755, 0]
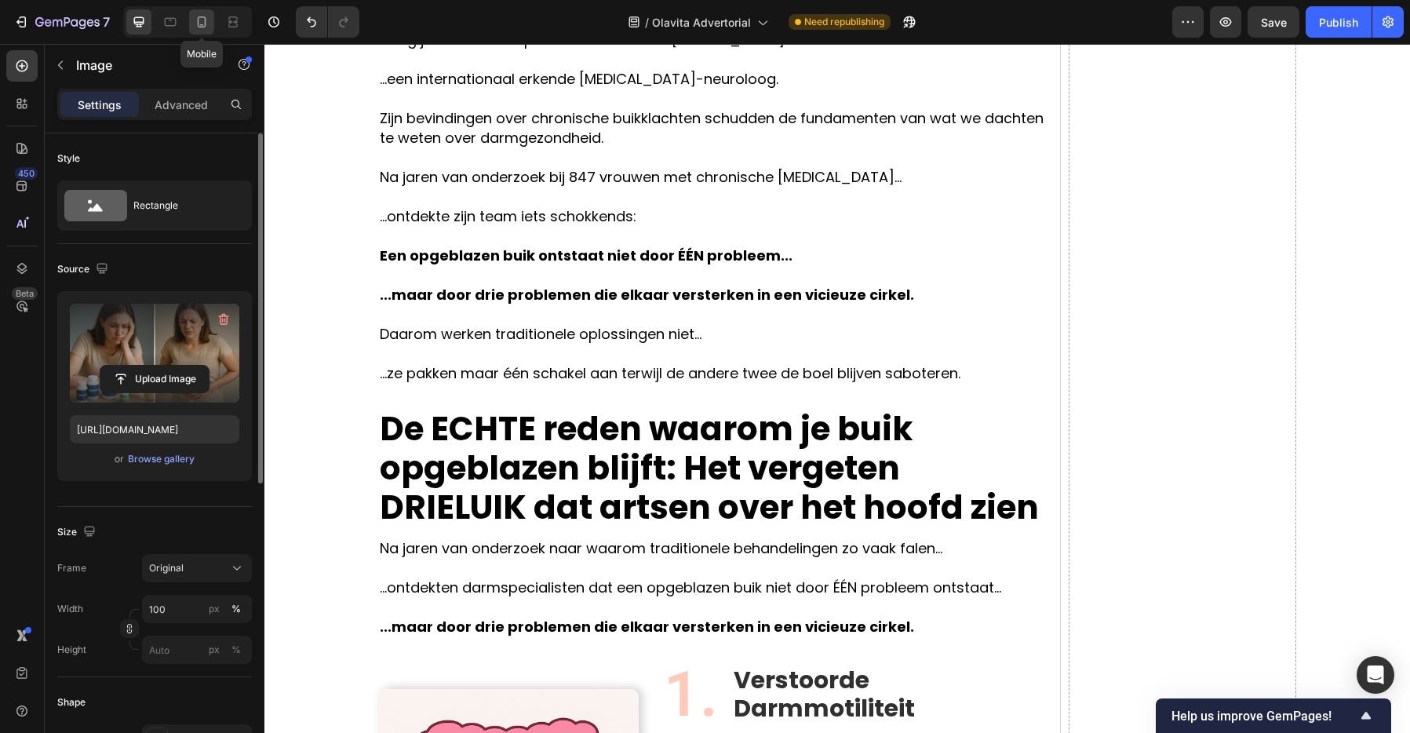
drag, startPoint x: 191, startPoint y: 24, endPoint x: 202, endPoint y: 31, distance: 12.0
click at [191, 24] on div at bounding box center [201, 21] width 25 height 25
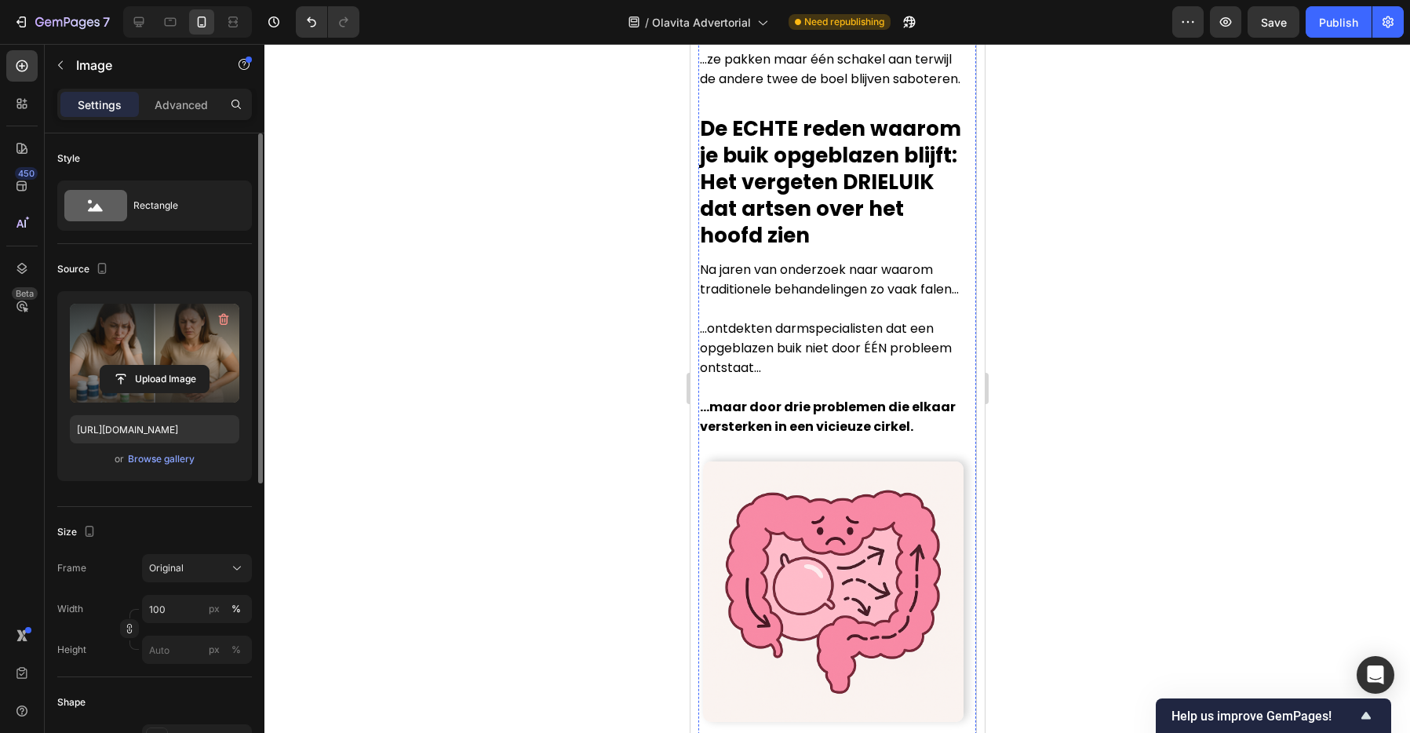
scroll to position [1971, 0]
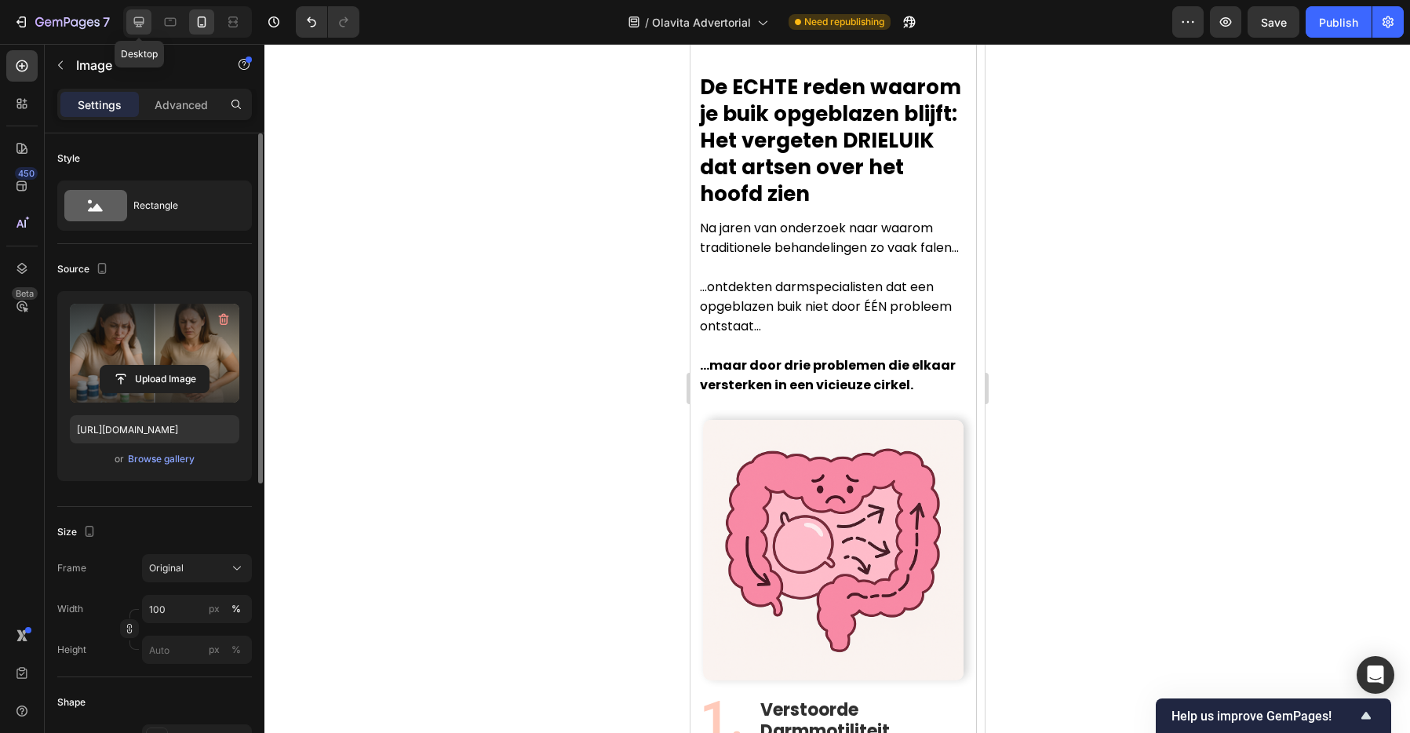
click at [146, 16] on icon at bounding box center [139, 22] width 16 height 16
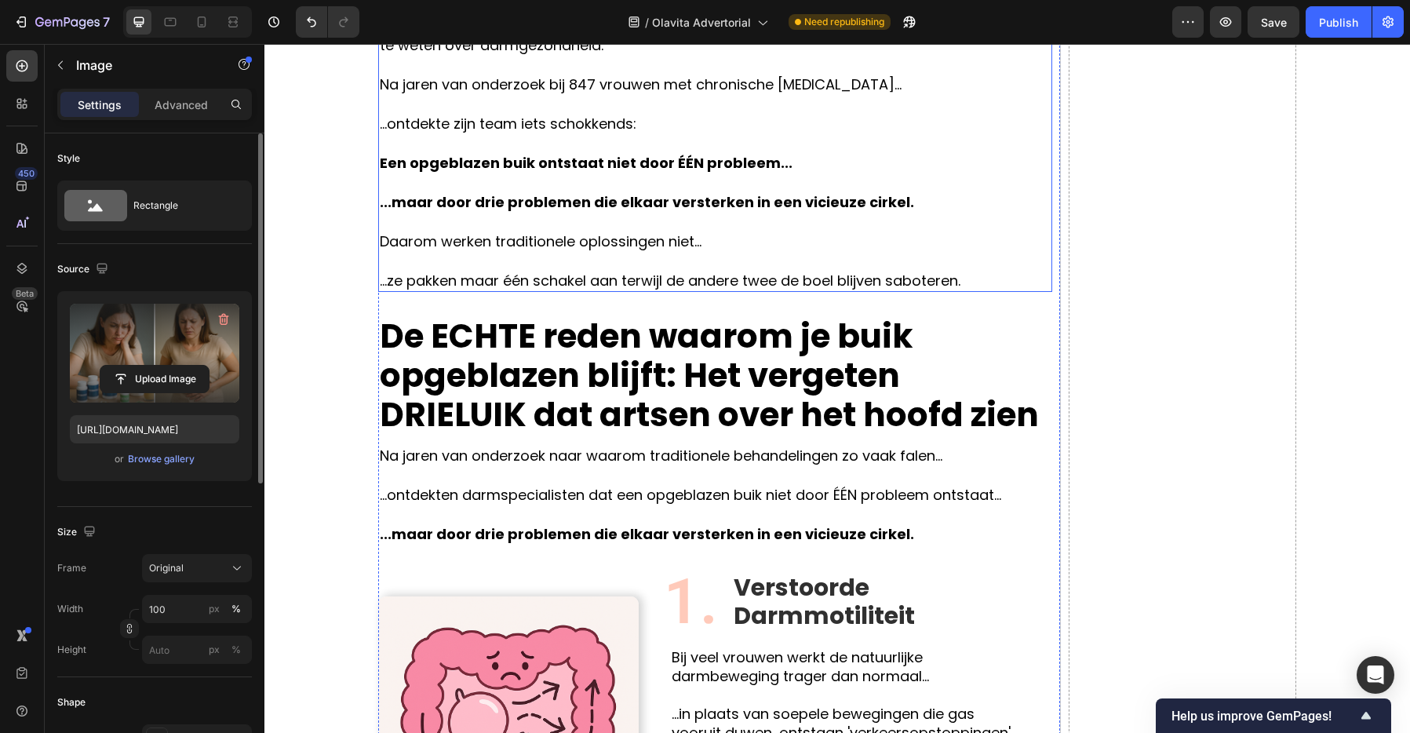
scroll to position [1852, 0]
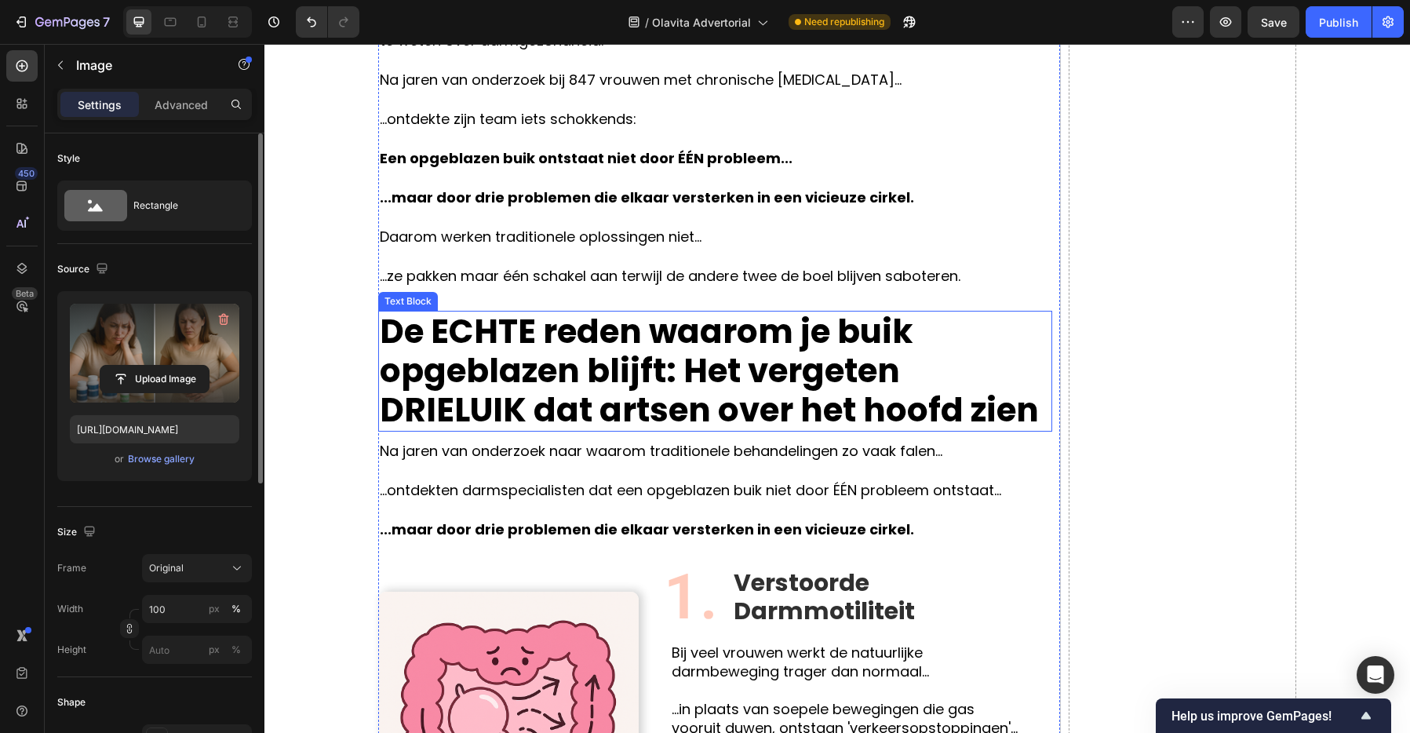
click at [775, 350] on strong "Het vergeten DRIELUIK dat artsen over het hoofd zien" at bounding box center [709, 391] width 659 height 86
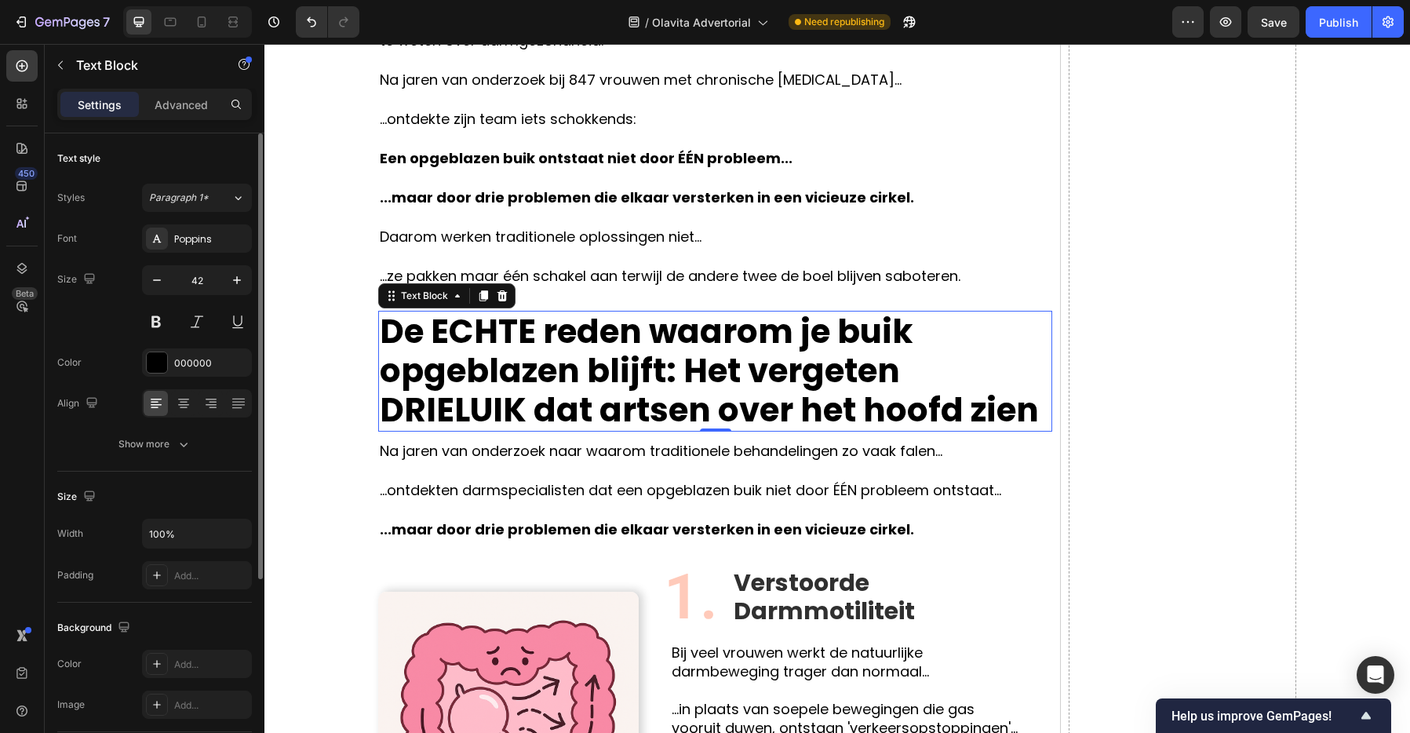
click at [647, 373] on strong "De ECHTE reden waarom je buik opgeblazen blijft:" at bounding box center [646, 351] width 533 height 86
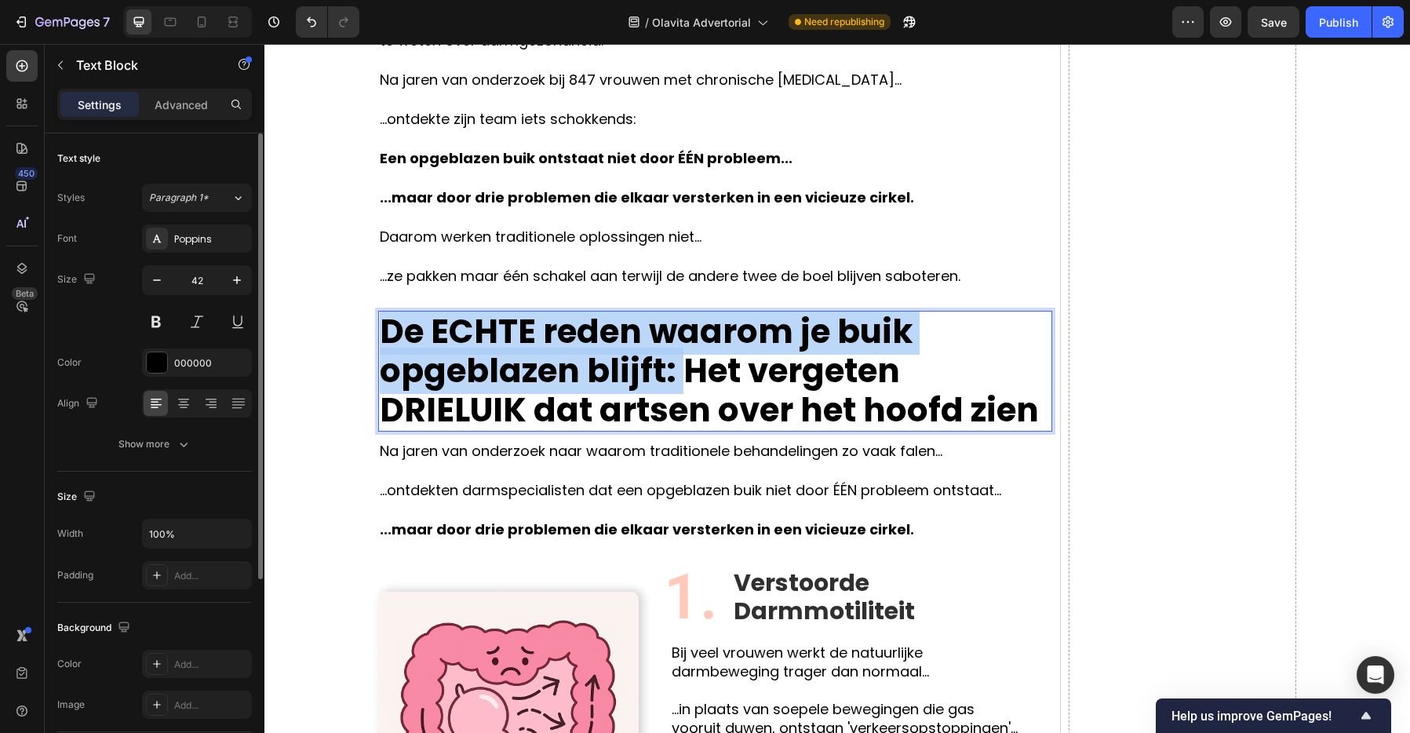
drag, startPoint x: 676, startPoint y: 366, endPoint x: 390, endPoint y: 337, distance: 287.9
click at [390, 337] on p "De ECHTE reden waarom je buik opgeblazen blijft: Het vergeten DRIELUIK dat arts…" at bounding box center [715, 371] width 671 height 118
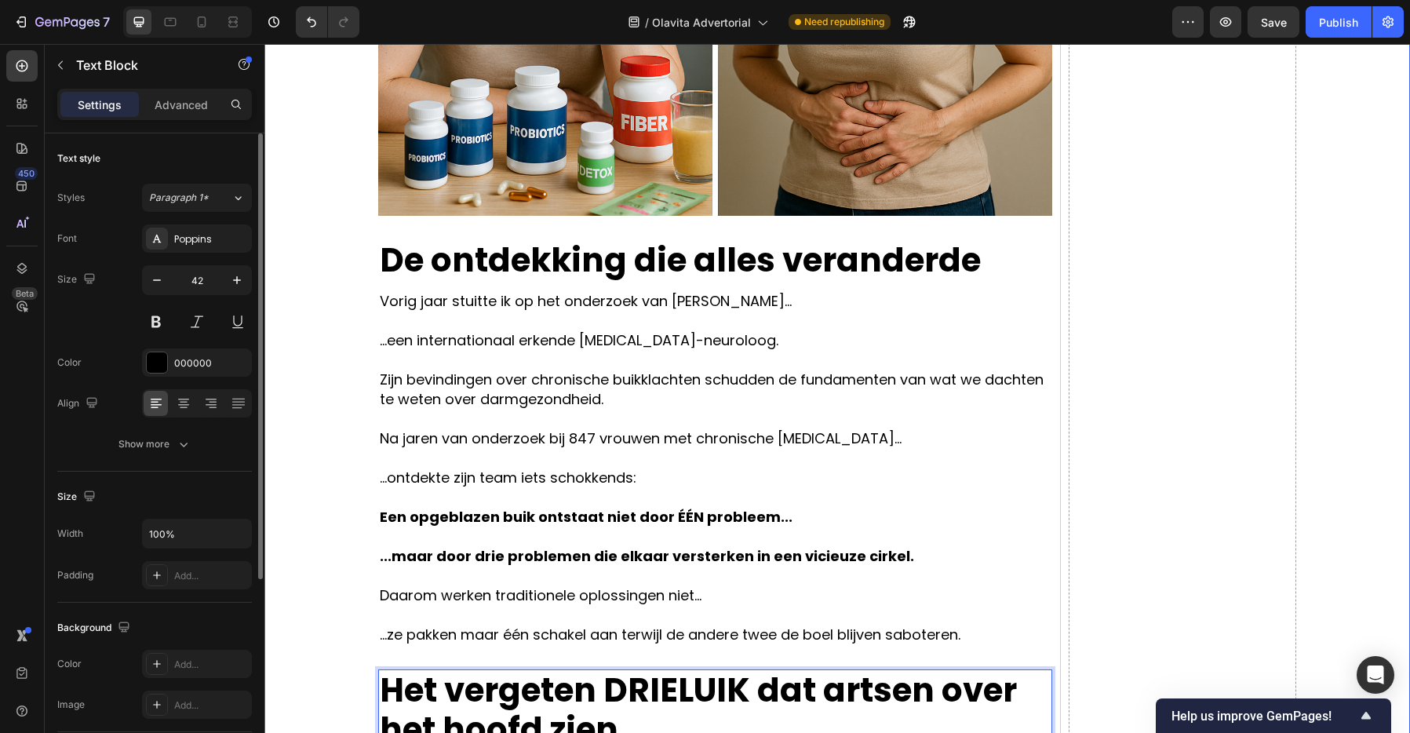
scroll to position [1498, 0]
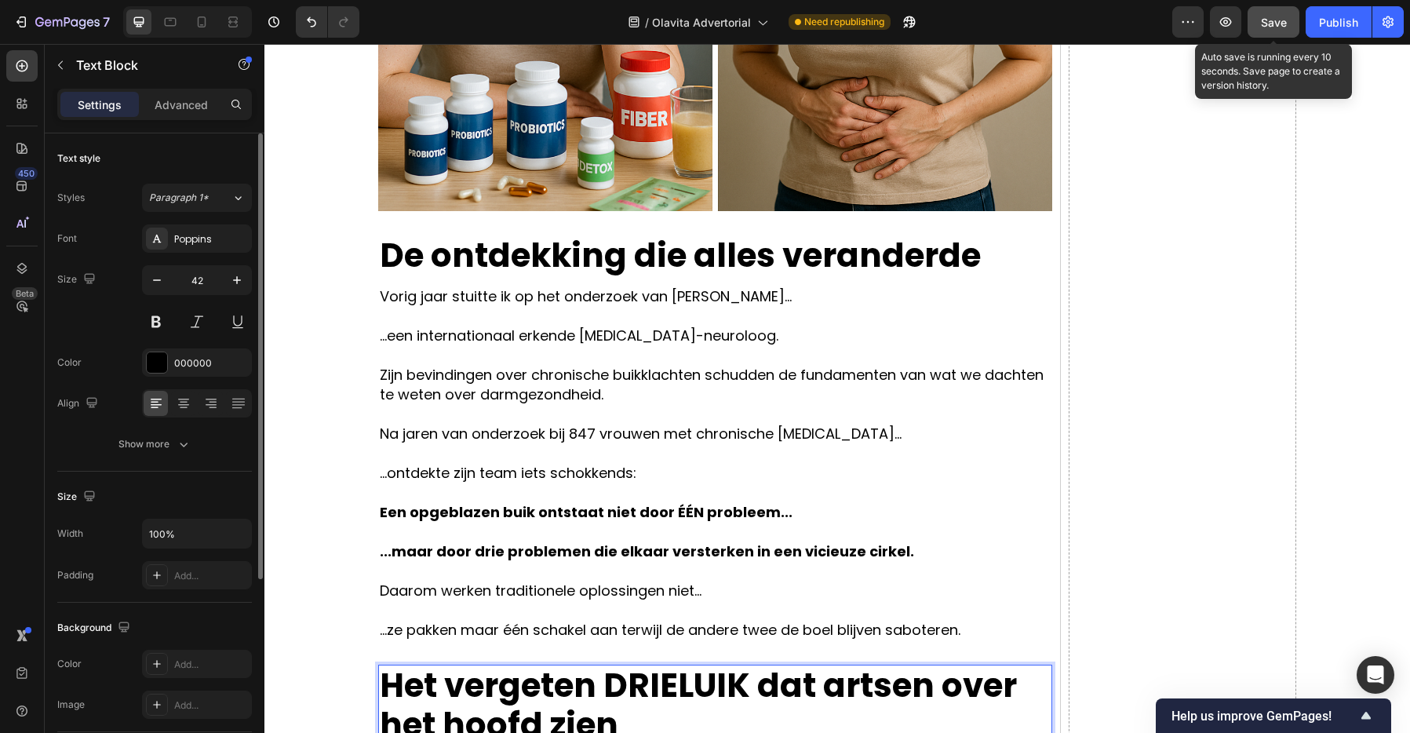
click at [1272, 18] on span "Save" at bounding box center [1274, 22] width 26 height 13
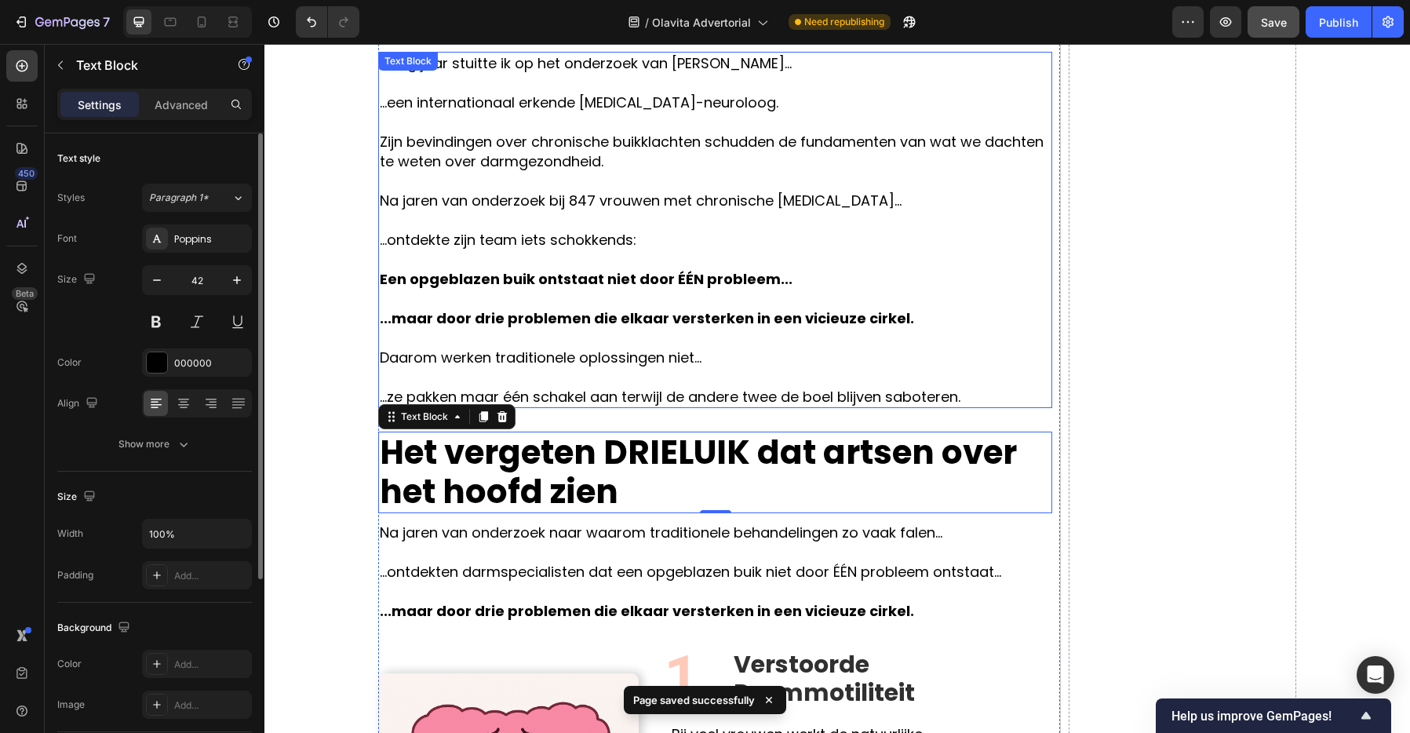
scroll to position [1737, 0]
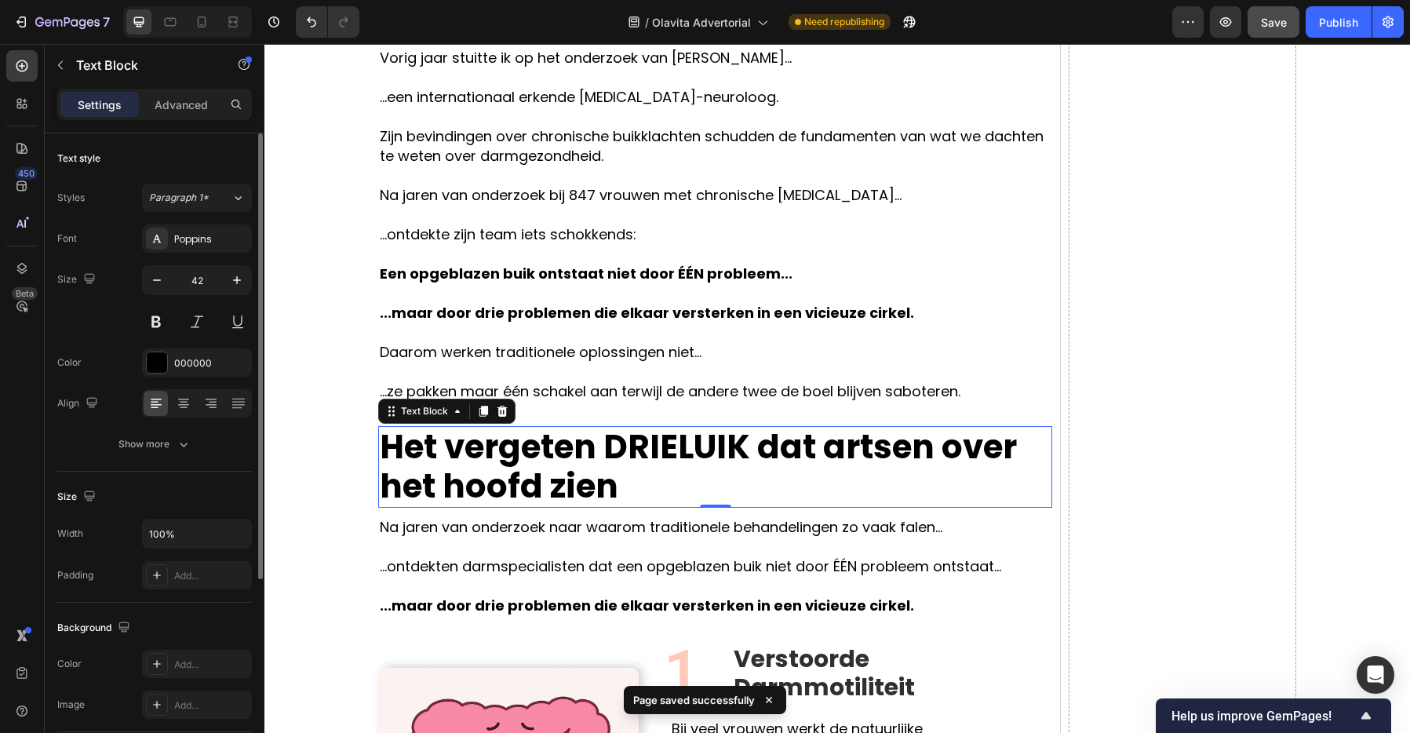
click at [671, 445] on strong "Het vergeten DRIELUIK dat artsen over het hoofd zien" at bounding box center [698, 467] width 637 height 86
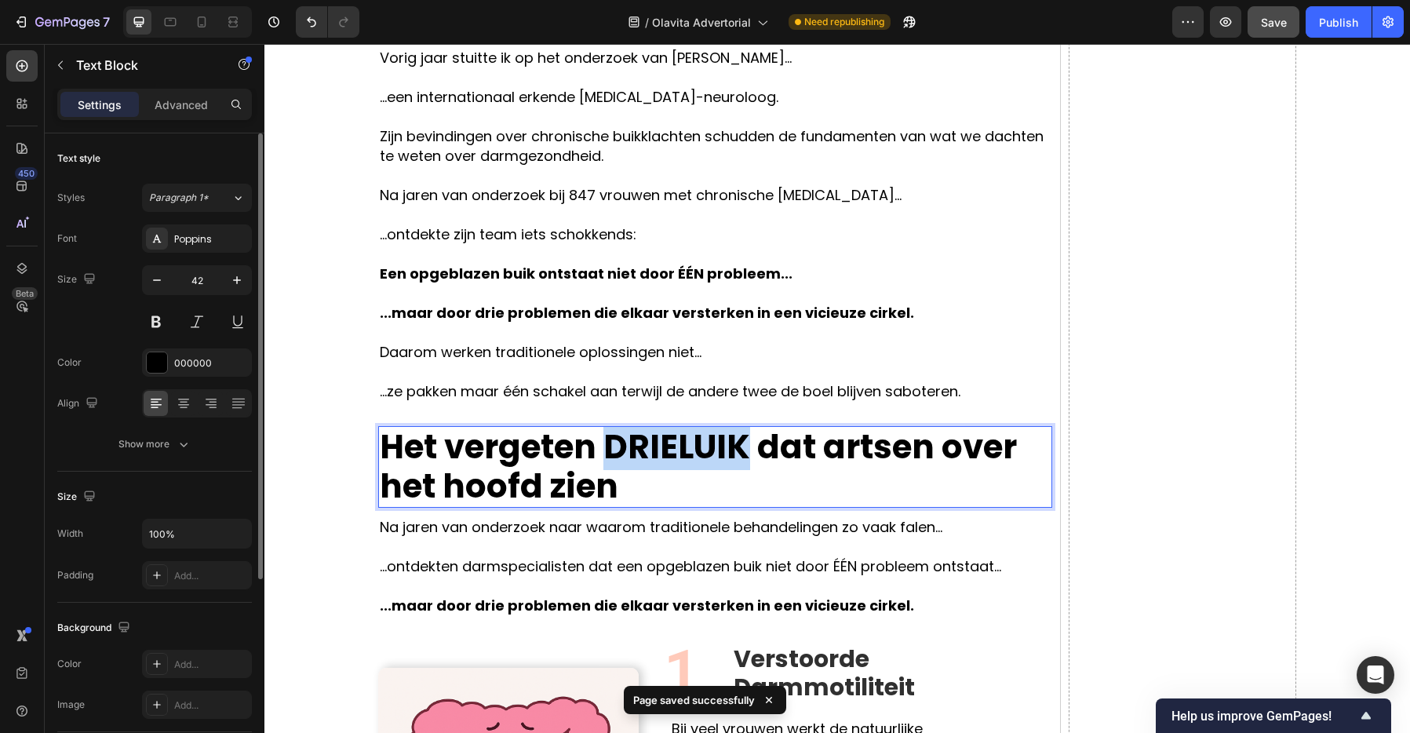
click at [671, 445] on strong "Het vergeten DRIELUIK dat artsen over het hoofd zien" at bounding box center [698, 467] width 637 height 86
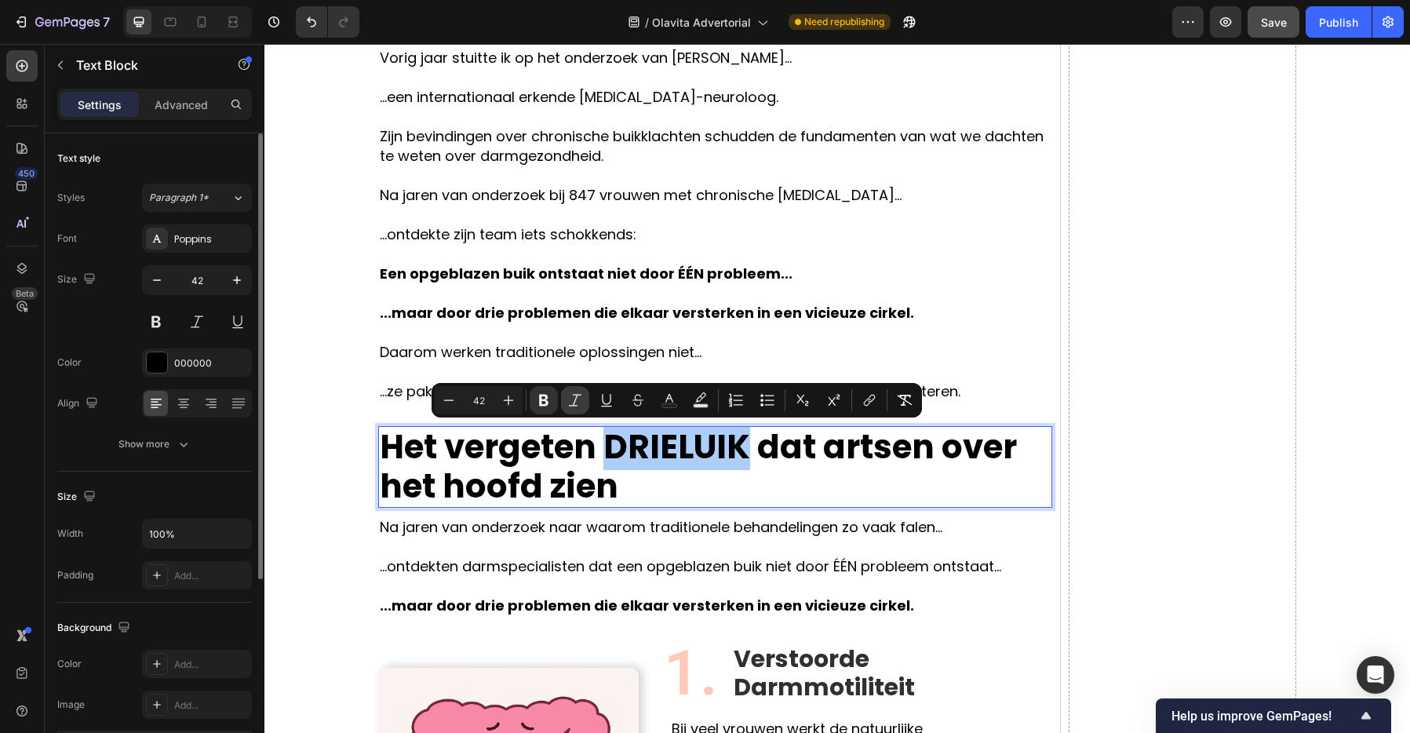
click at [576, 400] on icon "Editor contextual toolbar" at bounding box center [575, 400] width 16 height 16
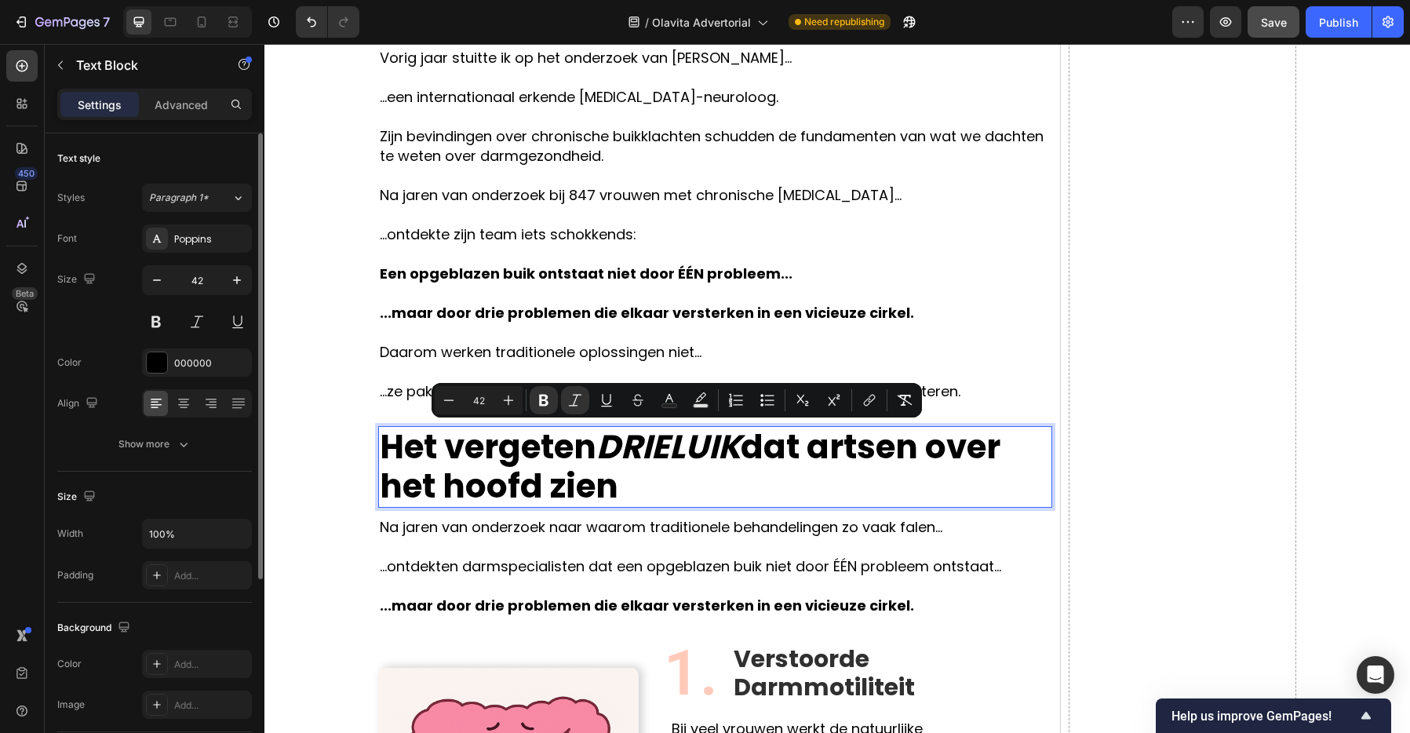
click at [738, 493] on p "Het vergeten DRIELUIK dat artsen over het hoofd zien" at bounding box center [715, 467] width 671 height 78
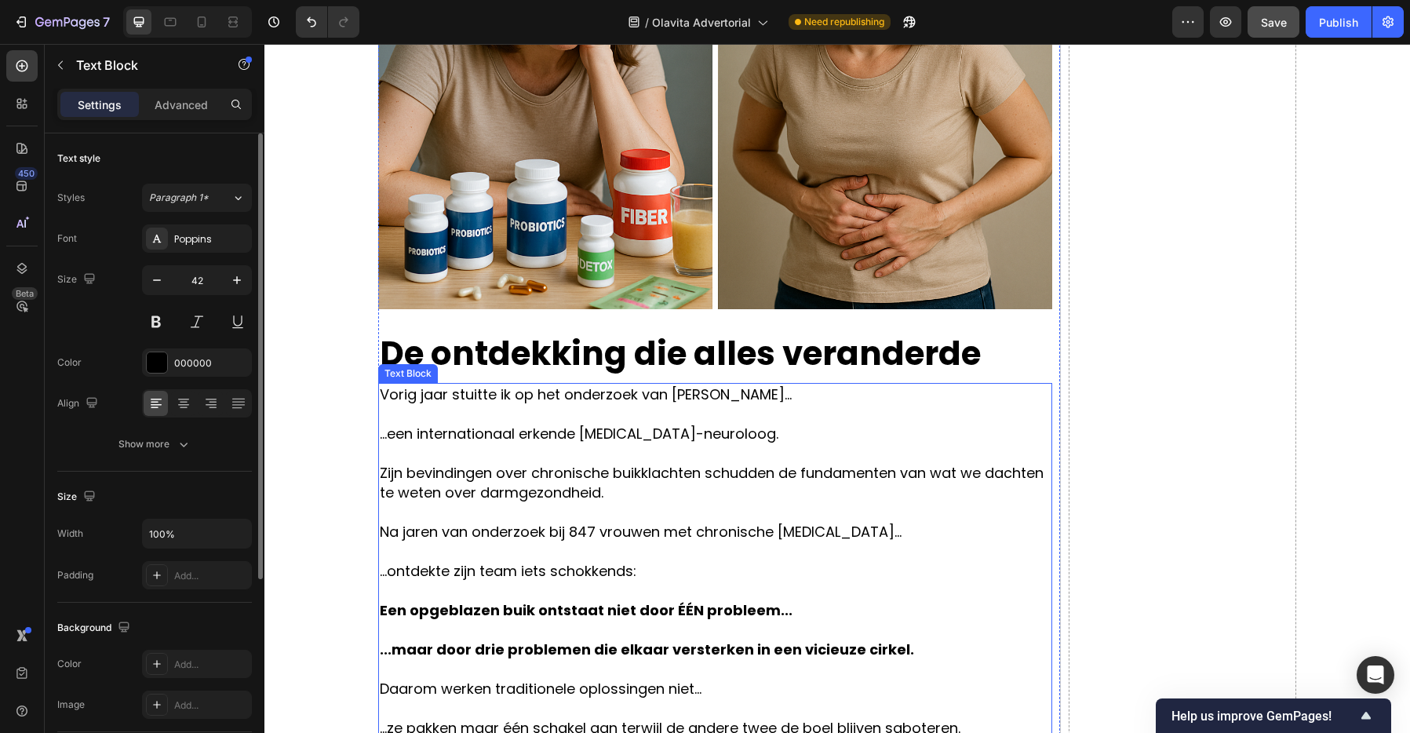
scroll to position [1399, 0]
click at [726, 362] on p "De ontdekking die alles veranderde" at bounding box center [715, 354] width 671 height 39
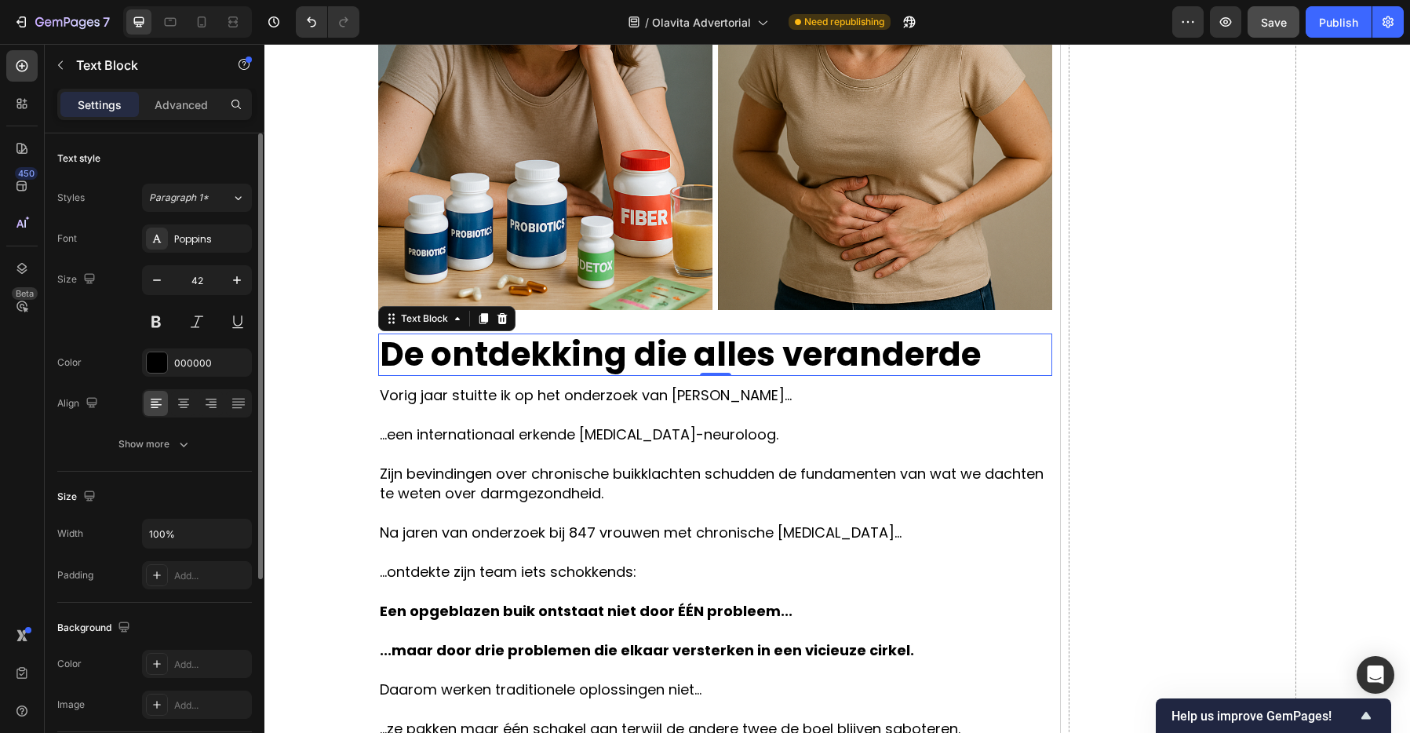
click at [726, 362] on p "De ontdekking die alles veranderde" at bounding box center [715, 354] width 671 height 39
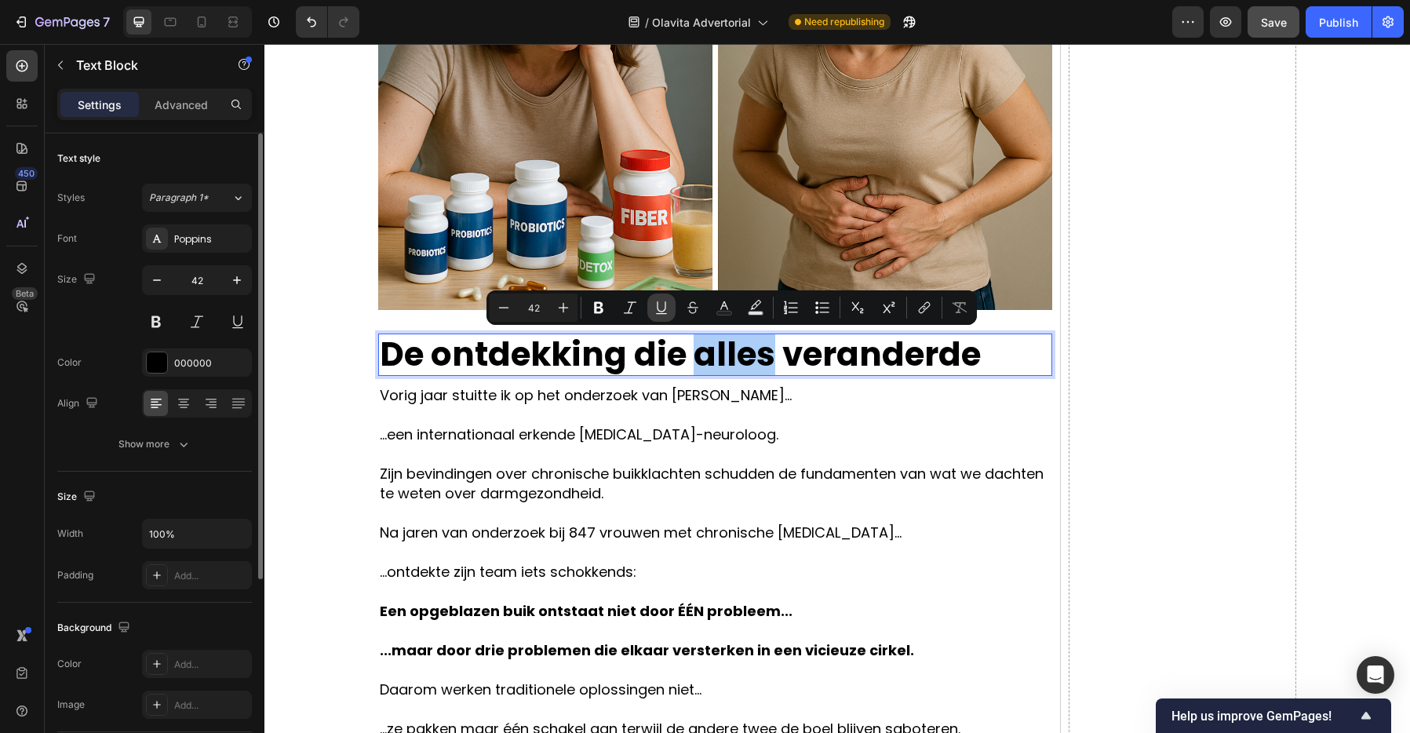
click at [661, 309] on icon "Editor contextual toolbar" at bounding box center [661, 308] width 16 height 16
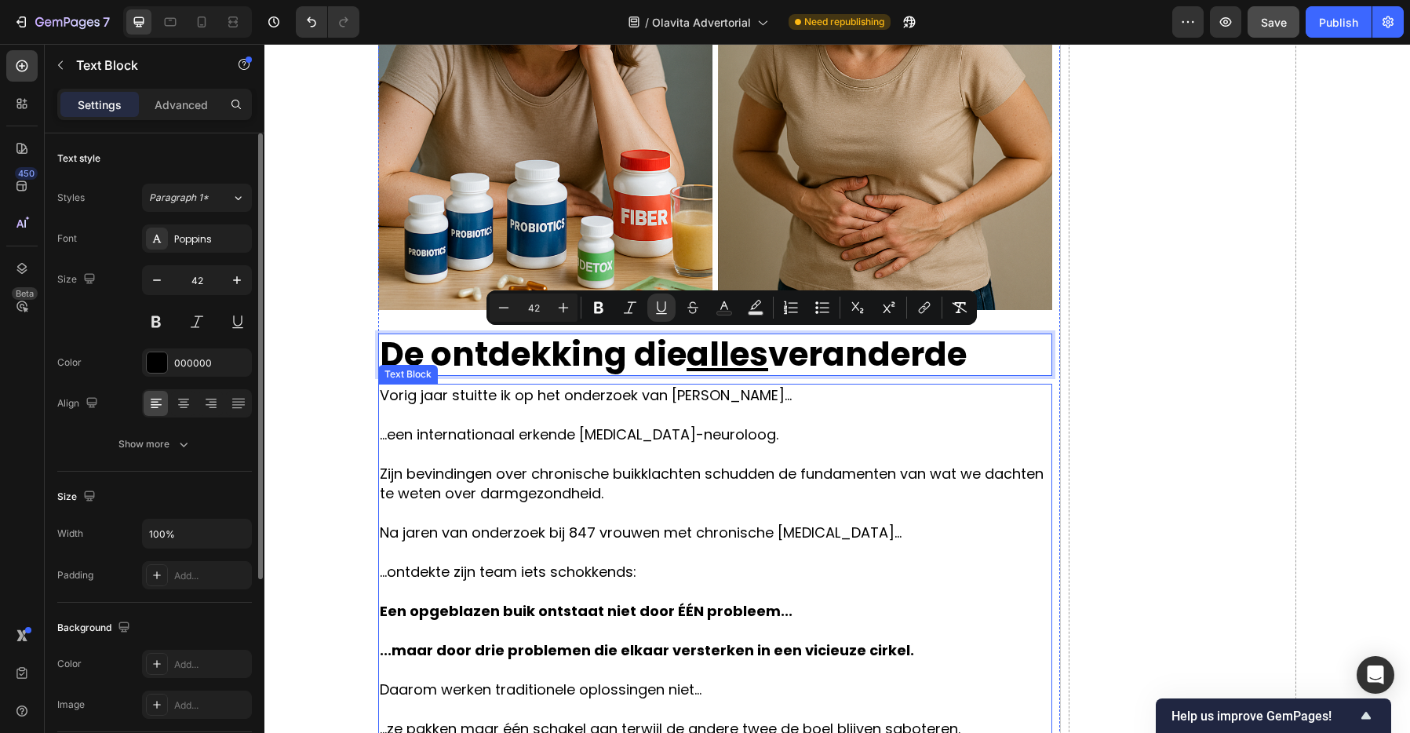
click at [786, 426] on p "...een internationaal erkende [MEDICAL_DATA]-neuroloog." at bounding box center [715, 434] width 671 height 20
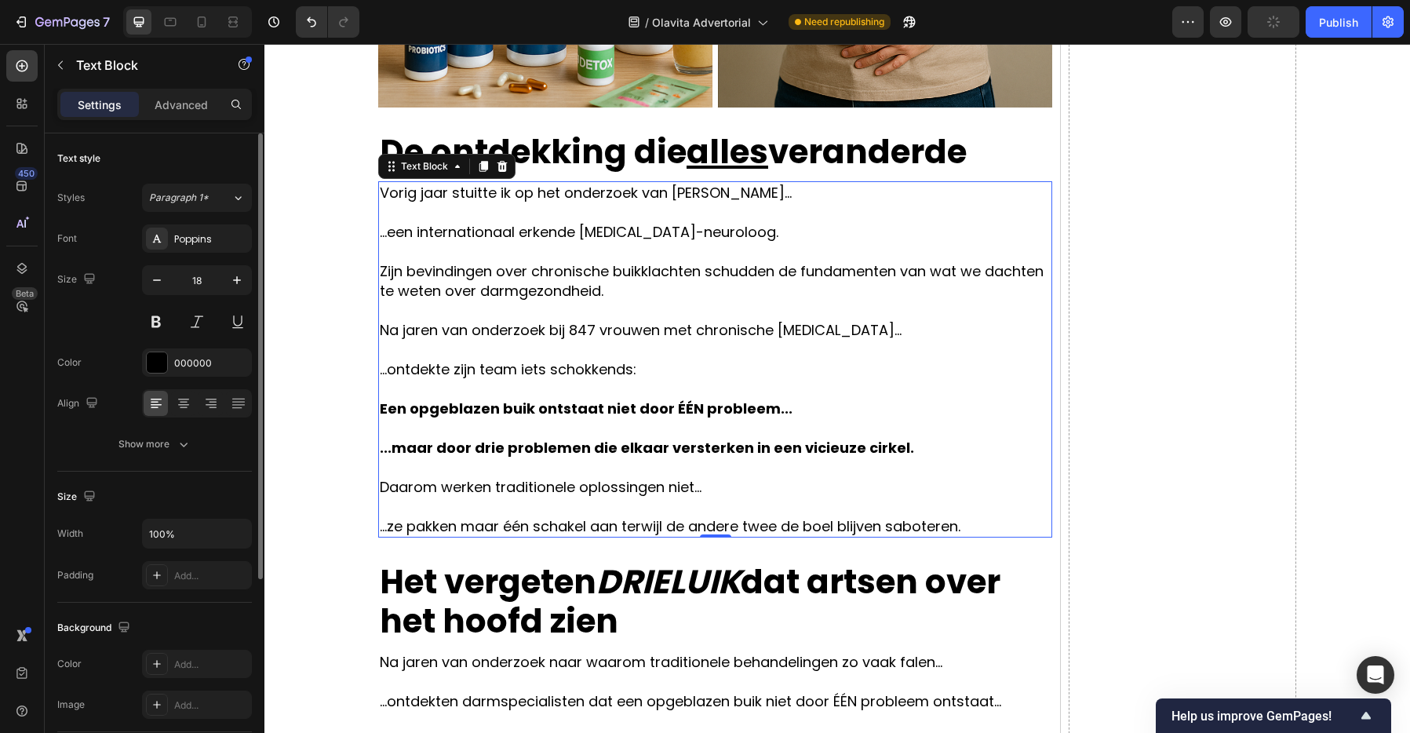
scroll to position [1603, 0]
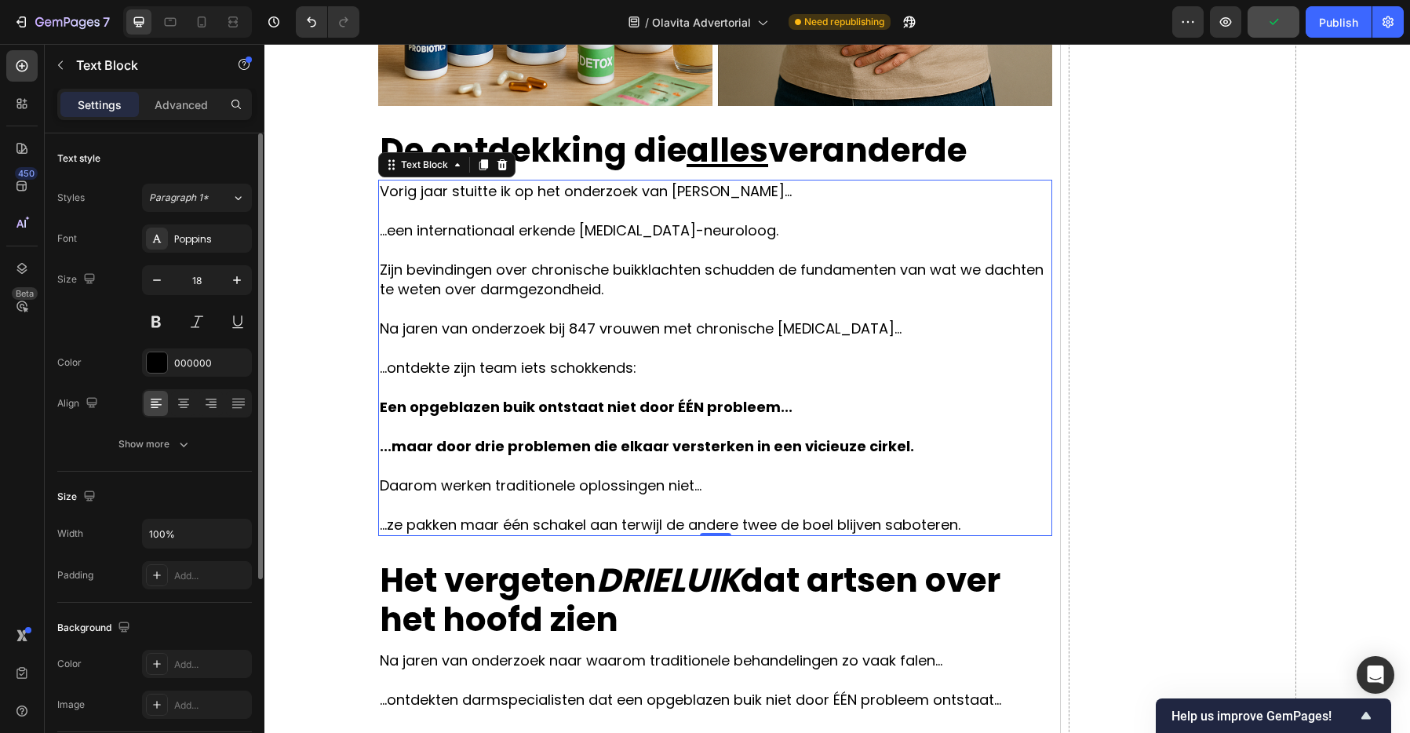
click at [532, 333] on p "Na jaren van onderzoek bij 847 vrouwen met chronische [MEDICAL_DATA]..." at bounding box center [715, 328] width 671 height 20
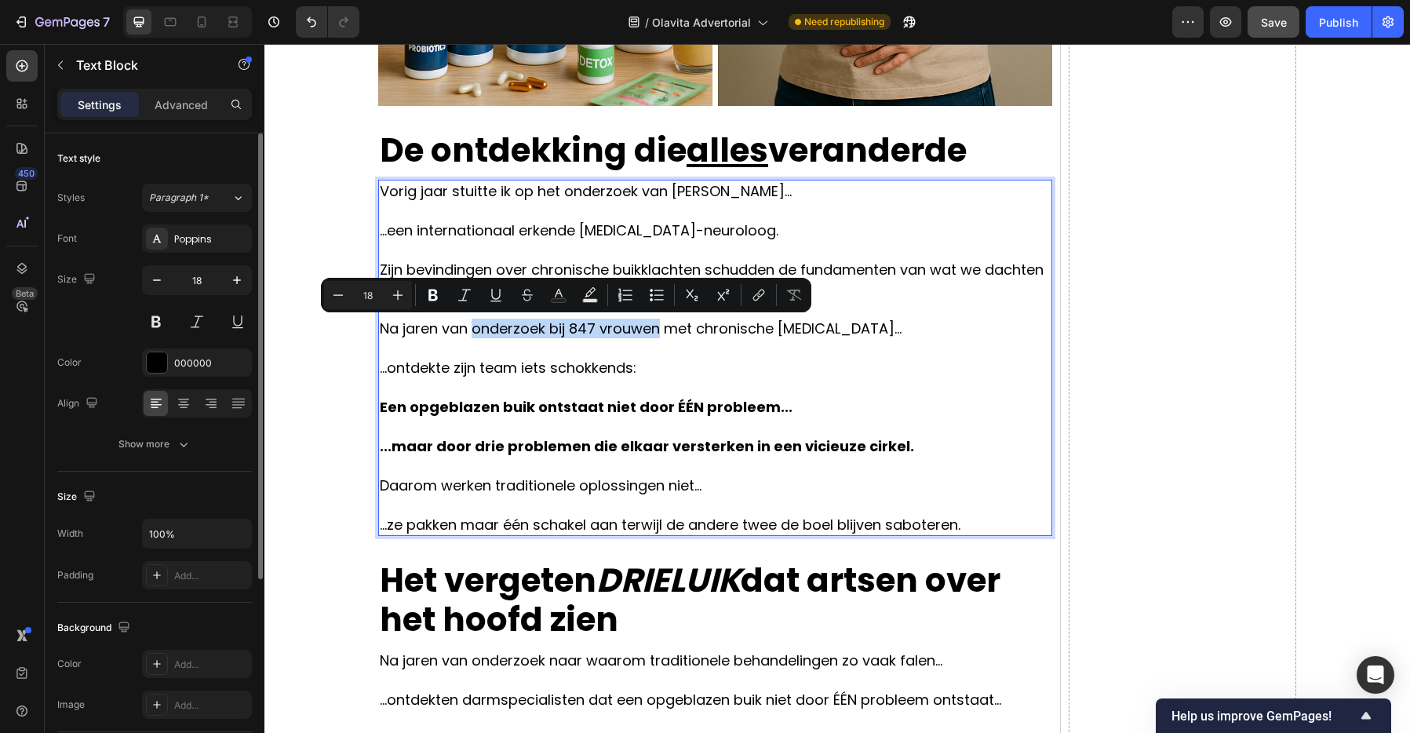
drag, startPoint x: 475, startPoint y: 330, endPoint x: 657, endPoint y: 333, distance: 182.8
click at [657, 333] on p "Na jaren van onderzoek bij 847 vrouwen met chronische [MEDICAL_DATA]..." at bounding box center [715, 328] width 671 height 20
click at [440, 293] on icon "Editor contextual toolbar" at bounding box center [433, 295] width 16 height 16
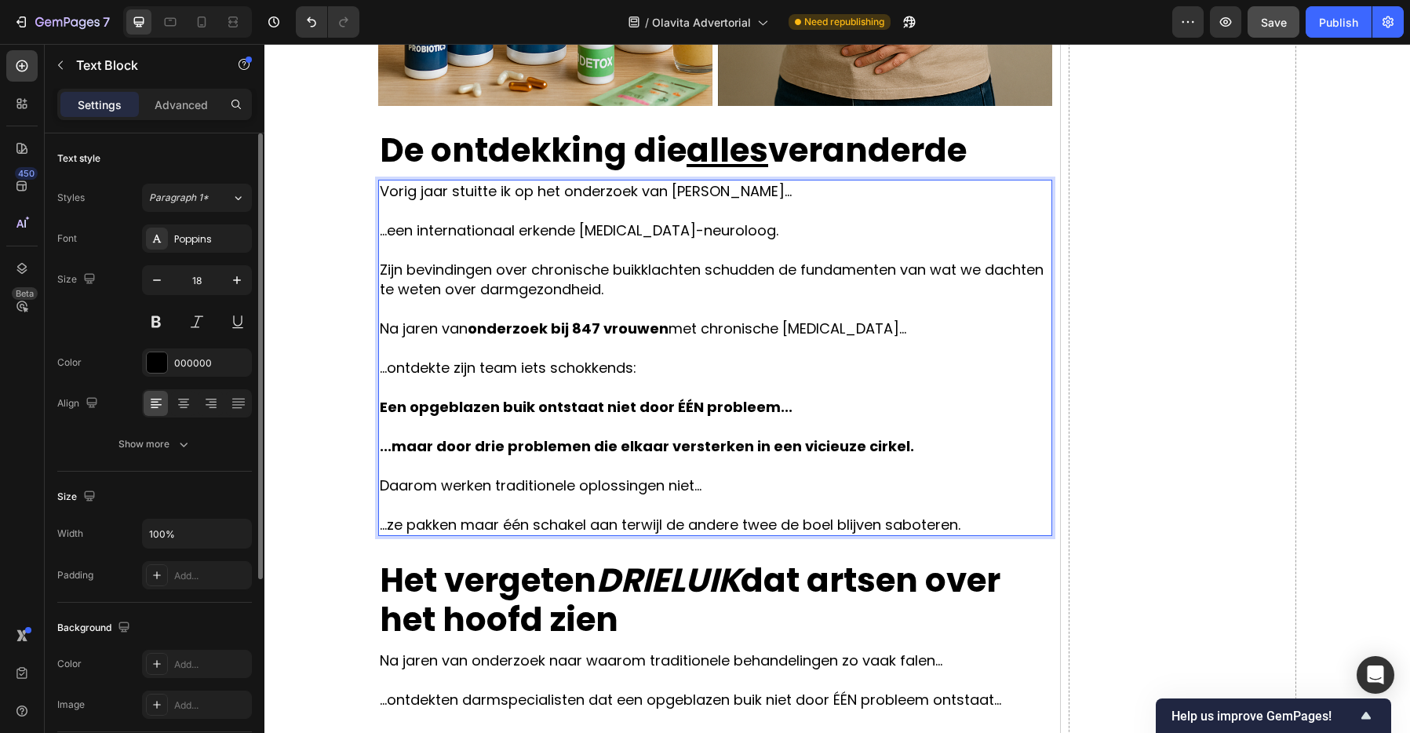
click at [617, 346] on p "Rich Text Editor. Editing area: main" at bounding box center [715, 348] width 671 height 20
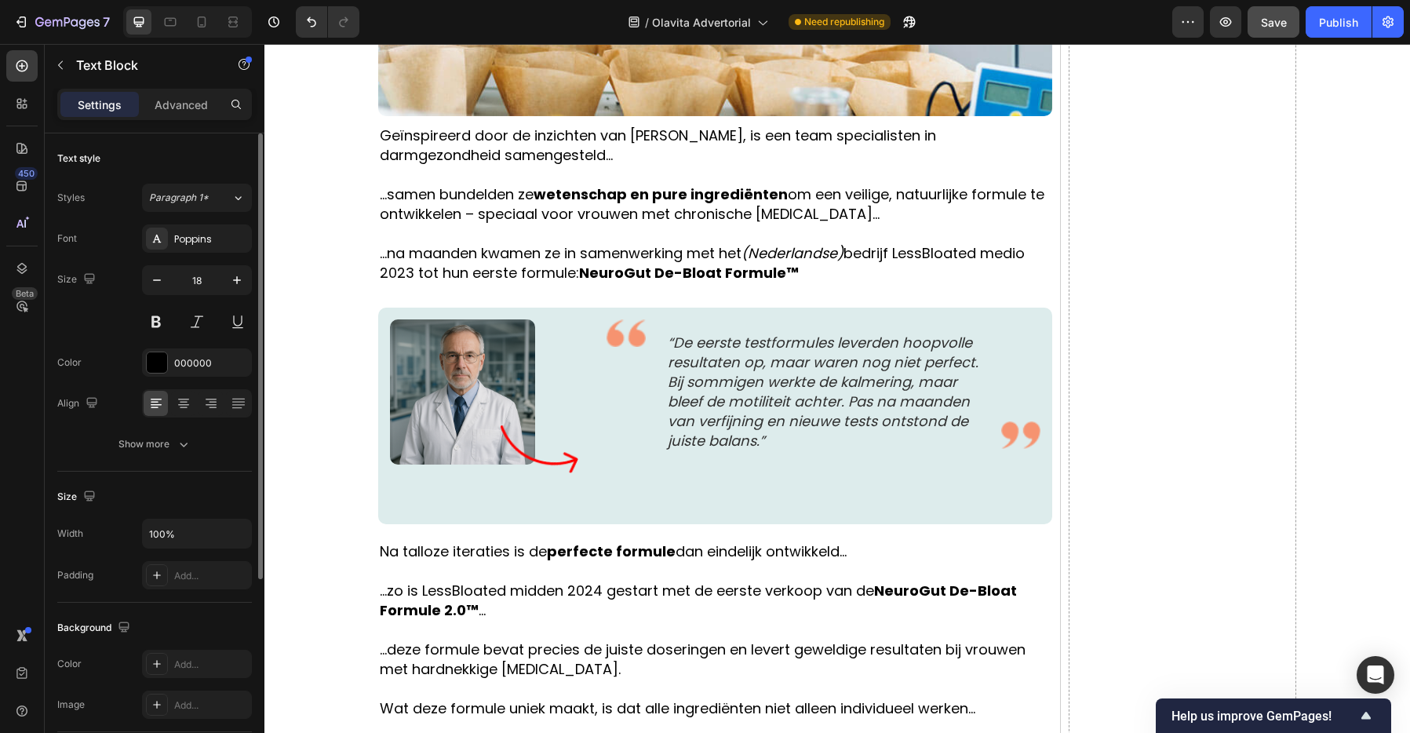
scroll to position [3936, 0]
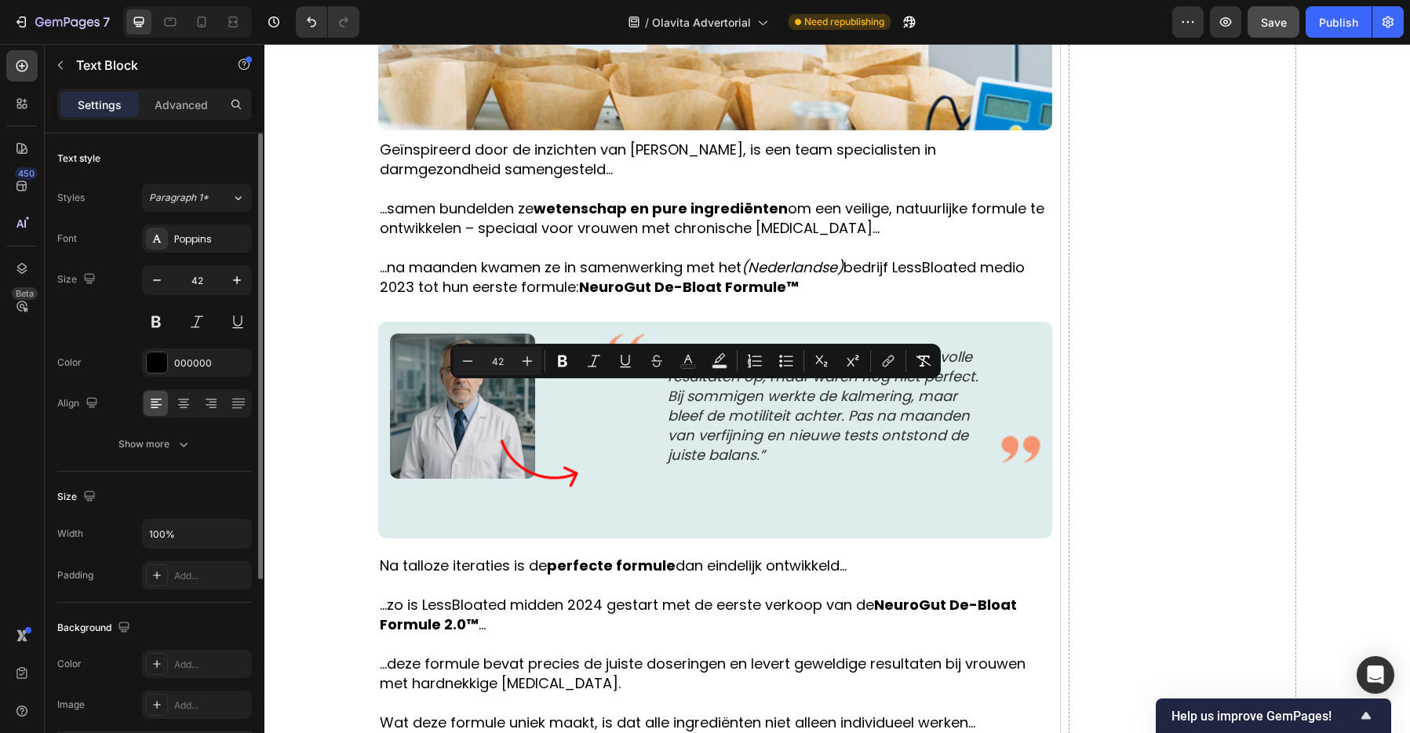
drag, startPoint x: 914, startPoint y: 412, endPoint x: 929, endPoint y: 434, distance: 26.5
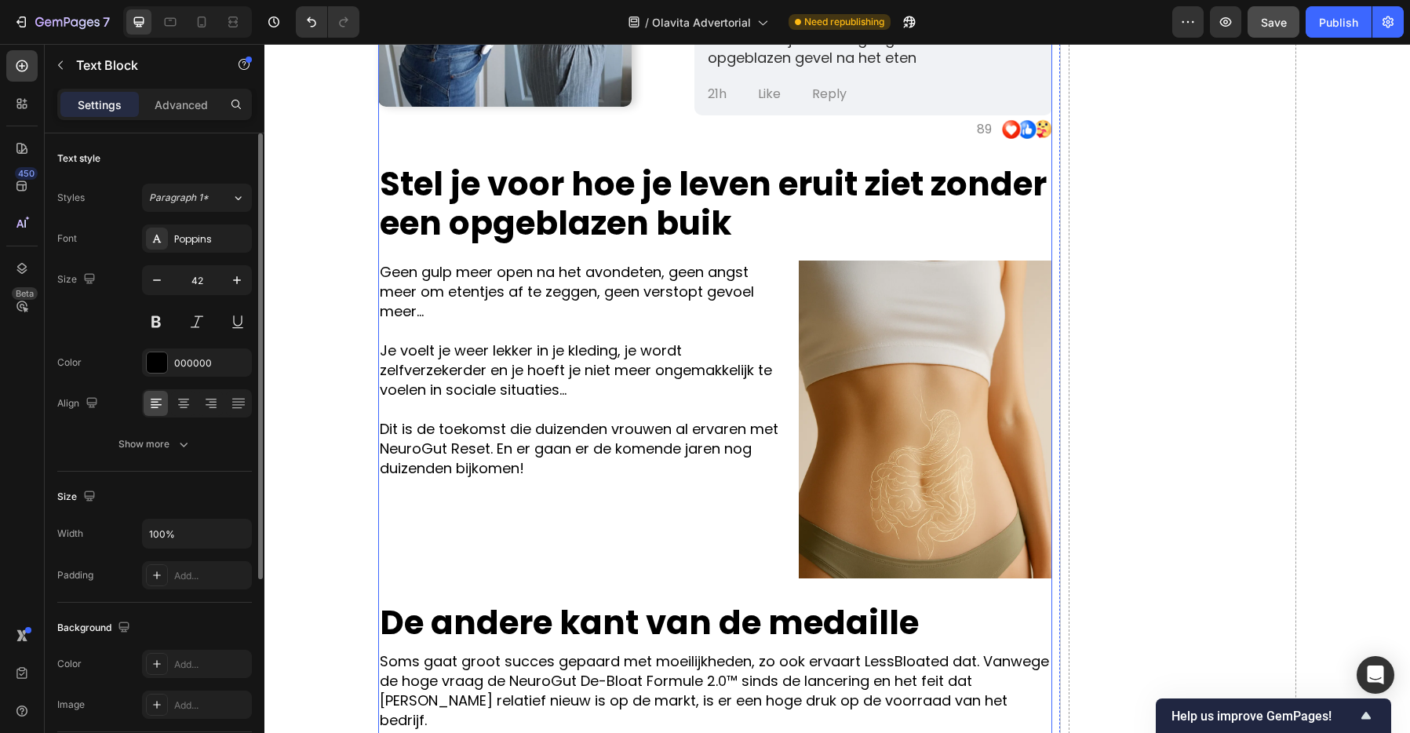
scroll to position [6478, 0]
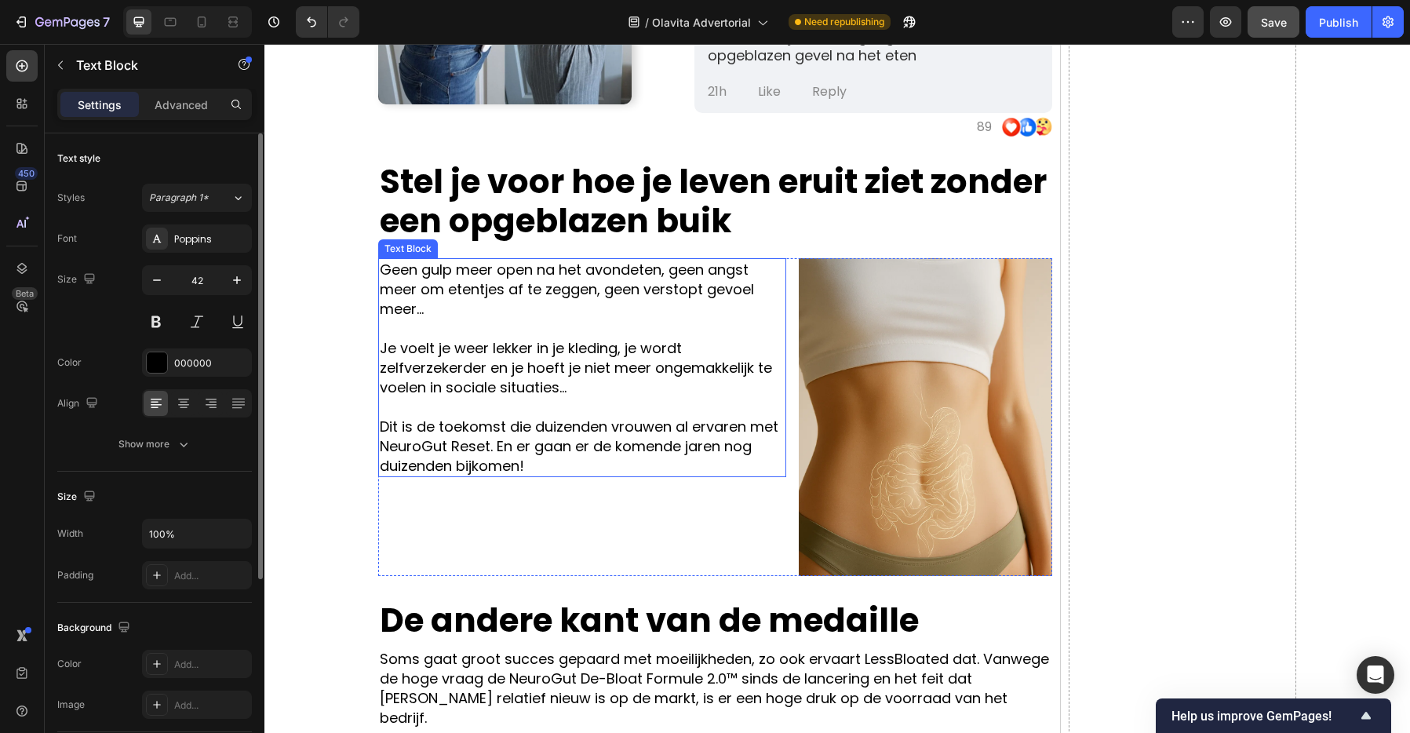
click at [571, 300] on p "Geen gulp meer open na het avondeten, geen angst meer om etentjes af te zeggen,…" at bounding box center [582, 289] width 405 height 59
click at [653, 270] on p "Geen gulp meer open na het avondeten, geen angst meer om etentjes af te zeggen,…" at bounding box center [582, 289] width 405 height 59
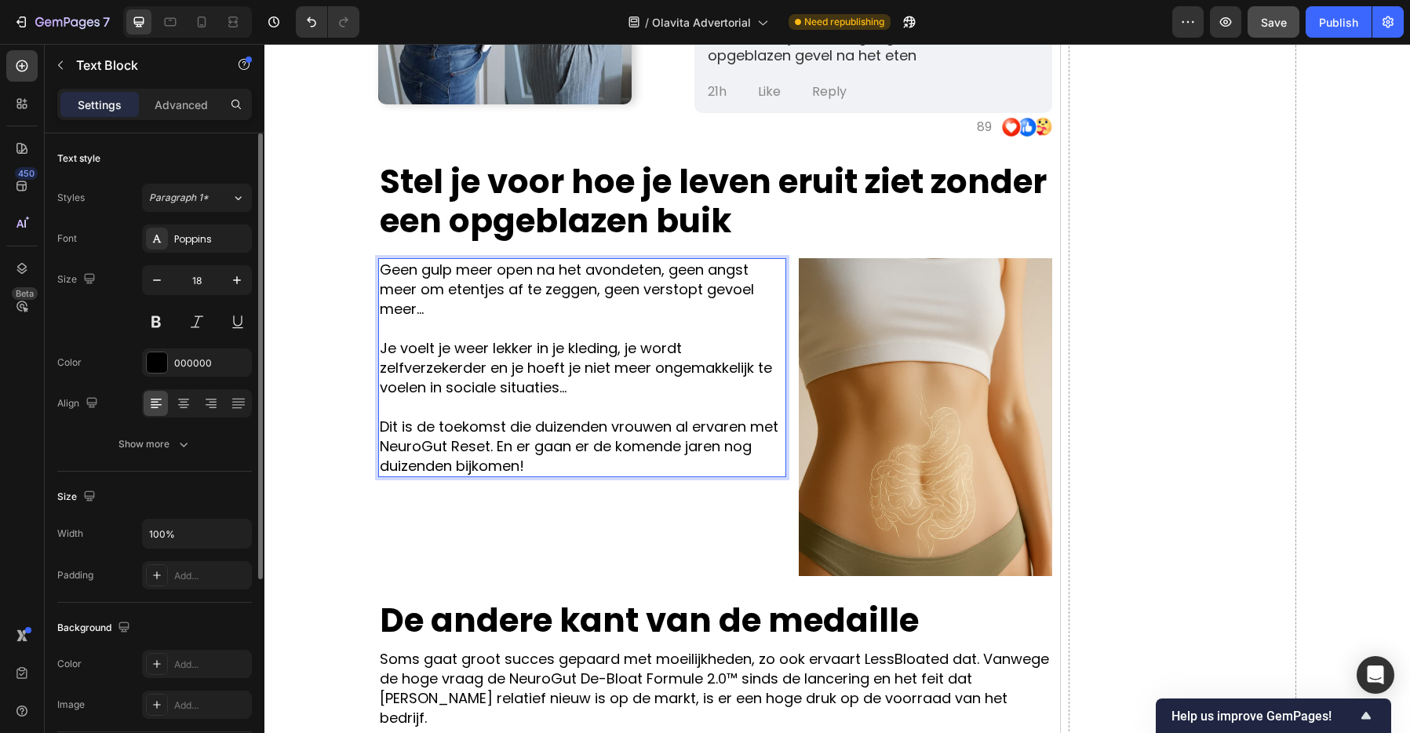
click at [667, 270] on p "Geen gulp meer open na het avondeten, geen angst meer om etentjes af te zeggen,…" at bounding box center [582, 289] width 405 height 59
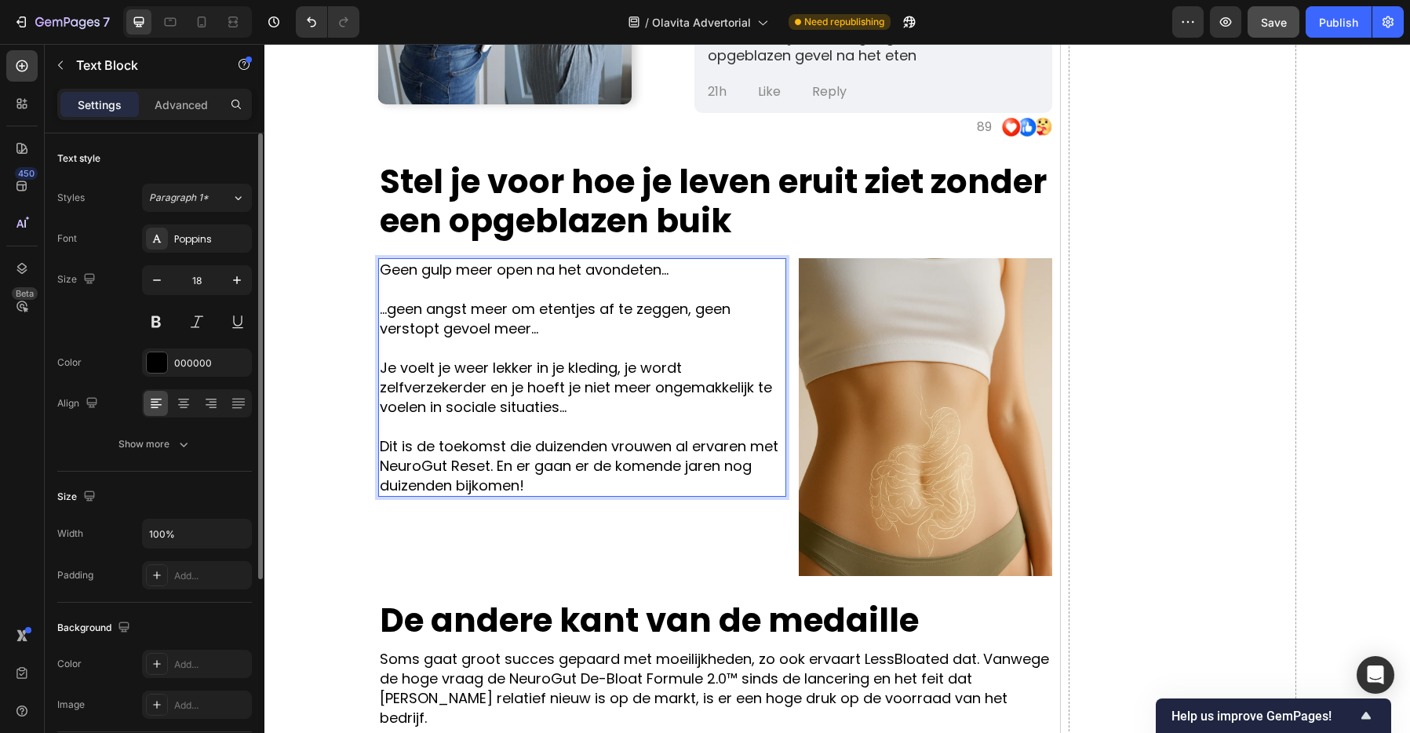
click at [578, 333] on p "...geen angst meer om etentjes af te zeggen, geen verstopt gevoel meer..." at bounding box center [582, 318] width 405 height 39
click at [621, 371] on p "Je voelt je weer lekker in je kleding, je wordt zelfverzekerder en je hoeft je …" at bounding box center [582, 387] width 405 height 59
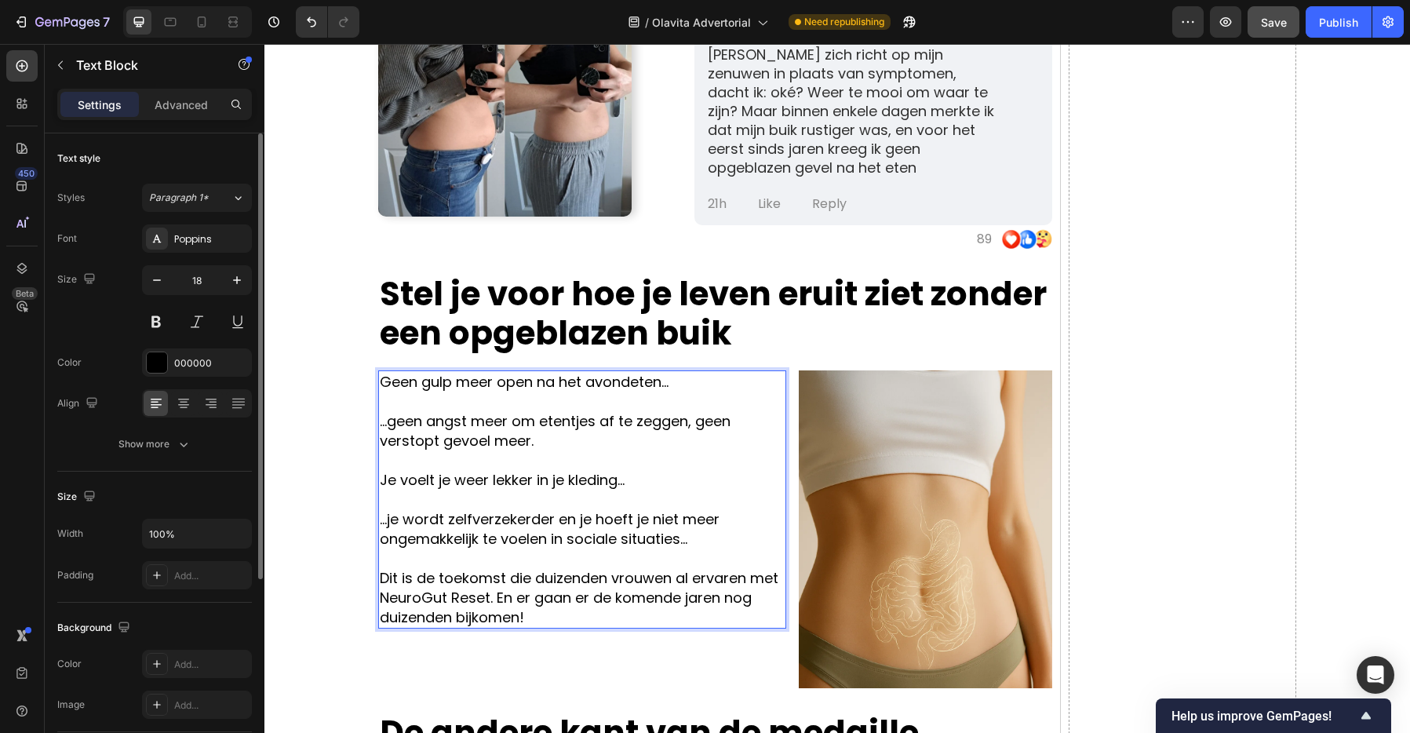
scroll to position [6524, 0]
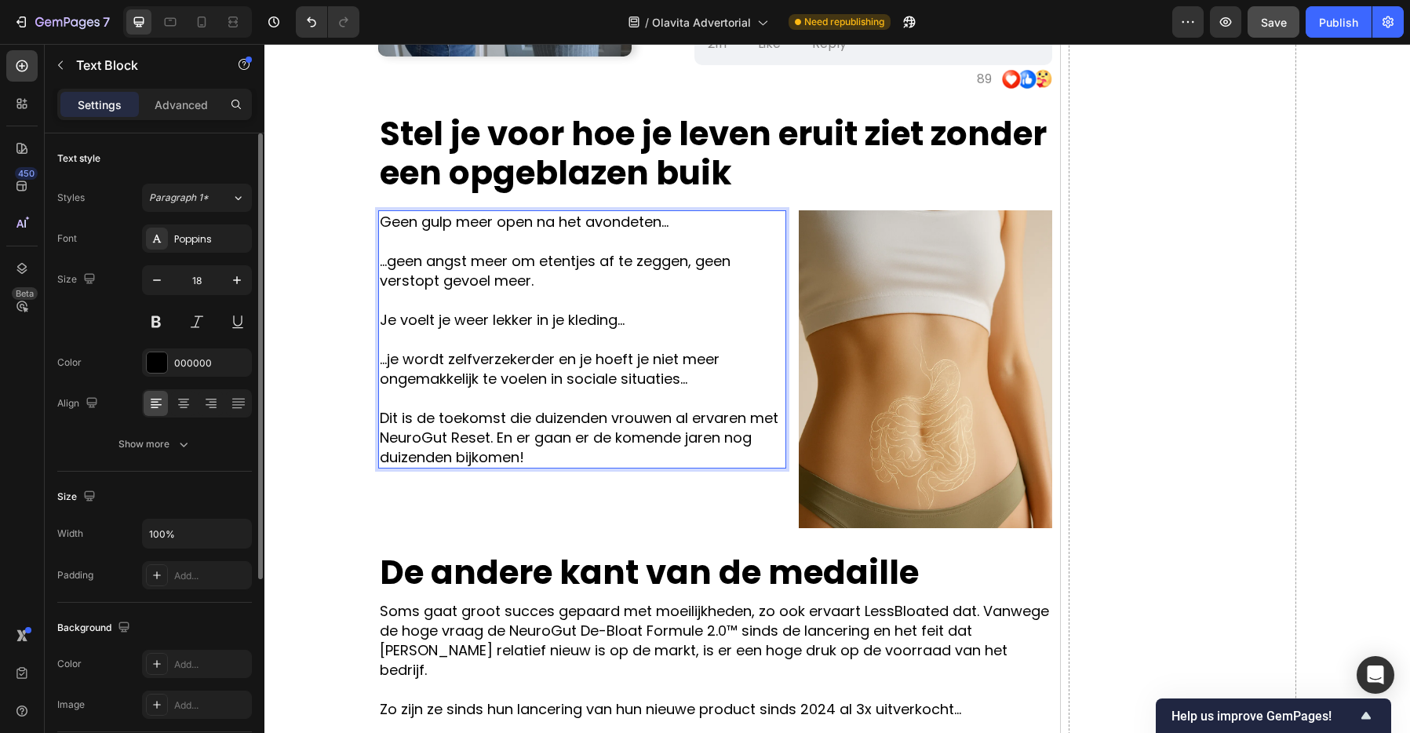
click at [475, 440] on p "Dit is de toekomst die duizenden vrouwen al ervaren met NeuroGut Reset. En er g…" at bounding box center [582, 437] width 405 height 59
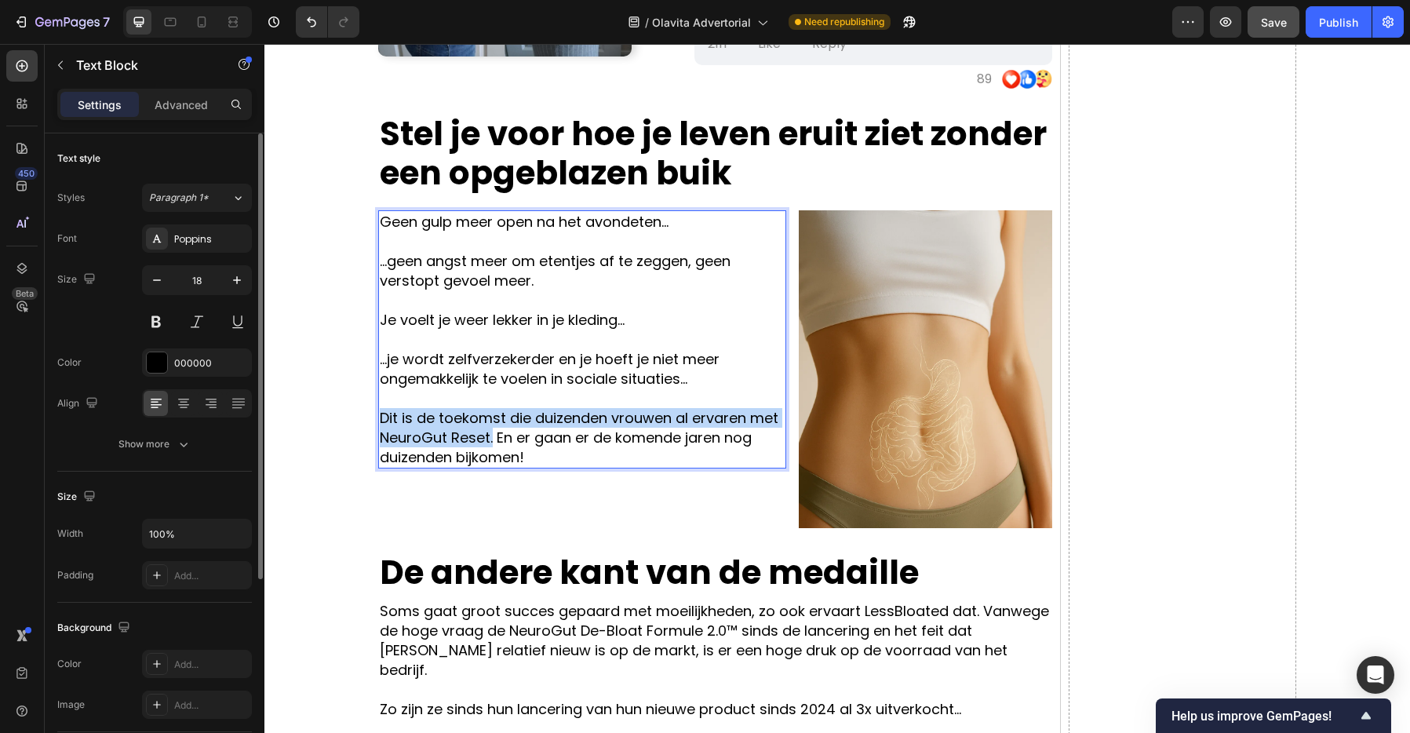
drag, startPoint x: 493, startPoint y: 439, endPoint x: 388, endPoint y: 420, distance: 106.0
click at [384, 423] on p "Dit is de toekomst die duizenden vrouwen al ervaren met NeuroGut Reset. En er g…" at bounding box center [582, 437] width 405 height 59
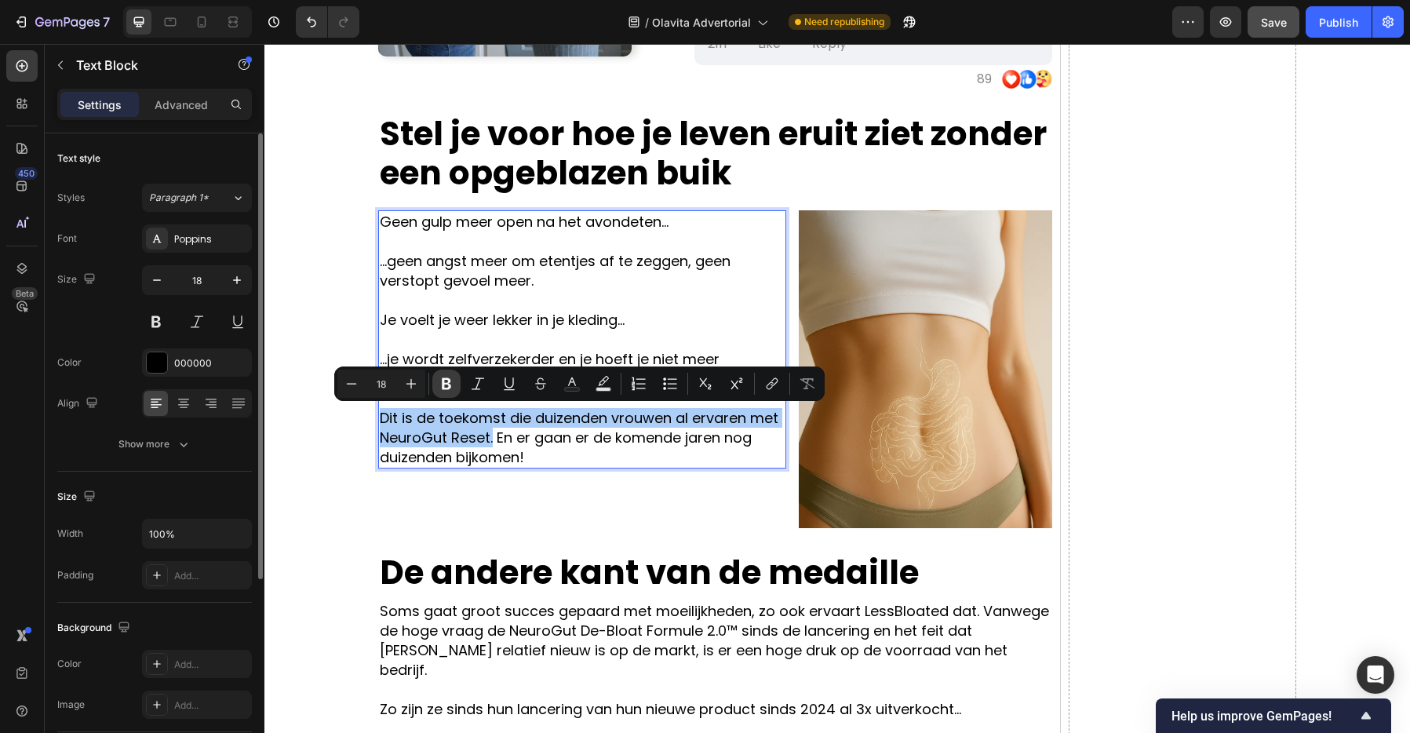
click at [436, 381] on button "Bold" at bounding box center [446, 383] width 28 height 28
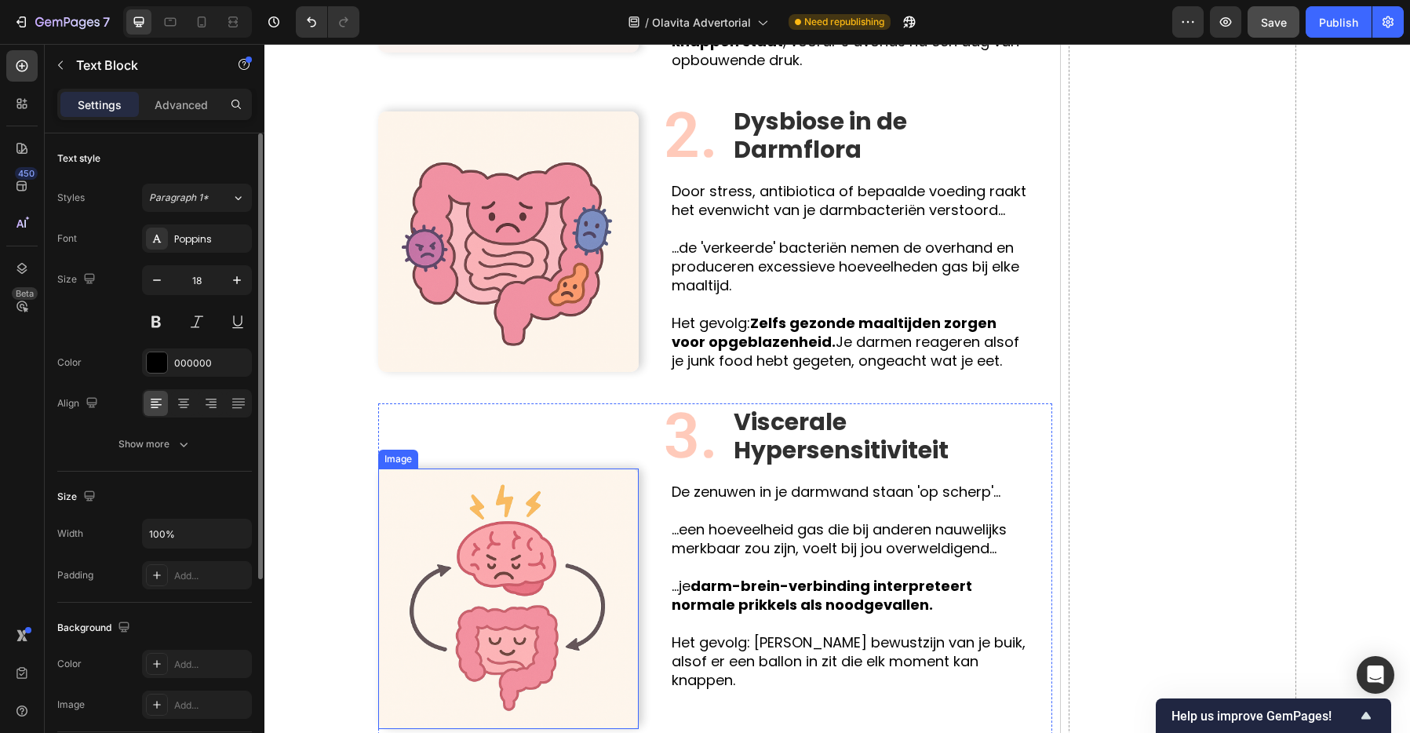
scroll to position [2638, 0]
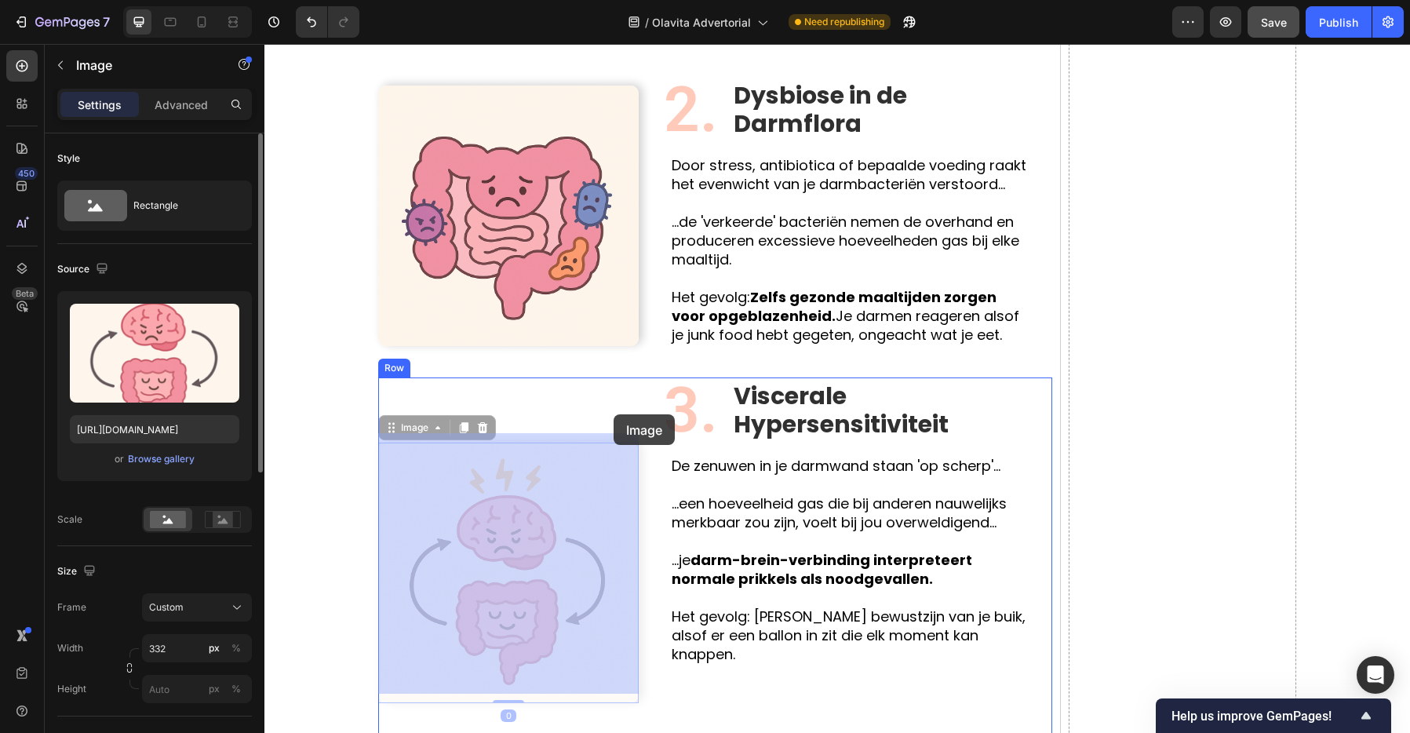
drag, startPoint x: 613, startPoint y: 491, endPoint x: 613, endPoint y: 403, distance: 87.9
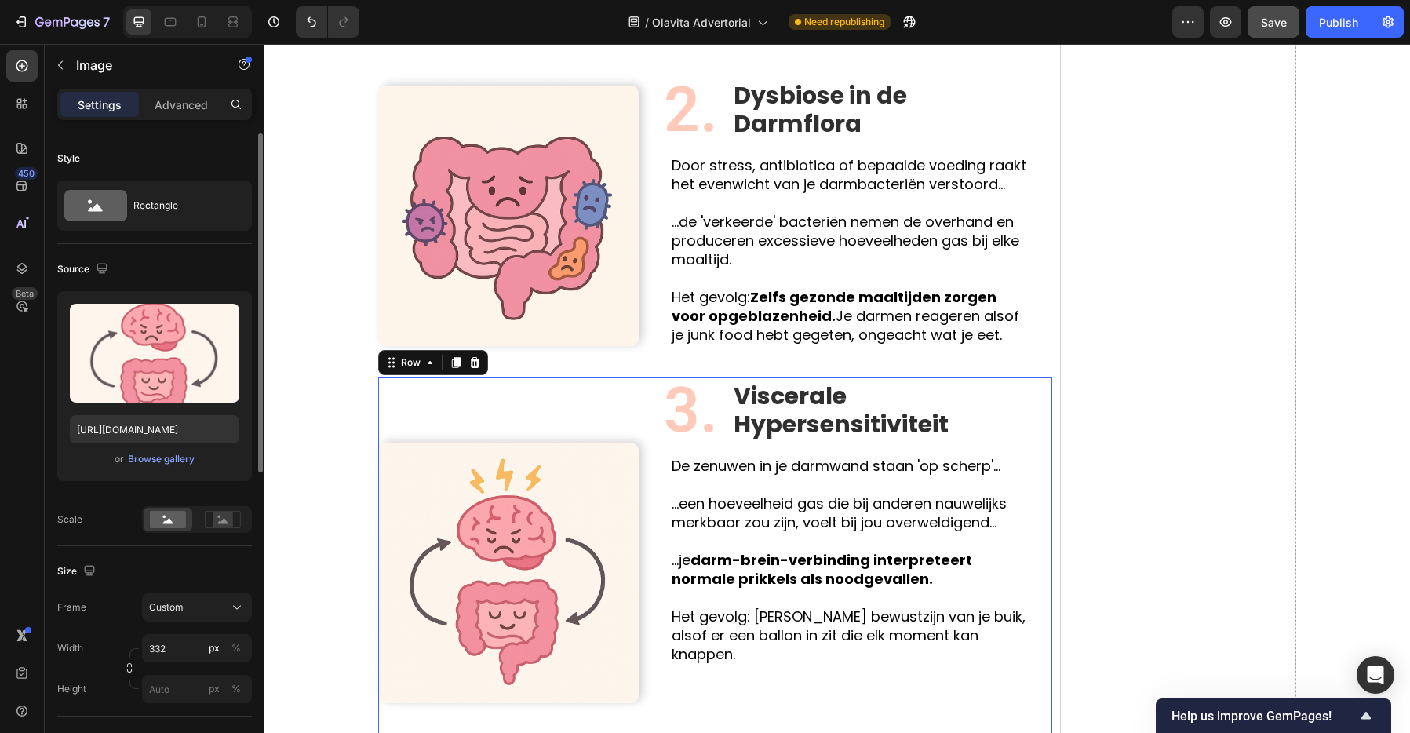
click at [614, 407] on div "Image" at bounding box center [508, 572] width 260 height 390
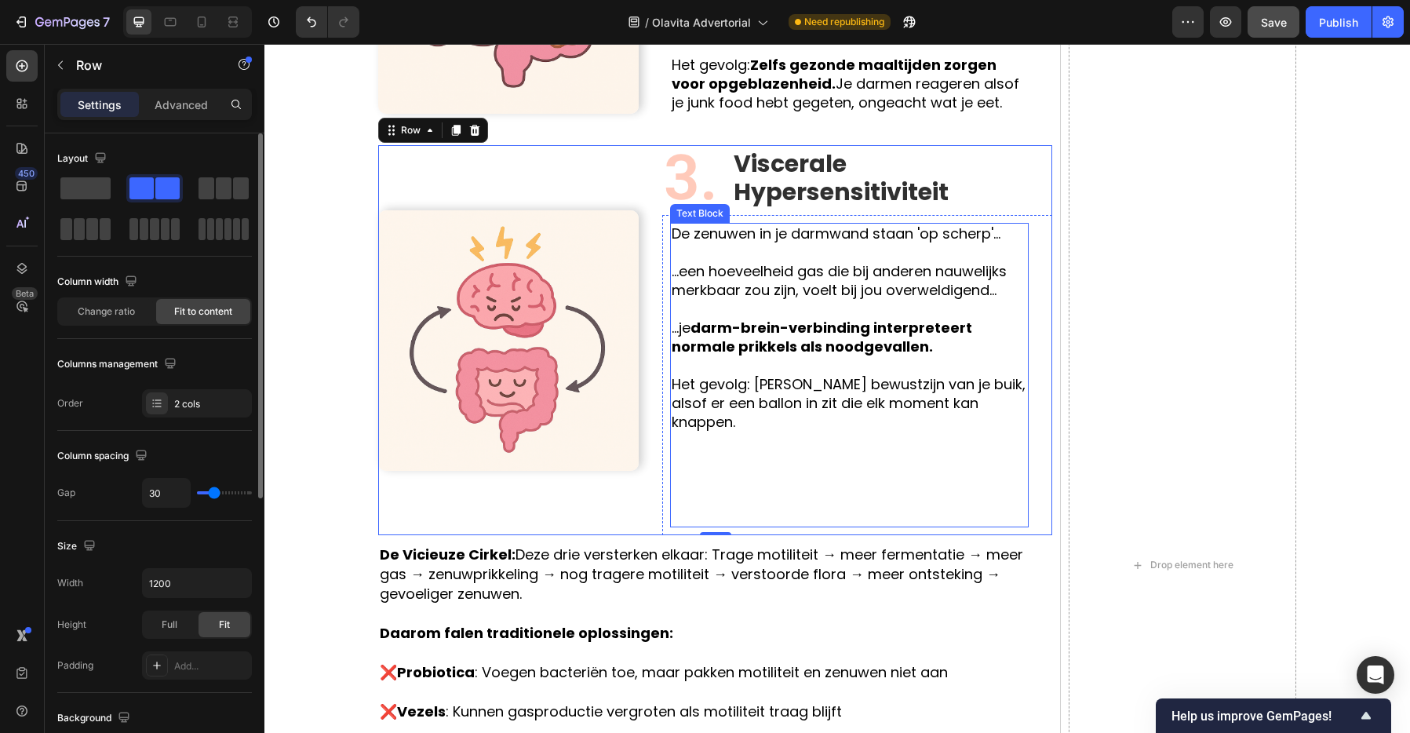
click at [752, 459] on p "Het gevolg: [PERSON_NAME] bewustzijn van je buik, alsof er een ballon in zit di…" at bounding box center [849, 440] width 355 height 169
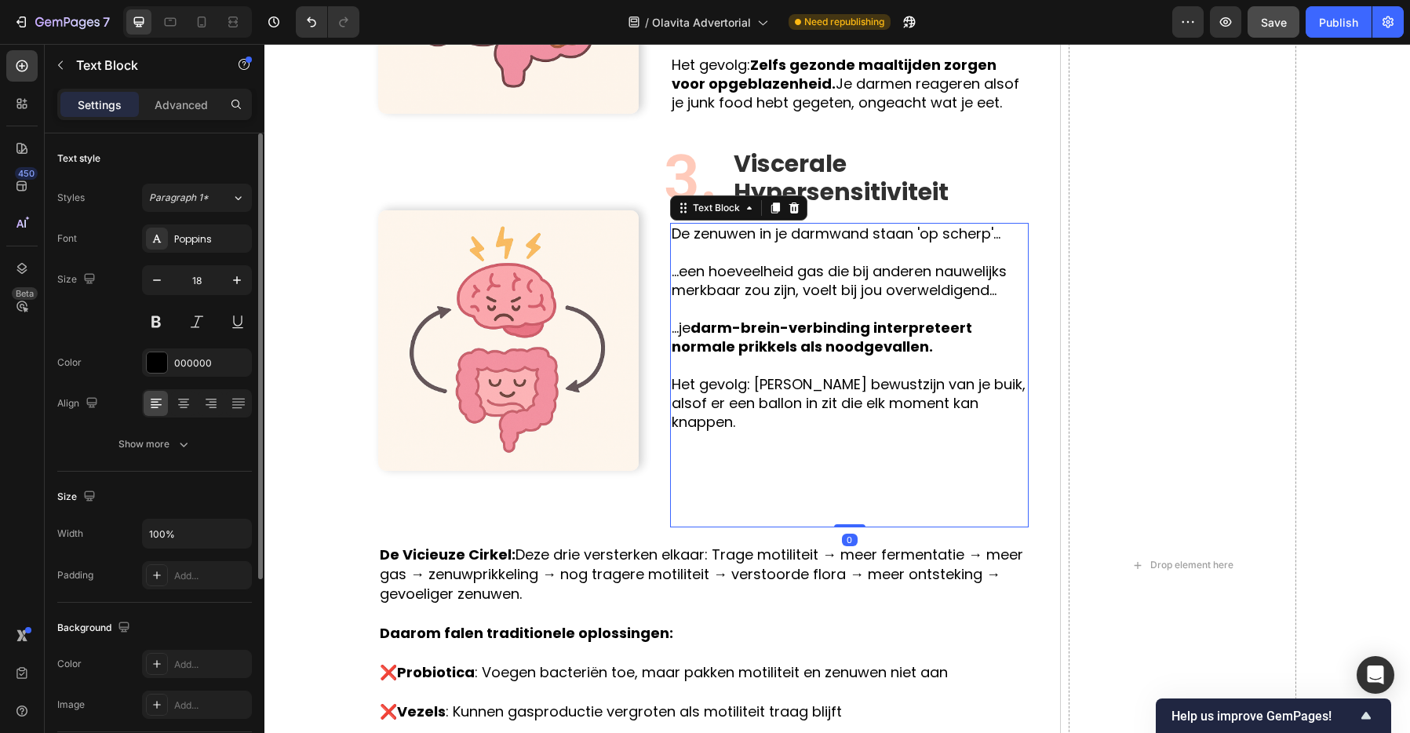
scroll to position [2871, 0]
click at [846, 485] on p "Het gevolg: [PERSON_NAME] bewustzijn van je buik, alsof er een ballon in zit di…" at bounding box center [849, 439] width 355 height 169
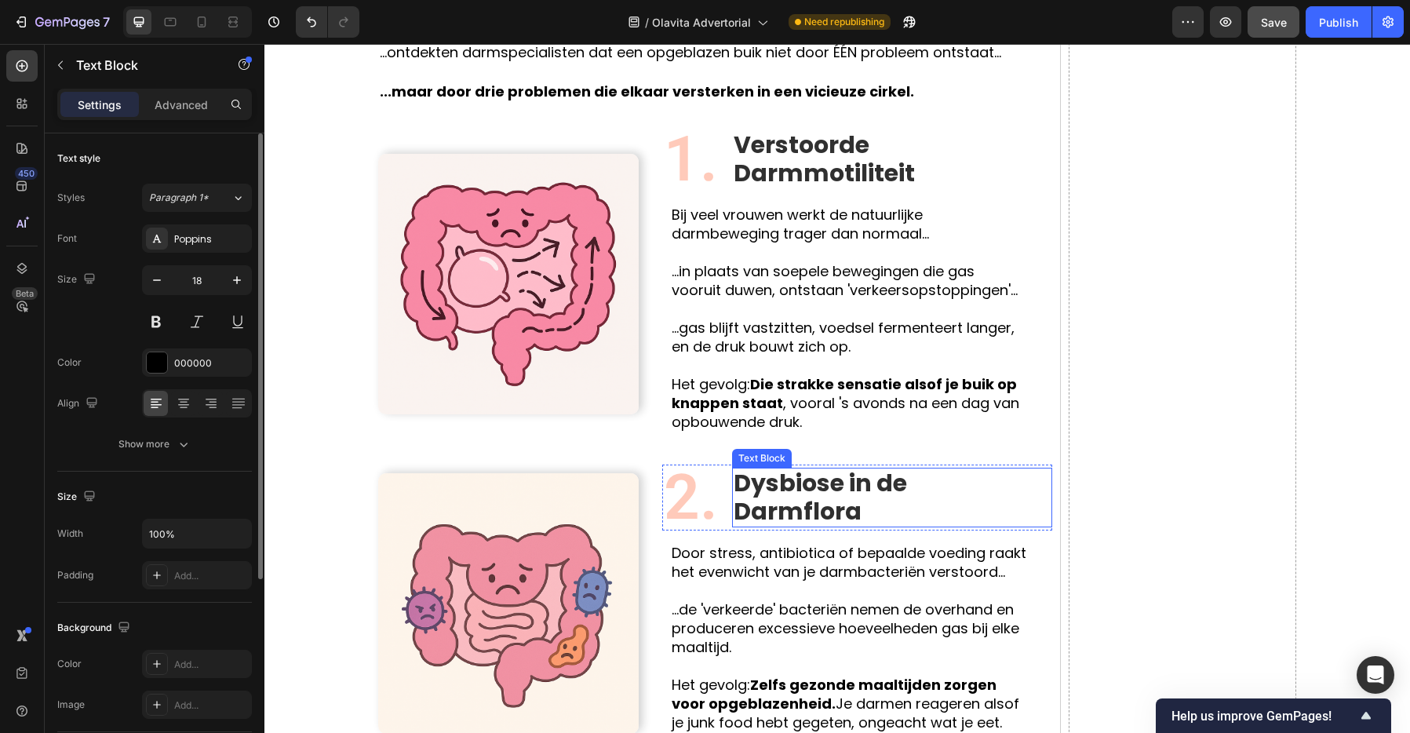
scroll to position [2247, 0]
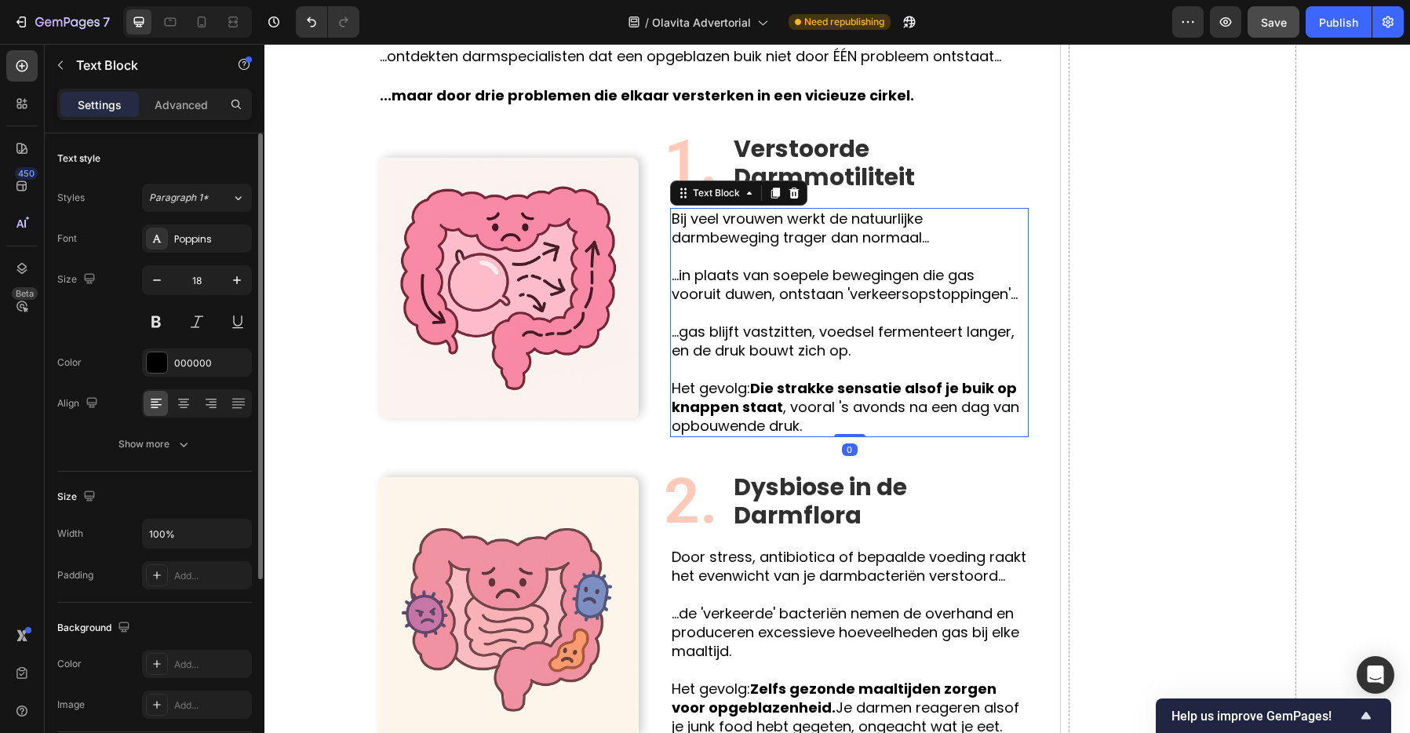
click at [846, 436] on div "Bij veel vrouwen werkt de natuurlijke darmbeweging trager dan normaal... ...in …" at bounding box center [849, 322] width 359 height 229
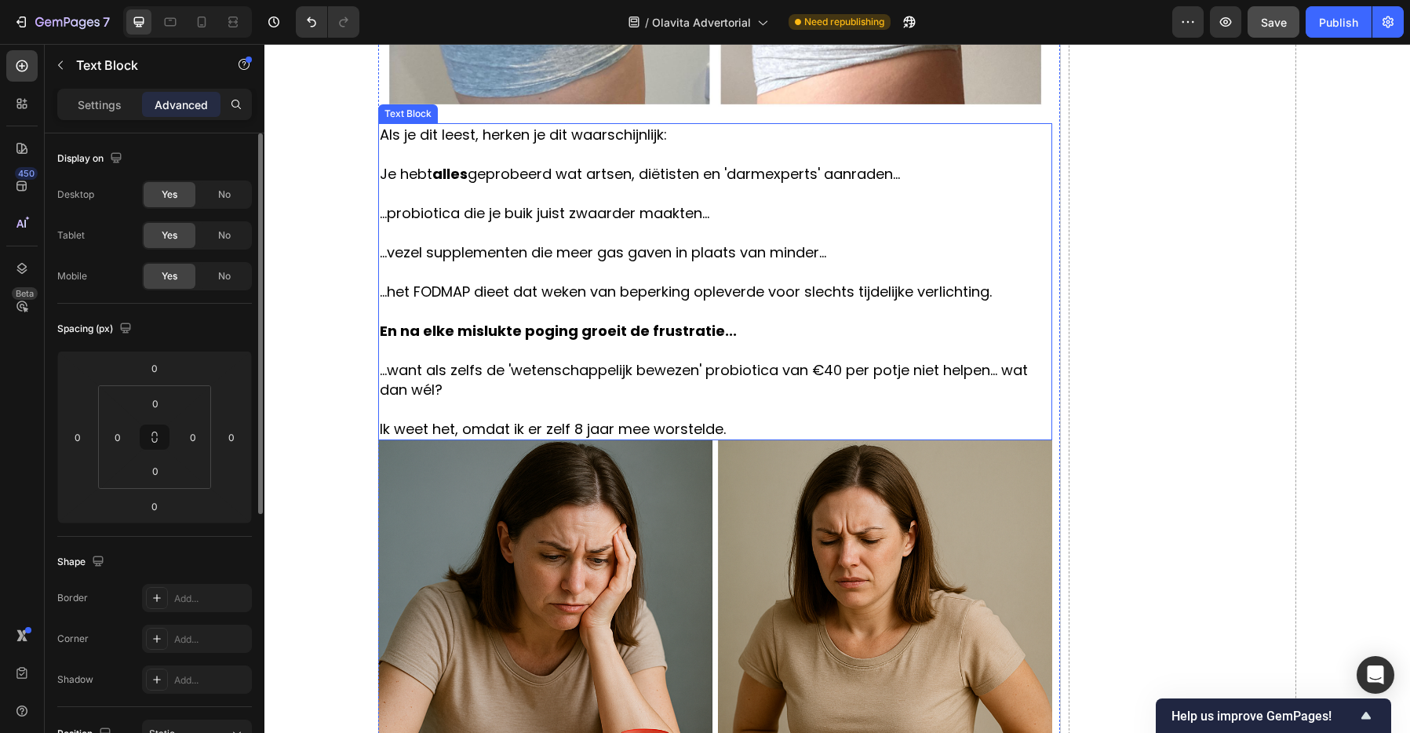
scroll to position [832, 0]
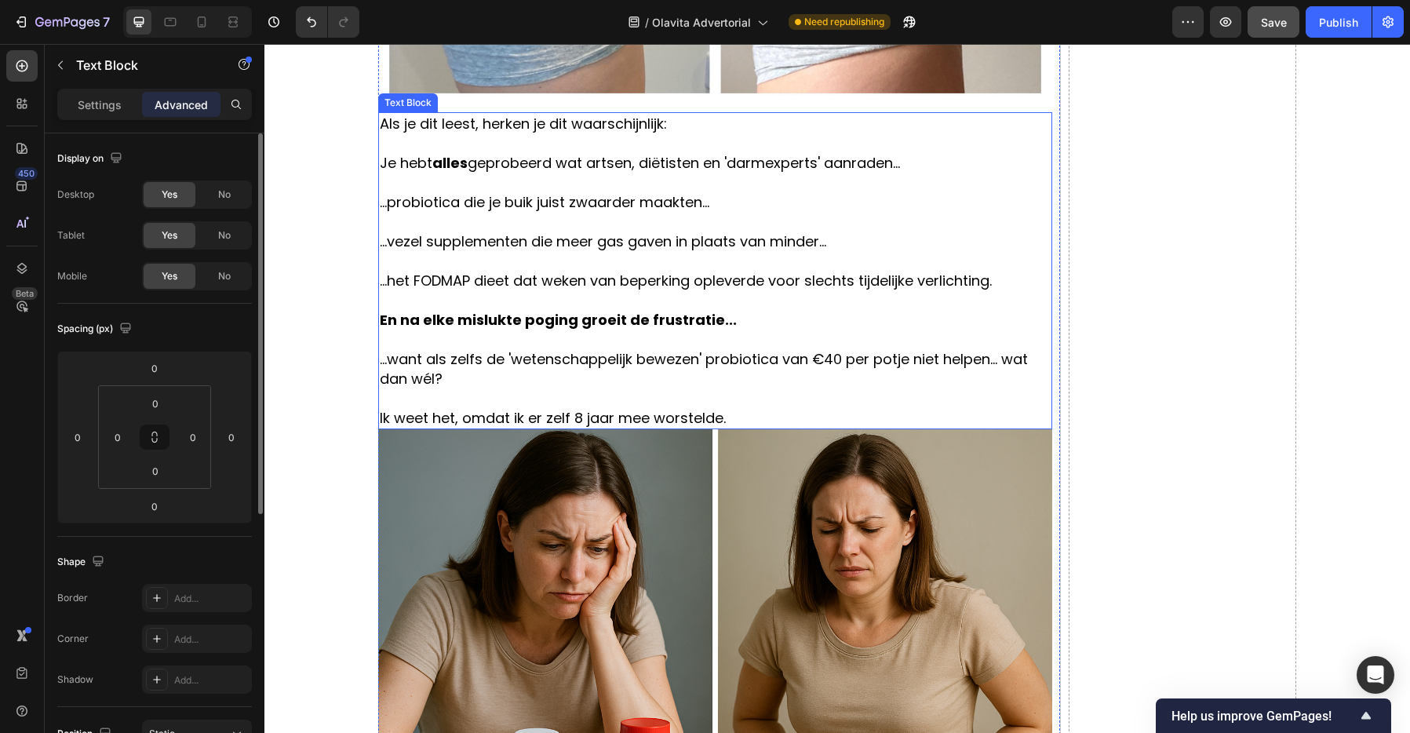
click at [746, 421] on p "Ik weet het, omdat ik er zelf 8 jaar mee worstelde." at bounding box center [715, 418] width 671 height 20
click at [745, 415] on p "Ik weet het, omdat ik er zelf 8 jaar mee worstelde." at bounding box center [715, 418] width 671 height 20
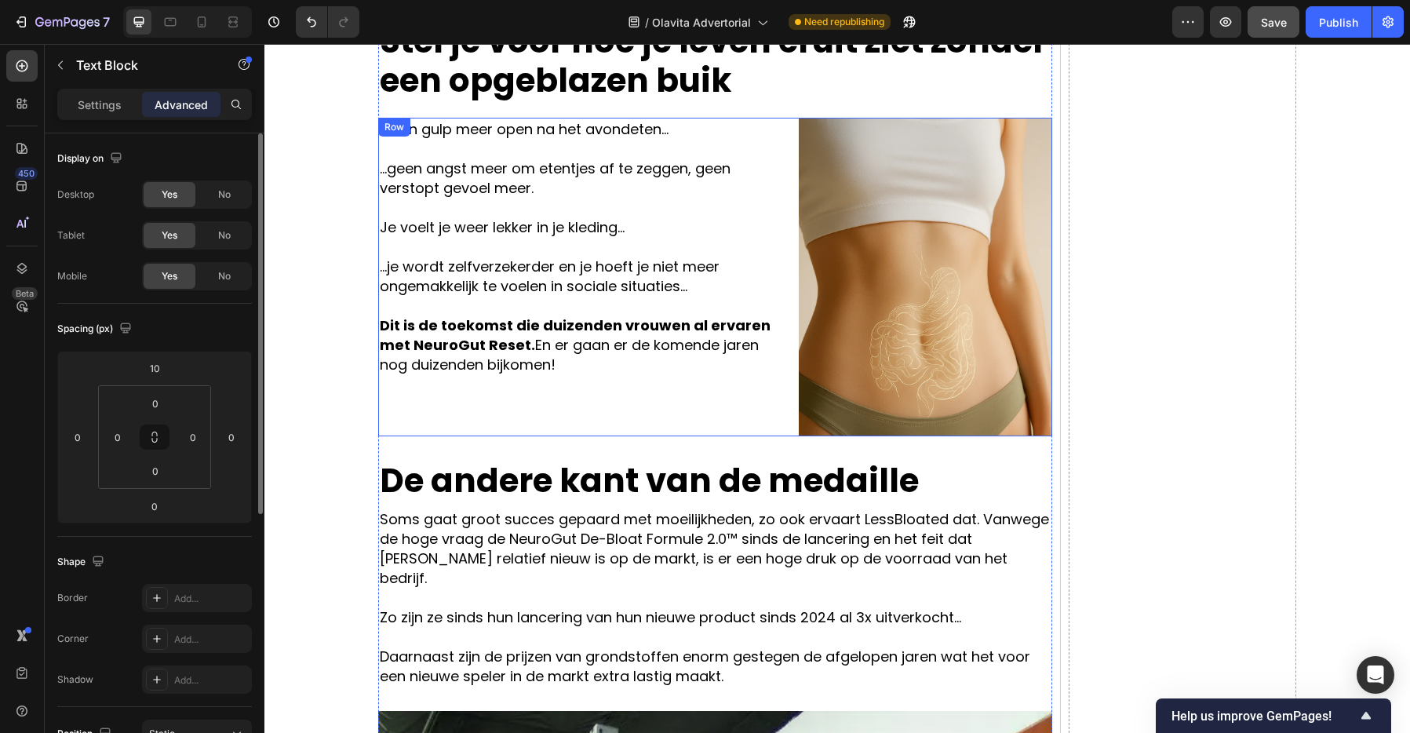
scroll to position [6997, 0]
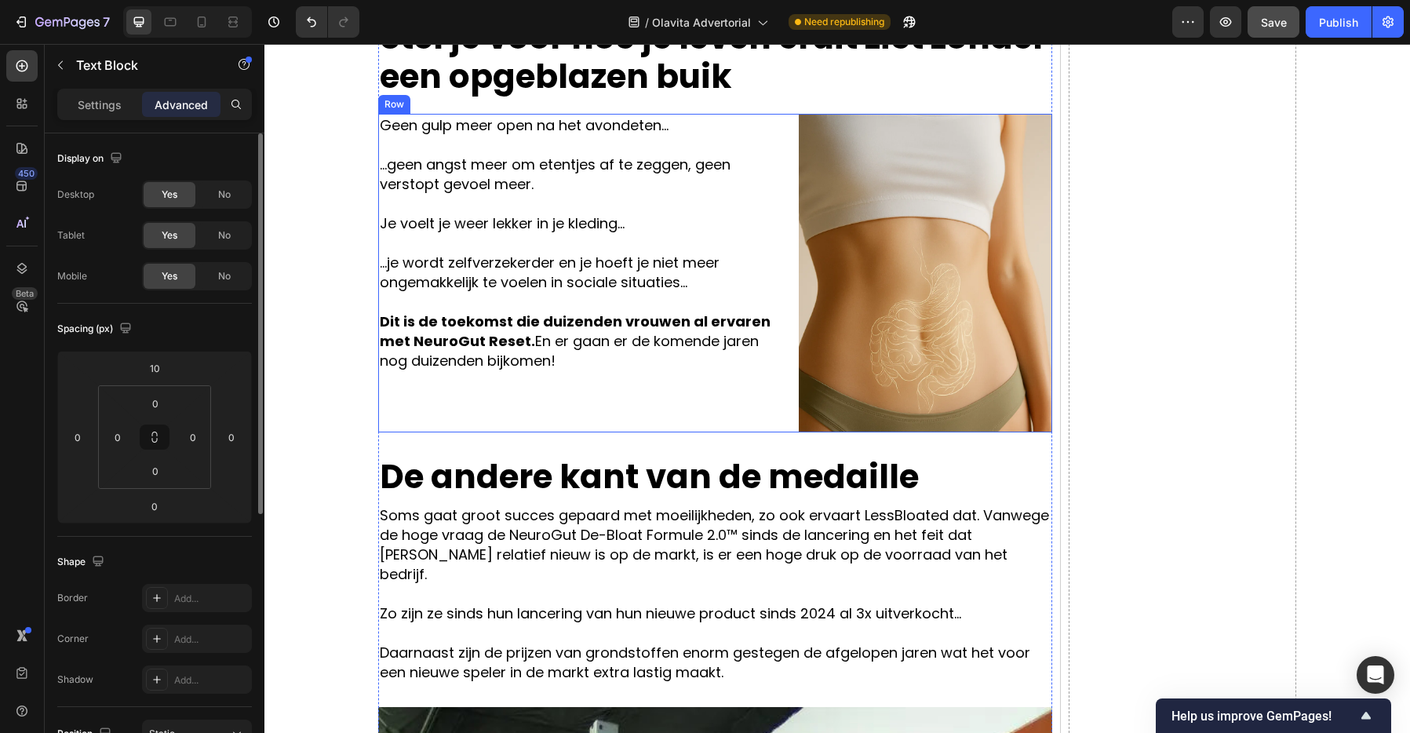
click at [699, 380] on div "Geen gulp meer open na het avondeten... ...geen angst meer om etentjes af te ze…" at bounding box center [582, 273] width 408 height 318
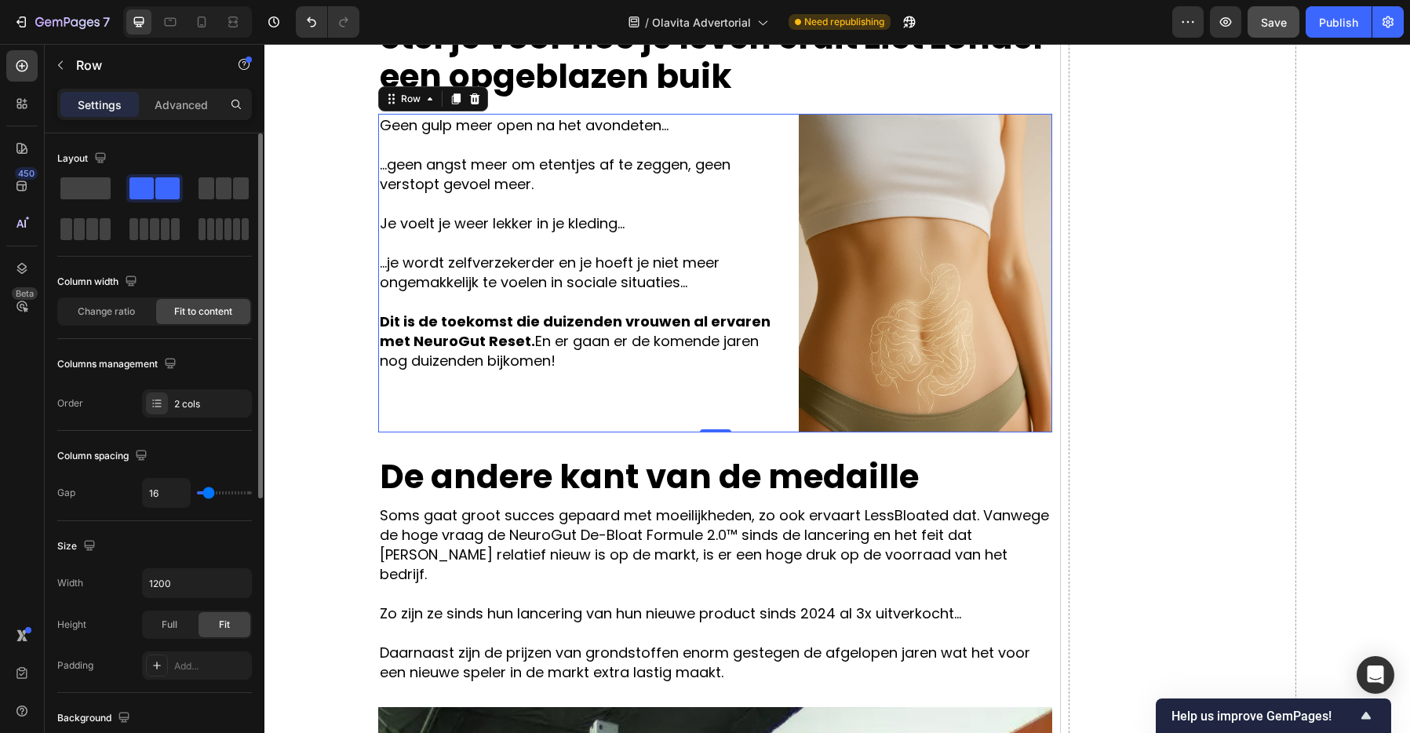
click at [696, 392] on div "Geen gulp meer open na het avondeten... ...geen angst meer om etentjes af te ze…" at bounding box center [582, 273] width 408 height 318
click at [694, 406] on div "Geen gulp meer open na het avondeten... ...geen angst meer om etentjes af te ze…" at bounding box center [582, 273] width 408 height 318
click at [560, 355] on p "Dit is de toekomst die duizenden vrouwen al ervaren met NeuroGut Reset. En er g…" at bounding box center [582, 340] width 405 height 59
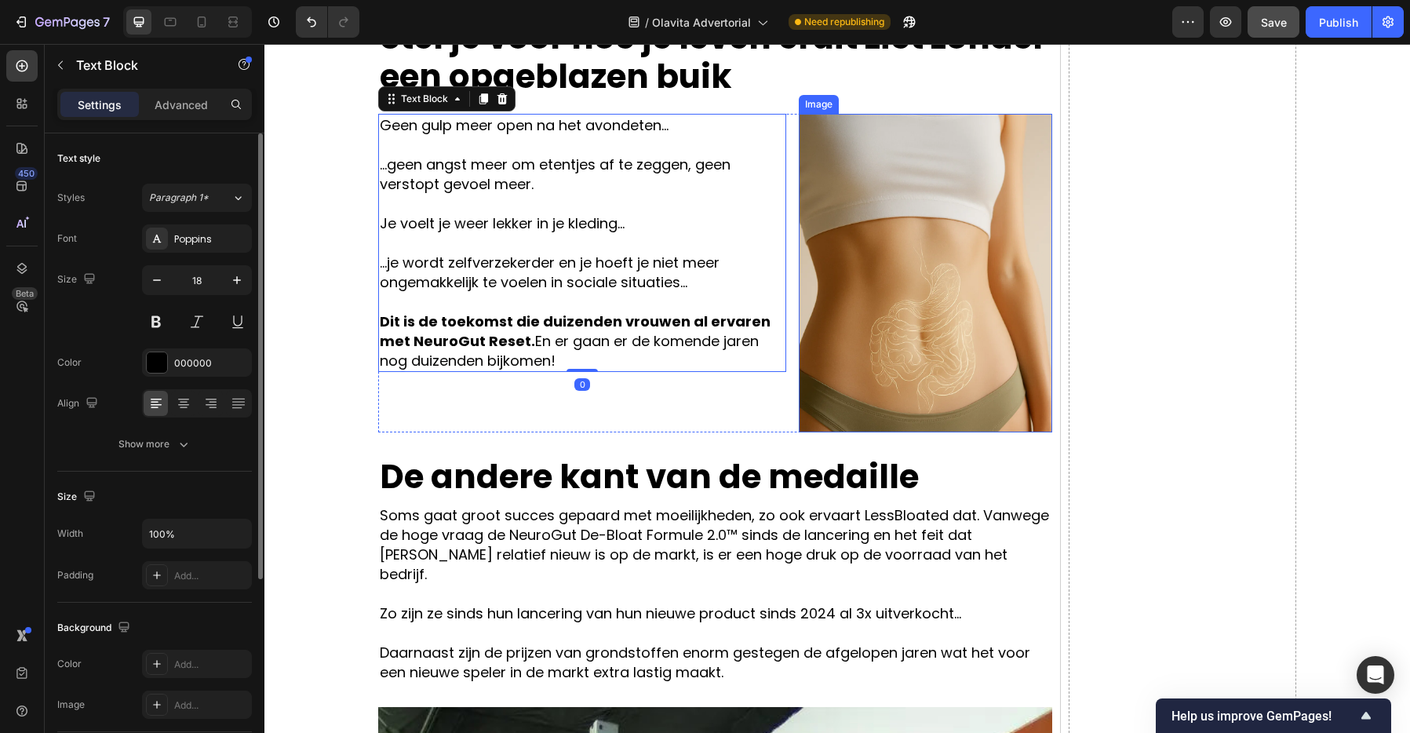
click at [837, 393] on img at bounding box center [925, 273] width 253 height 318
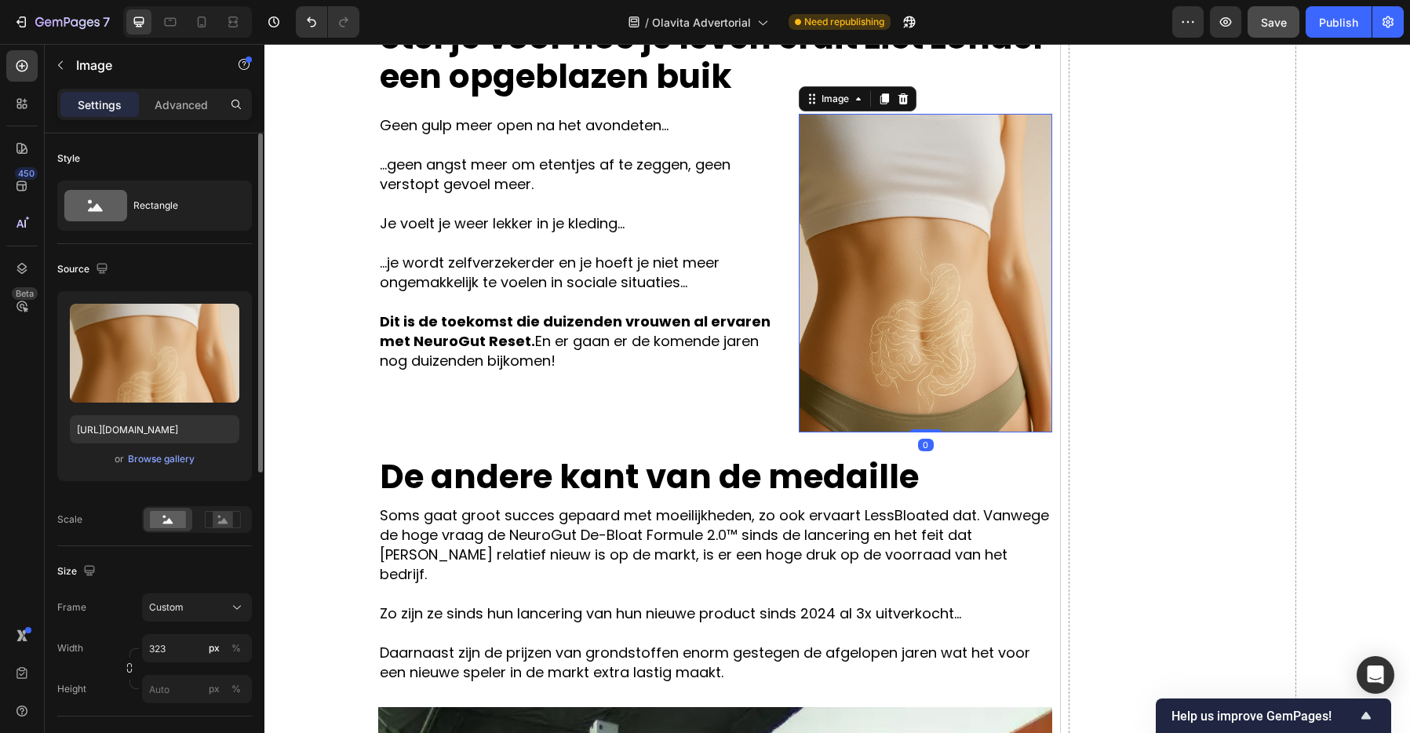
drag, startPoint x: 925, startPoint y: 429, endPoint x: 925, endPoint y: 382, distance: 47.1
click at [925, 383] on div "Image 0" at bounding box center [925, 273] width 253 height 318
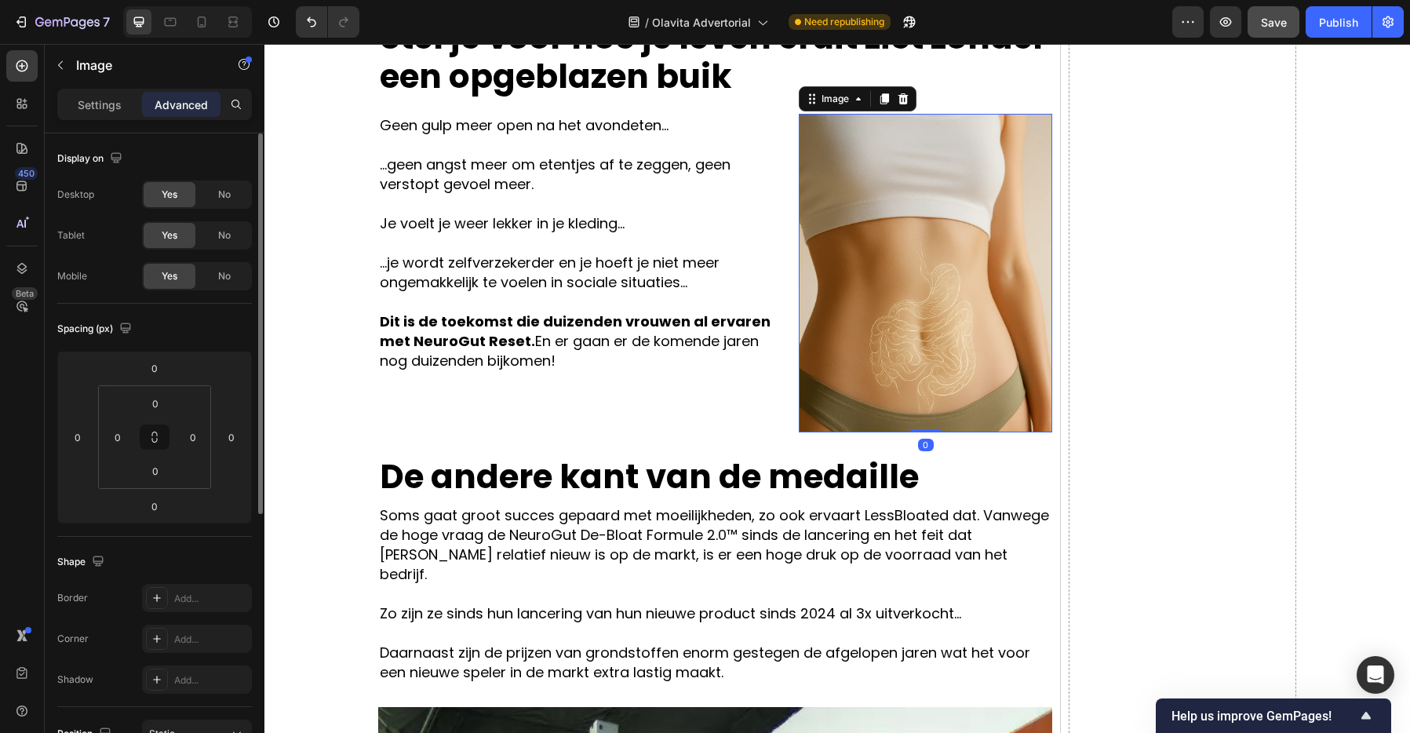
click at [916, 355] on img at bounding box center [925, 273] width 253 height 318
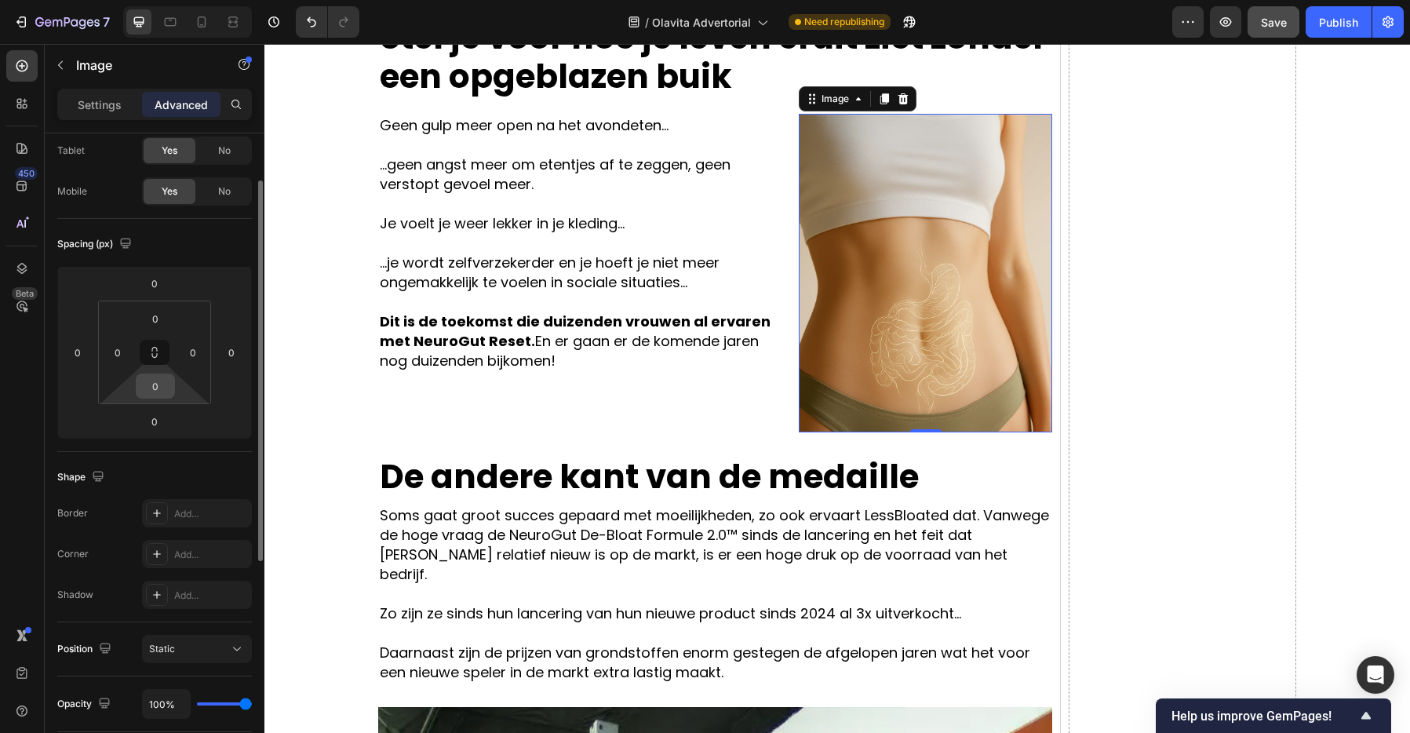
scroll to position [83, 0]
drag, startPoint x: 160, startPoint y: 395, endPoint x: 164, endPoint y: 373, distance: 23.1
click at [164, 373] on div "0 0 0 0" at bounding box center [154, 354] width 113 height 104
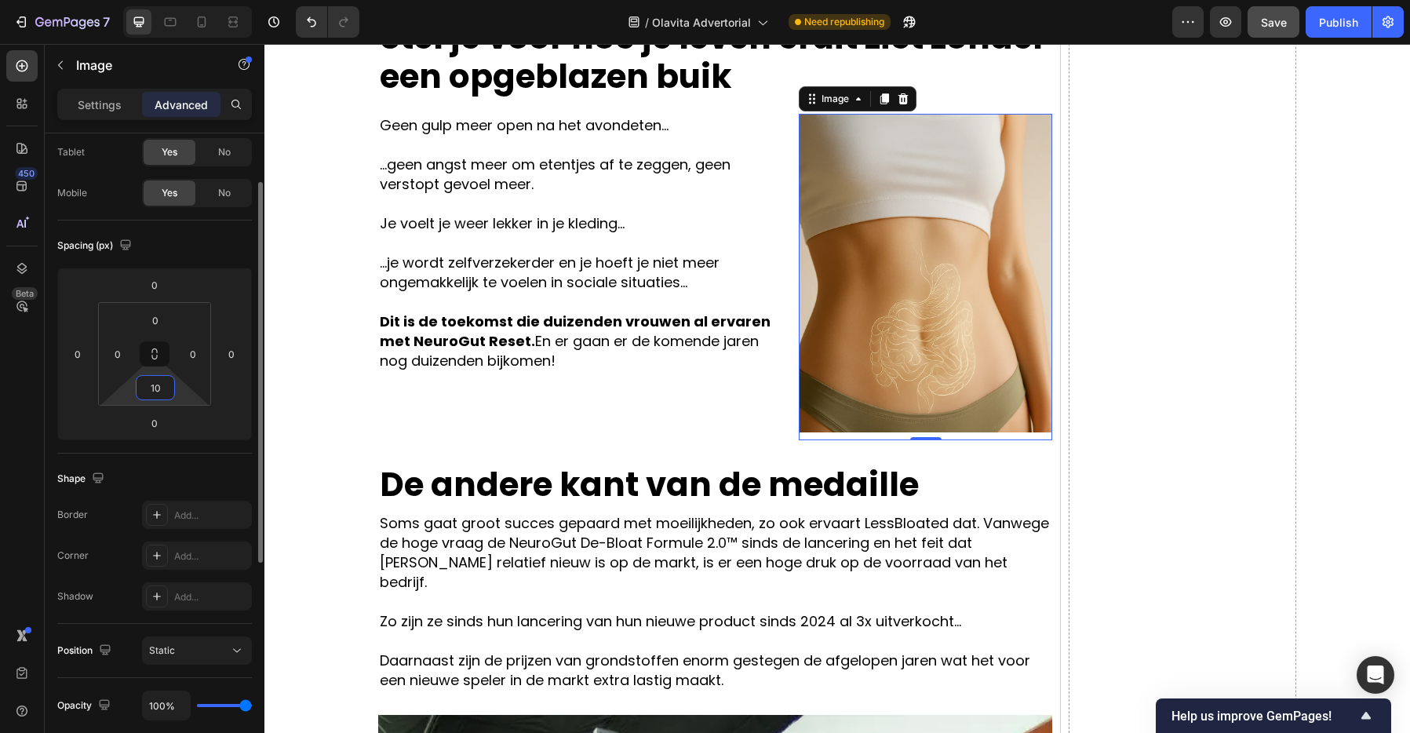
type input "0"
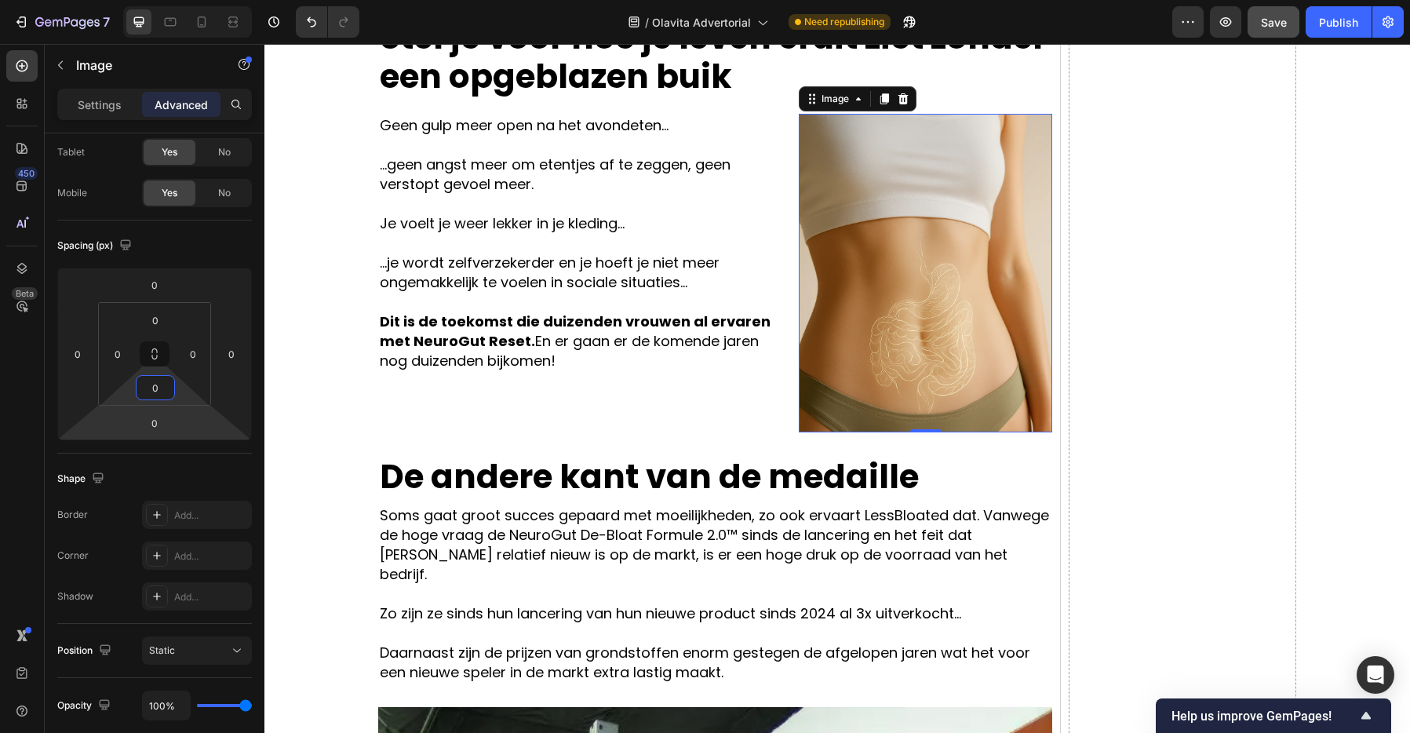
click at [172, 0] on html "7 / Olavita Advertorial Need republishing Preview Save Publish 450 Beta Section…" at bounding box center [705, 0] width 1410 height 0
click at [170, 458] on div "Shape Border Add... Corner Add... Shadow Add..." at bounding box center [154, 538] width 195 height 170
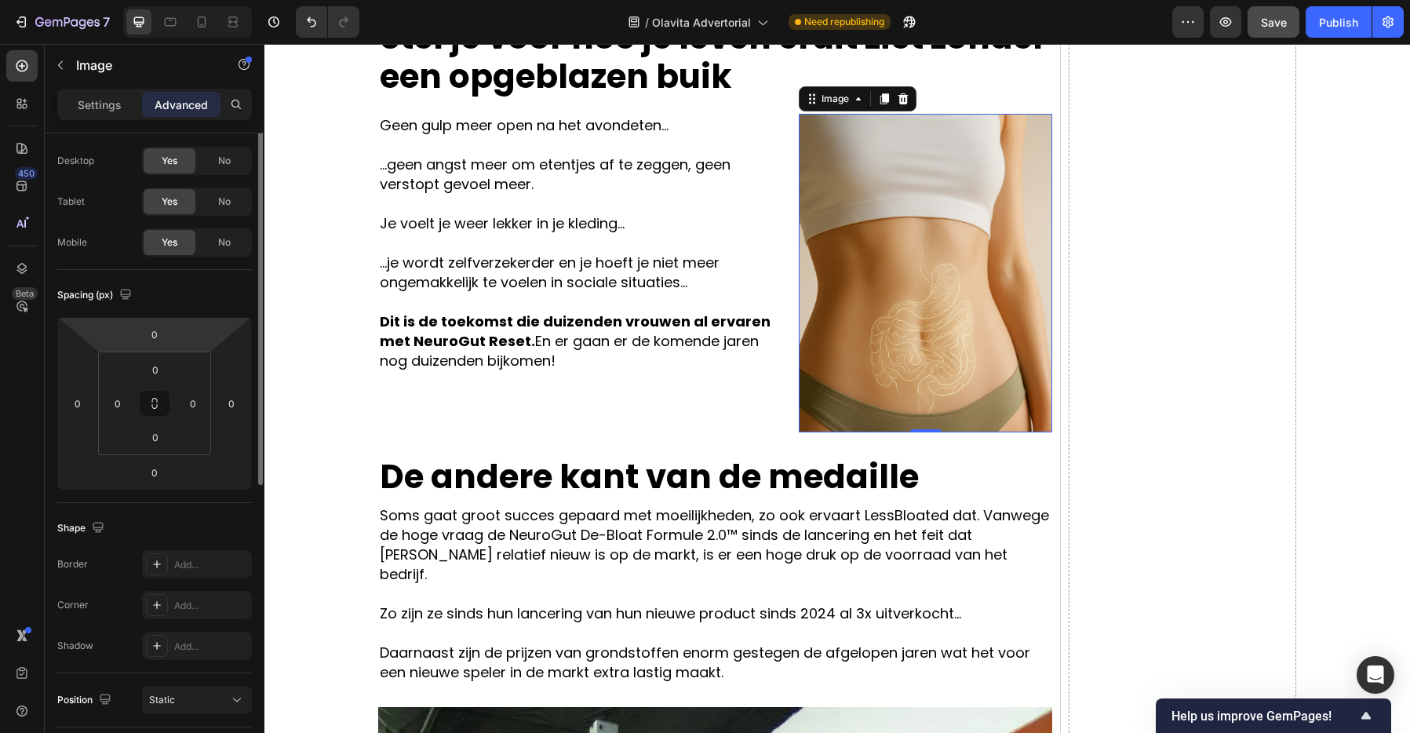
scroll to position [0, 0]
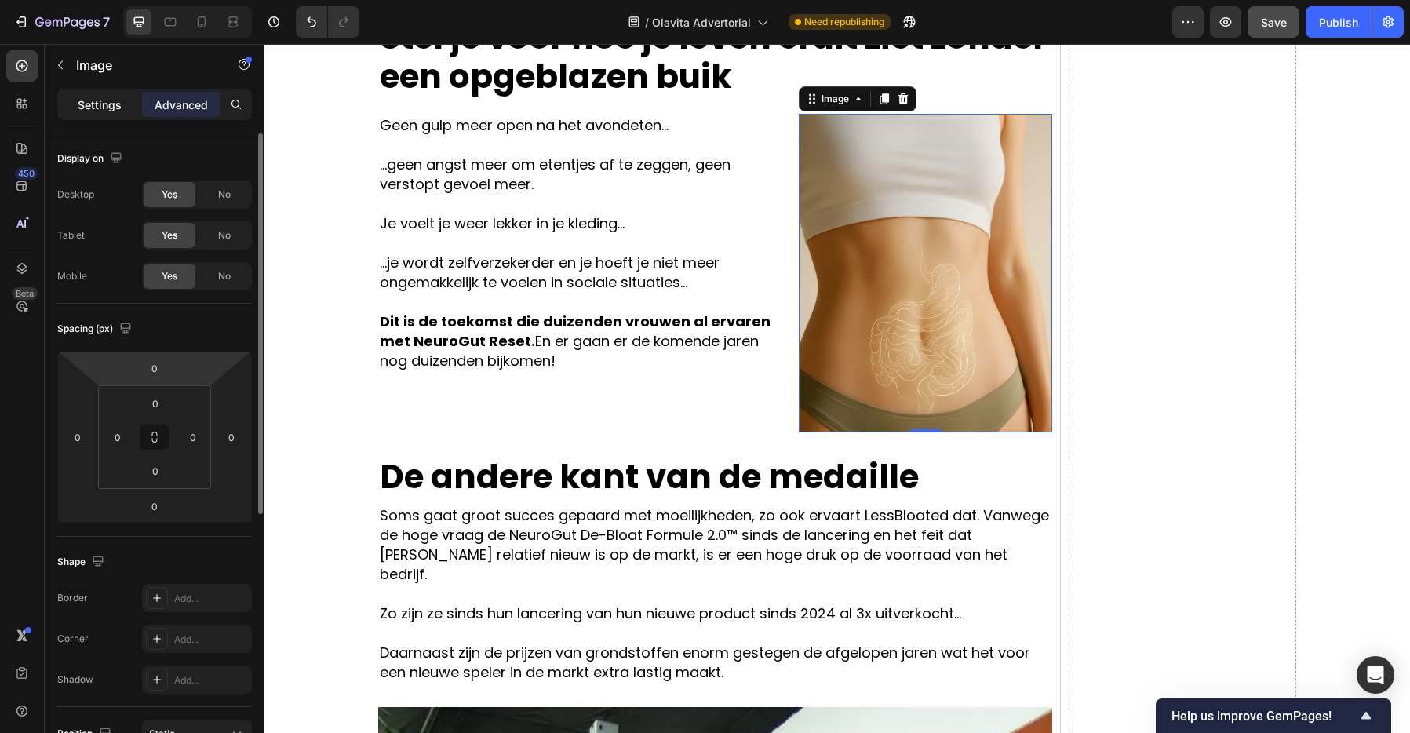
click at [95, 96] on p "Settings" at bounding box center [100, 104] width 44 height 16
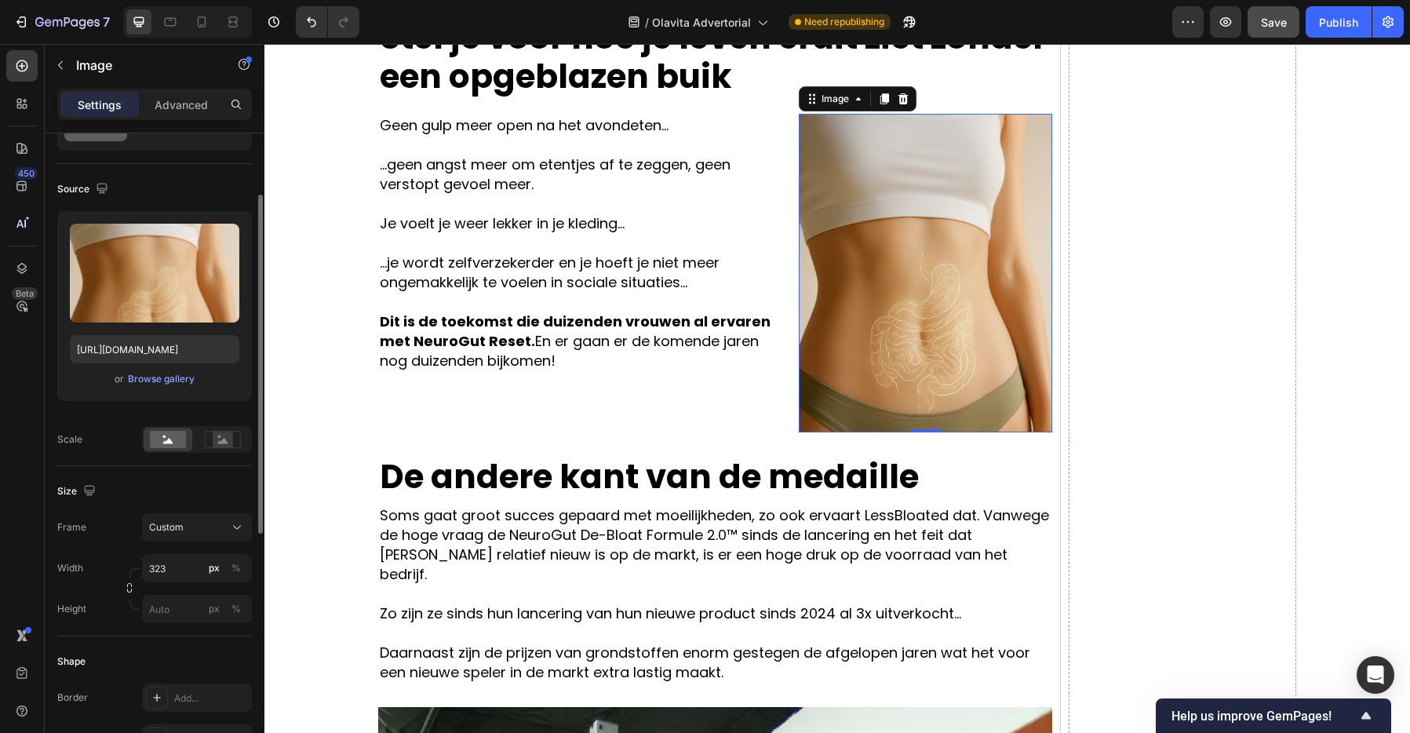
scroll to position [94, 0]
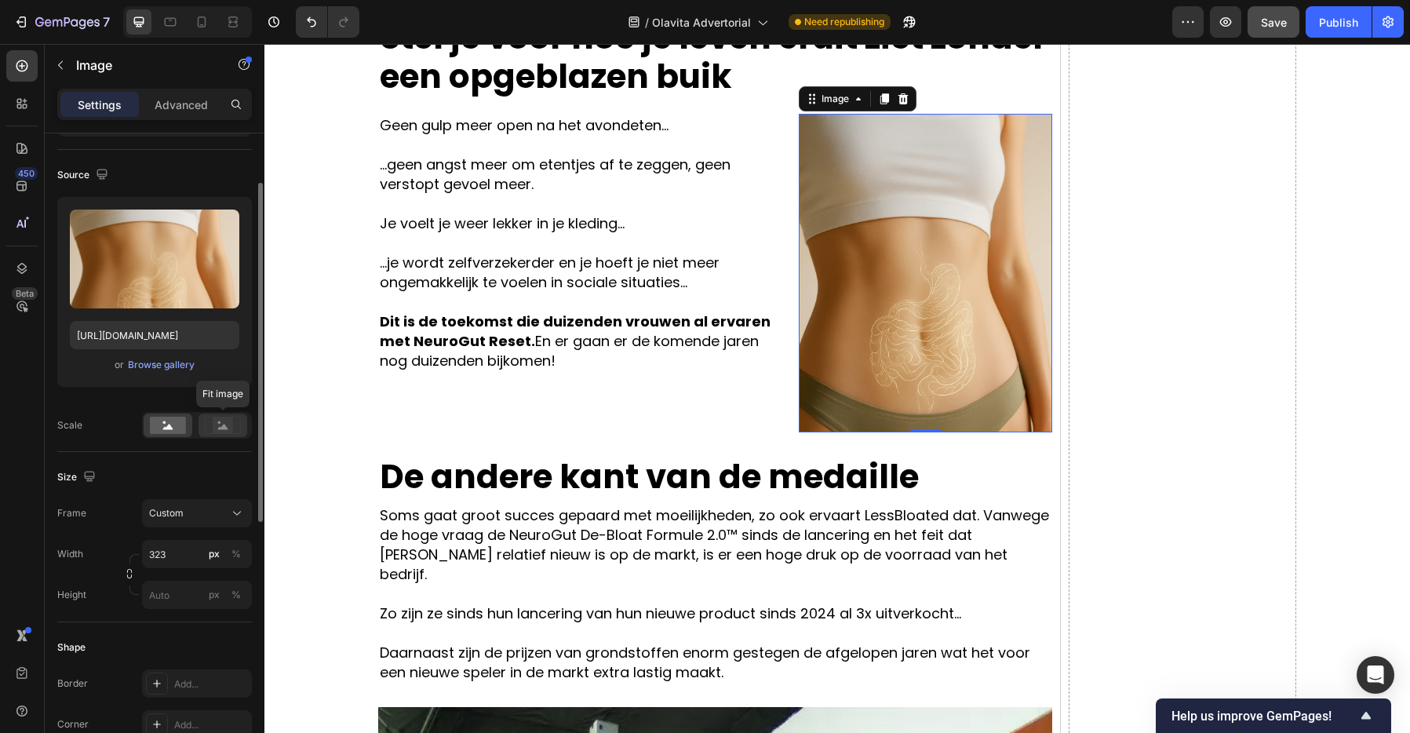
click at [213, 420] on rect at bounding box center [223, 425] width 20 height 16
click at [168, 419] on rect at bounding box center [168, 425] width 36 height 17
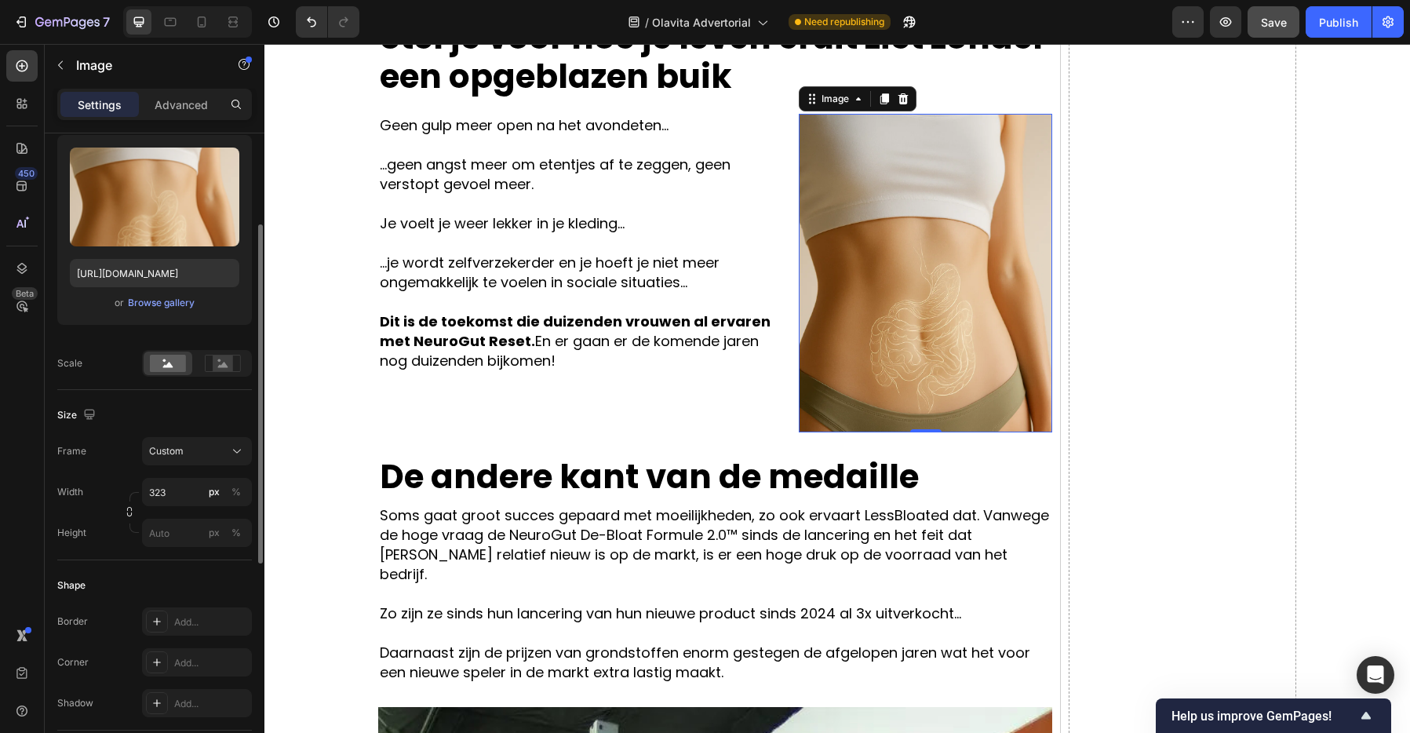
scroll to position [182, 0]
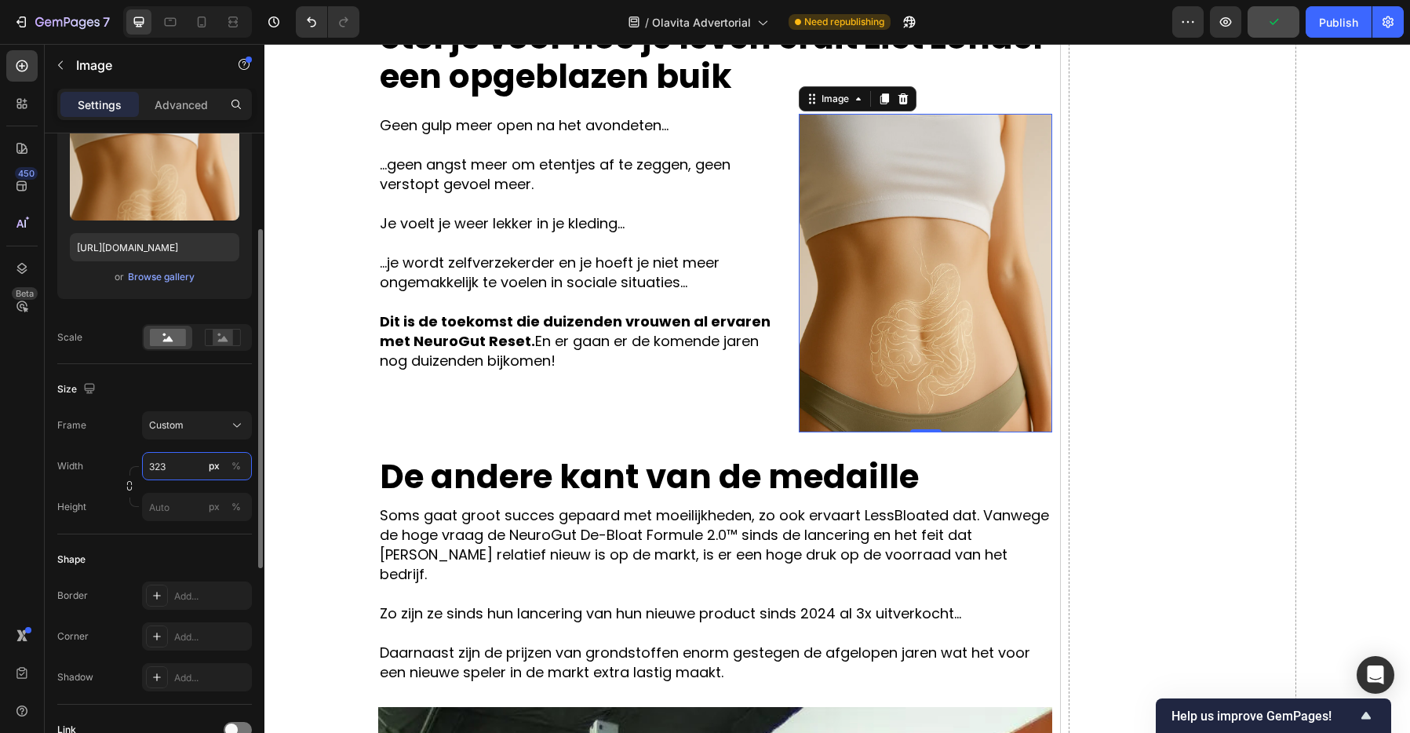
click at [180, 461] on input "323" at bounding box center [197, 466] width 110 height 28
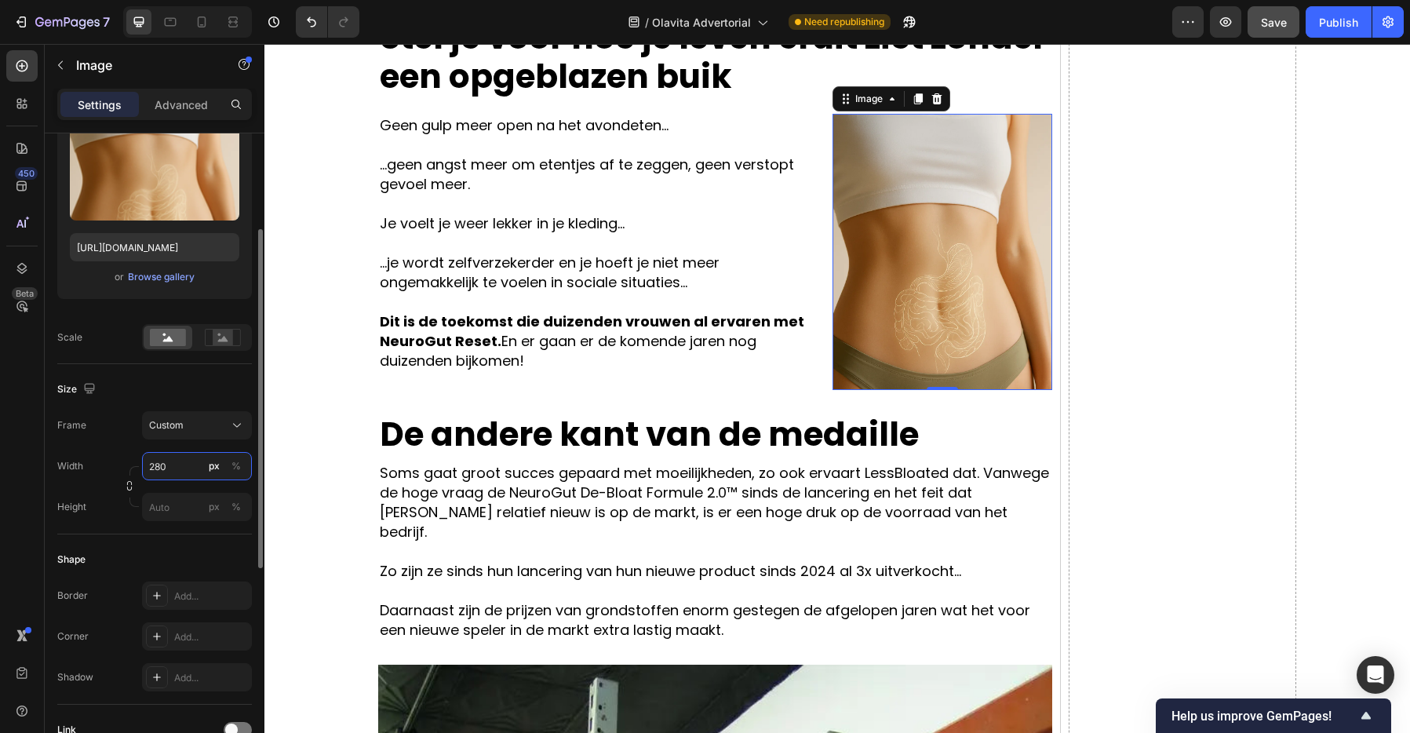
type input "280"
click at [151, 387] on div "Size" at bounding box center [154, 389] width 195 height 25
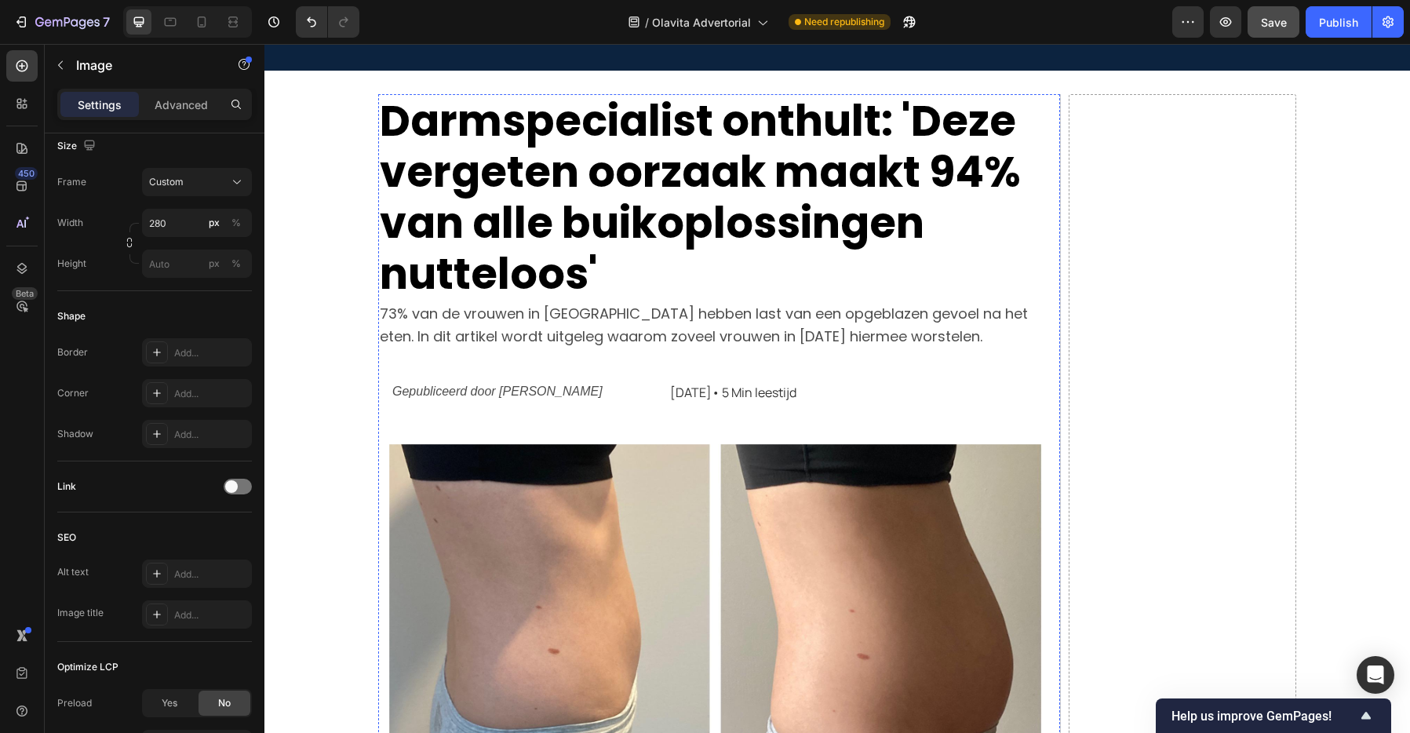
scroll to position [0, 0]
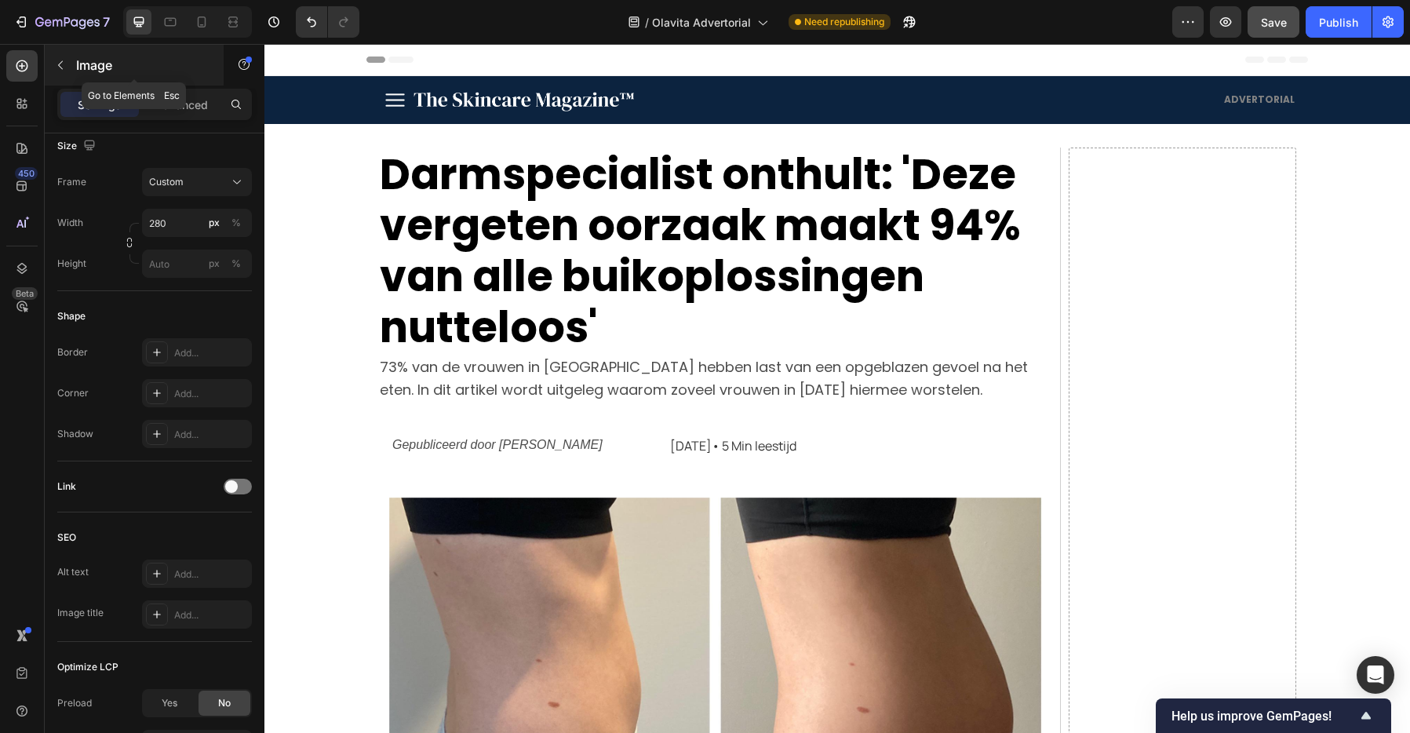
click at [56, 64] on icon "button" at bounding box center [60, 65] width 13 height 13
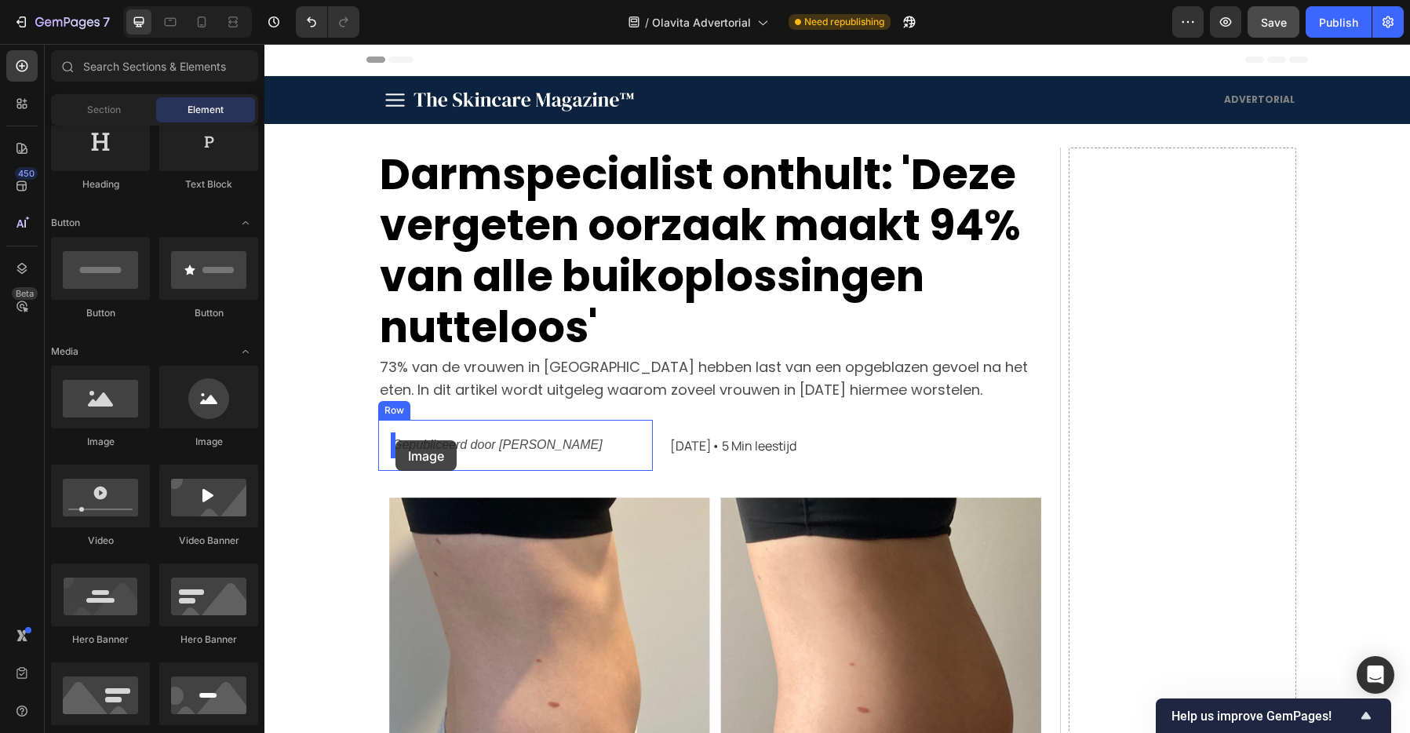
drag, startPoint x: 471, startPoint y: 454, endPoint x: 395, endPoint y: 440, distance: 77.4
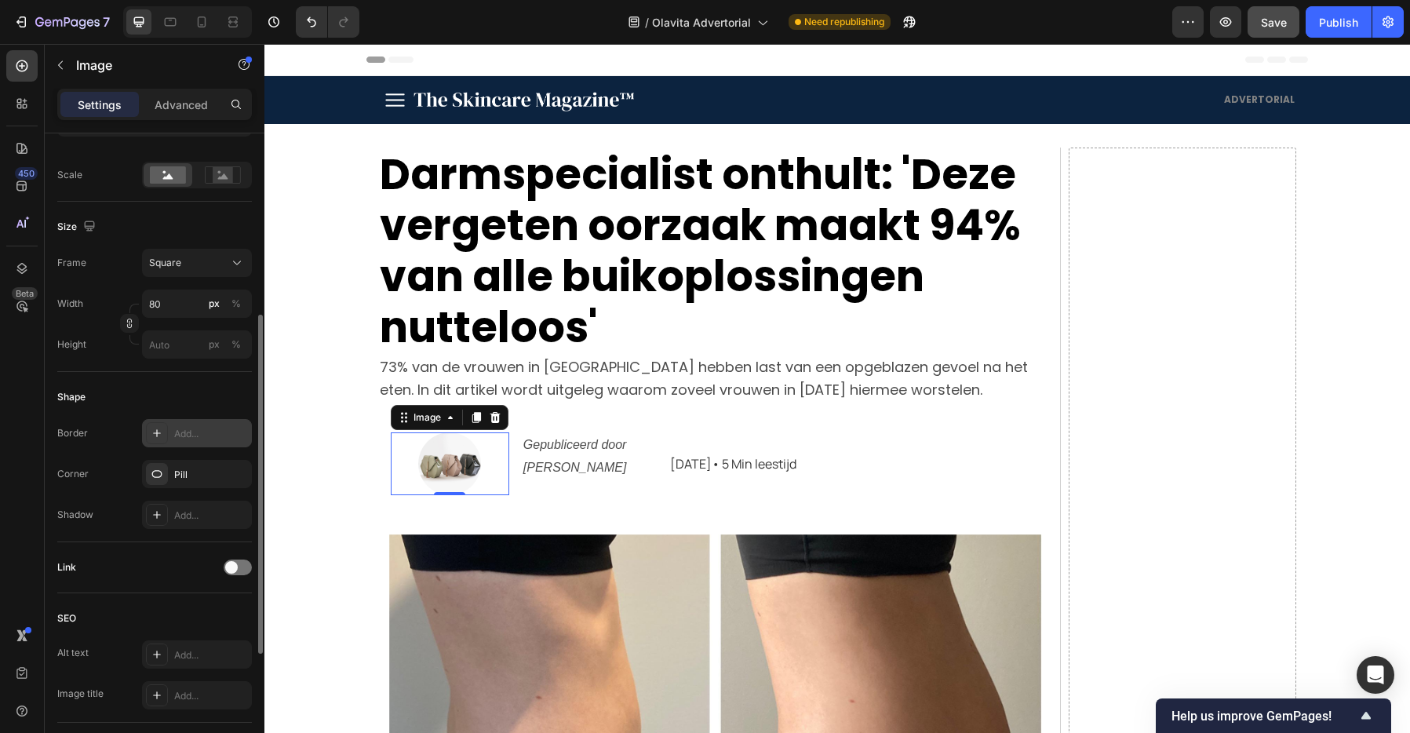
scroll to position [345, 0]
click at [165, 308] on input "80" at bounding box center [197, 303] width 110 height 28
type input "4"
type input "40"
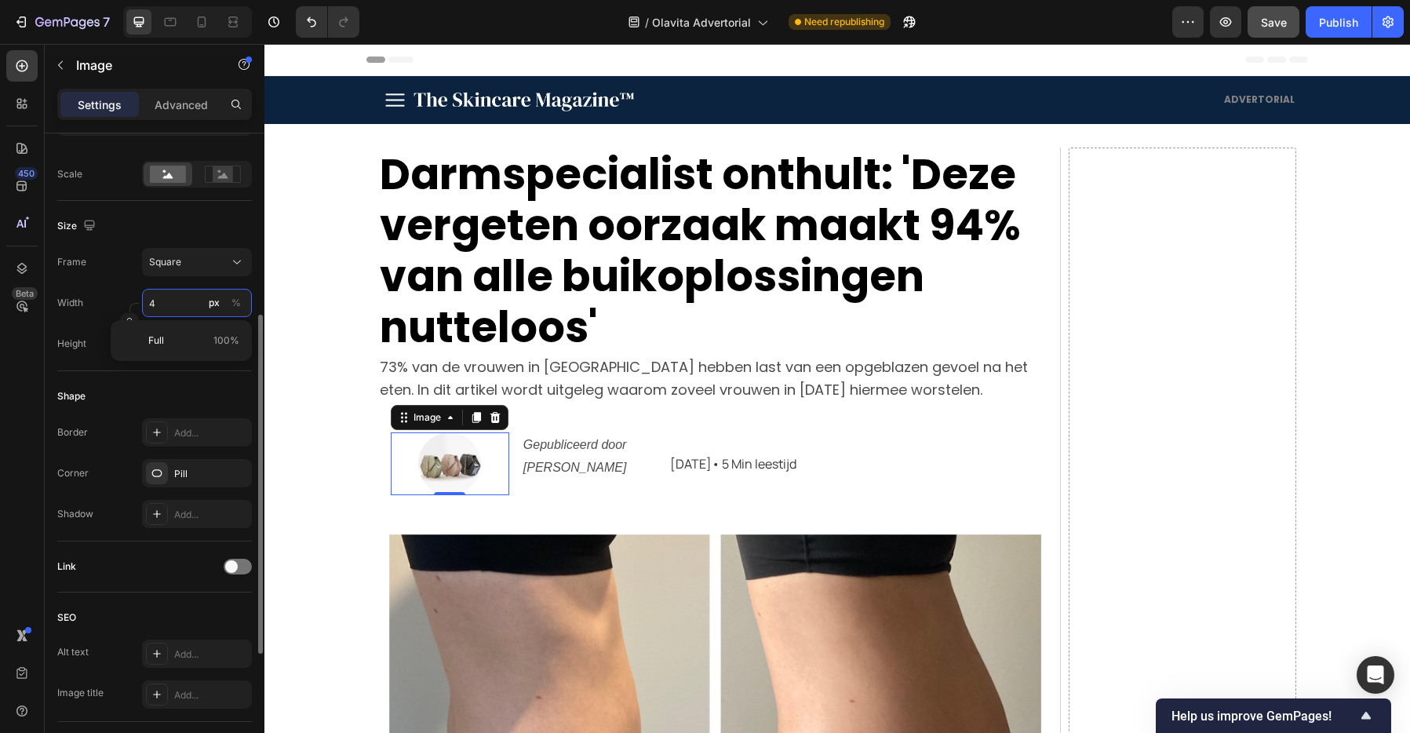
type input "40"
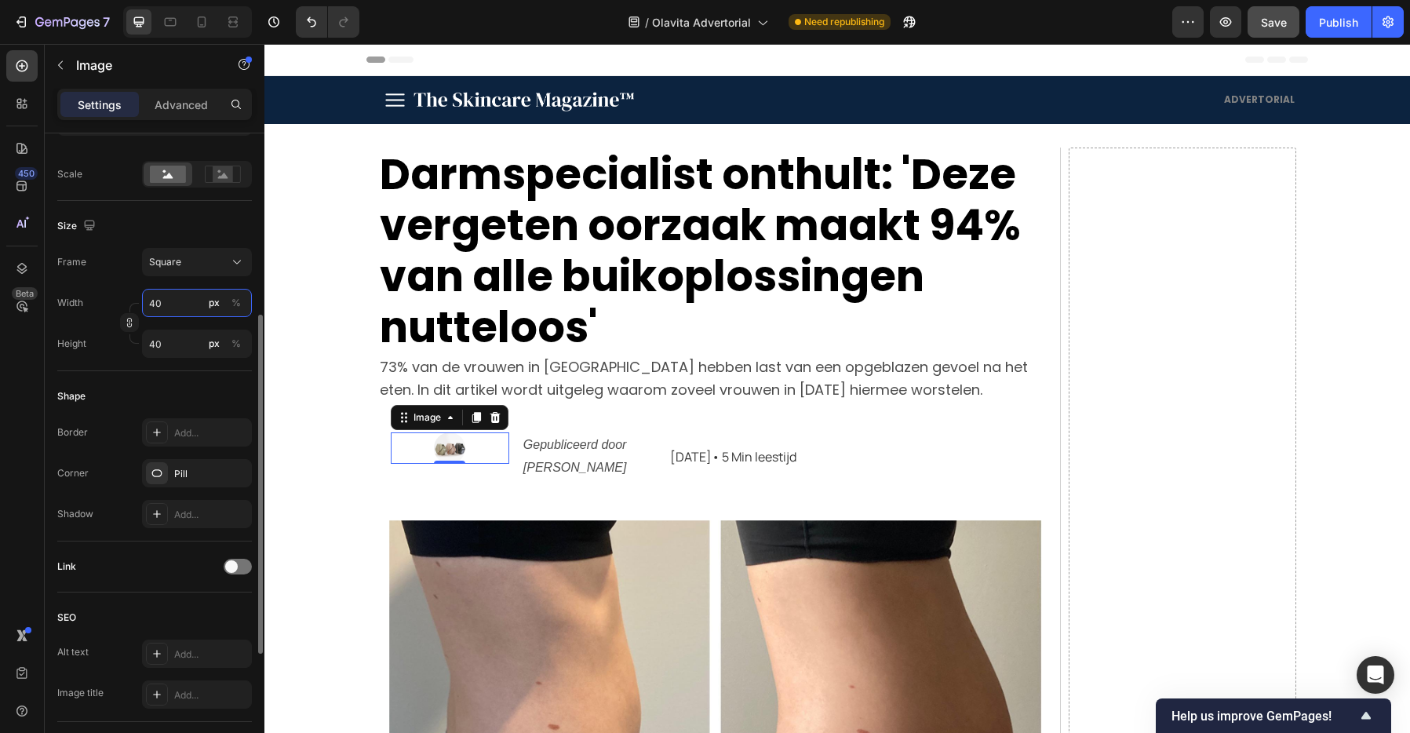
type input "40"
click at [490, 421] on icon at bounding box center [495, 417] width 13 height 13
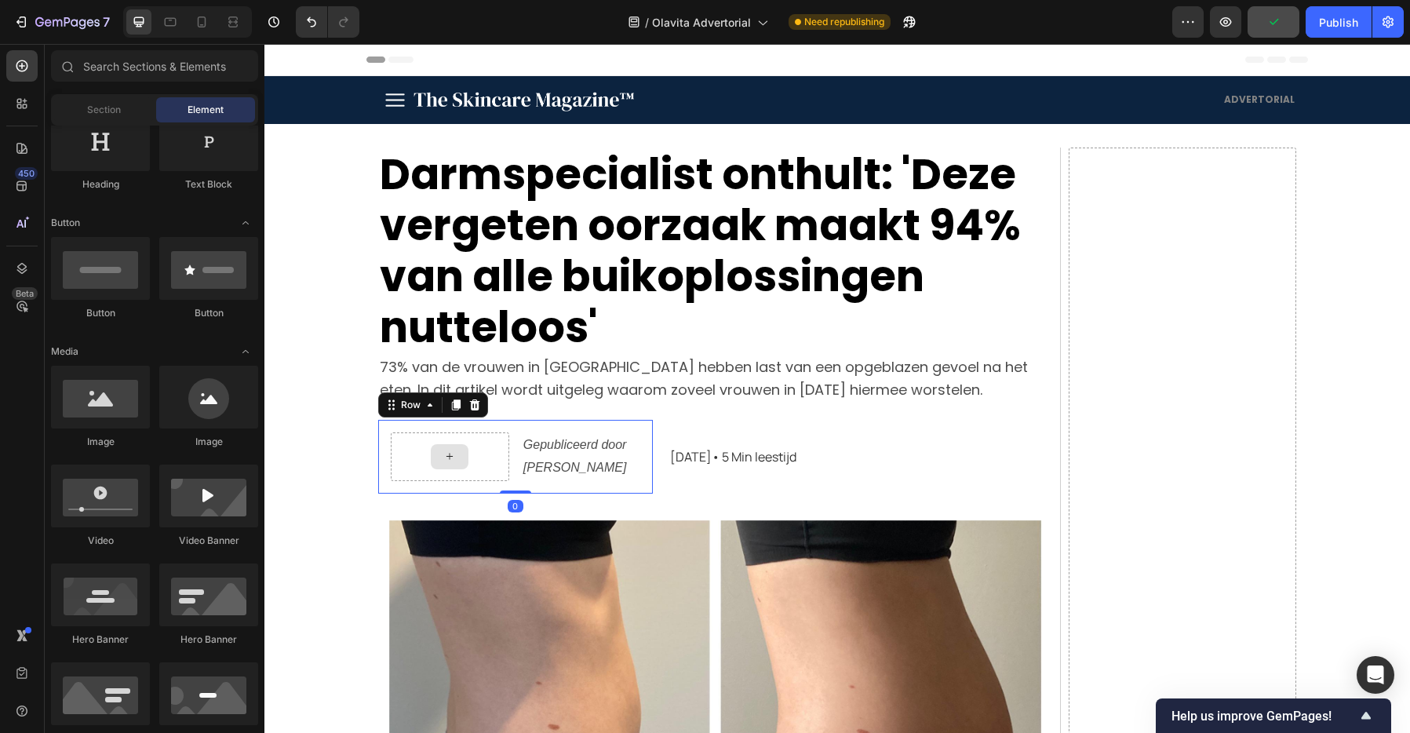
click at [477, 449] on div at bounding box center [450, 456] width 118 height 49
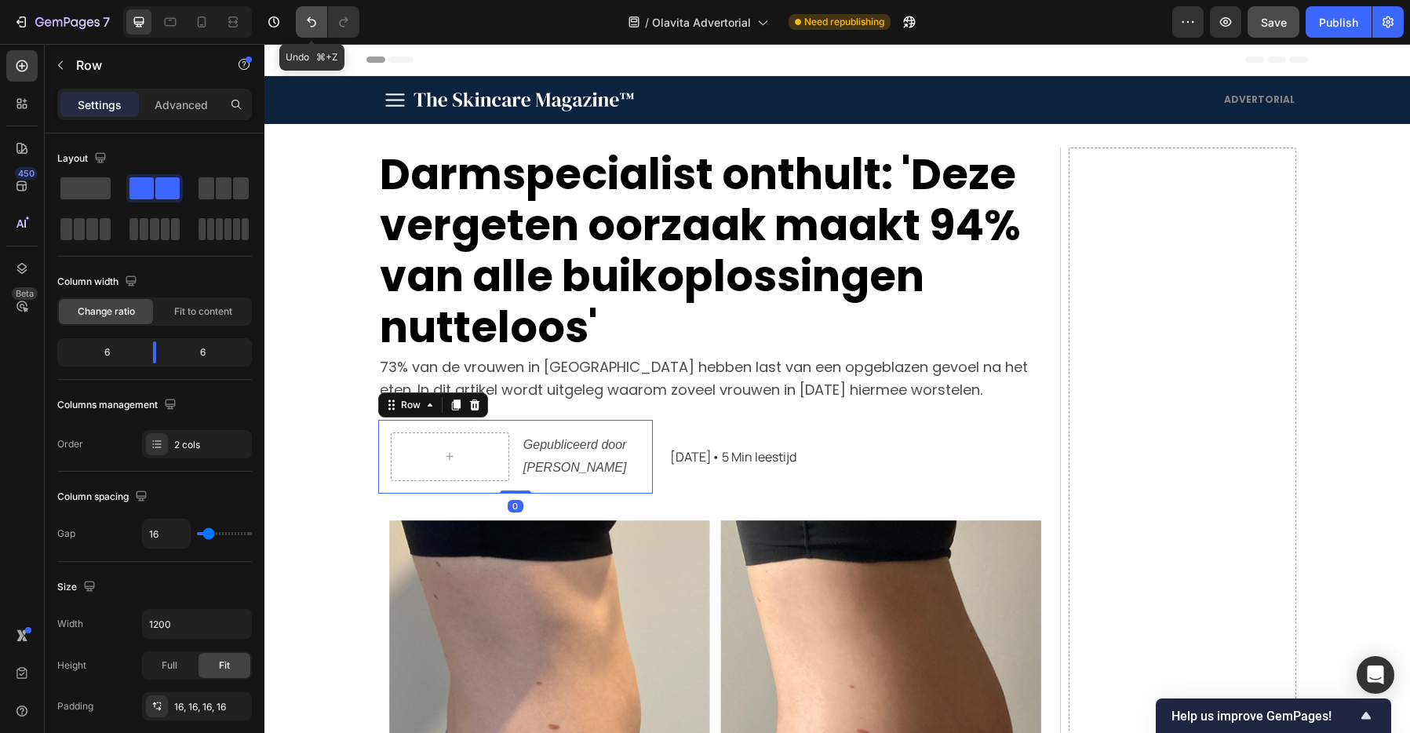
click at [300, 20] on button "Undo/Redo" at bounding box center [311, 21] width 31 height 31
click at [307, 20] on icon "Undo/Redo" at bounding box center [312, 22] width 16 height 16
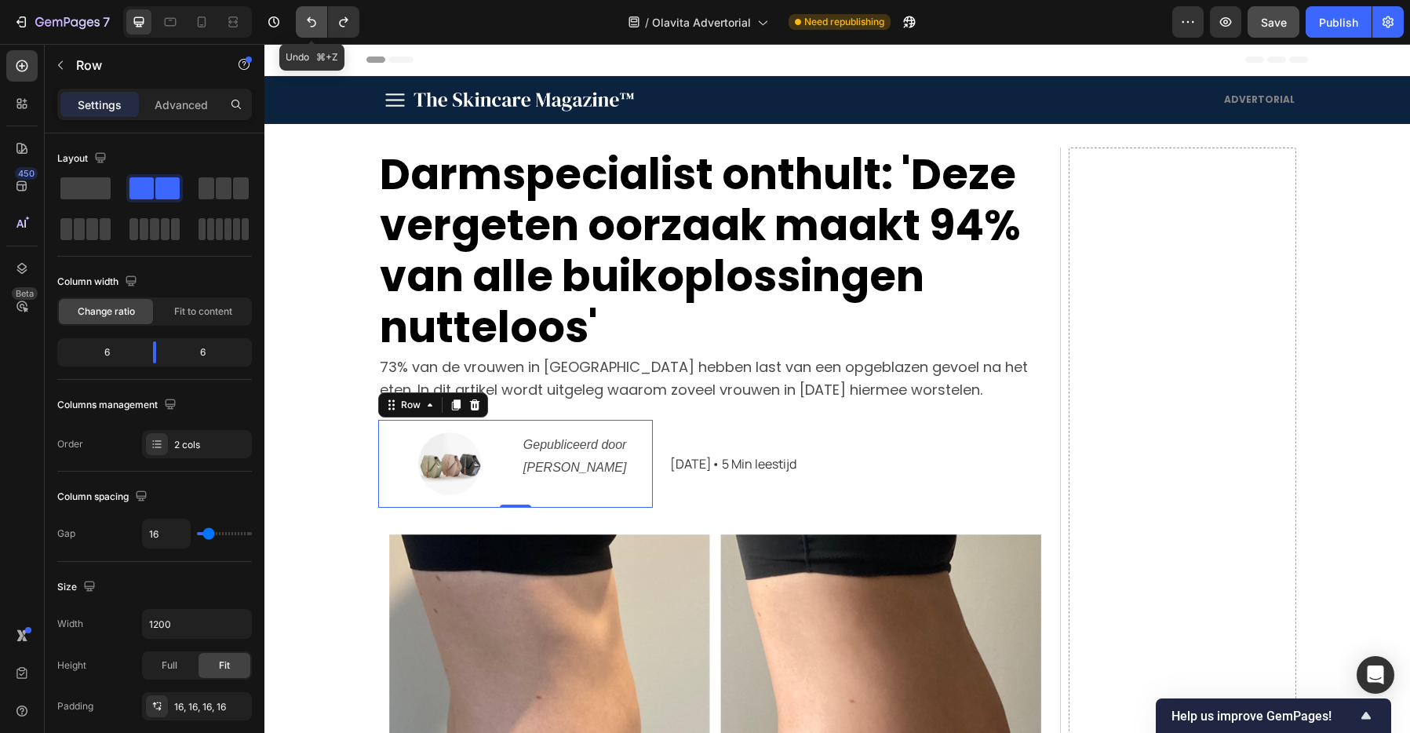
click at [308, 20] on icon "Undo/Redo" at bounding box center [311, 22] width 9 height 10
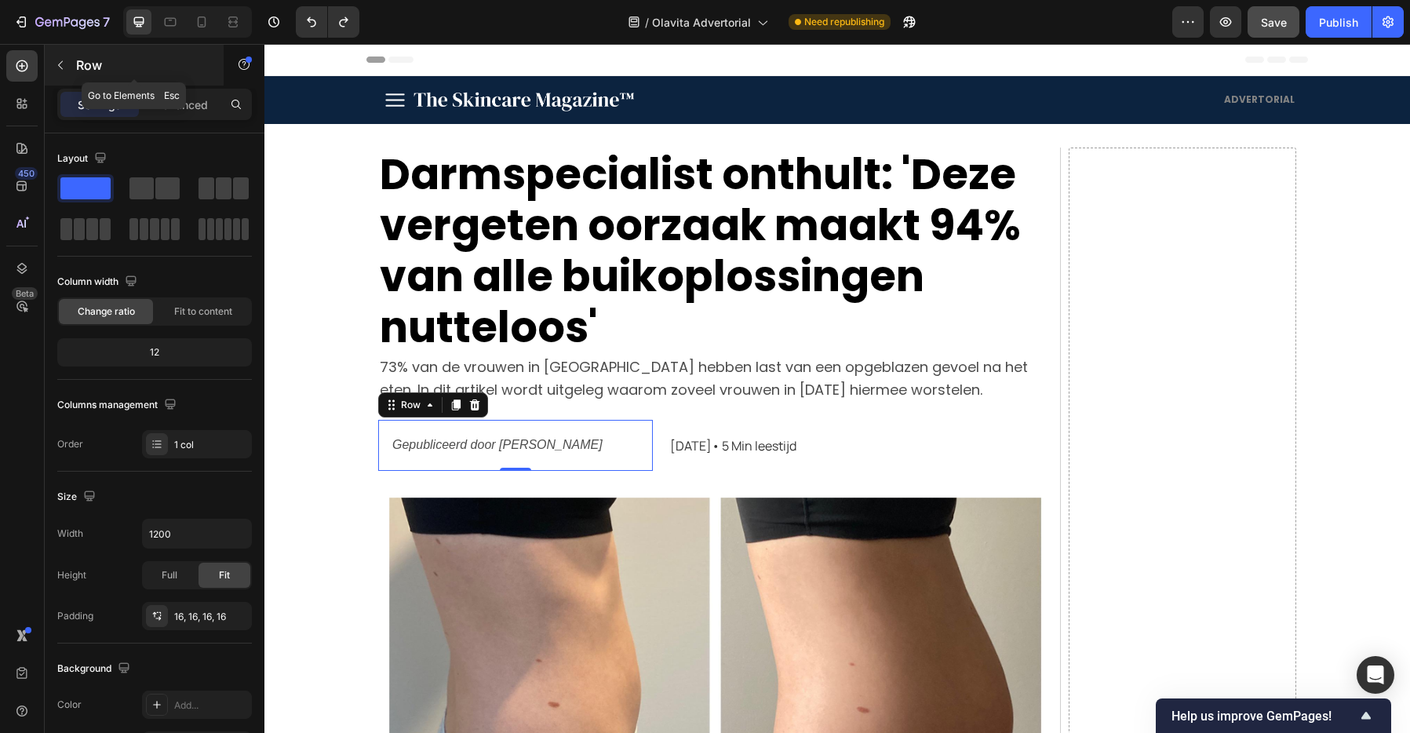
click at [63, 64] on icon "button" at bounding box center [60, 65] width 13 height 13
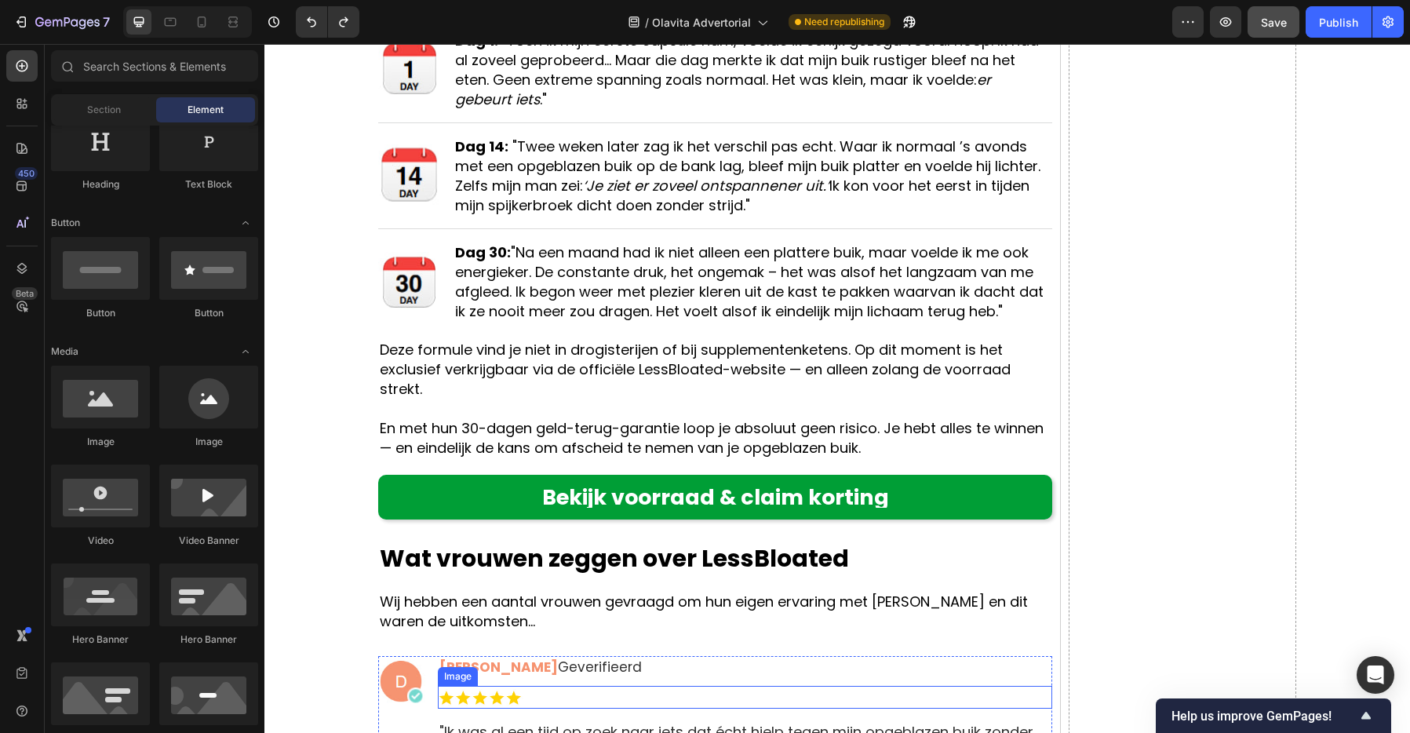
scroll to position [8869, 0]
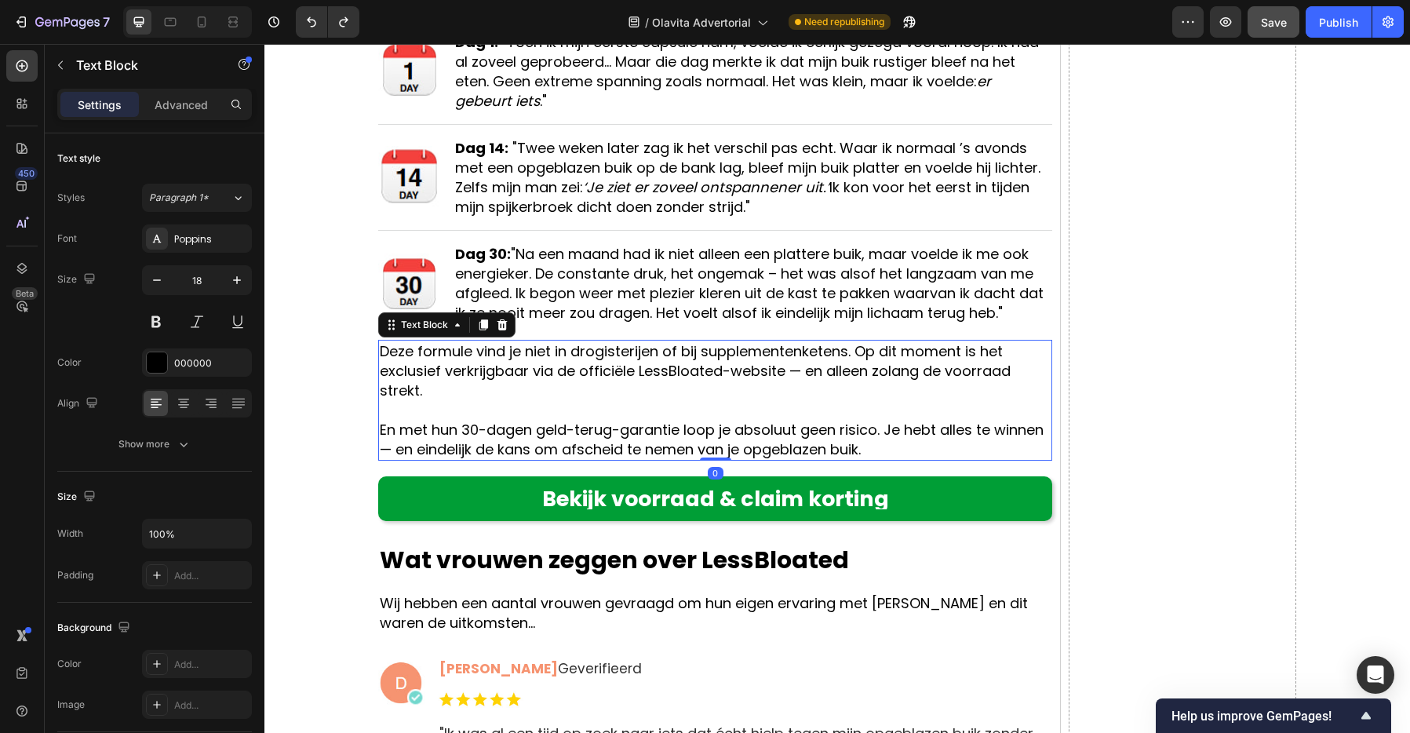
click at [850, 352] on p "Deze formule vind je niet in drogisterijen of bij supplementenketens. Op dit mo…" at bounding box center [715, 370] width 671 height 59
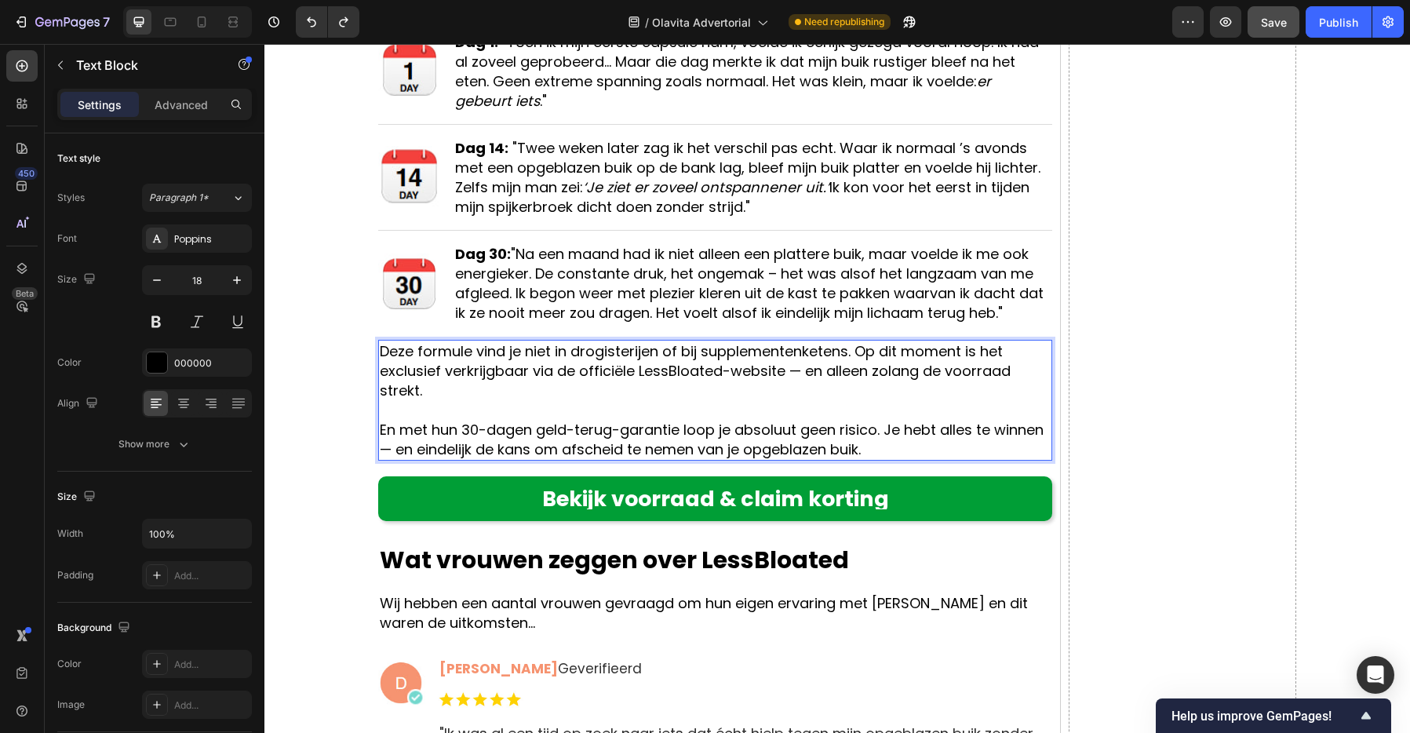
click at [854, 355] on p "Deze formule vind je niet in drogisterijen of bij supplementenketens. Op dit mo…" at bounding box center [715, 370] width 671 height 59
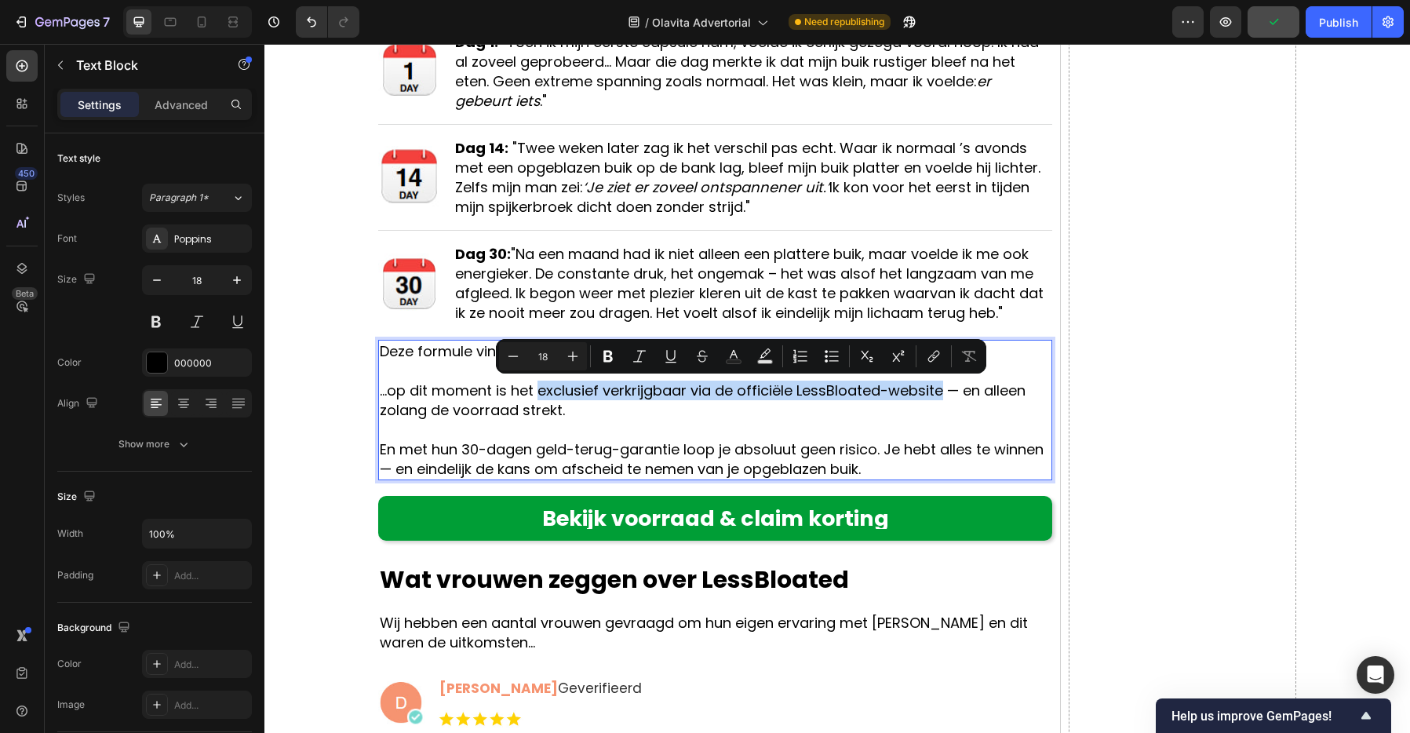
drag, startPoint x: 537, startPoint y: 391, endPoint x: 941, endPoint y: 396, distance: 404.0
click at [945, 396] on p "...op dit moment is het exclusief verkrijgbaar via de officiële LessBloated-web…" at bounding box center [715, 399] width 671 height 39
click at [609, 362] on icon "Editor contextual toolbar" at bounding box center [608, 356] width 16 height 16
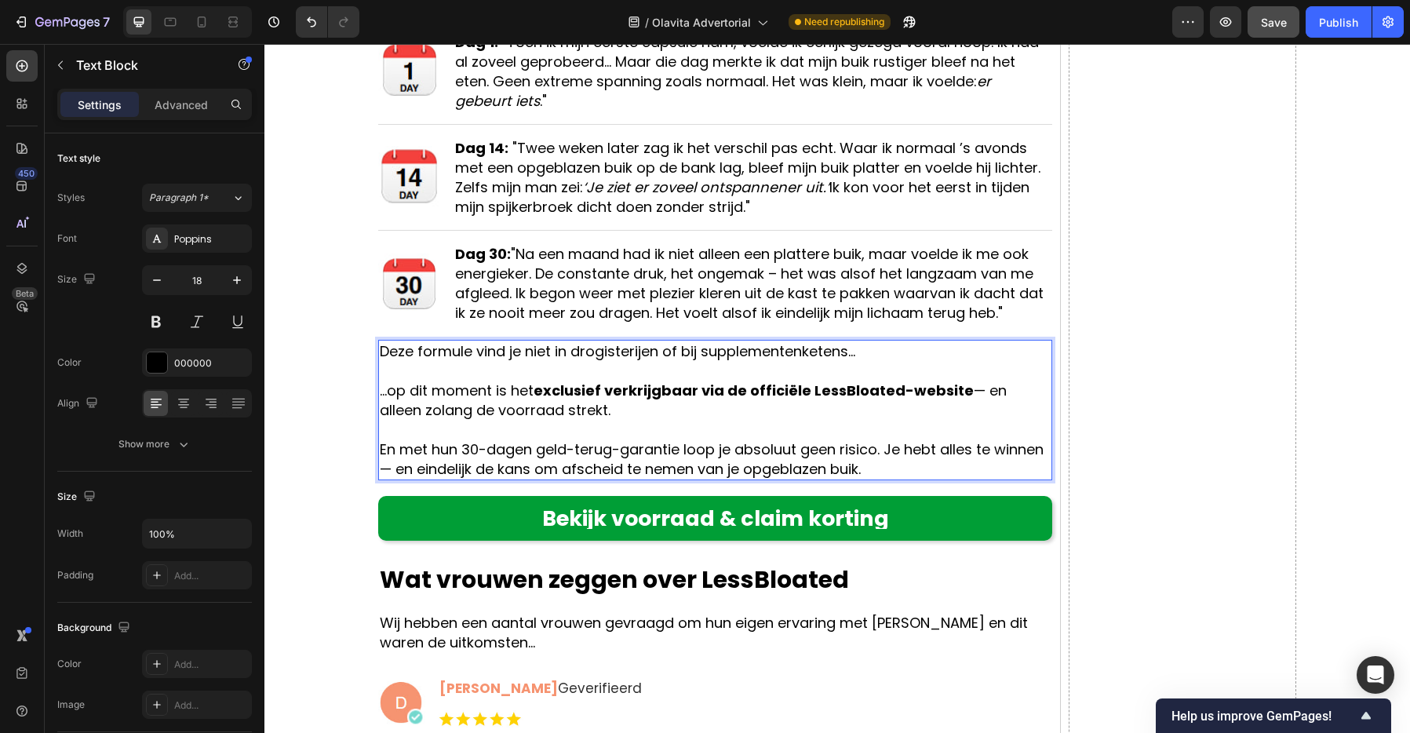
click at [981, 396] on p "...op dit moment is het exclusief verkrijgbaar via de officiële LessBloated-web…" at bounding box center [715, 399] width 671 height 39
click at [984, 396] on p "...op dit moment is het exclusief verkrijgbaar via de officiële LessBloated-web…" at bounding box center [715, 399] width 671 height 39
click at [966, 395] on p "...op dit moment is het exclusief verkrijgbaar via de officiële LessBloated-web…" at bounding box center [715, 399] width 671 height 39
click at [974, 394] on p "...op dit moment is het exclusief verkrijgbaar via de officiële LessBloated-web…" at bounding box center [715, 399] width 671 height 39
click at [967, 395] on p "...op dit moment is het exclusief verkrijgbaar via de officiële LessBloated-web…" at bounding box center [715, 399] width 671 height 39
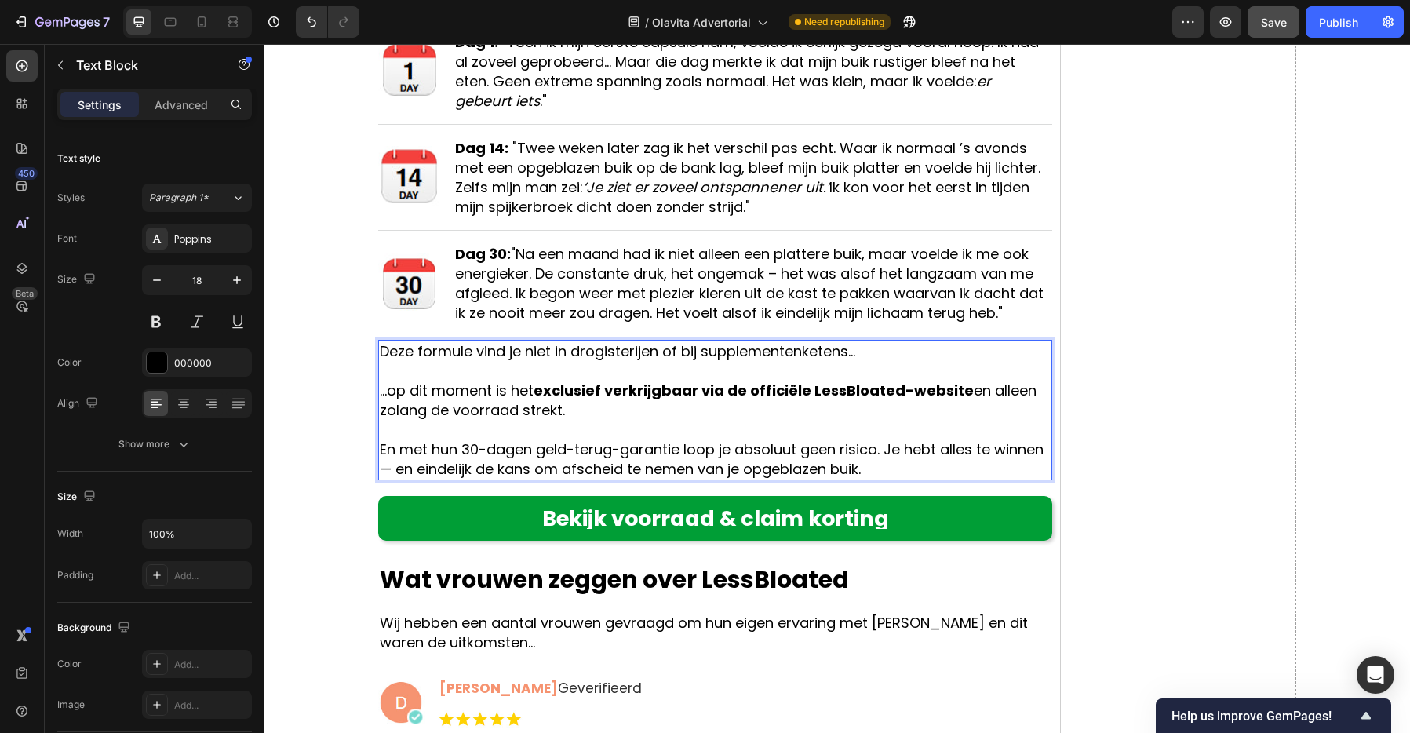
click at [962, 403] on p "...op dit moment is het exclusief verkrijgbaar via de officiële LessBloated-web…" at bounding box center [715, 399] width 671 height 39
click at [963, 409] on p "...op dit moment is het exclusief verkrijgbaar via de officiële LessBloated-web…" at bounding box center [715, 399] width 671 height 39
click at [965, 394] on p "...op dit moment is het exclusief verkrijgbaar via de officiële LessBloated-web…" at bounding box center [715, 399] width 671 height 39
click at [974, 413] on p "...op dit moment is het .exclusief verkrijgbaar via de officiële LessBloated-we…" at bounding box center [715, 399] width 671 height 39
click at [959, 509] on link "Bekijk voorraad & claim korting" at bounding box center [715, 518] width 674 height 45
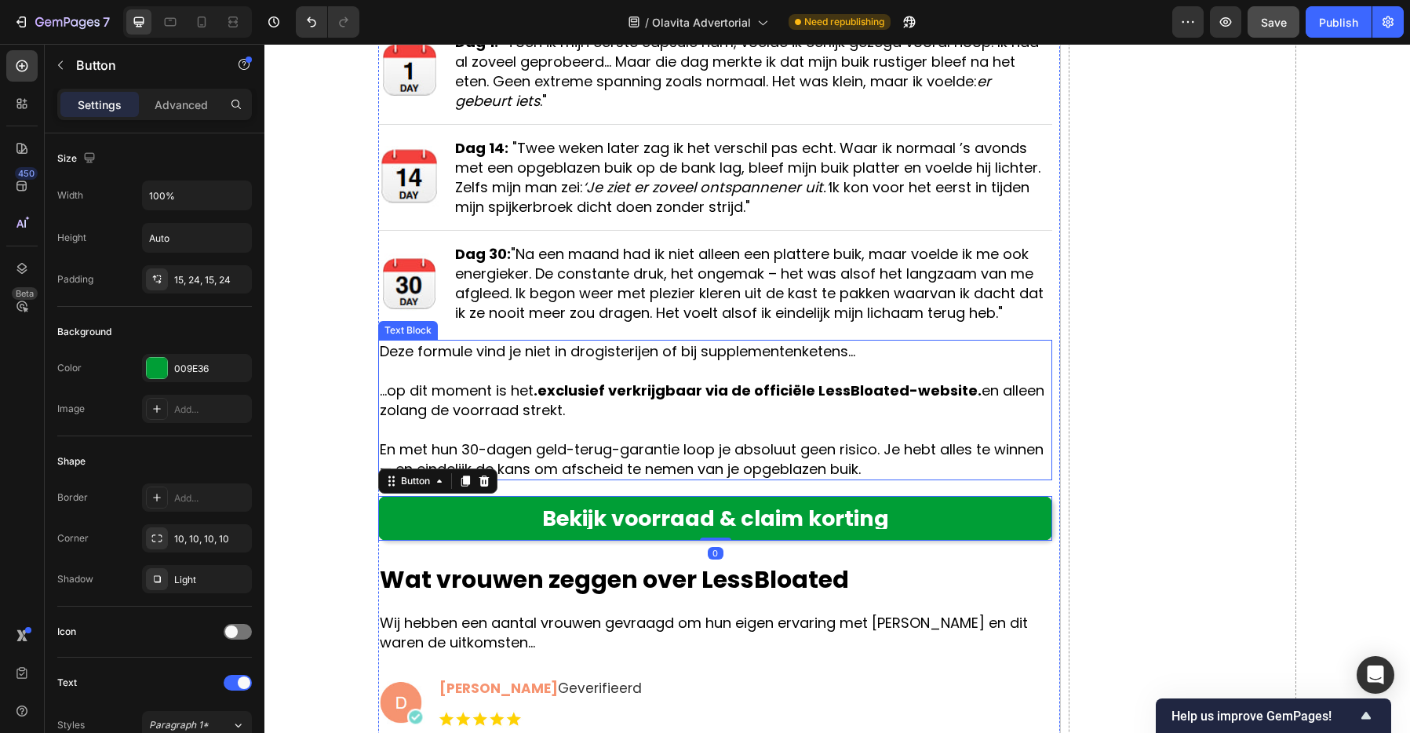
click at [955, 439] on p "En met hun 30-dagen geld-terug-garantie loop je absoluut geen risico. Je hebt a…" at bounding box center [715, 458] width 671 height 39
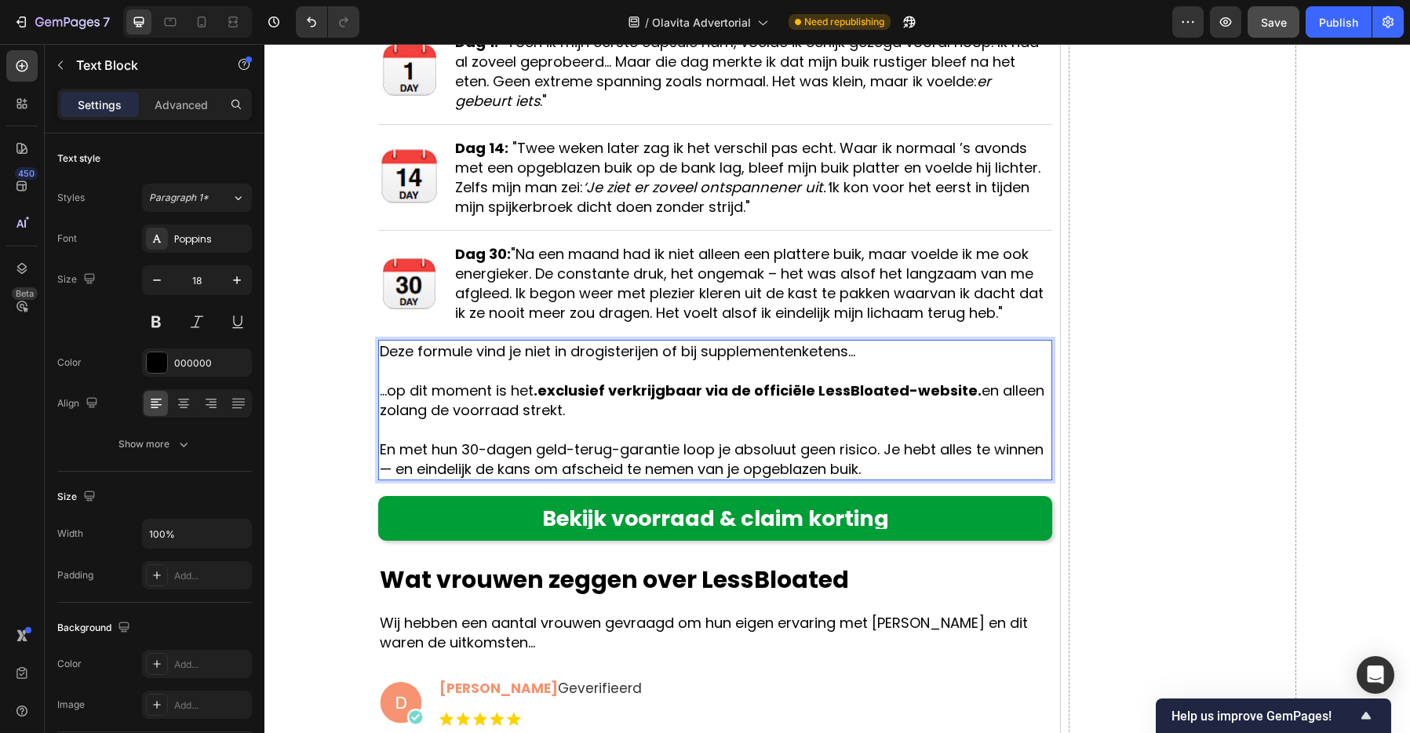
click at [953, 401] on p "...op dit moment is het .exclusief verkrijgbaar via de officiële LessBloated-we…" at bounding box center [715, 399] width 671 height 39
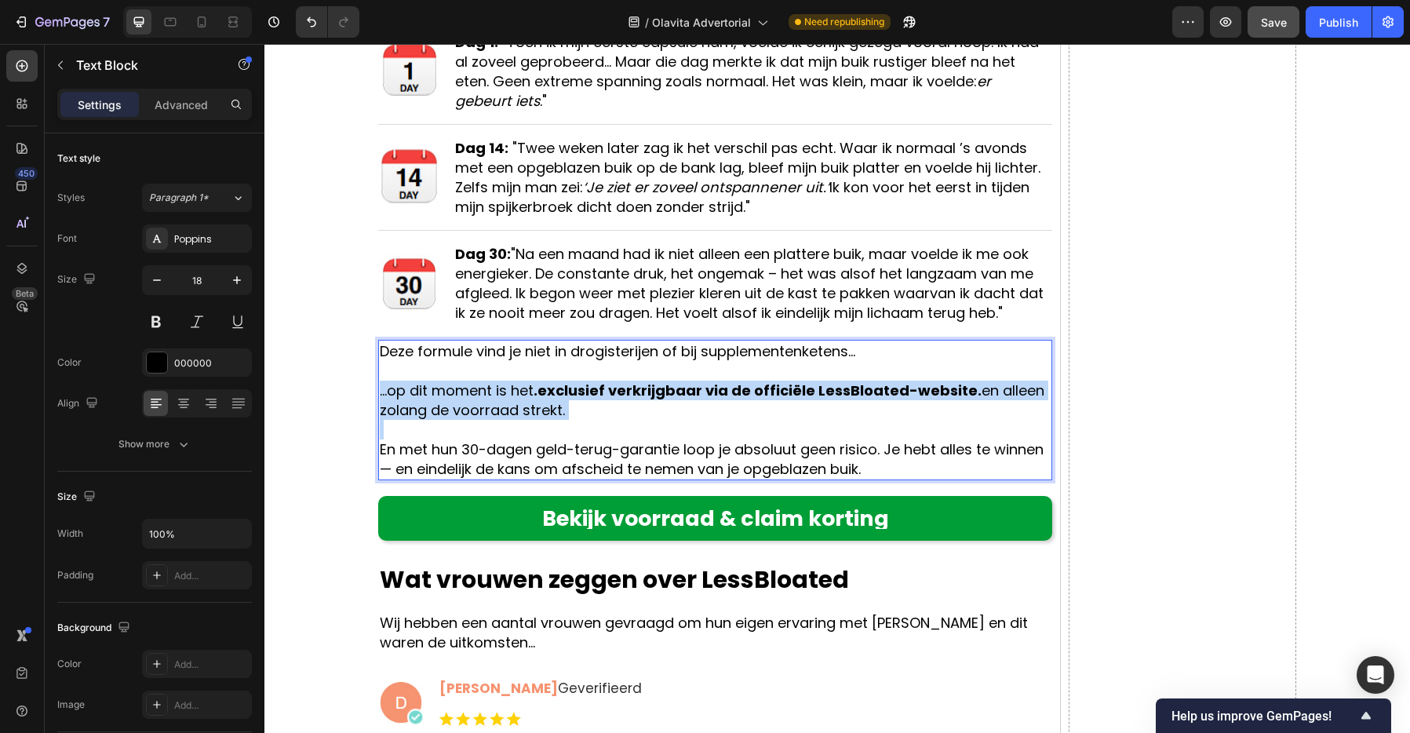
click at [953, 401] on p "...op dit moment is het .exclusief verkrijgbaar via de officiële LessBloated-we…" at bounding box center [715, 399] width 671 height 39
click at [953, 402] on p "...op dit moment is het .exclusief verkrijgbaar via de officiële LessBloated-we…" at bounding box center [715, 399] width 671 height 39
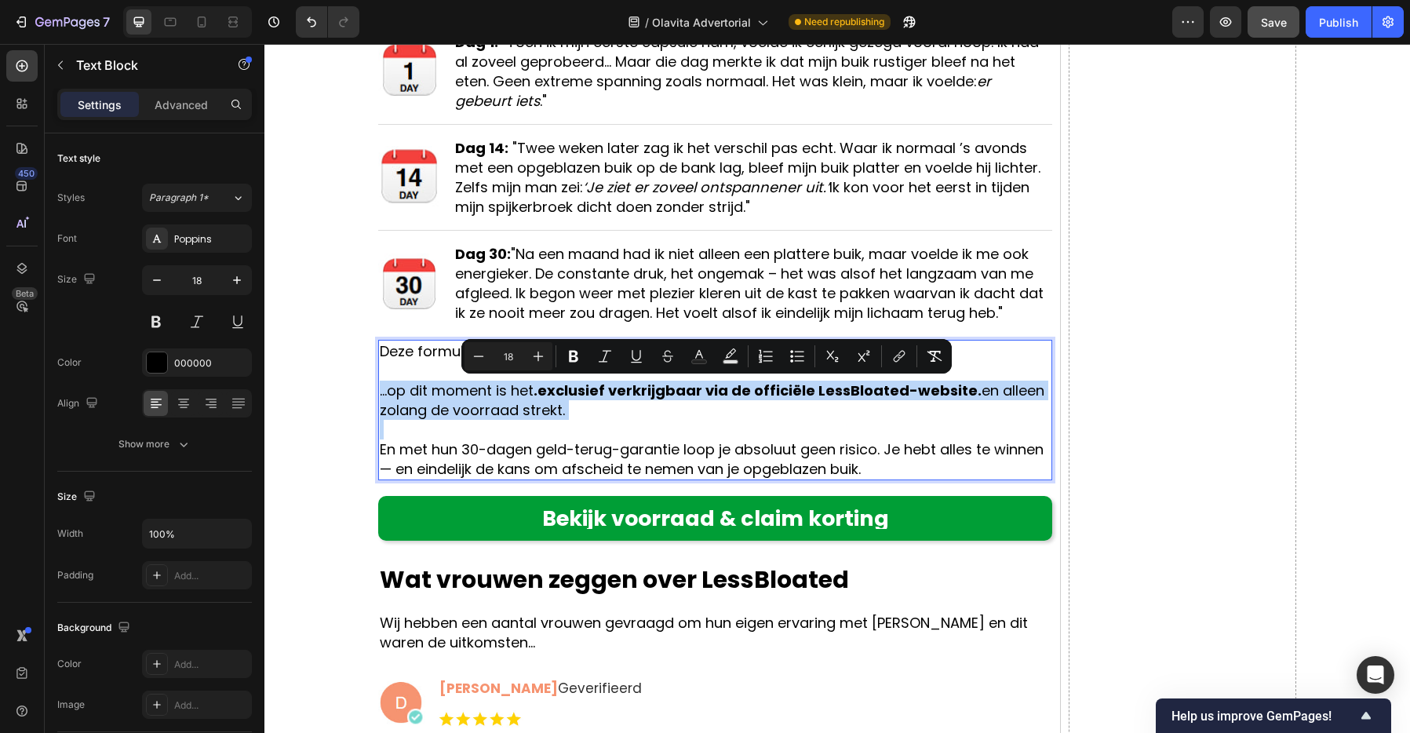
click at [949, 420] on p "Rich Text Editor. Editing area: main" at bounding box center [715, 430] width 671 height 20
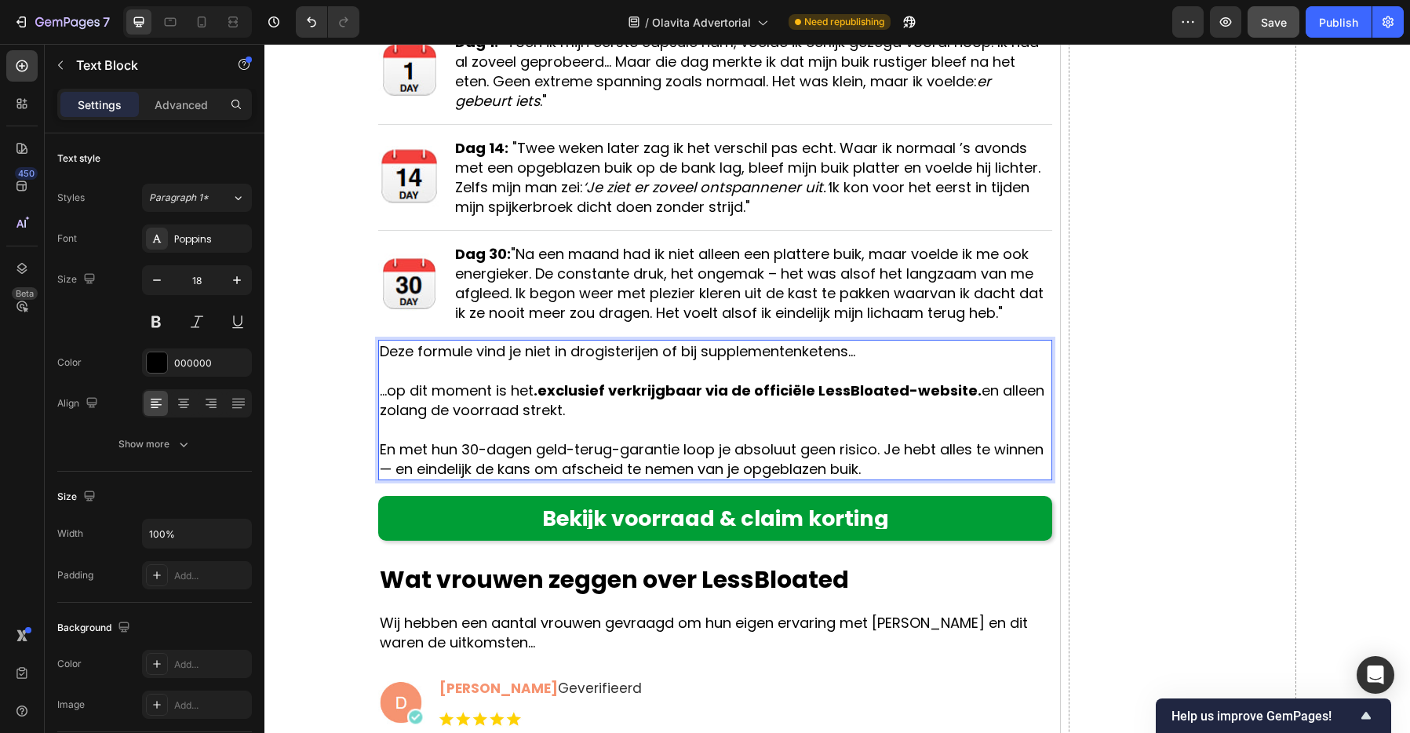
click at [969, 400] on p "...op dit moment is het .exclusief verkrijgbaar via de officiële LessBloated-we…" at bounding box center [715, 399] width 671 height 39
click at [970, 391] on p "...op dit moment is het .exclusief verkrijgbaar via de officiële LessBloated-we…" at bounding box center [715, 399] width 671 height 39
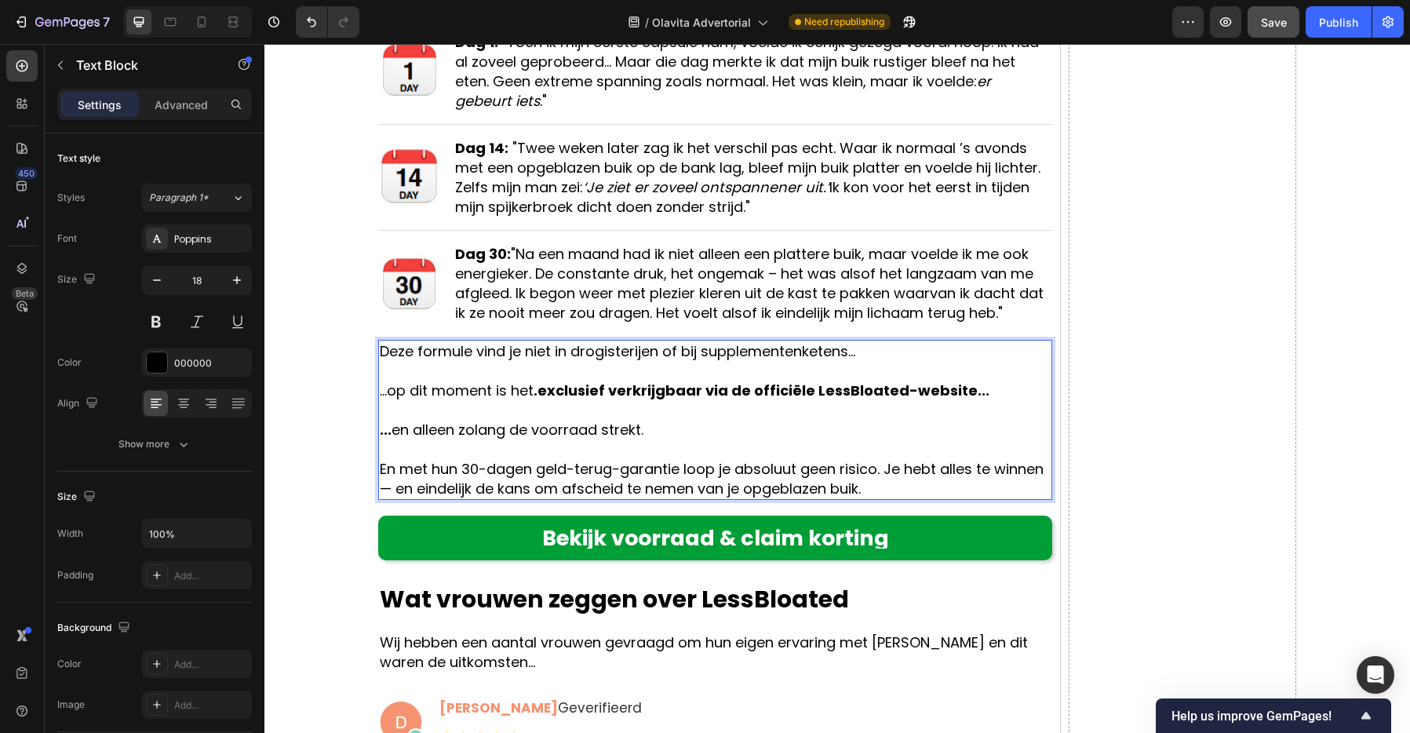
scroll to position [8877, 0]
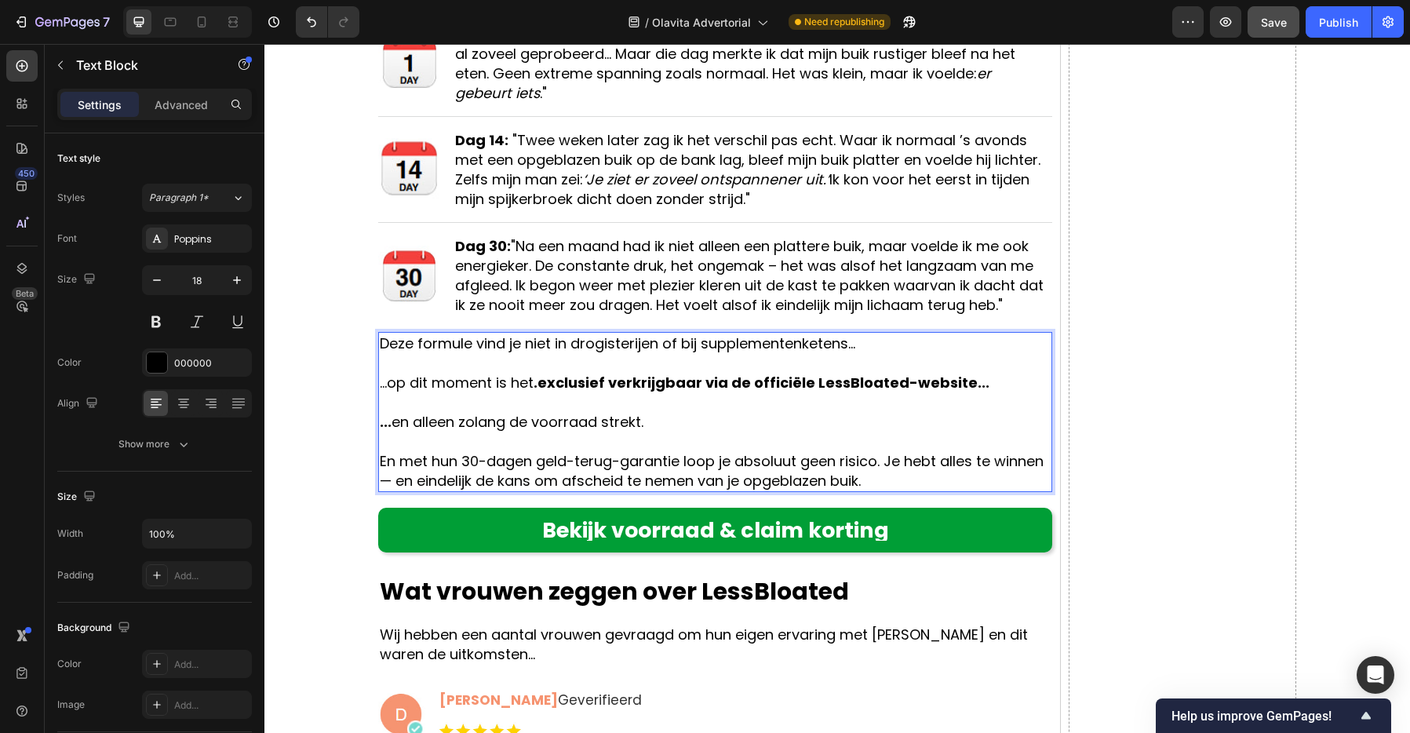
click at [385, 424] on strong "..." at bounding box center [386, 422] width 12 height 20
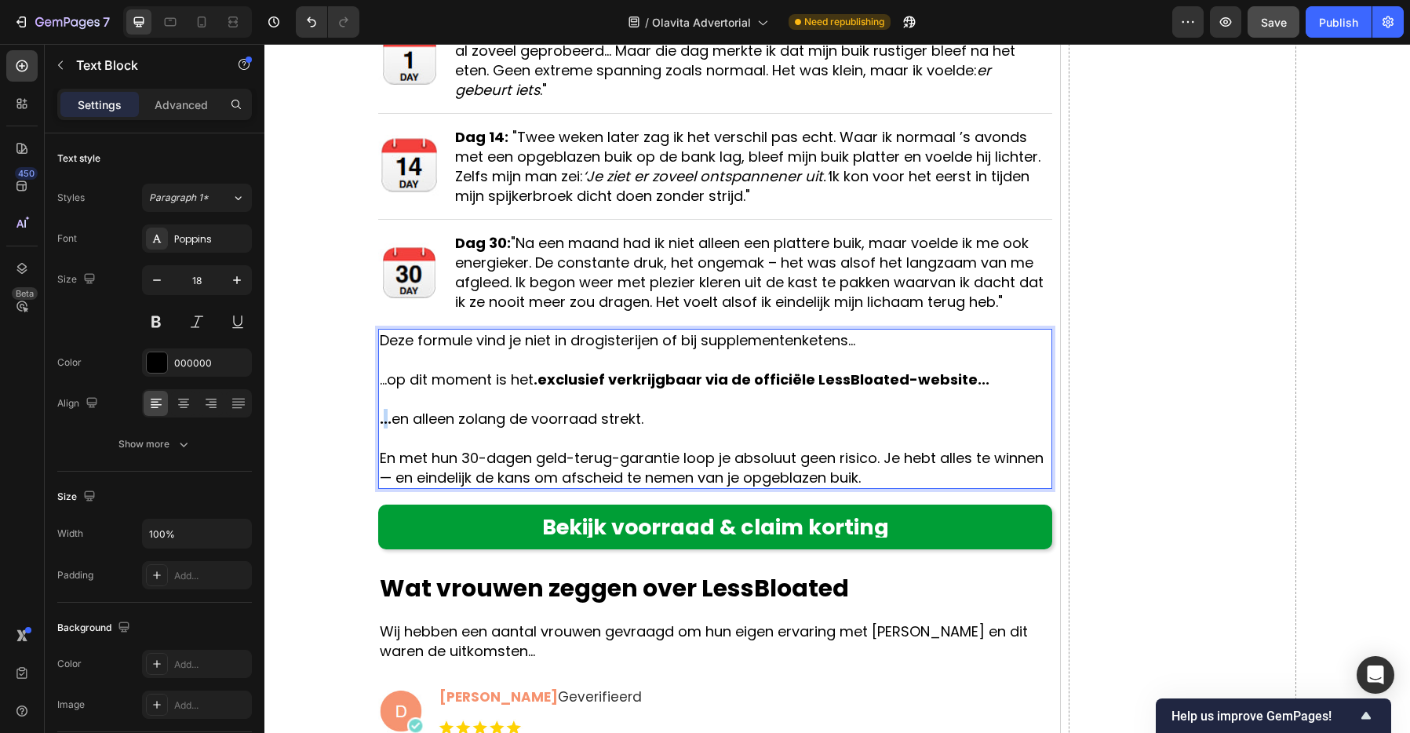
click at [385, 424] on strong "..." at bounding box center [386, 419] width 12 height 20
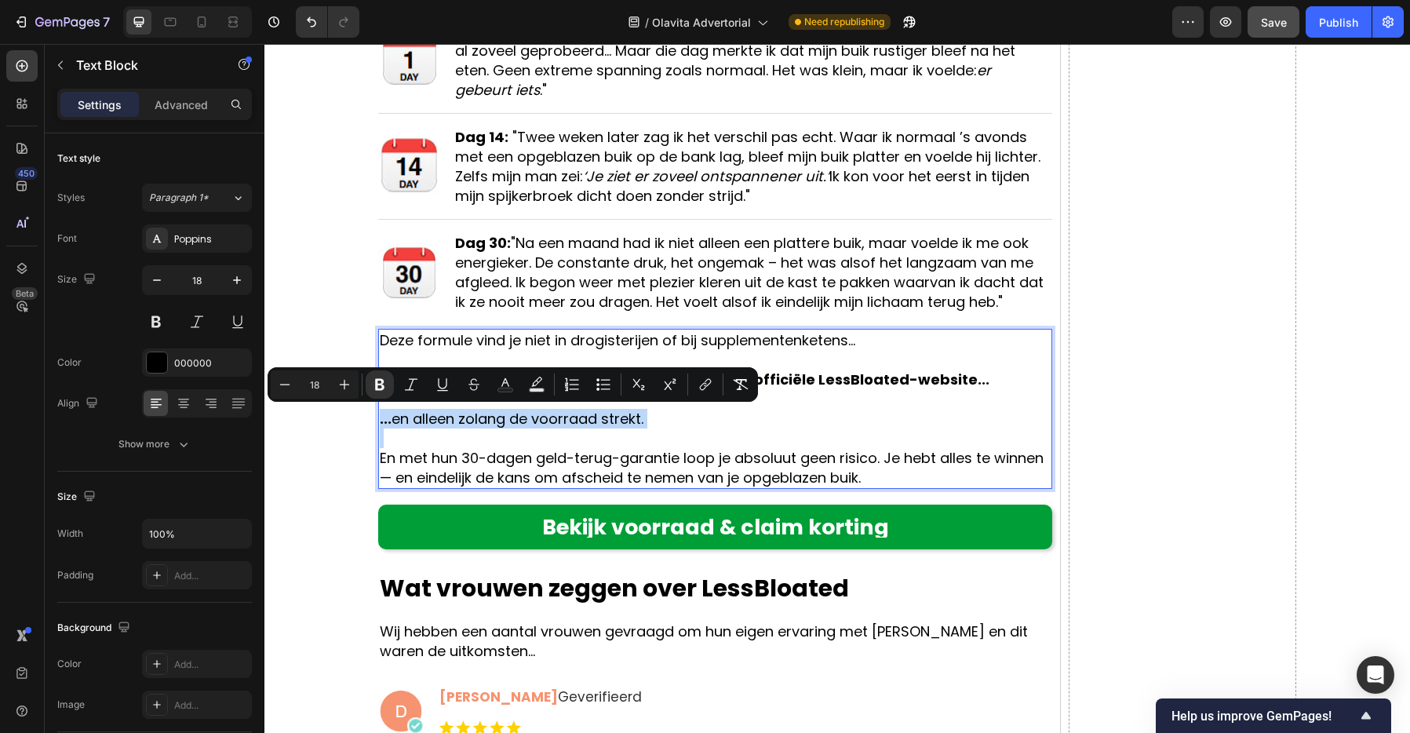
click at [385, 424] on strong "..." at bounding box center [386, 419] width 12 height 20
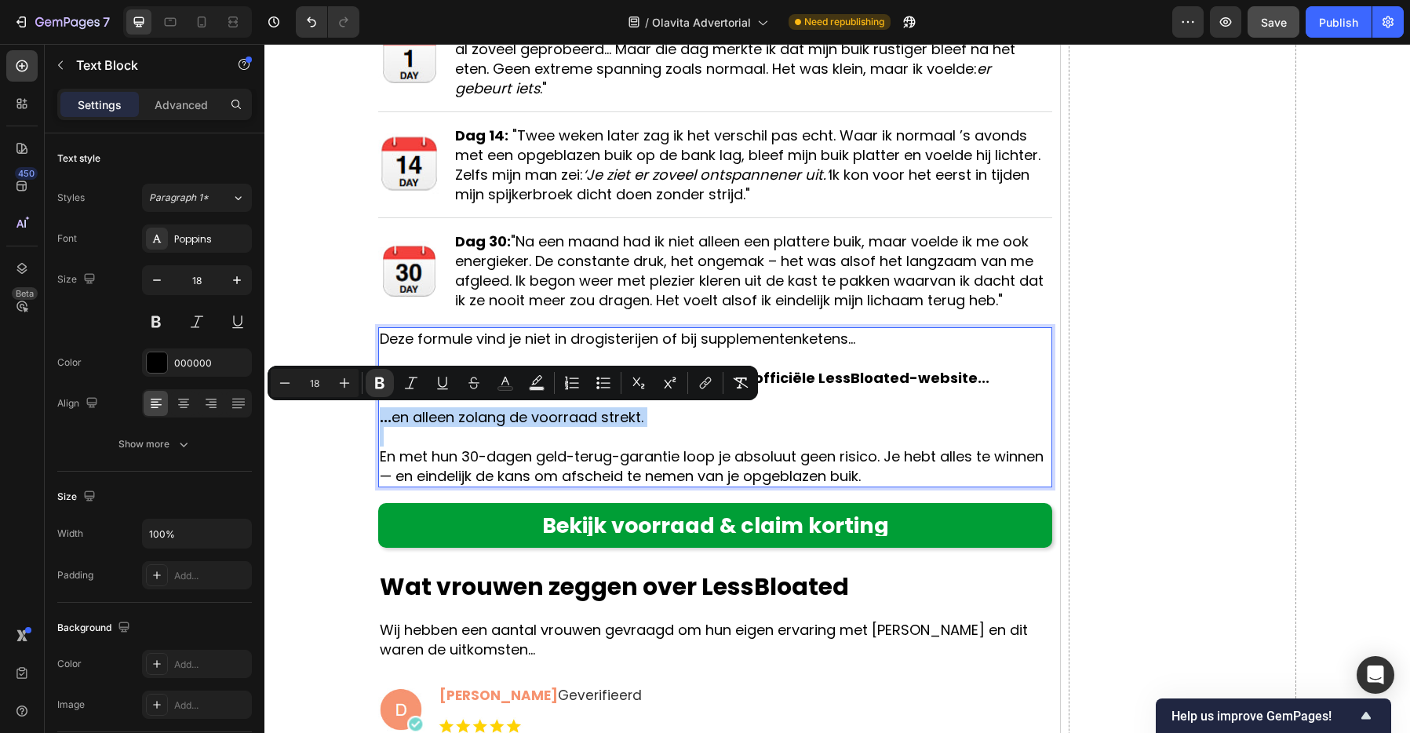
click at [385, 424] on strong "..." at bounding box center [386, 417] width 12 height 20
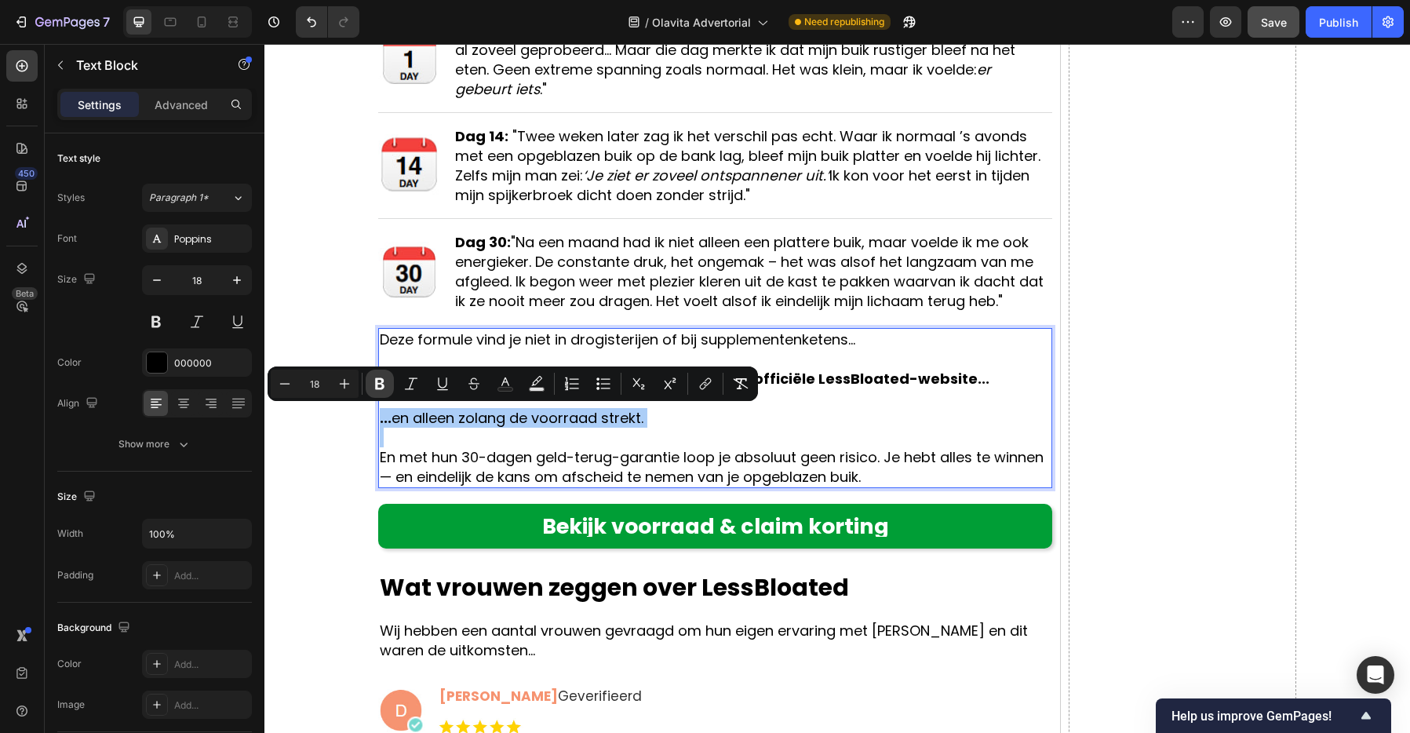
click at [383, 386] on icon "Editor contextual toolbar" at bounding box center [379, 384] width 9 height 12
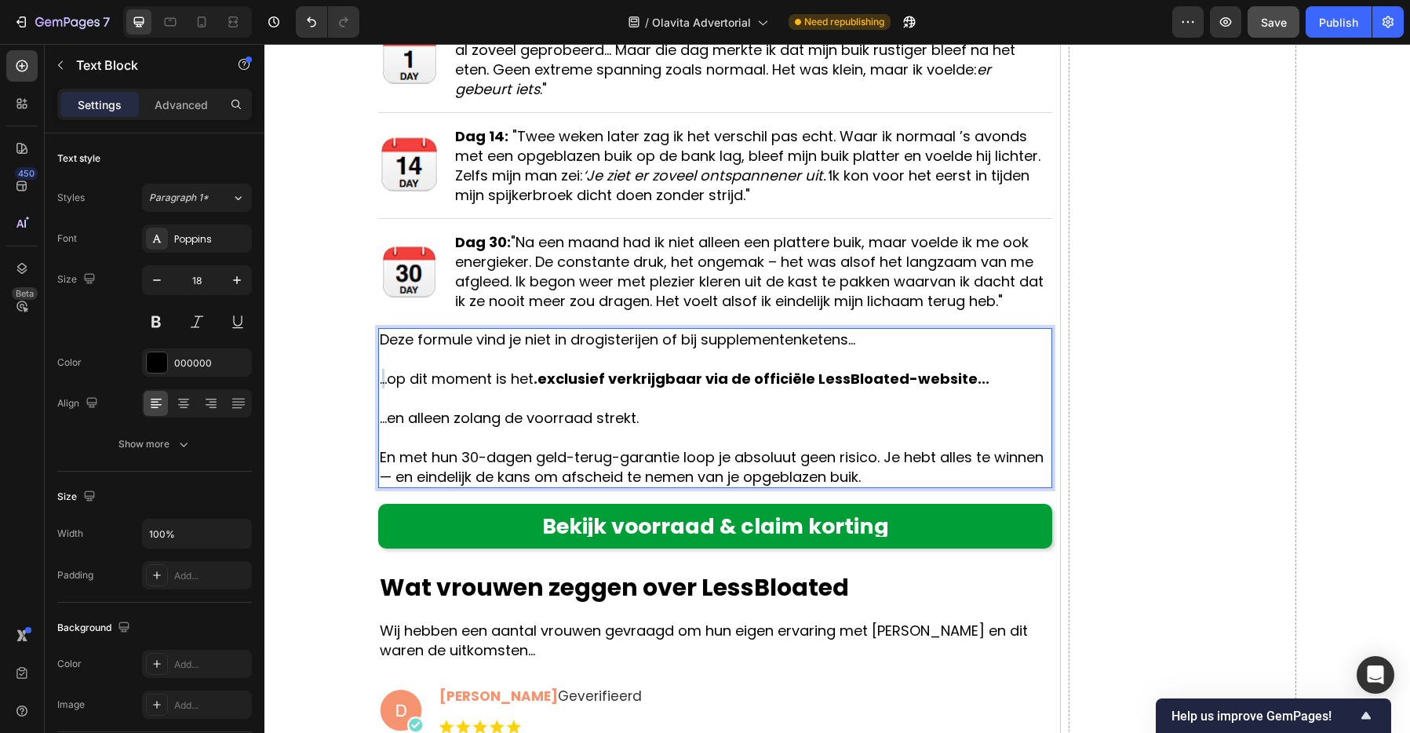
click at [383, 386] on p "...op dit moment is het .exclusief verkrijgbaar via de officiële LessBloated-we…" at bounding box center [715, 379] width 671 height 20
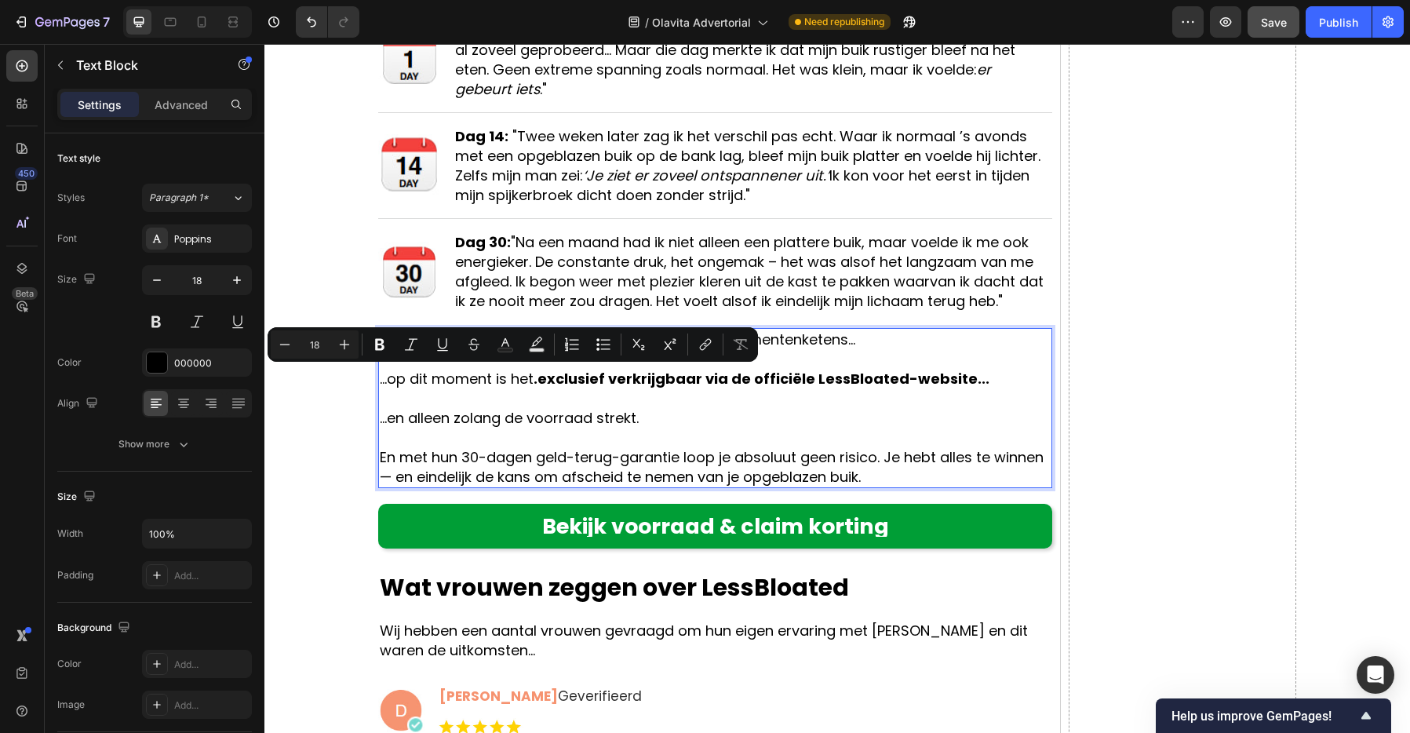
click at [525, 418] on p "...en alleen zolang de voorraad strekt." at bounding box center [715, 418] width 671 height 20
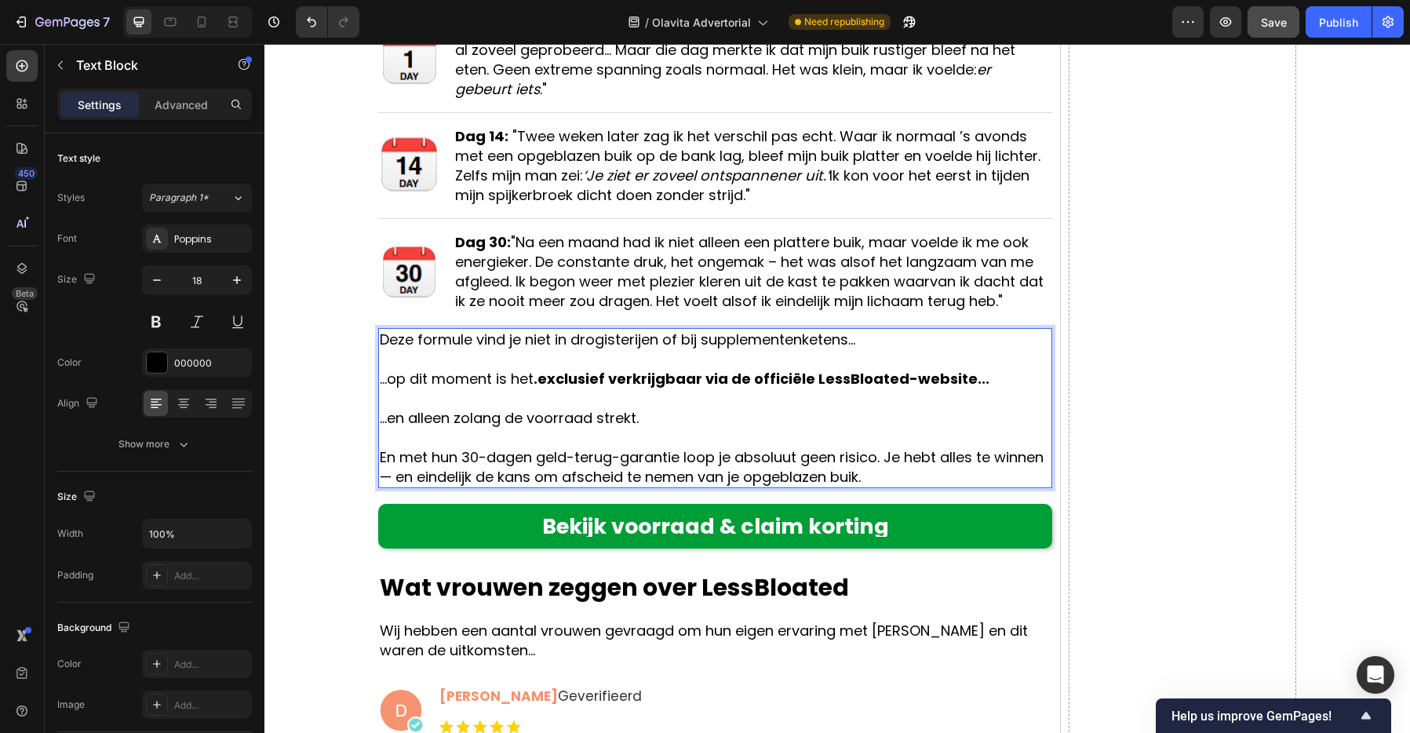
drag, startPoint x: 547, startPoint y: 377, endPoint x: 559, endPoint y: 380, distance: 12.4
click at [548, 377] on strong ".exclusief verkrijgbaar via de officiële LessBloated-website..." at bounding box center [761, 379] width 456 height 20
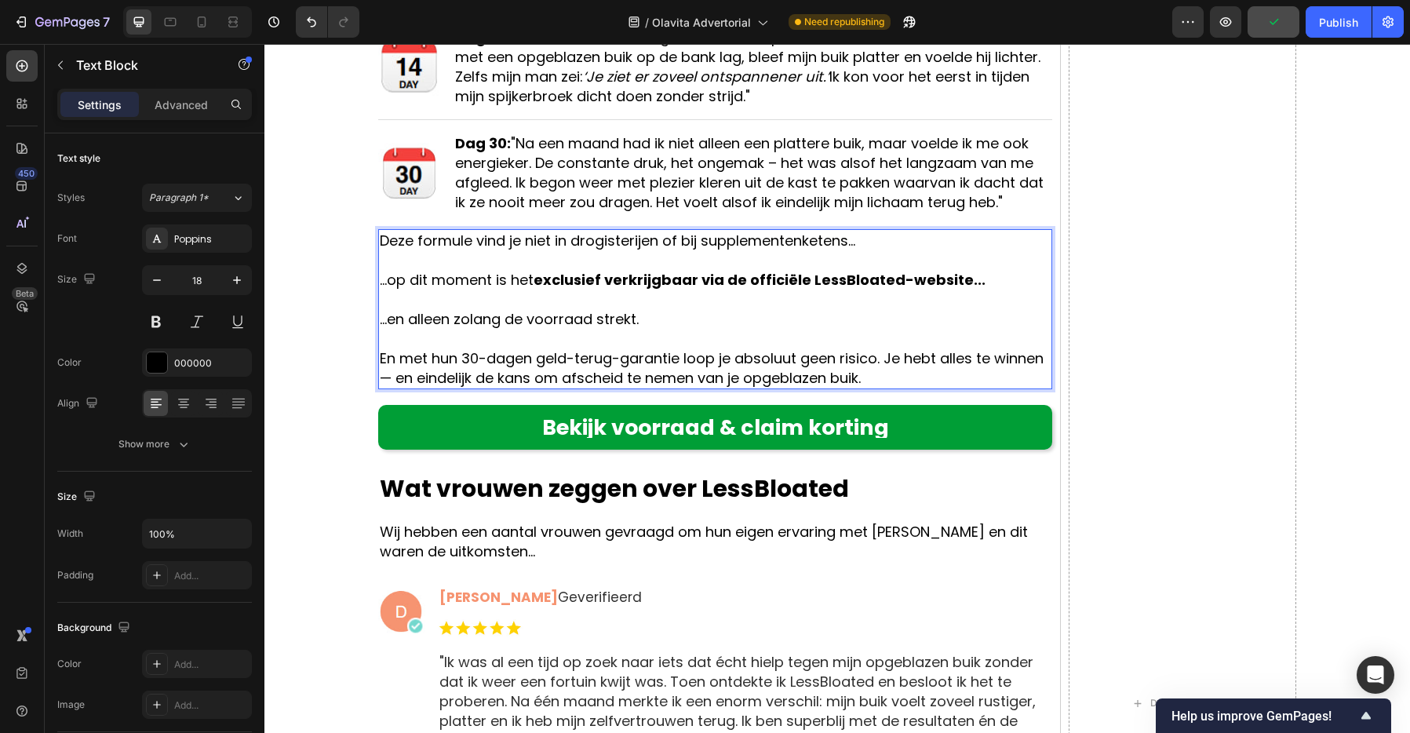
scroll to position [8985, 0]
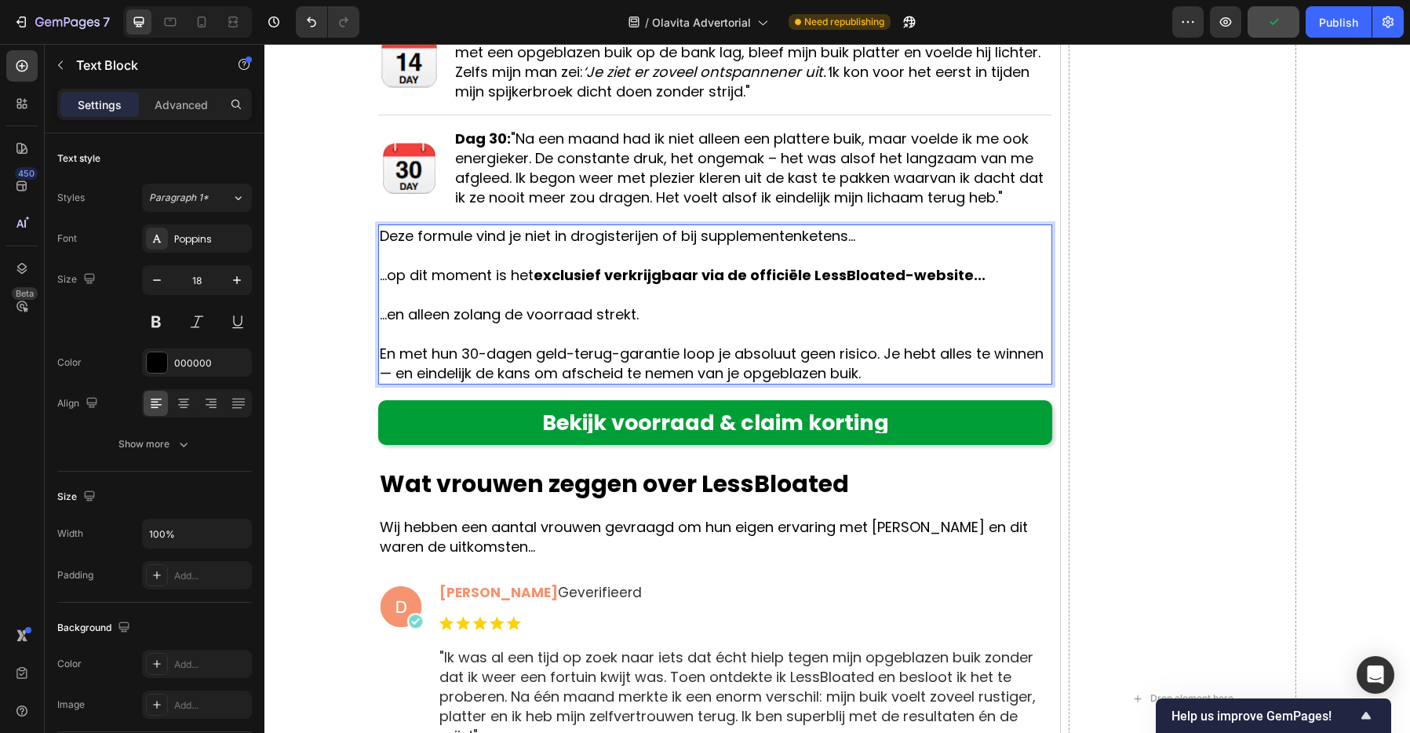
click at [904, 359] on p "En met hun 30-dagen geld-terug-garantie loop je absoluut geen risico. Je hebt a…" at bounding box center [715, 363] width 671 height 39
click at [884, 357] on p "En met hun 30-dagen geld-terug-garantie loop je absoluut geen risico. Je hebt a…" at bounding box center [715, 363] width 671 height 39
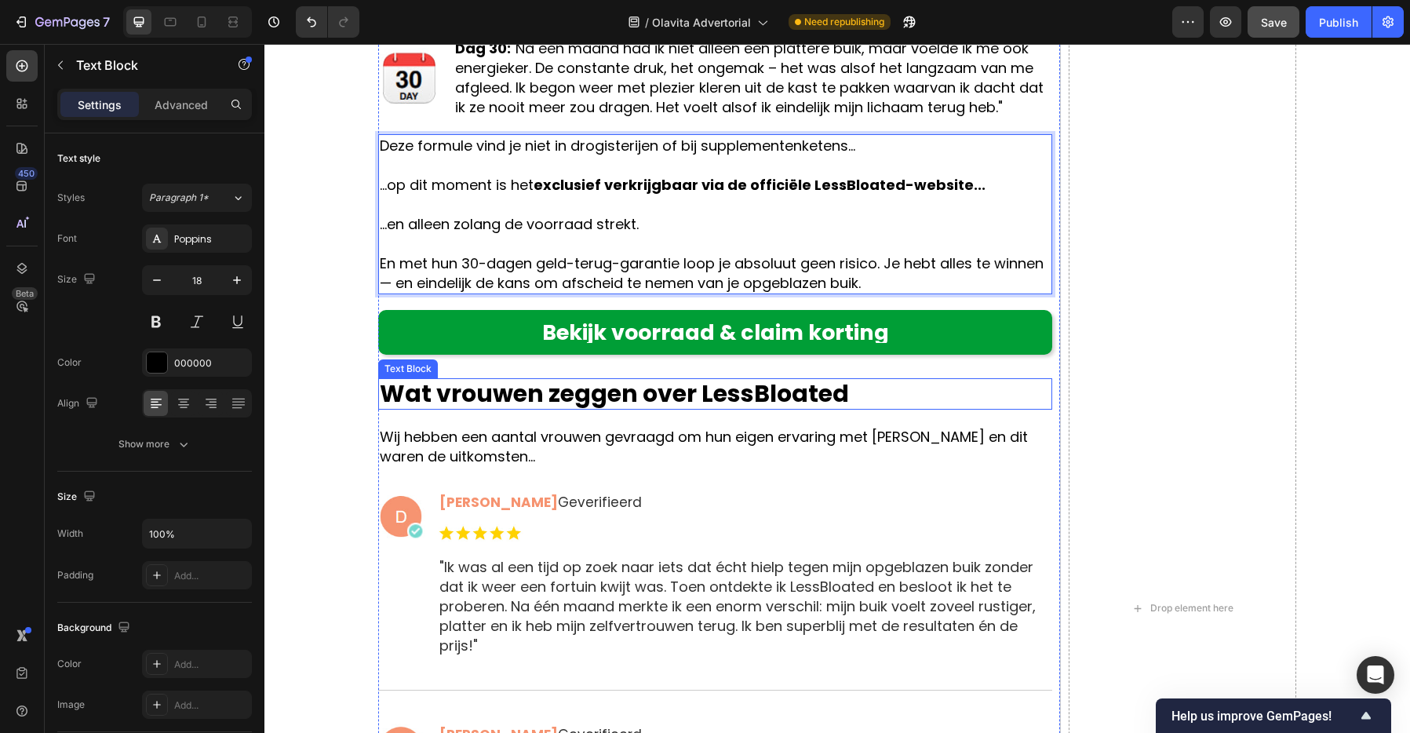
scroll to position [9077, 0]
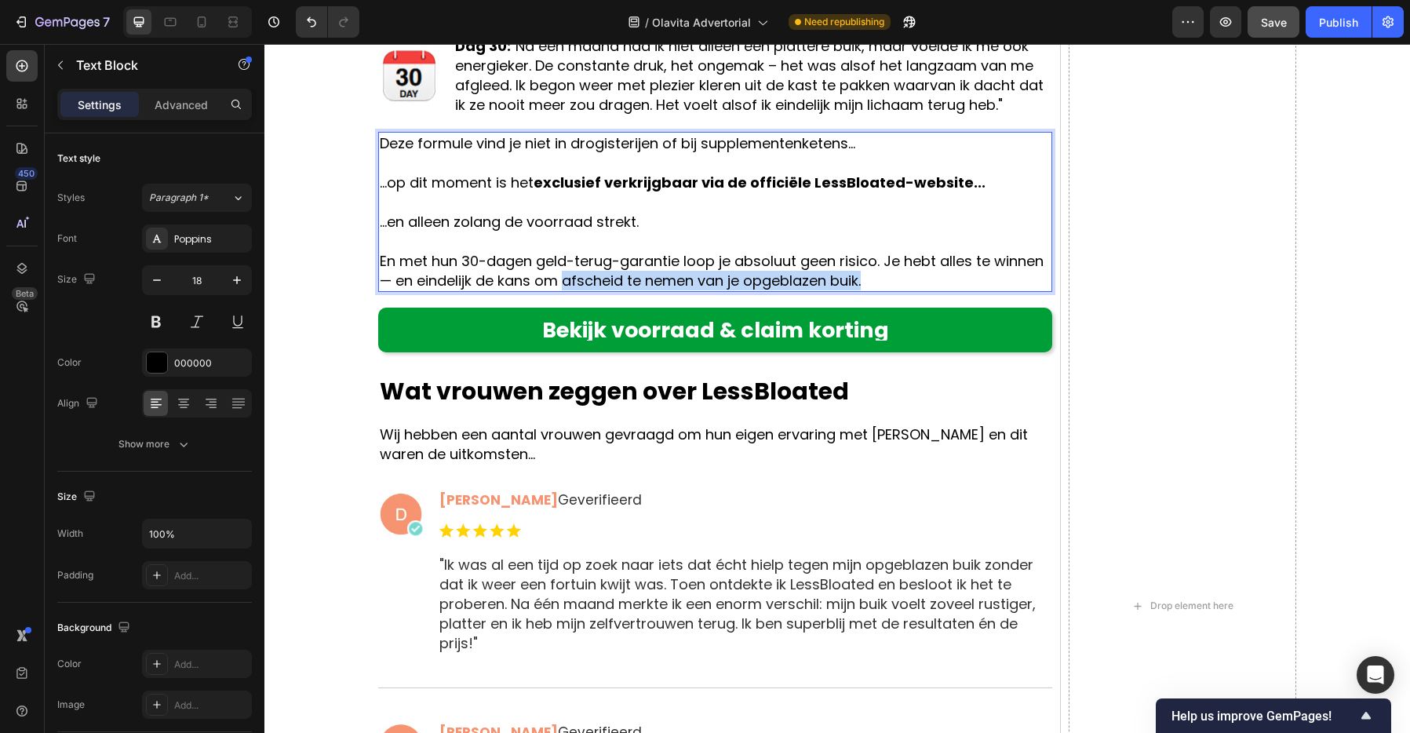
drag, startPoint x: 565, startPoint y: 280, endPoint x: 887, endPoint y: 286, distance: 322.5
click at [887, 286] on p "En met hun 30-dagen geld-terug-garantie loop je absoluut geen risico. Je hebt a…" at bounding box center [715, 270] width 671 height 39
click at [599, 249] on p "Rich Text Editor. Editing area: main" at bounding box center [715, 241] width 671 height 20
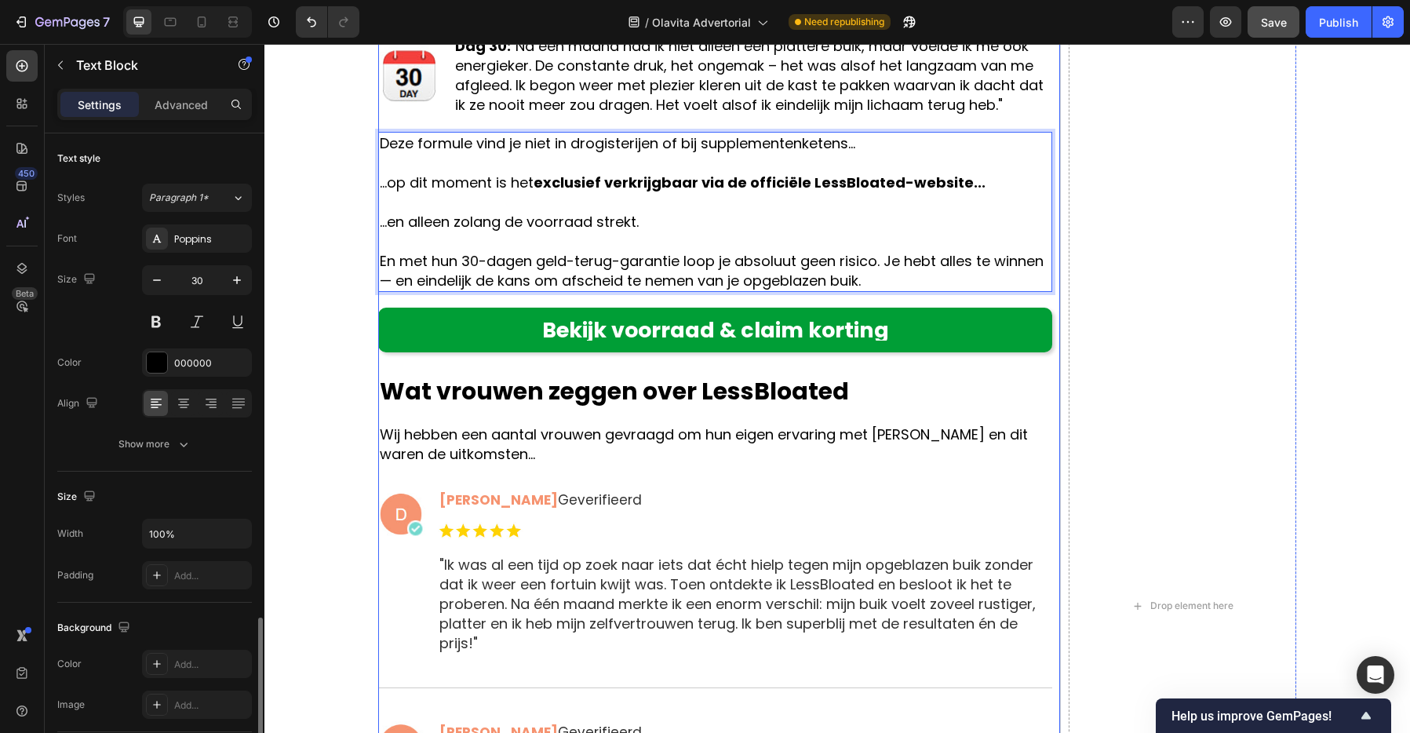
click at [628, 394] on strong "Wat vrouwen zeggen over LessBloated" at bounding box center [614, 391] width 469 height 34
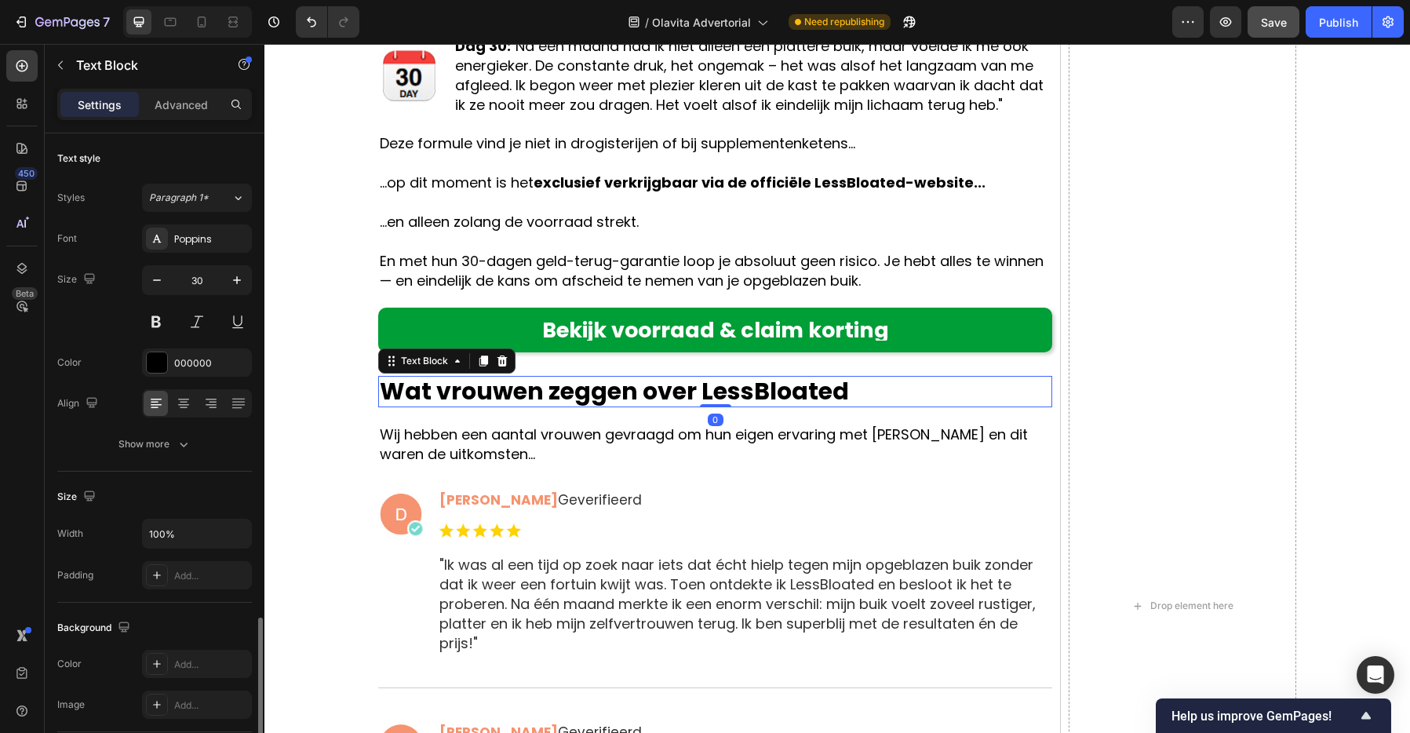
scroll to position [286, 0]
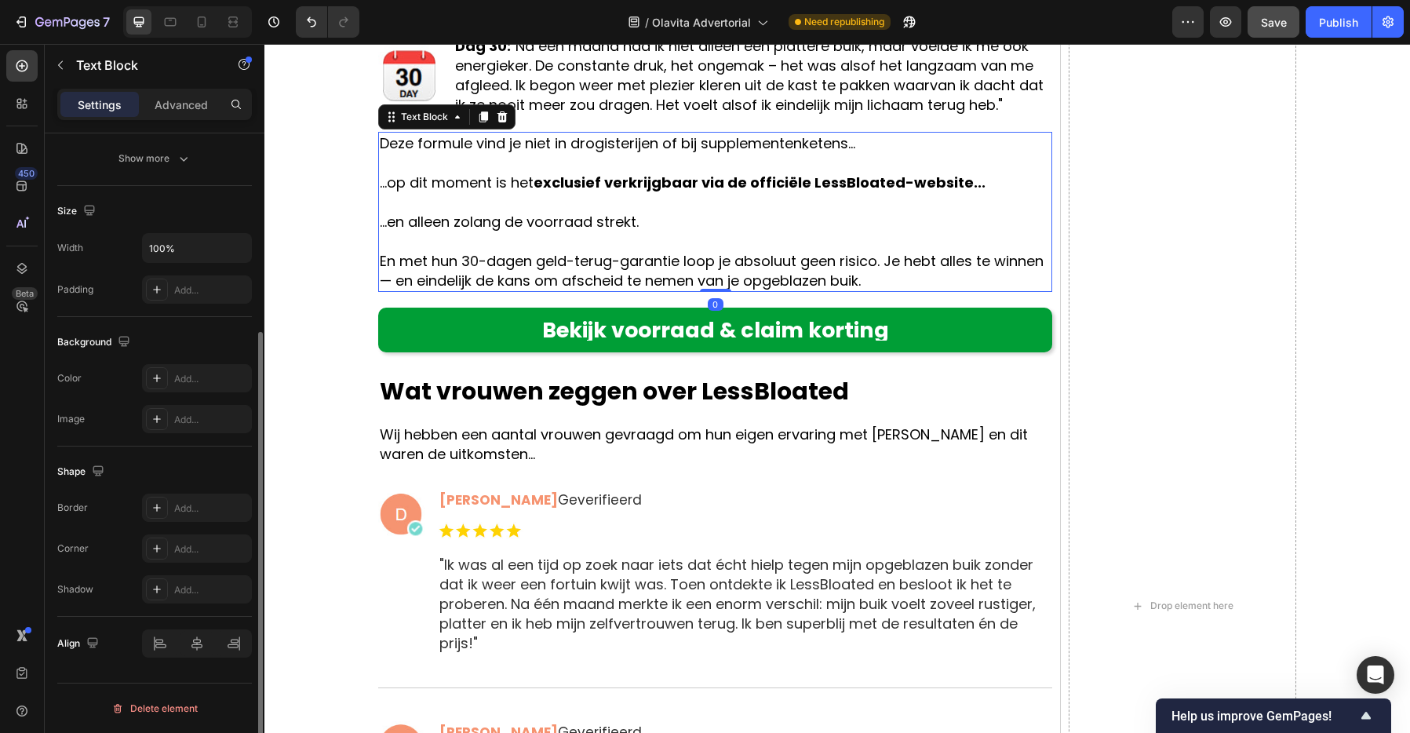
click at [635, 285] on p "En met hun 30-dagen geld-terug-garantie loop je absoluut geen risico. Je hebt a…" at bounding box center [715, 270] width 671 height 39
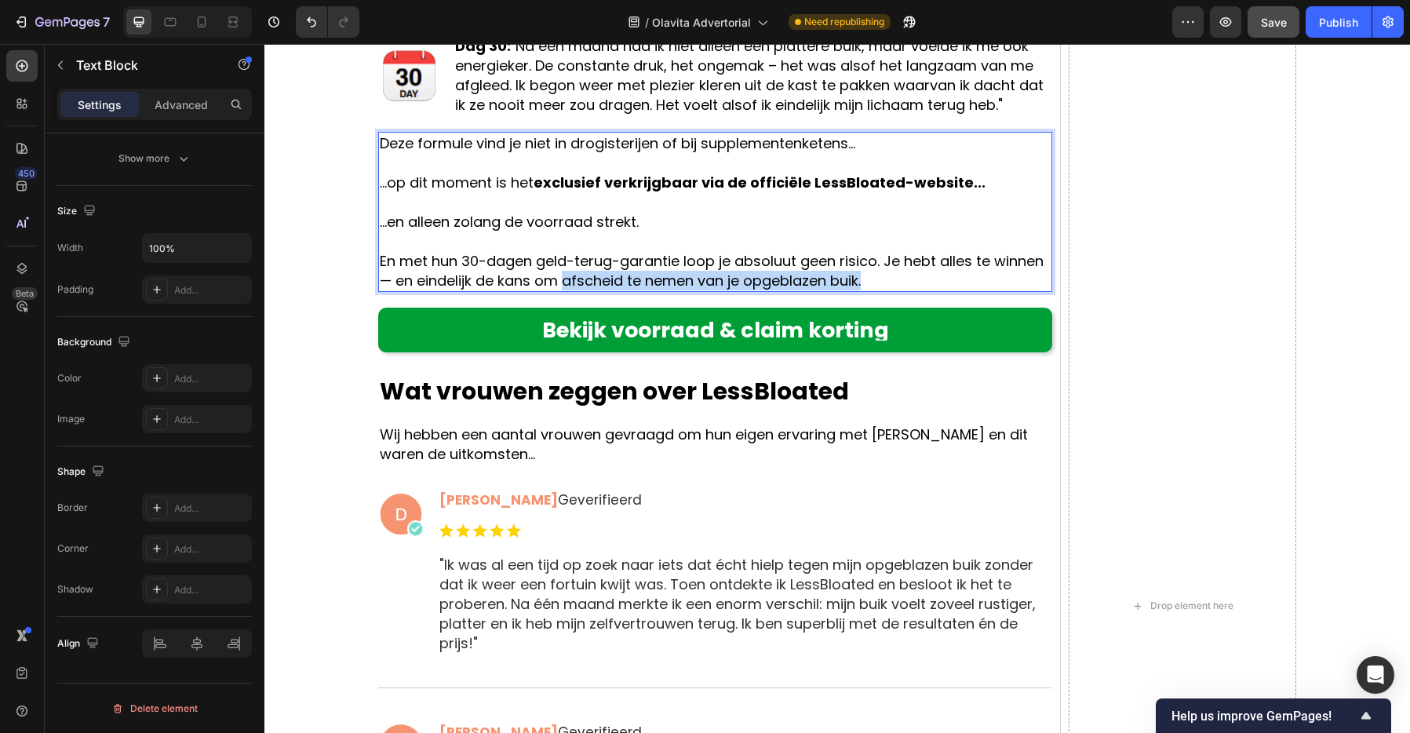
drag, startPoint x: 568, startPoint y: 280, endPoint x: 876, endPoint y: 279, distance: 308.3
click at [876, 279] on p "En met hun 30-dagen geld-terug-garantie loop je absoluut geen risico. Je hebt a…" at bounding box center [715, 270] width 671 height 39
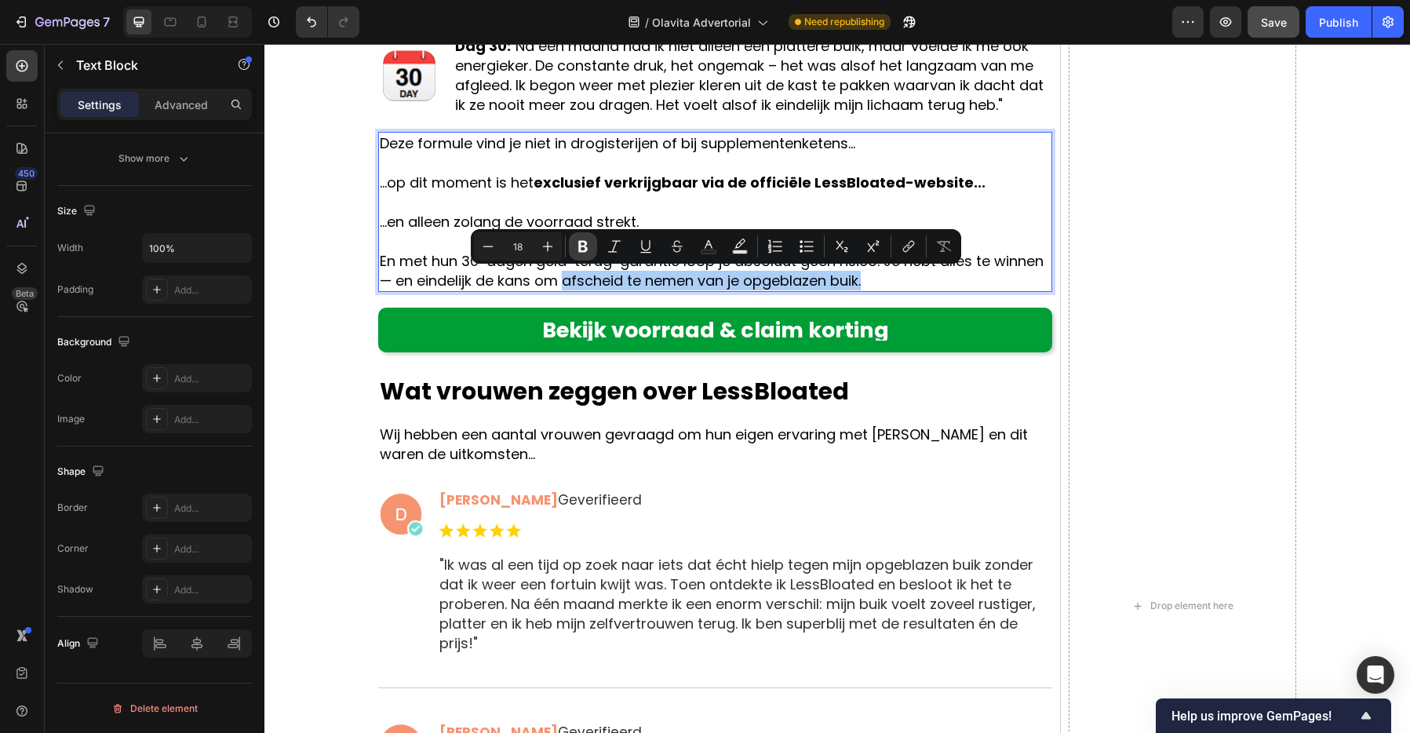
click at [591, 249] on button "Bold" at bounding box center [583, 246] width 28 height 28
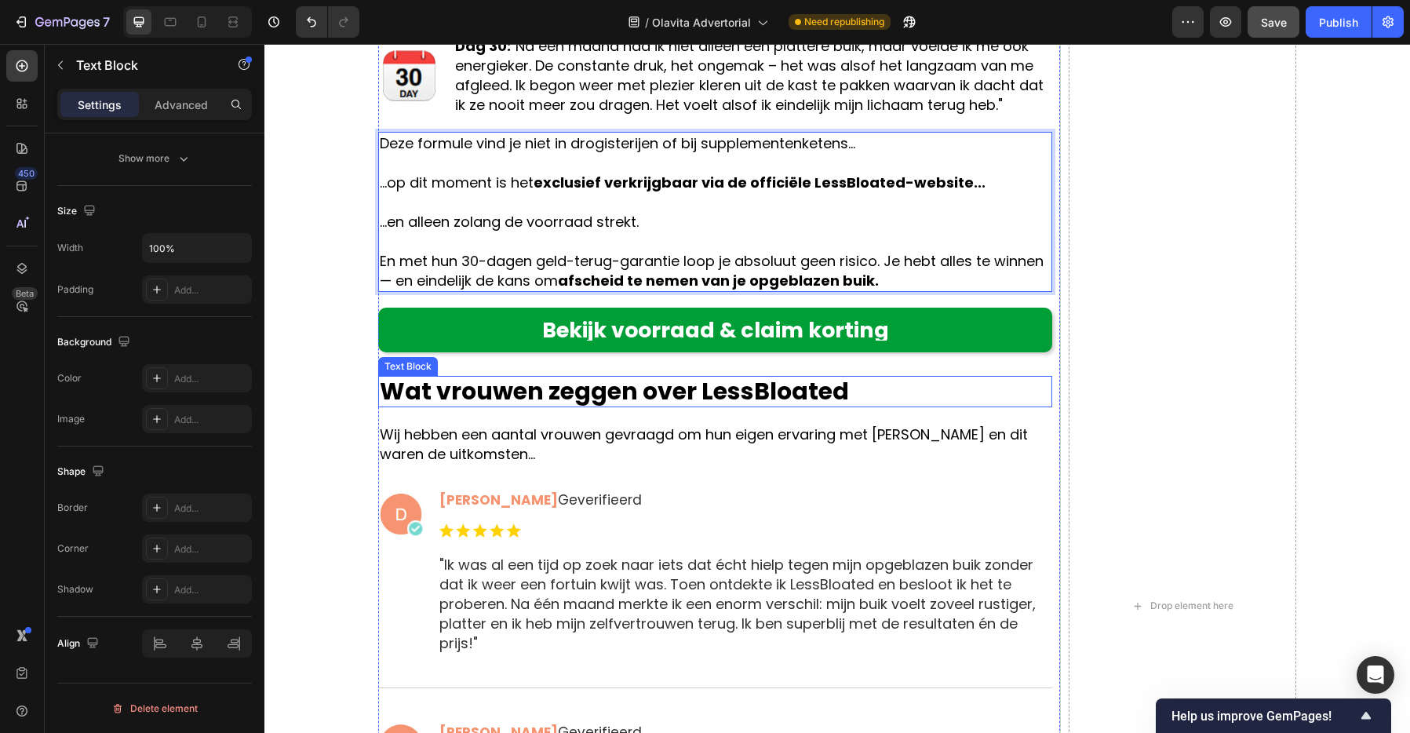
click at [690, 399] on strong "Wat vrouwen zeggen over LessBloated" at bounding box center [614, 391] width 469 height 34
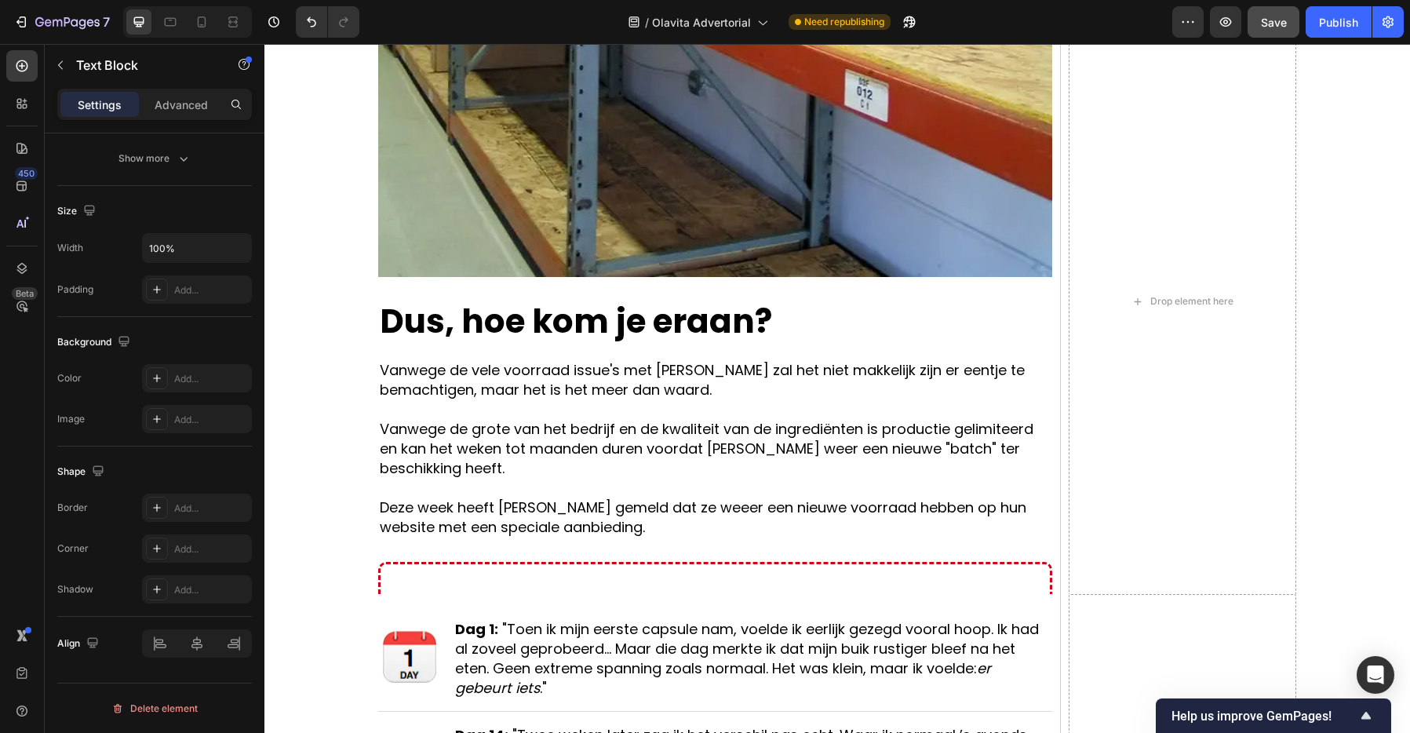
scroll to position [8218, 0]
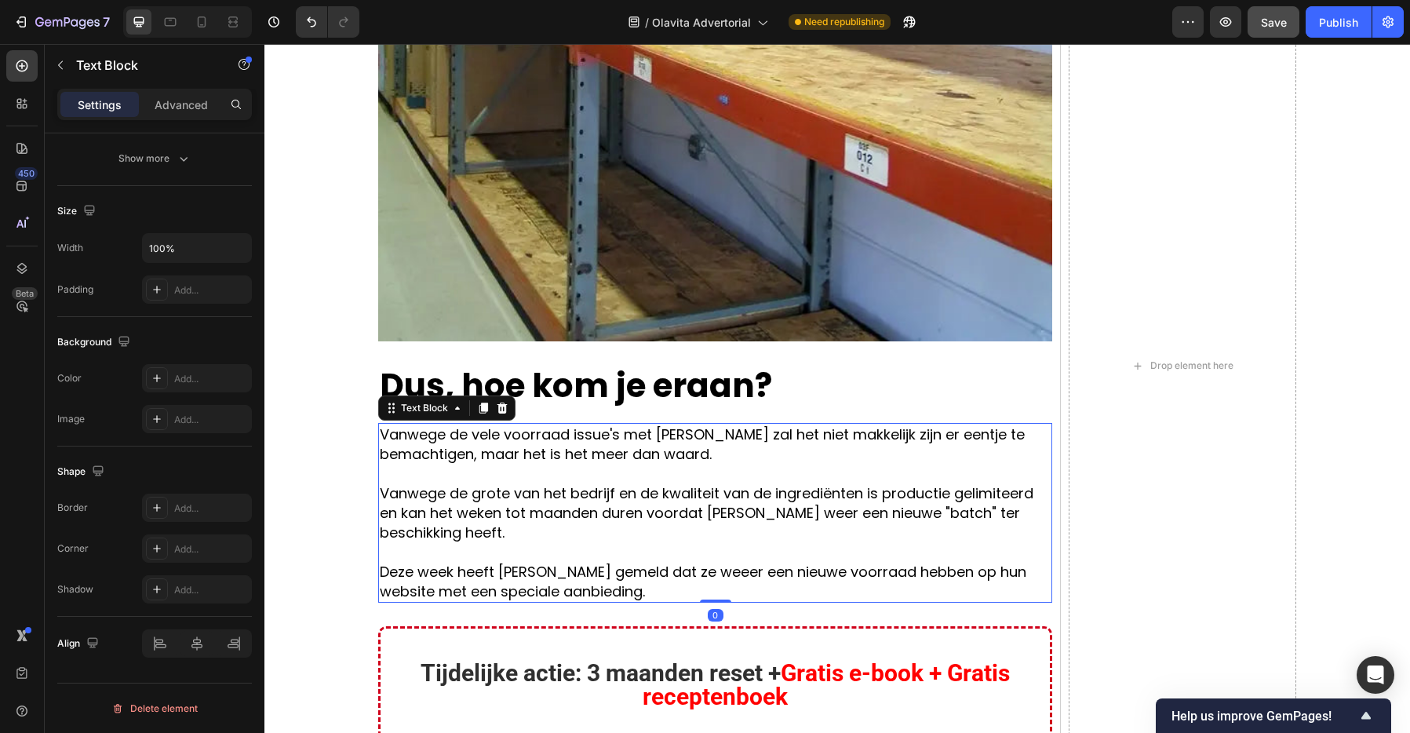
click at [619, 464] on p at bounding box center [715, 474] width 671 height 20
click at [620, 424] on p "Vanwege de vele voorraad issue's met [PERSON_NAME] zal het niet makkelijk zijn …" at bounding box center [715, 443] width 671 height 39
click at [776, 424] on p "Vanwege de vele voorraad issue's met [PERSON_NAME] zal het niet makkelijk zijn …" at bounding box center [715, 443] width 671 height 39
click at [480, 424] on p "Vanwege de vele voorraad issue's met [PERSON_NAME] zal het niet makkelijk zijn …" at bounding box center [715, 443] width 671 height 39
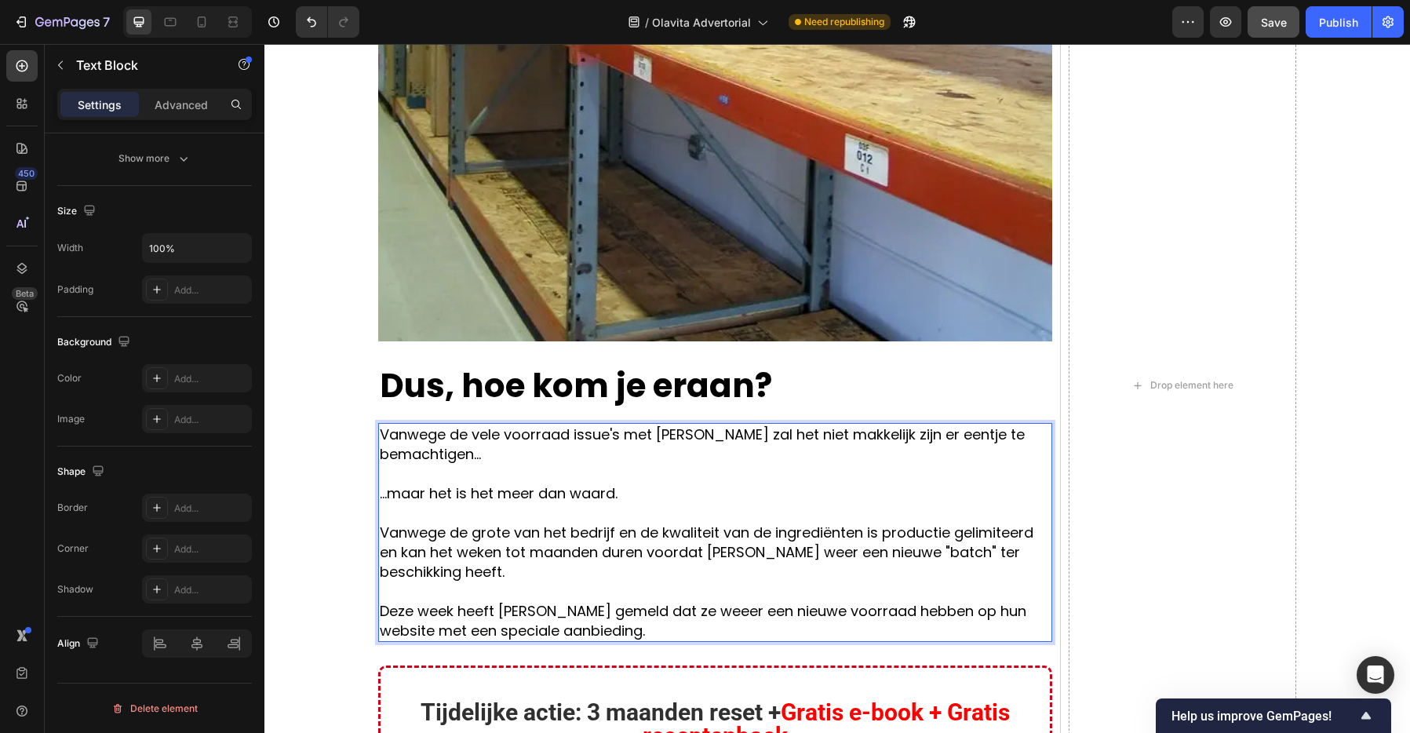
drag, startPoint x: 582, startPoint y: 498, endPoint x: 661, endPoint y: 500, distance: 78.5
click at [584, 522] on p "Vanwege de grote van het bedrijf en de kwaliteit van de ingrediënten is product…" at bounding box center [715, 551] width 671 height 59
click at [866, 522] on p "Vanwege de grote van het bedrijf en de kwaliteit van de ingrediënten is product…" at bounding box center [715, 551] width 671 height 59
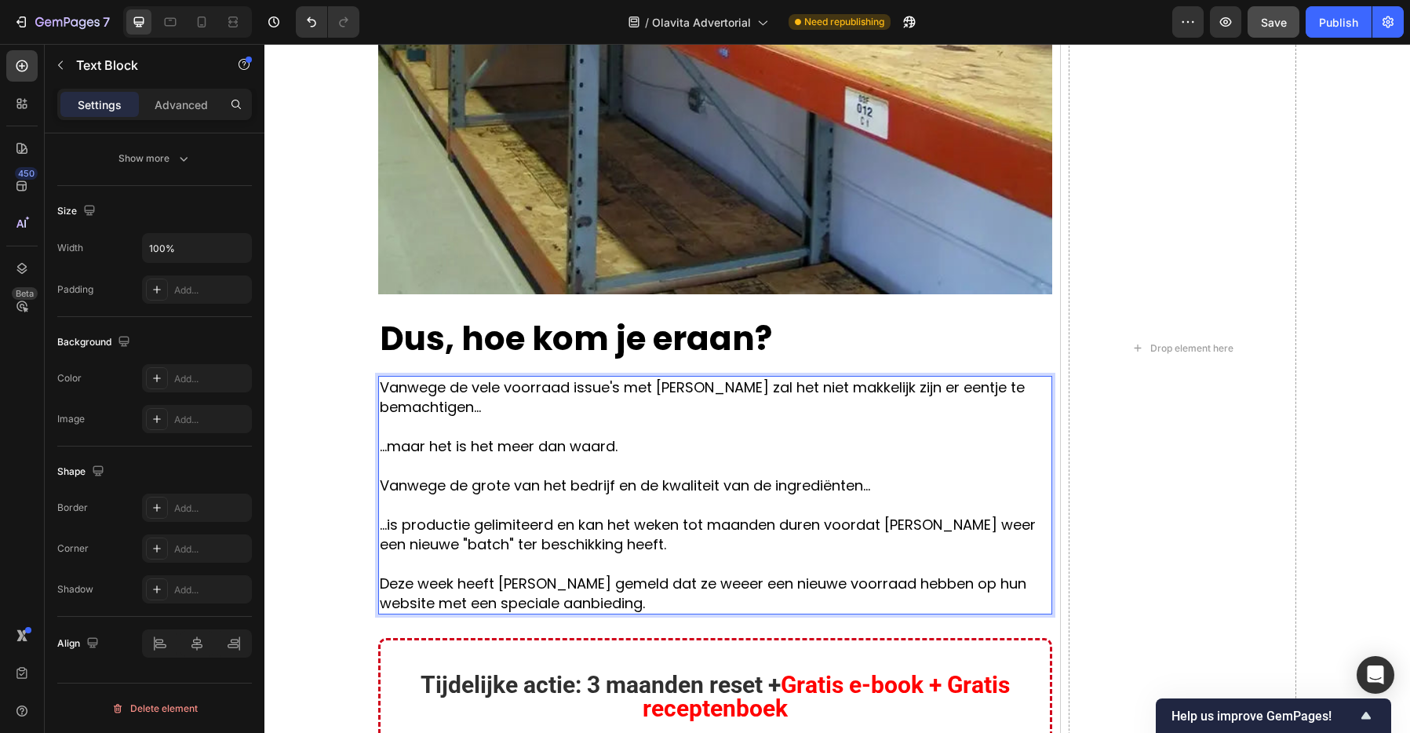
scroll to position [8273, 0]
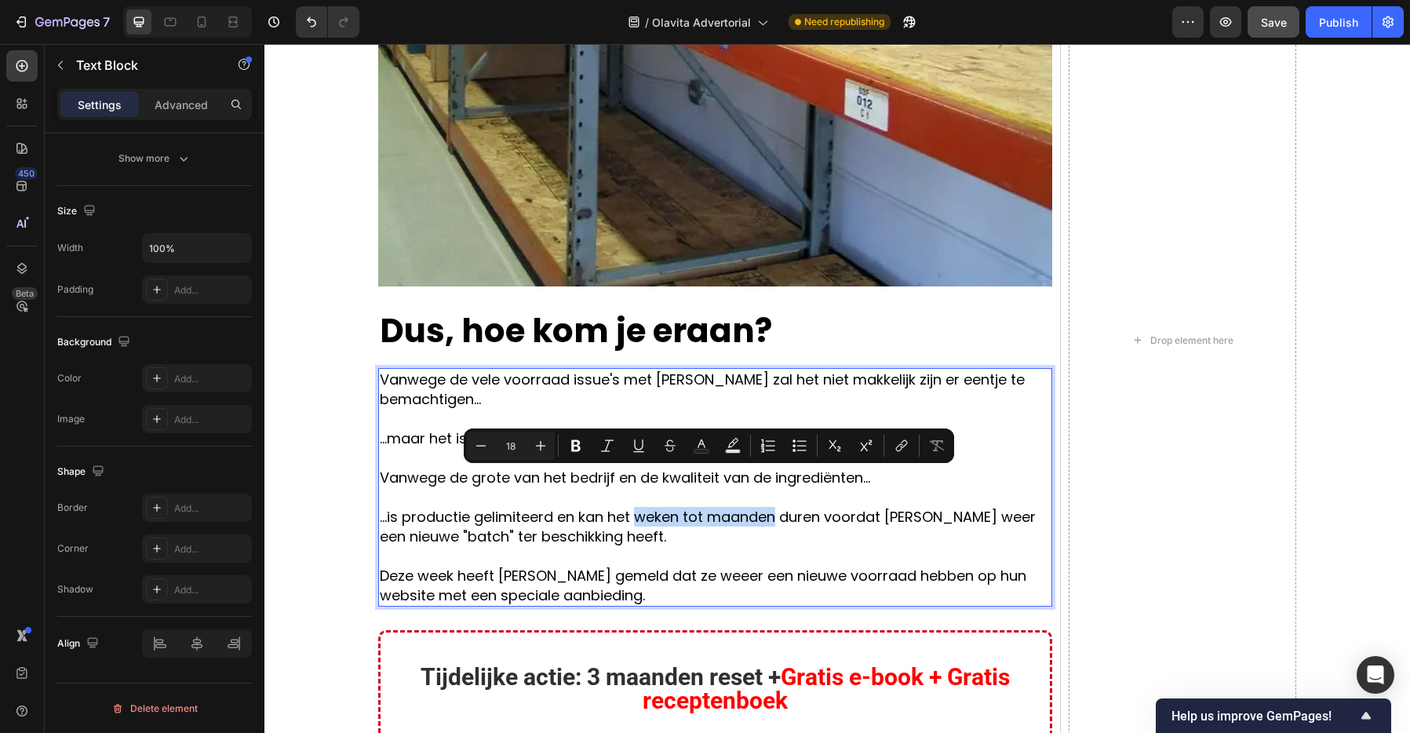
drag, startPoint x: 640, startPoint y: 482, endPoint x: 777, endPoint y: 485, distance: 136.5
click at [777, 507] on p "...is productie gelimiteerd en kan het weken tot maanden duren voordat [PERSON_…" at bounding box center [715, 526] width 671 height 39
click at [568, 441] on icon "Editor contextual toolbar" at bounding box center [576, 446] width 16 height 16
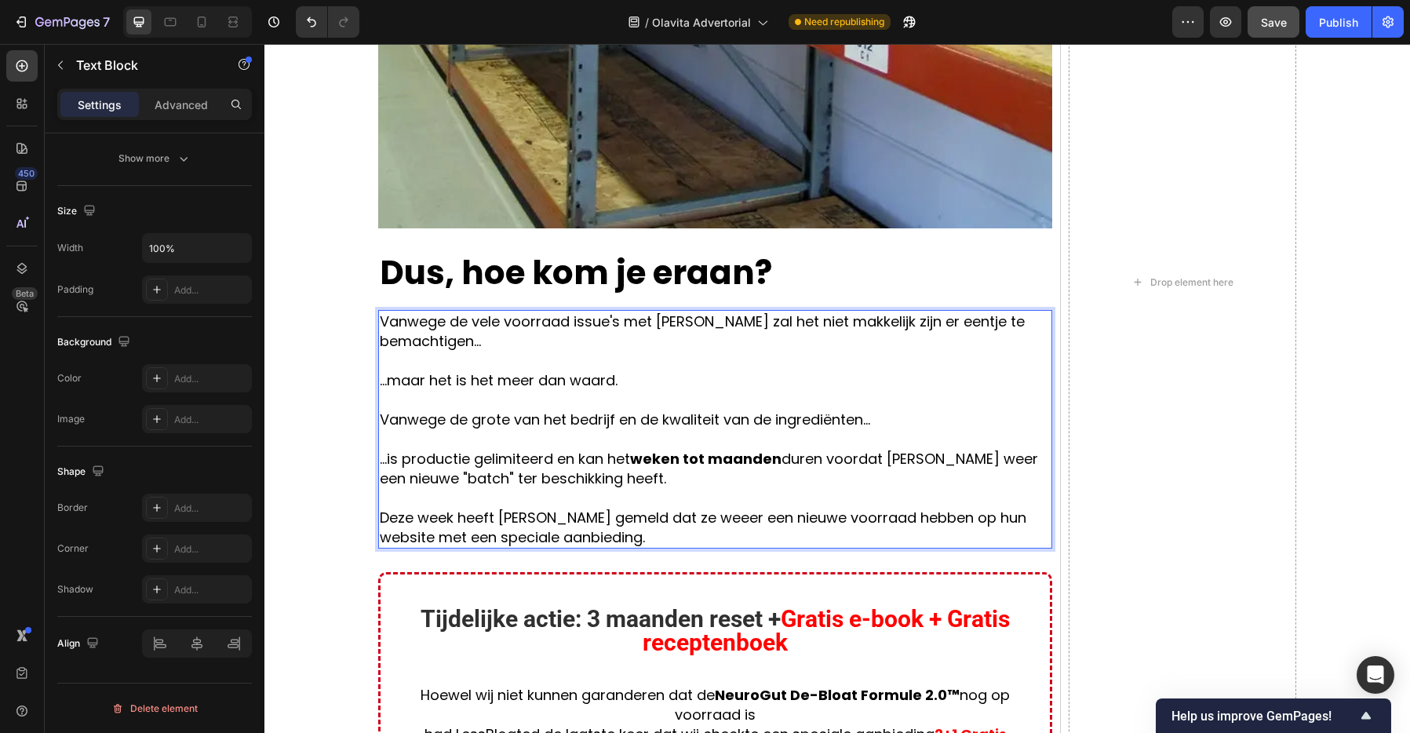
scroll to position [8334, 0]
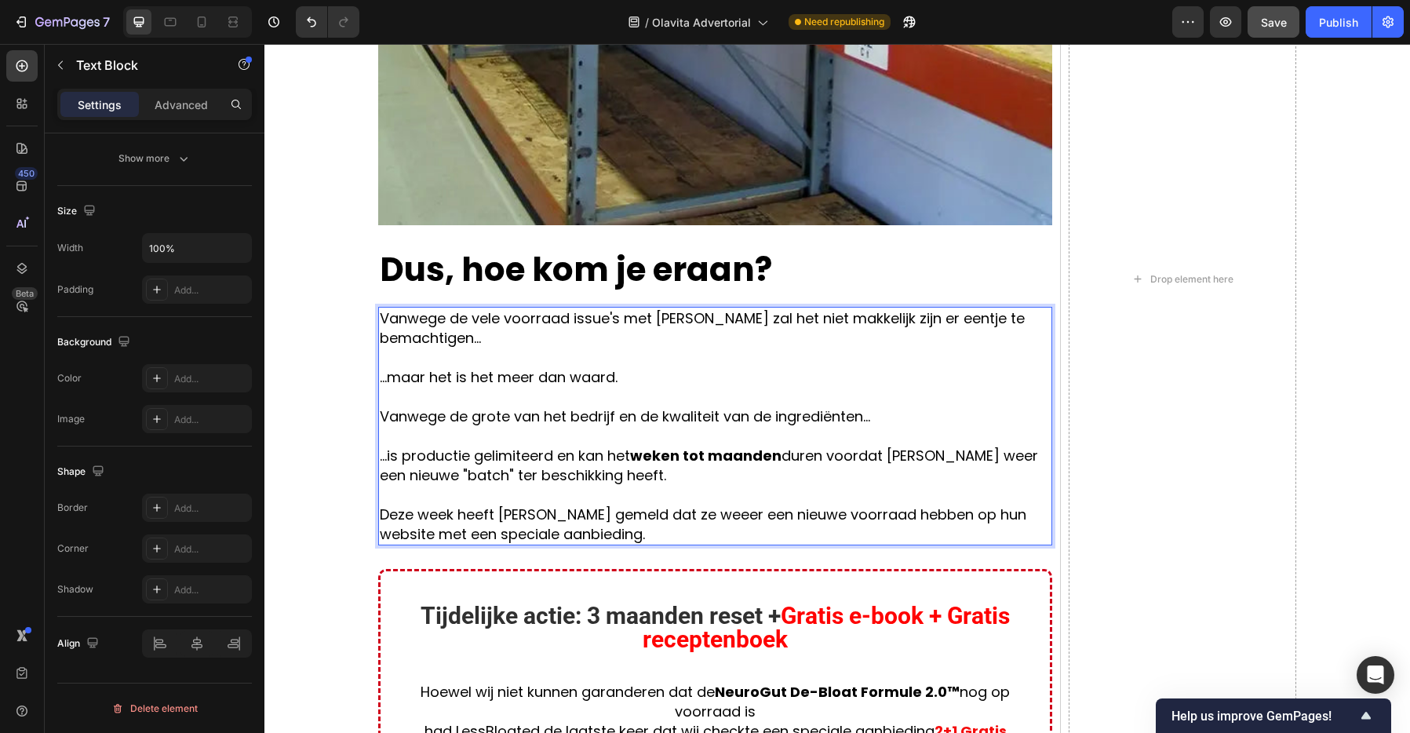
click at [619, 504] on p "Deze week heeft [PERSON_NAME] gemeld dat ze weeer een nieuwe voorraad hebben op…" at bounding box center [715, 523] width 671 height 39
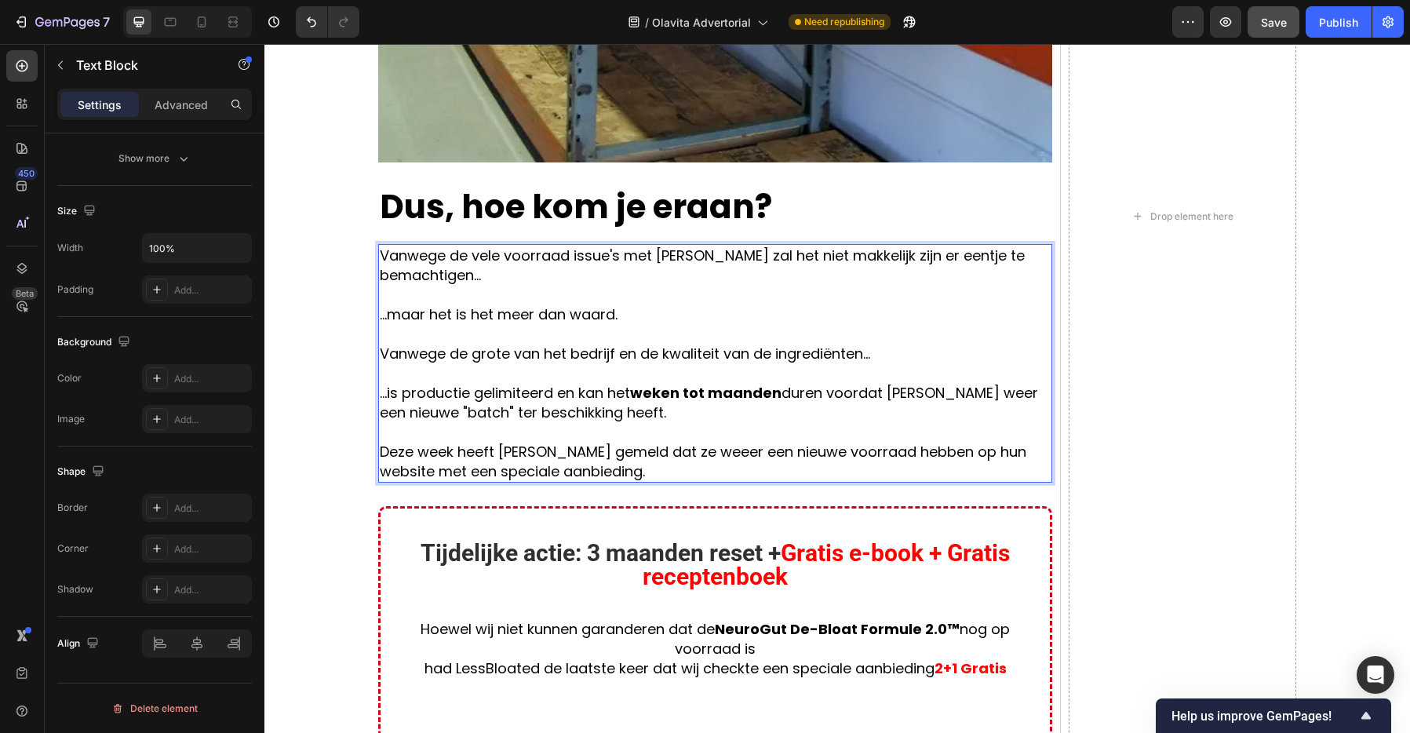
scroll to position [8403, 0]
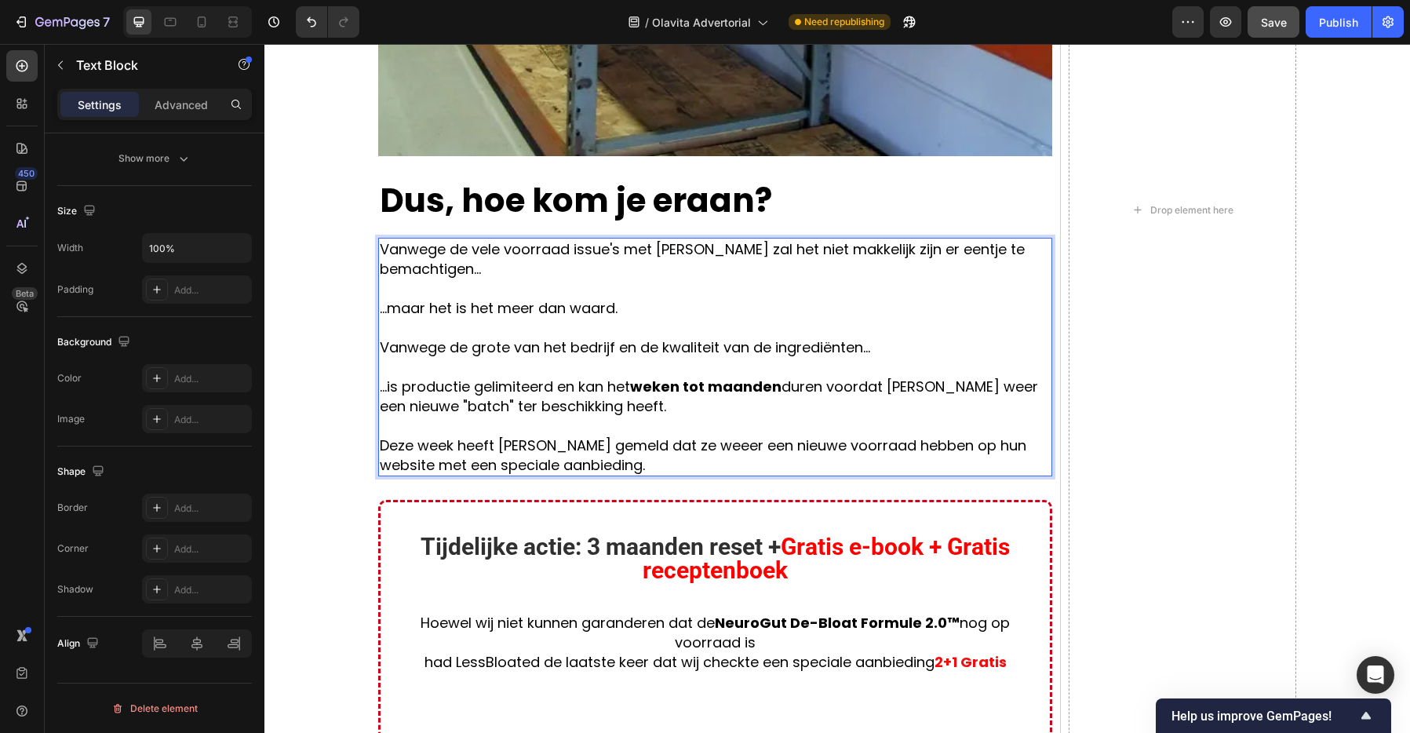
click at [708, 435] on p "Deze week heeft [PERSON_NAME] gemeld dat ze weeer een nieuwe voorraad hebben op…" at bounding box center [715, 454] width 671 height 39
click at [711, 435] on p "Deze week heeft [PERSON_NAME] gemeld dat ze weer een nieuwe voorraad hebben op …" at bounding box center [715, 454] width 671 height 39
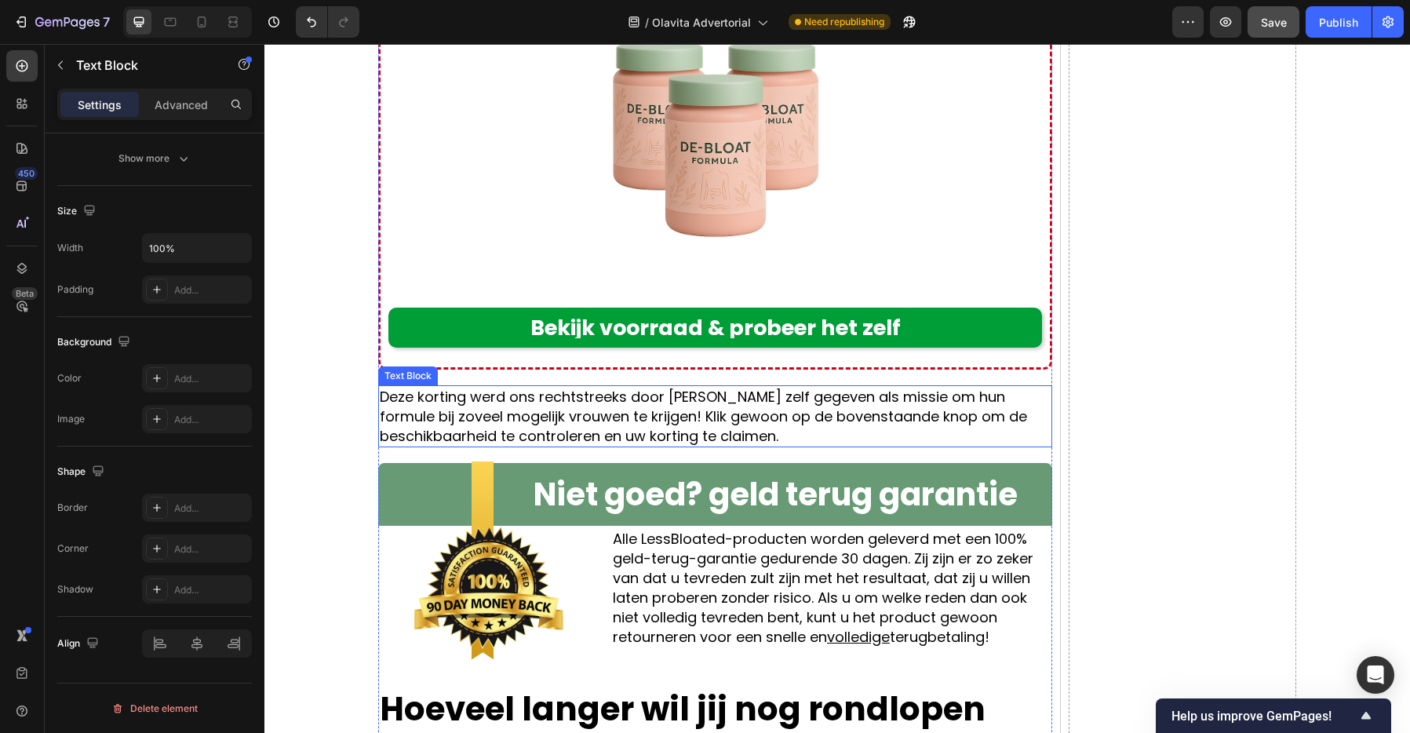
scroll to position [9108, 0]
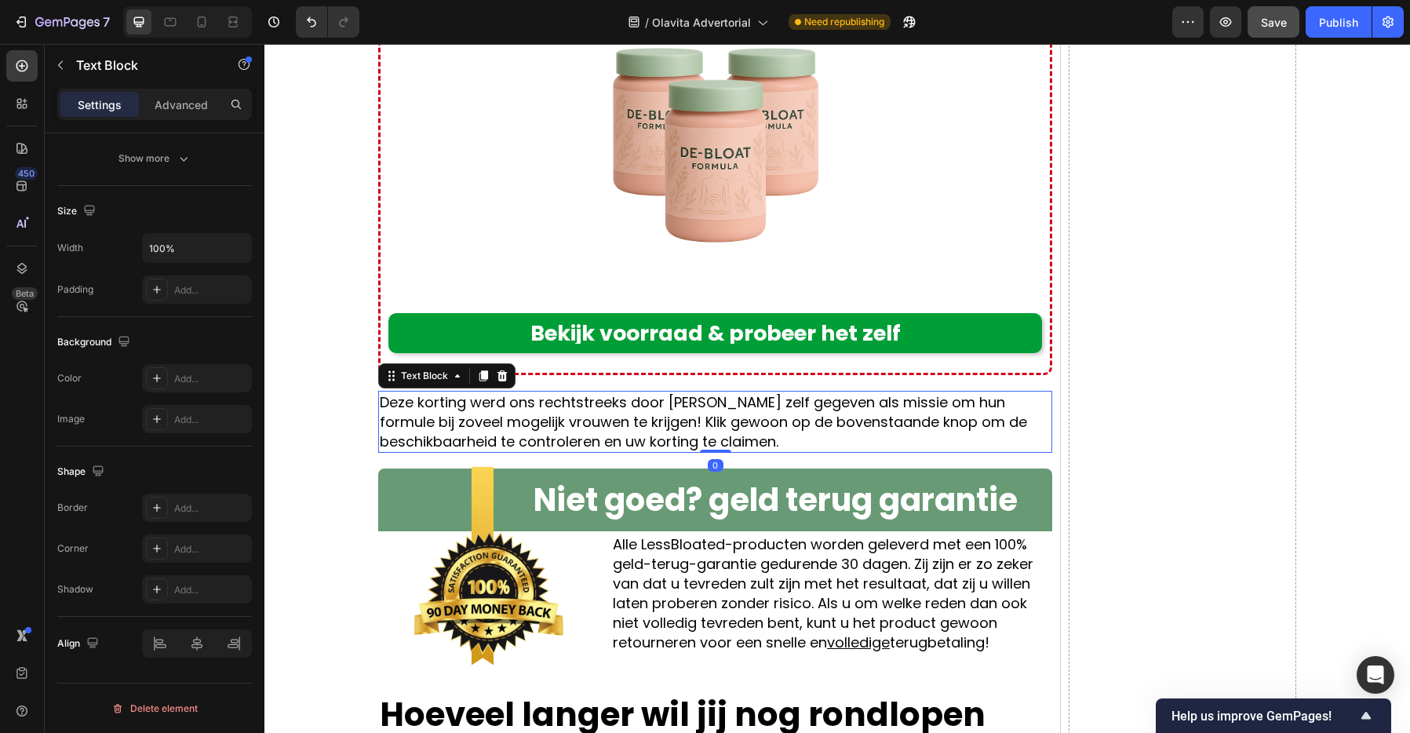
click at [737, 392] on span "Deze korting werd ons rechtstreeks door [PERSON_NAME] zelf gegeven als missie o…" at bounding box center [703, 421] width 647 height 59
click at [858, 392] on span "Deze korting werd ons rechtstreeks door [PERSON_NAME] zelf gegeven als missie o…" at bounding box center [703, 421] width 647 height 59
click at [949, 392] on span "Deze korting werd ons rechtstreeks door [PERSON_NAME] zelf gegeven als missie o…" at bounding box center [703, 421] width 647 height 59
click at [648, 392] on span "Deze korting werd ons rechtstreeks door [PERSON_NAME] zelf gegeven als missie o…" at bounding box center [703, 421] width 647 height 59
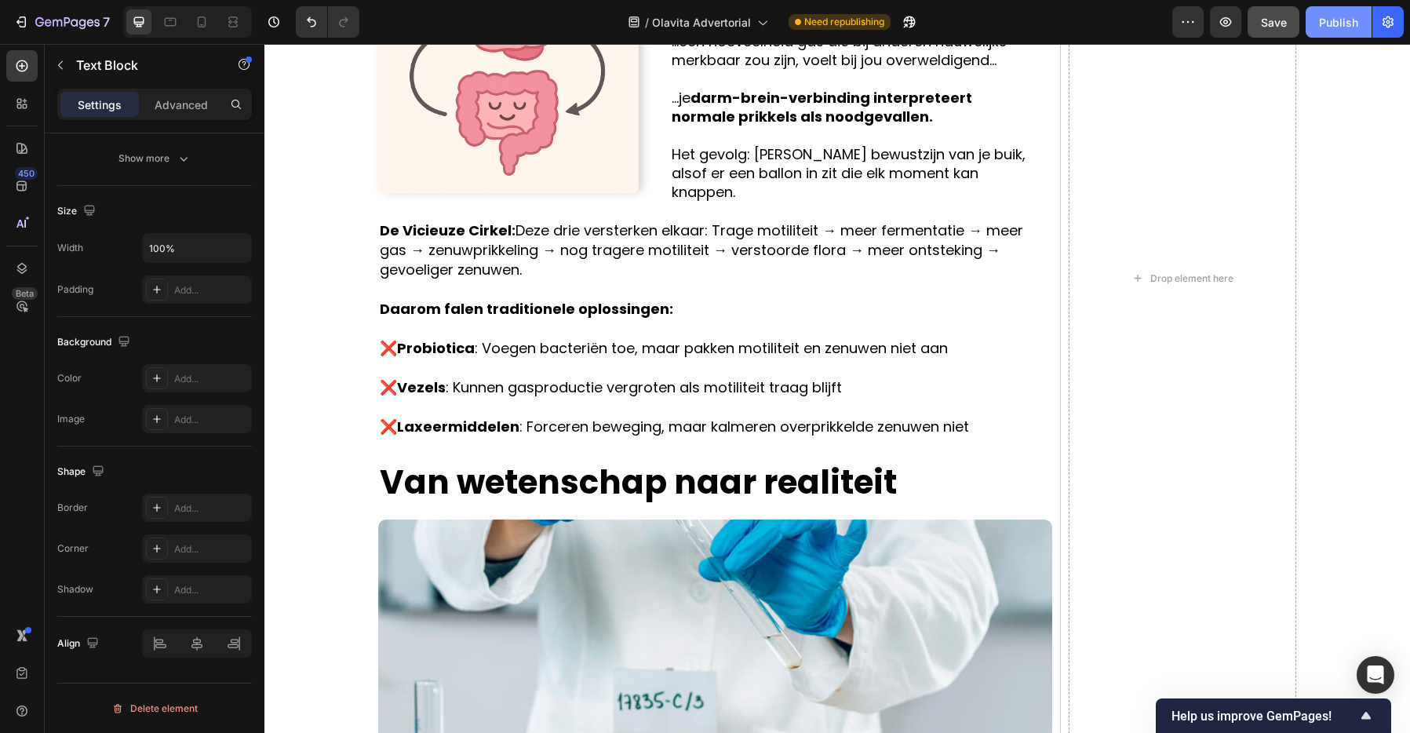
scroll to position [3081, 0]
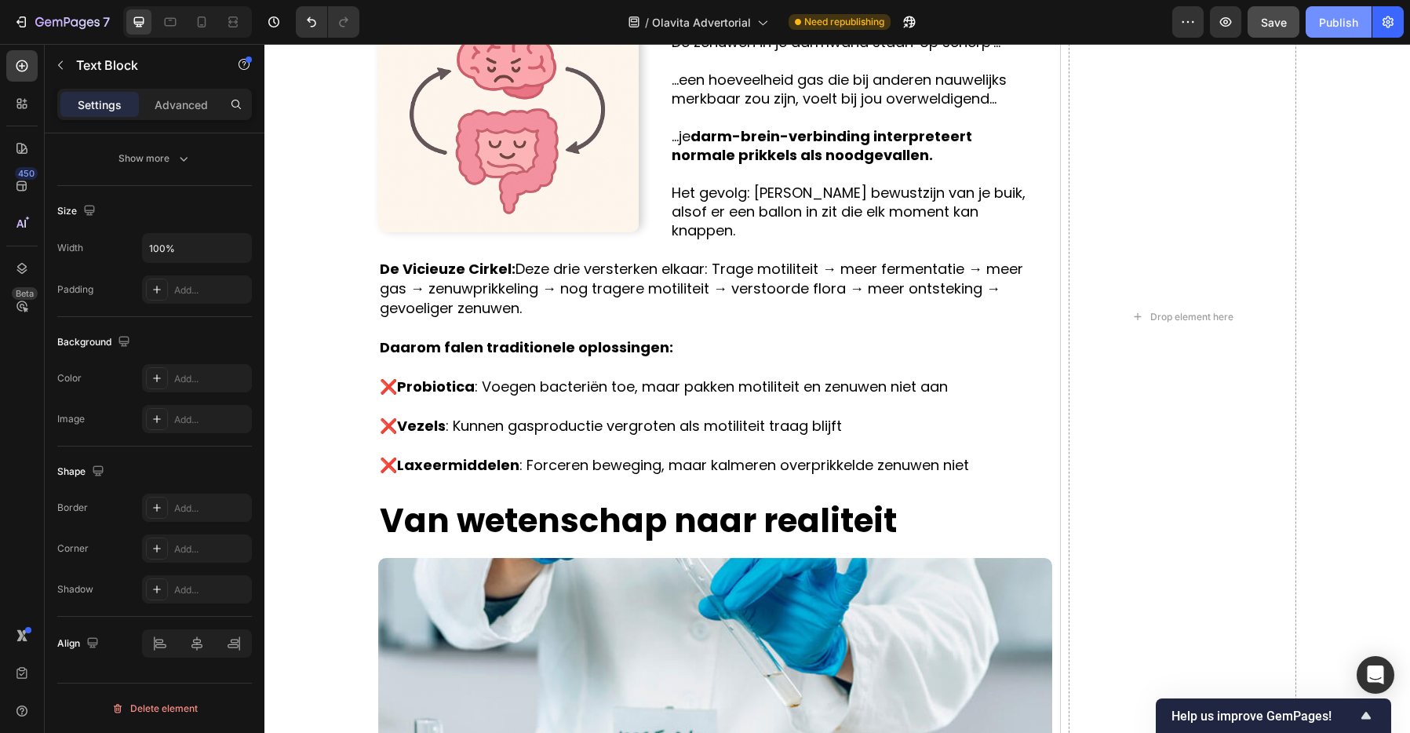
click at [1330, 22] on div "Publish" at bounding box center [1338, 22] width 39 height 16
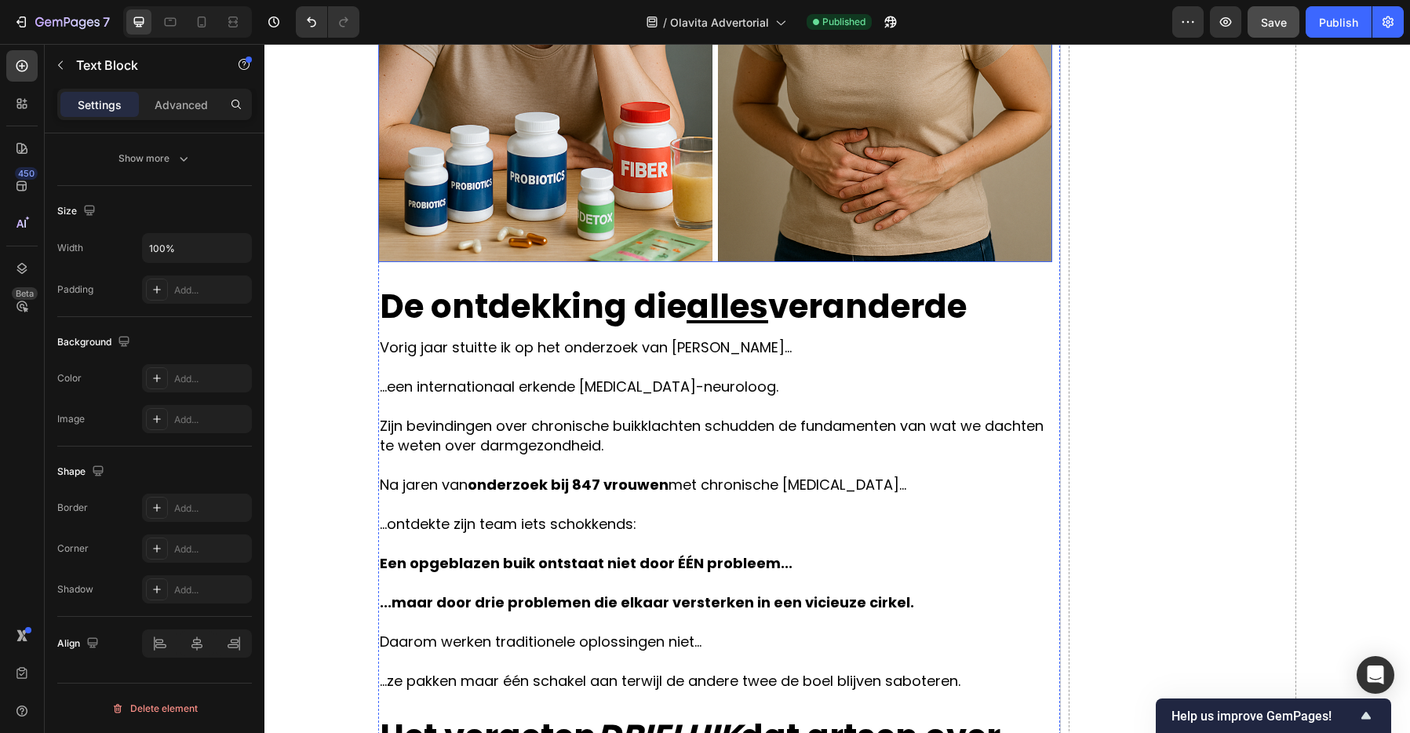
scroll to position [1479, 0]
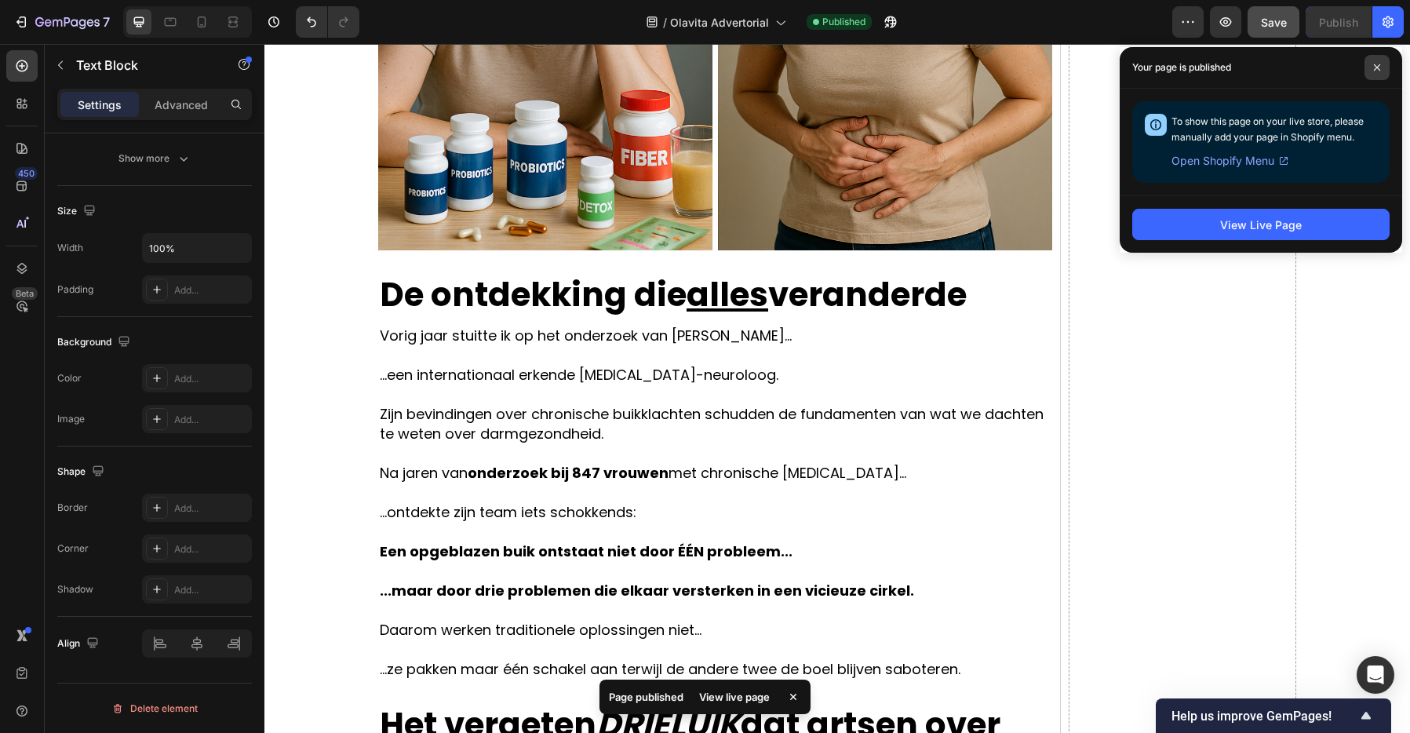
click at [1375, 67] on icon at bounding box center [1377, 68] width 8 height 8
